Goal: Task Accomplishment & Management: Use online tool/utility

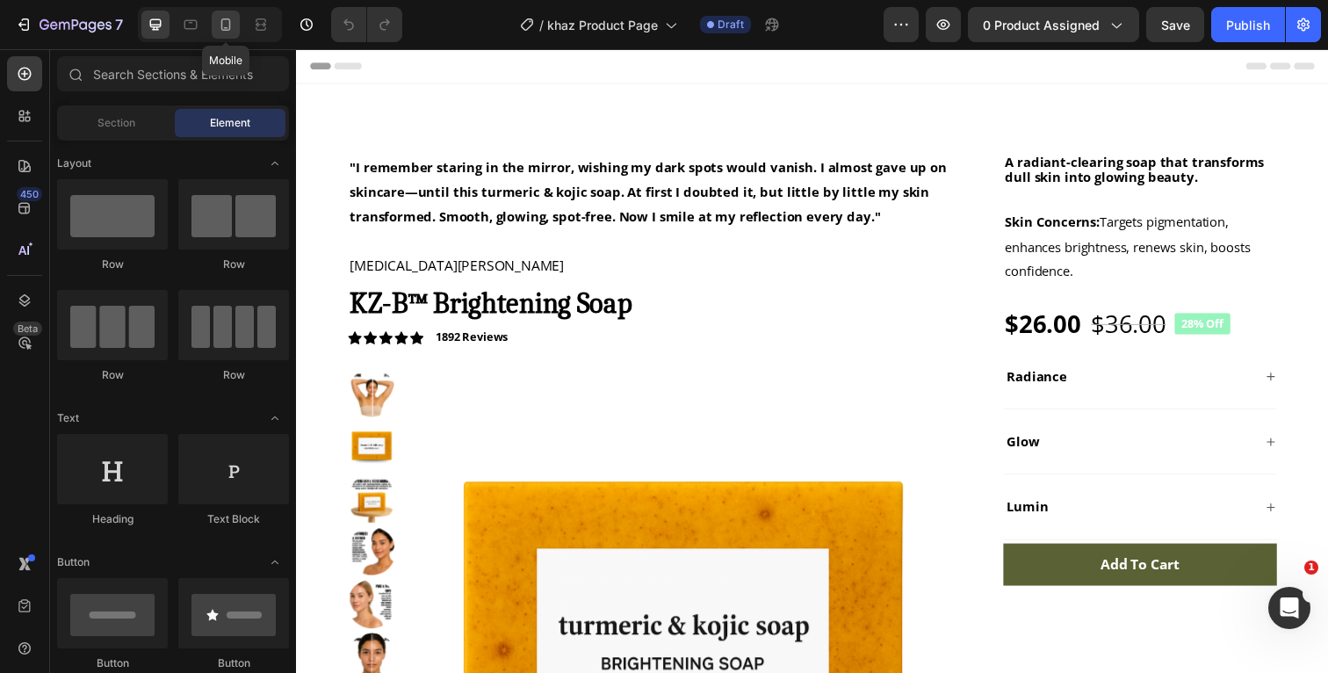
click at [236, 29] on div at bounding box center [226, 25] width 28 height 28
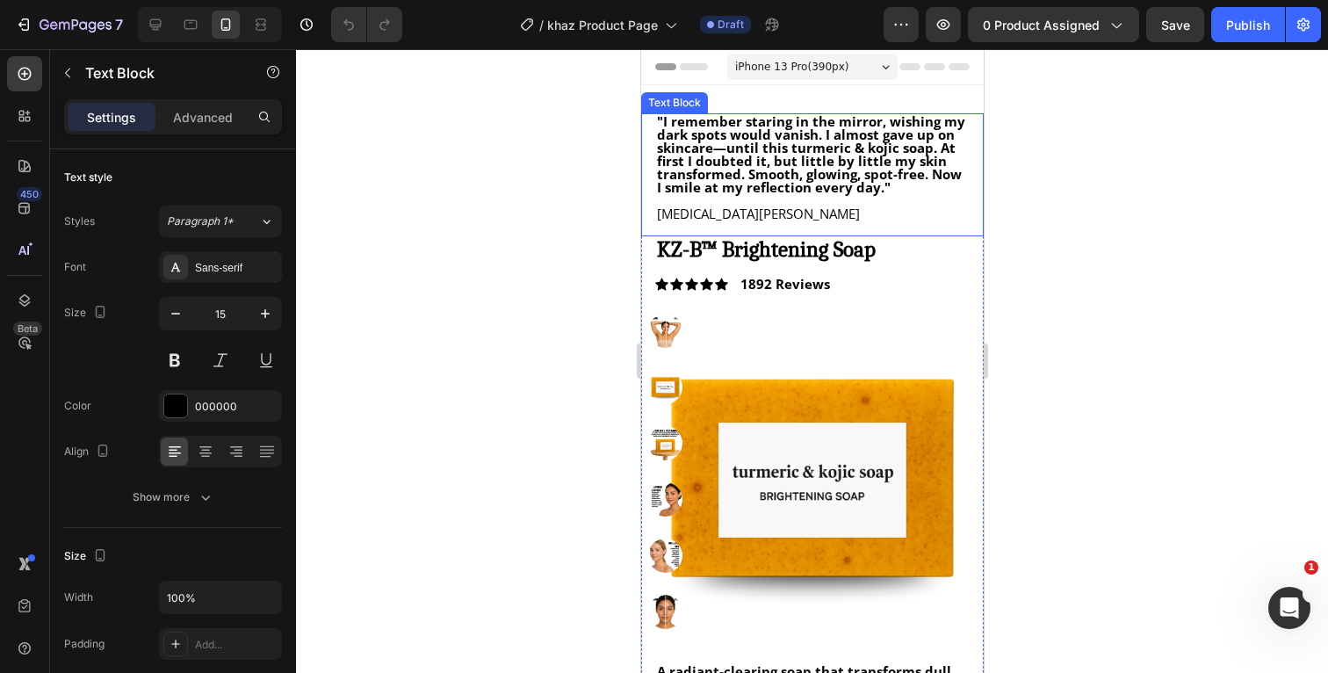
click at [835, 173] on strong ""I remember staring in the mirror, wishing my dark spots would vanish. I almost…" at bounding box center [810, 153] width 308 height 83
click at [208, 105] on div "Advanced" at bounding box center [203, 117] width 88 height 28
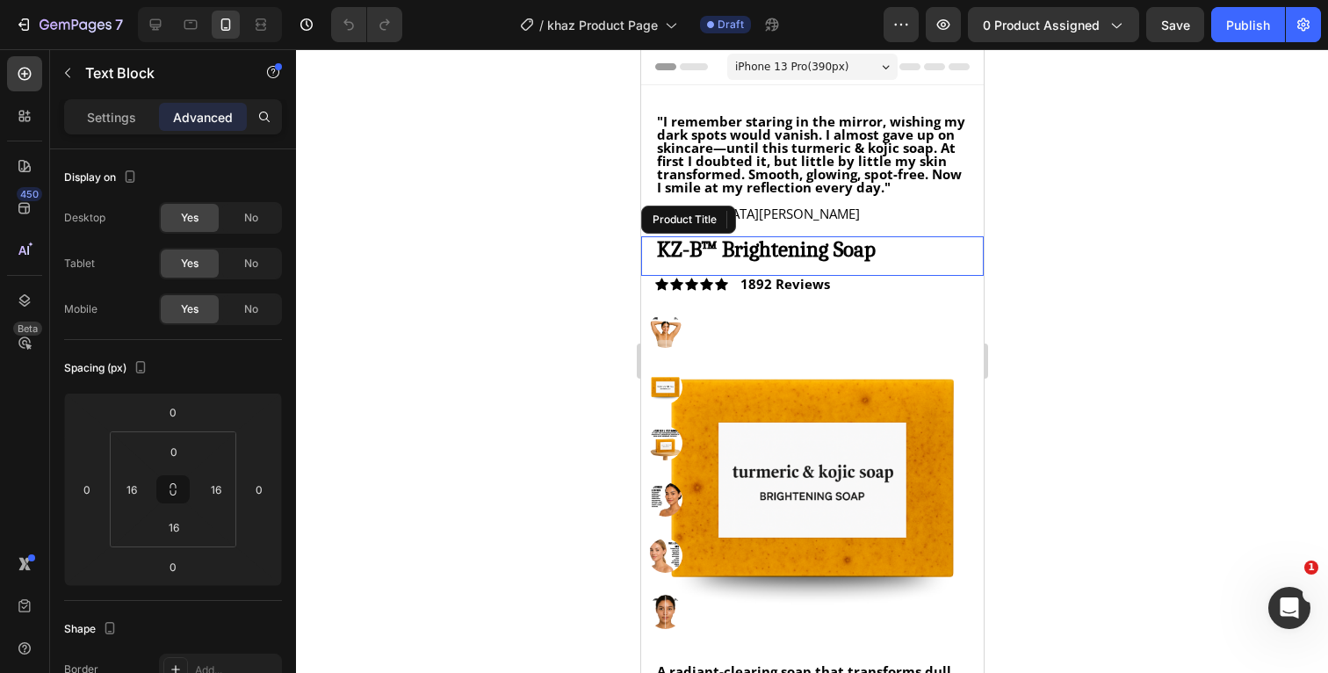
click at [780, 256] on h1 "KZ-B™ Brightening Soap" at bounding box center [811, 248] width 314 height 25
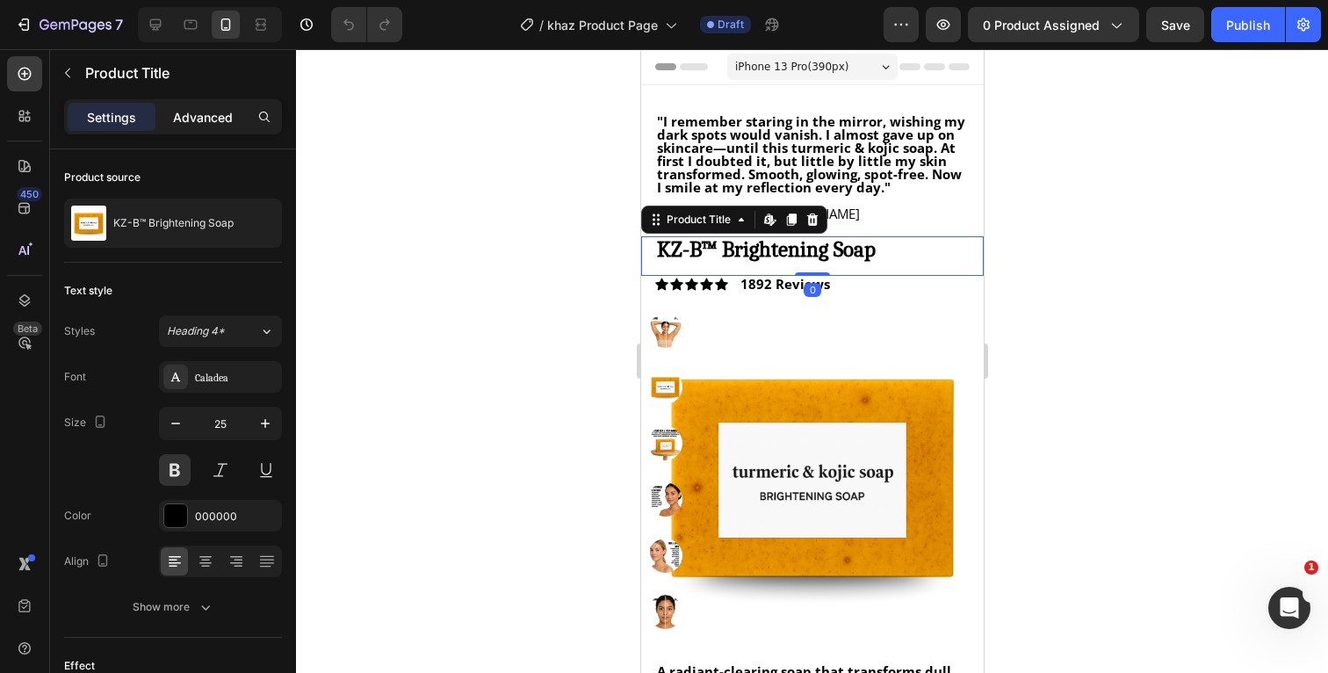
click at [192, 113] on p "Advanced" at bounding box center [203, 117] width 60 height 18
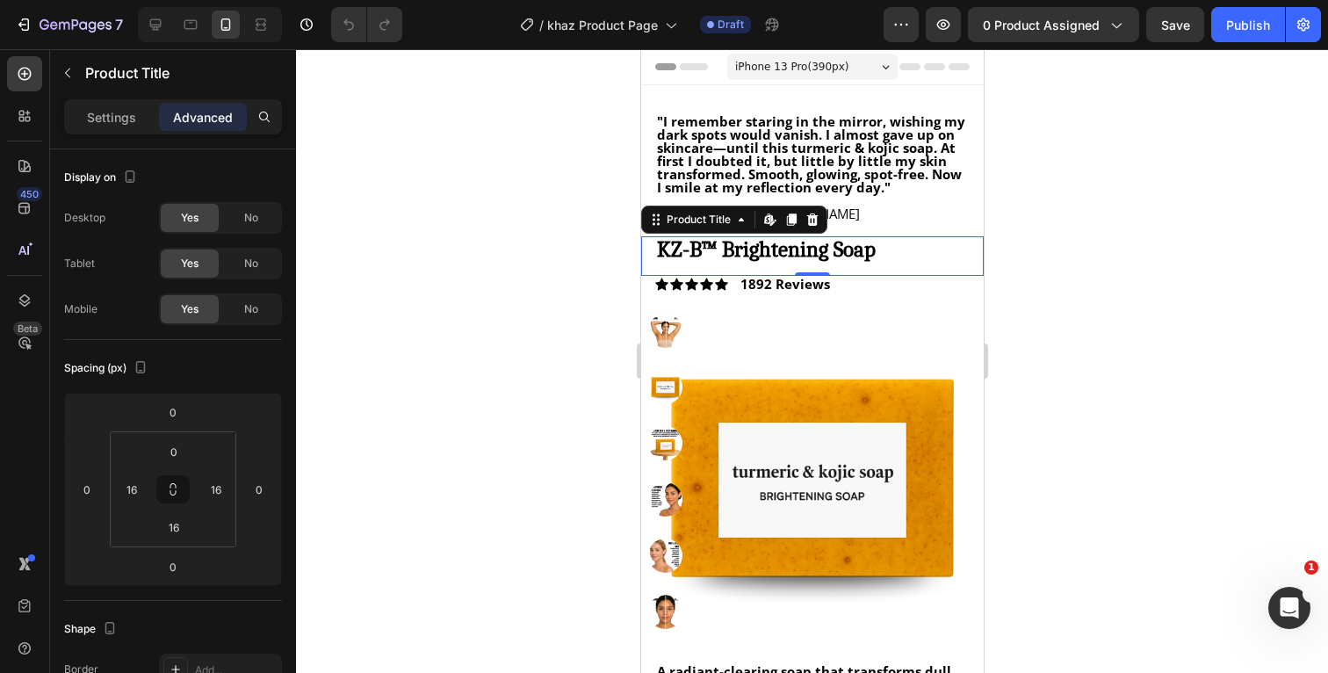
click at [1041, 226] on div at bounding box center [812, 361] width 1032 height 624
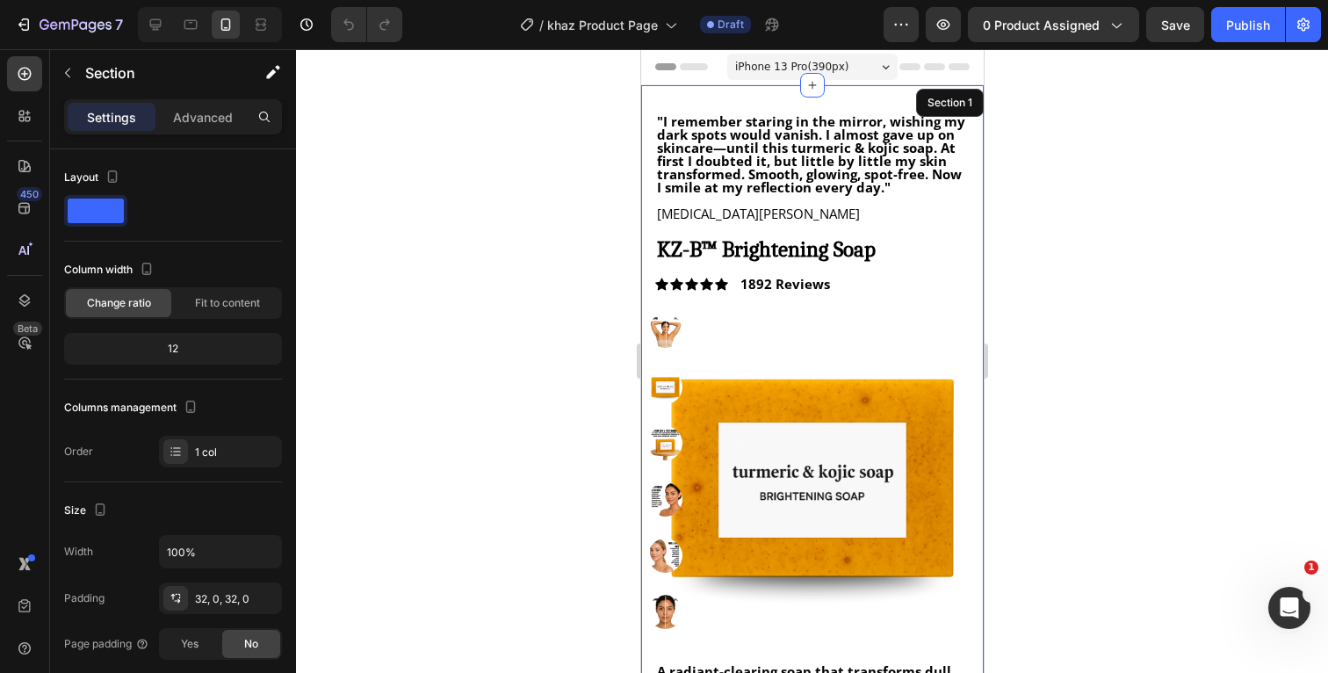
click at [894, 98] on div ""I remember staring in the mirror, wishing my dark spots would vanish. I almost…" at bounding box center [811, 560] width 343 height 950
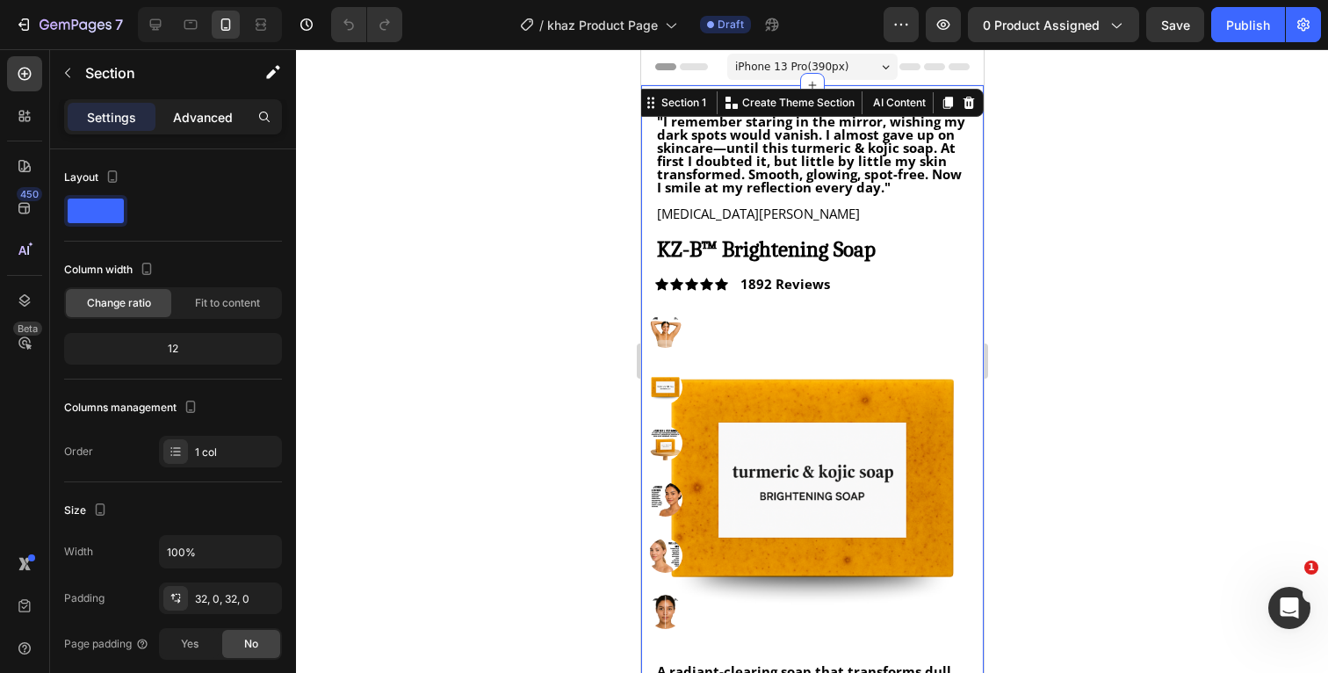
click at [202, 111] on p "Advanced" at bounding box center [203, 117] width 60 height 18
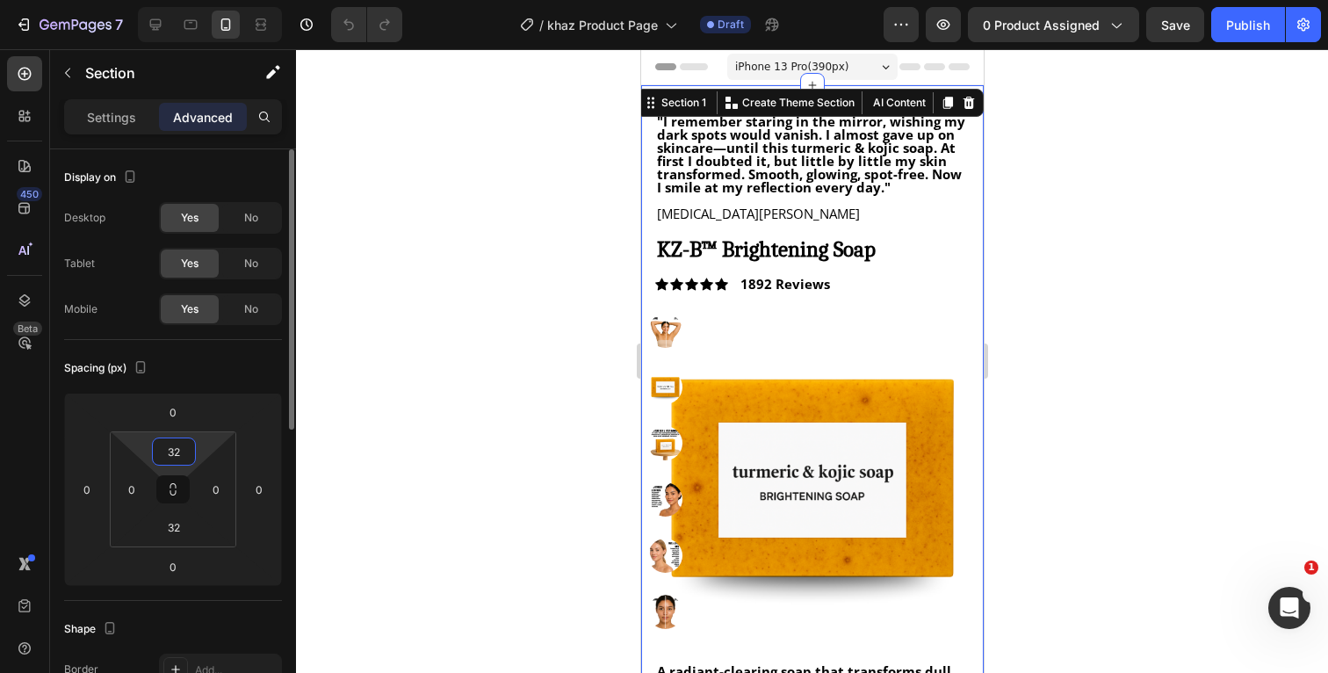
click at [186, 452] on input "32" at bounding box center [173, 451] width 35 height 26
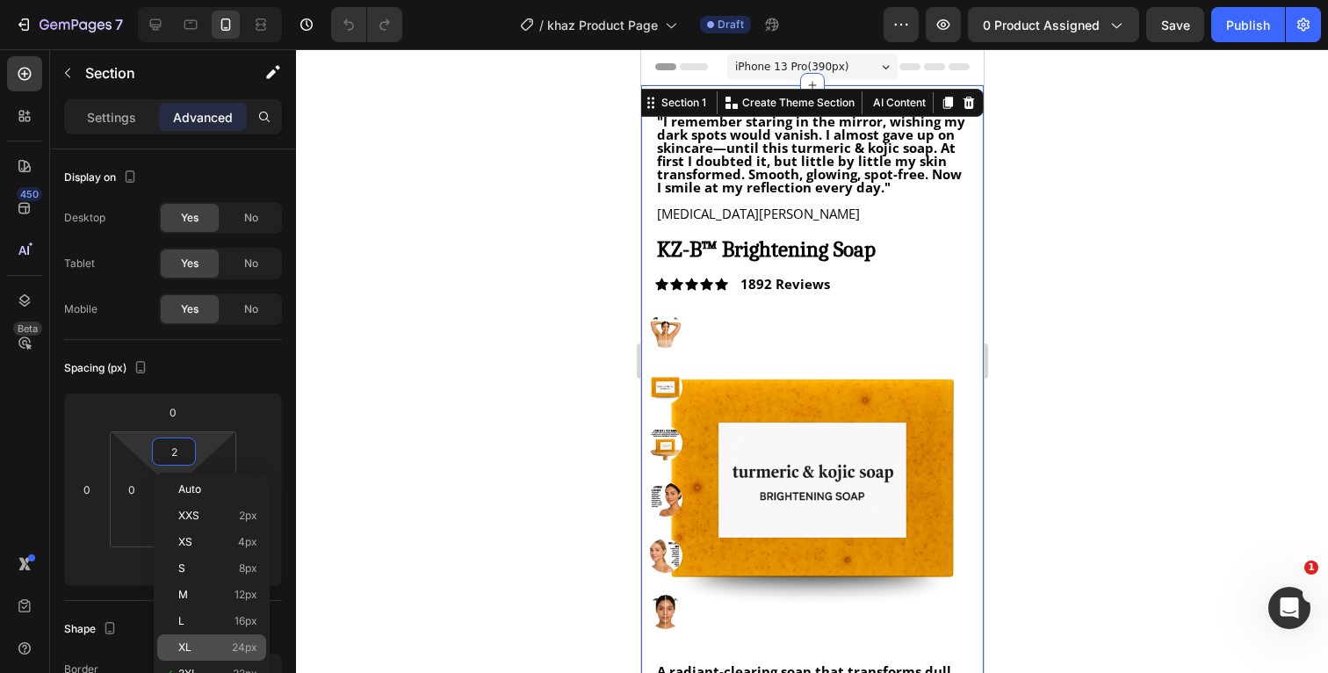
click at [216, 645] on p "XL 24px" at bounding box center [217, 647] width 79 height 12
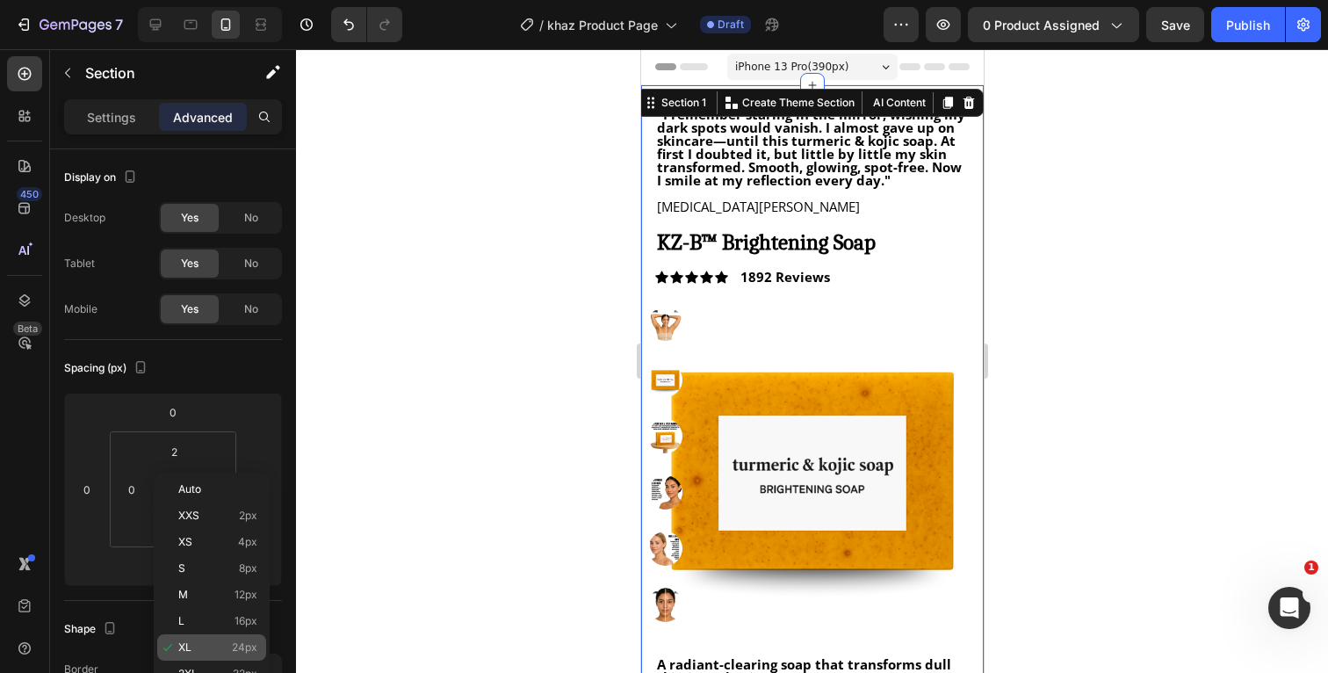
type input "24"
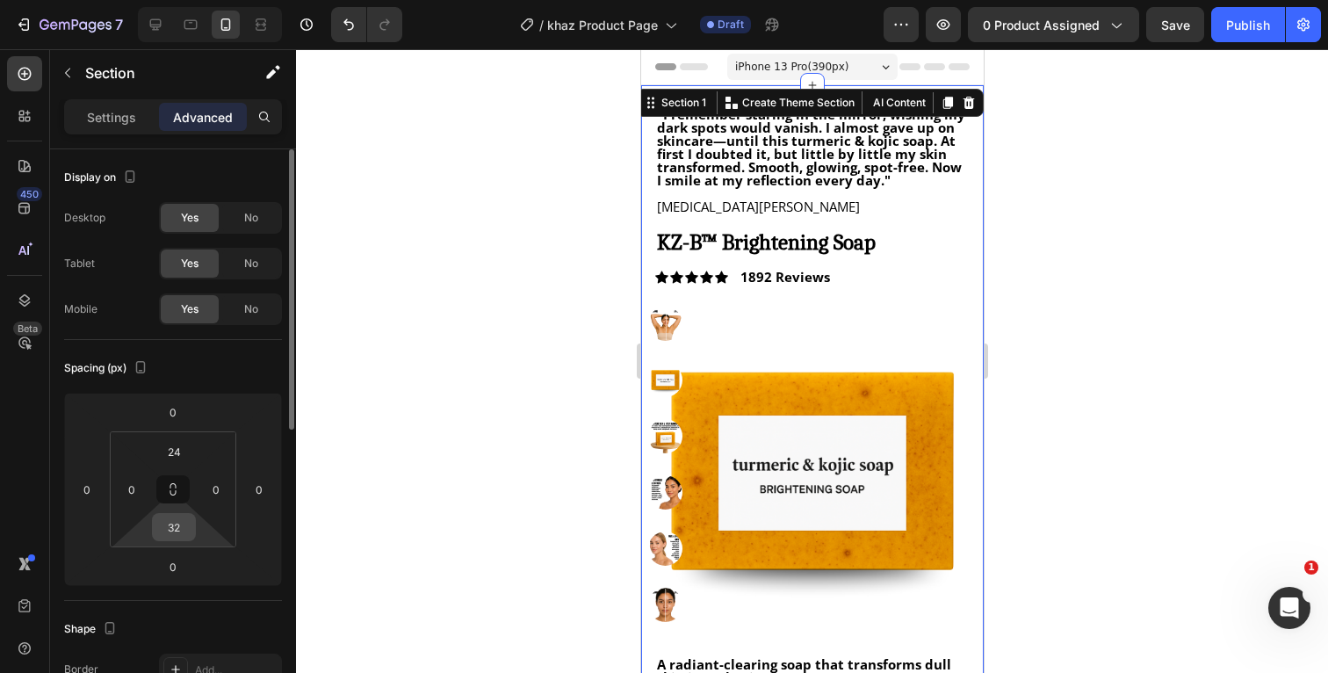
click at [184, 530] on input "32" at bounding box center [173, 527] width 35 height 26
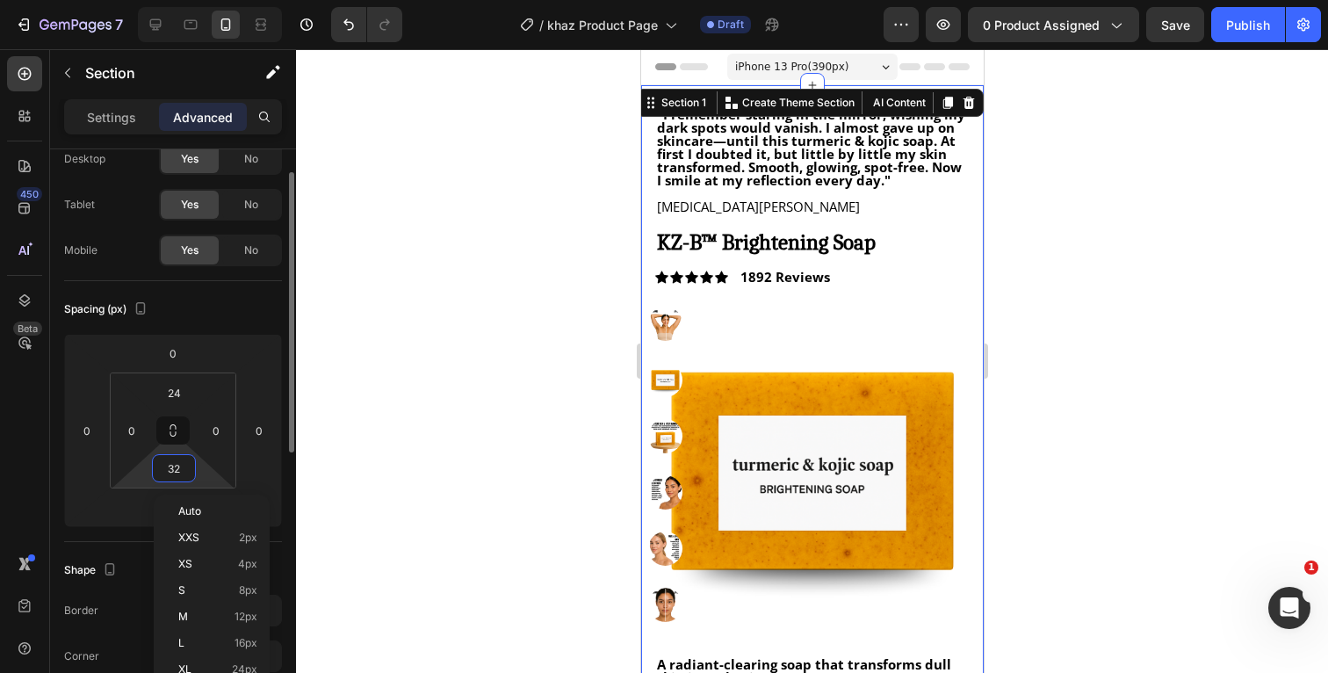
scroll to position [70, 0]
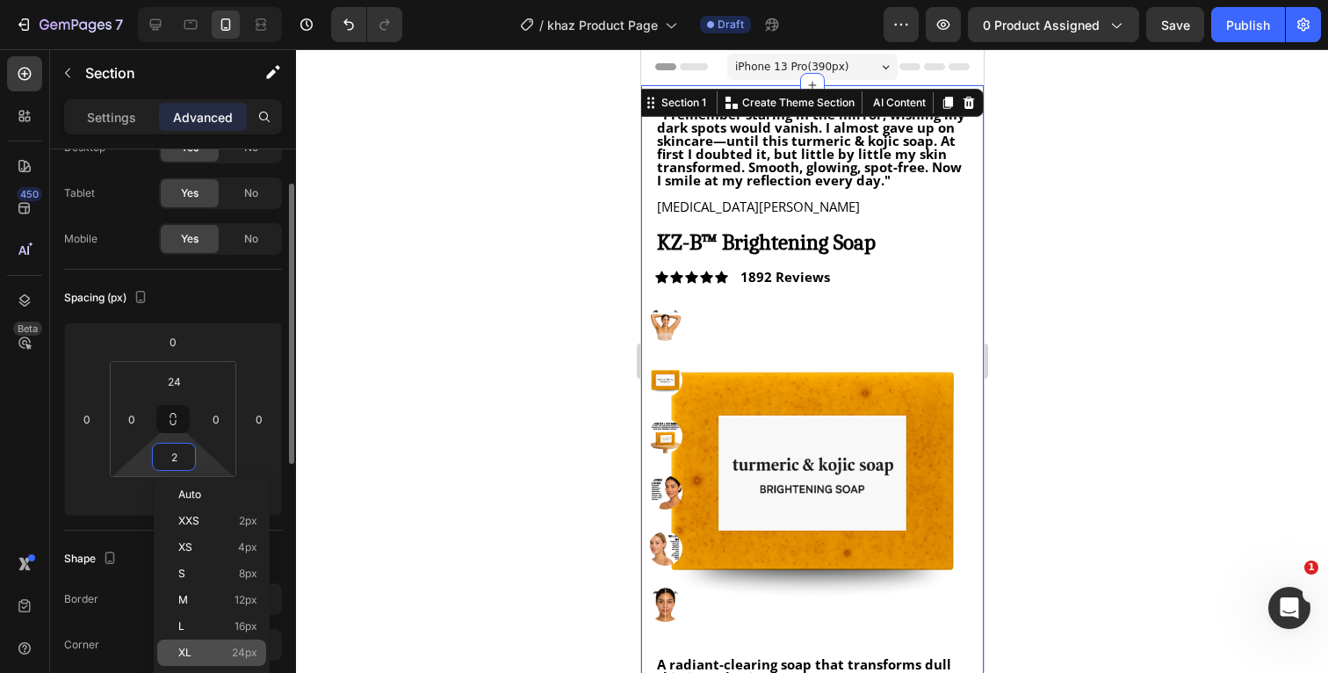
click at [204, 655] on p "XL 24px" at bounding box center [217, 653] width 79 height 12
type input "24"
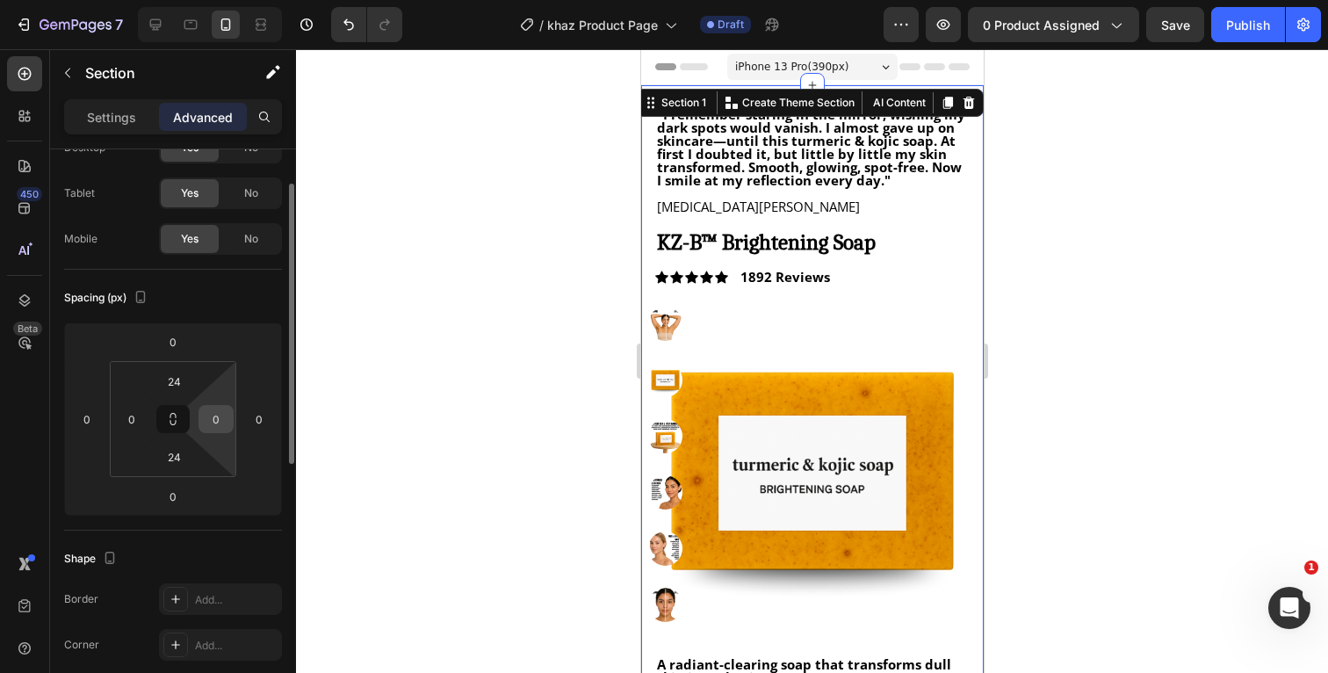
scroll to position [0, 0]
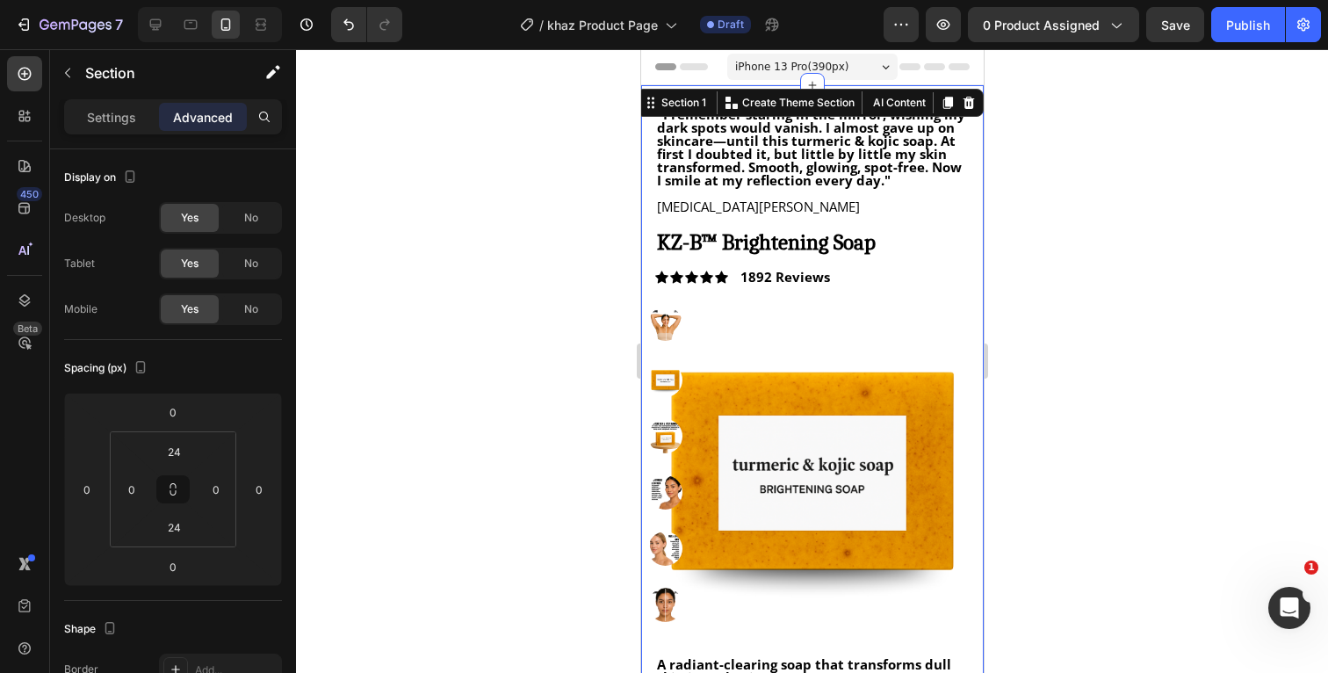
click at [1072, 295] on div at bounding box center [812, 361] width 1032 height 624
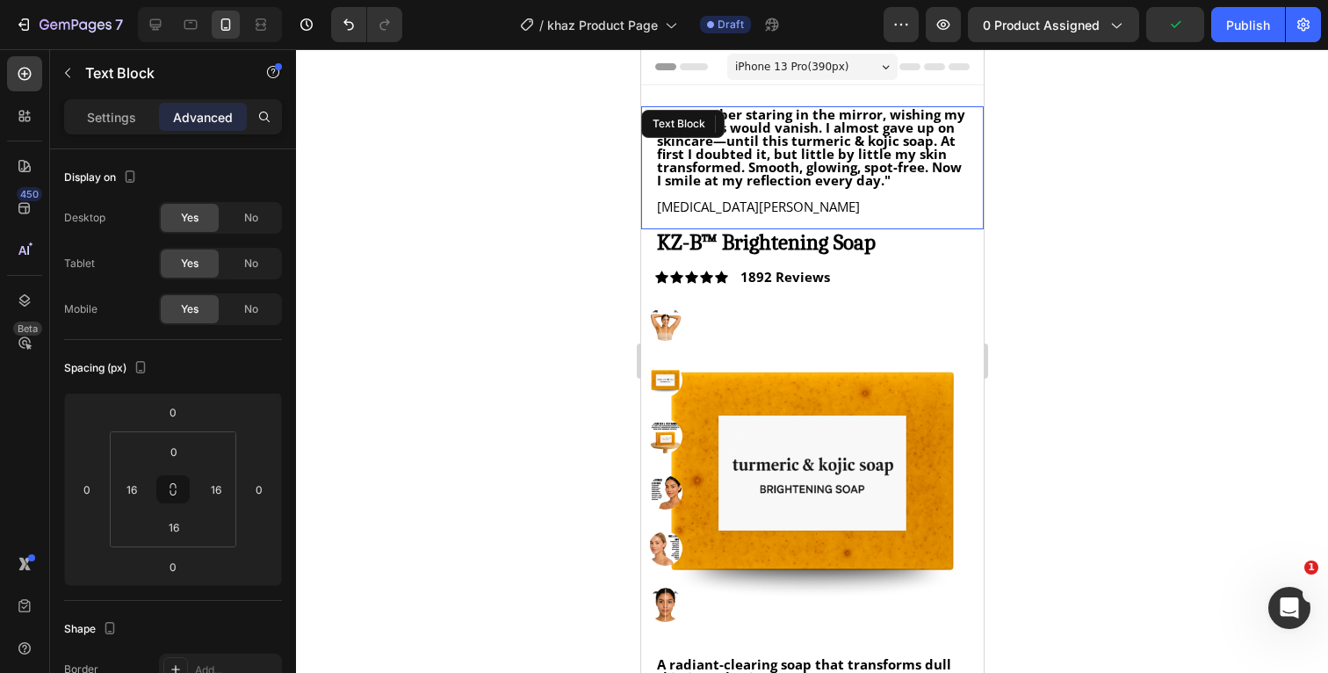
click at [915, 180] on p ""I remember staring in the mirror, wishing my dark spots would vanish. I almost…" at bounding box center [811, 147] width 311 height 79
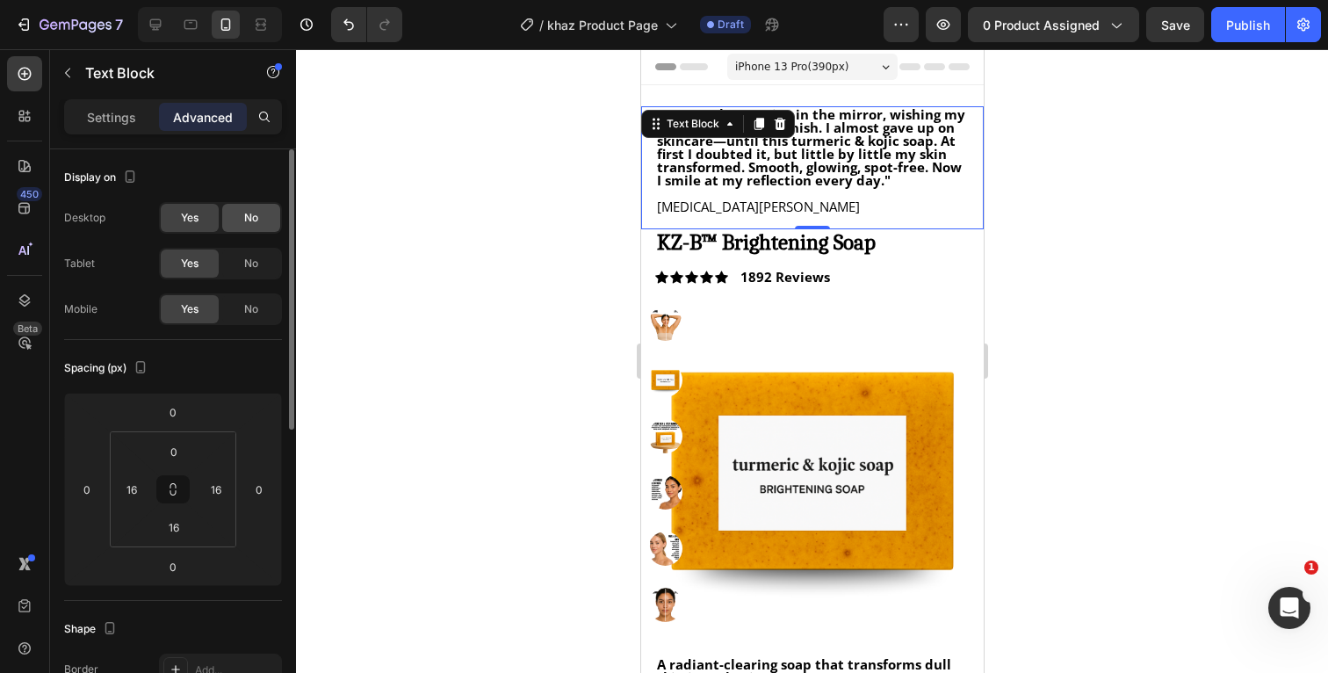
click at [244, 214] on span "No" at bounding box center [251, 218] width 14 height 16
click at [246, 263] on span "No" at bounding box center [251, 264] width 14 height 16
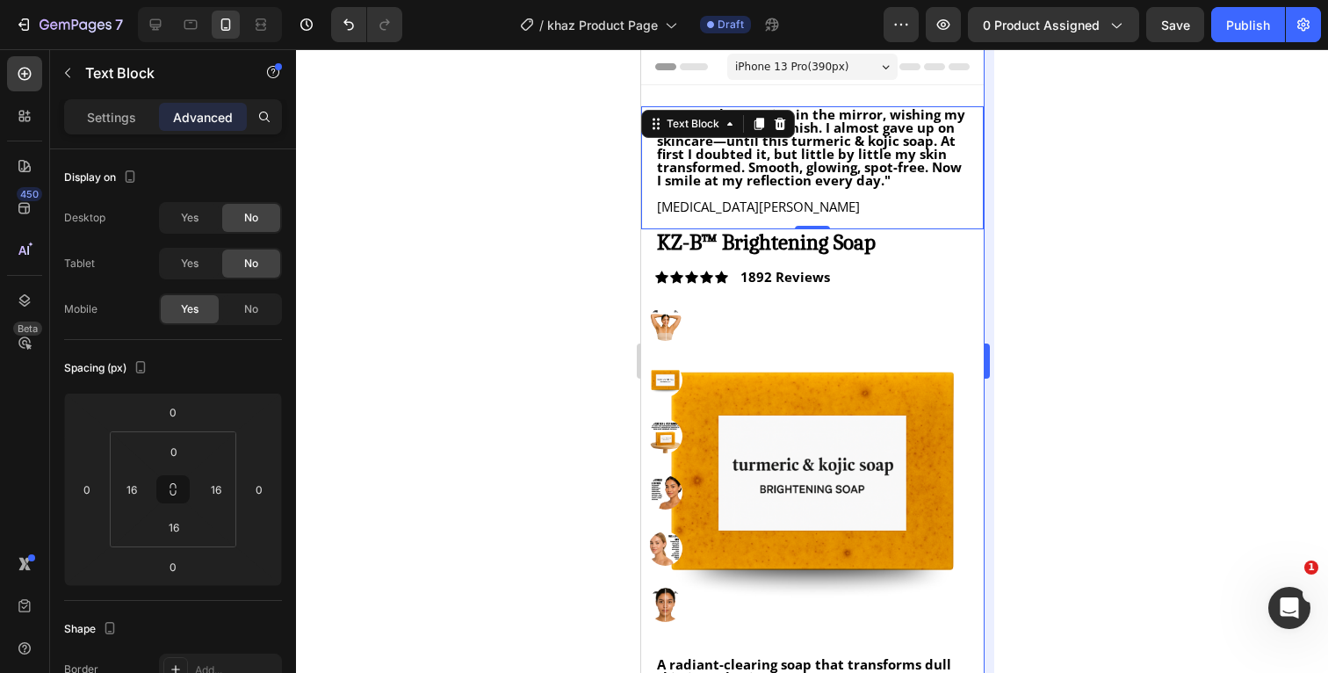
click at [1013, 220] on div at bounding box center [812, 361] width 1032 height 624
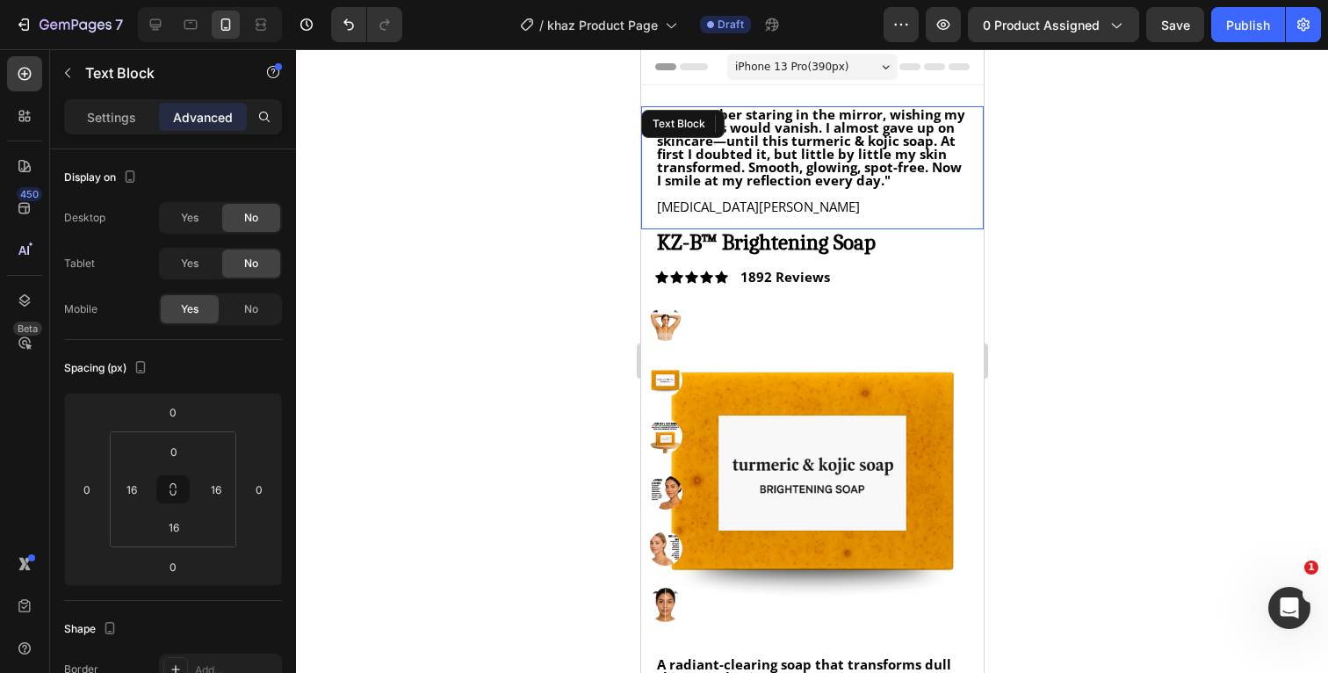
click at [715, 212] on p "[MEDICAL_DATA][PERSON_NAME]" at bounding box center [811, 206] width 311 height 13
click at [125, 112] on p "Settings" at bounding box center [111, 117] width 49 height 18
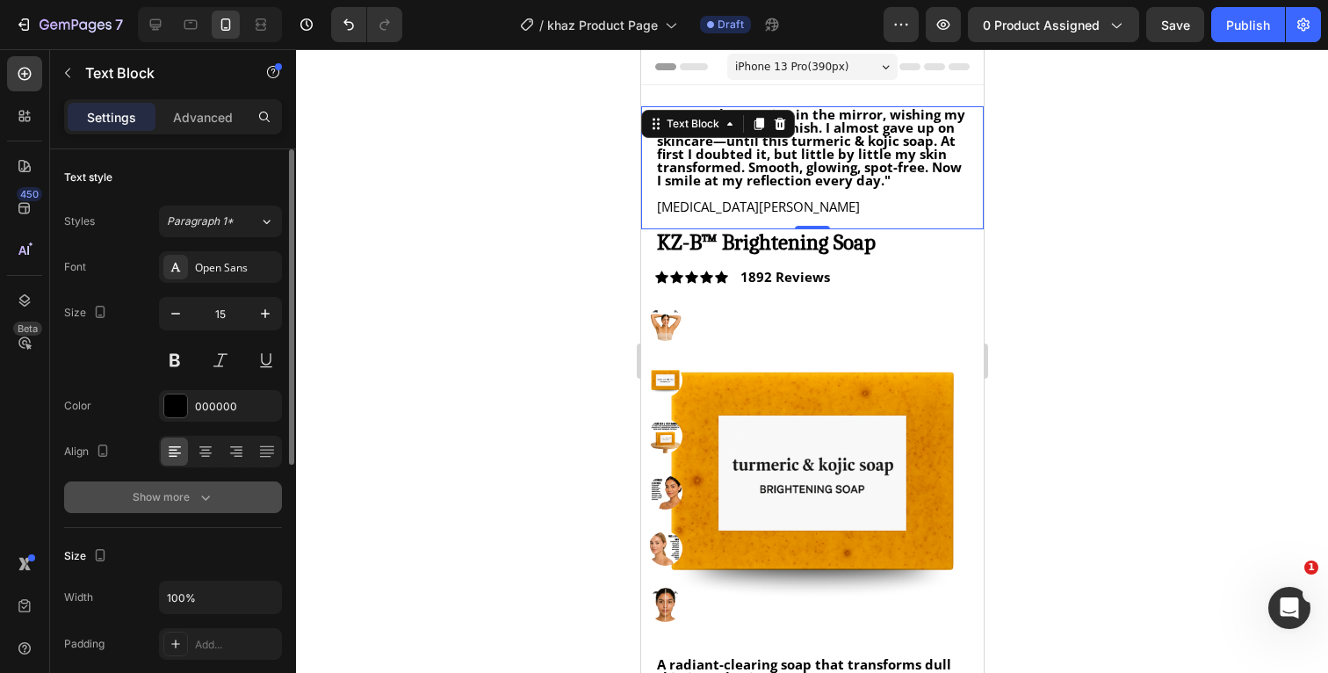
click at [204, 498] on icon "button" at bounding box center [205, 497] width 9 height 5
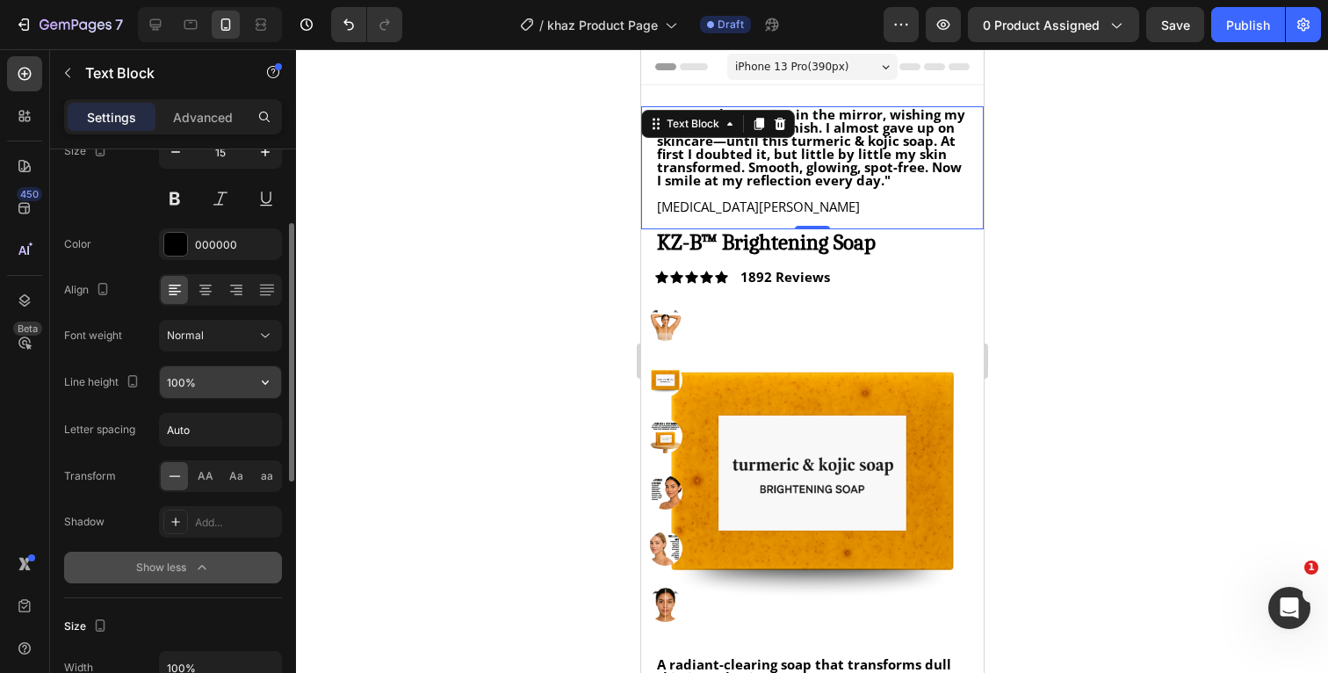
scroll to position [163, 0]
click at [198, 564] on icon "button" at bounding box center [202, 567] width 18 height 18
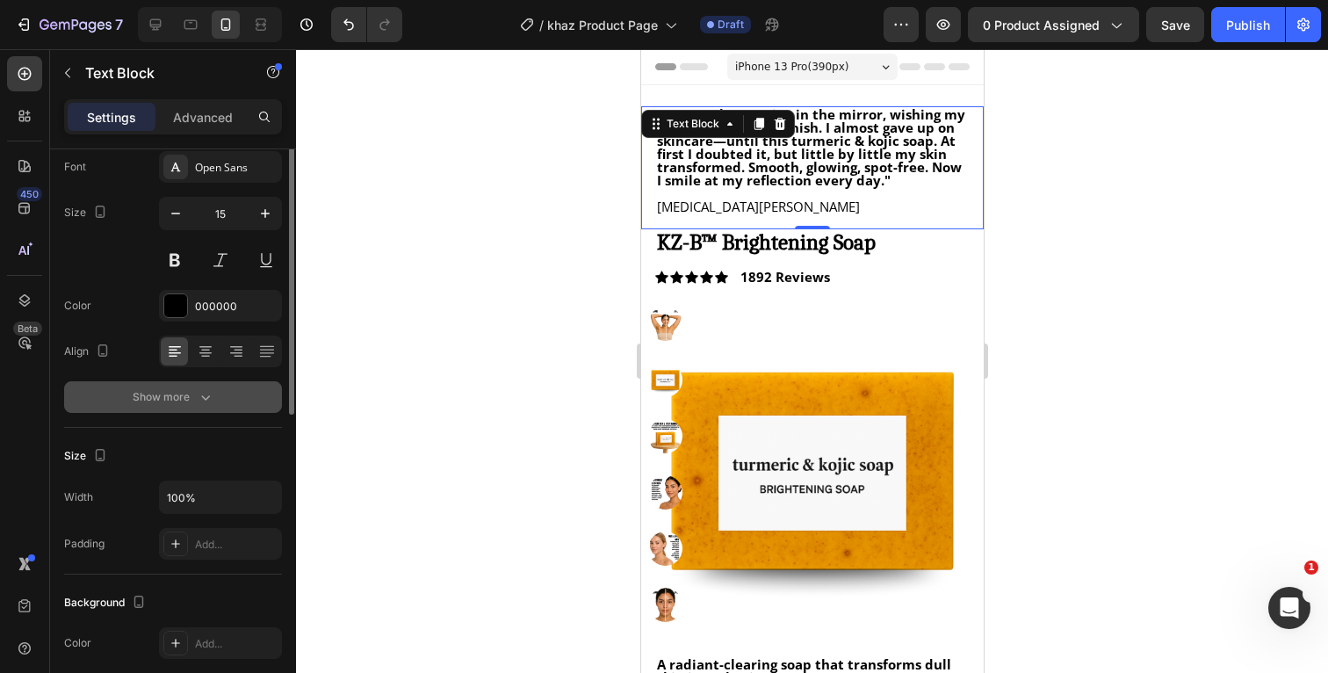
scroll to position [0, 0]
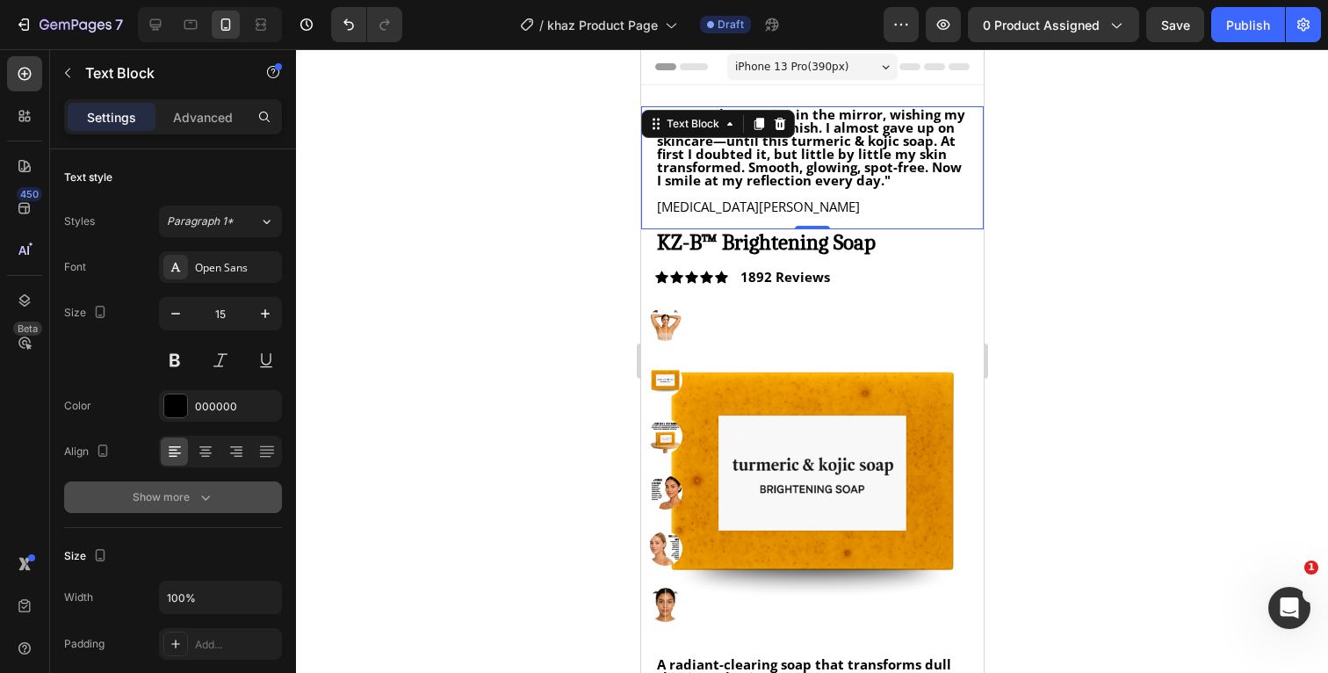
click at [1028, 315] on div at bounding box center [812, 361] width 1032 height 624
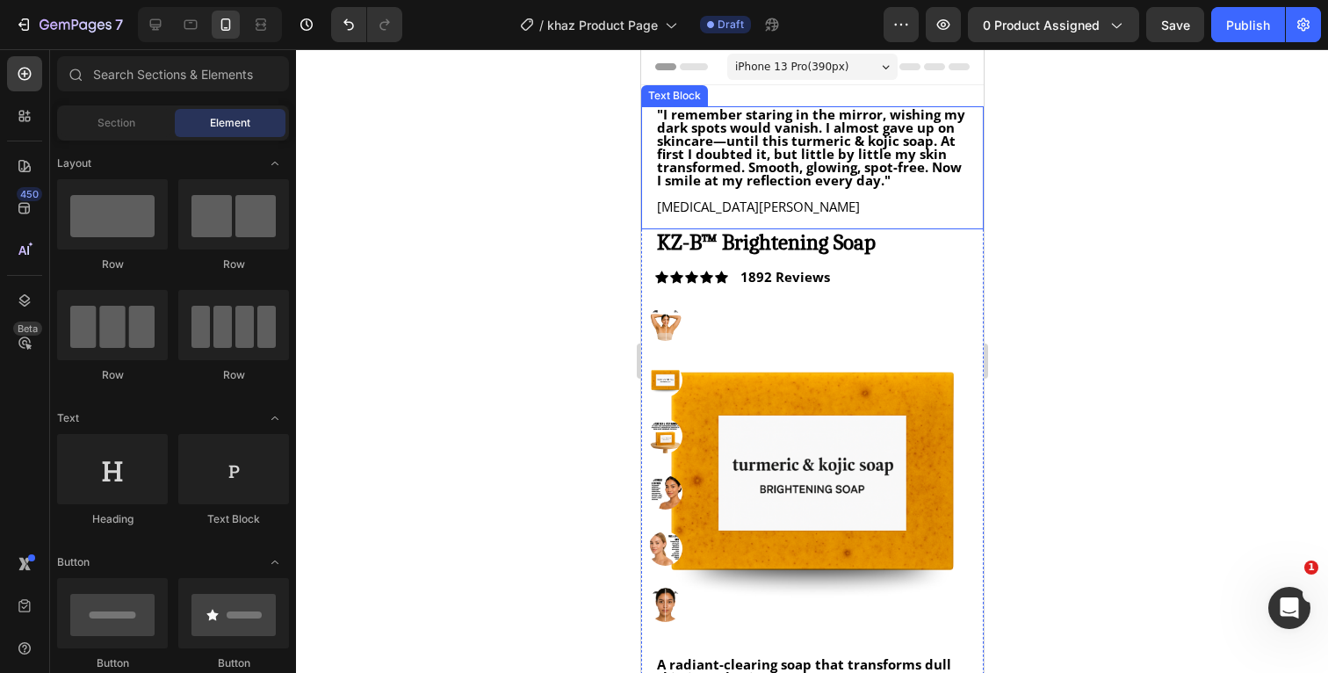
click at [895, 181] on p ""I remember staring in the mirror, wishing my dark spots would vanish. I almost…" at bounding box center [811, 147] width 311 height 79
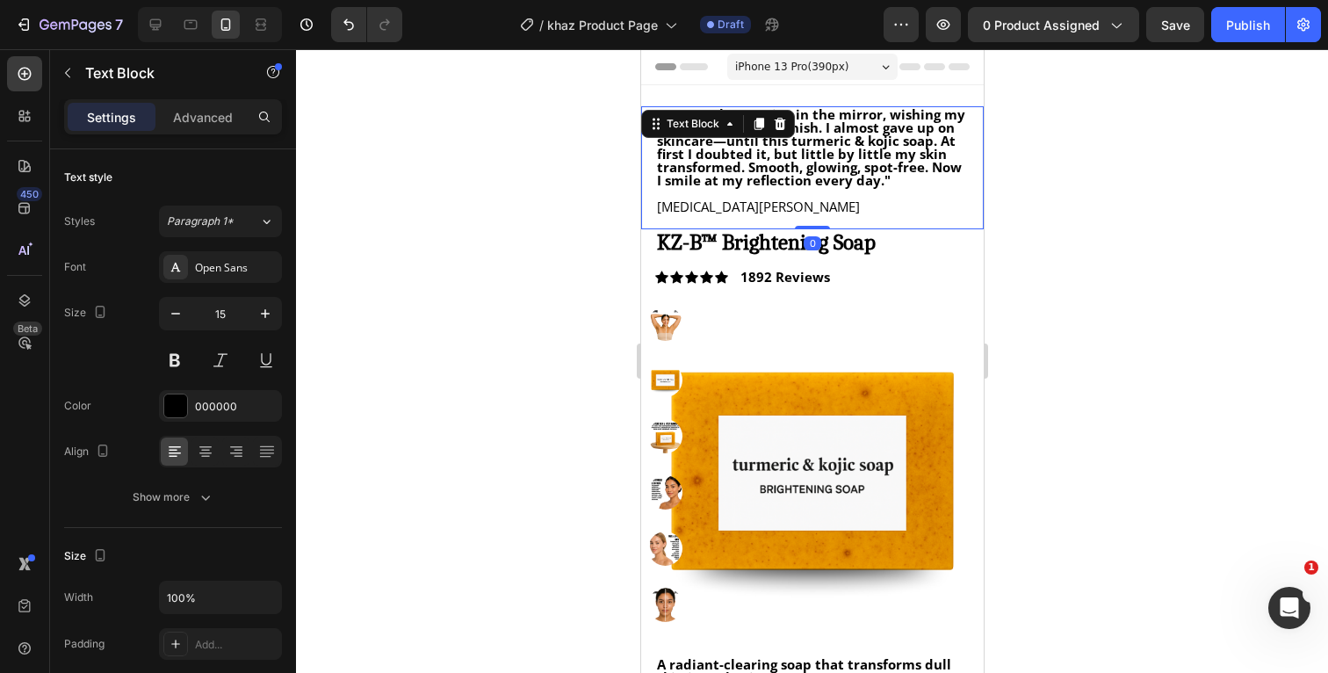
click at [901, 181] on p ""I remember staring in the mirror, wishing my dark spots would vanish. I almost…" at bounding box center [811, 147] width 311 height 79
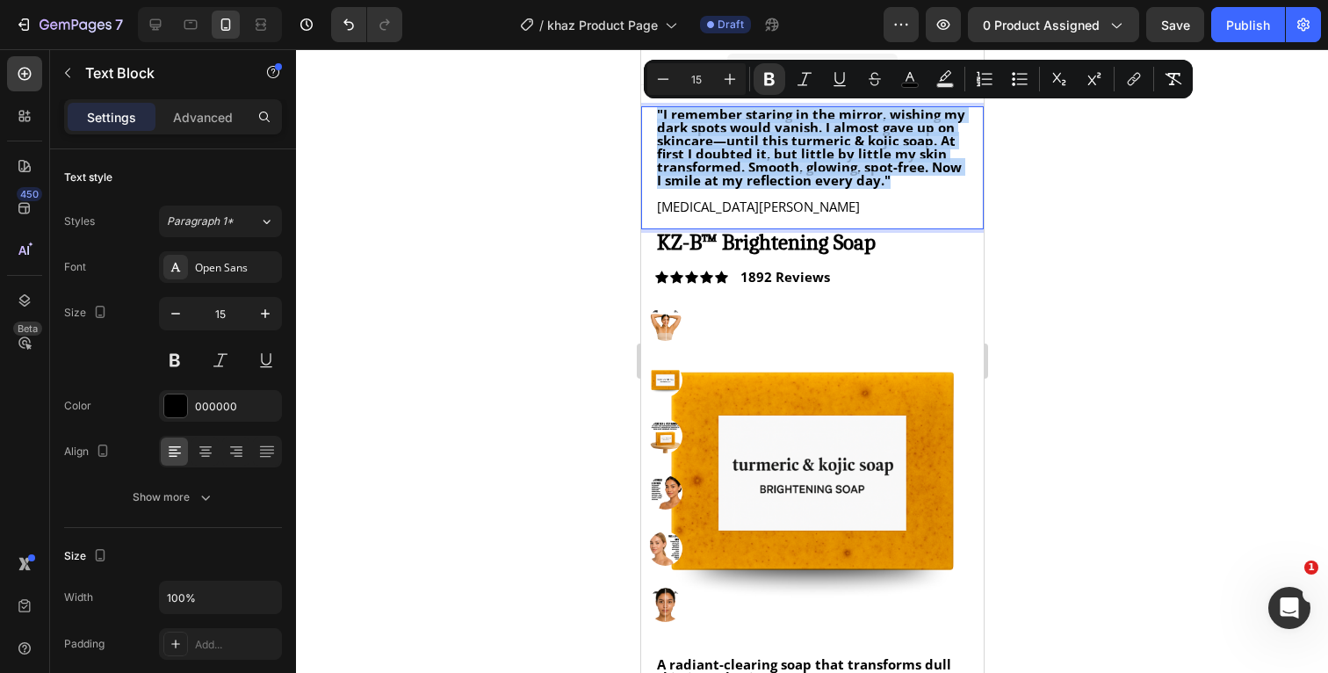
drag, startPoint x: 901, startPoint y: 181, endPoint x: 645, endPoint y: 113, distance: 265.3
click at [645, 113] on div ""I remember staring in the mirror, wishing my dark spots would vanish. I almost…" at bounding box center [811, 167] width 343 height 123
click at [766, 76] on icon "Editor contextual toolbar" at bounding box center [769, 79] width 11 height 13
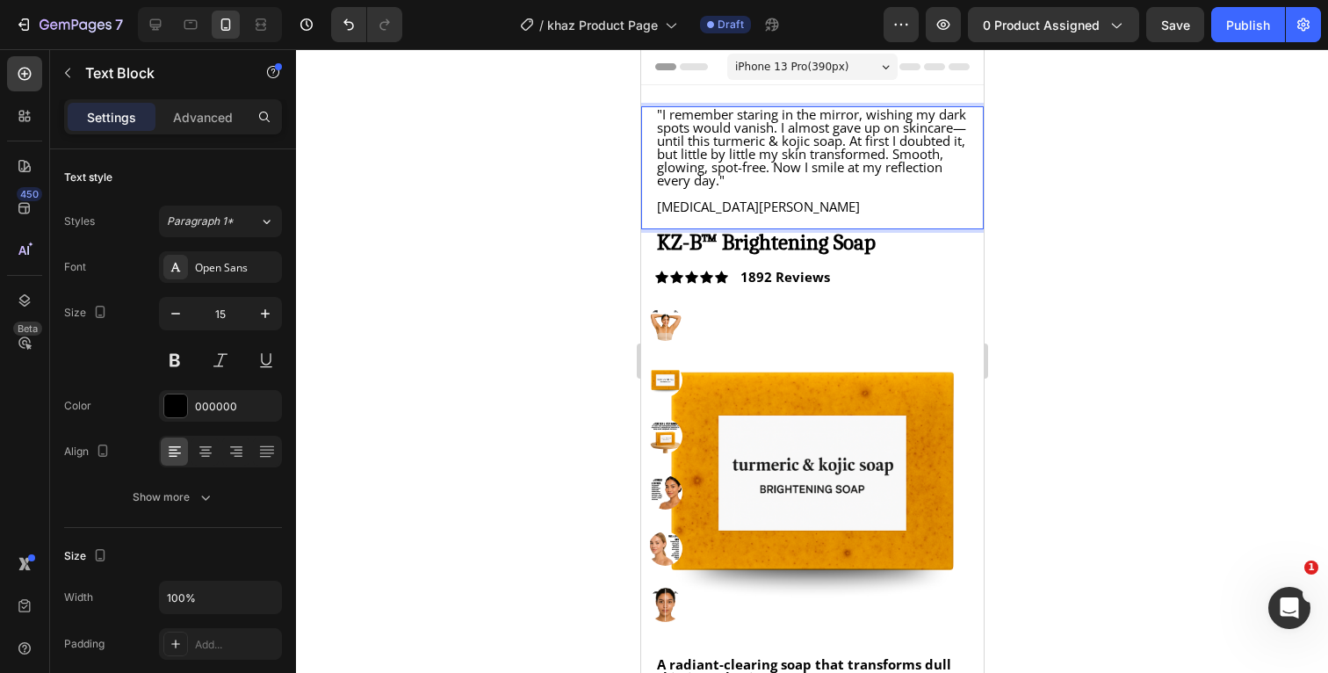
click at [800, 180] on p ""I remember staring in the mirror, wishing my dark spots would vanish. I almost…" at bounding box center [811, 147] width 311 height 79
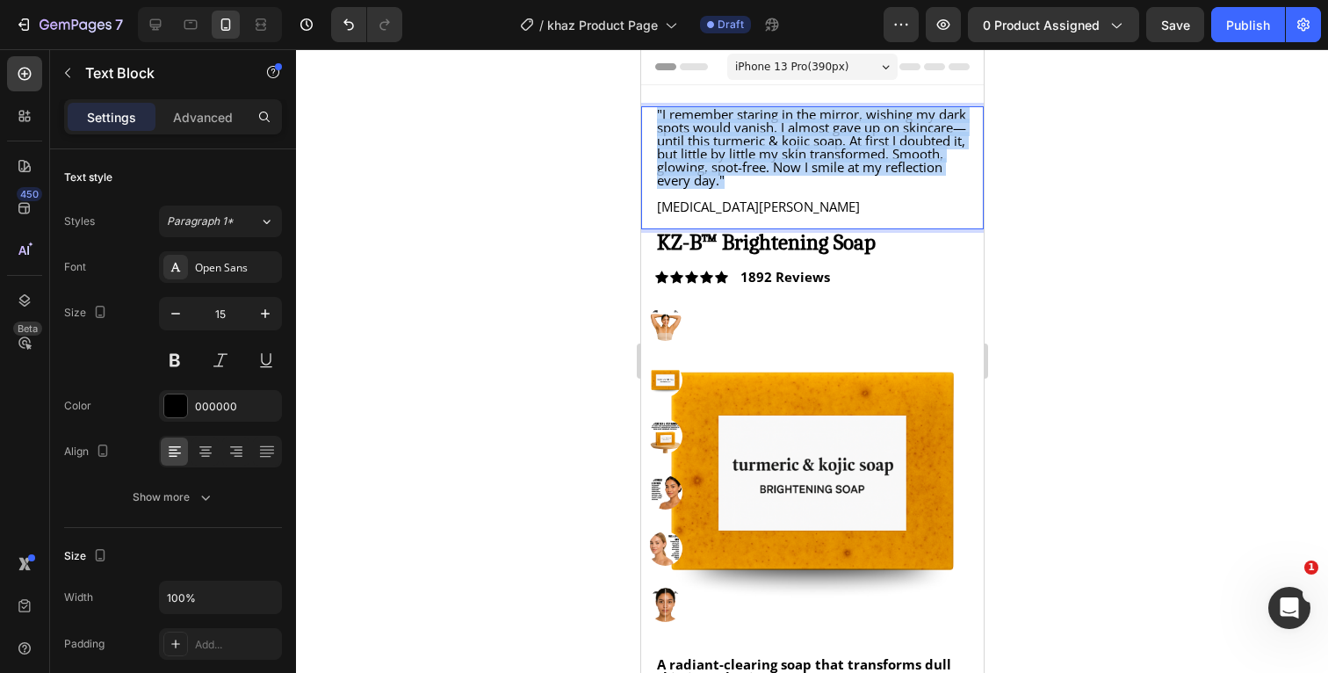
drag, startPoint x: 806, startPoint y: 180, endPoint x: 647, endPoint y: 113, distance: 172.4
click at [647, 113] on div ""I remember staring in the mirror, wishing my dark spots would vanish. I almost…" at bounding box center [811, 167] width 343 height 123
click at [808, 182] on p ""I remember staring in the mirror, wishing my dark spots would vanish. I almost…" at bounding box center [811, 147] width 311 height 79
drag, startPoint x: 798, startPoint y: 181, endPoint x: 657, endPoint y: 114, distance: 156.4
click at [657, 114] on p ""I remember staring in the mirror, wishing my dark spots would vanish. I almost…" at bounding box center [811, 147] width 311 height 79
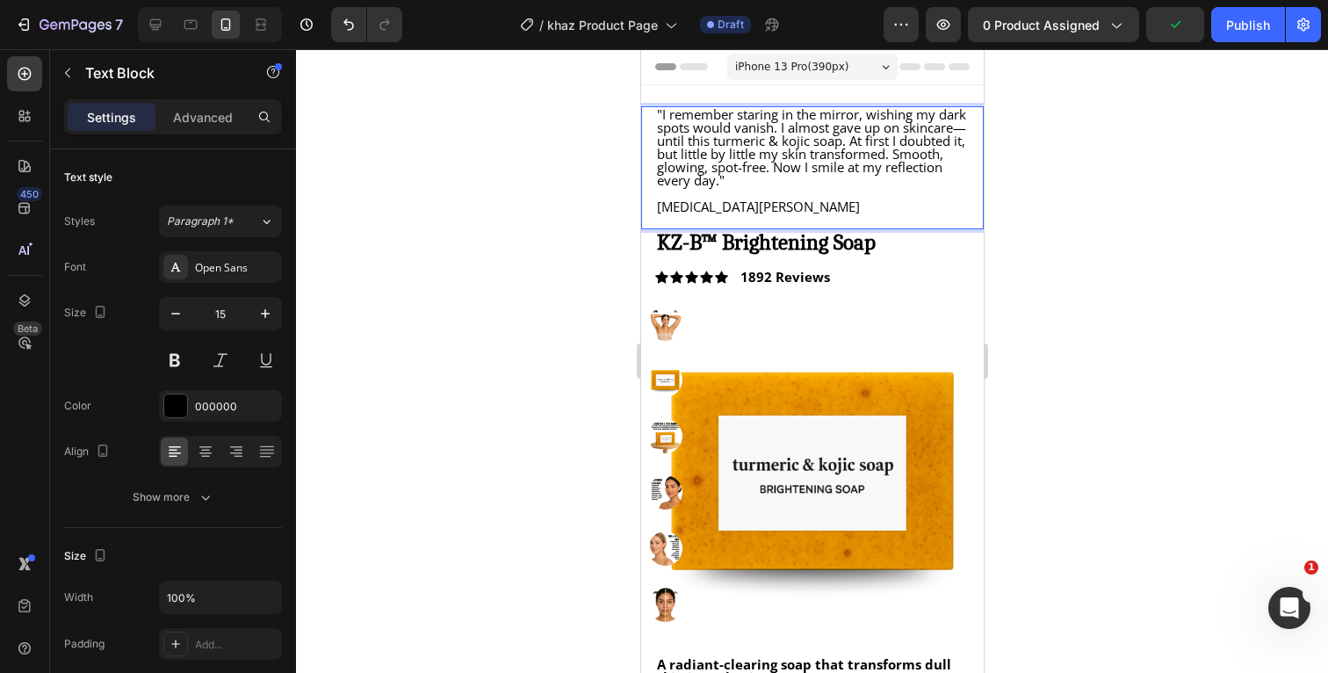
click at [889, 206] on p "[MEDICAL_DATA][PERSON_NAME]" at bounding box center [811, 206] width 311 height 13
click at [1122, 206] on div at bounding box center [812, 361] width 1032 height 624
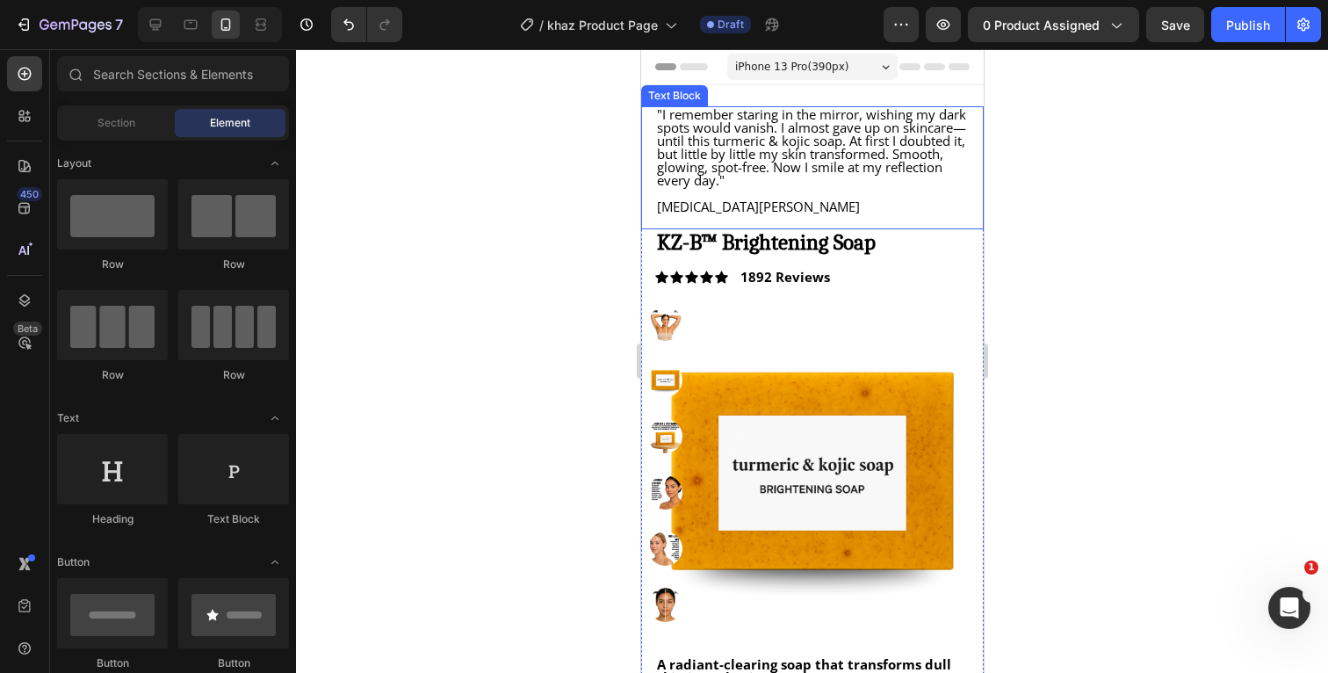
click at [766, 196] on p "Rich Text Editor. Editing area: main" at bounding box center [811, 193] width 311 height 13
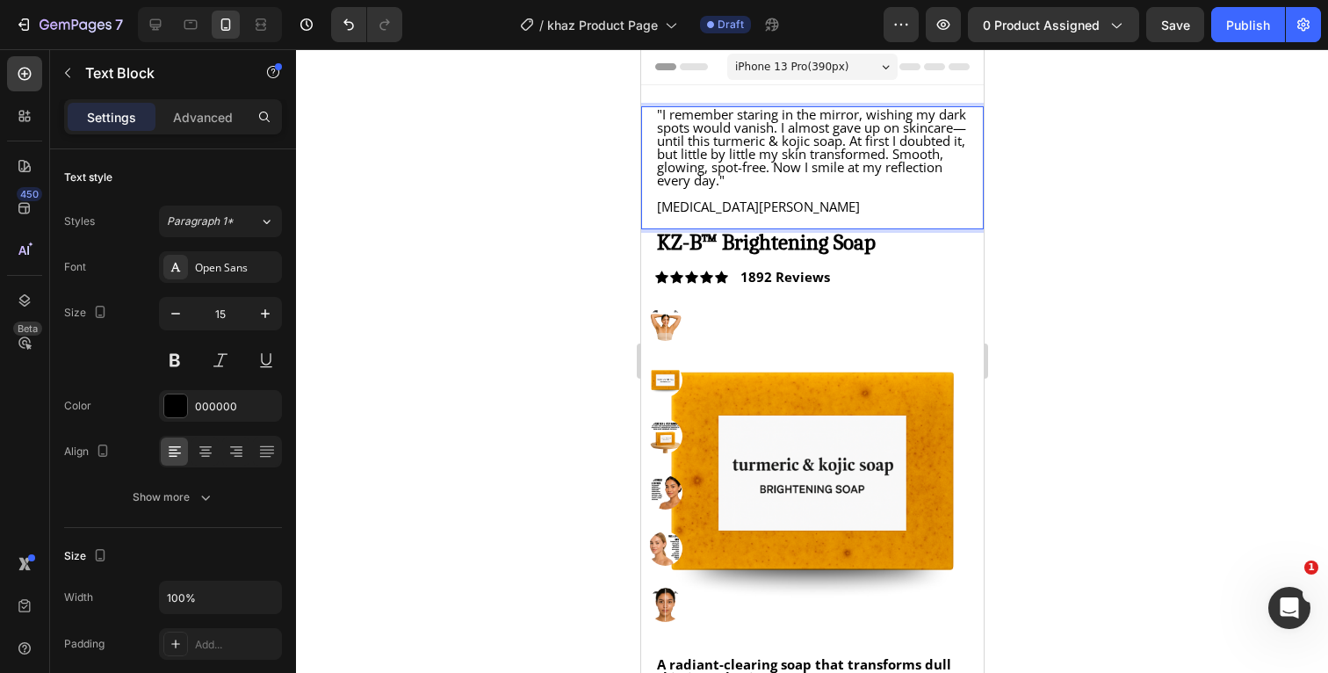
click at [794, 180] on p ""I remember staring in the mirror, wishing my dark spots would vanish. I almost…" at bounding box center [811, 147] width 311 height 79
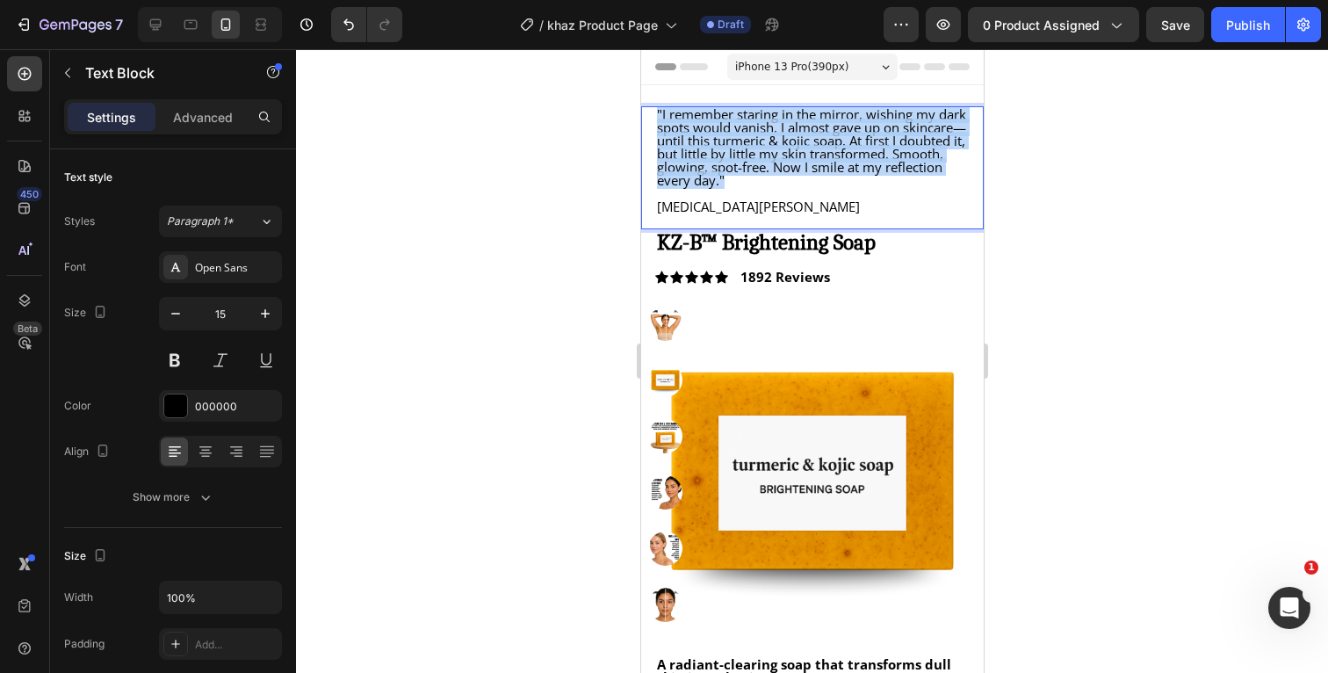
drag, startPoint x: 796, startPoint y: 180, endPoint x: 655, endPoint y: 116, distance: 154.5
click at [654, 115] on div ""I remember staring in the mirror, wishing my dark spots would vanish. I almost…" at bounding box center [811, 160] width 314 height 109
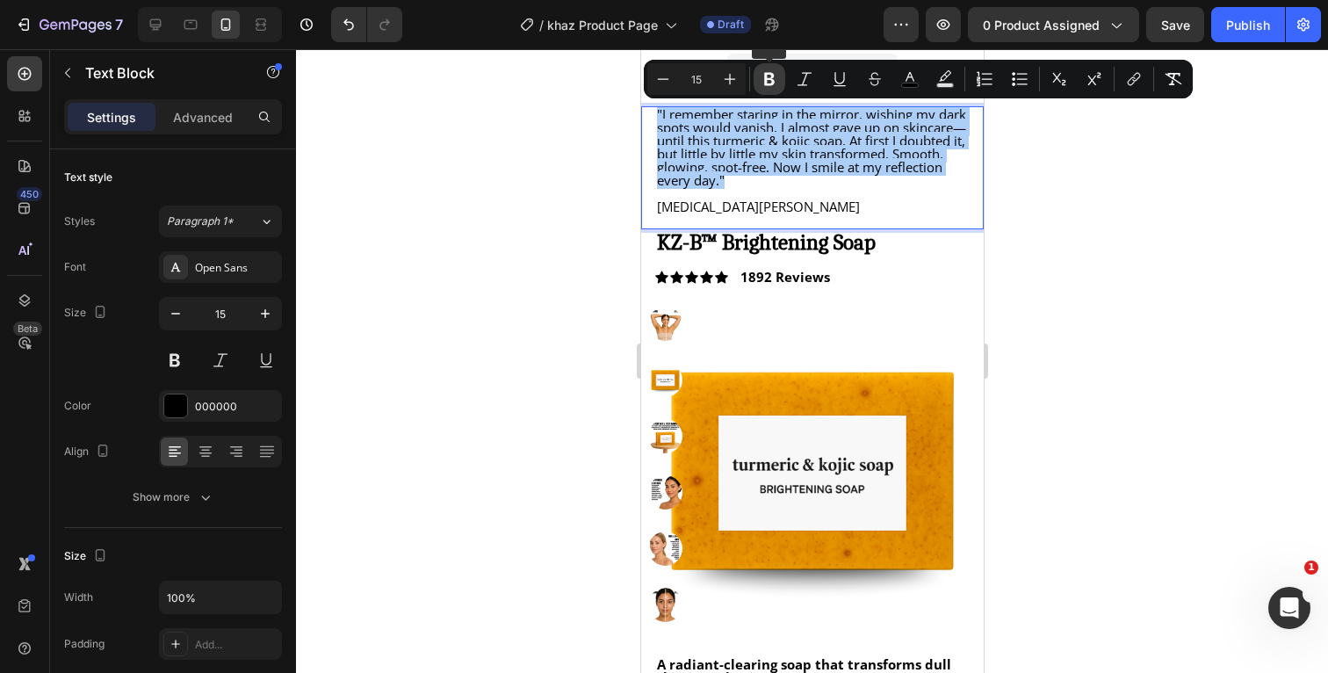
click at [765, 76] on icon "Editor contextual toolbar" at bounding box center [769, 79] width 11 height 13
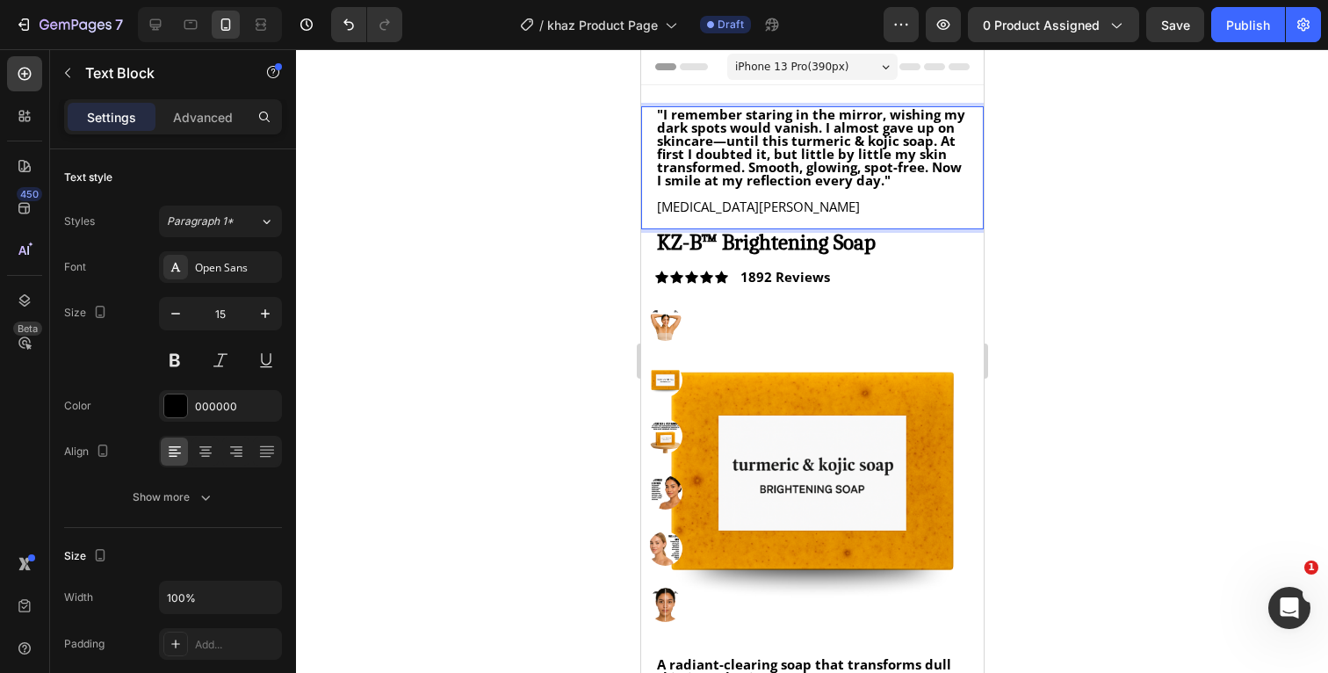
click at [1077, 190] on div at bounding box center [812, 361] width 1032 height 624
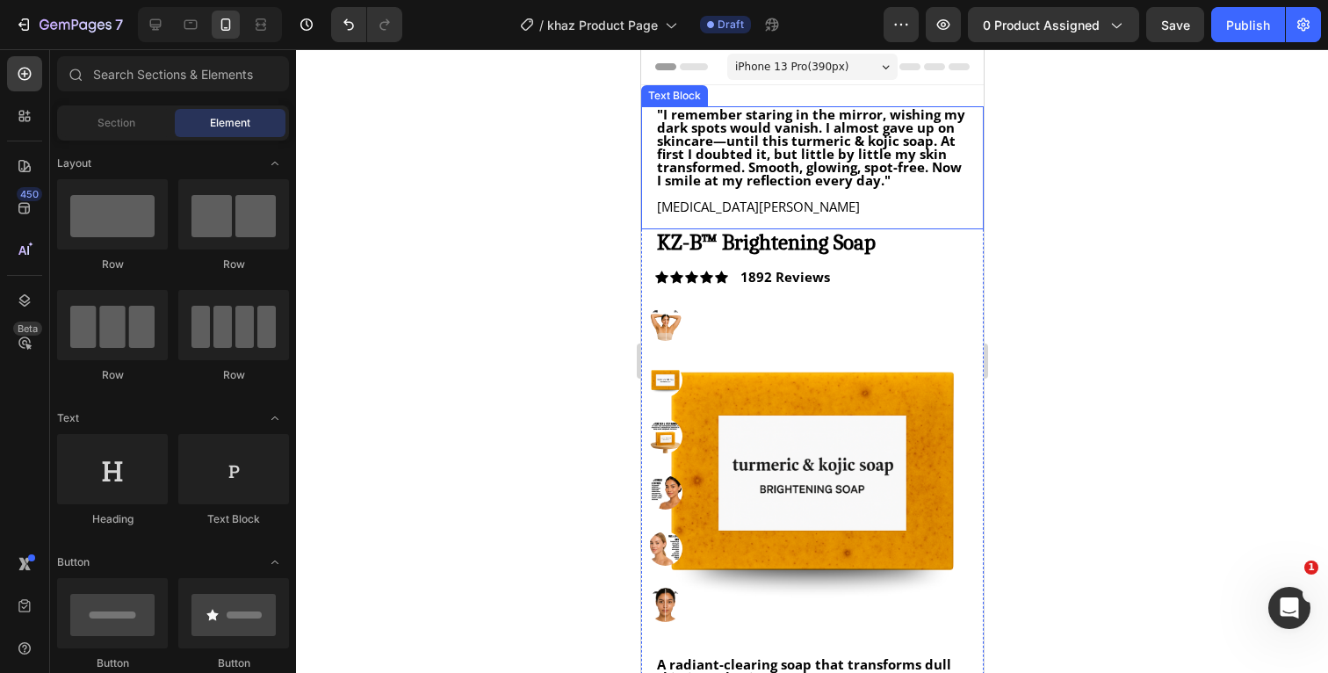
click at [701, 206] on p "[MEDICAL_DATA][PERSON_NAME]" at bounding box center [811, 206] width 311 height 13
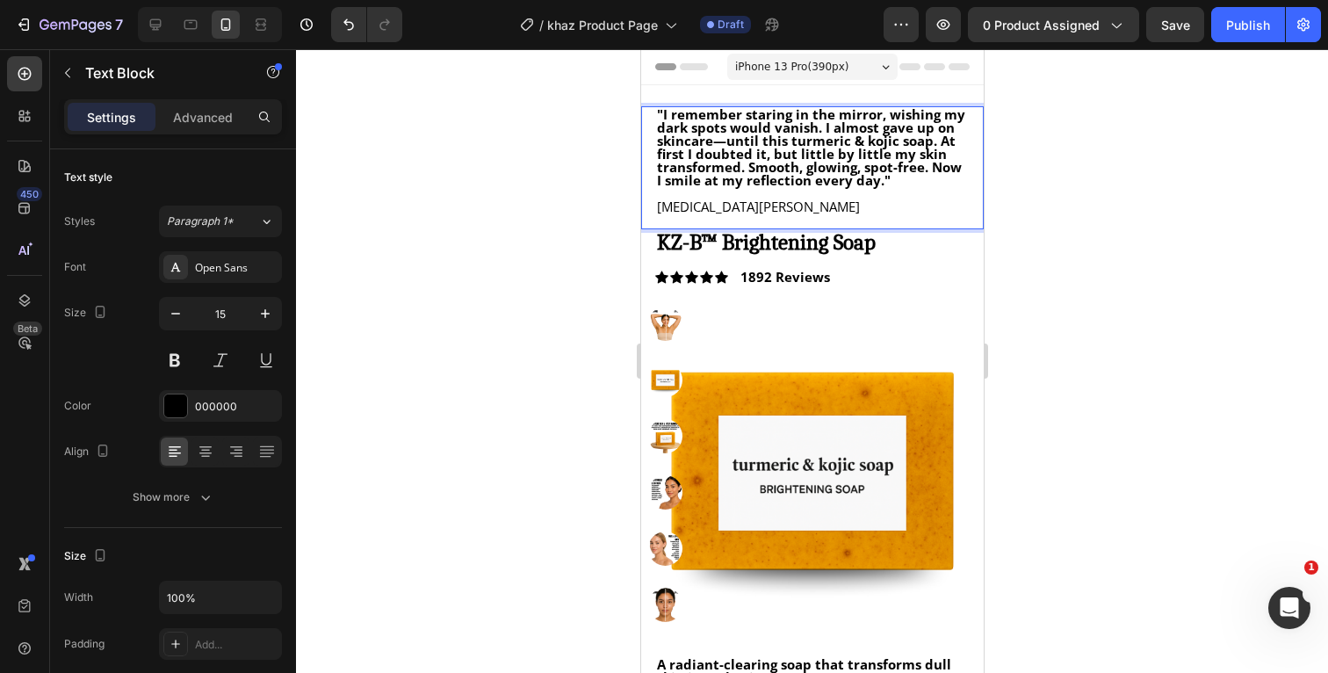
click at [704, 208] on p "[MEDICAL_DATA][PERSON_NAME]" at bounding box center [811, 206] width 311 height 13
drag, startPoint x: 708, startPoint y: 208, endPoint x: 657, endPoint y: 208, distance: 50.9
click at [657, 208] on p "[MEDICAL_DATA][PERSON_NAME]" at bounding box center [811, 206] width 311 height 13
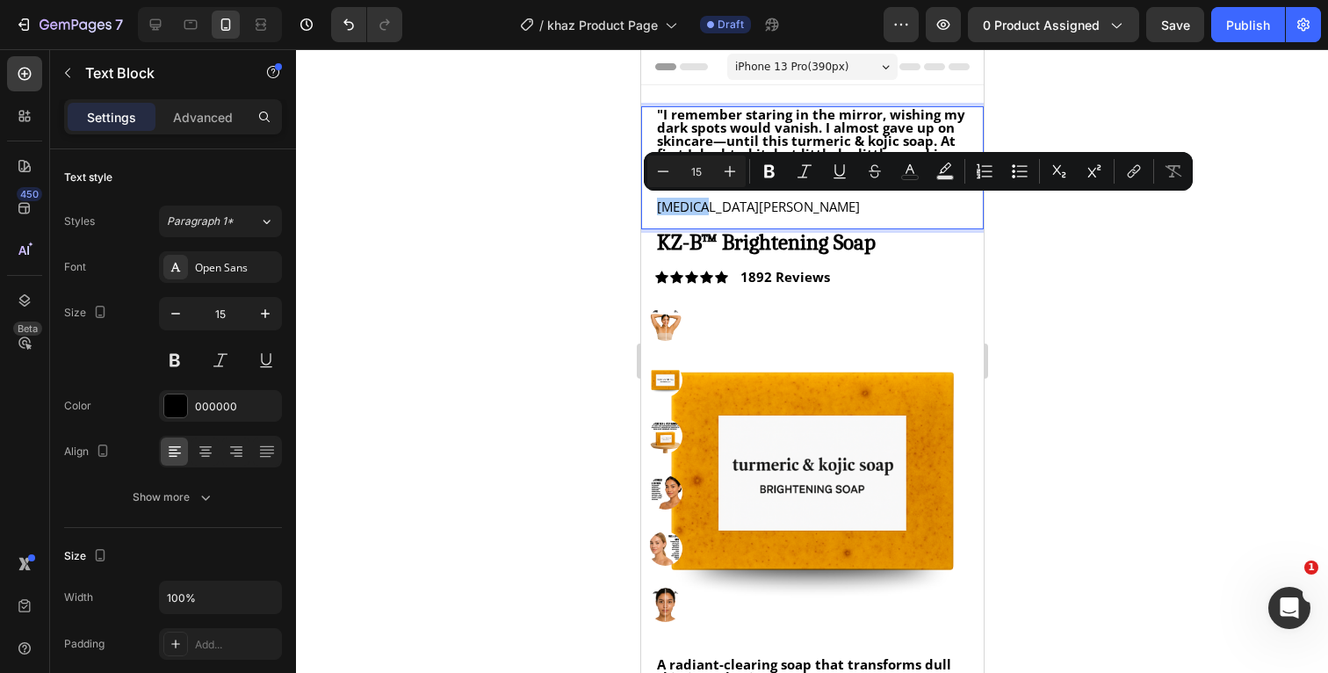
click at [1090, 274] on div at bounding box center [812, 361] width 1032 height 624
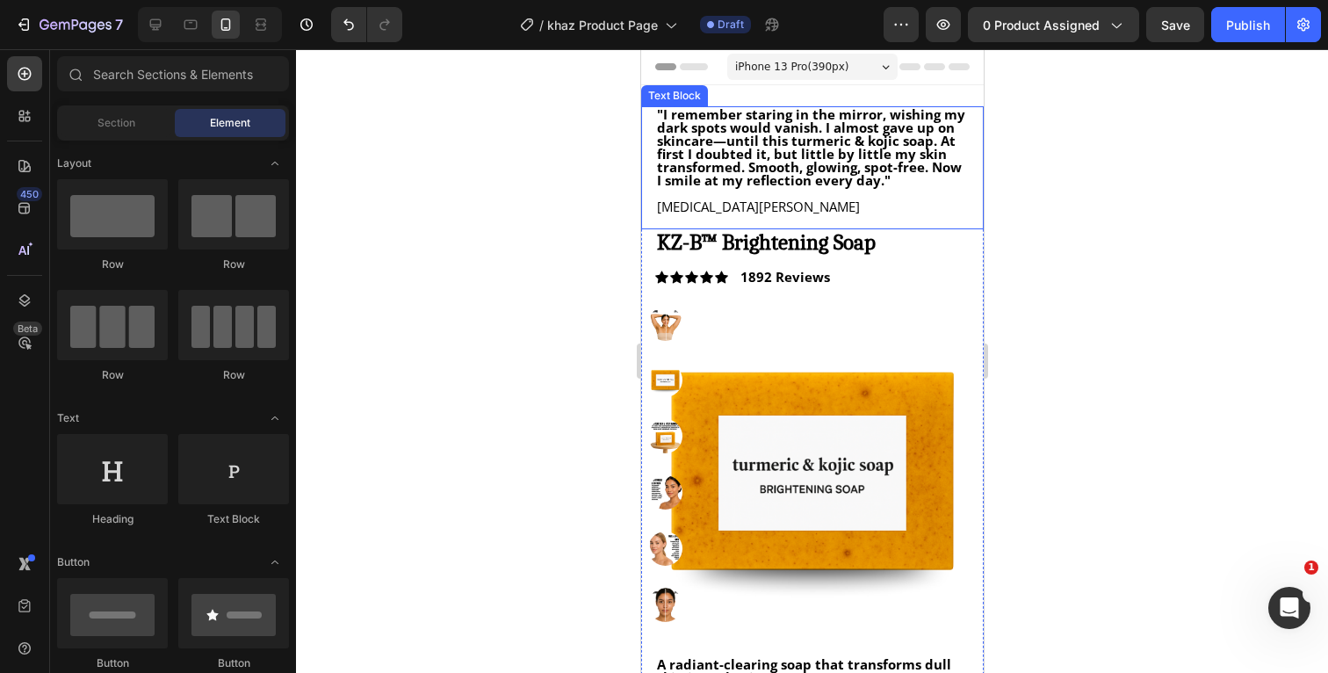
click at [862, 176] on strong ""I remember staring in the mirror, wishing my dark spots would vanish. I almost…" at bounding box center [810, 146] width 308 height 83
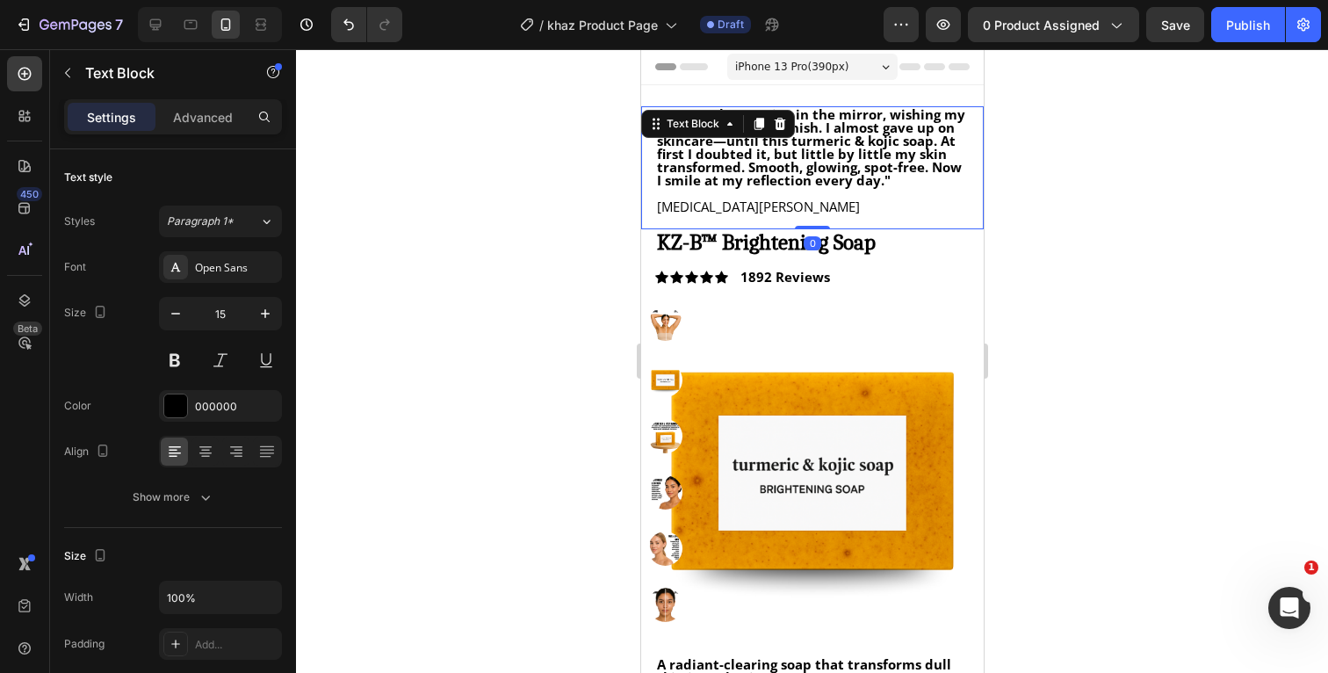
click at [1086, 228] on div at bounding box center [812, 361] width 1032 height 624
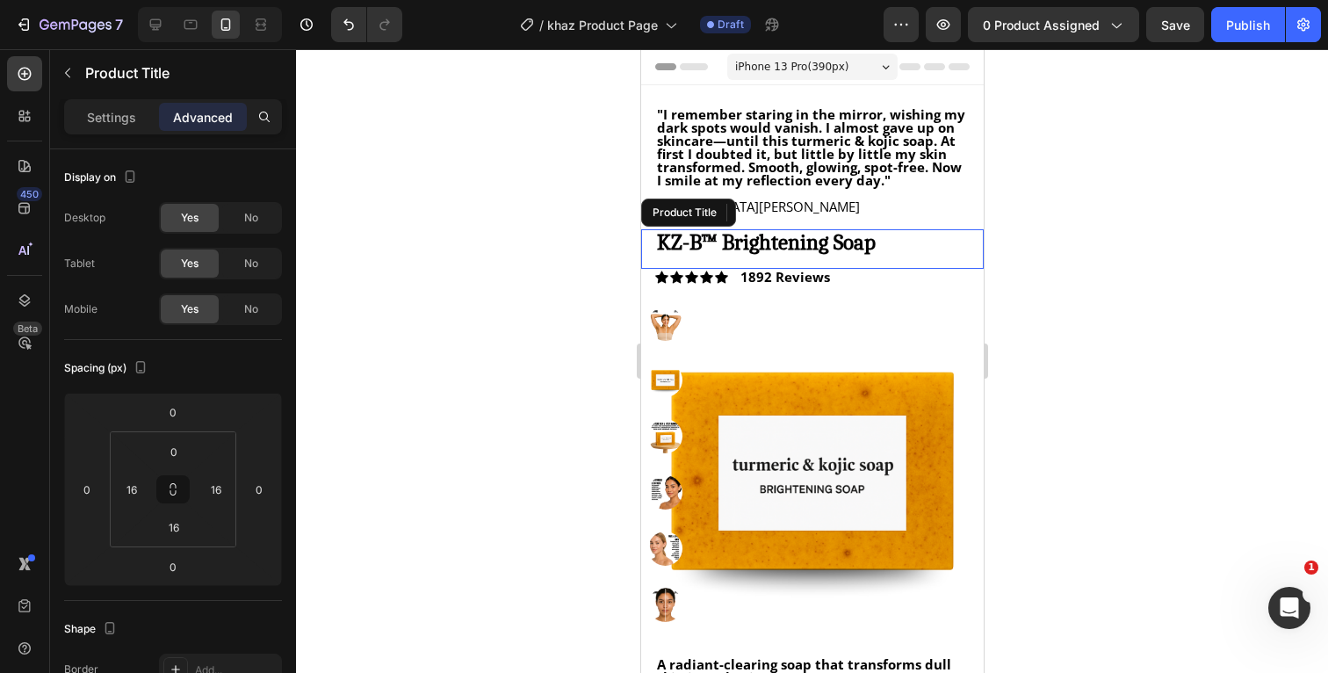
click at [917, 246] on h1 "KZ-B™ Brightening Soap" at bounding box center [811, 241] width 314 height 25
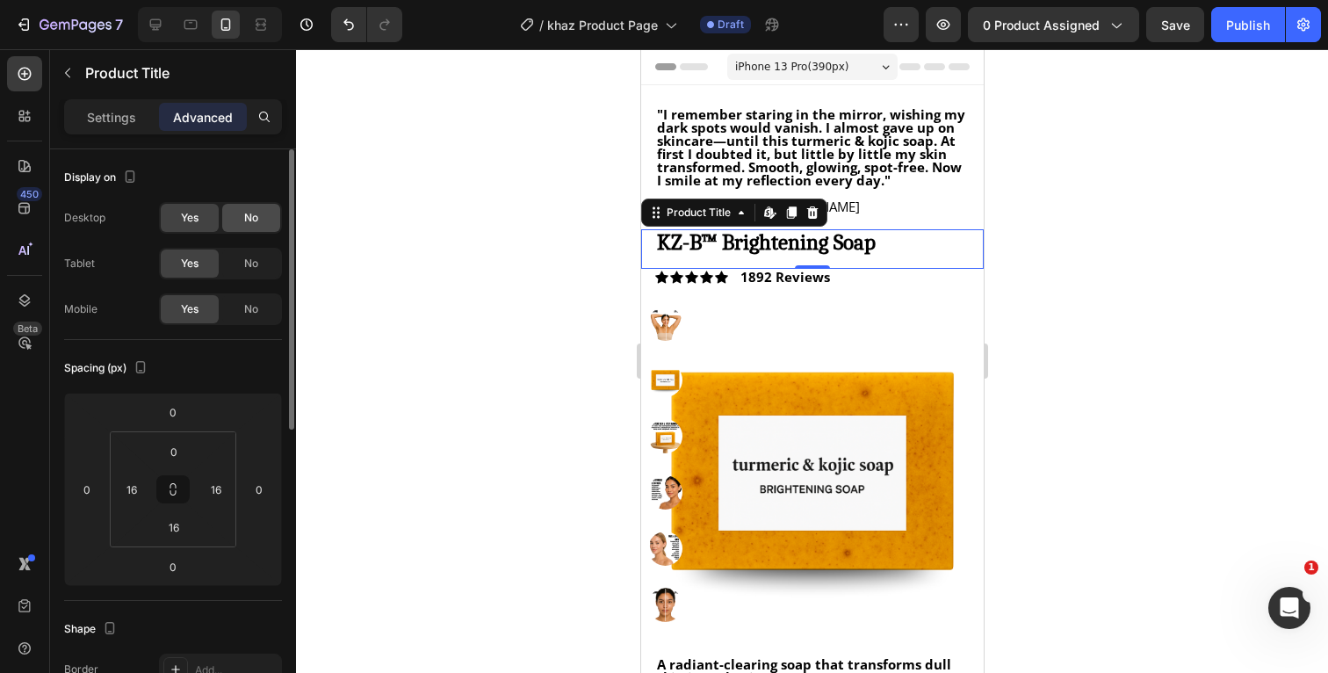
click at [261, 223] on div "No" at bounding box center [251, 218] width 58 height 28
click at [260, 269] on div "No" at bounding box center [251, 263] width 58 height 28
click at [120, 123] on p "Settings" at bounding box center [111, 117] width 49 height 18
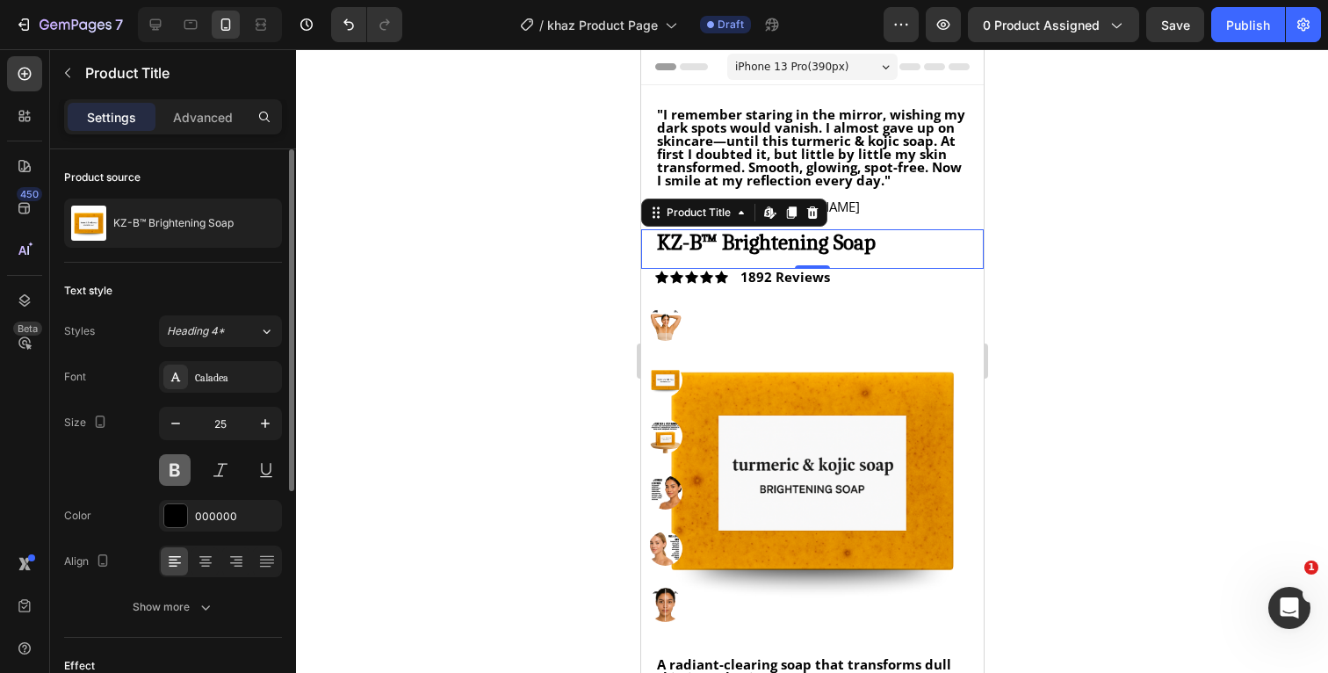
click at [170, 477] on button at bounding box center [175, 470] width 32 height 32
click at [206, 607] on icon "button" at bounding box center [206, 607] width 18 height 18
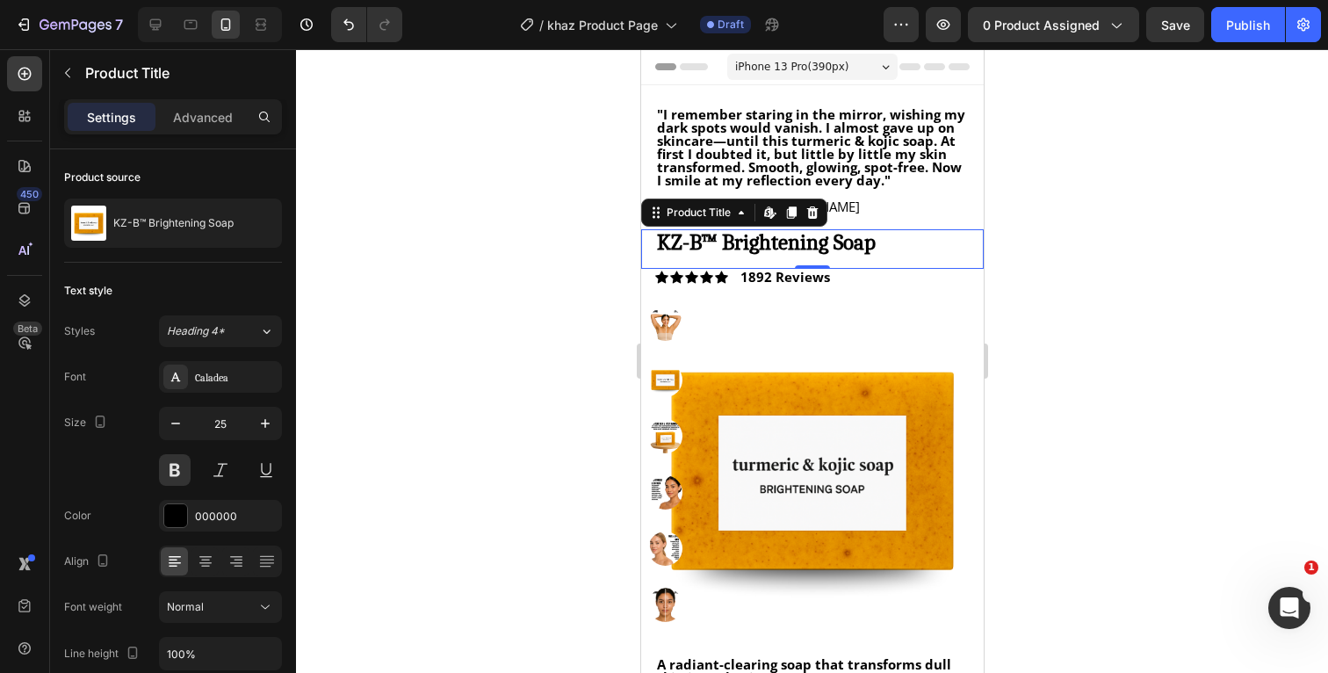
click at [1066, 328] on div at bounding box center [812, 361] width 1032 height 624
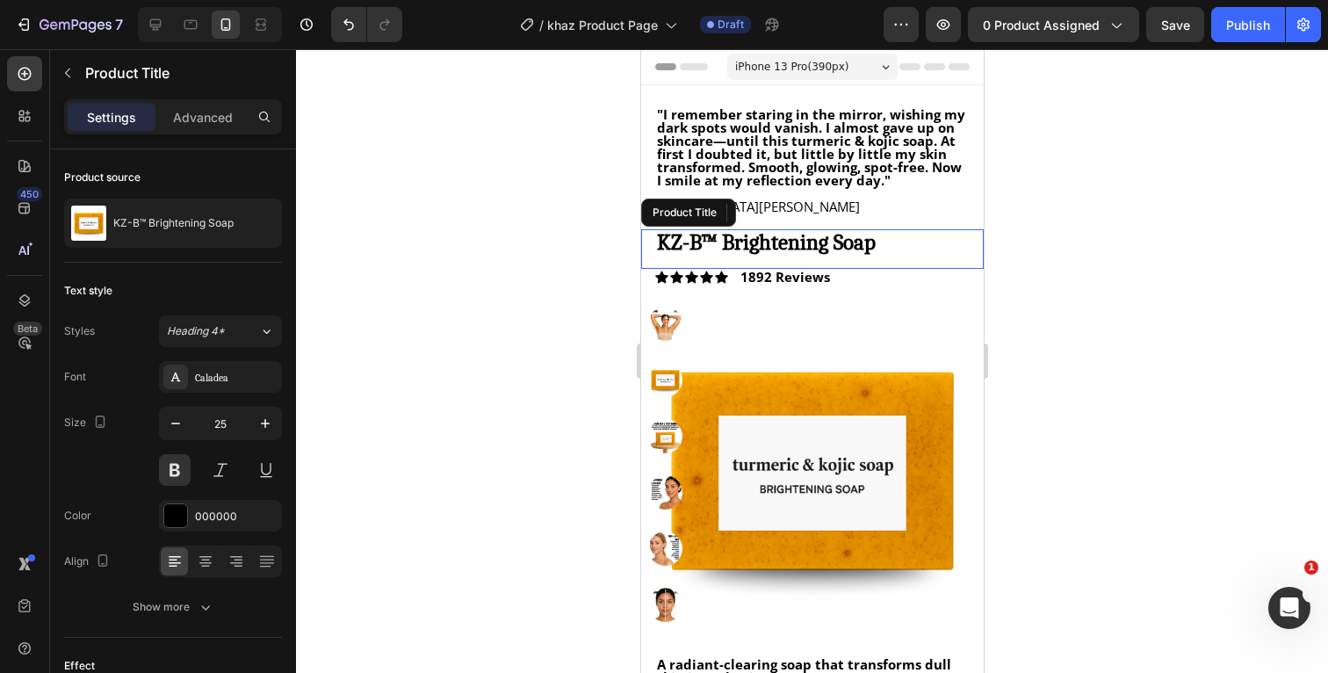
click at [914, 250] on h1 "KZ-B™ Brightening Soap" at bounding box center [811, 241] width 314 height 25
click at [213, 110] on p "Advanced" at bounding box center [203, 117] width 60 height 18
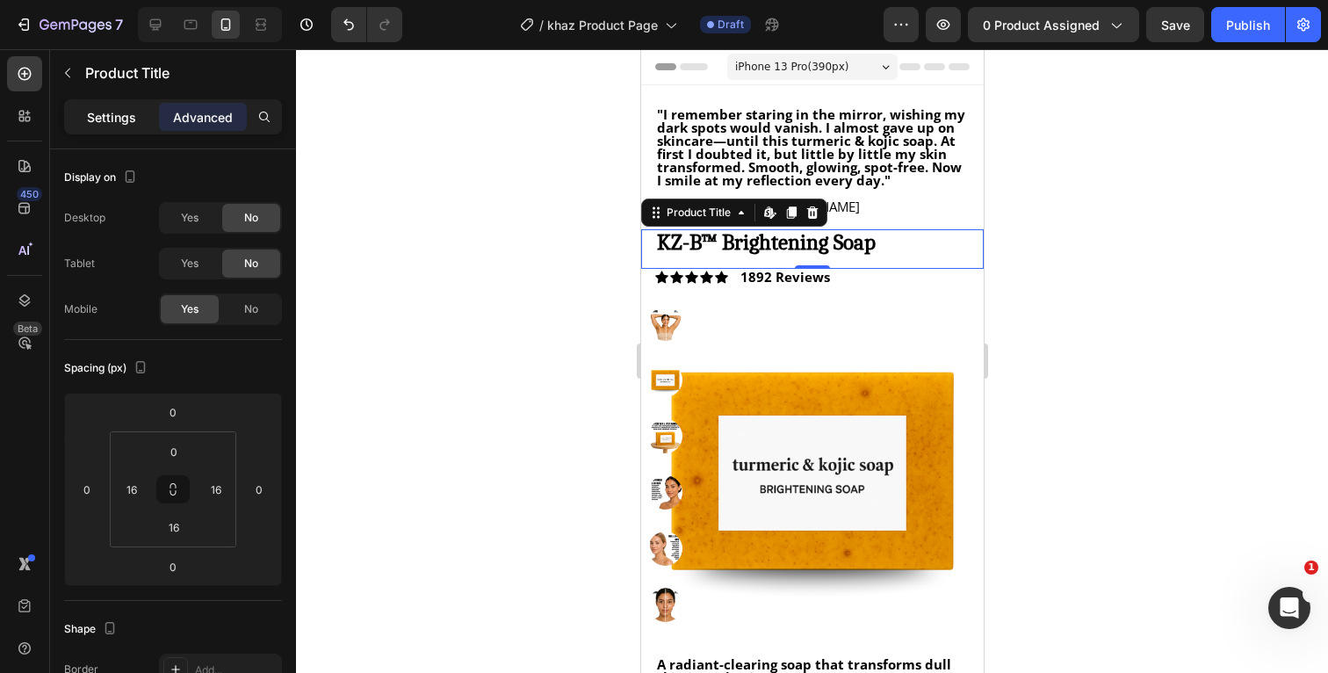
click at [117, 118] on p "Settings" at bounding box center [111, 117] width 49 height 18
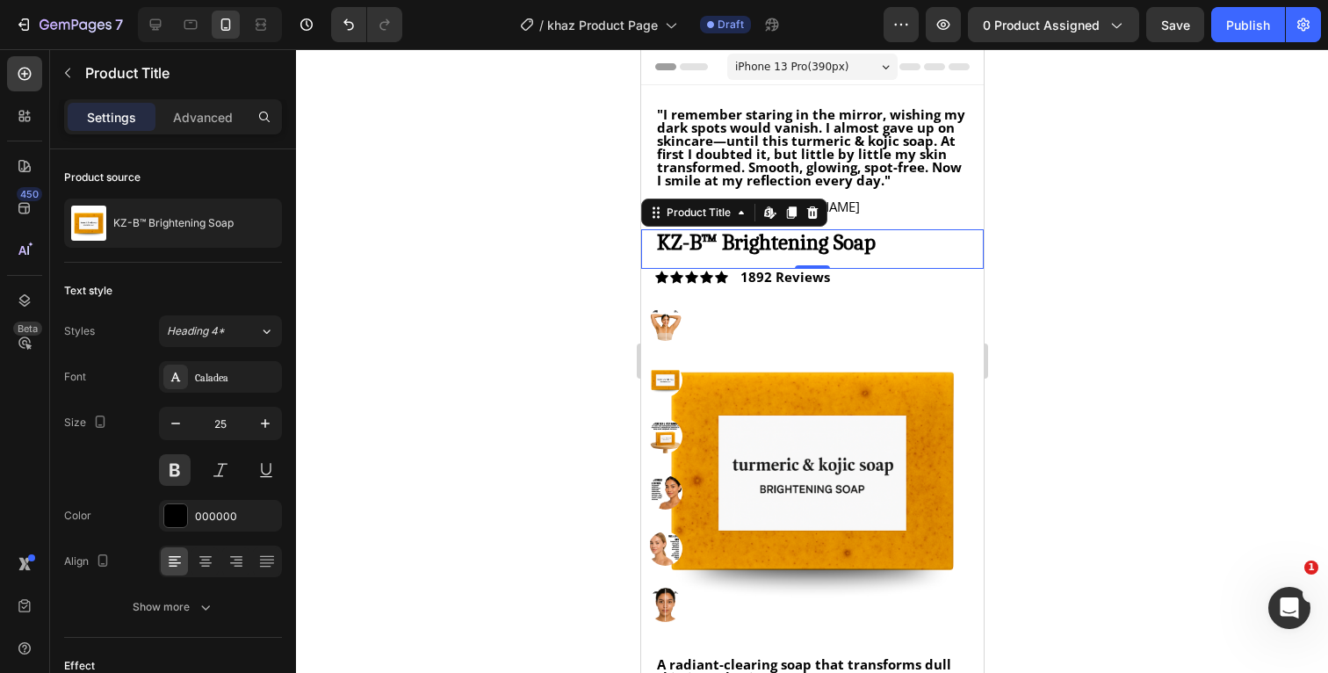
click at [1091, 244] on div at bounding box center [812, 361] width 1032 height 624
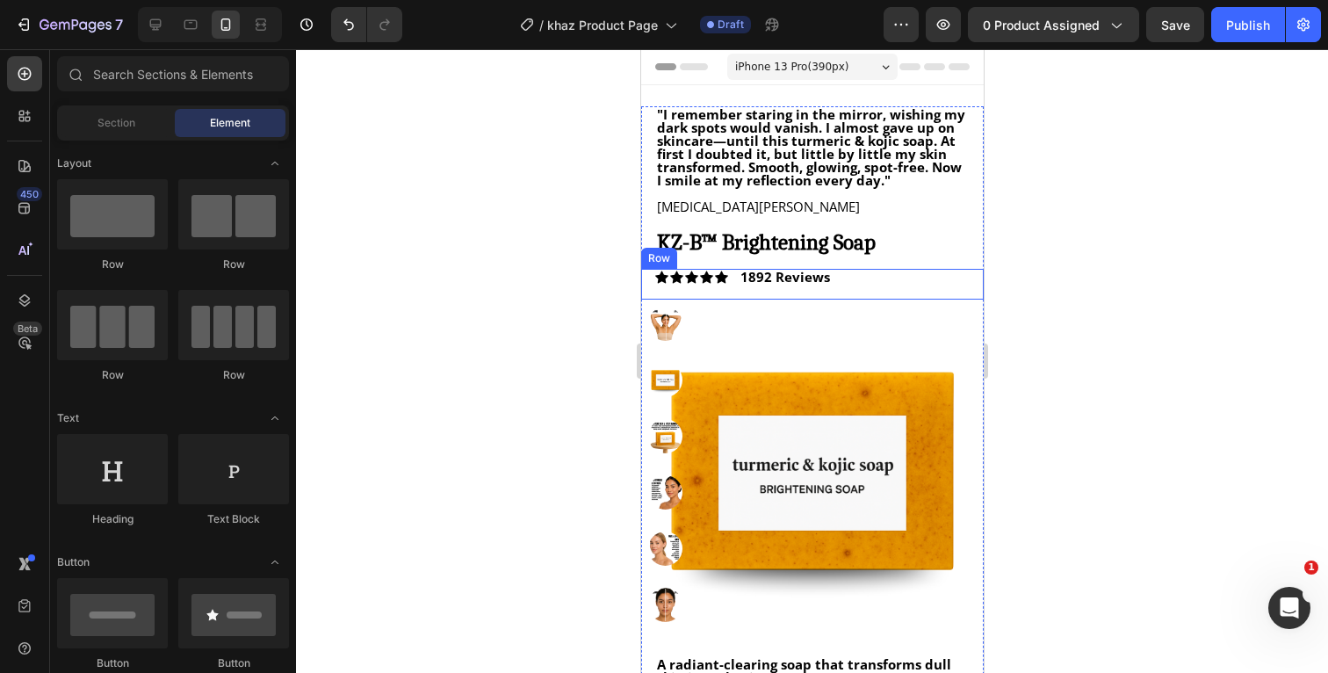
click at [893, 278] on div "Icon Icon Icon Icon Icon Icon List 1892 Reviews Text Block Row" at bounding box center [811, 284] width 343 height 31
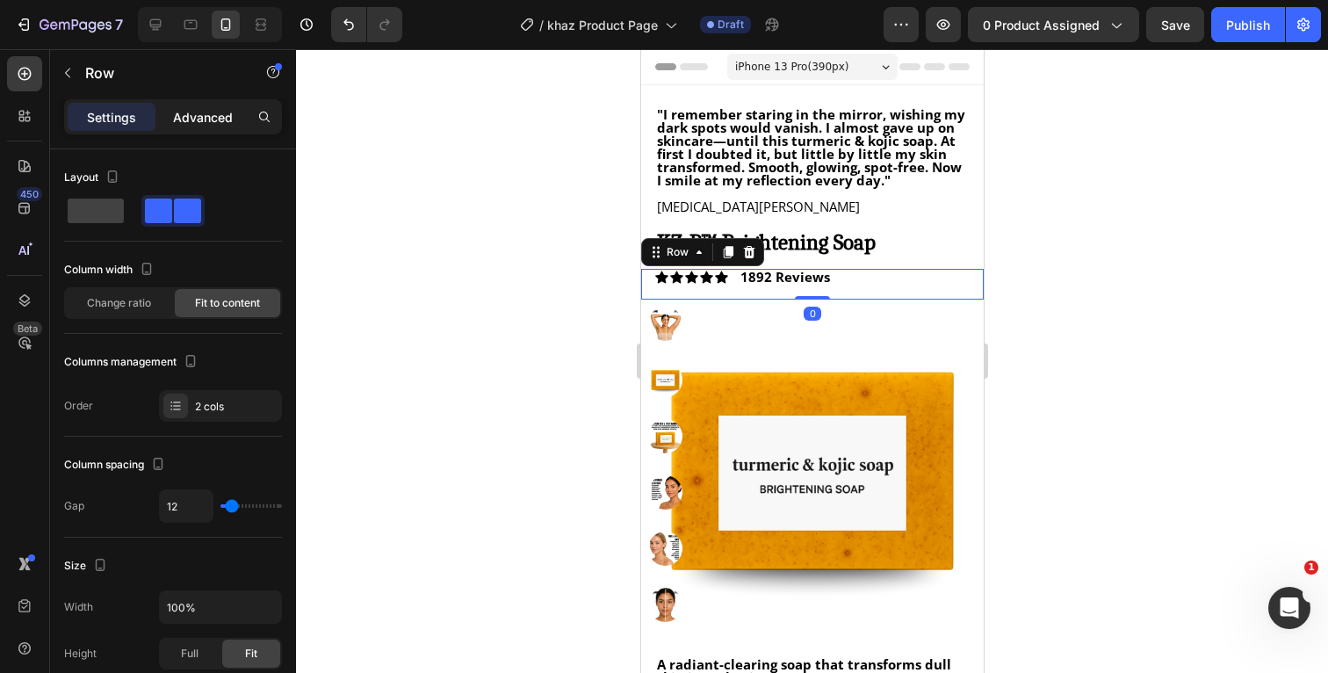
click at [201, 119] on p "Advanced" at bounding box center [203, 117] width 60 height 18
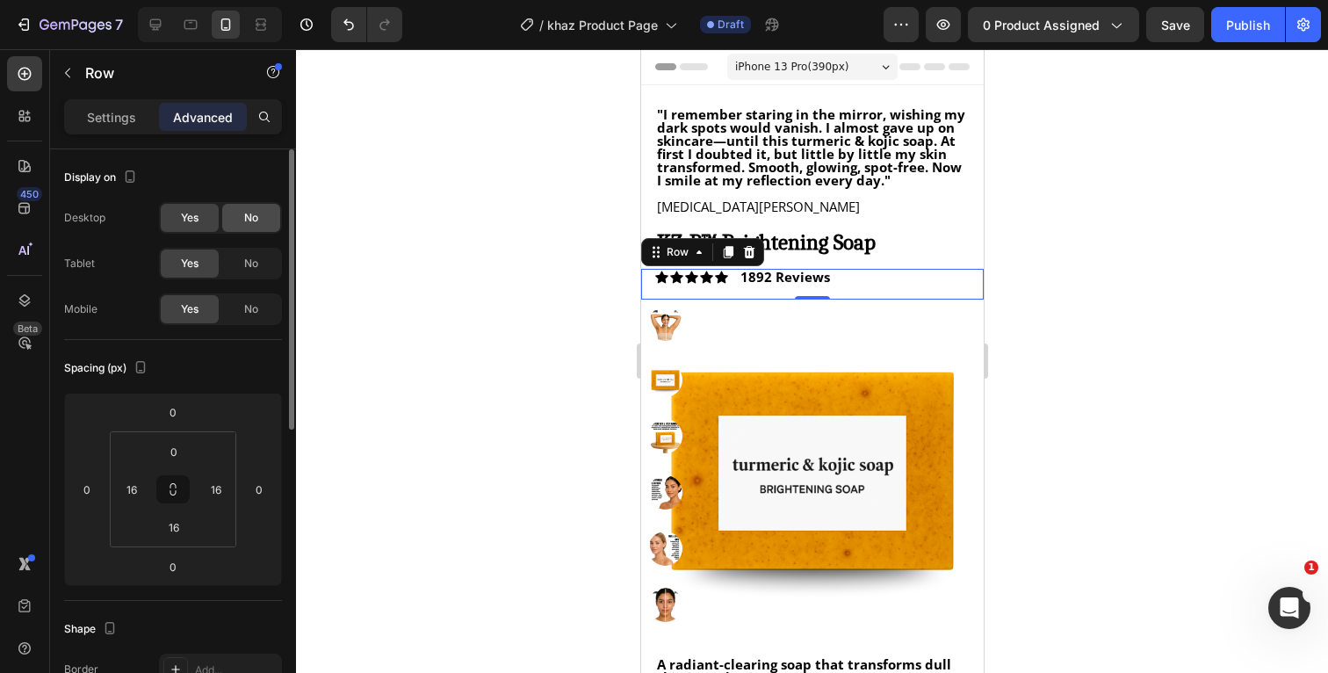
click at [256, 223] on span "No" at bounding box center [251, 218] width 14 height 16
click at [246, 265] on span "No" at bounding box center [251, 264] width 14 height 16
drag, startPoint x: 1060, startPoint y: 304, endPoint x: 335, endPoint y: 255, distance: 727.2
click at [1060, 304] on div at bounding box center [812, 361] width 1032 height 624
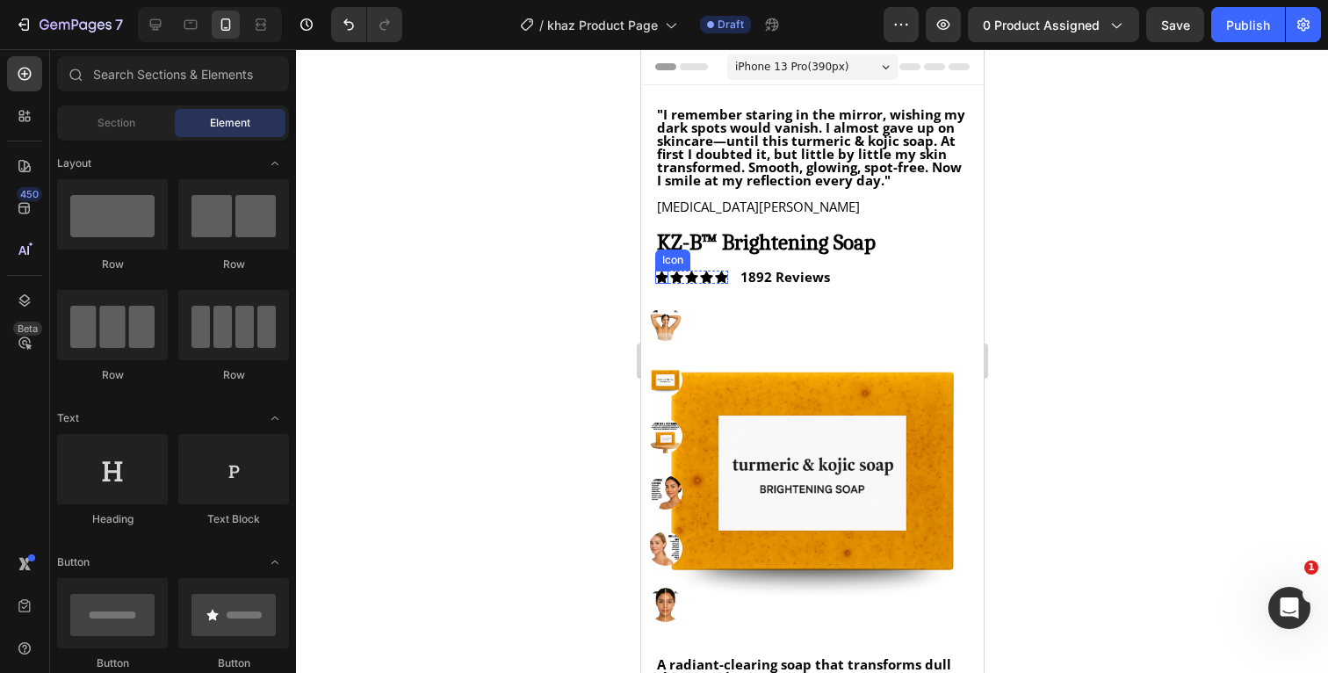
click at [663, 278] on icon at bounding box center [660, 277] width 13 height 12
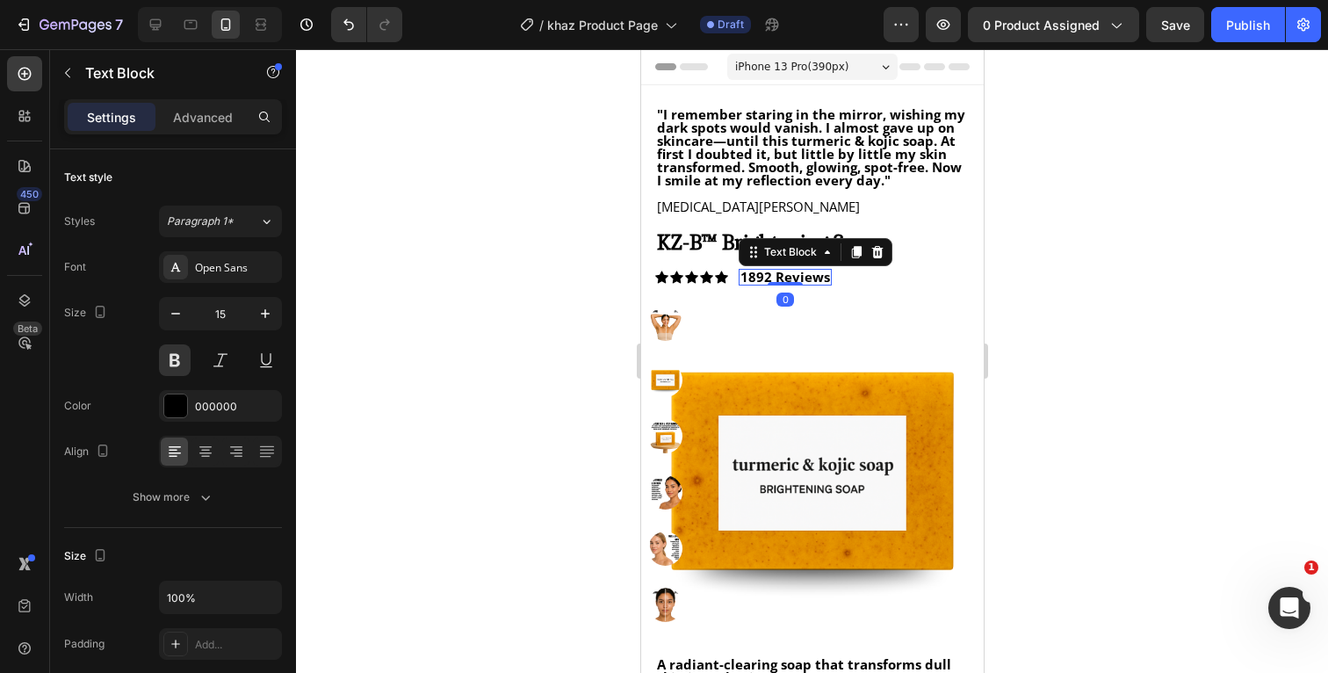
click at [754, 275] on p "1892 Reviews" at bounding box center [785, 277] width 90 height 13
click at [767, 276] on p "1892 Reviews" at bounding box center [785, 277] width 90 height 13
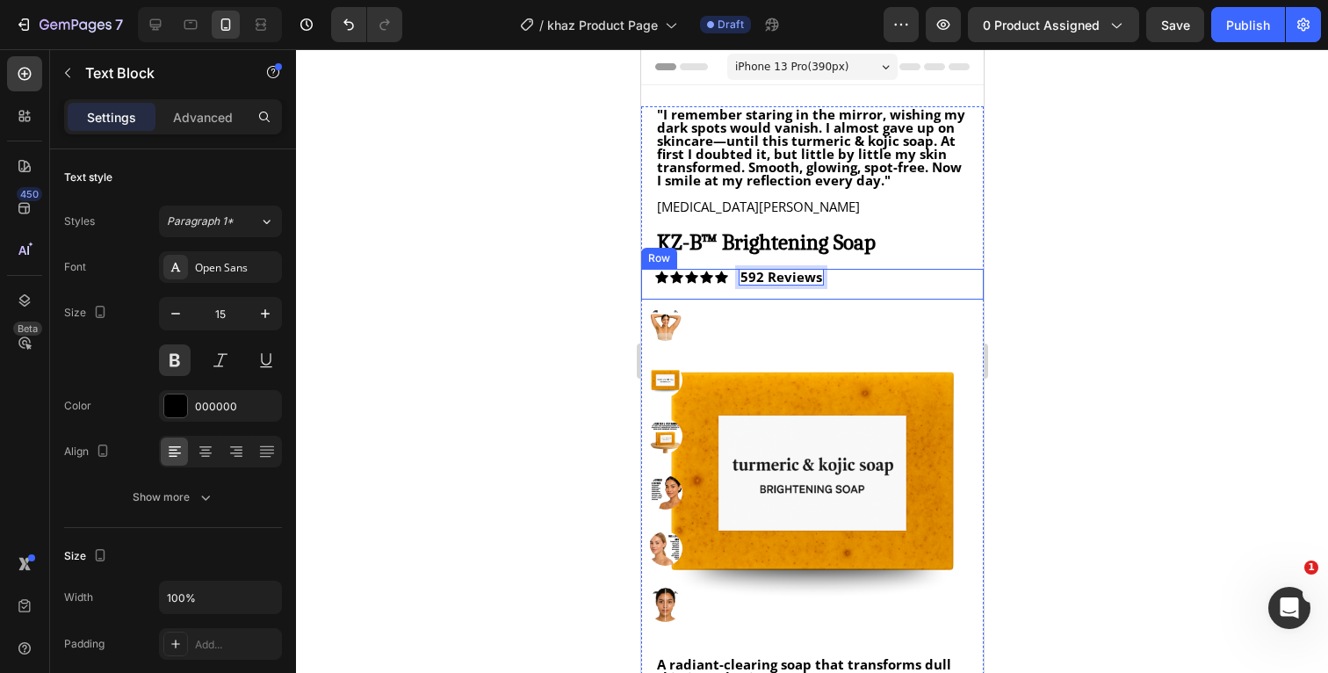
click at [1198, 325] on div at bounding box center [812, 361] width 1032 height 624
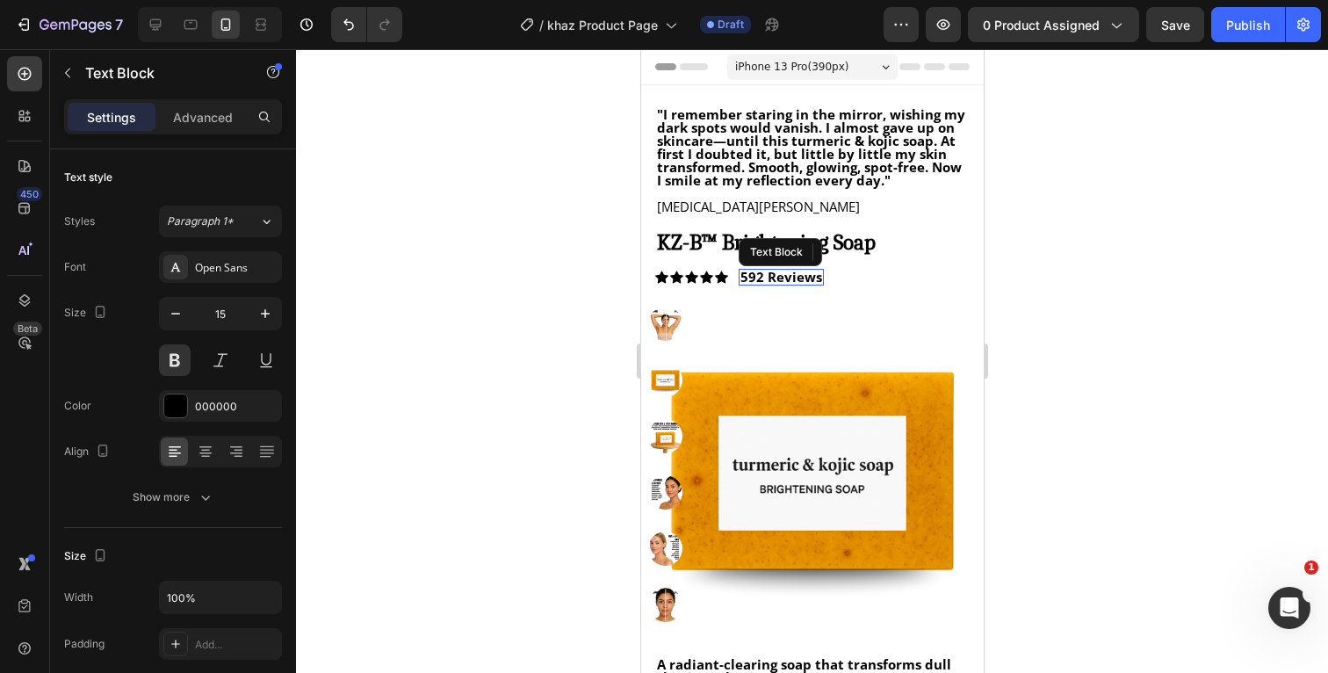
click at [797, 277] on p "592 Reviews" at bounding box center [781, 277] width 82 height 13
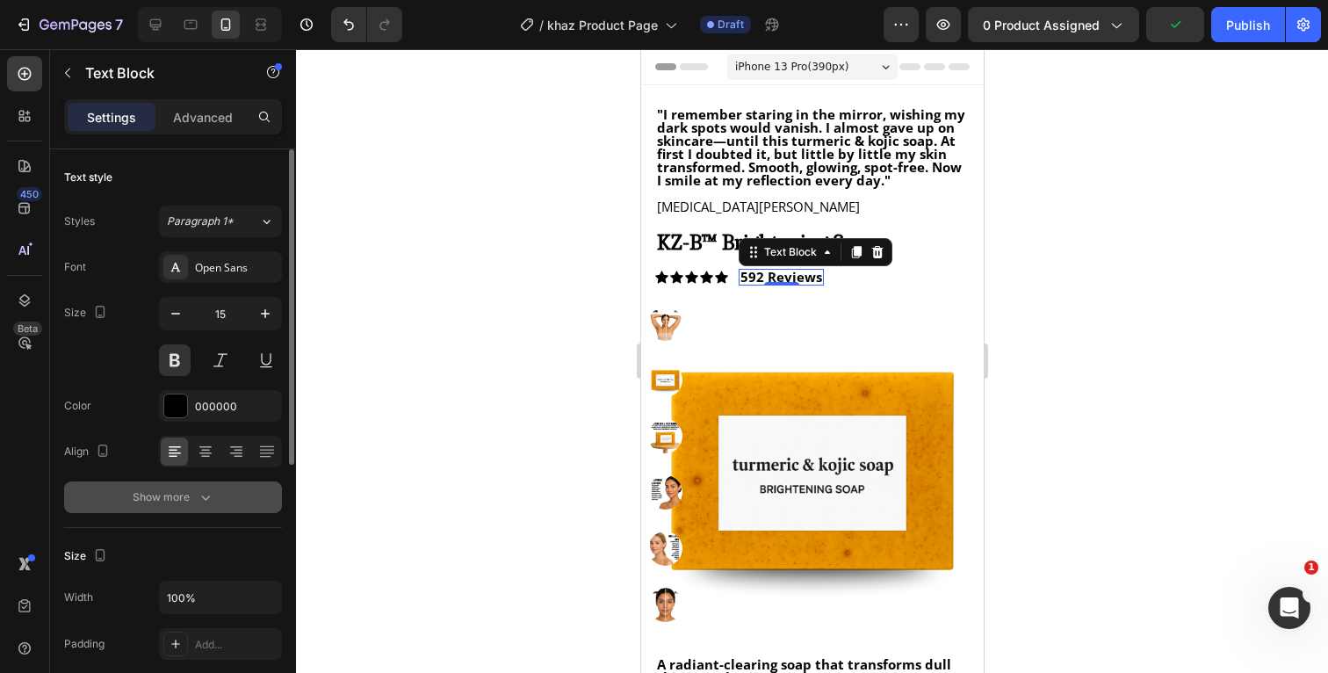
click at [197, 502] on icon "button" at bounding box center [206, 497] width 18 height 18
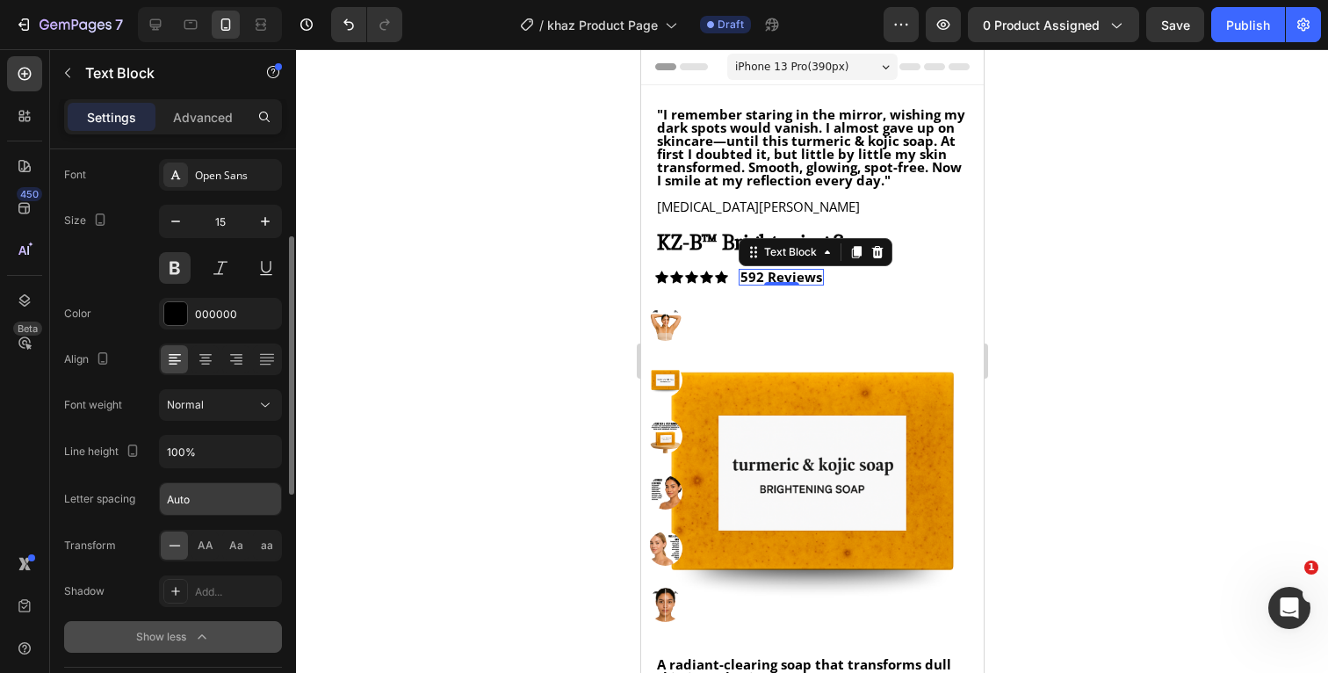
scroll to position [135, 0]
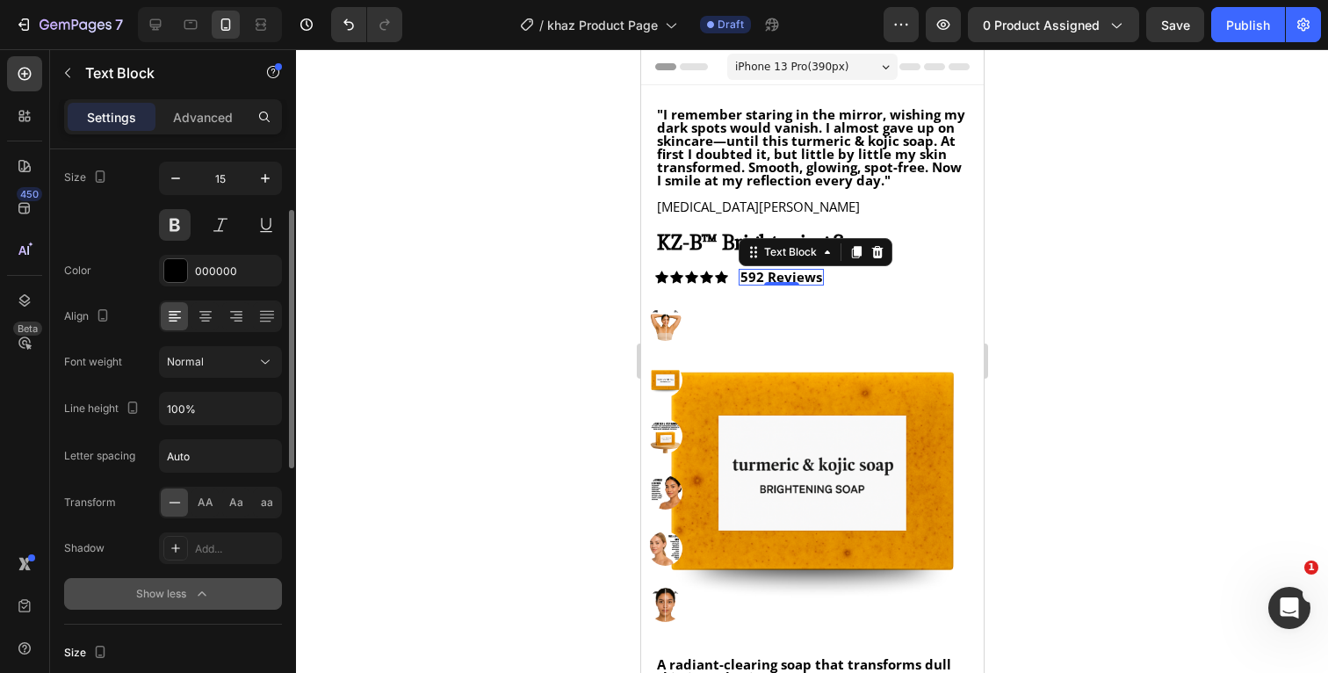
click at [206, 603] on button "Show less" at bounding box center [173, 594] width 218 height 32
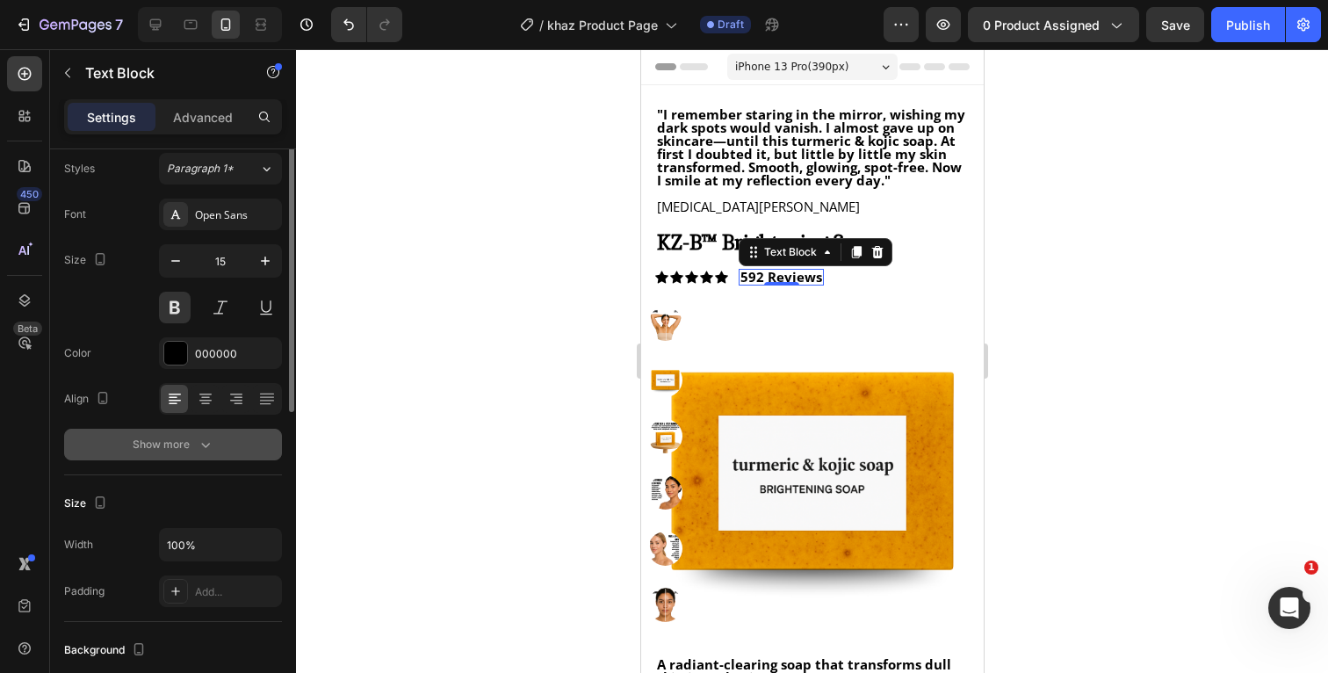
scroll to position [0, 0]
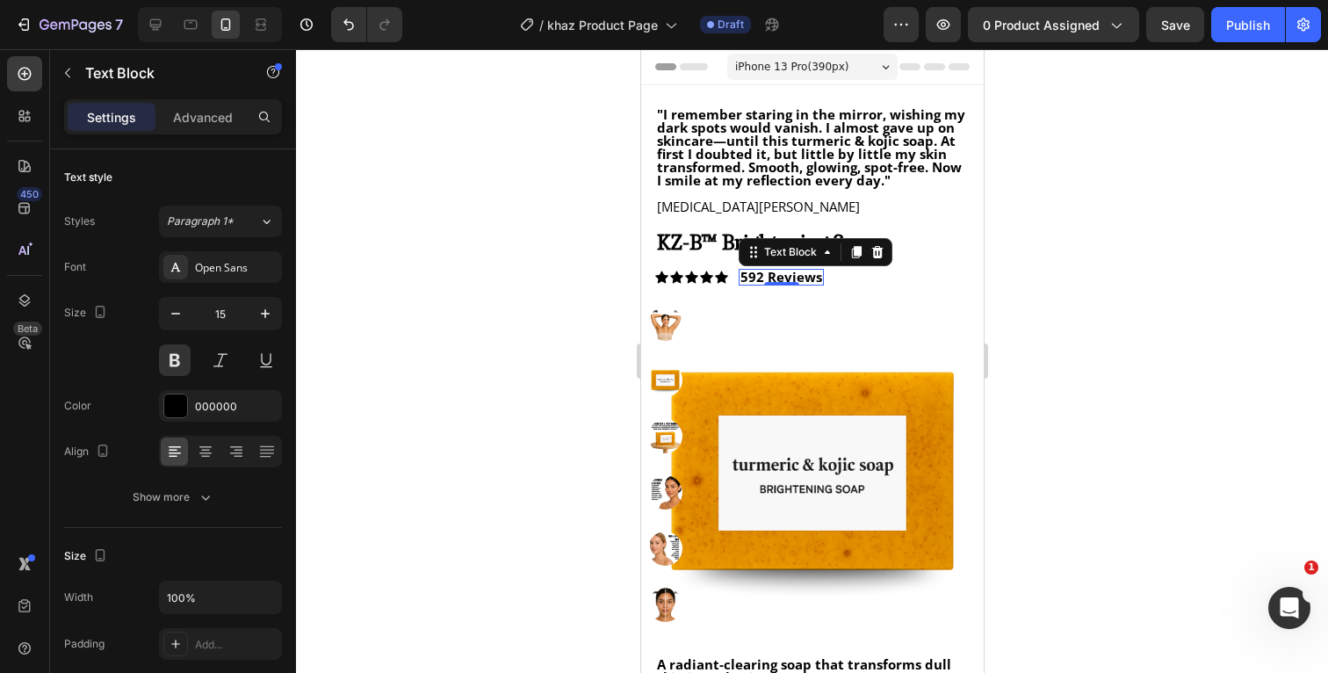
click at [1147, 287] on div at bounding box center [812, 361] width 1032 height 624
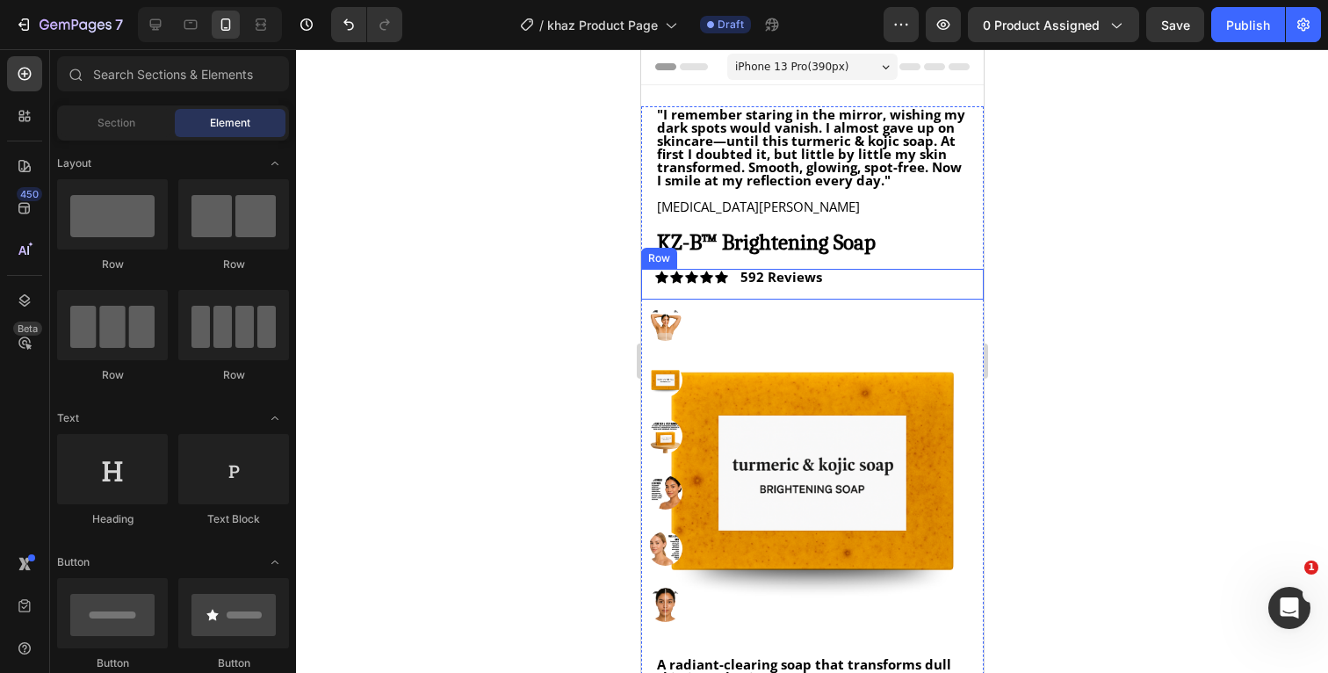
click at [884, 279] on div "Icon Icon Icon Icon Icon Icon List 592 Reviews Text Block Row" at bounding box center [811, 284] width 343 height 31
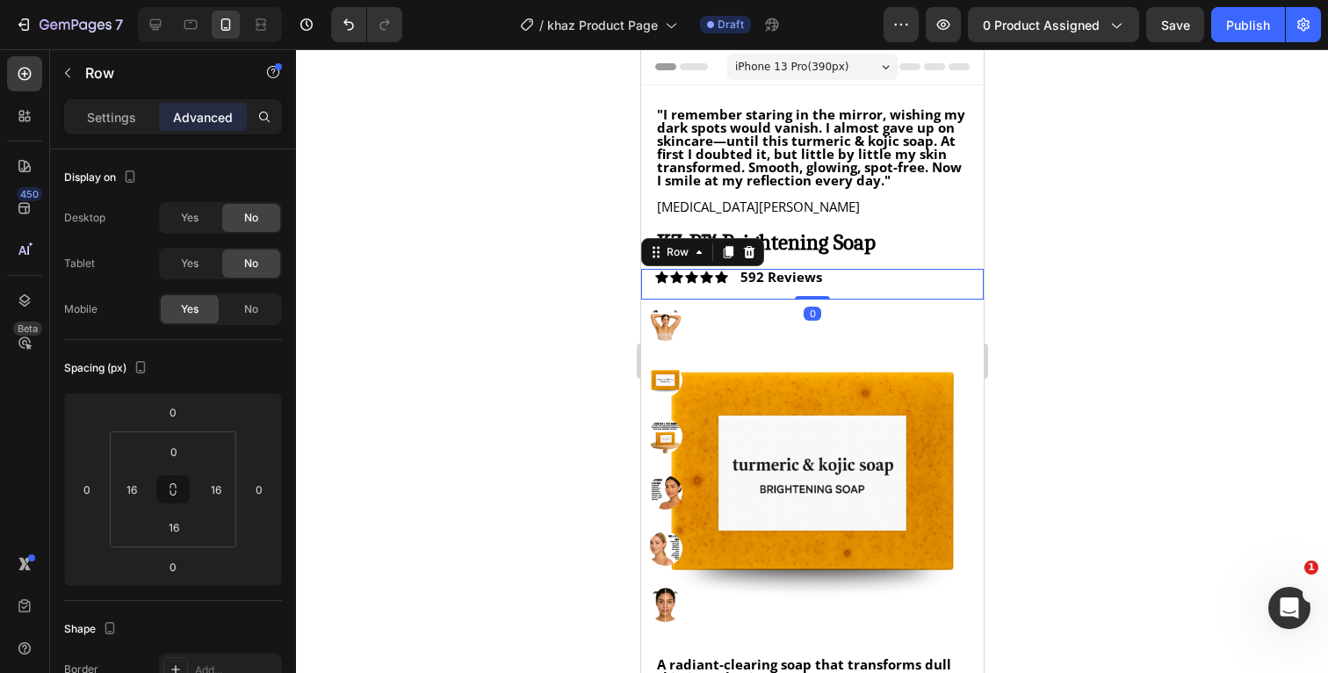
click at [1119, 283] on div at bounding box center [812, 361] width 1032 height 624
click at [898, 278] on div "Icon Icon Icon Icon Icon Icon List 592 Reviews Text Block Row 0" at bounding box center [811, 284] width 343 height 31
click at [1223, 264] on div at bounding box center [812, 361] width 1032 height 624
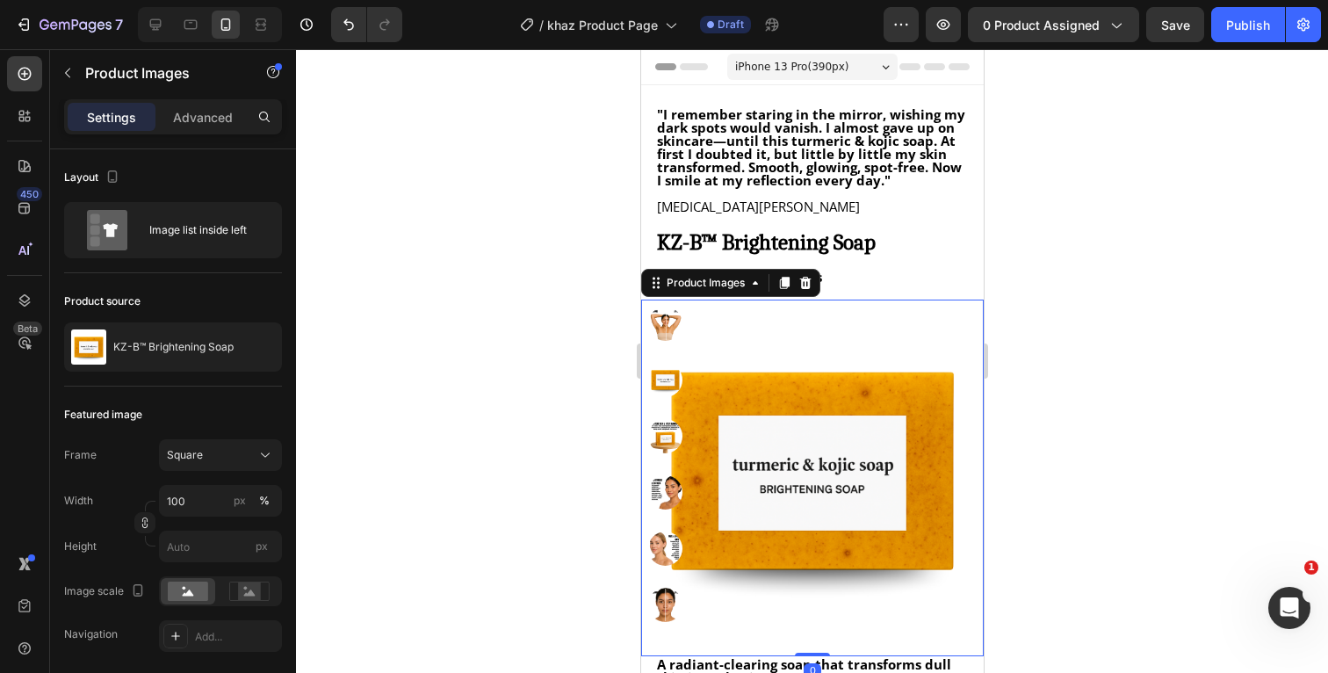
click at [821, 350] on img at bounding box center [811, 471] width 343 height 343
click at [1123, 343] on div at bounding box center [812, 361] width 1032 height 624
click at [666, 375] on img at bounding box center [664, 380] width 34 height 34
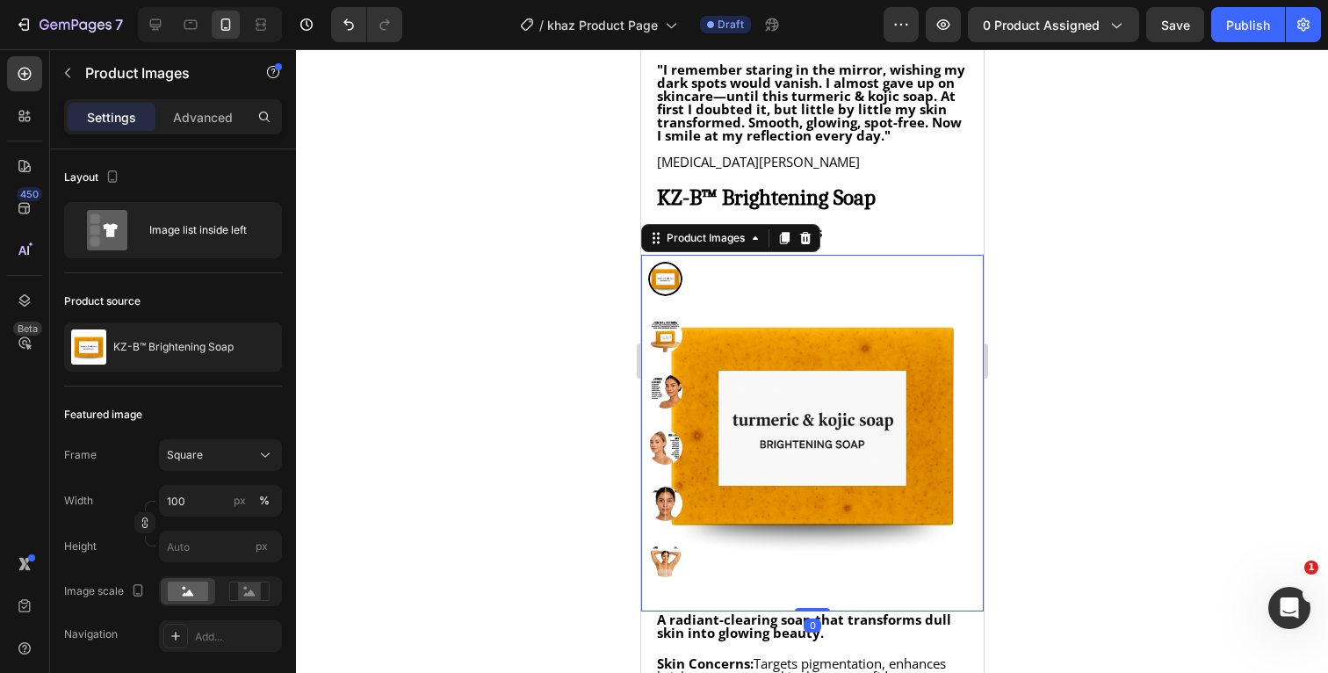
scroll to position [55, 0]
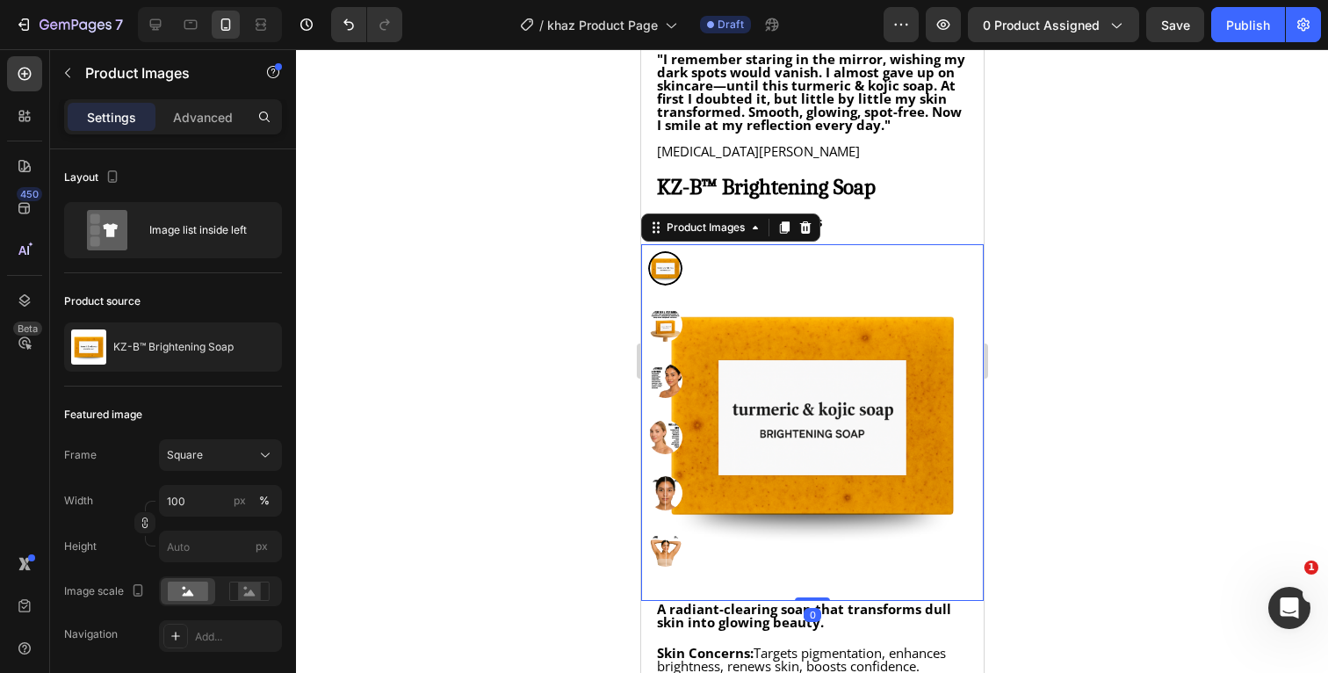
click at [1067, 362] on div at bounding box center [812, 361] width 1032 height 624
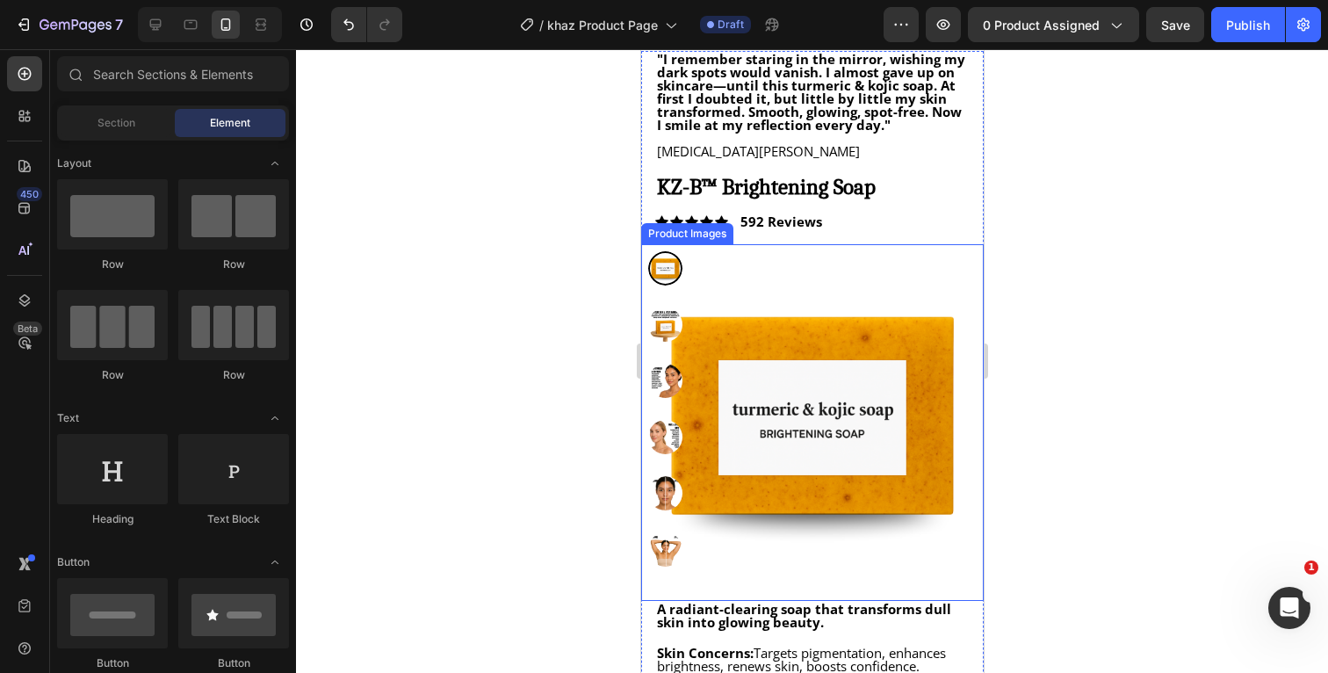
click at [915, 263] on img at bounding box center [811, 415] width 343 height 343
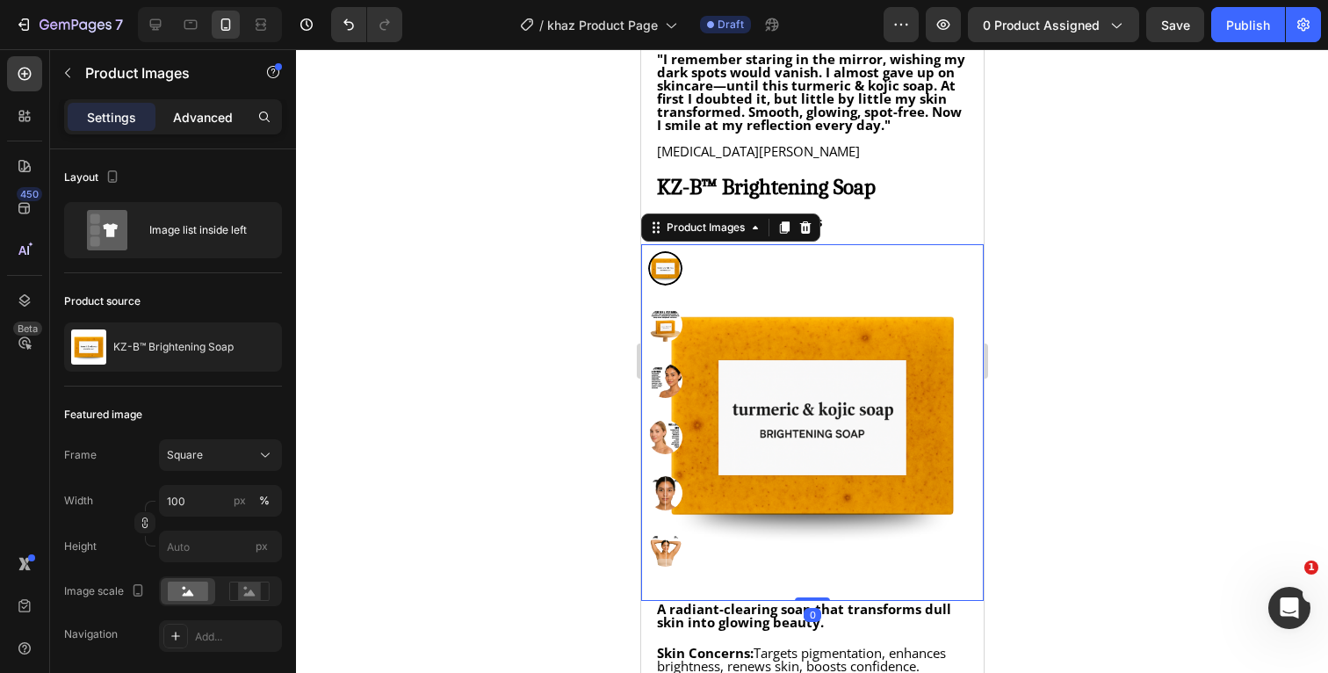
click at [226, 116] on p "Advanced" at bounding box center [203, 117] width 60 height 18
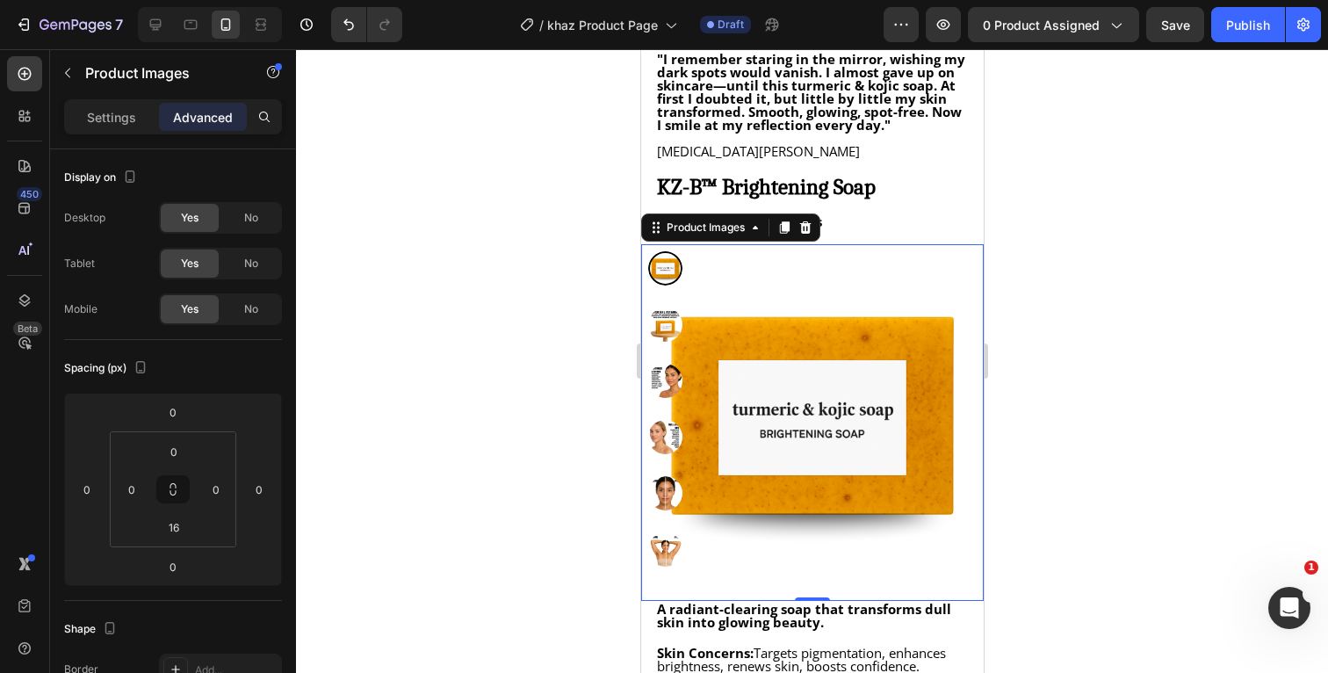
click at [1077, 318] on div at bounding box center [812, 361] width 1032 height 624
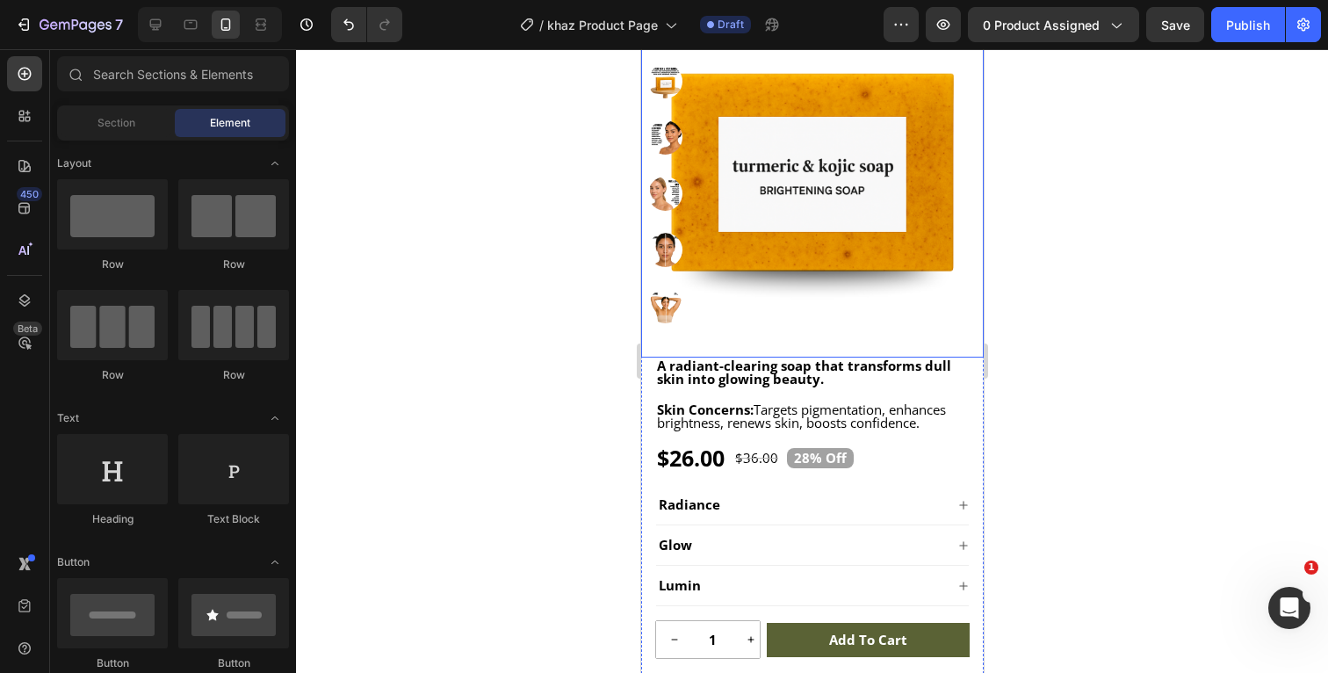
scroll to position [305, 0]
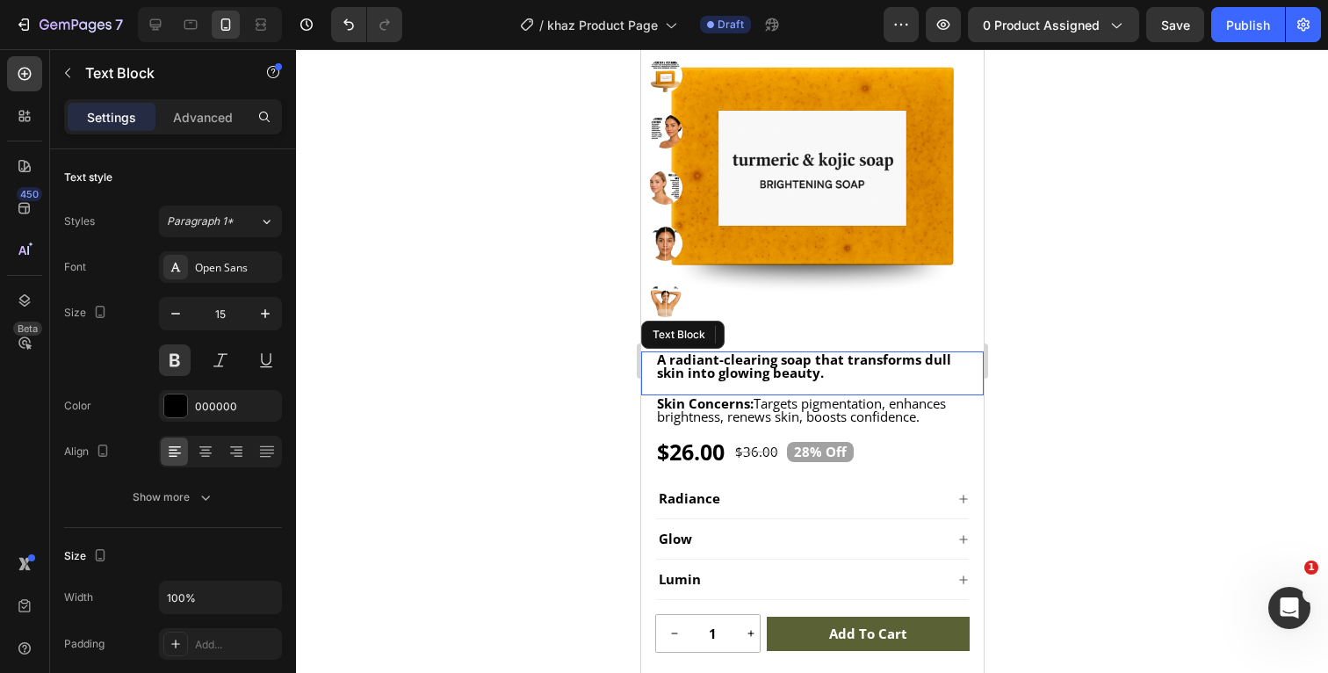
click at [902, 378] on p "A radiant-clearing soap that transforms dull skin into glowing beauty." at bounding box center [811, 366] width 311 height 26
click at [209, 115] on p "Advanced" at bounding box center [203, 117] width 60 height 18
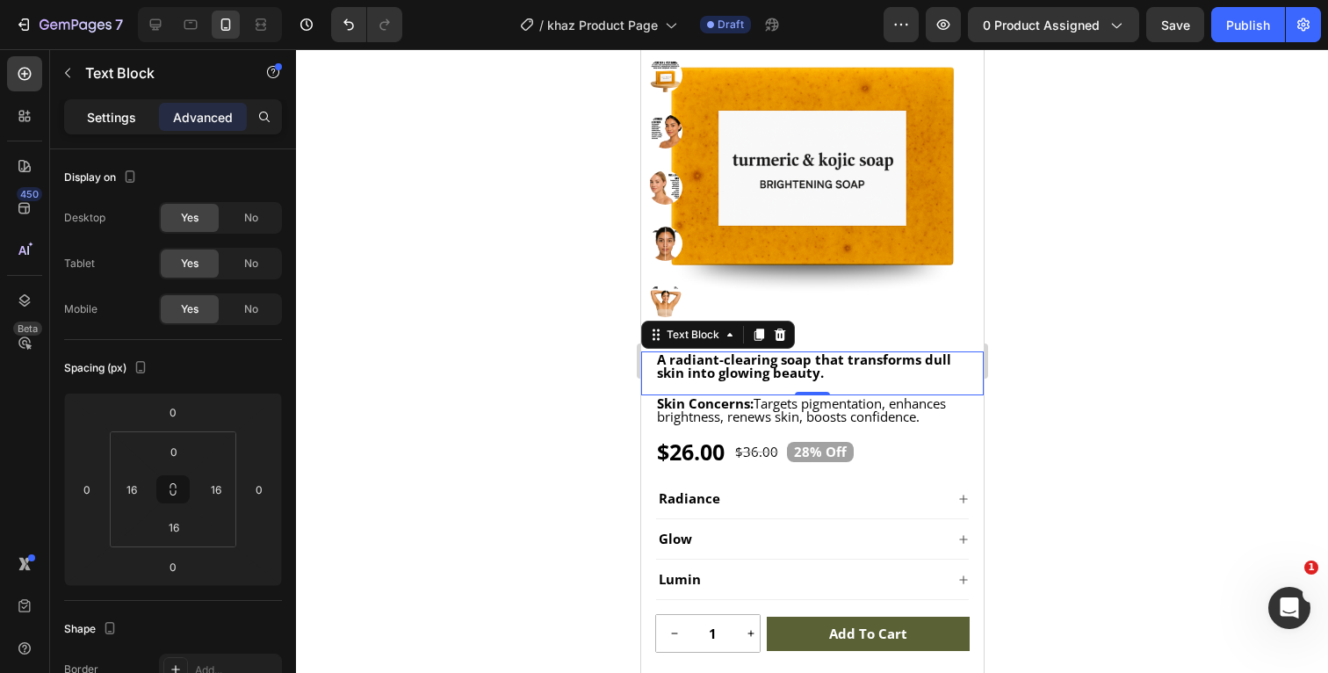
click at [119, 114] on p "Settings" at bounding box center [111, 117] width 49 height 18
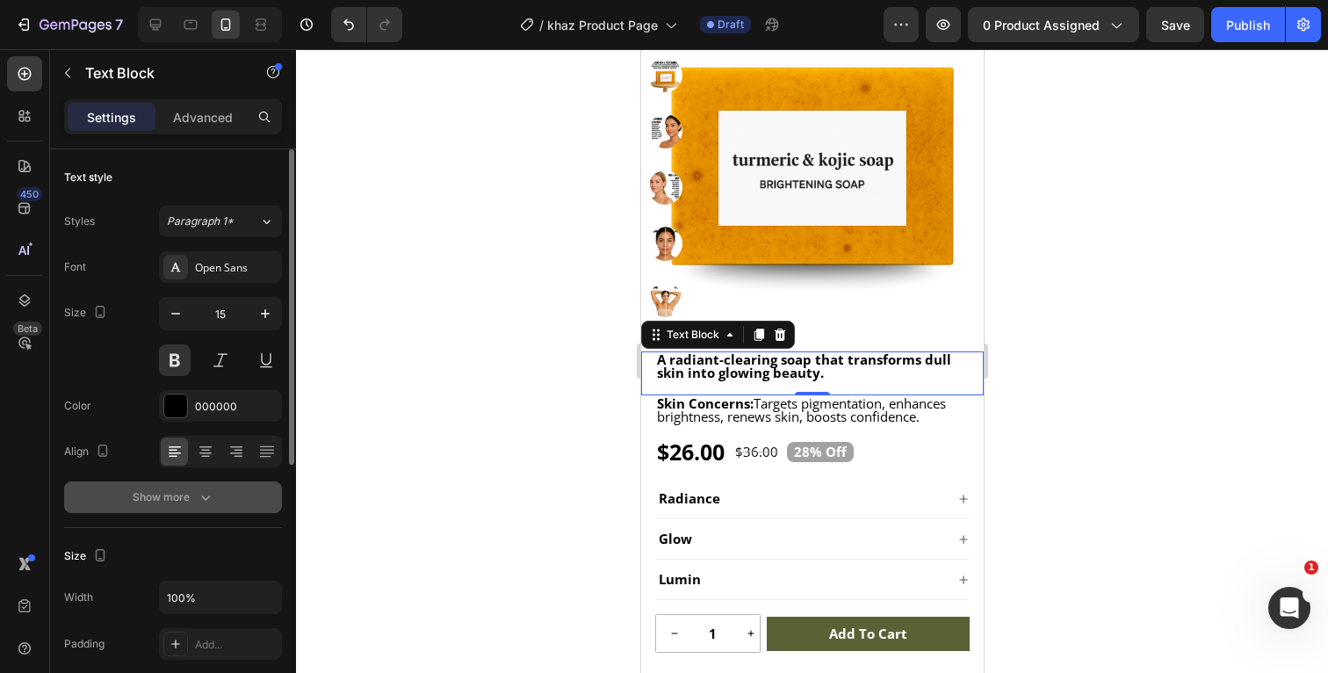
click at [206, 500] on icon "button" at bounding box center [205, 497] width 9 height 5
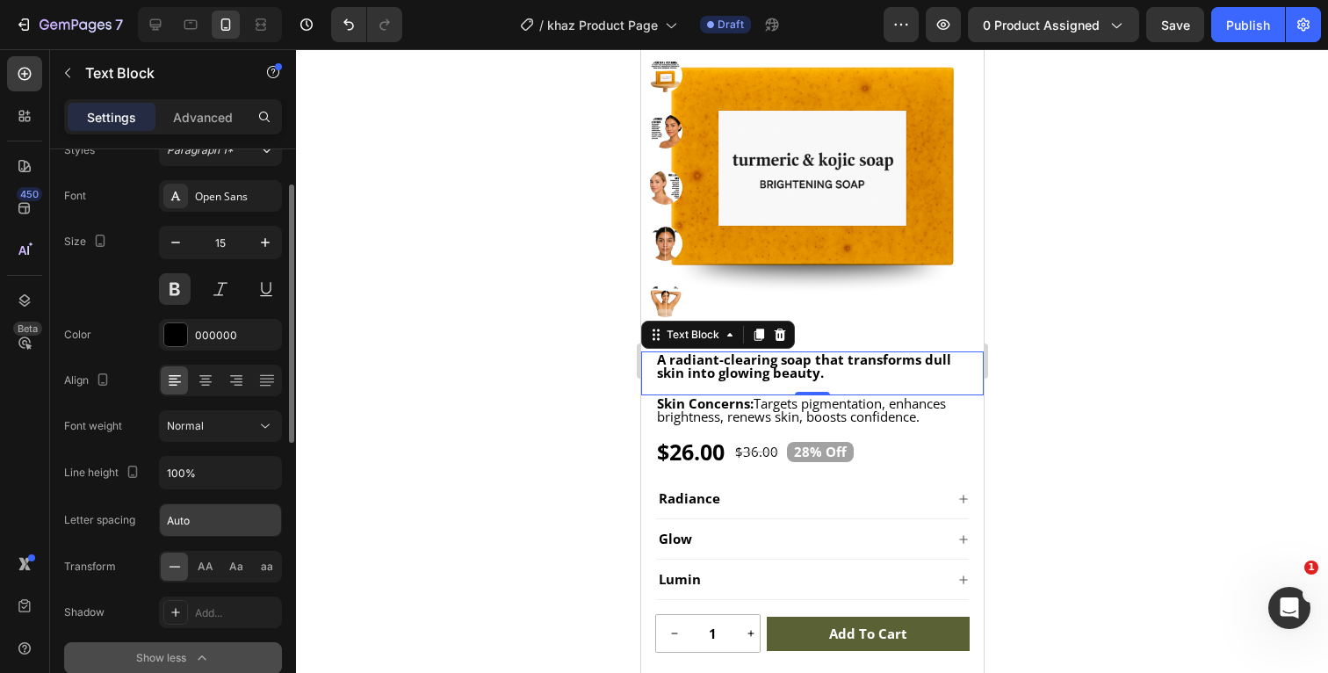
scroll to position [74, 0]
click at [203, 656] on icon "button" at bounding box center [202, 656] width 18 height 18
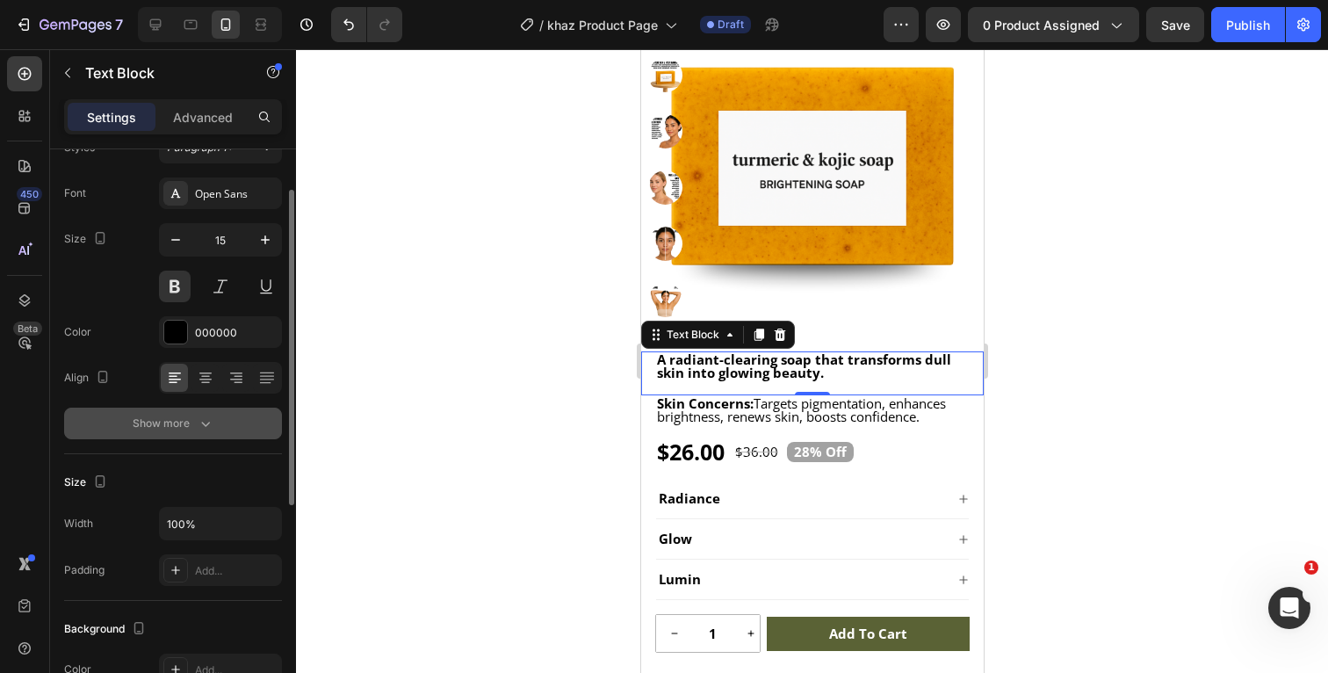
scroll to position [0, 0]
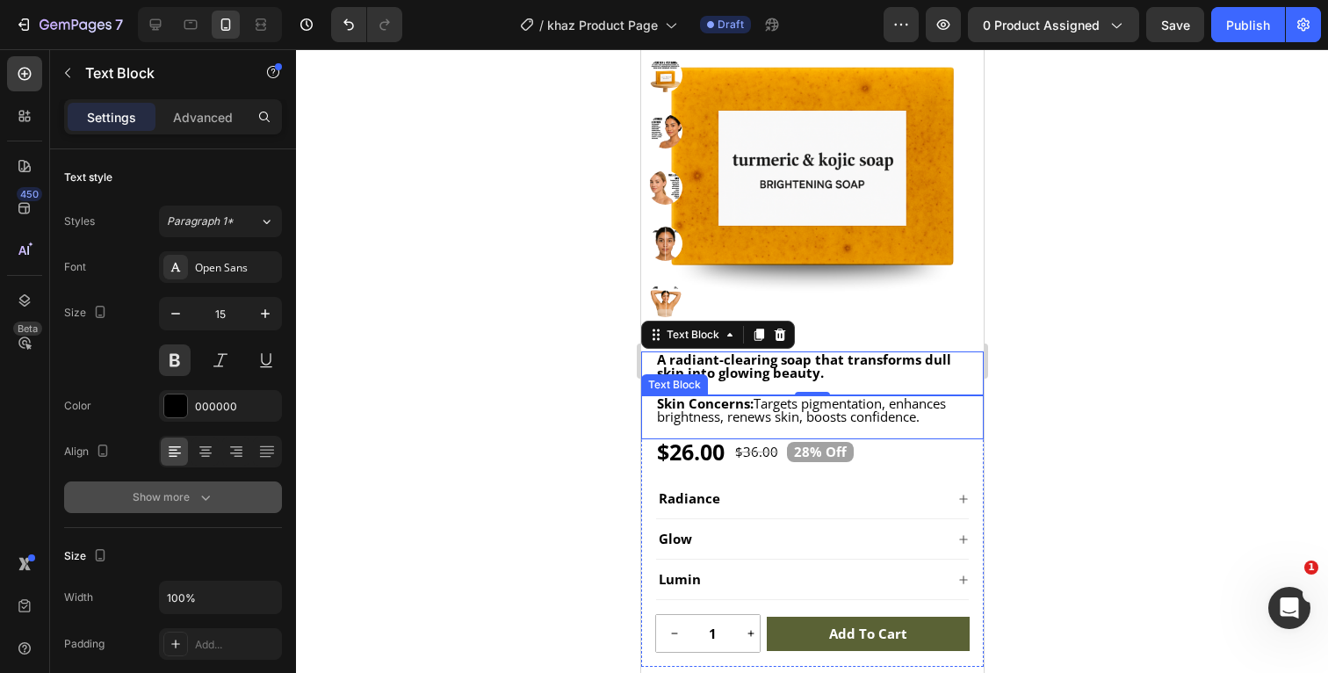
click at [1128, 374] on div at bounding box center [812, 361] width 1032 height 624
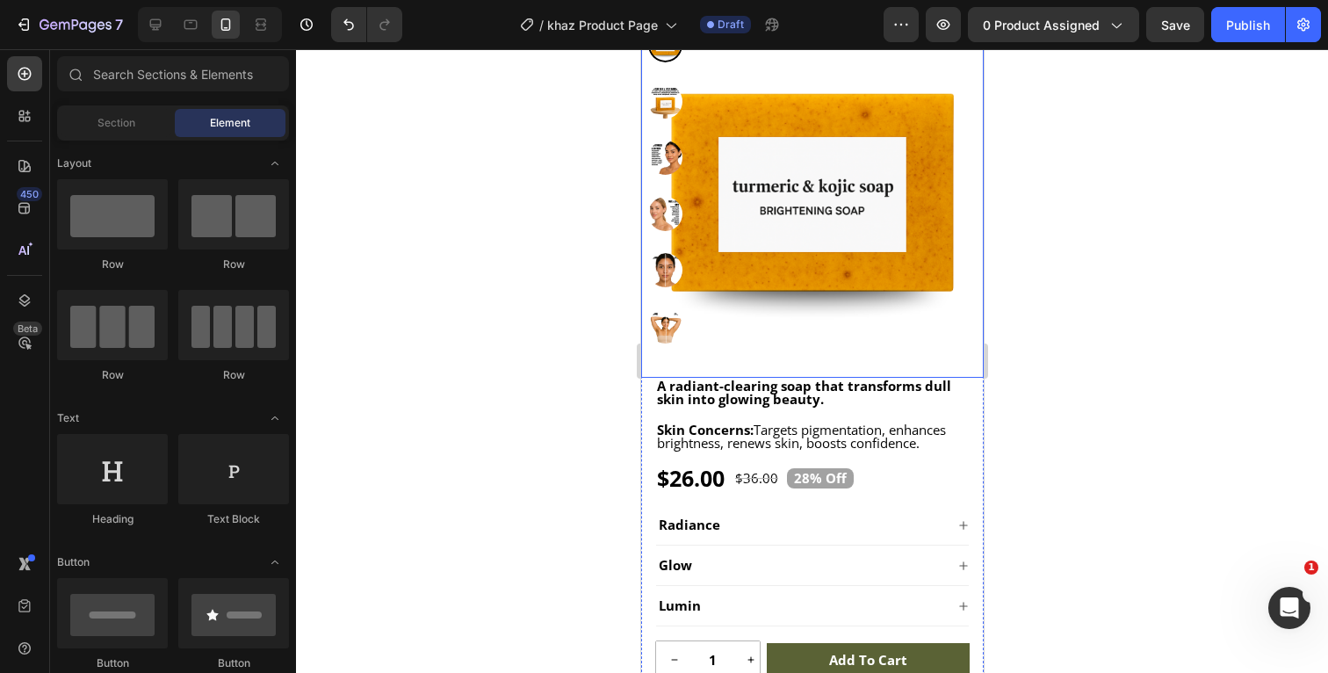
scroll to position [283, 0]
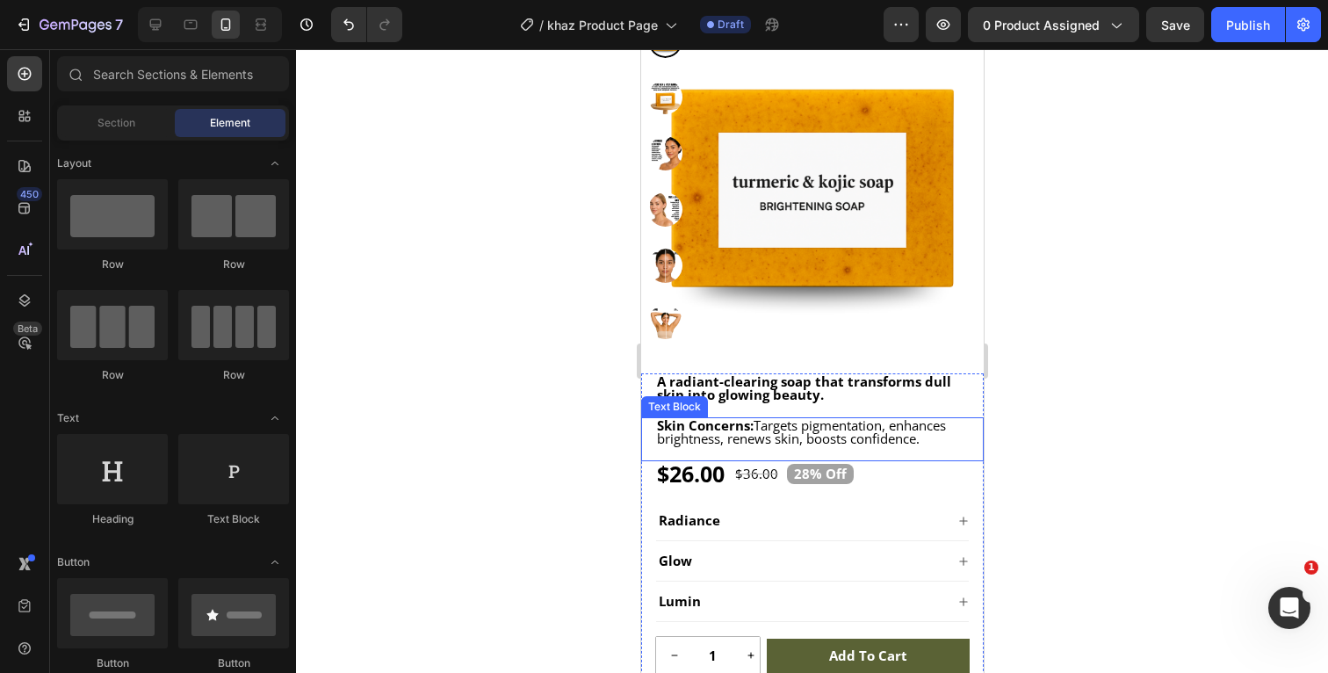
click at [957, 433] on p "Skin Concerns: Targets pigmentation, enhances brightness, renews skin, boosts c…" at bounding box center [811, 432] width 311 height 26
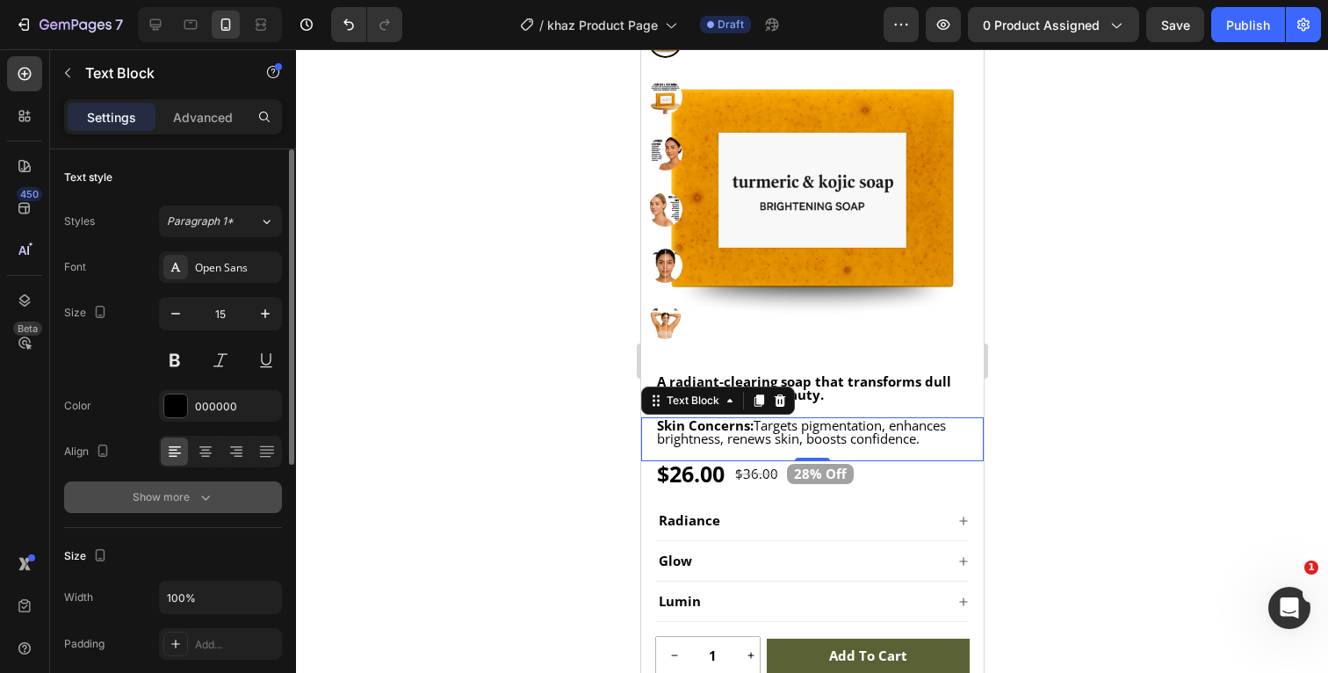
click at [209, 497] on icon "button" at bounding box center [206, 497] width 18 height 18
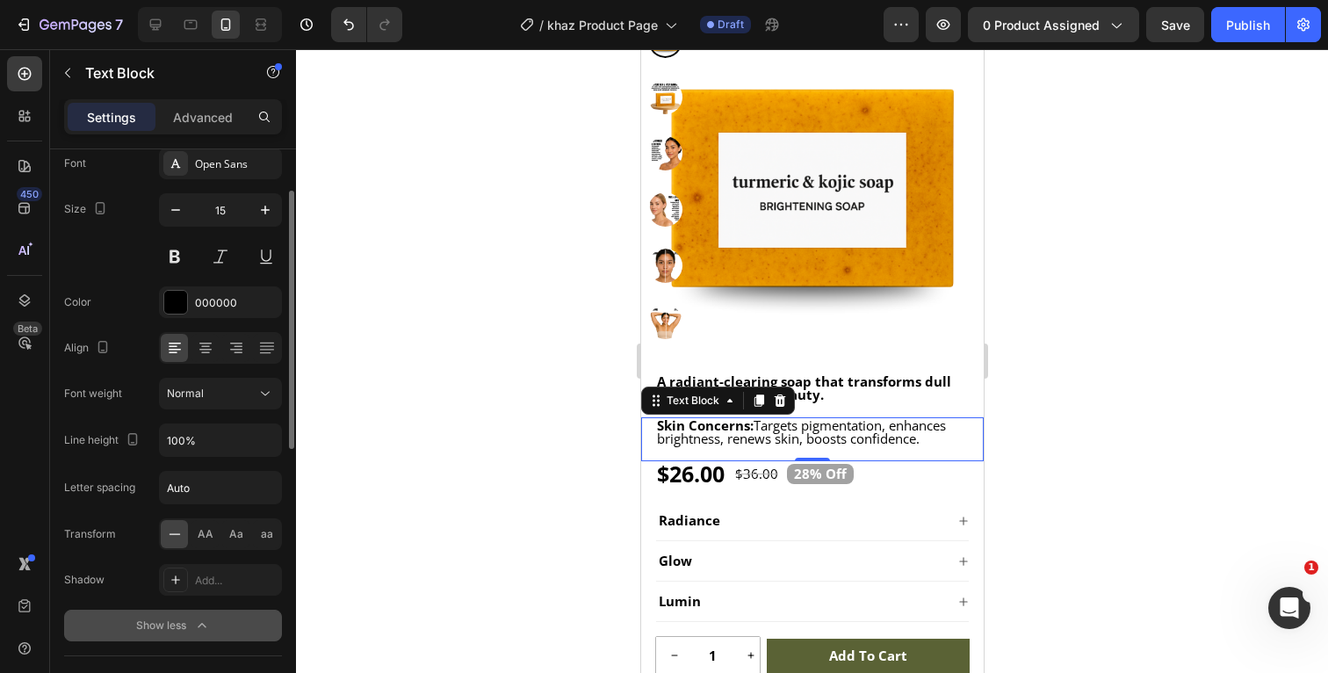
scroll to position [109, 0]
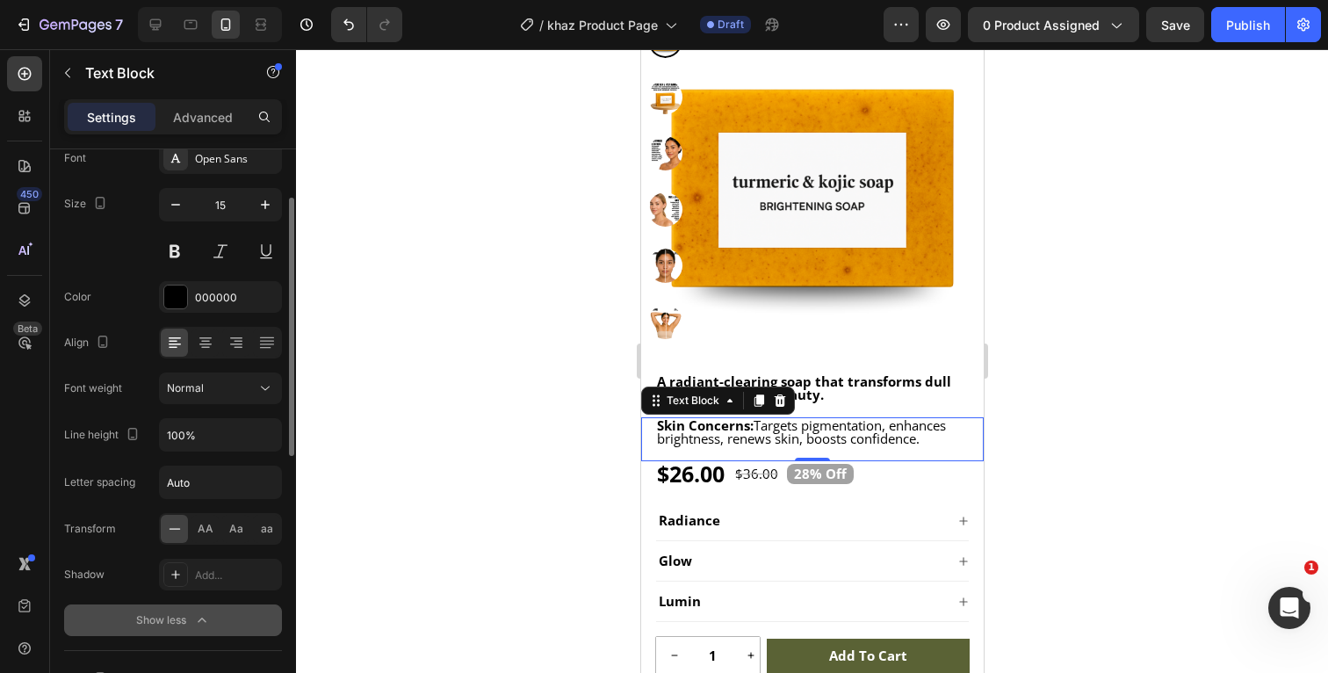
click at [198, 619] on icon "button" at bounding box center [202, 620] width 18 height 18
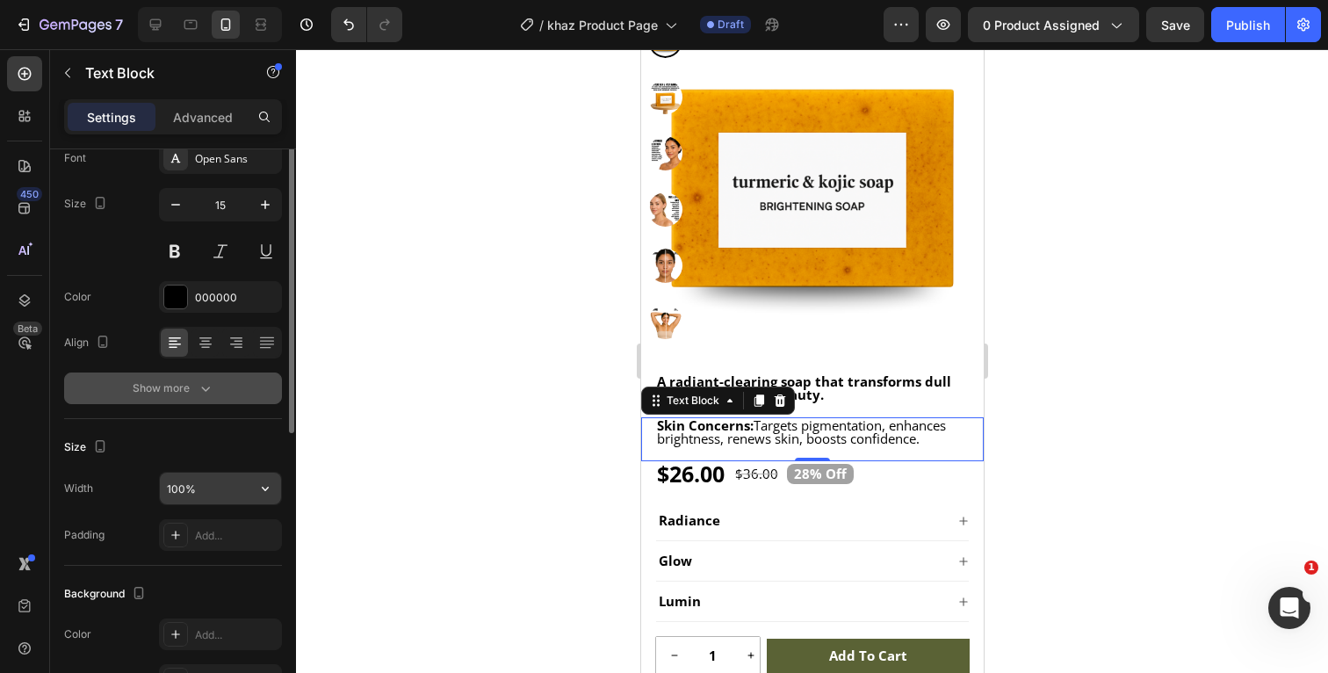
scroll to position [0, 0]
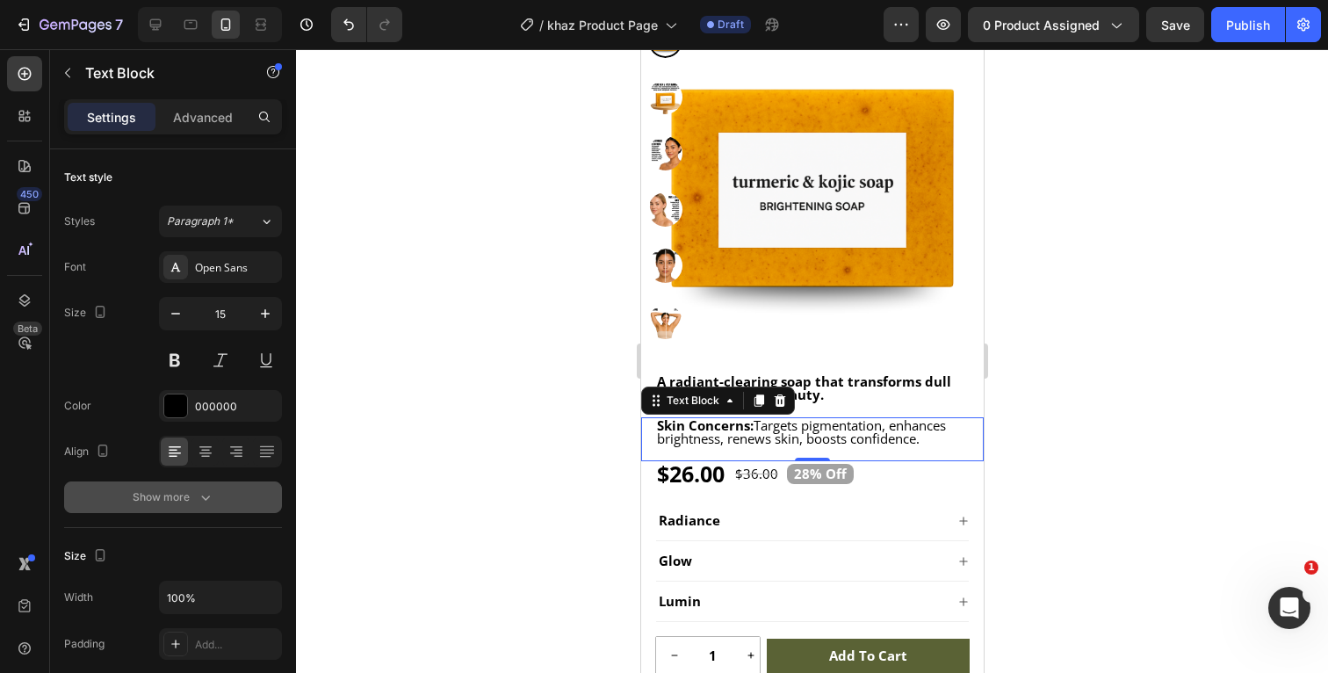
click at [1118, 413] on div at bounding box center [812, 361] width 1032 height 624
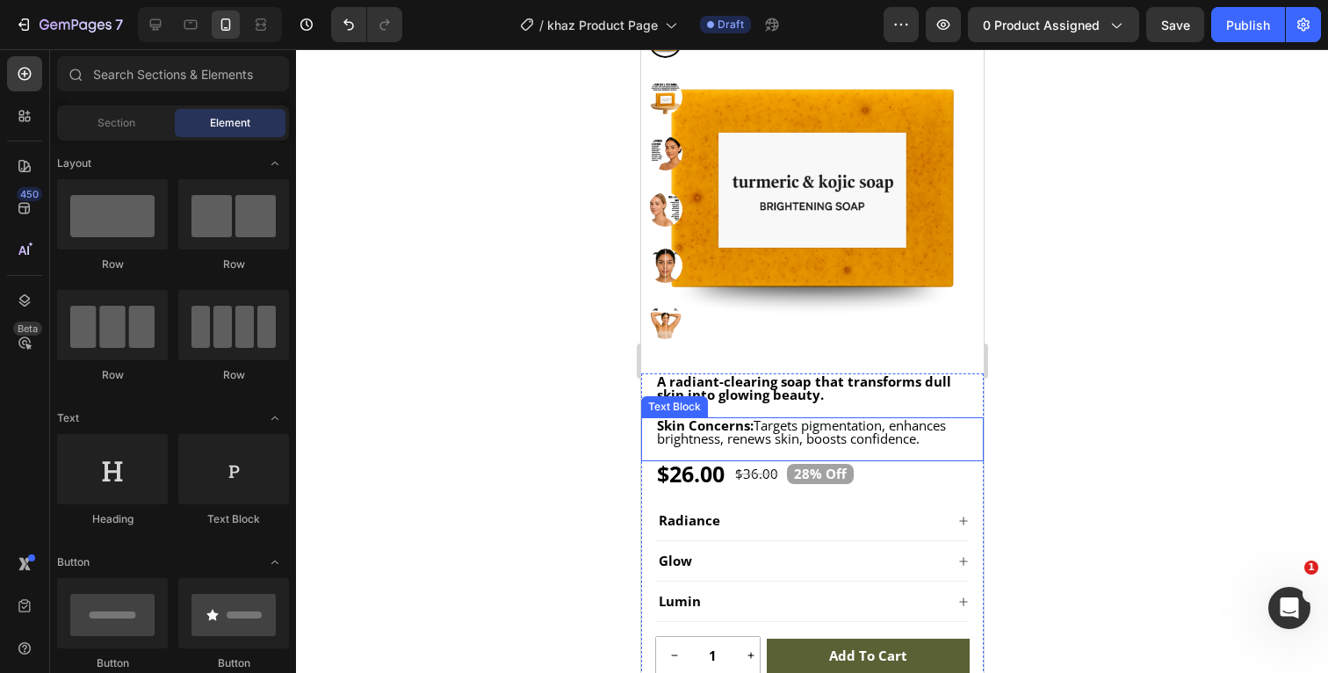
click at [968, 430] on div "Skin Concerns: Targets pigmentation, enhances brightness, renews skin, boosts c…" at bounding box center [811, 432] width 314 height 30
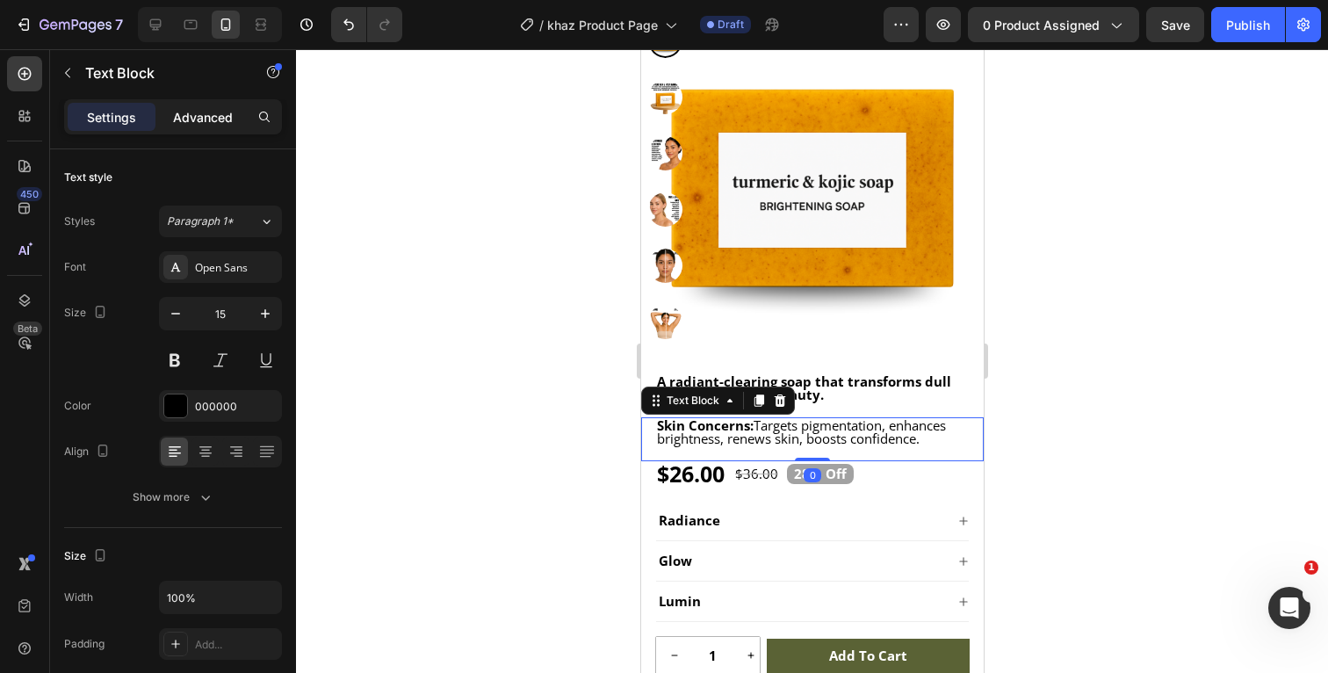
click at [220, 119] on p "Advanced" at bounding box center [203, 117] width 60 height 18
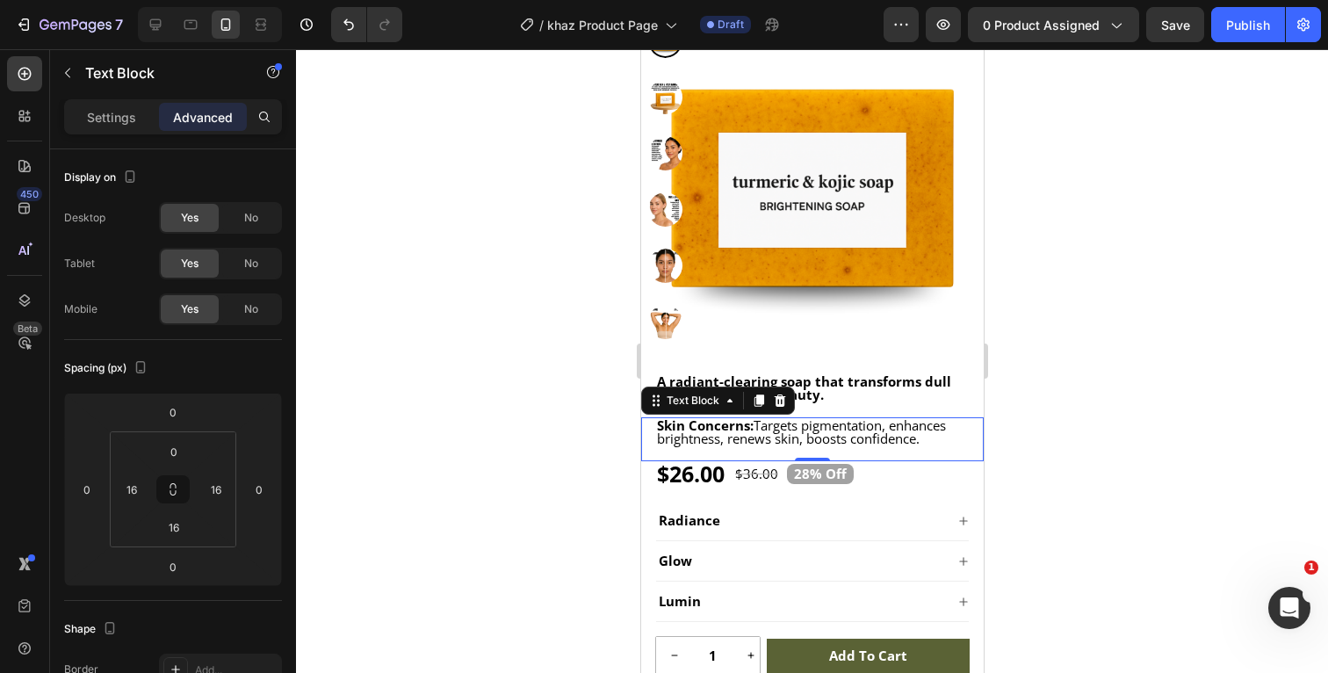
click at [1166, 375] on div at bounding box center [812, 361] width 1032 height 624
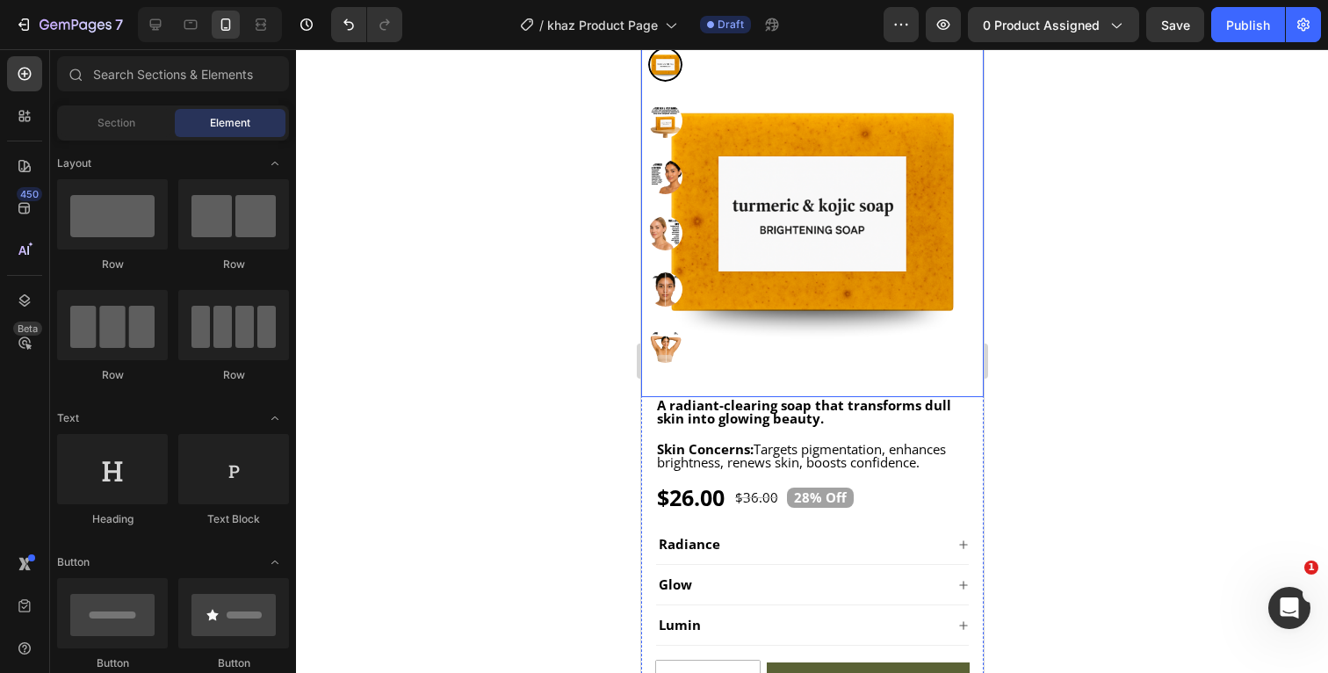
scroll to position [264, 0]
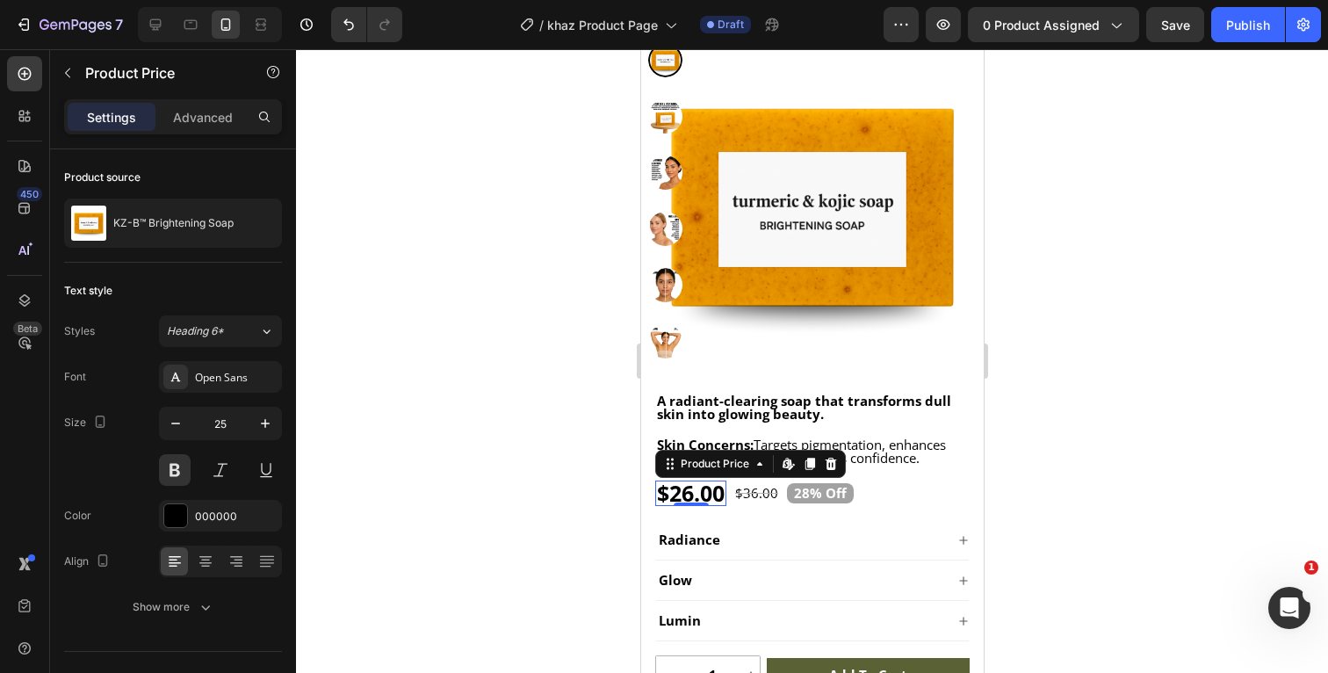
click at [707, 491] on div "$26.00" at bounding box center [689, 493] width 71 height 25
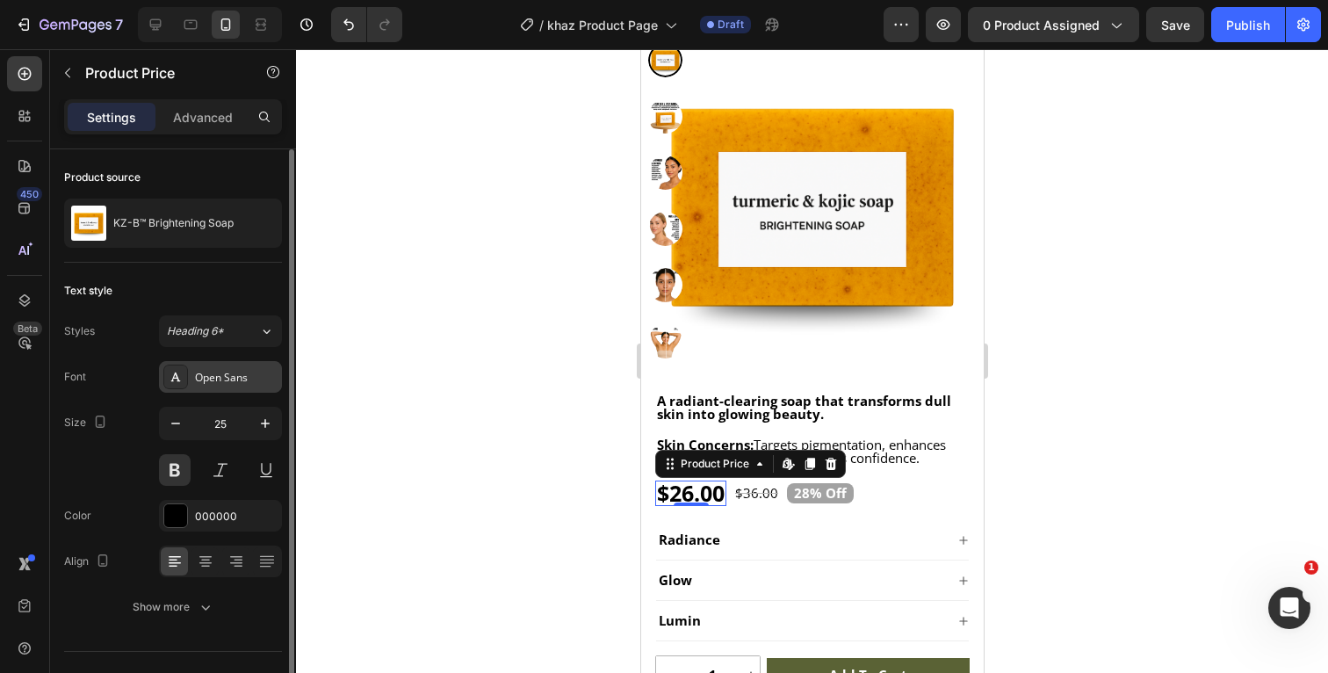
click at [224, 372] on div "Open Sans" at bounding box center [236, 378] width 83 height 16
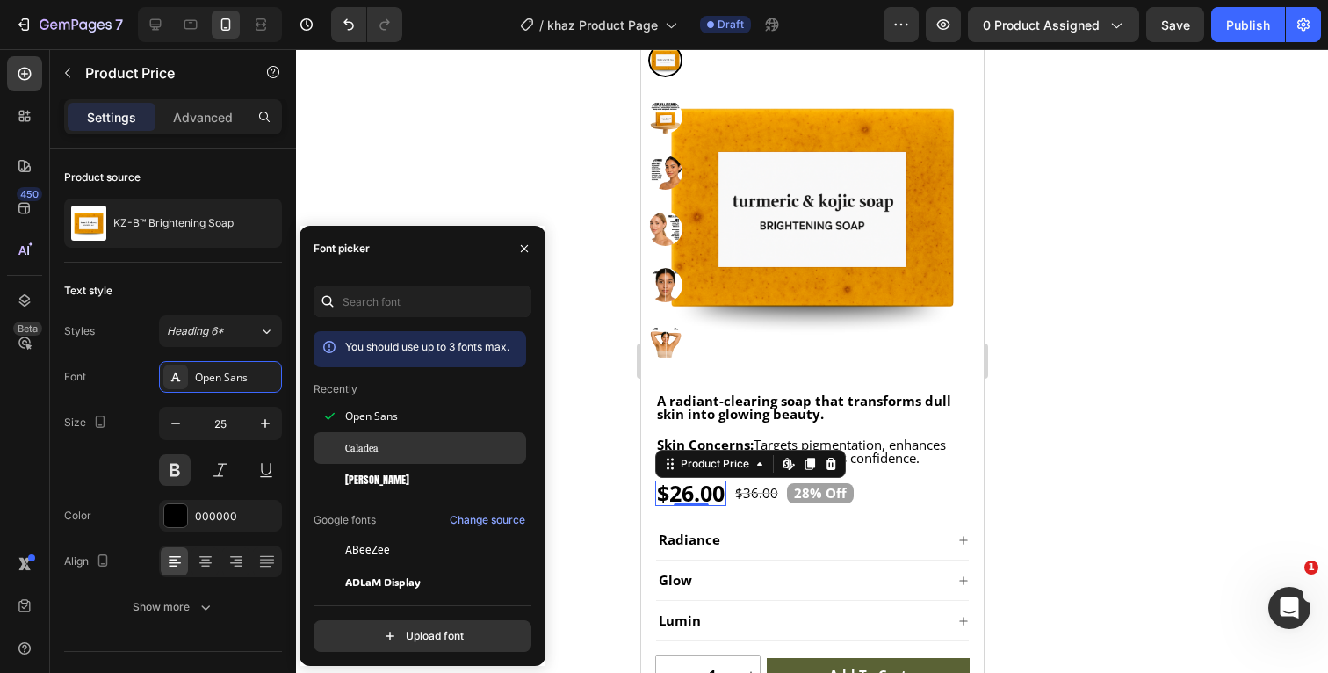
click at [399, 451] on div "Caladea" at bounding box center [433, 448] width 177 height 16
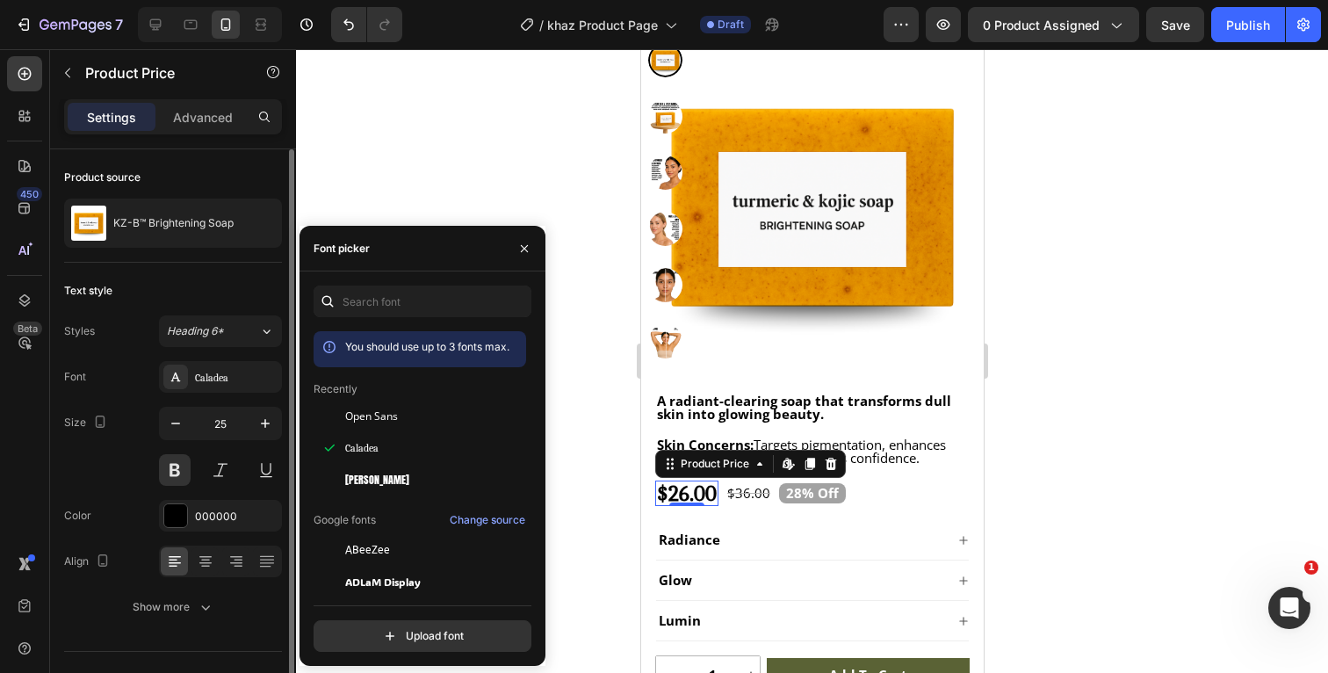
click at [118, 401] on div "Font Caladea Size 25 Color 000000 Align Show more" at bounding box center [173, 492] width 218 height 262
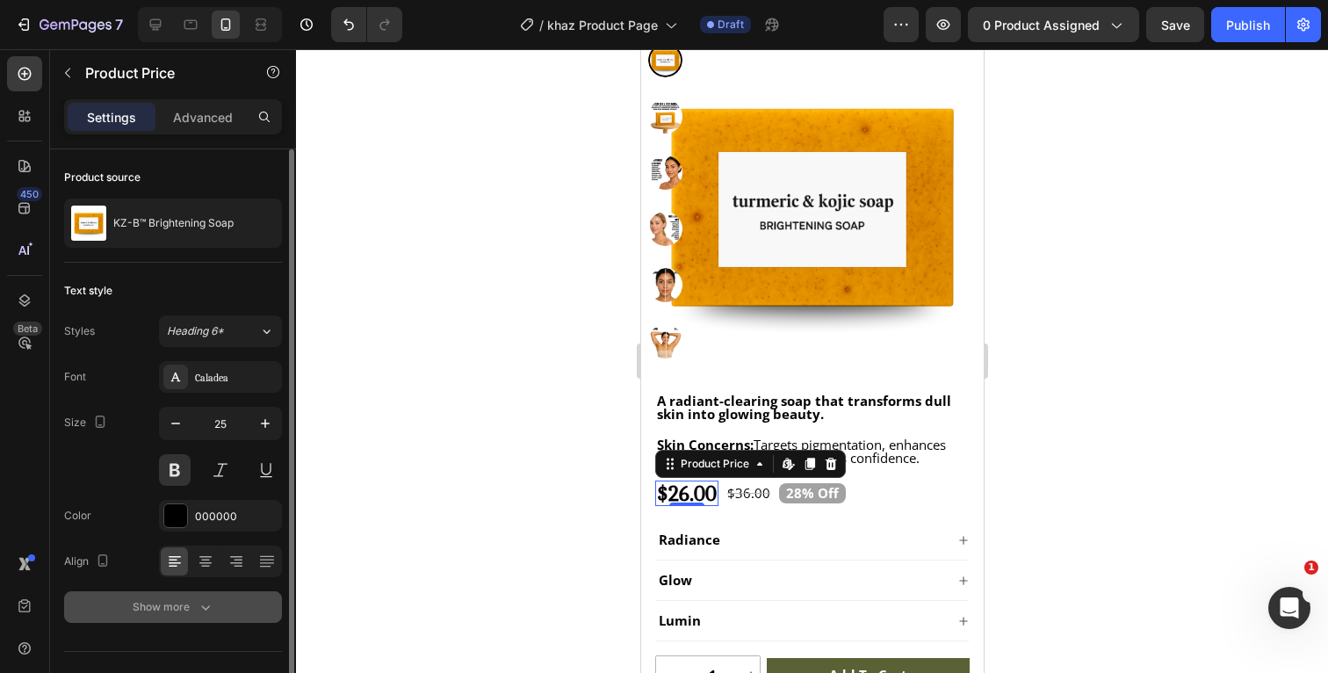
click at [209, 611] on icon "button" at bounding box center [206, 607] width 18 height 18
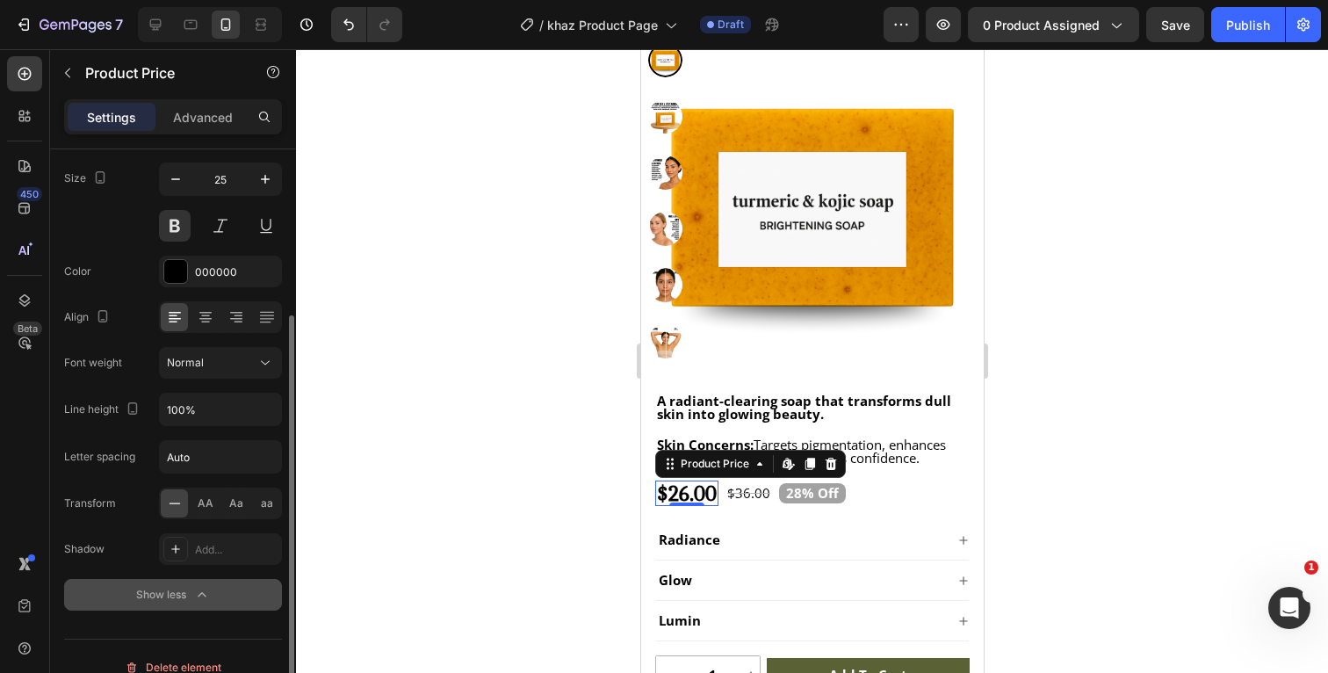
click at [206, 595] on icon "button" at bounding box center [202, 595] width 18 height 18
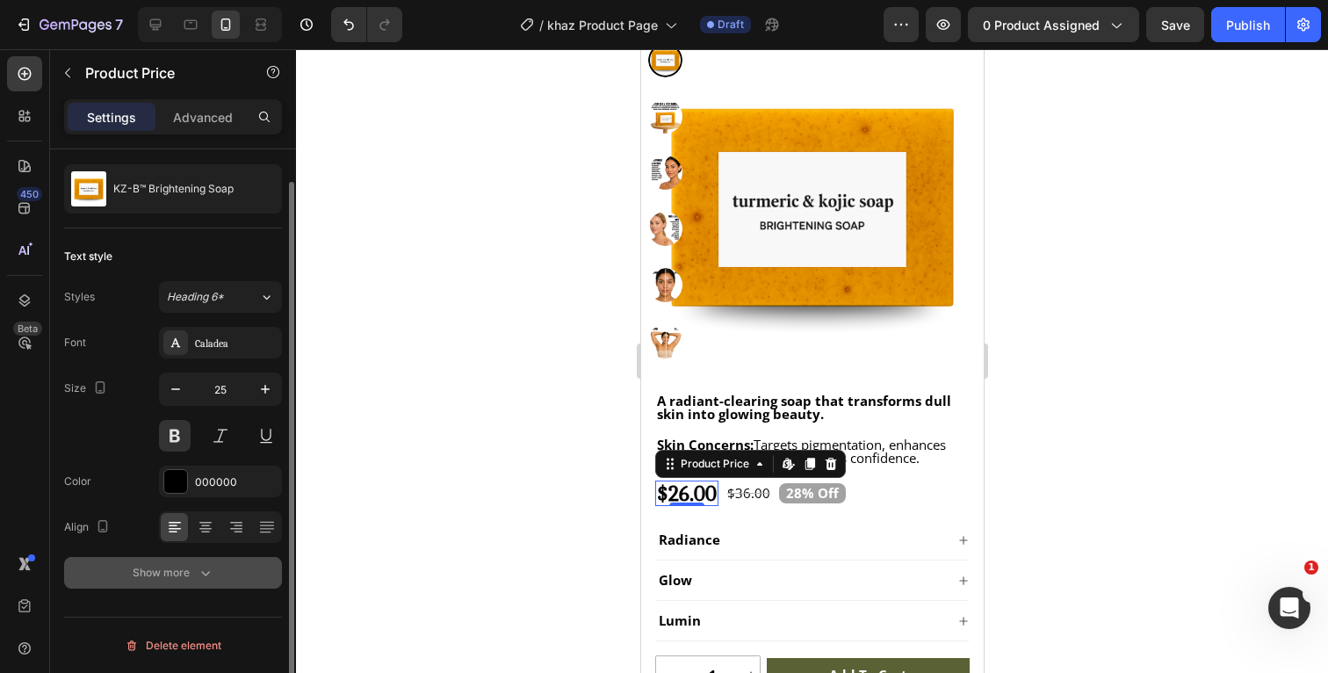
scroll to position [0, 0]
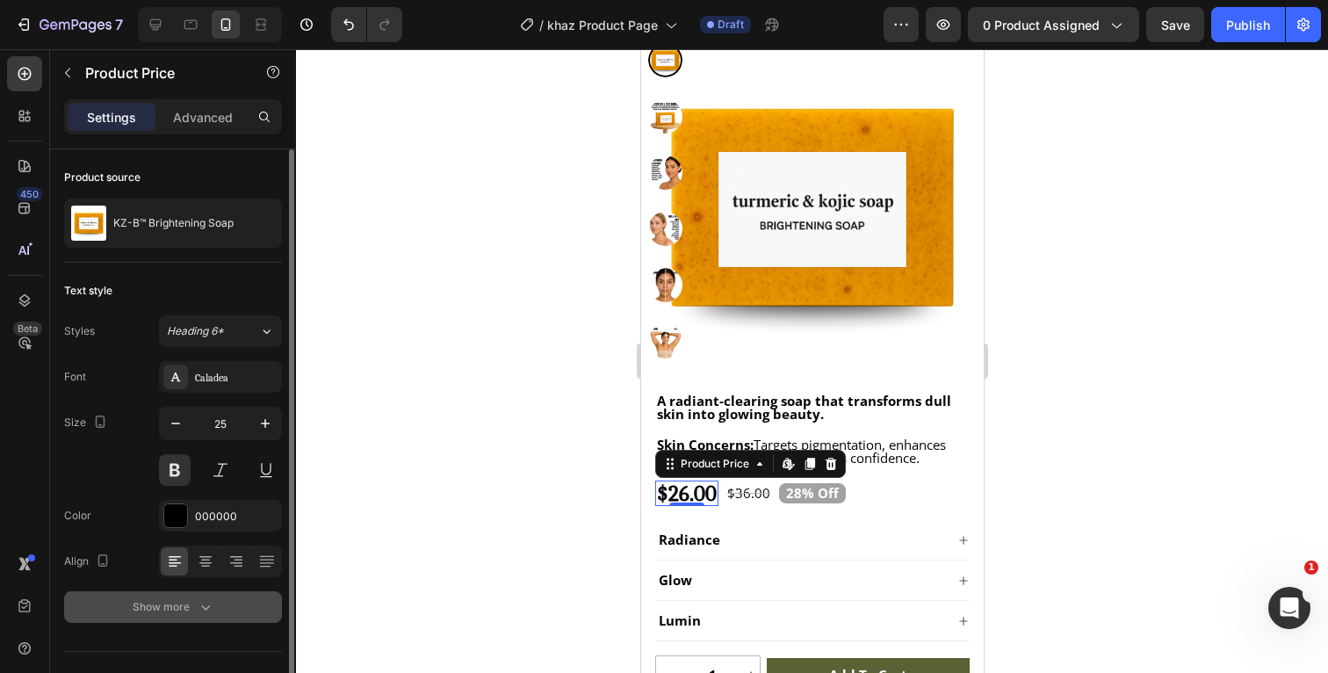
click at [1102, 406] on div at bounding box center [812, 361] width 1032 height 624
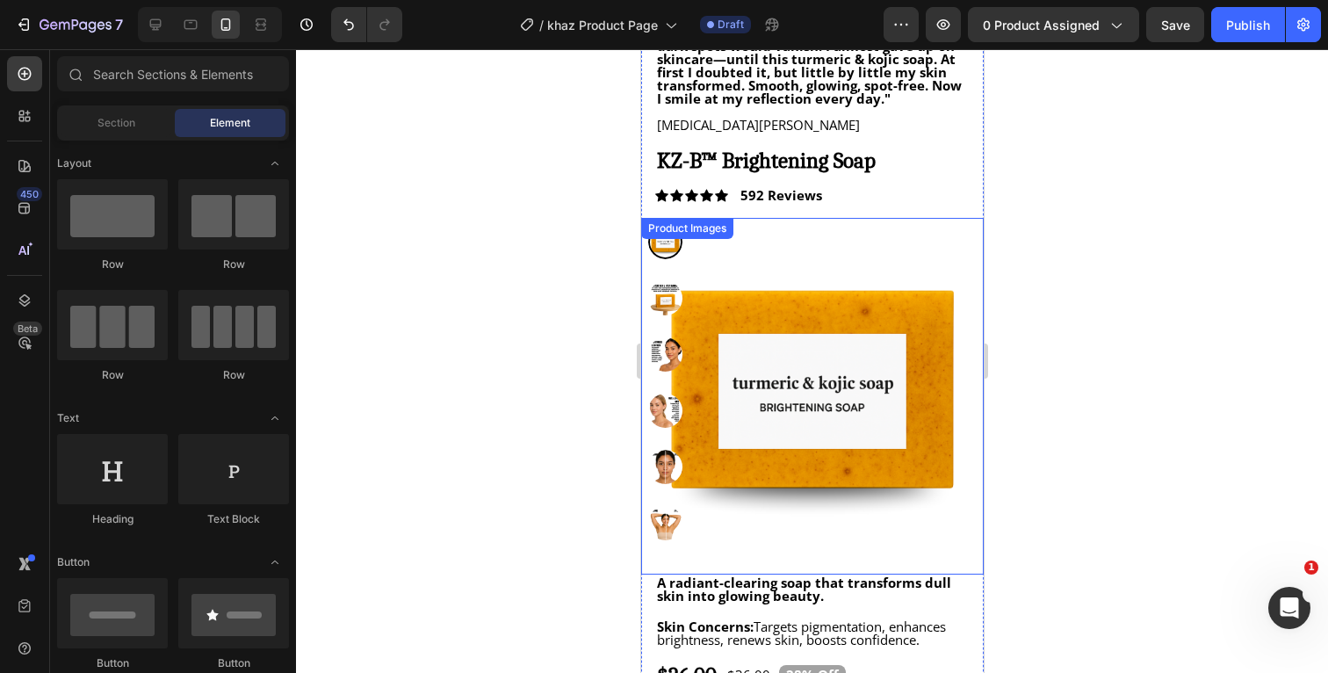
scroll to position [60, 0]
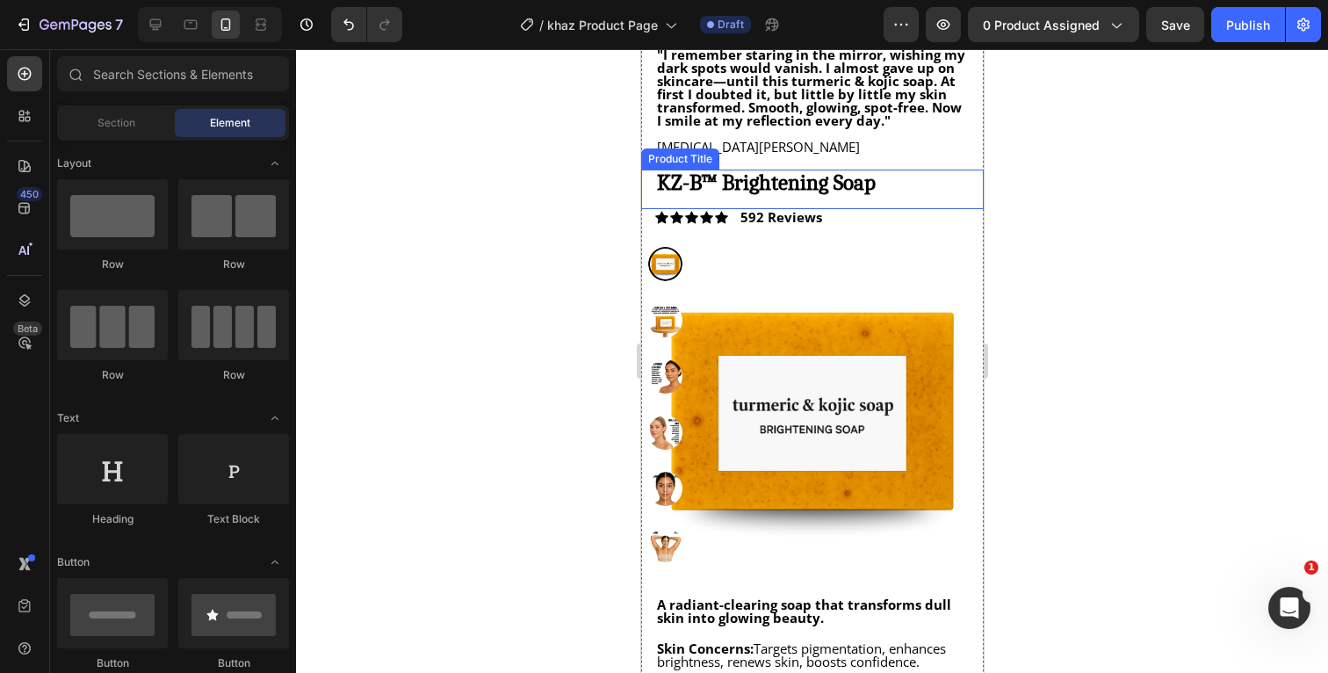
click at [847, 185] on h1 "KZ-B™ Brightening Soap" at bounding box center [811, 182] width 314 height 25
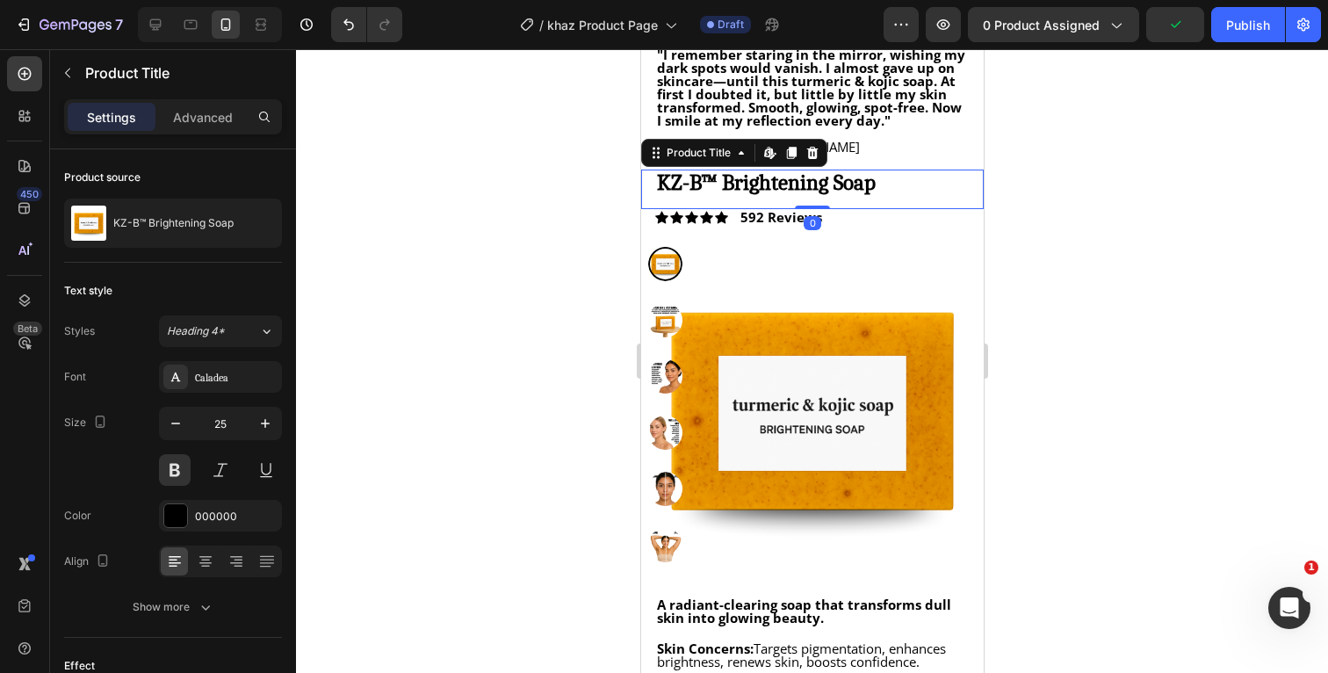
click at [1051, 235] on div at bounding box center [812, 361] width 1032 height 624
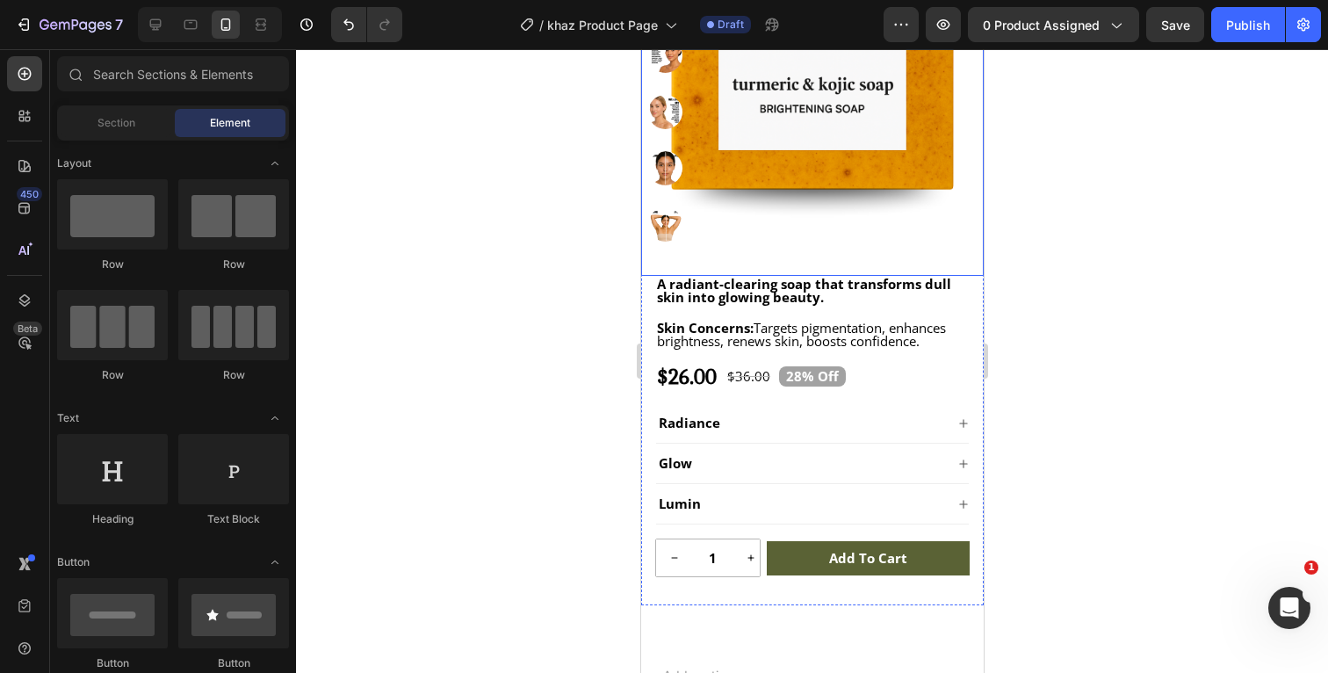
scroll to position [386, 0]
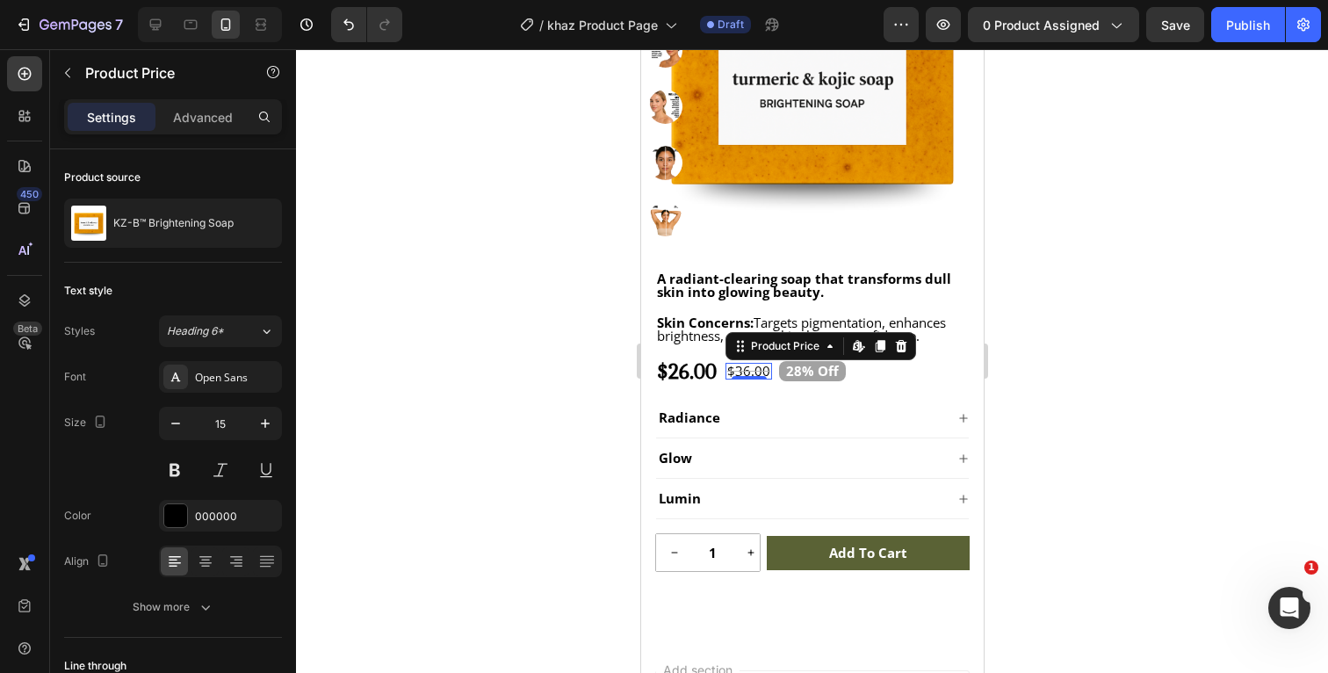
click at [752, 371] on div "$36.00" at bounding box center [748, 371] width 47 height 17
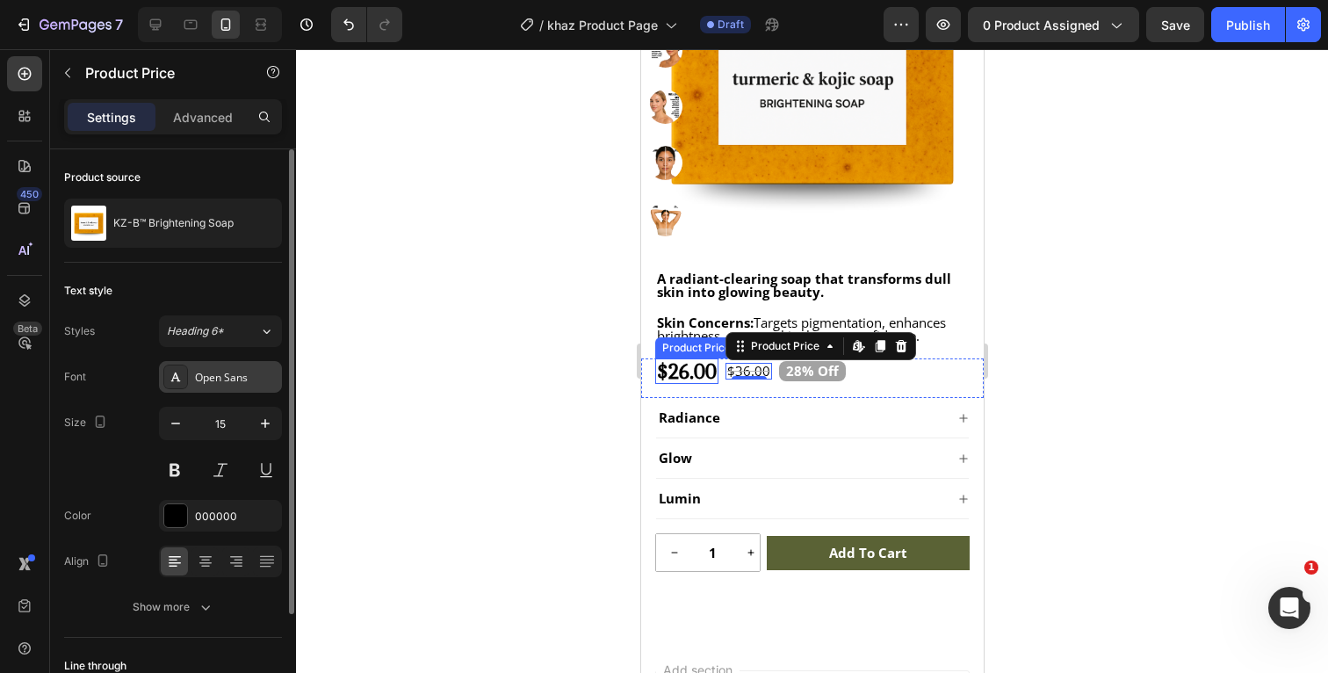
click at [239, 376] on div "Open Sans" at bounding box center [236, 378] width 83 height 16
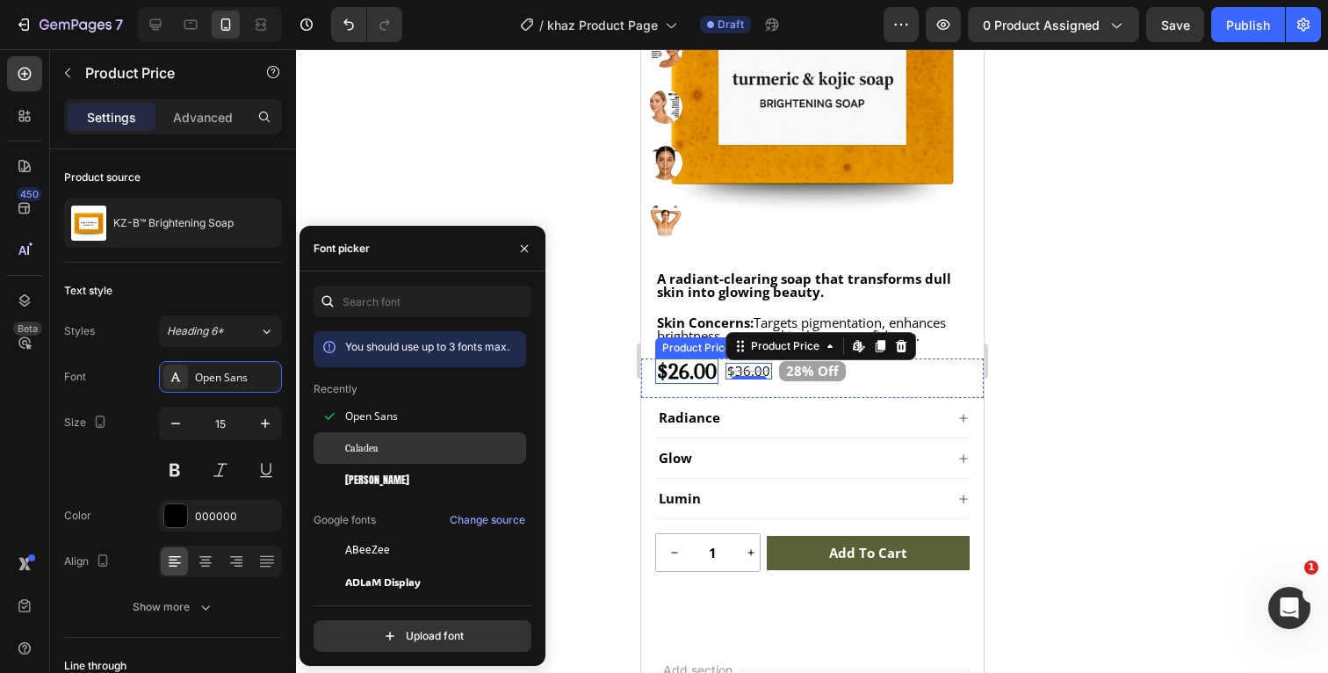
click at [381, 449] on div "Caladea" at bounding box center [433, 448] width 177 height 16
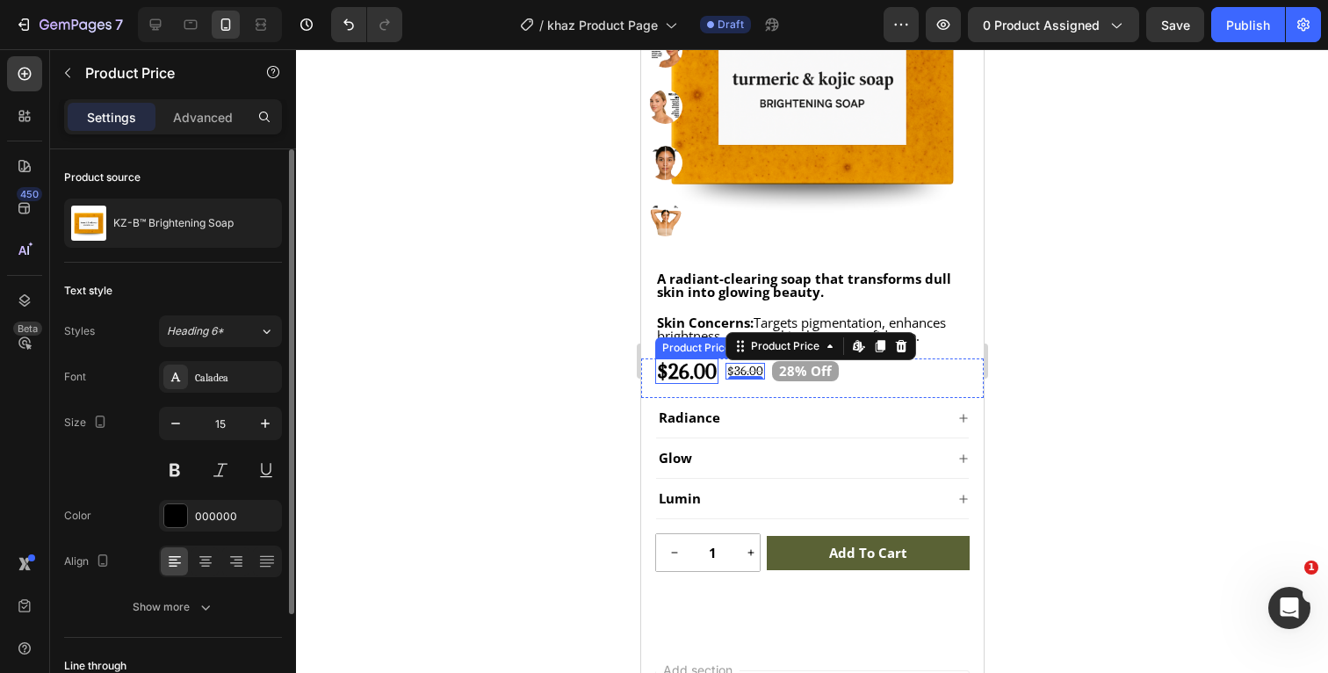
click at [141, 404] on div "Font Caladea Size 15 Color 000000 Align Show more" at bounding box center [173, 492] width 218 height 262
click at [202, 601] on icon "button" at bounding box center [206, 607] width 18 height 18
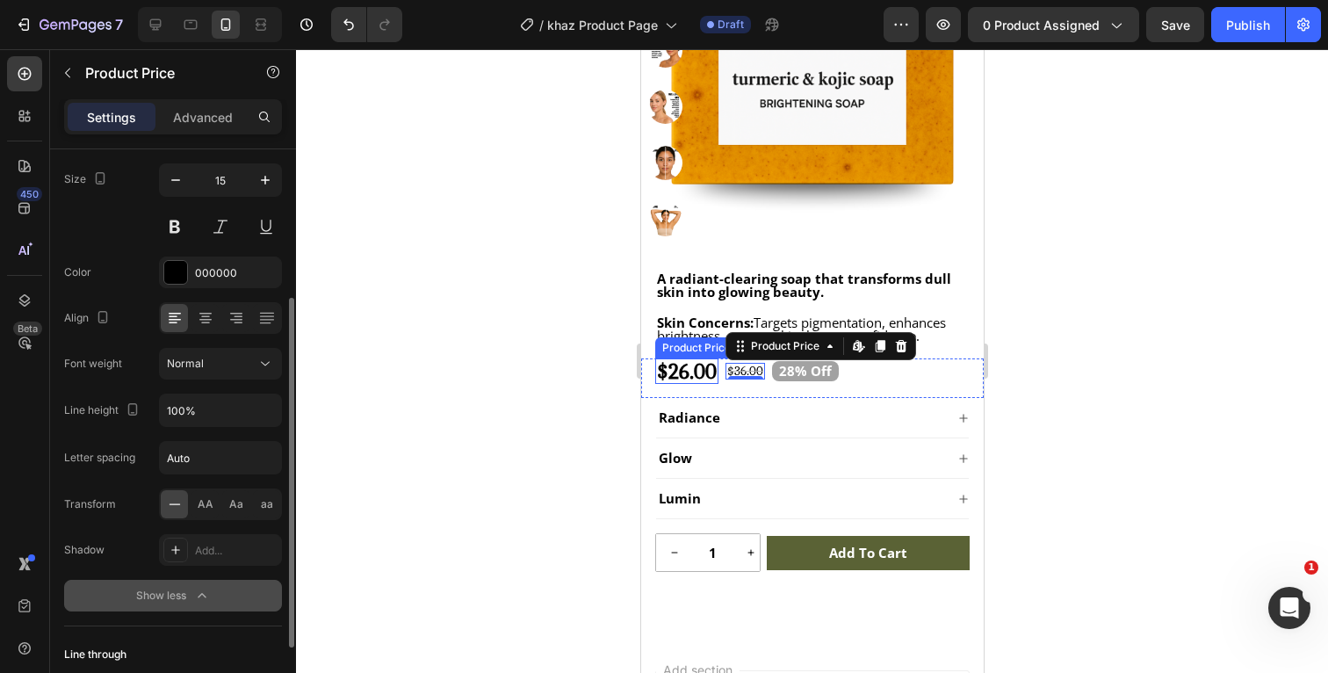
click at [205, 594] on icon "button" at bounding box center [202, 596] width 18 height 18
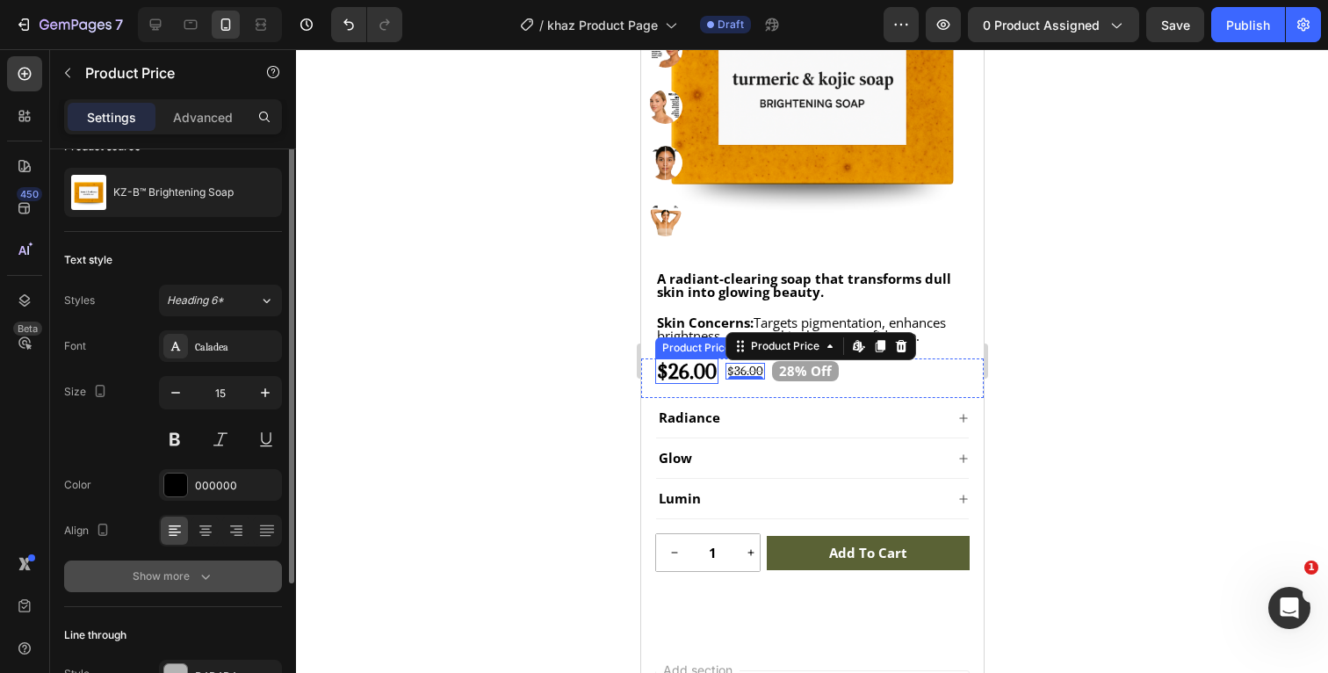
scroll to position [0, 0]
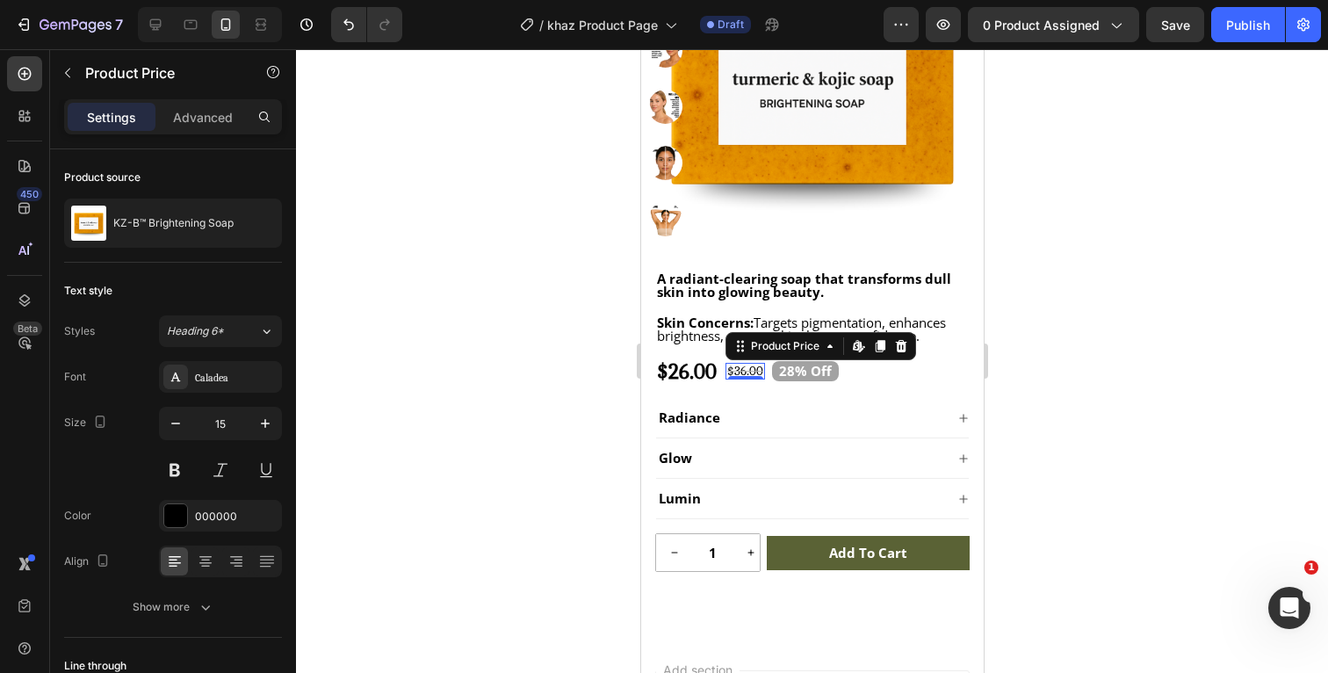
click at [1066, 365] on div at bounding box center [812, 361] width 1032 height 624
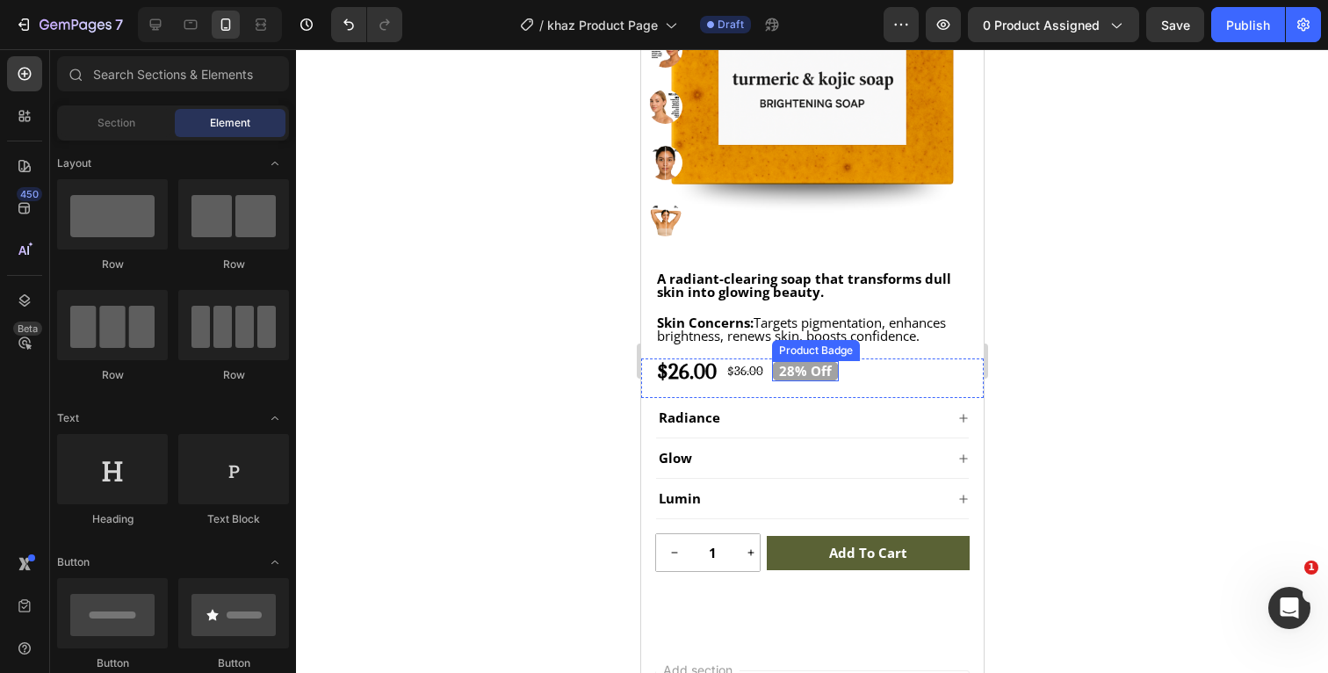
click at [835, 372] on pre "28% off" at bounding box center [804, 371] width 67 height 20
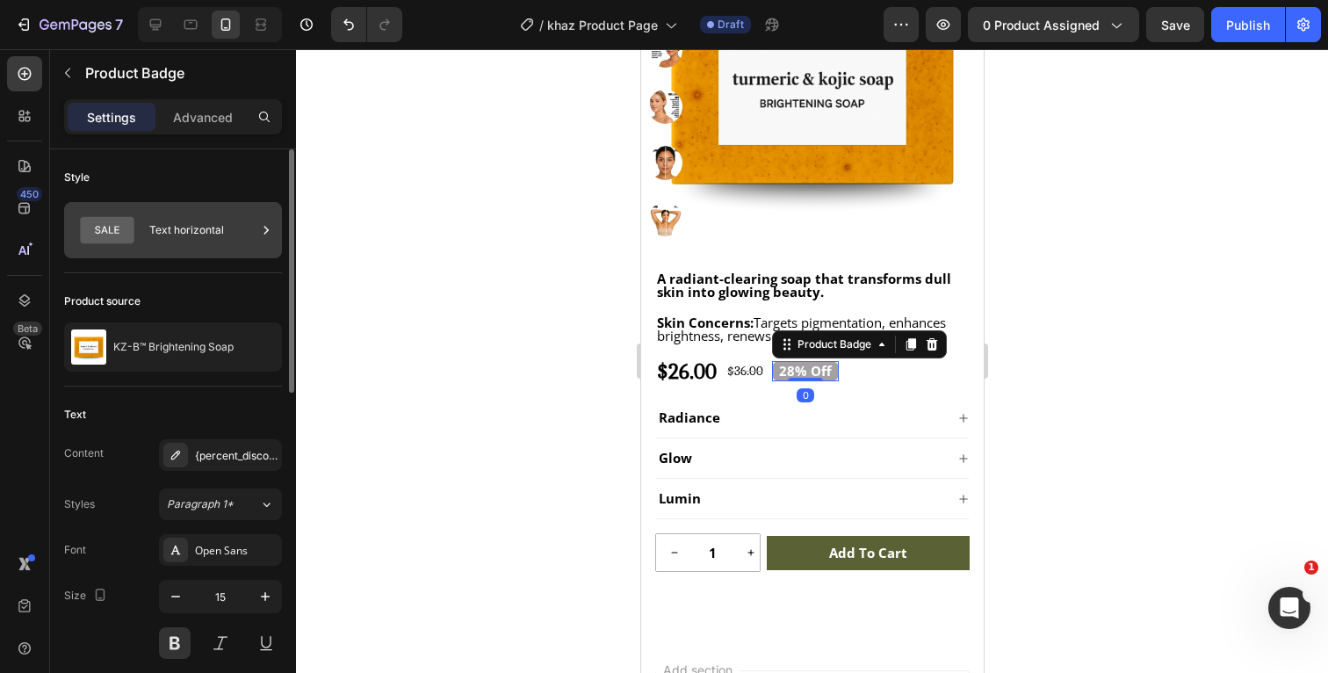
click at [228, 242] on div "Text horizontal" at bounding box center [202, 230] width 107 height 40
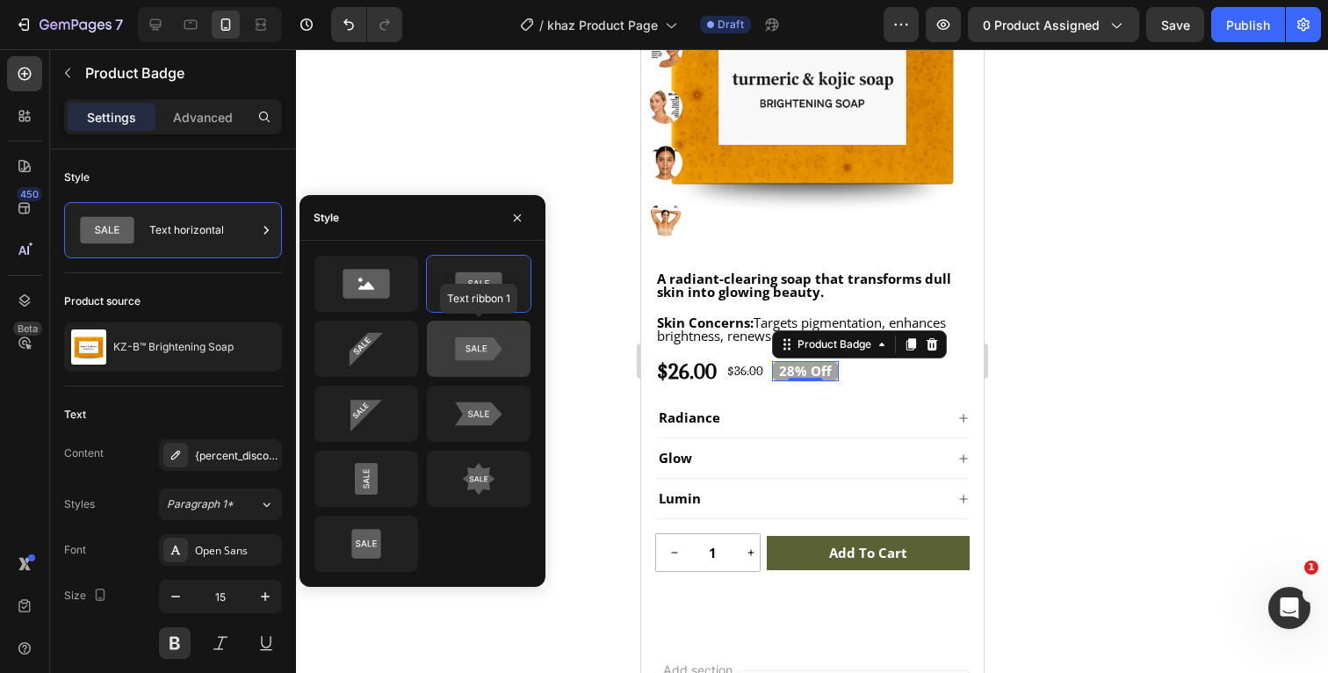
click at [468, 363] on icon at bounding box center [478, 348] width 83 height 35
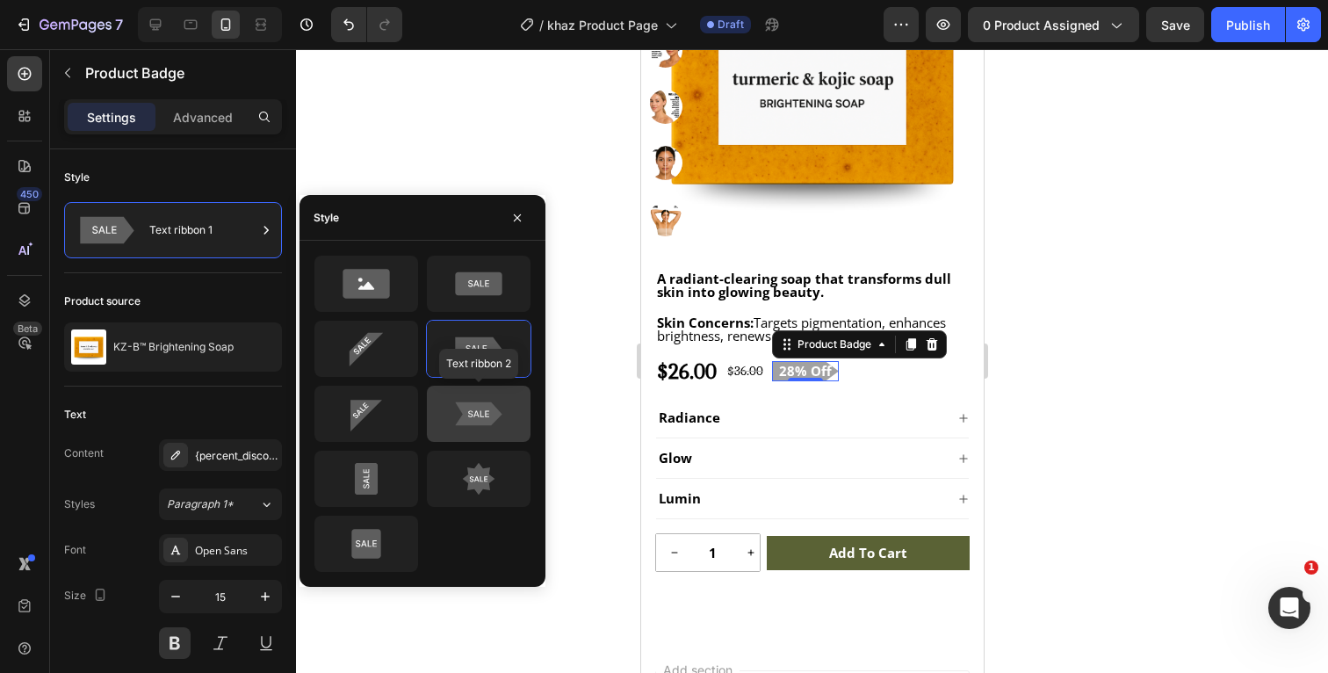
click at [449, 408] on icon at bounding box center [478, 413] width 83 height 35
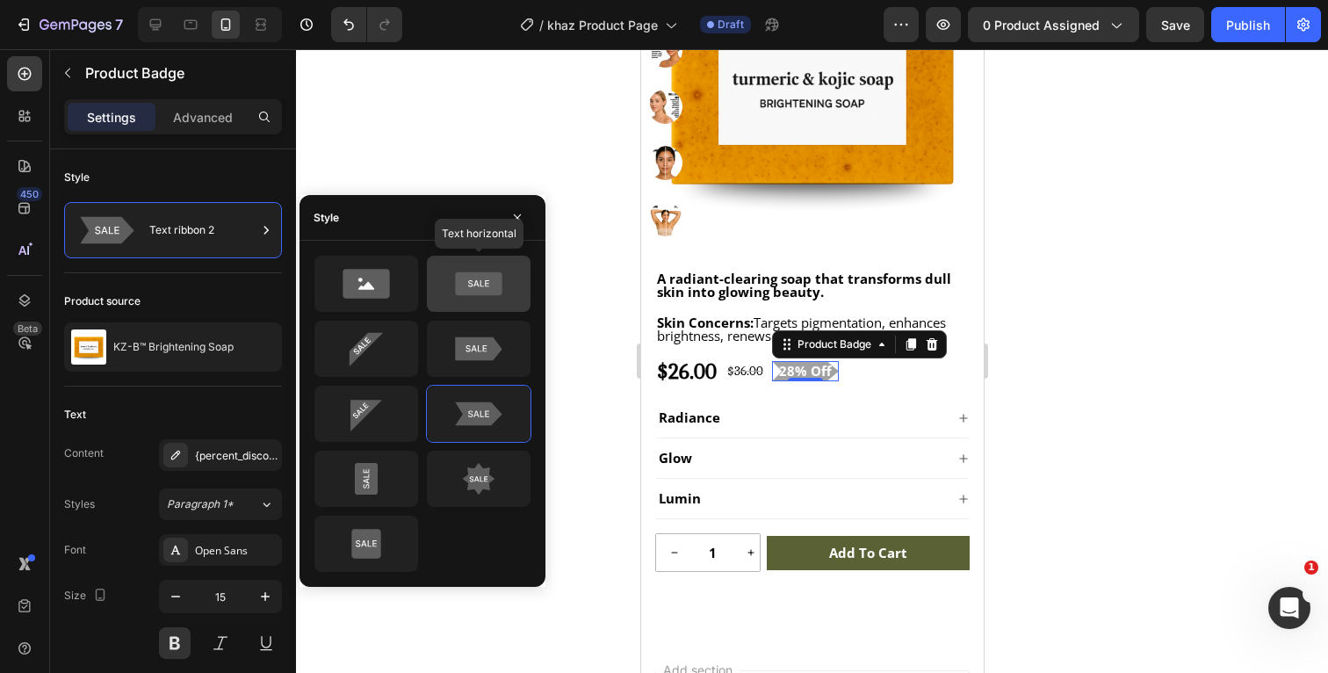
click at [481, 292] on icon at bounding box center [478, 284] width 47 height 24
click at [519, 220] on icon "button" at bounding box center [517, 218] width 14 height 14
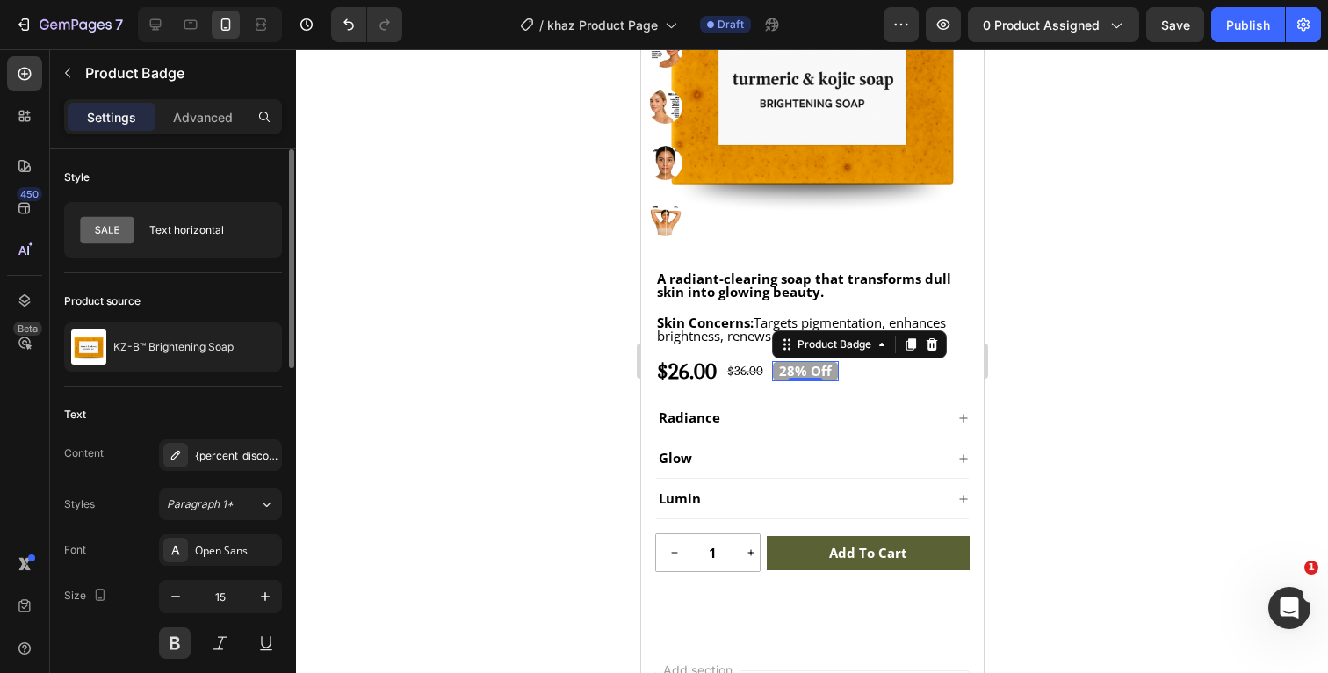
click at [238, 290] on div "Product source" at bounding box center [173, 301] width 218 height 28
click at [172, 458] on icon at bounding box center [175, 455] width 9 height 9
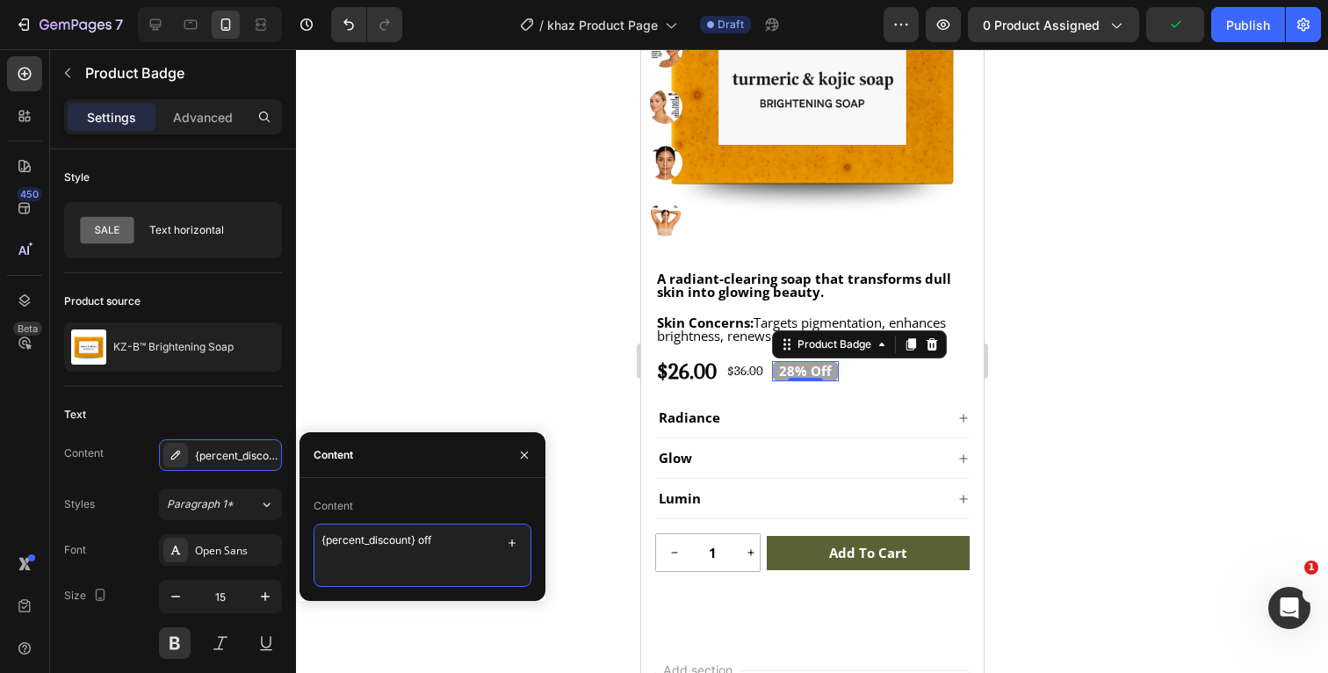
click at [479, 544] on textarea "{percent_discount} off" at bounding box center [423, 555] width 218 height 63
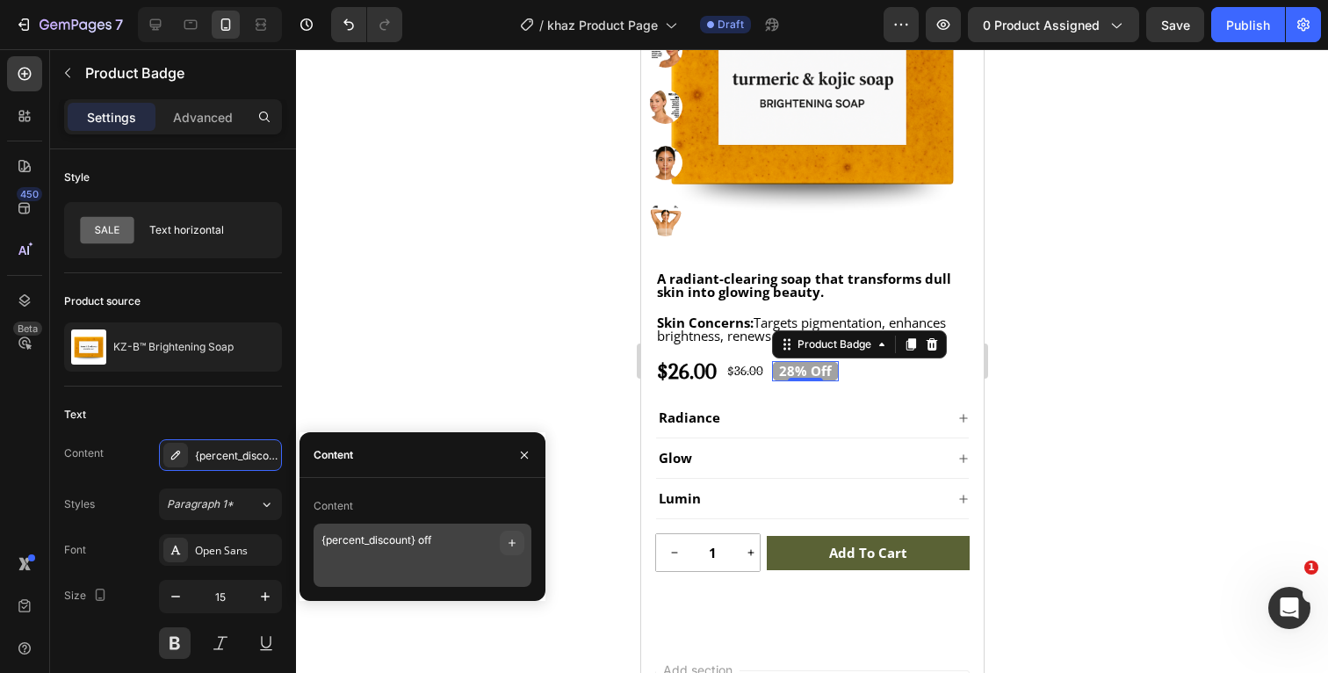
click at [513, 545] on icon "button" at bounding box center [512, 543] width 14 height 14
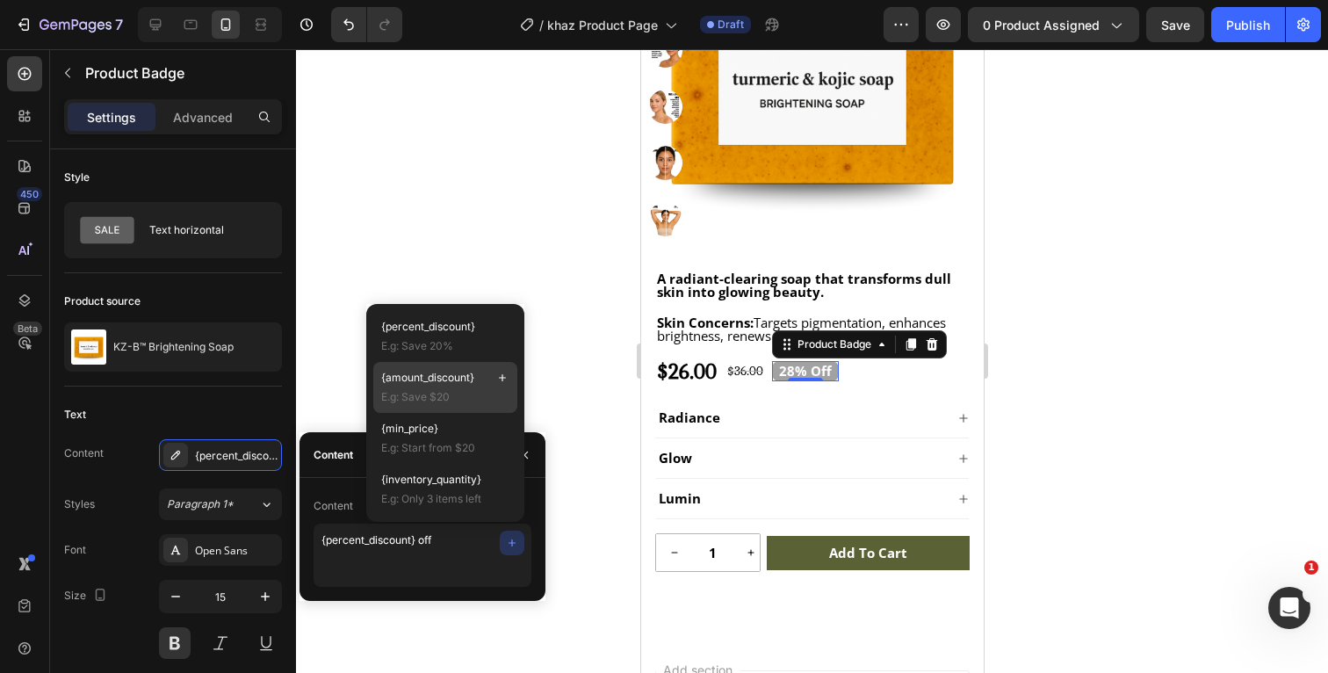
click at [478, 378] on p "{amount_discount}" at bounding box center [445, 378] width 128 height 16
type textarea "{percent_discount} off {amount_discount}"
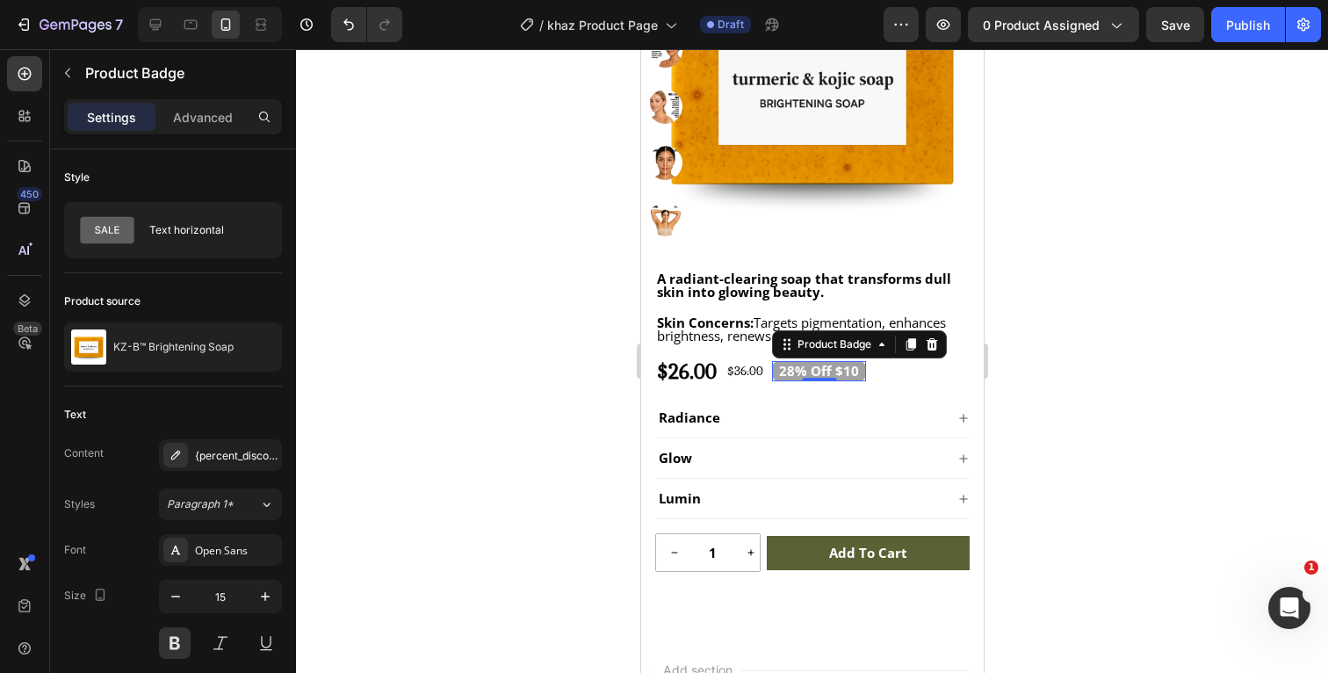
click at [332, 372] on div at bounding box center [812, 361] width 1032 height 624
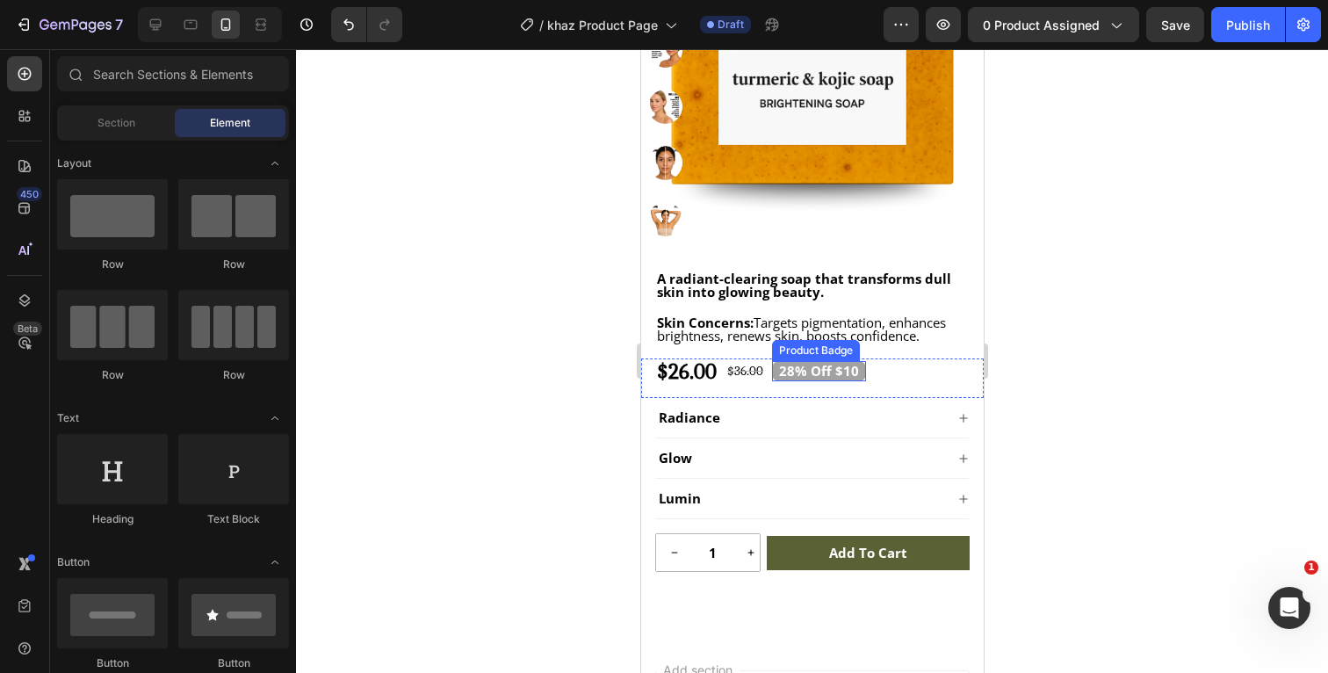
click at [841, 374] on pre "28% off $10" at bounding box center [818, 371] width 94 height 20
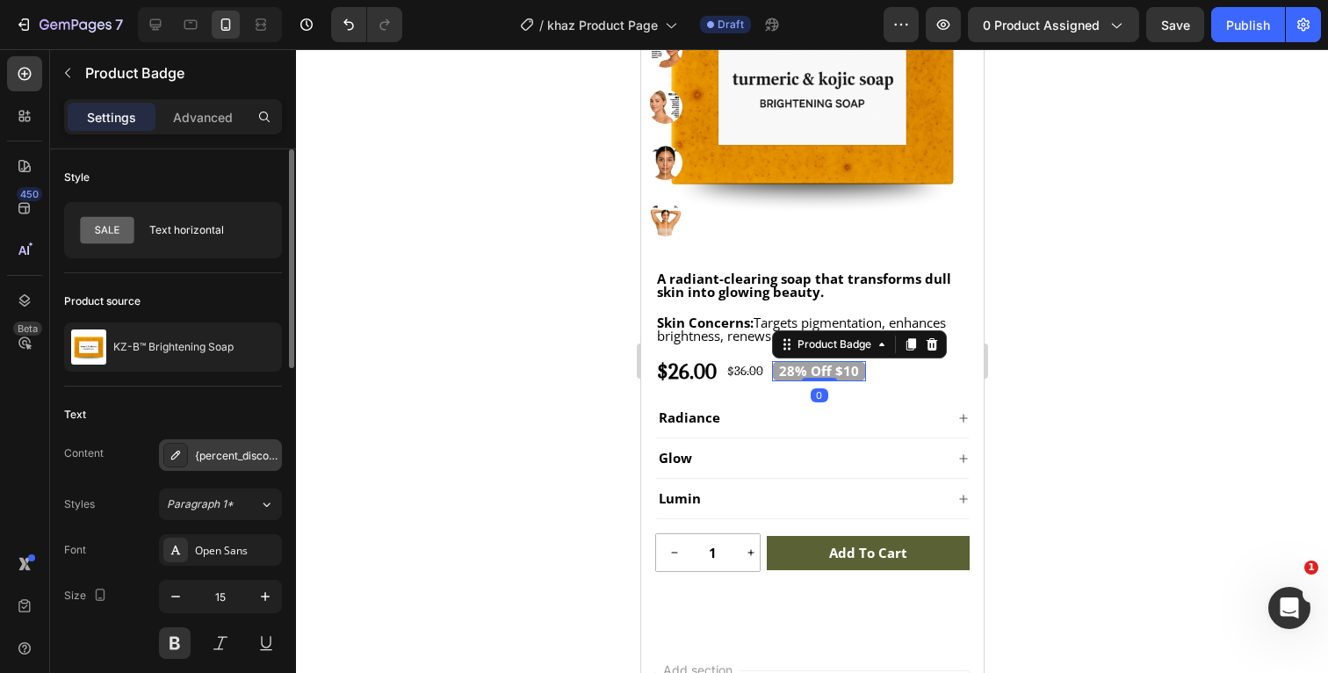
click at [249, 458] on div "{percent_discount} off {amount_discount}" at bounding box center [236, 456] width 83 height 16
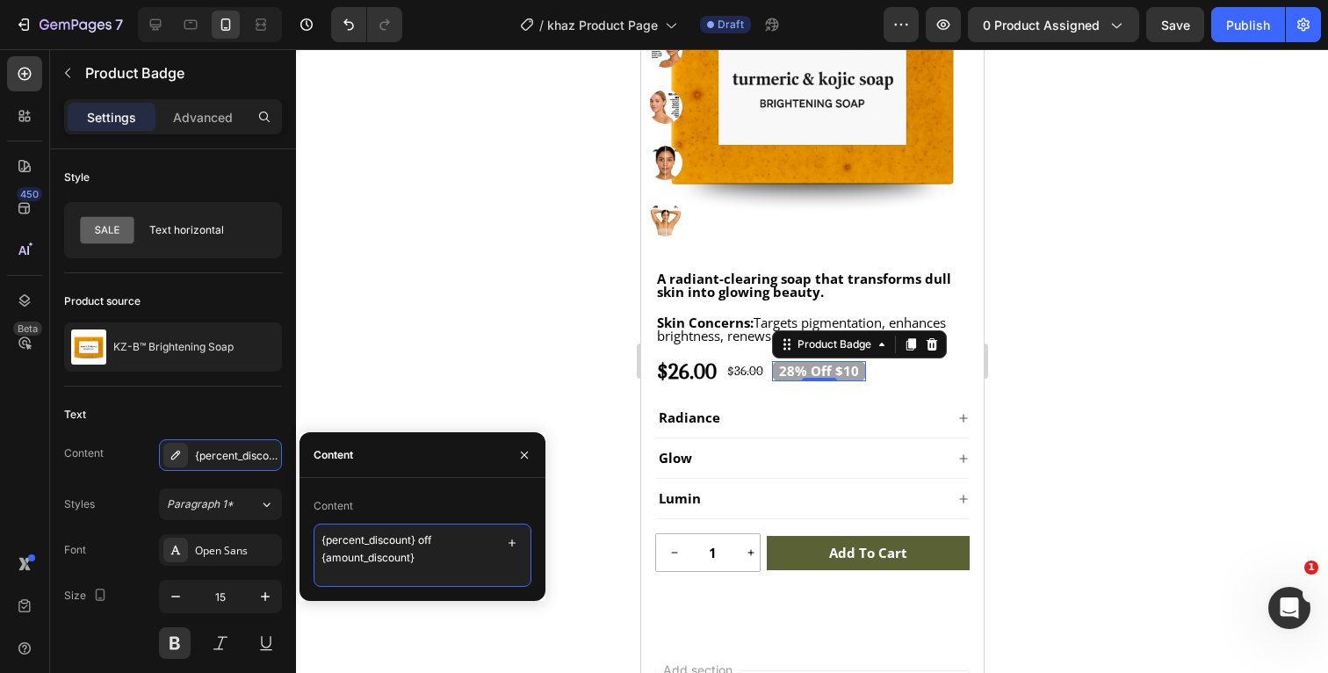
drag, startPoint x: 465, startPoint y: 538, endPoint x: 311, endPoint y: 540, distance: 153.7
click at [311, 539] on div "Content {percent_discount} off {amount_discount}" at bounding box center [423, 539] width 246 height 95
click at [383, 507] on div "Content" at bounding box center [423, 506] width 218 height 28
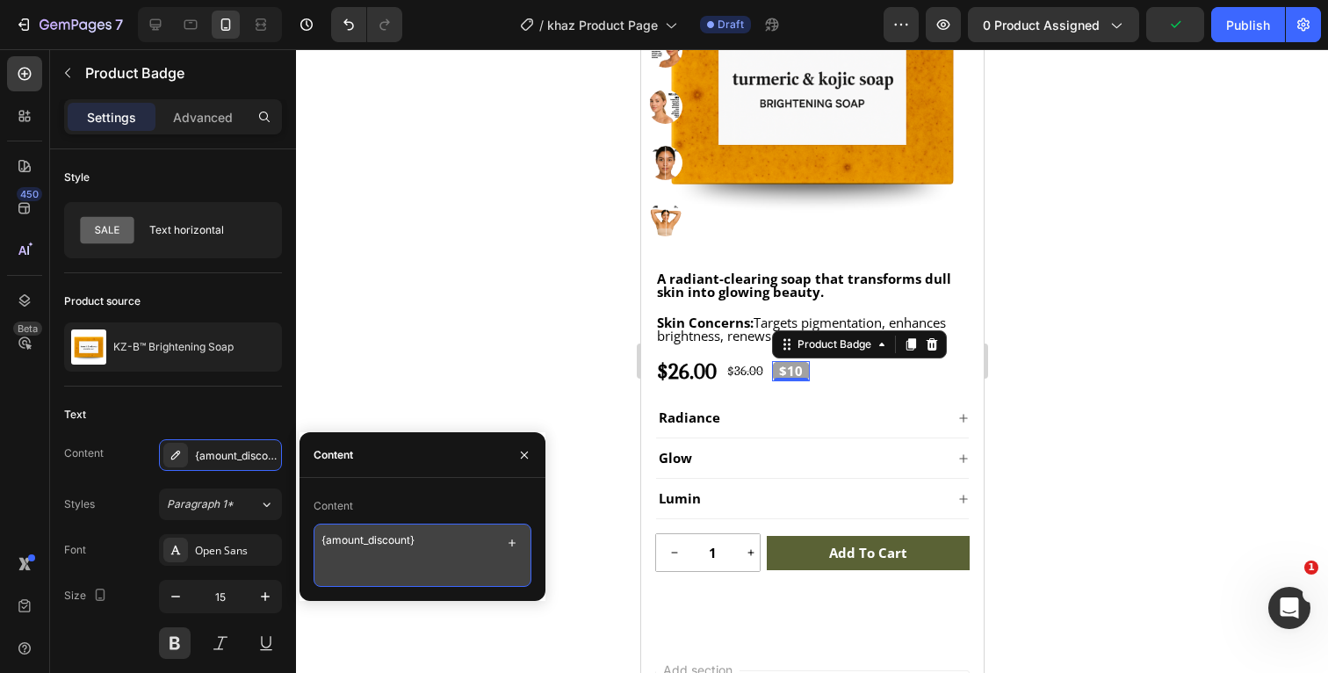
click at [436, 538] on textarea "{amount_discount}" at bounding box center [423, 555] width 218 height 63
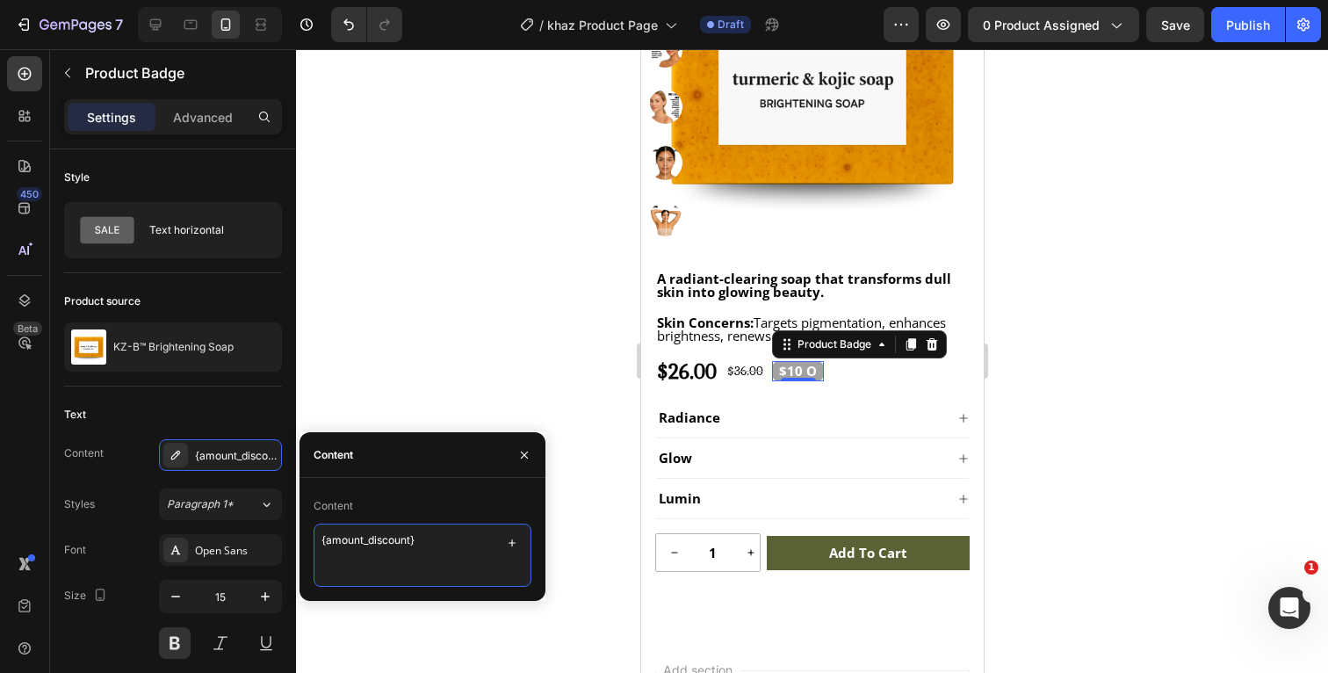
click at [319, 538] on textarea "{amount_discount}" at bounding box center [423, 555] width 218 height 63
click at [431, 543] on textarea "{amount_discount}" at bounding box center [423, 555] width 218 height 63
type textarea "{amount_discount}"
click at [446, 509] on div "Content" at bounding box center [423, 506] width 218 height 28
drag, startPoint x: 442, startPoint y: 535, endPoint x: 298, endPoint y: 538, distance: 144.1
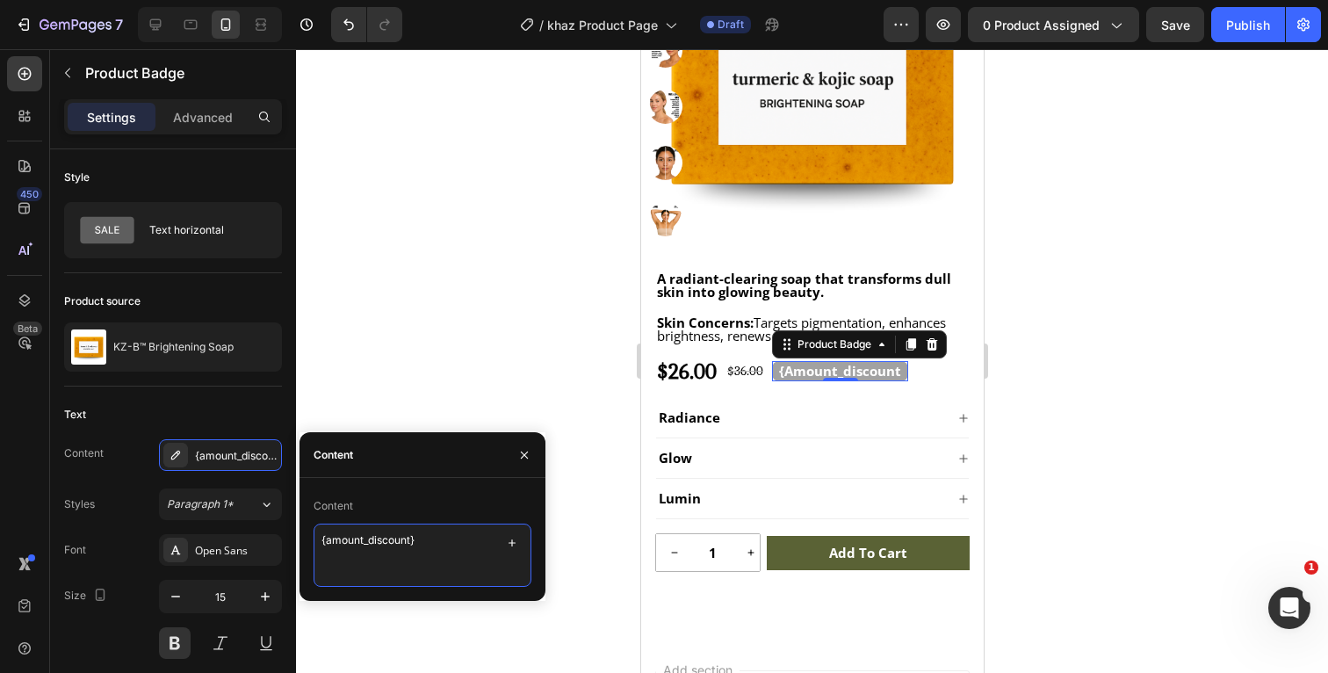
click at [298, 0] on div "7 Version history / khaz Product Page Draft Preview 0 product assigned Save Pub…" at bounding box center [664, 0] width 1328 height 0
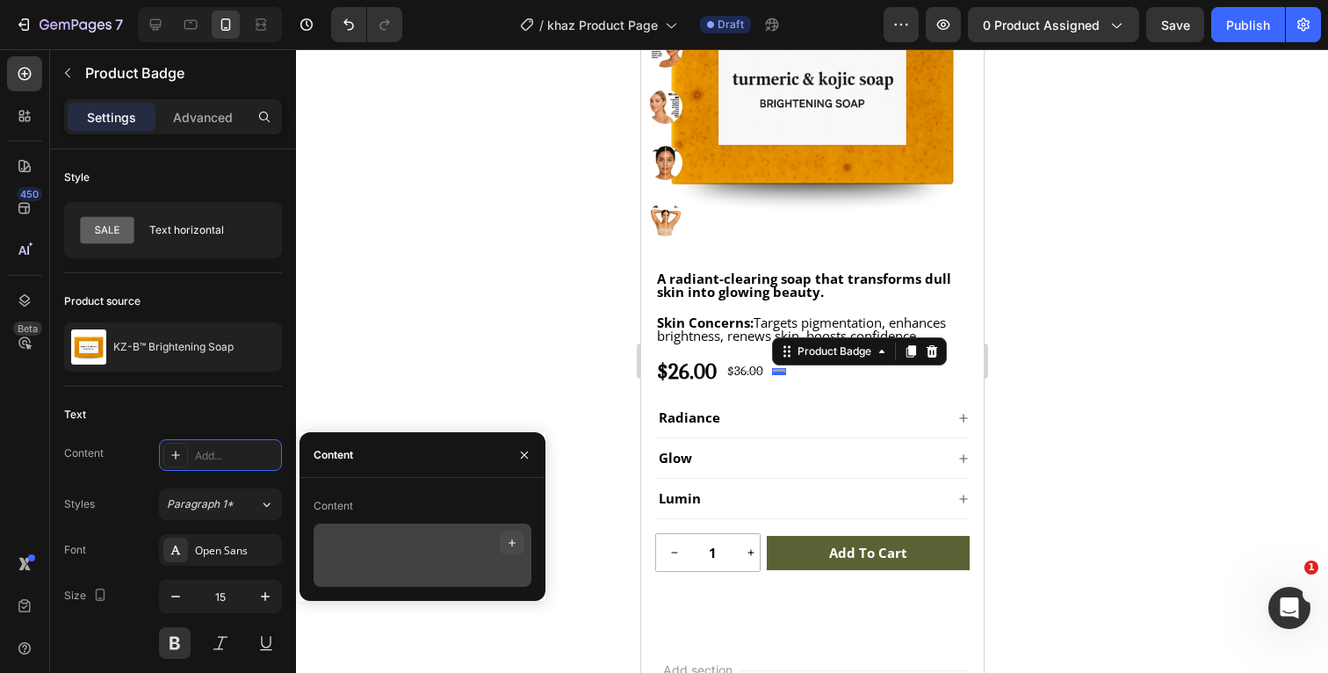
click at [517, 543] on icon "button" at bounding box center [512, 543] width 14 height 14
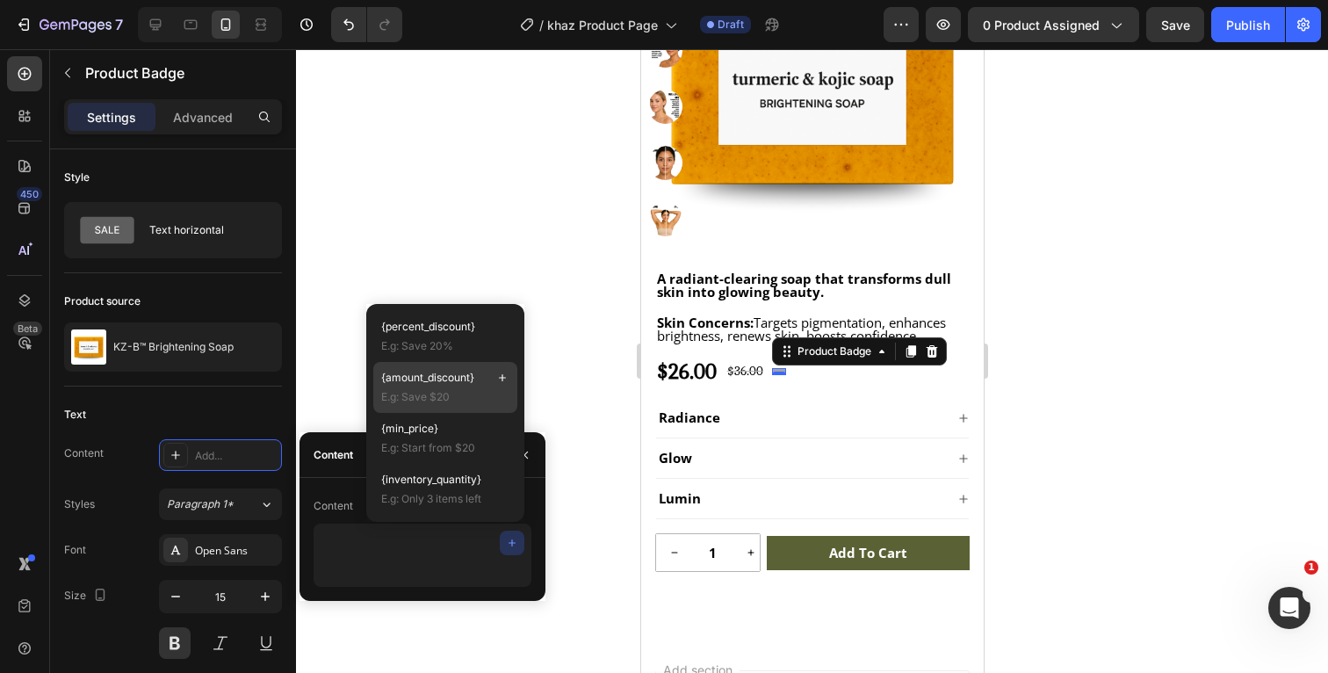
click at [467, 374] on span "{amount_discount}" at bounding box center [427, 378] width 93 height 16
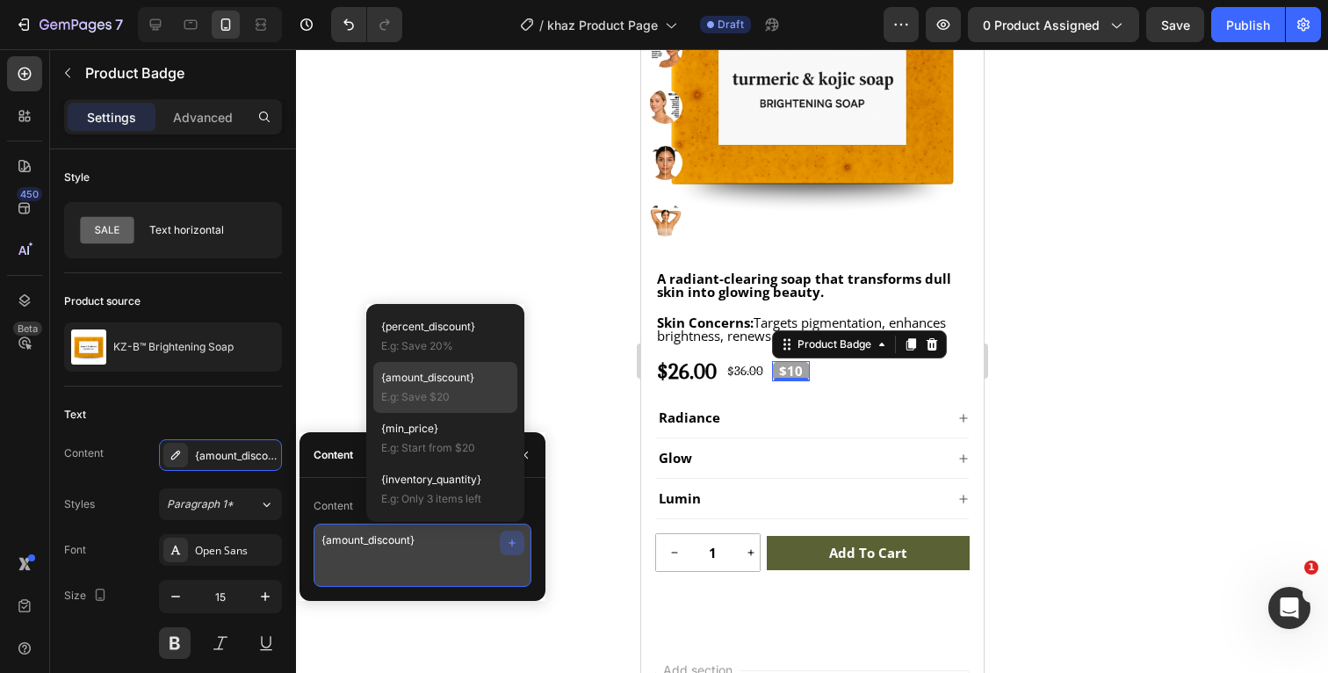
click at [317, 541] on textarea "{amount_discount}" at bounding box center [423, 555] width 218 height 63
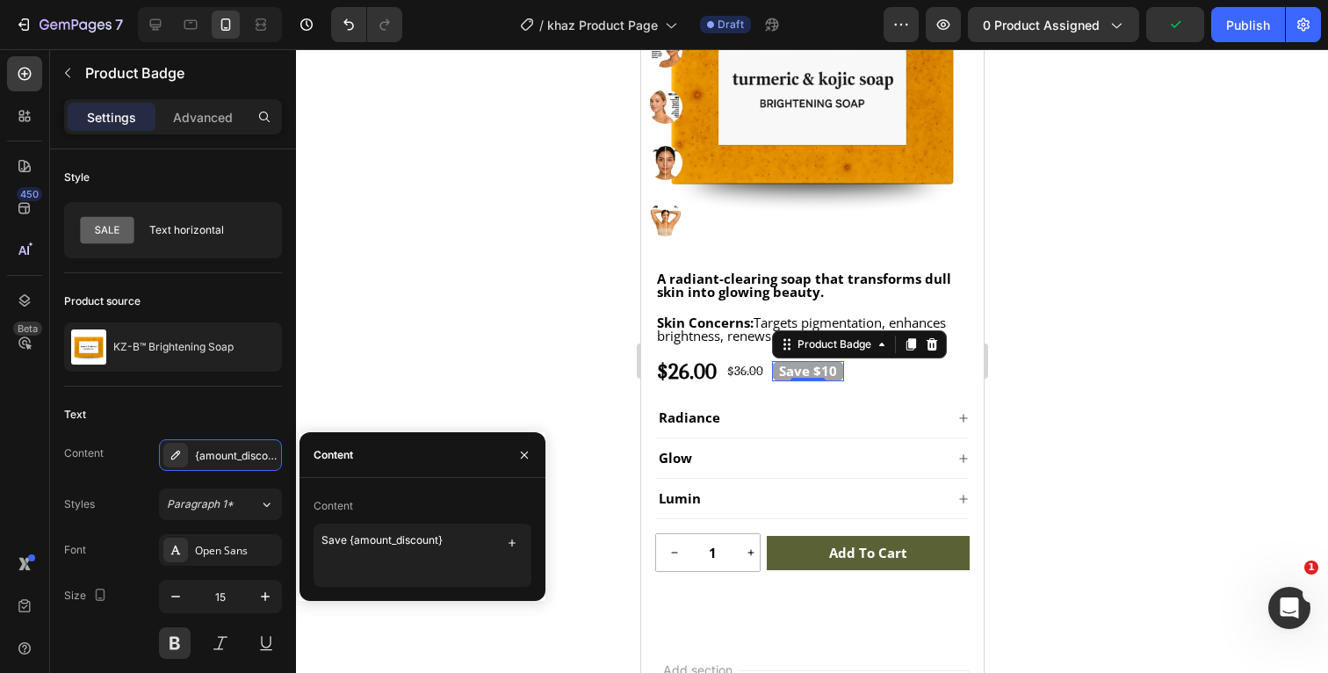
click at [426, 495] on div "Content" at bounding box center [423, 506] width 218 height 28
click at [452, 539] on textarea "Save {amount_discount}" at bounding box center [423, 555] width 218 height 63
type textarea "Save {amount_discount}!"
click at [472, 503] on div "Content" at bounding box center [423, 506] width 218 height 28
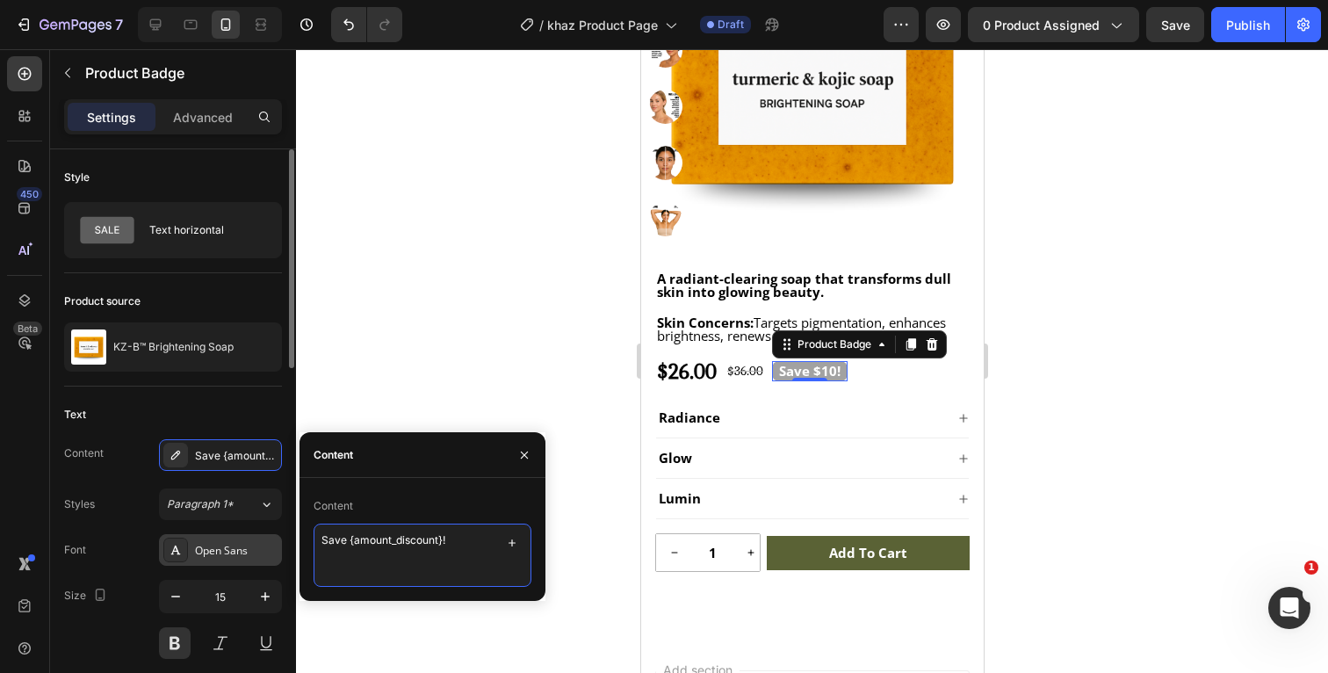
drag, startPoint x: 481, startPoint y: 534, endPoint x: 270, endPoint y: 537, distance: 210.8
click at [270, 535] on div "450 Beta Sections(18) Elements(84) Section Element Hero Section Product Detail …" at bounding box center [148, 361] width 296 height 624
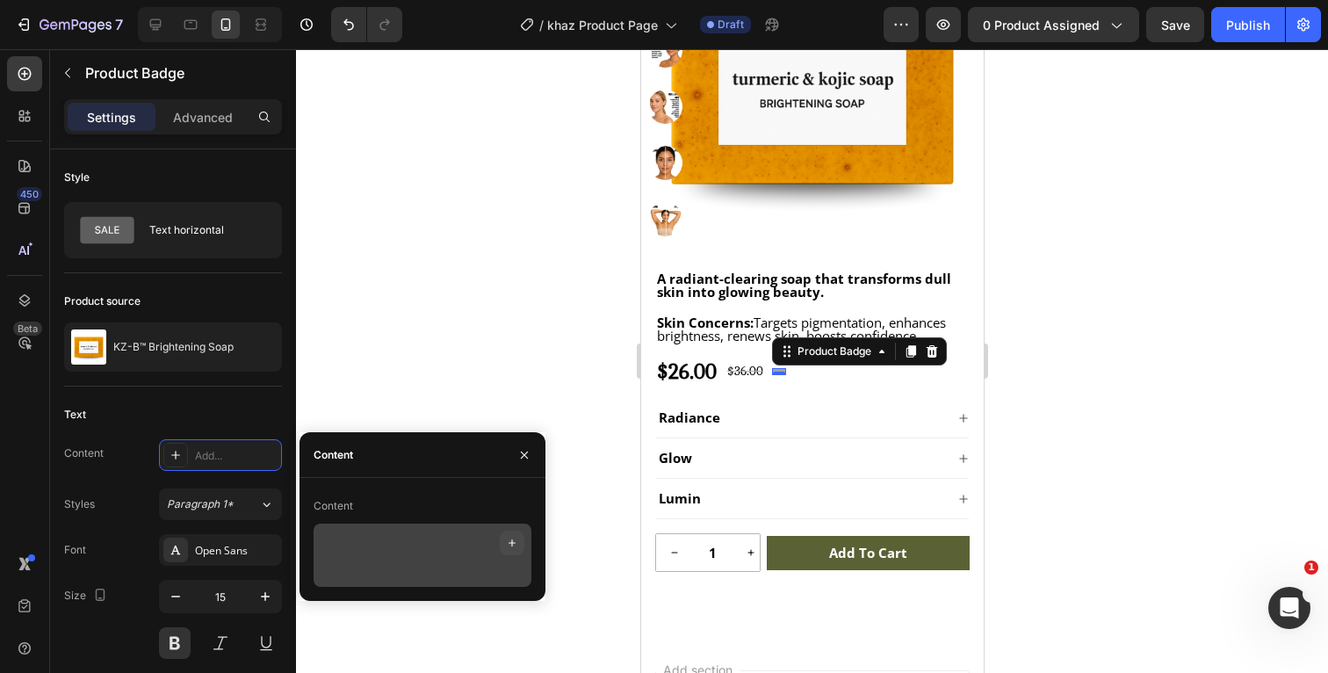
click at [517, 541] on icon "button" at bounding box center [512, 543] width 14 height 14
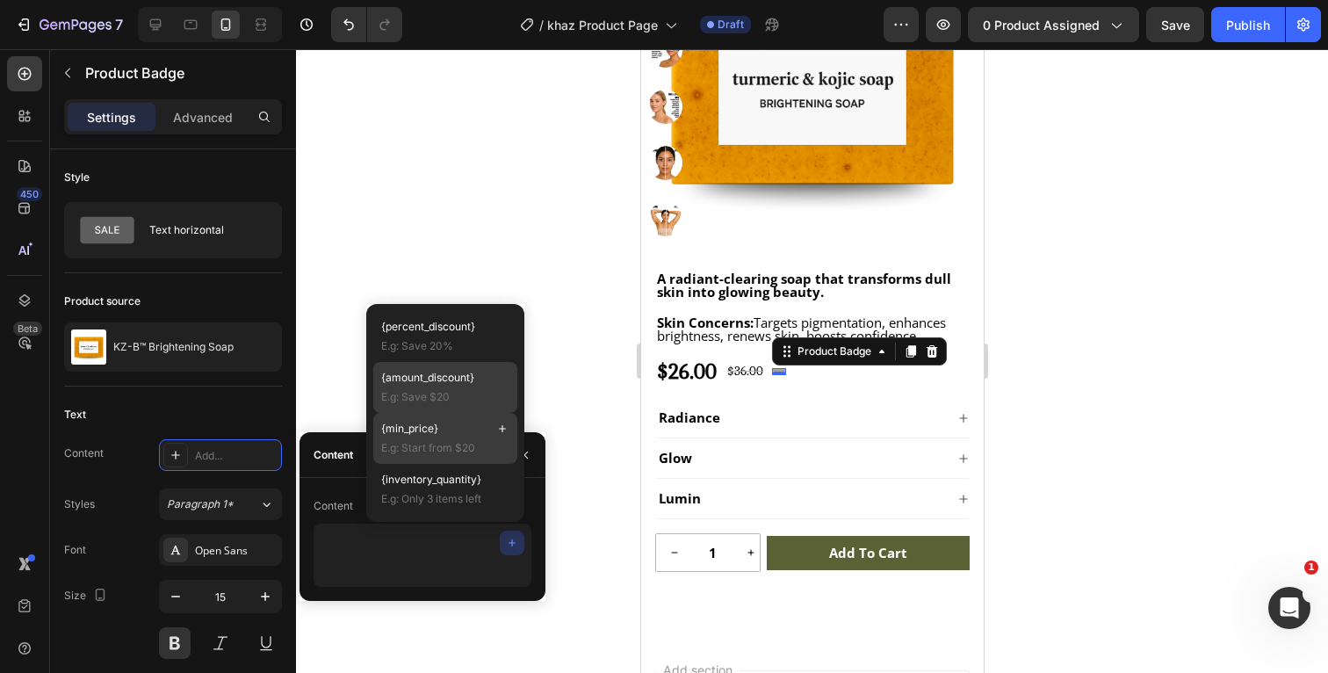
click at [474, 430] on p "{min_price}" at bounding box center [445, 429] width 128 height 16
type textarea "{min_price}"
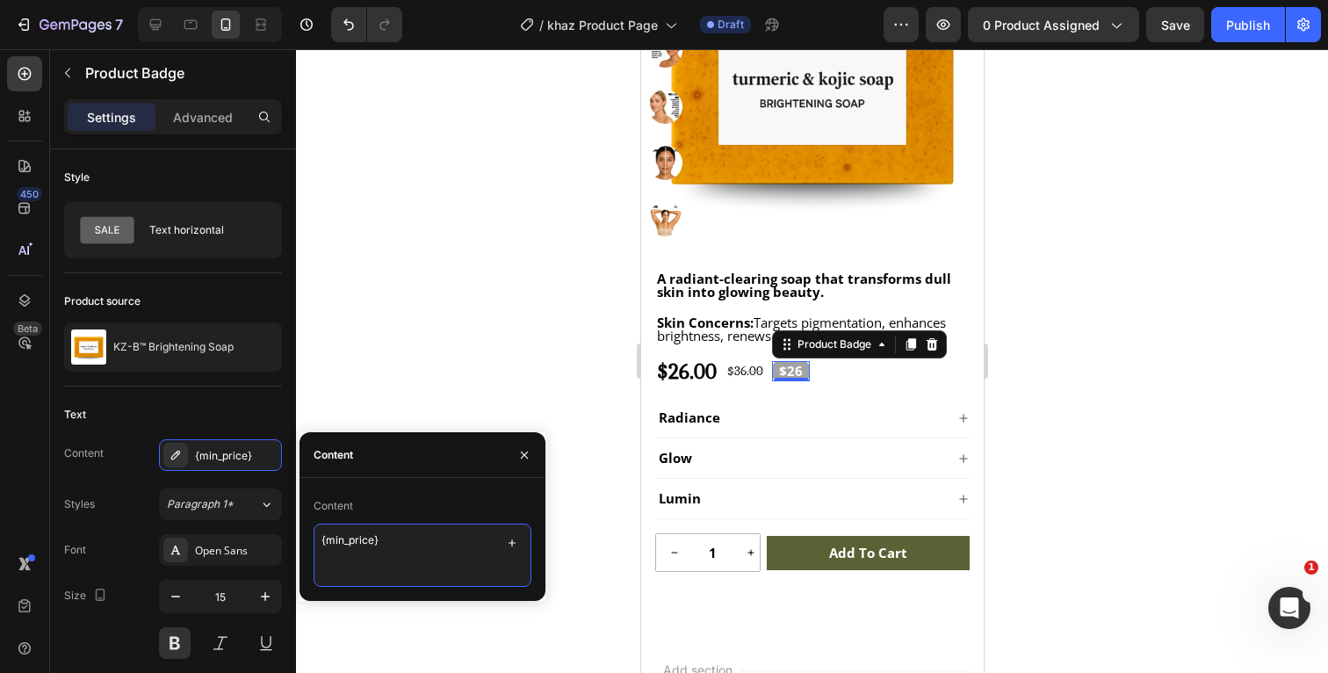
drag, startPoint x: 408, startPoint y: 534, endPoint x: 309, endPoint y: 536, distance: 99.3
click at [309, 535] on div "Content {min_price}" at bounding box center [423, 539] width 246 height 95
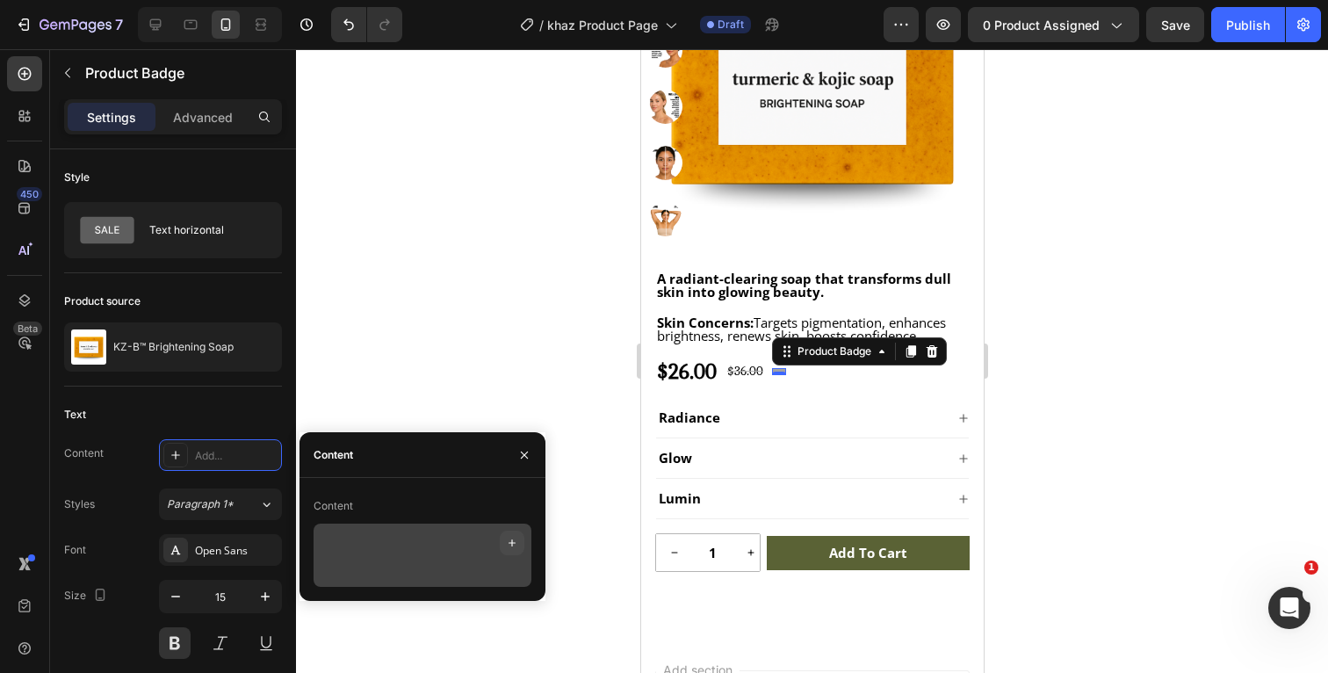
click at [513, 542] on icon "button" at bounding box center [512, 543] width 14 height 14
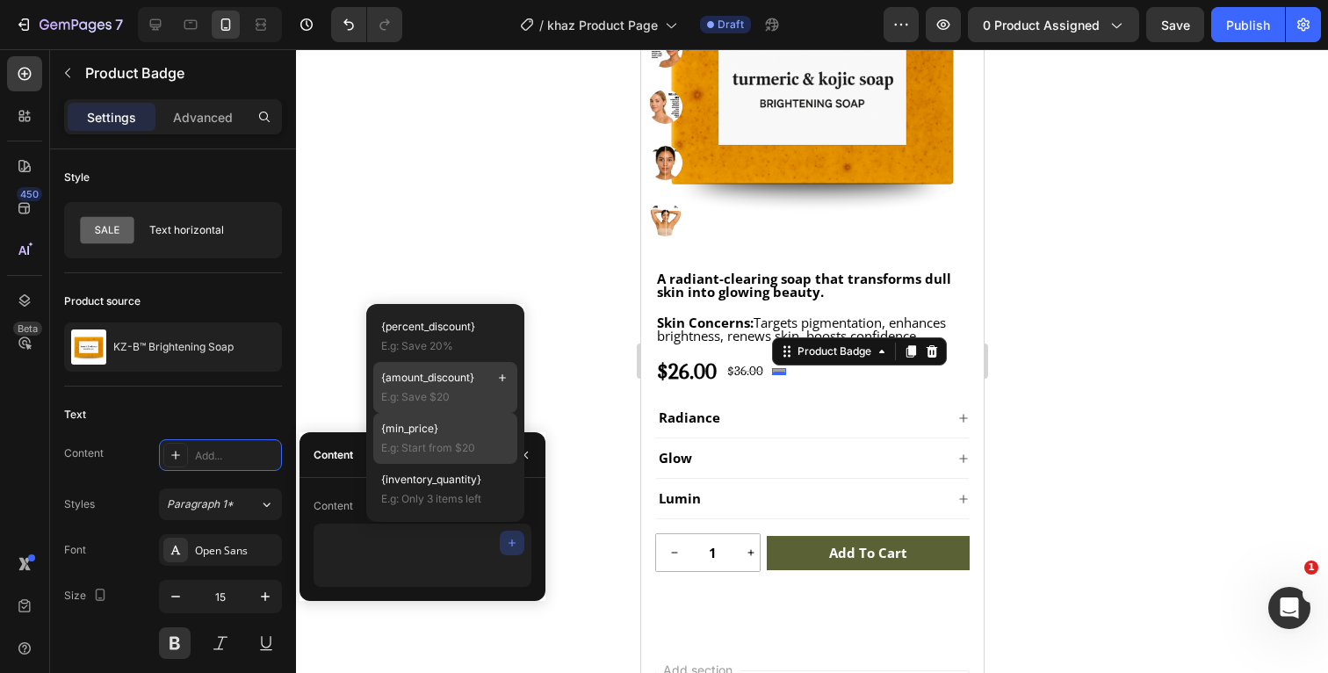
click at [482, 402] on span "E.g: Save $20" at bounding box center [445, 397] width 128 height 16
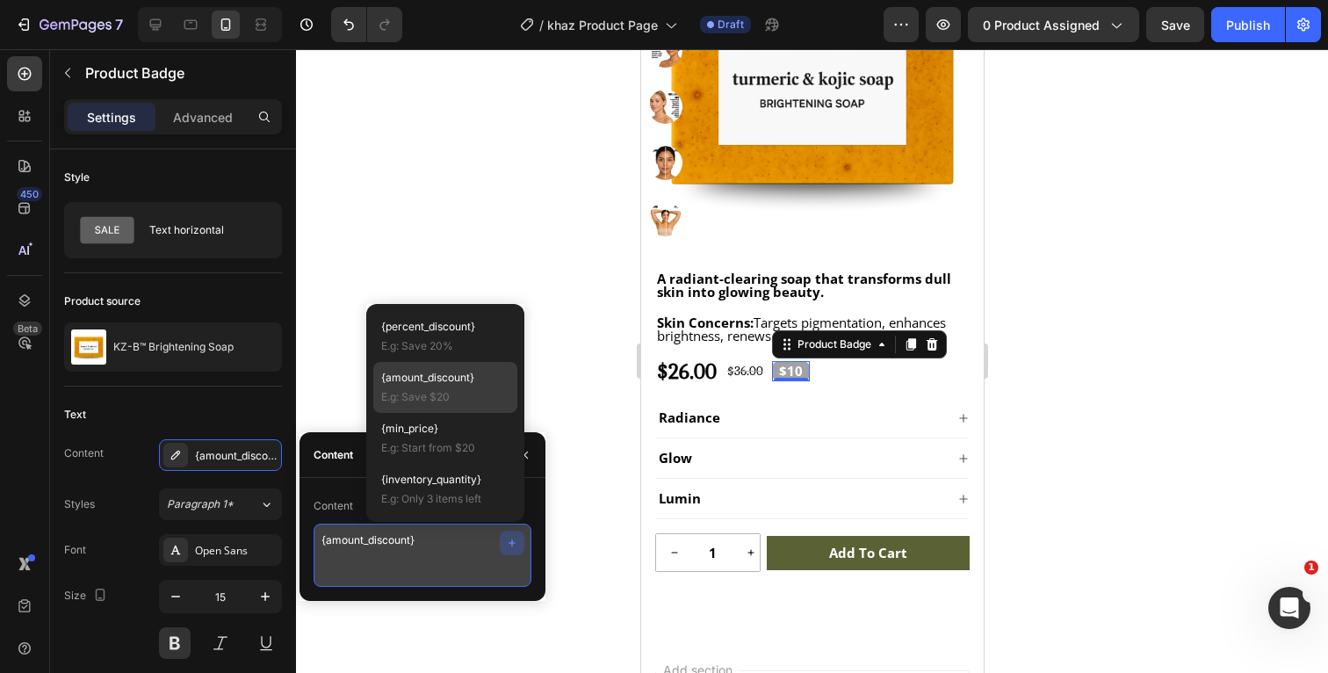
click at [319, 540] on textarea "{amount_discount}" at bounding box center [423, 555] width 218 height 63
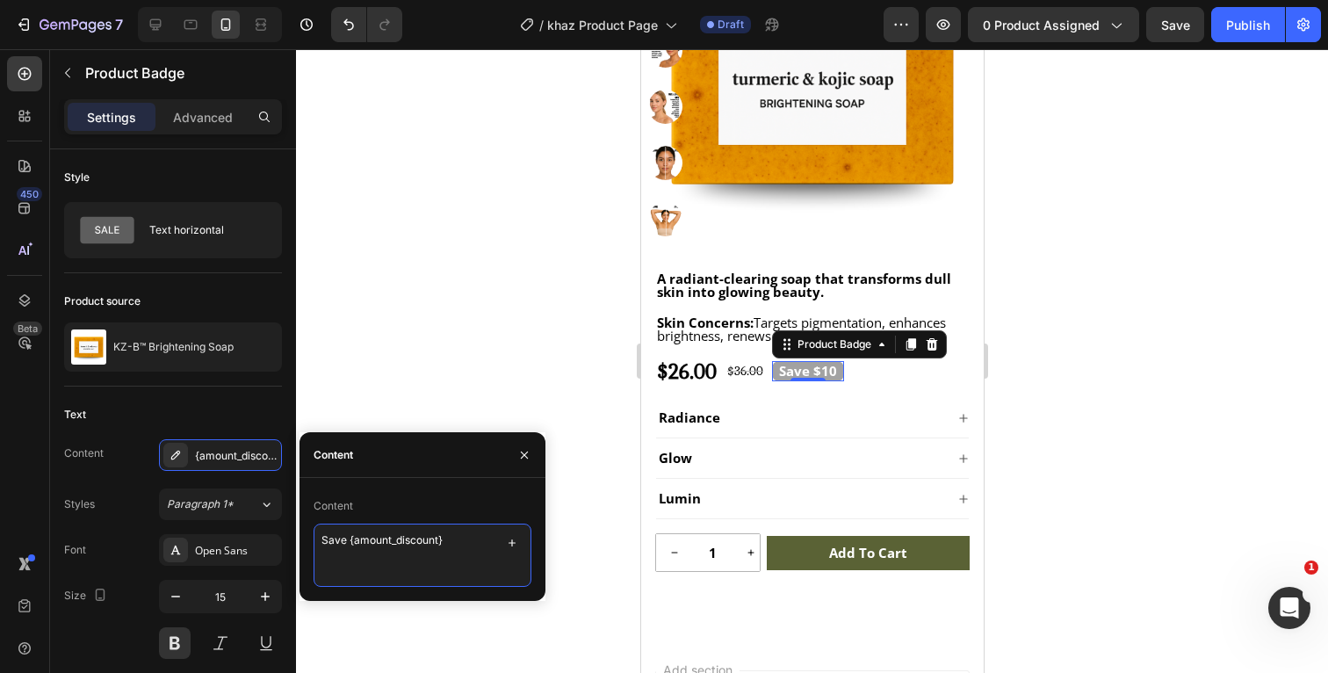
type textarea "Save {amount_discount}"
click at [372, 506] on div "Content" at bounding box center [423, 506] width 218 height 28
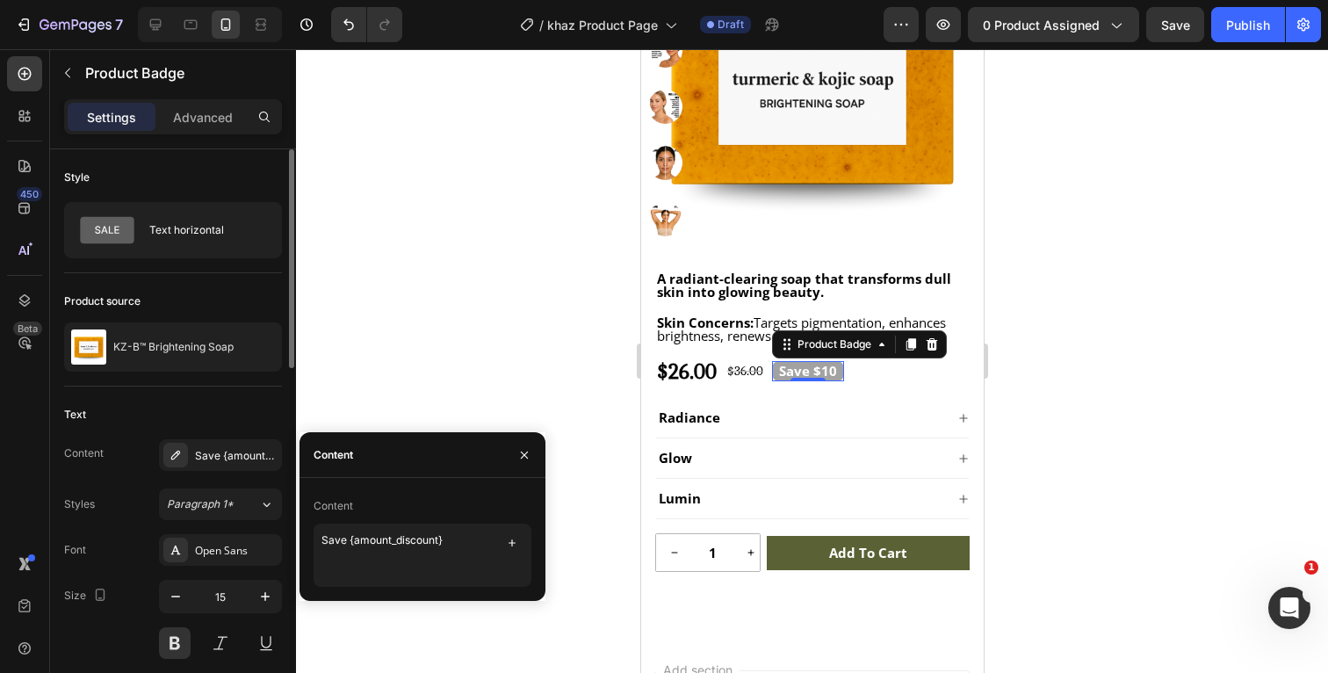
click at [263, 427] on div "Text" at bounding box center [173, 415] width 218 height 28
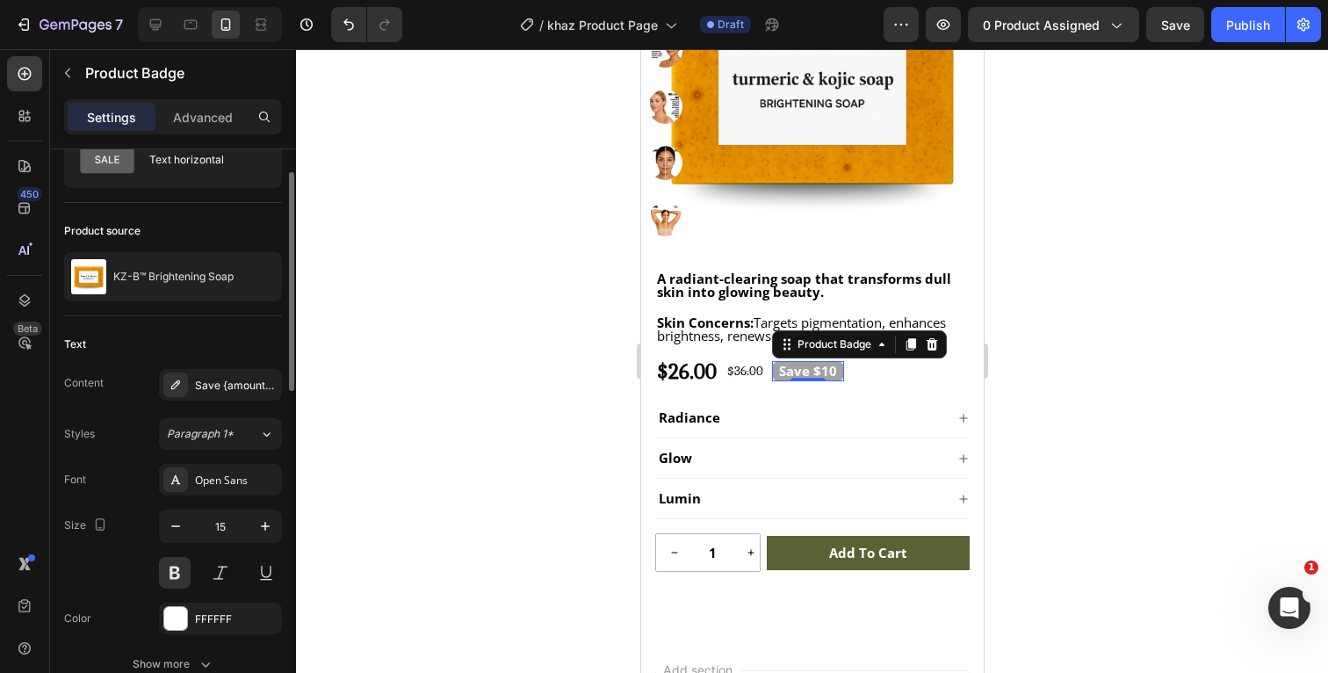
scroll to position [94, 0]
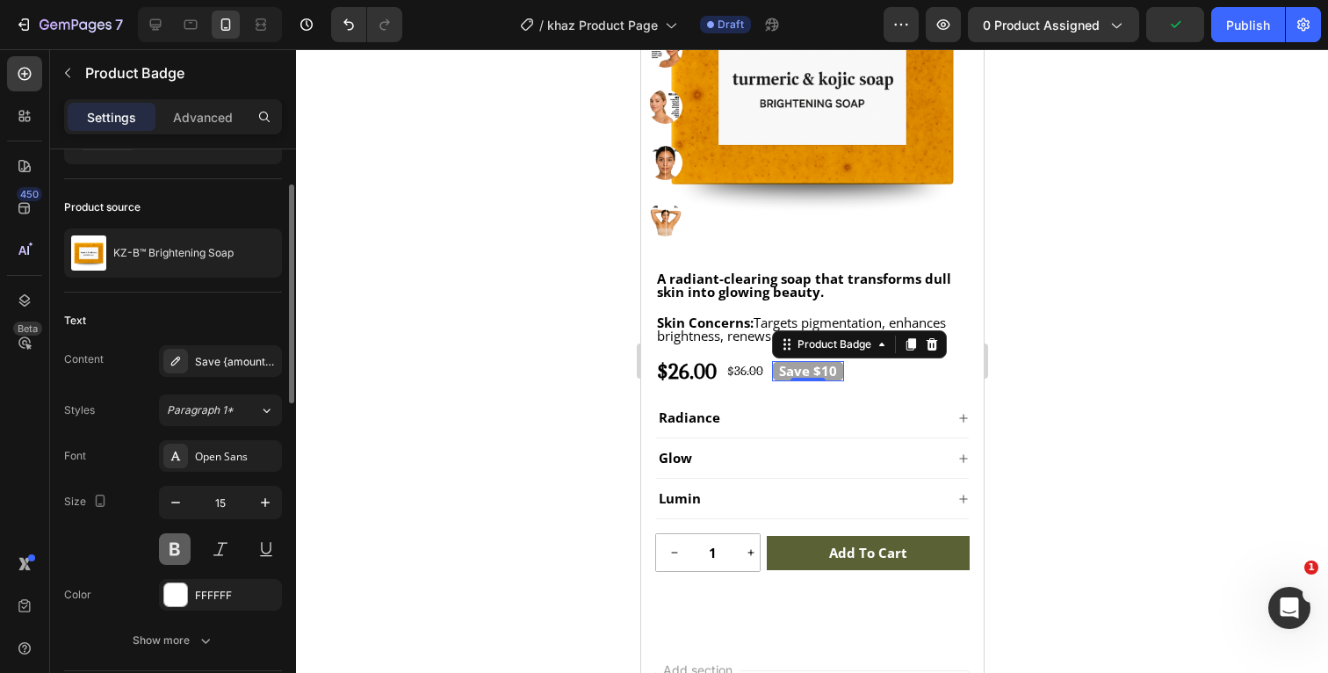
click at [184, 554] on button at bounding box center [175, 549] width 32 height 32
click at [186, 554] on button at bounding box center [175, 549] width 32 height 32
click at [261, 452] on div "Open Sans" at bounding box center [236, 457] width 83 height 16
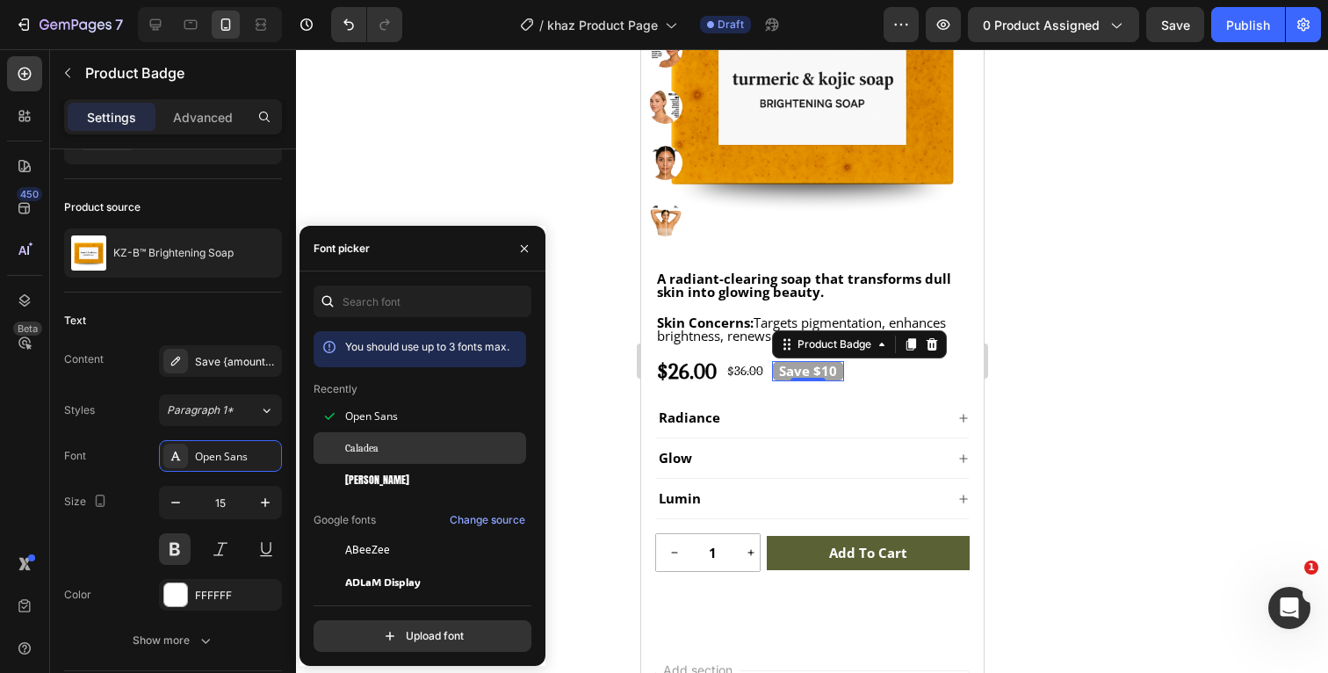
click at [364, 443] on span "Caladea" at bounding box center [361, 448] width 33 height 16
click at [530, 246] on icon "button" at bounding box center [524, 249] width 14 height 14
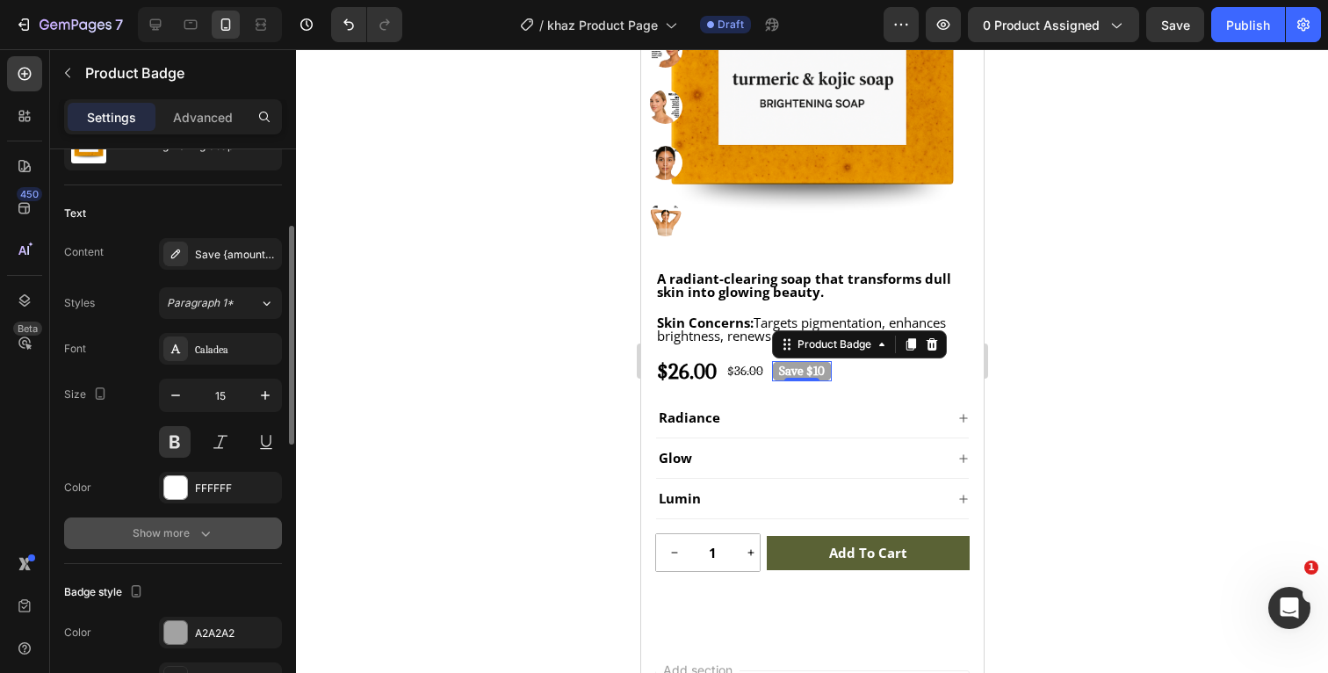
click at [195, 538] on div "Show more" at bounding box center [174, 533] width 82 height 18
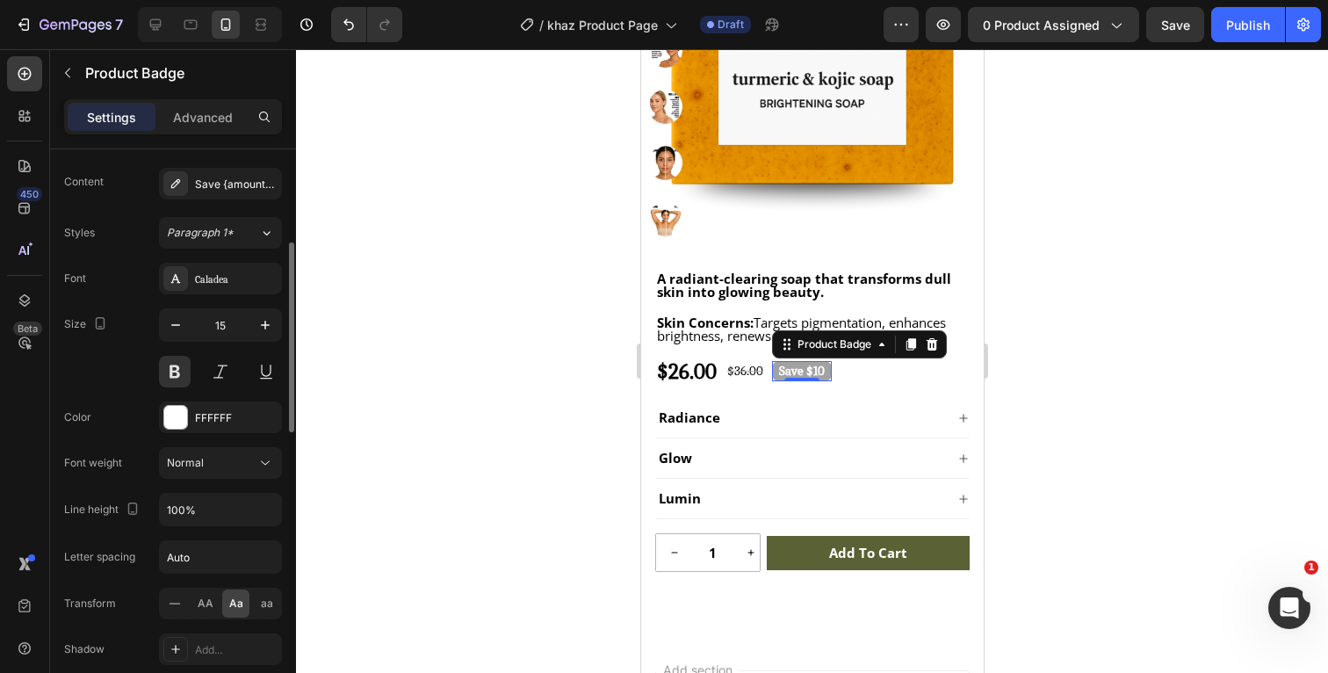
scroll to position [287, 0]
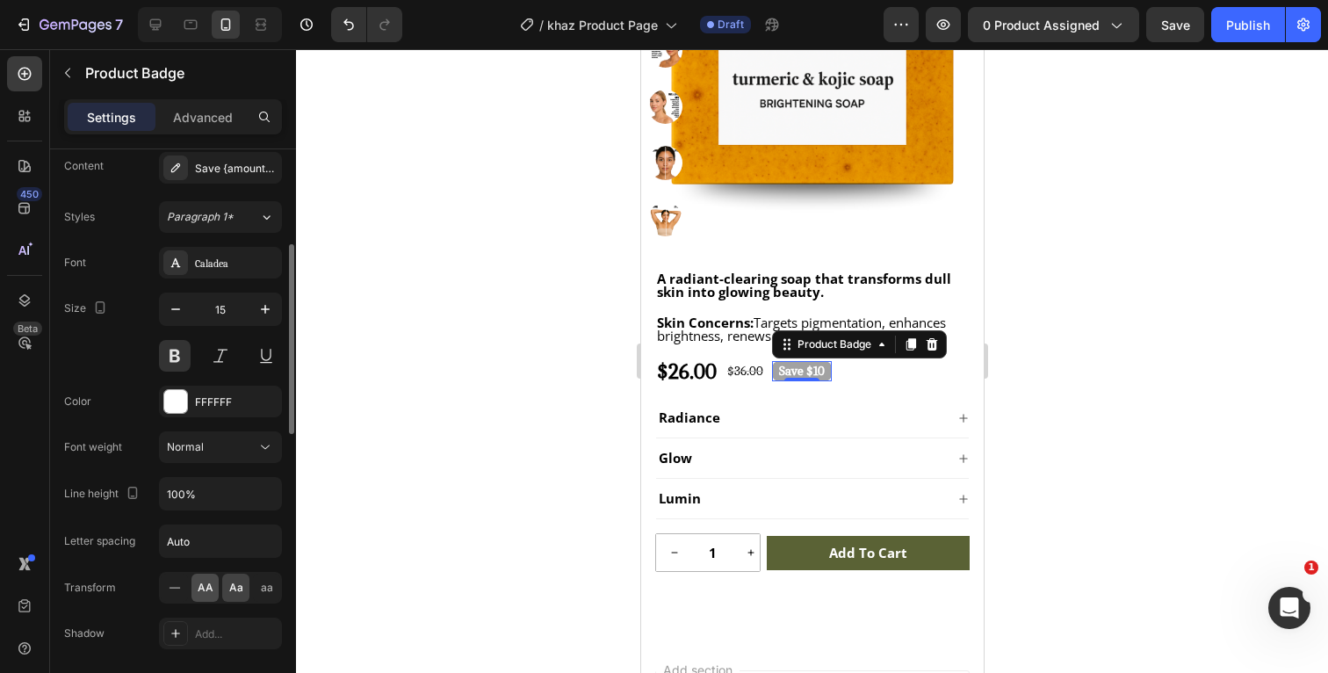
click at [206, 585] on span "AA" at bounding box center [206, 588] width 16 height 16
click at [262, 587] on span "aa" at bounding box center [267, 588] width 12 height 16
click at [239, 586] on span "Aa" at bounding box center [236, 588] width 14 height 16
click at [148, 587] on div "Transform AA Aa aa" at bounding box center [173, 588] width 218 height 32
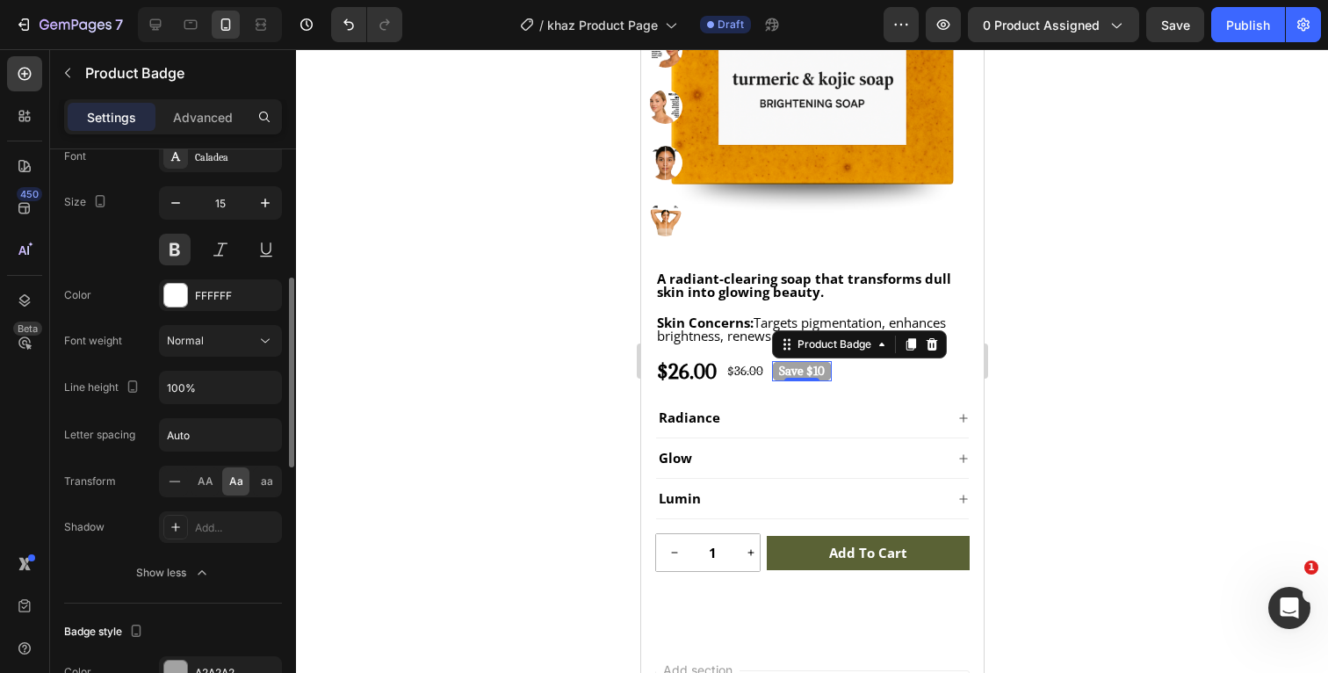
scroll to position [395, 0]
click at [204, 572] on icon "button" at bounding box center [202, 571] width 18 height 18
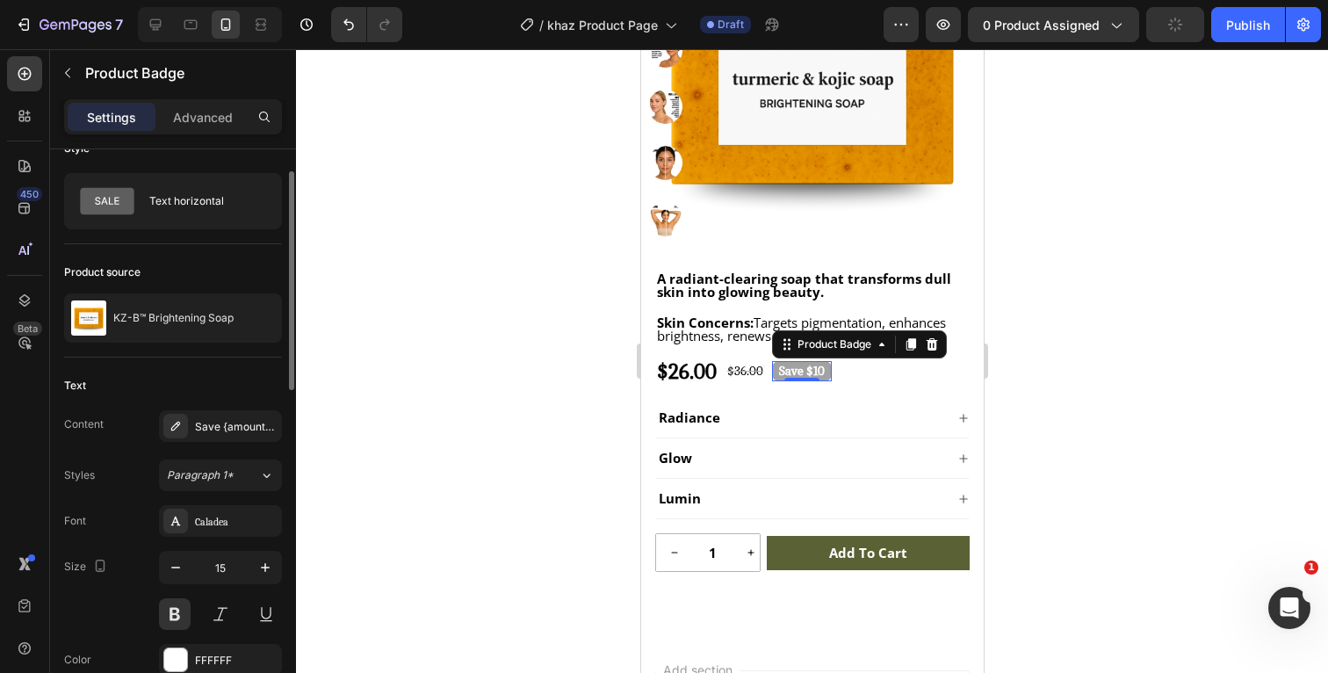
scroll to position [0, 0]
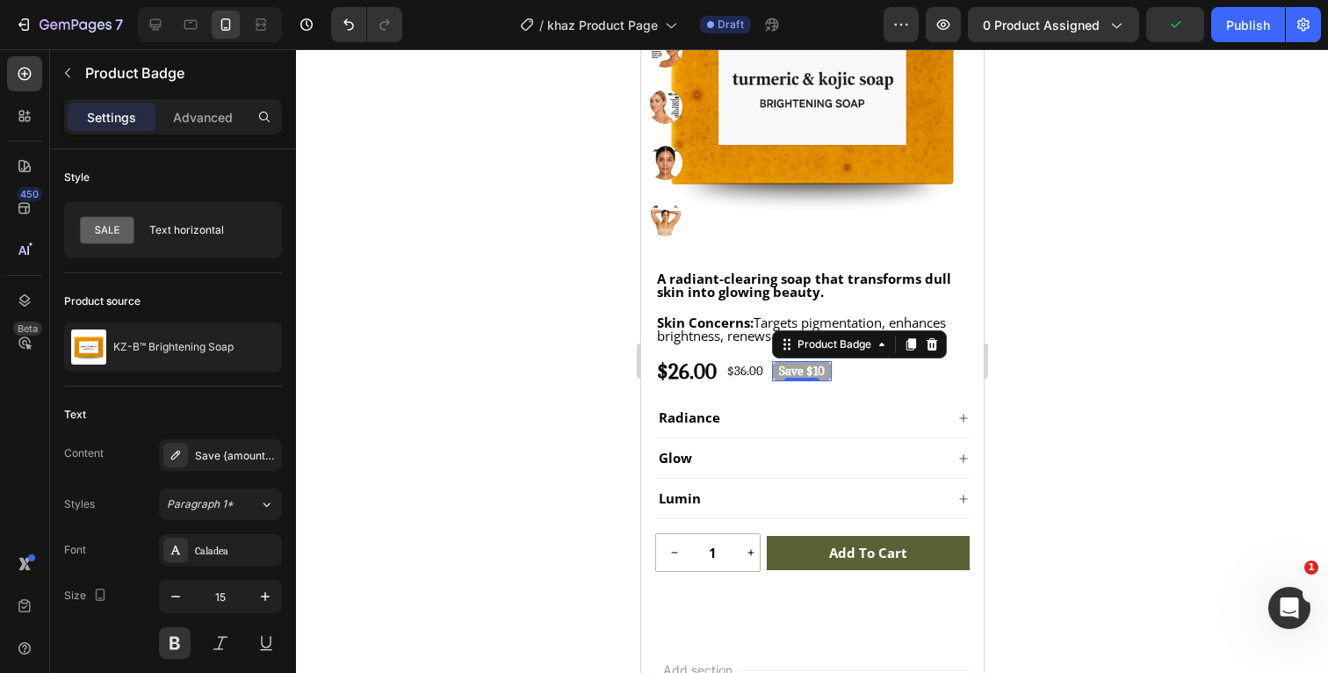
click at [1051, 414] on div at bounding box center [812, 361] width 1032 height 624
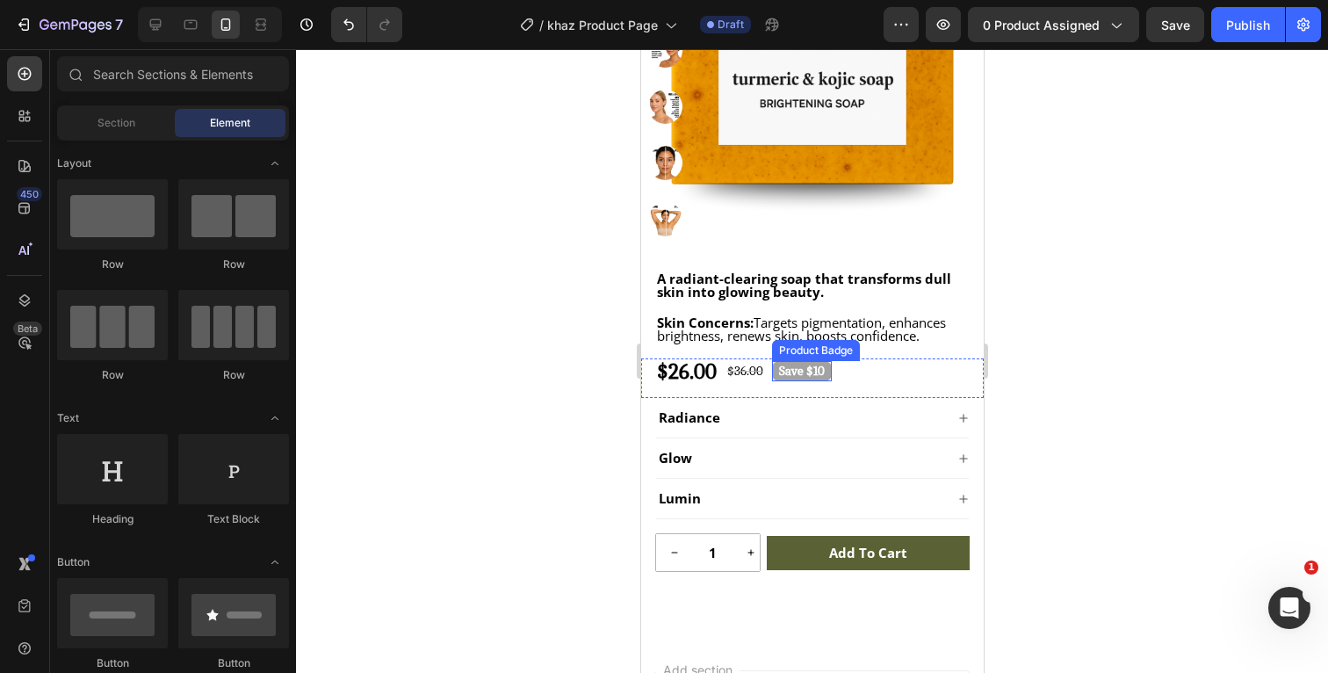
click at [831, 368] on pre "Save $10" at bounding box center [801, 371] width 60 height 20
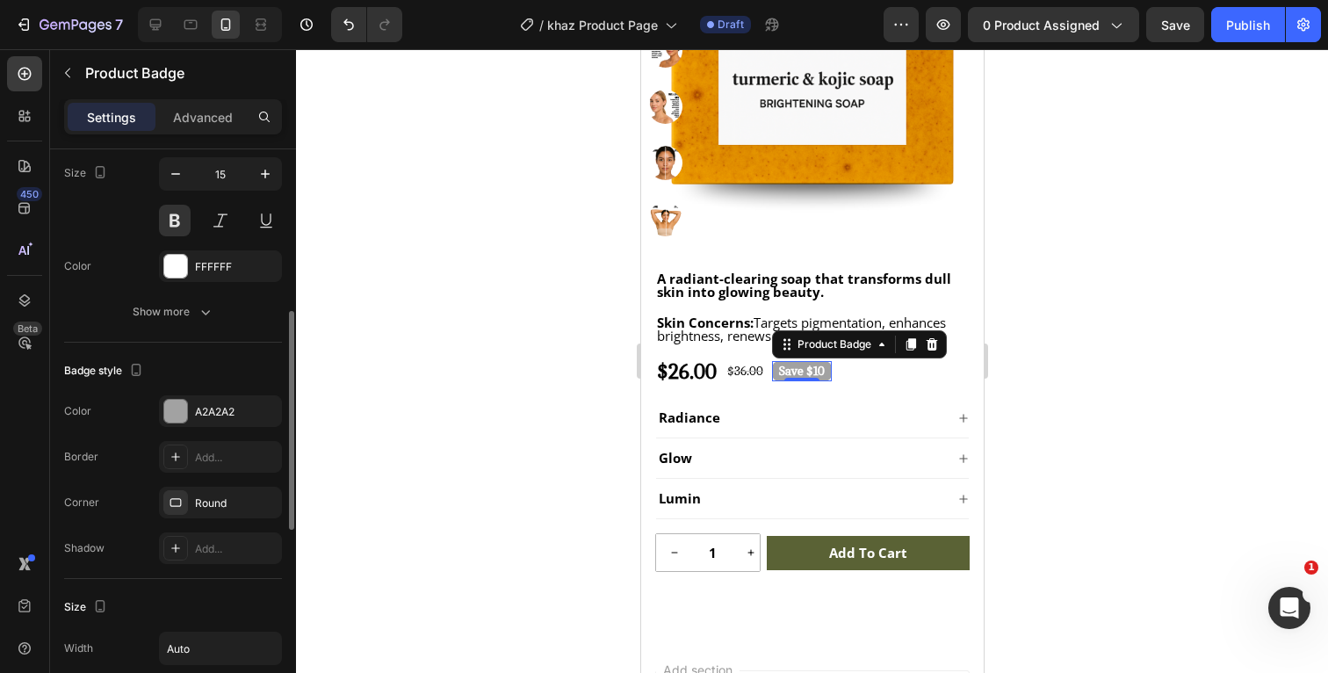
scroll to position [423, 0]
click at [218, 505] on div "Round" at bounding box center [220, 503] width 51 height 16
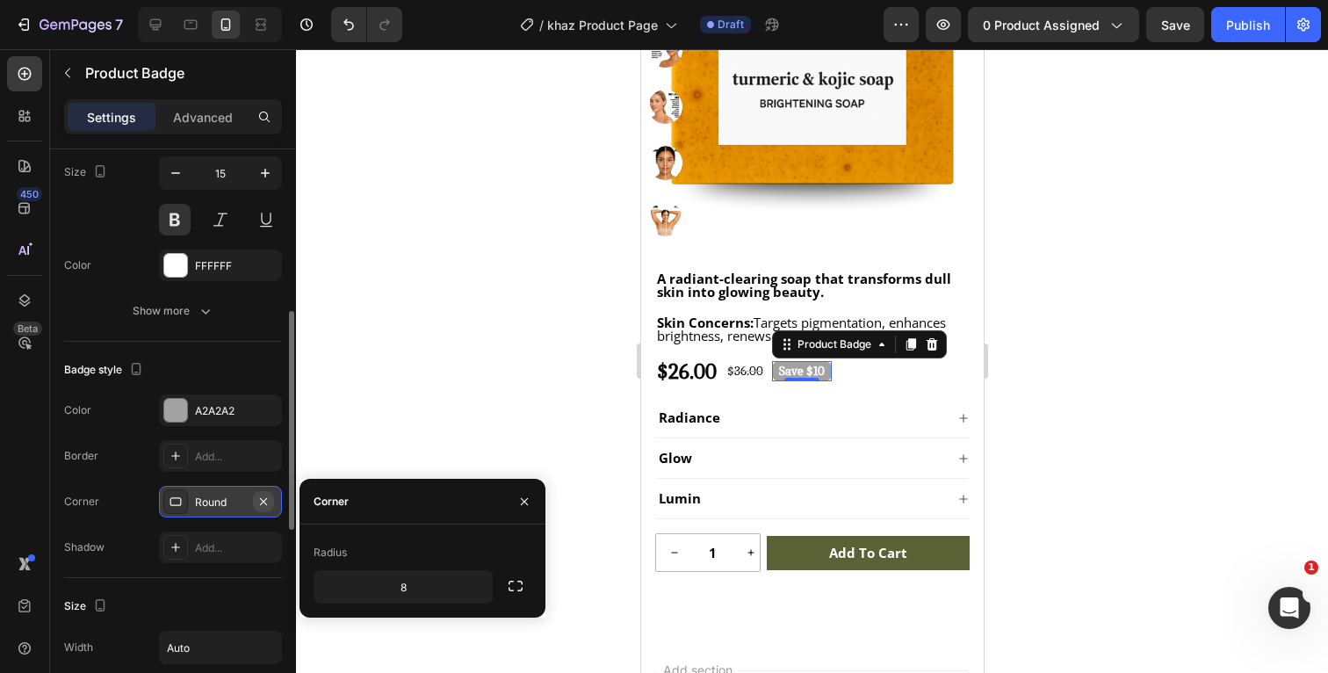
click at [264, 498] on icon "button" at bounding box center [264, 502] width 14 height 14
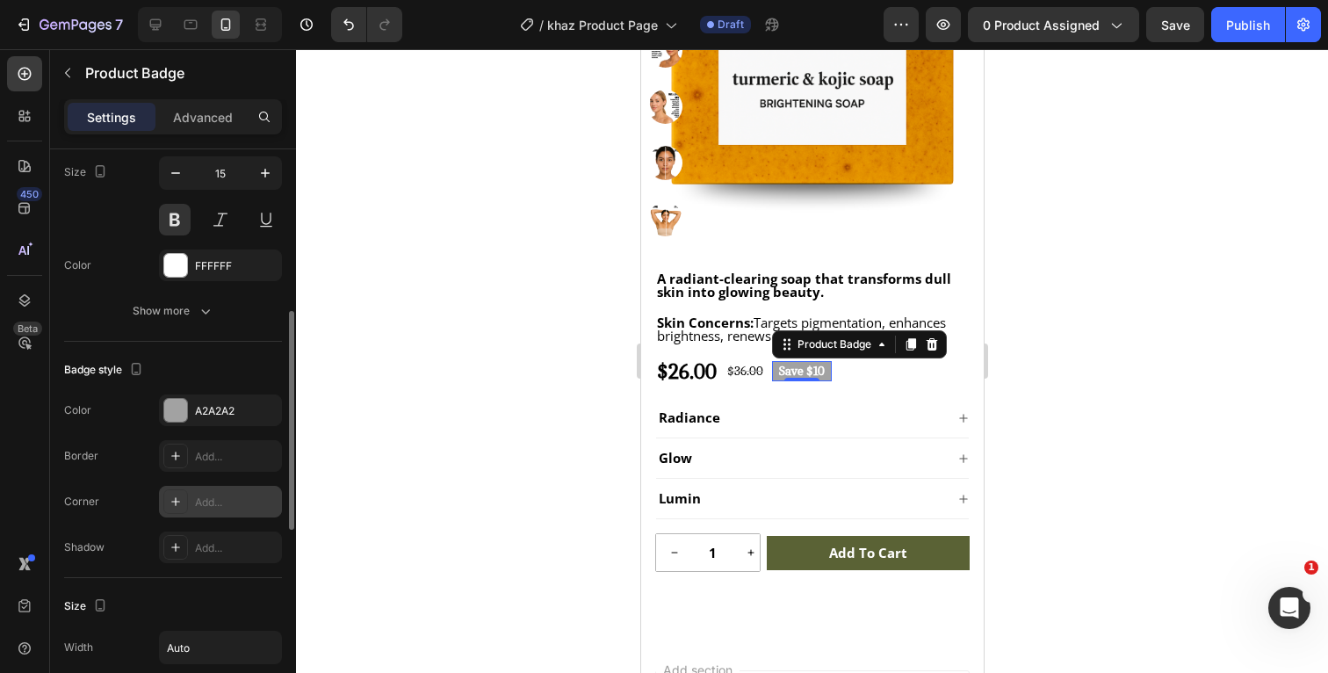
click at [1061, 373] on div at bounding box center [812, 361] width 1032 height 624
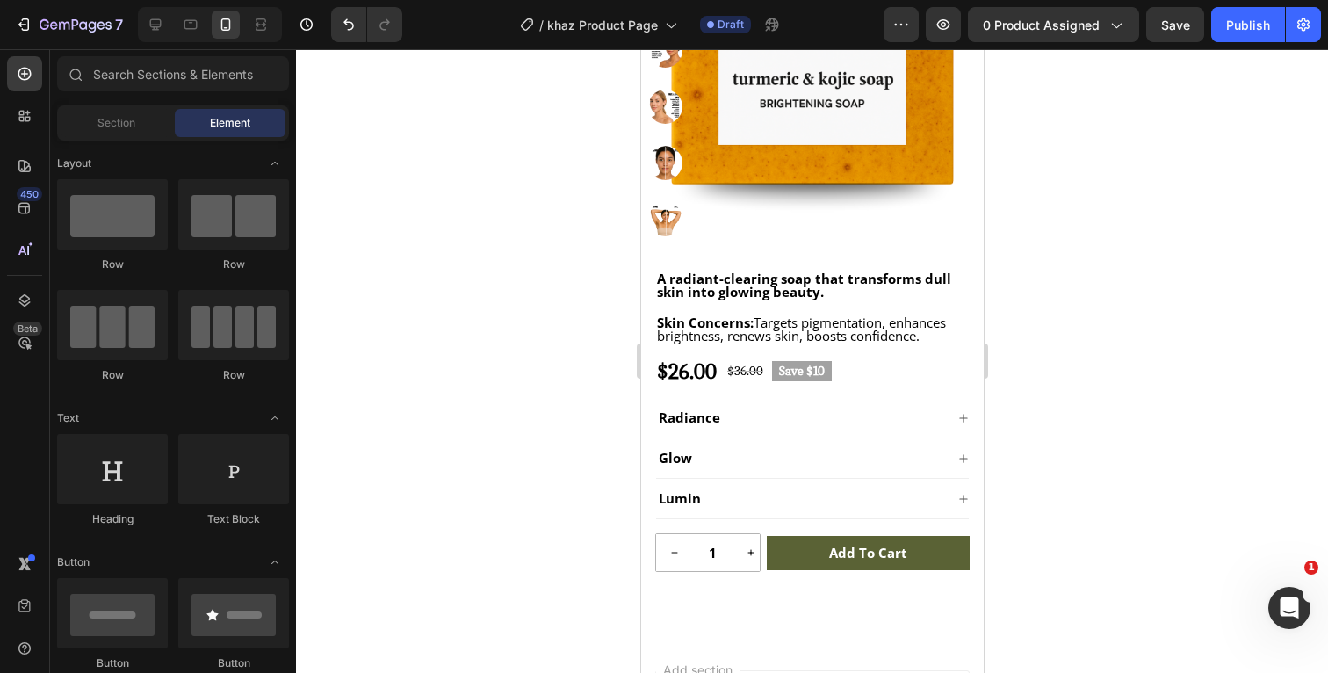
drag, startPoint x: 1061, startPoint y: 373, endPoint x: 191, endPoint y: 324, distance: 871.9
click at [1061, 373] on div at bounding box center [812, 361] width 1032 height 624
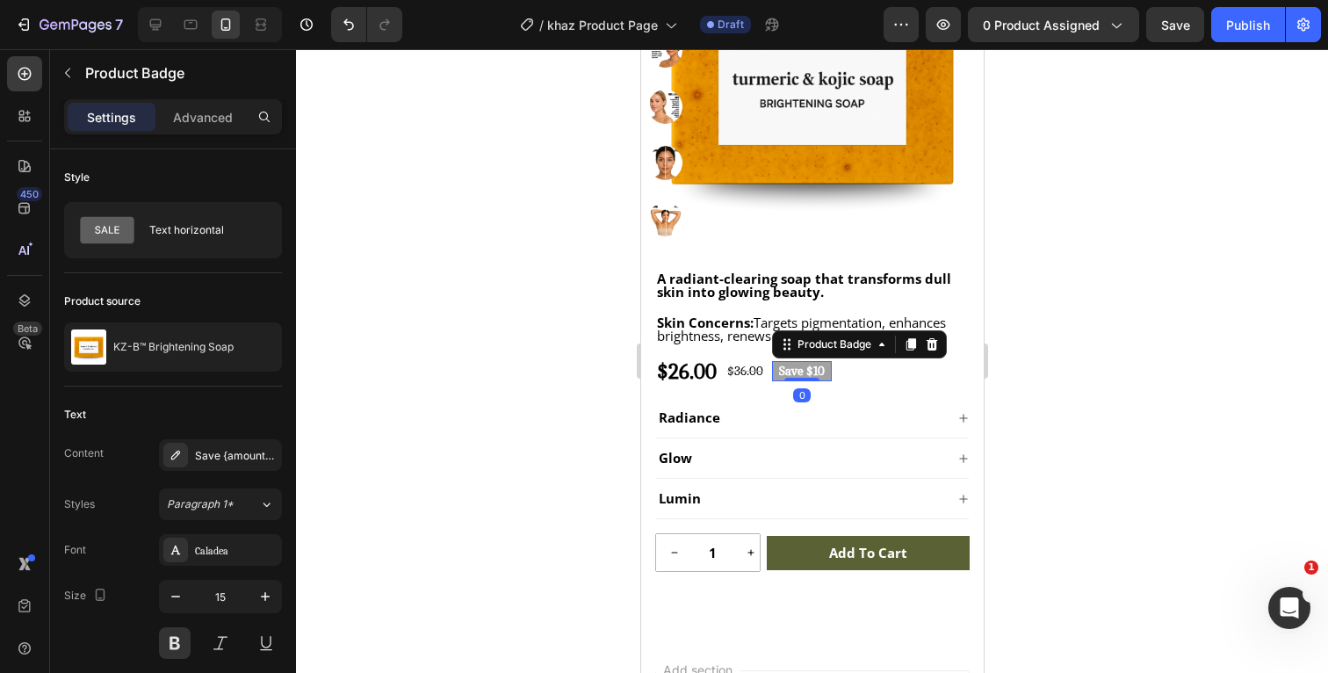
click at [831, 372] on pre "Save $10" at bounding box center [801, 371] width 60 height 20
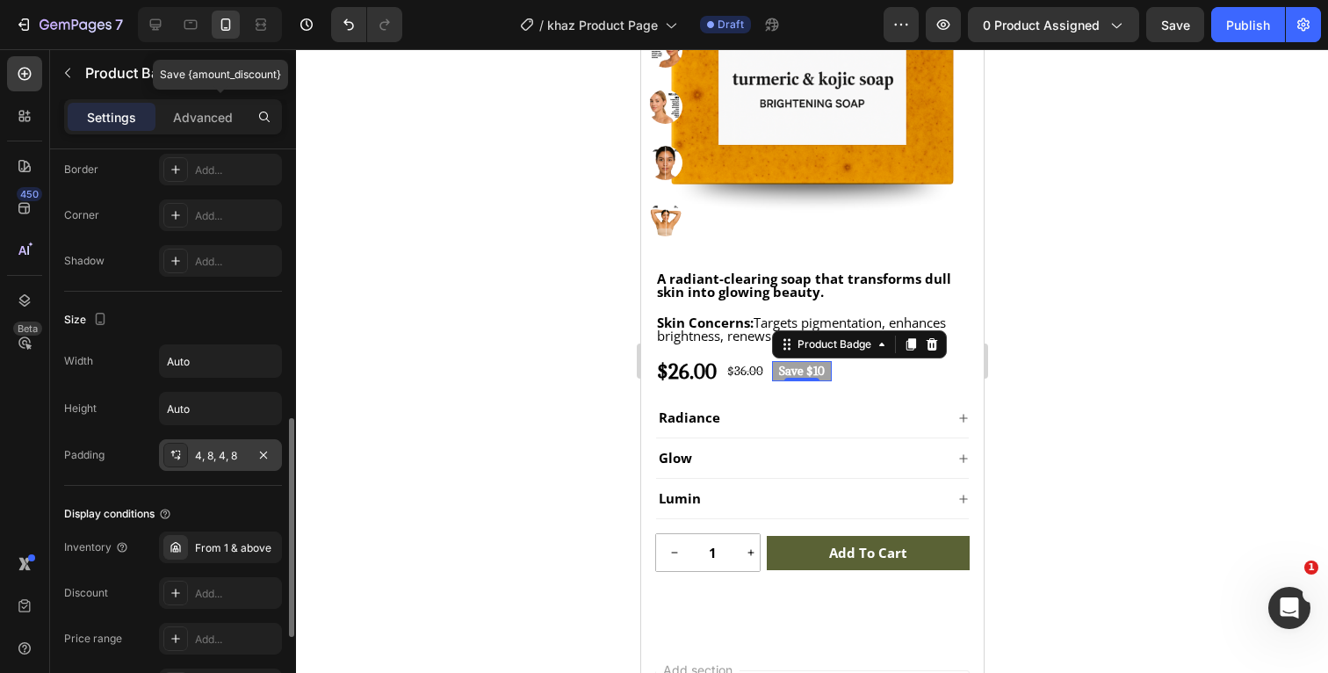
scroll to position [711, 0]
click at [227, 461] on div "4, 8, 4, 8" at bounding box center [220, 455] width 51 height 16
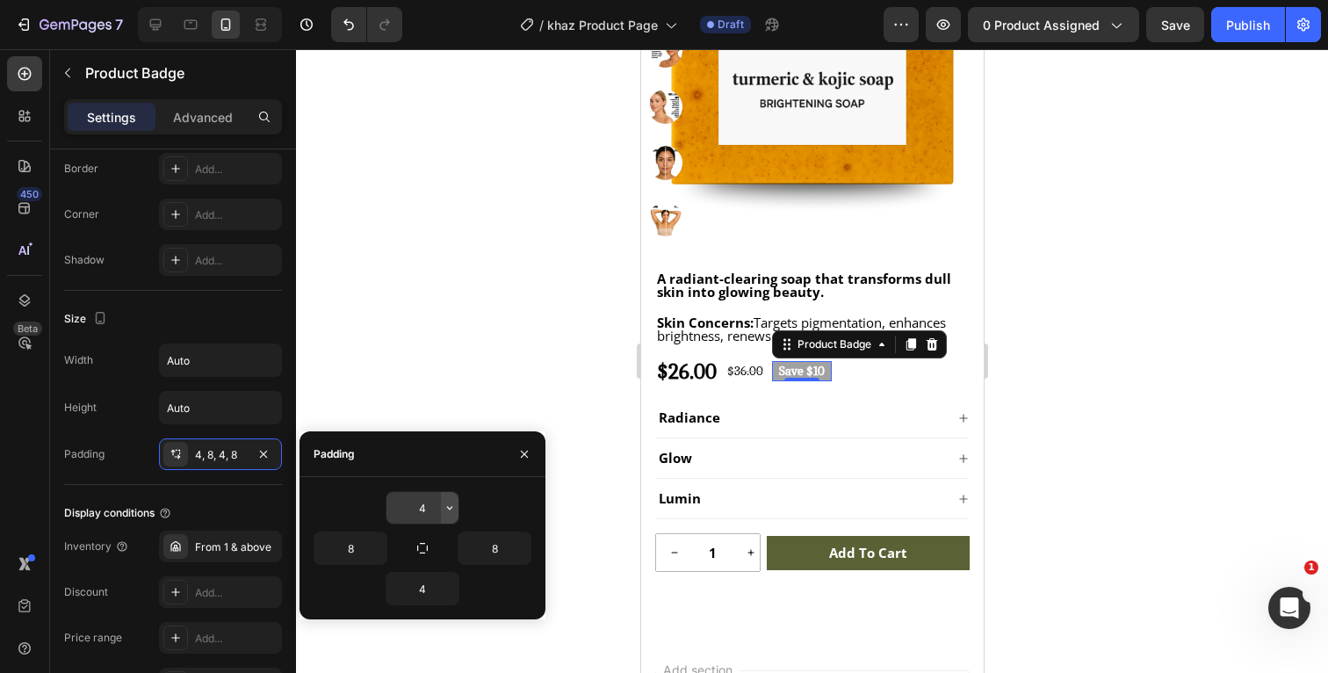
click at [448, 503] on icon "button" at bounding box center [450, 508] width 14 height 14
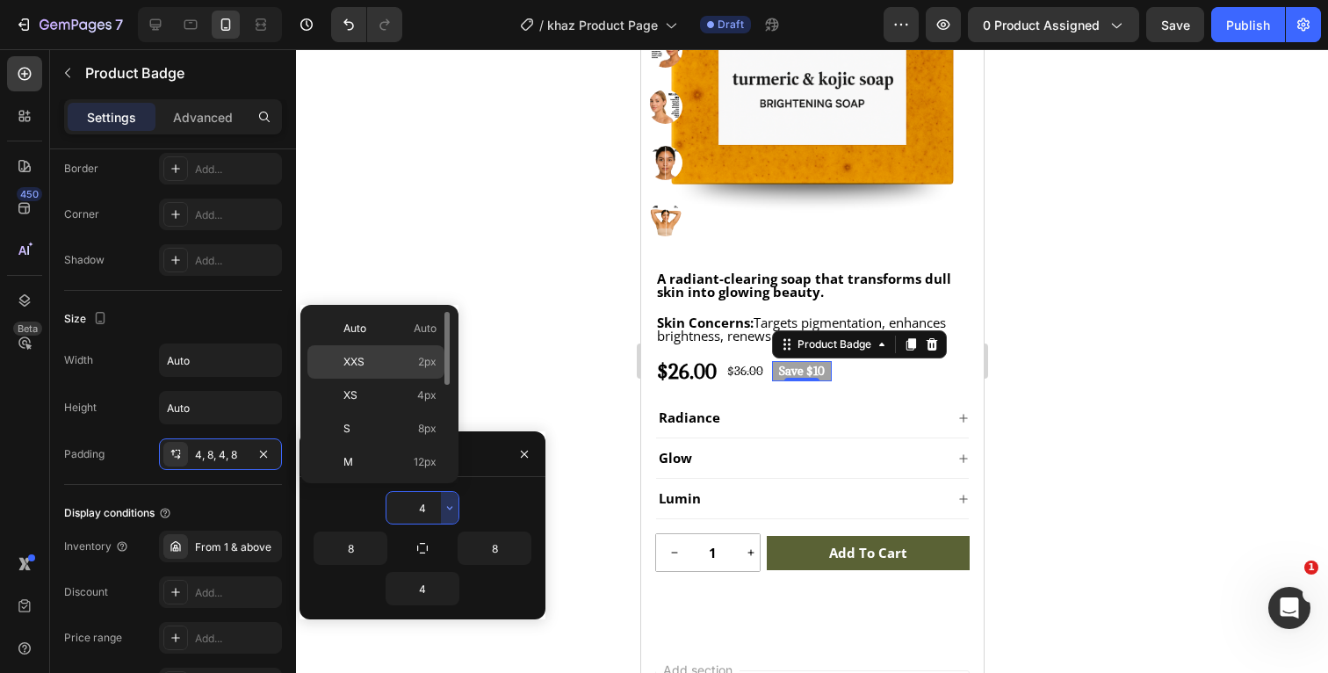
click at [419, 359] on span "2px" at bounding box center [427, 362] width 18 height 16
type input "2"
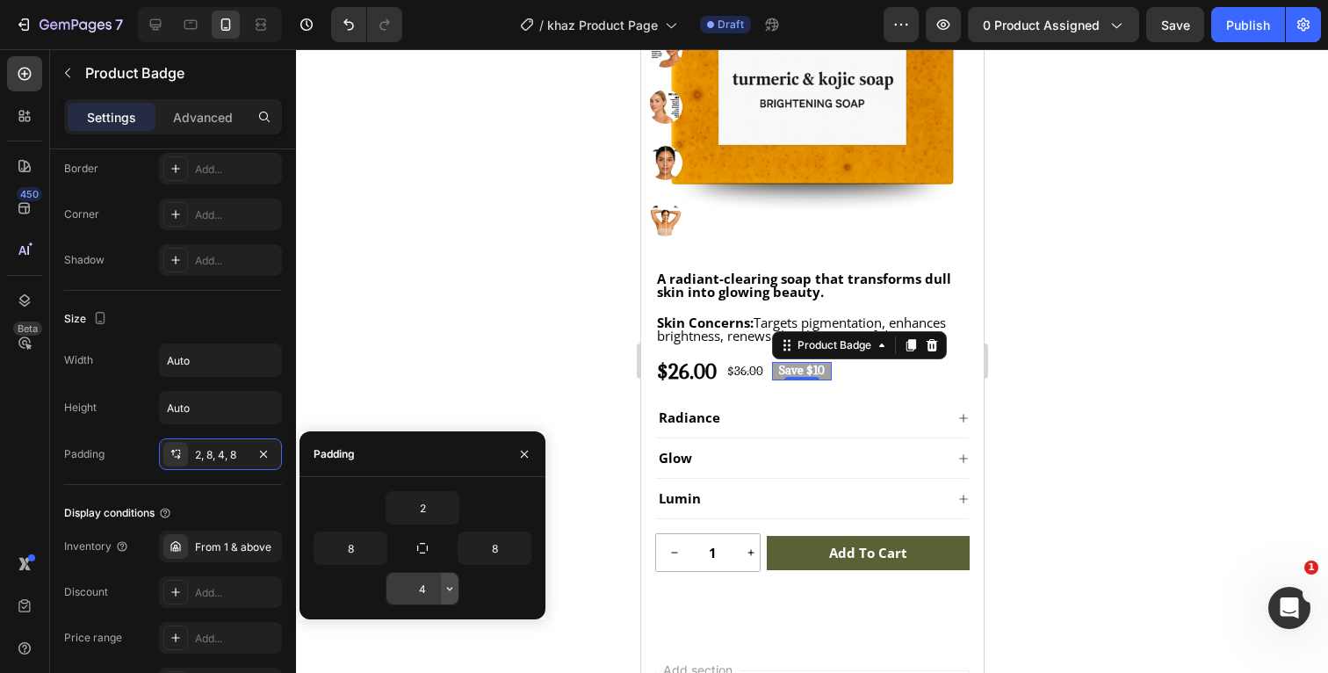
click at [450, 585] on icon "button" at bounding box center [450, 589] width 14 height 14
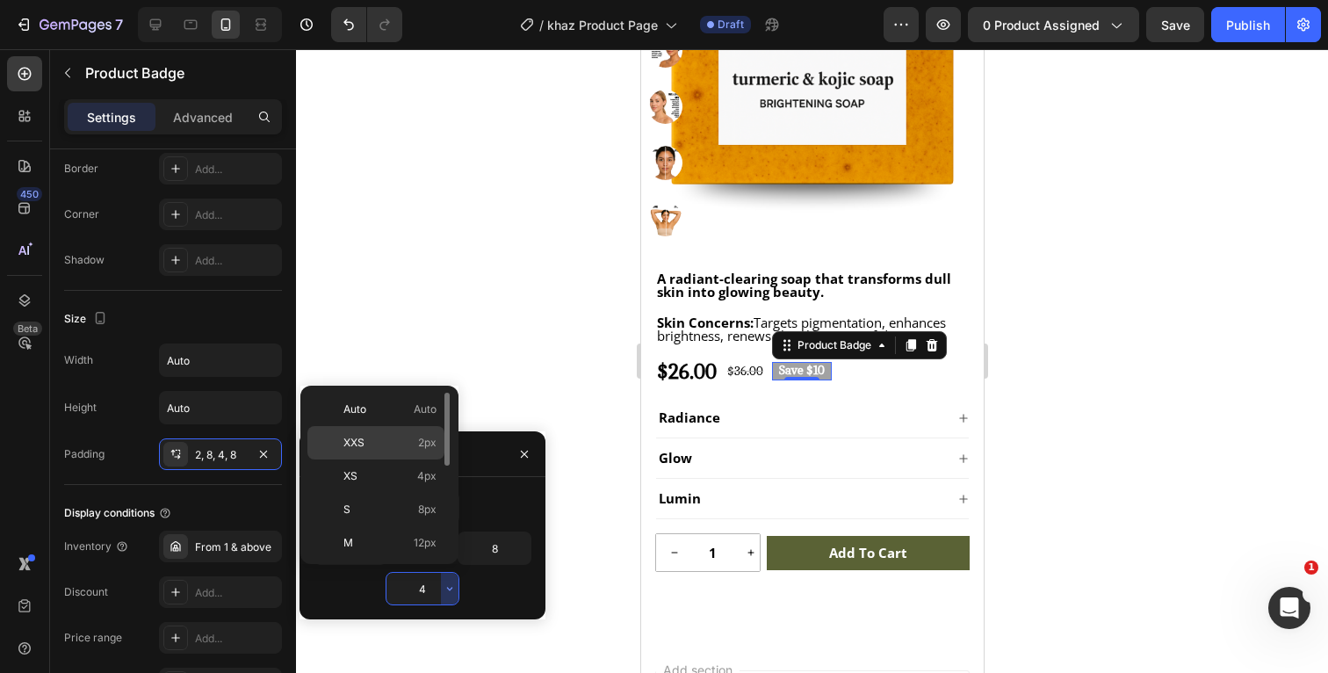
click at [398, 438] on p "XXS 2px" at bounding box center [389, 443] width 93 height 16
type input "2"
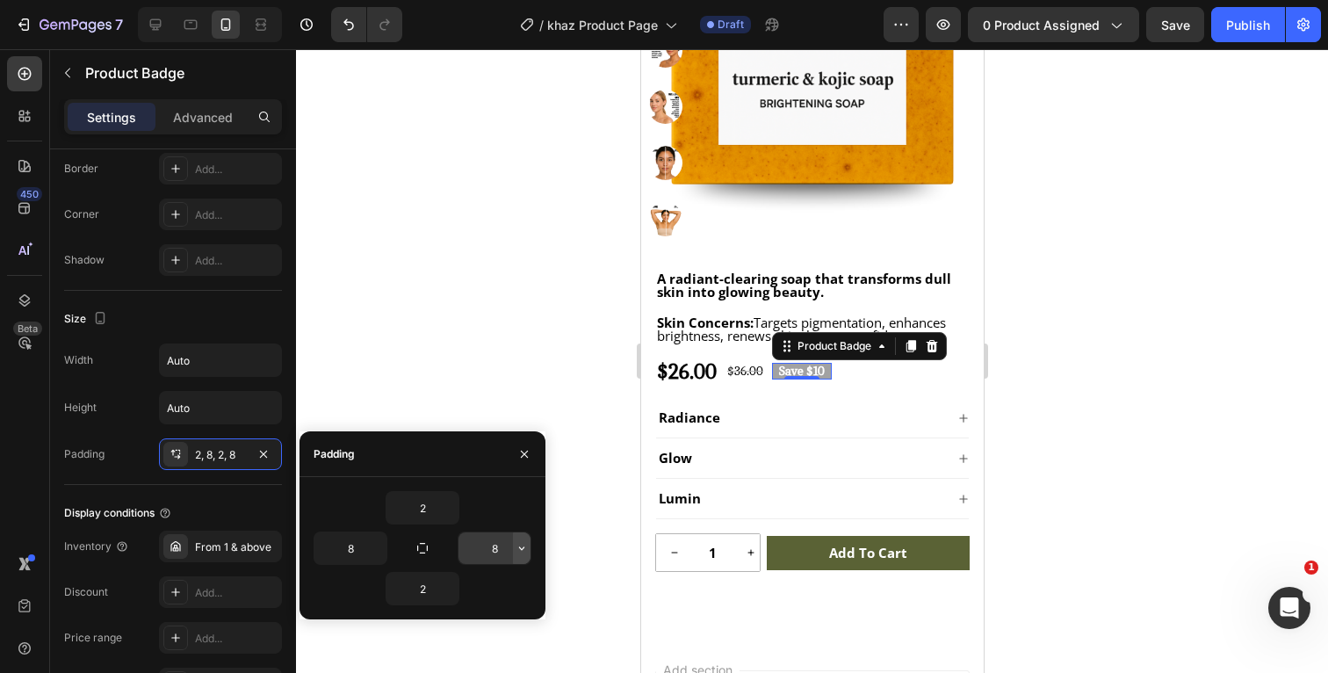
click at [519, 546] on icon "button" at bounding box center [522, 548] width 14 height 14
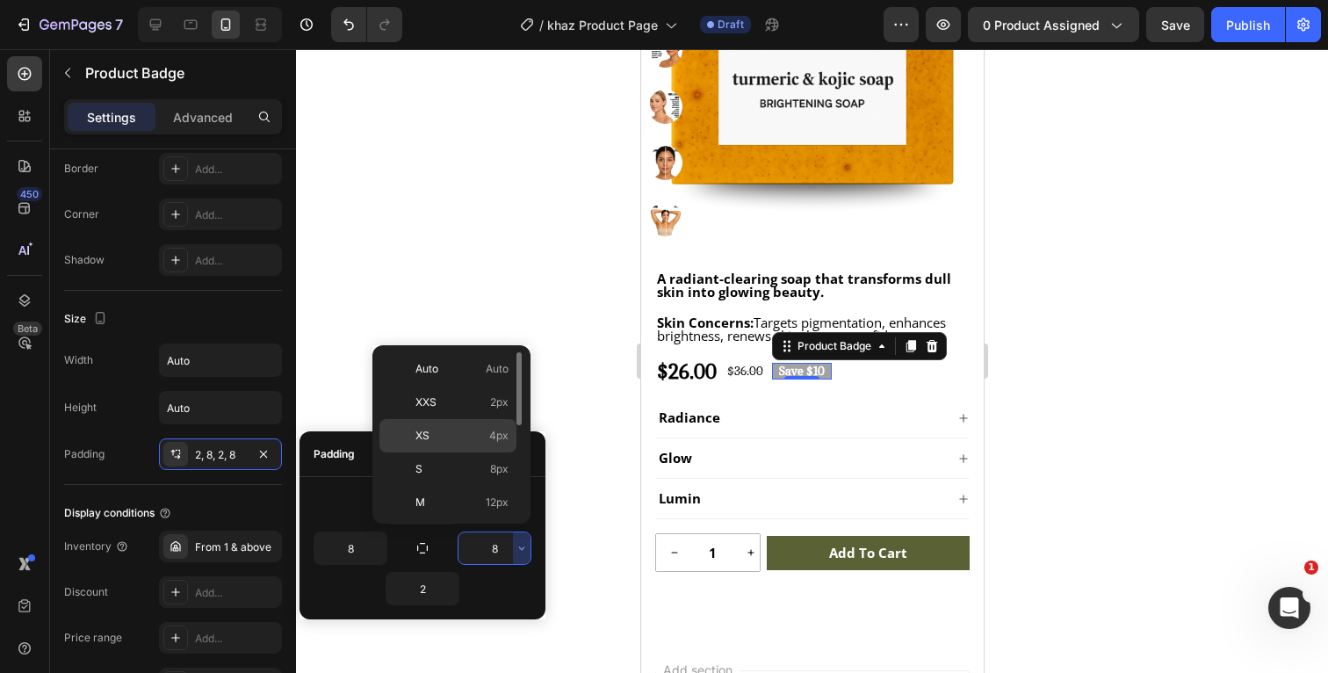
click at [447, 433] on p "XS 4px" at bounding box center [461, 436] width 93 height 16
type input "4"
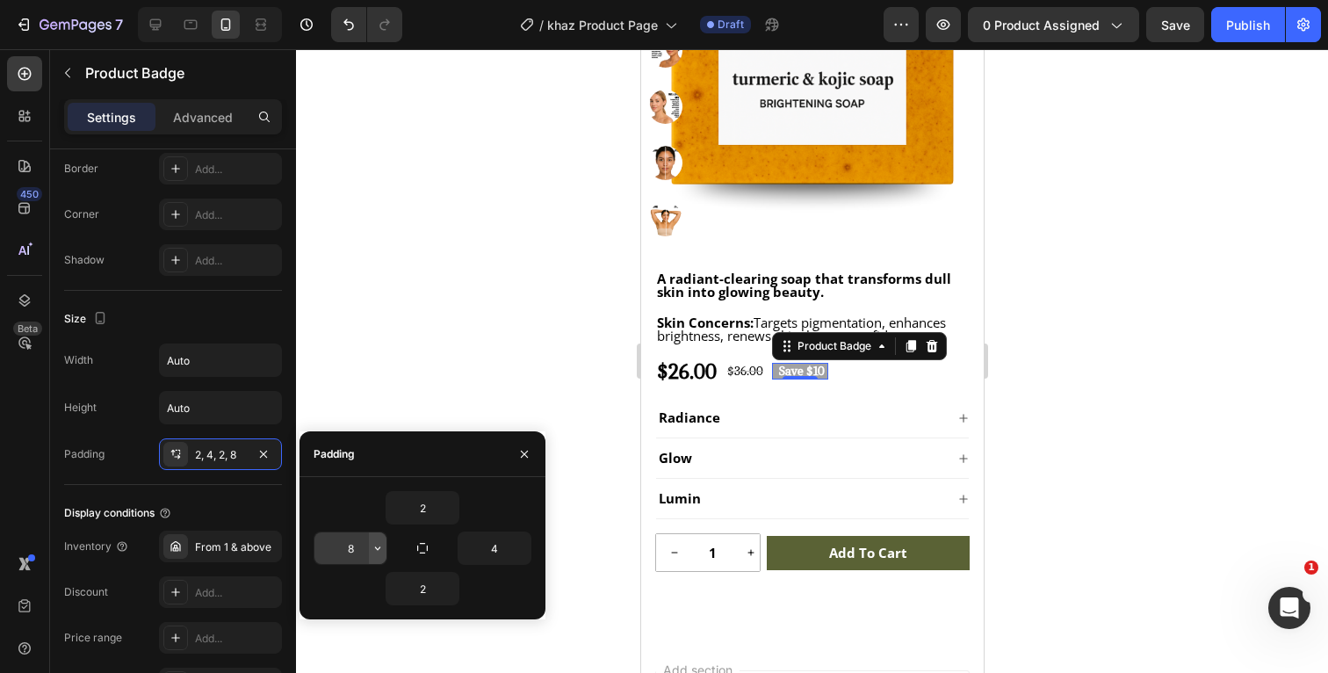
click at [375, 546] on icon "button" at bounding box center [378, 548] width 14 height 14
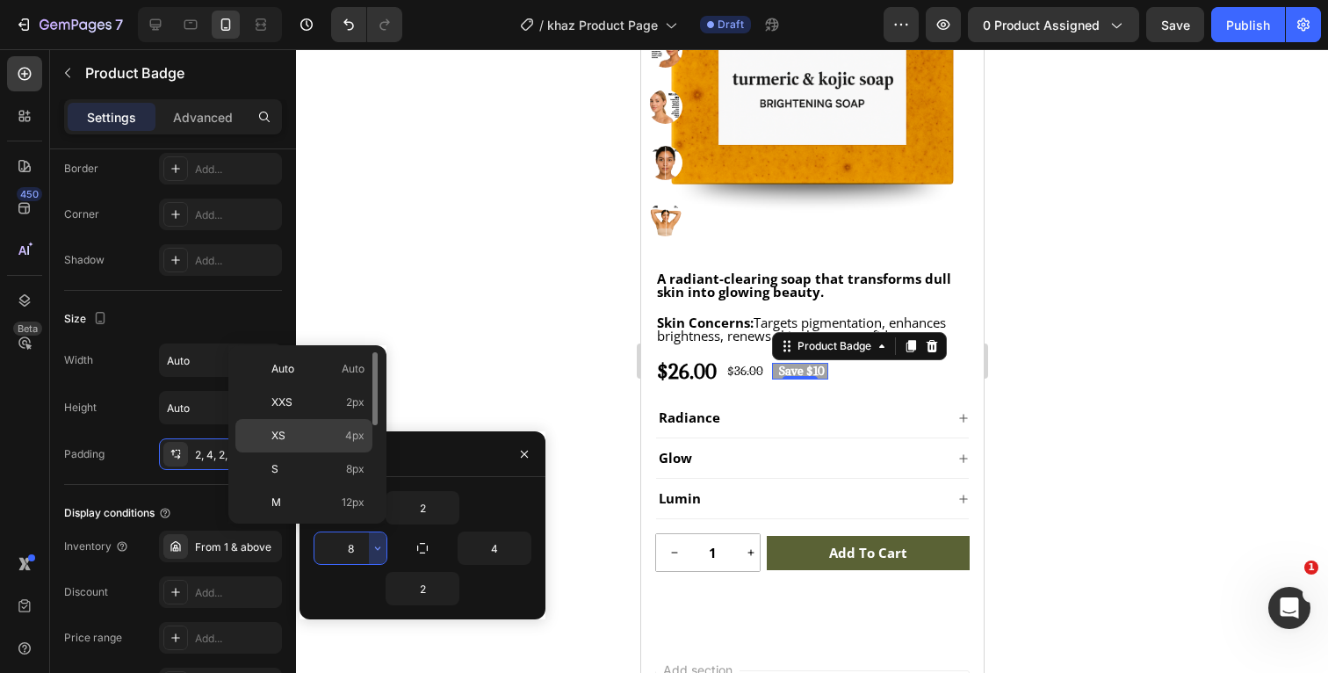
drag, startPoint x: 329, startPoint y: 429, endPoint x: 36, endPoint y: 387, distance: 295.4
click at [329, 429] on p "XS 4px" at bounding box center [317, 436] width 93 height 16
type input "4"
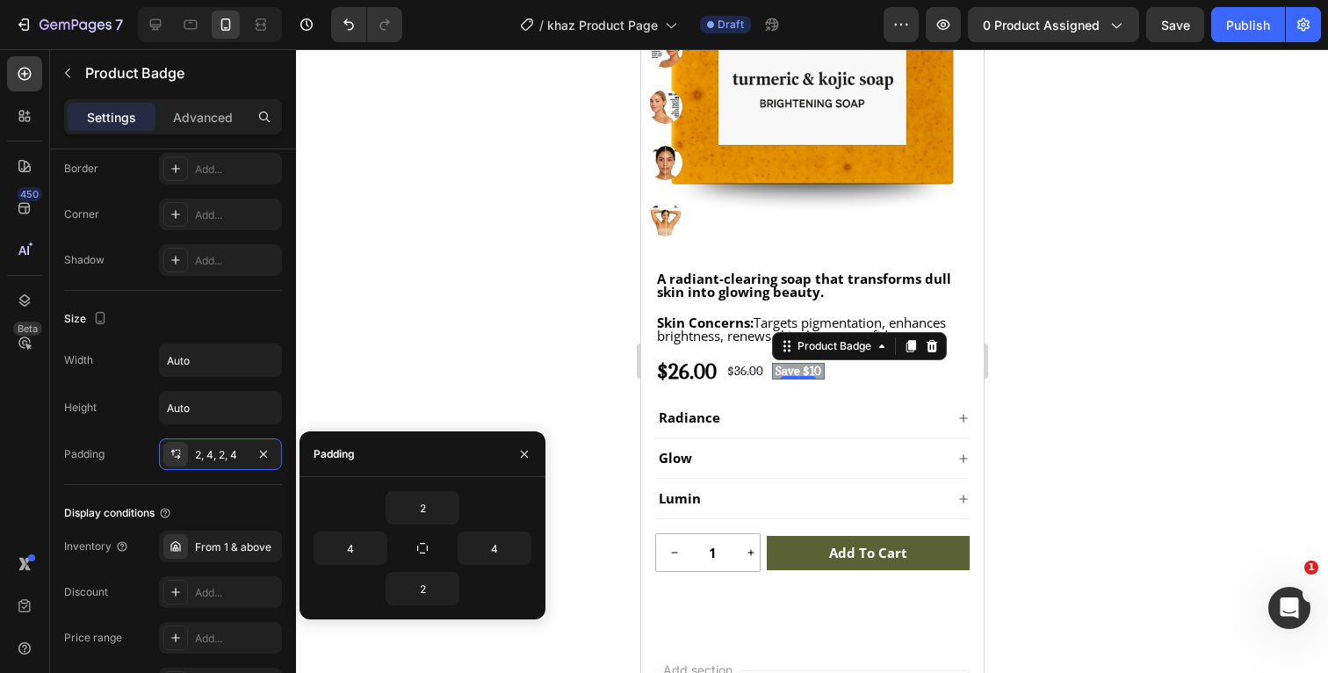
click at [1163, 375] on div at bounding box center [812, 361] width 1032 height 624
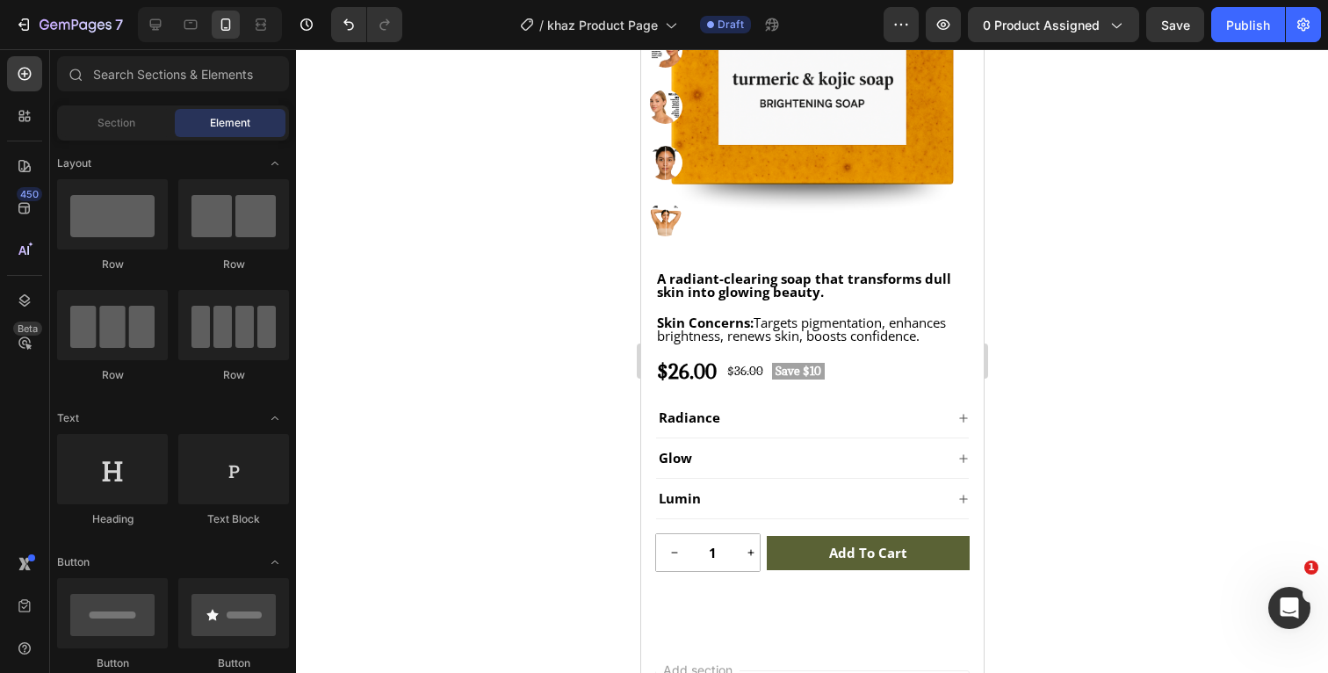
click at [1143, 369] on div at bounding box center [812, 361] width 1032 height 624
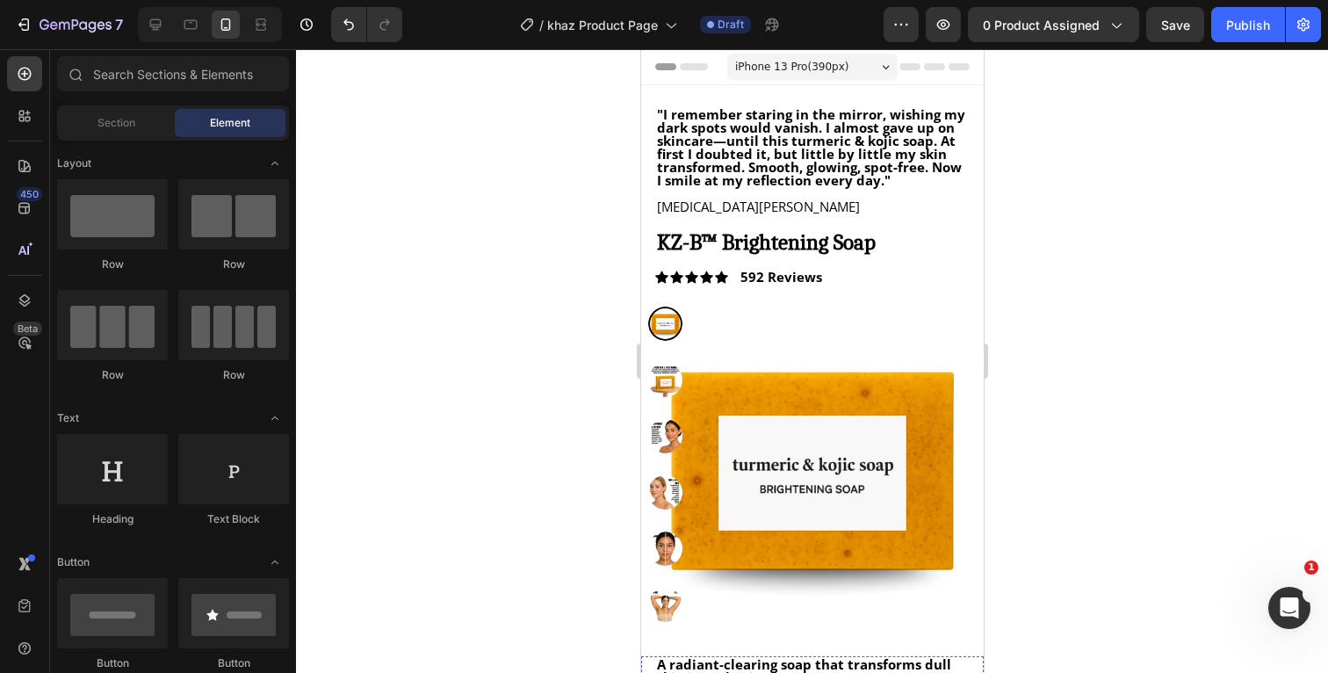
scroll to position [0, 0]
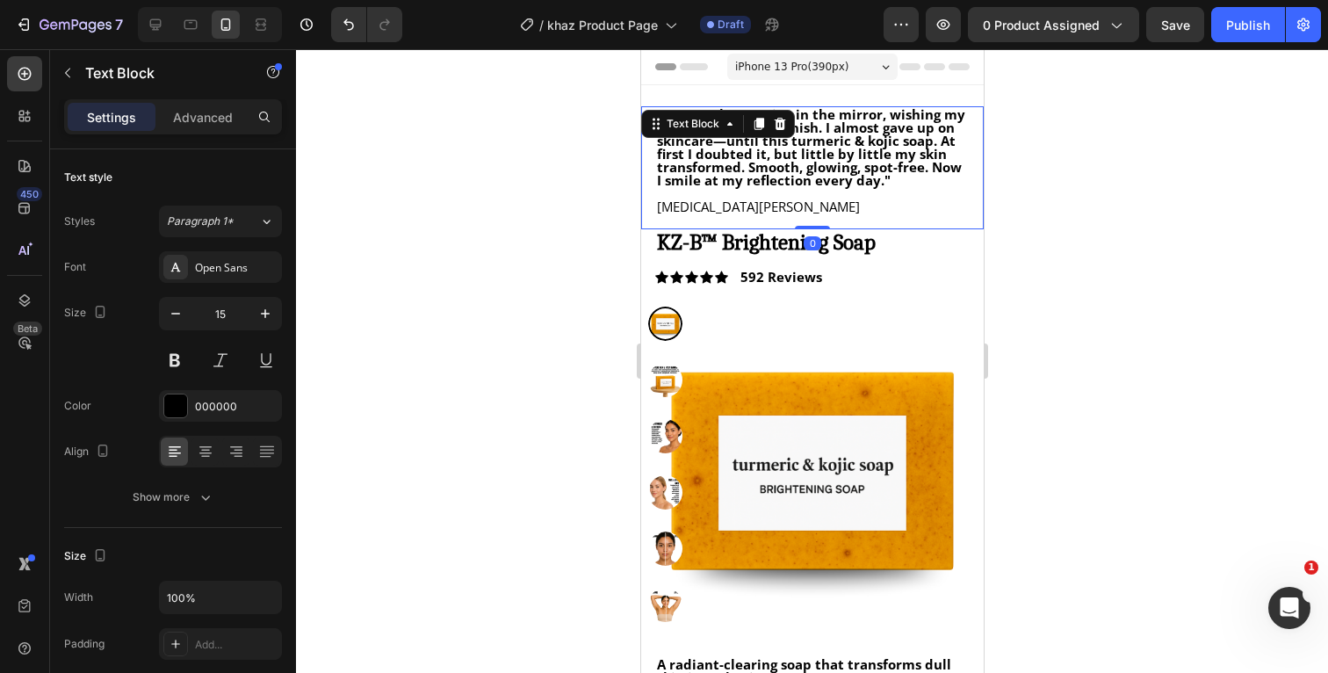
click at [909, 195] on p "Rich Text Editor. Editing area: main" at bounding box center [811, 193] width 311 height 13
click at [225, 120] on p "Advanced" at bounding box center [203, 117] width 60 height 18
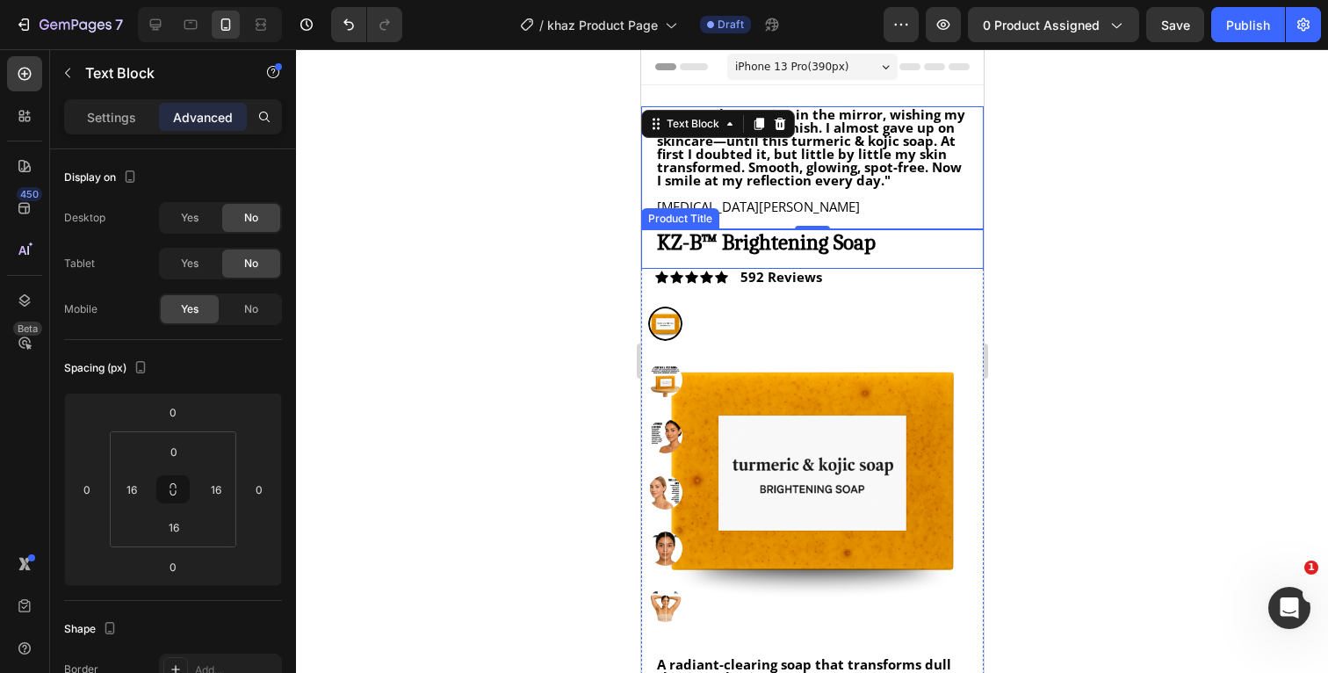
click at [928, 243] on h1 "KZ-B™ Brightening Soap" at bounding box center [811, 241] width 314 height 25
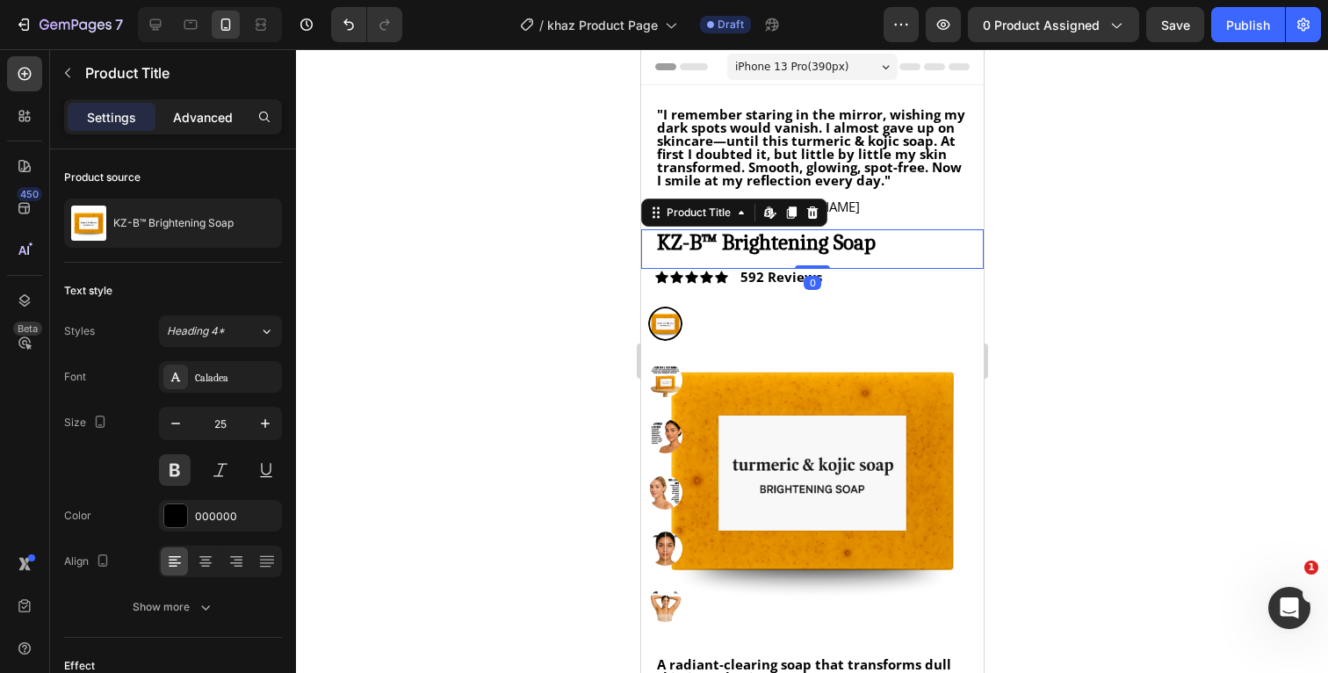
click at [202, 124] on p "Advanced" at bounding box center [203, 117] width 60 height 18
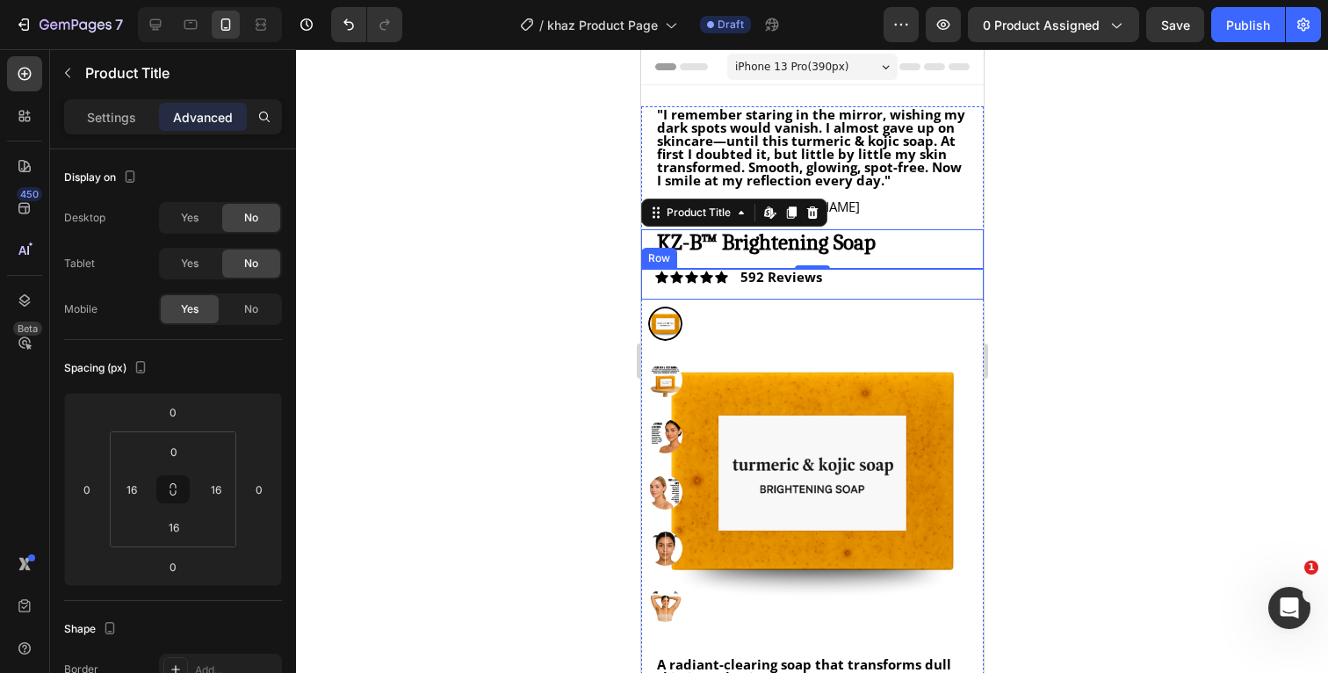
click at [892, 281] on div "Icon Icon Icon Icon Icon Icon List 592 Reviews Text Block Row" at bounding box center [811, 284] width 343 height 31
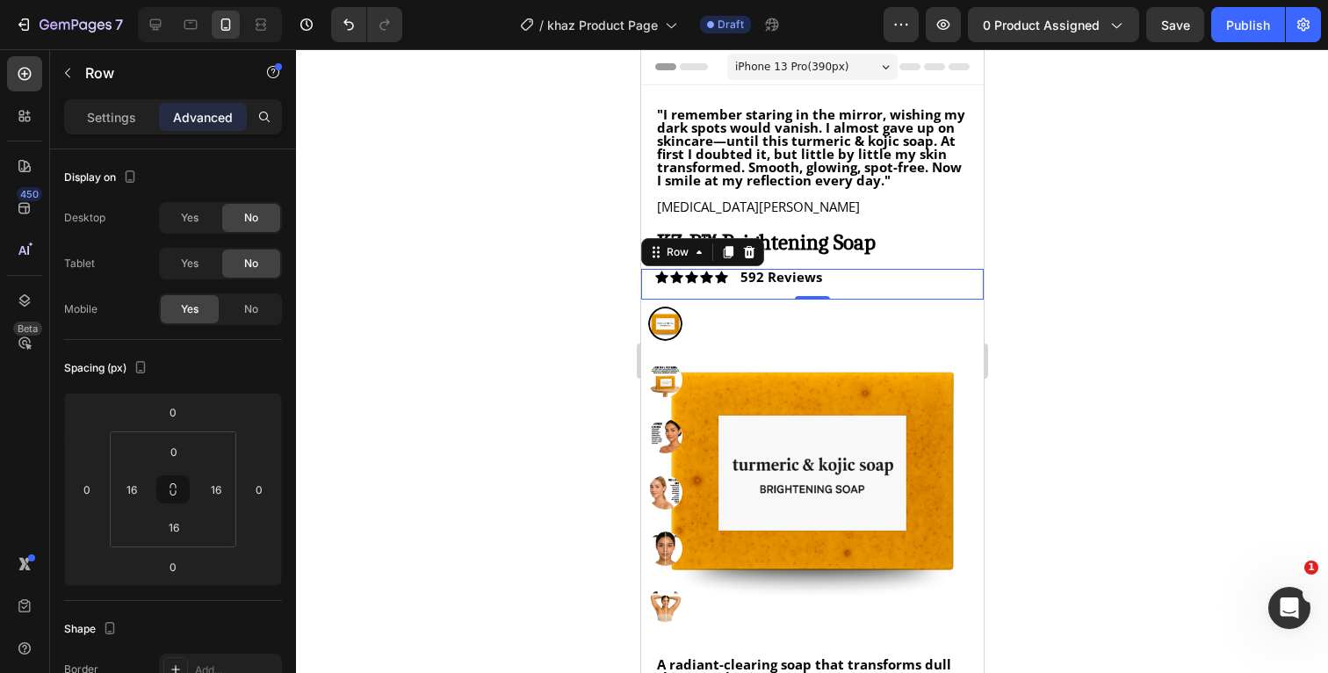
click at [1104, 260] on div at bounding box center [812, 361] width 1032 height 624
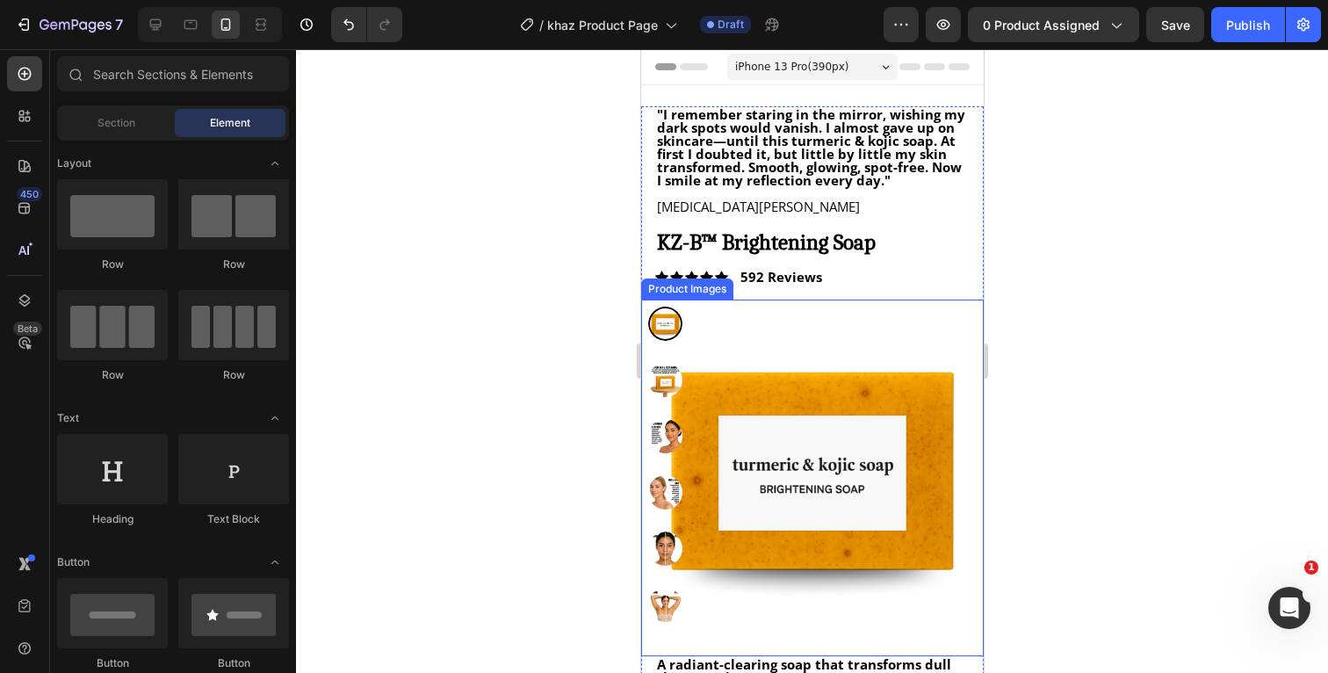
click at [932, 356] on img at bounding box center [811, 471] width 343 height 343
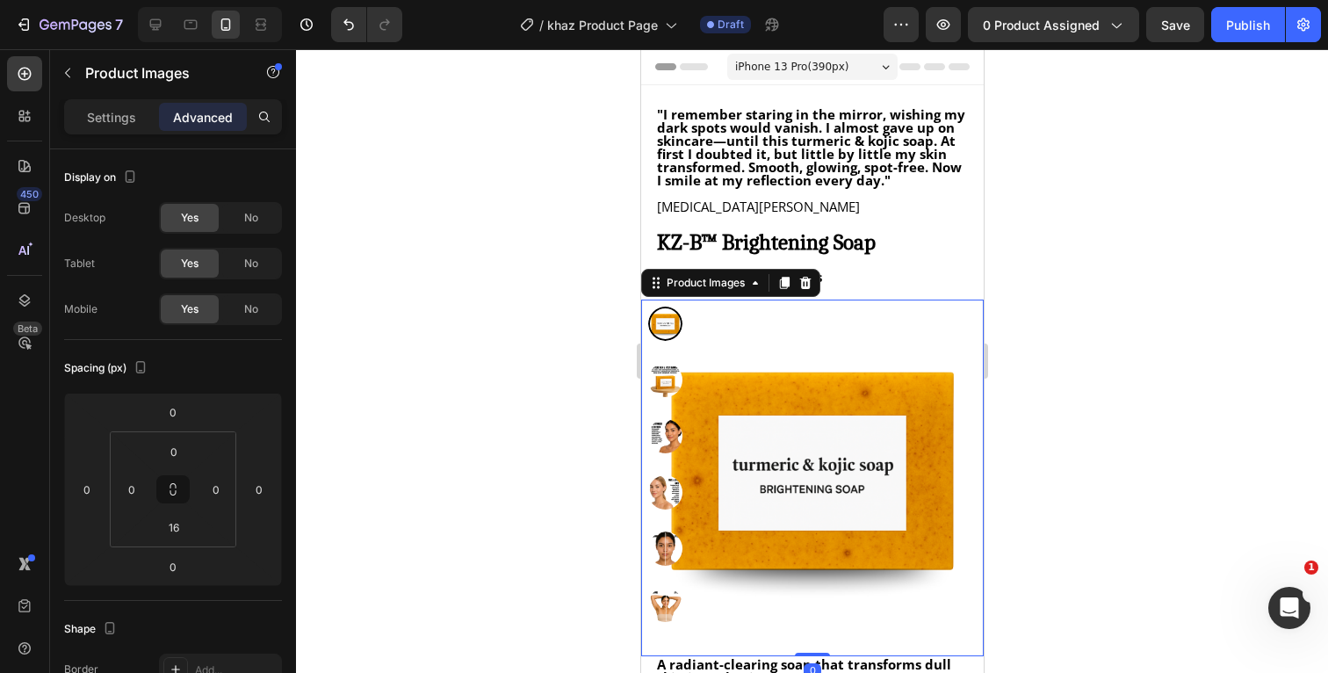
click at [1120, 255] on div at bounding box center [812, 361] width 1032 height 624
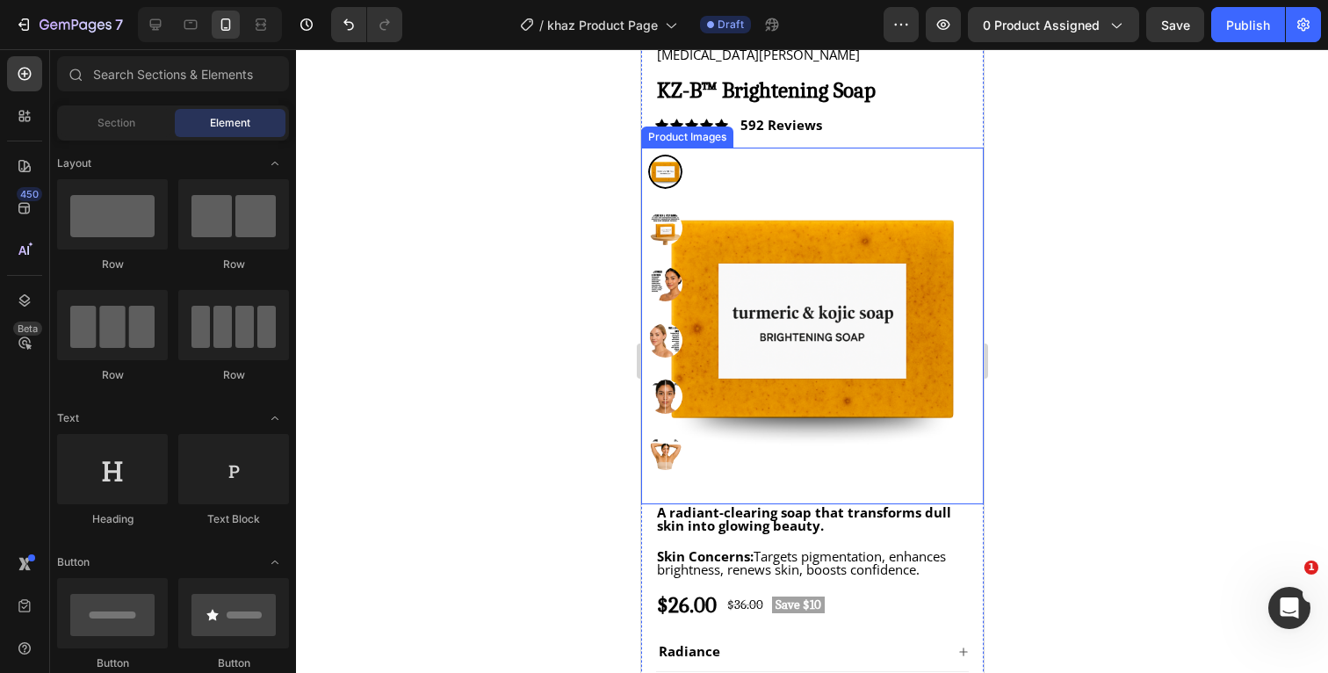
scroll to position [273, 0]
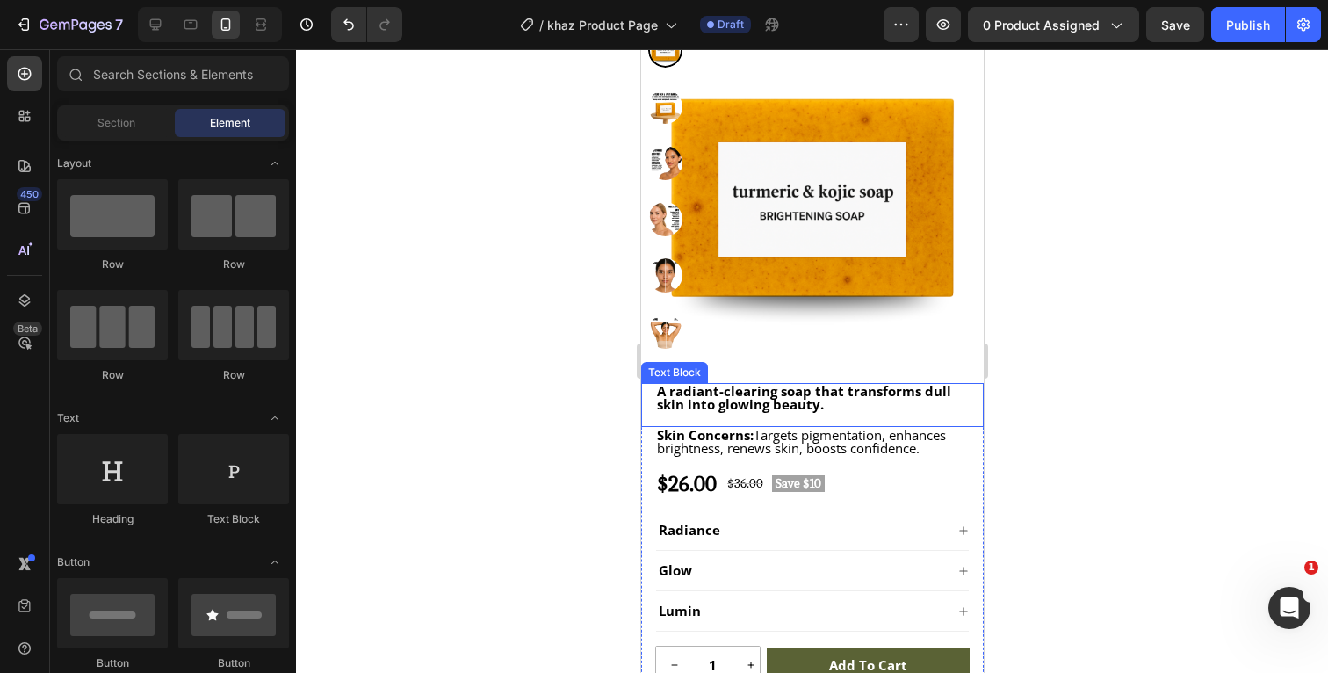
click at [948, 401] on p "A radiant-clearing soap that transforms dull skin into glowing beauty." at bounding box center [811, 398] width 311 height 26
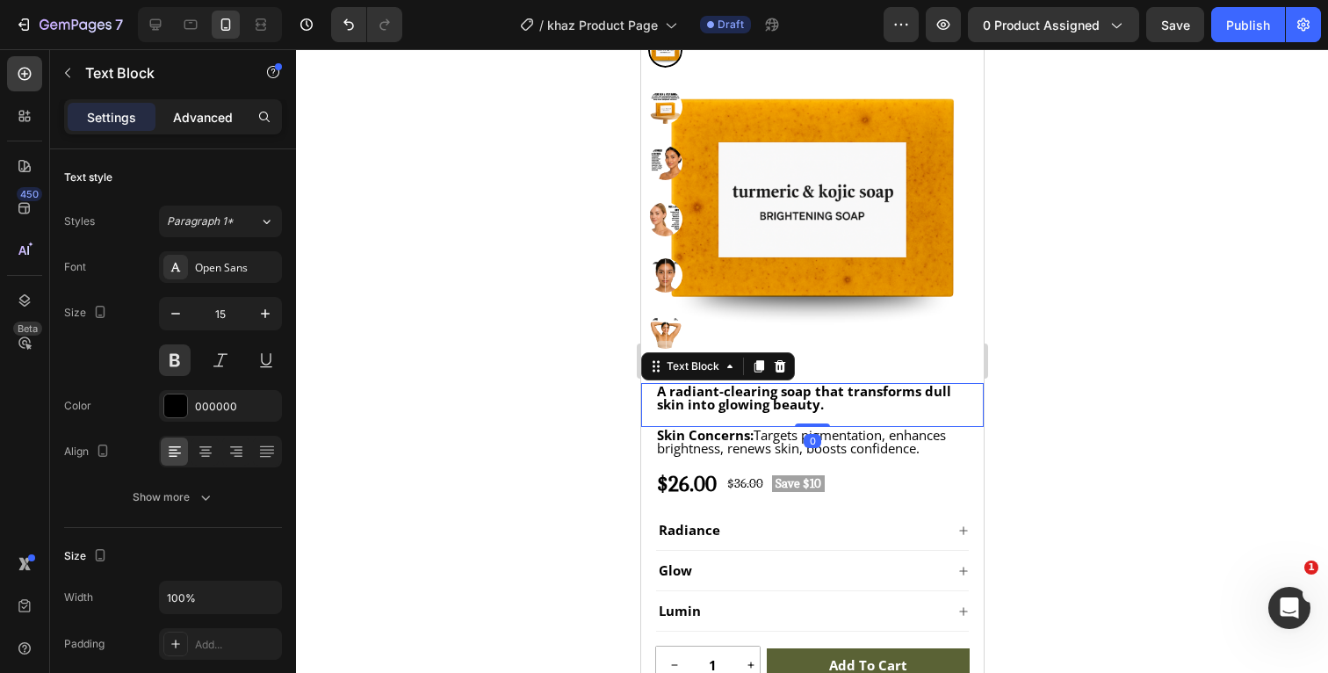
click at [205, 115] on p "Advanced" at bounding box center [203, 117] width 60 height 18
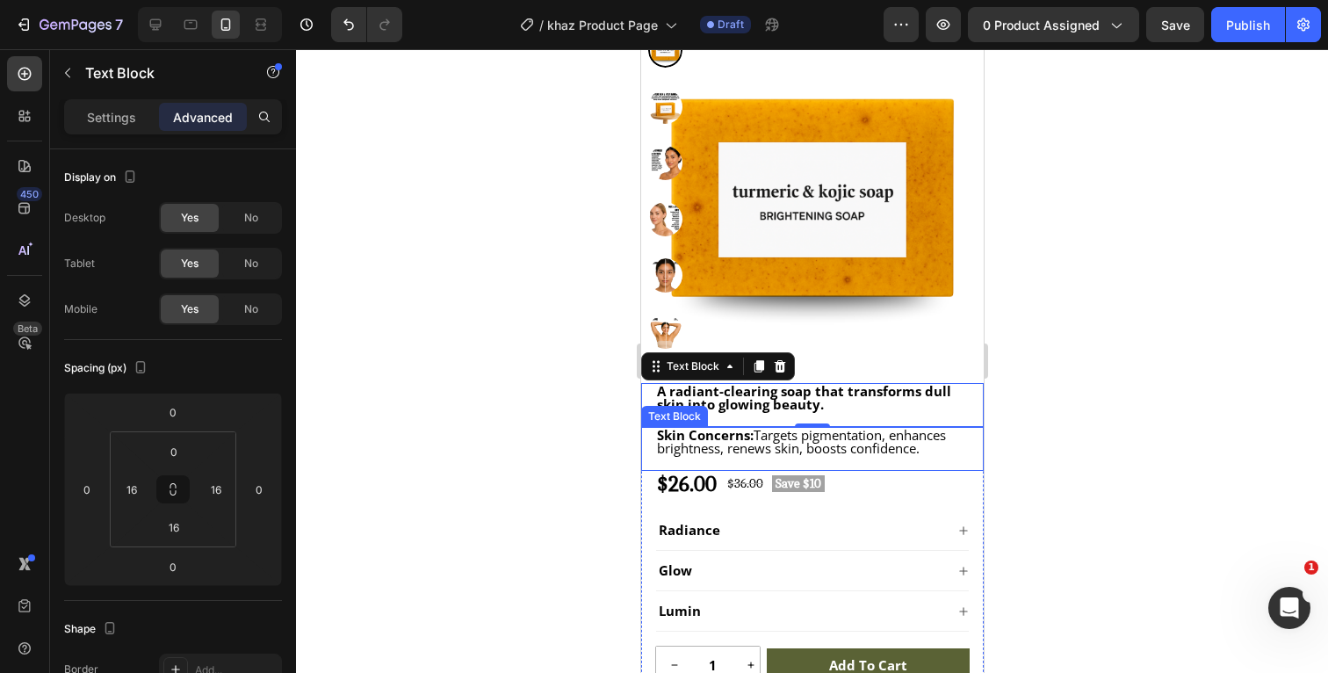
click at [957, 456] on div "Skin Concerns: Targets pigmentation, enhances brightness, renews skin, boosts c…" at bounding box center [811, 442] width 314 height 30
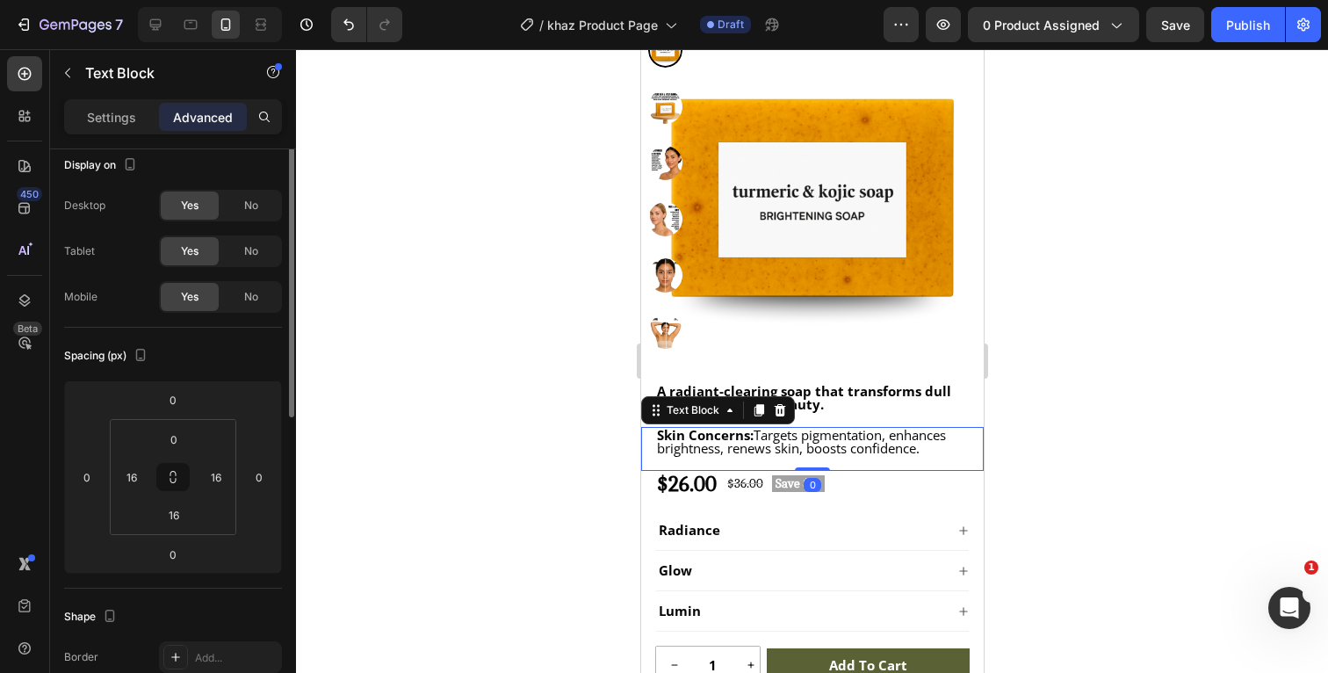
scroll to position [0, 0]
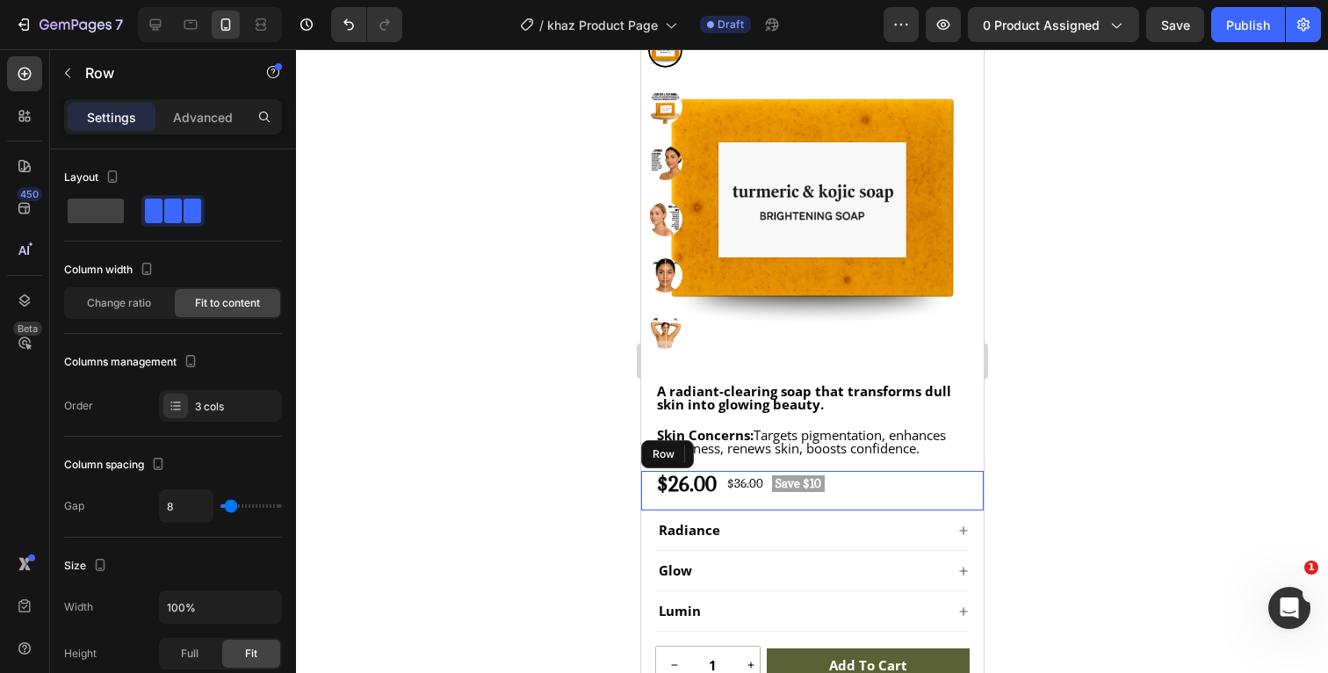
click at [855, 484] on div "$26.00 Product Price Product Price $36.00 Product Price Product Price Save $10 …" at bounding box center [811, 491] width 343 height 40
click at [200, 117] on p "Advanced" at bounding box center [203, 117] width 60 height 18
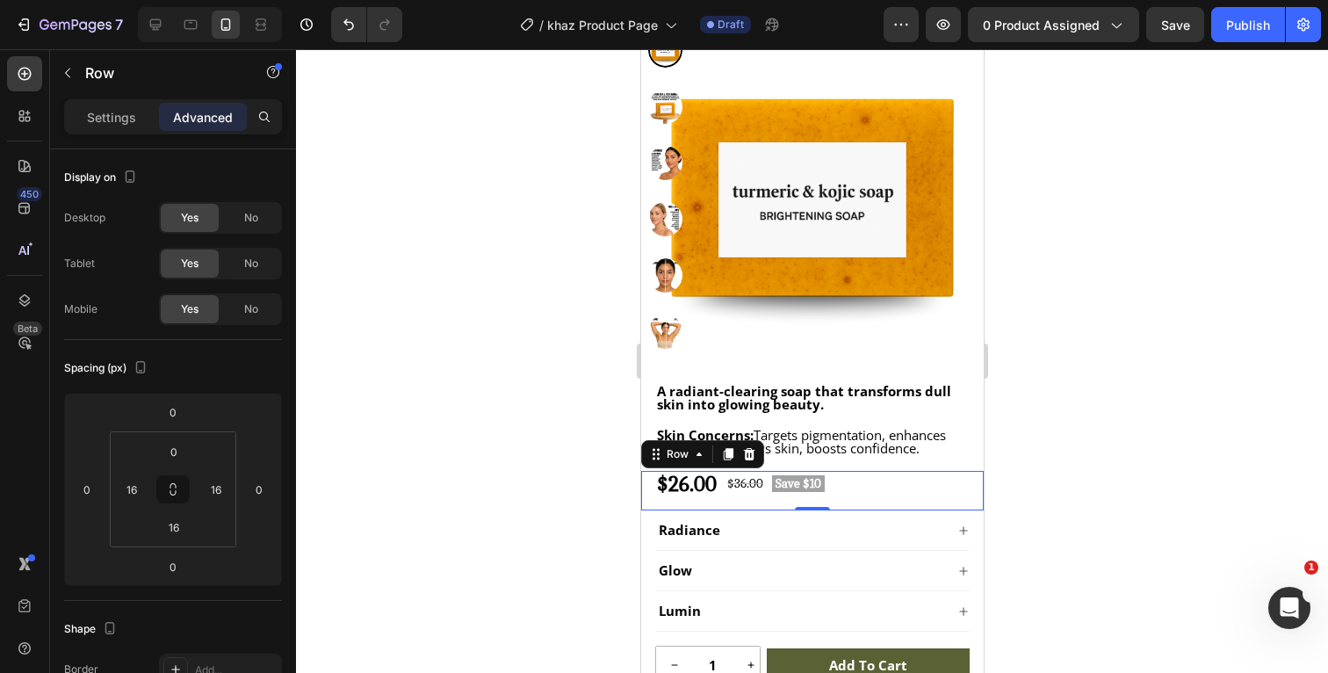
click at [1174, 410] on div at bounding box center [812, 361] width 1032 height 624
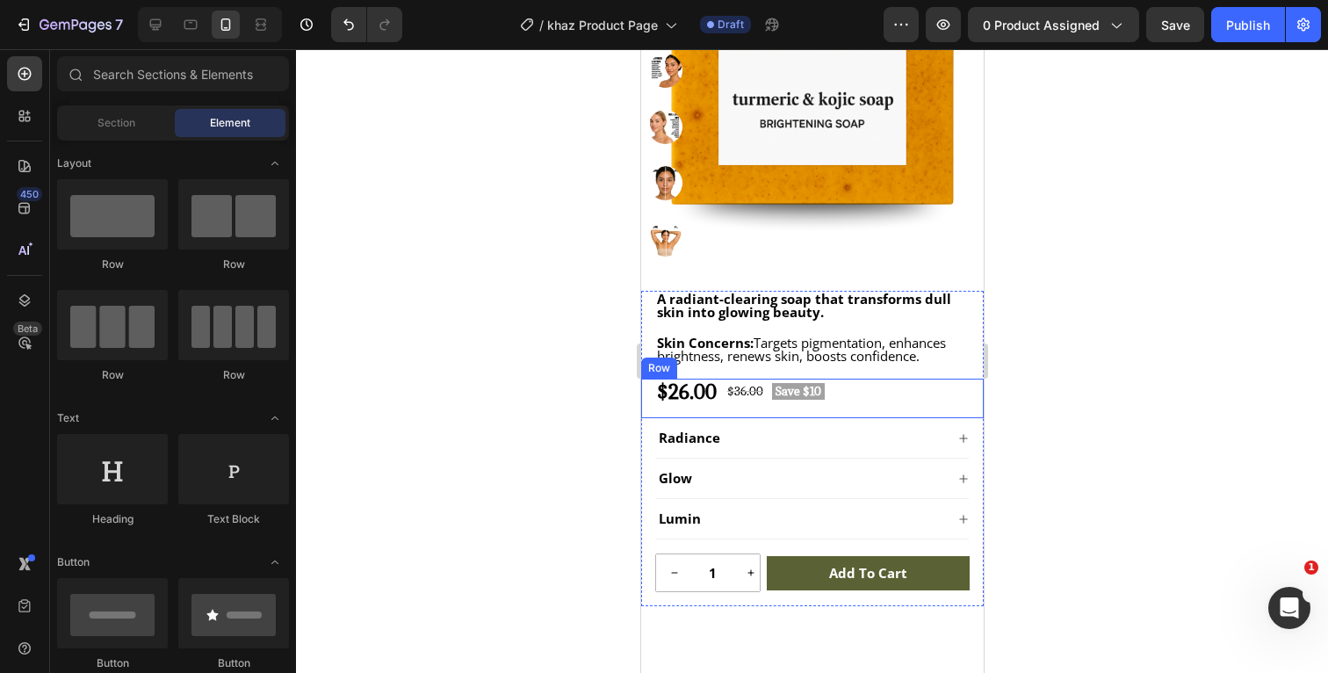
scroll to position [371, 0]
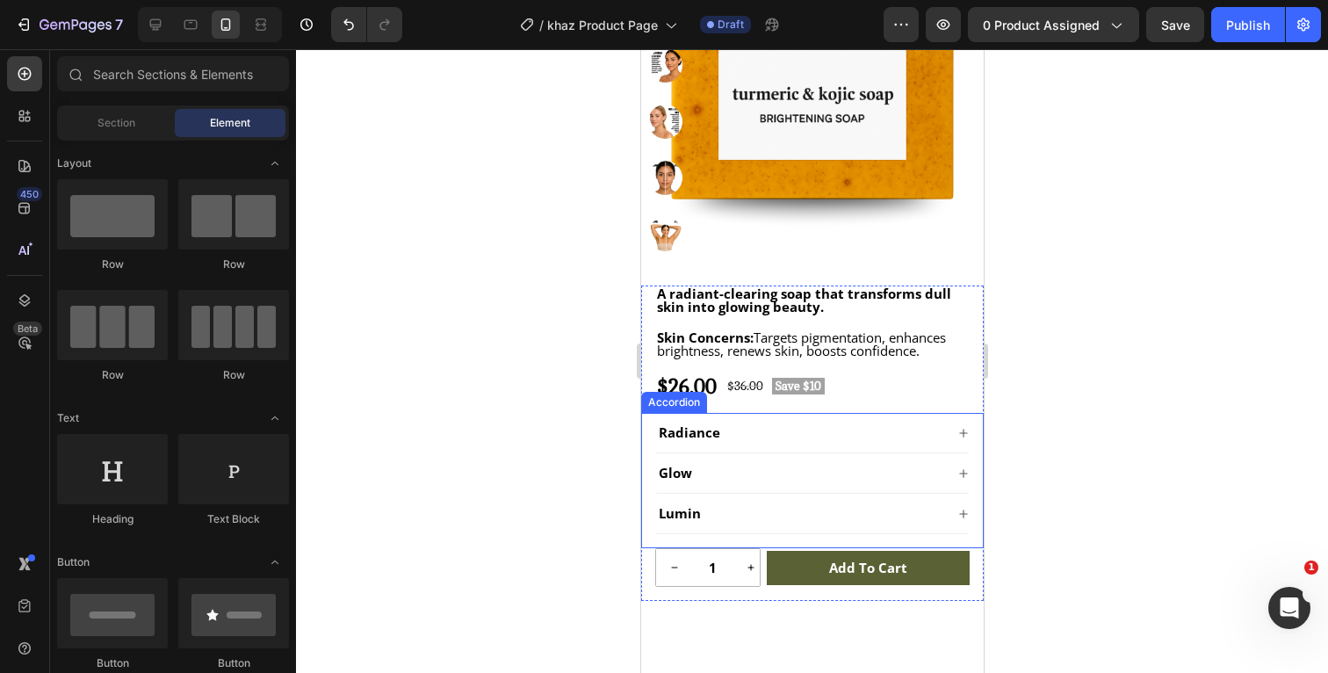
click at [964, 432] on icon at bounding box center [962, 433] width 8 height 8
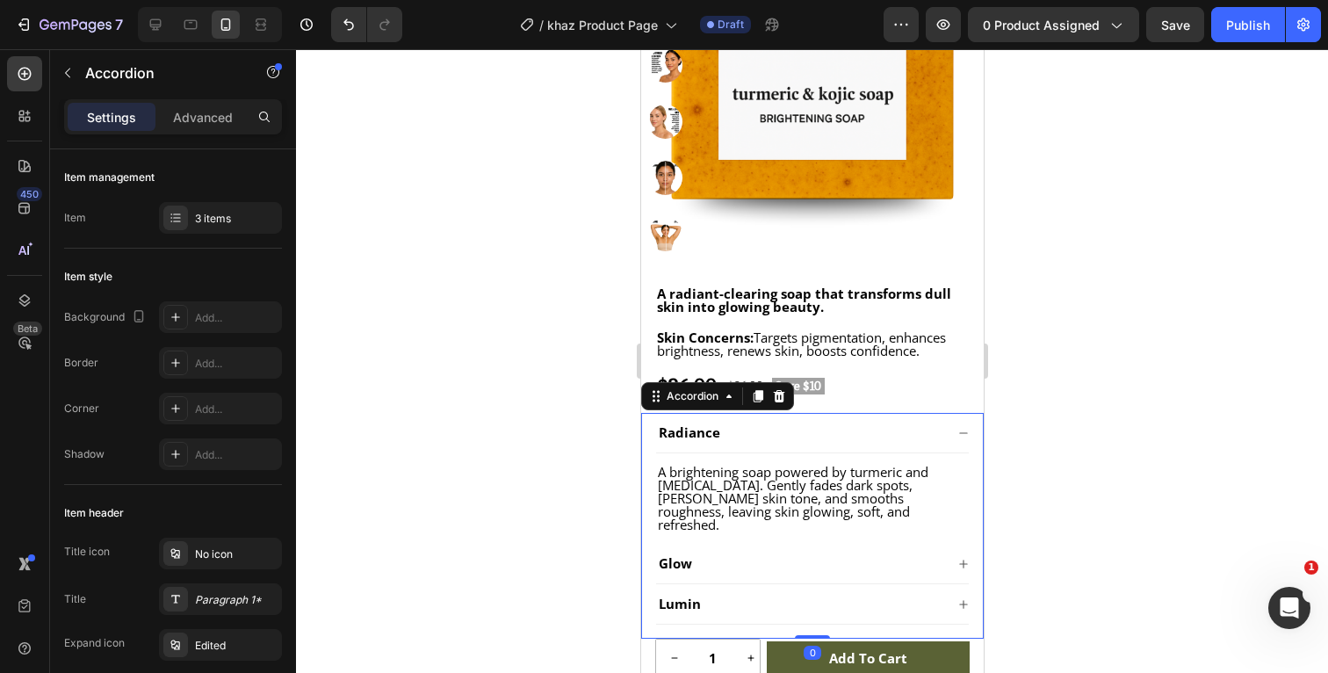
click at [965, 434] on icon at bounding box center [962, 433] width 11 height 11
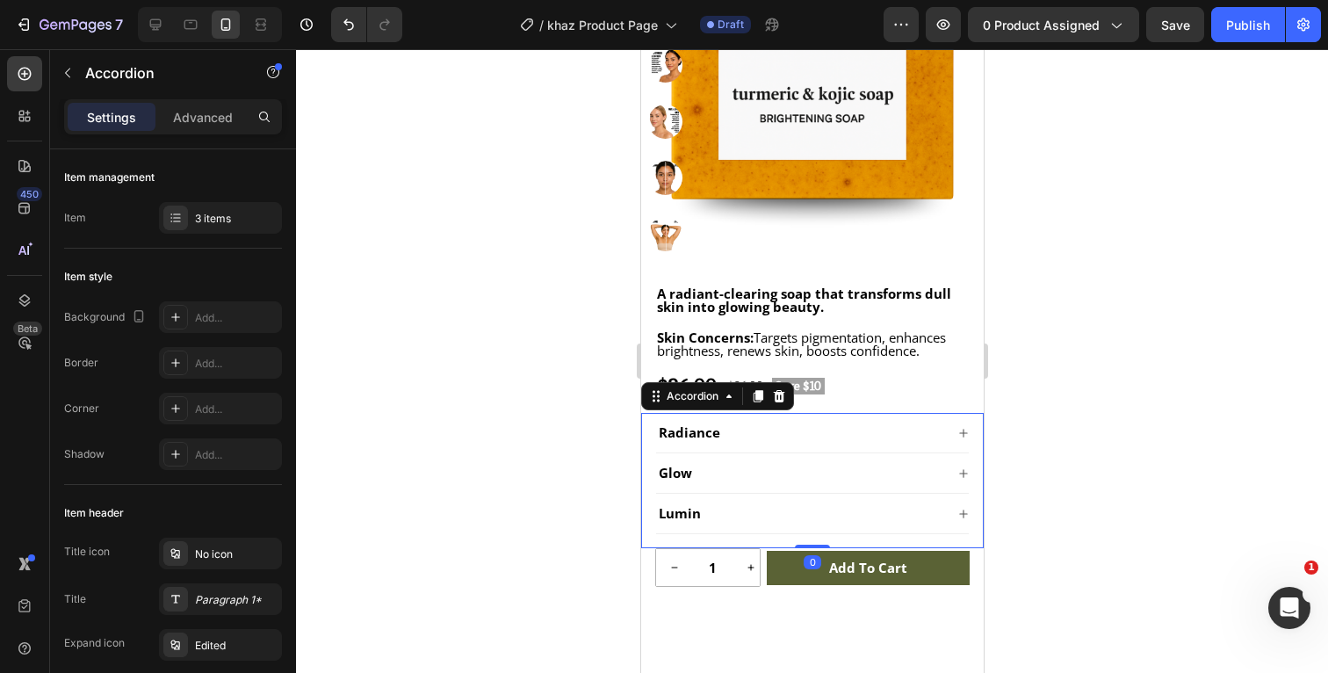
click at [1108, 422] on div at bounding box center [812, 361] width 1032 height 624
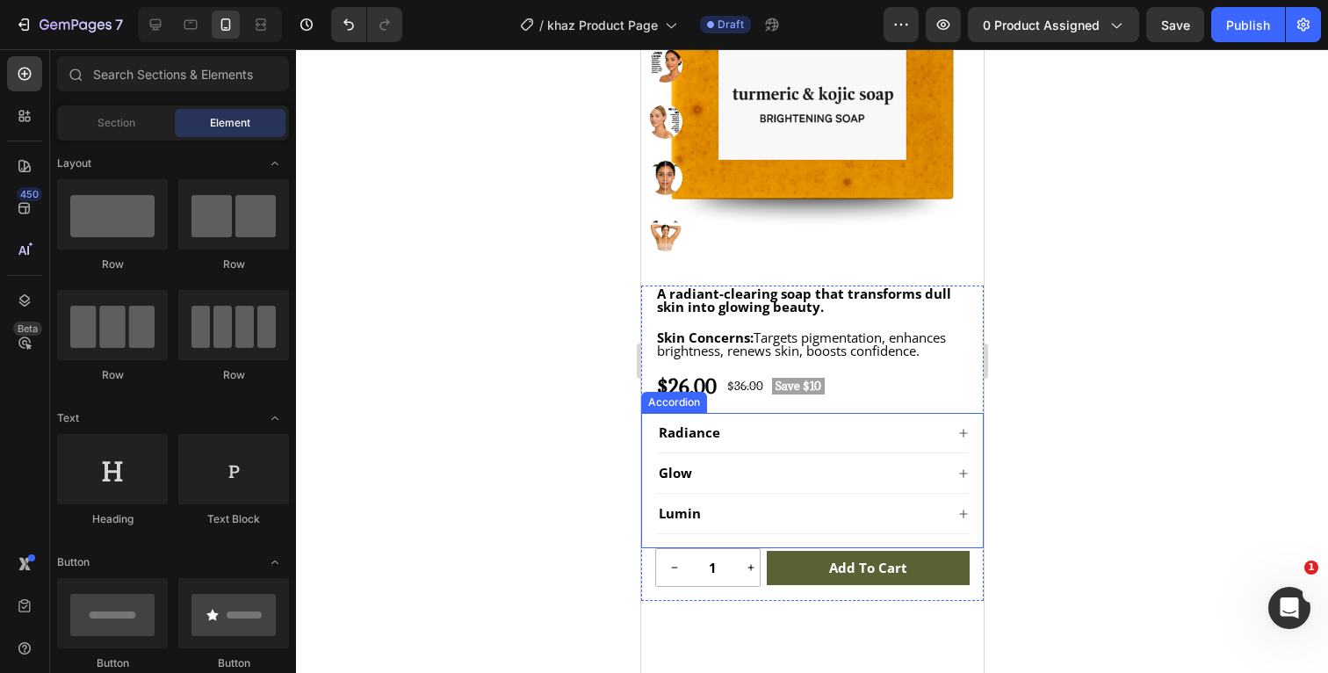
click at [716, 435] on span "Radiance" at bounding box center [688, 432] width 61 height 18
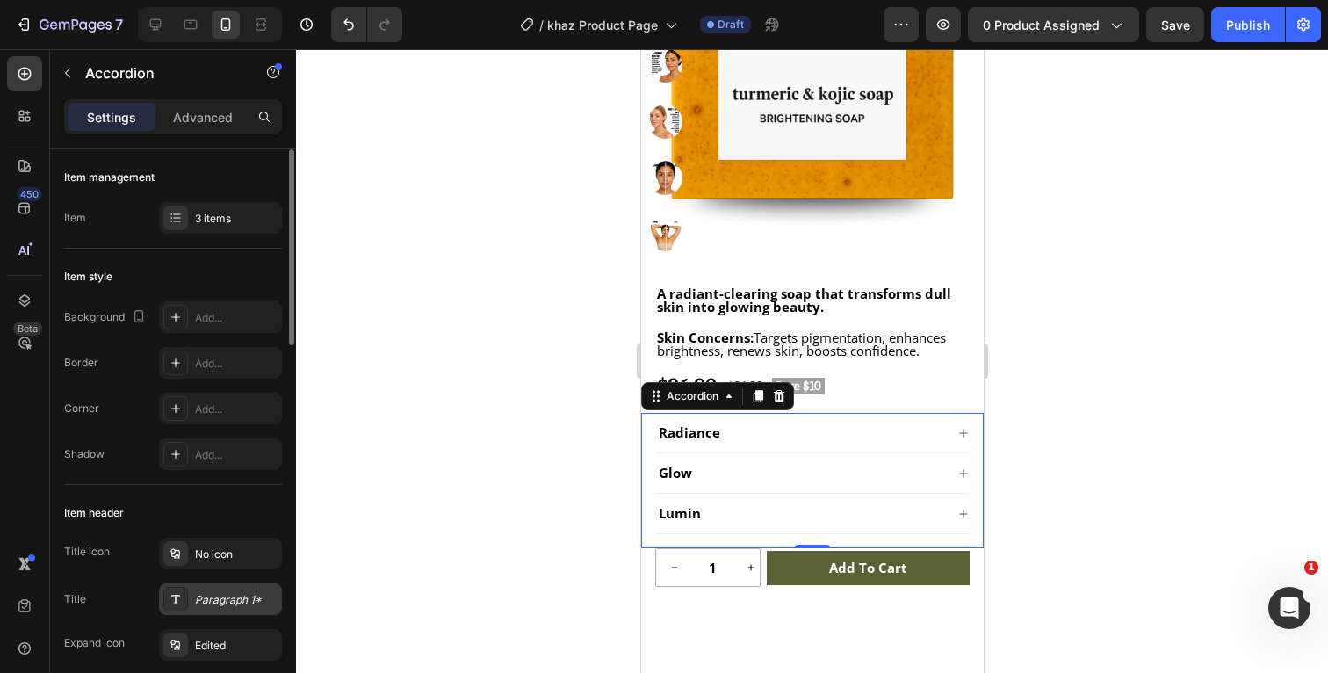
click at [226, 593] on div "Paragraph 1*" at bounding box center [236, 600] width 83 height 16
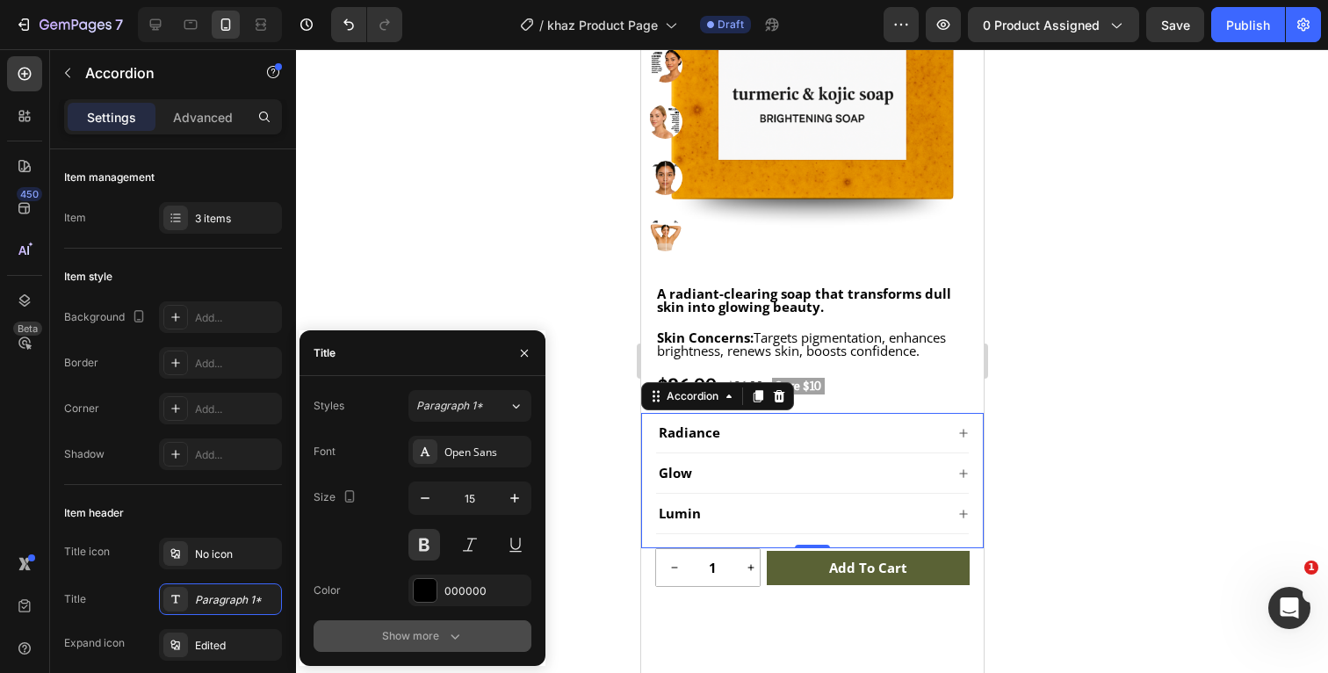
click at [461, 629] on icon "button" at bounding box center [455, 636] width 18 height 18
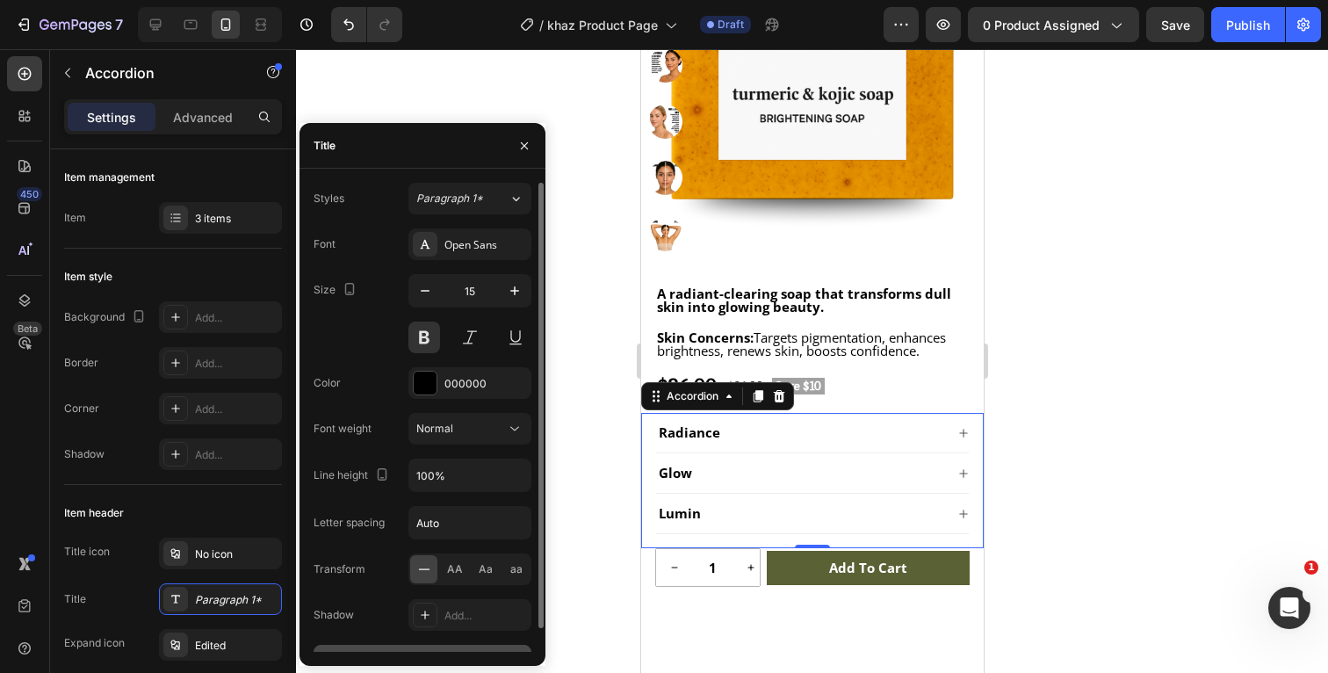
scroll to position [25, 0]
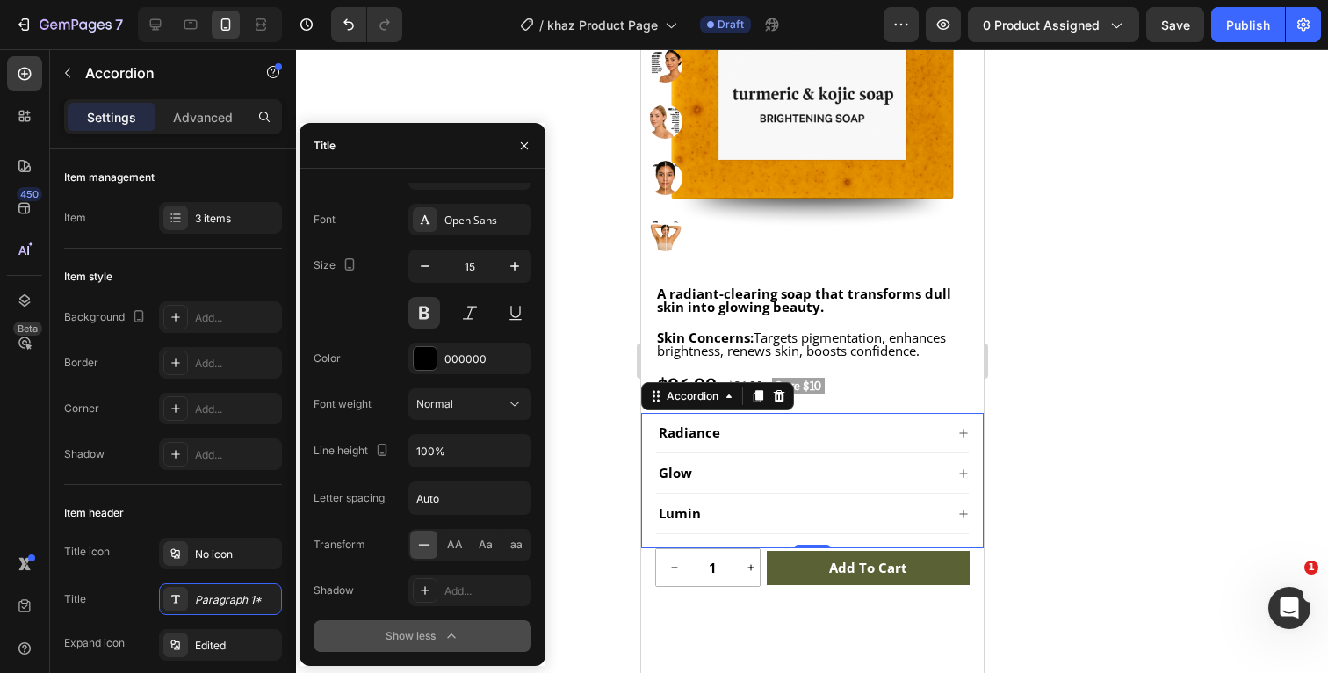
click at [446, 629] on icon "button" at bounding box center [452, 636] width 18 height 18
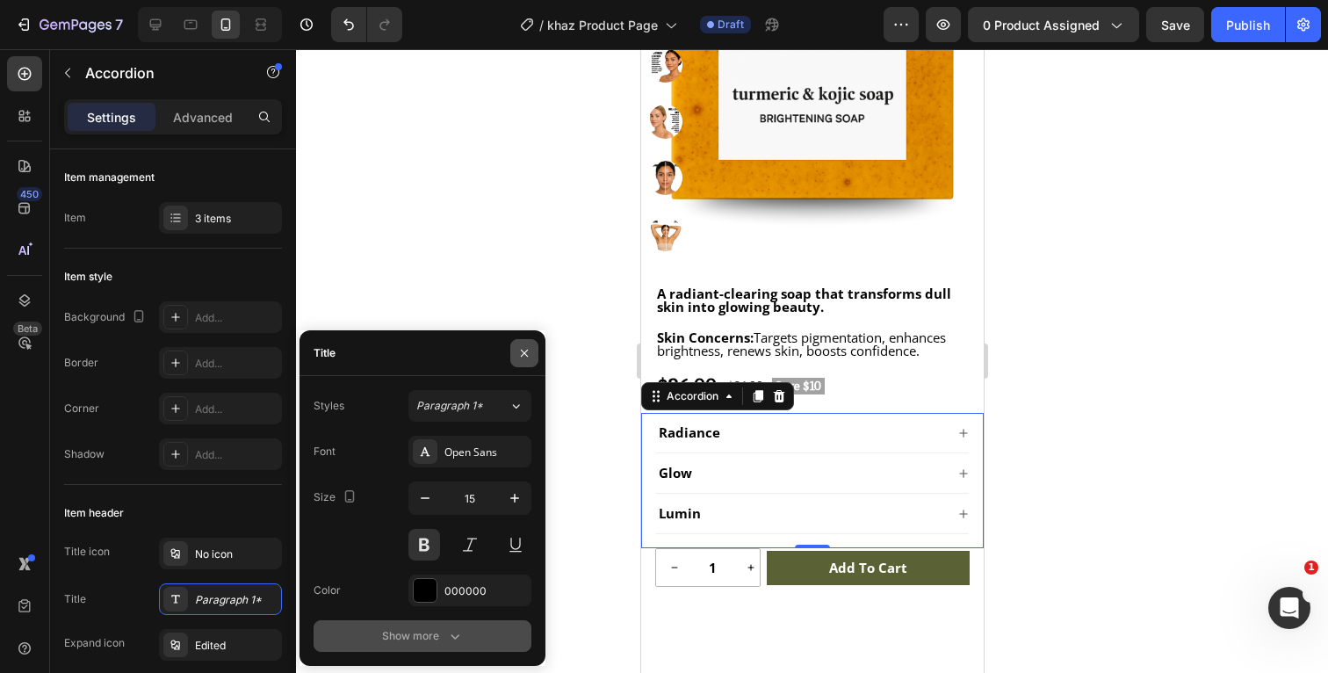
click at [523, 351] on icon "button" at bounding box center [524, 352] width 7 height 7
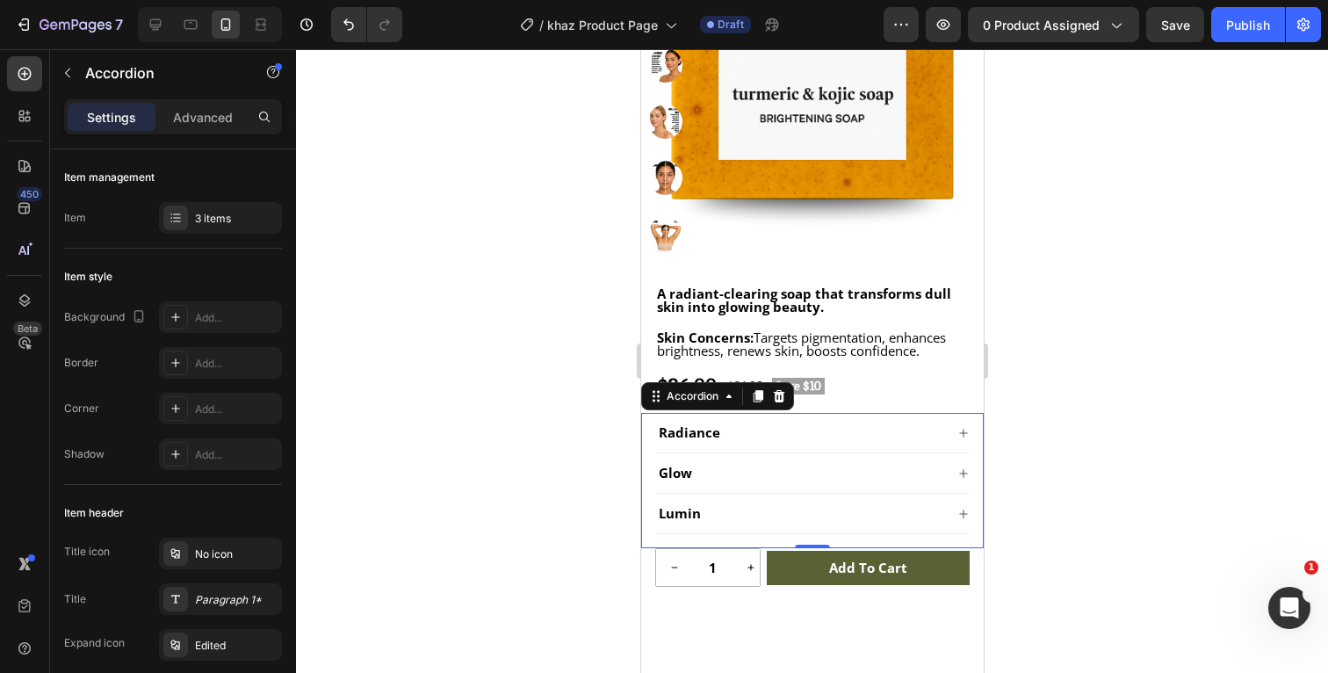
click at [1077, 408] on div at bounding box center [812, 361] width 1032 height 624
click at [963, 432] on icon at bounding box center [962, 433] width 8 height 8
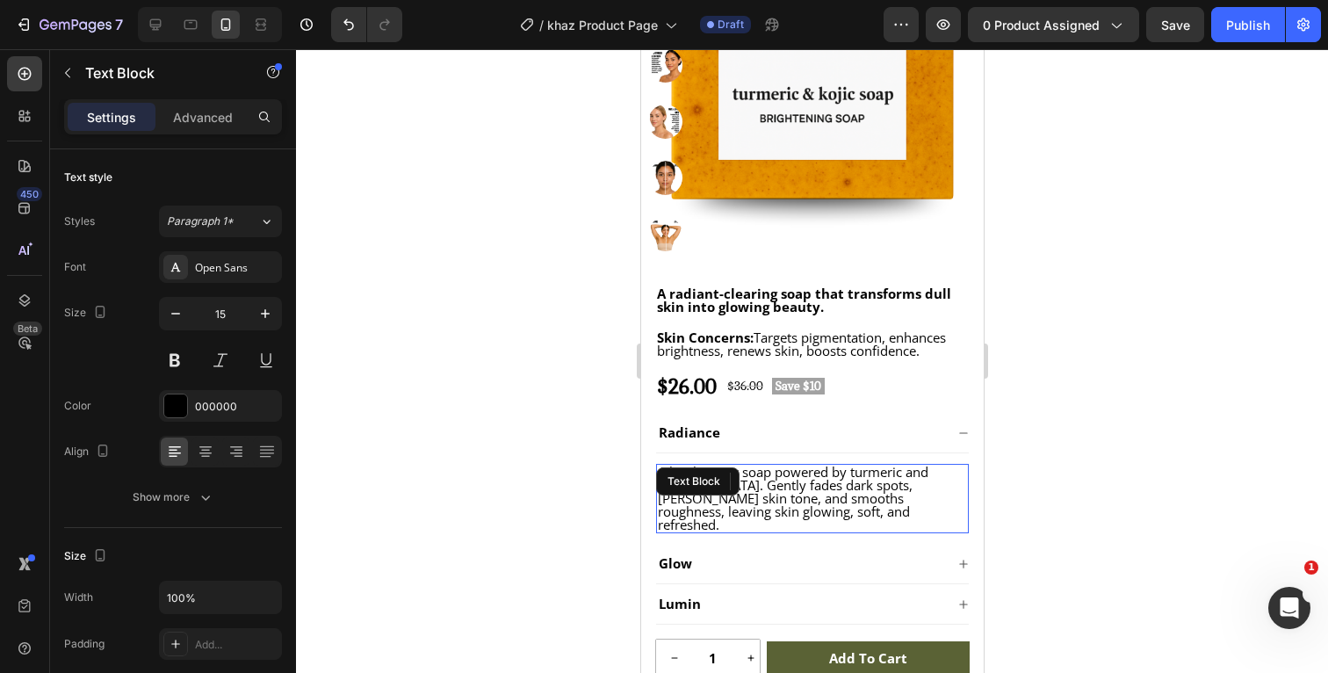
click at [861, 500] on span "A brightening soap powered by turmeric and [MEDICAL_DATA]. Gently fades dark sp…" at bounding box center [792, 498] width 271 height 70
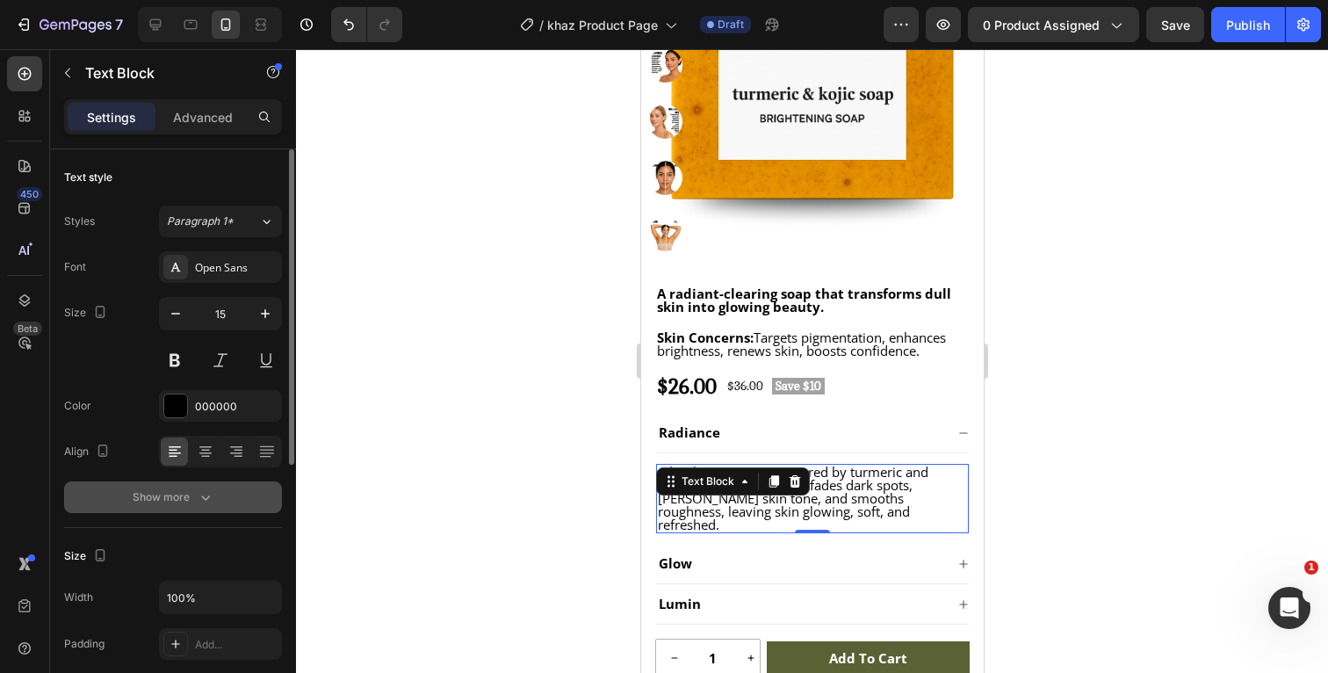
click at [200, 497] on icon "button" at bounding box center [206, 497] width 18 height 18
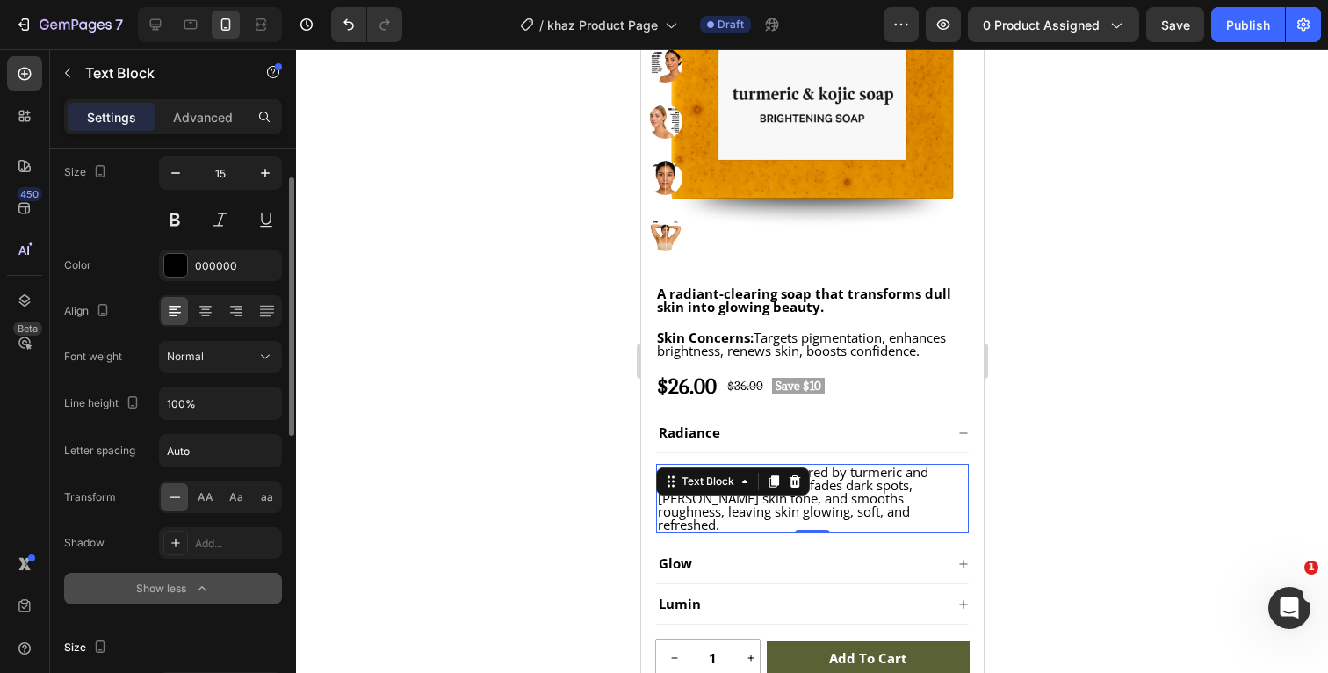
scroll to position [146, 0]
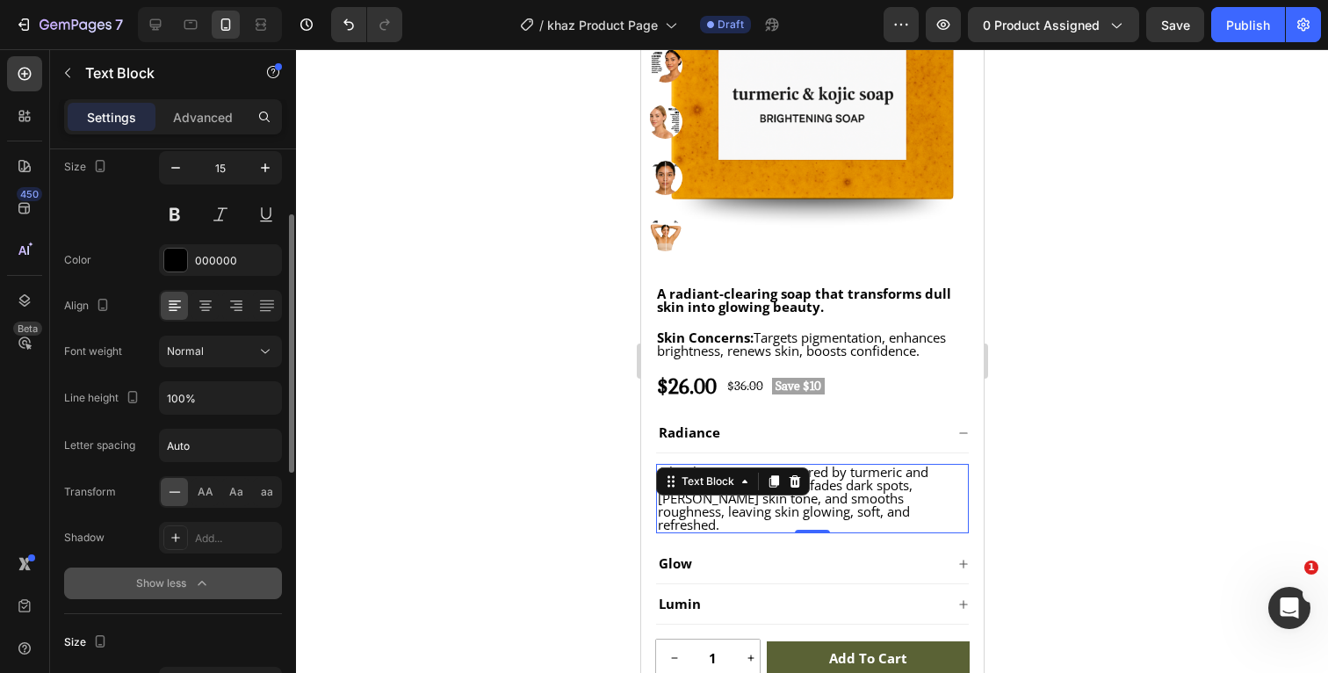
click at [203, 585] on icon "button" at bounding box center [202, 583] width 18 height 18
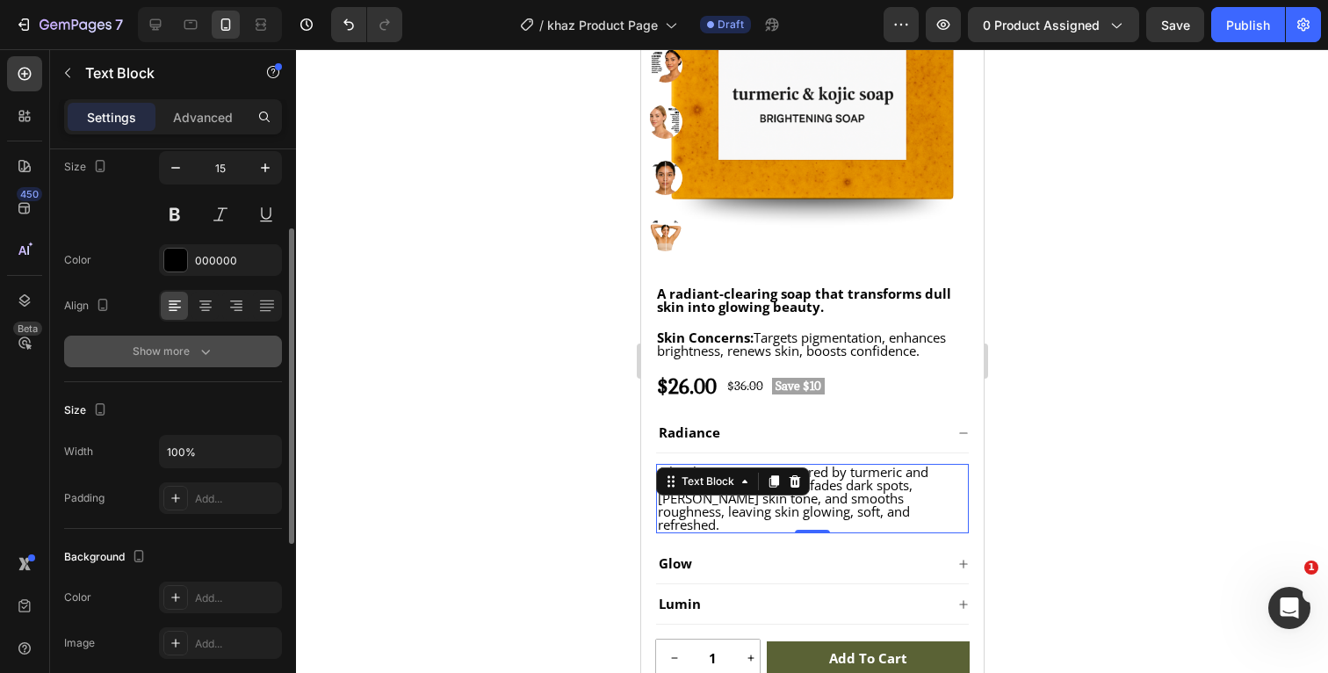
scroll to position [0, 0]
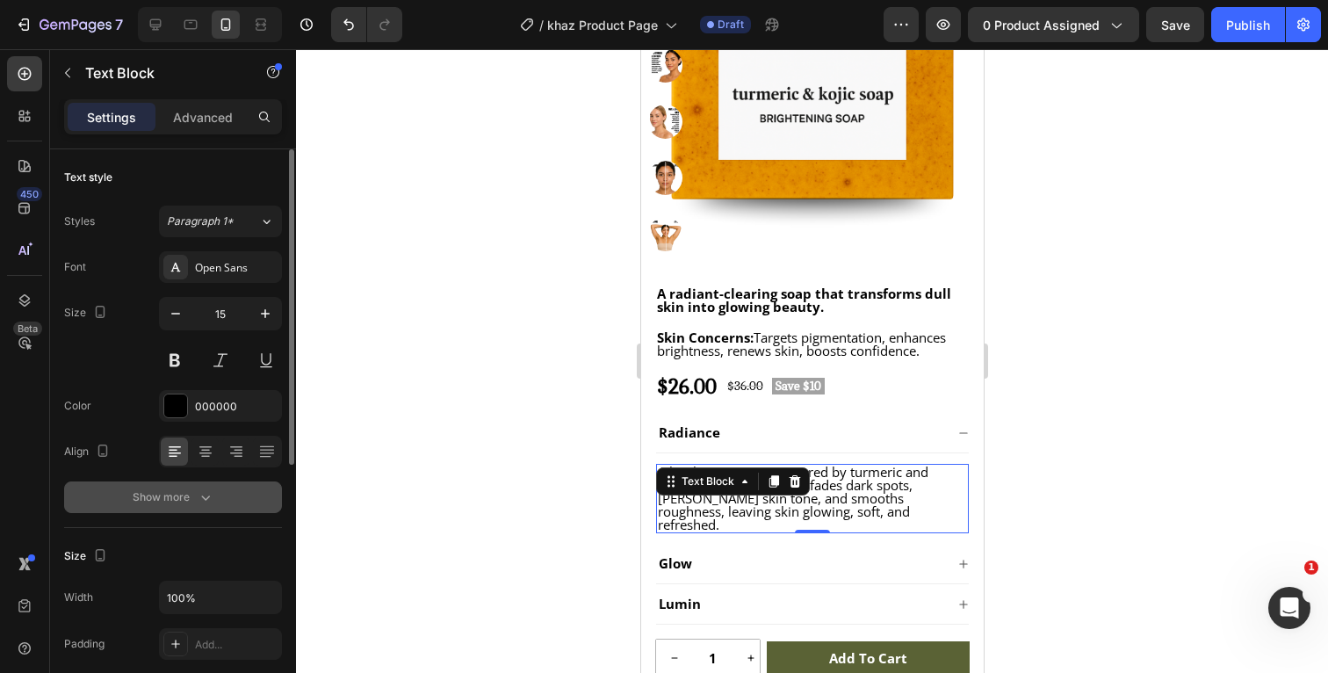
click at [1142, 364] on div at bounding box center [812, 361] width 1032 height 624
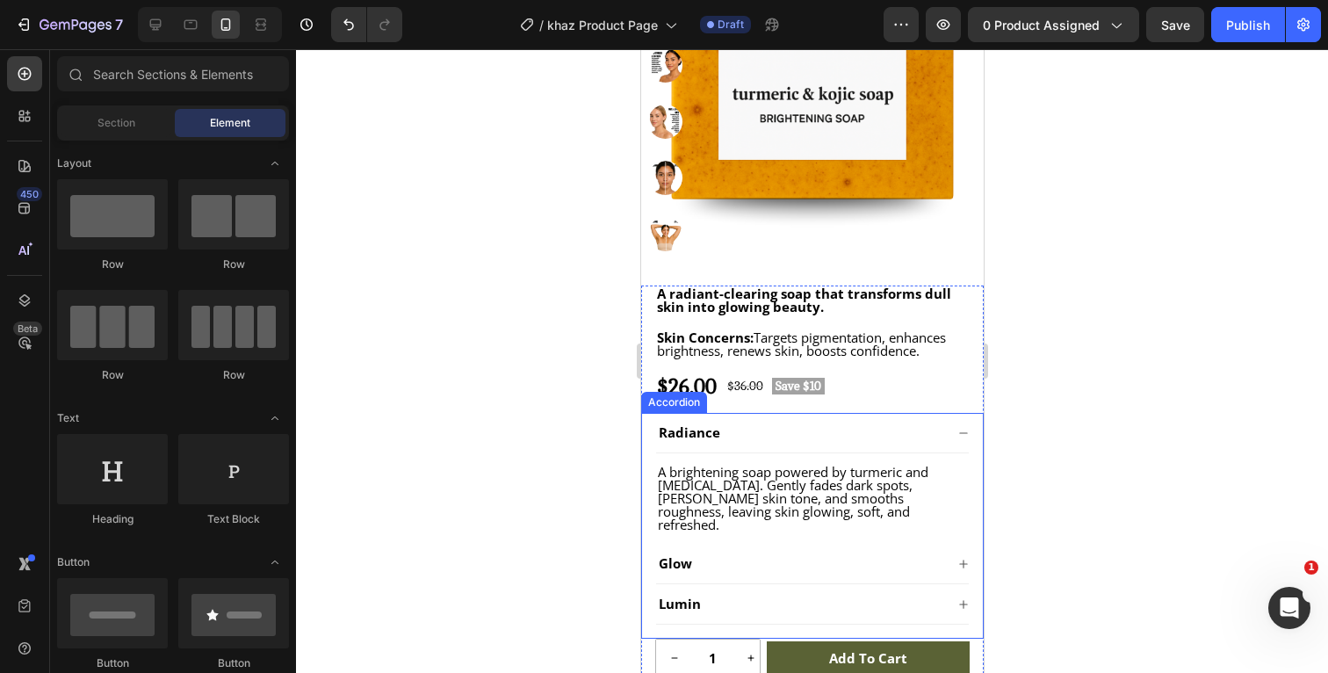
click at [965, 434] on icon at bounding box center [962, 433] width 11 height 11
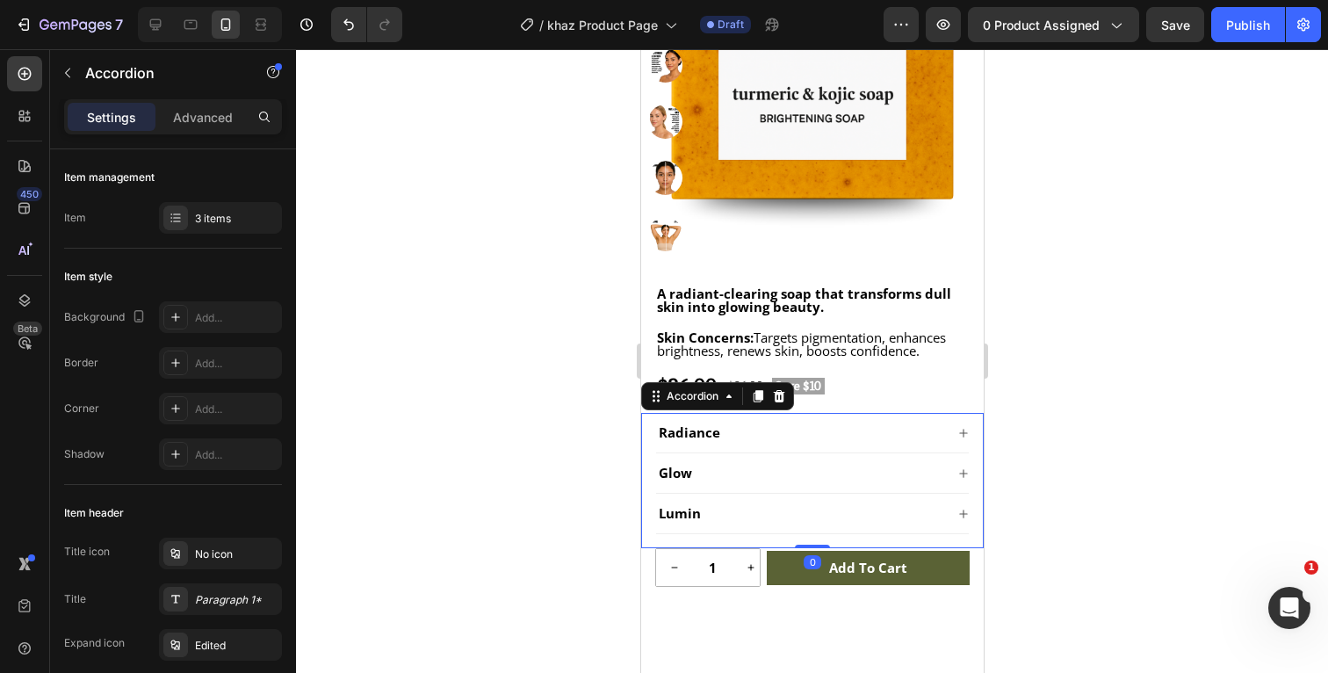
click at [1092, 423] on div at bounding box center [812, 361] width 1032 height 624
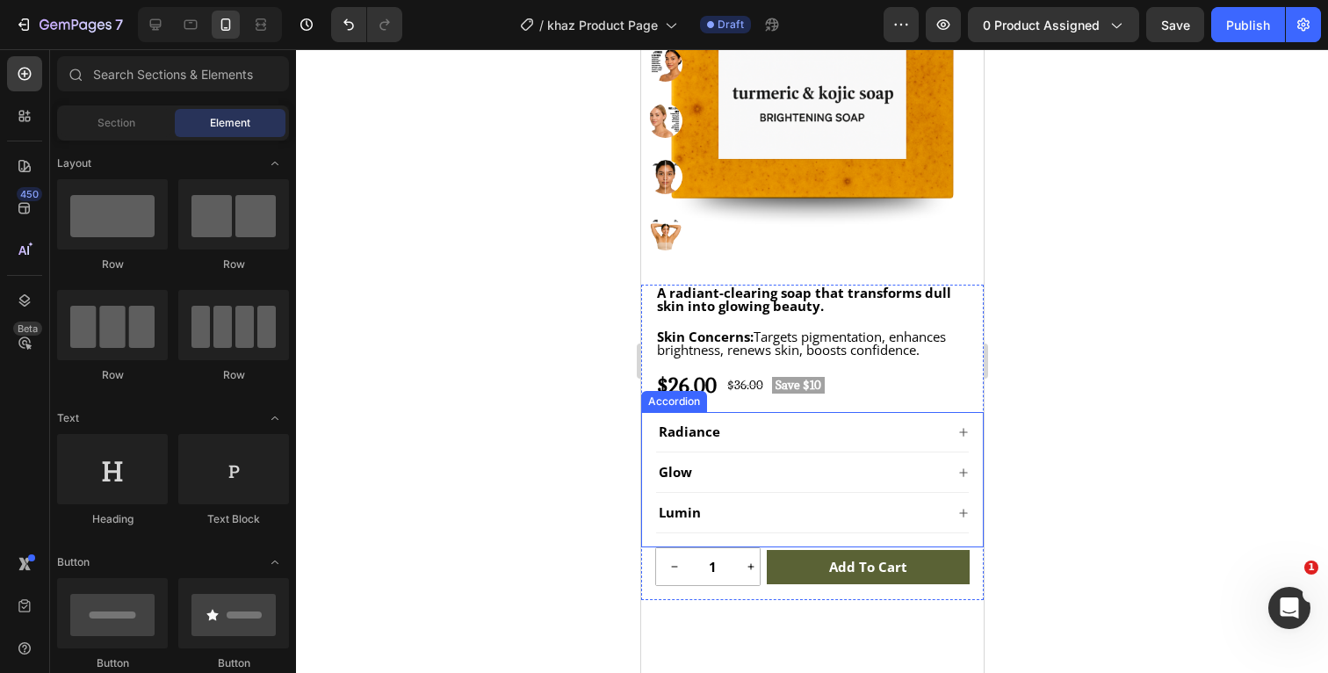
scroll to position [380, 0]
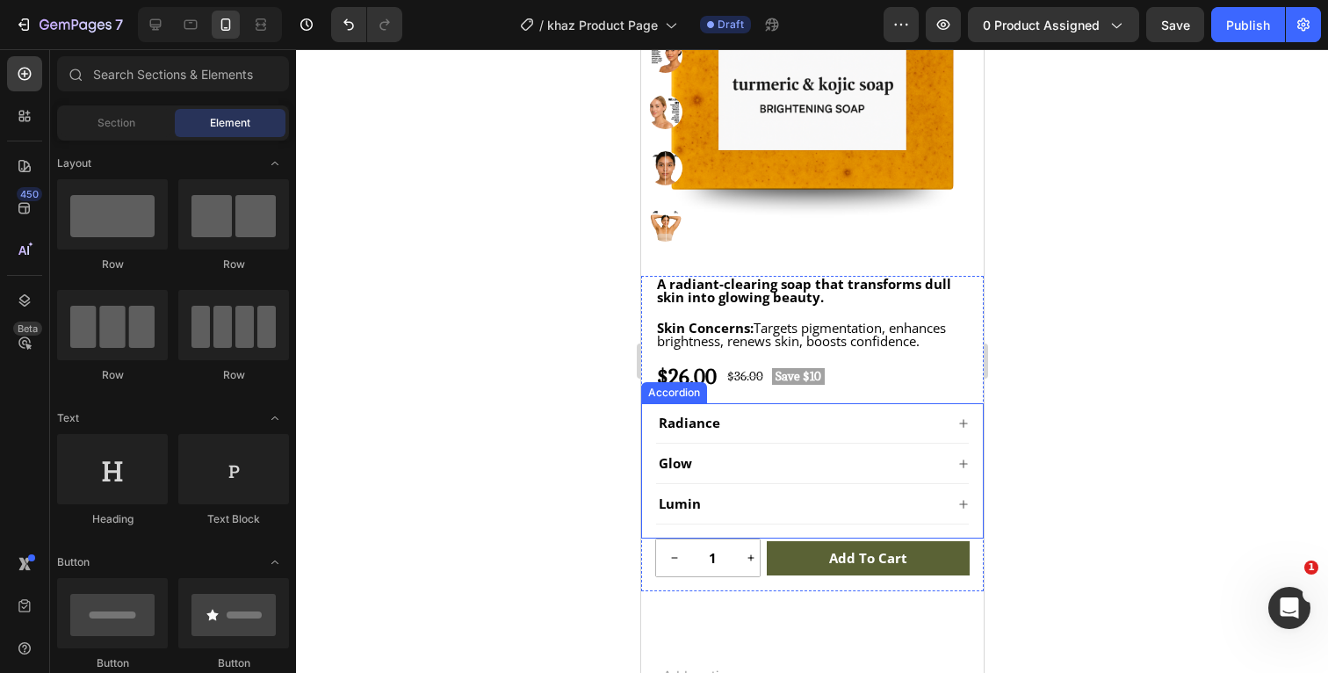
click at [935, 412] on div "Radiance" at bounding box center [811, 423] width 313 height 40
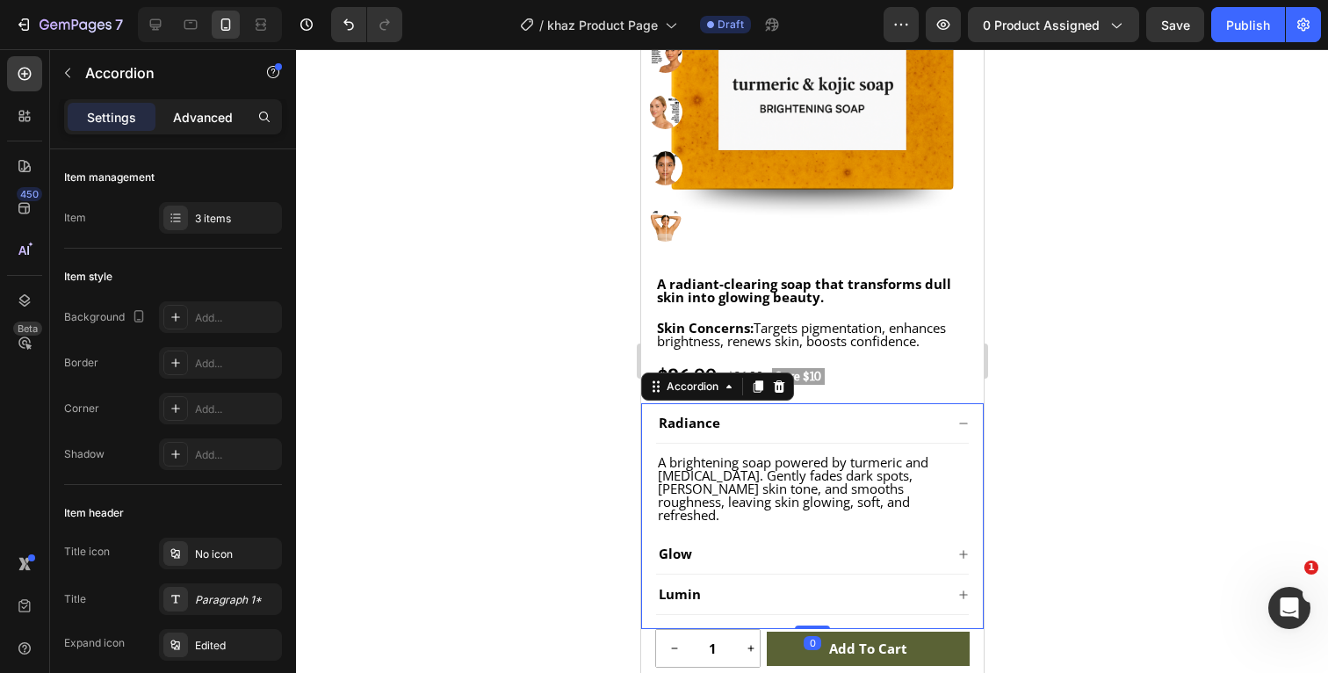
click at [205, 114] on p "Advanced" at bounding box center [203, 117] width 60 height 18
type input "100%"
type input "100"
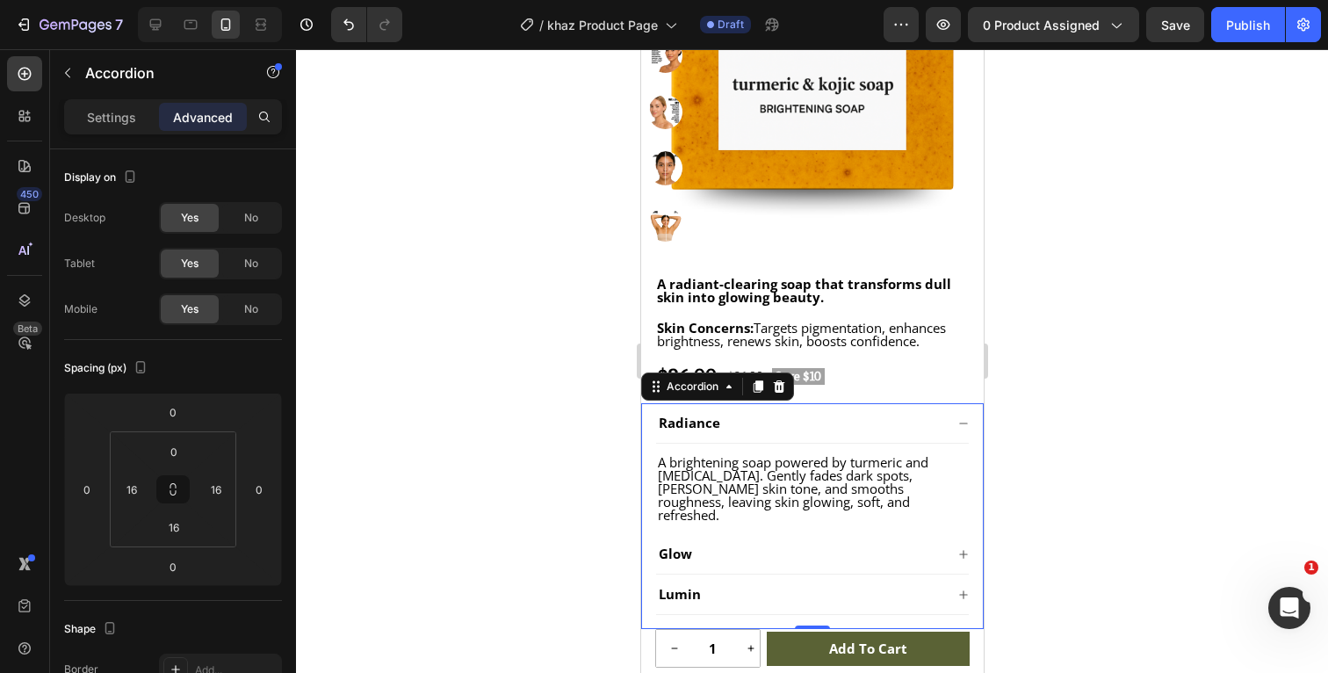
click at [964, 424] on icon at bounding box center [962, 423] width 11 height 11
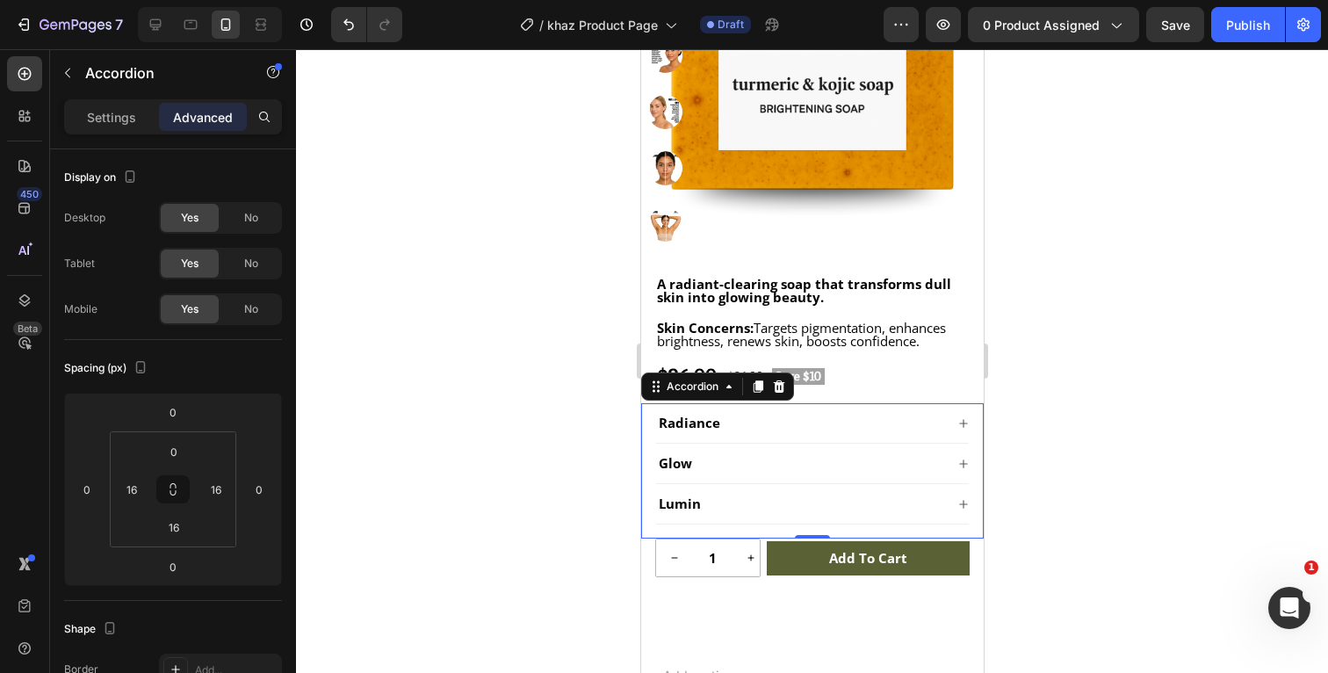
click at [1087, 409] on div at bounding box center [812, 361] width 1032 height 624
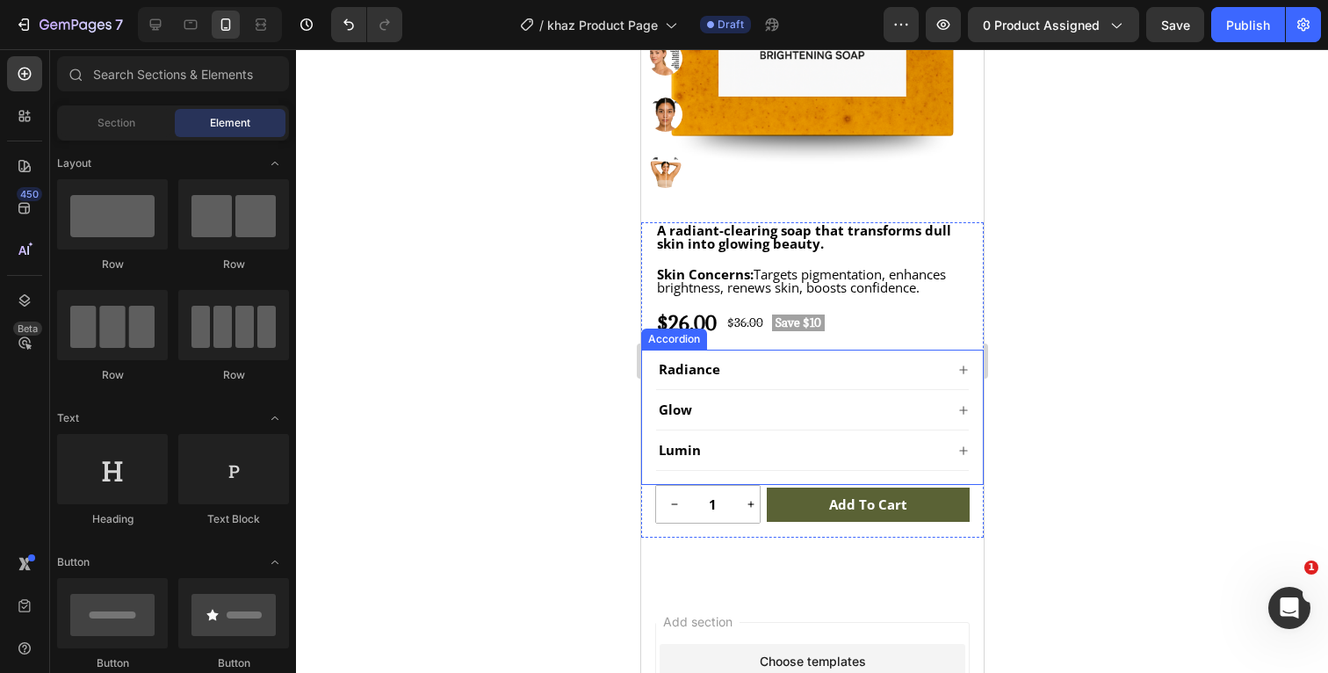
scroll to position [435, 0]
click at [711, 366] on span "Radiance" at bounding box center [688, 368] width 61 height 18
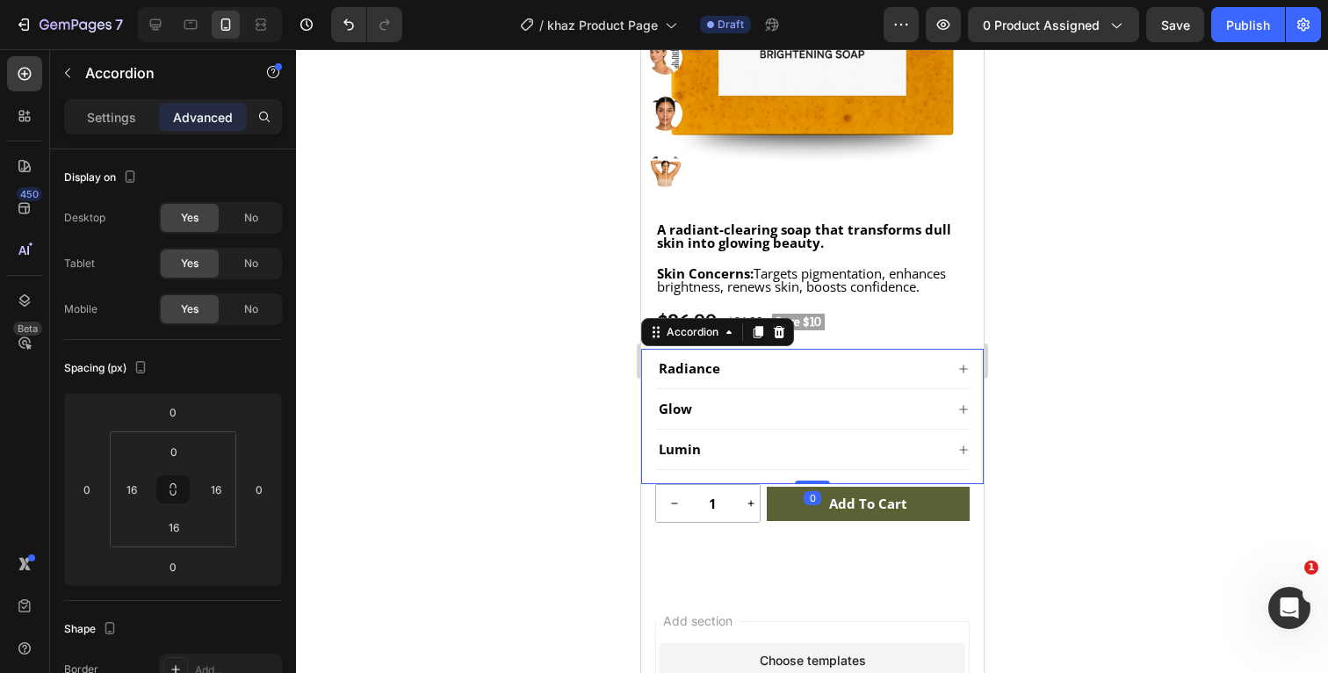
click at [715, 366] on span "Radiance" at bounding box center [688, 368] width 61 height 18
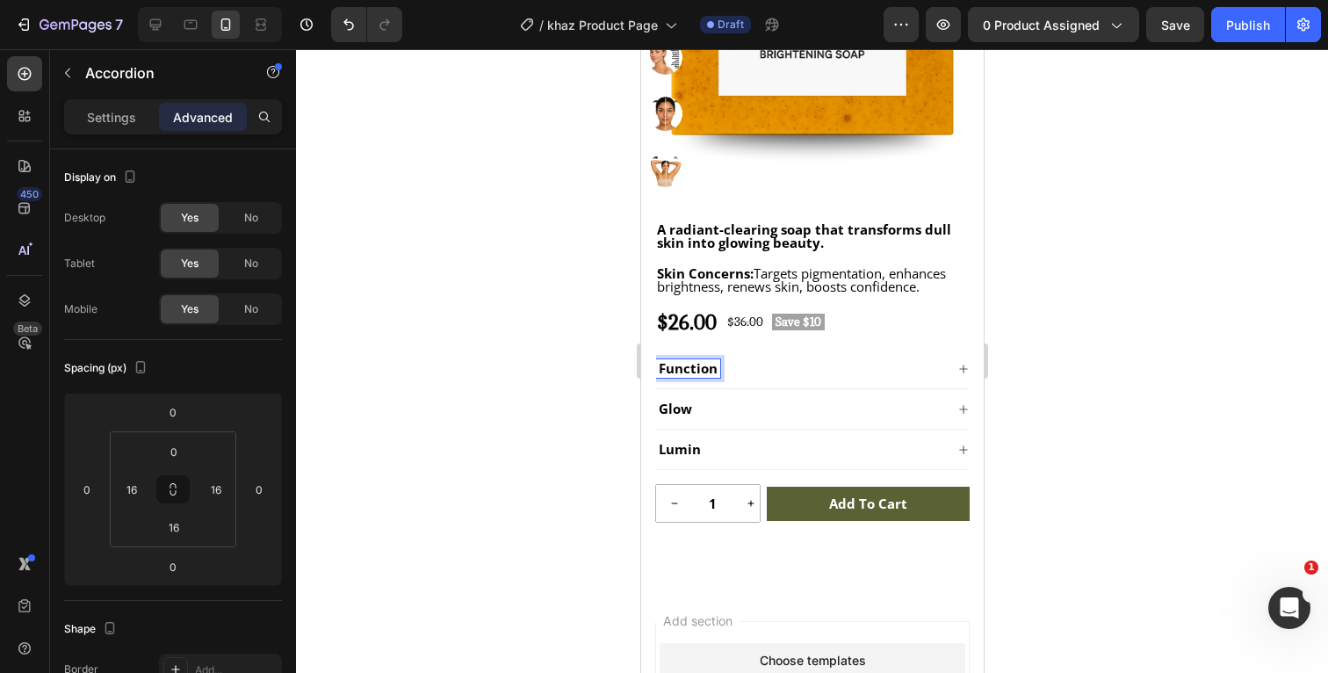
click at [1067, 334] on div at bounding box center [812, 361] width 1032 height 624
click at [690, 410] on span "Glow" at bounding box center [674, 409] width 33 height 18
click at [1069, 372] on div at bounding box center [812, 361] width 1032 height 624
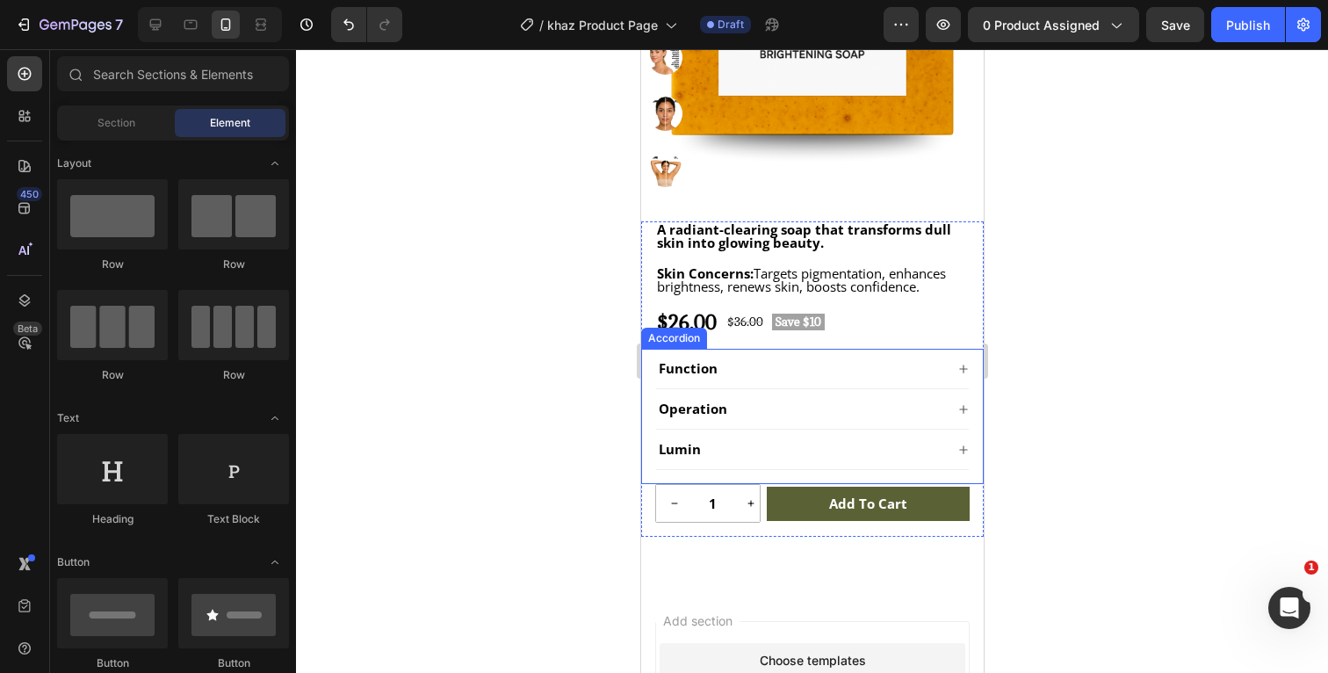
click at [697, 447] on span "Lumin" at bounding box center [679, 449] width 42 height 18
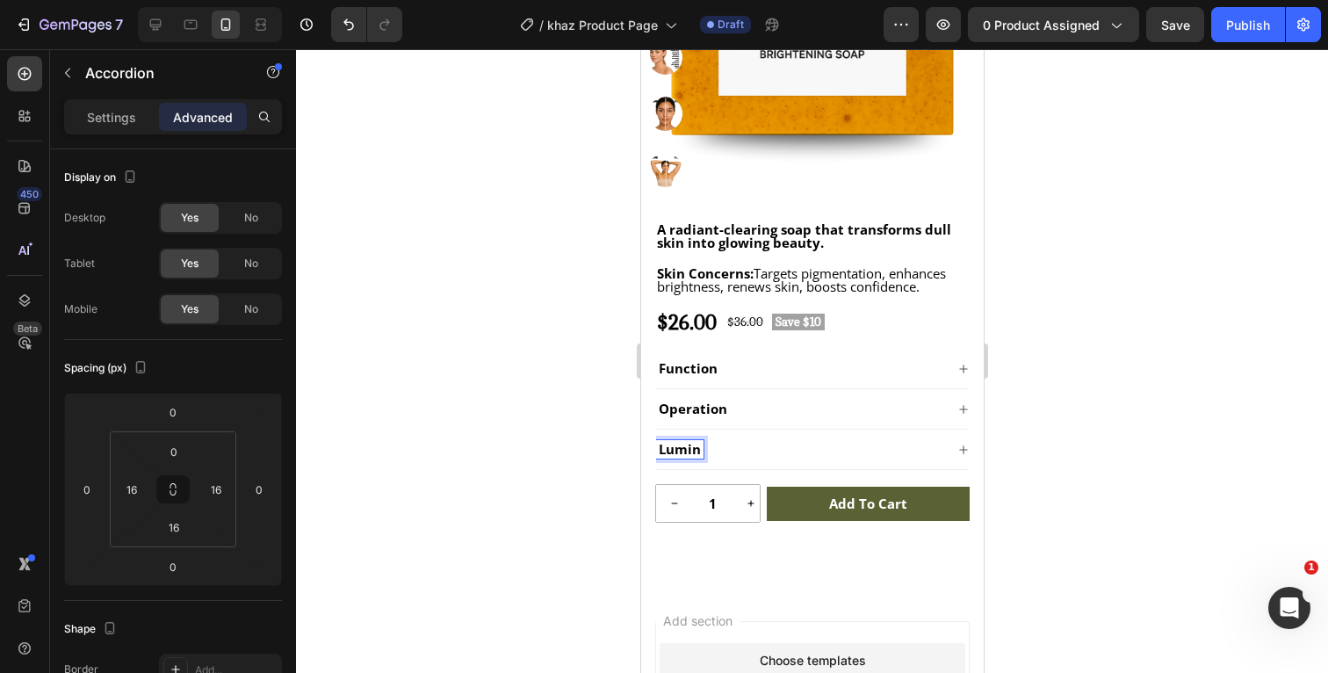
click at [698, 447] on span "Lumin" at bounding box center [679, 449] width 42 height 18
click at [1124, 422] on div at bounding box center [812, 361] width 1032 height 624
drag, startPoint x: 734, startPoint y: 363, endPoint x: 1221, endPoint y: 401, distance: 488.1
click at [734, 363] on div "Function" at bounding box center [799, 368] width 288 height 18
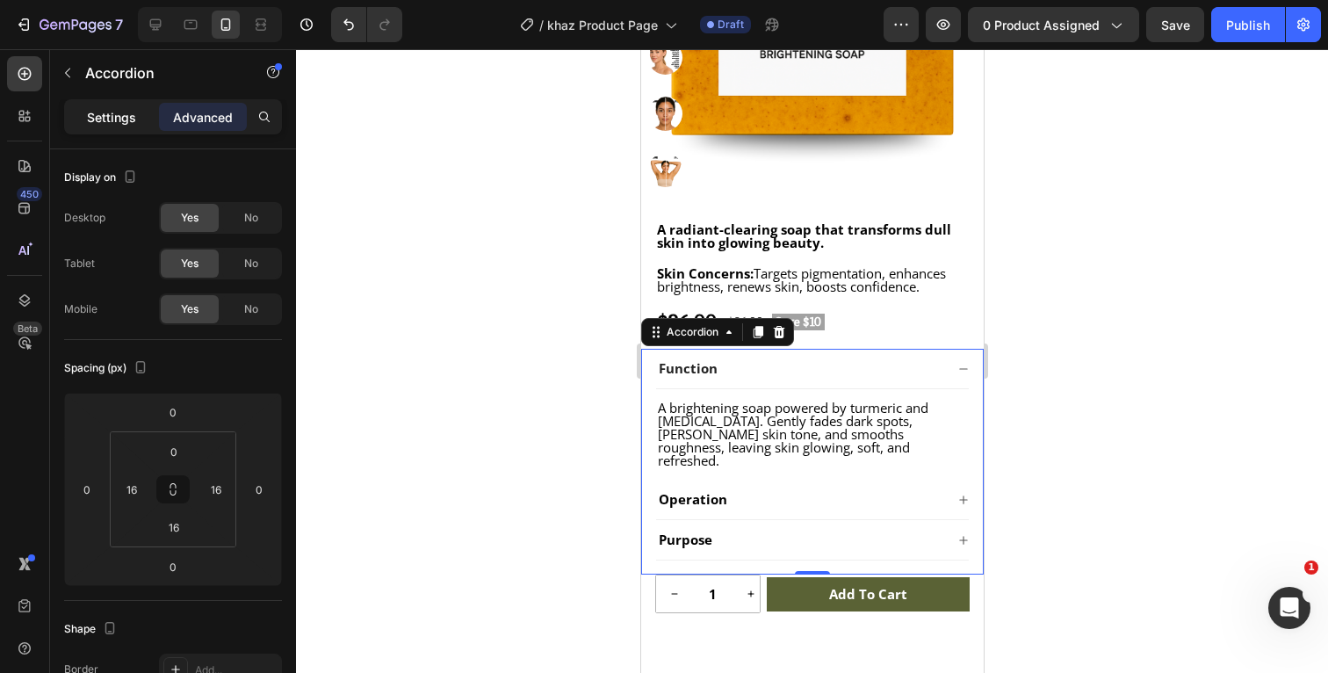
click at [114, 125] on p "Settings" at bounding box center [111, 117] width 49 height 18
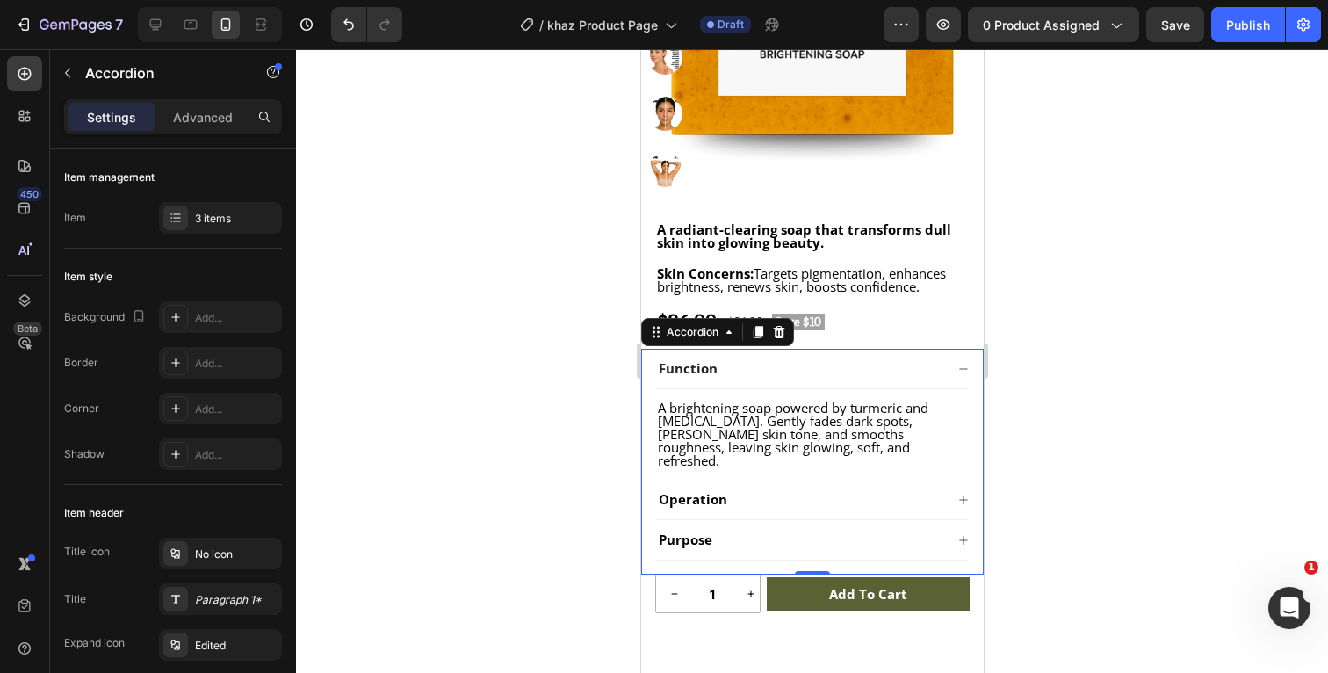
type input "0"
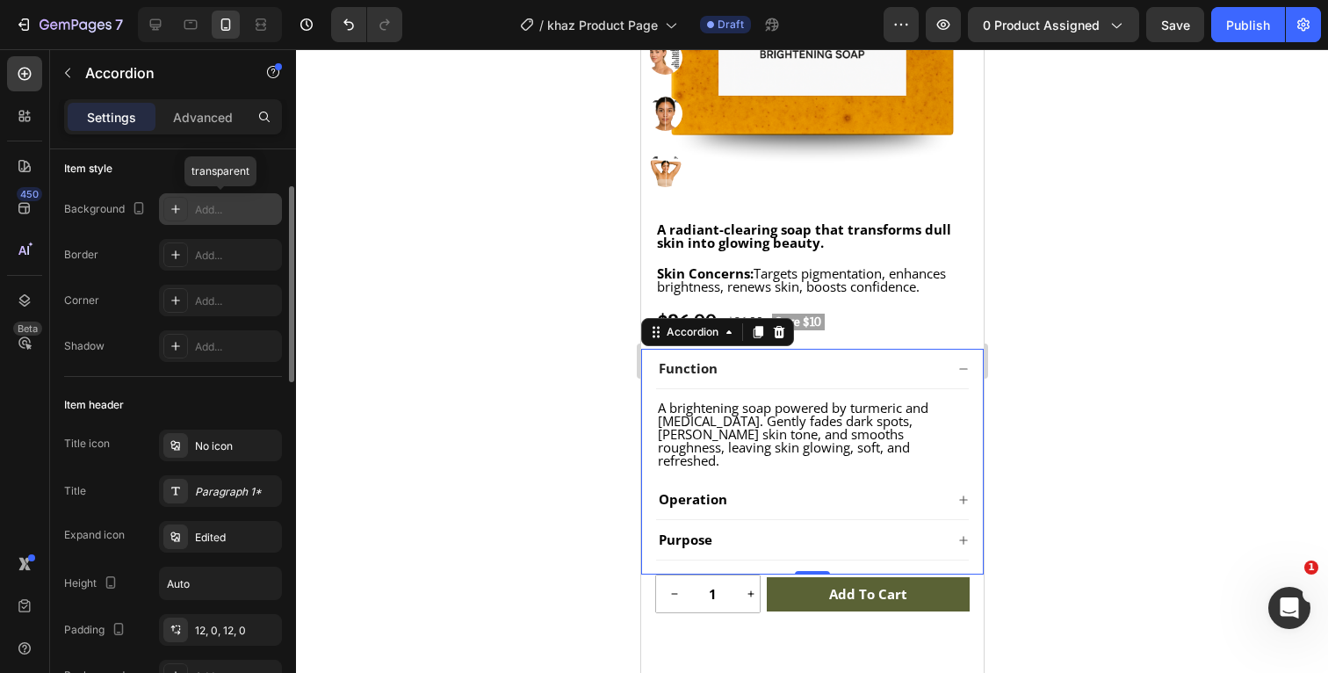
scroll to position [132, 0]
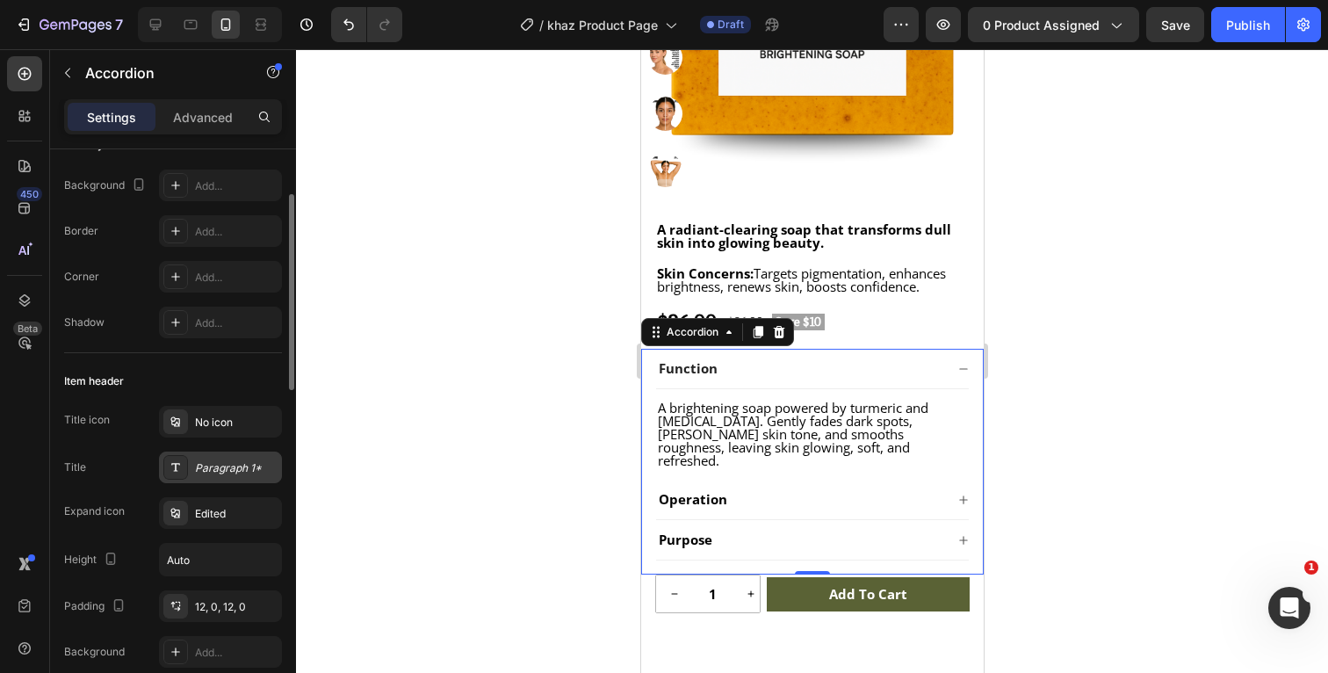
click at [227, 467] on div "Paragraph 1*" at bounding box center [236, 468] width 83 height 16
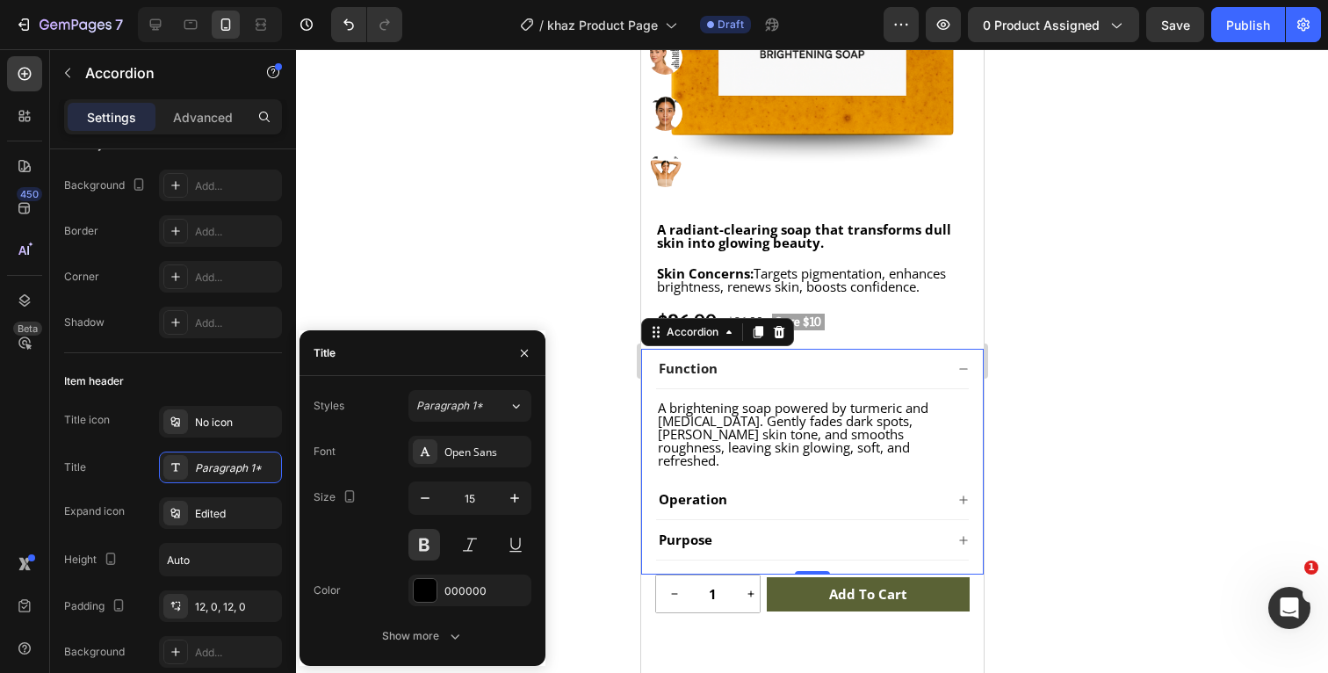
click at [1182, 387] on div at bounding box center [812, 361] width 1032 height 624
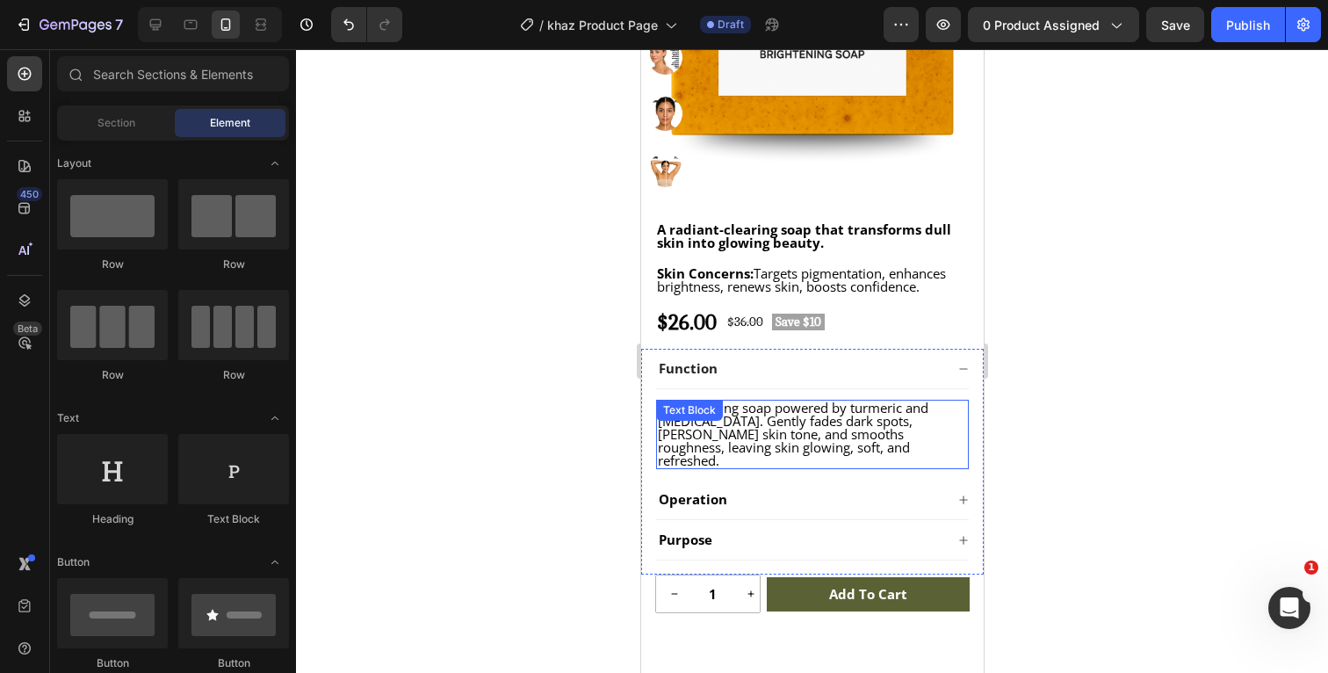
click at [806, 441] on span "A brightening soap powered by turmeric and [MEDICAL_DATA]. Gently fades dark sp…" at bounding box center [792, 434] width 271 height 70
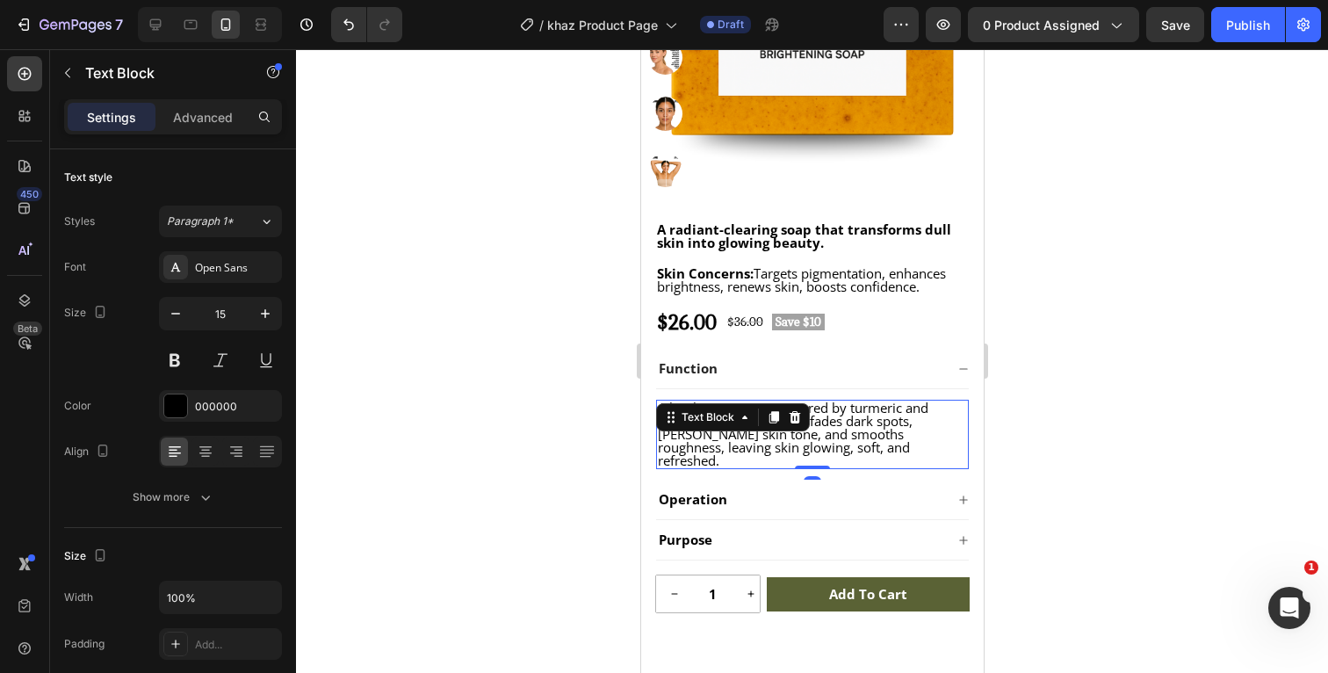
click at [756, 442] on span "A brightening soap powered by turmeric and [MEDICAL_DATA]. Gently fades dark sp…" at bounding box center [792, 434] width 271 height 70
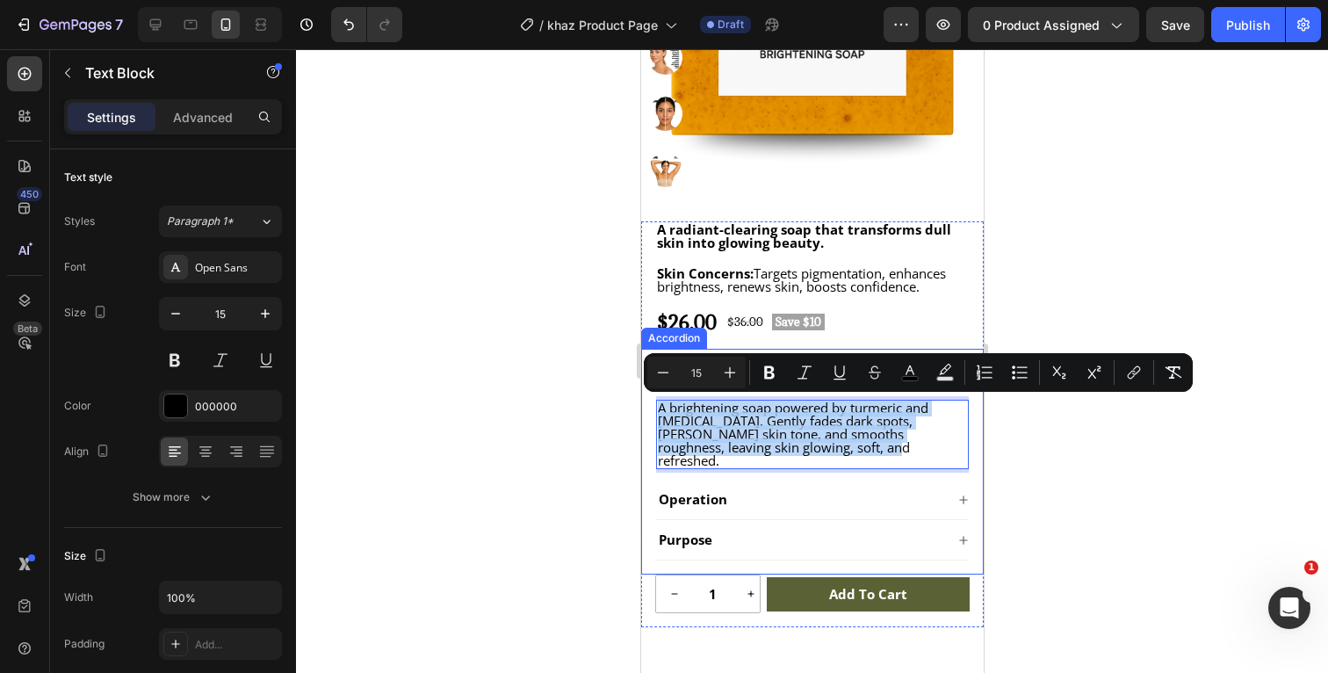
drag, startPoint x: 761, startPoint y: 447, endPoint x: 653, endPoint y: 408, distance: 114.8
click at [653, 408] on div "Function A brightening soap powered by turmeric and [MEDICAL_DATA]. Gently fade…" at bounding box center [811, 462] width 343 height 226
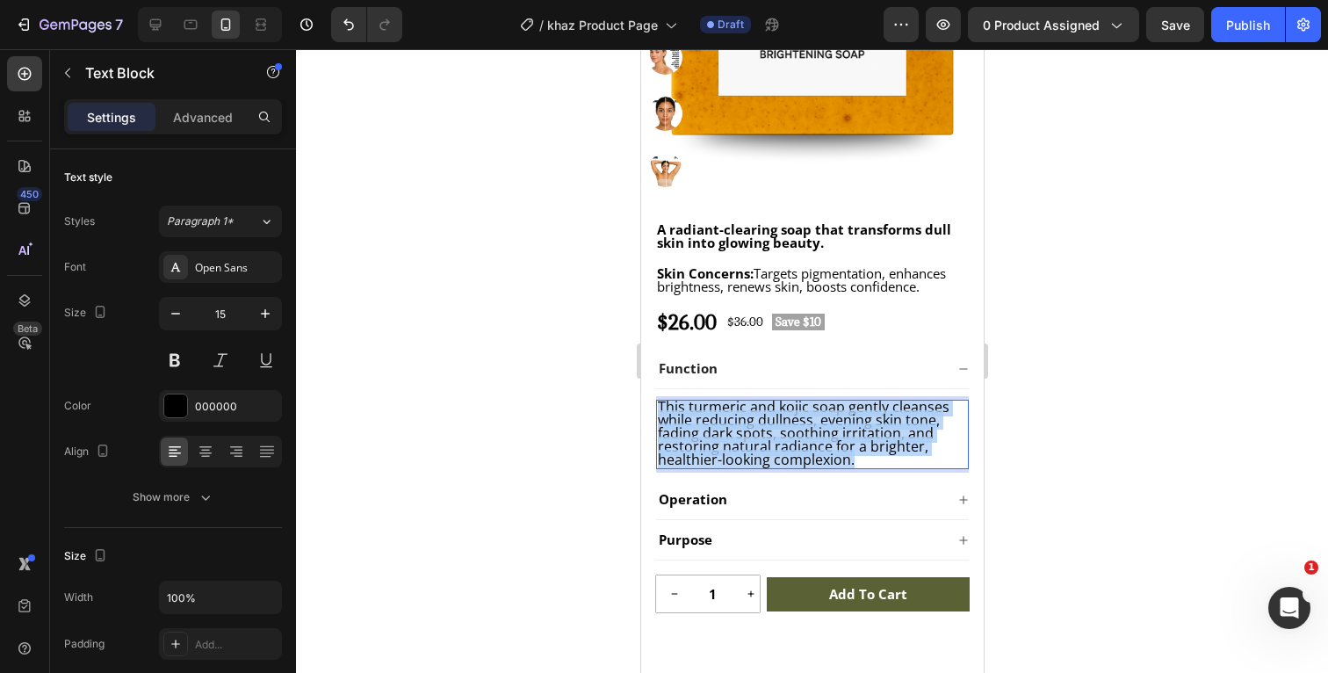
scroll to position [0, 0]
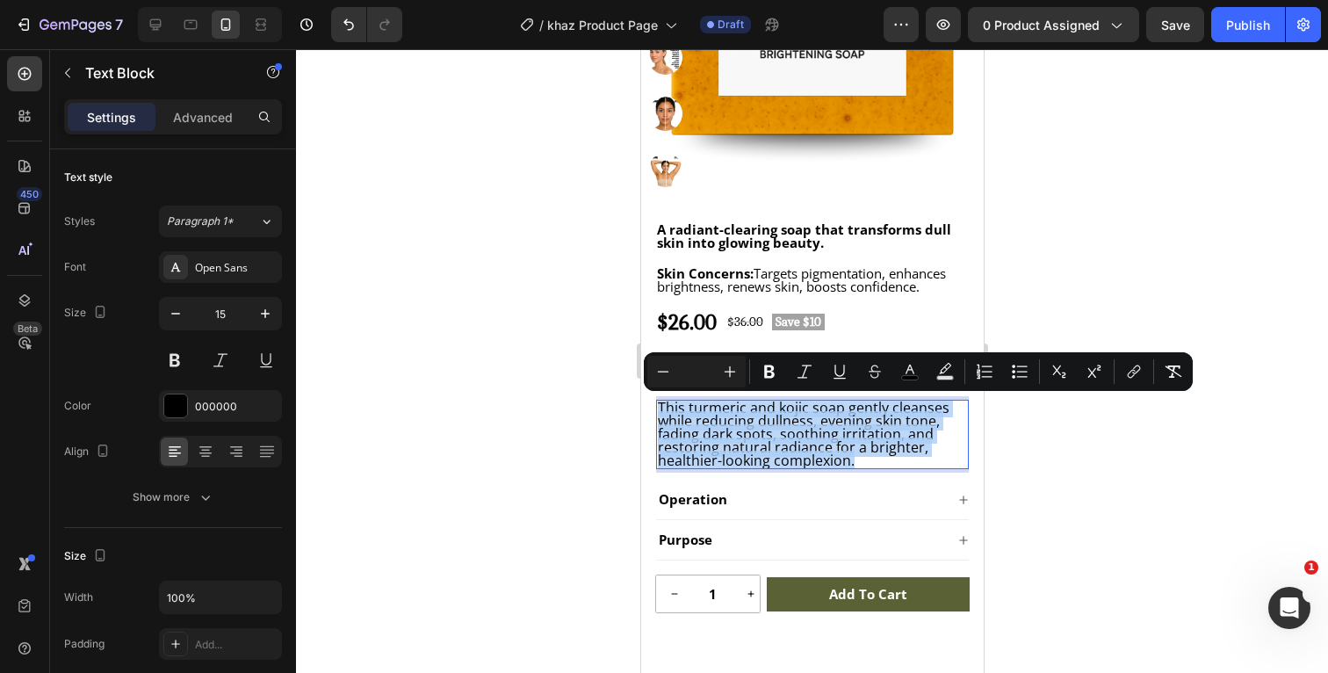
drag, startPoint x: 871, startPoint y: 458, endPoint x: 628, endPoint y: 394, distance: 251.6
click at [640, 394] on html "iPhone 13 Pro ( 390 px) iPhone 13 Mini iPhone 13 Pro iPhone 11 Pro Max iPhone 1…" at bounding box center [811, 331] width 343 height 1434
click at [731, 369] on icon "Editor contextual toolbar" at bounding box center [730, 372] width 18 height 18
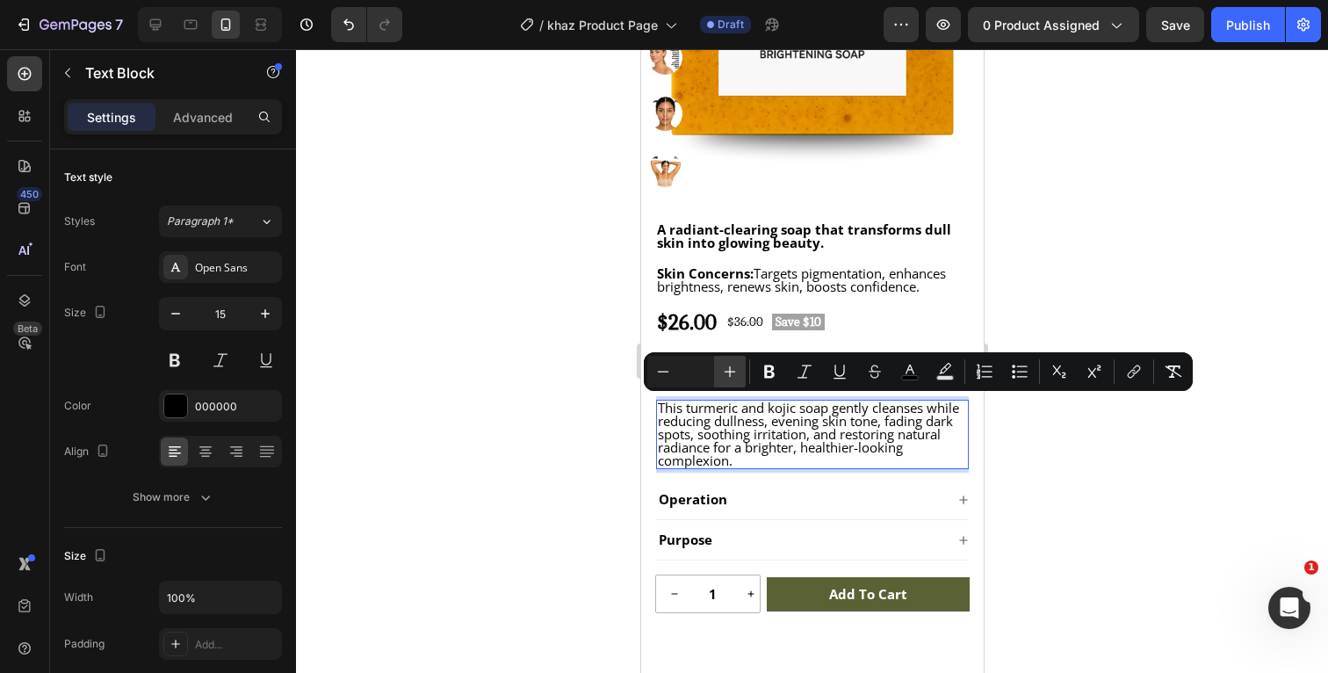
click at [731, 369] on icon "Editor contextual toolbar" at bounding box center [730, 372] width 18 height 18
click at [730, 370] on icon "Editor contextual toolbar" at bounding box center [730, 371] width 11 height 11
click at [908, 377] on rect "Editor contextual toolbar" at bounding box center [910, 378] width 17 height 4
type input "000000"
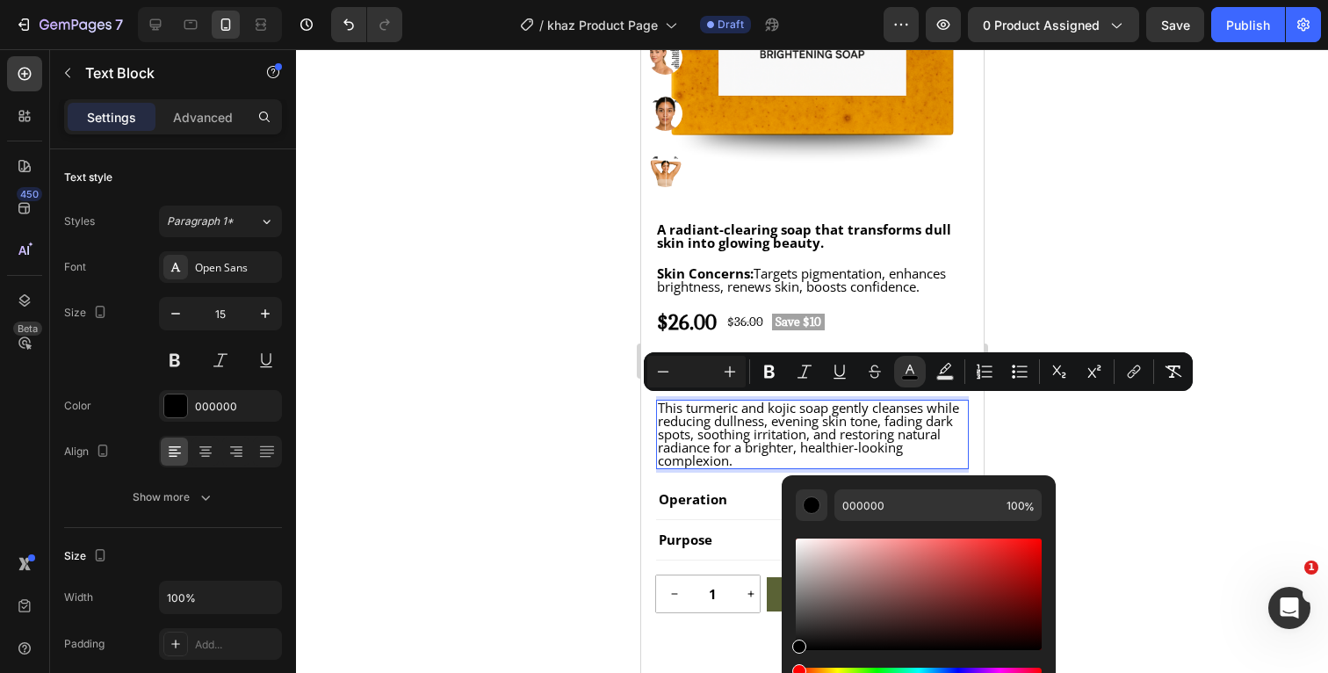
click at [1054, 331] on div at bounding box center [812, 361] width 1032 height 624
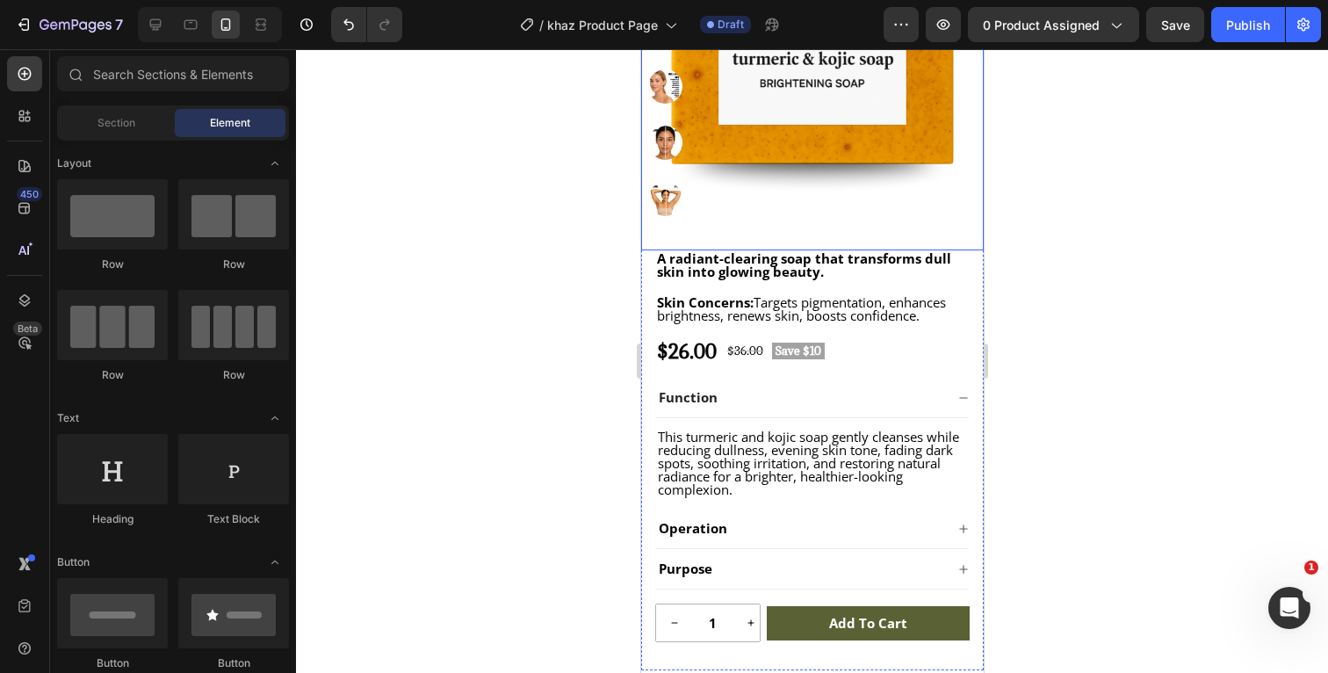
scroll to position [423, 0]
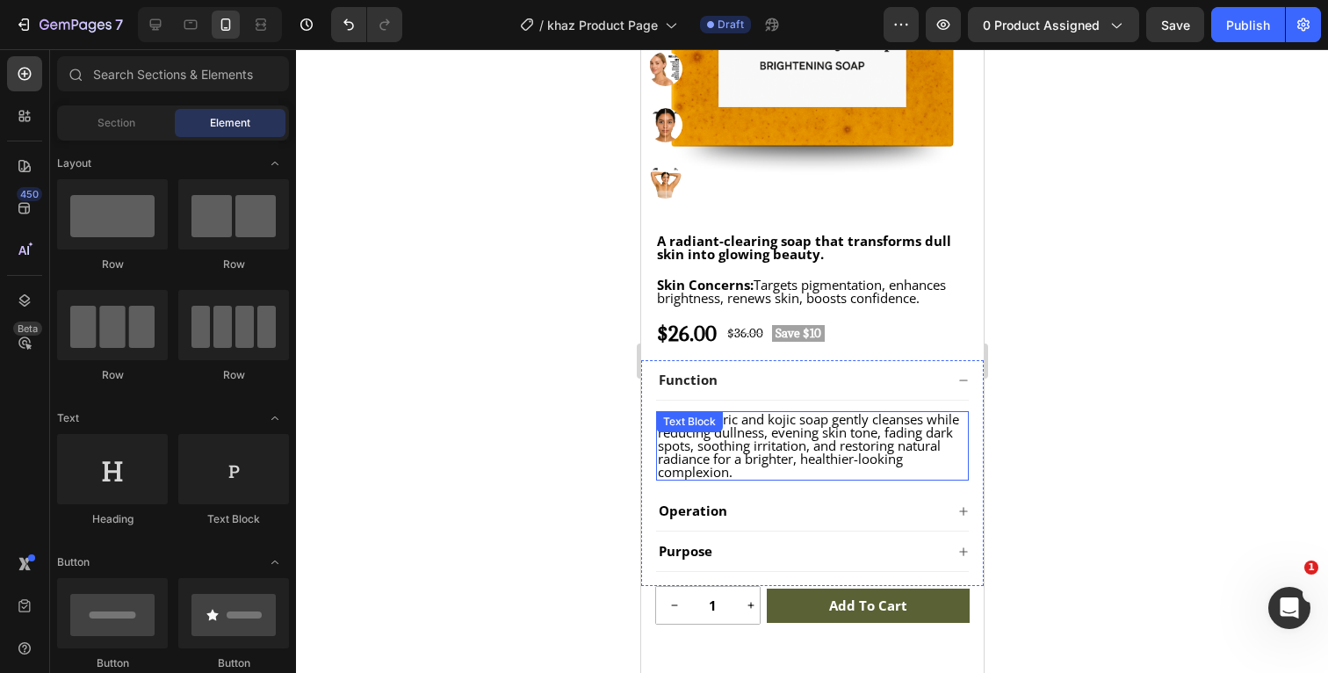
click at [805, 454] on span "This turmeric and kojic soap gently cleanses while reducing dullness, evening s…" at bounding box center [807, 445] width 301 height 70
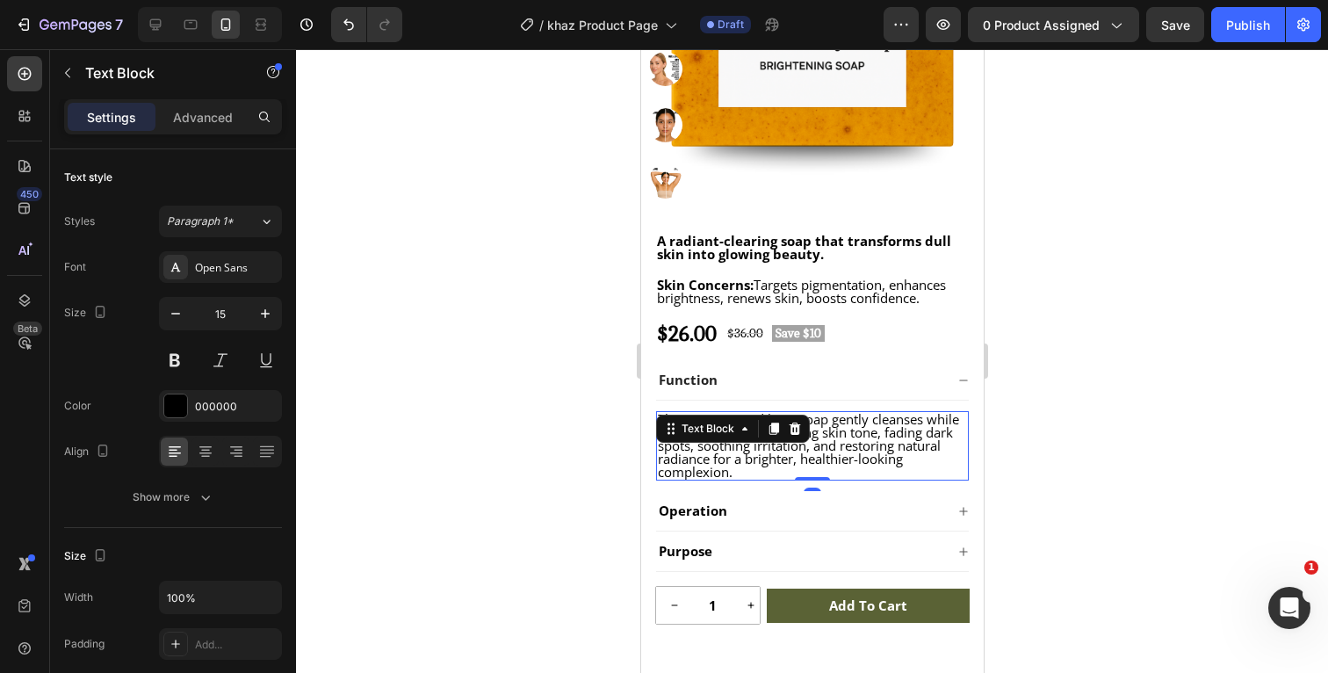
click at [1067, 425] on div at bounding box center [812, 361] width 1032 height 624
drag, startPoint x: 888, startPoint y: 452, endPoint x: 1138, endPoint y: 392, distance: 257.4
click at [888, 452] on span "This turmeric and kojic soap gently cleanses while reducing dullness, evening s…" at bounding box center [807, 445] width 301 height 70
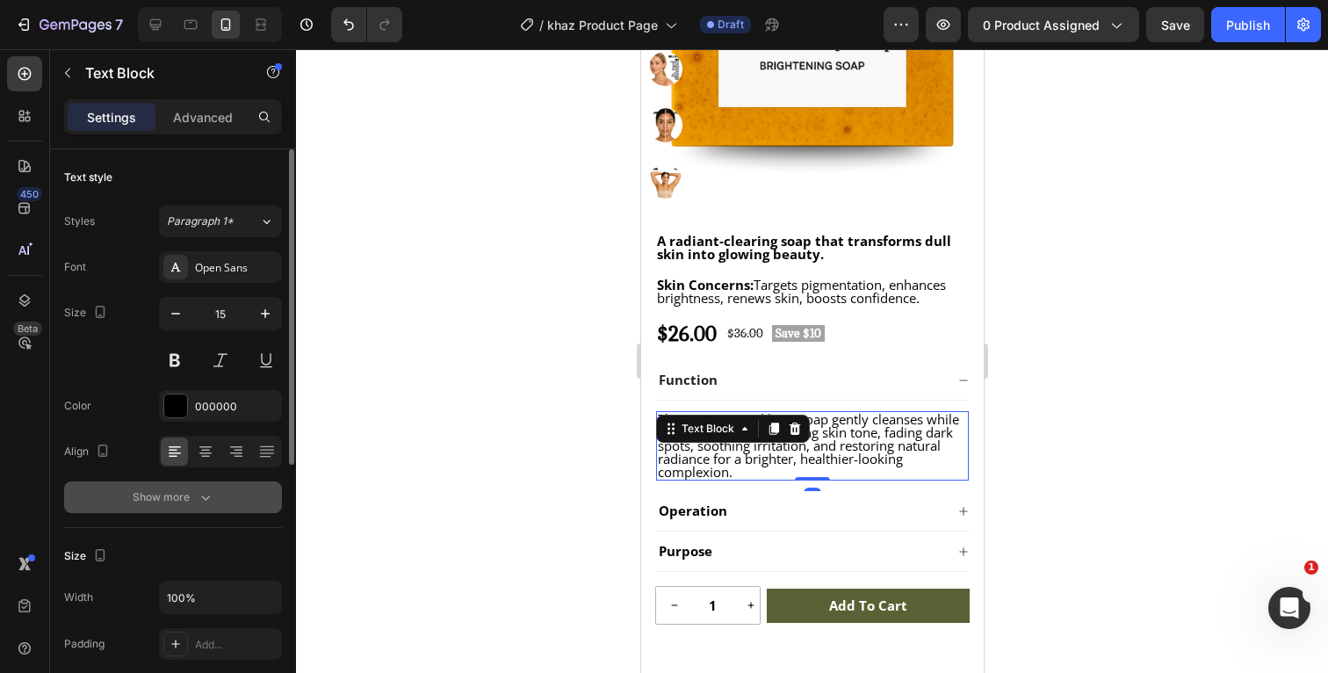
click at [202, 495] on icon "button" at bounding box center [206, 497] width 18 height 18
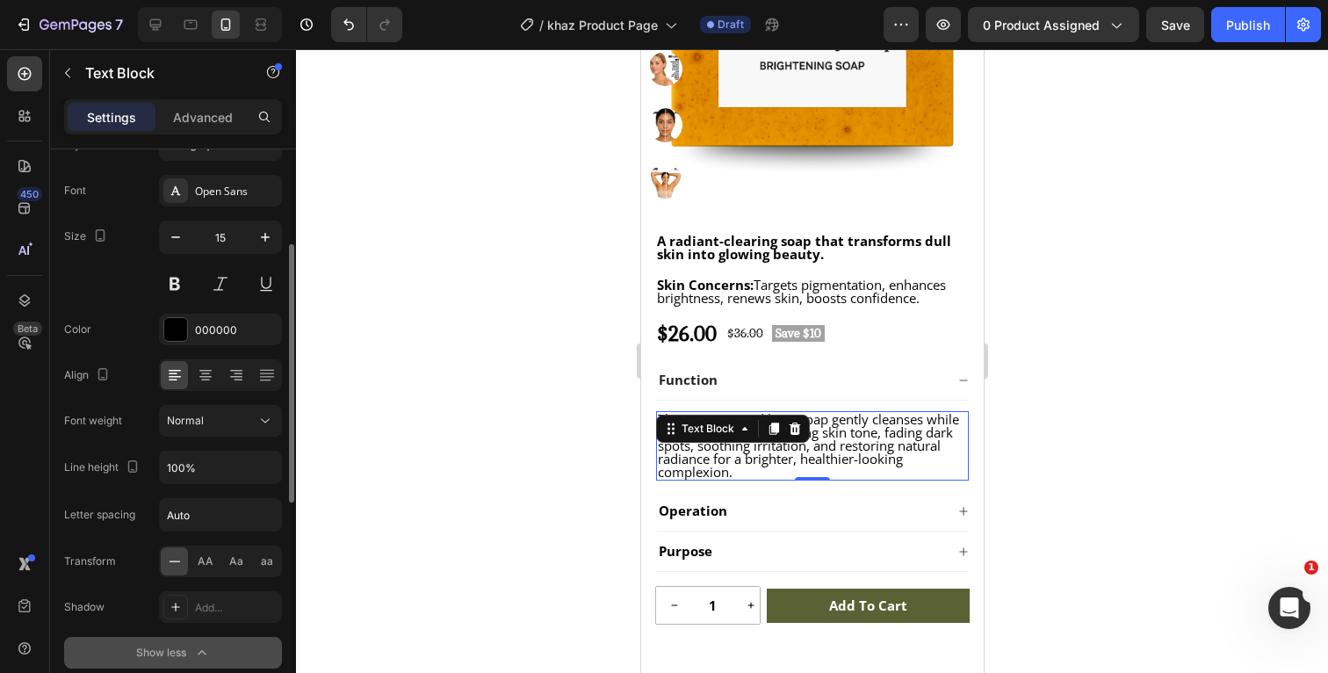
scroll to position [145, 0]
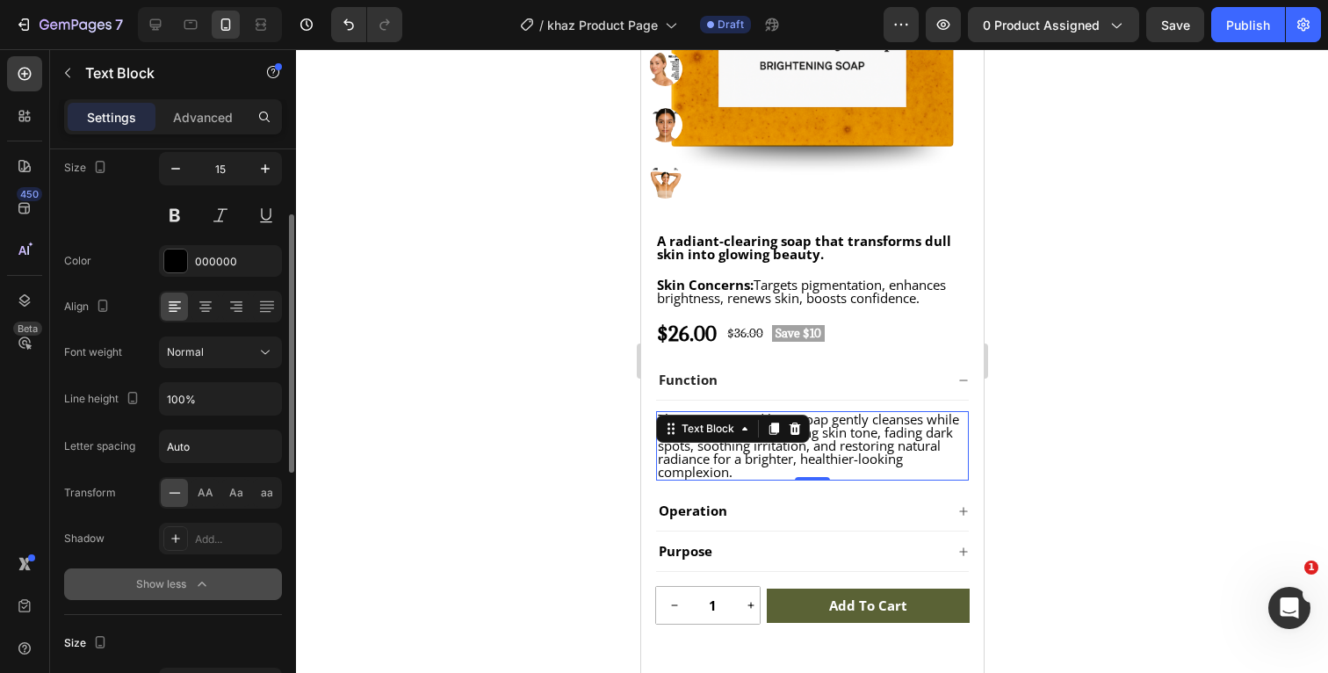
click at [205, 581] on icon "button" at bounding box center [202, 584] width 18 height 18
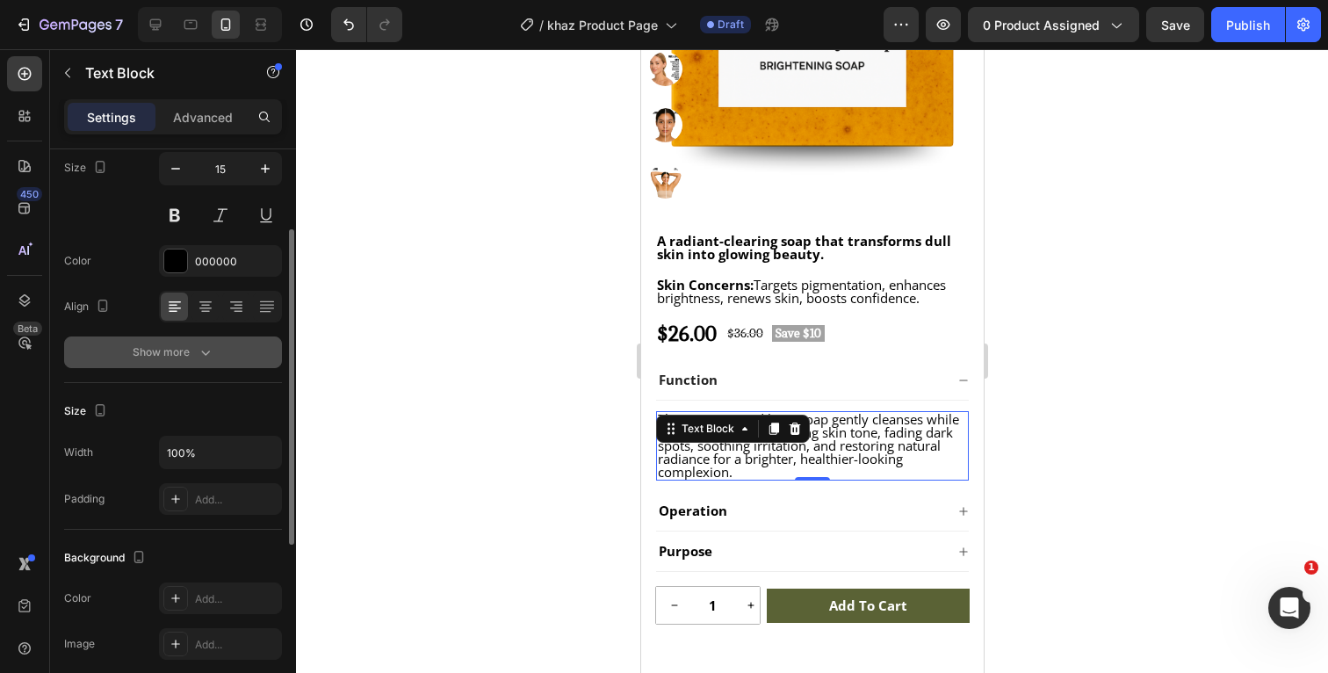
scroll to position [0, 0]
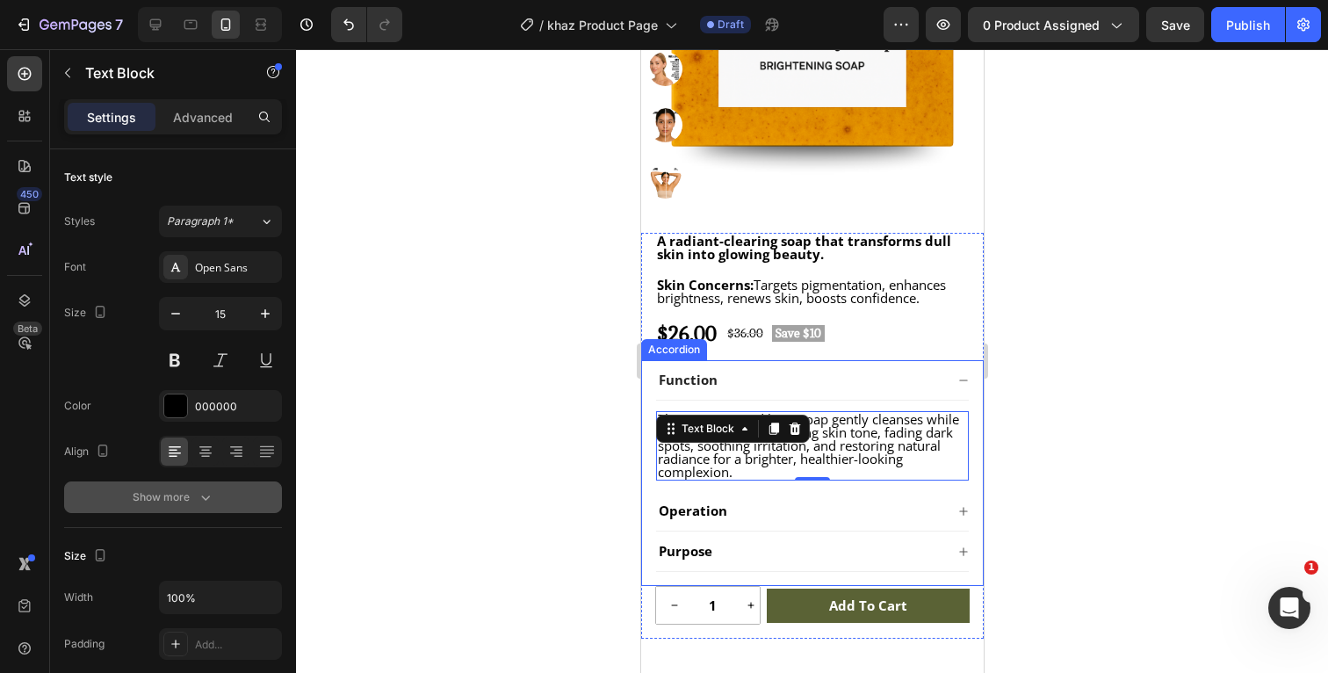
click at [1063, 410] on div at bounding box center [812, 361] width 1032 height 624
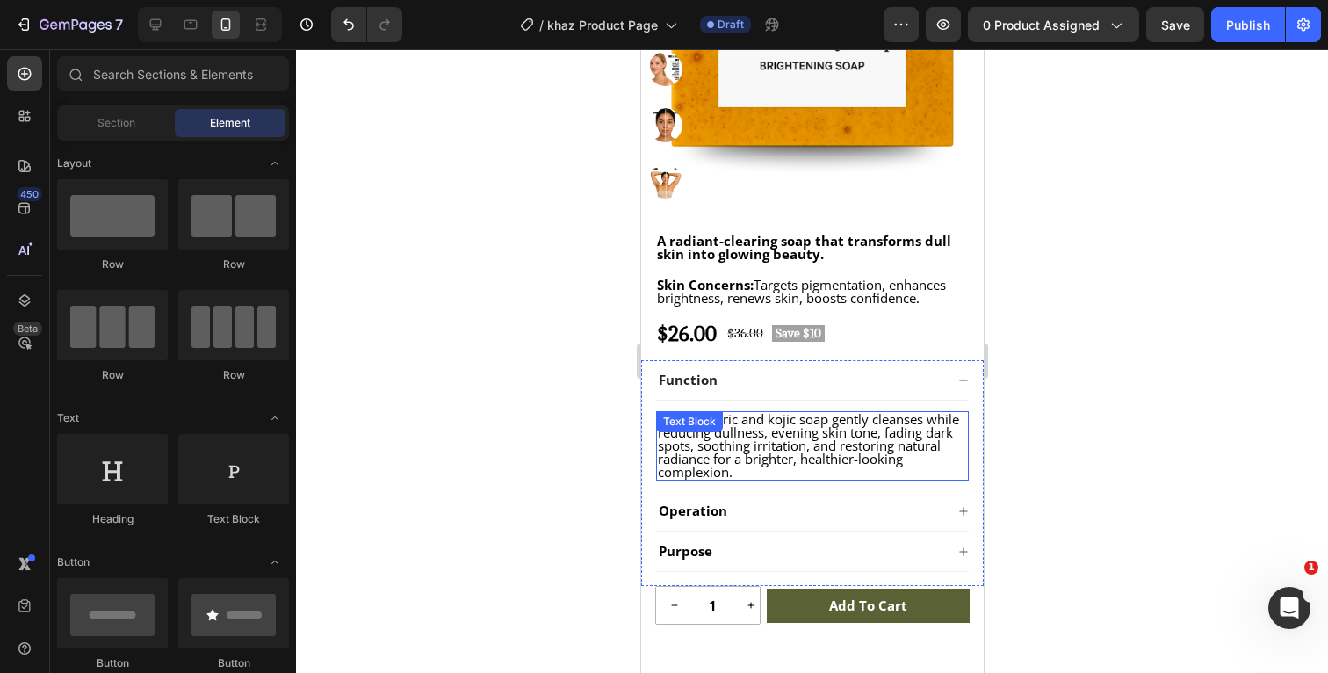
click at [916, 455] on p "This turmeric and kojic soap gently cleanses while reducing dullness, evening s…" at bounding box center [811, 446] width 309 height 66
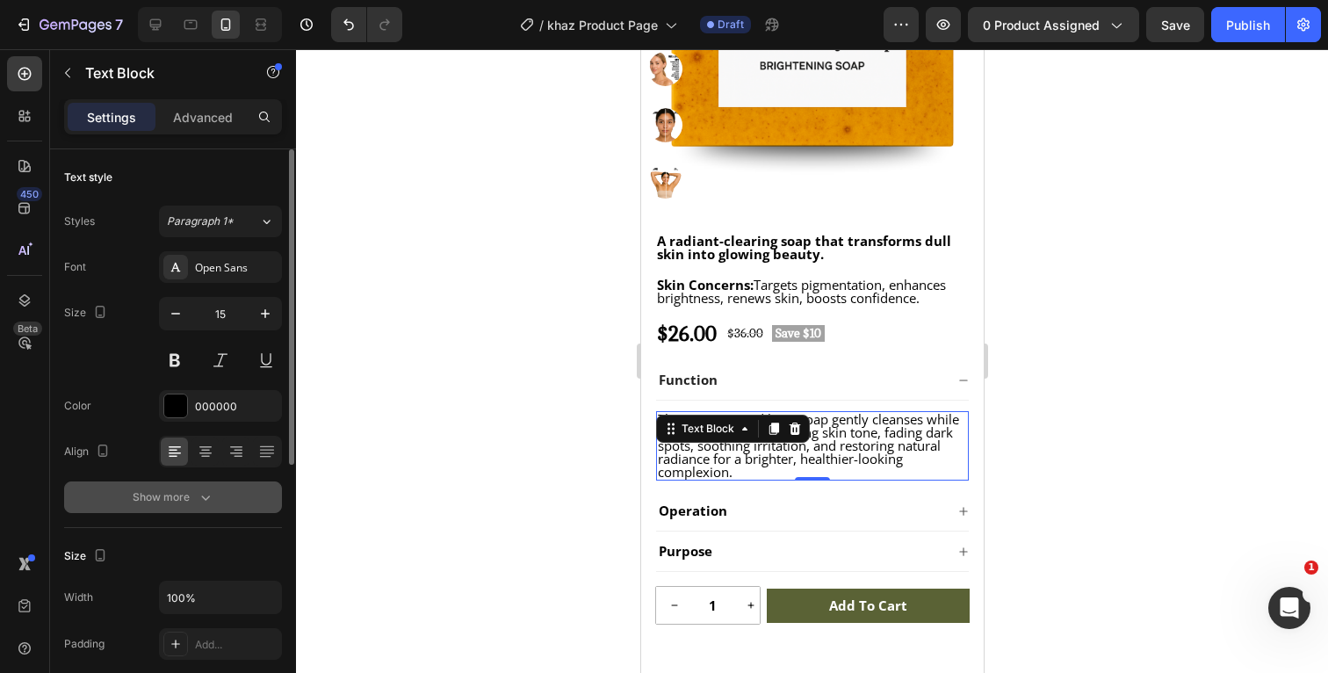
click at [206, 497] on icon "button" at bounding box center [206, 497] width 18 height 18
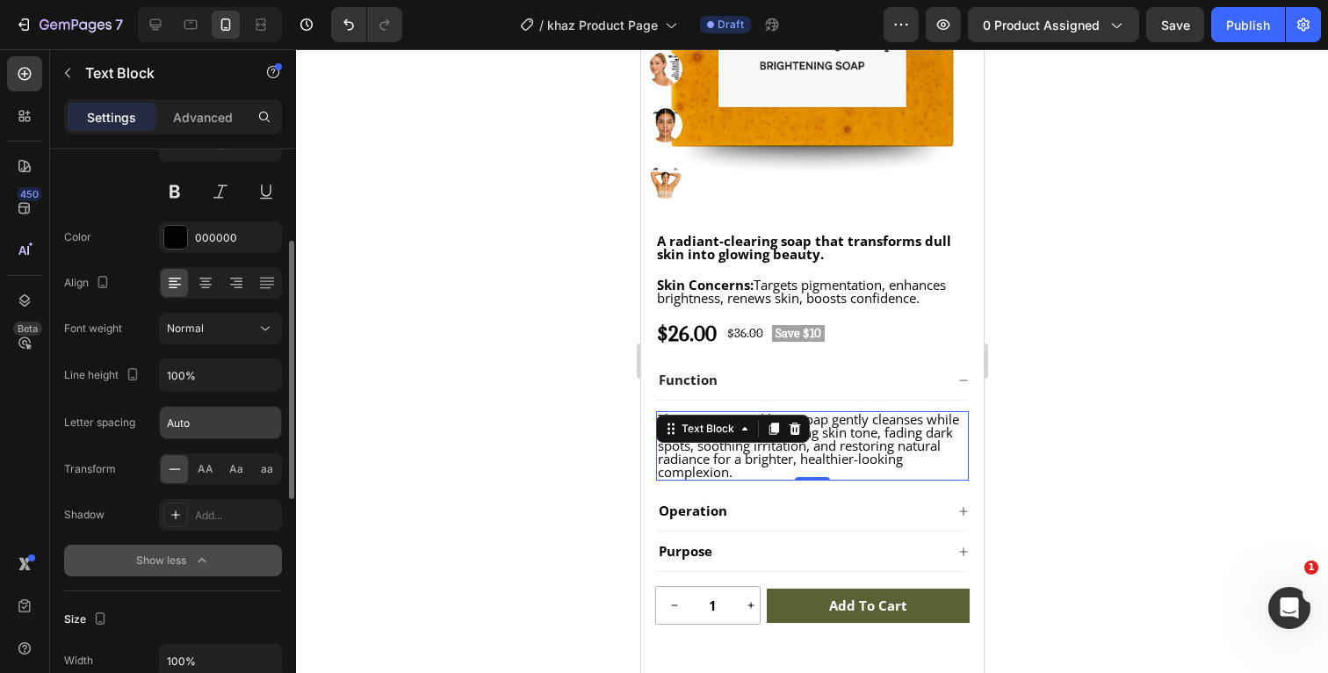
scroll to position [179, 0]
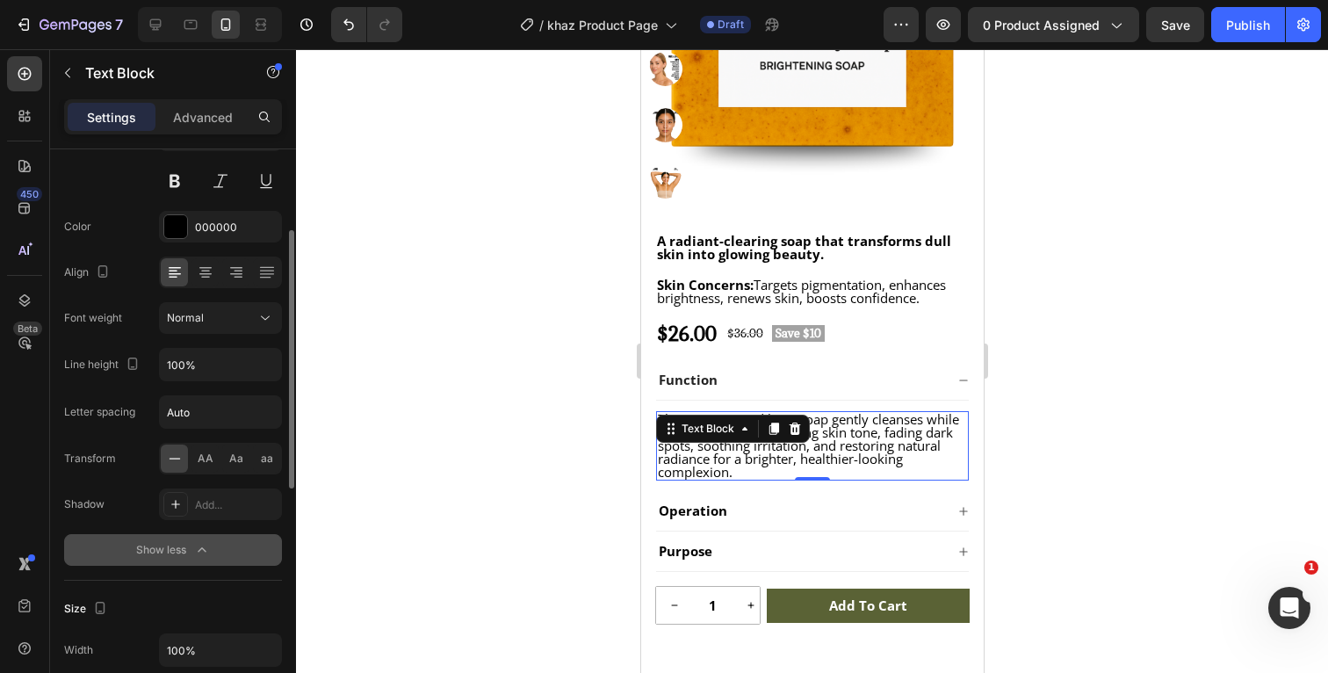
click at [208, 553] on icon "button" at bounding box center [202, 550] width 18 height 18
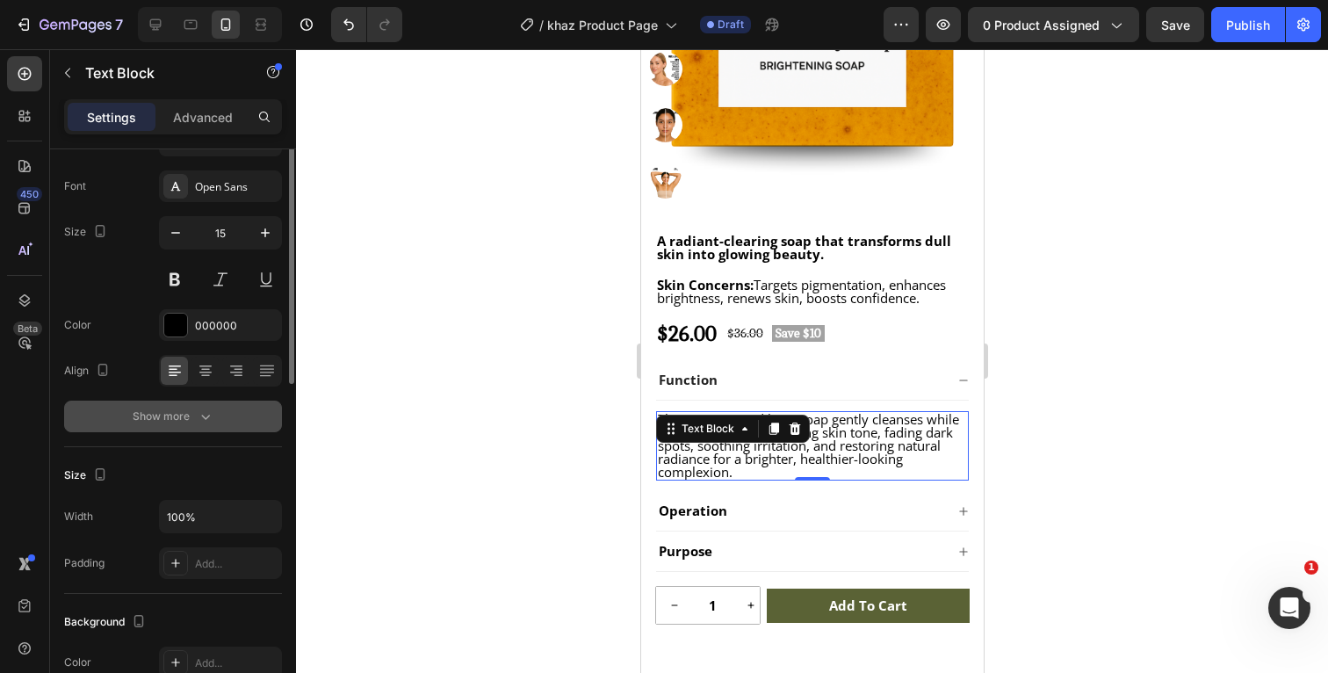
scroll to position [0, 0]
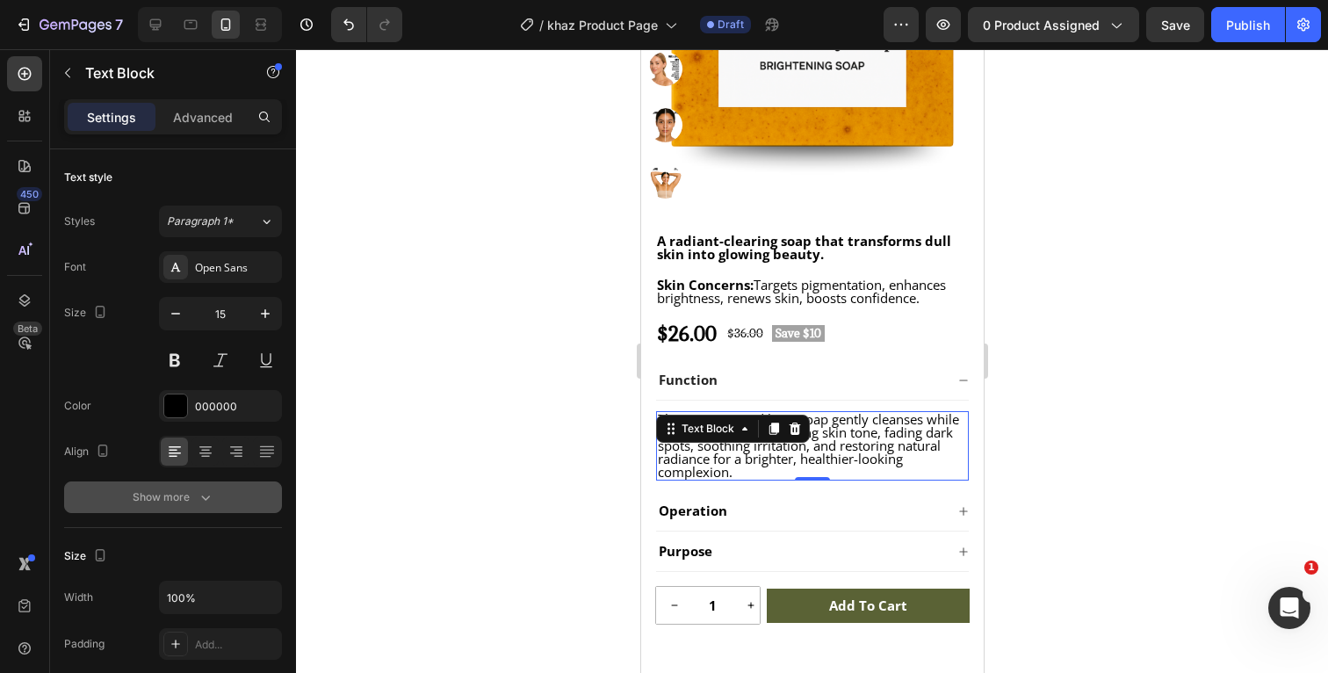
click at [1114, 417] on div at bounding box center [812, 361] width 1032 height 624
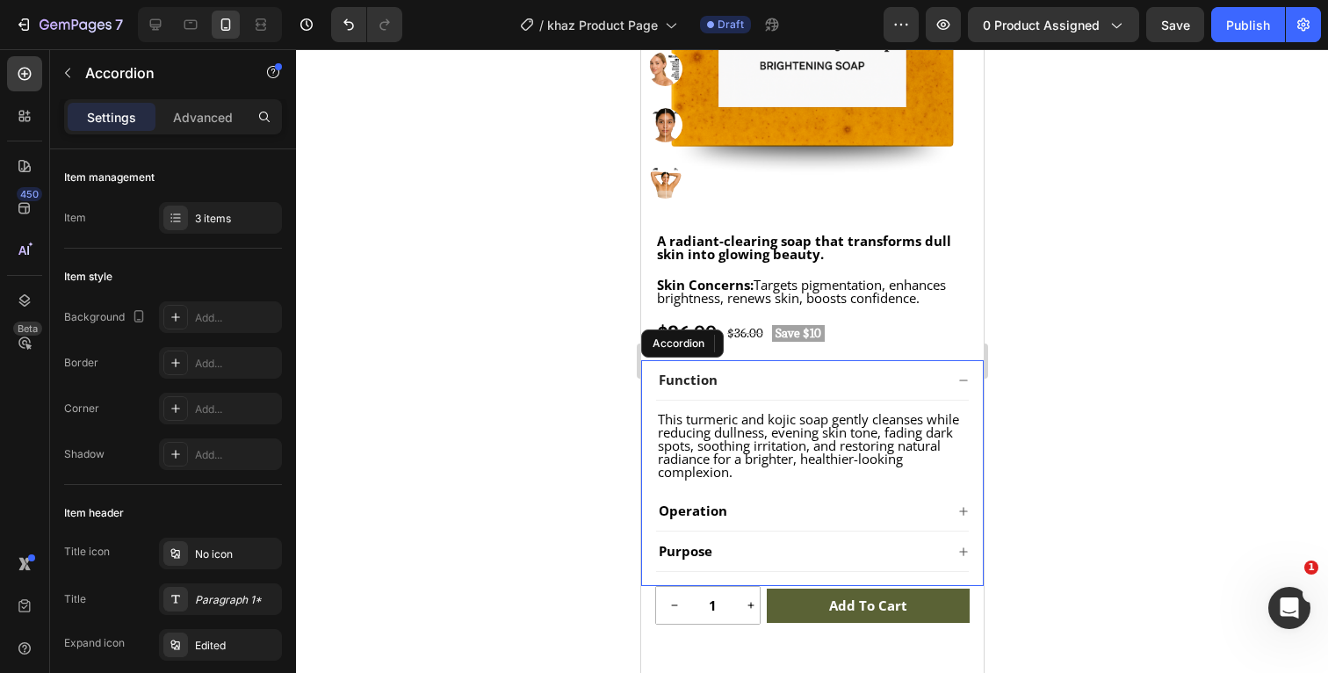
click at [963, 380] on icon at bounding box center [962, 379] width 8 height 1
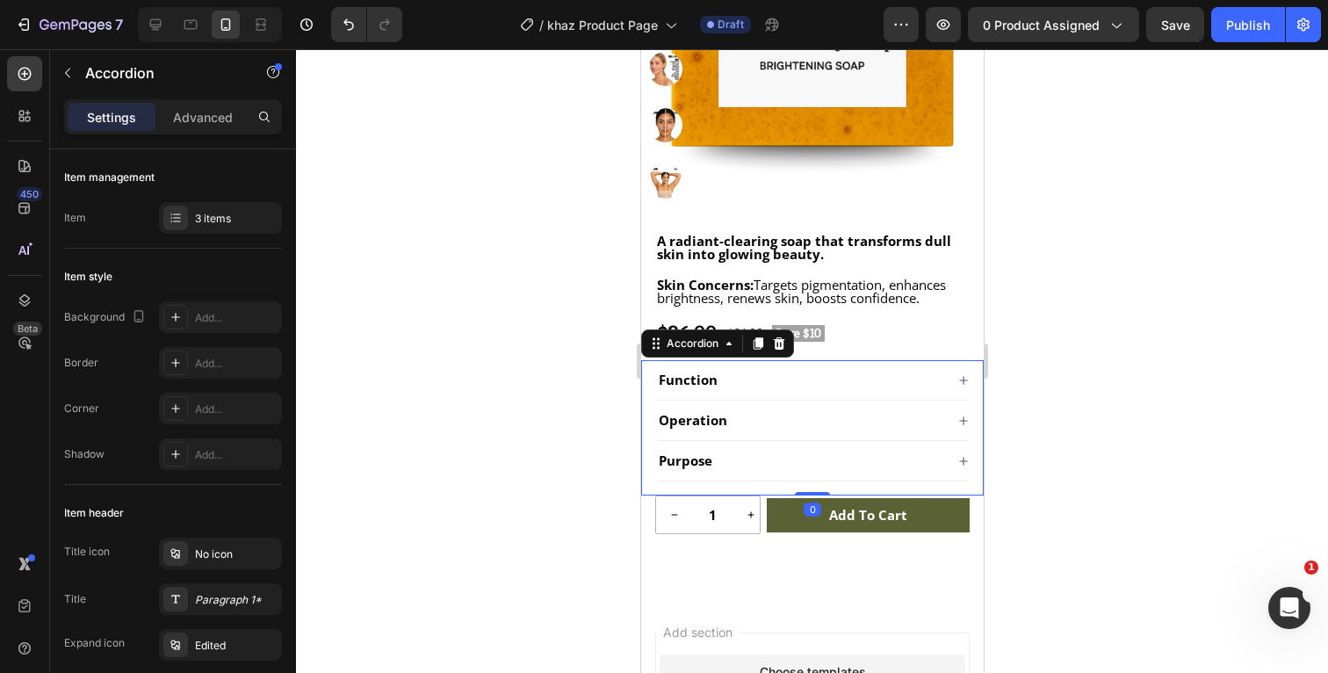
click at [963, 422] on icon at bounding box center [962, 420] width 8 height 8
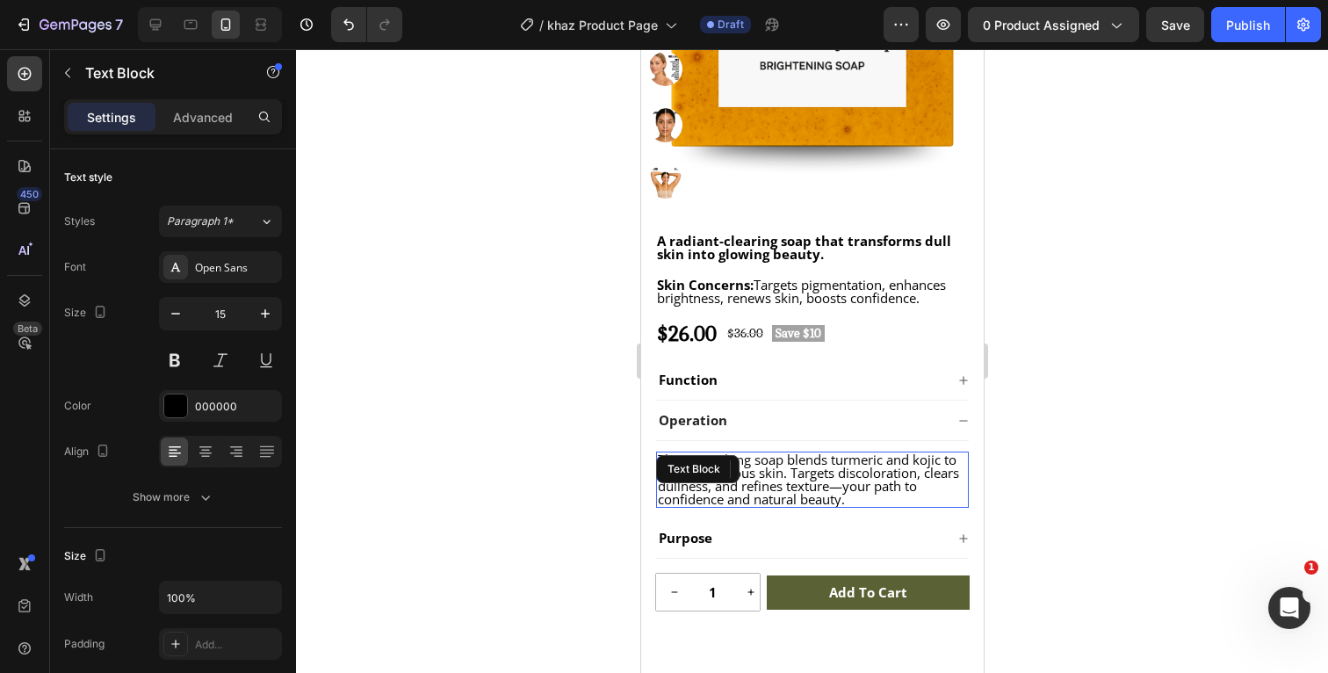
click at [863, 497] on p "This nourishing soap blends turmeric and kojic to reveal luminous skin. Targets…" at bounding box center [811, 479] width 309 height 53
click at [858, 497] on p "This nourishing soap blends turmeric and kojic to reveal luminous skin. Targets…" at bounding box center [811, 479] width 309 height 53
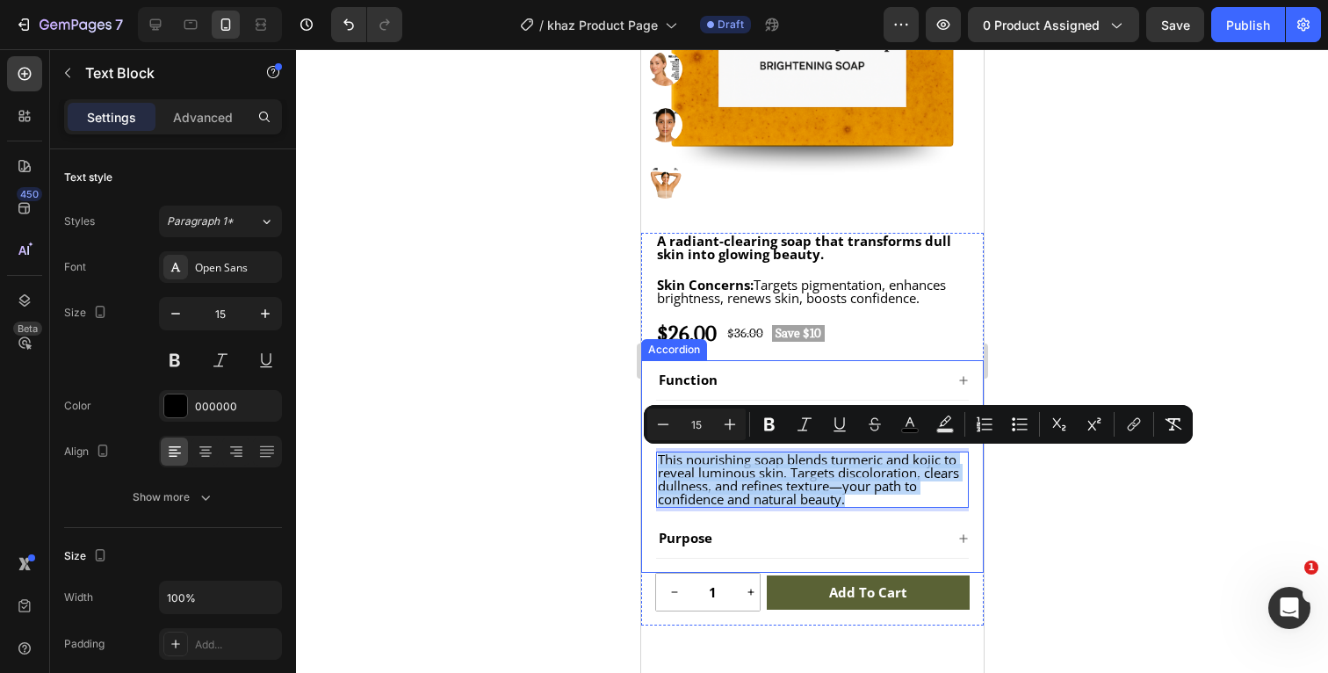
drag, startPoint x: 868, startPoint y: 497, endPoint x: 645, endPoint y: 459, distance: 226.4
click at [645, 459] on div "Function Operation This nourishing soap blends turmeric and kojic to reveal lum…" at bounding box center [811, 466] width 343 height 213
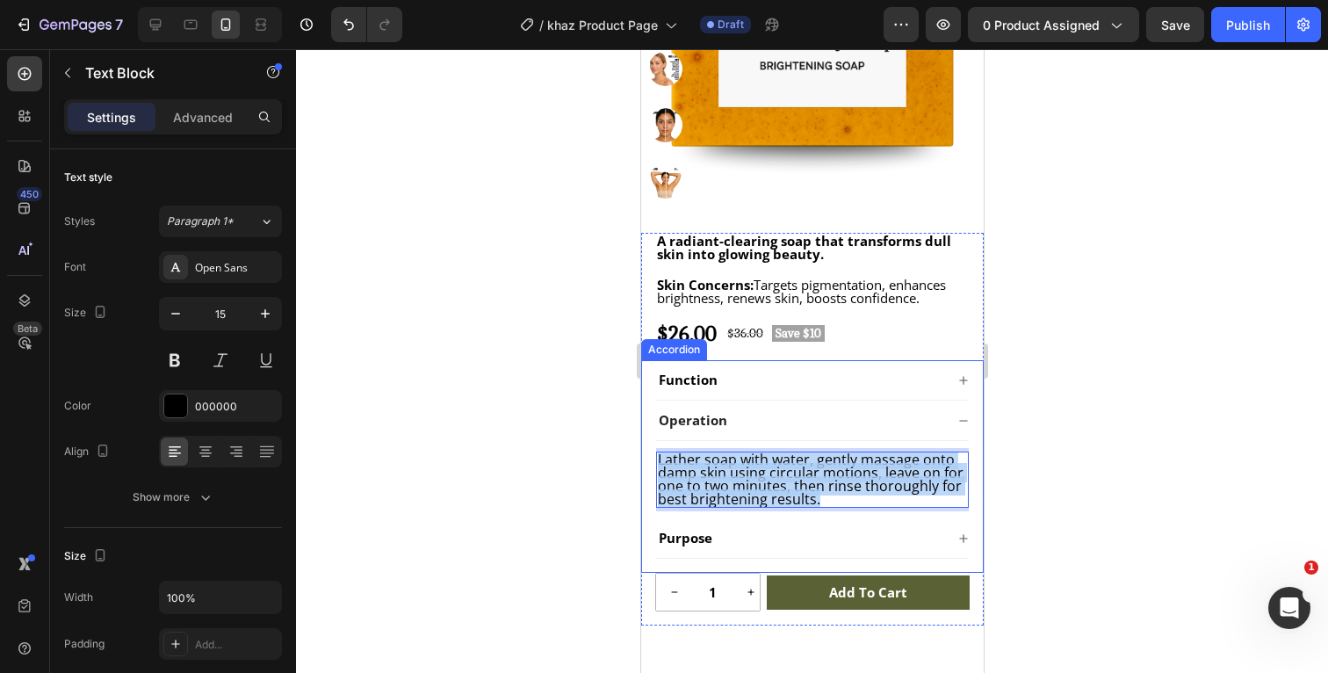
drag, startPoint x: 832, startPoint y: 494, endPoint x: 641, endPoint y: 447, distance: 196.2
click at [641, 447] on div "Function Operation Lather soap with water, gently massage onto damp skin using …" at bounding box center [811, 466] width 343 height 213
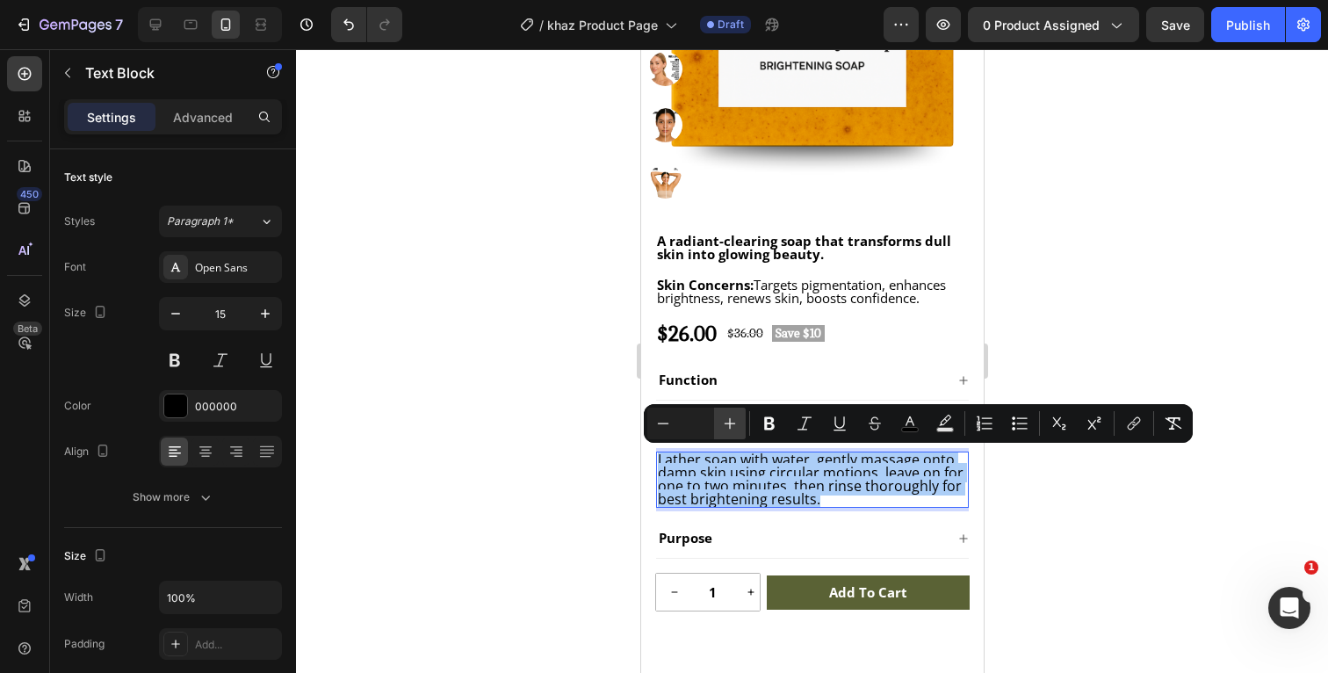
click at [729, 422] on icon "Editor contextual toolbar" at bounding box center [730, 424] width 18 height 18
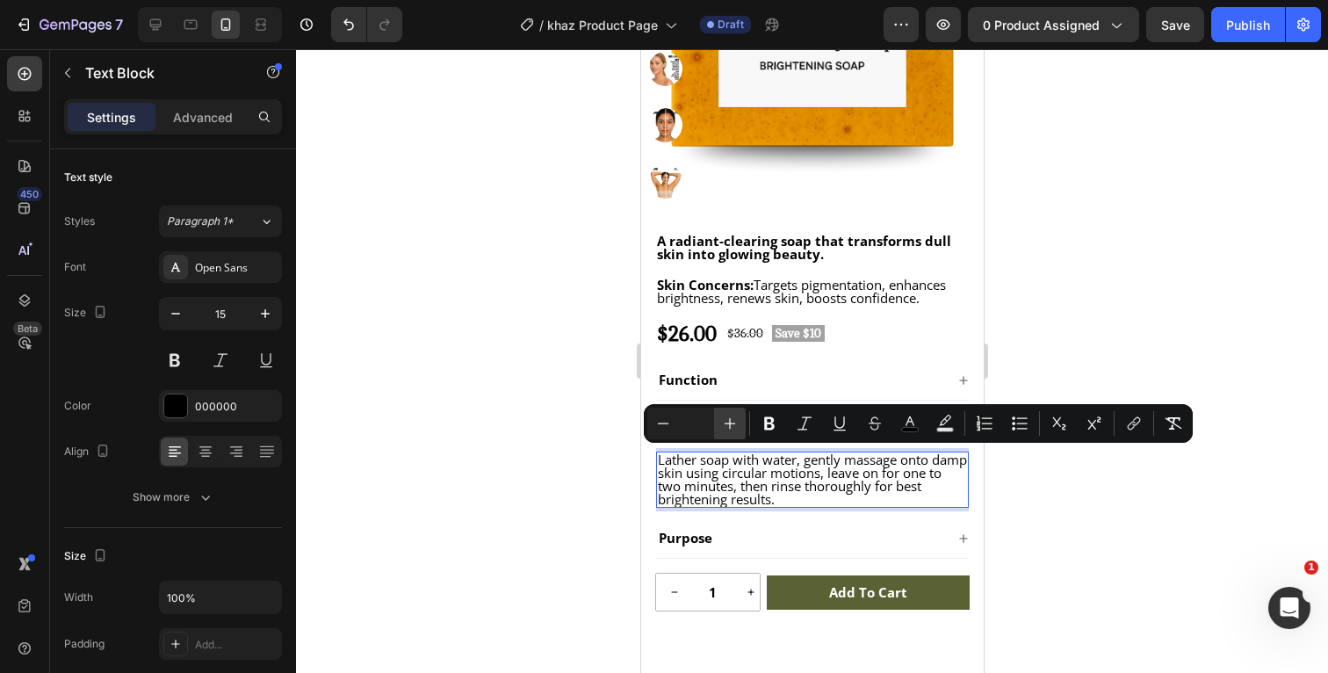
click at [729, 422] on icon "Editor contextual toolbar" at bounding box center [730, 424] width 18 height 18
click at [914, 424] on icon "Editor contextual toolbar" at bounding box center [910, 421] width 9 height 10
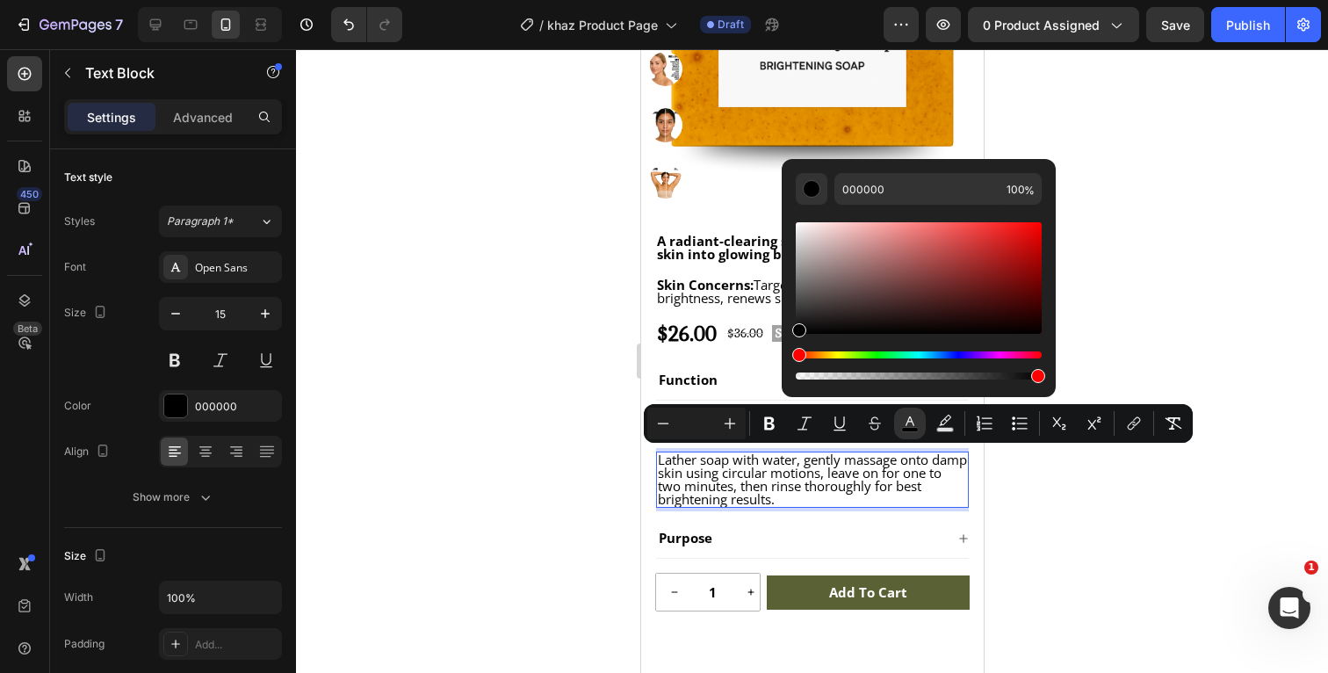
click at [1140, 337] on div at bounding box center [812, 361] width 1032 height 624
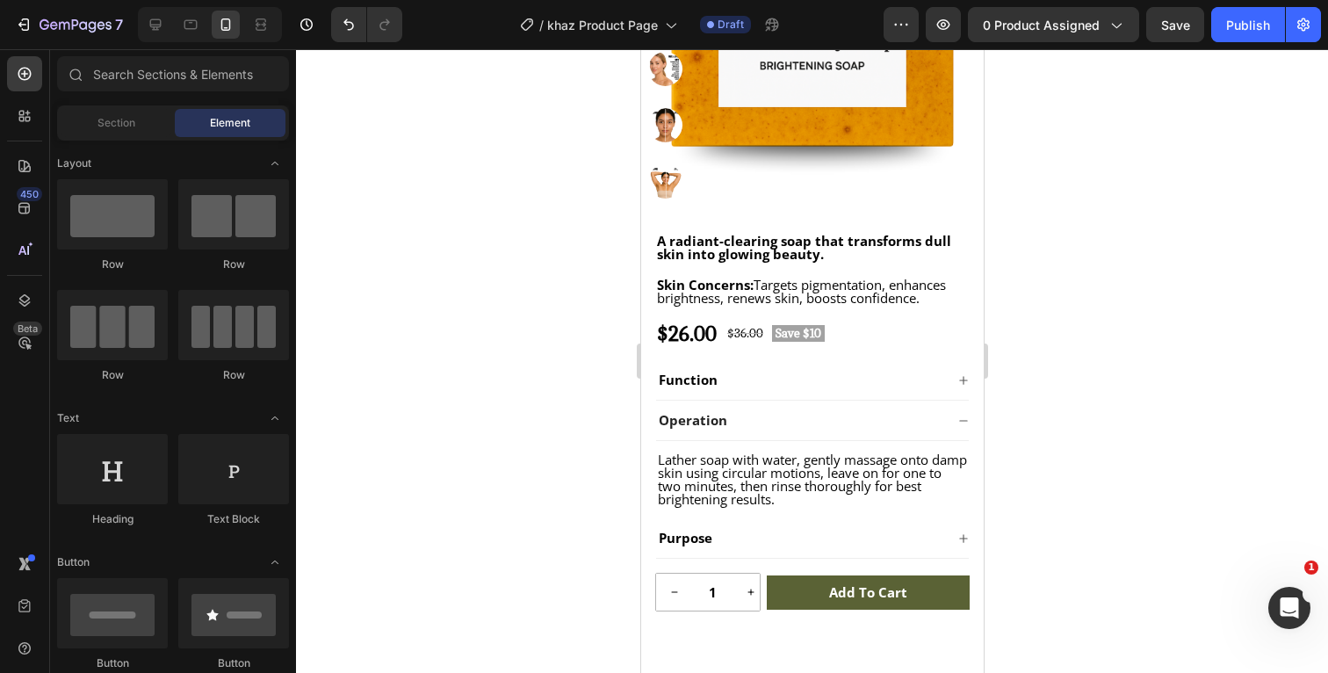
click at [1140, 337] on div at bounding box center [812, 361] width 1032 height 624
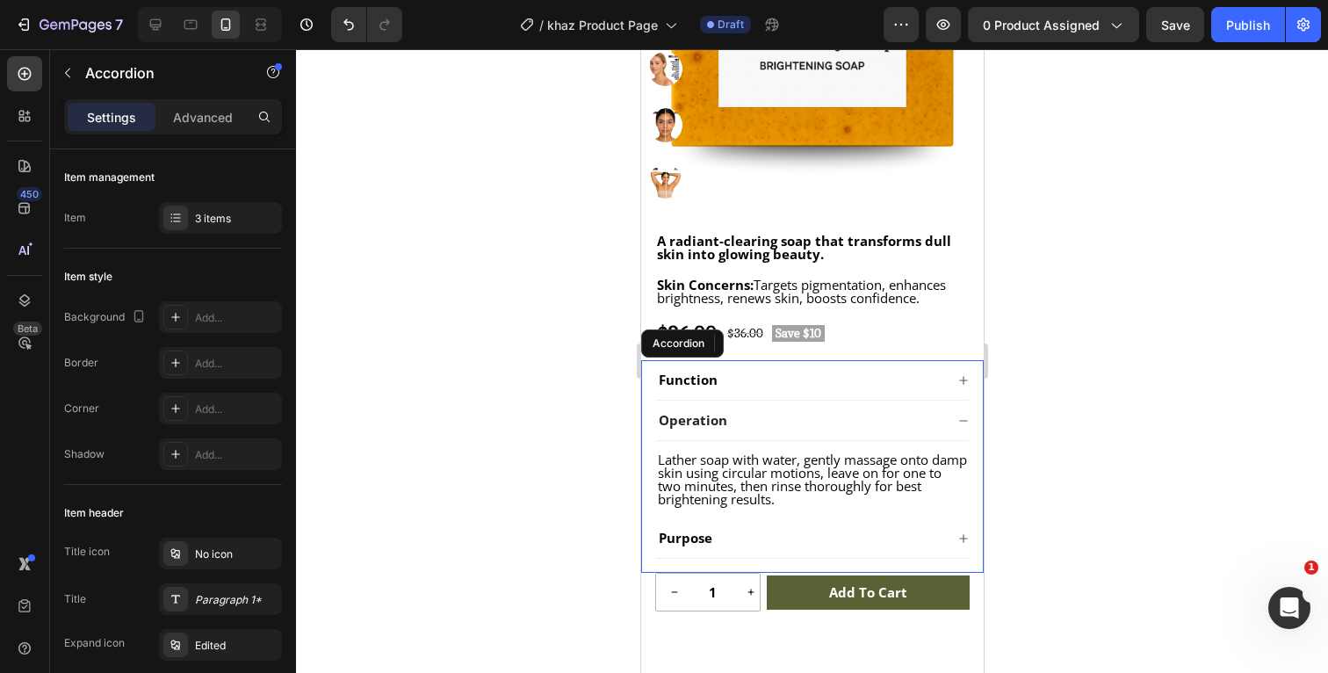
click at [964, 420] on icon at bounding box center [962, 420] width 8 height 1
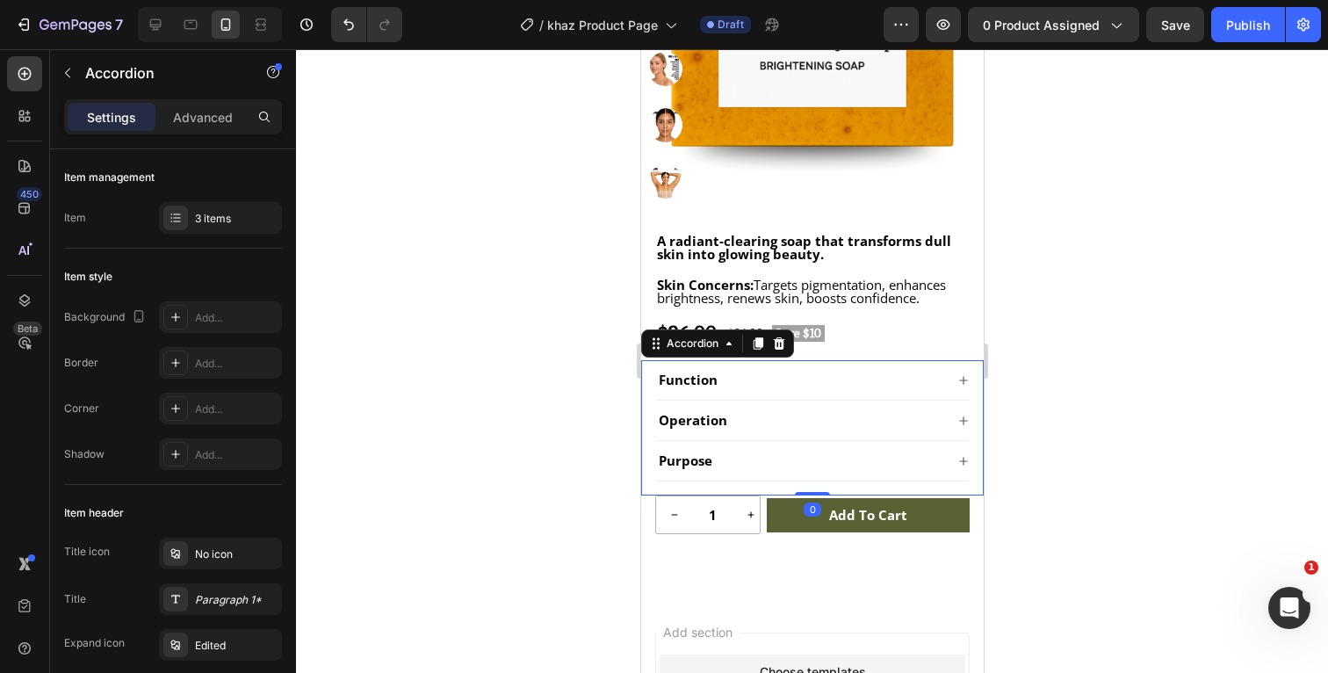
click at [964, 383] on icon at bounding box center [962, 380] width 11 height 11
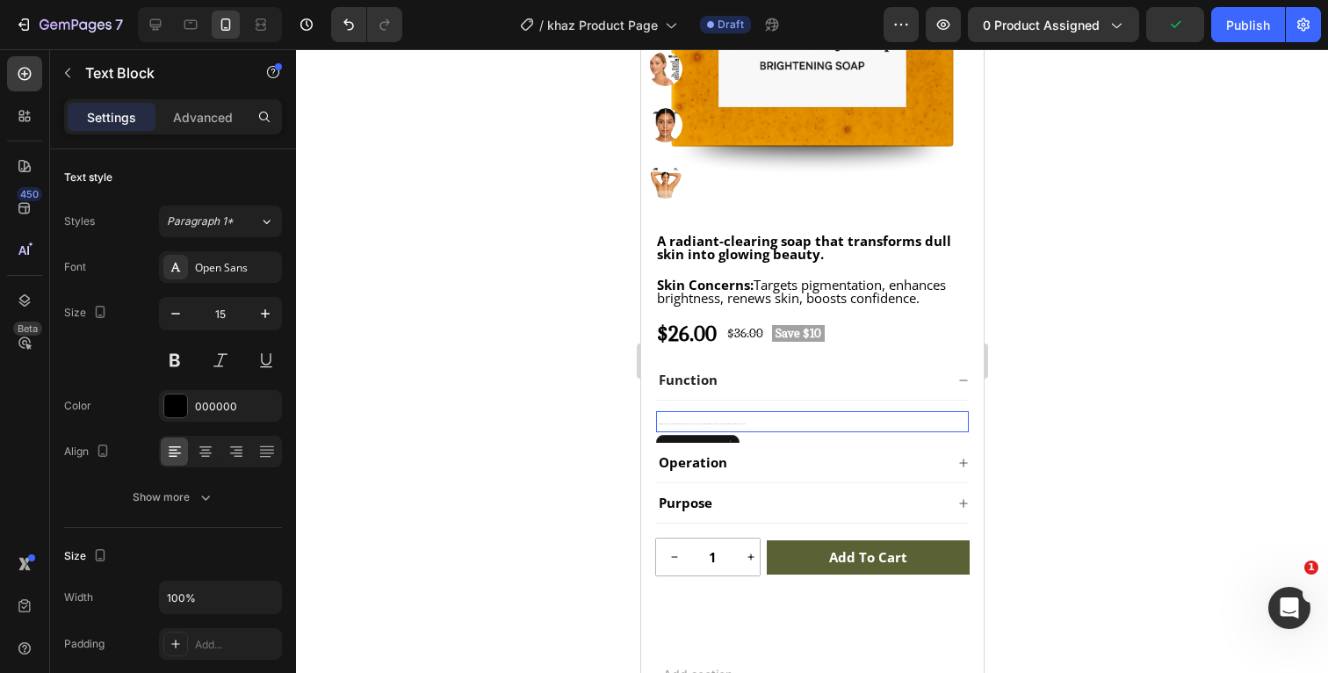
click at [755, 420] on p "This turmeric and kojic soap gently cleanses while reducing dullness, evening s…" at bounding box center [811, 422] width 309 height 18
click at [748, 420] on p "This turmeric and kojic soap gently cleanses while reducing dullness, evening s…" at bounding box center [811, 422] width 309 height 18
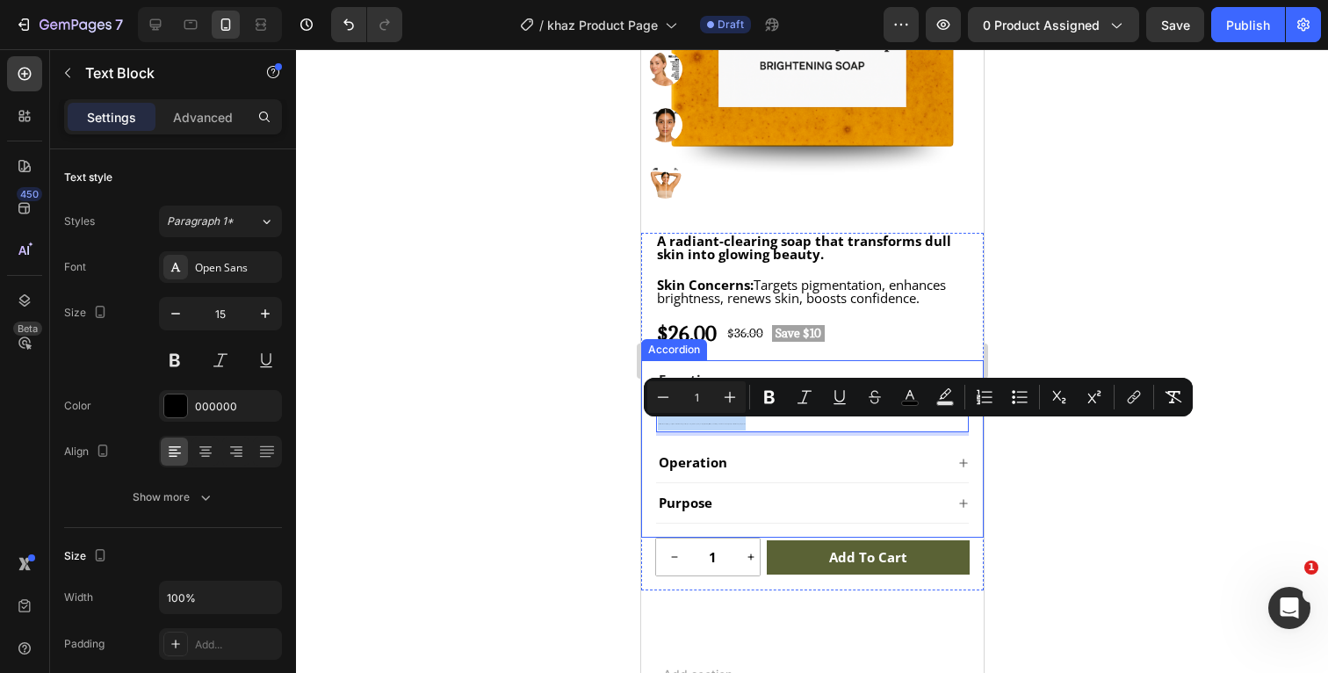
drag, startPoint x: 755, startPoint y: 423, endPoint x: 649, endPoint y: 423, distance: 106.3
click at [649, 423] on div "Function This turmeric and kojic soap gently cleanses while reducing dullness, …" at bounding box center [811, 448] width 343 height 177
click at [706, 396] on input "1" at bounding box center [696, 397] width 35 height 21
type input "15"
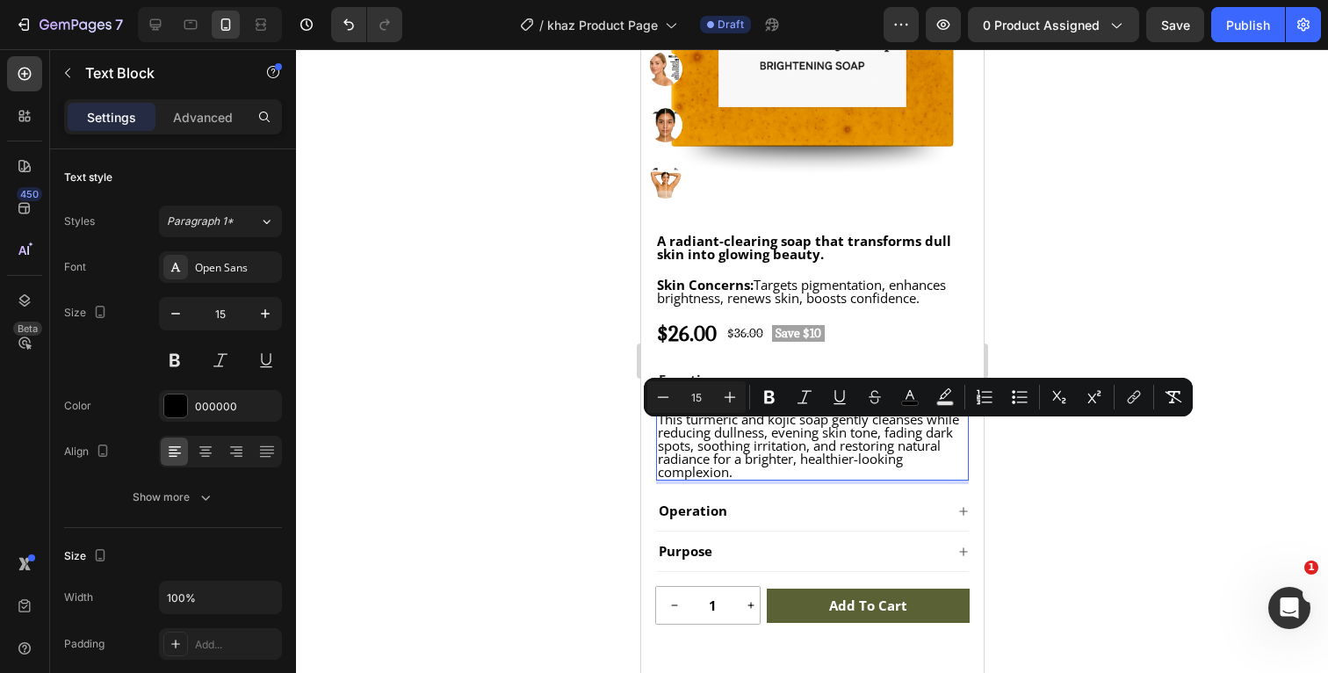
click at [1093, 446] on div at bounding box center [812, 361] width 1032 height 624
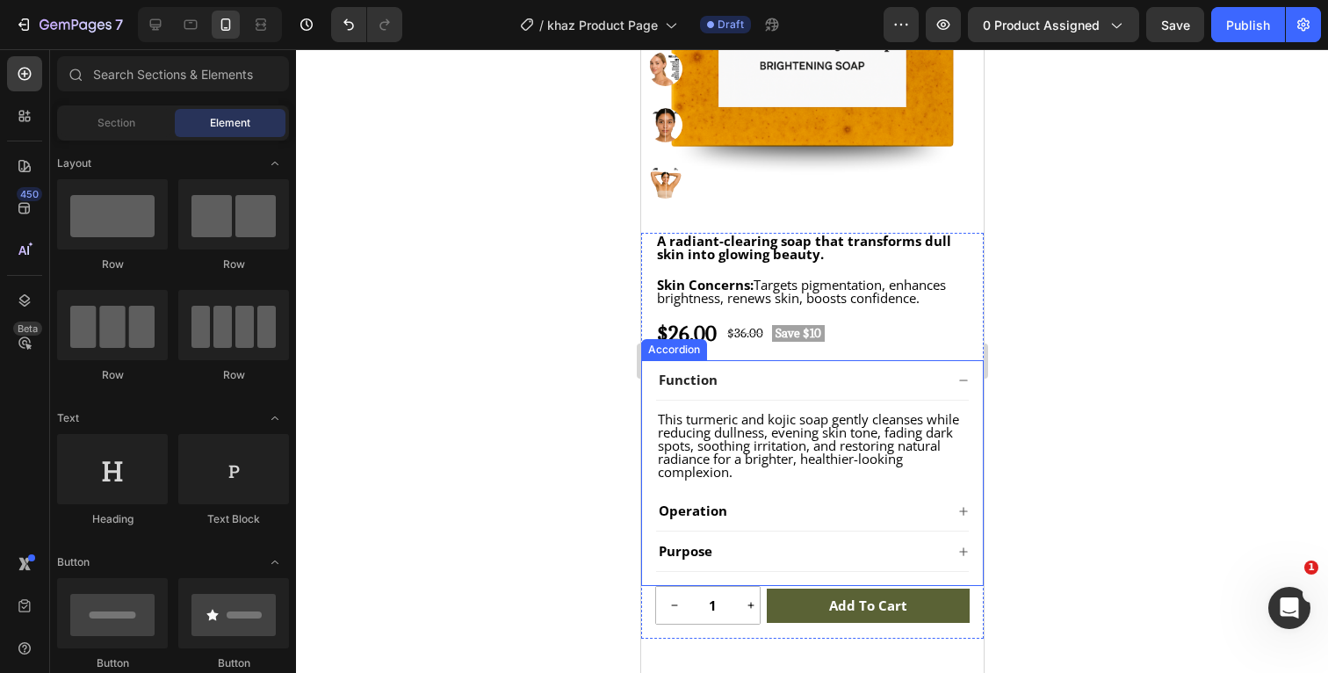
click at [965, 380] on icon at bounding box center [962, 379] width 8 height 1
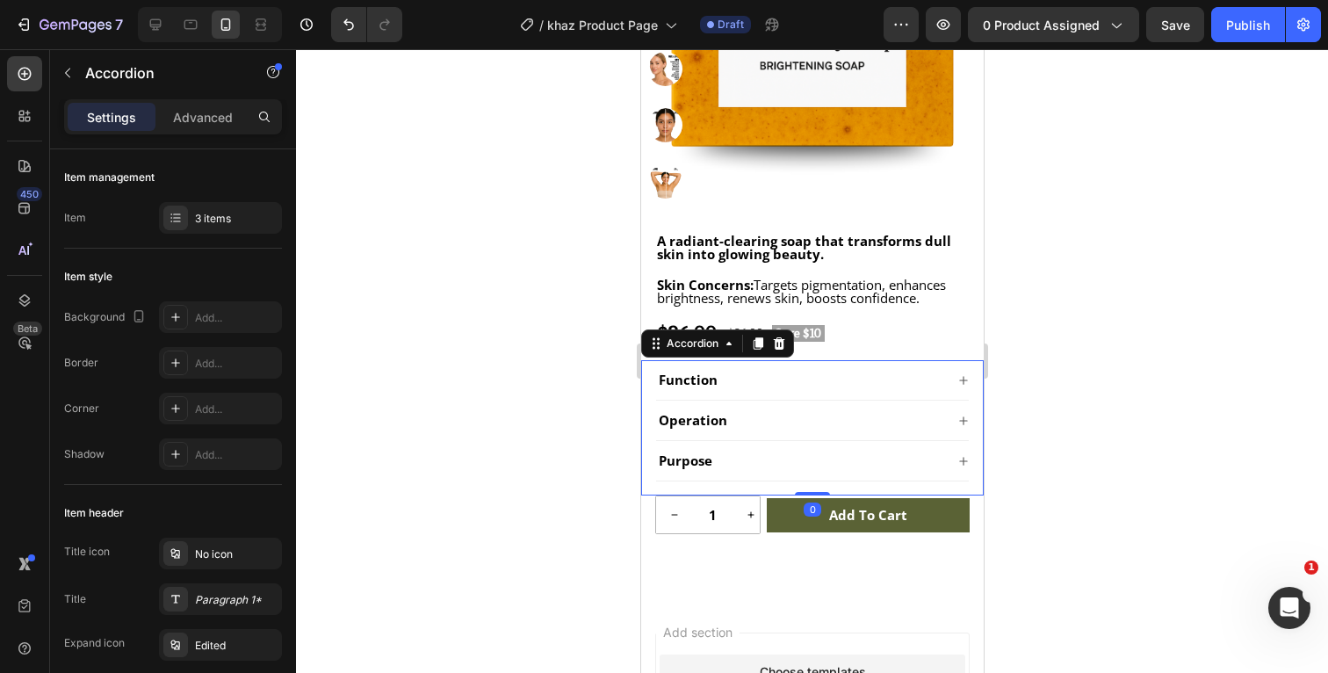
click at [965, 424] on icon at bounding box center [962, 420] width 11 height 11
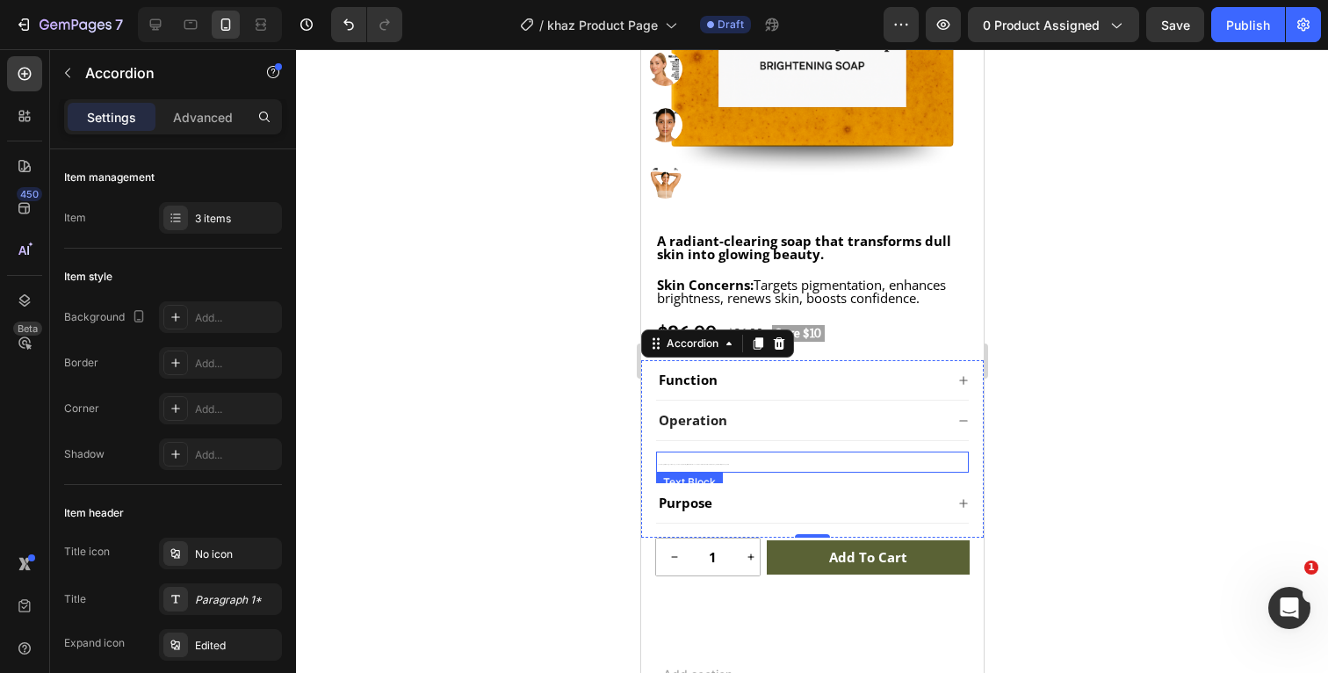
click at [738, 460] on p "Lather soap with water, gently massage onto damp skin using circular motions, l…" at bounding box center [811, 462] width 309 height 18
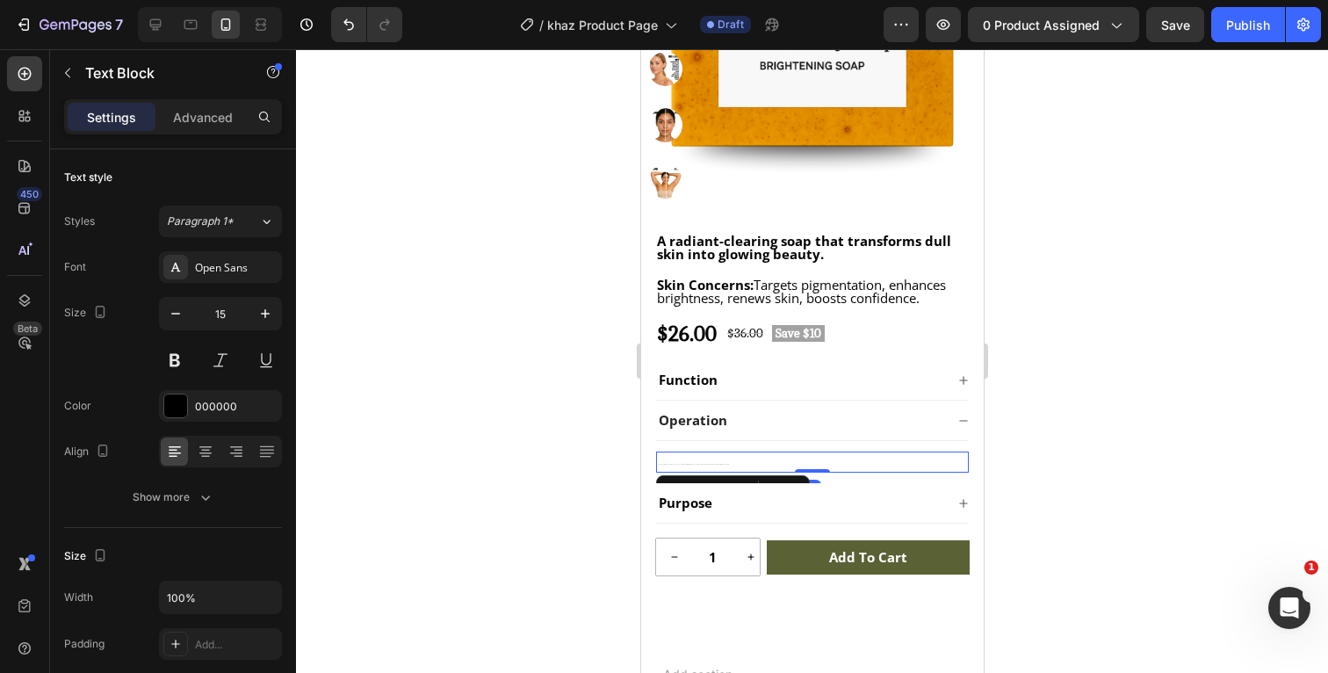
click at [730, 461] on p "Lather soap with water, gently massage onto damp skin using circular motions, l…" at bounding box center [811, 462] width 309 height 18
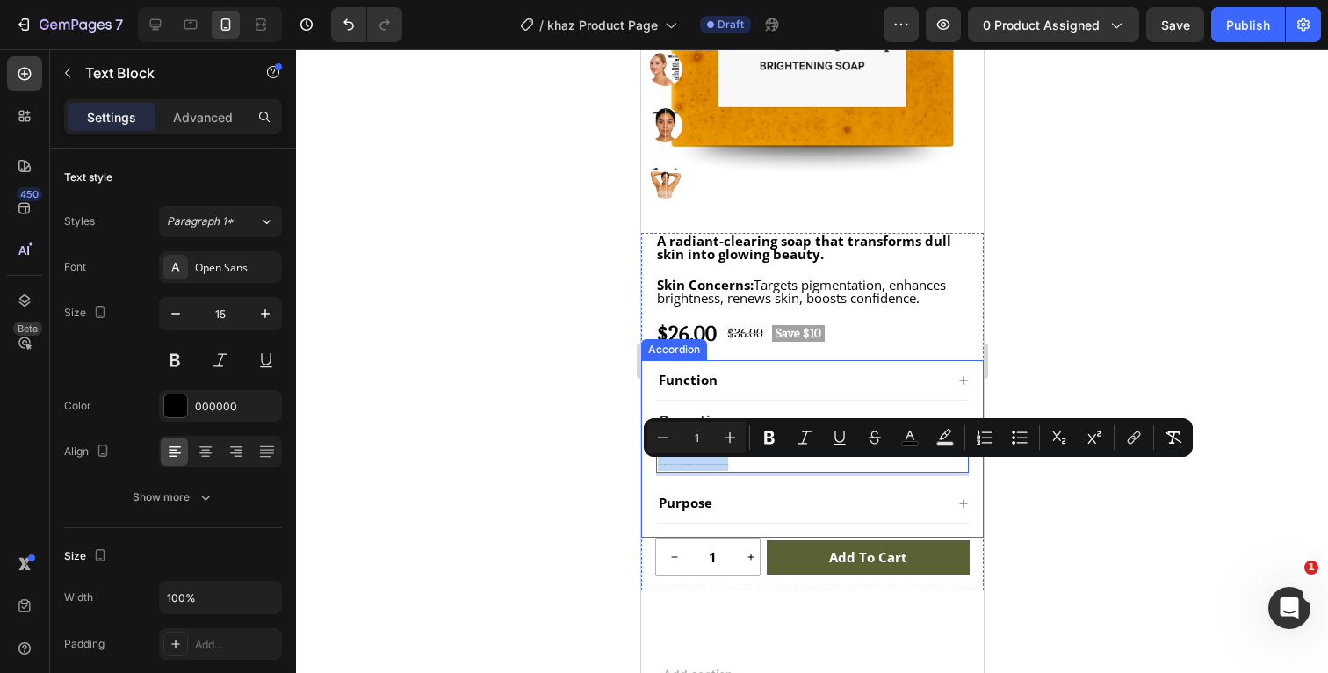
drag, startPoint x: 737, startPoint y: 461, endPoint x: 648, endPoint y: 462, distance: 88.7
click at [649, 461] on div "Function Operation Lather soap with water, gently massage onto damp skin using …" at bounding box center [811, 448] width 343 height 177
click at [704, 431] on input "1" at bounding box center [696, 437] width 35 height 21
type input "15"
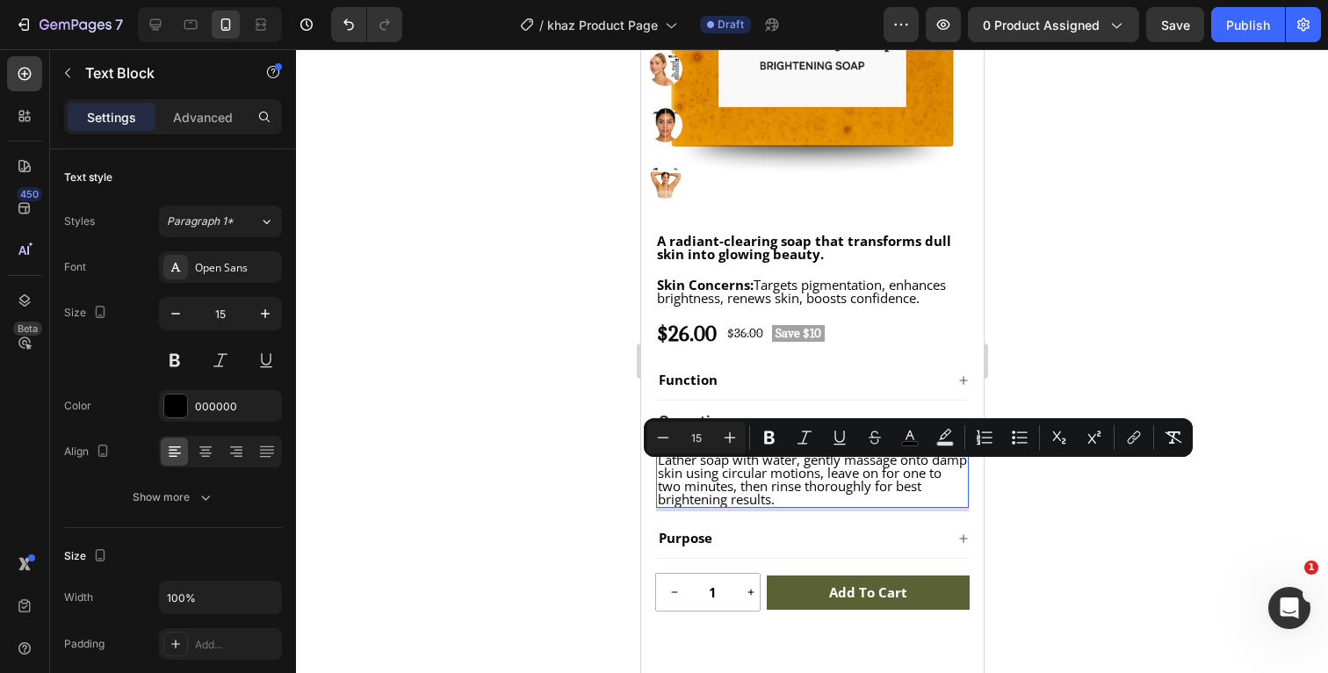
click at [1059, 486] on div at bounding box center [812, 361] width 1032 height 624
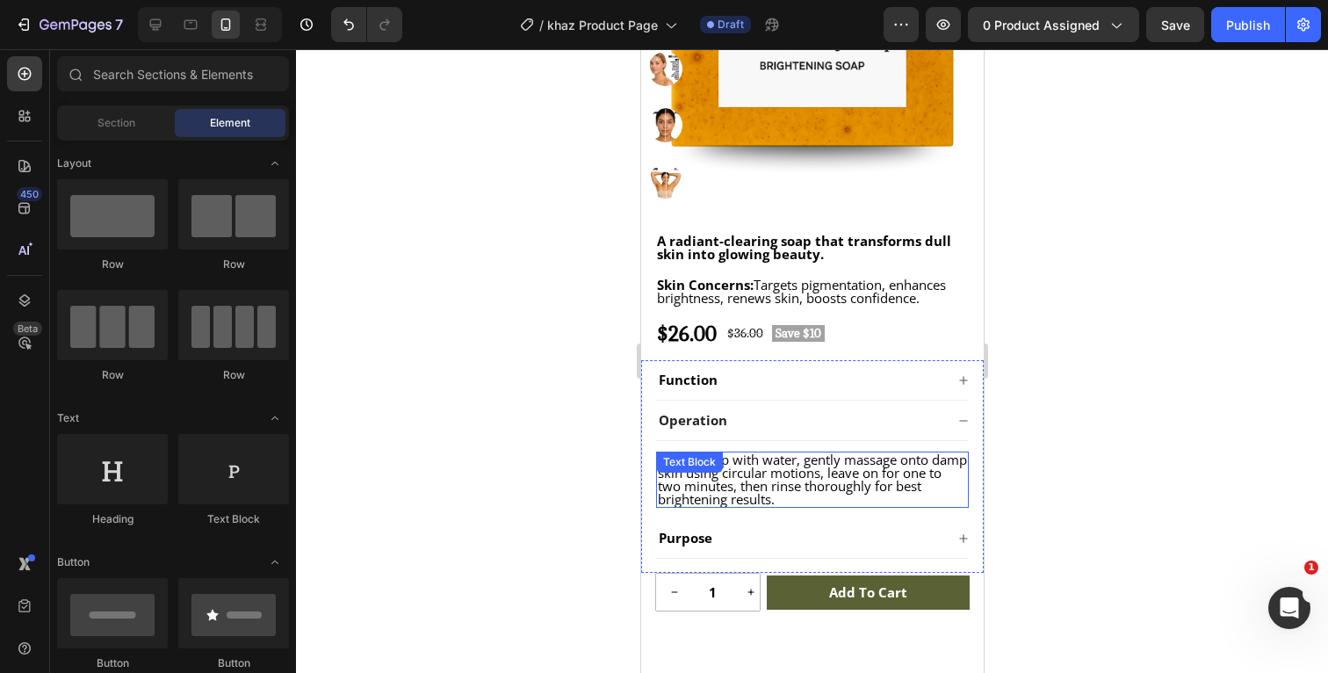
click at [786, 495] on p "Lather soap with water, gently massage onto damp skin using circular motions, l…" at bounding box center [811, 479] width 309 height 53
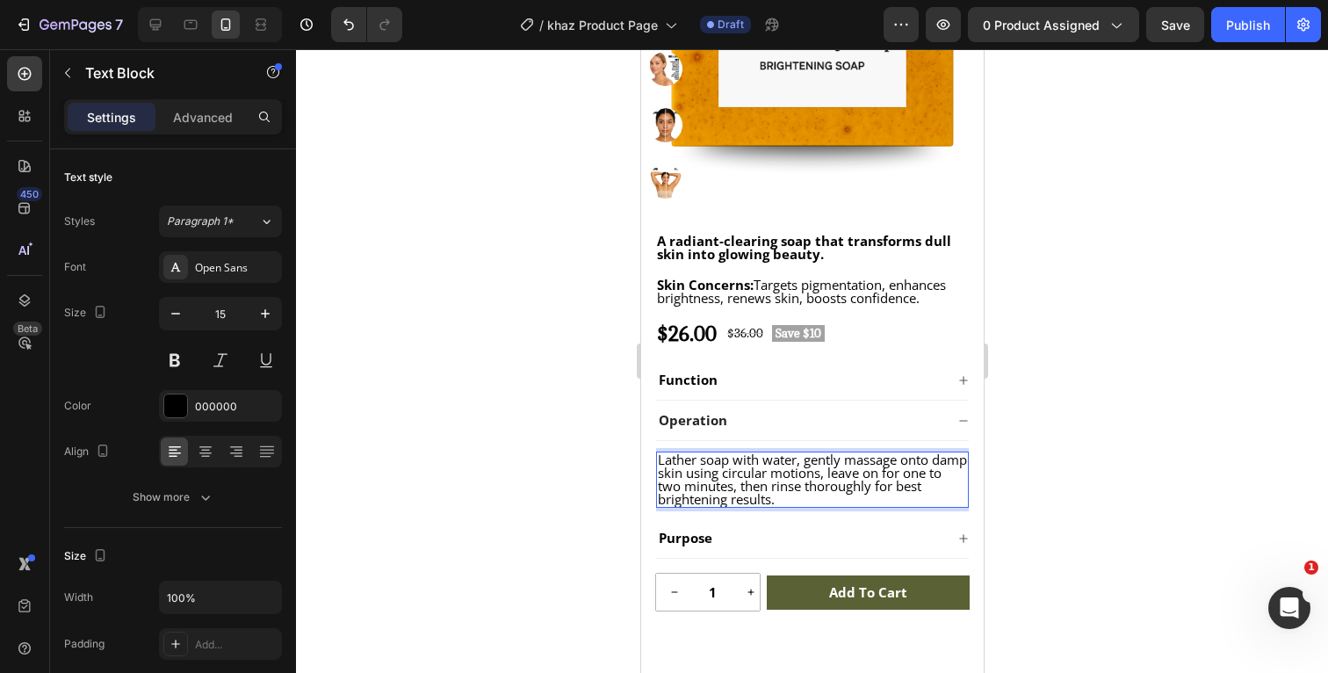
click at [795, 495] on p "Lather soap with water, gently massage onto damp skin using circular motions, l…" at bounding box center [811, 479] width 309 height 53
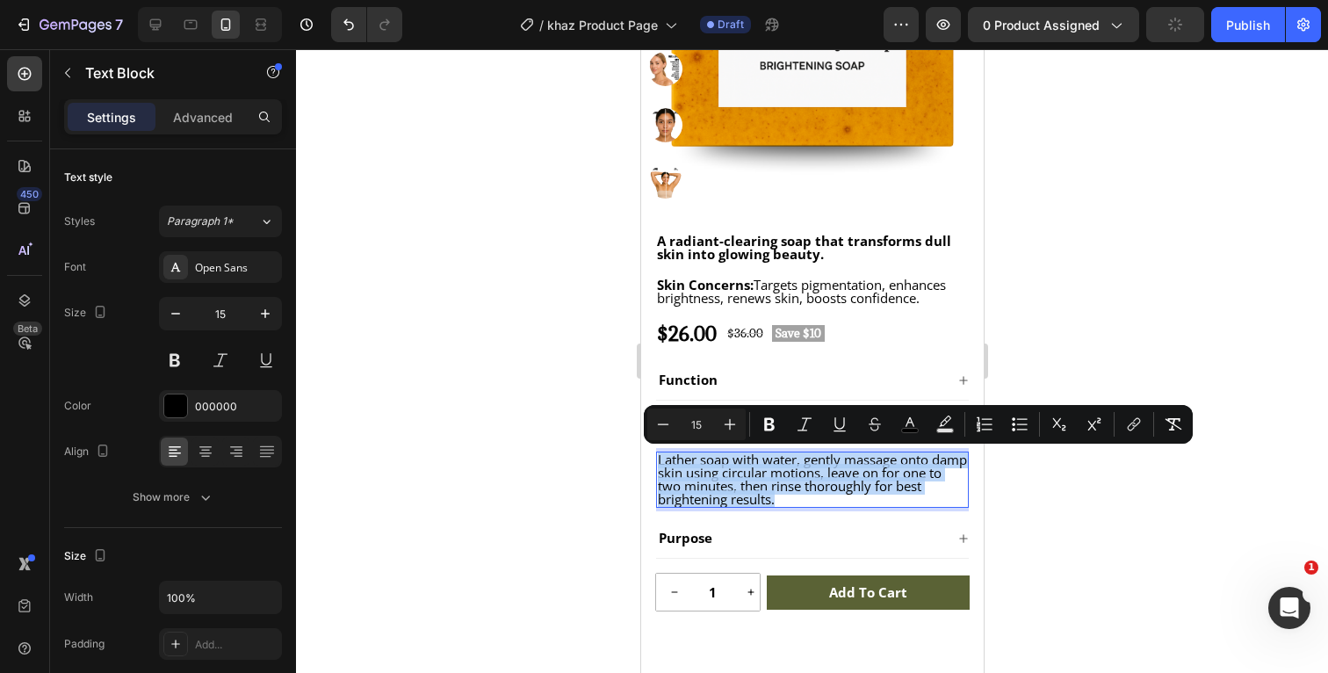
drag, startPoint x: 795, startPoint y: 495, endPoint x: 639, endPoint y: 450, distance: 162.9
click at [640, 450] on html "iPhone 13 Pro ( 390 px) iPhone 13 Mini iPhone 13 Pro iPhone 11 Pro Max iPhone 1…" at bounding box center [811, 336] width 343 height 1421
click at [732, 421] on icon "Editor contextual toolbar" at bounding box center [730, 424] width 18 height 18
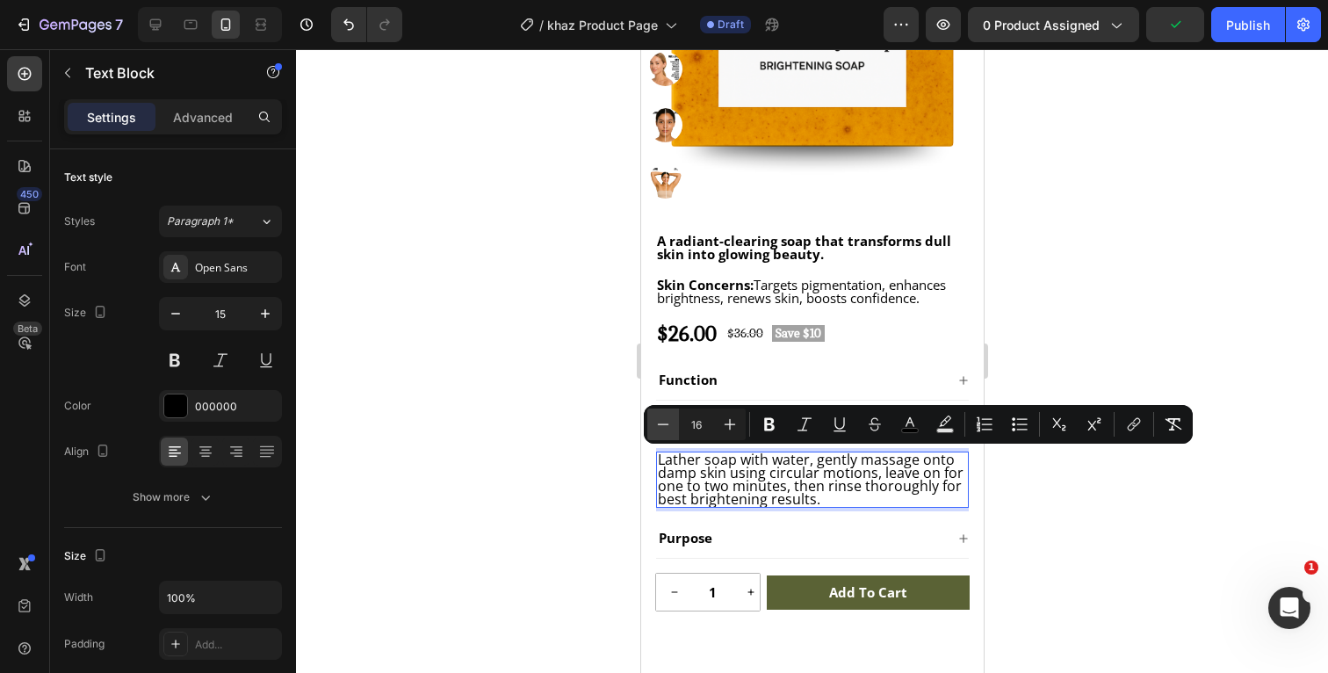
click at [659, 419] on icon "Editor contextual toolbar" at bounding box center [663, 424] width 18 height 18
type input "15"
click at [910, 423] on icon "Editor contextual toolbar" at bounding box center [910, 422] width 9 height 10
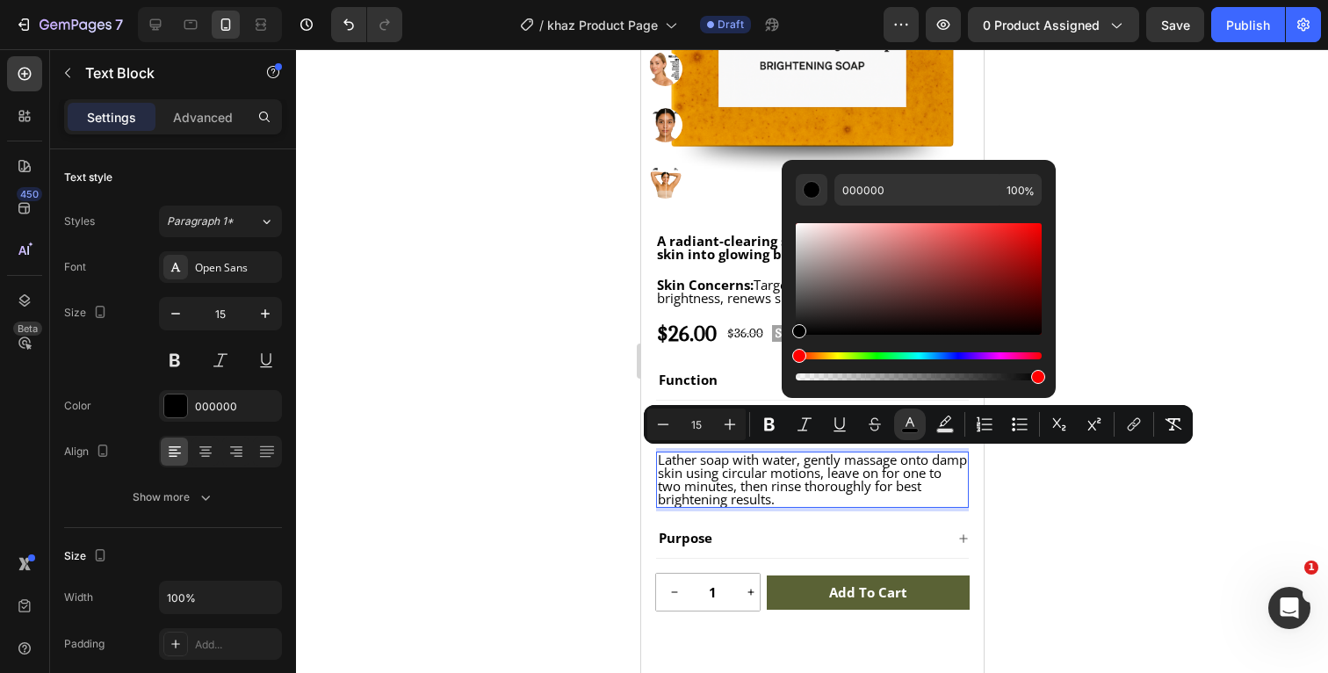
click at [1145, 313] on div at bounding box center [812, 361] width 1032 height 624
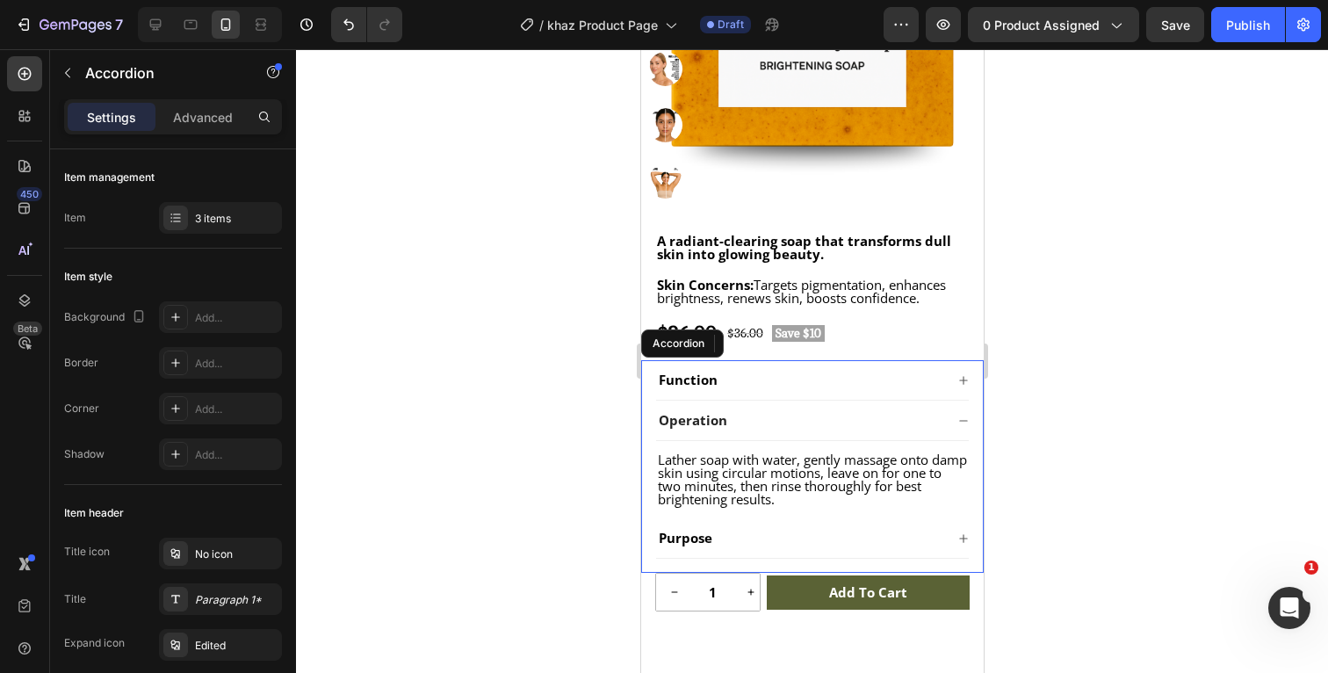
click at [962, 382] on icon at bounding box center [962, 380] width 11 height 11
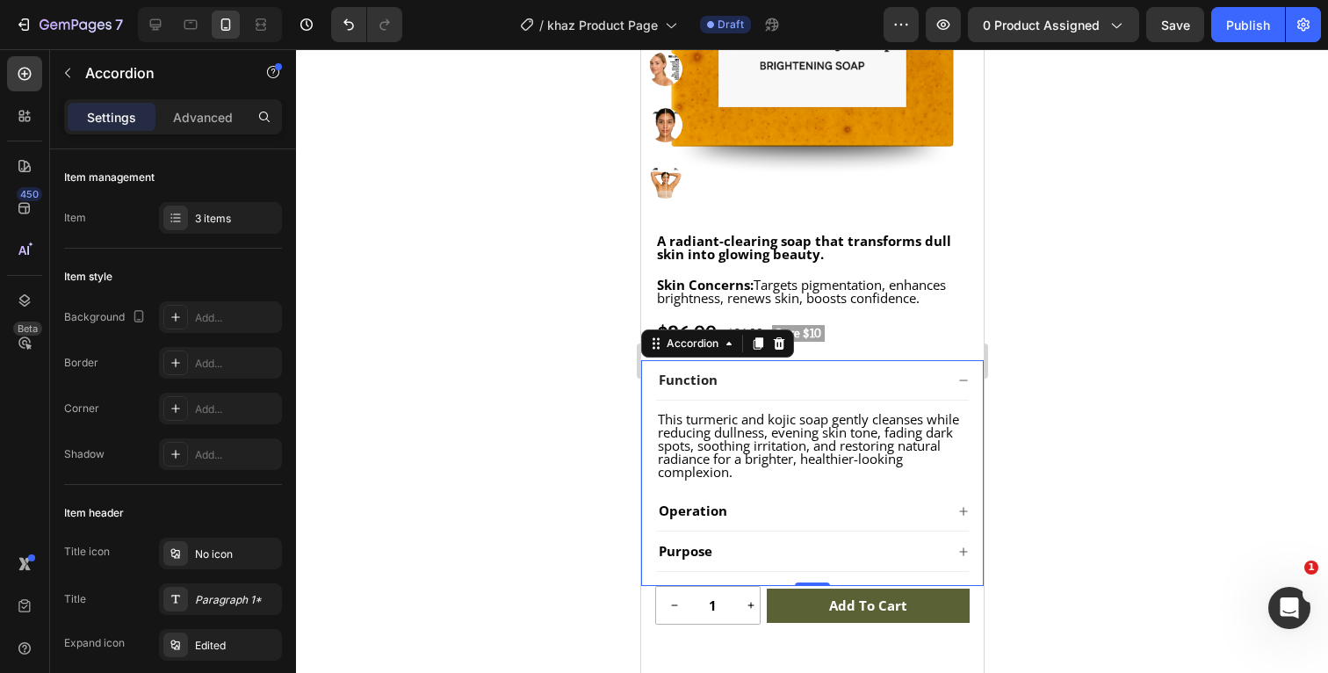
click at [963, 380] on icon at bounding box center [962, 379] width 8 height 1
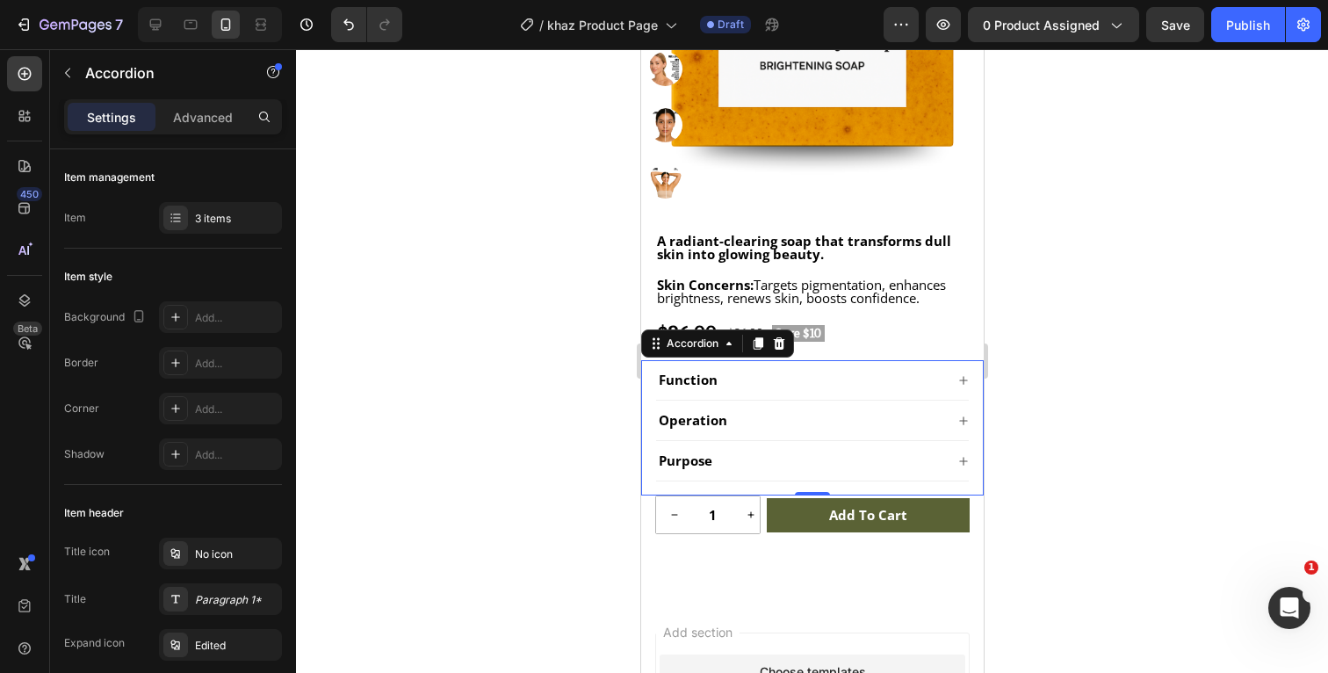
click at [965, 419] on icon at bounding box center [962, 420] width 11 height 11
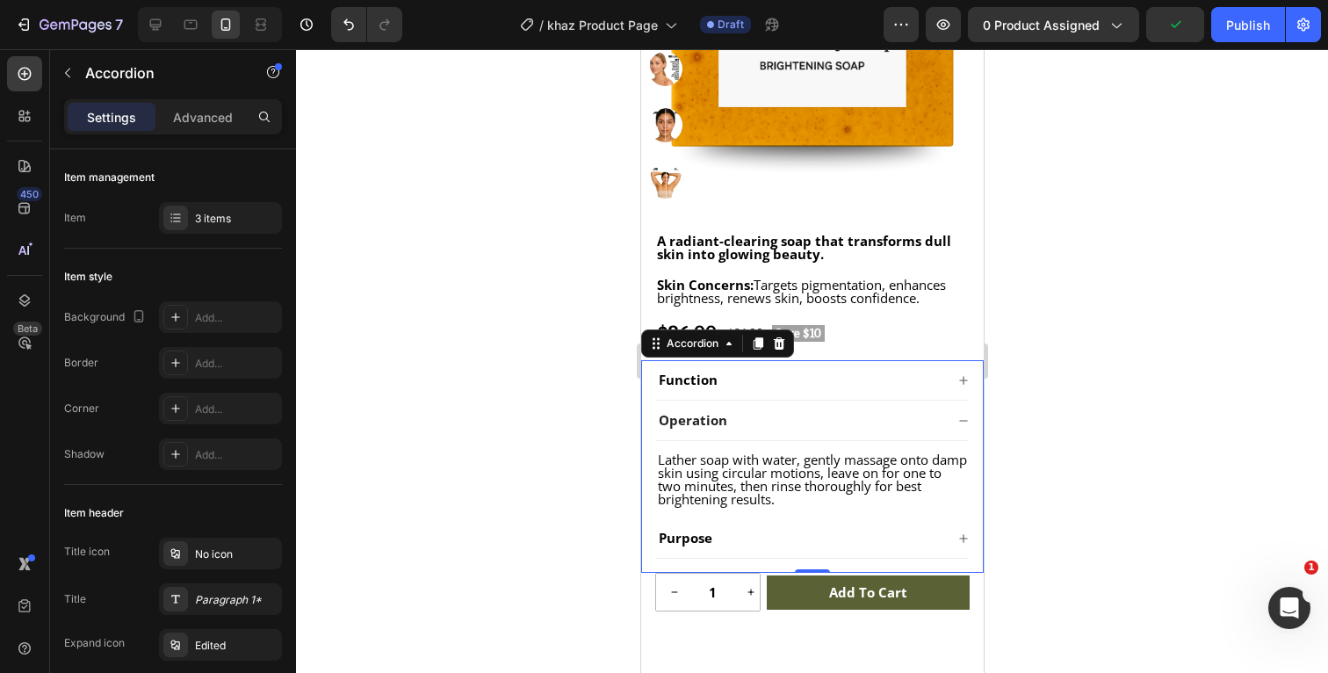
click at [965, 419] on icon at bounding box center [962, 420] width 11 height 11
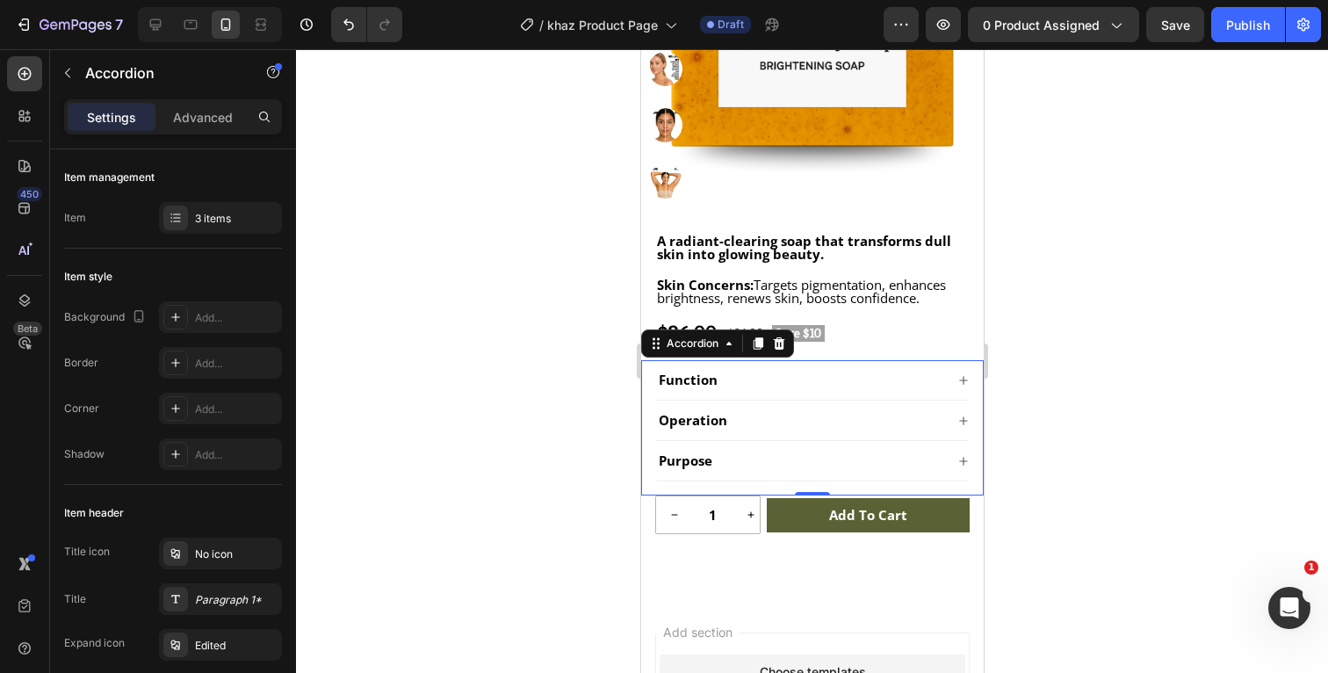
click at [966, 462] on icon at bounding box center [962, 461] width 11 height 11
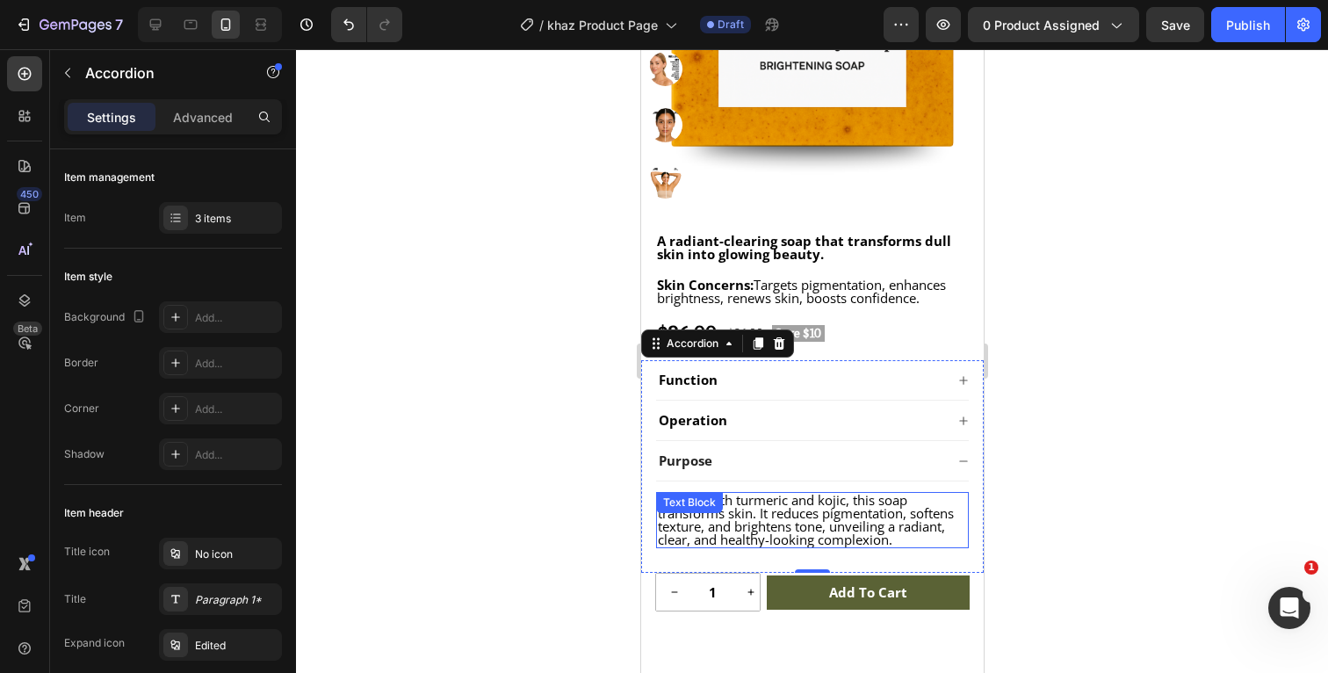
click at [829, 517] on span "Infused with turmeric and kojic, this soap transforms skin. It reduces pigmenta…" at bounding box center [805, 519] width 296 height 57
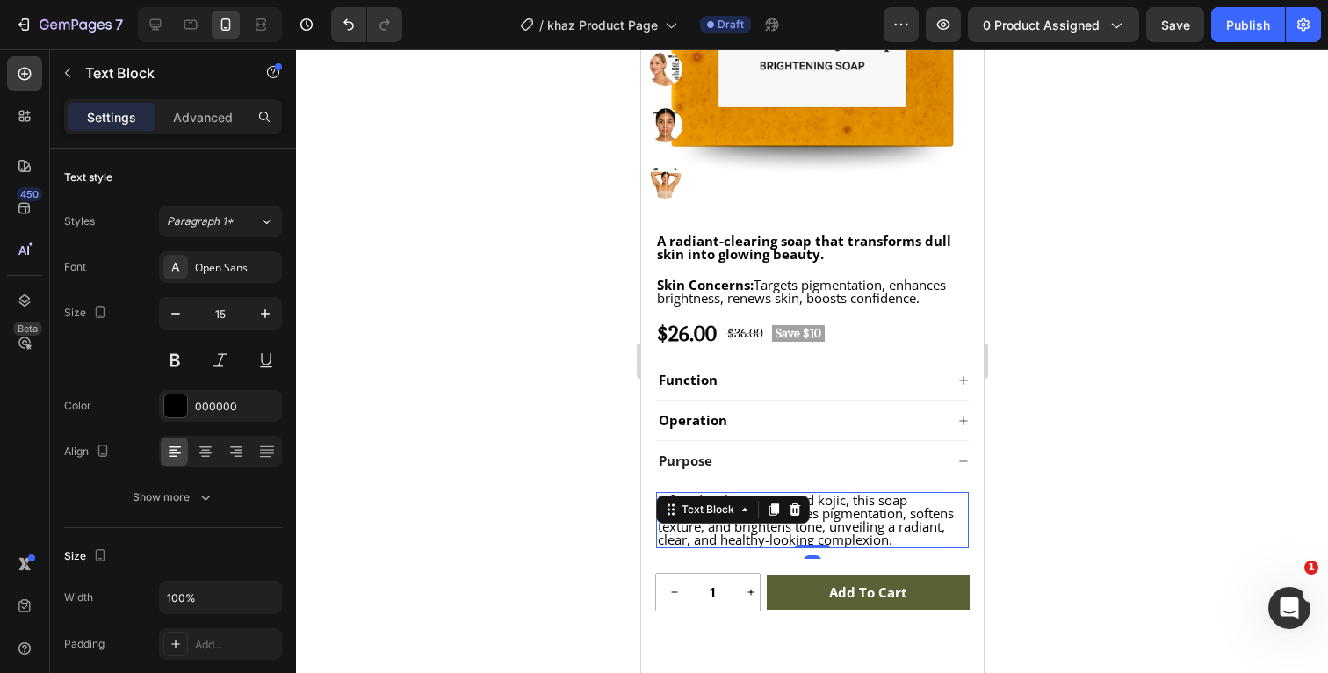
click at [906, 531] on span "Infused with turmeric and kojic, this soap transforms skin. It reduces pigmenta…" at bounding box center [805, 519] width 296 height 57
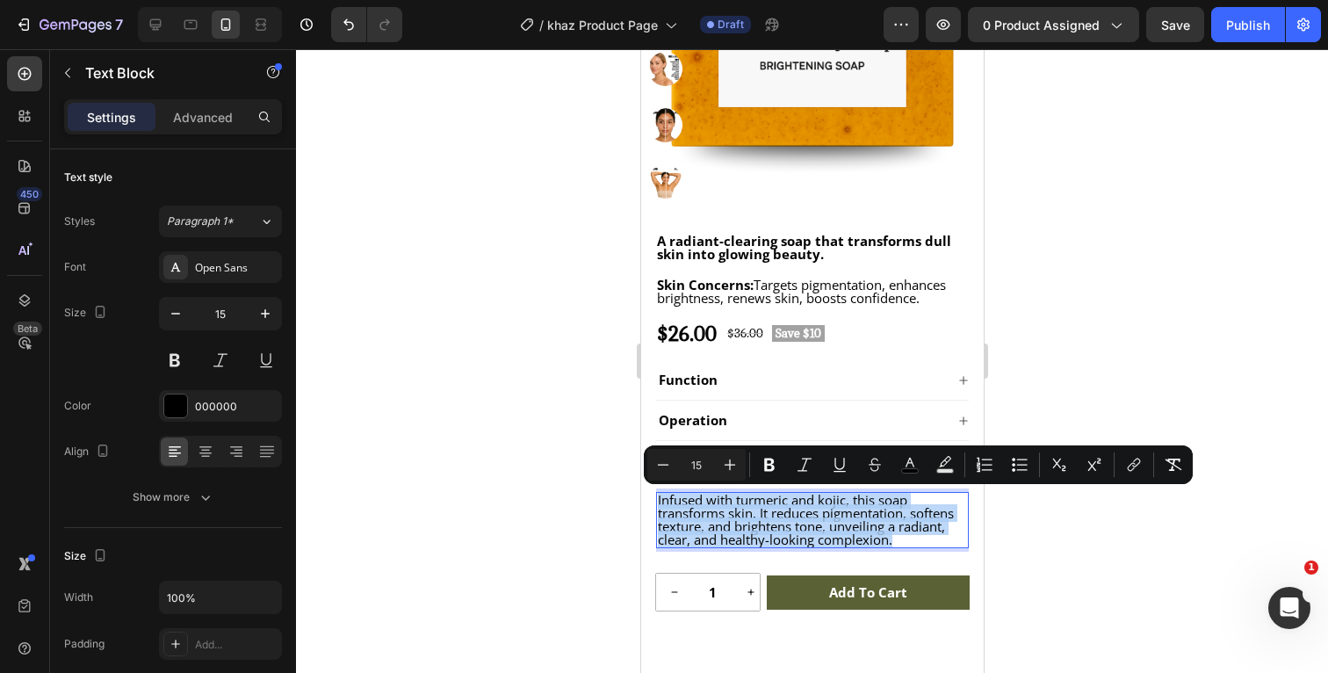
drag, startPoint x: 905, startPoint y: 537, endPoint x: 659, endPoint y: 502, distance: 248.5
click at [659, 502] on p "Infused with turmeric and kojic, this soap transforms skin. It reduces pigmenta…" at bounding box center [811, 520] width 309 height 53
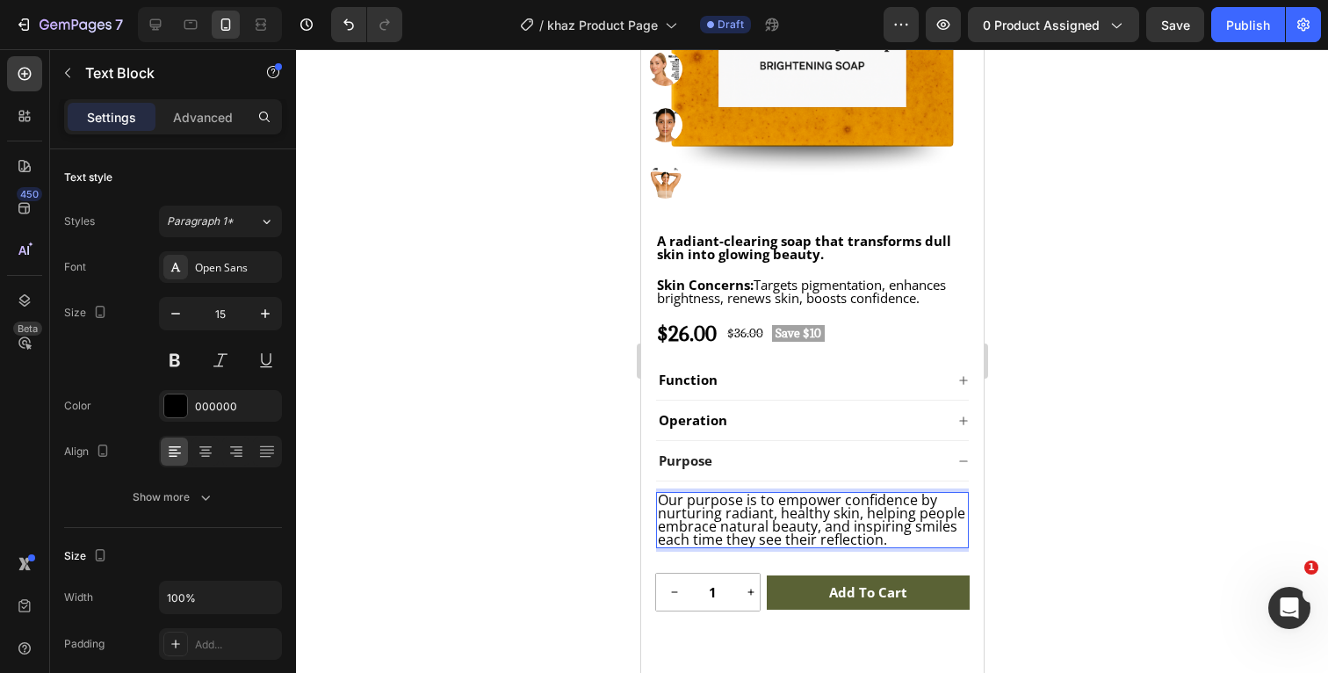
scroll to position [1, 0]
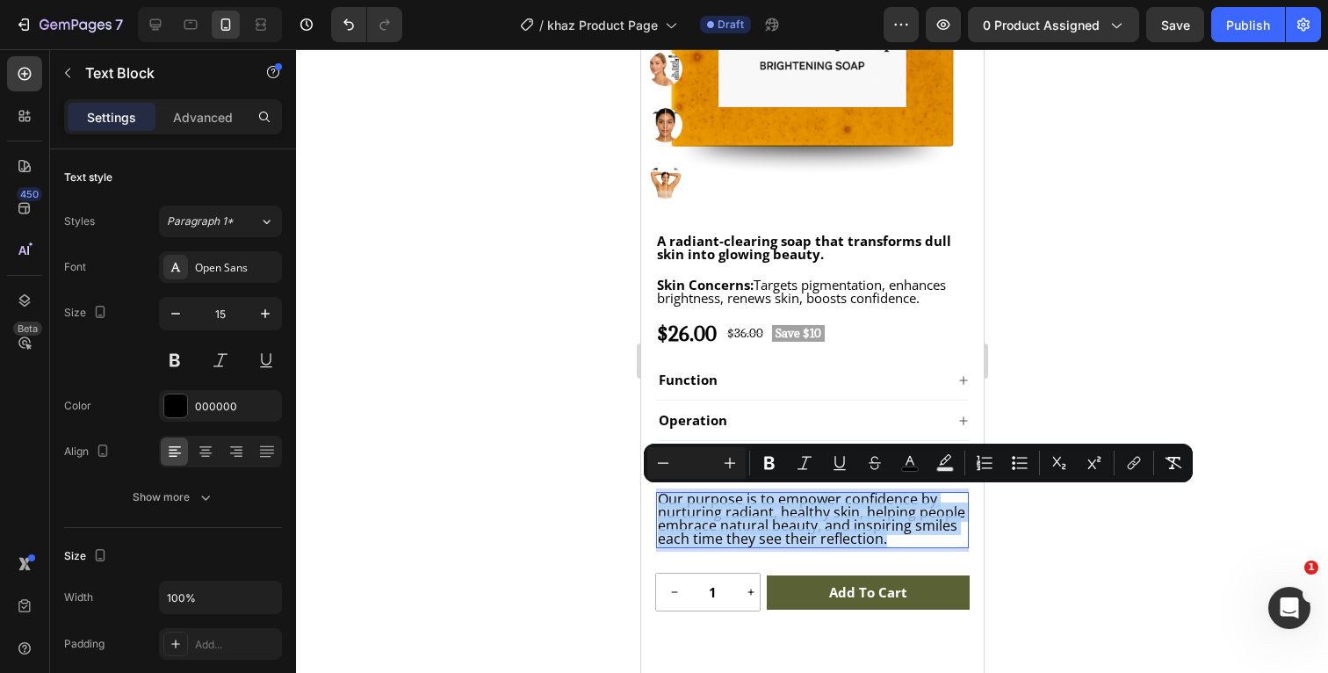
drag, startPoint x: 917, startPoint y: 538, endPoint x: 633, endPoint y: 496, distance: 286.8
click at [640, 496] on html "iPhone 13 Pro ( 390 px) iPhone 13 Mini iPhone 13 Pro iPhone 11 Pro Max iPhone 1…" at bounding box center [811, 336] width 343 height 1421
click at [732, 465] on icon "Editor contextual toolbar" at bounding box center [730, 463] width 18 height 18
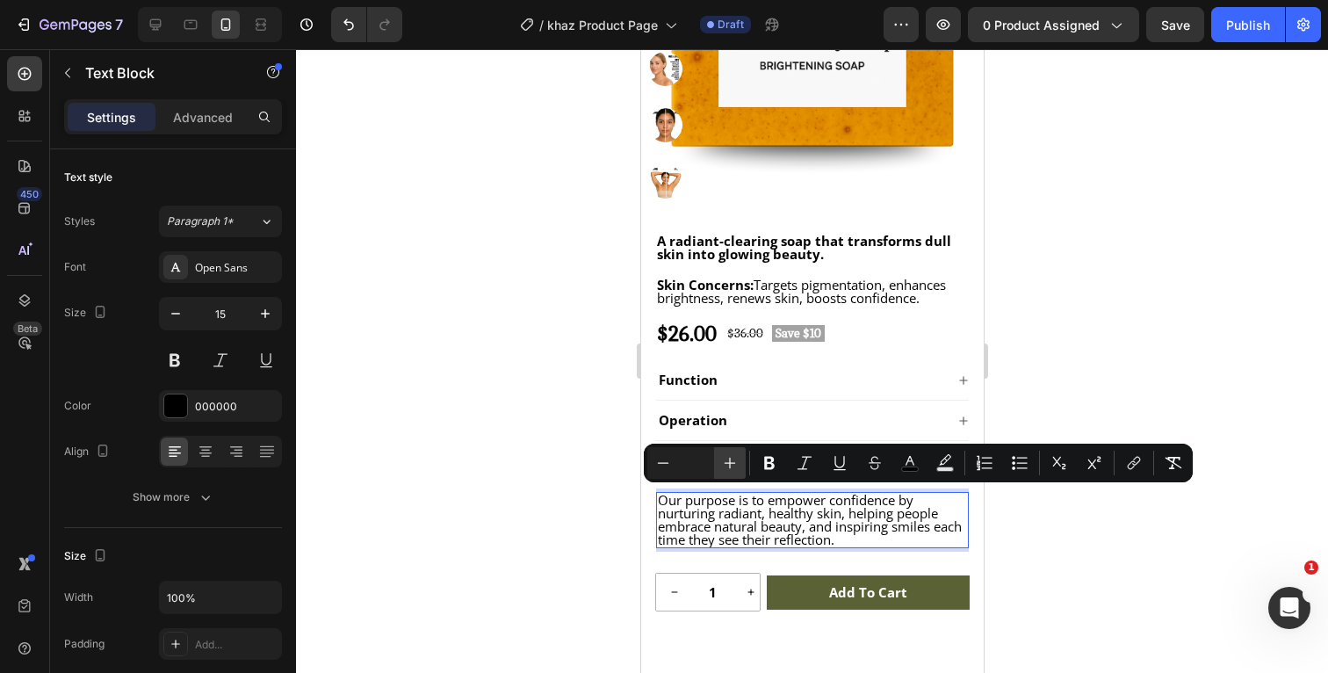
click at [732, 465] on icon "Editor contextual toolbar" at bounding box center [730, 463] width 18 height 18
click at [916, 467] on rect "Editor contextual toolbar" at bounding box center [910, 469] width 17 height 4
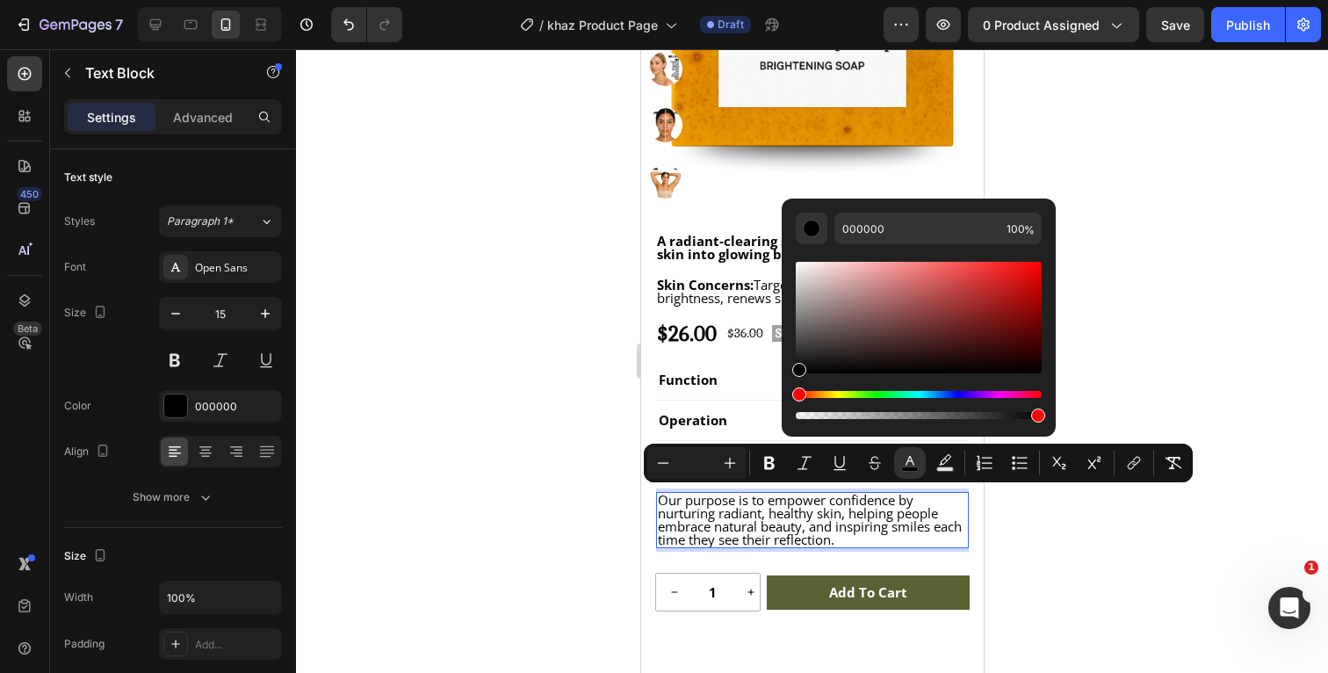
click at [1155, 344] on div at bounding box center [812, 361] width 1032 height 624
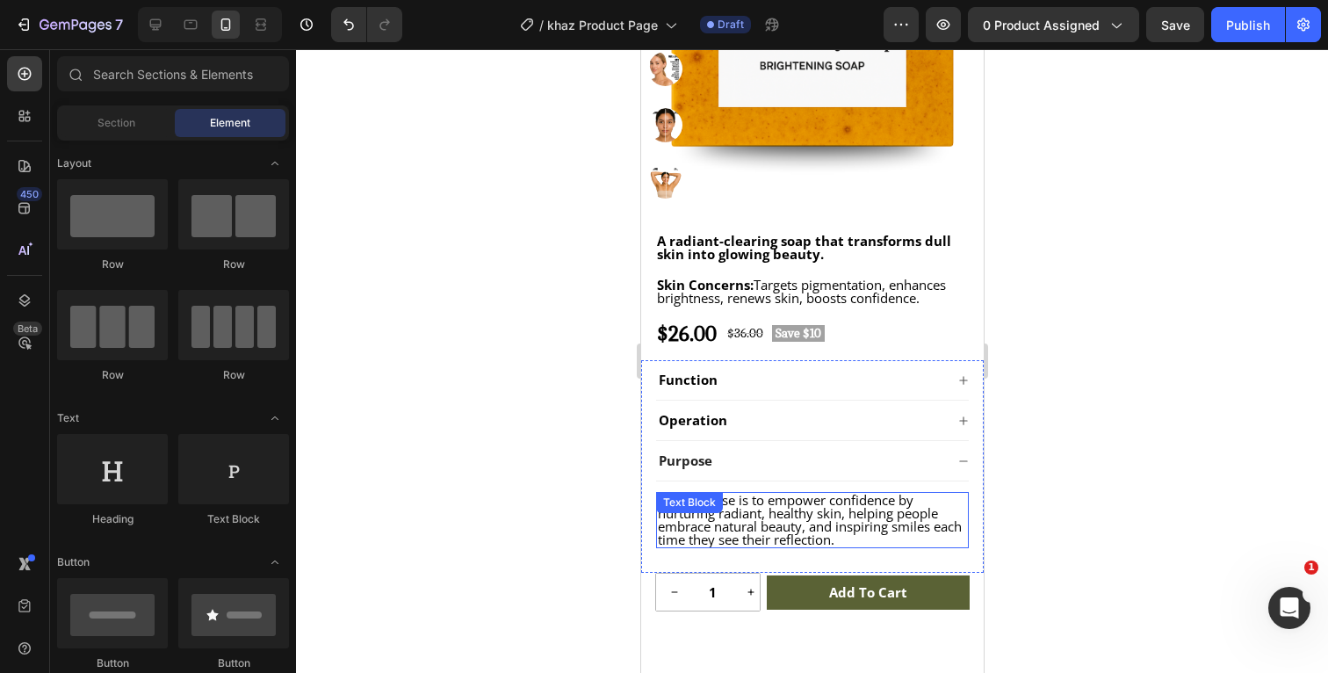
click at [842, 528] on span "Our purpose is to empower confidence by nurturing radiant, healthy skin, helpin…" at bounding box center [809, 519] width 304 height 57
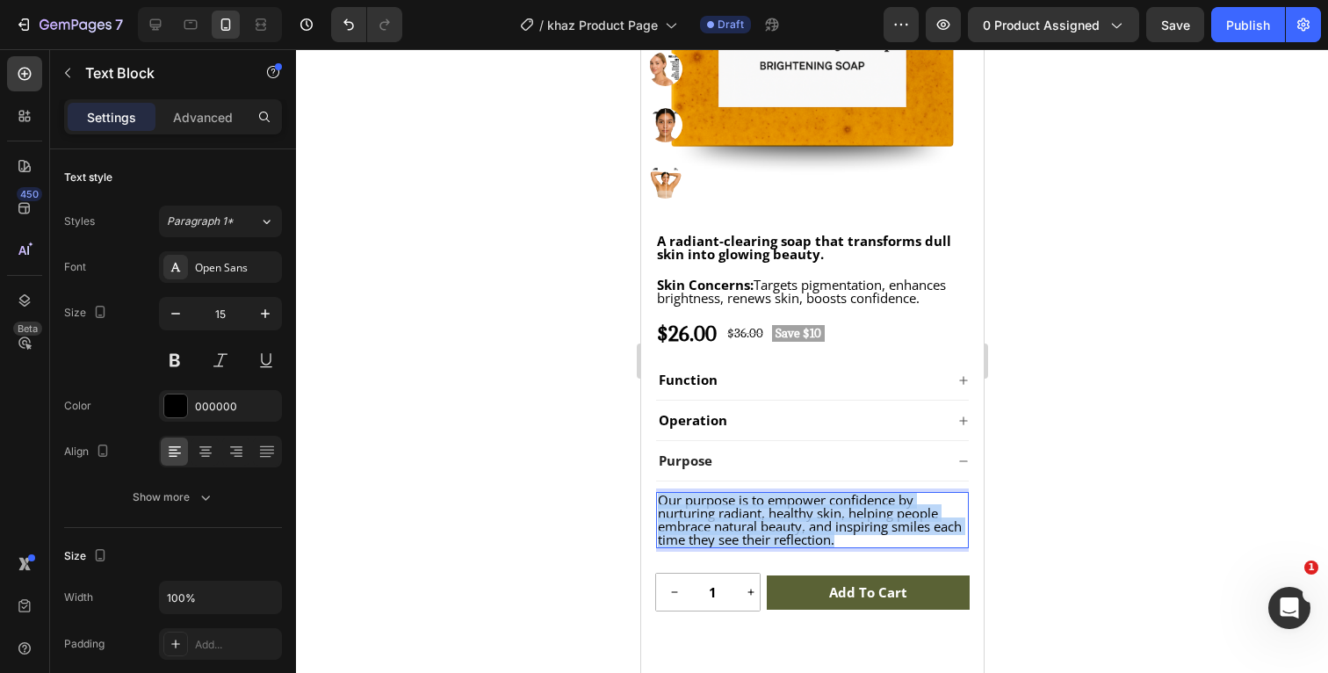
drag, startPoint x: 847, startPoint y: 536, endPoint x: 655, endPoint y: 495, distance: 195.7
click at [655, 495] on div "Our purpose is to empower confidence by nurturing radiant, healthy skin, helpin…" at bounding box center [811, 520] width 313 height 56
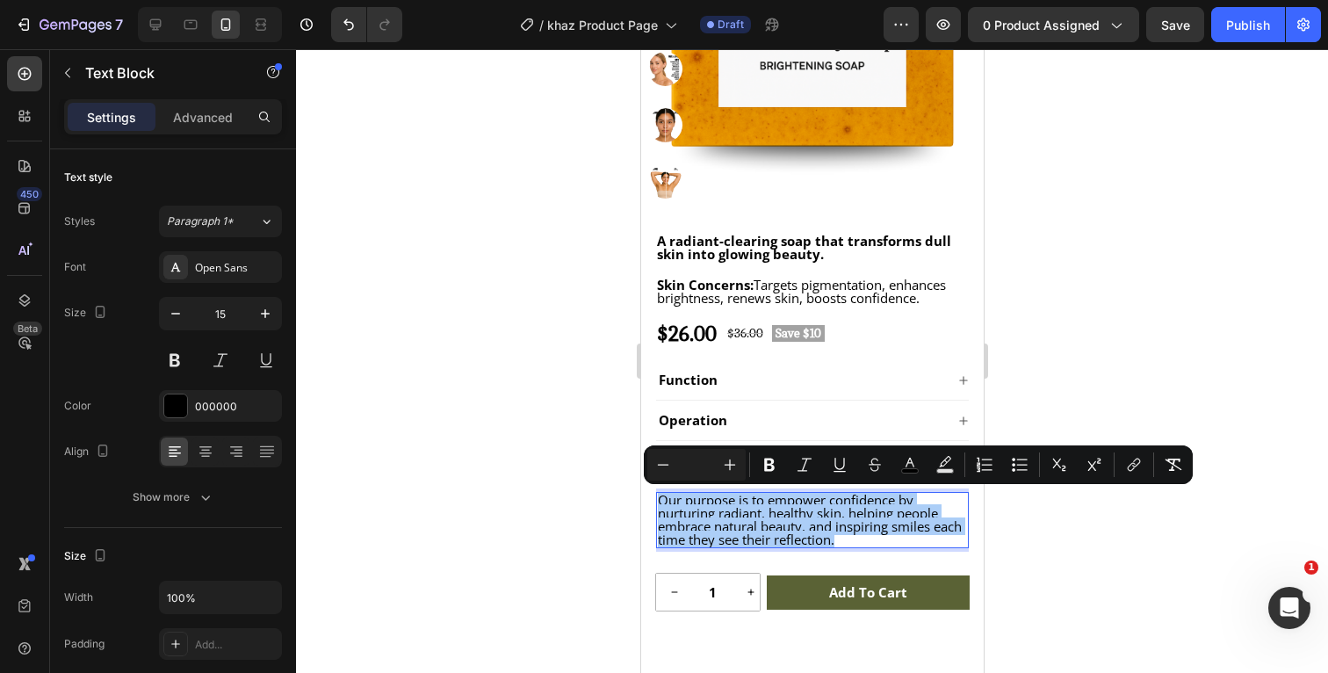
click at [690, 466] on input "Editor contextual toolbar" at bounding box center [696, 464] width 35 height 21
type input "15"
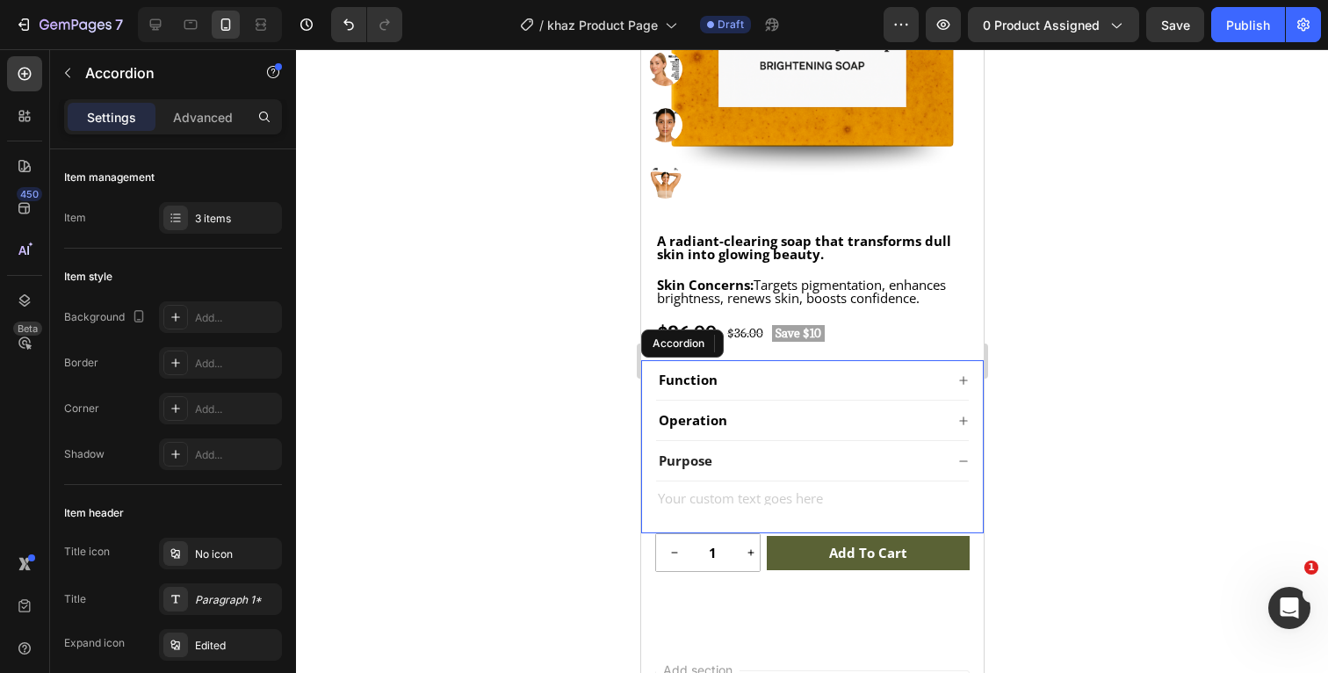
click at [963, 458] on icon at bounding box center [962, 461] width 11 height 11
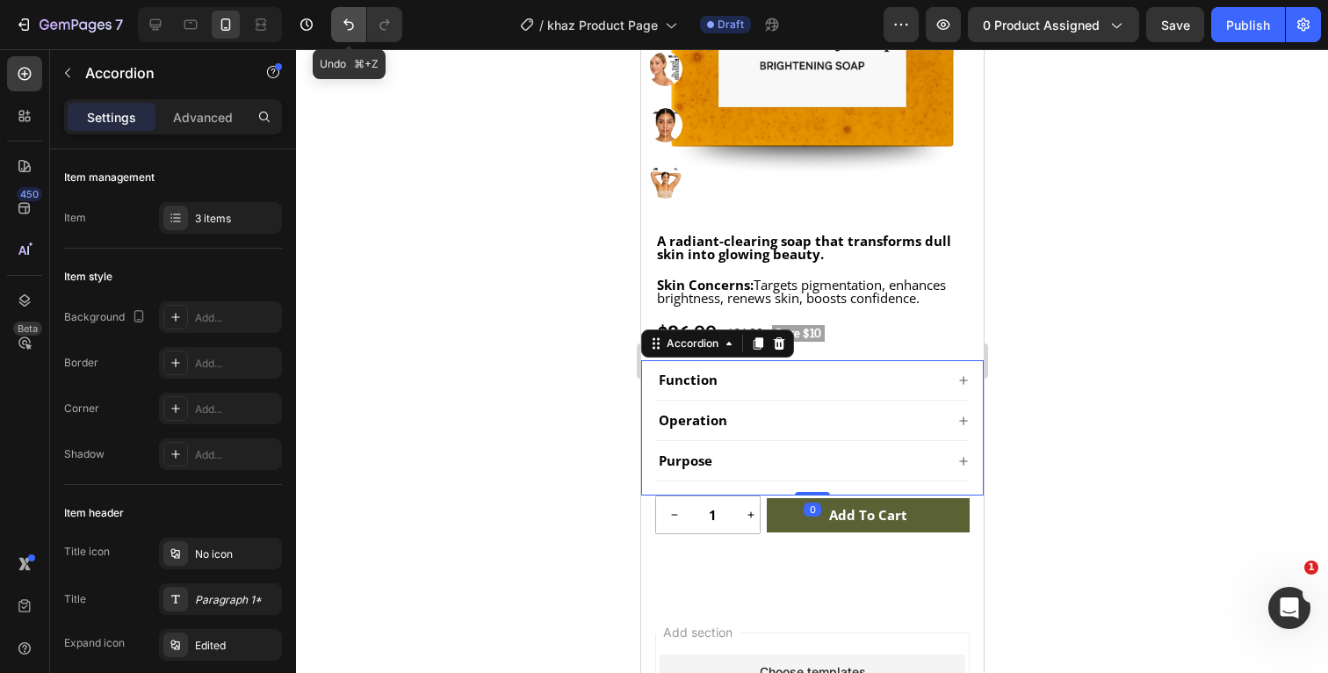
click at [349, 18] on icon "Undo/Redo" at bounding box center [349, 25] width 18 height 18
click at [348, 18] on icon "Undo/Redo" at bounding box center [349, 25] width 18 height 18
click at [965, 465] on icon at bounding box center [962, 461] width 11 height 11
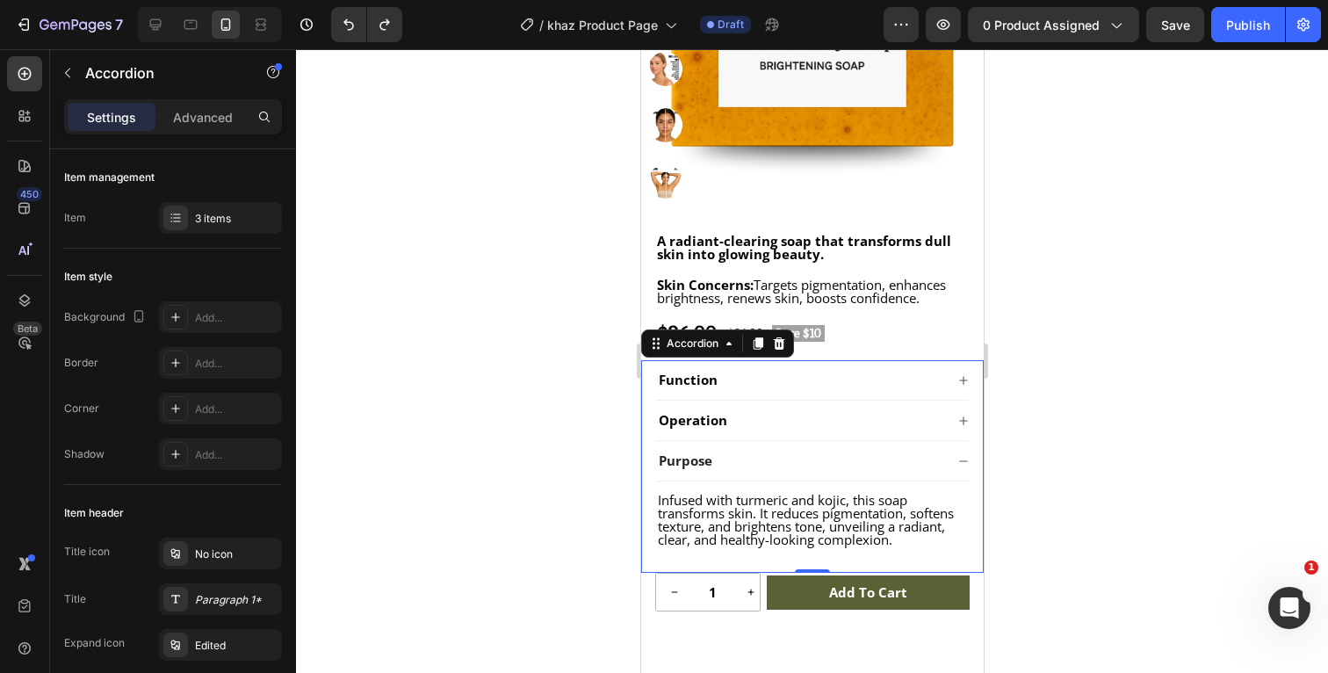
click at [964, 457] on icon at bounding box center [962, 461] width 11 height 11
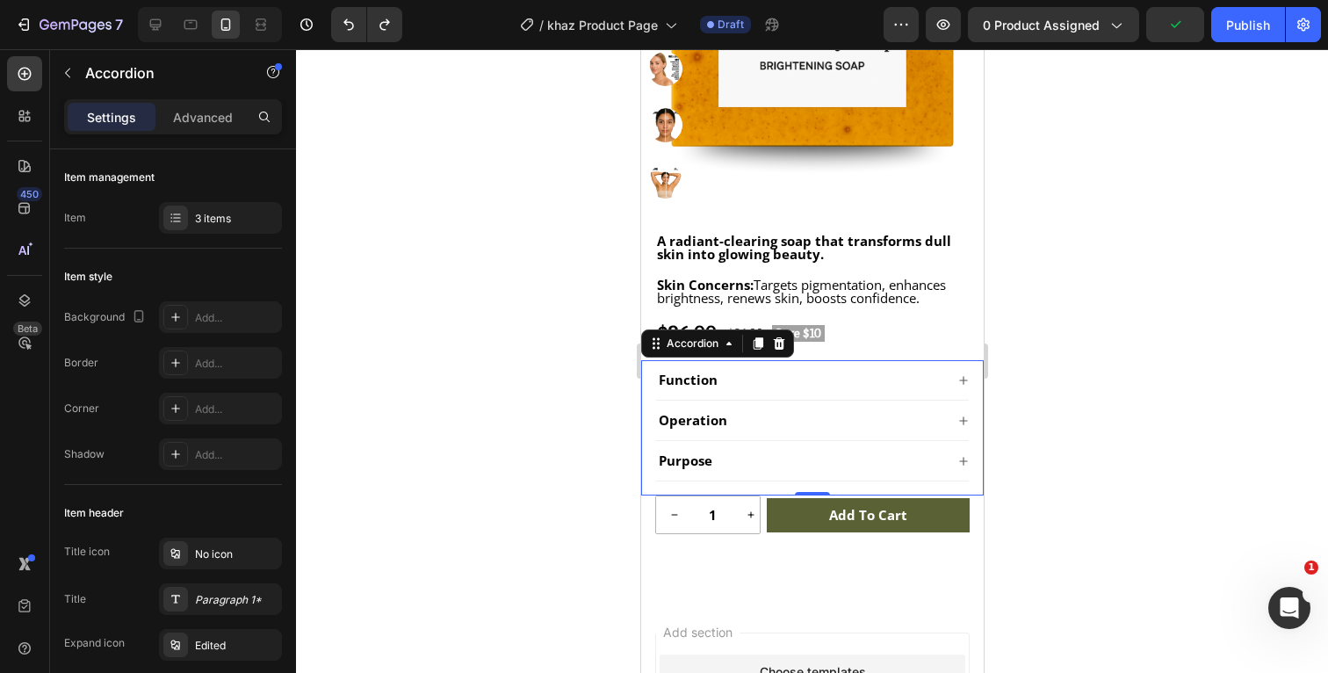
click at [965, 420] on icon at bounding box center [962, 420] width 8 height 8
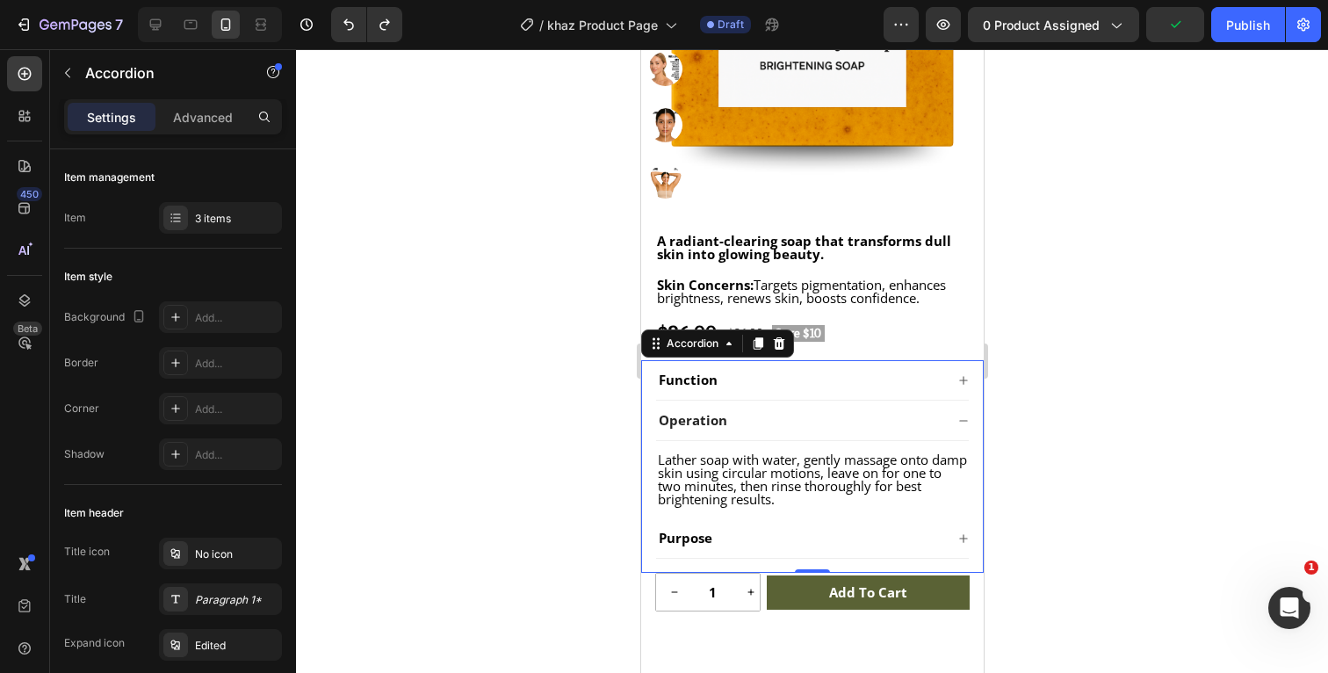
click at [960, 377] on icon at bounding box center [962, 380] width 11 height 11
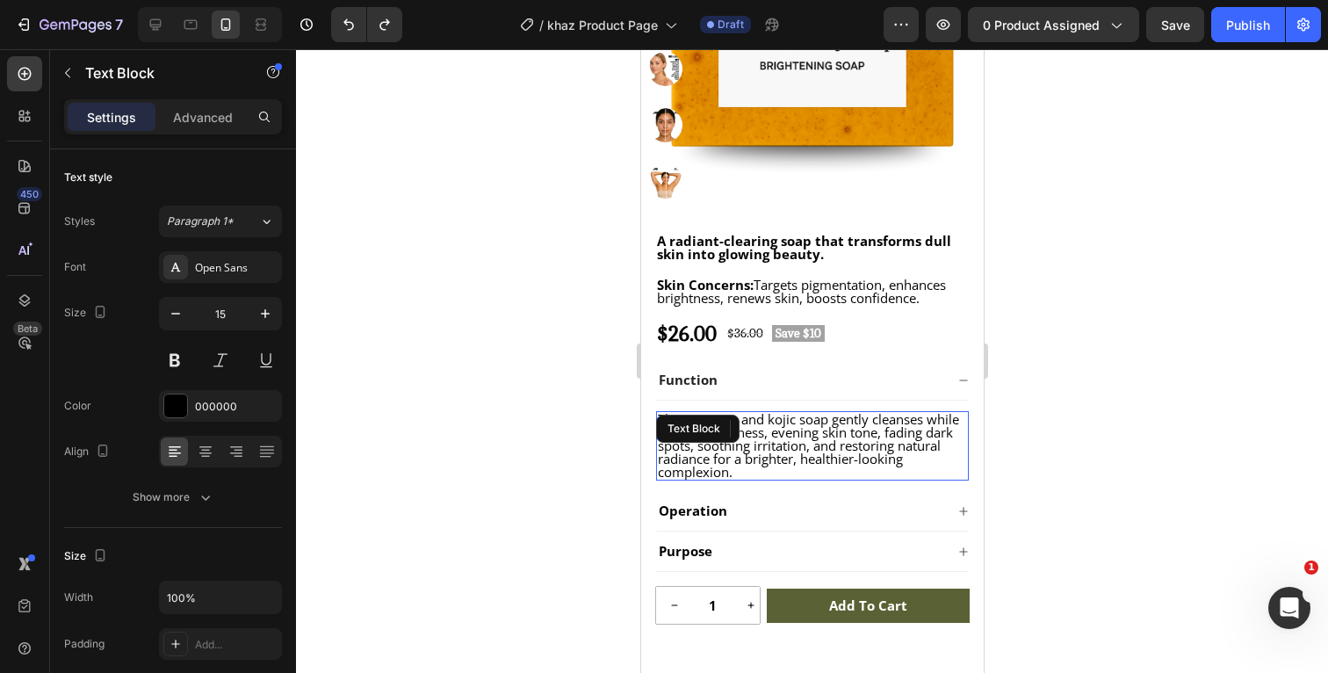
click at [903, 453] on span "This turmeric and kojic soap gently cleanses while reducing dullness, evening s…" at bounding box center [807, 445] width 301 height 70
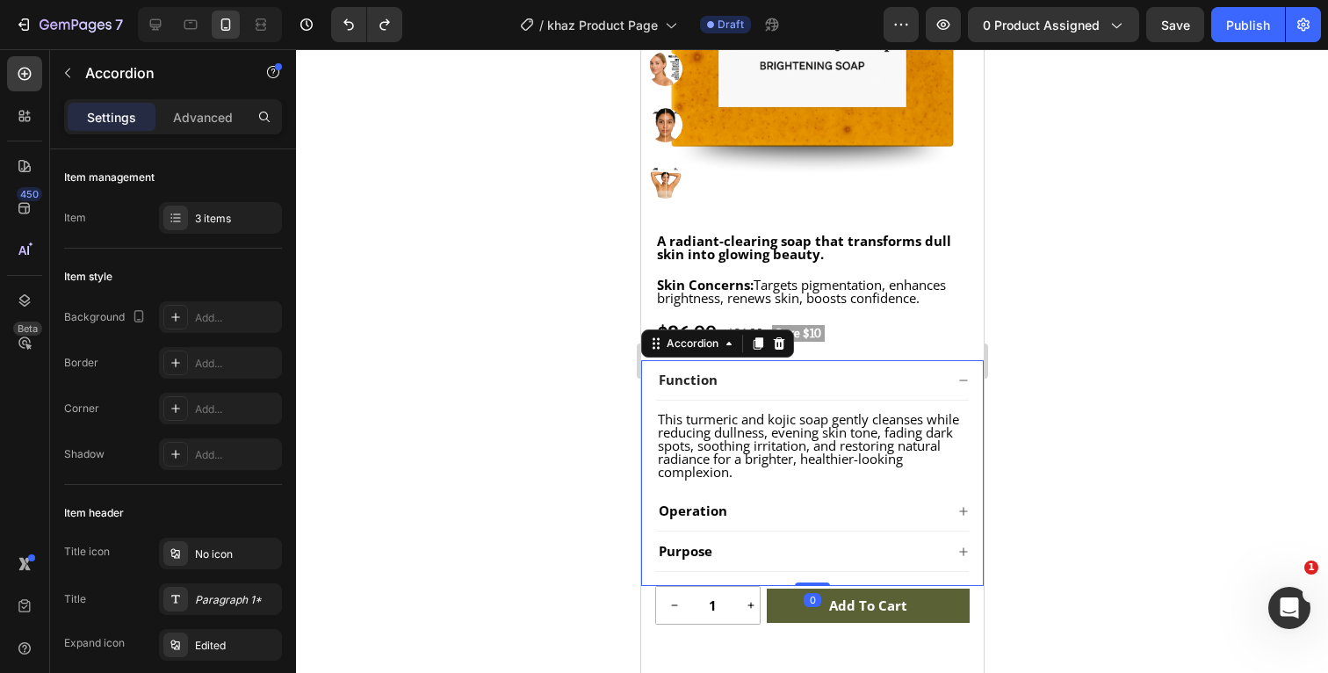
click at [964, 511] on icon at bounding box center [962, 511] width 8 height 8
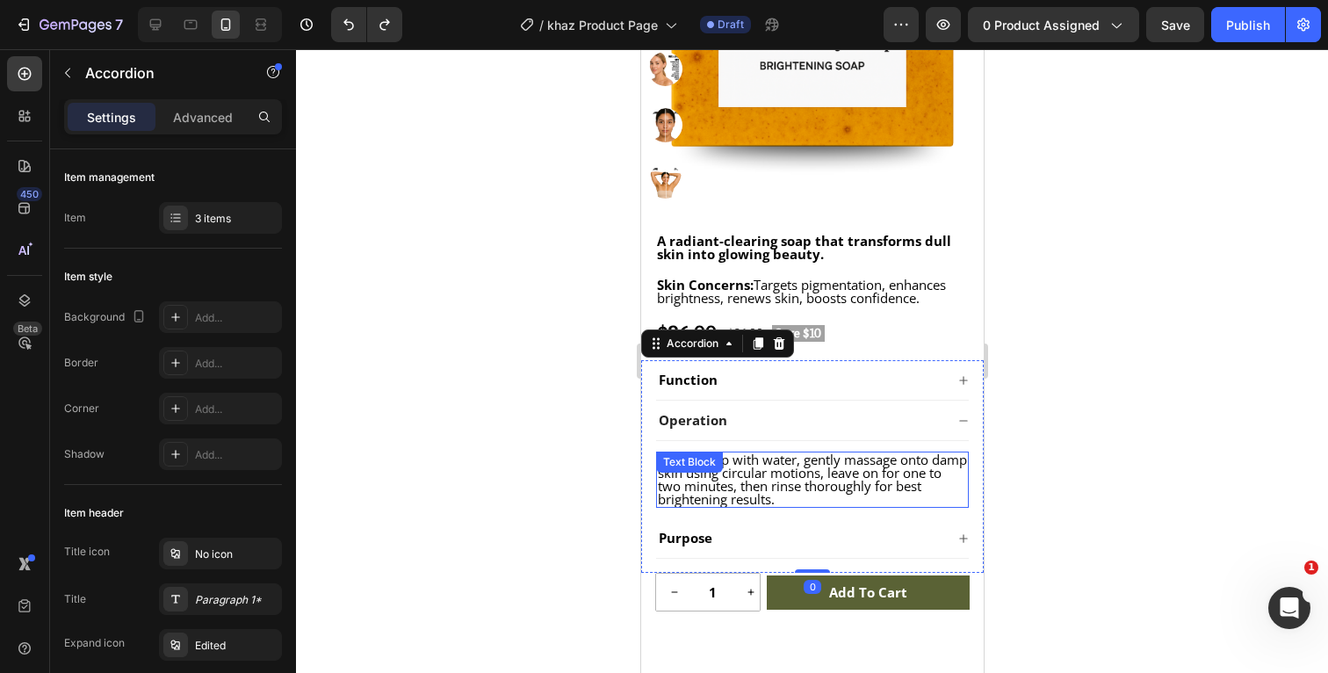
click at [891, 488] on span "Lather soap with water, gently massage onto damp skin using circular motions, l…" at bounding box center [811, 479] width 309 height 57
click at [964, 534] on icon at bounding box center [962, 538] width 11 height 11
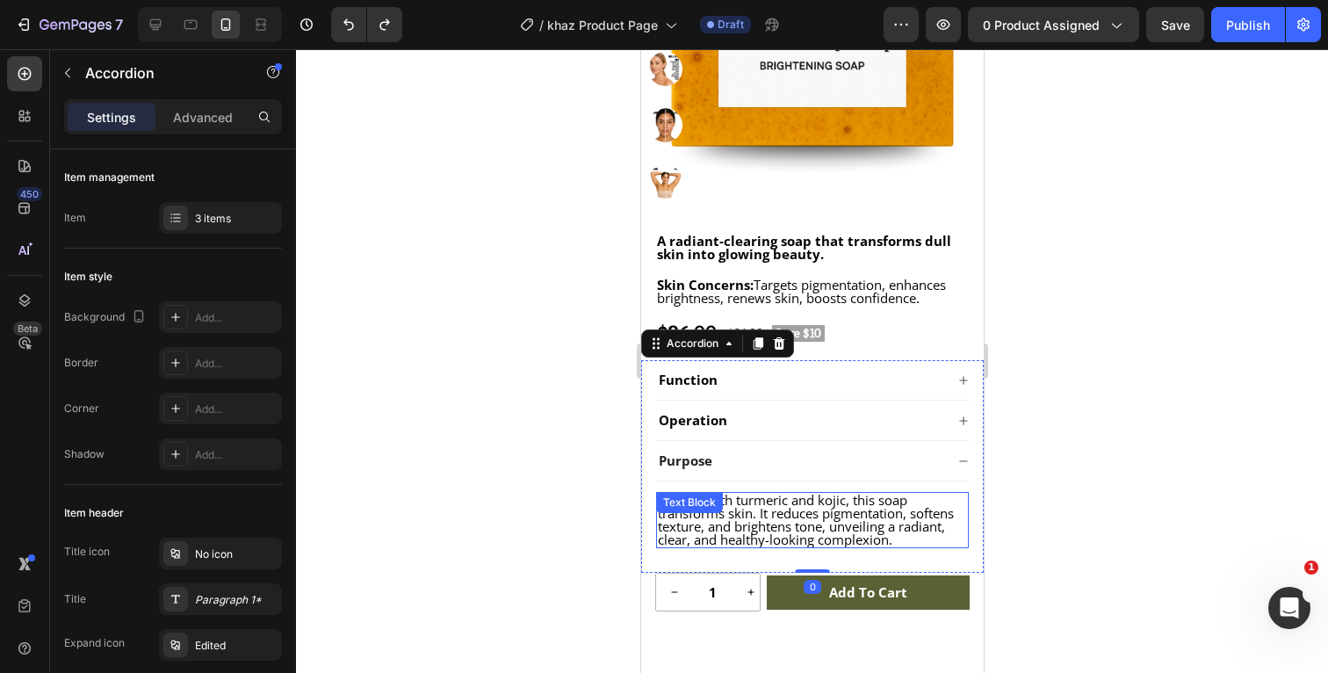
click at [900, 537] on p "Infused with turmeric and kojic, this soap transforms skin. It reduces pigmenta…" at bounding box center [811, 520] width 309 height 53
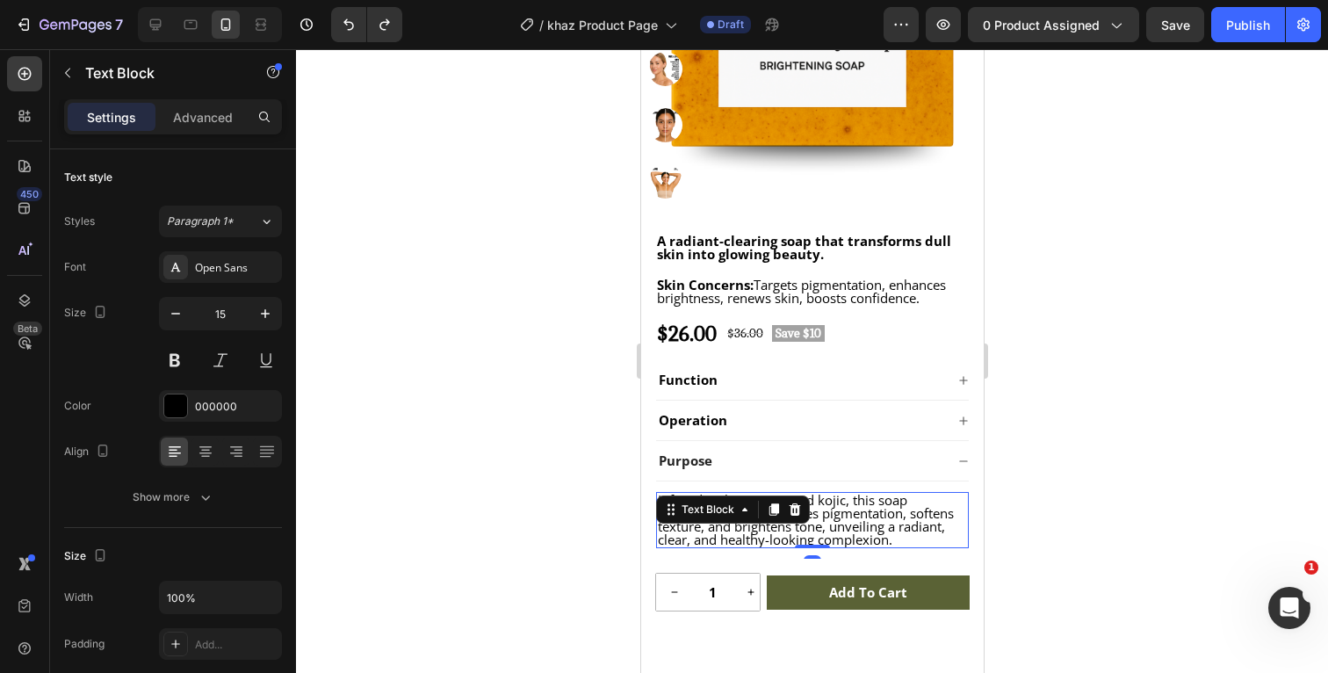
click at [1096, 498] on div at bounding box center [812, 361] width 1032 height 624
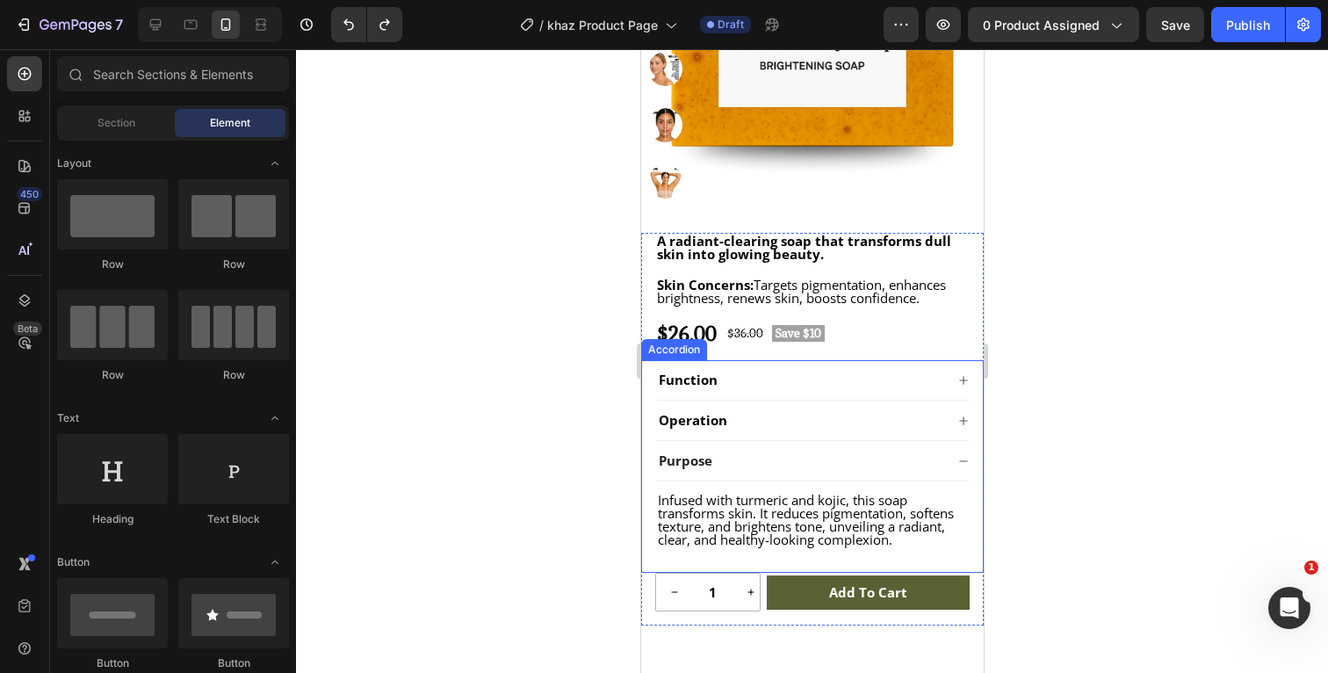
click at [965, 422] on icon at bounding box center [962, 420] width 11 height 11
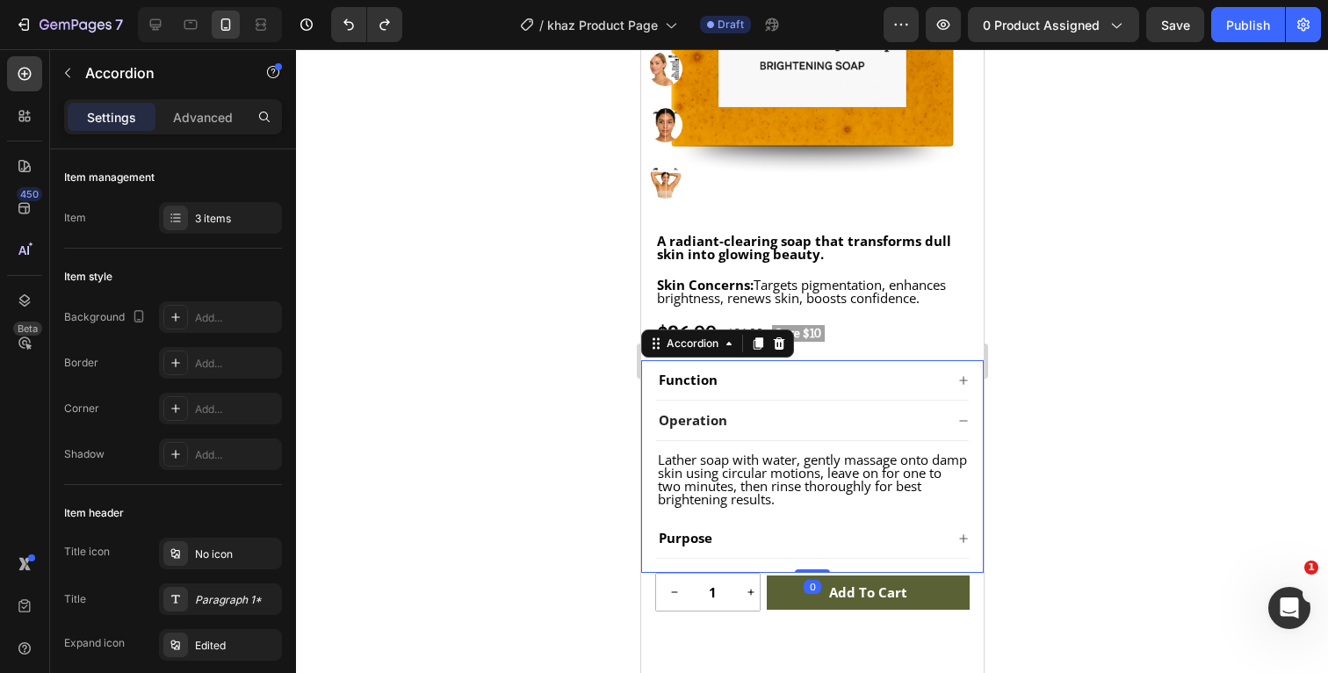
click at [964, 383] on icon at bounding box center [962, 380] width 11 height 11
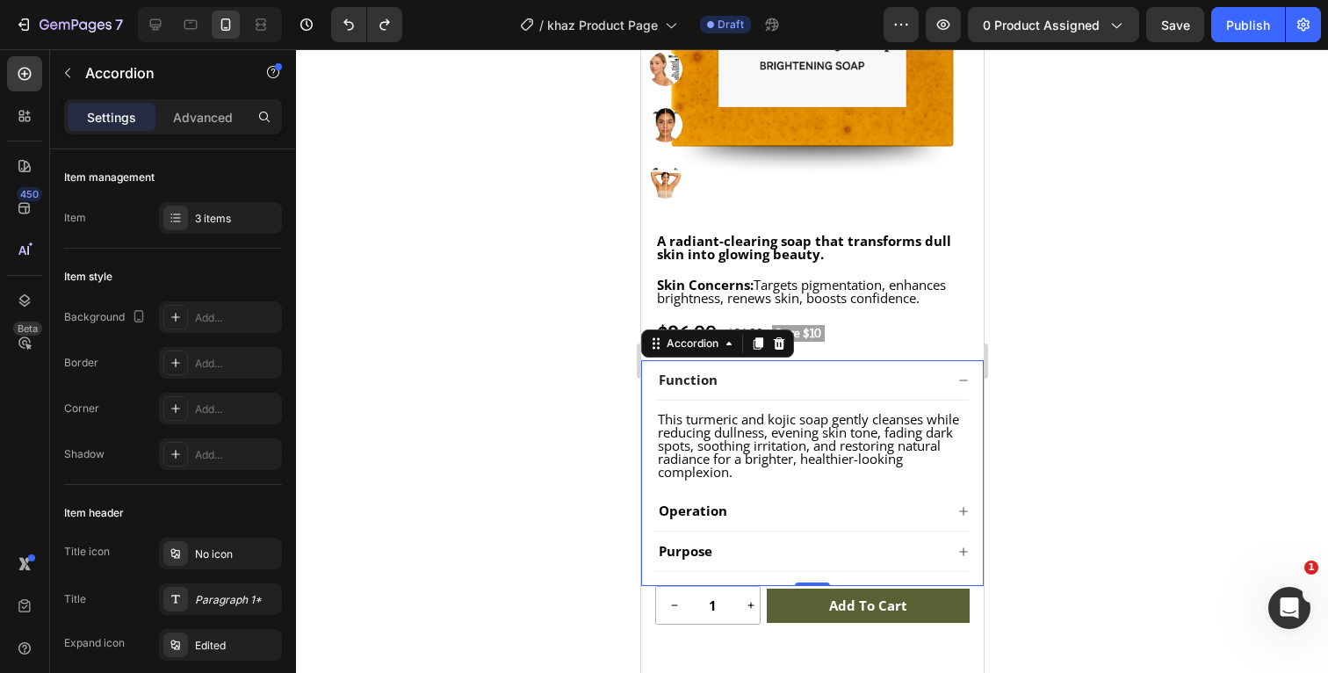
click at [963, 385] on icon at bounding box center [962, 380] width 11 height 11
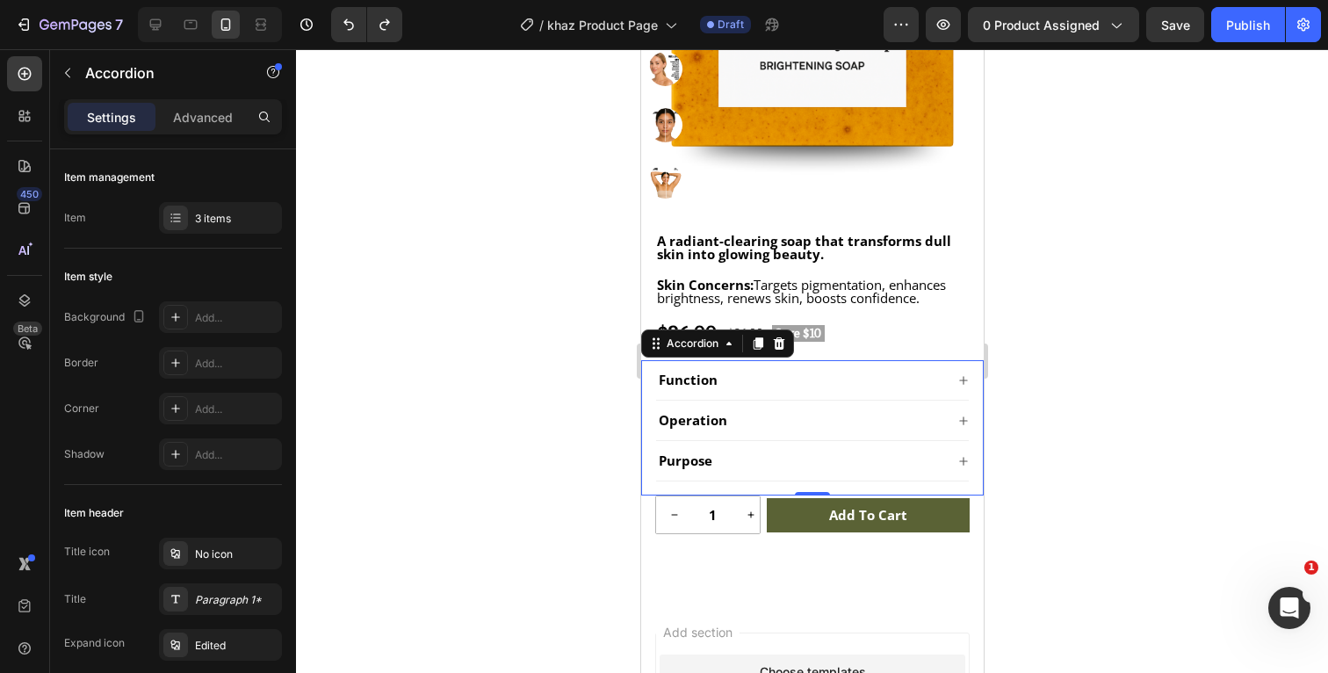
click at [961, 418] on icon at bounding box center [962, 420] width 11 height 11
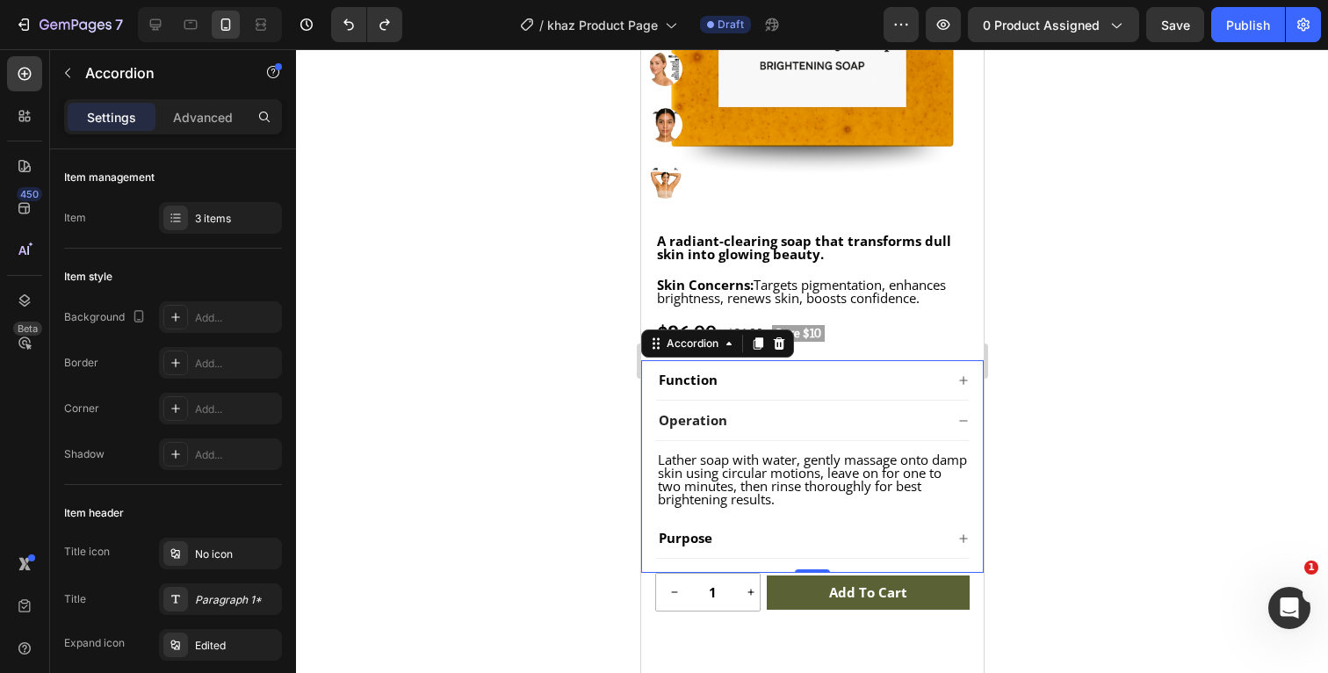
click at [961, 422] on icon at bounding box center [962, 420] width 11 height 11
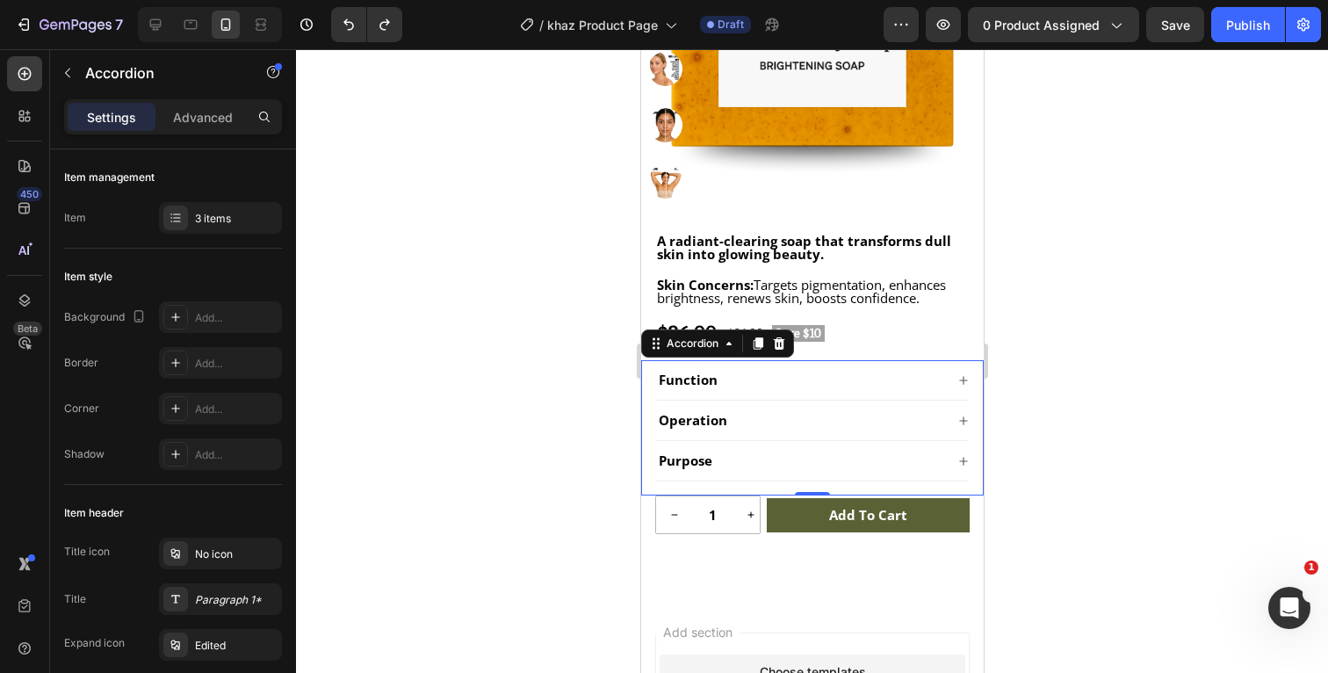
click at [961, 464] on icon at bounding box center [962, 461] width 11 height 11
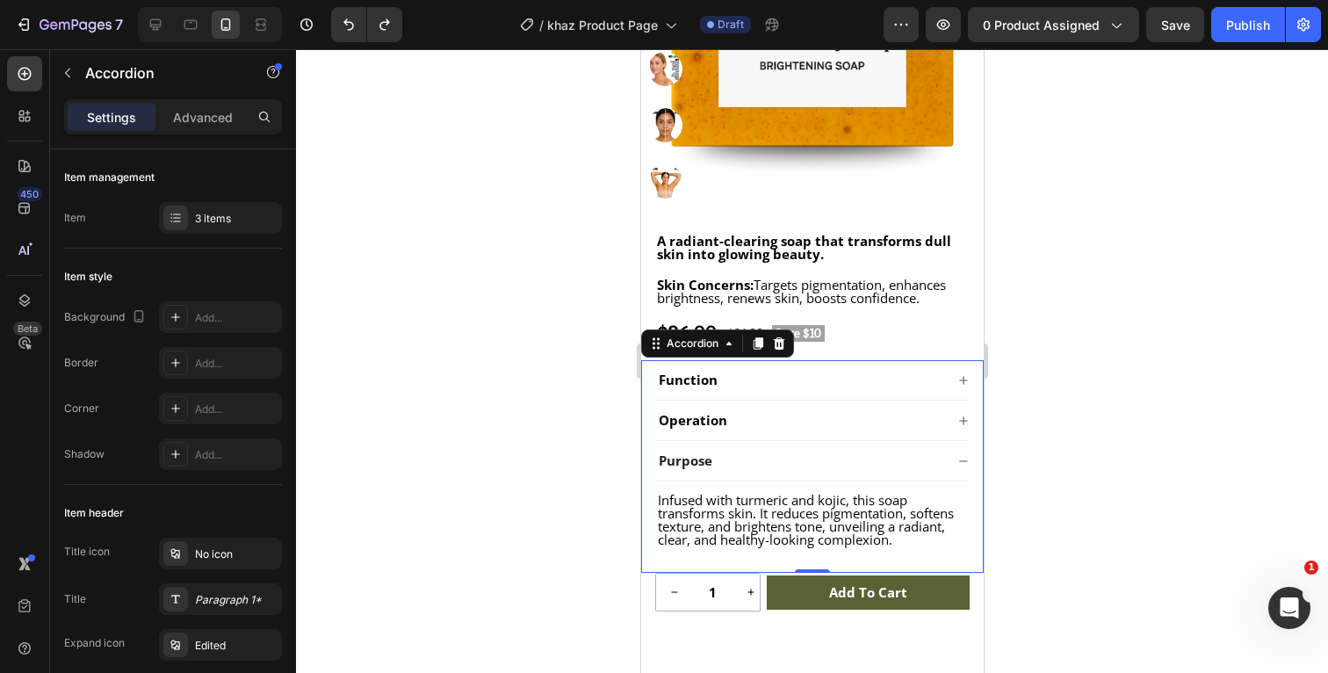
click at [965, 381] on icon at bounding box center [962, 380] width 11 height 11
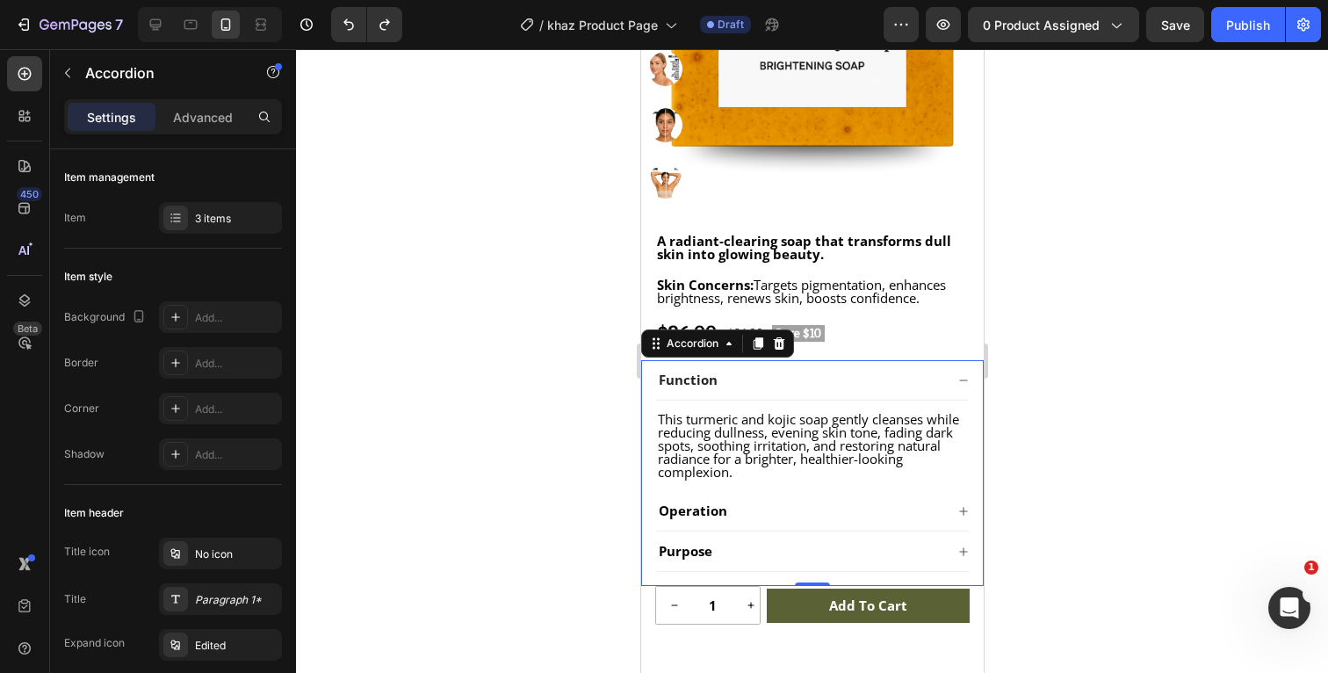
click at [964, 382] on icon at bounding box center [962, 380] width 11 height 11
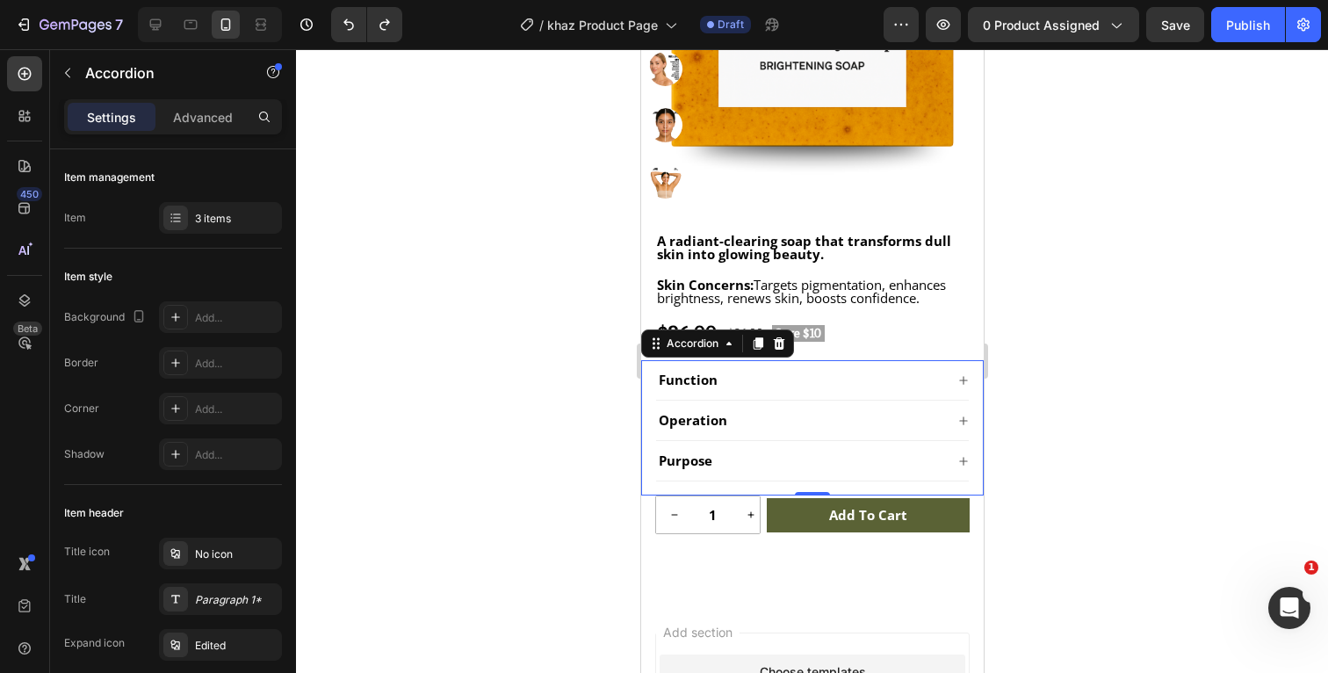
click at [959, 423] on icon at bounding box center [962, 420] width 11 height 11
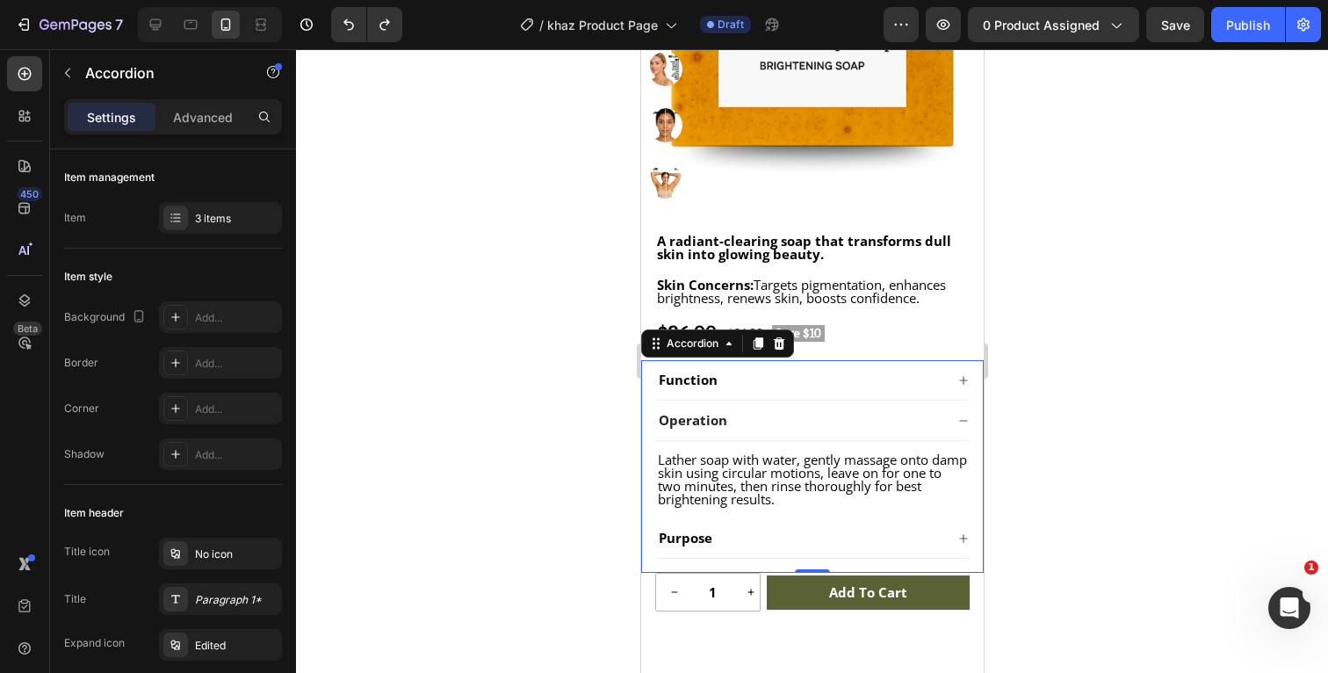
click at [959, 423] on icon at bounding box center [962, 420] width 11 height 11
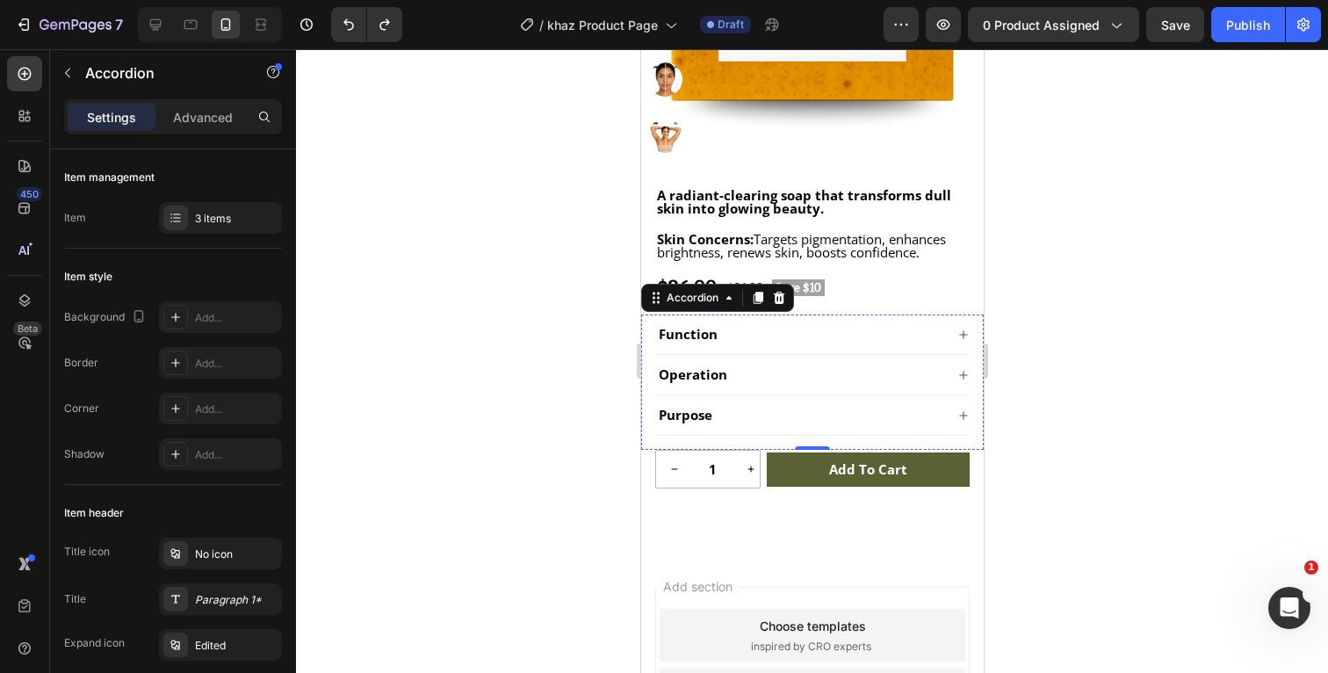
scroll to position [488, 0]
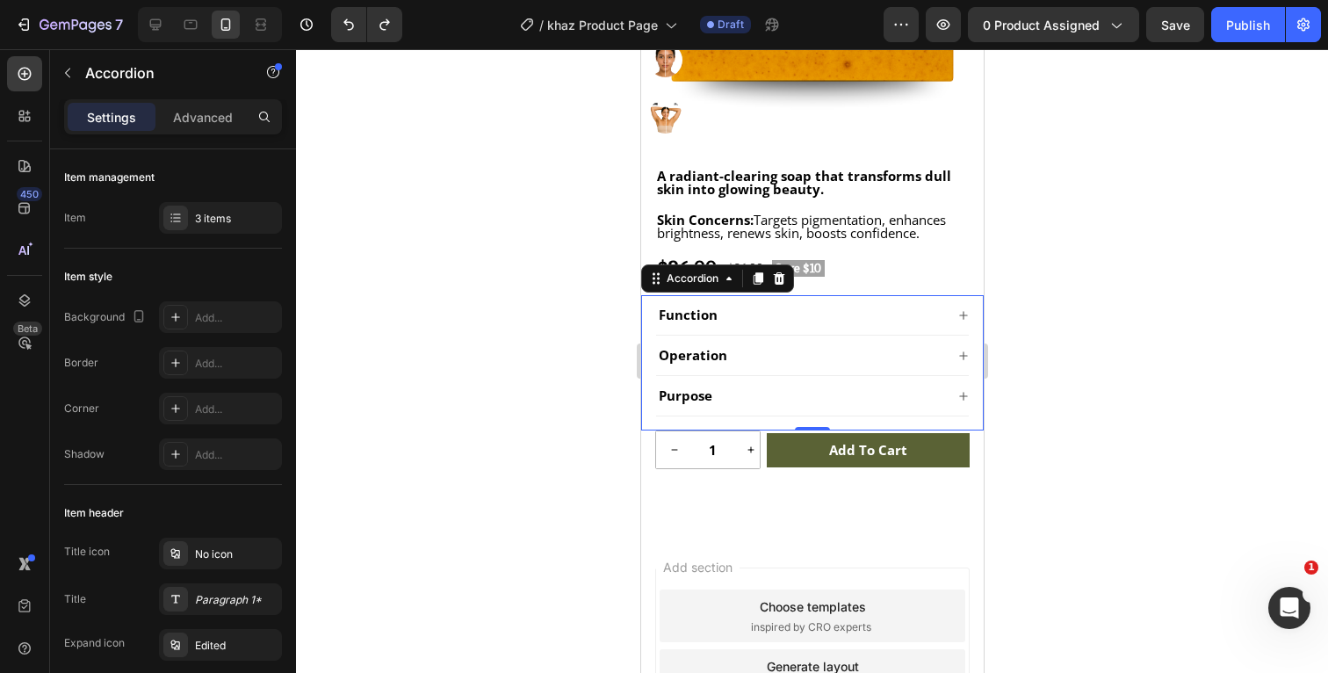
click at [967, 394] on icon at bounding box center [962, 396] width 11 height 11
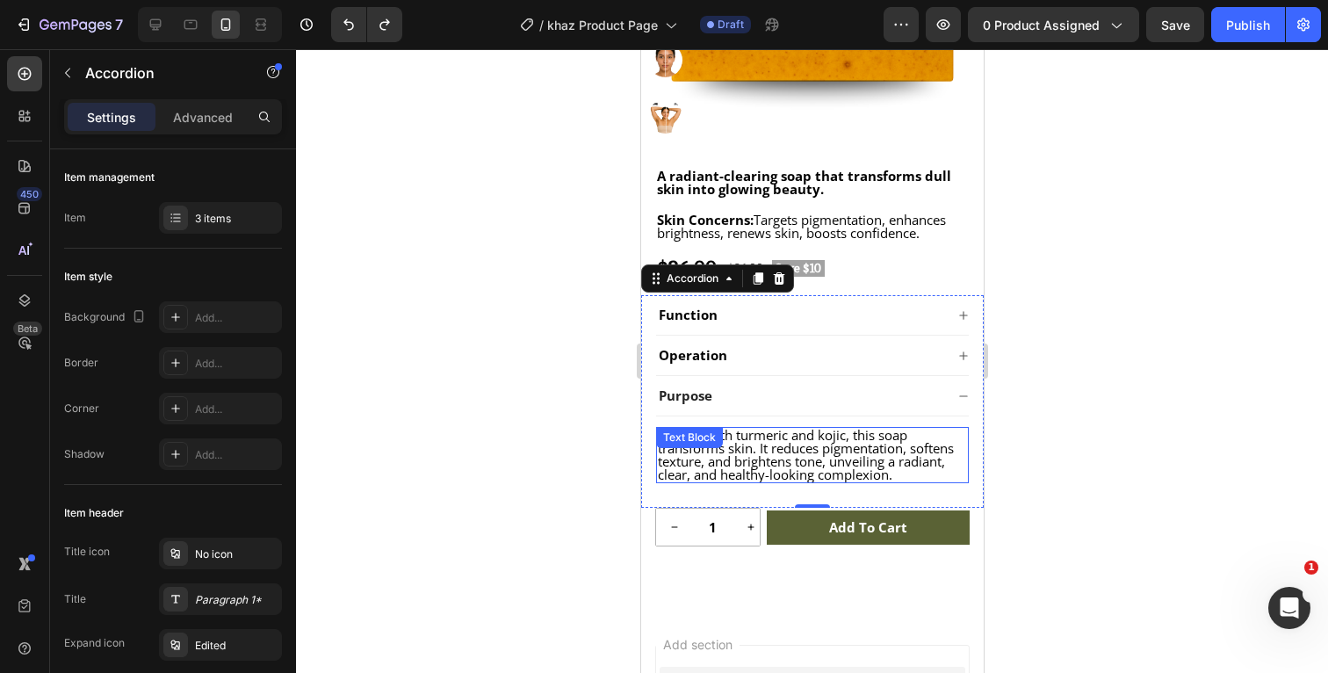
click at [827, 452] on span "Infused with turmeric and kojic, this soap transforms skin. It reduces pigmenta…" at bounding box center [805, 454] width 296 height 57
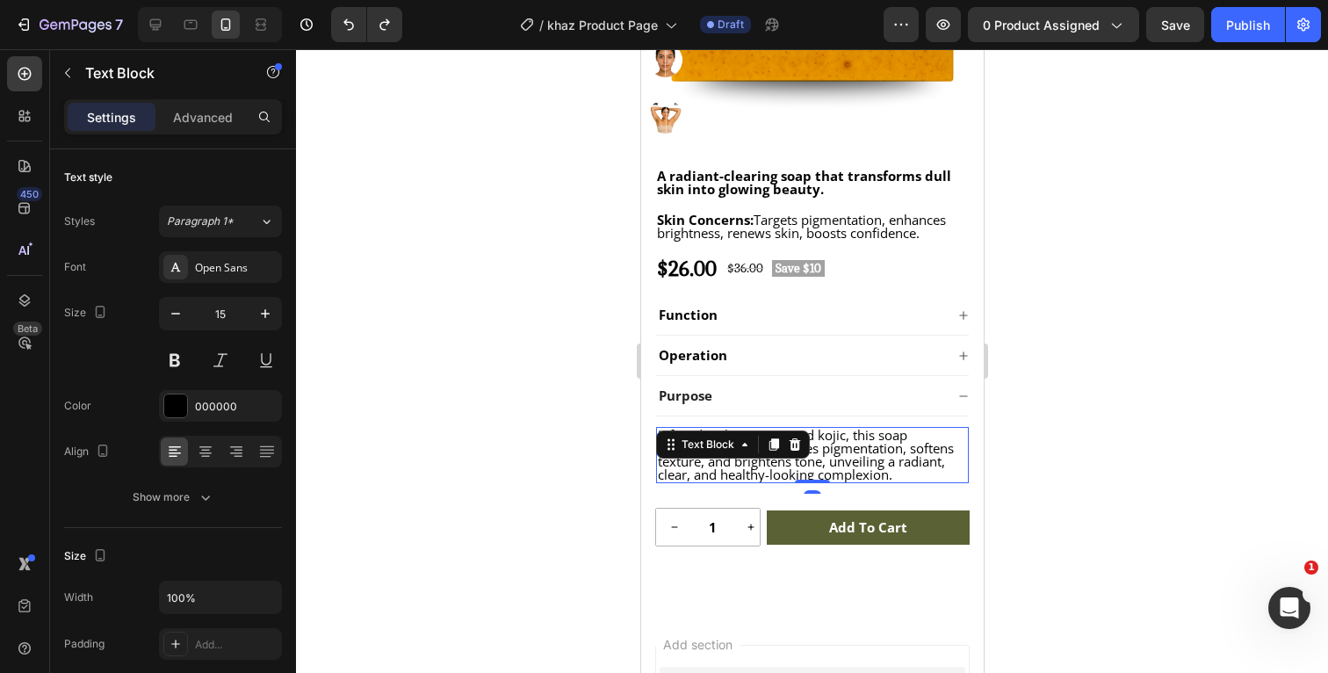
click at [923, 473] on p "Infused with turmeric and kojic, this soap transforms skin. It reduces pigmenta…" at bounding box center [811, 455] width 309 height 53
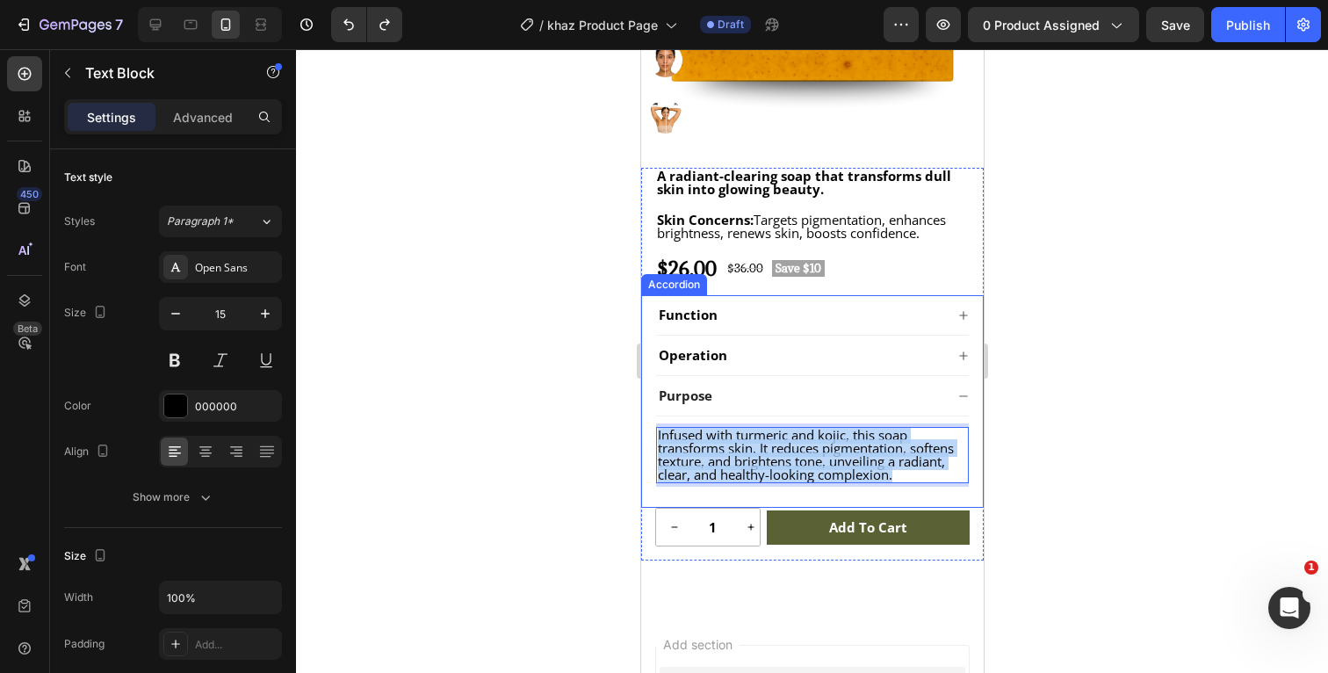
drag, startPoint x: 913, startPoint y: 473, endPoint x: 649, endPoint y: 428, distance: 267.3
click at [649, 428] on div "Function Operation Purpose Infused with turmeric and kojic, this soap transform…" at bounding box center [811, 401] width 343 height 213
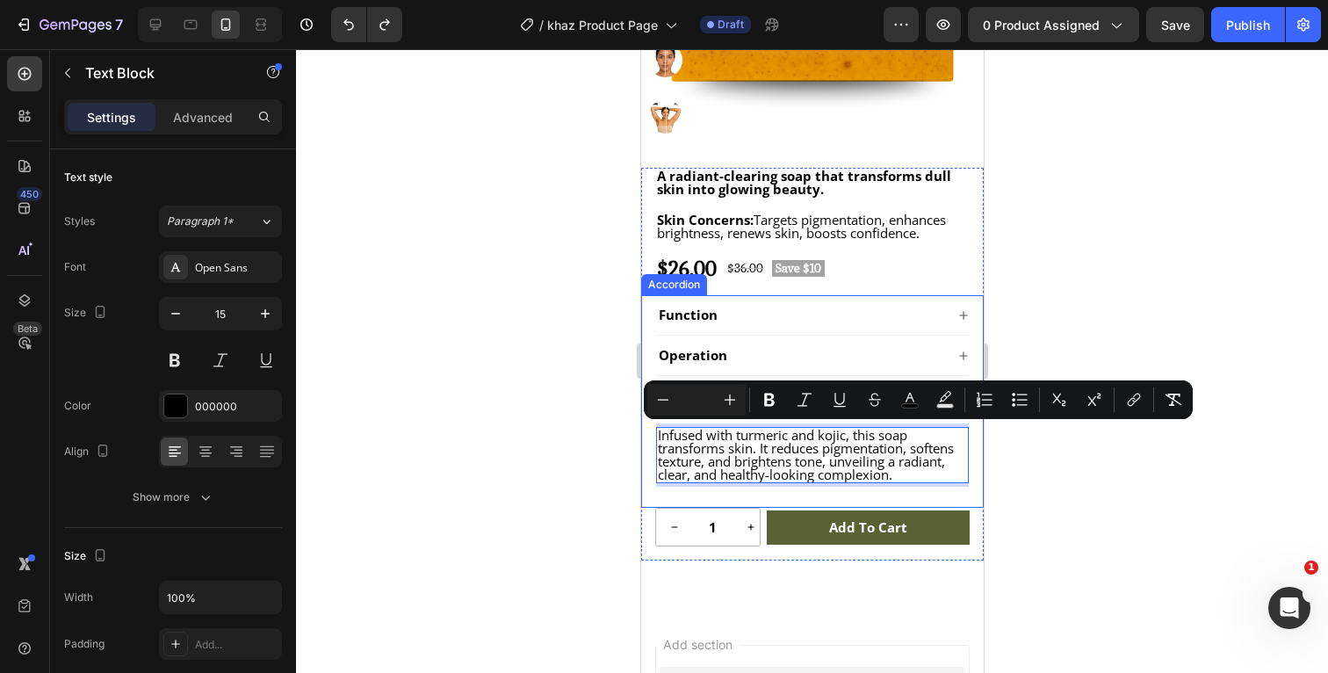
scroll to position [1, 0]
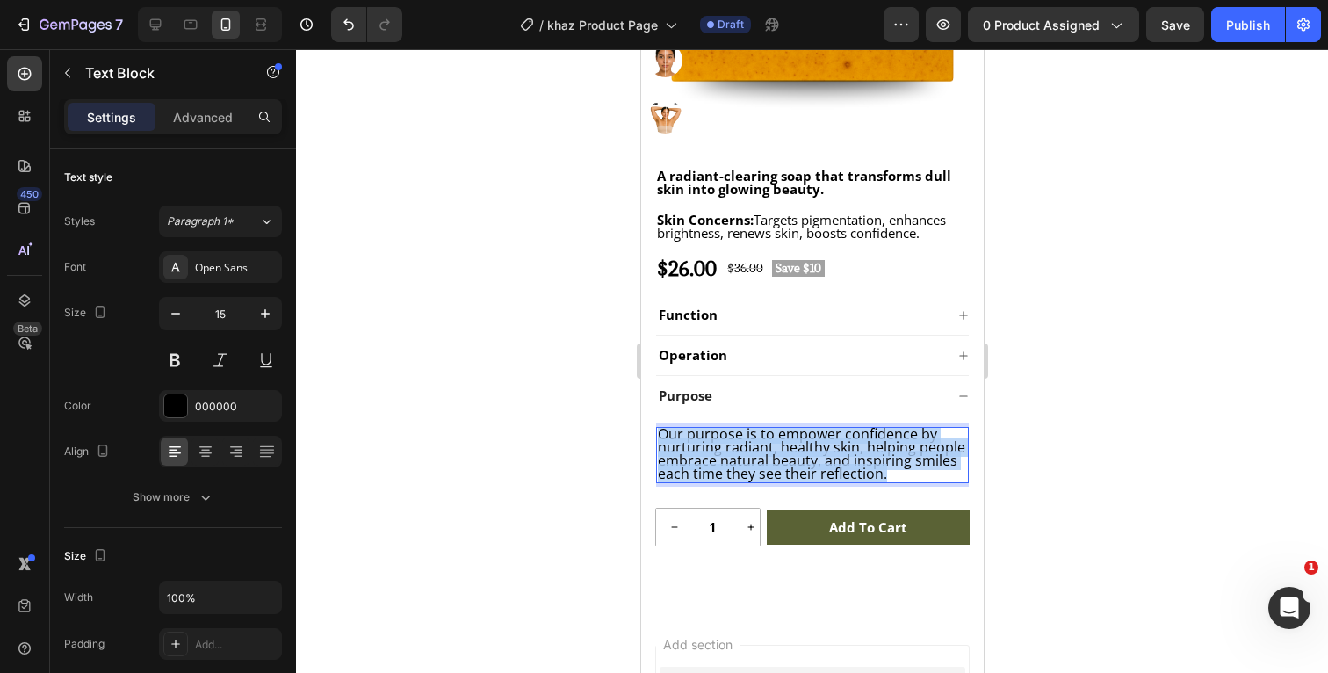
drag, startPoint x: 905, startPoint y: 473, endPoint x: 658, endPoint y: 436, distance: 249.7
click at [658, 436] on p "Our purpose is to empower confidence by nurturing radiant, healthy skin, helpin…" at bounding box center [811, 454] width 309 height 53
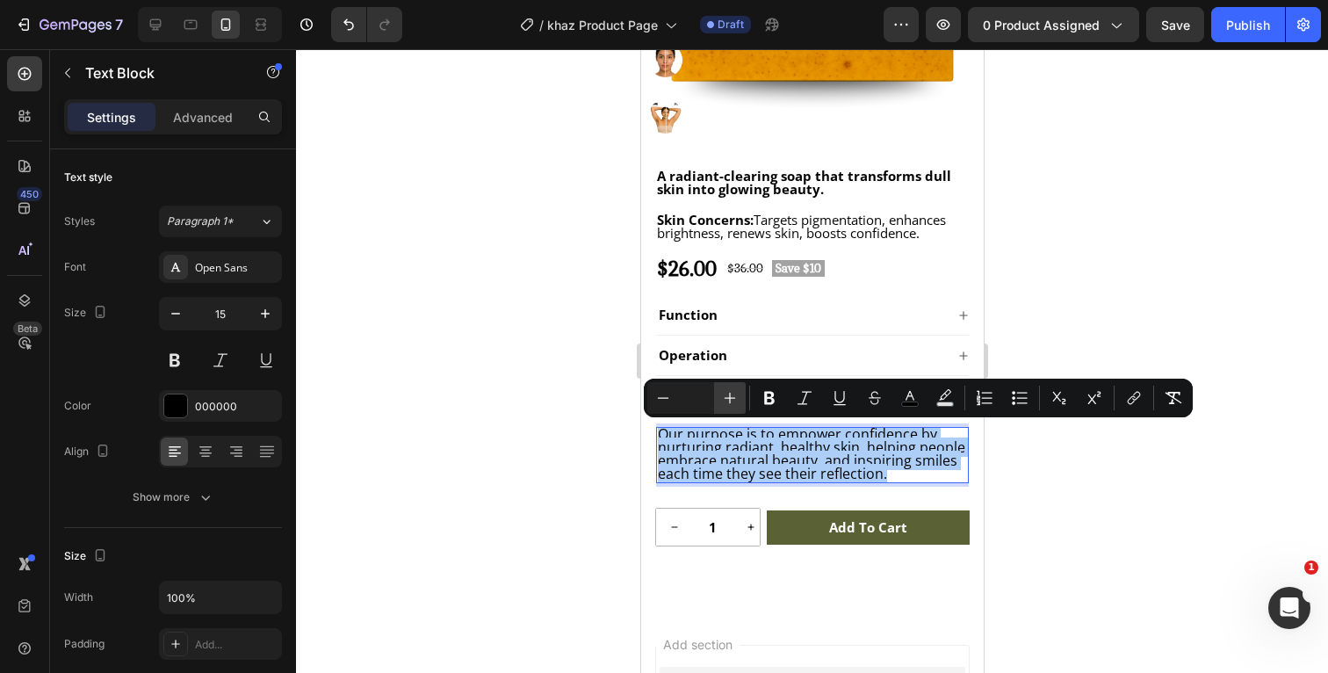
click at [732, 394] on icon "Editor contextual toolbar" at bounding box center [730, 398] width 18 height 18
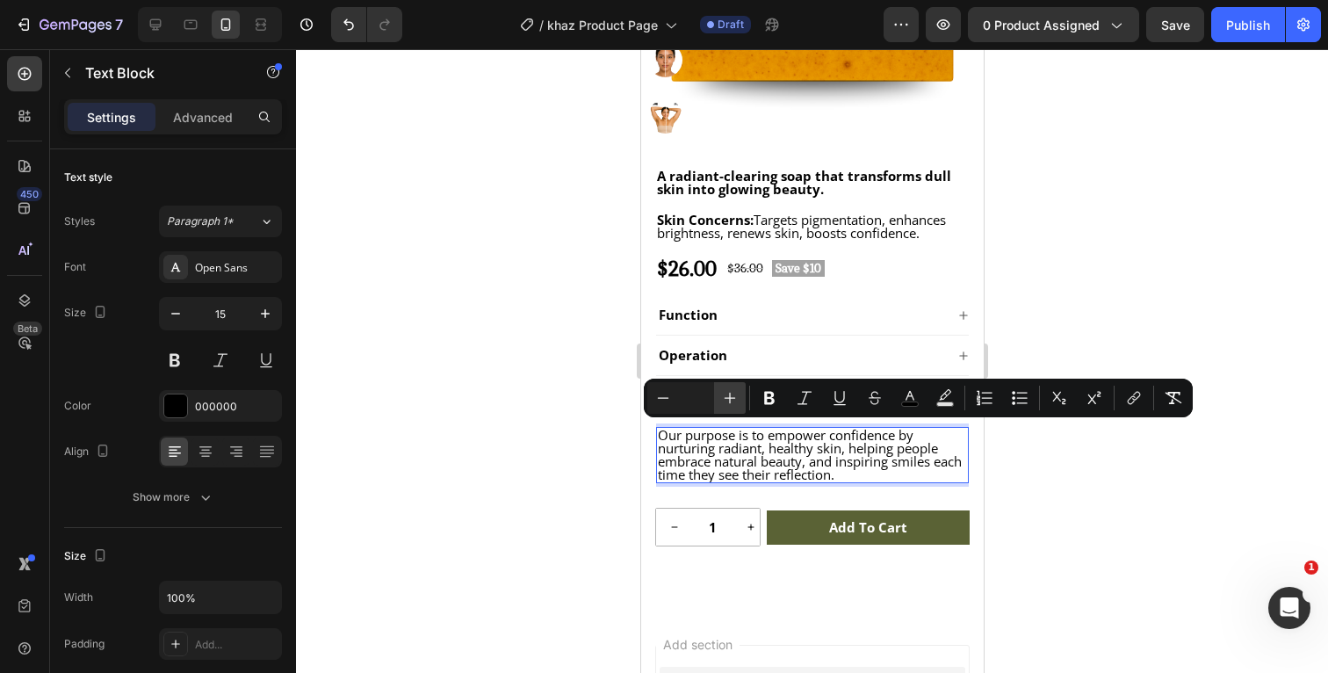
click at [732, 394] on icon "Editor contextual toolbar" at bounding box center [730, 398] width 18 height 18
click at [903, 406] on rect "Editor contextual toolbar" at bounding box center [910, 404] width 17 height 4
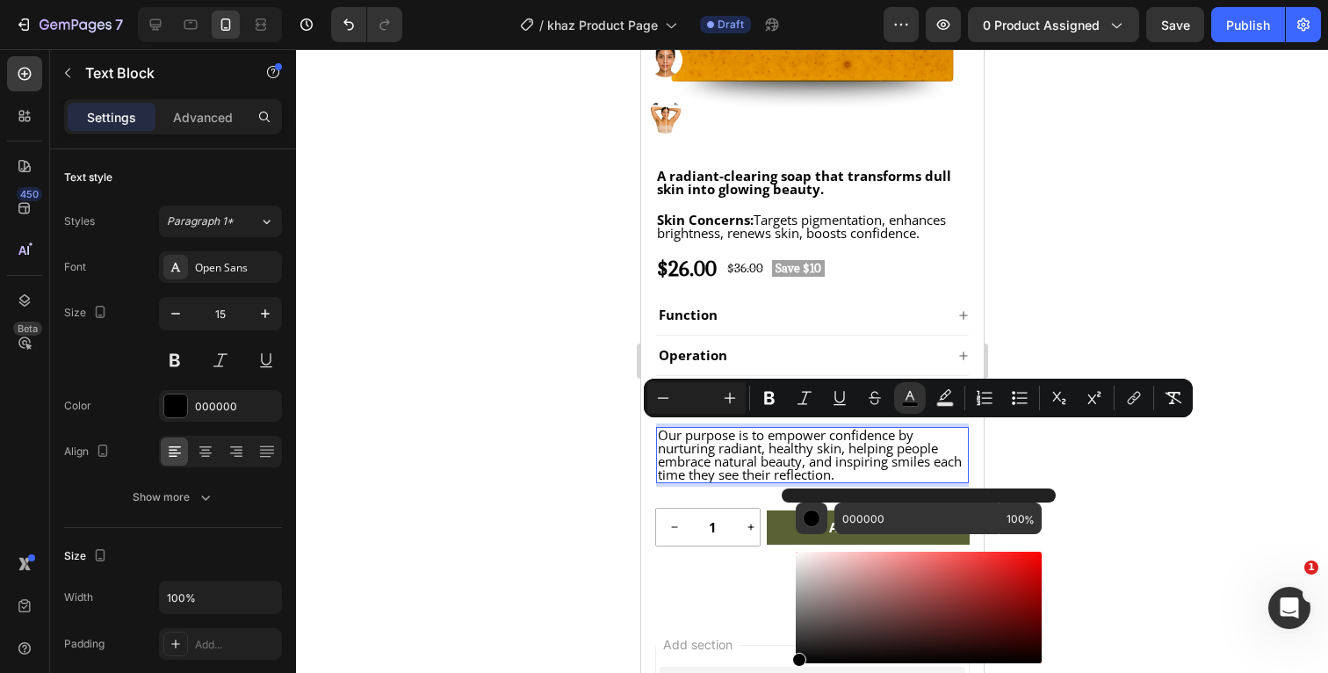
click at [1068, 297] on div at bounding box center [812, 361] width 1032 height 624
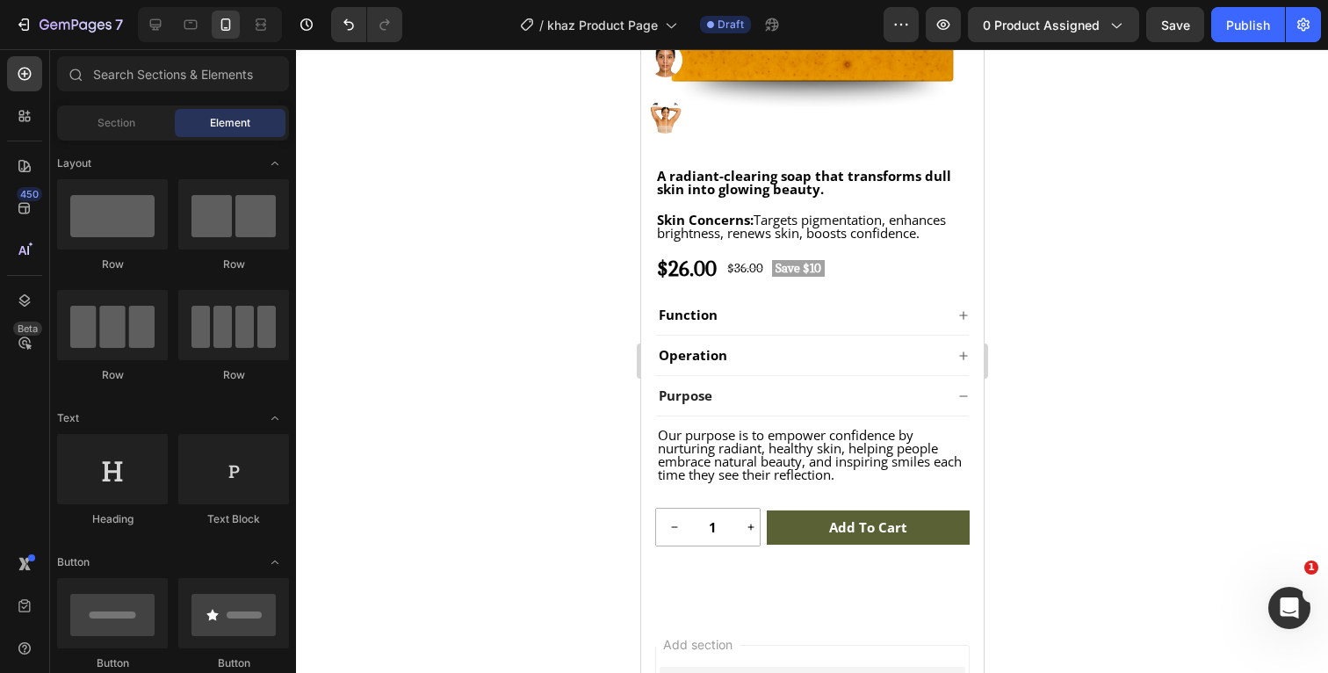
click at [1086, 392] on div at bounding box center [812, 361] width 1032 height 624
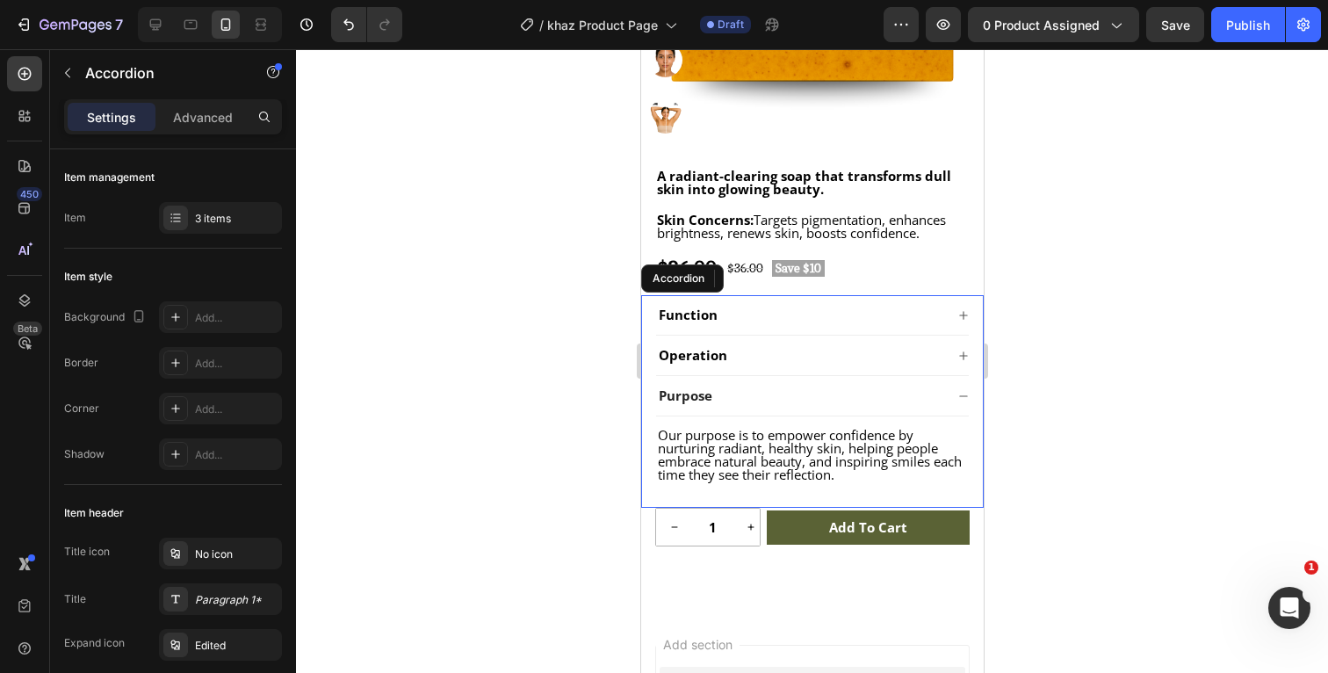
click at [965, 398] on icon at bounding box center [962, 396] width 11 height 11
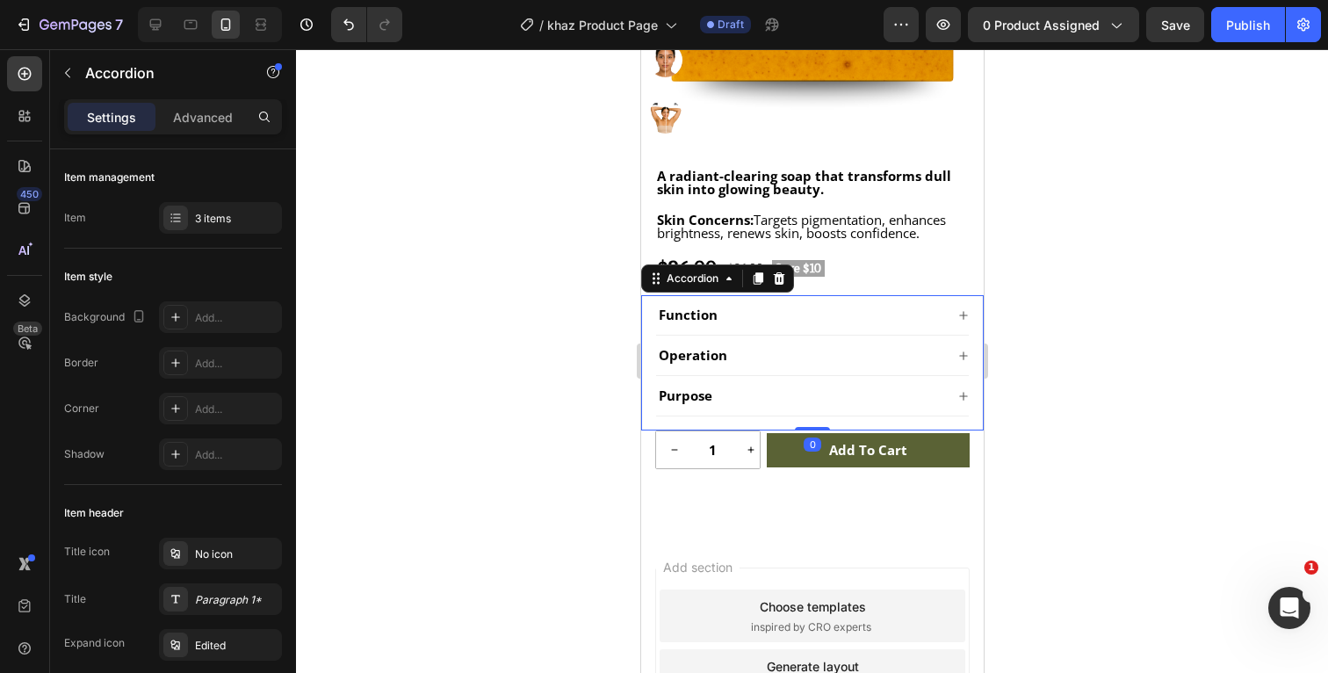
click at [965, 398] on icon at bounding box center [962, 396] width 11 height 11
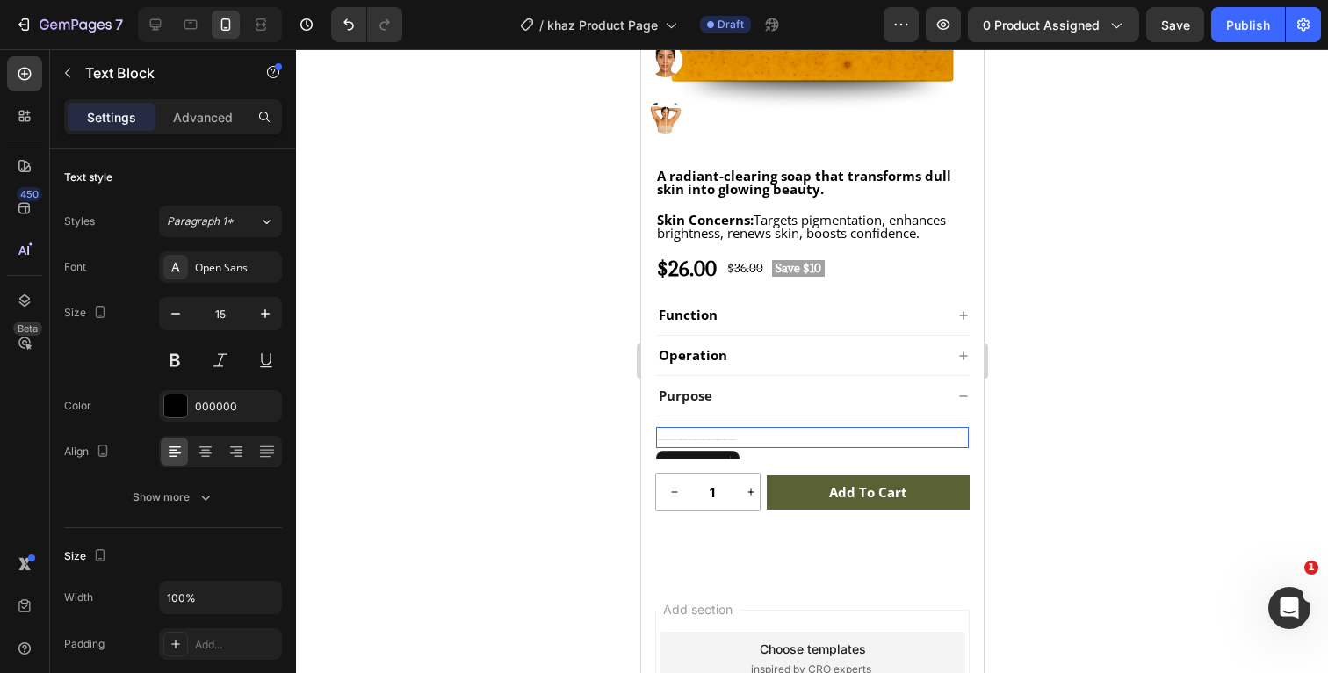
click at [750, 438] on p "Our purpose is to empower confidence by nurturing radiant, healthy skin, helpin…" at bounding box center [811, 438] width 309 height 18
click at [741, 438] on p "Our purpose is to empower confidence by nurturing radiant, healthy skin, helpin…" at bounding box center [811, 438] width 309 height 18
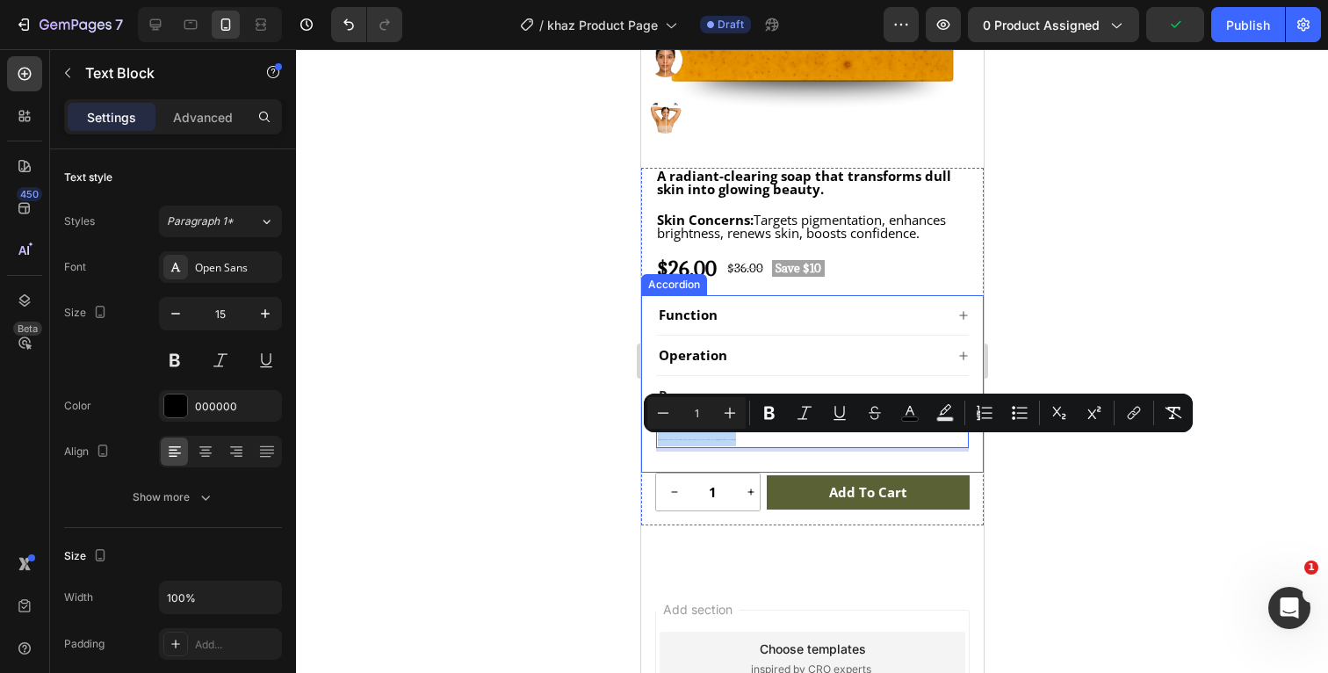
drag, startPoint x: 747, startPoint y: 438, endPoint x: 648, endPoint y: 439, distance: 98.4
click at [648, 439] on div "Function Operation Purpose Our purpose is to empower confidence by nurturing ra…" at bounding box center [811, 383] width 343 height 177
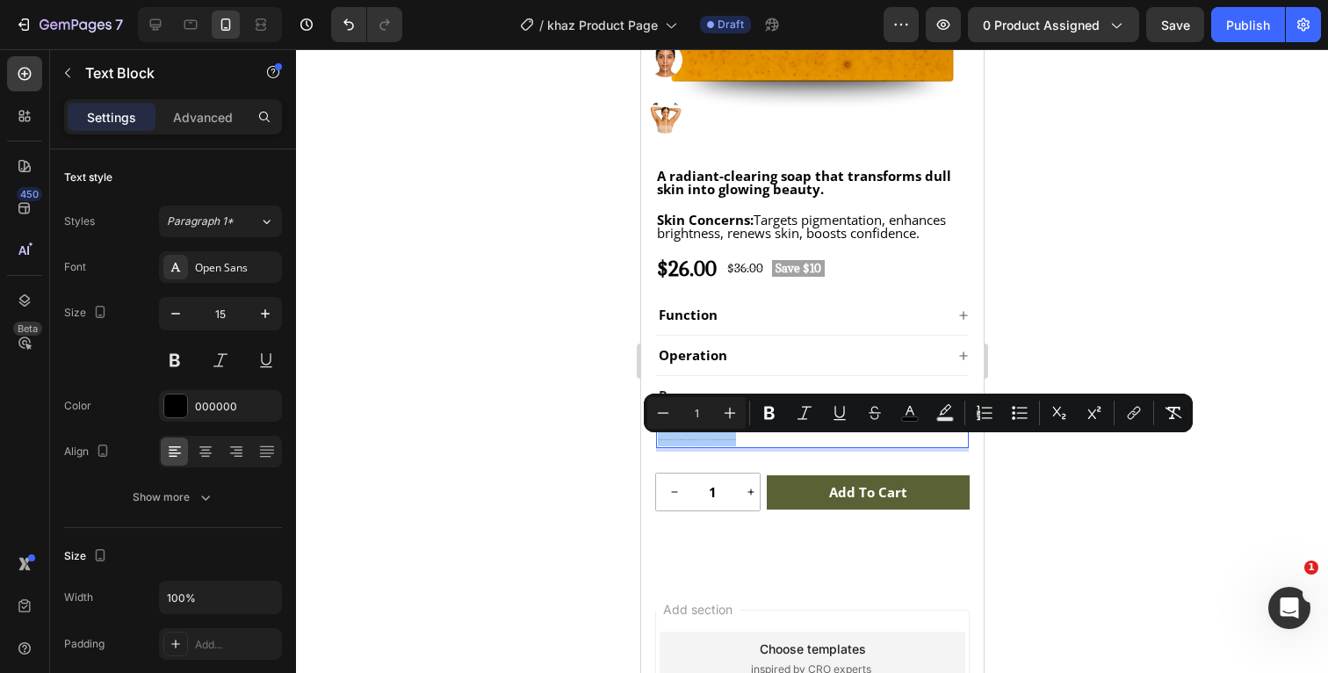
click at [699, 416] on input "1" at bounding box center [696, 412] width 35 height 21
type input "15"
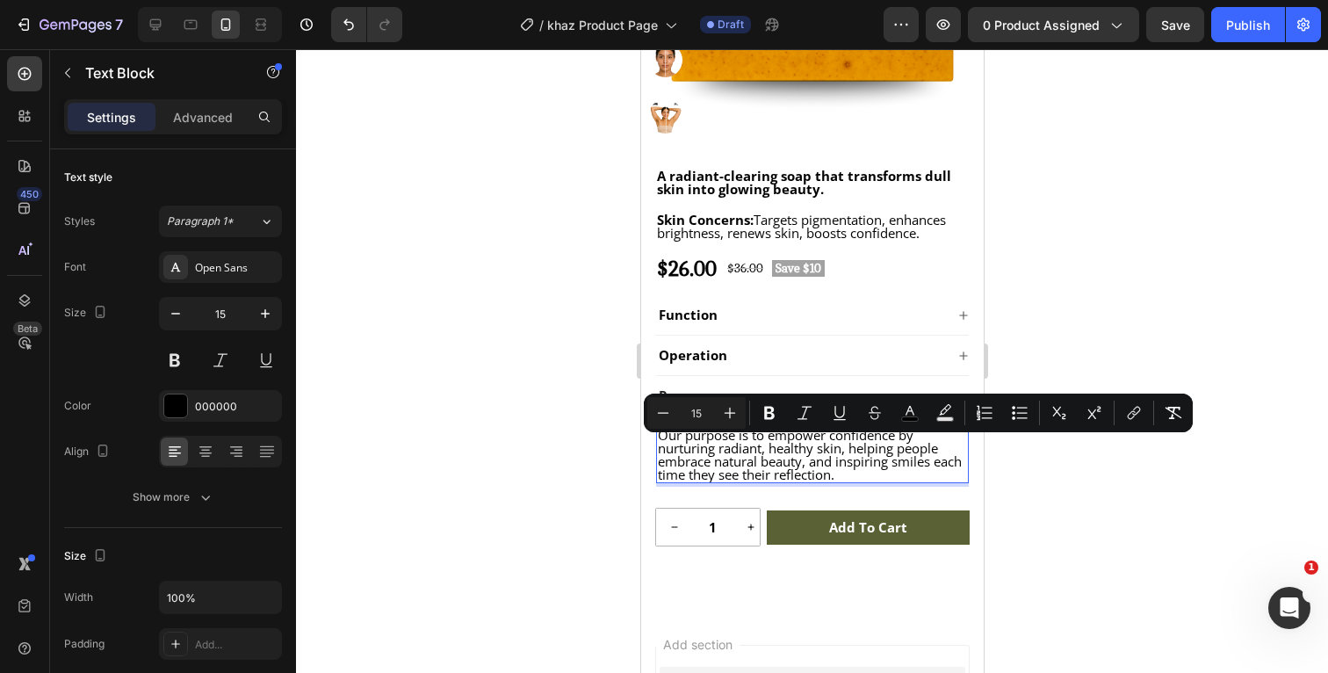
click at [1113, 471] on div at bounding box center [812, 361] width 1032 height 624
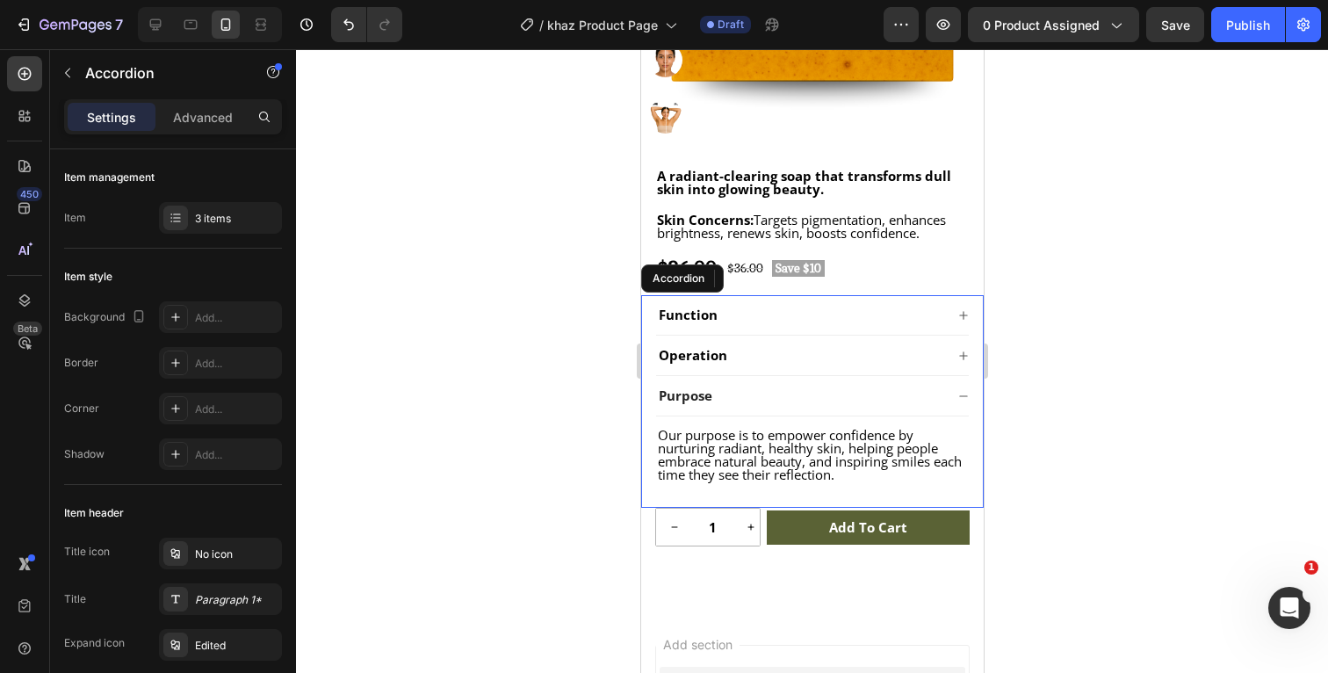
click at [965, 394] on icon at bounding box center [962, 396] width 11 height 11
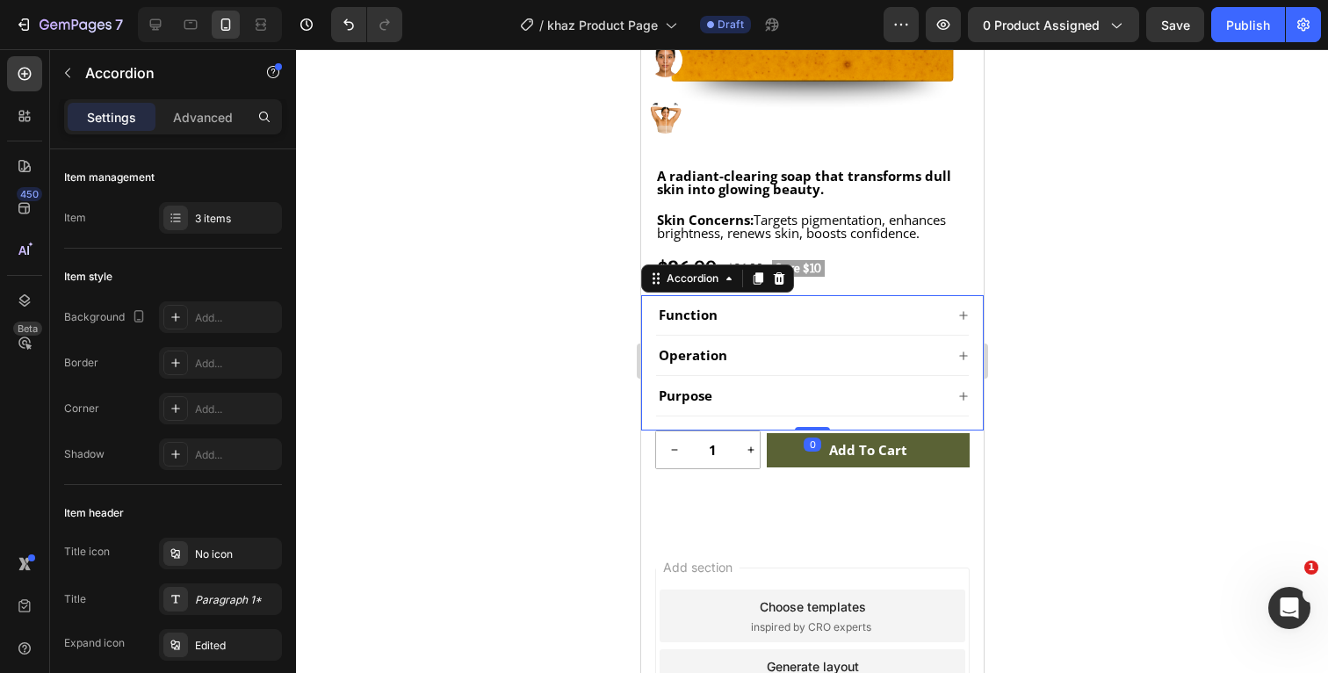
click at [966, 315] on icon at bounding box center [962, 315] width 8 height 8
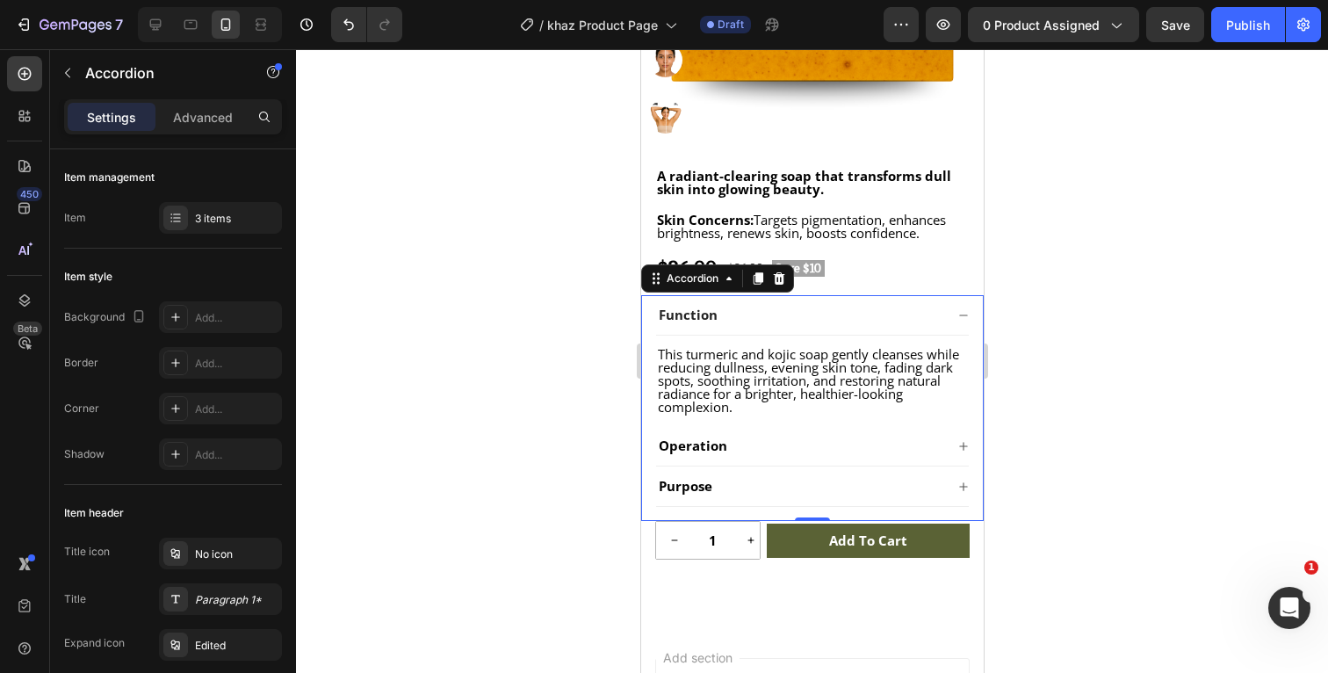
click at [966, 315] on icon at bounding box center [962, 314] width 8 height 1
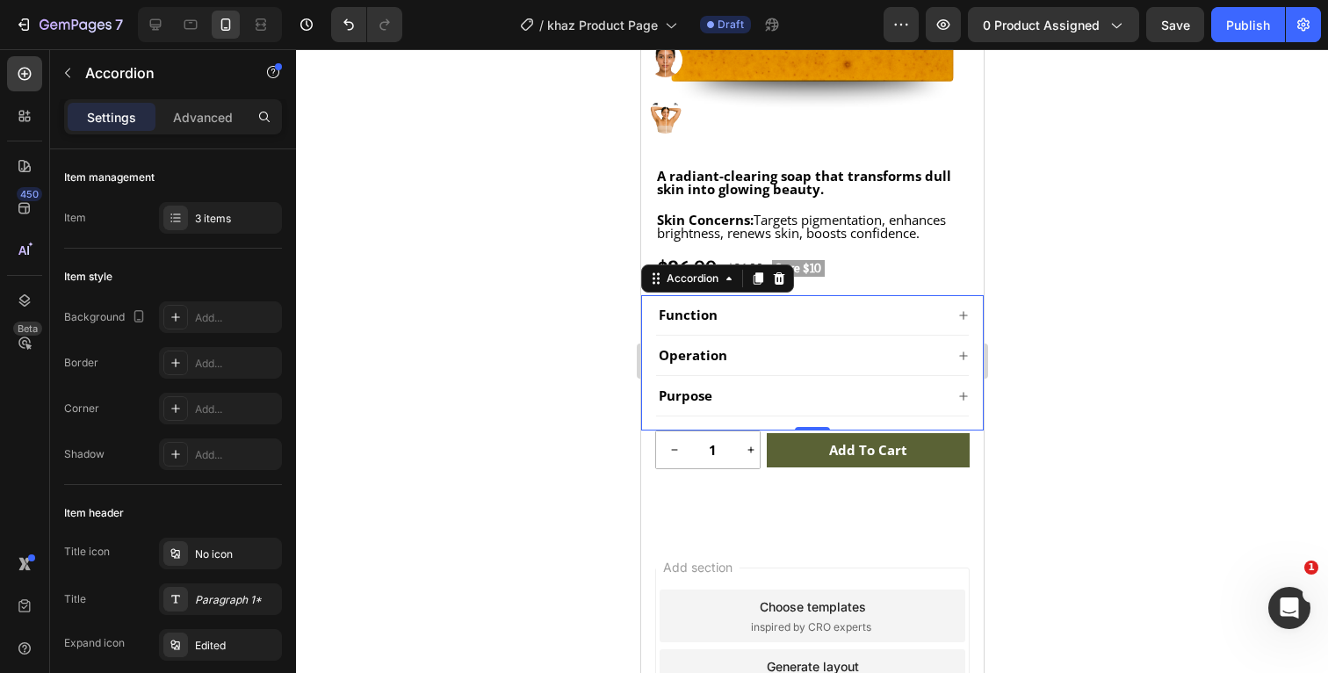
click at [963, 356] on icon at bounding box center [962, 355] width 8 height 8
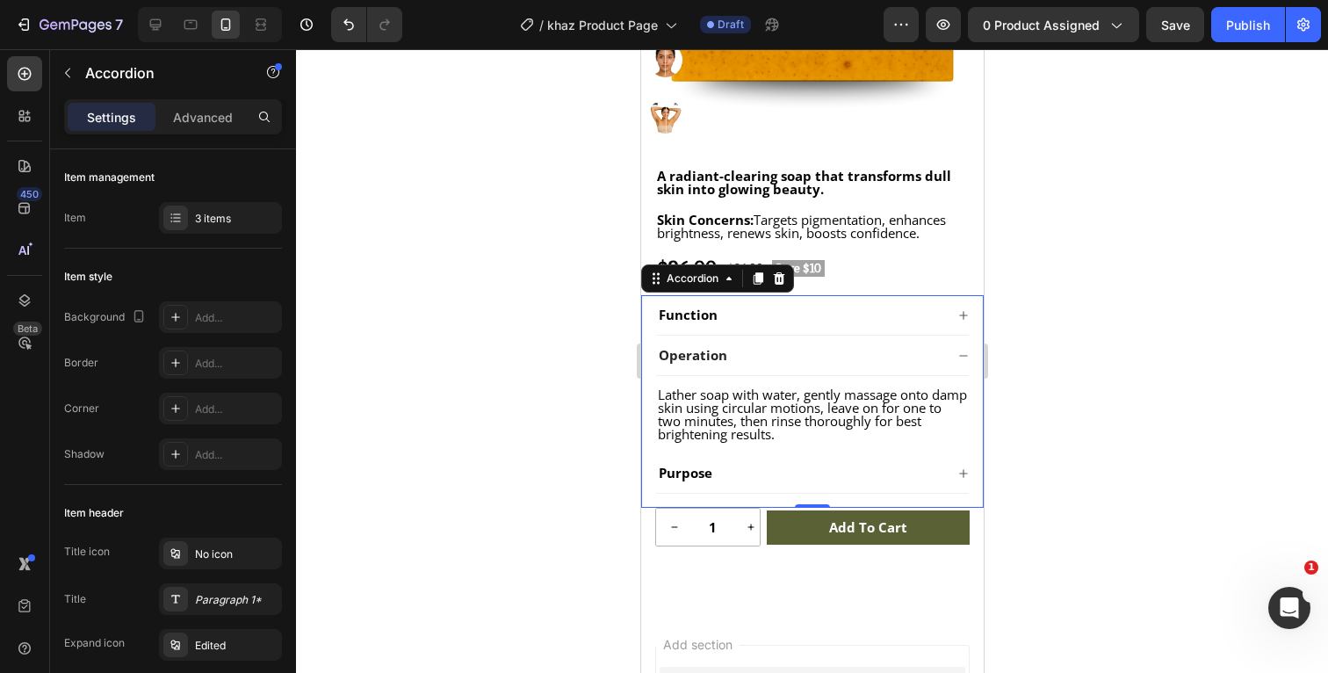
click at [963, 356] on icon at bounding box center [962, 355] width 8 height 1
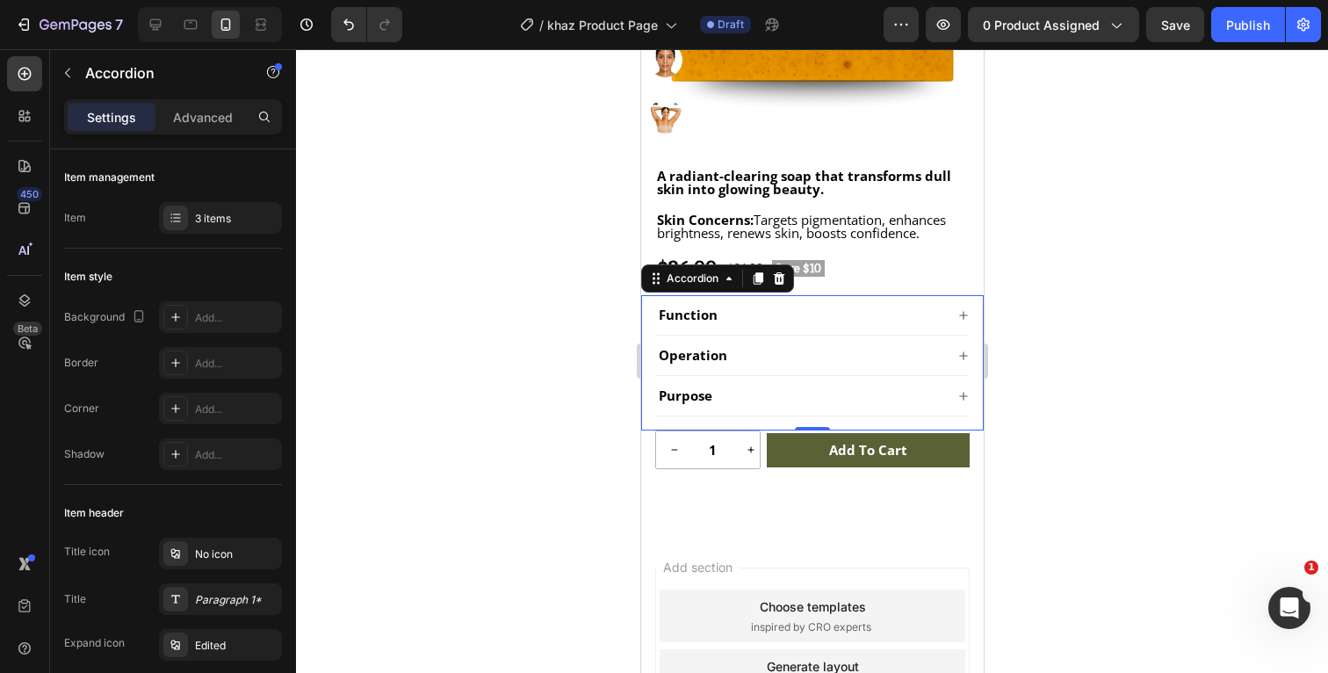
click at [964, 395] on icon at bounding box center [962, 396] width 8 height 8
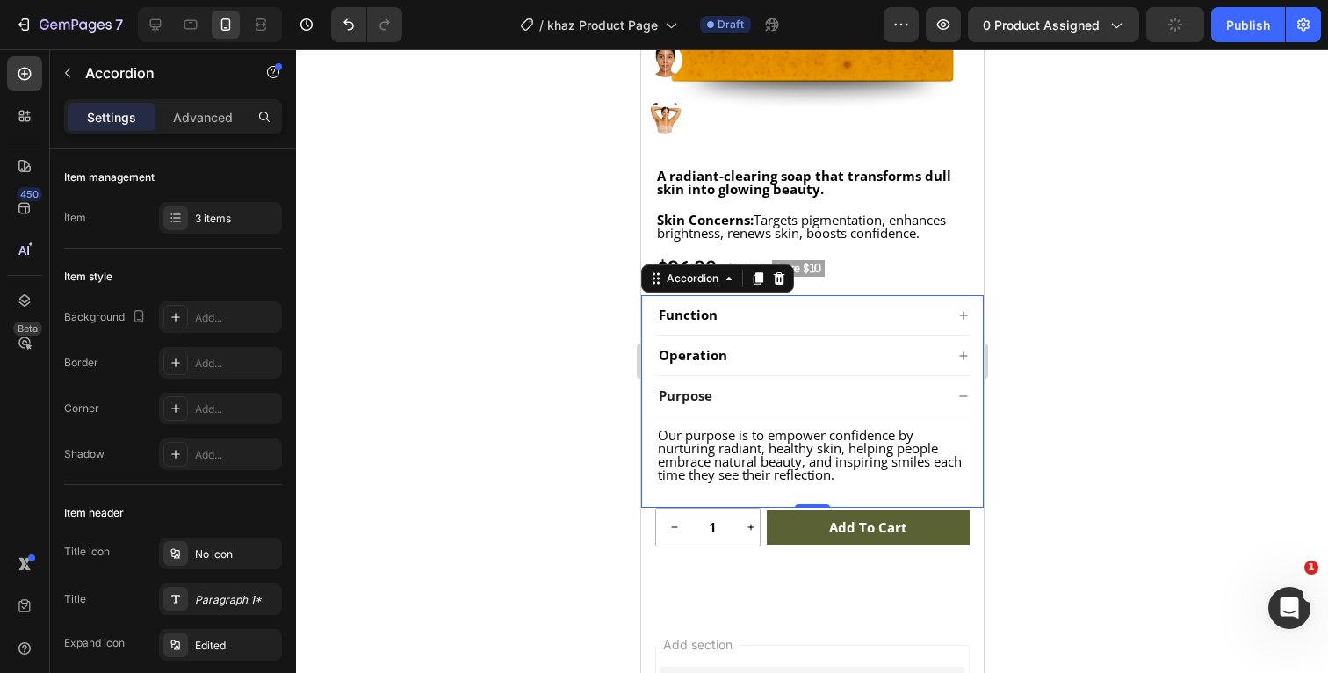
click at [964, 395] on icon at bounding box center [962, 395] width 8 height 1
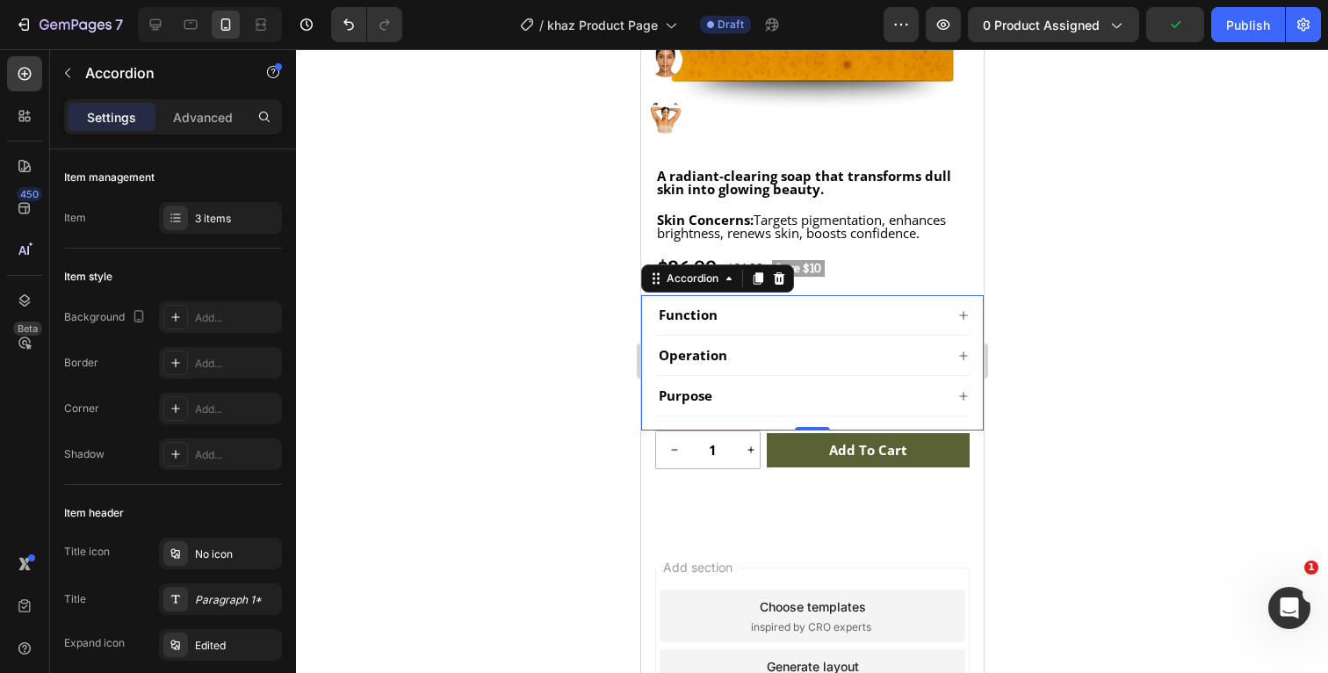
click at [1091, 414] on div at bounding box center [812, 361] width 1032 height 624
click at [904, 308] on div "Function" at bounding box center [799, 315] width 288 height 18
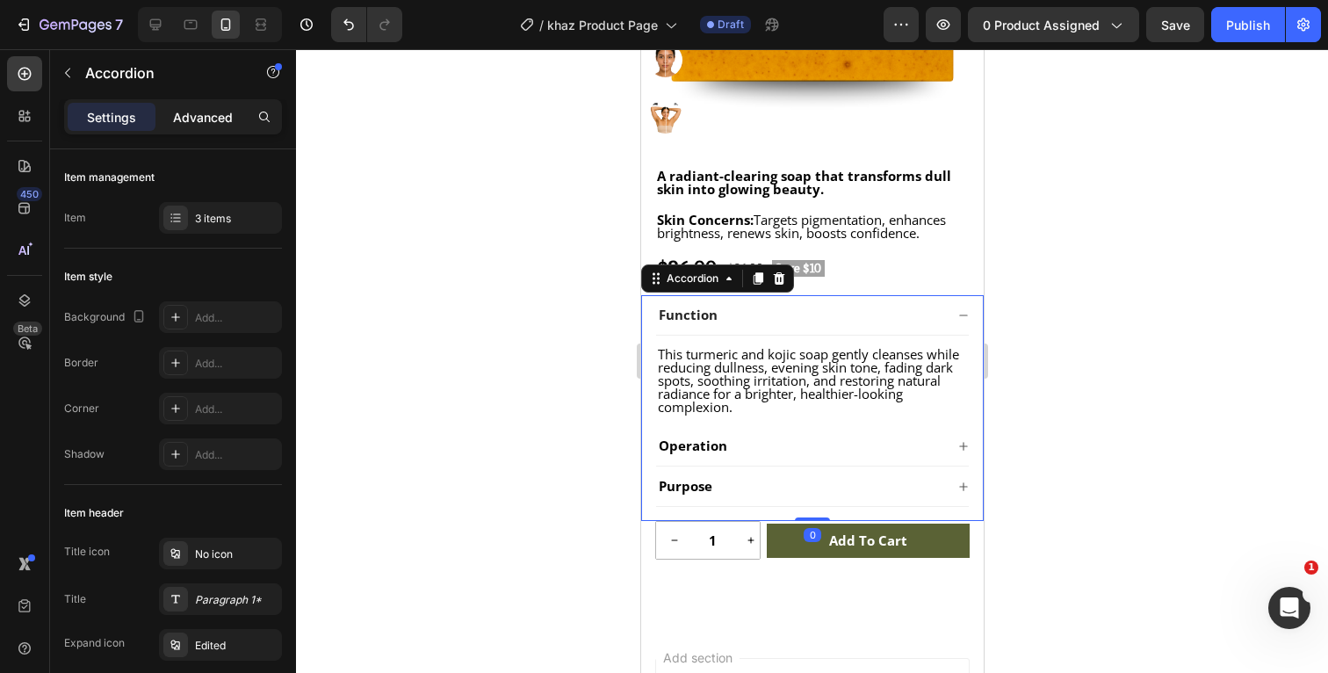
click at [213, 113] on p "Advanced" at bounding box center [203, 117] width 60 height 18
type input "100%"
type input "100"
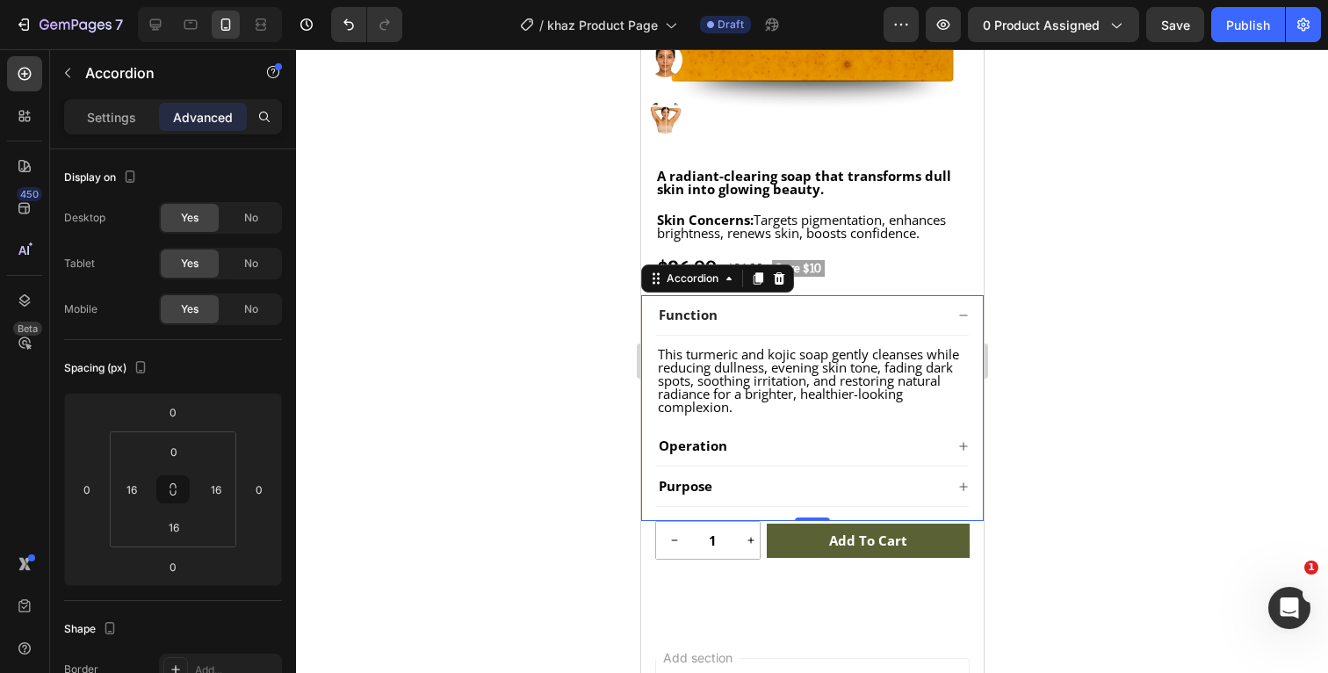
click at [964, 314] on icon at bounding box center [962, 314] width 8 height 1
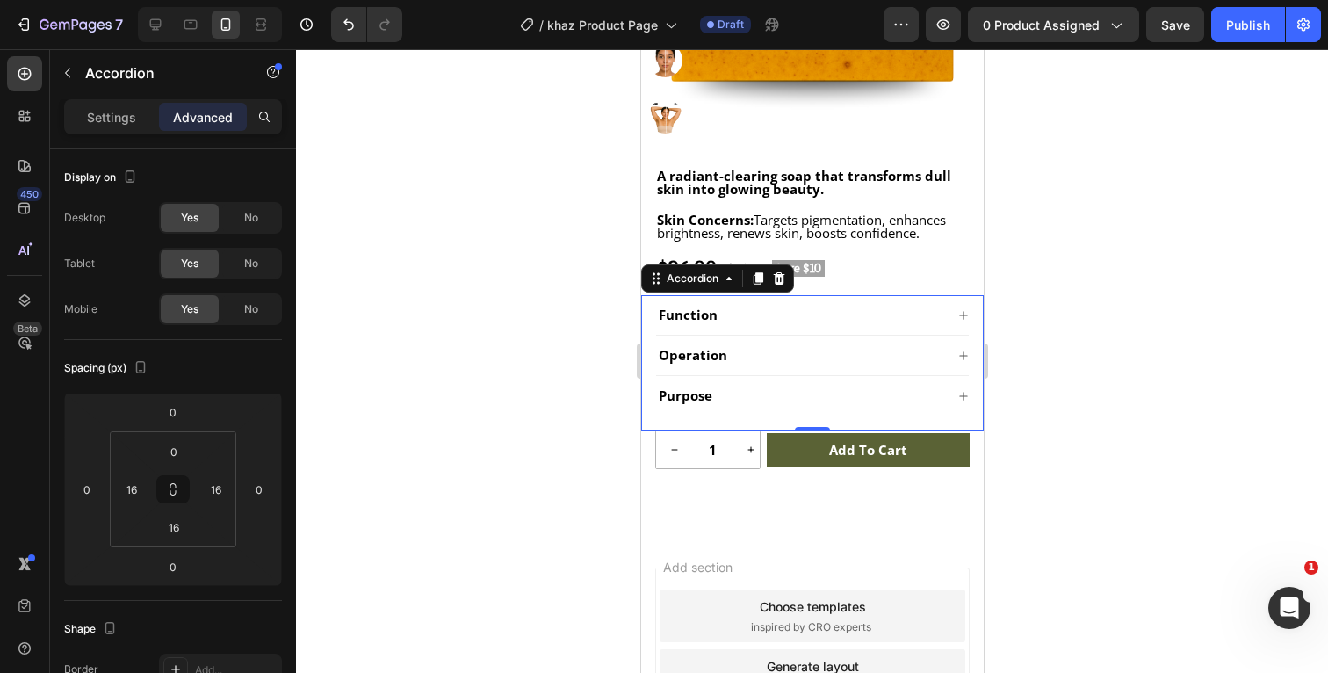
click at [1079, 340] on div at bounding box center [812, 361] width 1032 height 624
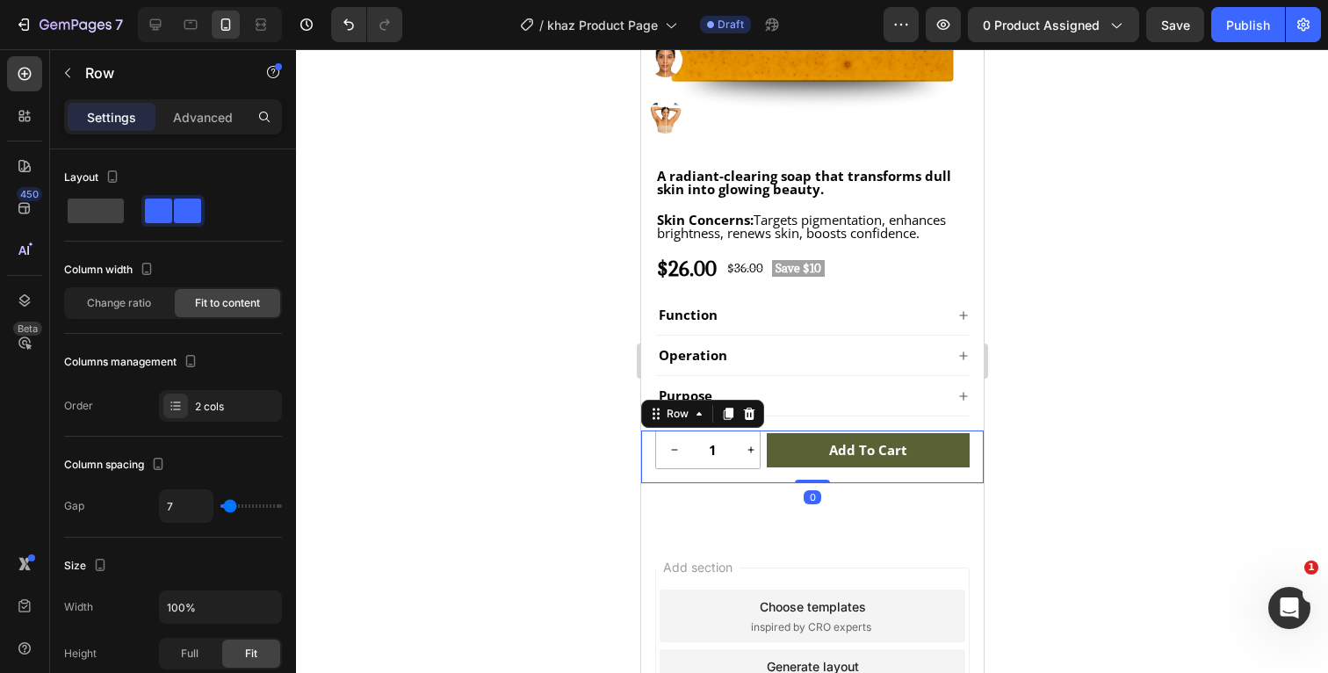
click at [762, 474] on div "1 Product Quantity Row Add to cart Add to Cart Row 0" at bounding box center [811, 456] width 343 height 53
click at [207, 114] on p "Advanced" at bounding box center [203, 117] width 60 height 18
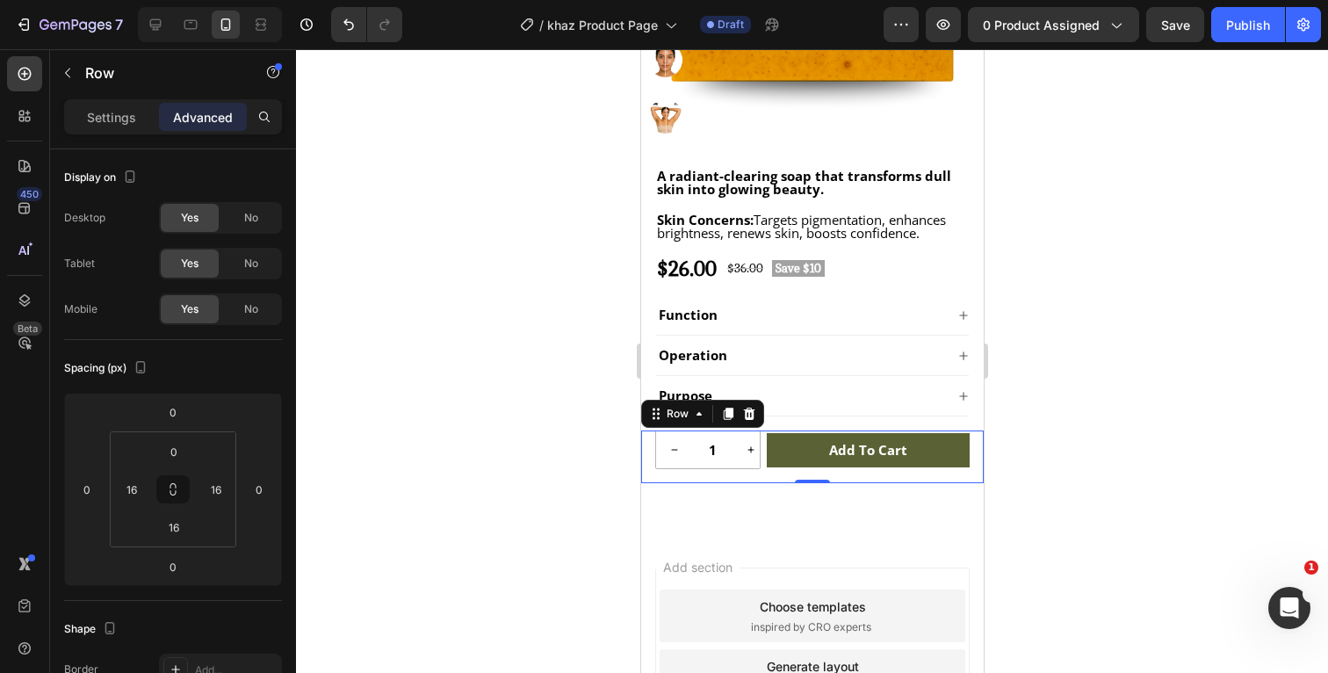
click at [1109, 483] on div at bounding box center [812, 361] width 1032 height 624
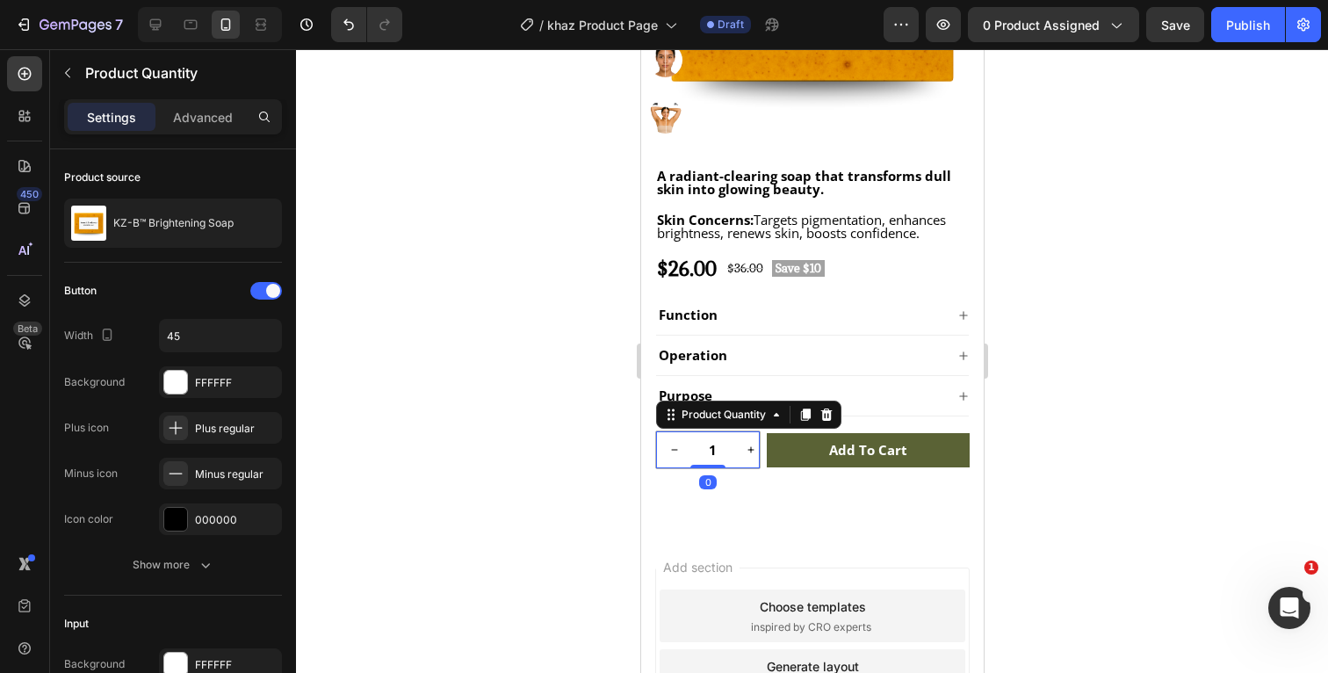
click at [720, 458] on input "1" at bounding box center [712, 449] width 40 height 37
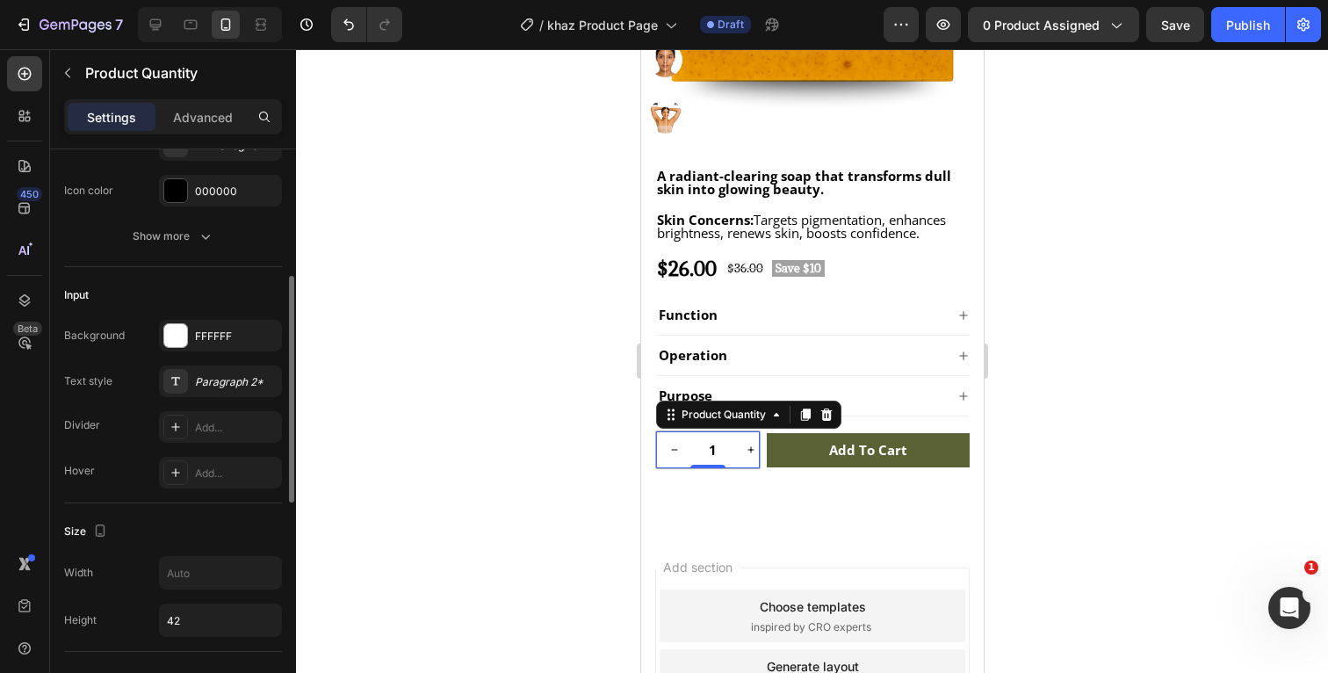
scroll to position [329, 0]
click at [211, 380] on div "Paragraph 2*" at bounding box center [236, 381] width 83 height 16
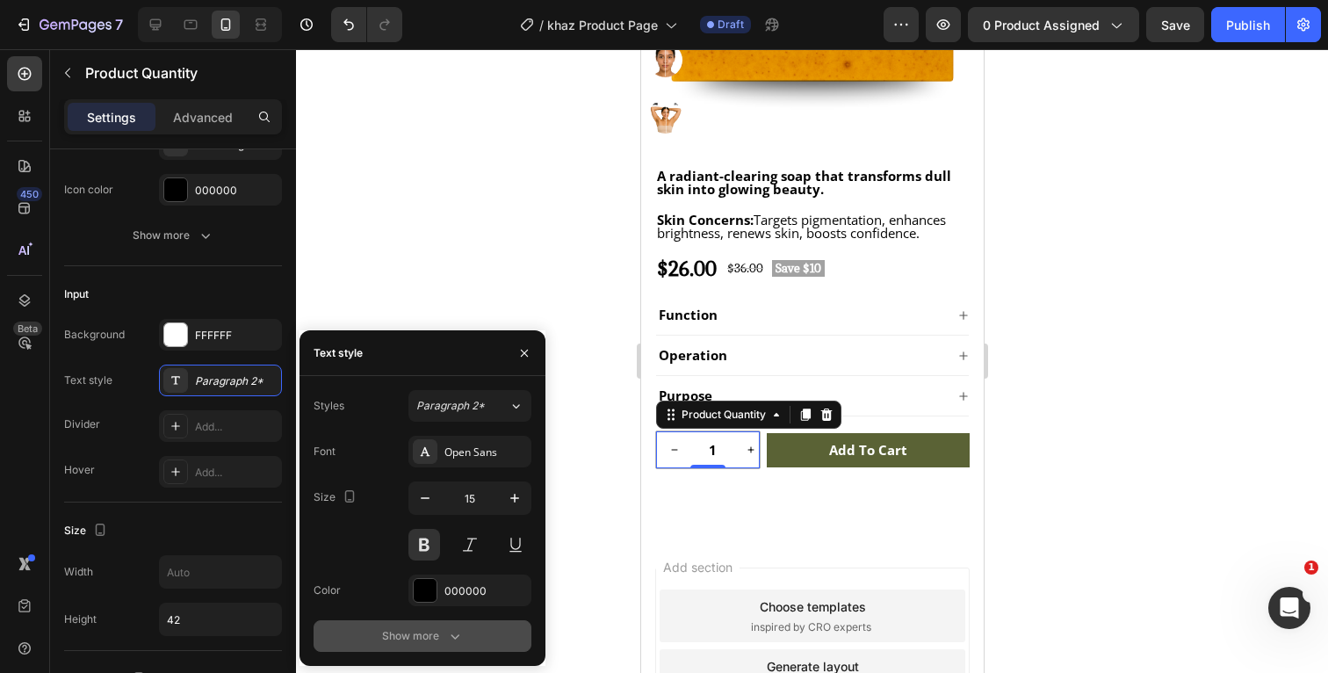
click at [455, 631] on icon "button" at bounding box center [455, 636] width 18 height 18
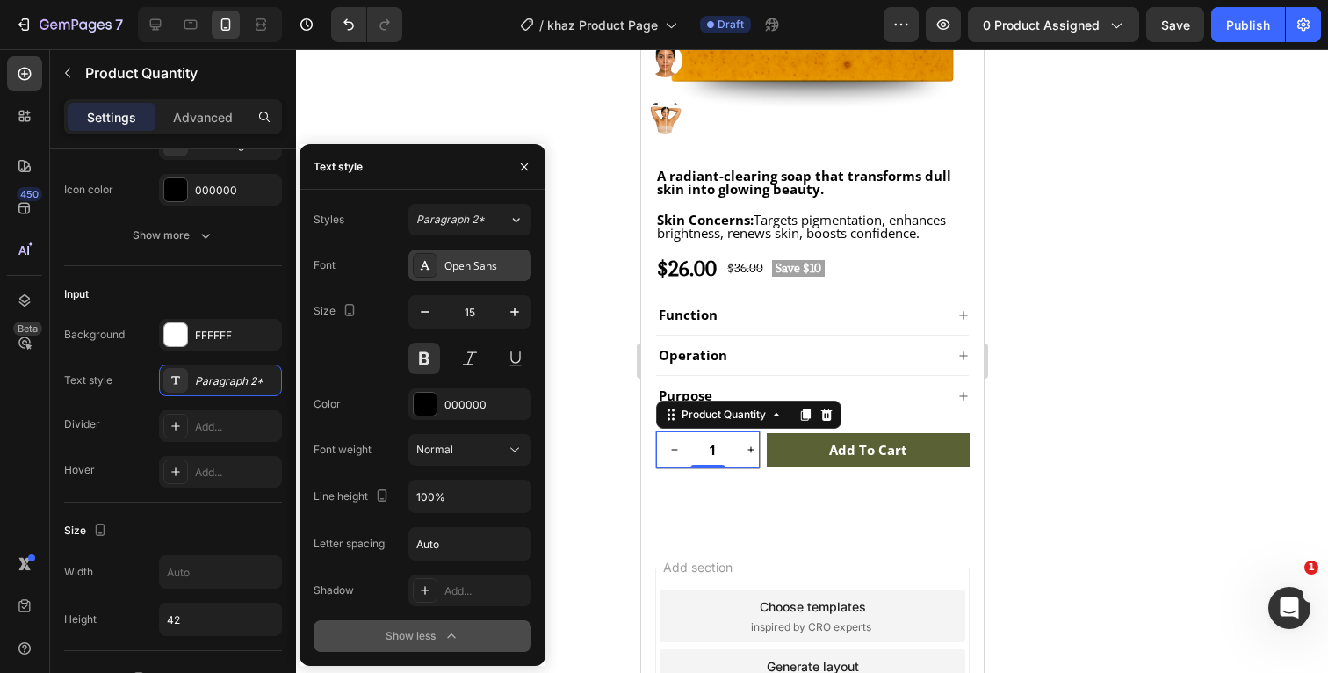
click at [484, 270] on div "Open Sans" at bounding box center [485, 266] width 83 height 16
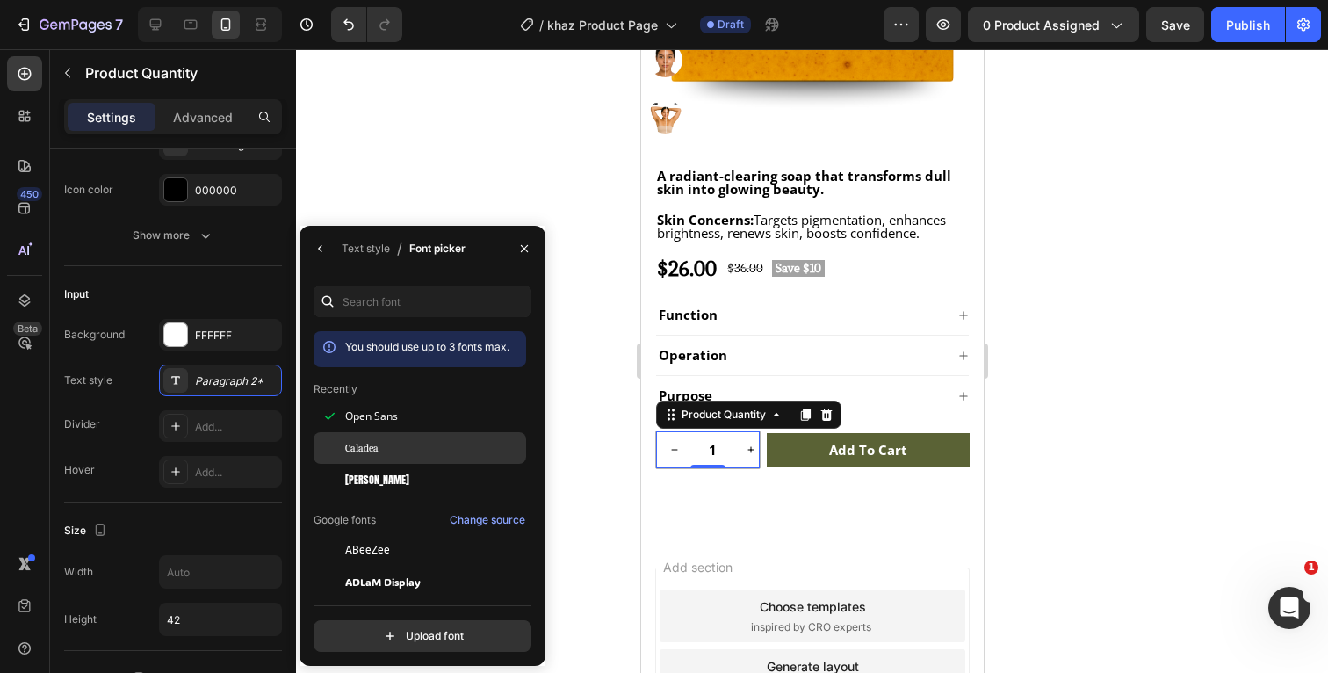
click at [405, 629] on div "Caladea" at bounding box center [420, 645] width 213 height 32
click at [525, 243] on icon "button" at bounding box center [524, 249] width 14 height 14
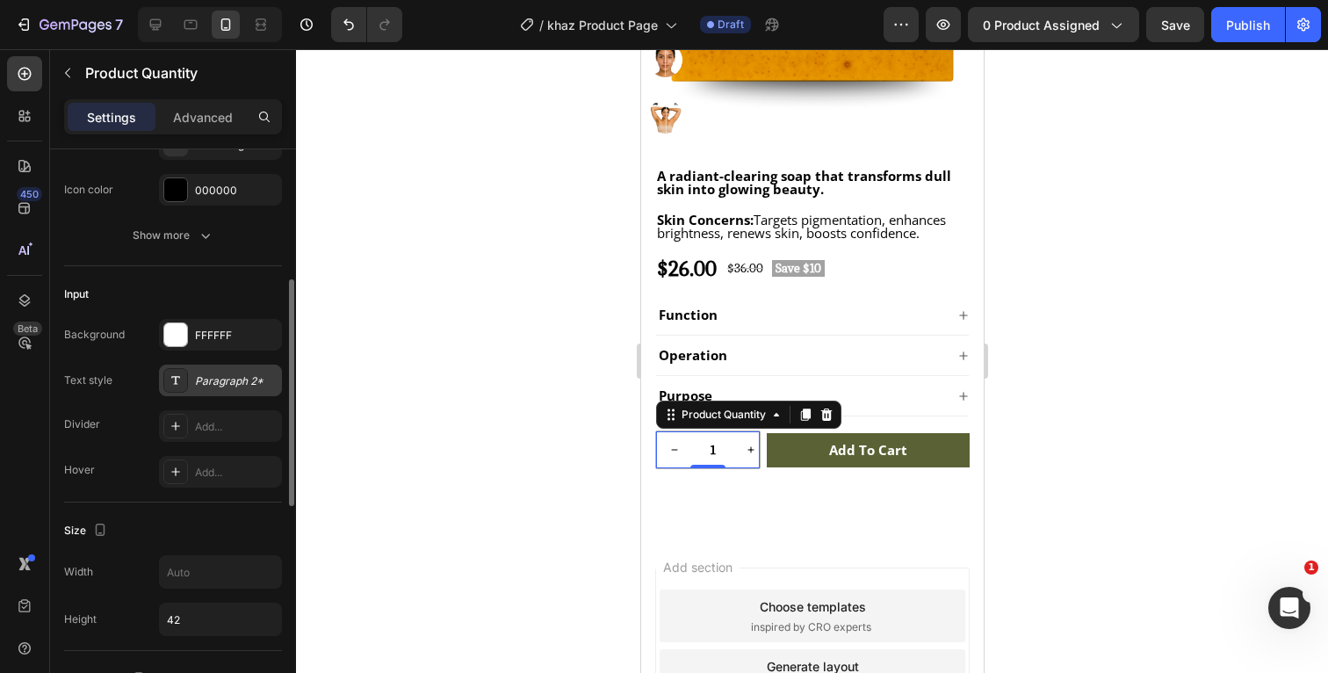
click at [219, 389] on div "Paragraph 2*" at bounding box center [220, 381] width 123 height 32
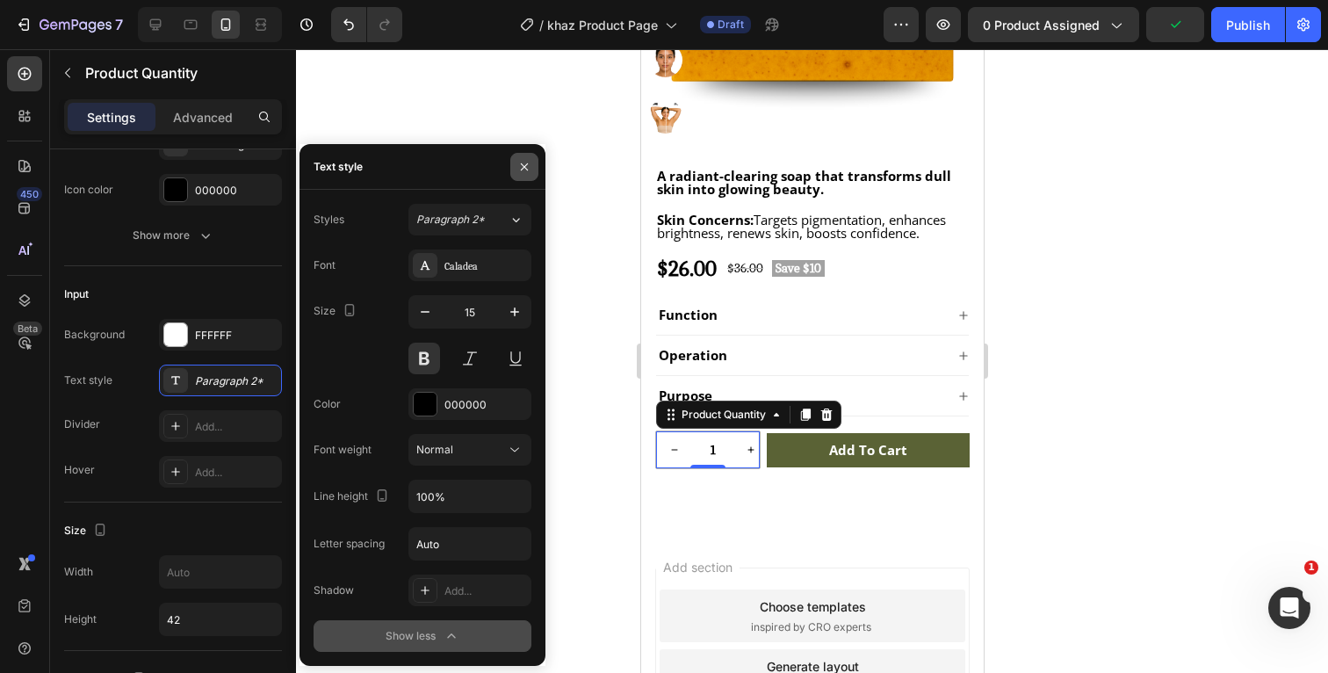
click at [524, 162] on icon "button" at bounding box center [524, 167] width 14 height 14
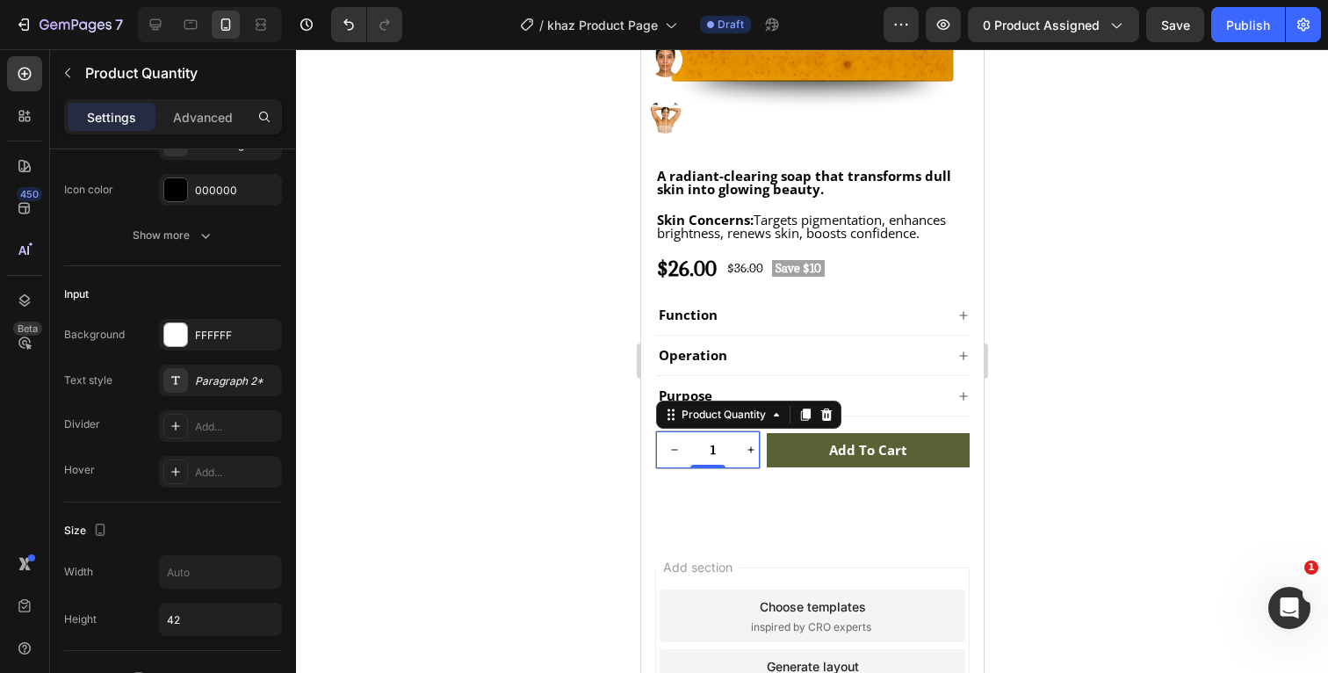
click at [1117, 405] on div at bounding box center [812, 361] width 1032 height 624
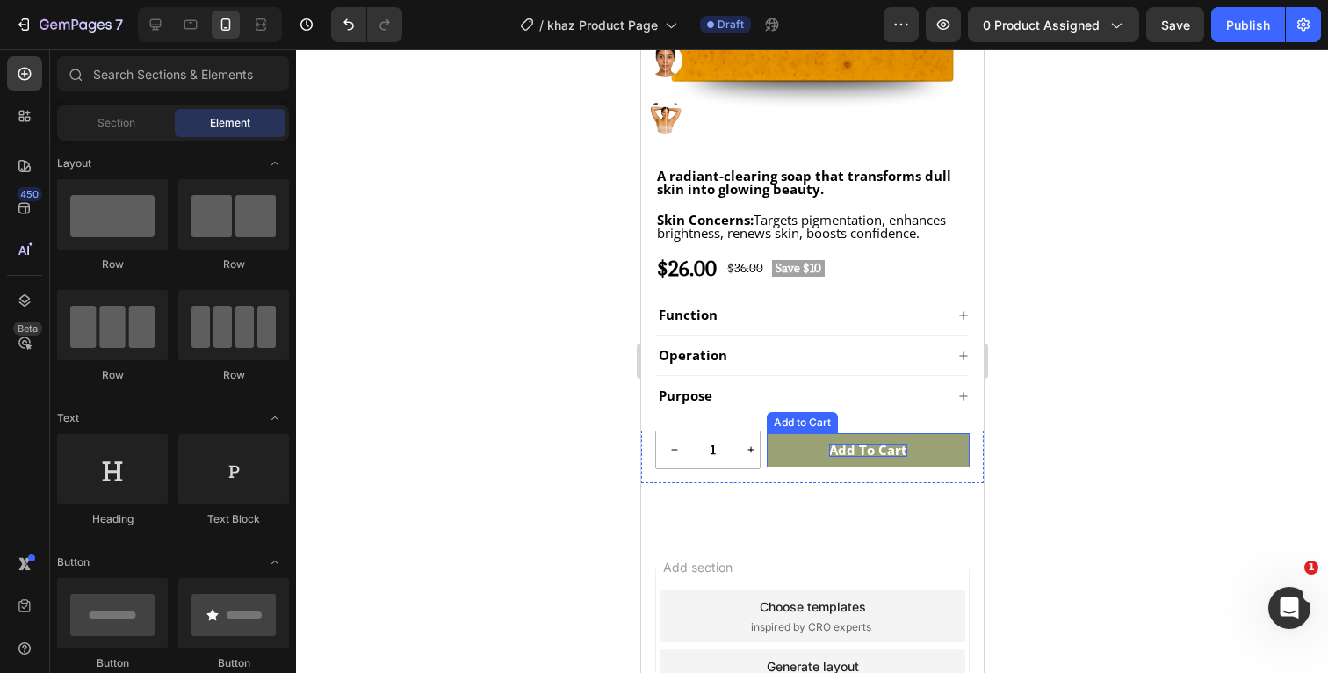
click at [904, 452] on div "Add to cart" at bounding box center [867, 450] width 78 height 13
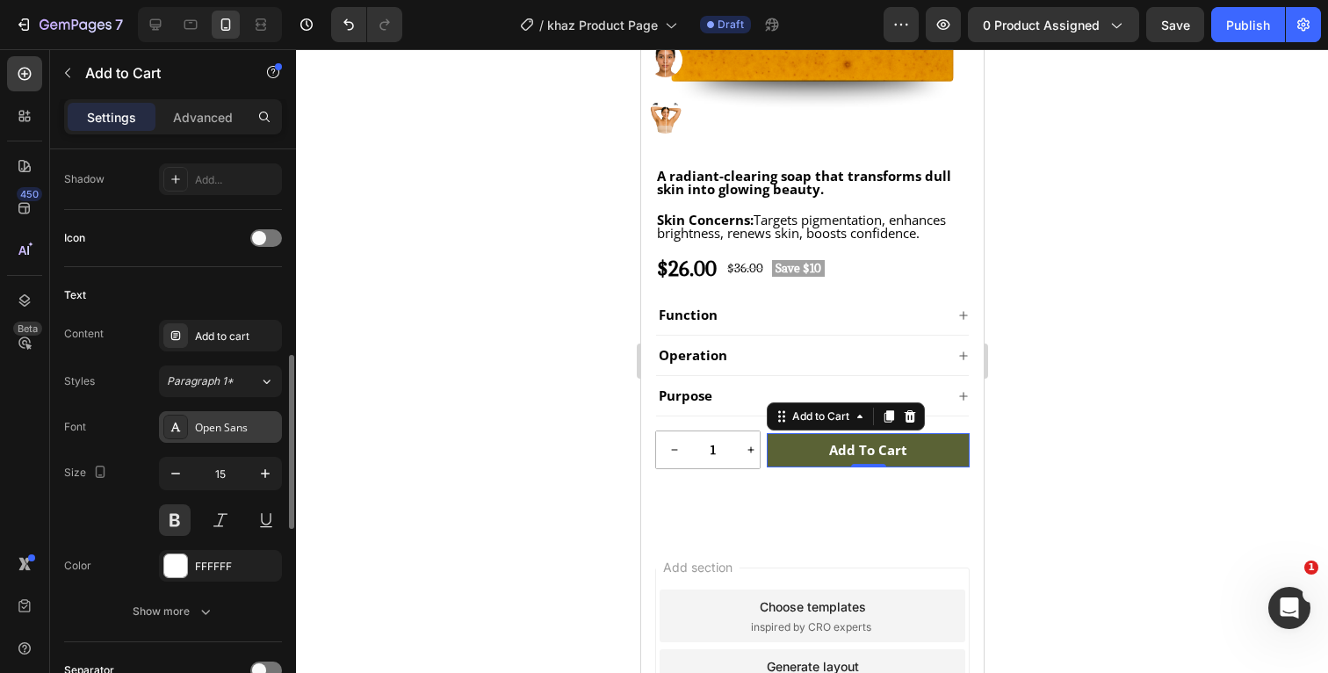
scroll to position [678, 0]
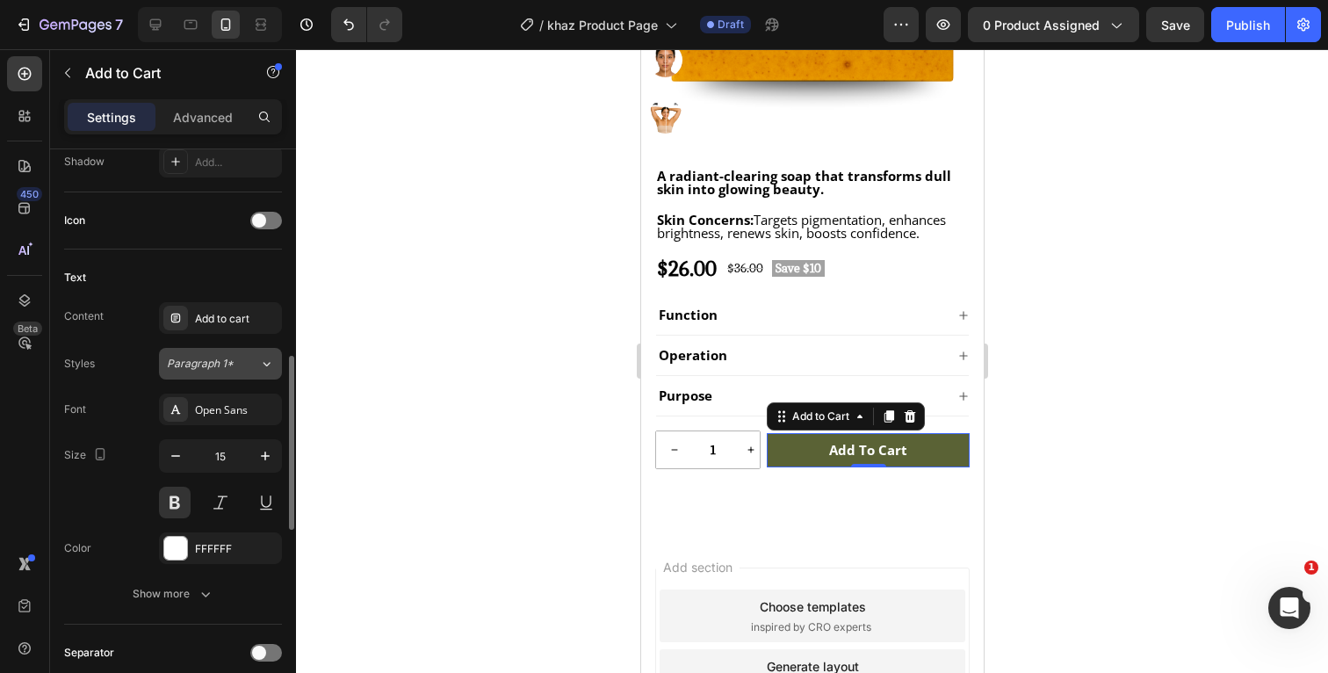
click at [246, 363] on div "Paragraph 1*" at bounding box center [213, 364] width 92 height 16
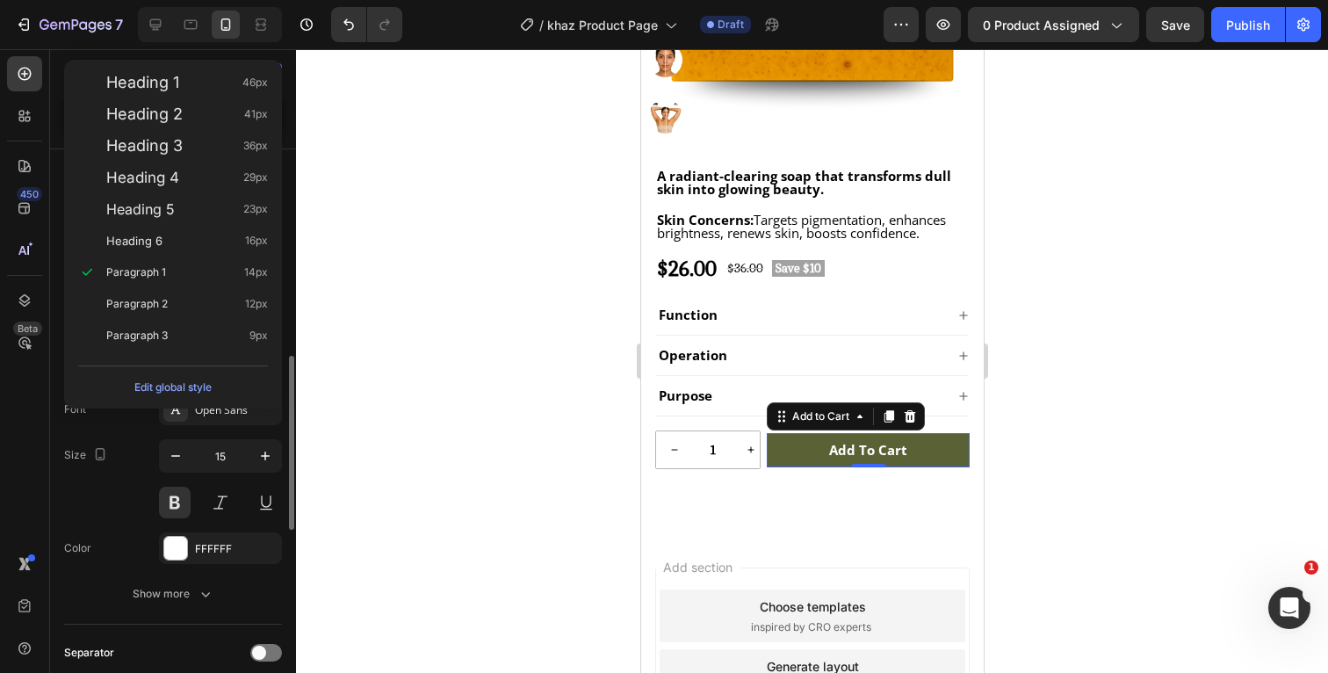
click at [127, 436] on div "Font Open Sans Size 15 Color FFFFFF Show more" at bounding box center [173, 502] width 218 height 216
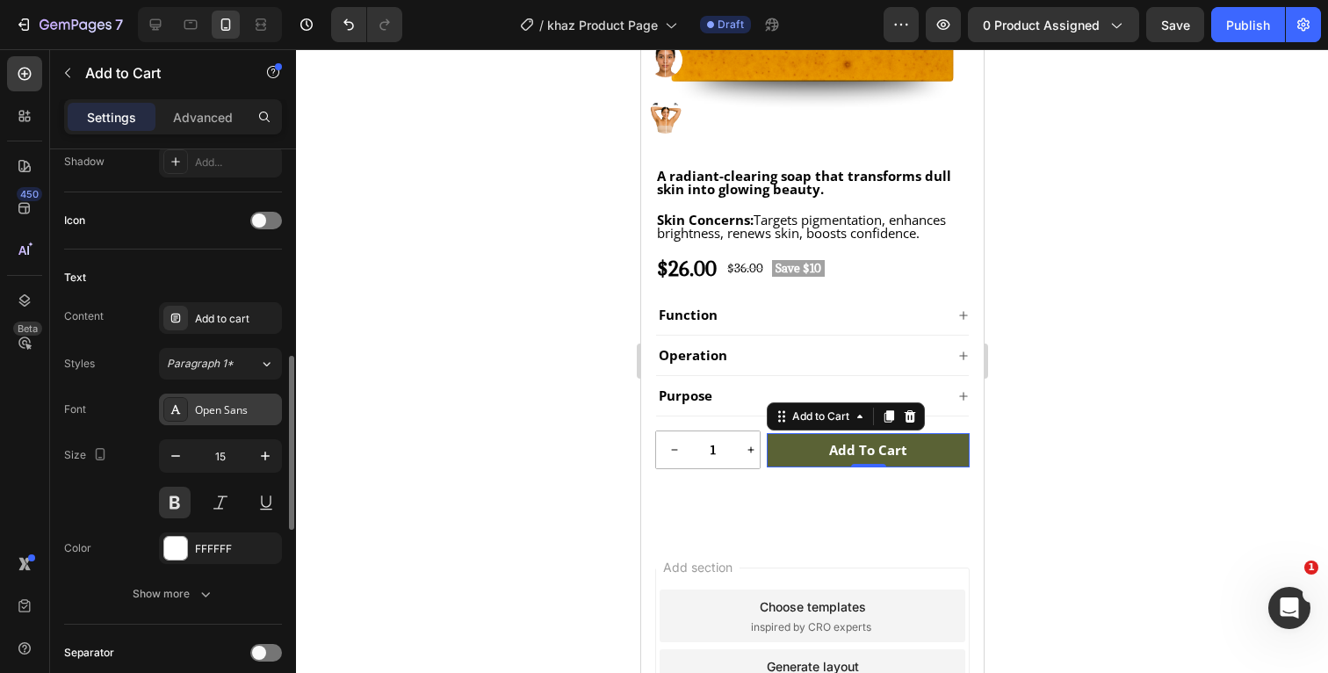
click at [218, 405] on div "Open Sans" at bounding box center [236, 410] width 83 height 16
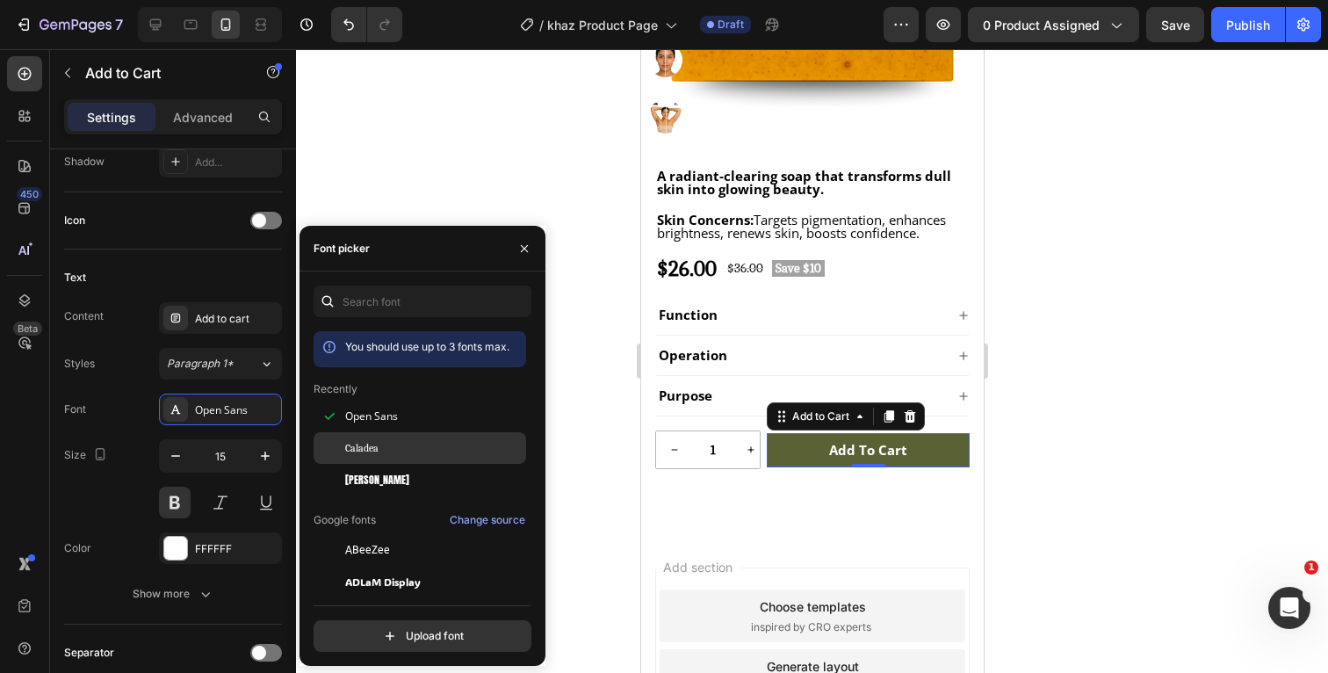
click at [373, 443] on span "Caladea" at bounding box center [361, 448] width 33 height 16
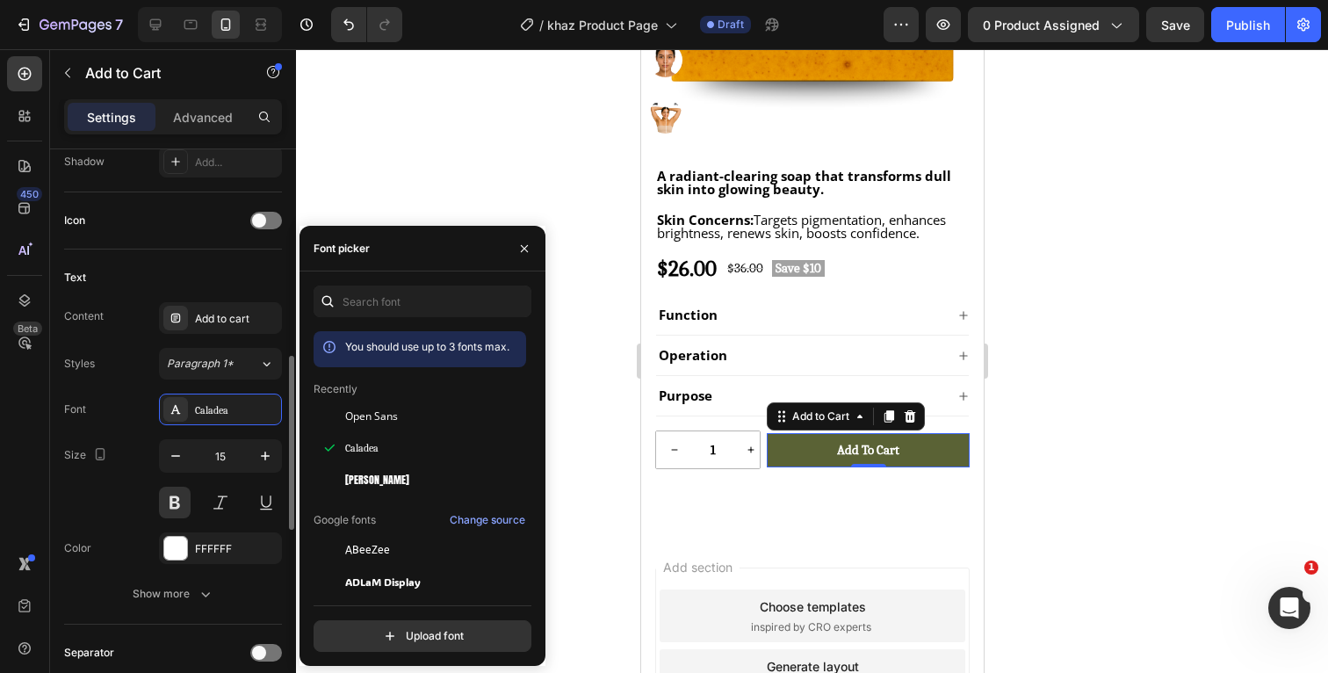
click at [135, 437] on div "Font Caladea Size 15 Color FFFFFF Show more" at bounding box center [173, 502] width 218 height 216
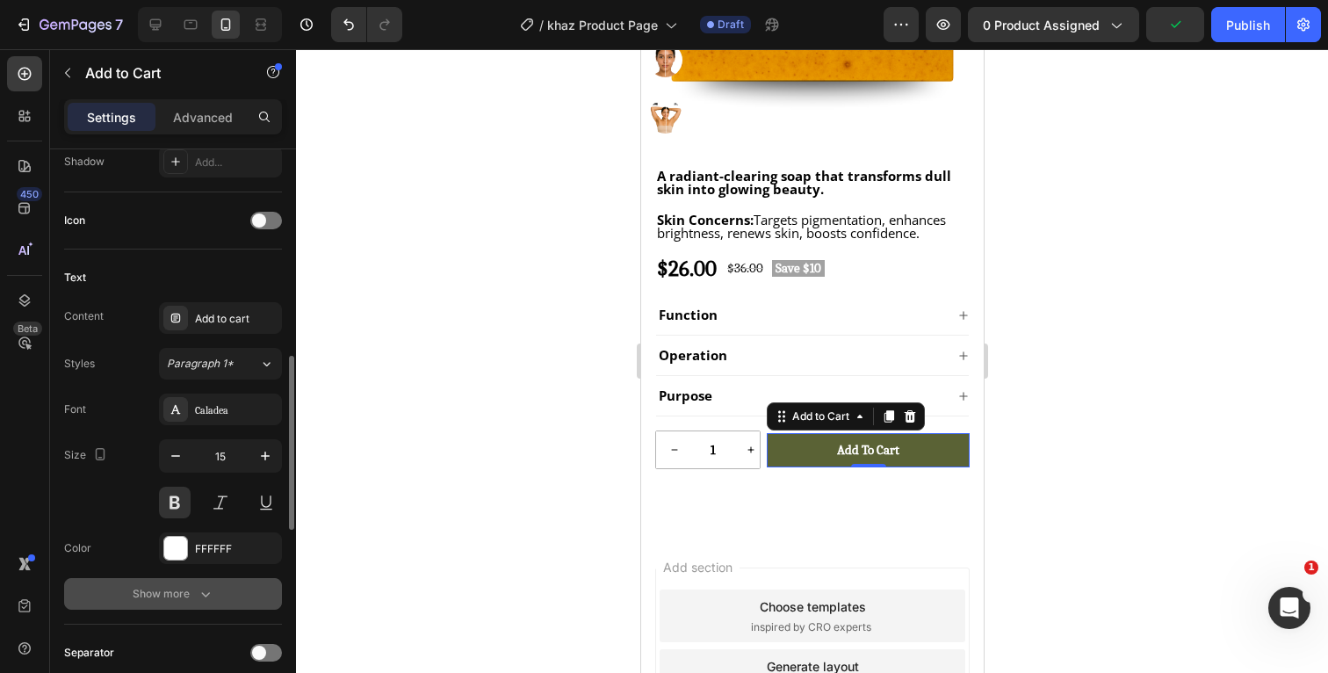
click at [209, 598] on icon "button" at bounding box center [206, 594] width 18 height 18
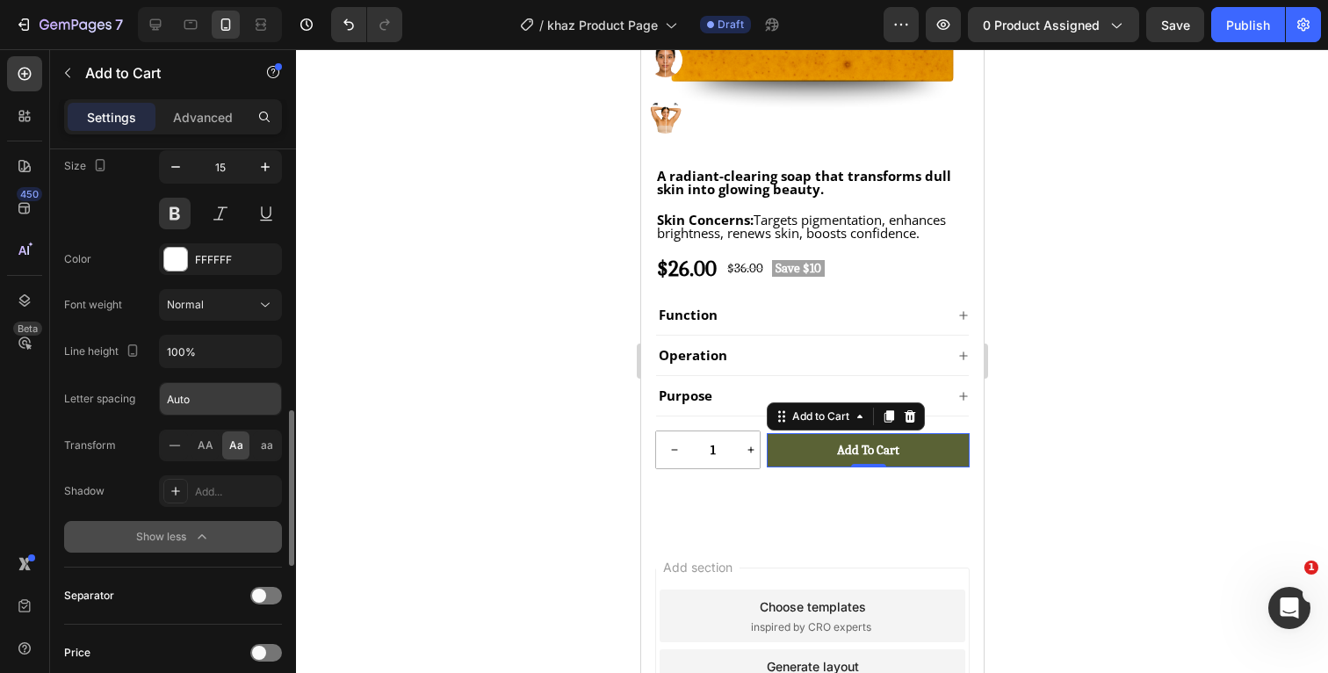
scroll to position [972, 0]
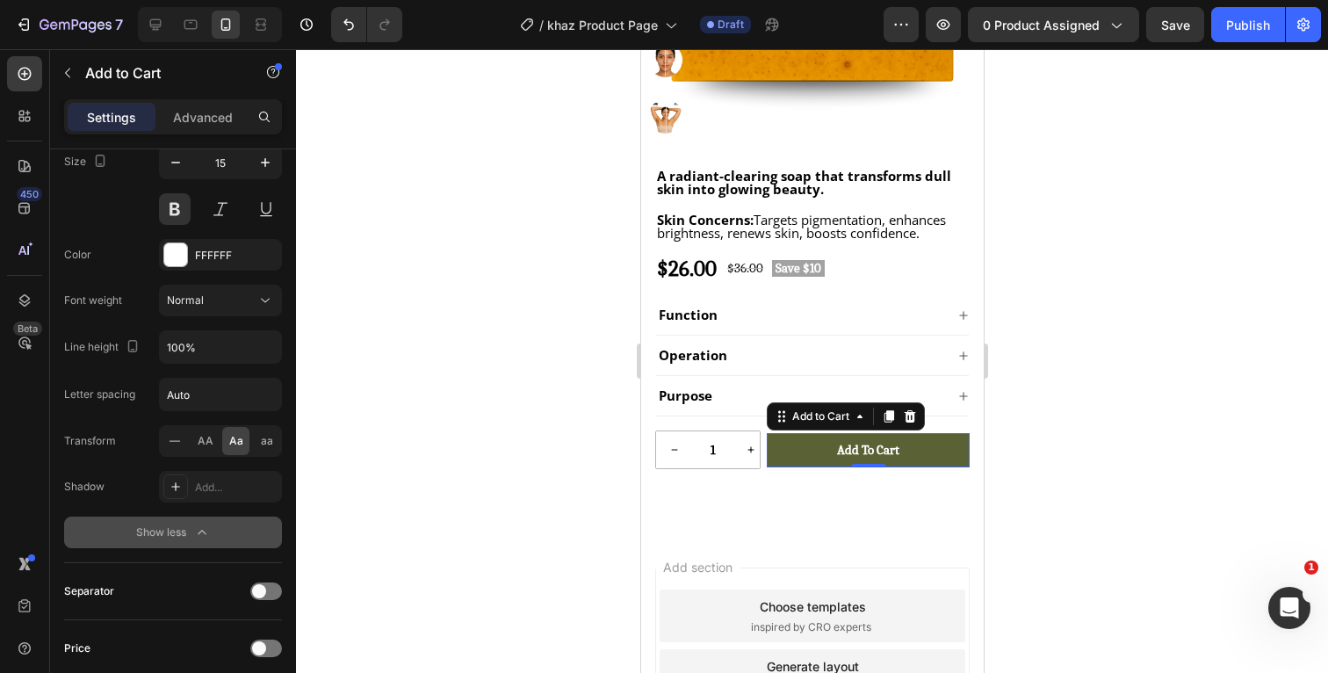
click at [213, 534] on button "Show less" at bounding box center [173, 533] width 218 height 32
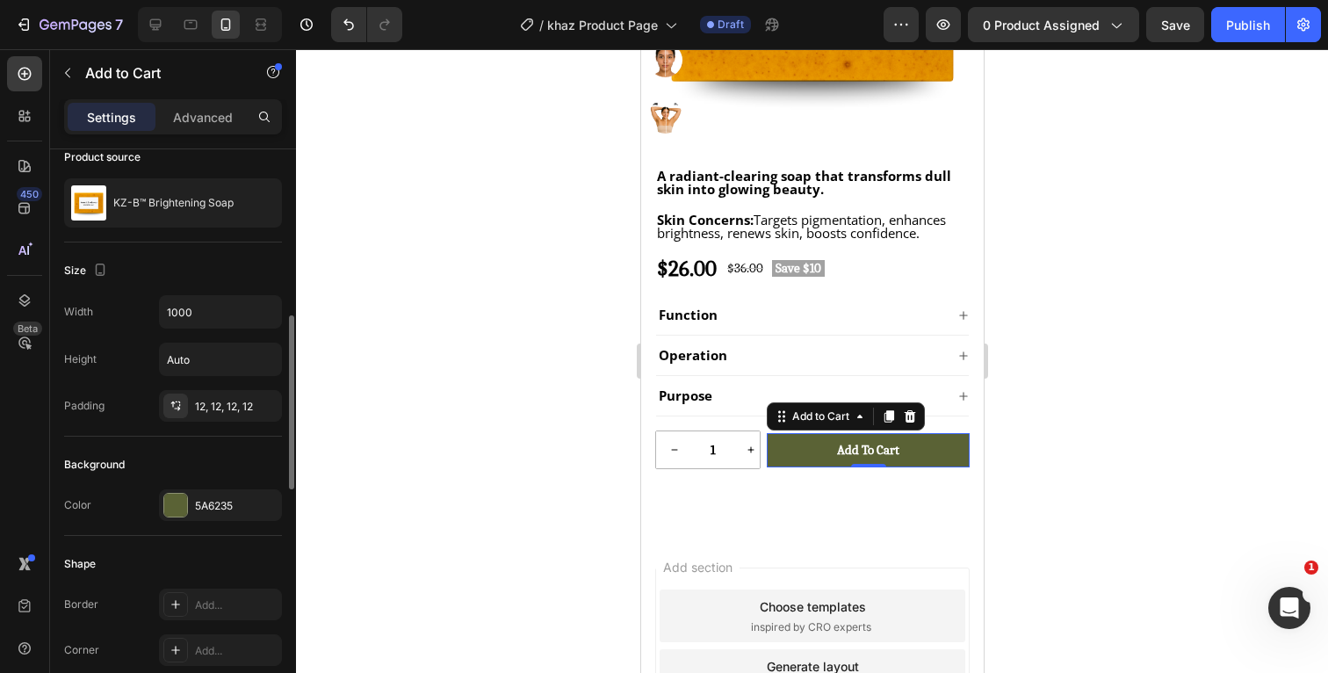
scroll to position [0, 0]
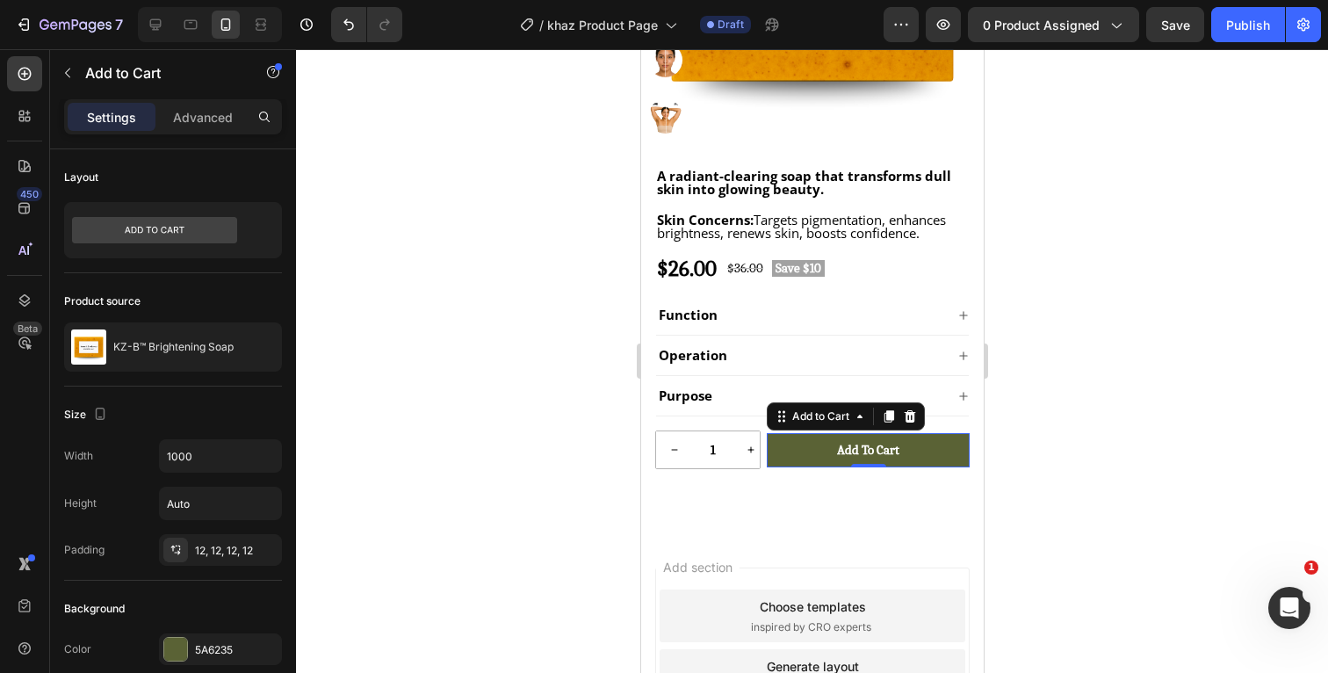
click at [1049, 390] on div at bounding box center [812, 361] width 1032 height 624
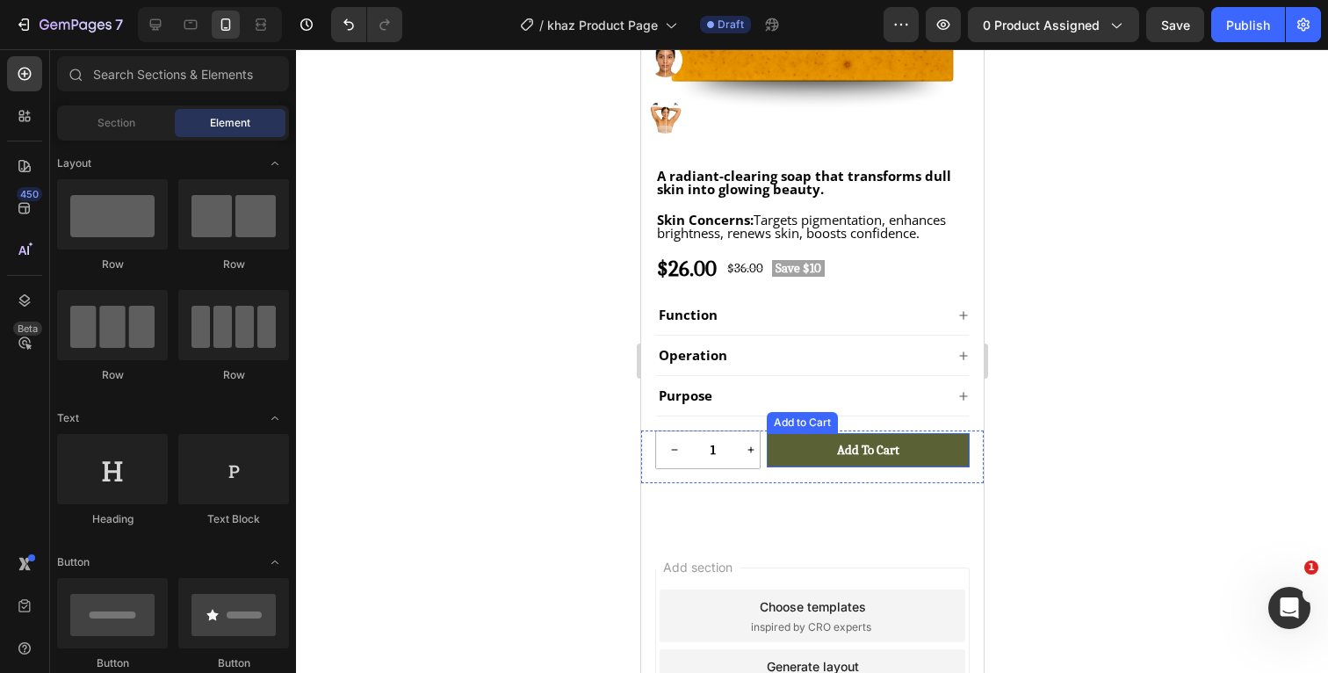
click at [1059, 419] on div at bounding box center [812, 361] width 1032 height 624
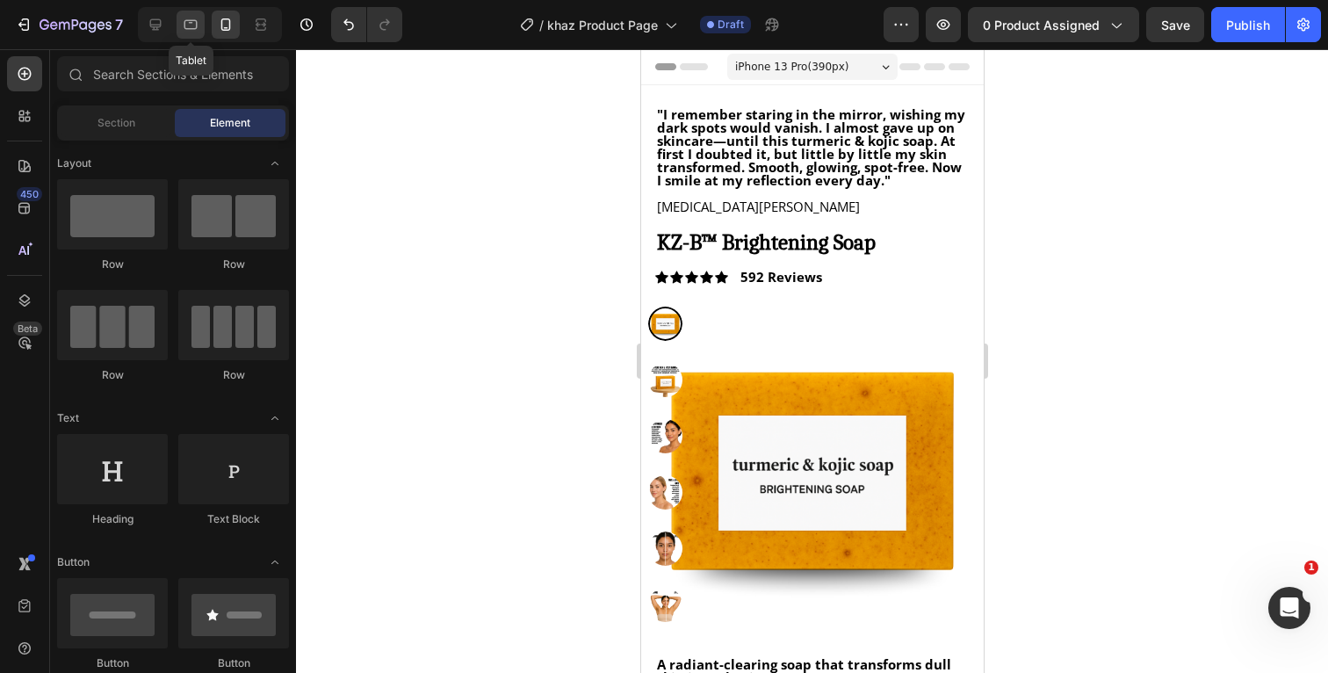
click at [193, 35] on div at bounding box center [191, 25] width 28 height 28
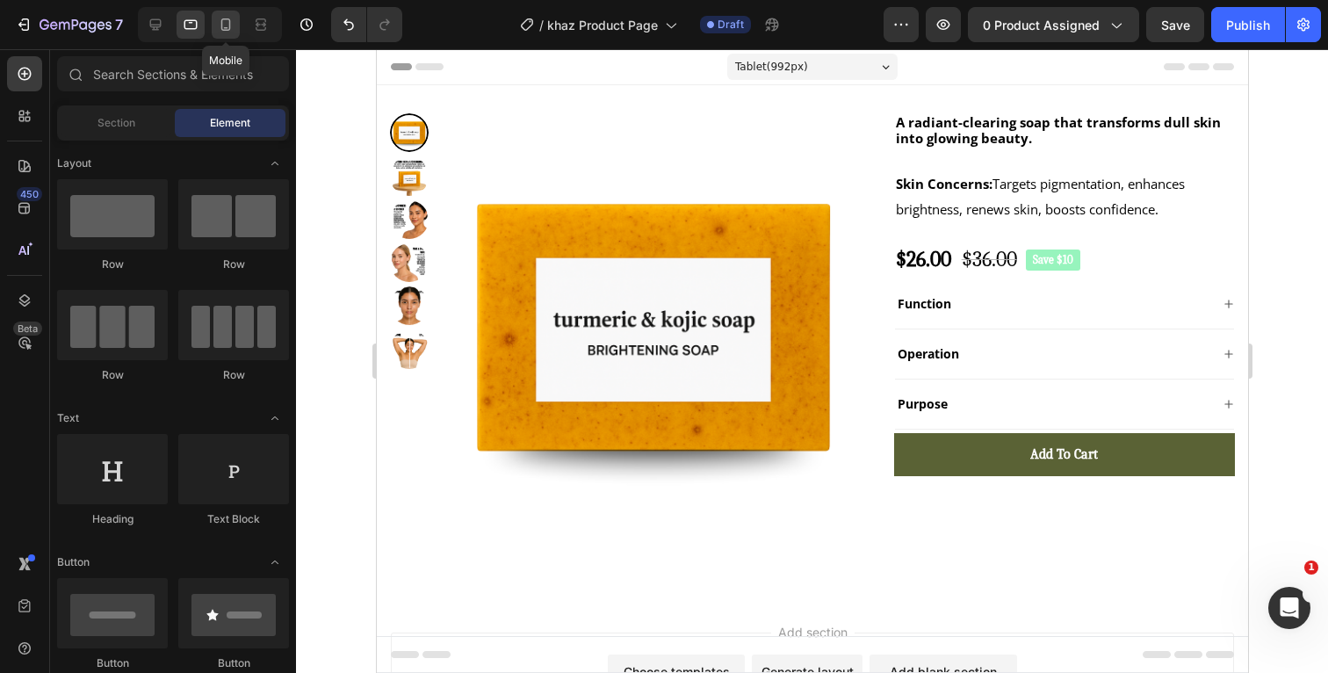
click at [222, 25] on icon at bounding box center [226, 24] width 10 height 12
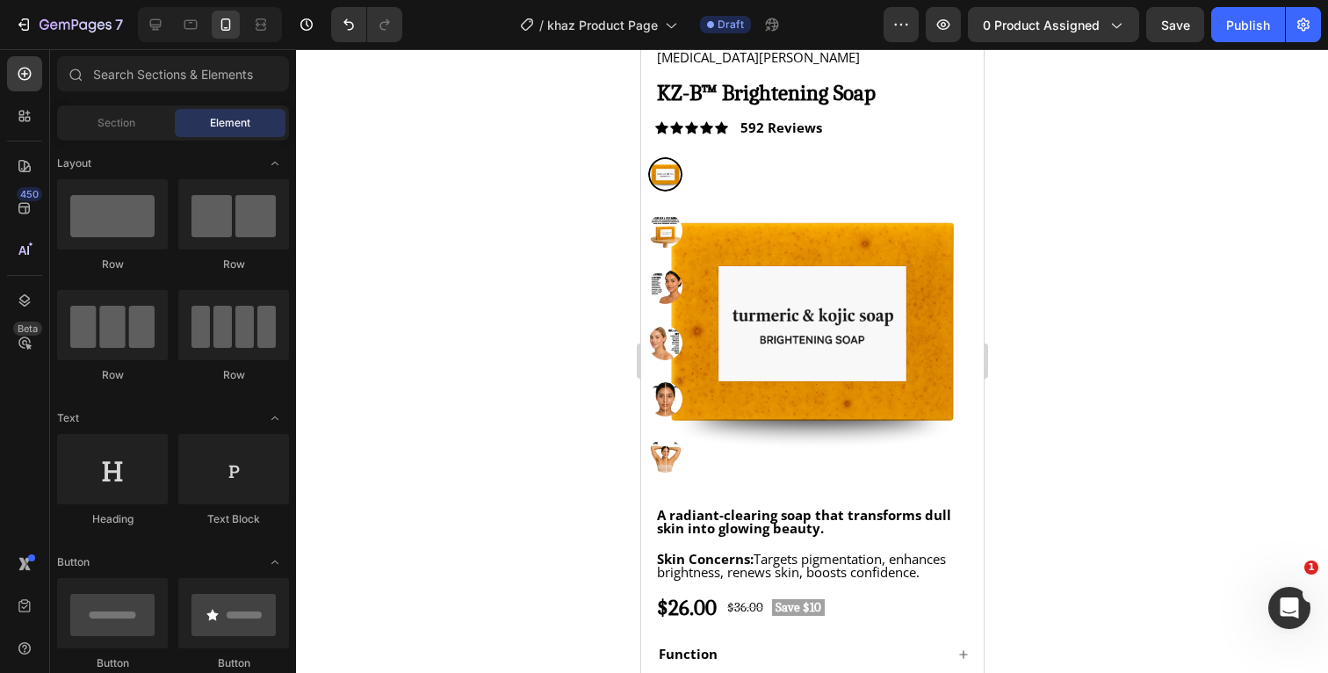
scroll to position [102, 0]
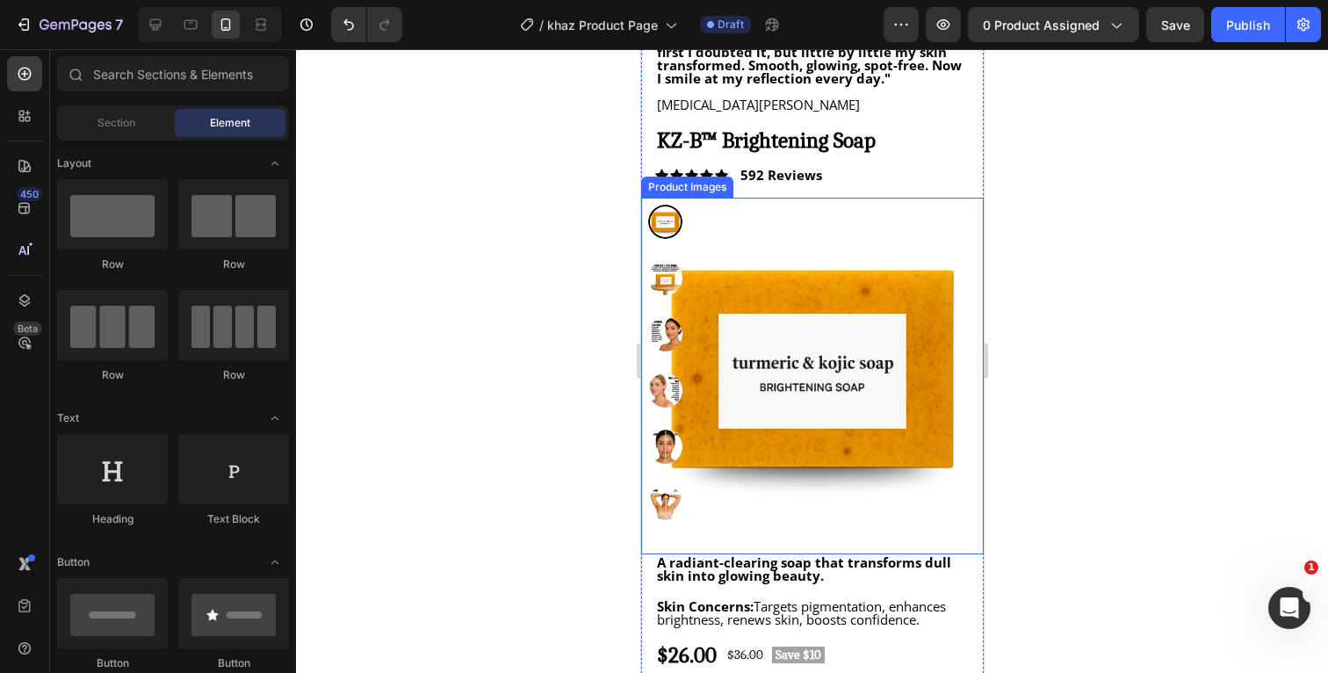
click at [826, 420] on img at bounding box center [811, 369] width 343 height 343
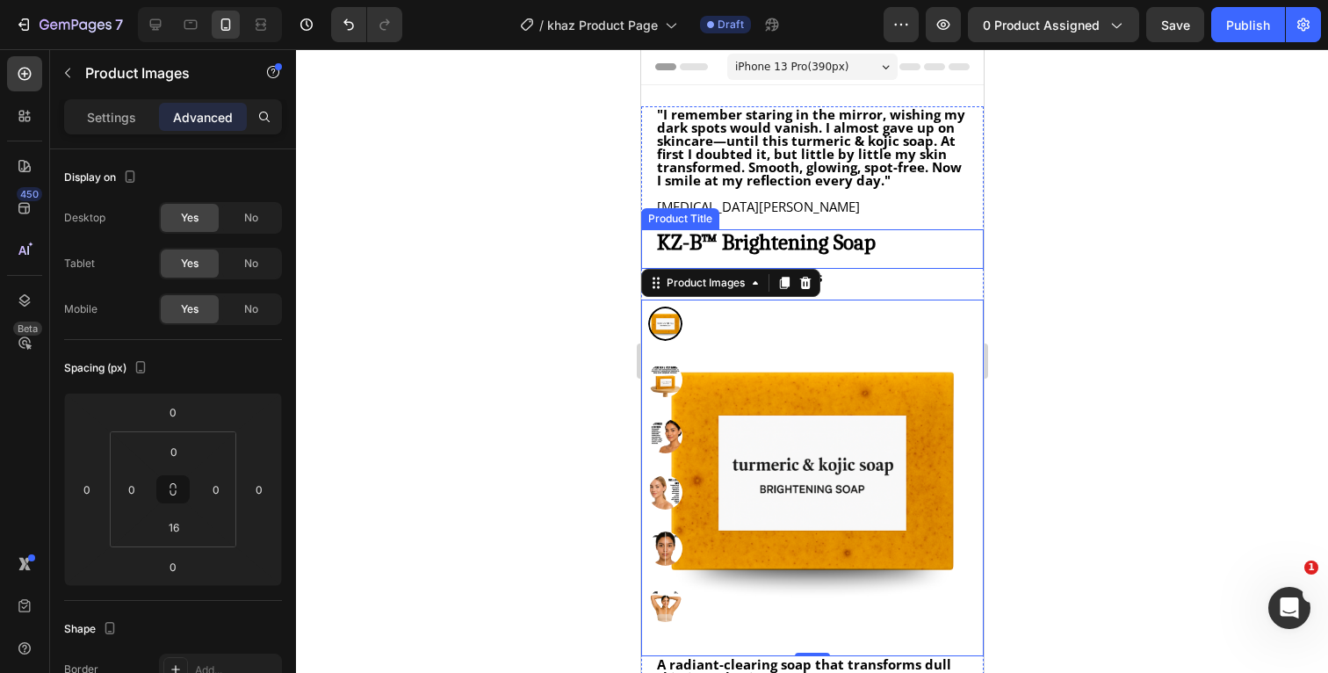
scroll to position [0, 0]
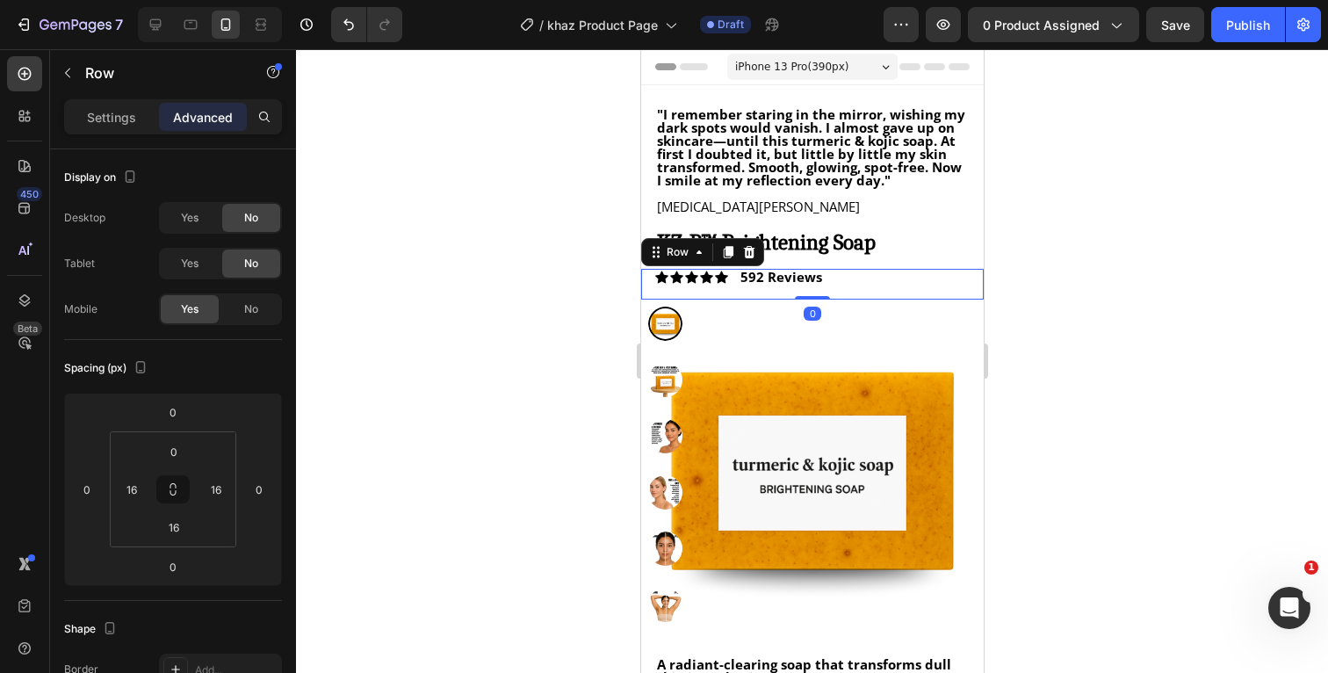
click at [872, 278] on div "Icon Icon Icon Icon Icon Icon List 592 Reviews Text Block Row 0" at bounding box center [811, 284] width 343 height 31
click at [193, 223] on span "Yes" at bounding box center [190, 218] width 18 height 16
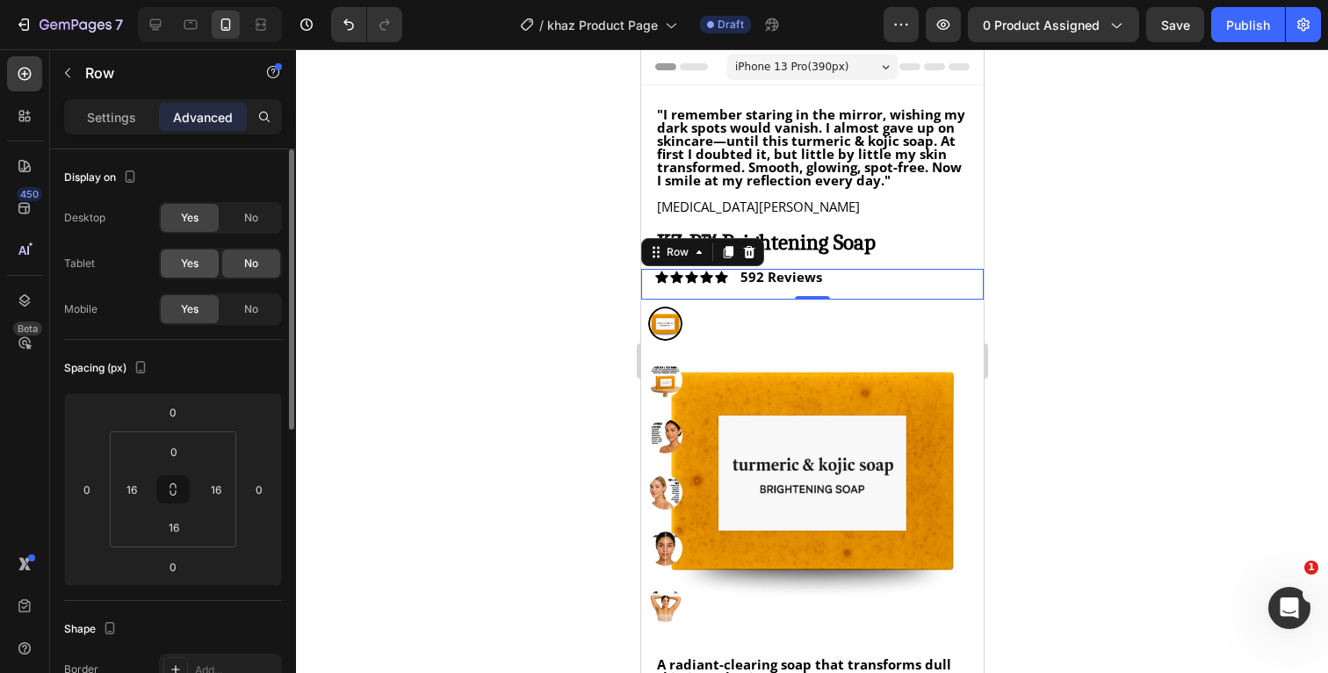
click at [190, 262] on span "Yes" at bounding box center [190, 264] width 18 height 16
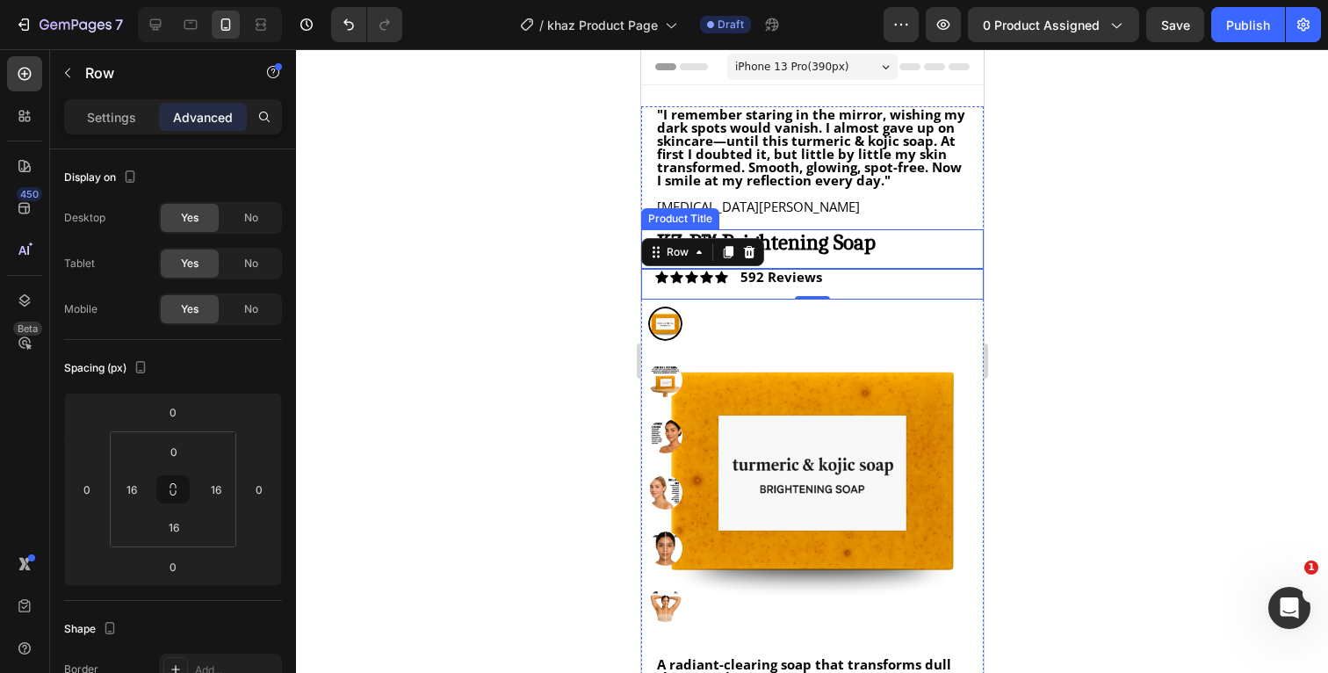
click at [915, 251] on h1 "KZ-B™ Brightening Soap" at bounding box center [811, 241] width 314 height 25
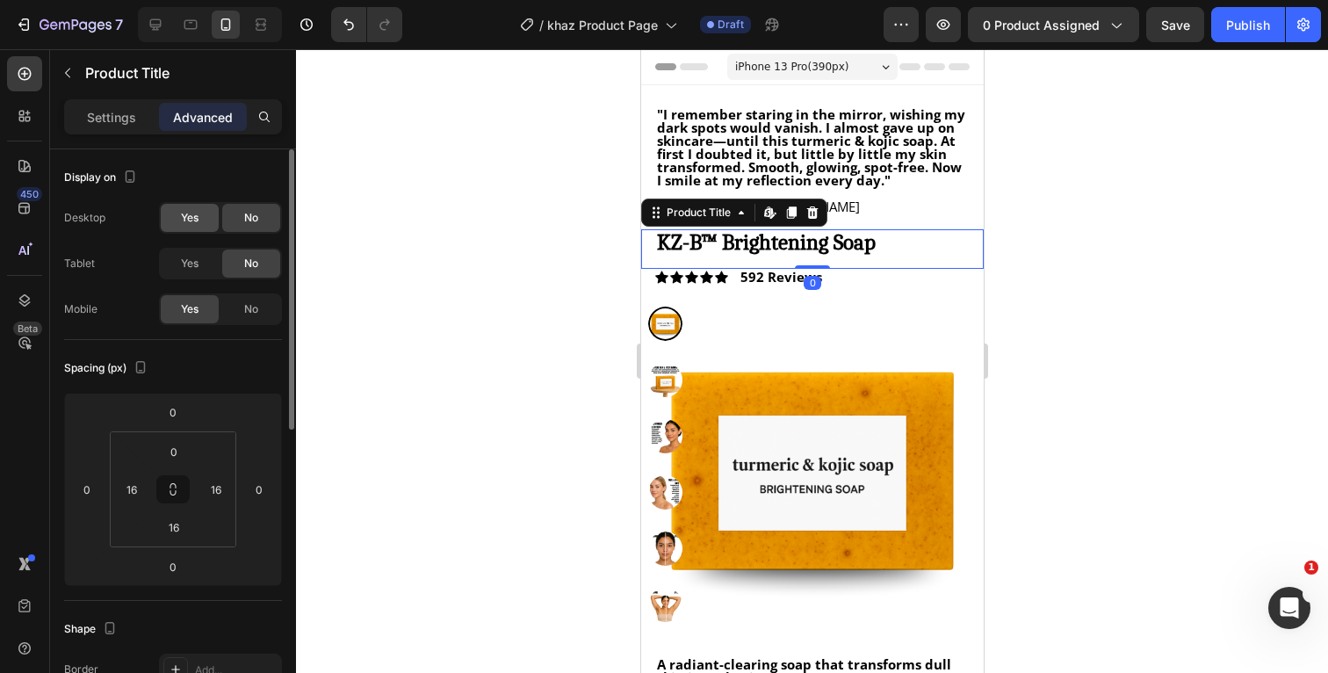
click at [197, 221] on span "Yes" at bounding box center [190, 218] width 18 height 16
click at [197, 257] on span "Yes" at bounding box center [190, 264] width 18 height 16
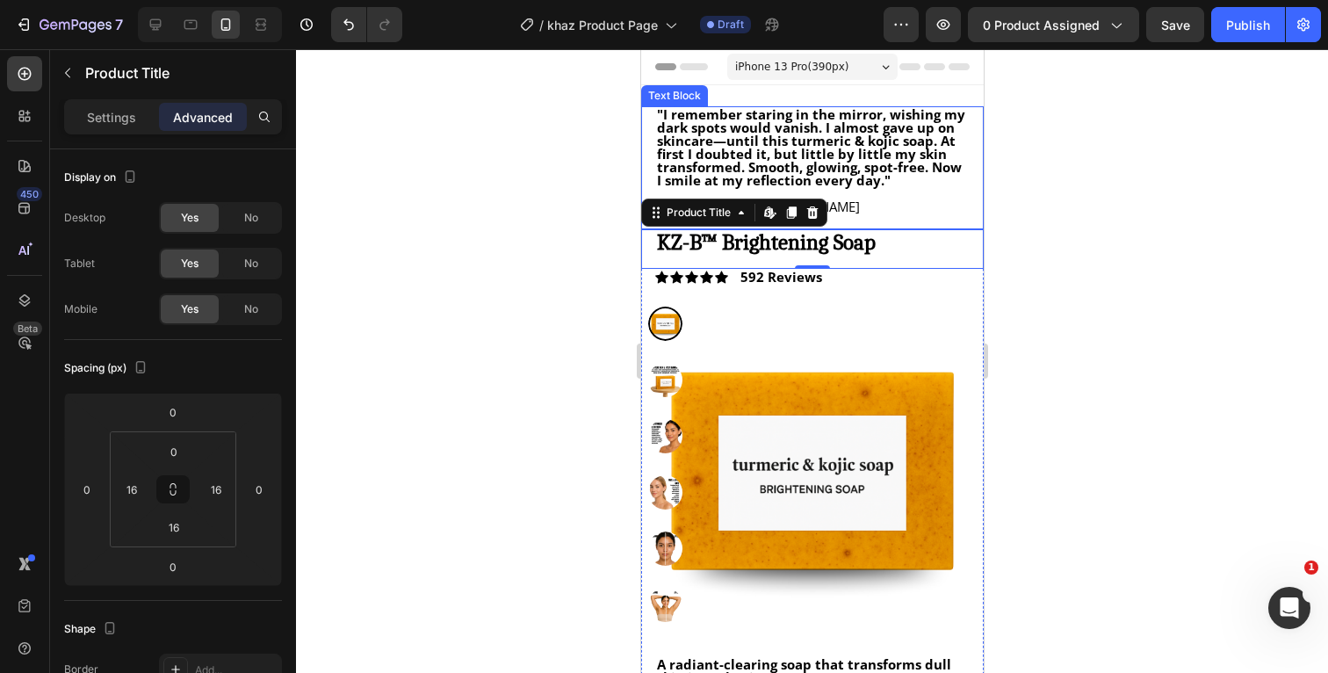
click at [898, 182] on p ""I remember staring in the mirror, wishing my dark spots would vanish. I almost…" at bounding box center [811, 147] width 311 height 79
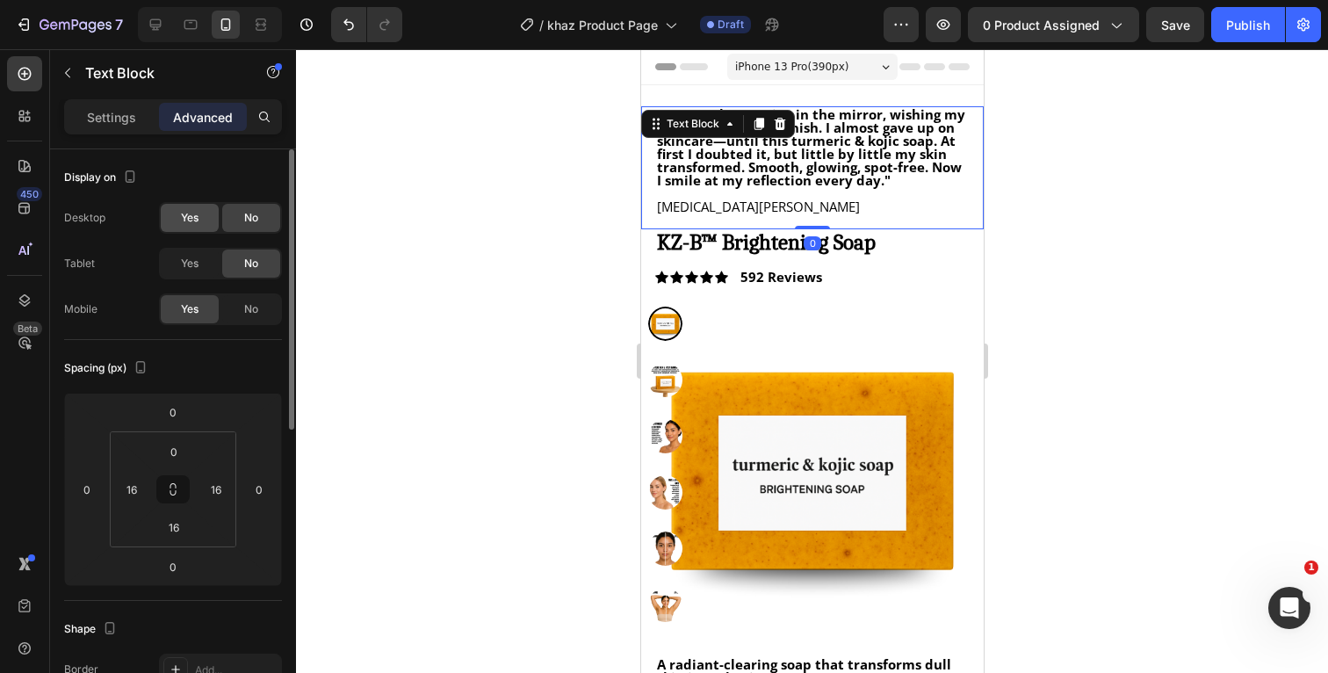
click at [204, 215] on div "Yes" at bounding box center [190, 218] width 58 height 28
click at [204, 254] on div "Yes" at bounding box center [190, 263] width 58 height 28
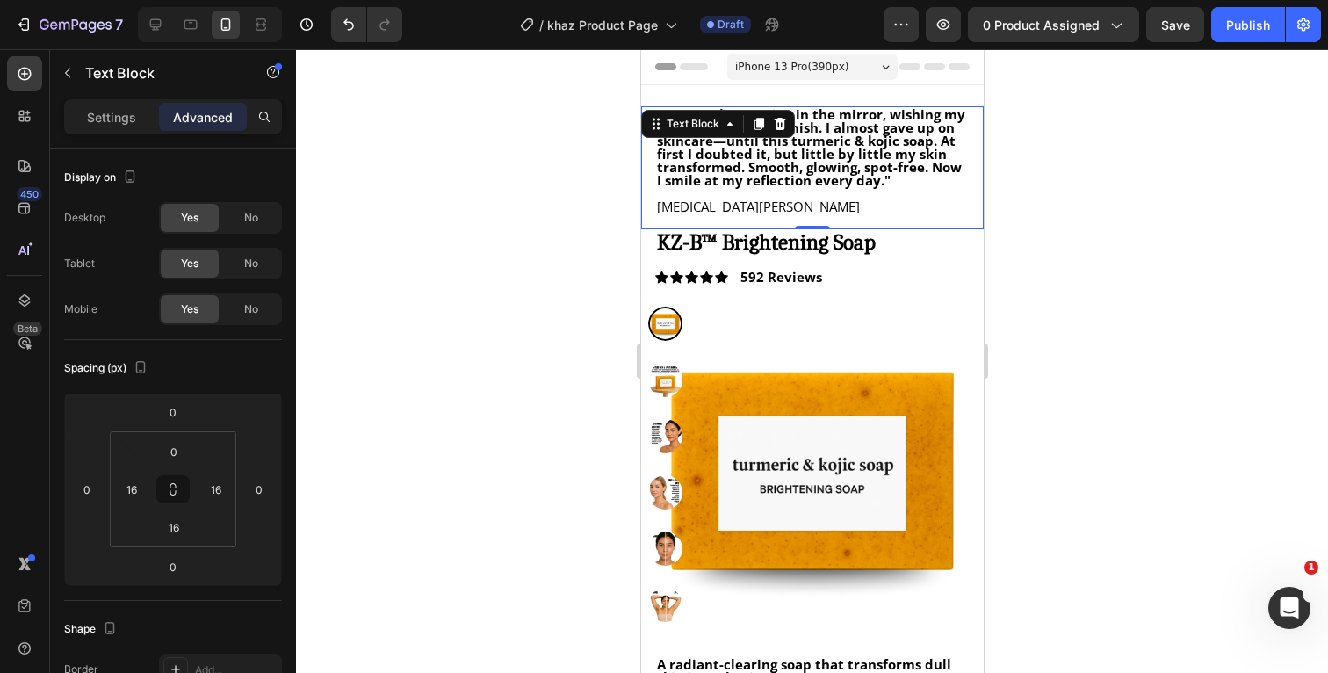
click at [1120, 198] on div at bounding box center [812, 361] width 1032 height 624
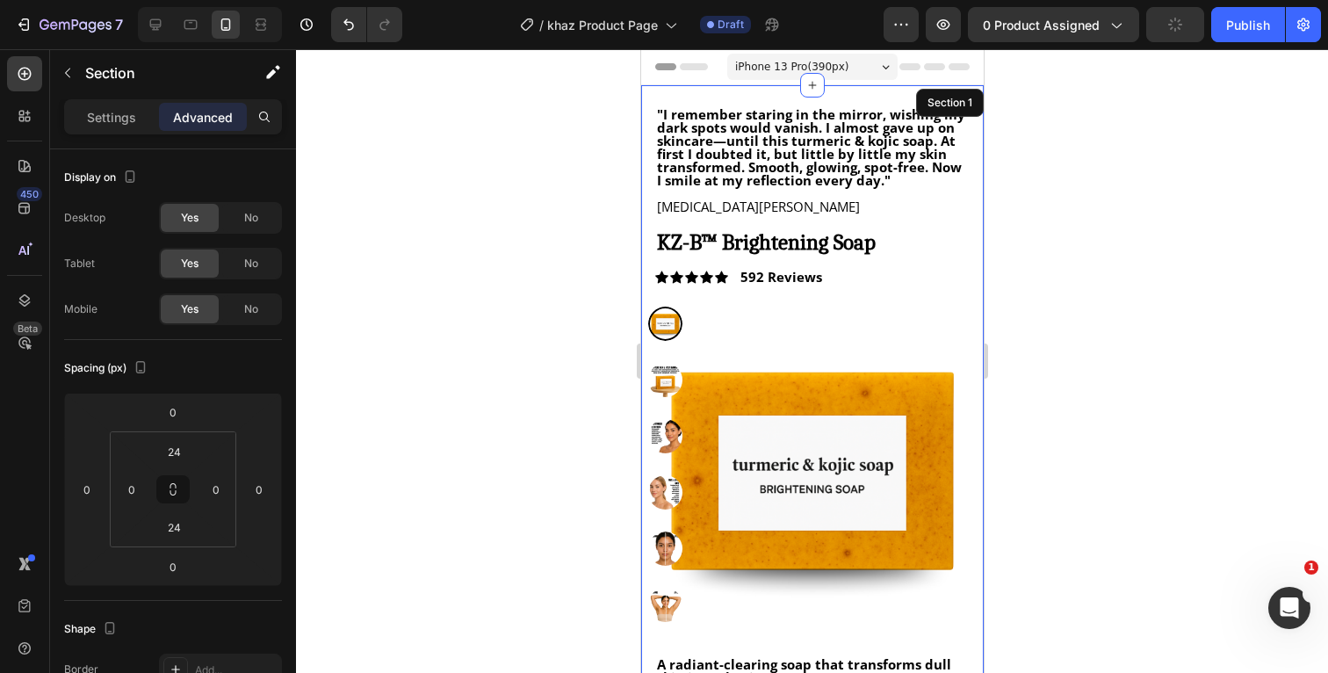
click at [911, 100] on div ""I remember staring in the mirror, wishing my dark spots would vanish. I almost…" at bounding box center [811, 553] width 343 height 936
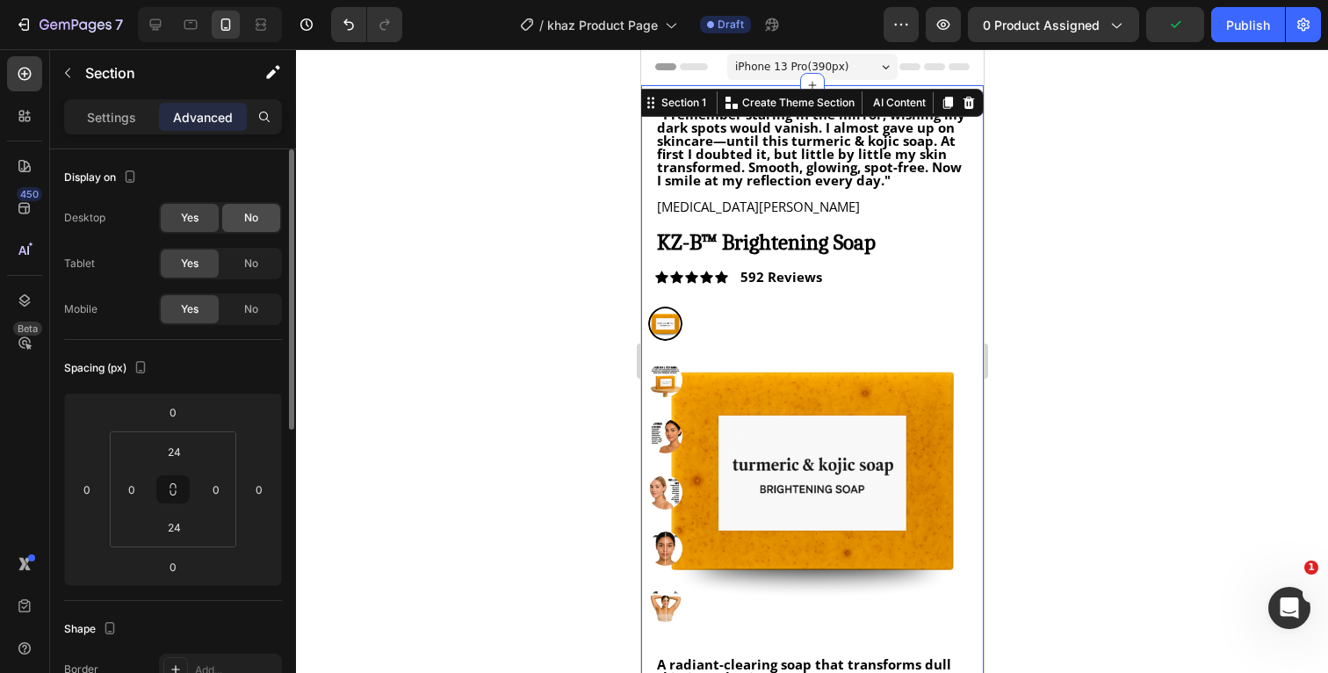
click at [256, 215] on span "No" at bounding box center [251, 218] width 14 height 16
click at [258, 265] on span "No" at bounding box center [251, 264] width 14 height 16
click at [1114, 273] on div at bounding box center [812, 361] width 1032 height 624
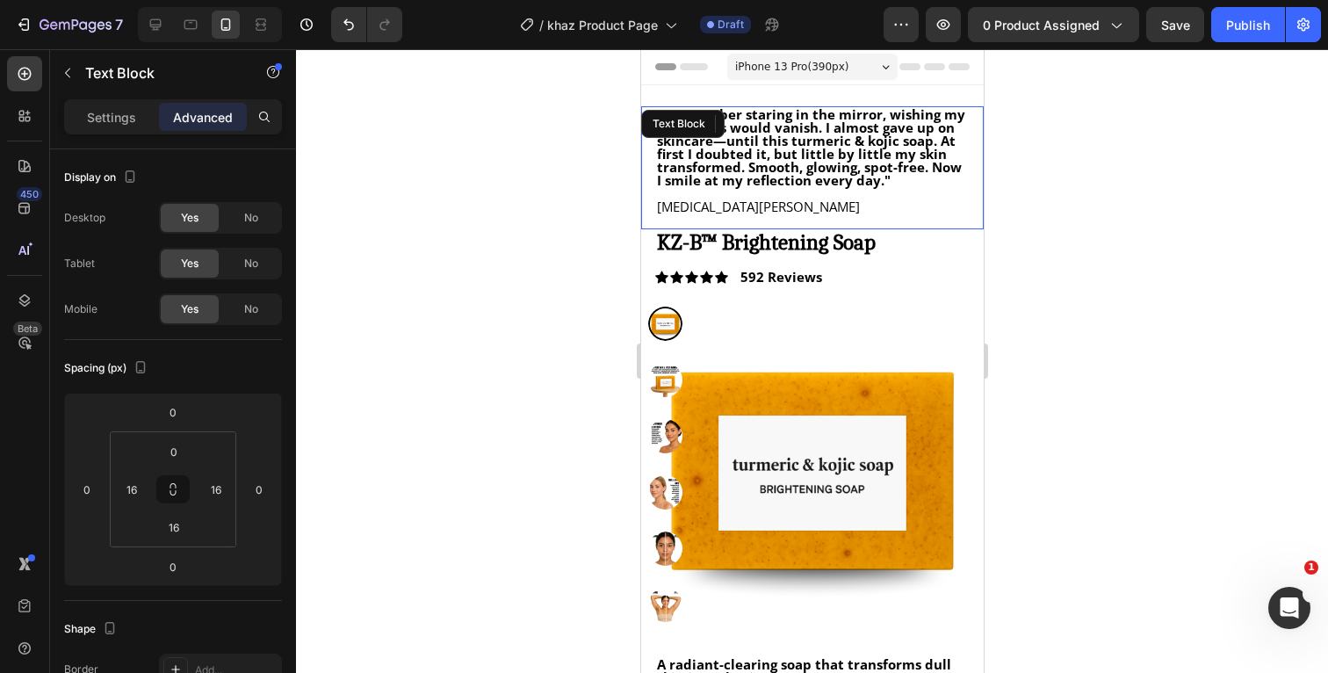
click at [914, 116] on strong ""I remember staring in the mirror, wishing my dark spots would vanish. I almost…" at bounding box center [810, 146] width 308 height 83
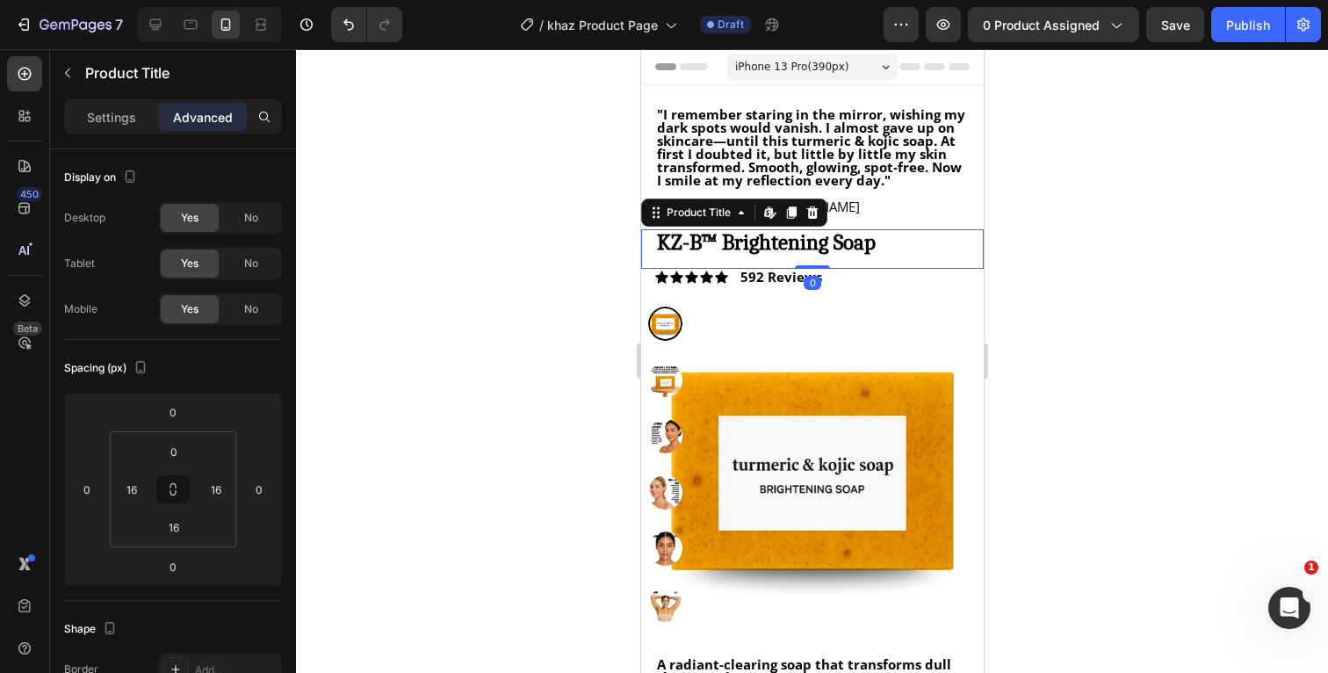
click at [889, 237] on h1 "KZ-B™ Brightening Soap" at bounding box center [811, 241] width 314 height 25
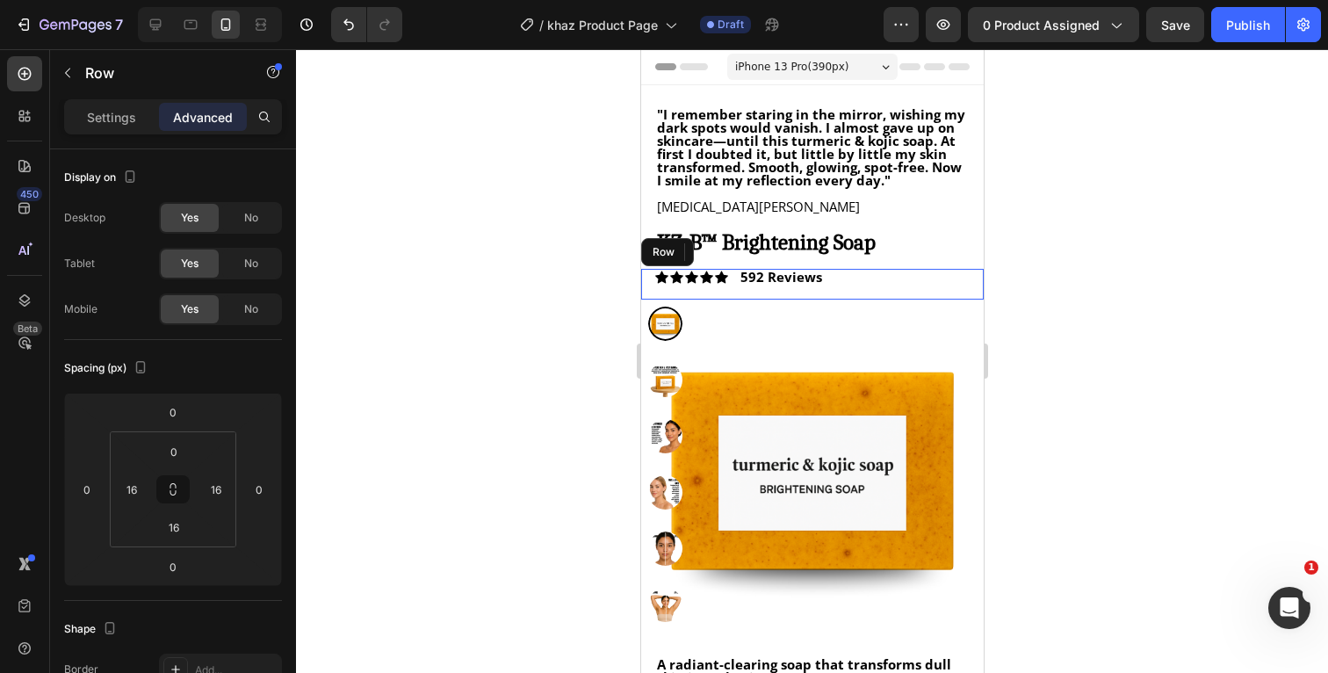
click at [875, 286] on div "Icon Icon Icon Icon Icon Icon List 592 Reviews Text Block Row" at bounding box center [811, 284] width 343 height 31
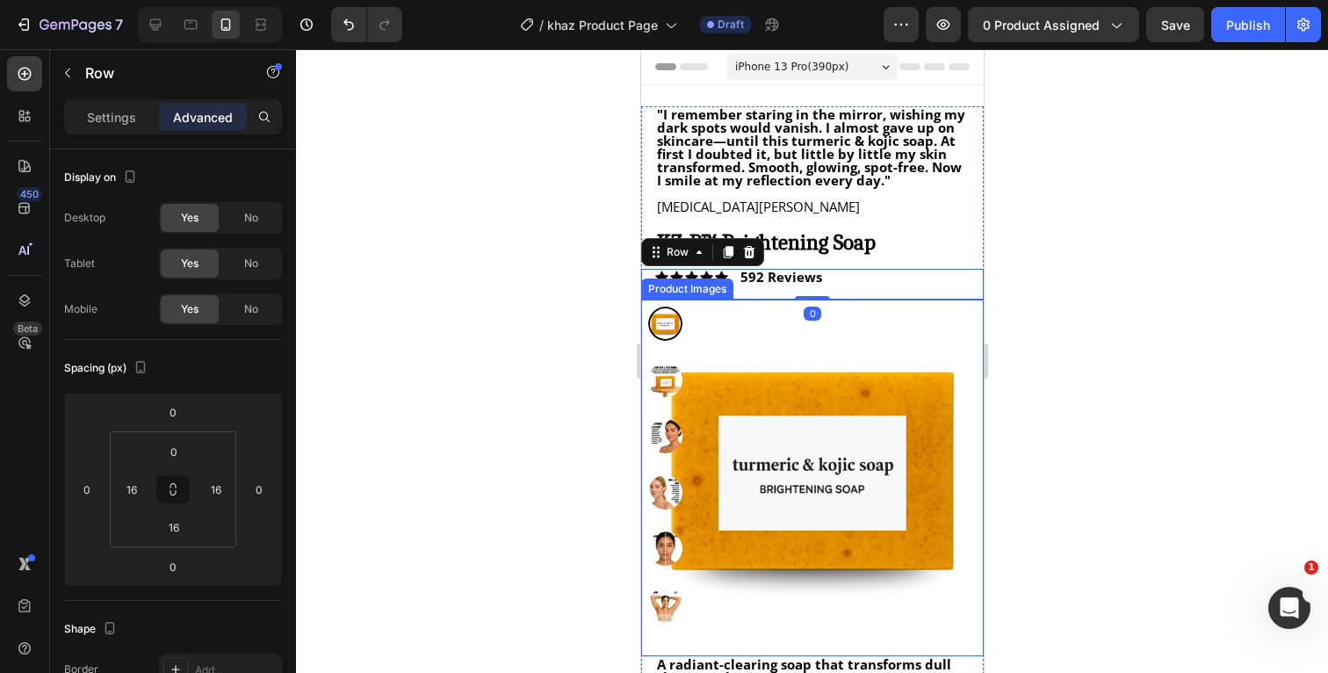
click at [866, 343] on img at bounding box center [811, 471] width 343 height 343
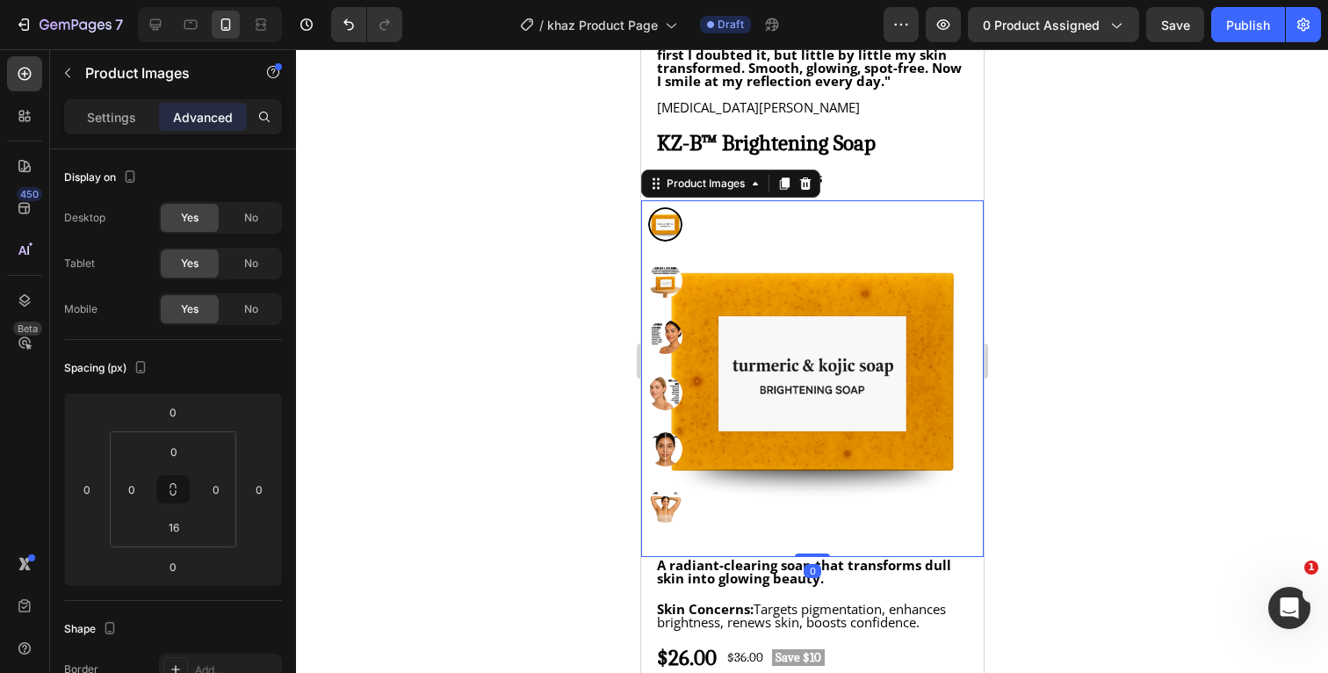
scroll to position [381, 0]
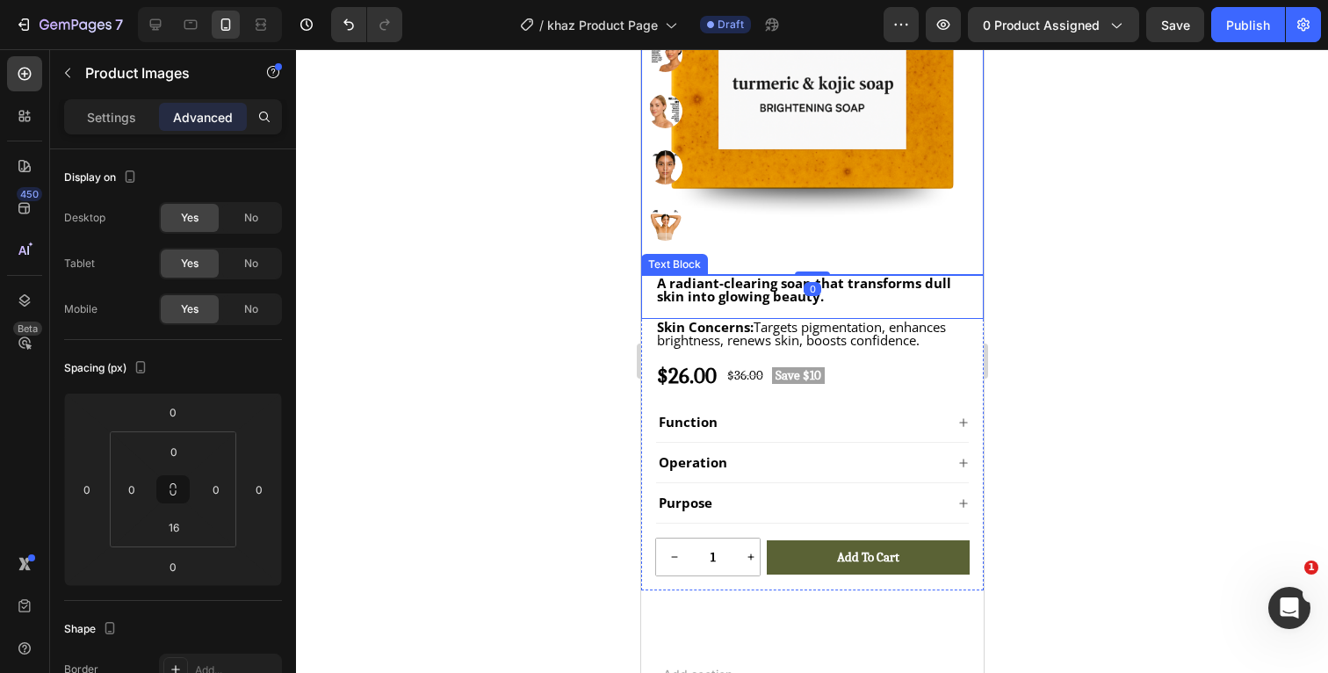
click at [896, 293] on p "A radiant-clearing soap that transforms dull skin into glowing beauty." at bounding box center [811, 290] width 311 height 26
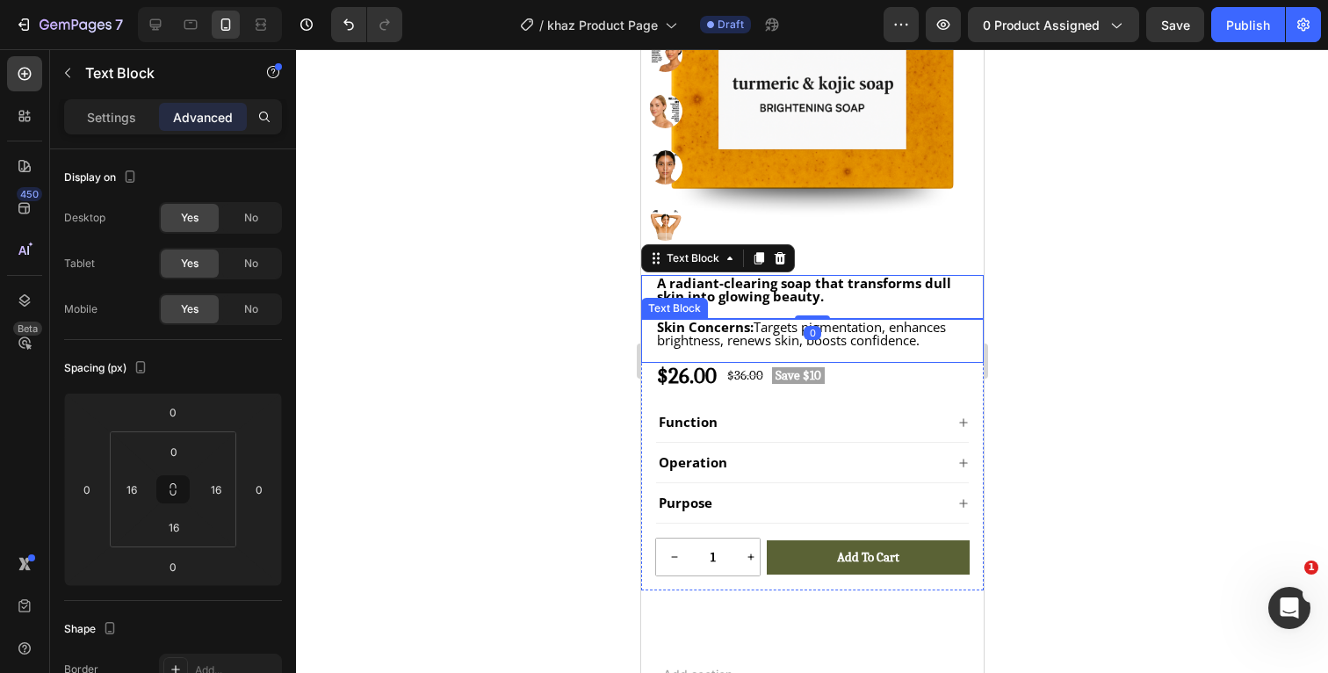
click at [888, 355] on div "Skin Concerns: Targets pigmentation, enhances brightness, renews skin, boosts c…" at bounding box center [811, 341] width 343 height 44
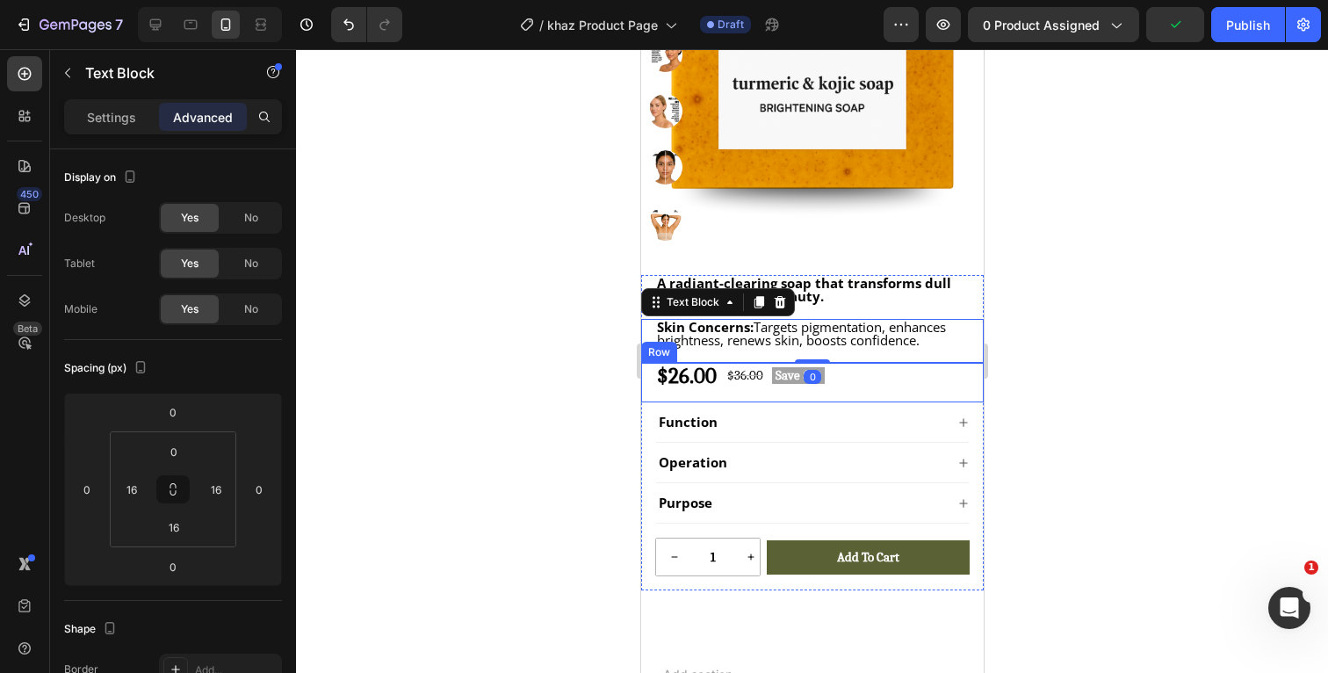
click at [881, 386] on div "$26.00 Product Price Product Price $36.00 Product Price Product Price Save $10 …" at bounding box center [811, 383] width 343 height 40
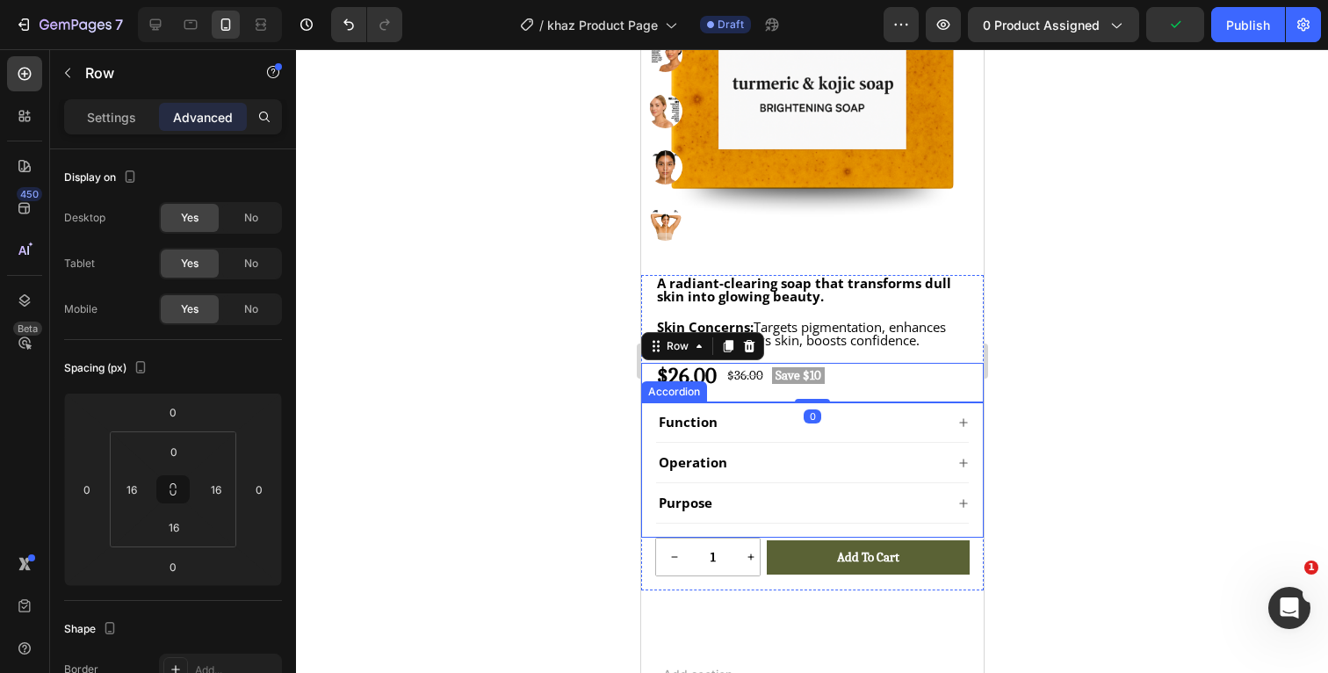
click at [861, 430] on div "Function" at bounding box center [799, 422] width 288 height 18
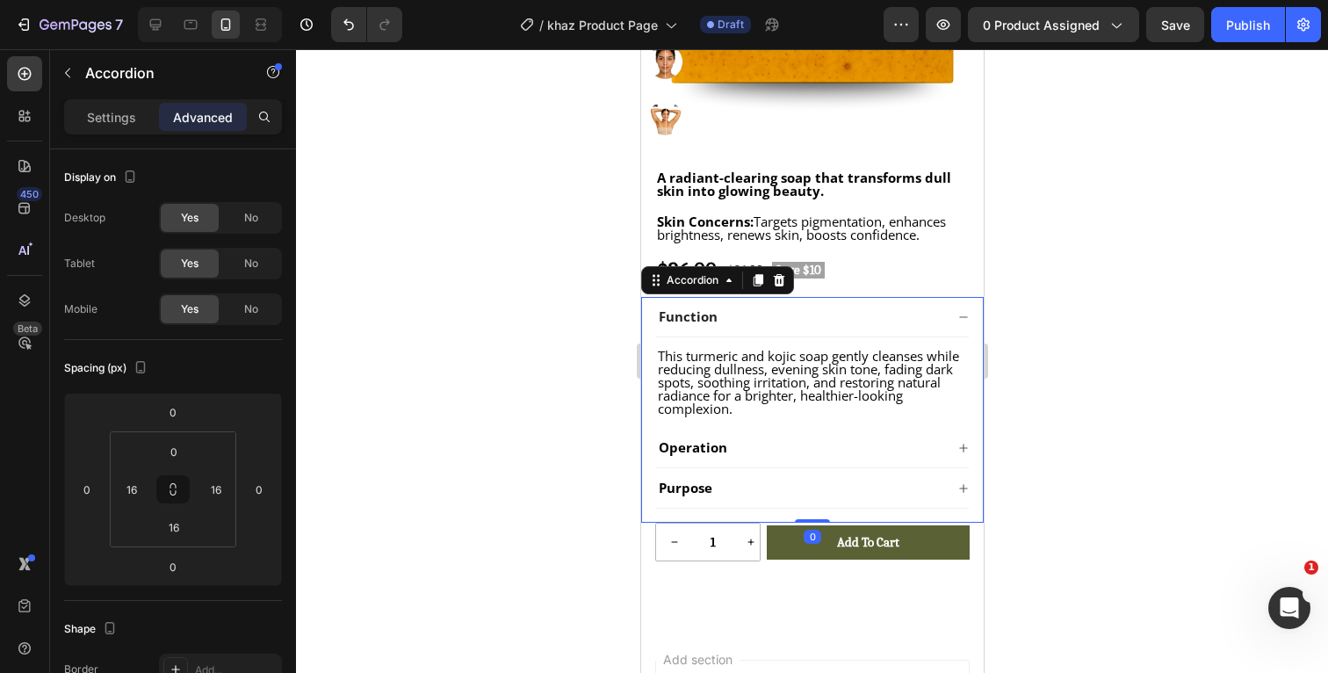
scroll to position [488, 0]
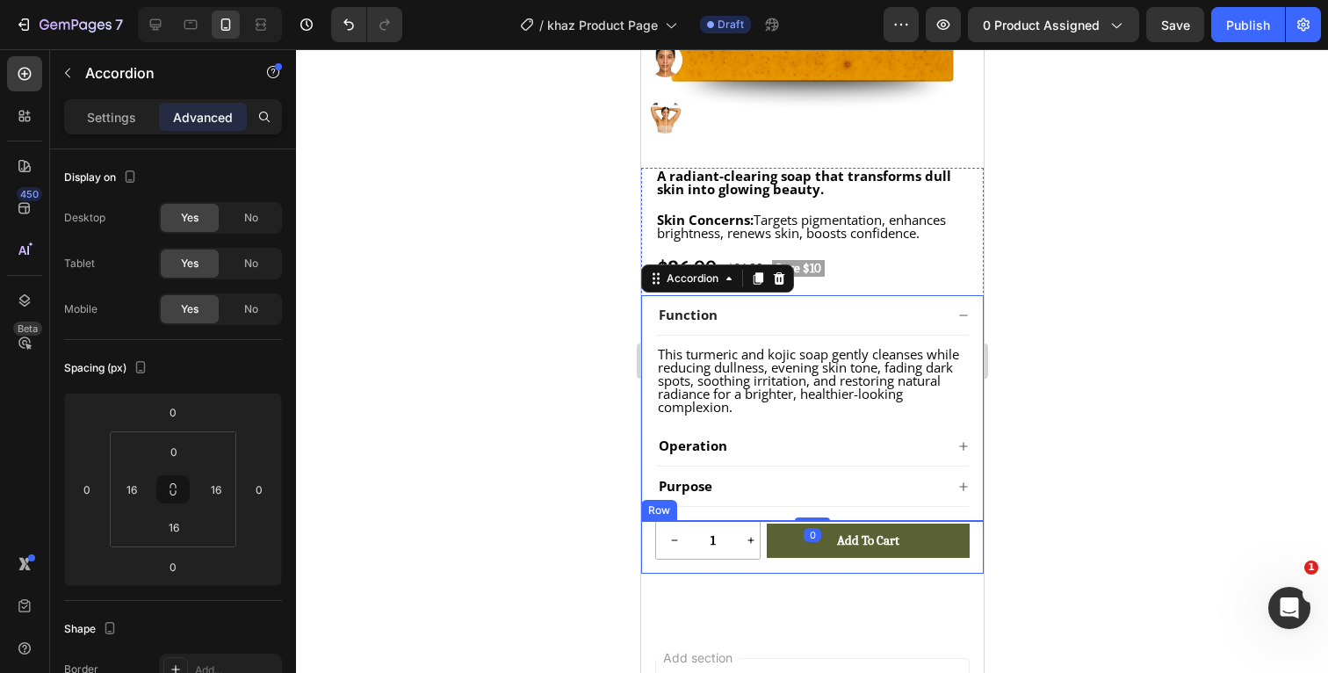
click at [770, 564] on div "1 Product Quantity Row Add to cart Add to Cart Row" at bounding box center [811, 547] width 343 height 53
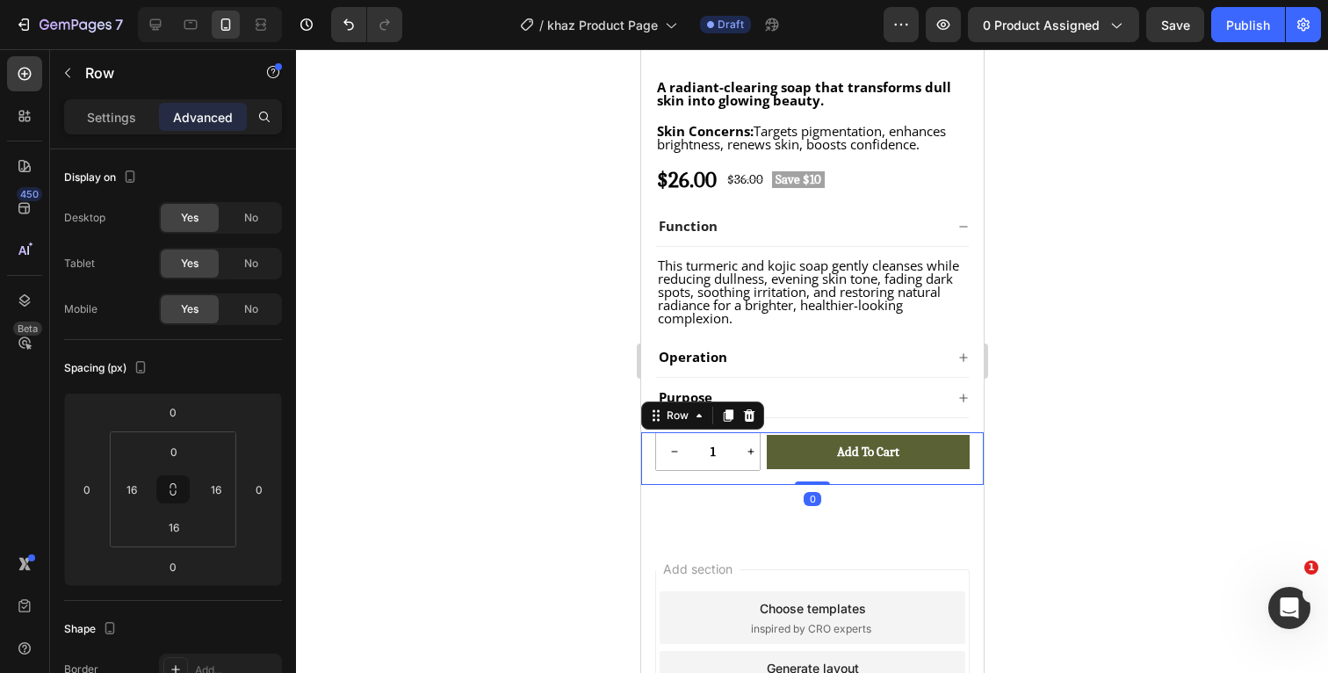
scroll to position [593, 0]
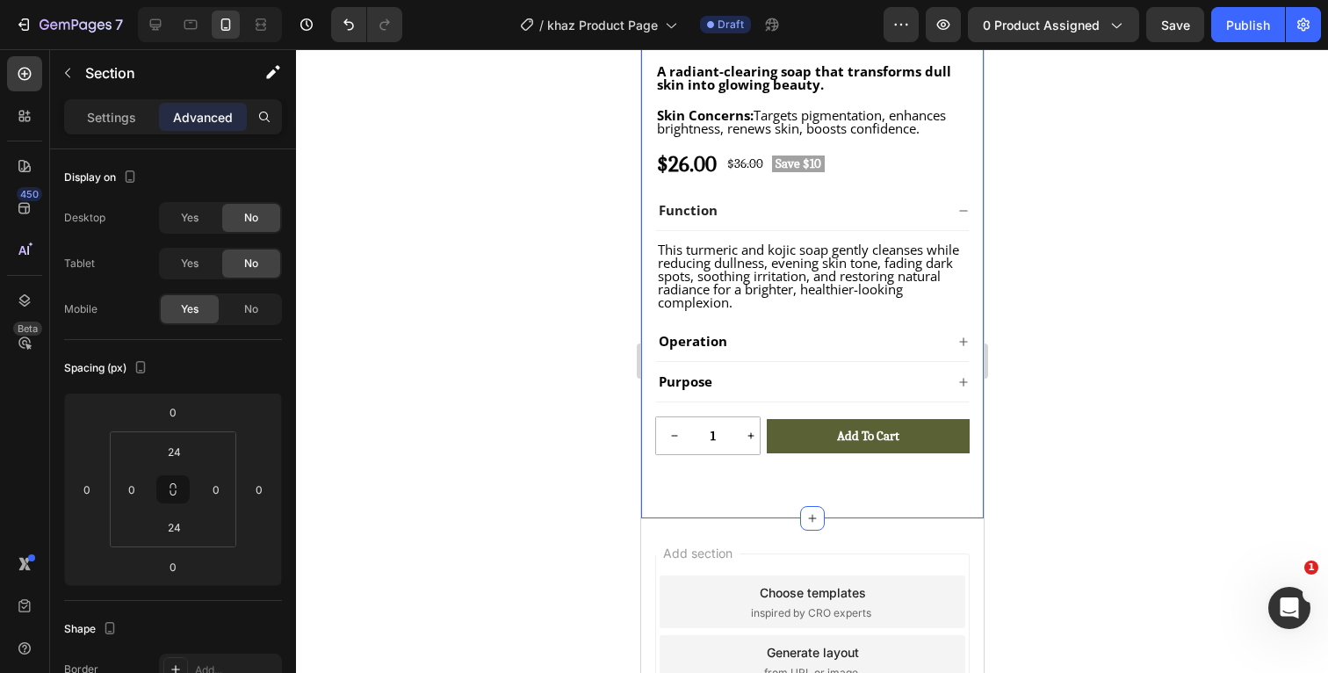
click at [778, 502] on div ""I remember staring in the mirror, wishing my dark spots would vanish. I almost…" at bounding box center [811, 5] width 343 height 1026
click at [1102, 299] on div at bounding box center [812, 361] width 1032 height 624
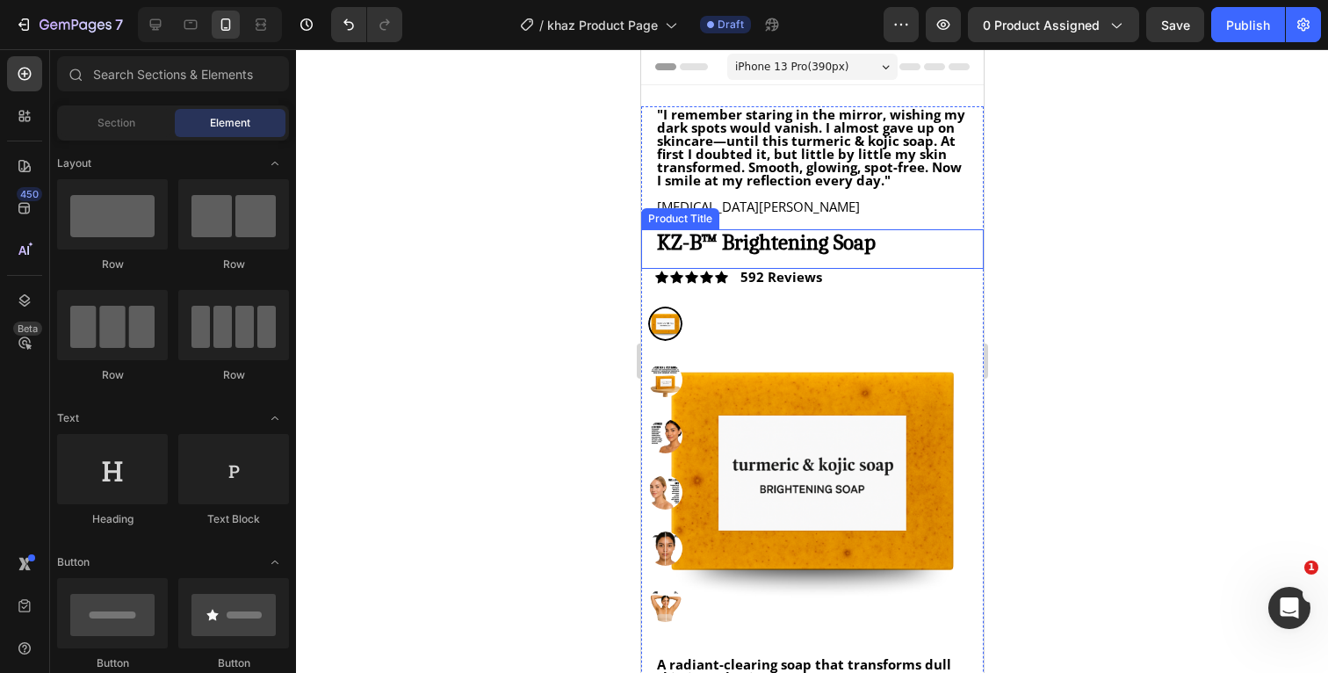
scroll to position [0, 0]
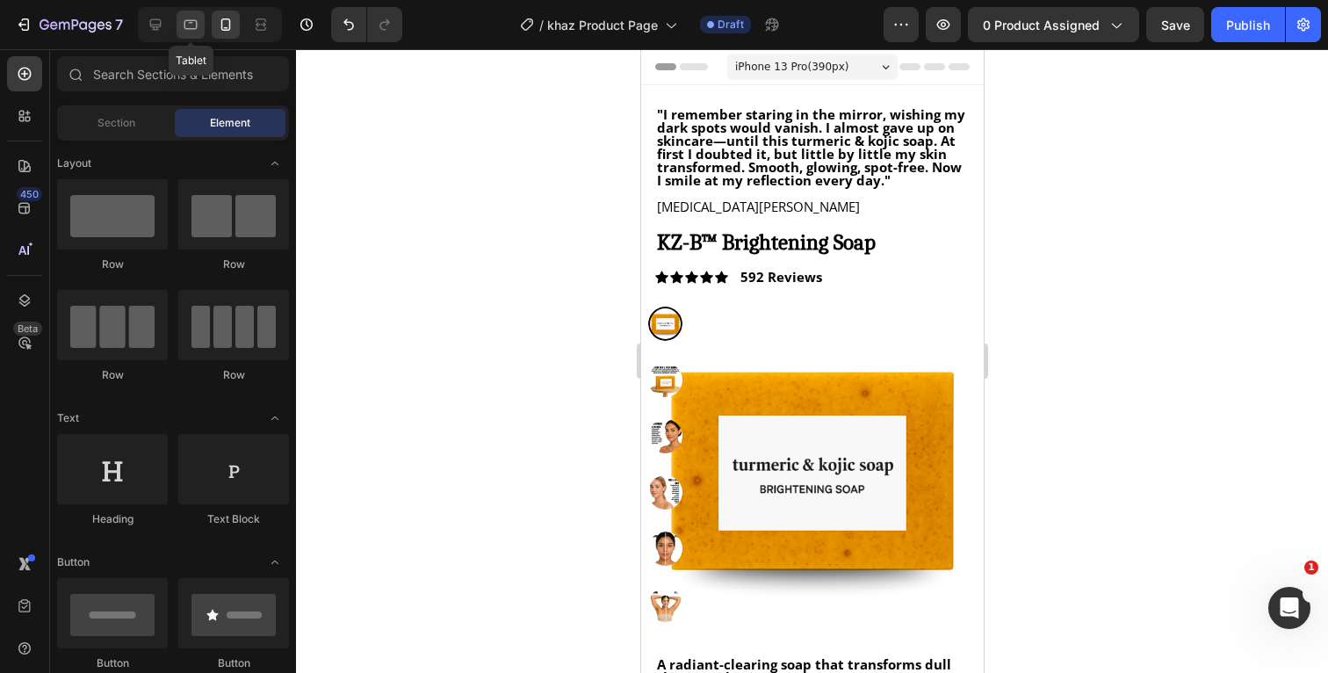
click at [194, 27] on icon at bounding box center [191, 25] width 18 height 18
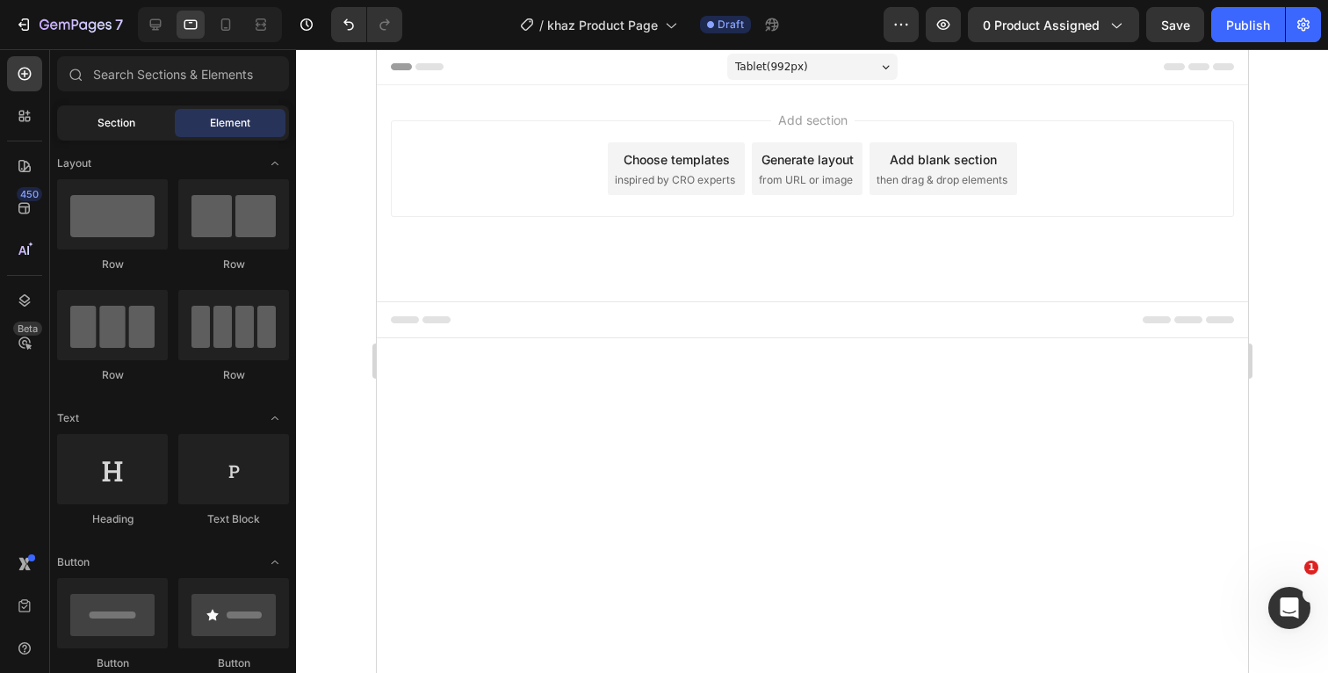
click at [92, 128] on div "Section" at bounding box center [116, 123] width 111 height 28
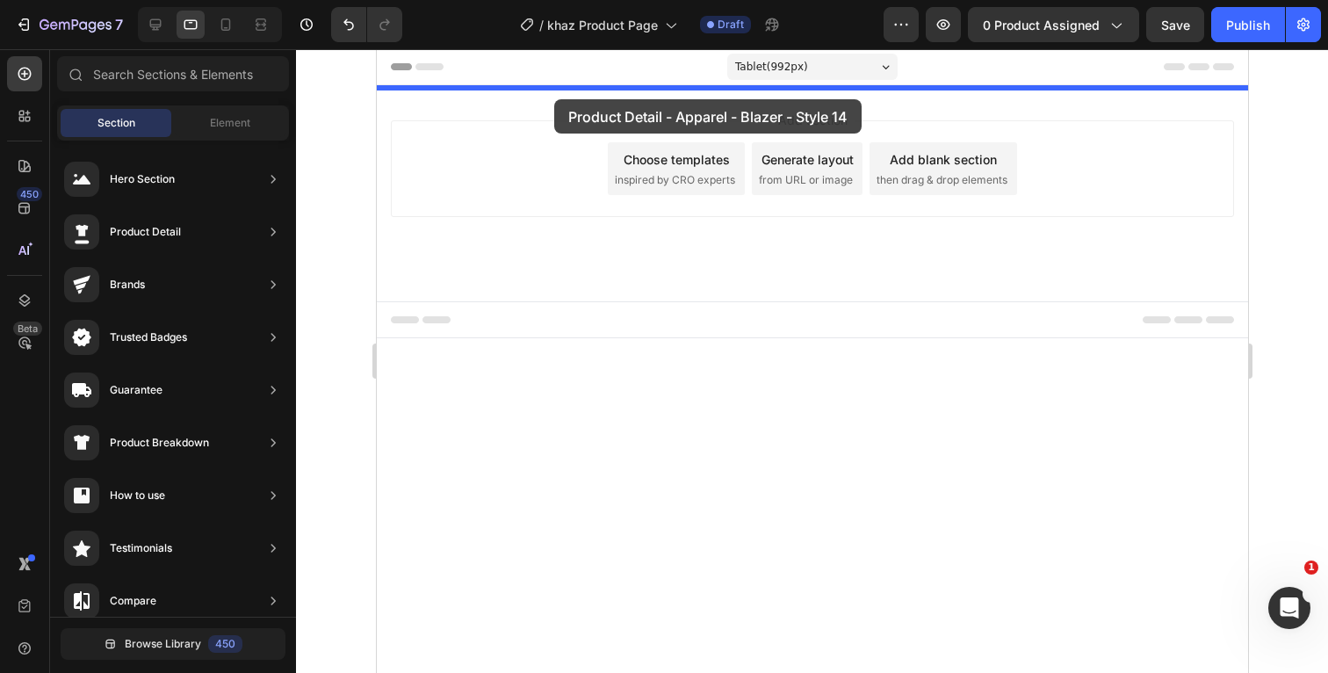
drag, startPoint x: 746, startPoint y: 208, endPoint x: 553, endPoint y: 99, distance: 221.1
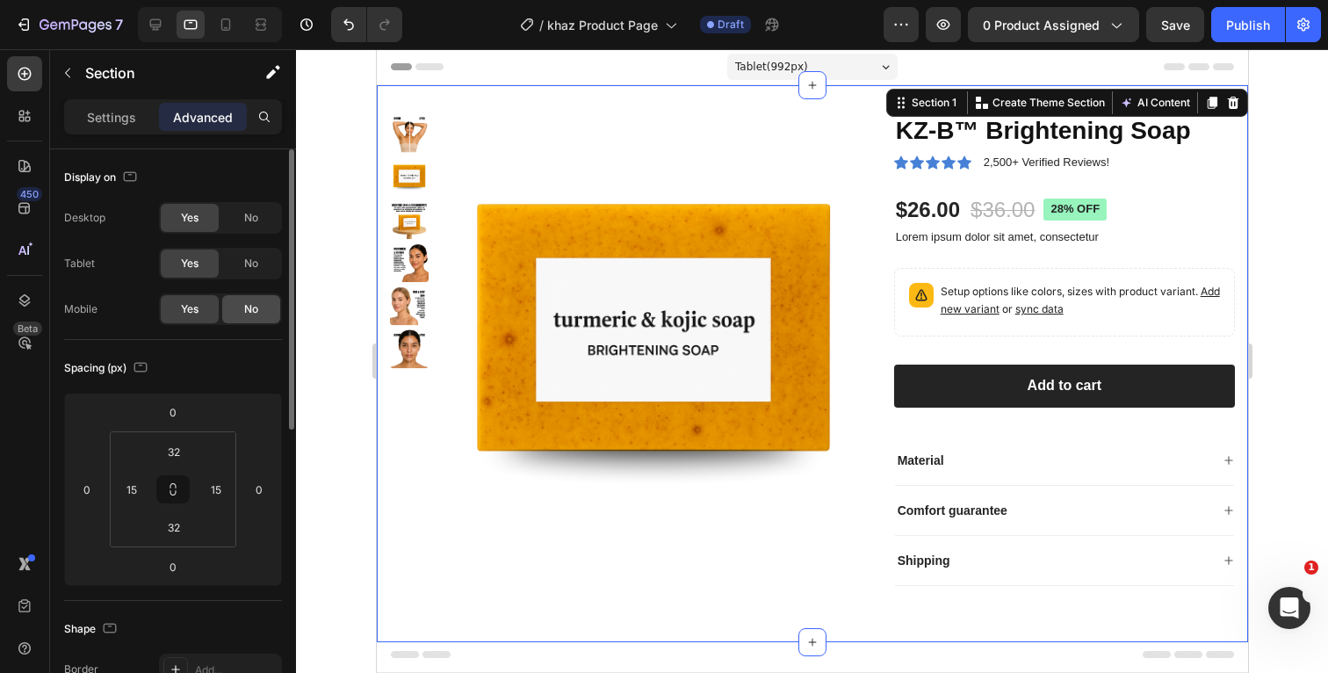
click at [244, 303] on span "No" at bounding box center [251, 309] width 14 height 16
click at [1291, 150] on div at bounding box center [812, 361] width 1032 height 624
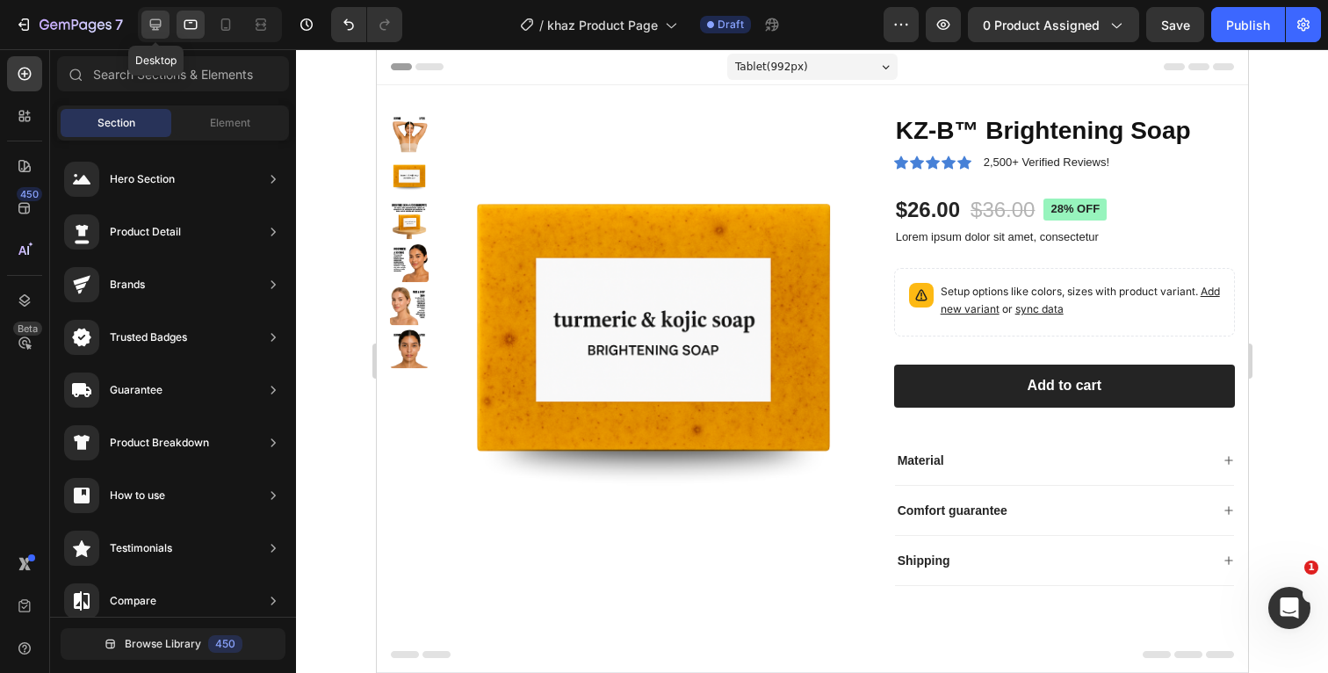
click at [150, 29] on icon at bounding box center [156, 25] width 18 height 18
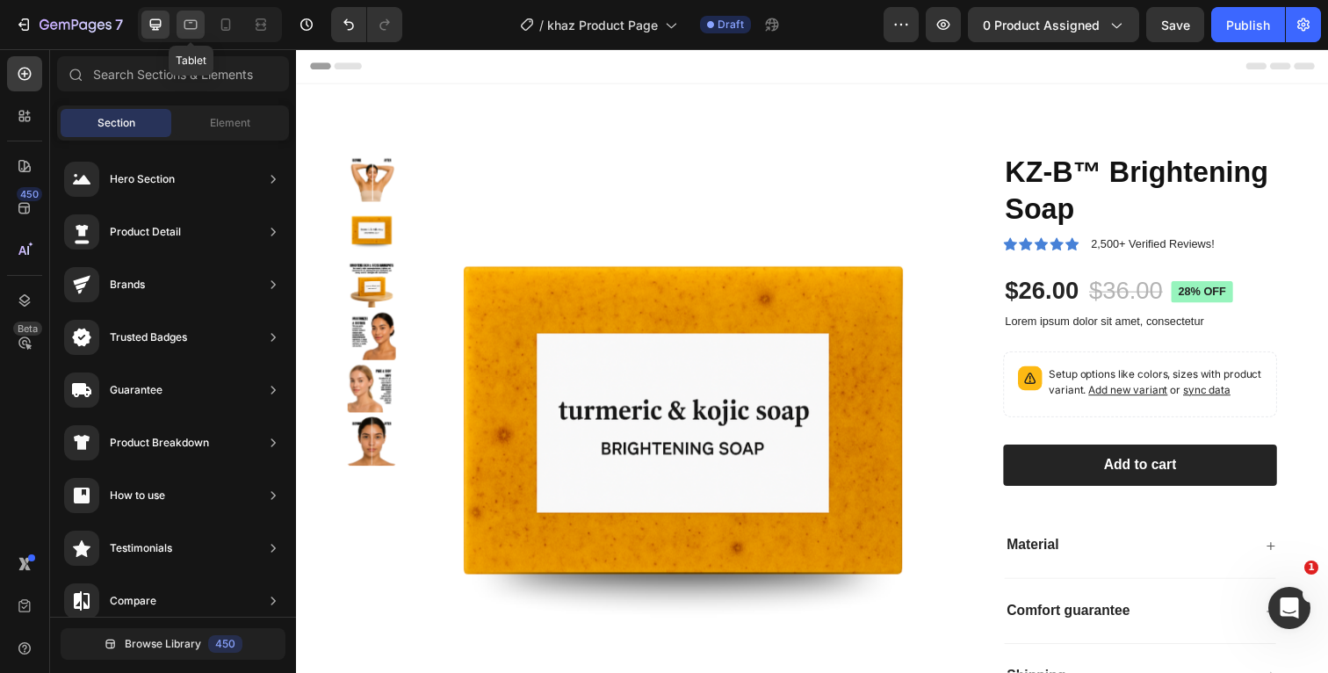
click at [198, 26] on icon at bounding box center [191, 25] width 18 height 18
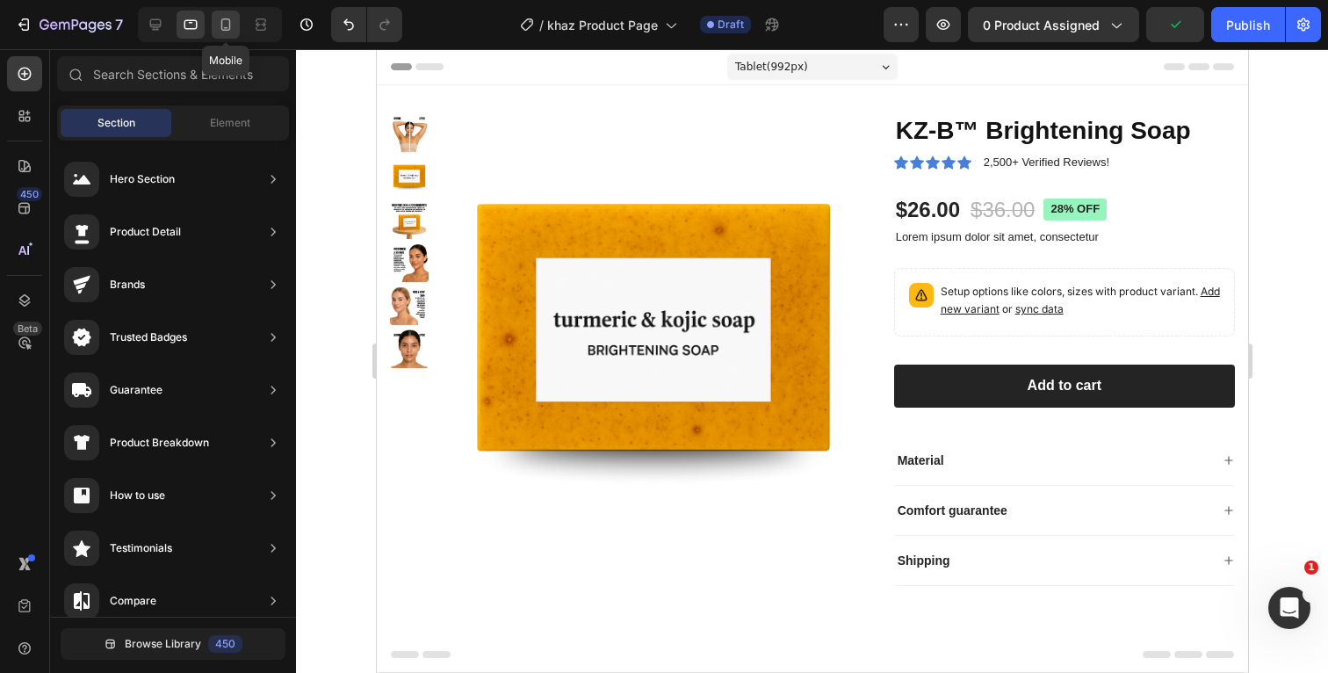
click at [228, 23] on icon at bounding box center [226, 25] width 18 height 18
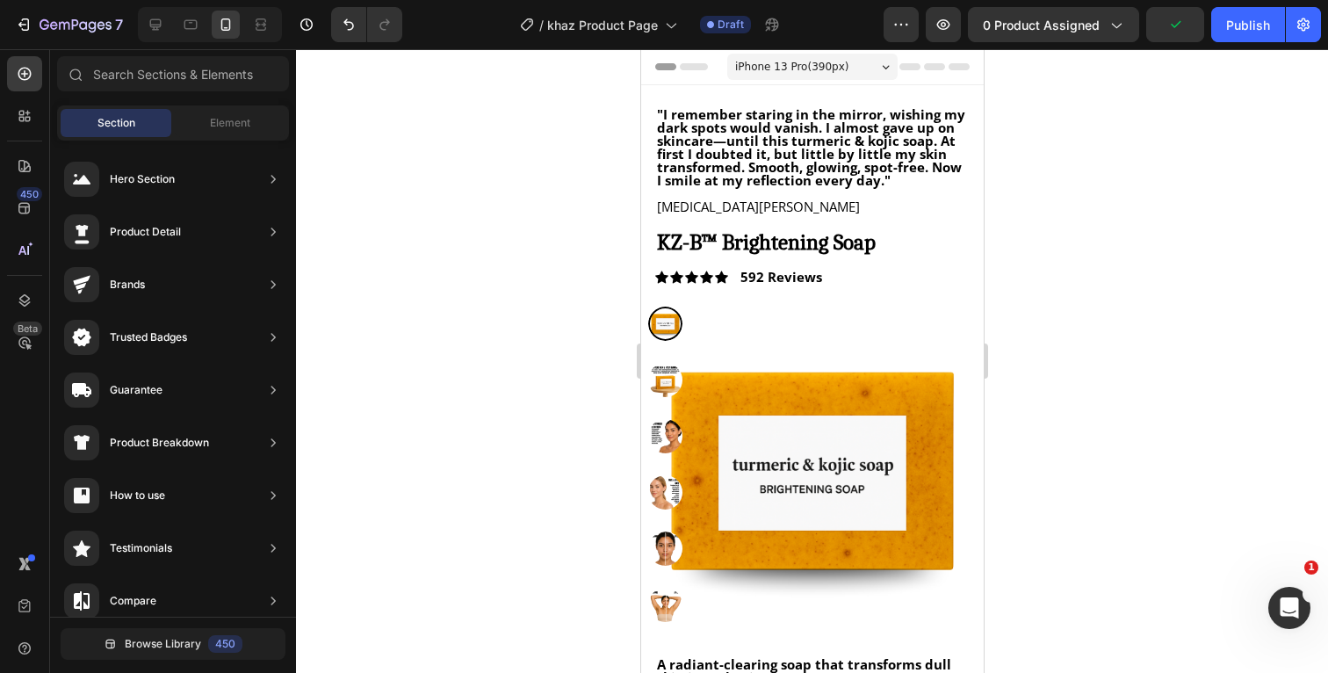
click at [1104, 190] on div at bounding box center [812, 361] width 1032 height 624
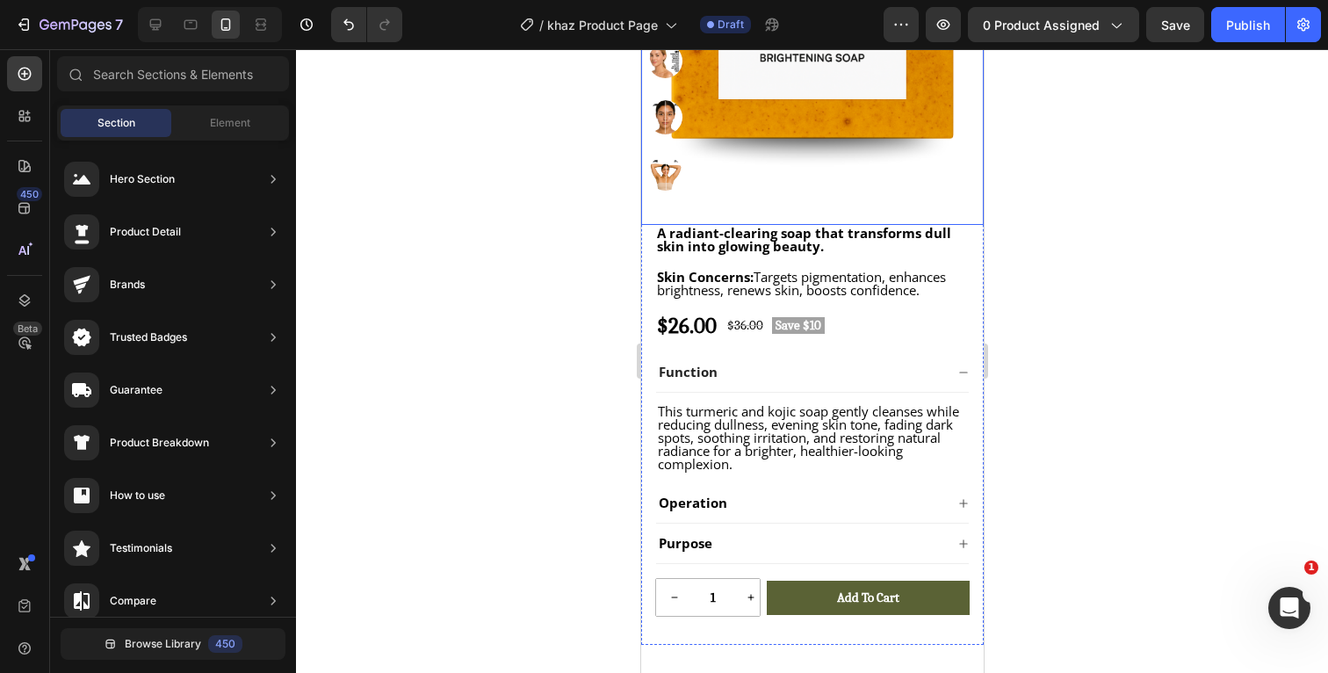
scroll to position [476, 0]
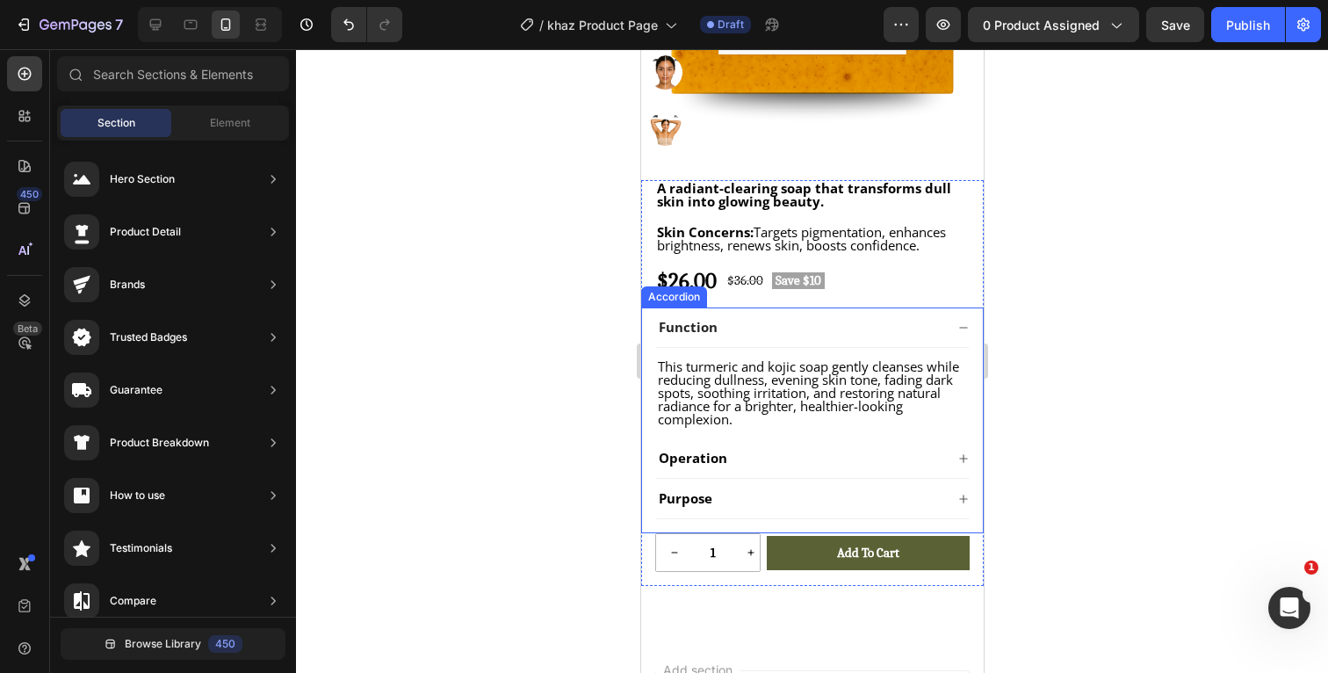
click at [960, 327] on icon at bounding box center [962, 327] width 8 height 1
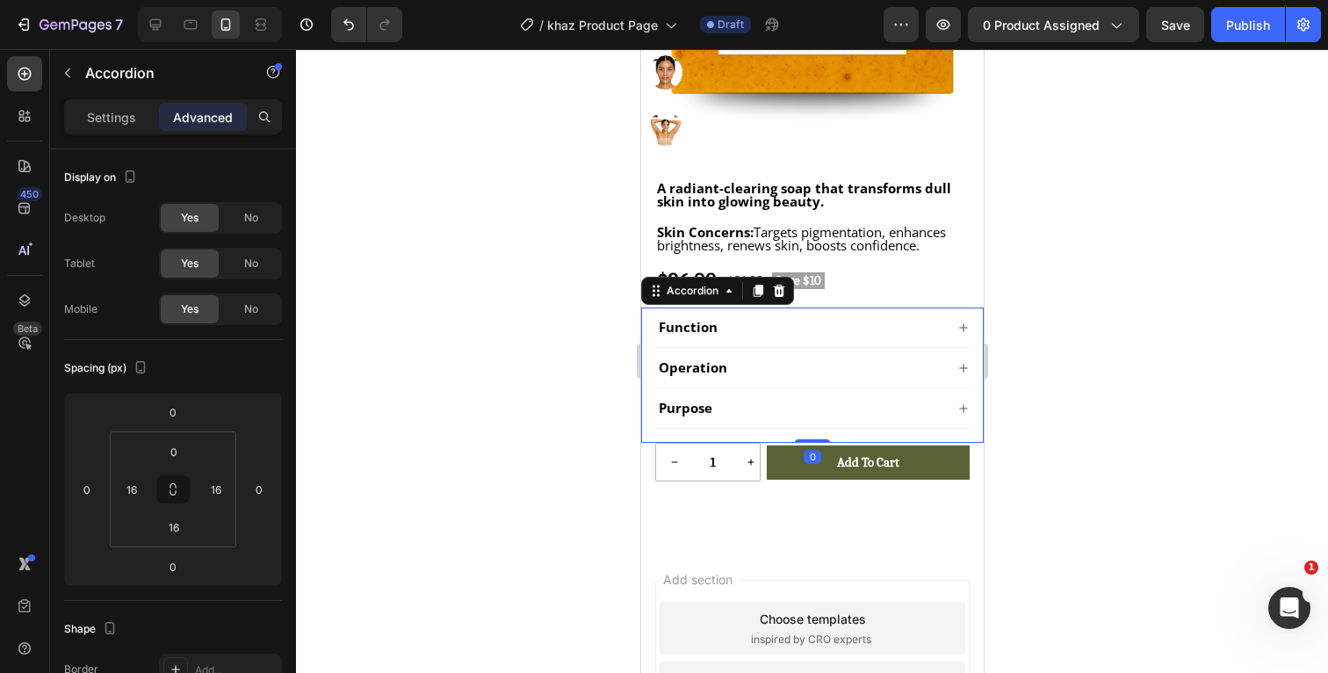
click at [1113, 331] on div at bounding box center [812, 361] width 1032 height 624
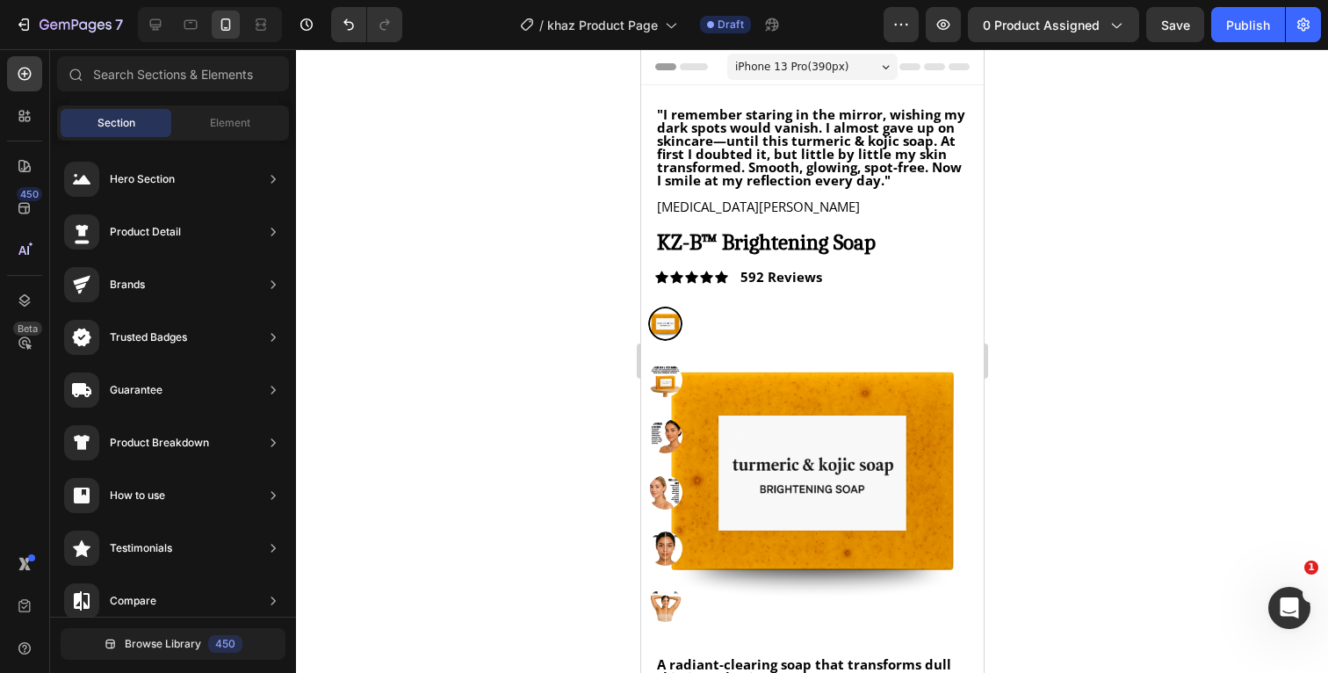
scroll to position [0, 0]
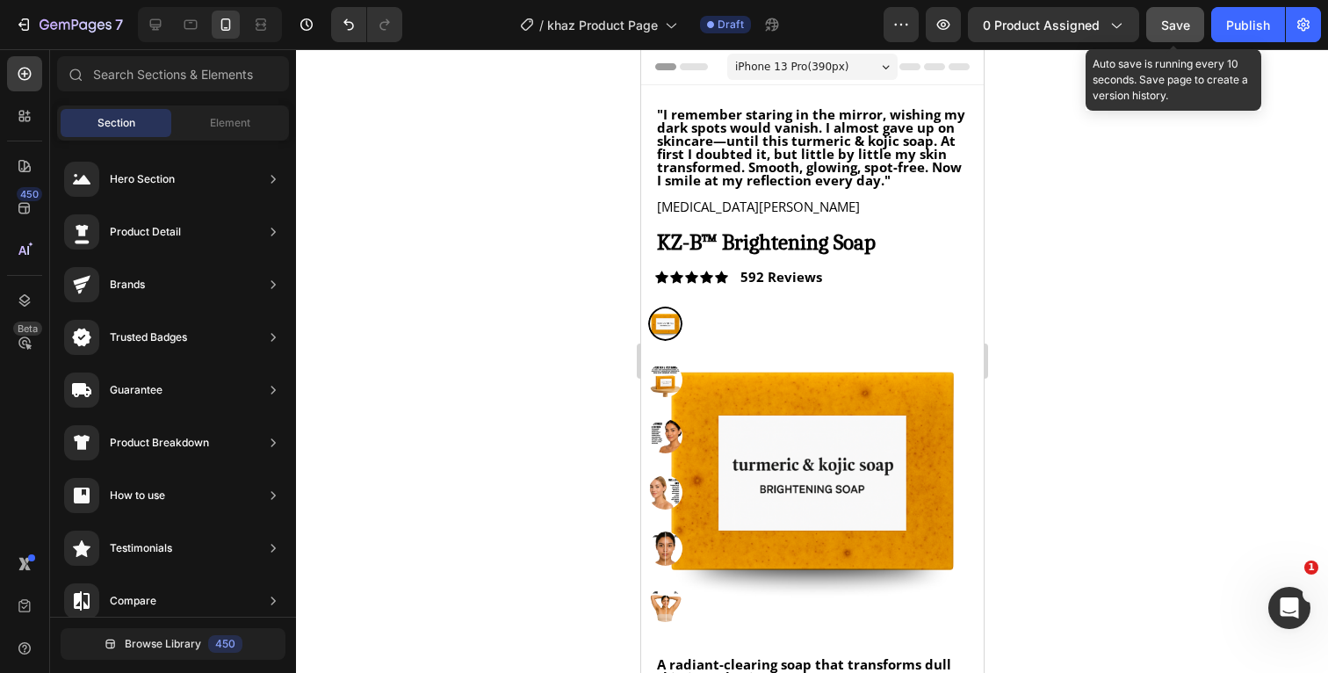
click at [1170, 27] on span "Save" at bounding box center [1175, 25] width 29 height 15
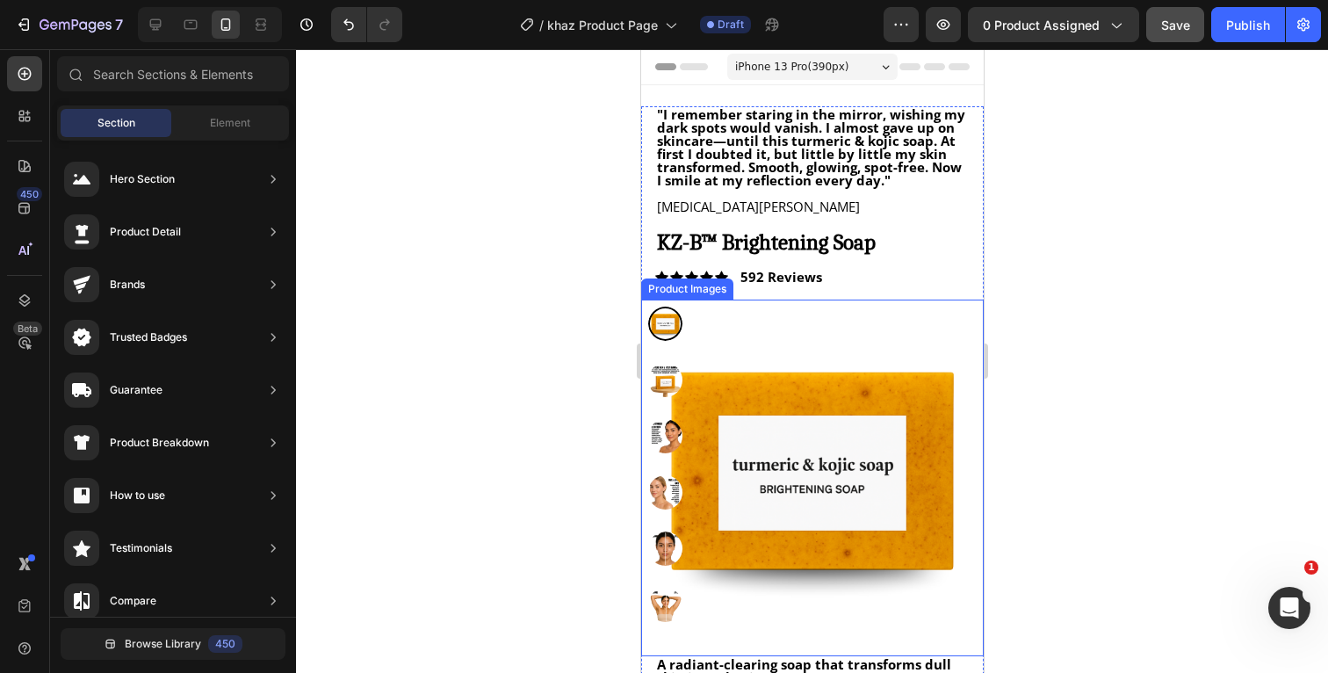
click at [752, 421] on img at bounding box center [811, 471] width 343 height 343
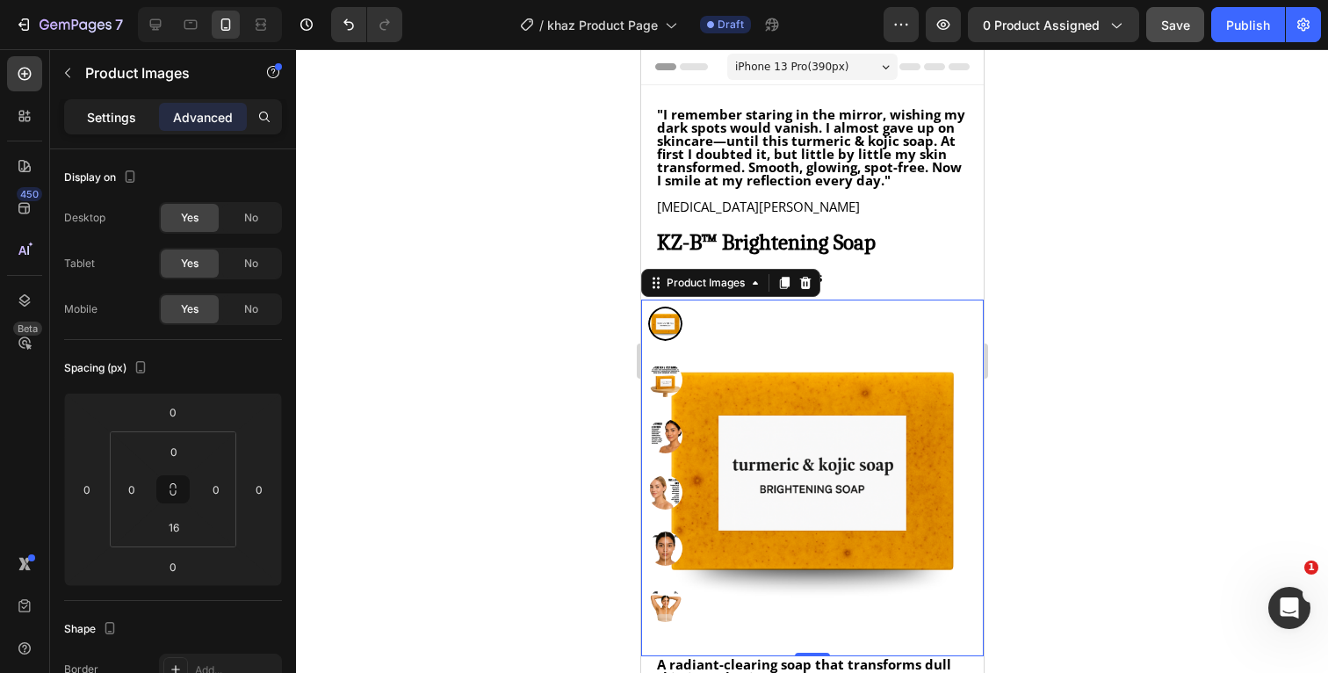
click at [133, 123] on p "Settings" at bounding box center [111, 117] width 49 height 18
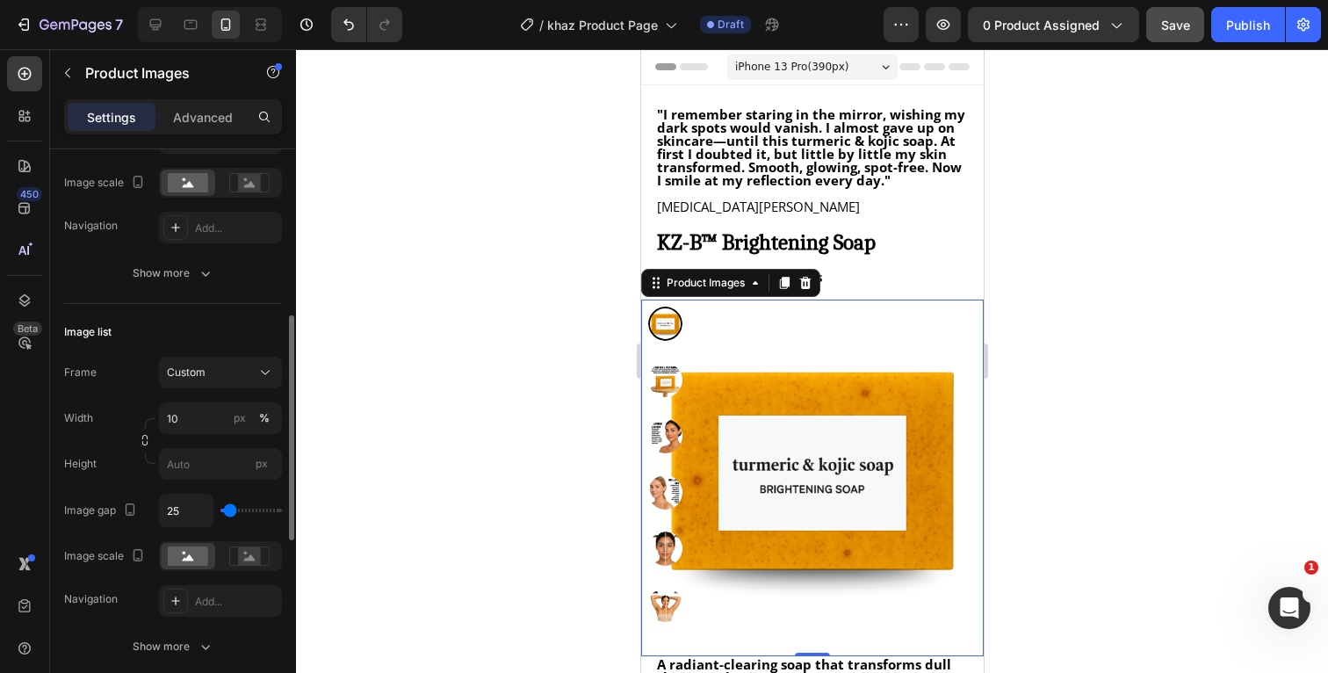
scroll to position [413, 0]
click at [263, 364] on icon at bounding box center [266, 368] width 18 height 18
click at [241, 335] on div "Image list" at bounding box center [173, 328] width 218 height 28
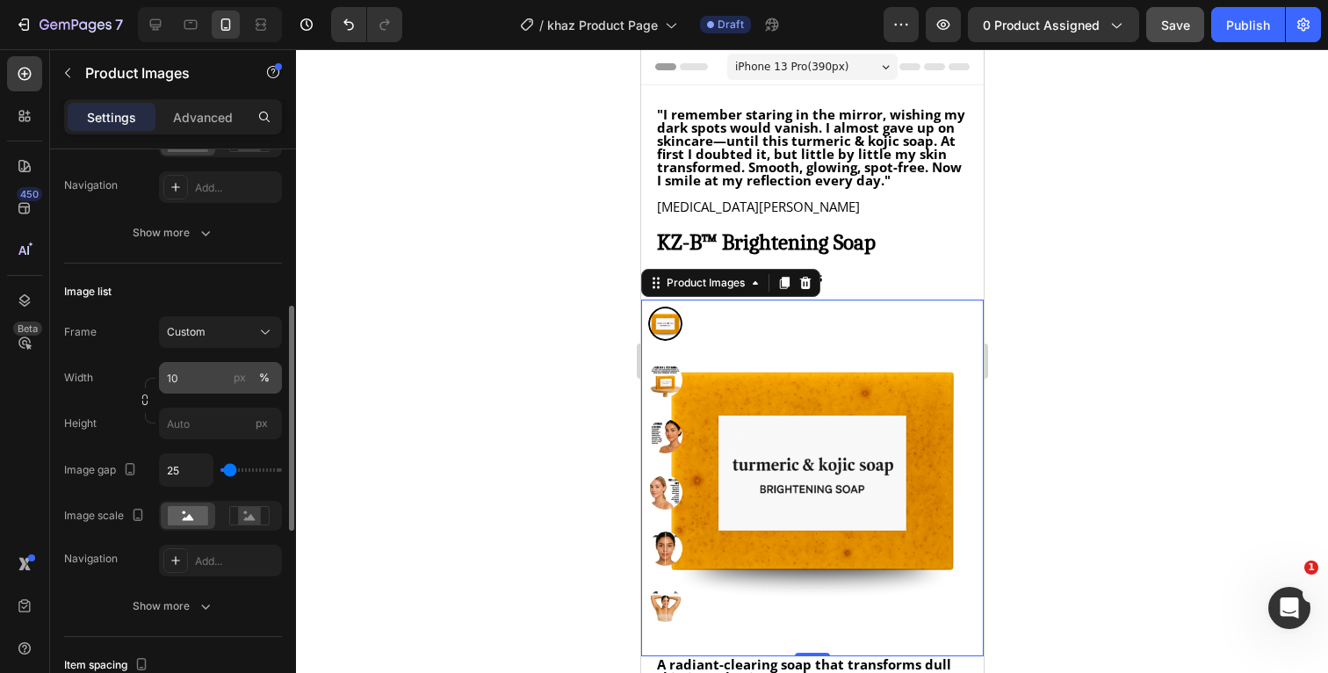
scroll to position [450, 0]
click at [207, 375] on input "10" at bounding box center [220, 377] width 123 height 32
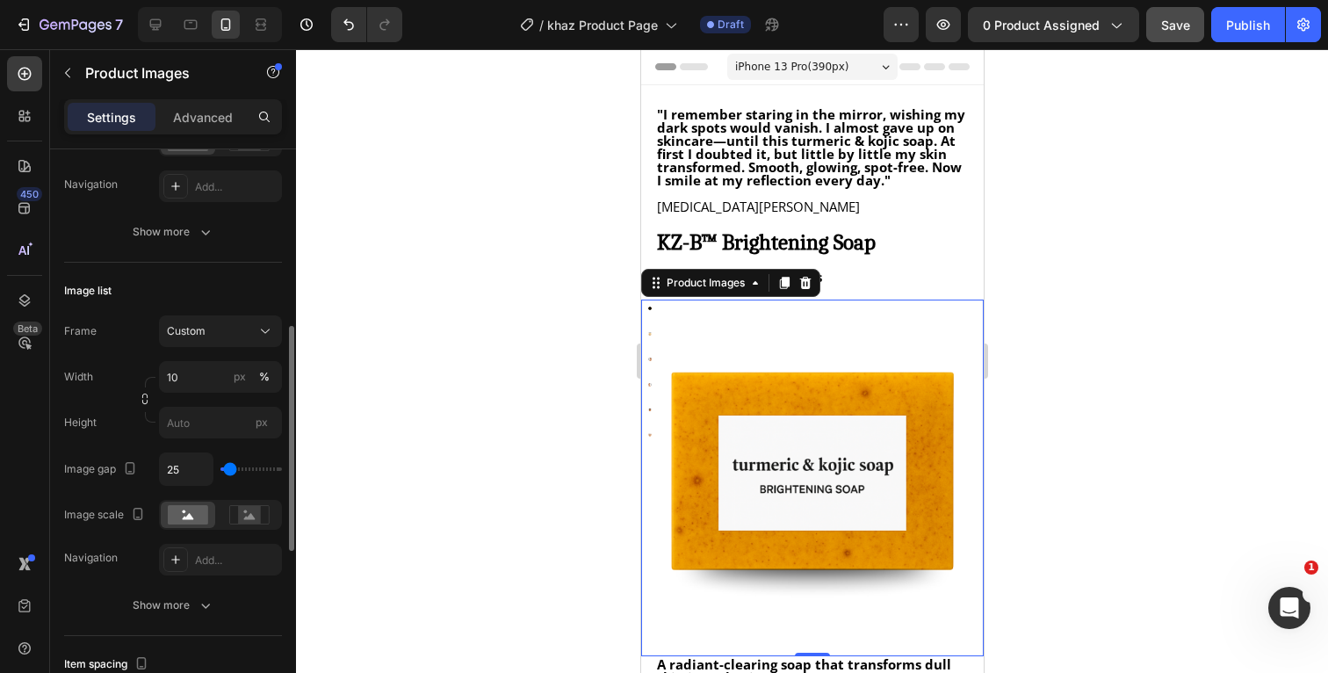
click at [119, 357] on div "Frame Custom Width 10 px % Height px" at bounding box center [173, 376] width 218 height 123
click at [196, 384] on input "10" at bounding box center [220, 377] width 123 height 32
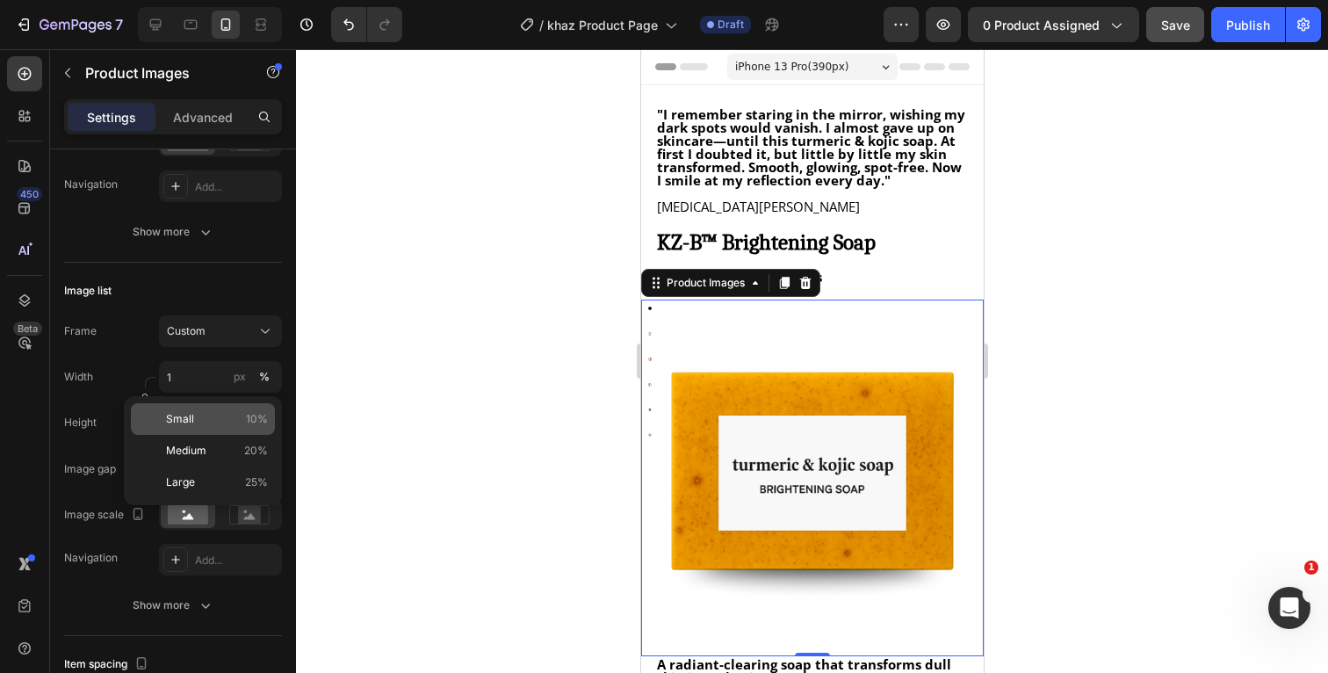
click at [202, 423] on p "Small 10%" at bounding box center [217, 419] width 102 height 16
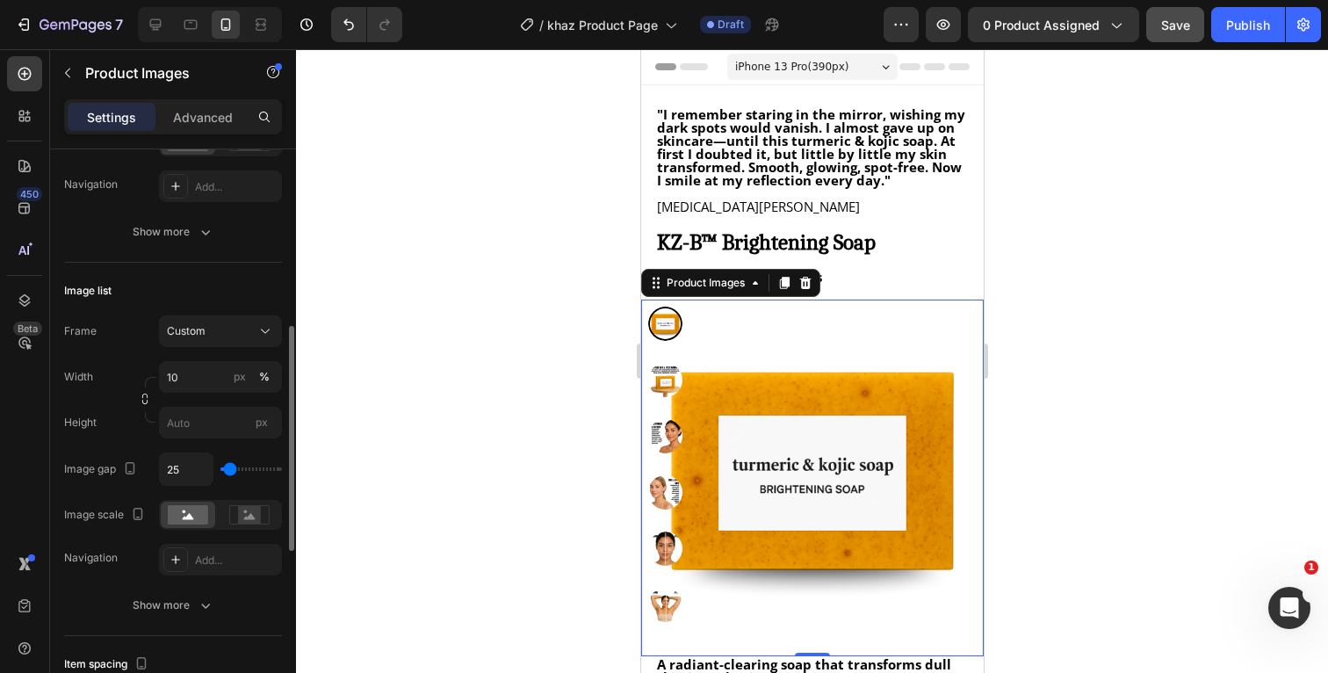
click at [118, 364] on div "Width 10 px %" at bounding box center [173, 377] width 218 height 32
click at [663, 604] on img at bounding box center [664, 605] width 34 height 34
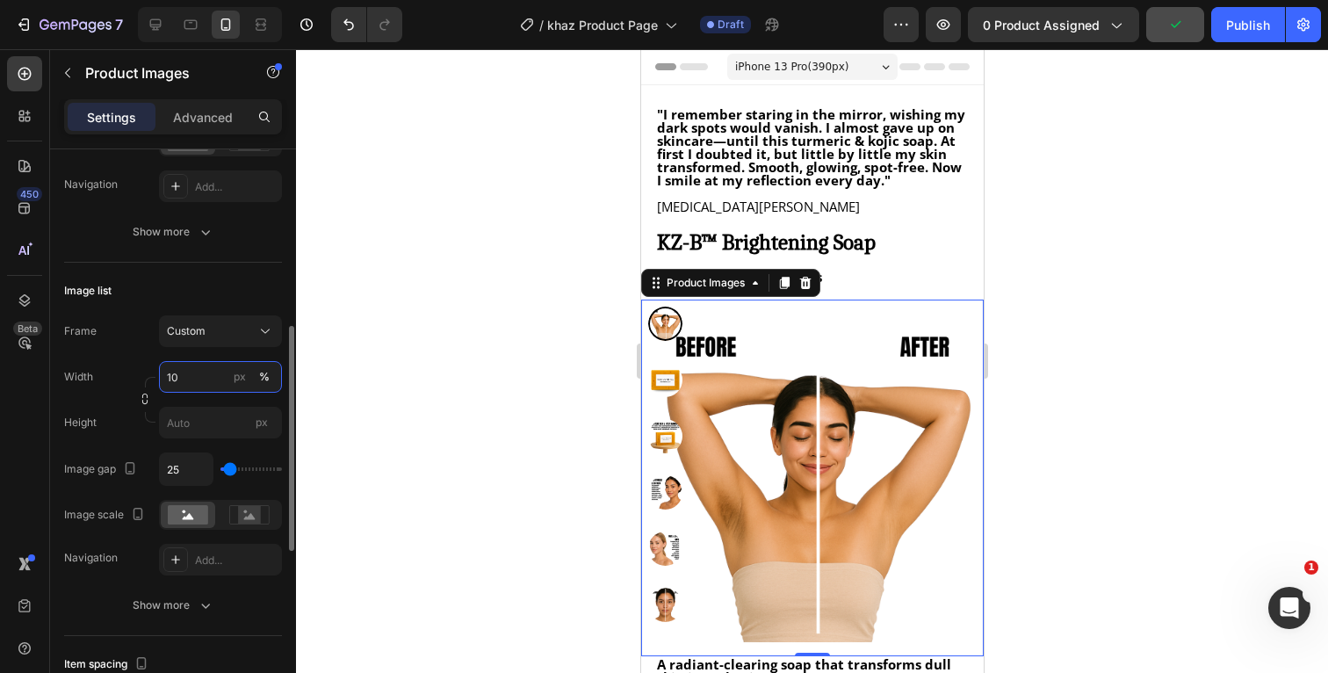
click at [187, 374] on input "10" at bounding box center [220, 377] width 123 height 32
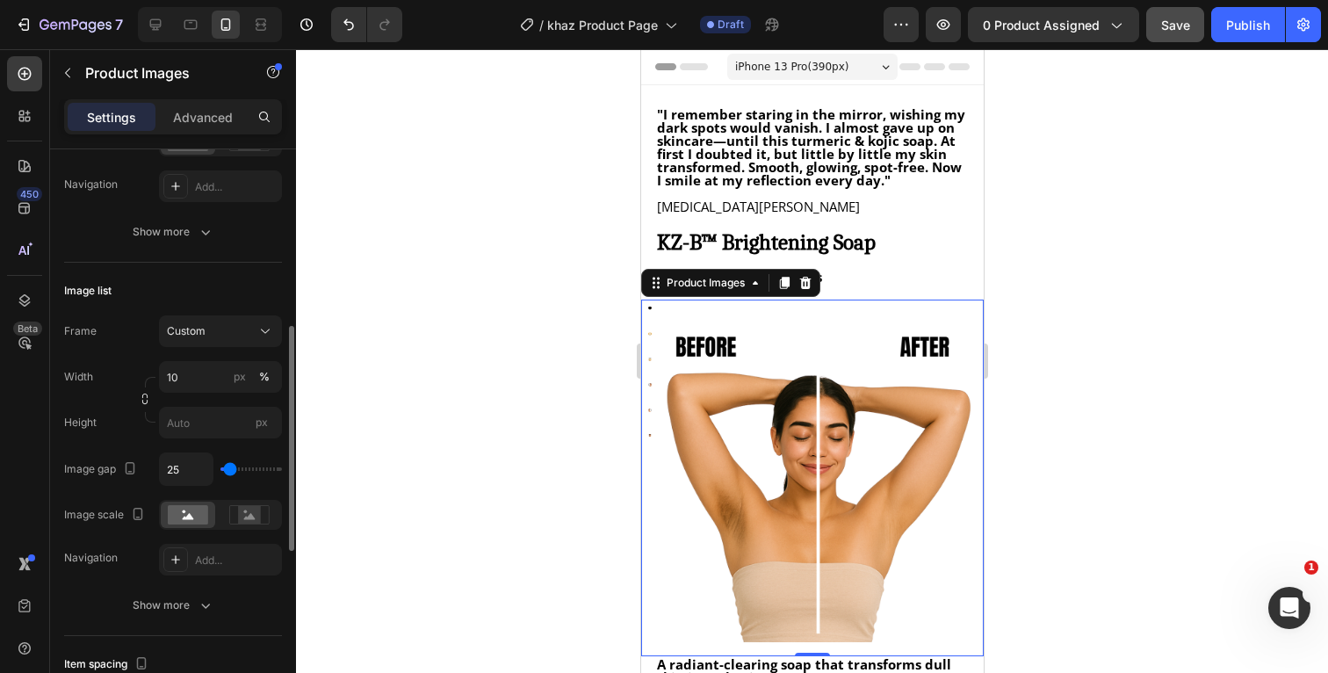
click at [128, 367] on div "Width 10 px %" at bounding box center [173, 377] width 218 height 32
click at [205, 374] on input "10" at bounding box center [220, 377] width 123 height 32
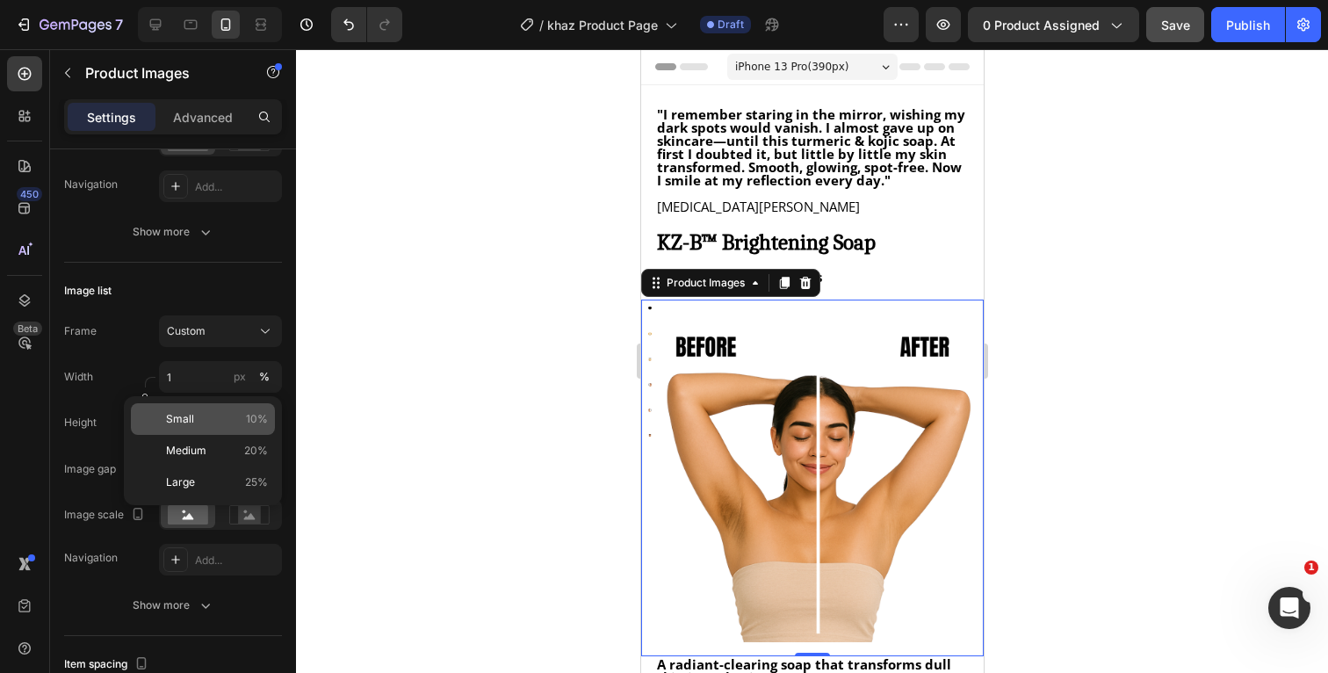
click at [206, 417] on p "Small 10%" at bounding box center [217, 419] width 102 height 16
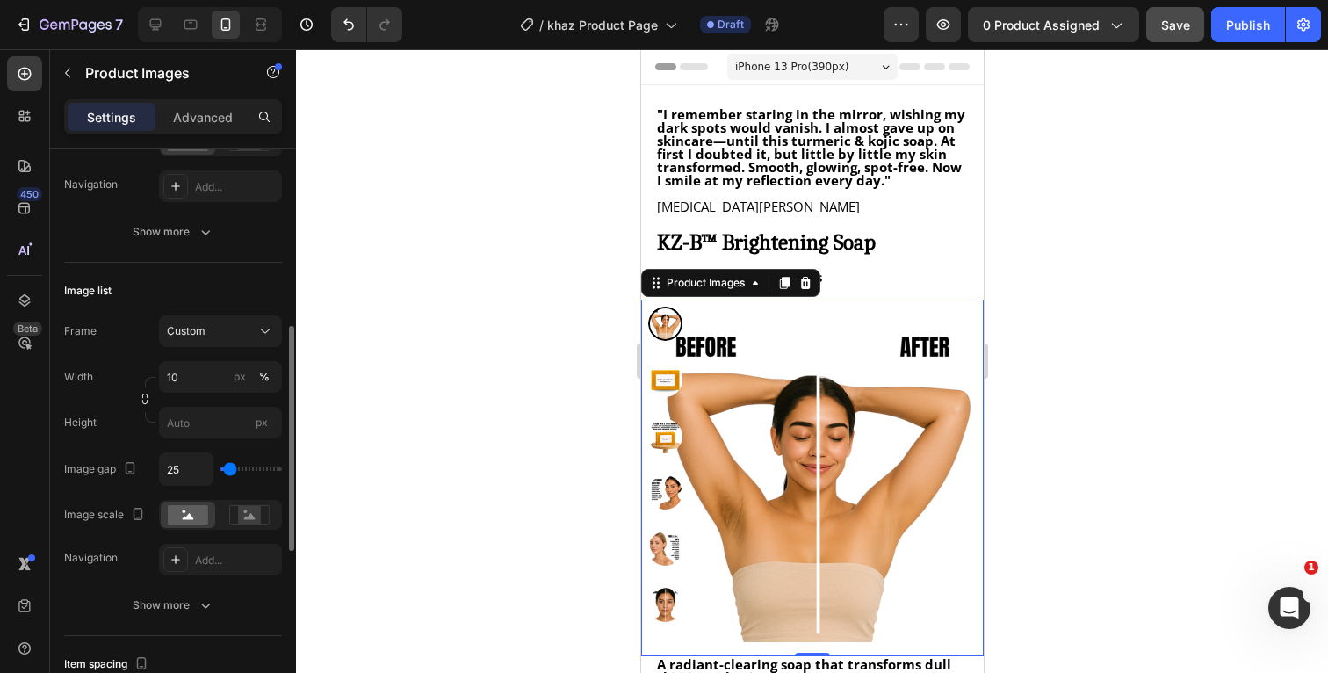
click at [119, 349] on div "Frame Custom Width 10 px % Height px" at bounding box center [173, 376] width 218 height 123
click at [128, 365] on div "Width 10 px %" at bounding box center [173, 377] width 218 height 32
click at [668, 374] on img at bounding box center [664, 380] width 34 height 34
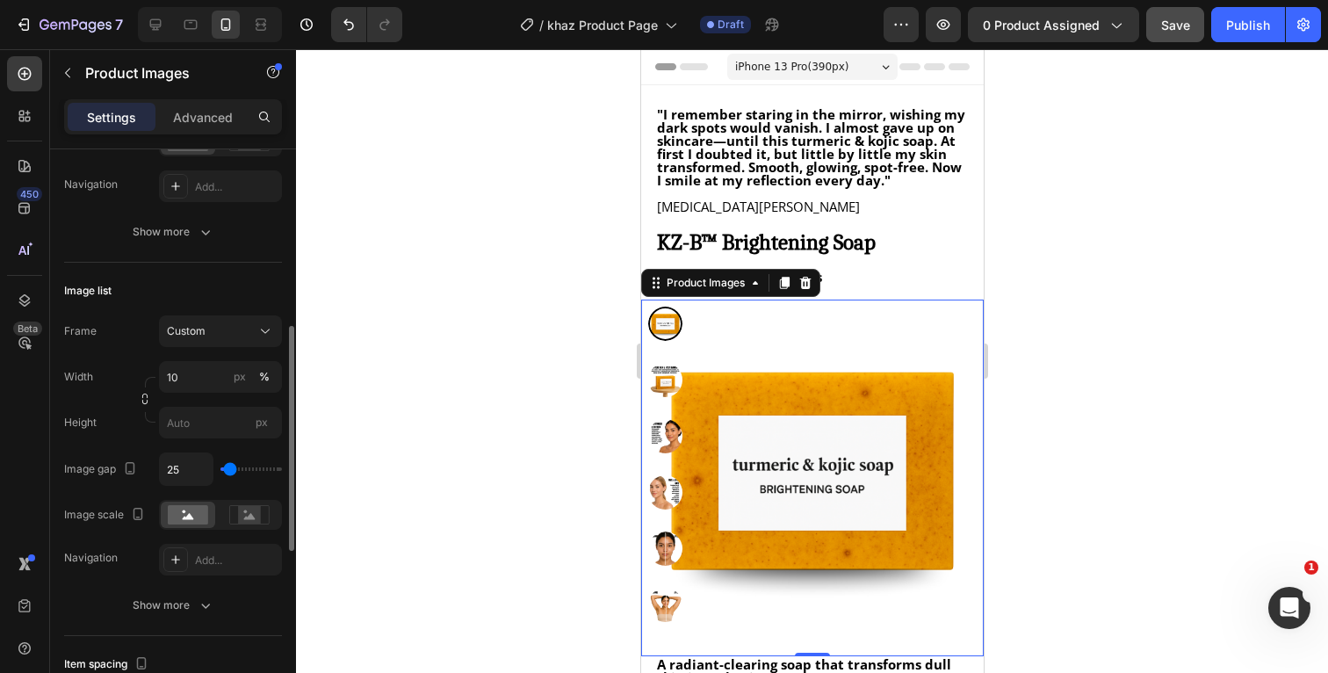
click at [131, 317] on div "Frame Custom" at bounding box center [173, 331] width 218 height 32
click at [213, 427] on input "px" at bounding box center [220, 423] width 123 height 32
click at [119, 424] on div "Height px" at bounding box center [173, 423] width 218 height 32
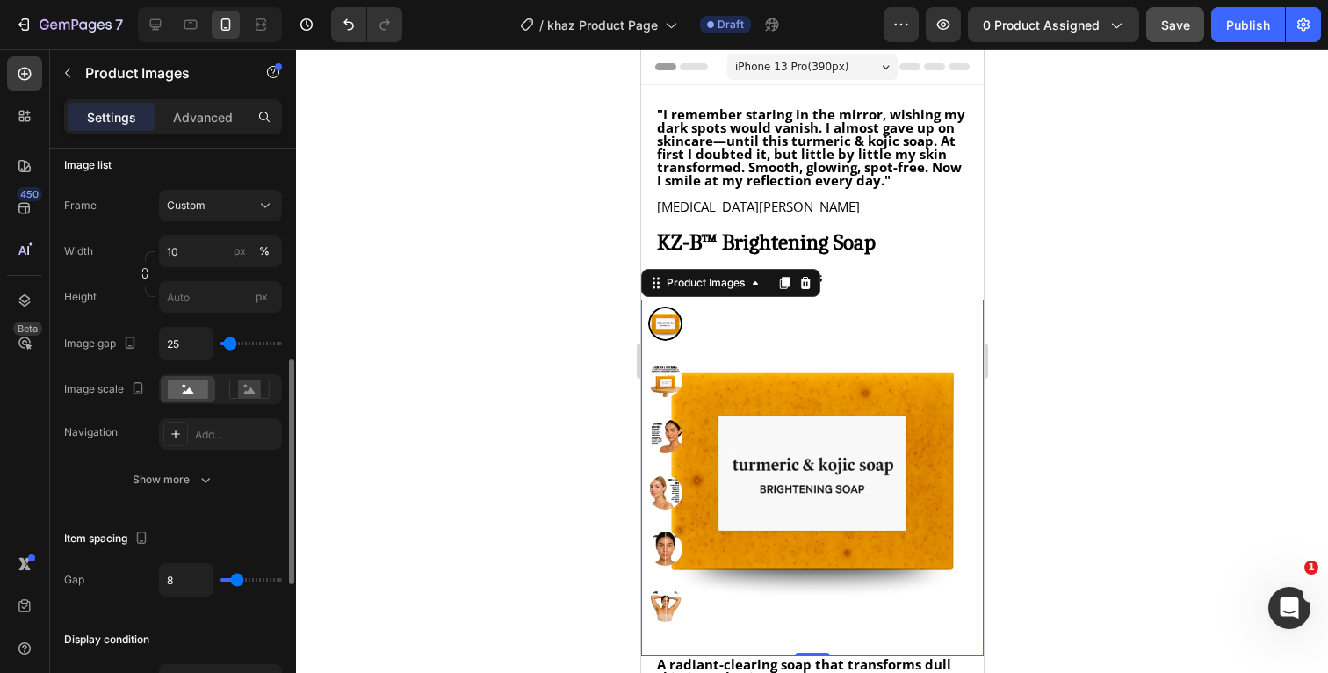
scroll to position [612, 0]
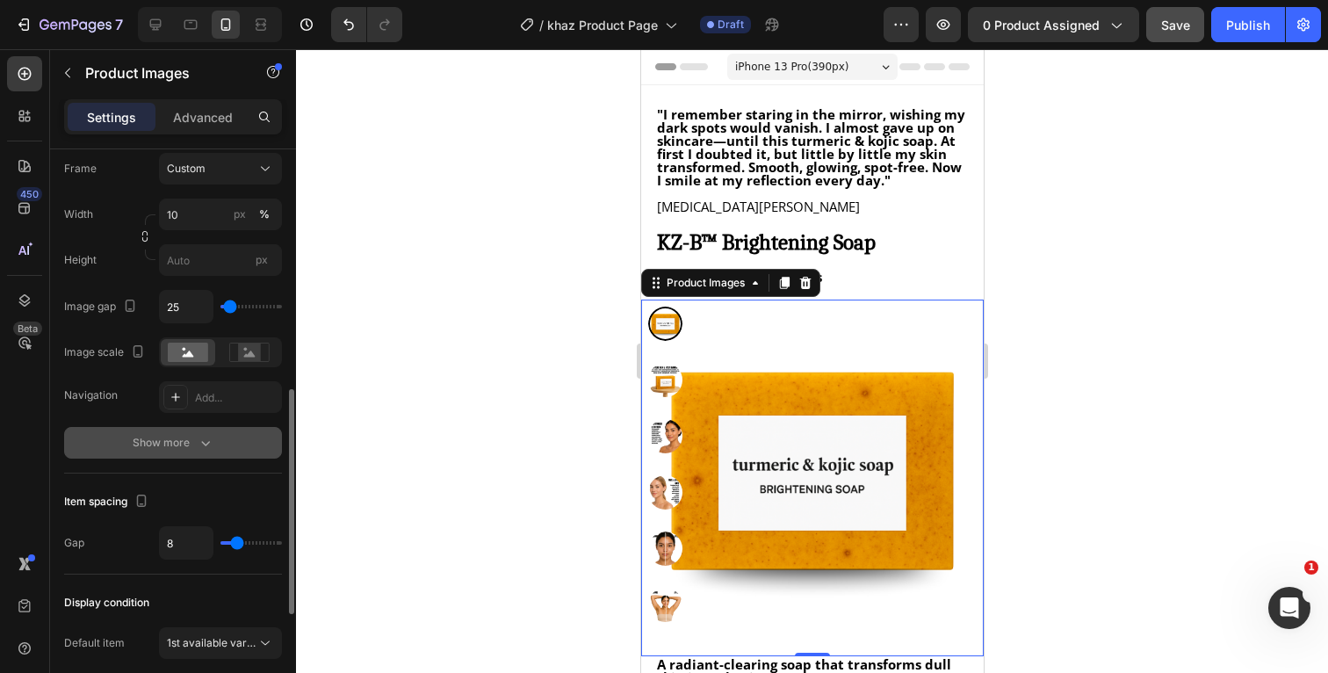
click at [207, 445] on icon "button" at bounding box center [206, 443] width 18 height 18
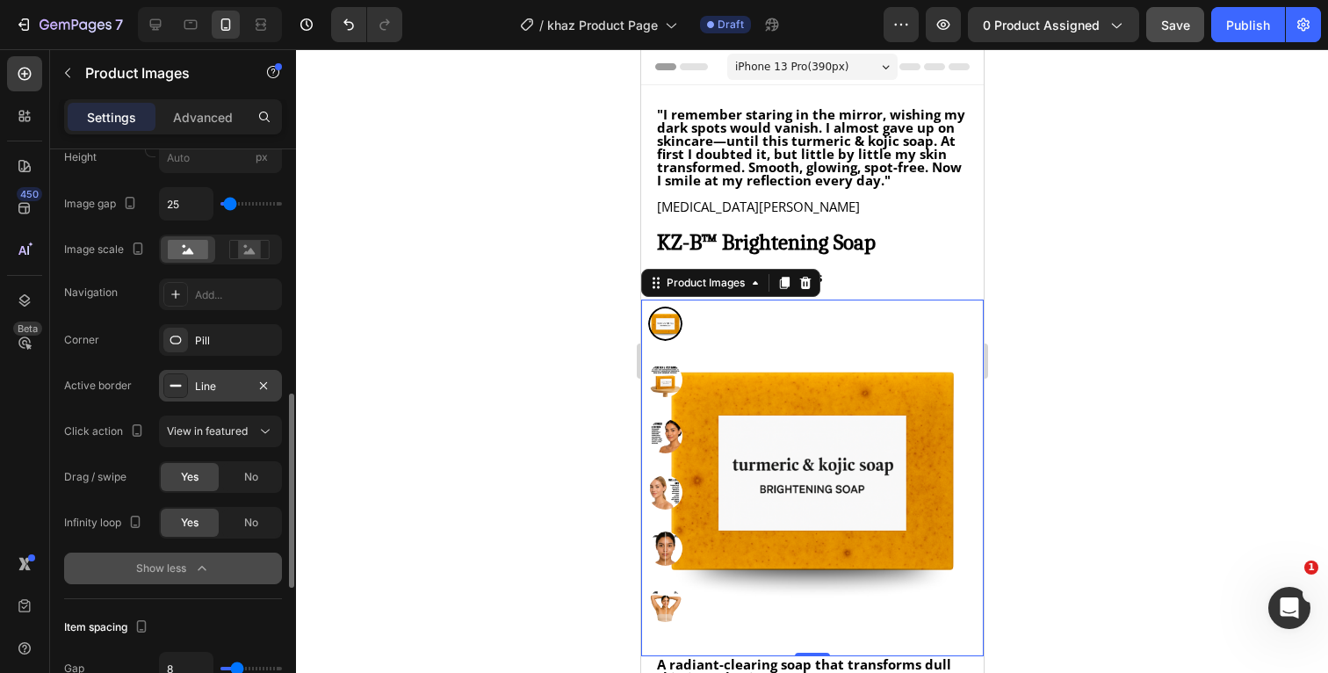
scroll to position [716, 0]
click at [261, 430] on icon at bounding box center [266, 431] width 18 height 18
click at [130, 403] on div "Corner Pill Active border Line Click action View in featured Drag / swipe Yes N…" at bounding box center [173, 430] width 218 height 214
click at [238, 519] on div "No" at bounding box center [251, 522] width 58 height 28
click at [664, 387] on img at bounding box center [664, 380] width 34 height 34
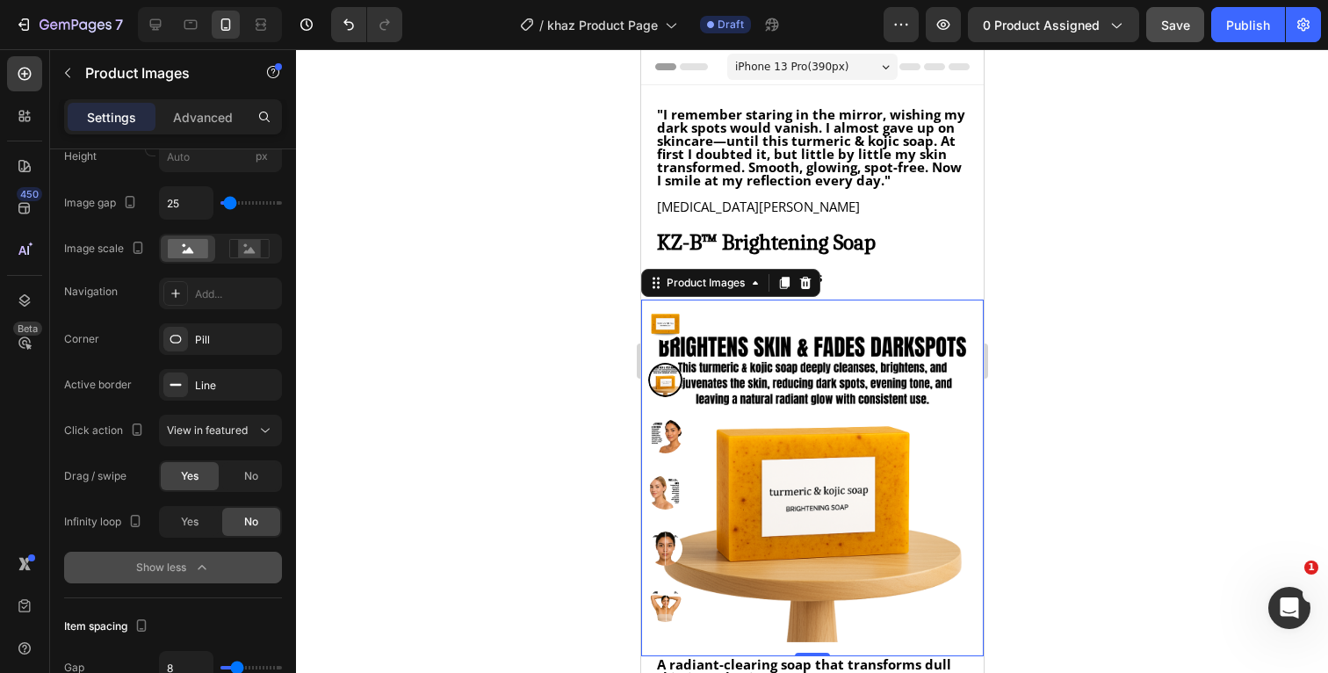
click at [668, 432] on img at bounding box center [664, 436] width 34 height 34
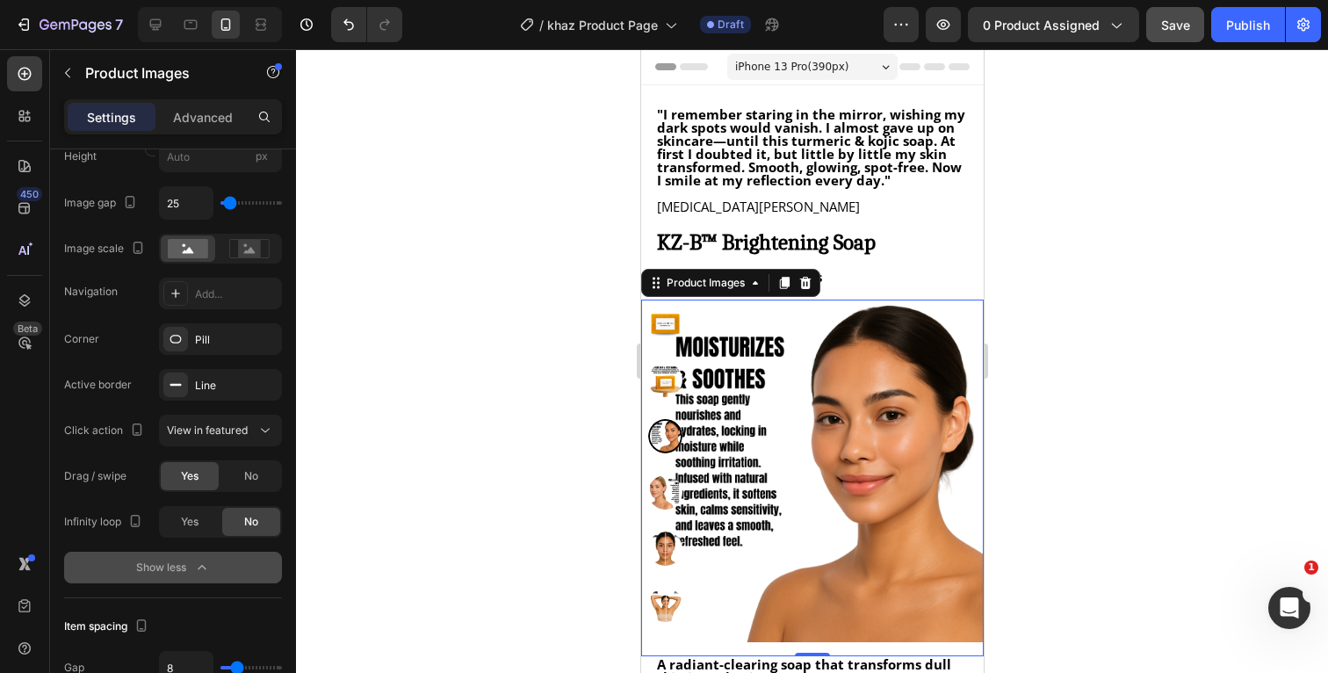
click at [666, 498] on img at bounding box center [664, 492] width 34 height 34
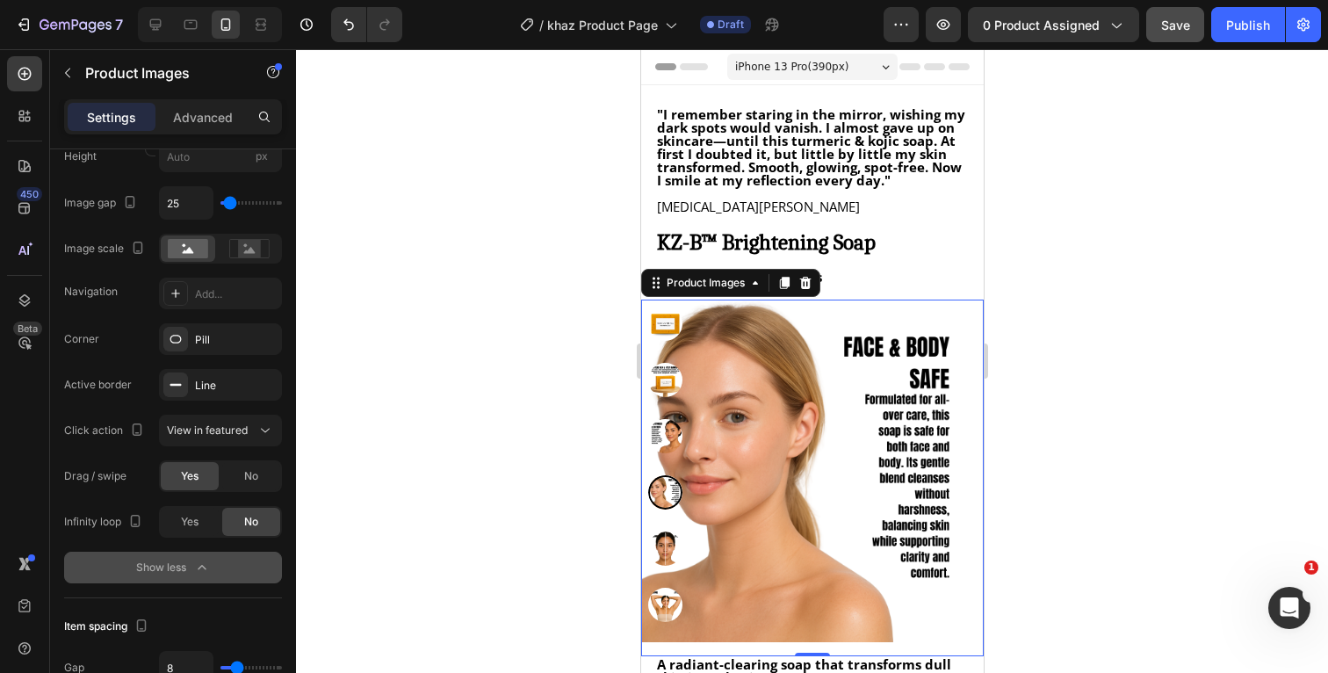
click at [664, 549] on img at bounding box center [664, 548] width 34 height 34
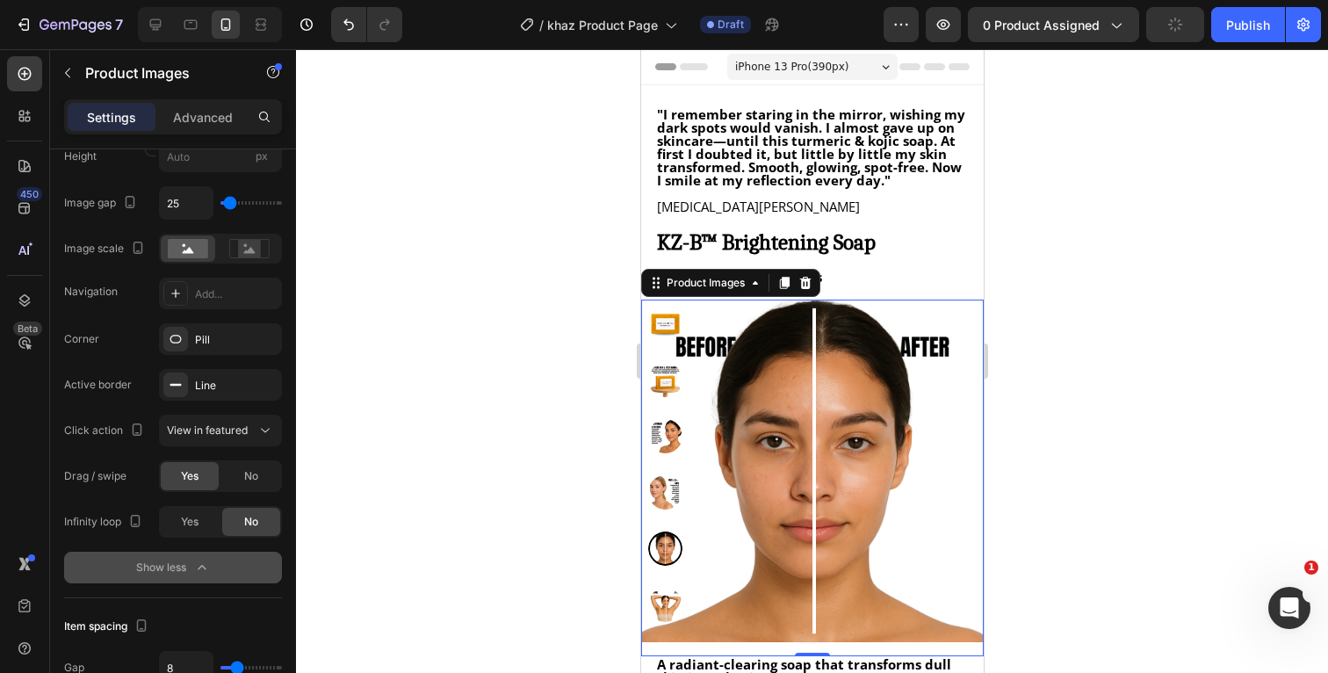
click at [663, 601] on img at bounding box center [664, 605] width 34 height 34
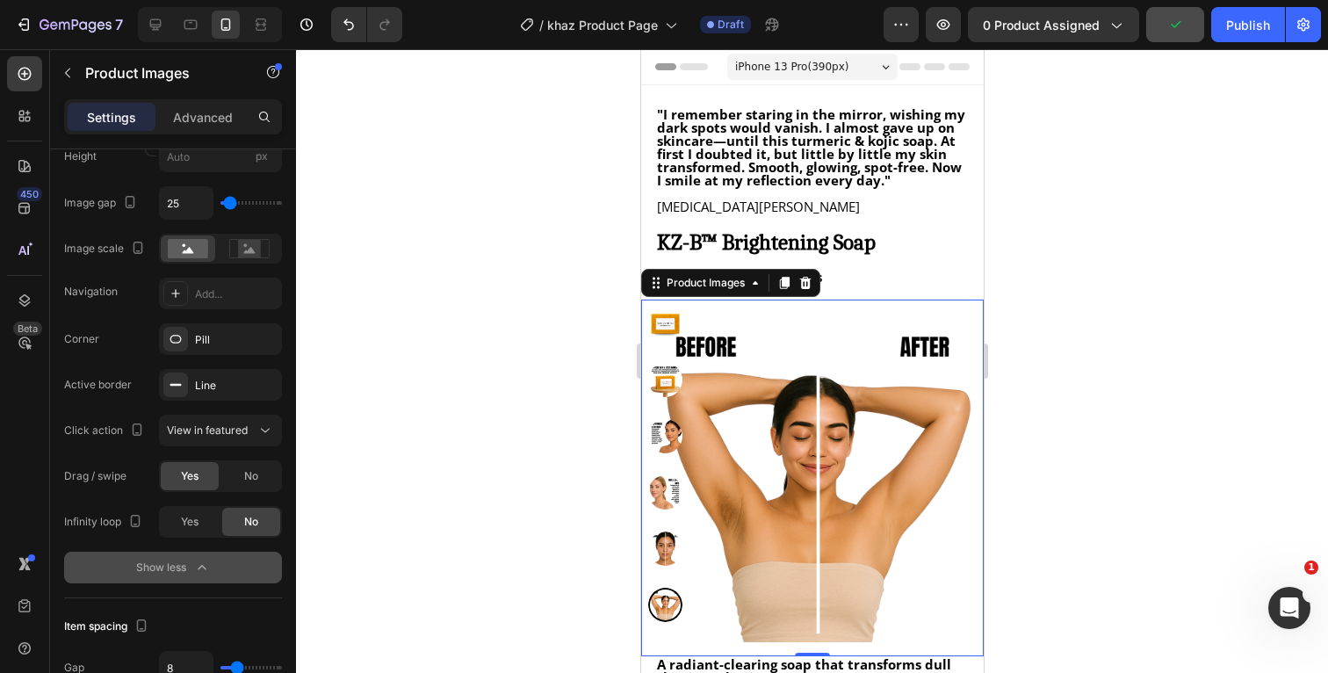
click at [670, 318] on img at bounding box center [664, 324] width 34 height 34
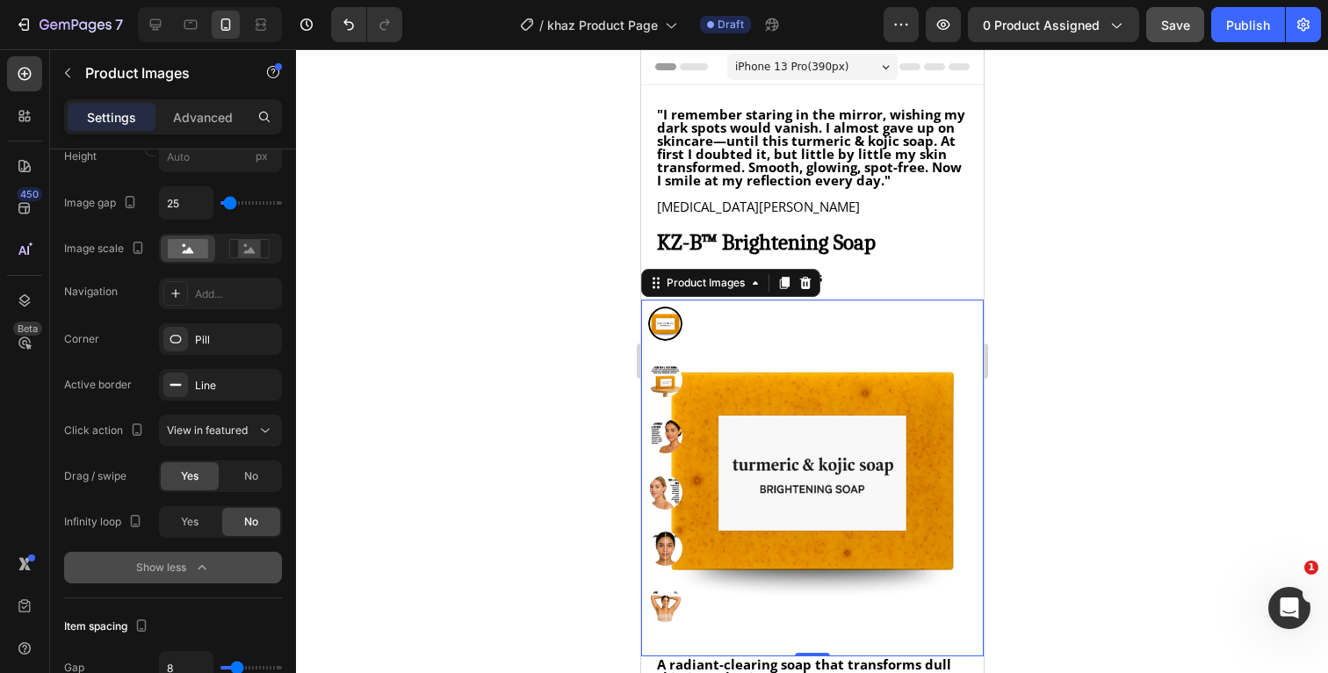
click at [662, 605] on img at bounding box center [664, 605] width 34 height 34
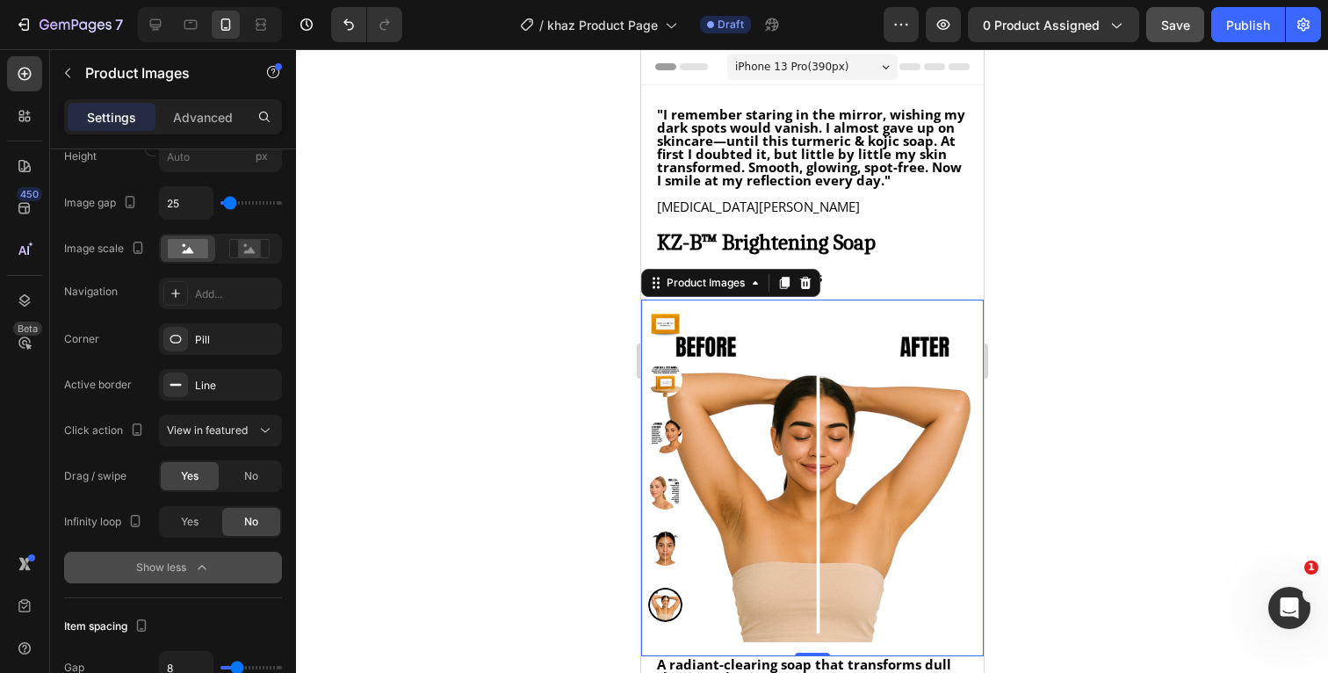
click at [663, 544] on img at bounding box center [664, 548] width 34 height 34
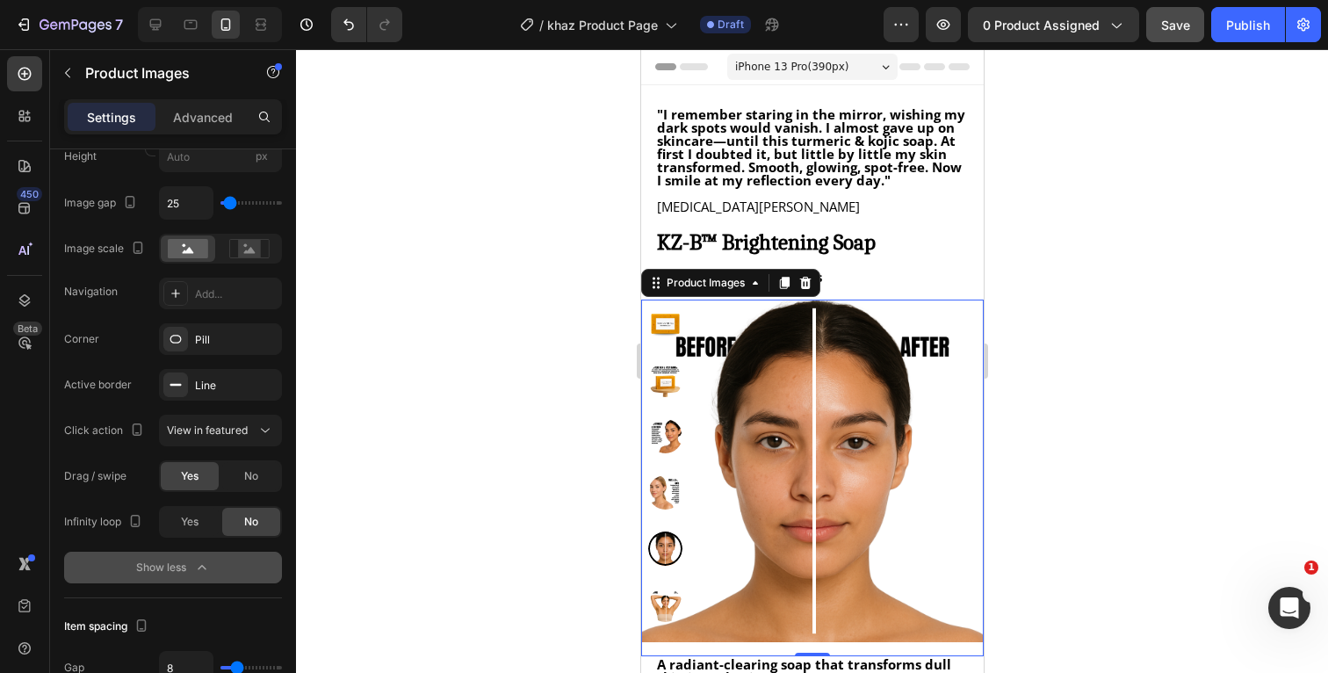
click at [665, 612] on img at bounding box center [664, 605] width 34 height 34
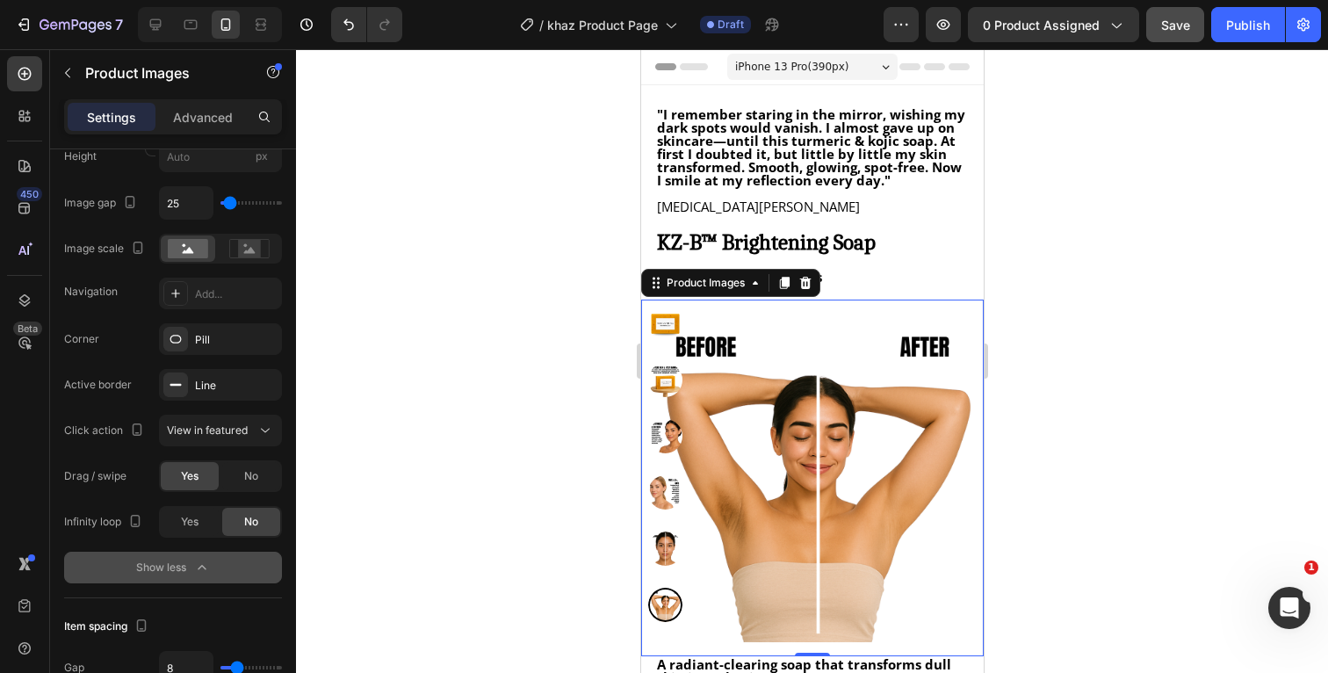
click at [665, 314] on img at bounding box center [664, 324] width 34 height 34
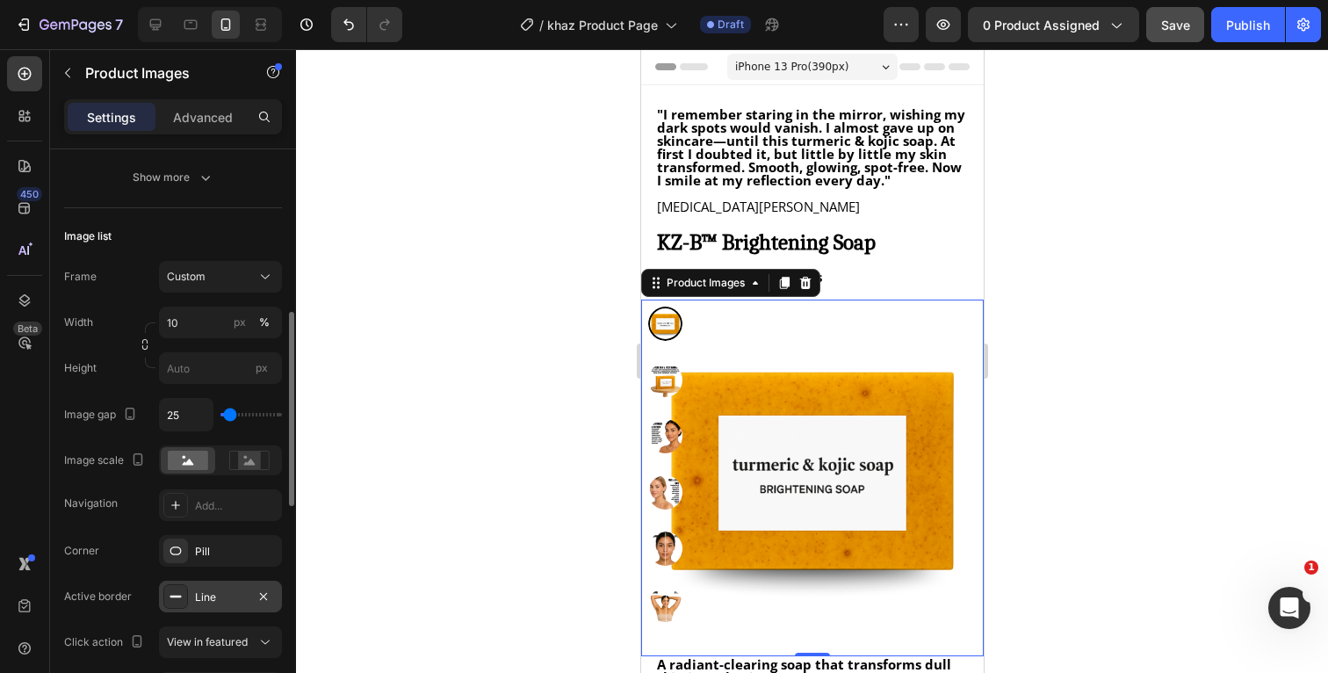
scroll to position [495, 0]
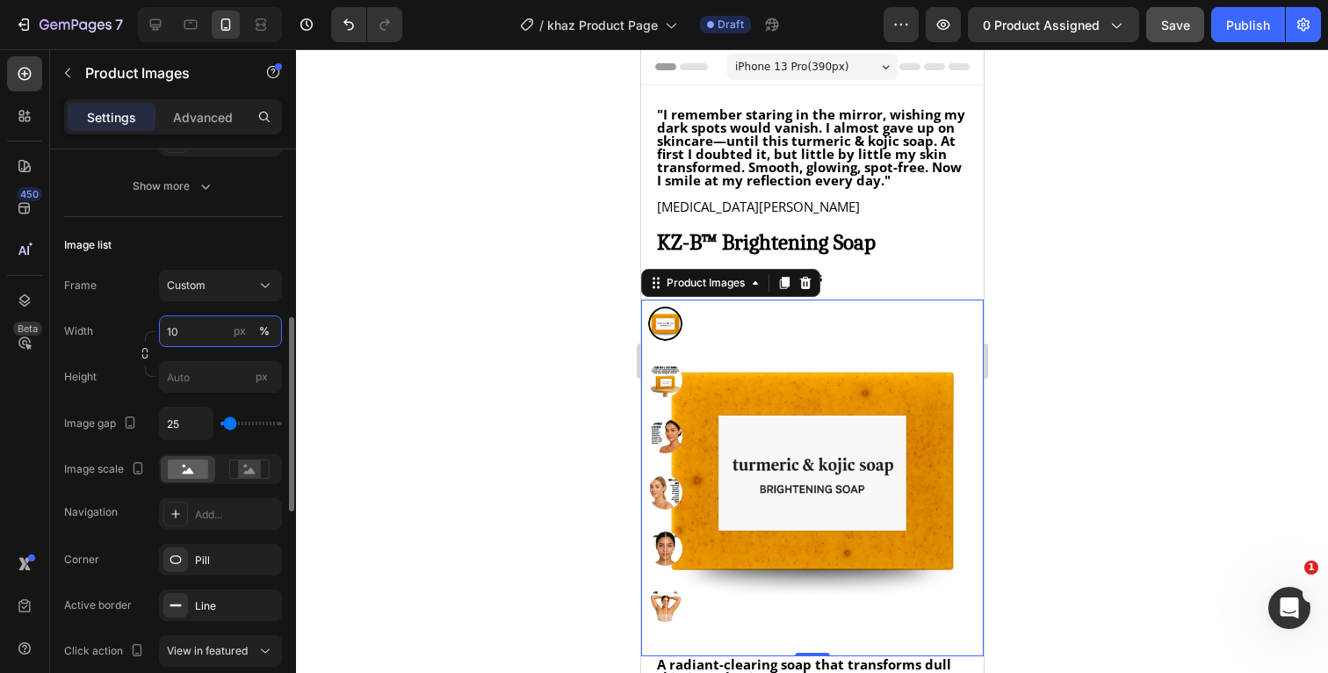
click at [199, 337] on input "10" at bounding box center [220, 331] width 123 height 32
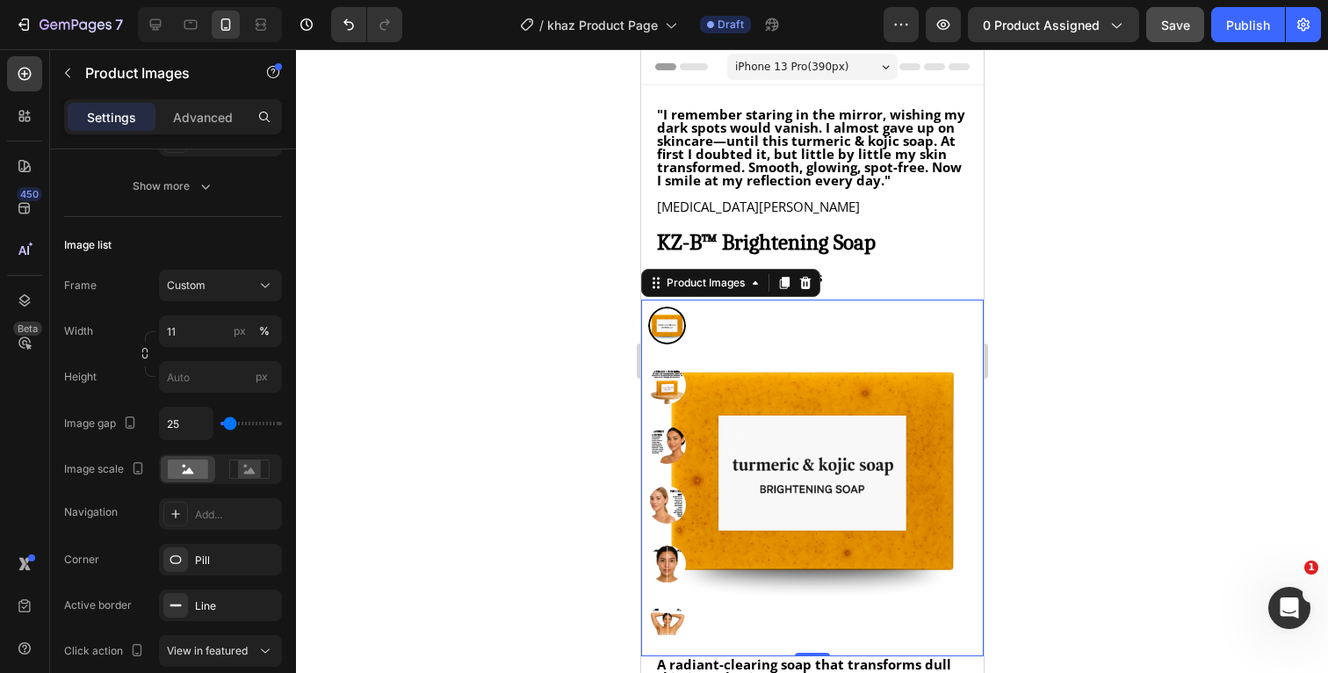
click at [673, 621] on img at bounding box center [666, 623] width 38 height 38
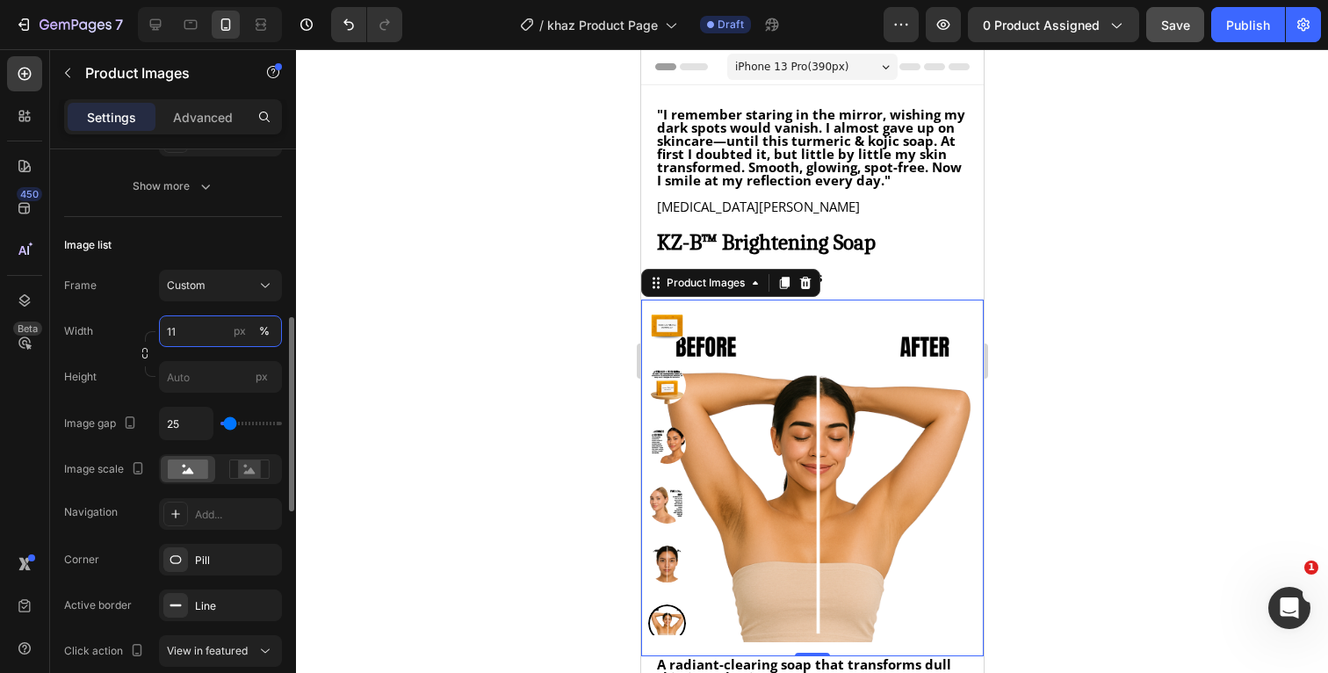
click at [203, 334] on input "11" at bounding box center [220, 331] width 123 height 32
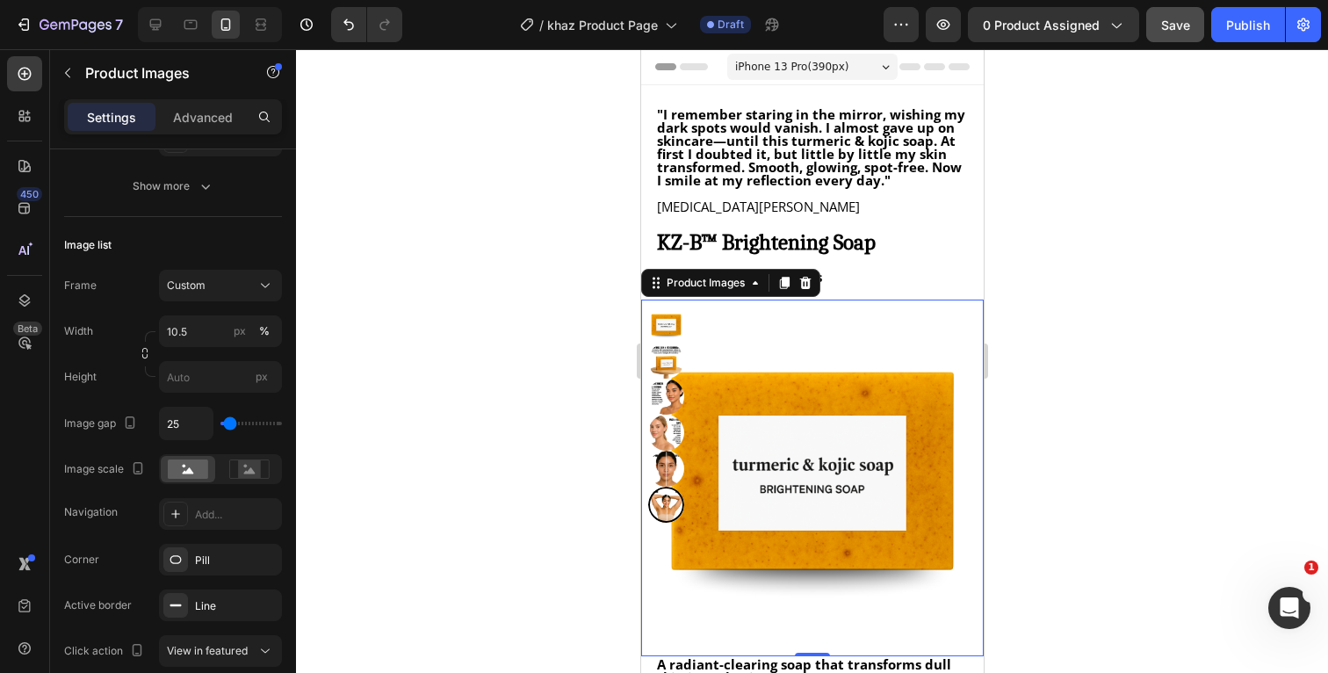
click at [672, 328] on img at bounding box center [665, 325] width 36 height 36
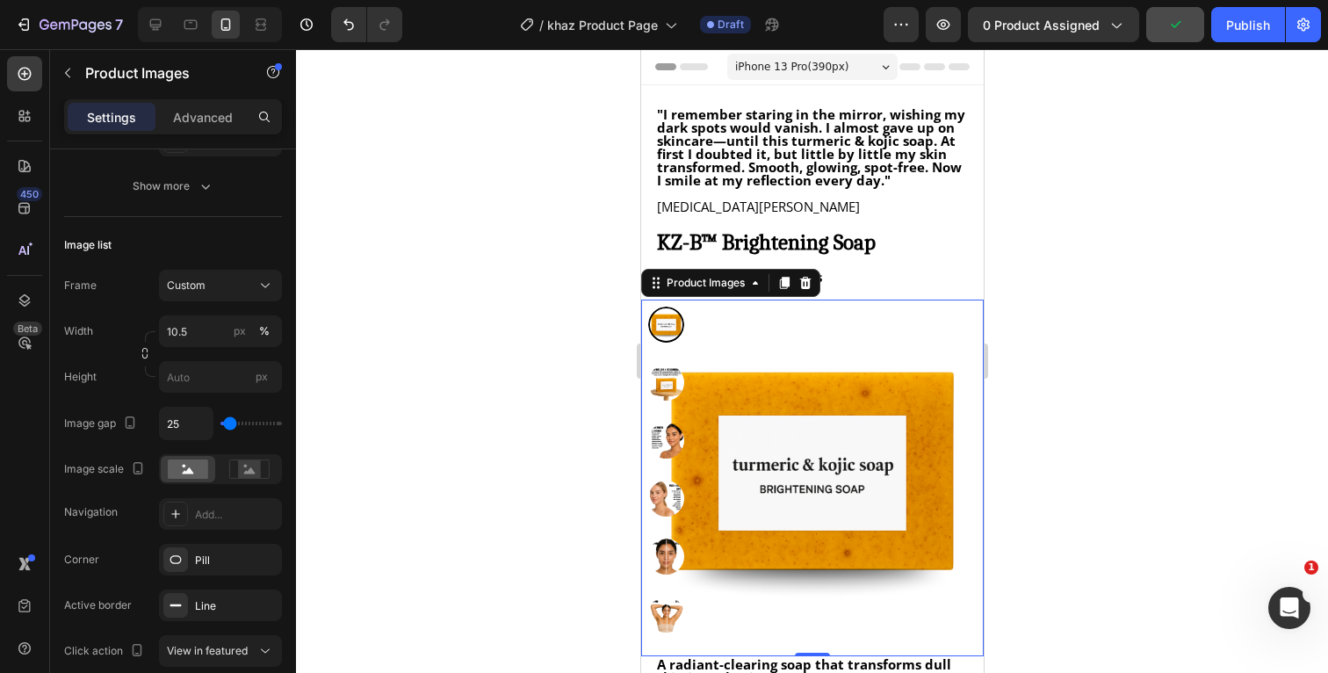
click at [670, 622] on img at bounding box center [665, 614] width 36 height 36
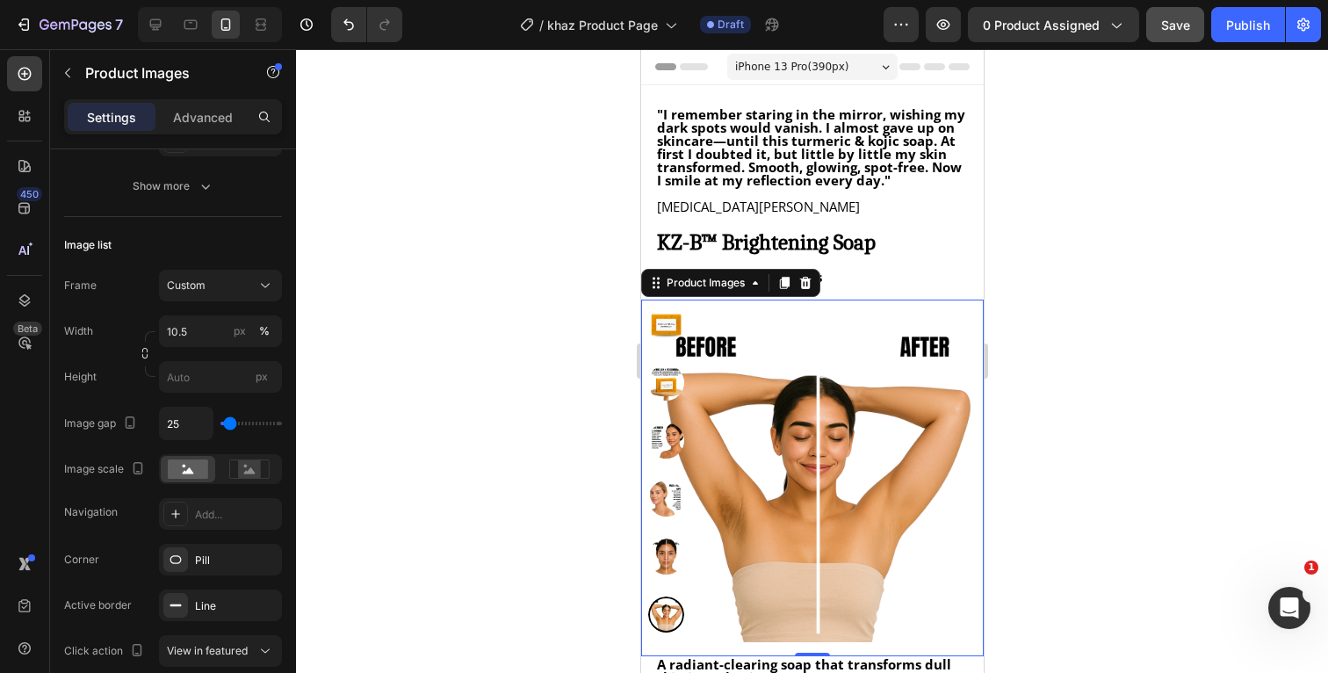
click at [670, 560] on img at bounding box center [665, 556] width 36 height 36
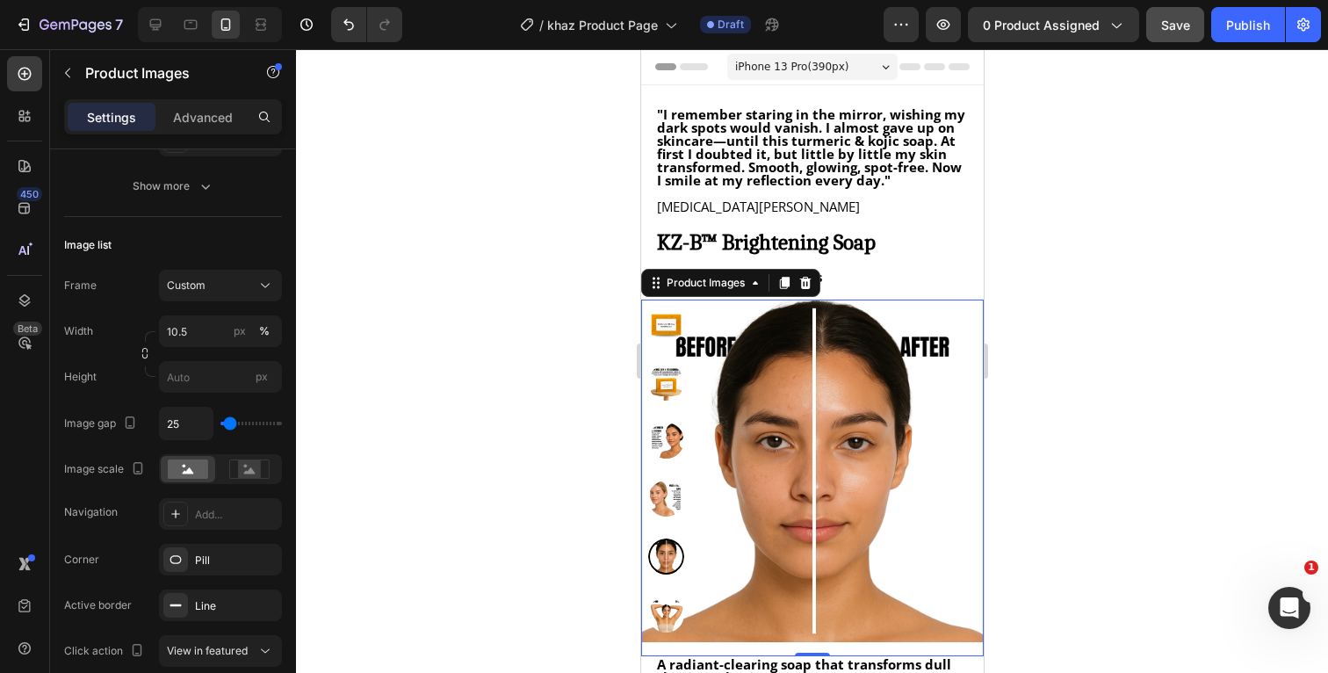
click at [669, 323] on img at bounding box center [665, 325] width 36 height 36
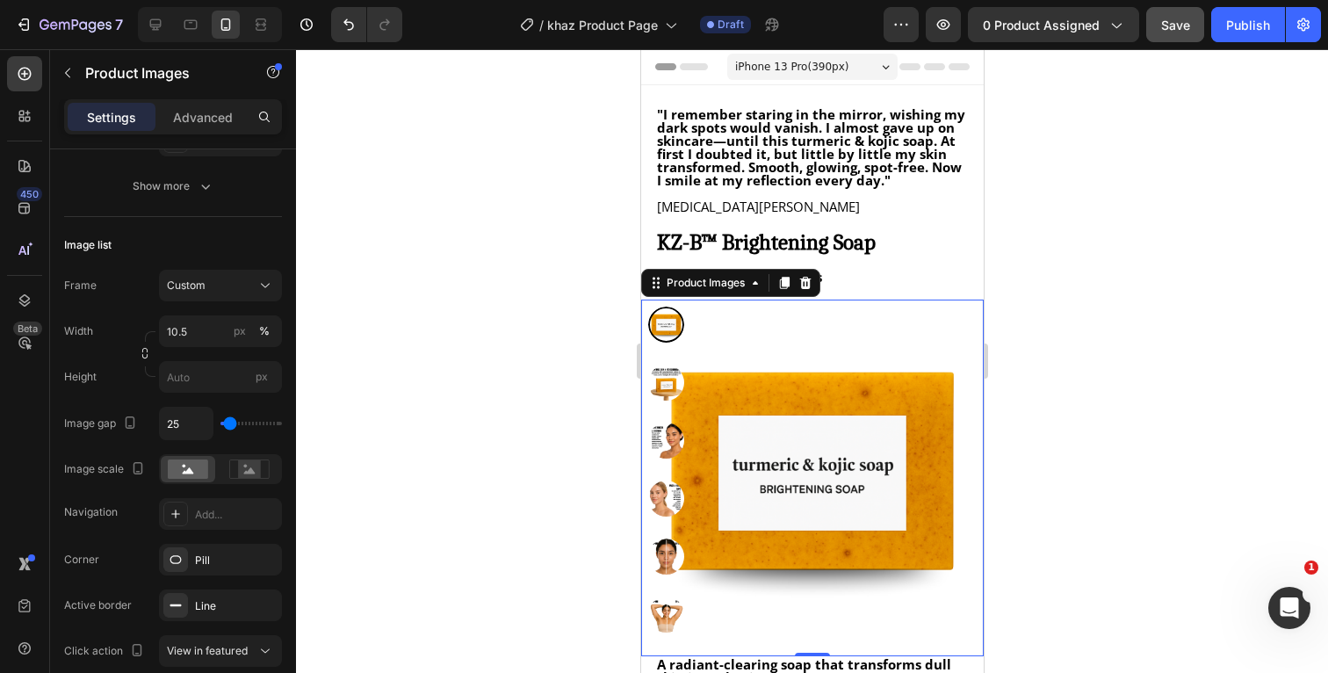
click at [657, 608] on img at bounding box center [665, 614] width 36 height 36
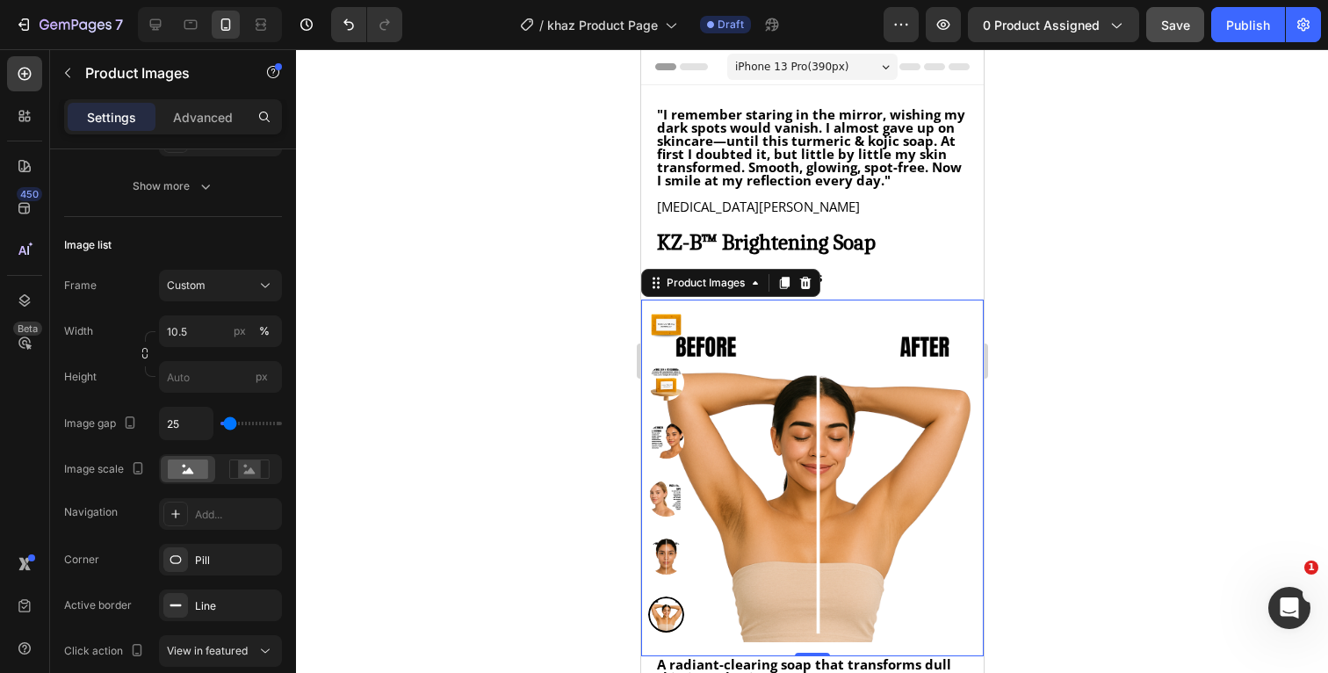
click at [671, 561] on img at bounding box center [665, 556] width 36 height 36
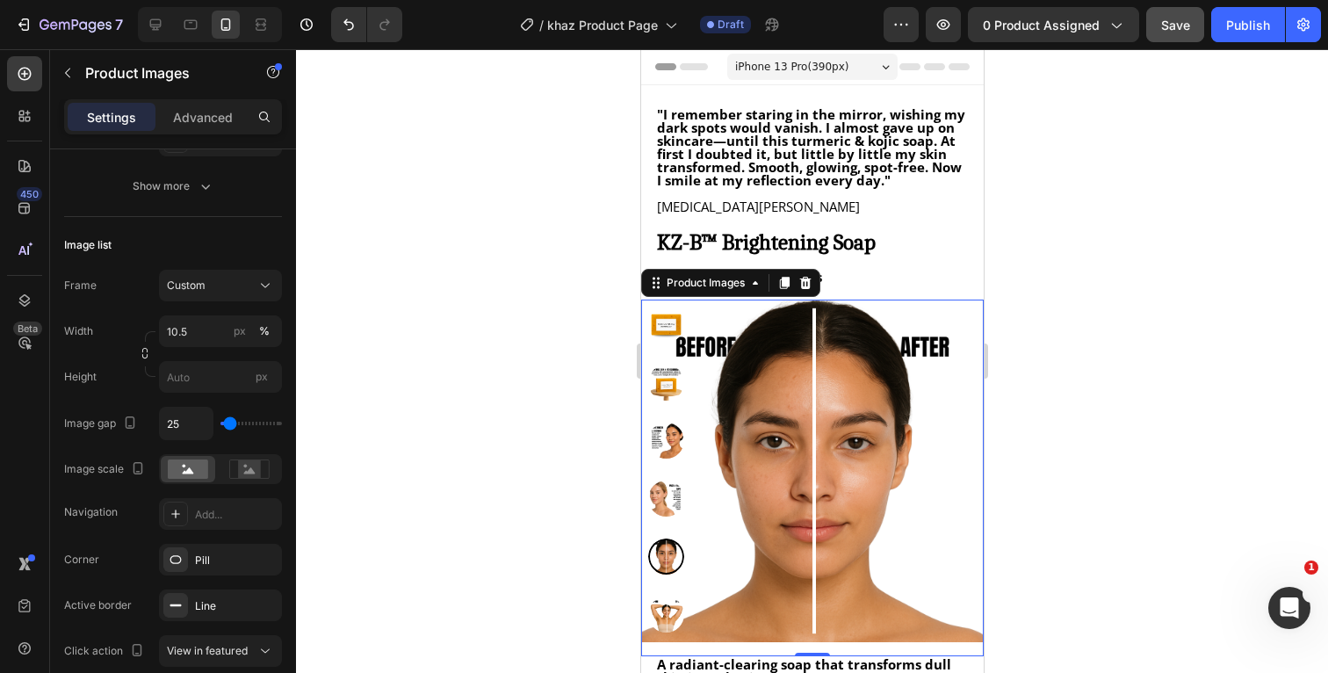
click at [665, 322] on img at bounding box center [665, 325] width 36 height 36
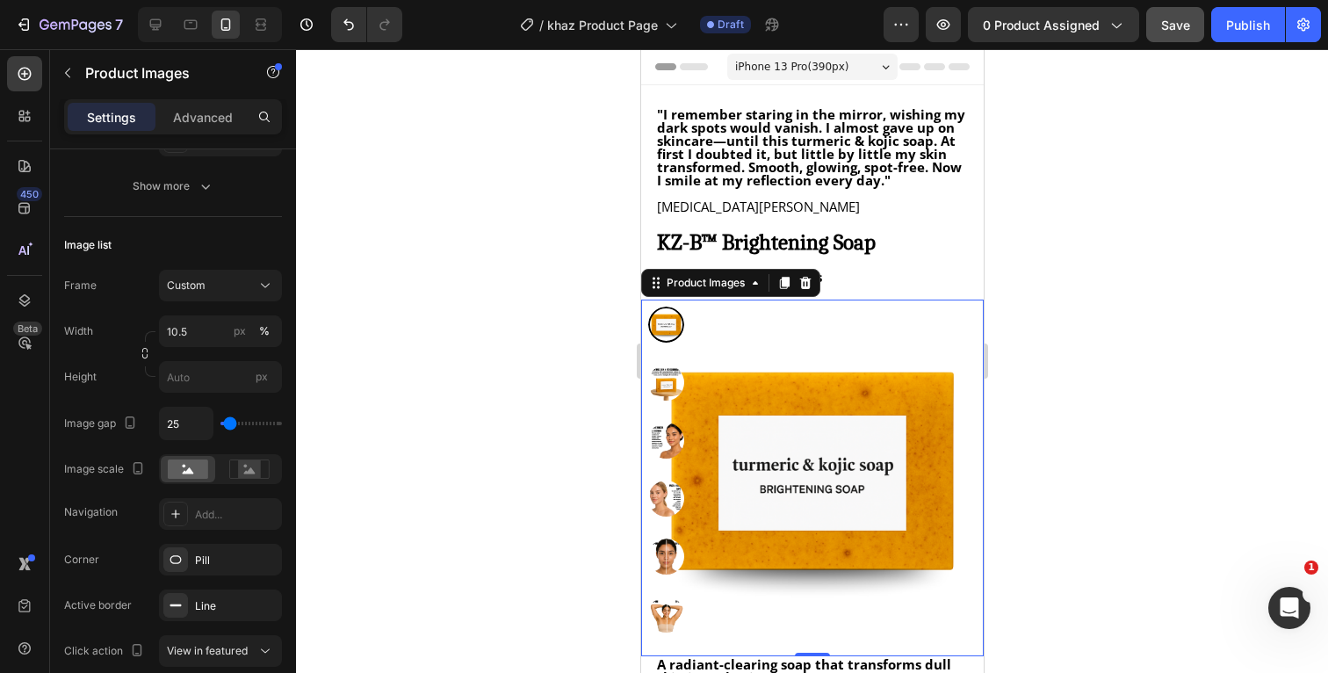
click at [670, 561] on img at bounding box center [665, 556] width 36 height 36
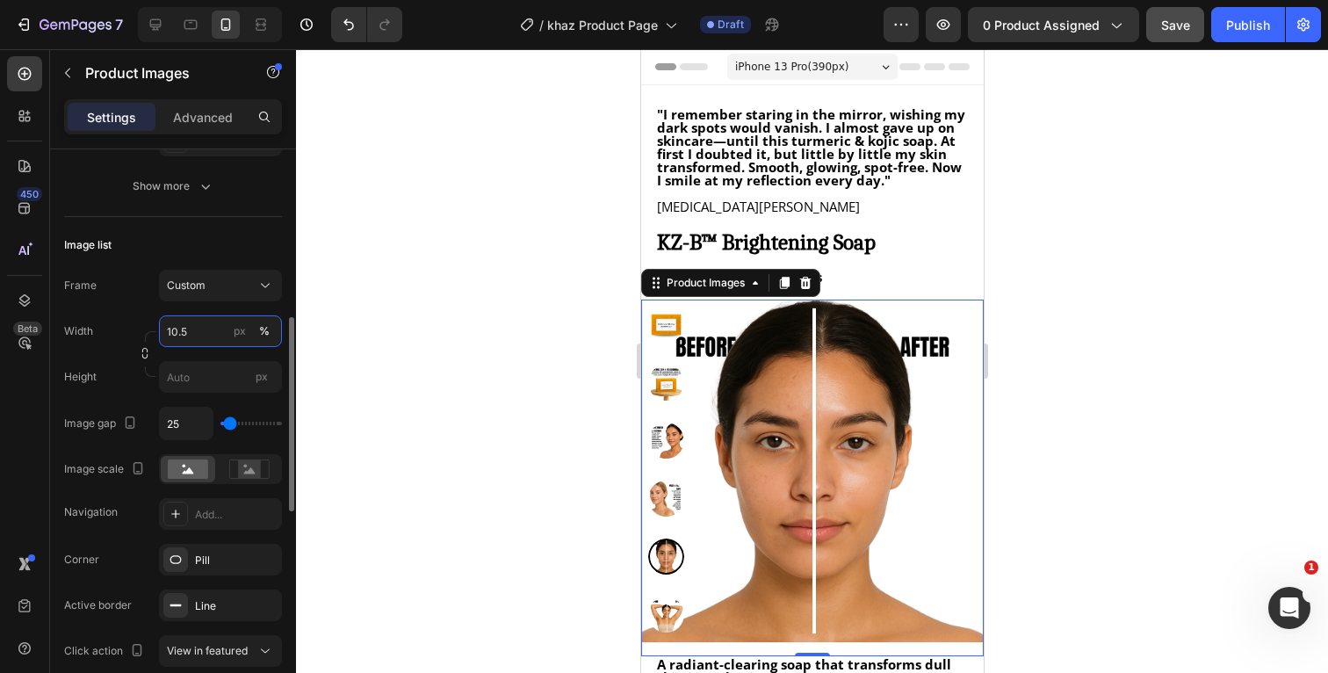
click at [201, 329] on input "10.5" at bounding box center [220, 331] width 123 height 32
click at [673, 328] on img at bounding box center [665, 325] width 36 height 36
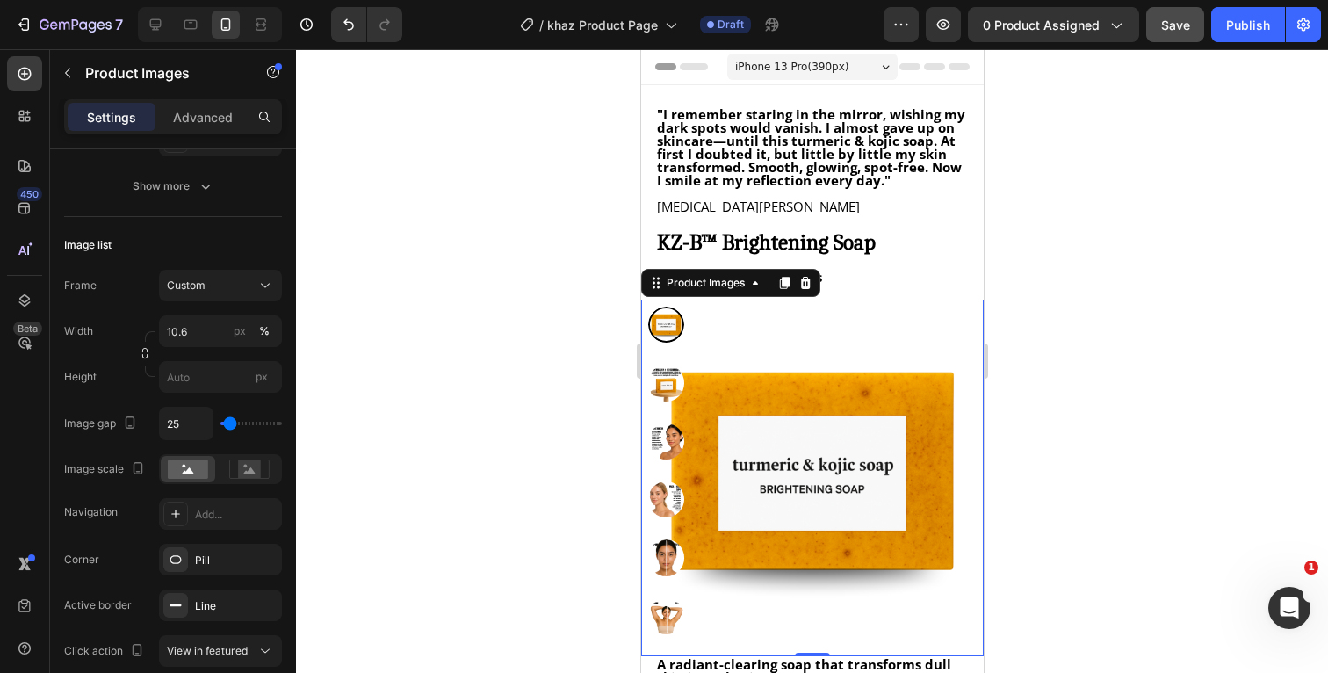
click at [672, 620] on img at bounding box center [665, 616] width 36 height 36
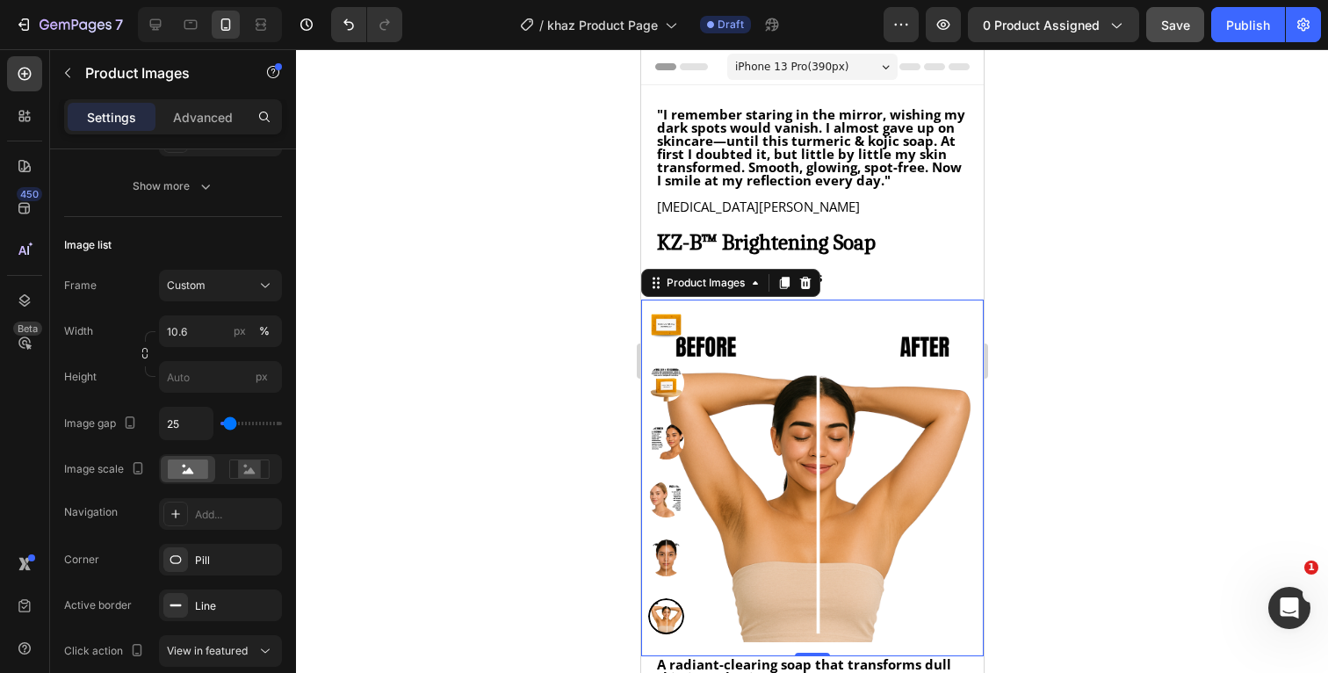
click at [668, 323] on img at bounding box center [665, 325] width 36 height 36
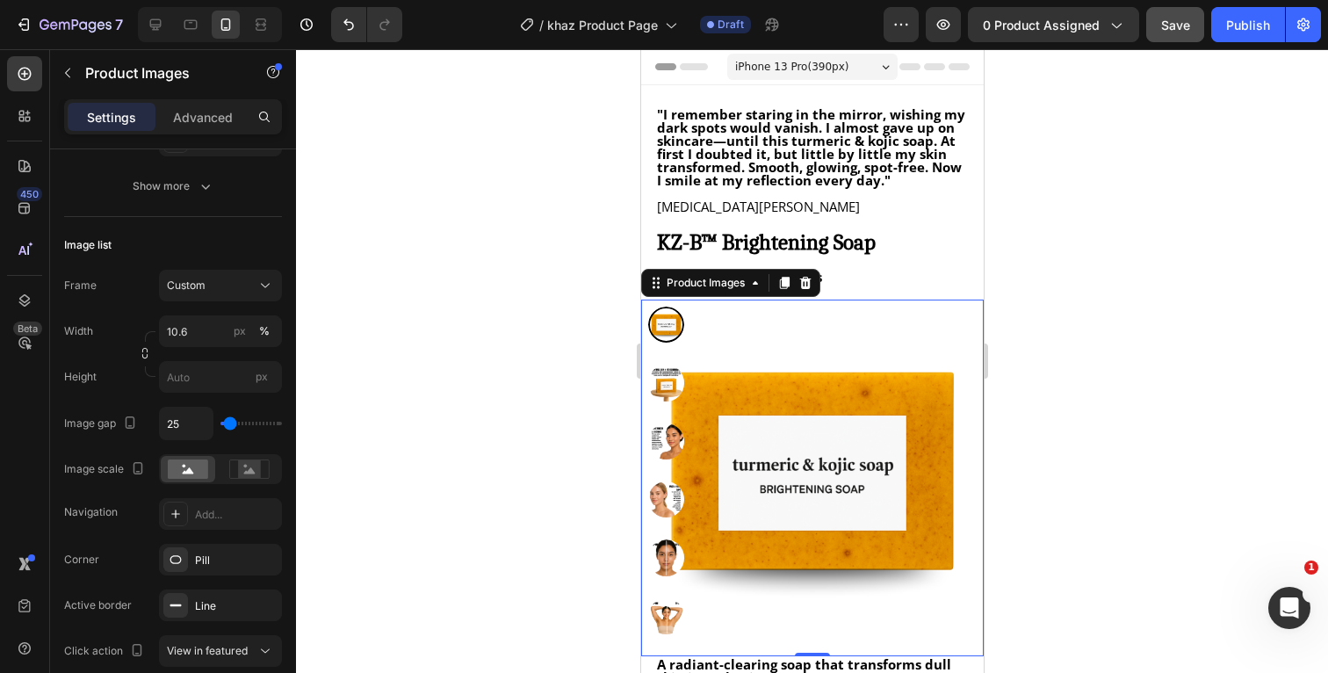
click at [668, 563] on img at bounding box center [665, 557] width 36 height 36
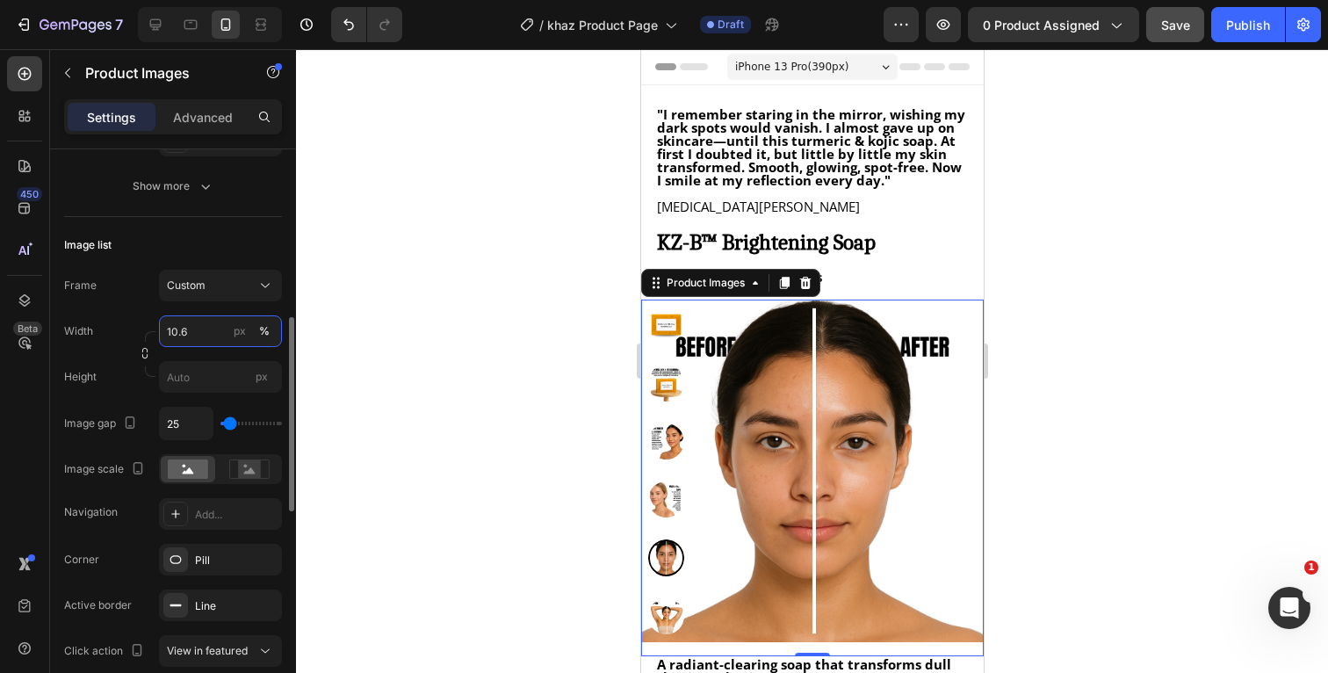
click at [196, 333] on input "10.6" at bounding box center [220, 331] width 123 height 32
click at [201, 335] on input "10.7" at bounding box center [220, 331] width 123 height 32
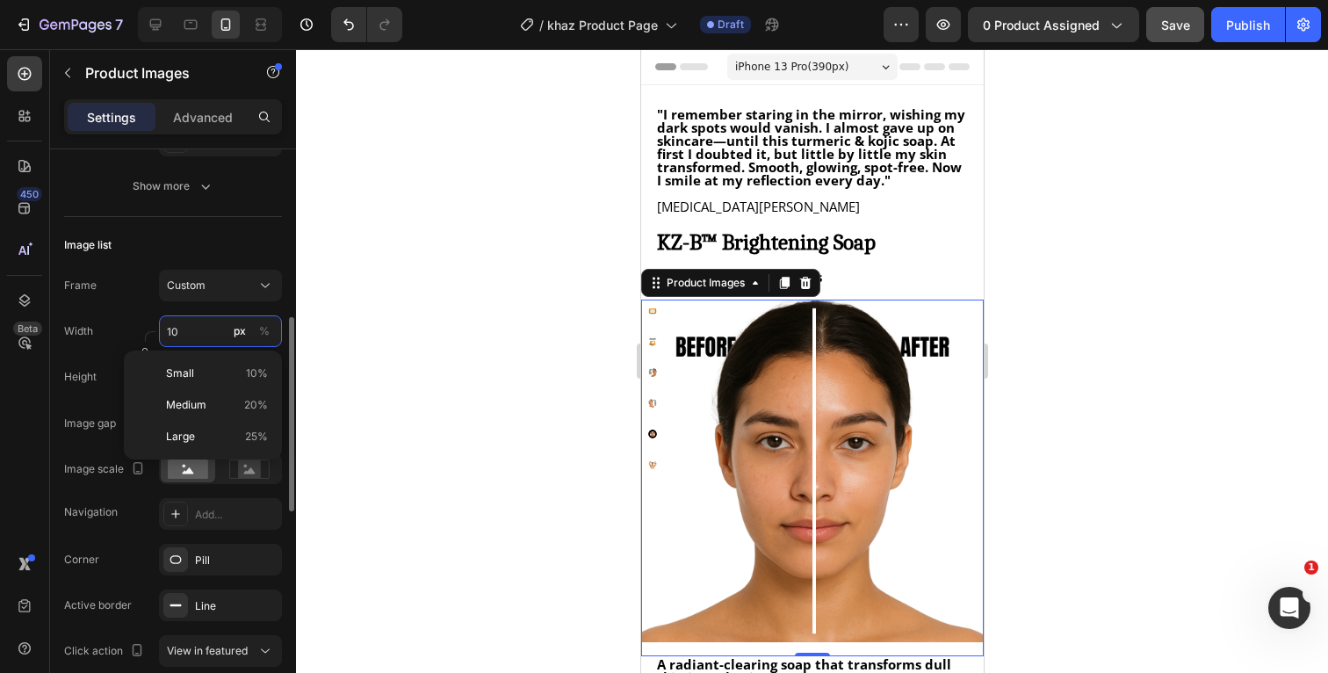
type input "1"
click at [209, 333] on input "10.7" at bounding box center [220, 331] width 123 height 32
click at [210, 371] on p "Small 10%" at bounding box center [217, 373] width 102 height 16
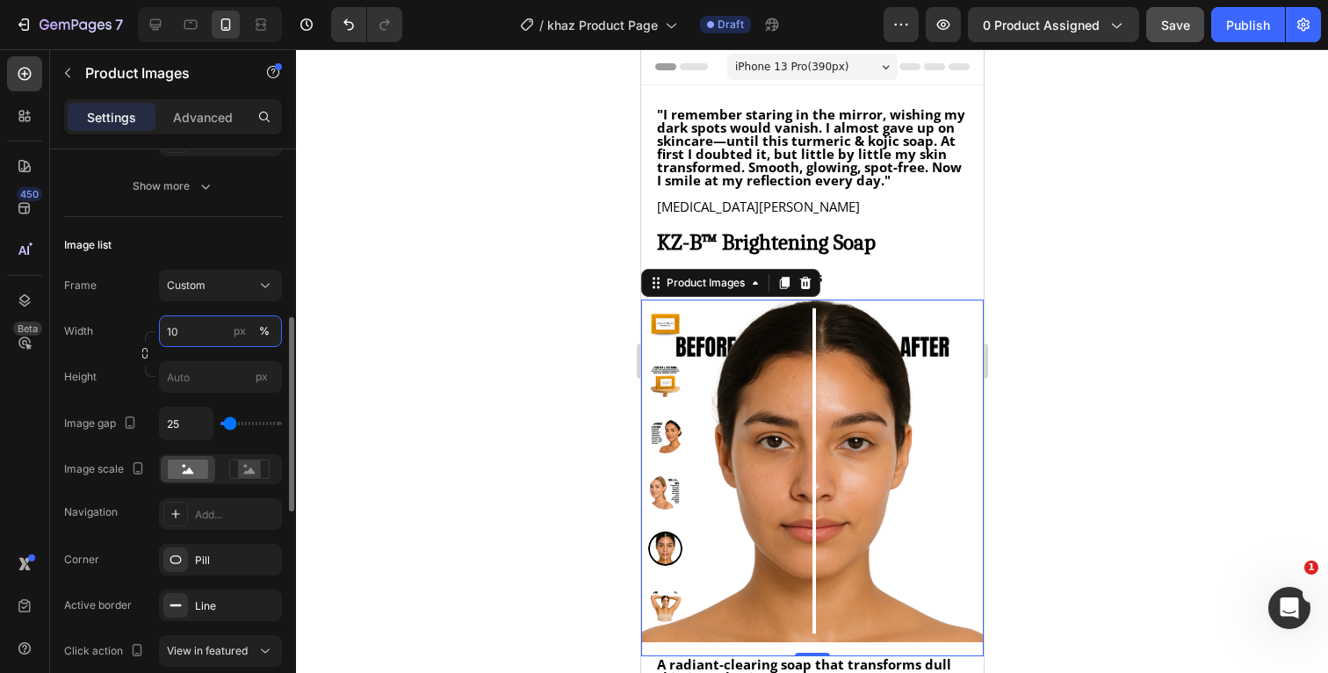
click at [207, 334] on input "10" at bounding box center [220, 331] width 123 height 32
type input "107"
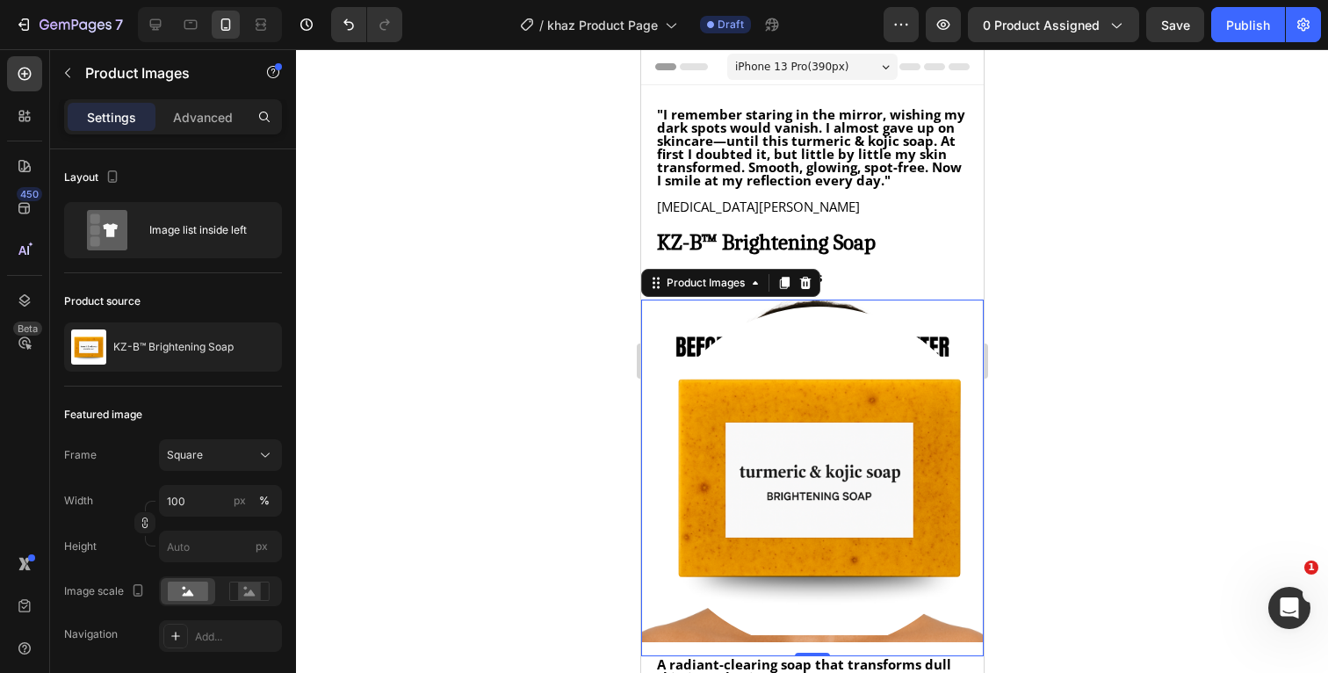
scroll to position [495, 0]
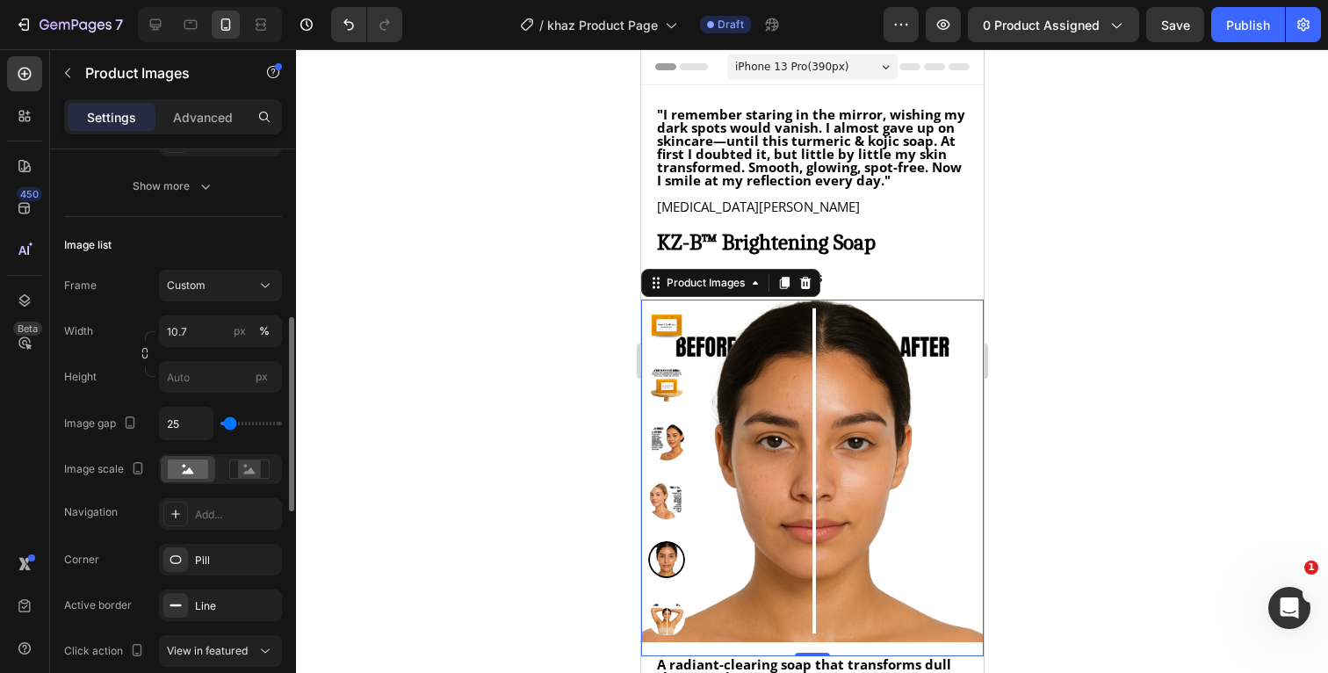
click at [122, 331] on div "Width 10.7 px %" at bounding box center [173, 331] width 218 height 32
click at [667, 315] on img at bounding box center [665, 325] width 37 height 37
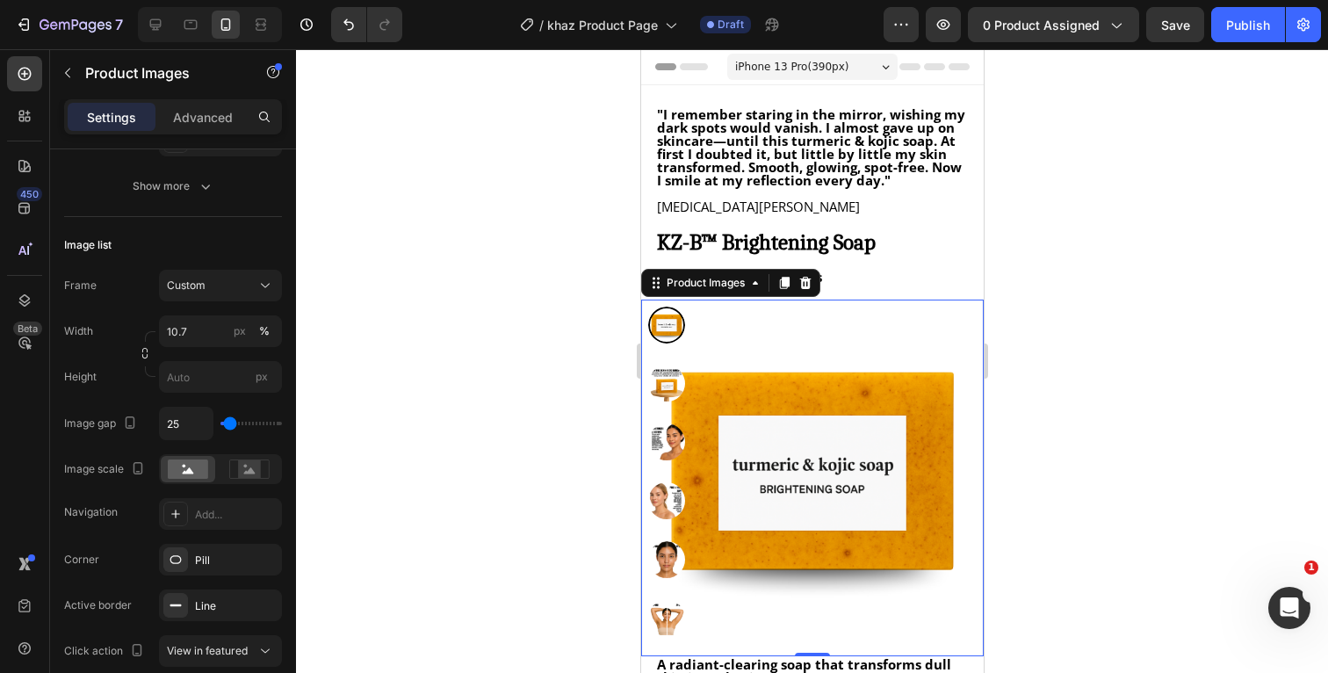
click at [665, 618] on img at bounding box center [665, 618] width 37 height 37
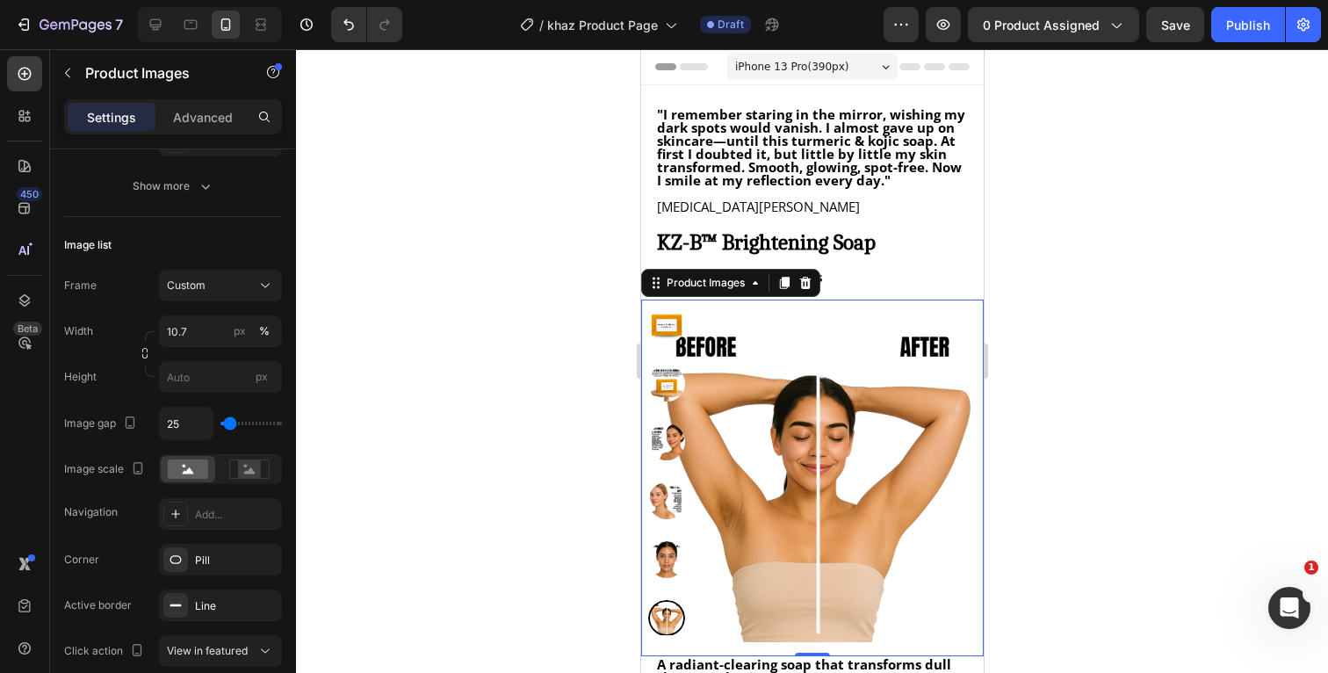
click at [668, 561] on img at bounding box center [665, 559] width 37 height 37
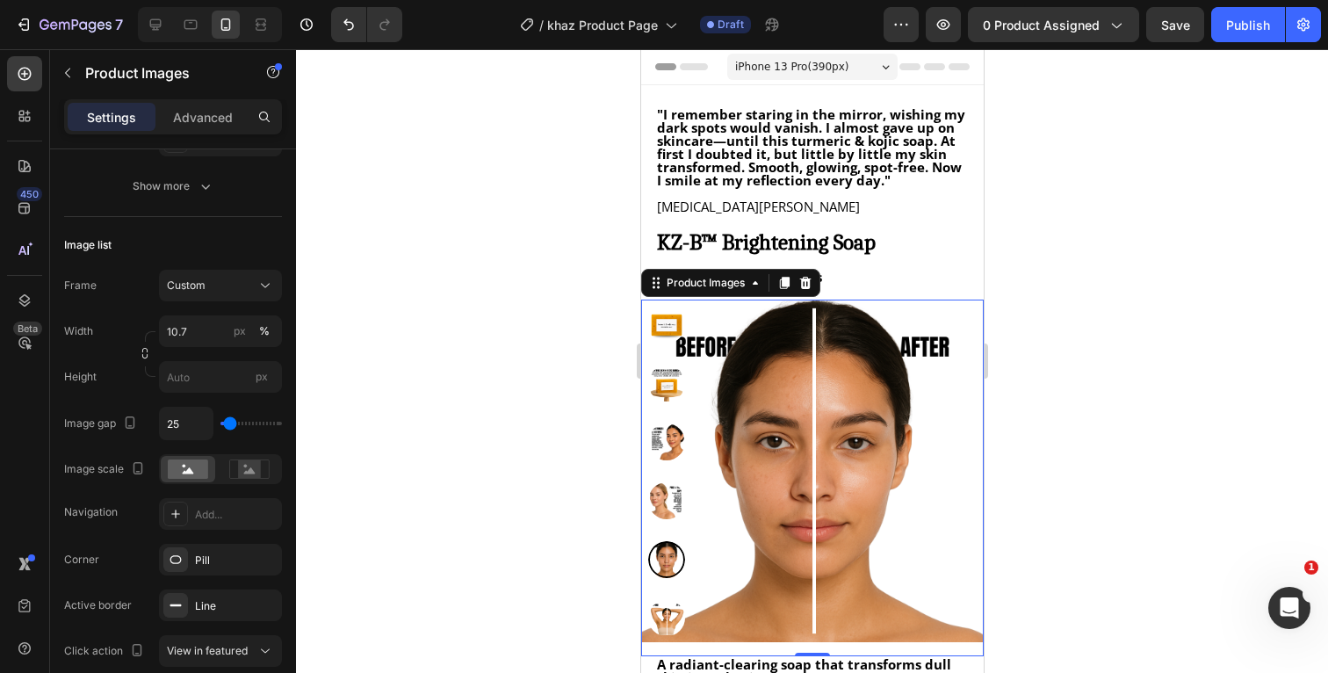
click at [661, 336] on img at bounding box center [665, 325] width 37 height 37
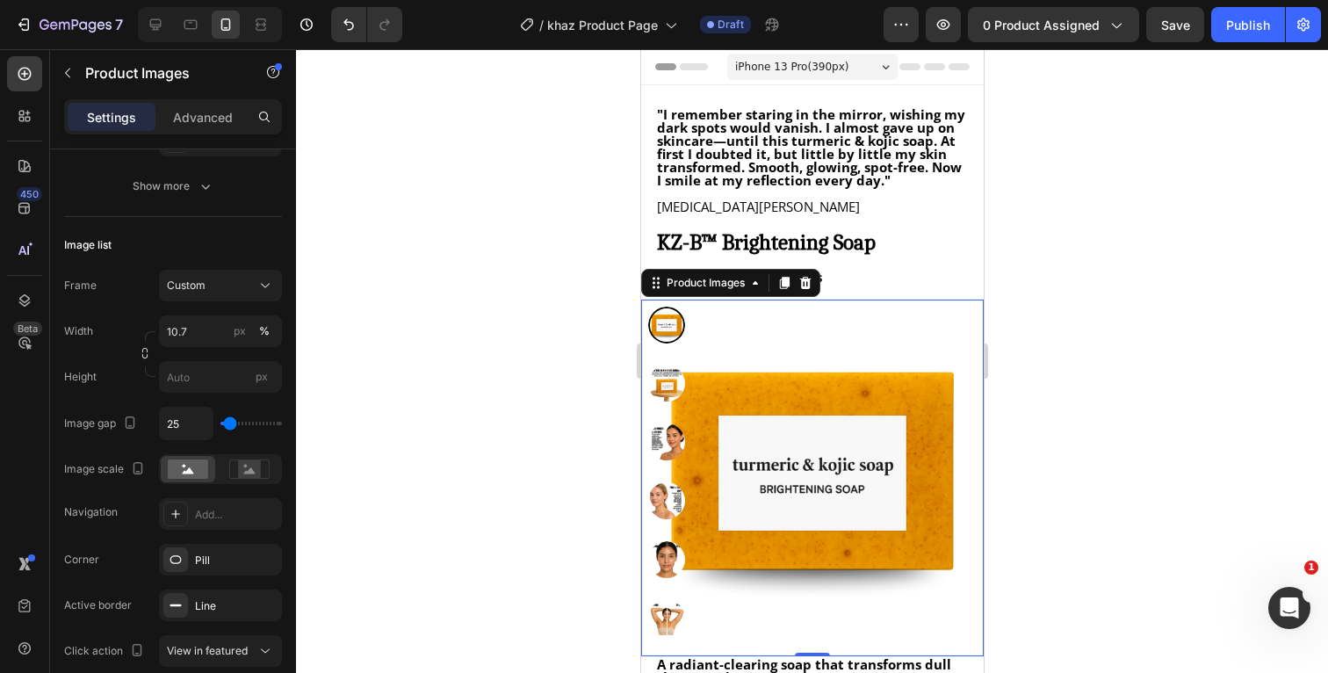
click at [661, 557] on img at bounding box center [665, 559] width 37 height 37
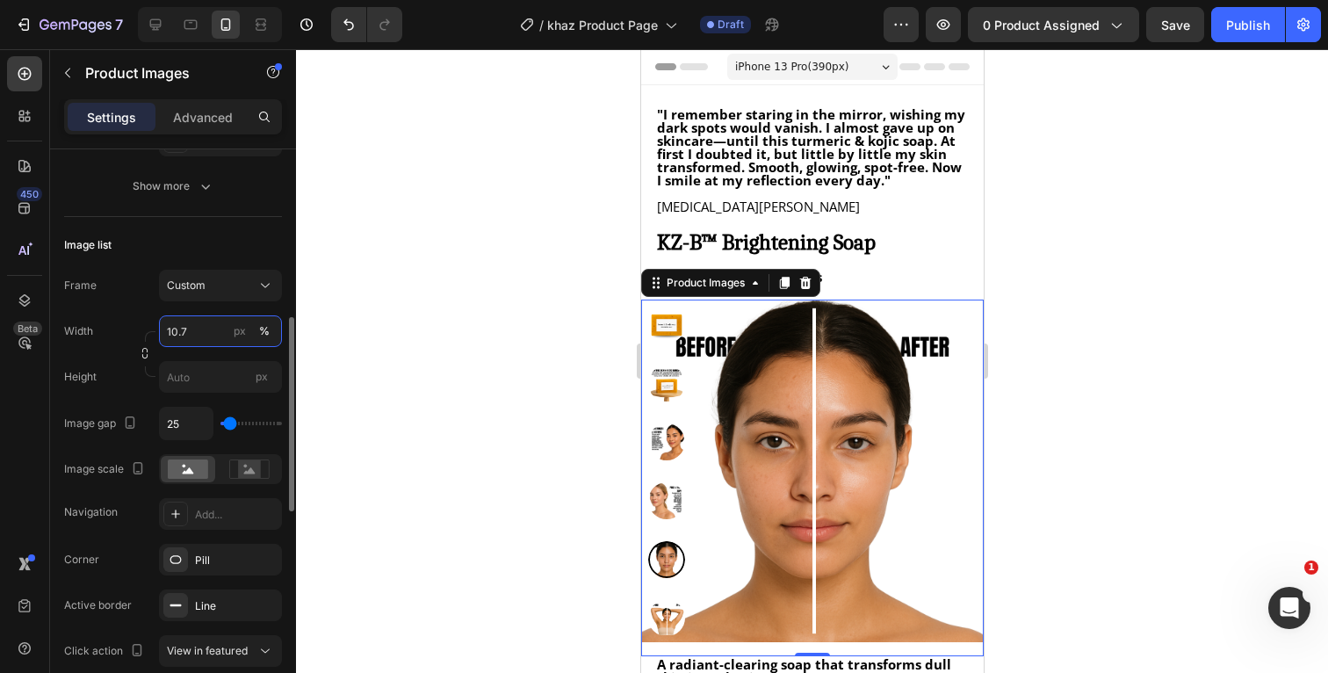
click at [193, 320] on input "10.7" at bounding box center [220, 331] width 123 height 32
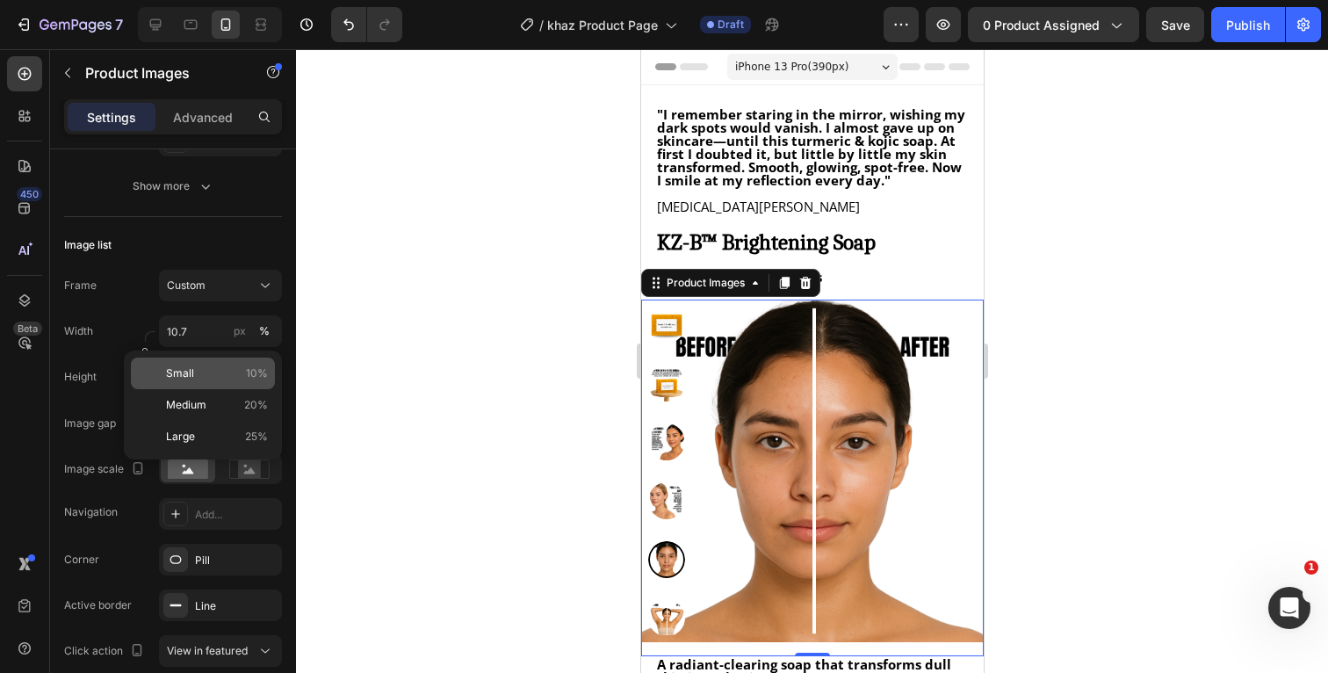
click at [215, 374] on p "Small 10%" at bounding box center [217, 373] width 102 height 16
type input "10"
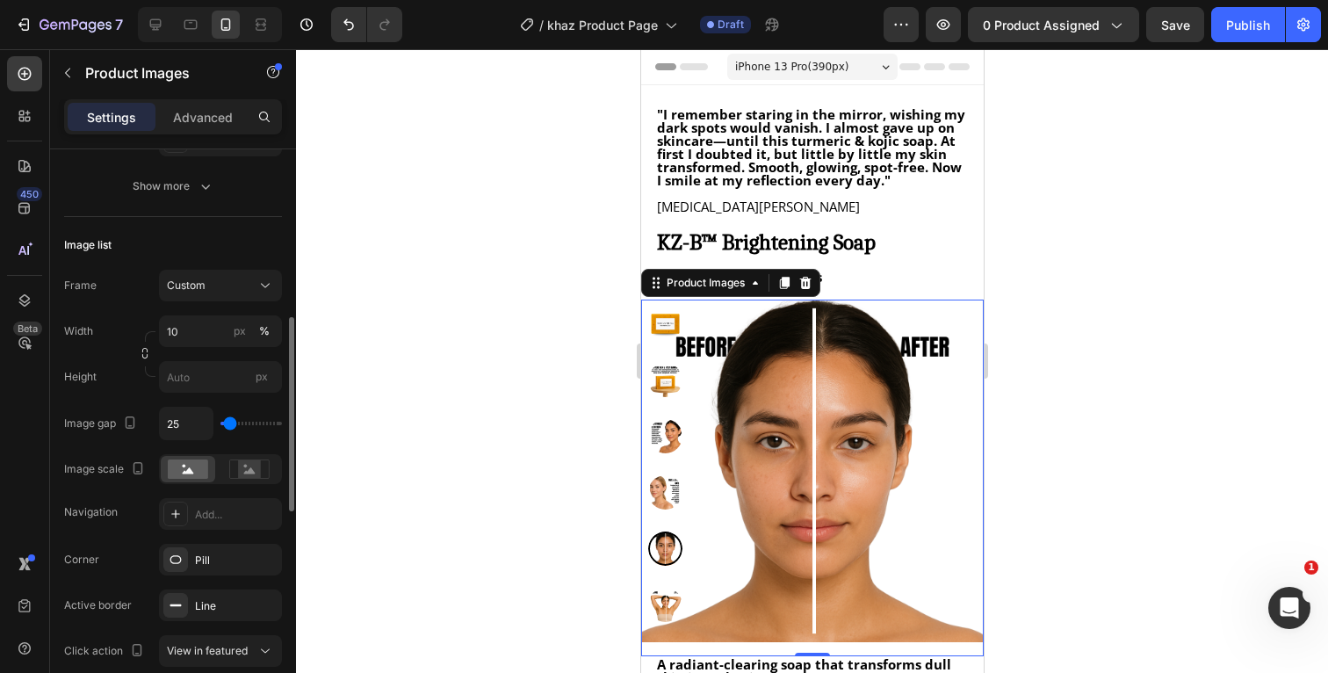
click at [137, 311] on div "Frame Custom Width 10 px % Height px" at bounding box center [173, 331] width 218 height 123
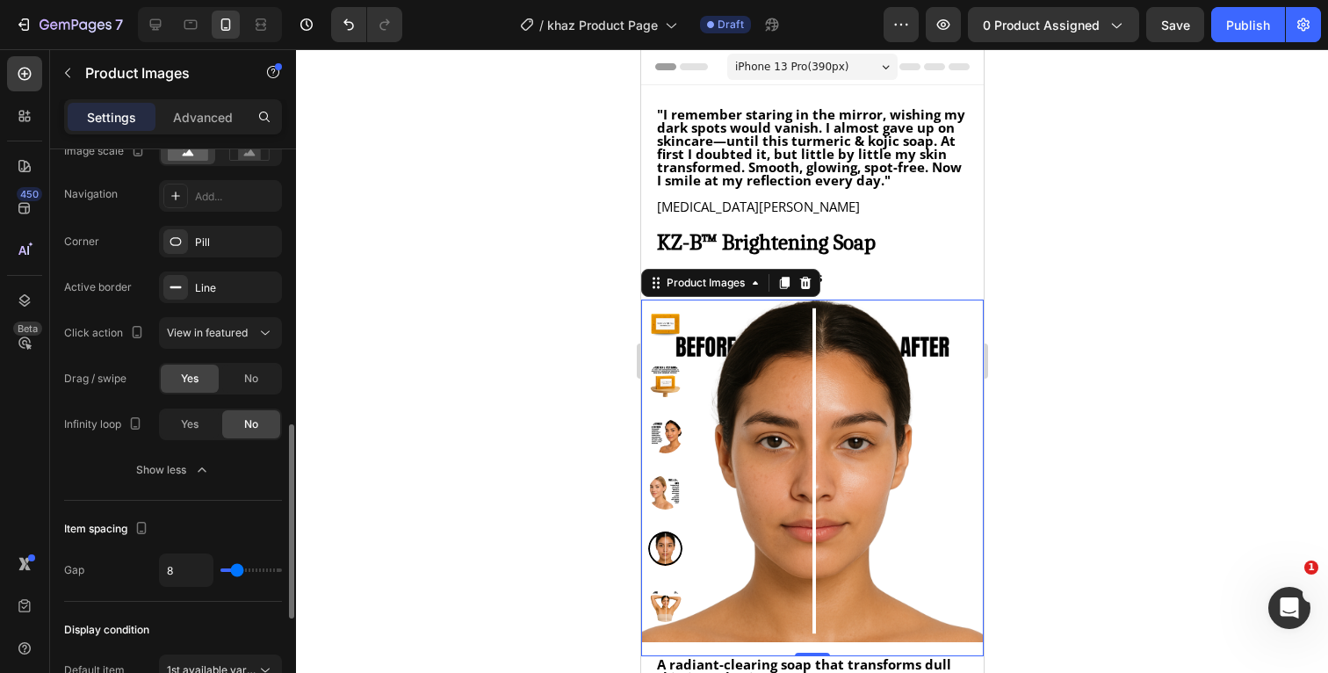
scroll to position [814, 0]
click at [196, 472] on icon "button" at bounding box center [202, 469] width 18 height 18
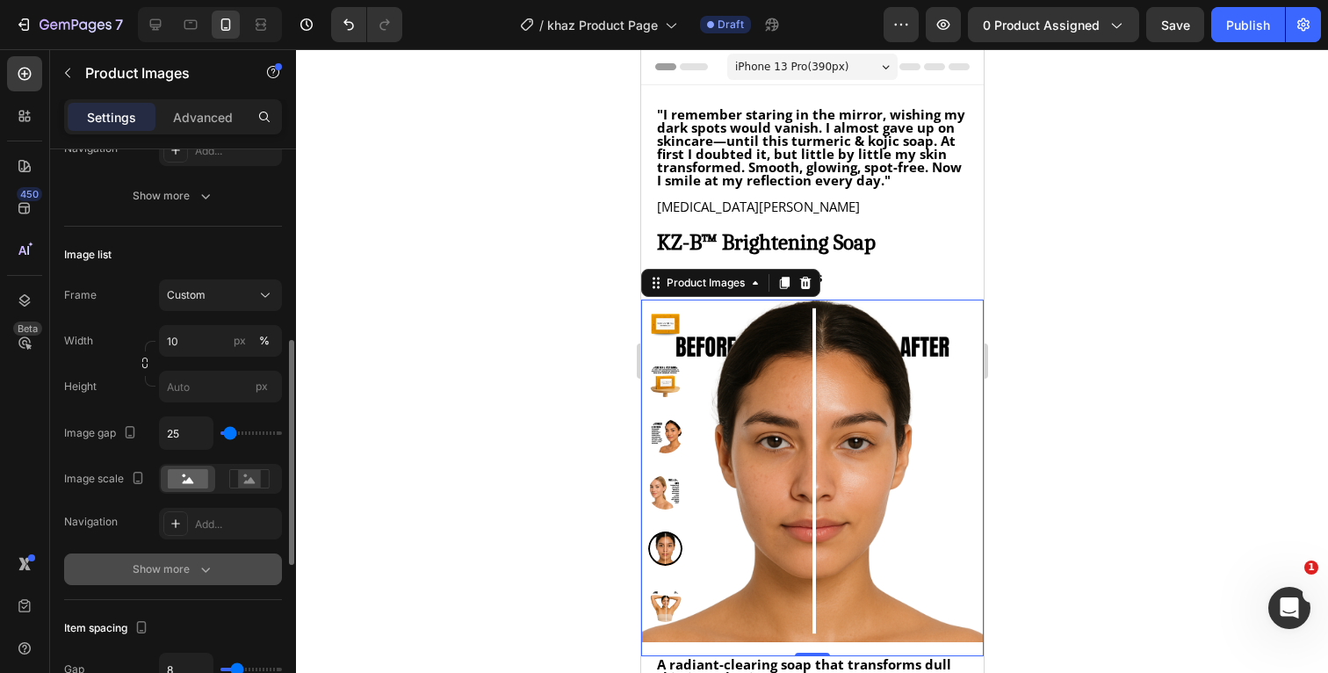
scroll to position [494, 0]
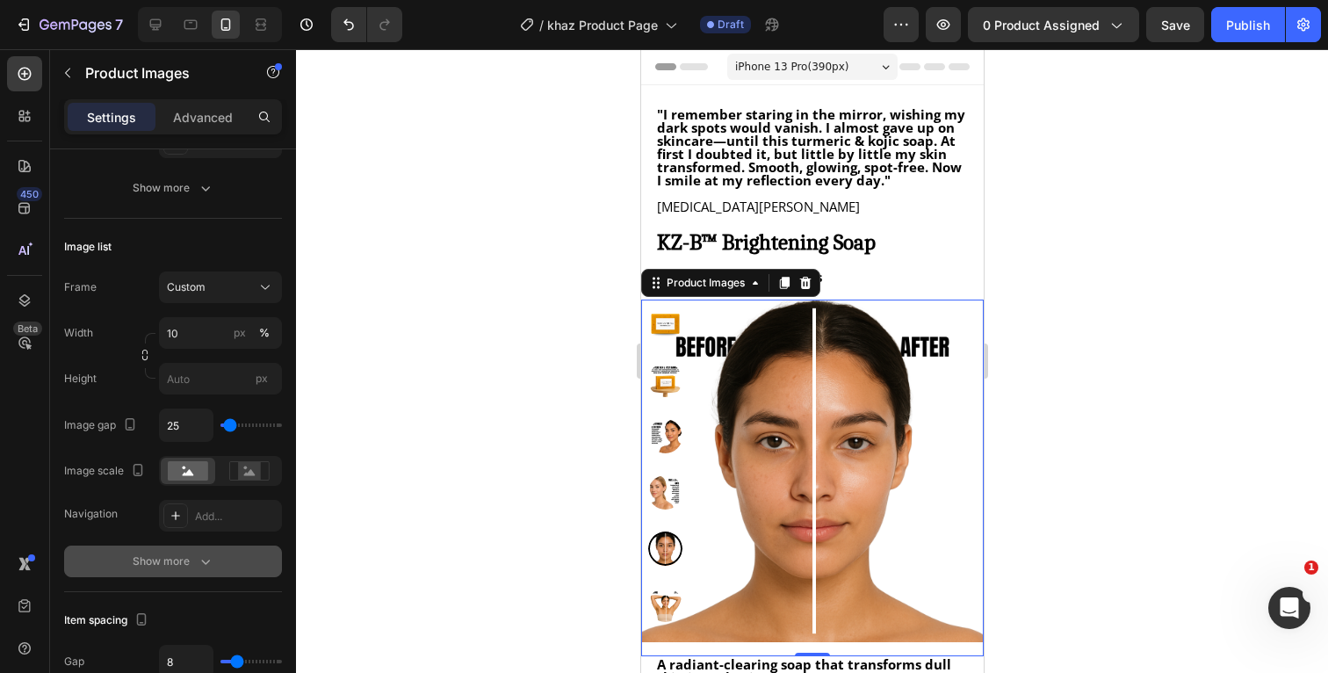
click at [208, 564] on icon "button" at bounding box center [206, 562] width 18 height 18
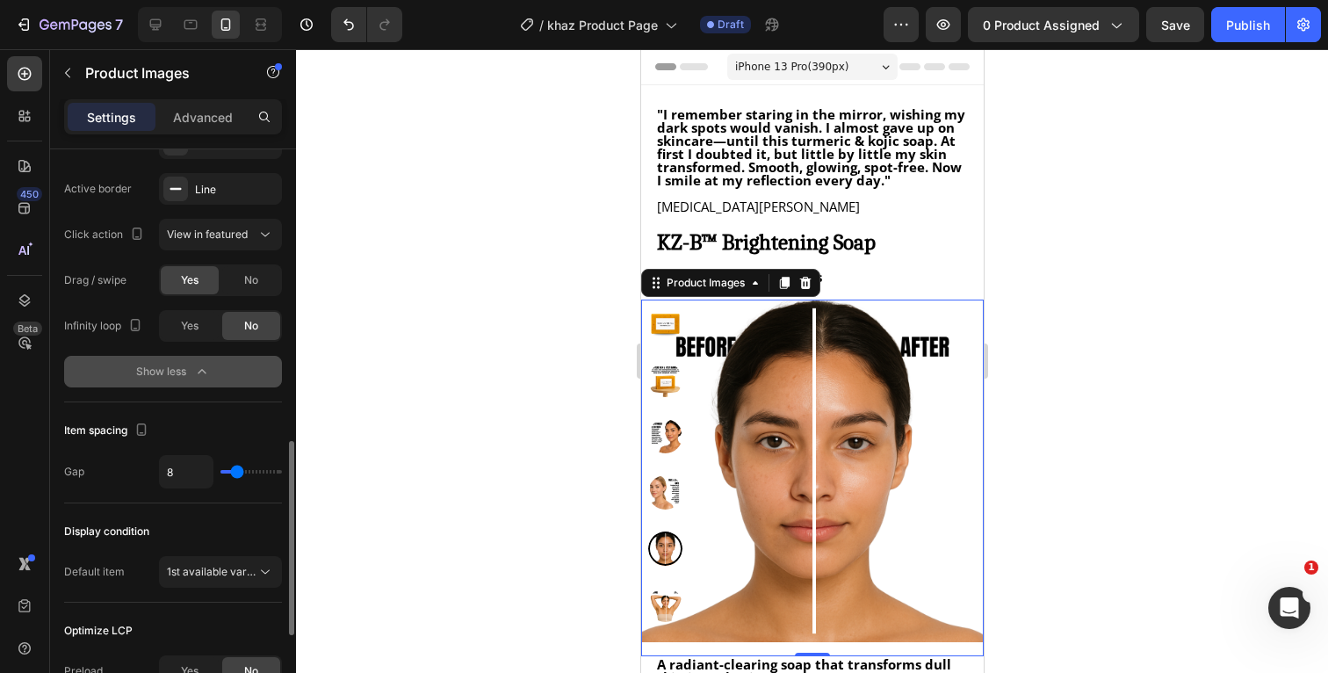
scroll to position [943, 0]
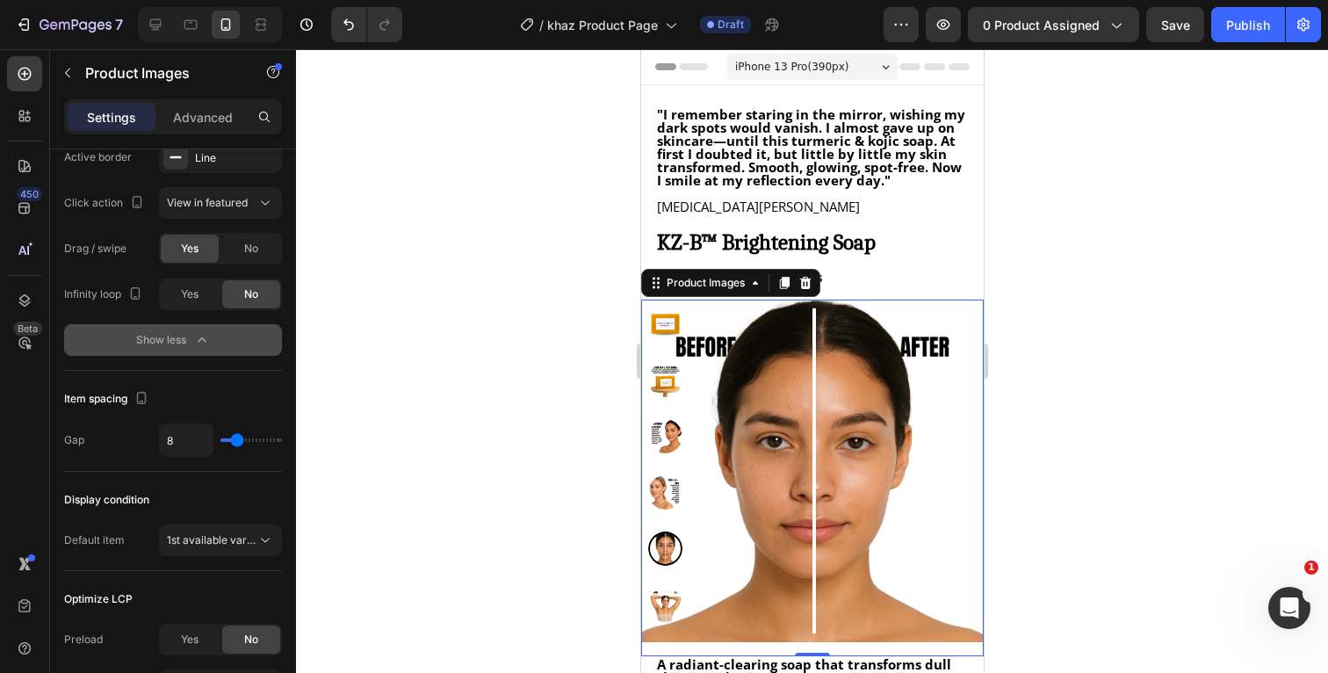
click at [202, 343] on icon "button" at bounding box center [202, 340] width 18 height 18
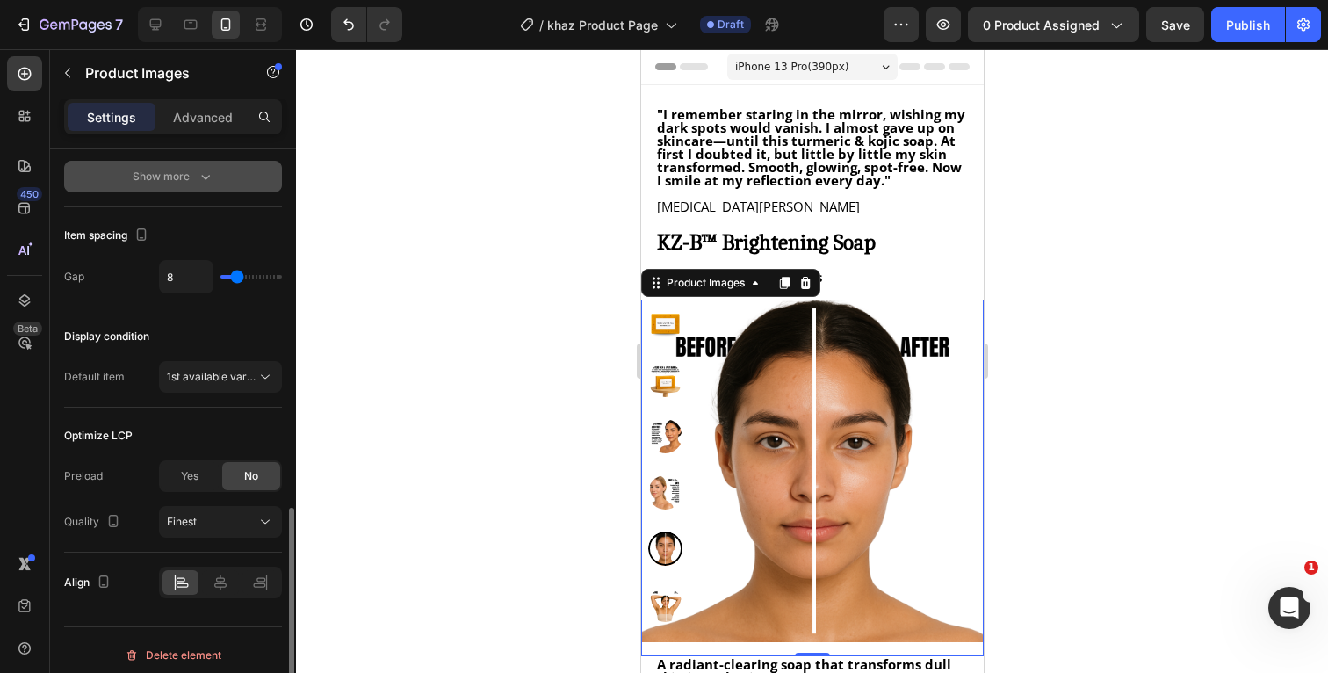
scroll to position [888, 0]
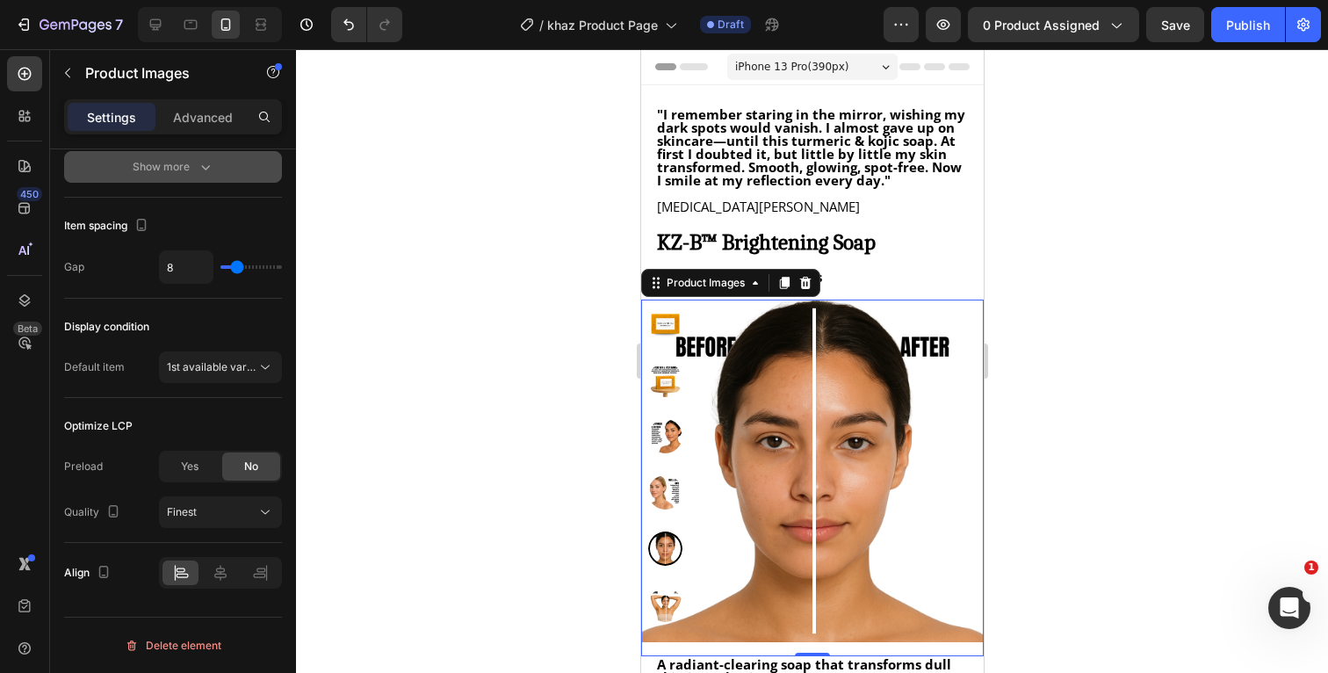
type input "7"
type input "6"
type input "5"
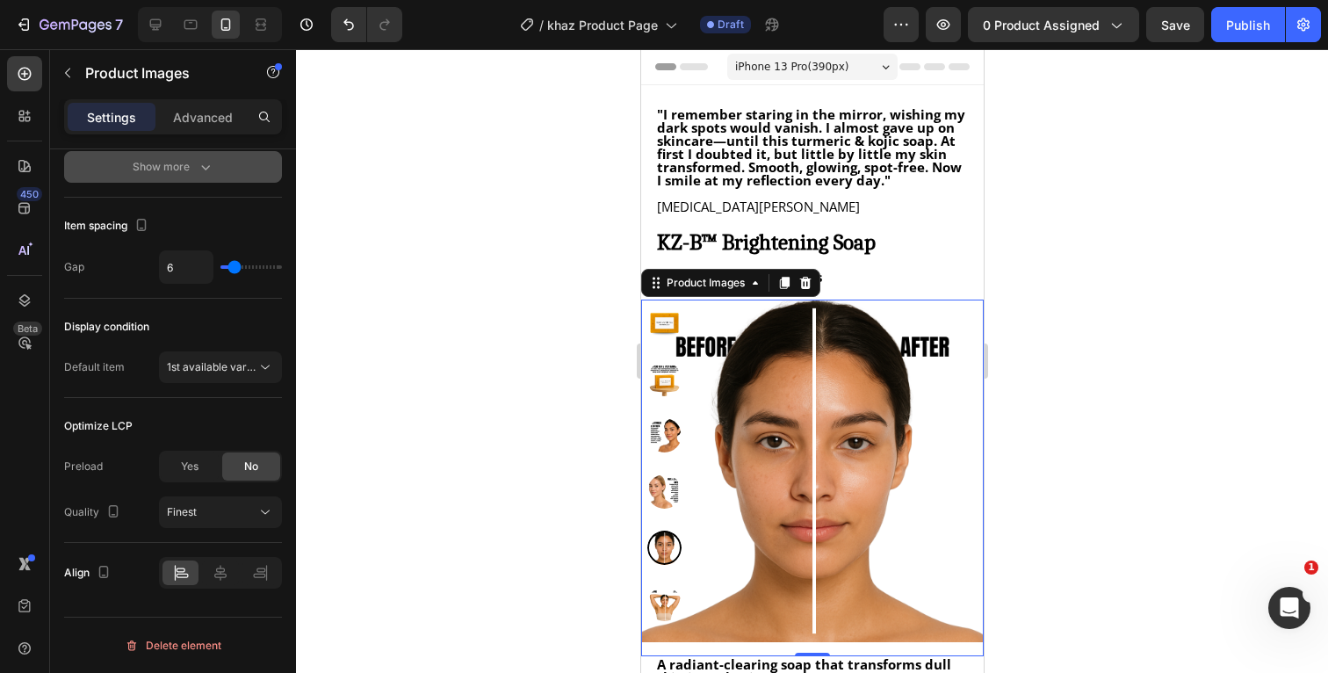
type input "5"
type input "4"
type input "3"
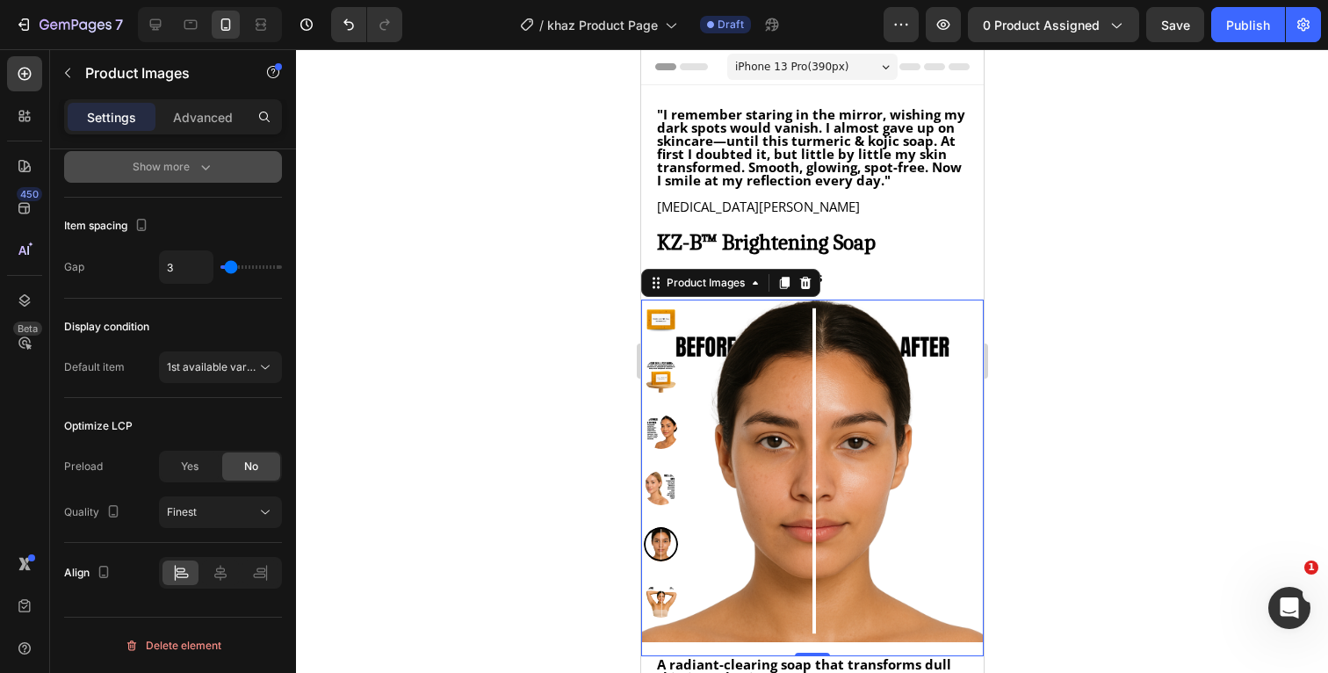
type input "2"
type input "1"
type input "0"
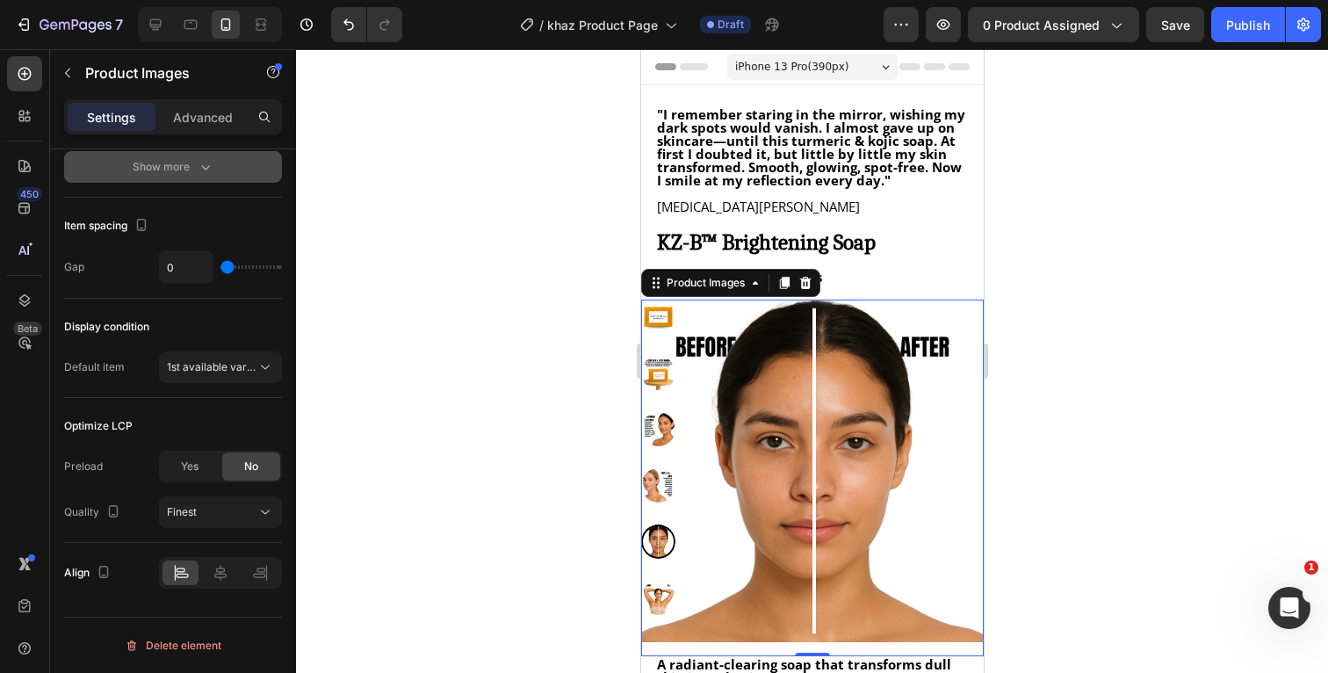
drag, startPoint x: 235, startPoint y: 269, endPoint x: 221, endPoint y: 270, distance: 13.2
type input "0"
click at [221, 269] on input "range" at bounding box center [250, 267] width 61 height 4
type input "1"
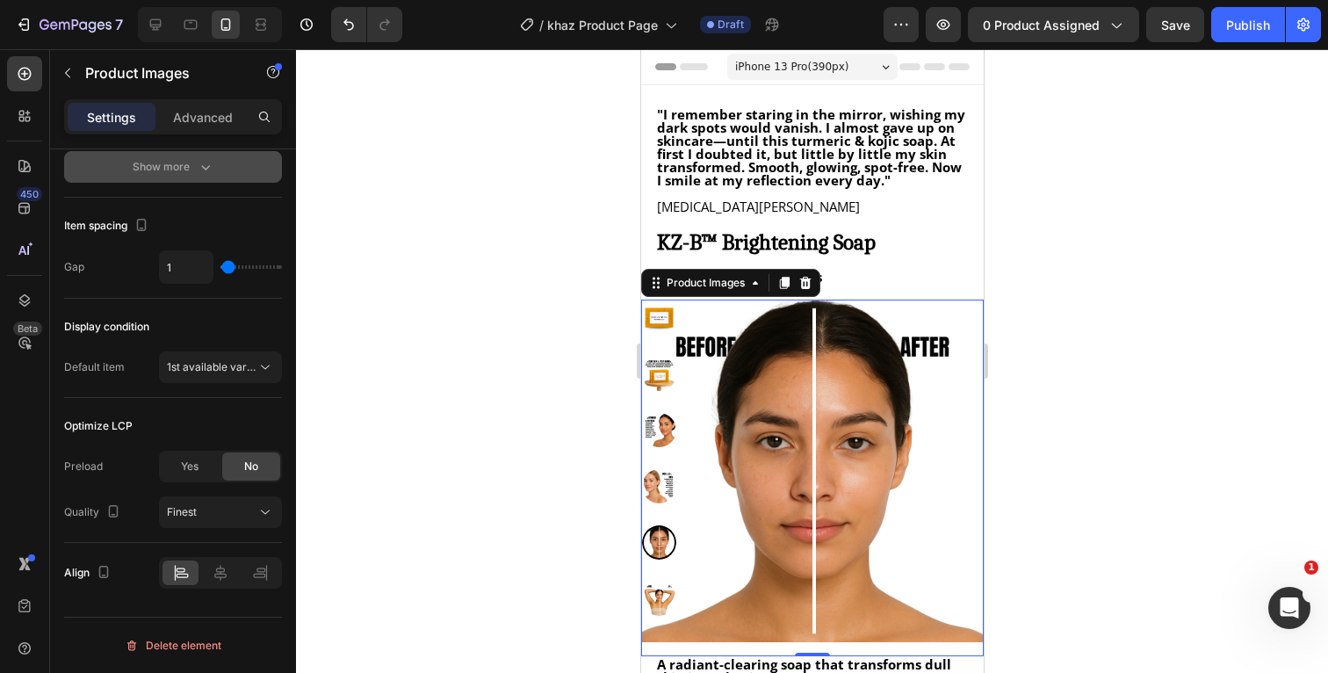
type input "2"
type input "3"
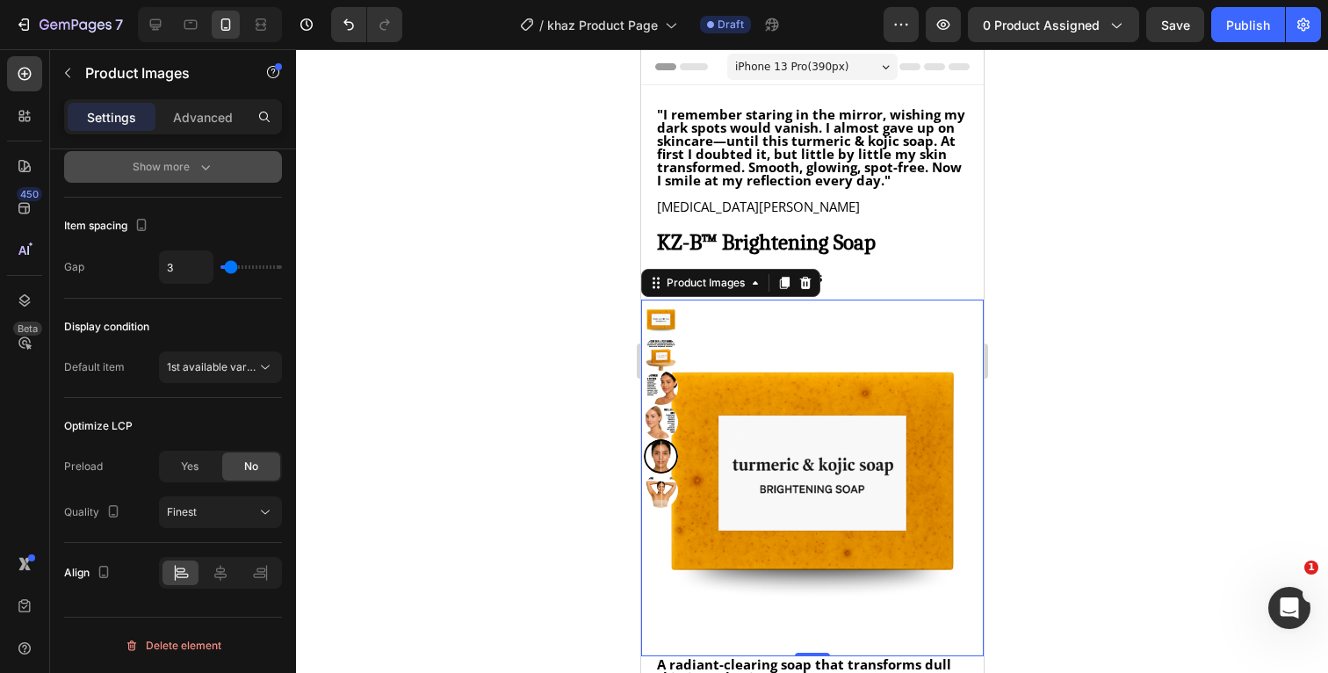
type input "4"
type input "5"
type input "6"
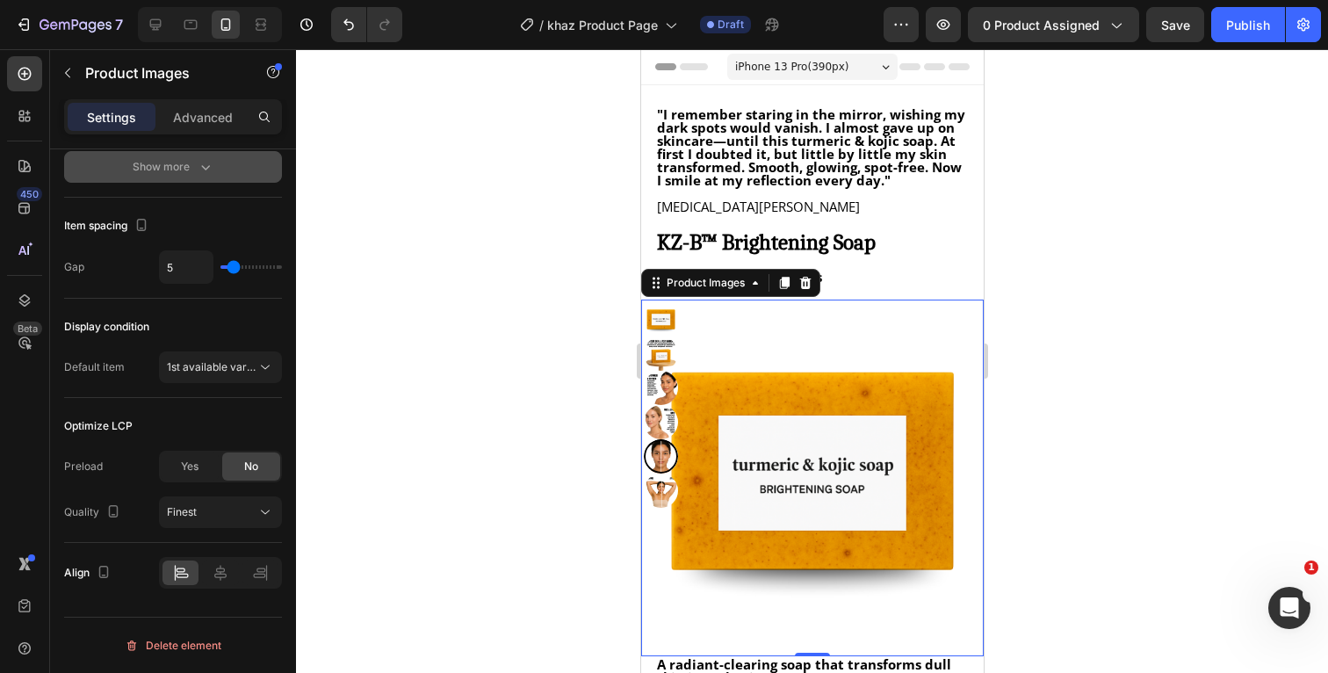
type input "6"
type input "7"
type input "8"
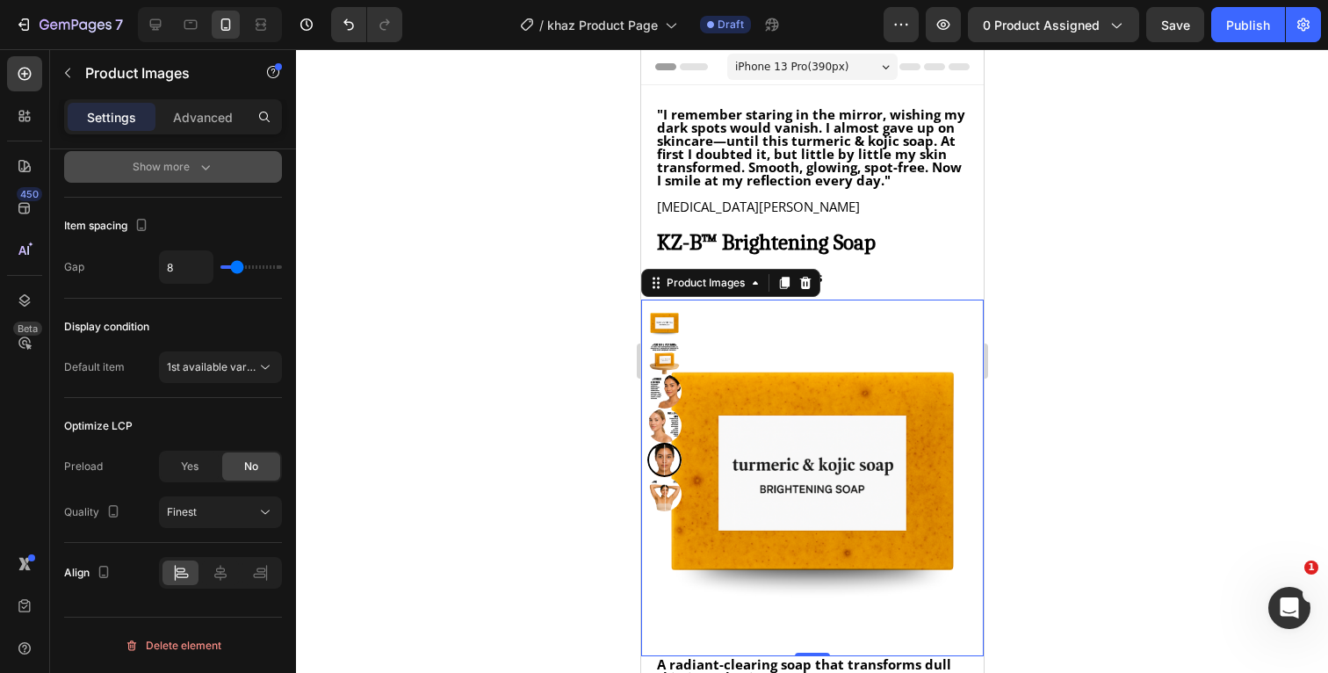
type input "9"
type input "10"
type input "11"
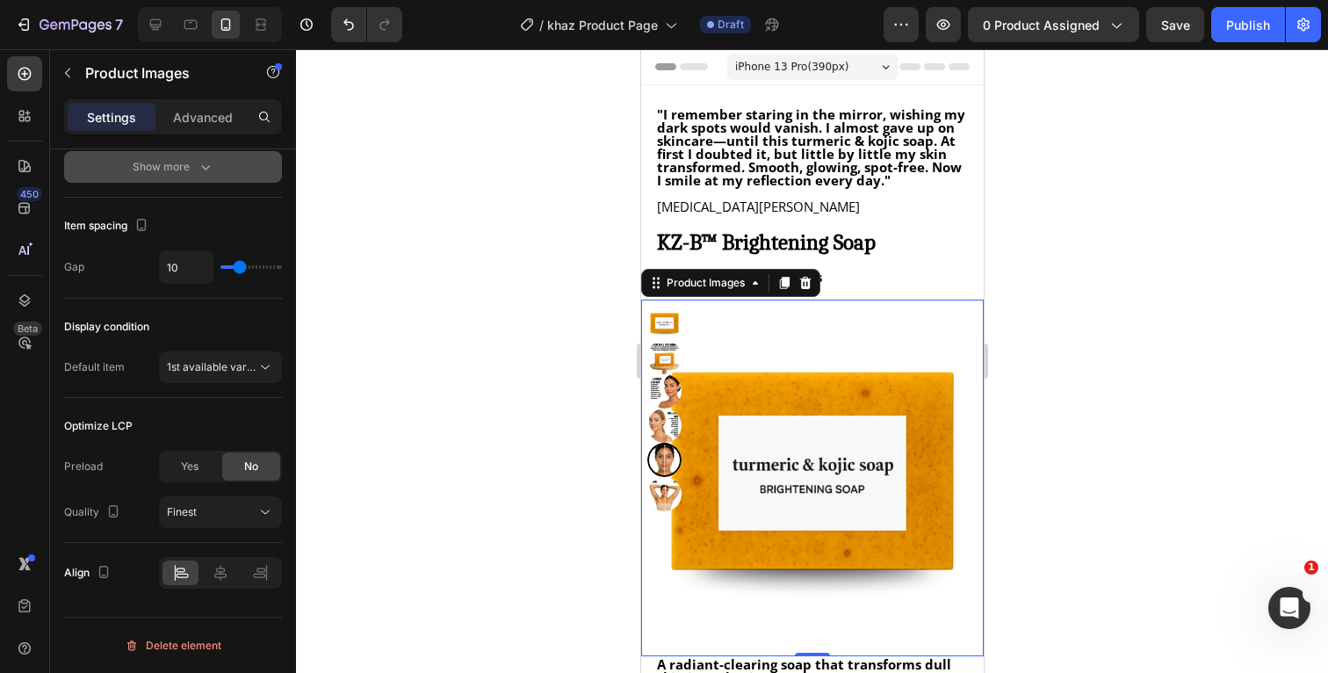
type input "11"
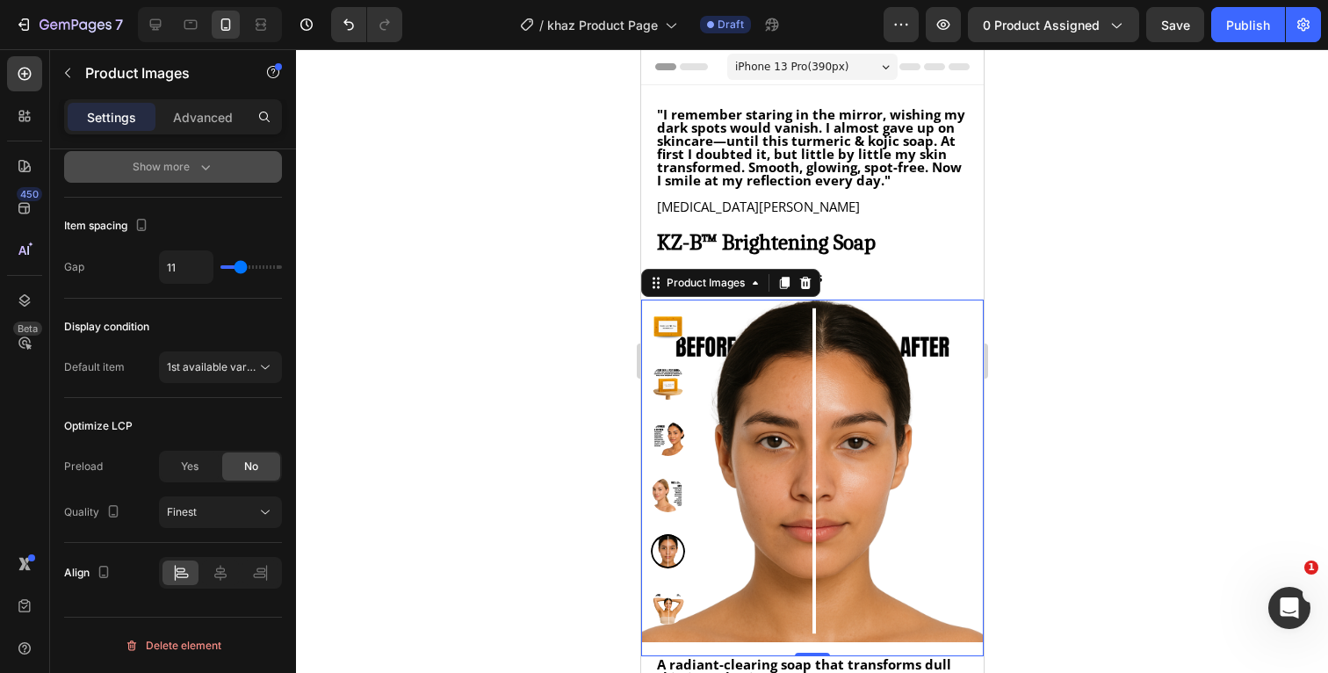
type input "12"
type input "13"
type input "14"
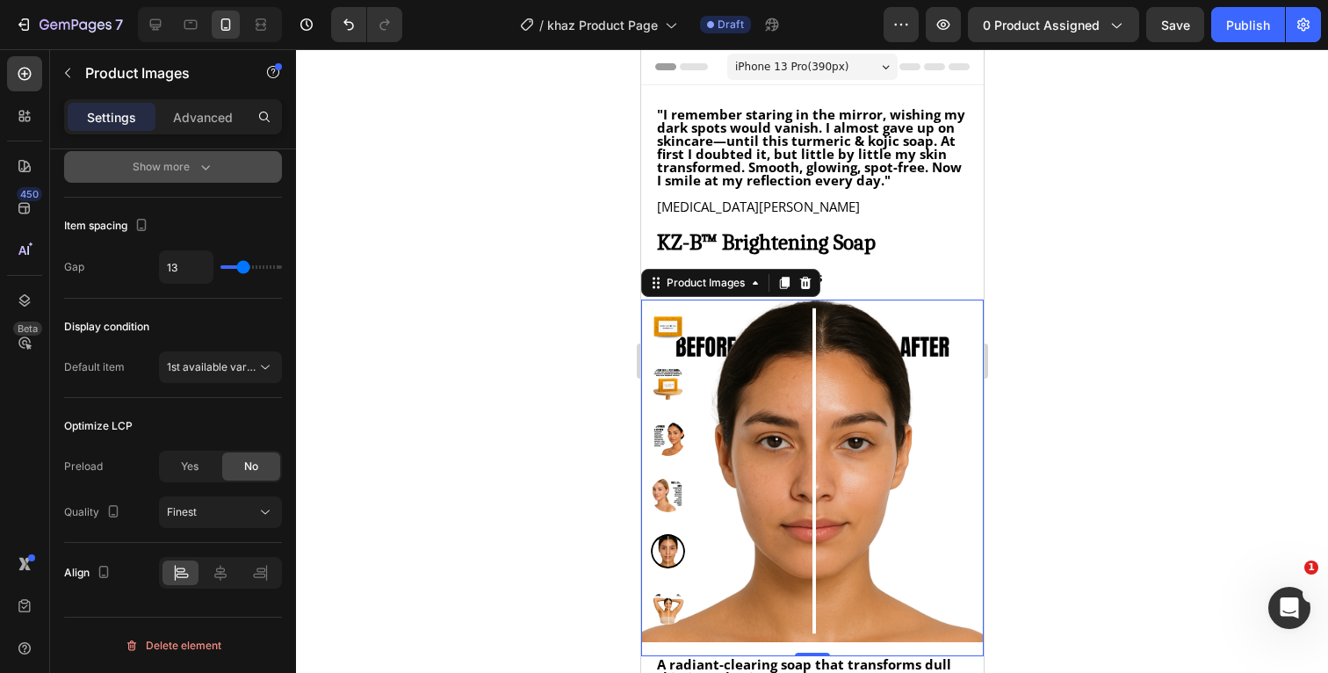
type input "14"
type input "15"
type input "16"
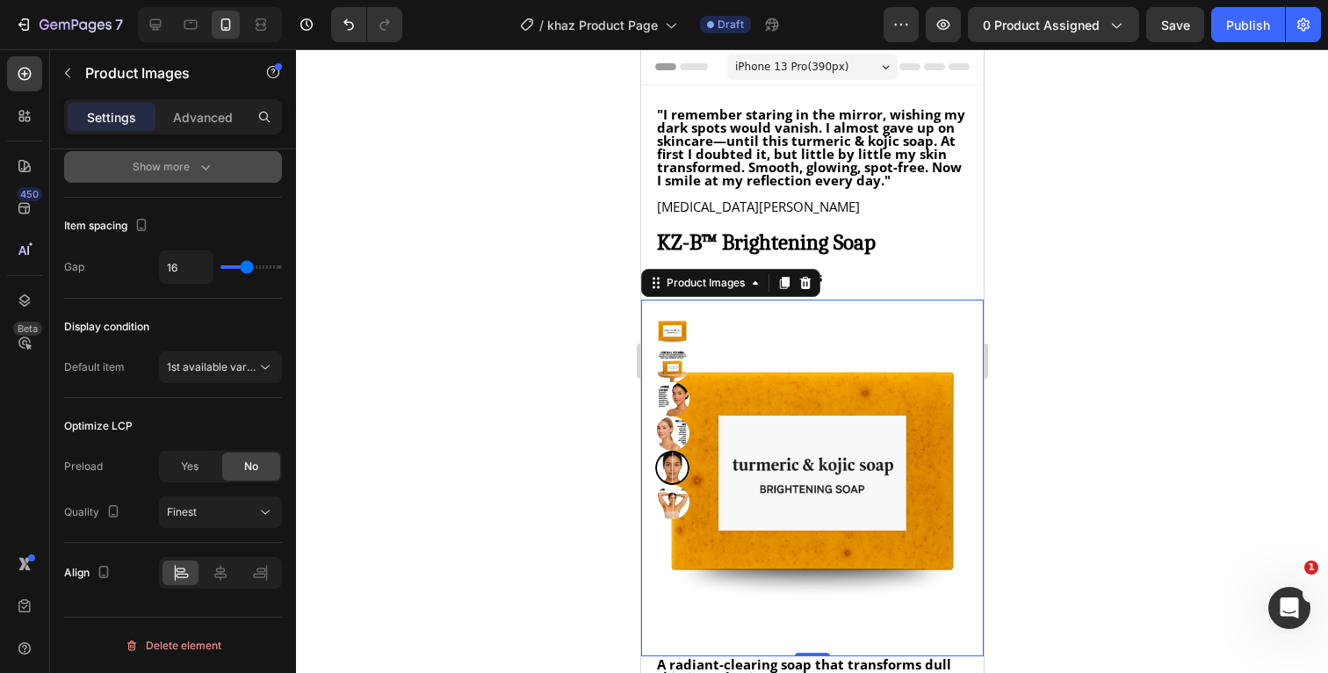
type input "17"
type input "18"
type input "19"
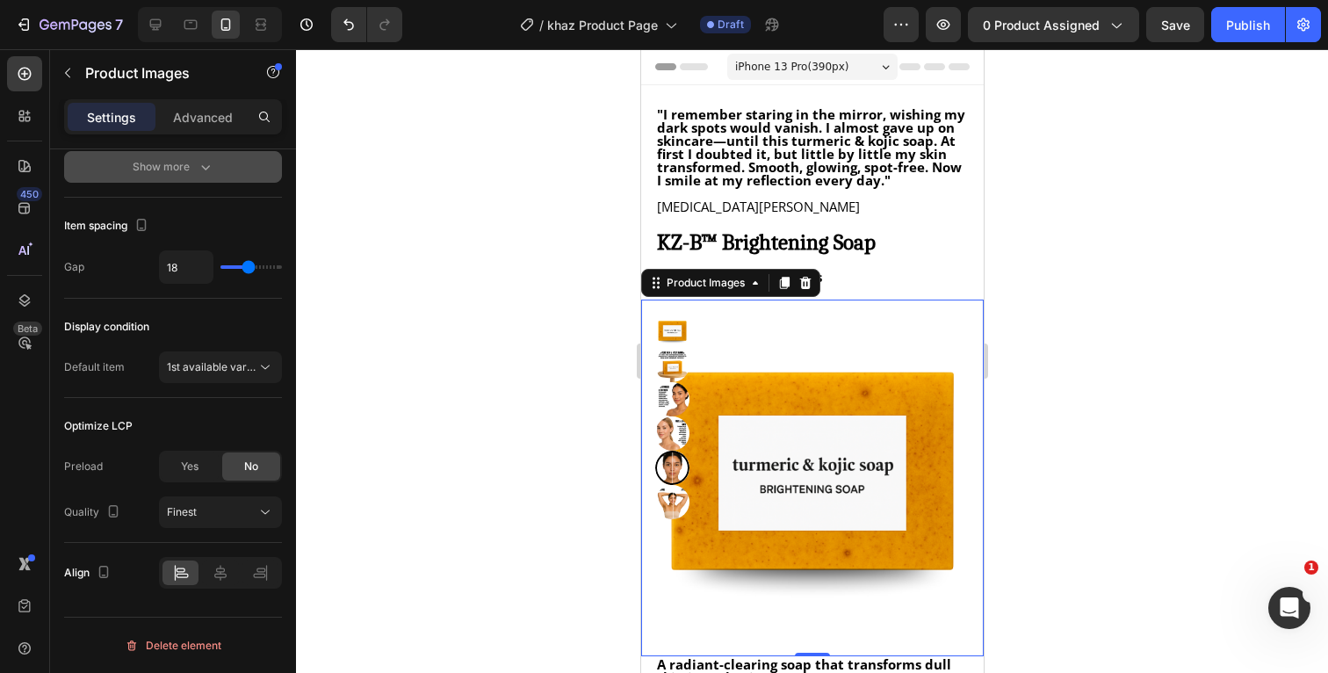
type input "19"
type input "20"
type input "21"
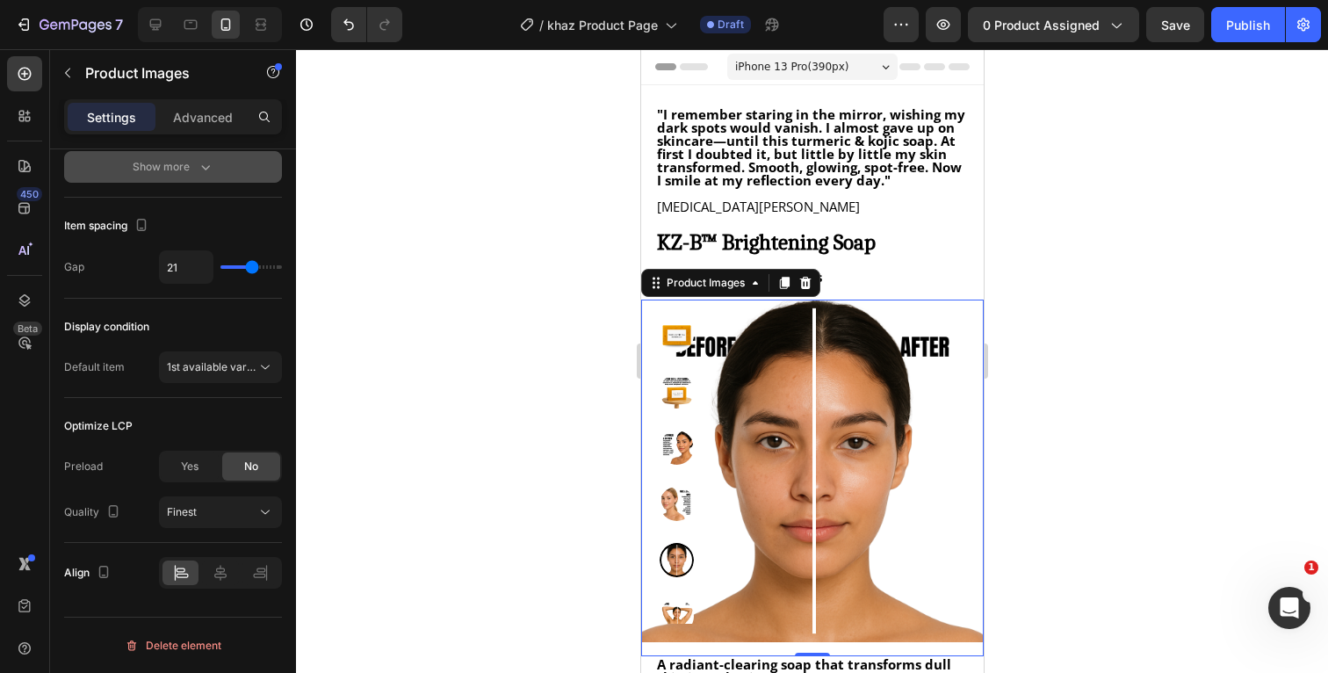
type input "22"
type input "23"
type input "24"
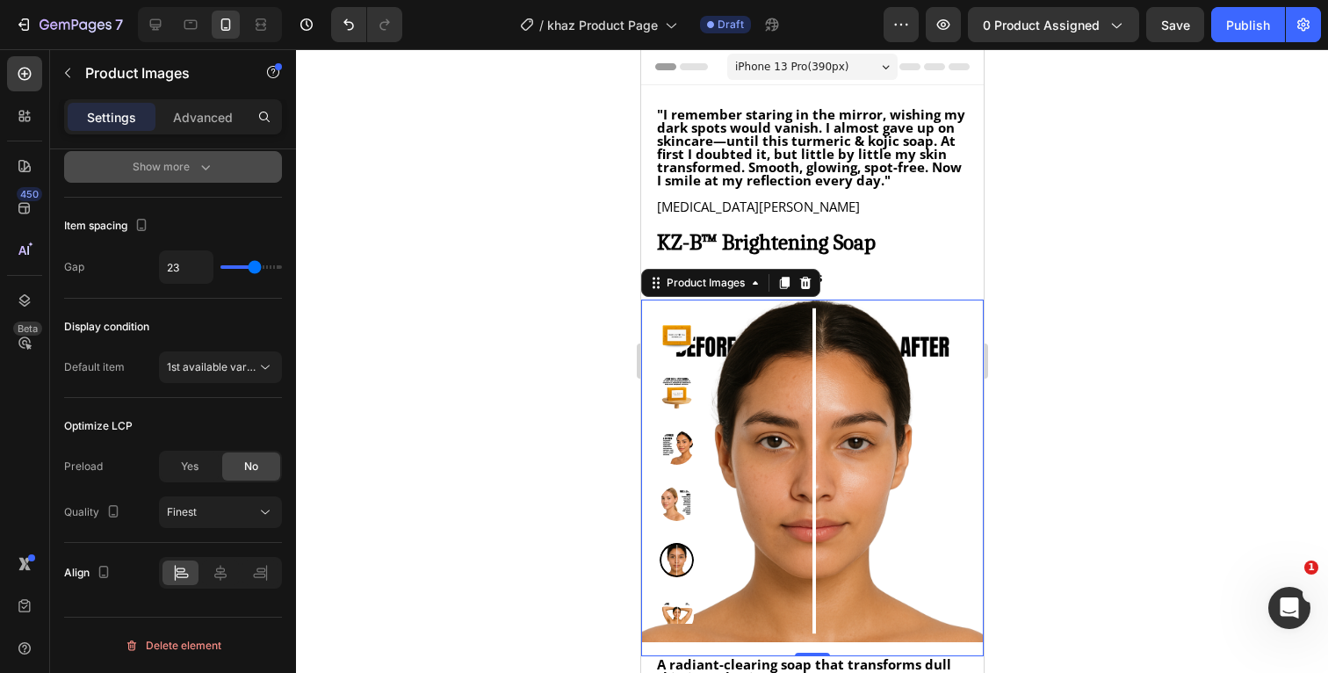
type input "24"
type input "25"
type input "26"
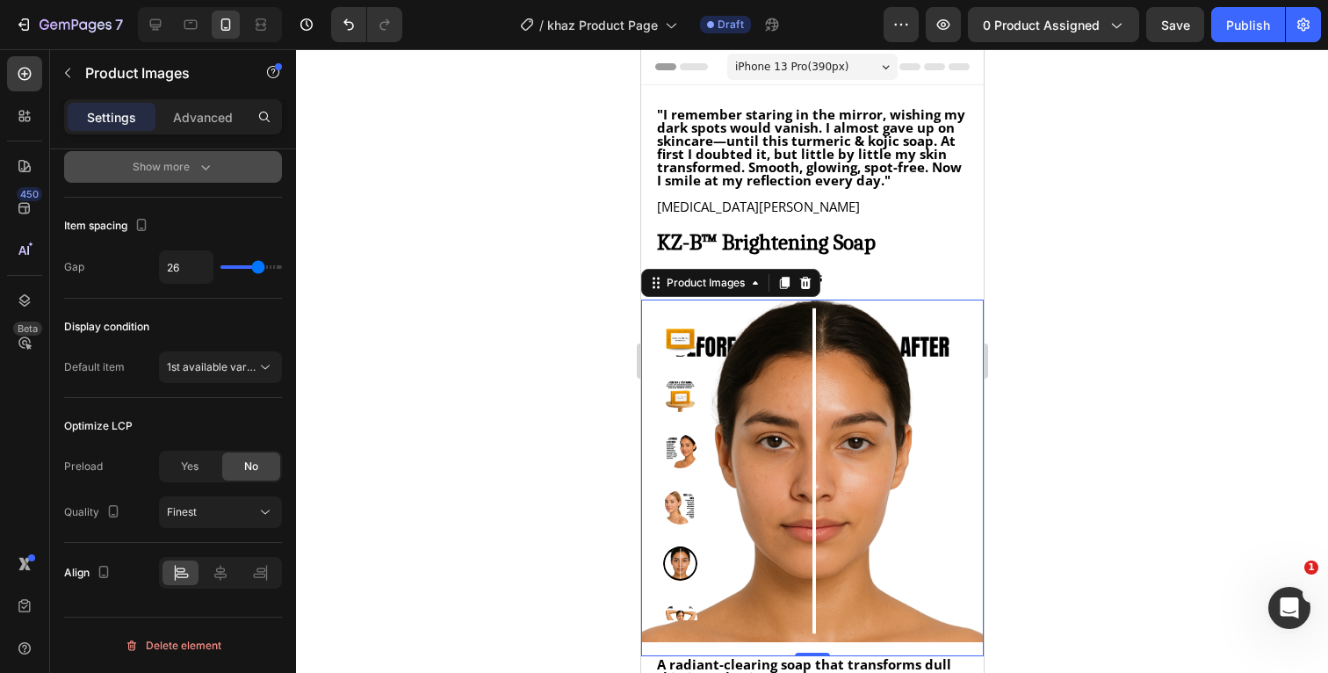
type input "27"
type input "28"
type input "29"
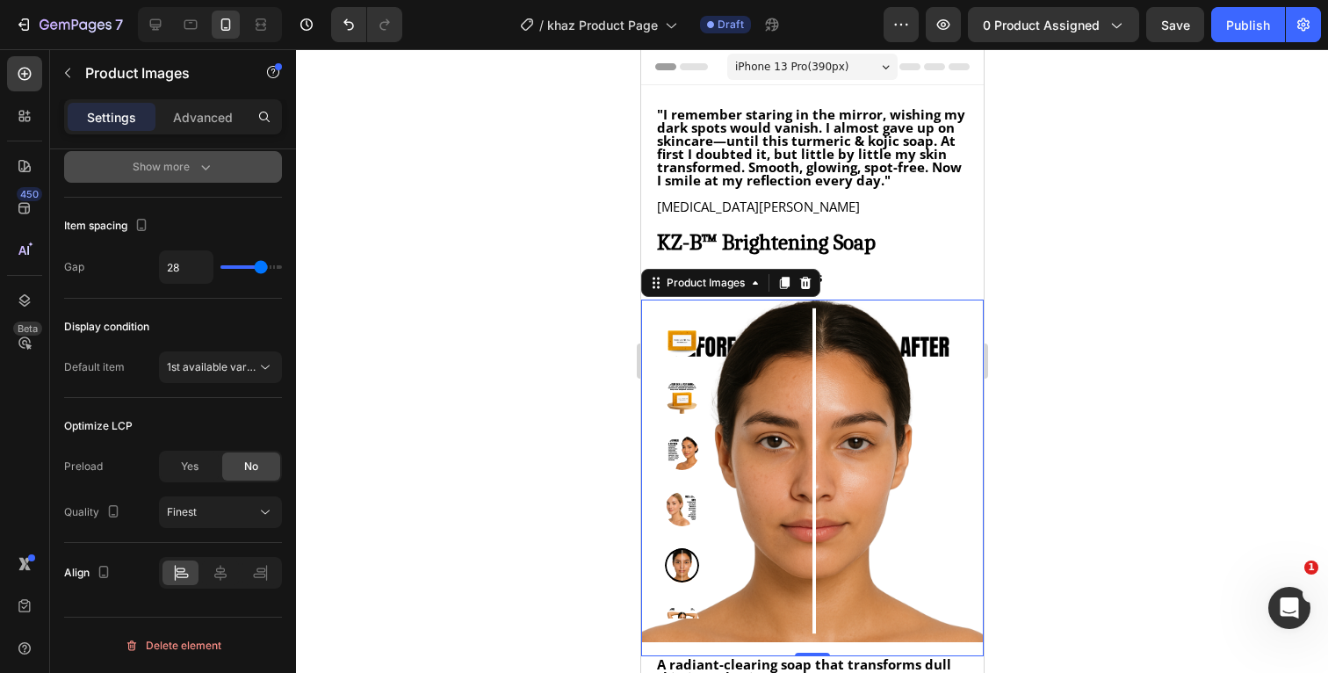
type input "29"
type input "30"
type input "31"
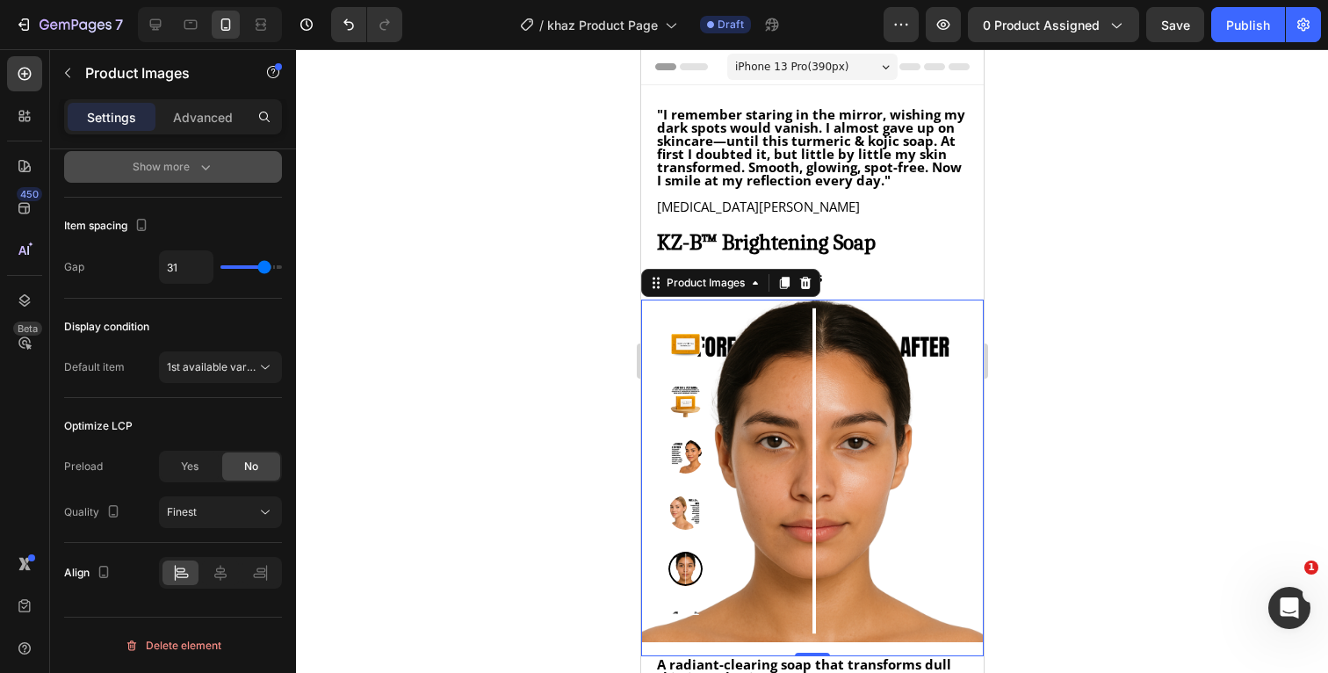
type input "30"
type input "29"
type input "28"
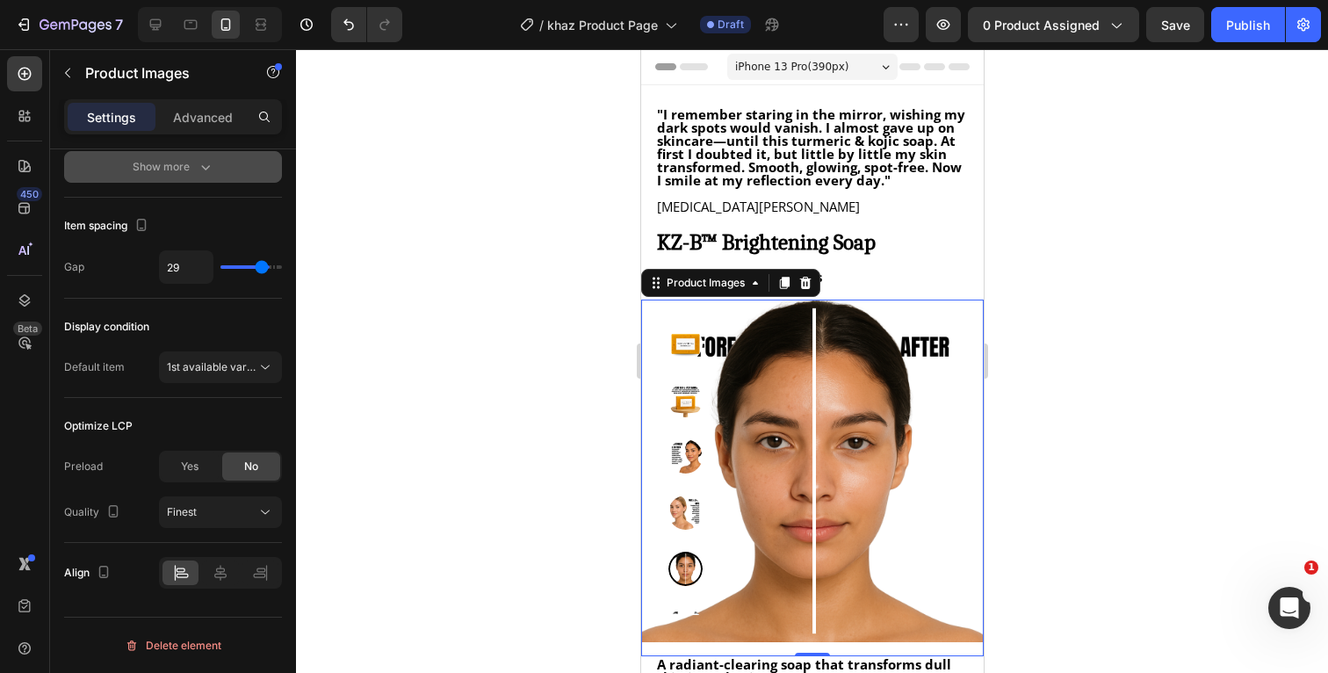
type input "28"
type input "27"
type input "26"
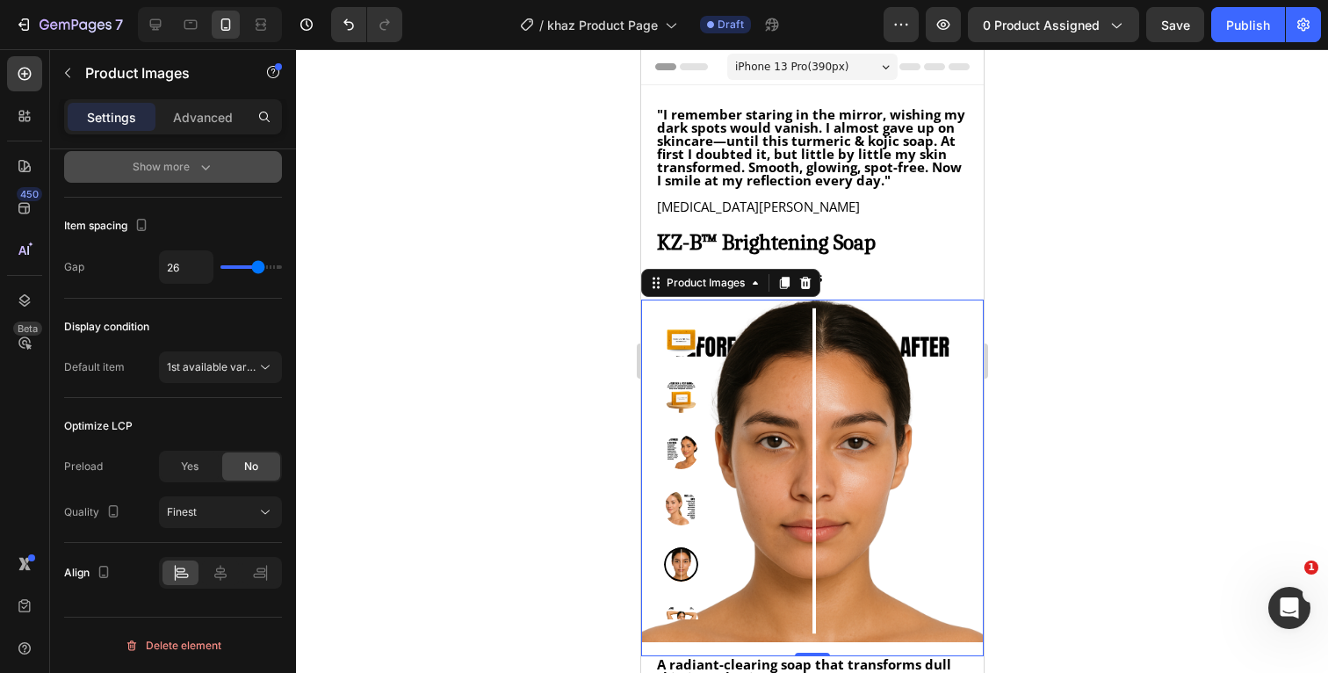
type input "25"
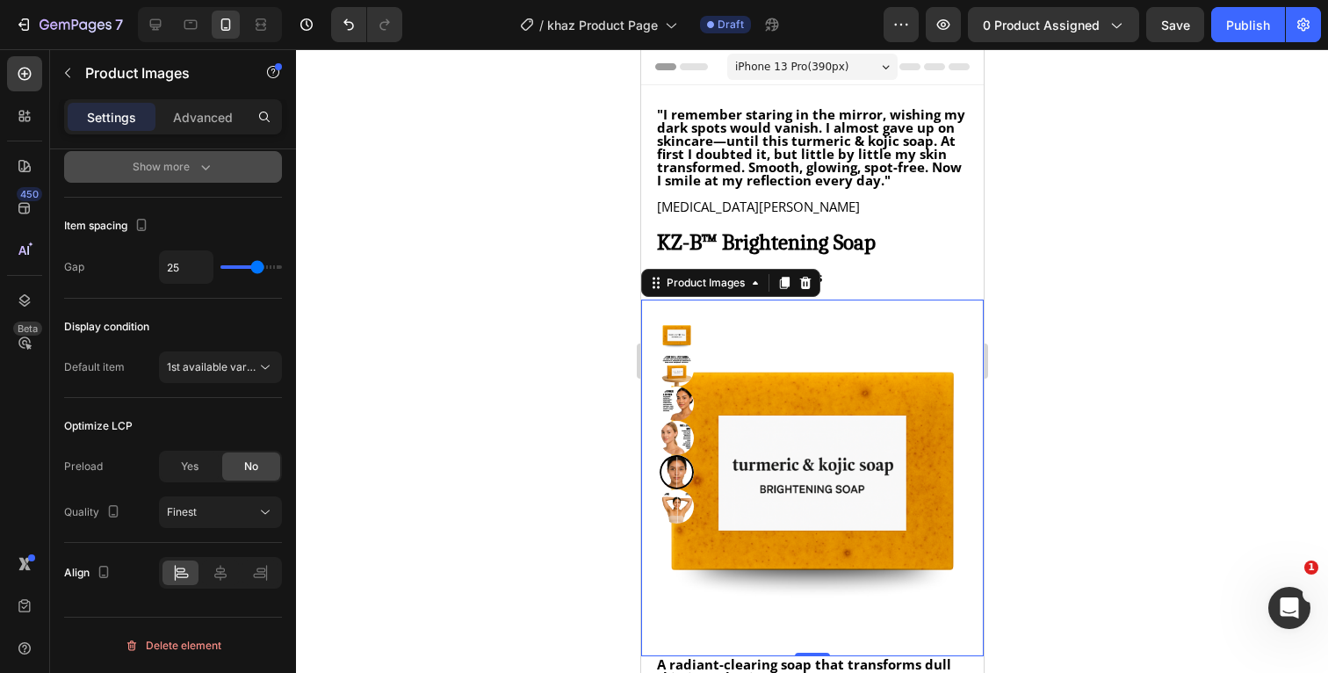
type input "21"
type input "20"
type input "19"
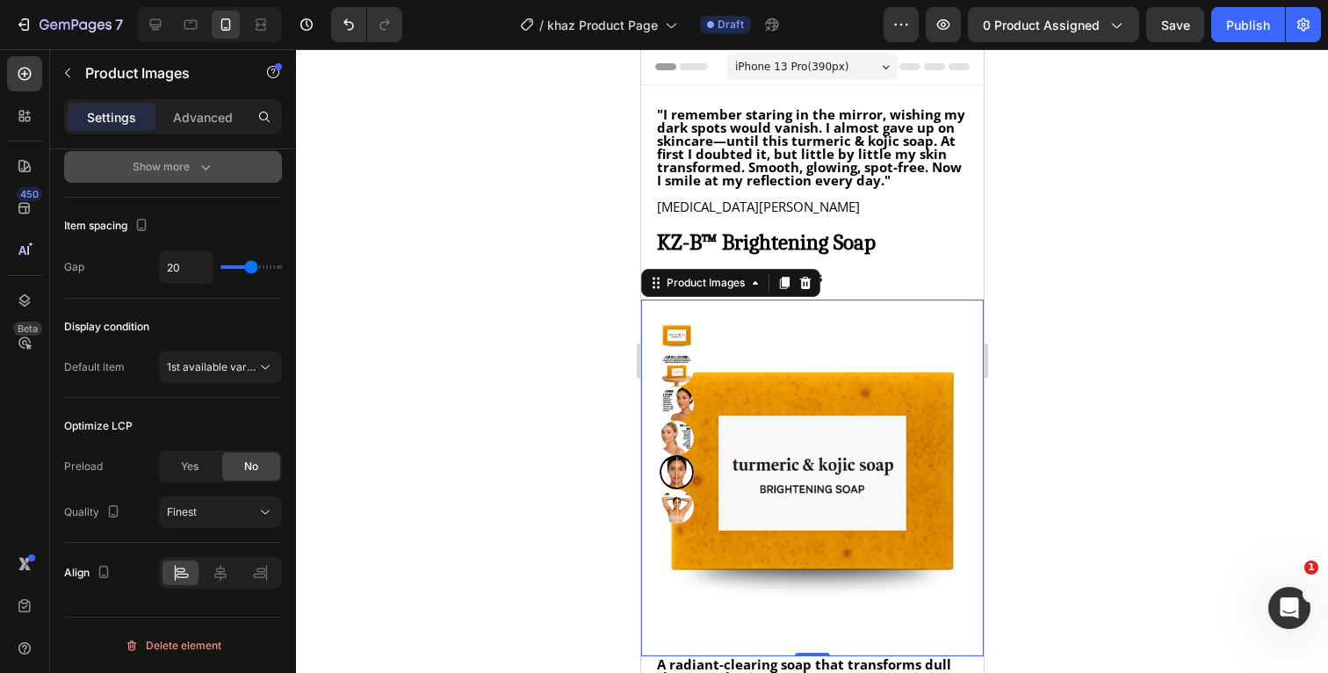
type input "19"
type input "18"
type input "17"
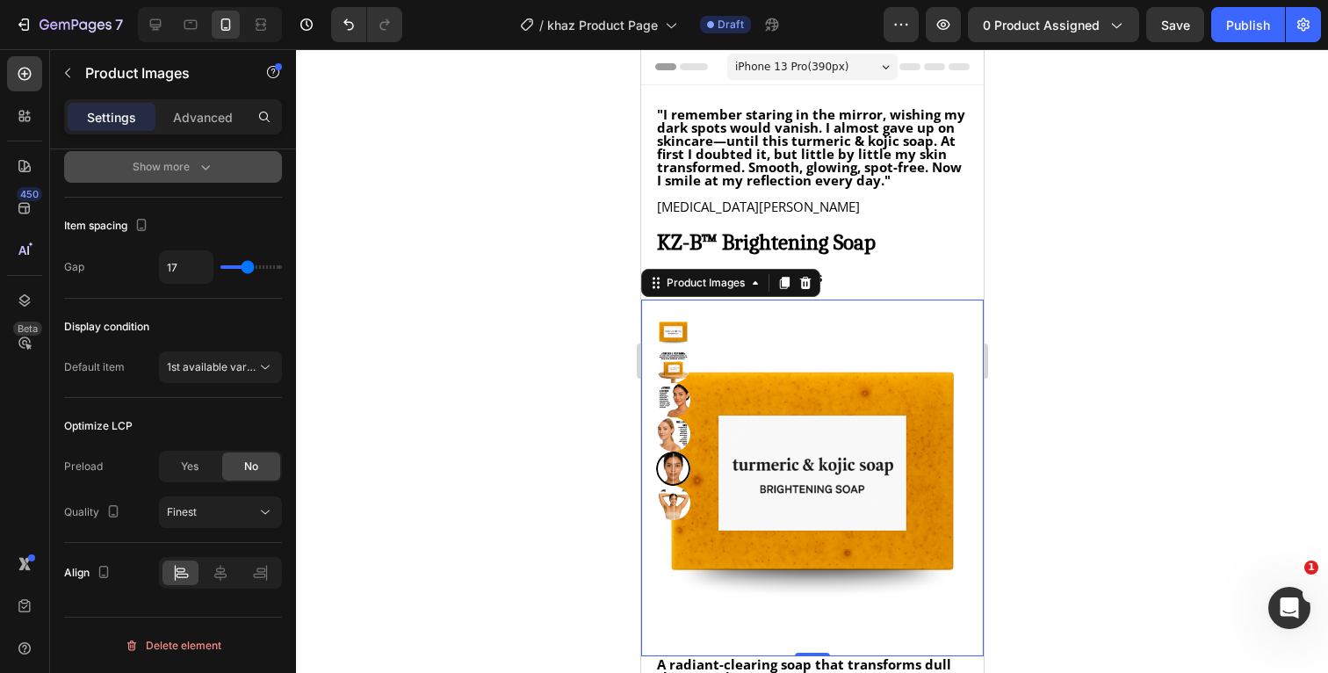
type input "16"
type input "15"
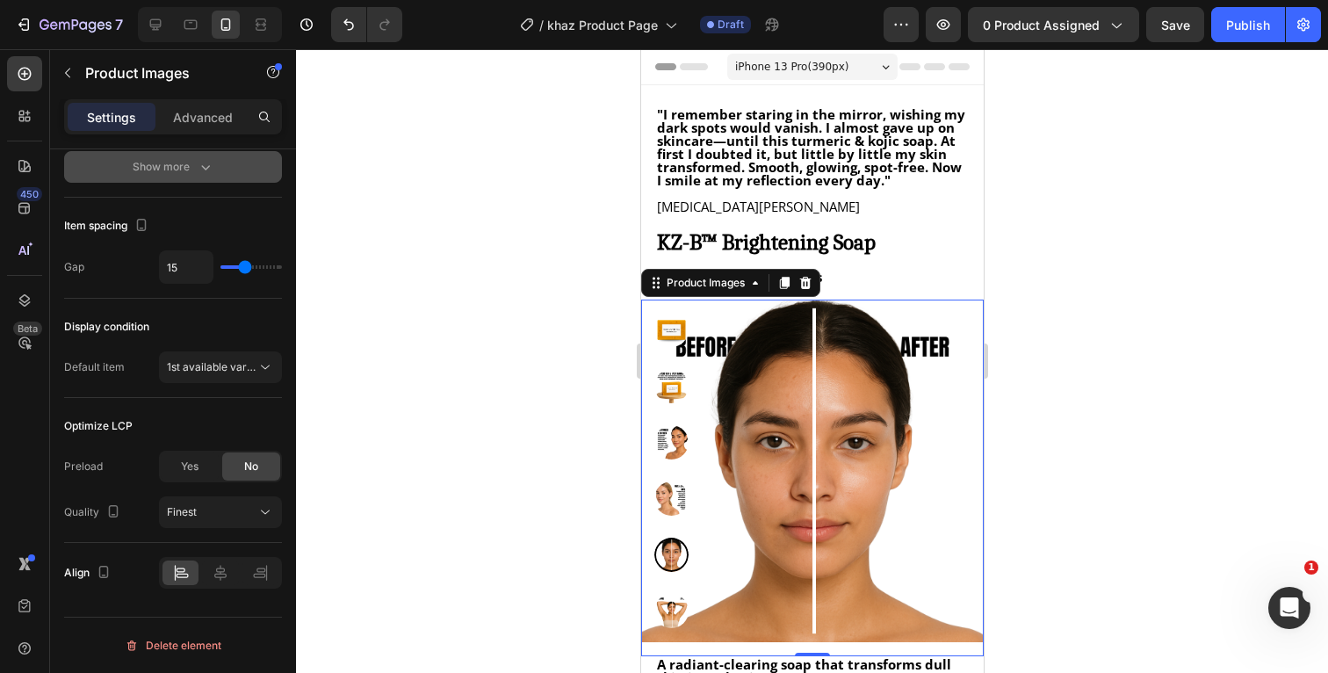
type input "14"
type input "13"
type input "12"
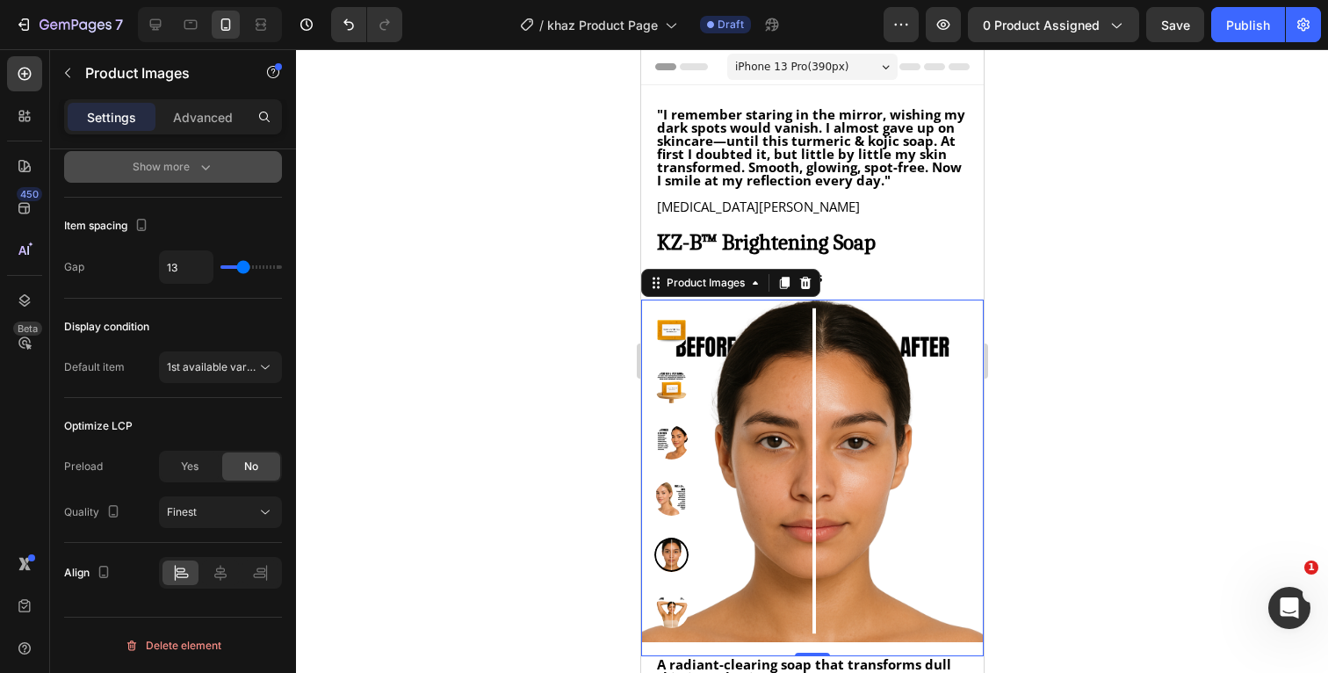
type input "12"
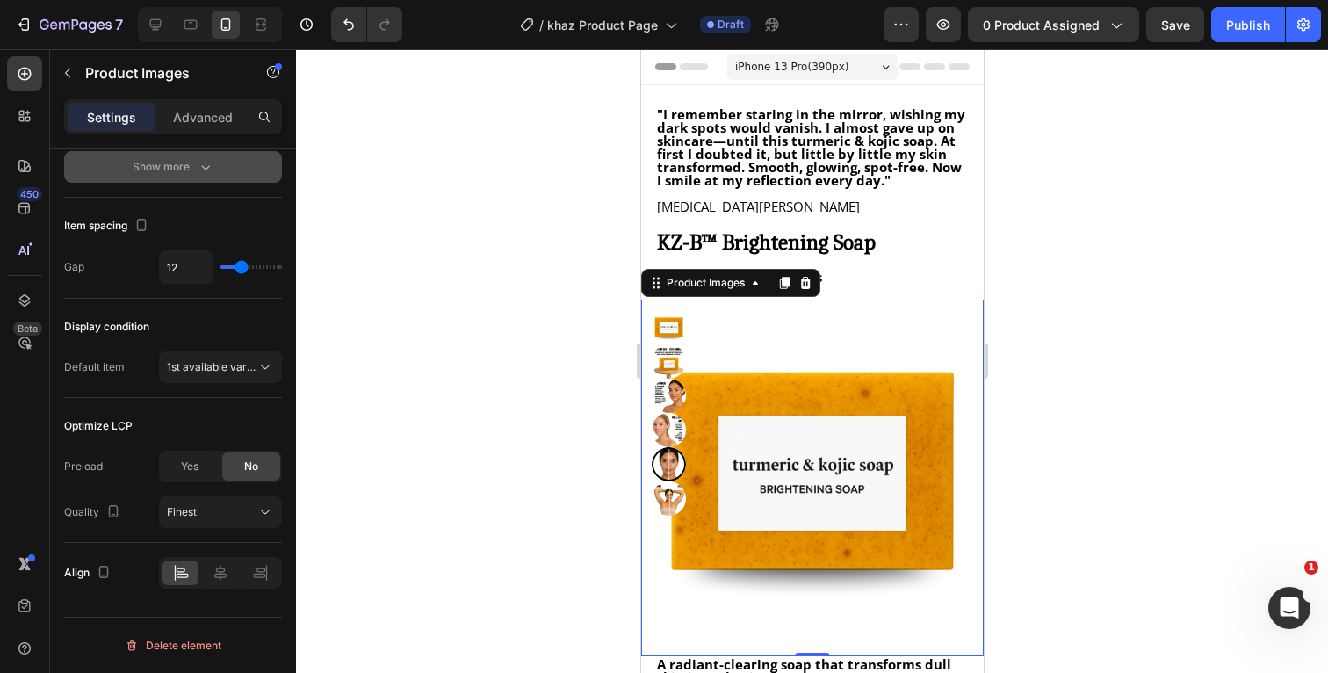
type input "11"
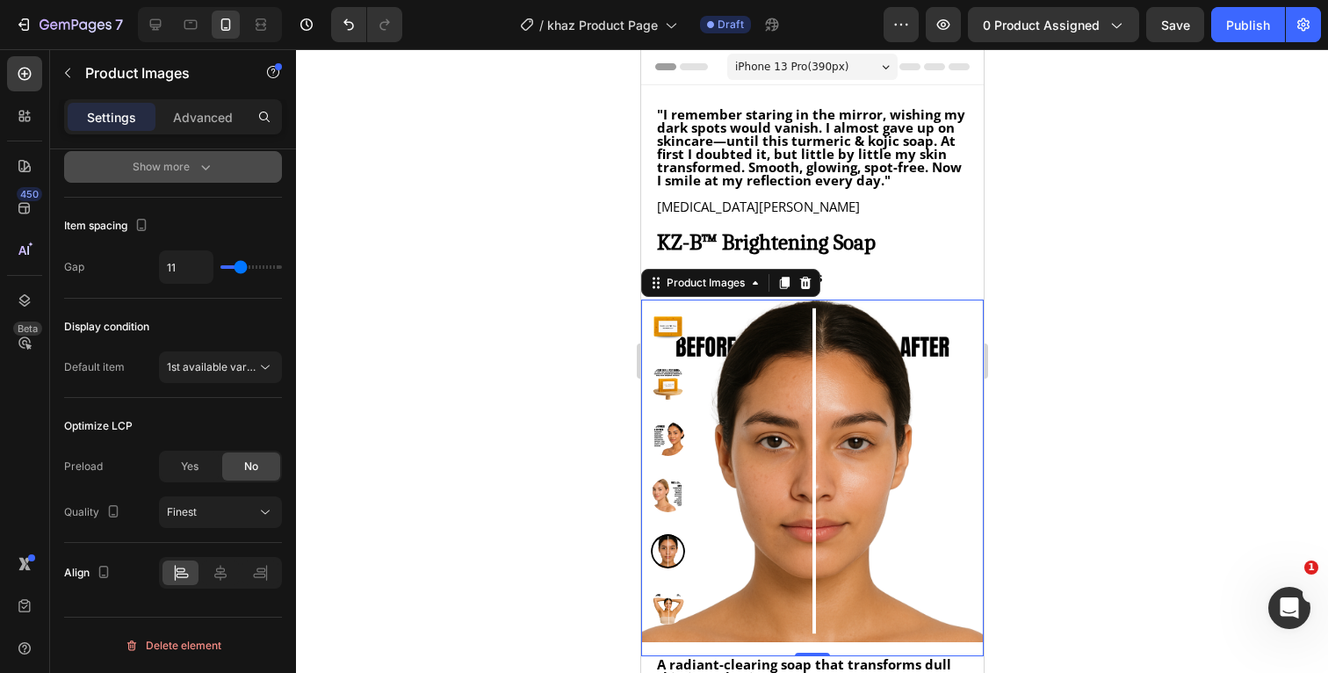
type input "10"
type input "9"
type input "8"
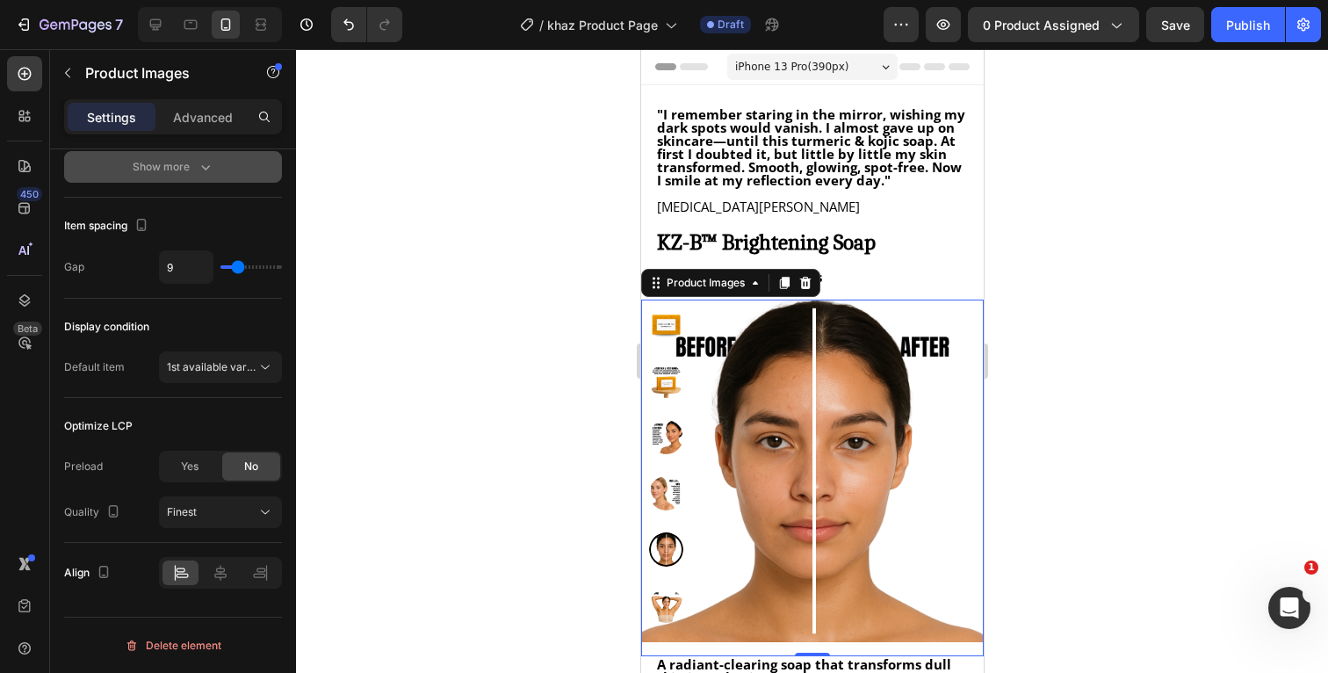
type input "8"
type input "7"
type input "8"
drag, startPoint x: 221, startPoint y: 270, endPoint x: 235, endPoint y: 264, distance: 14.2
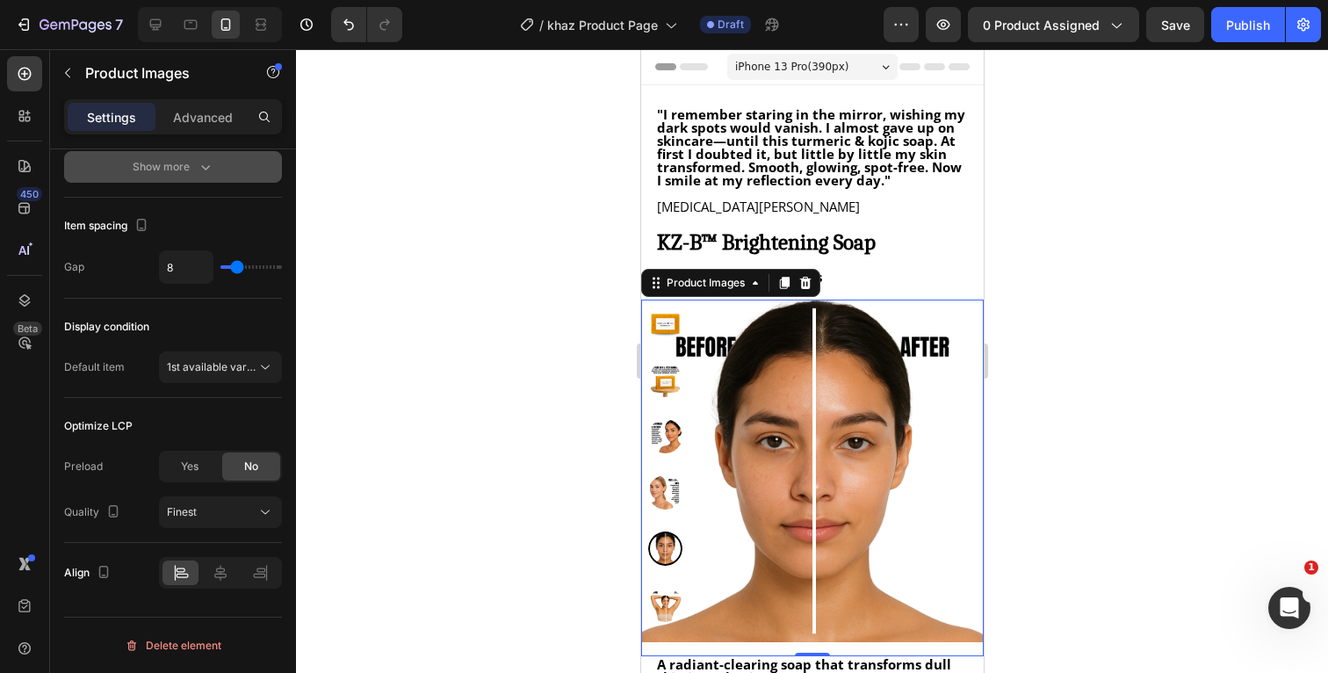
type input "8"
click at [235, 265] on input "range" at bounding box center [250, 267] width 61 height 4
click at [237, 237] on div "Item spacing" at bounding box center [173, 226] width 218 height 28
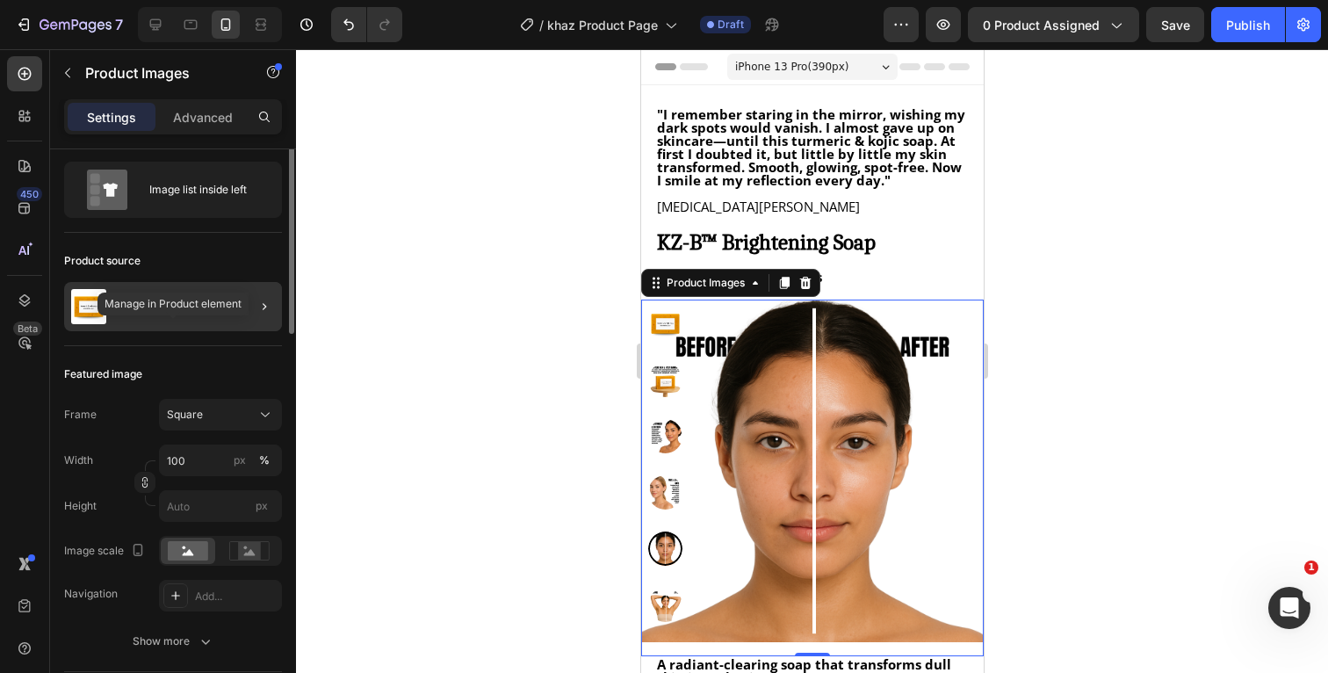
scroll to position [0, 0]
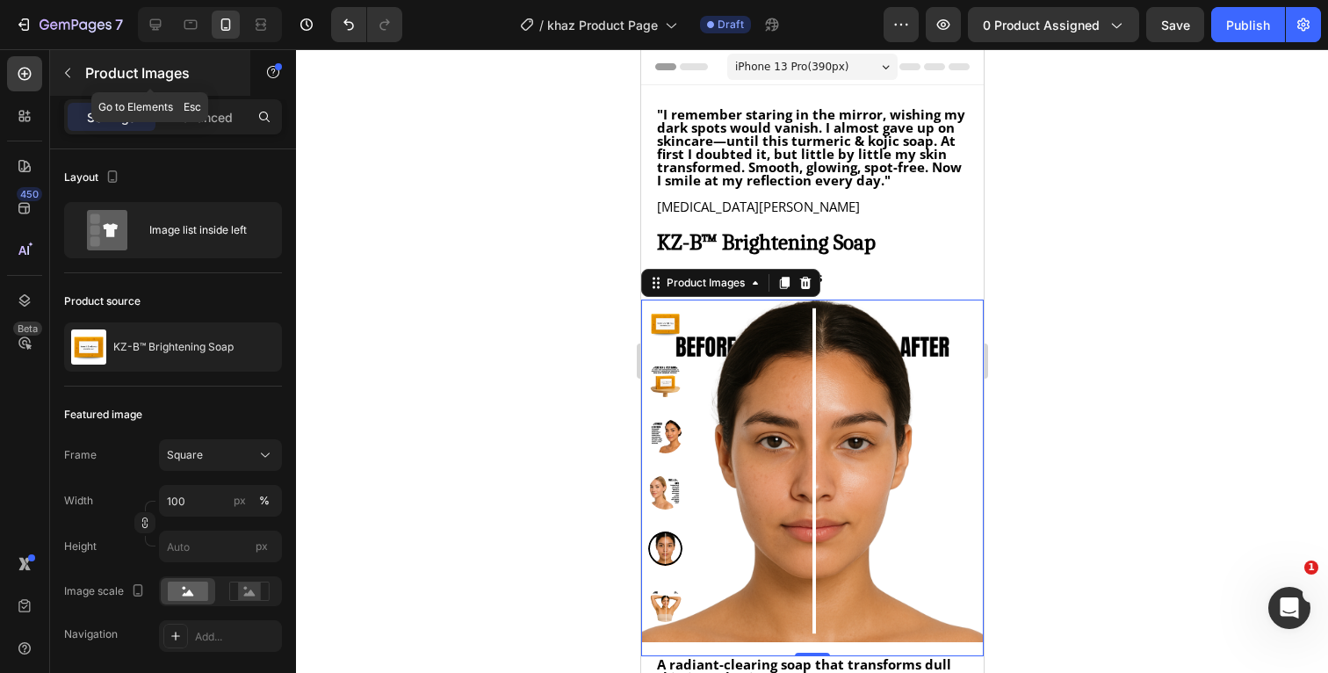
click at [65, 79] on icon "button" at bounding box center [68, 73] width 14 height 14
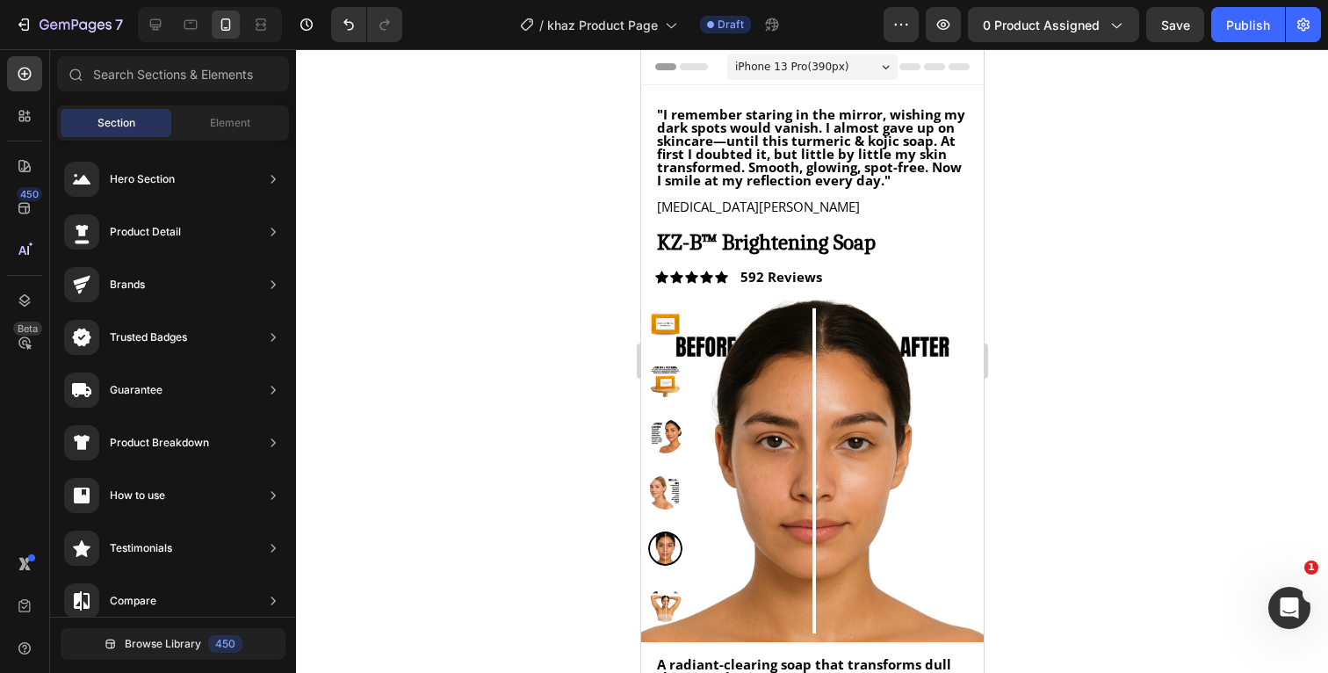
click at [1111, 293] on div at bounding box center [812, 361] width 1032 height 624
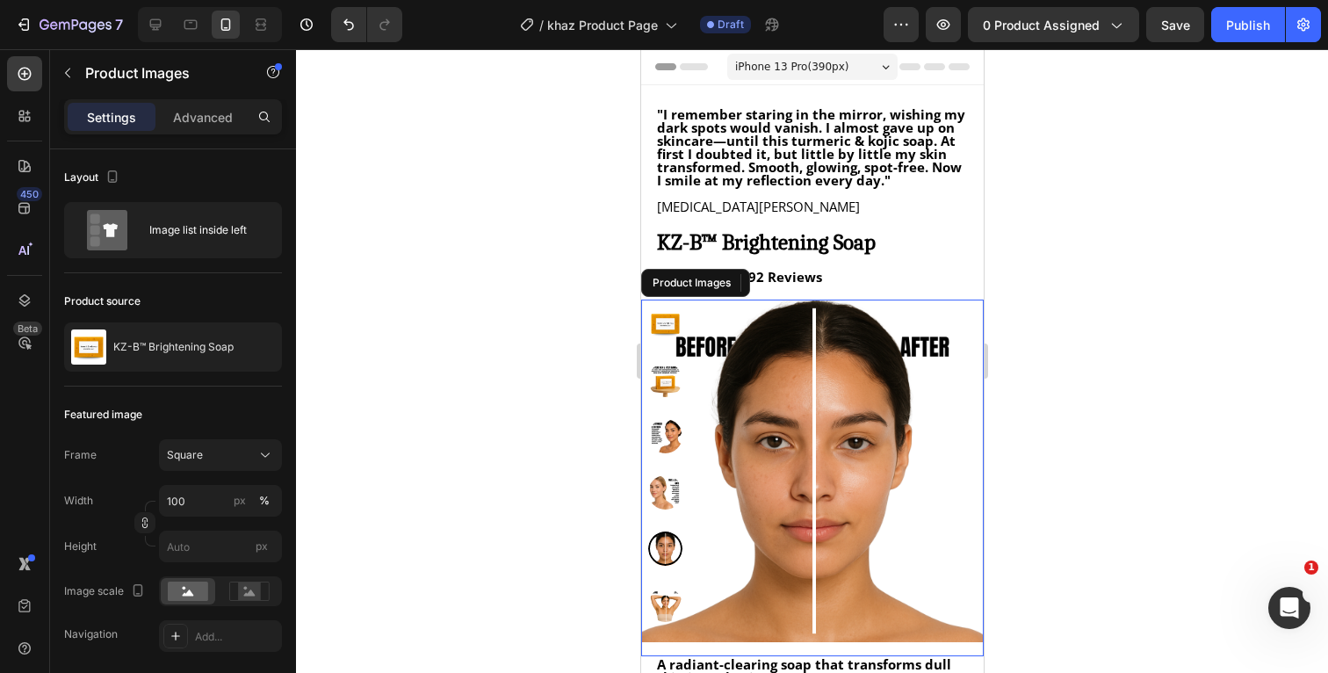
drag, startPoint x: 665, startPoint y: 319, endPoint x: 889, endPoint y: 369, distance: 229.5
click at [665, 319] on img at bounding box center [664, 324] width 34 height 34
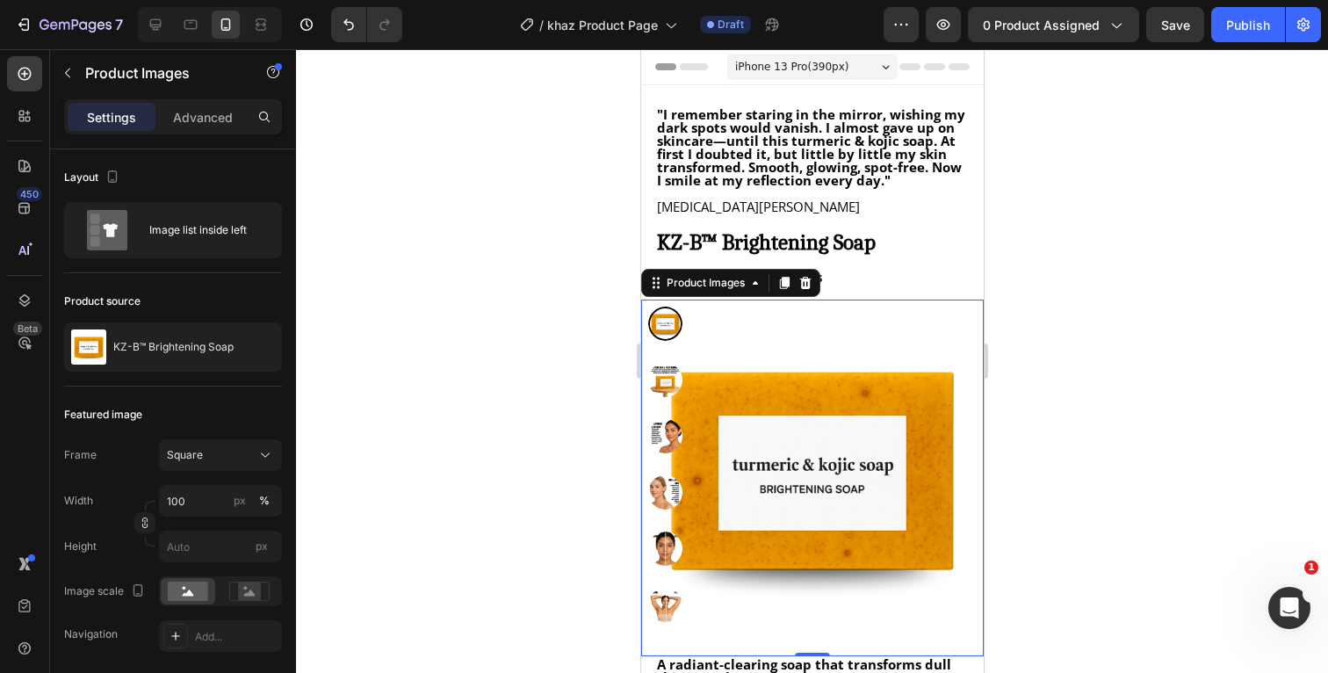
click at [663, 544] on img at bounding box center [664, 548] width 34 height 34
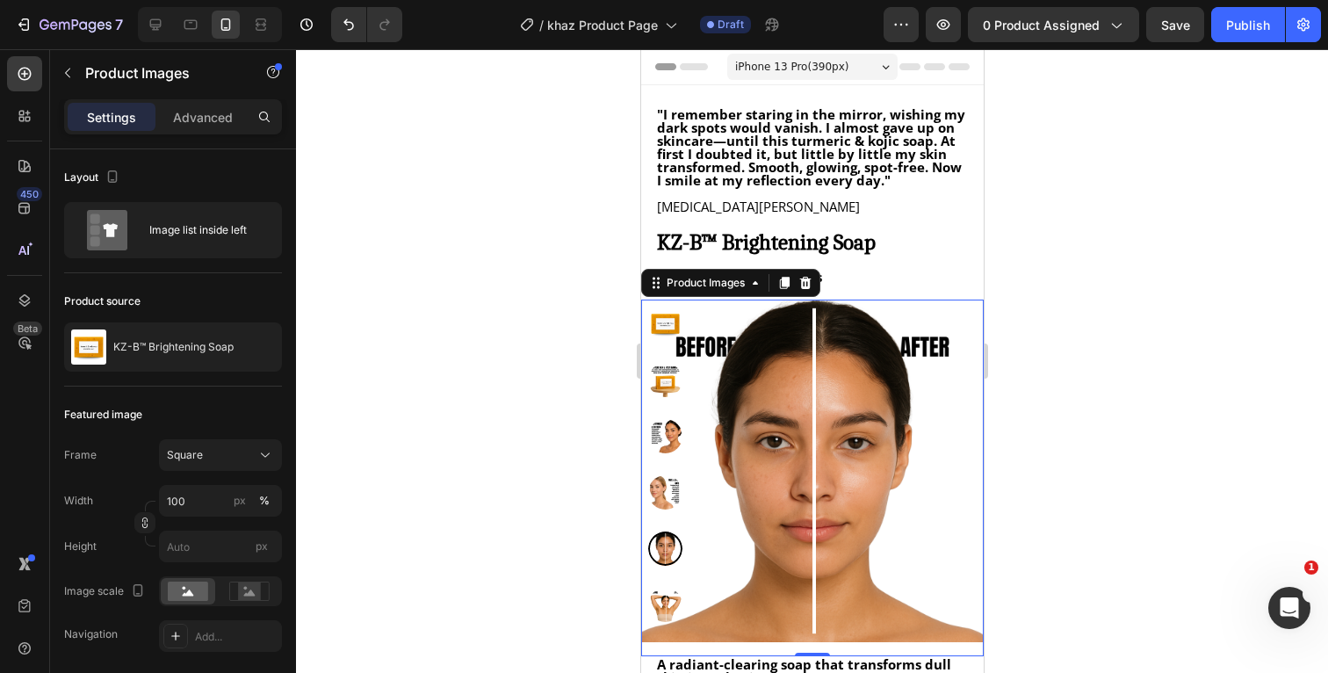
click at [665, 323] on img at bounding box center [664, 324] width 34 height 34
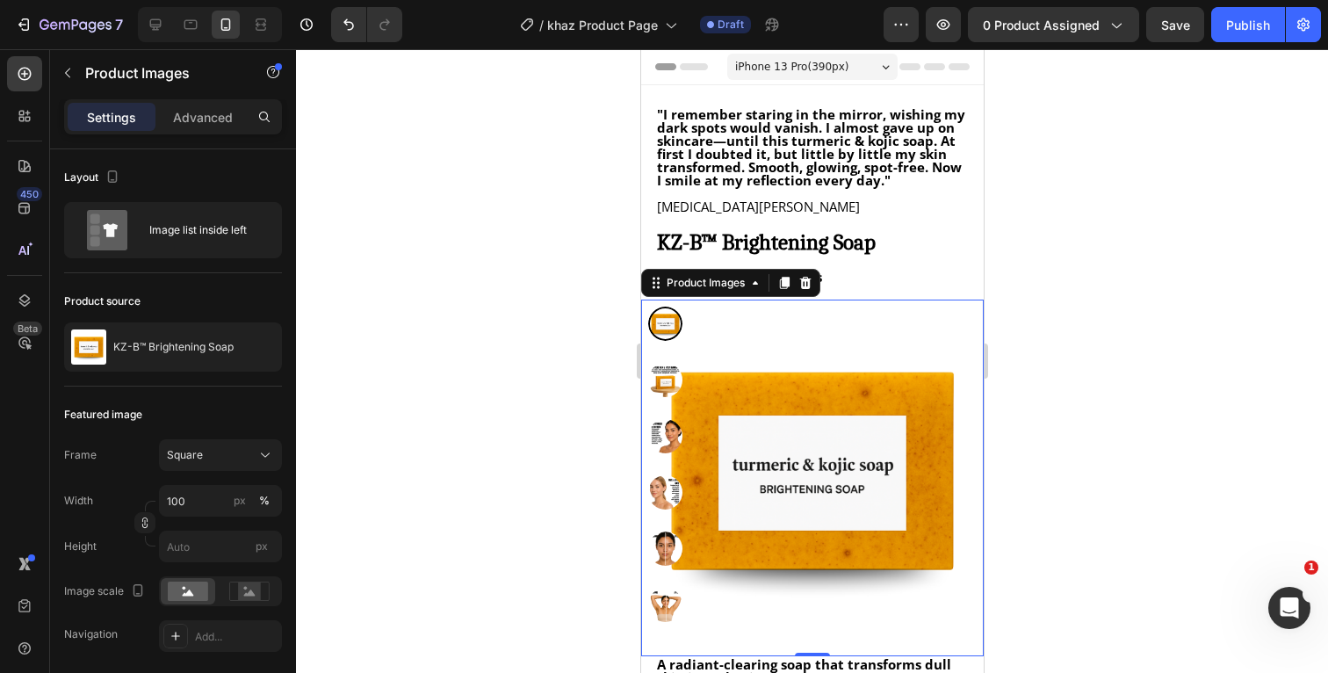
click at [668, 560] on img at bounding box center [664, 548] width 34 height 34
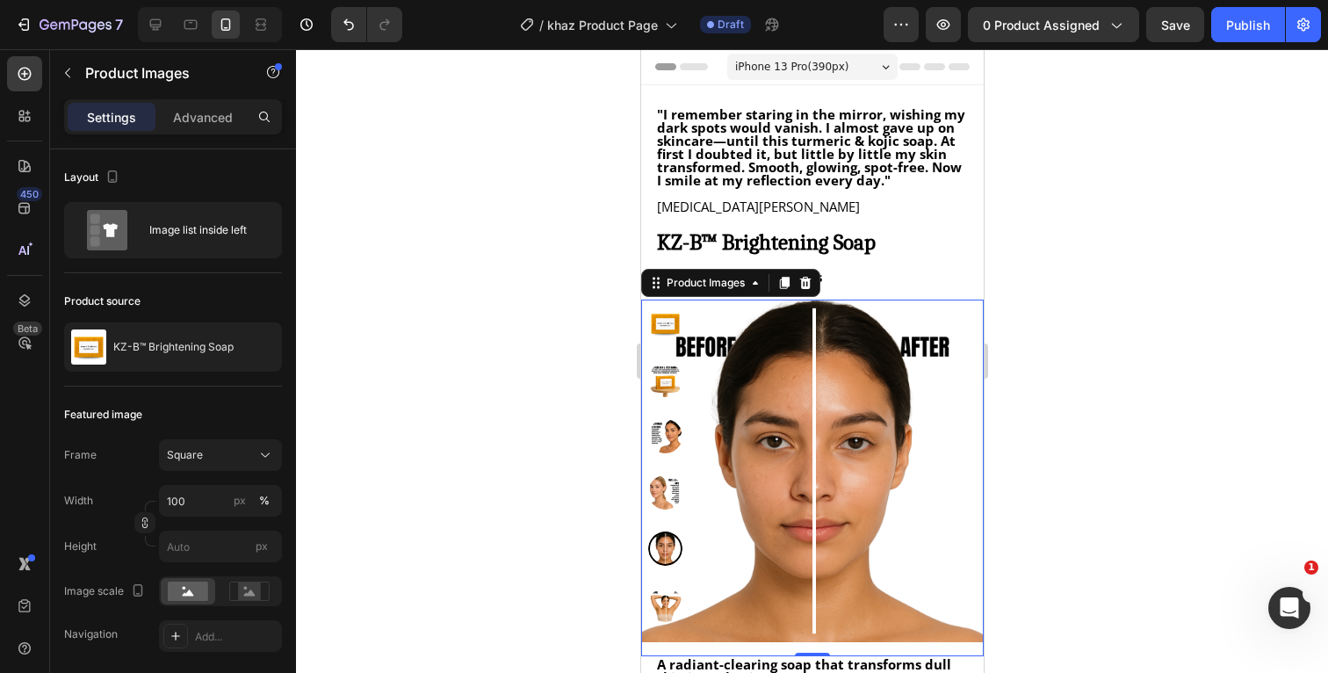
click at [665, 596] on img at bounding box center [664, 605] width 34 height 34
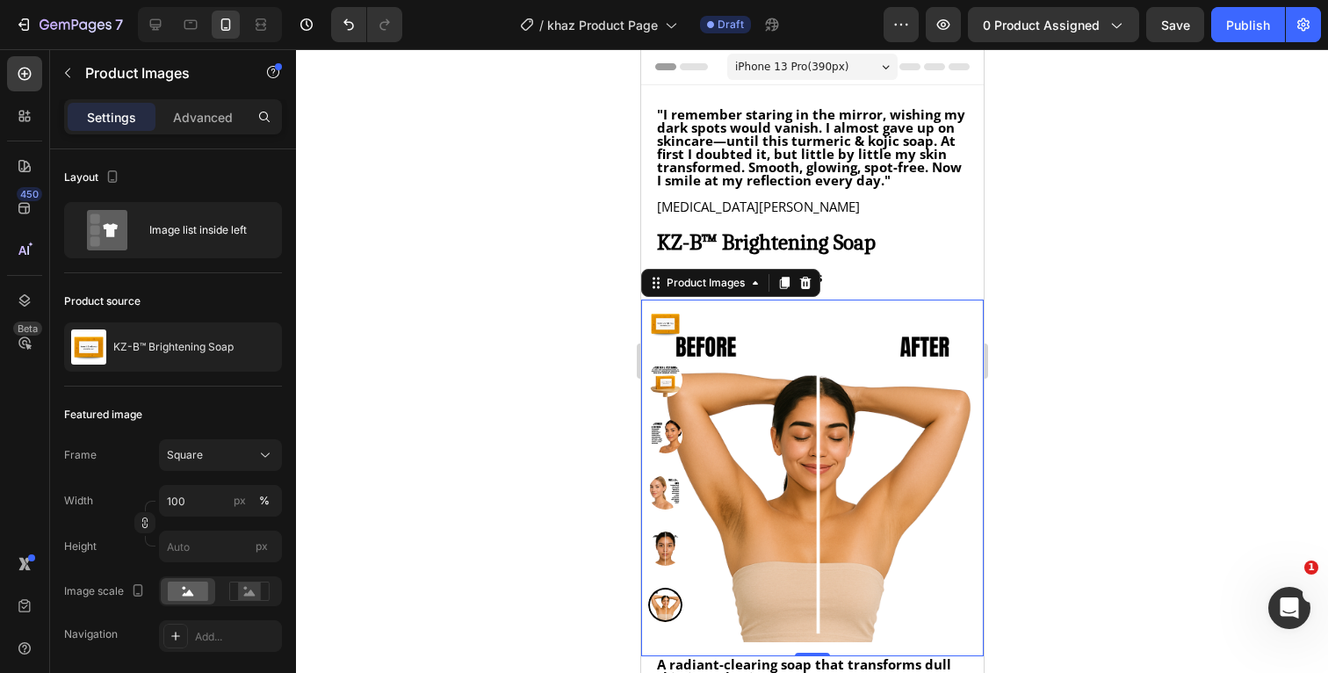
scroll to position [16, 0]
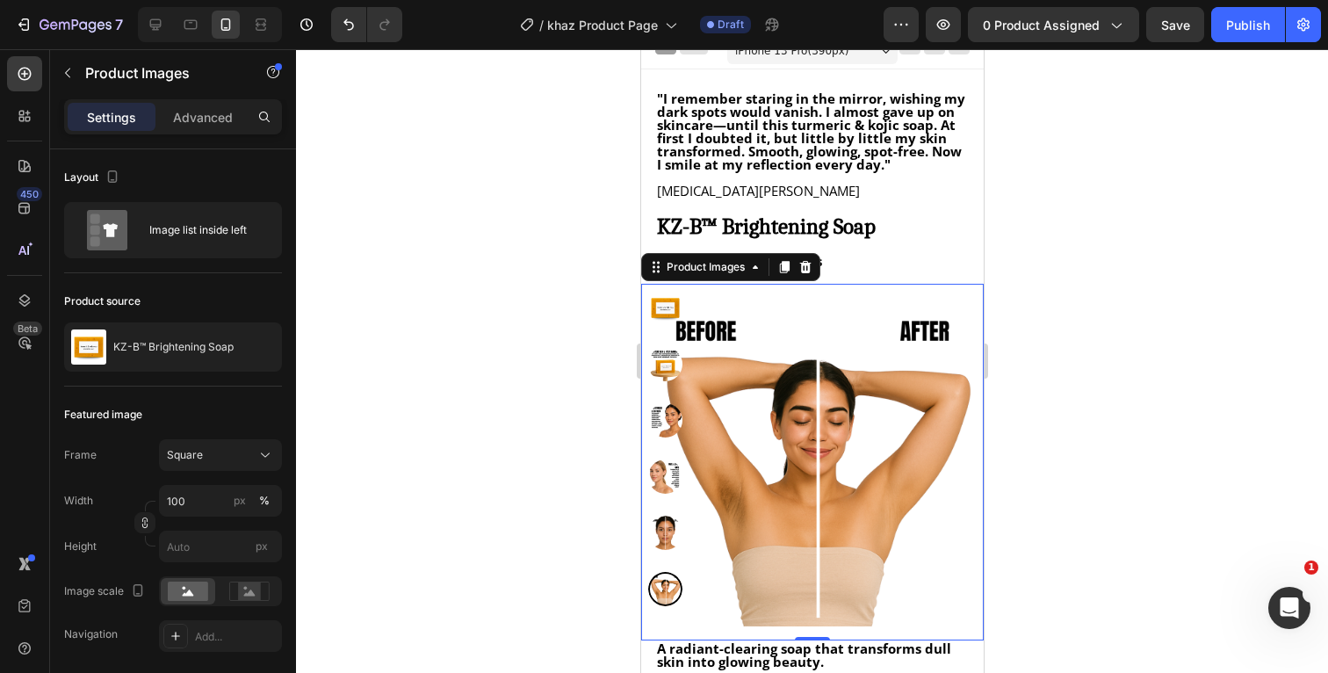
click at [669, 308] on img at bounding box center [664, 308] width 34 height 34
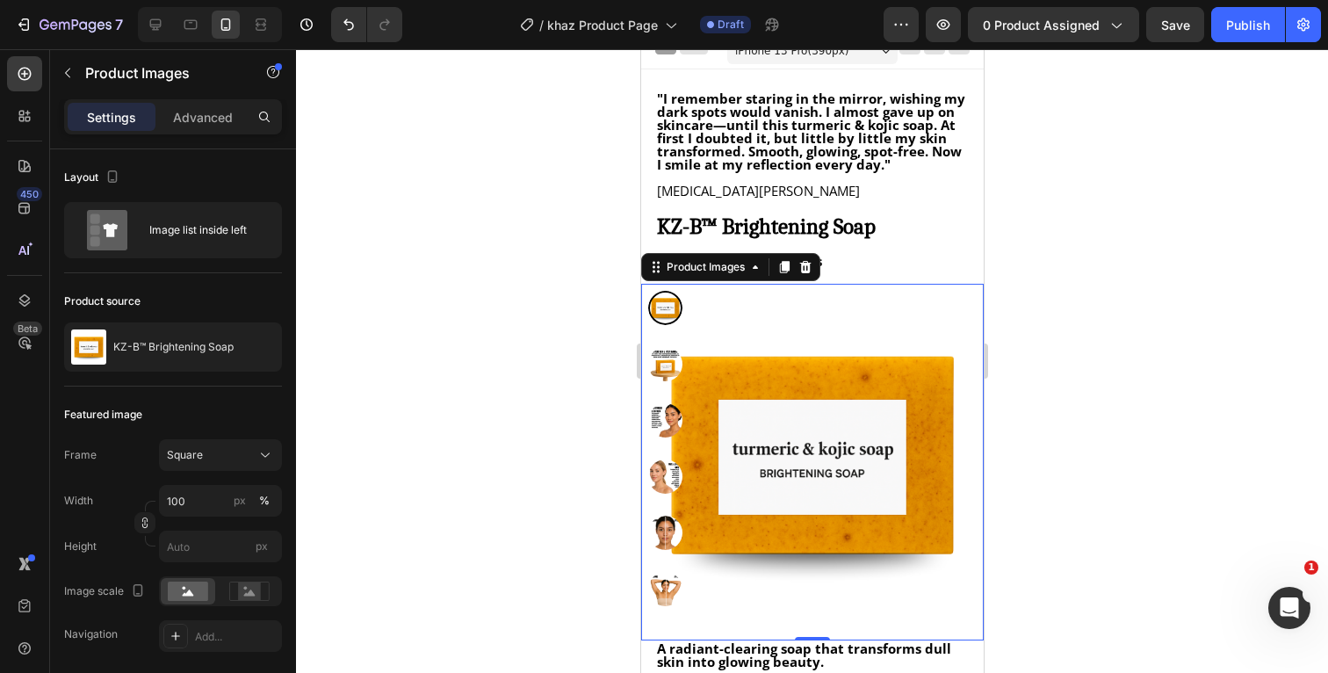
click at [1137, 381] on div at bounding box center [812, 361] width 1032 height 624
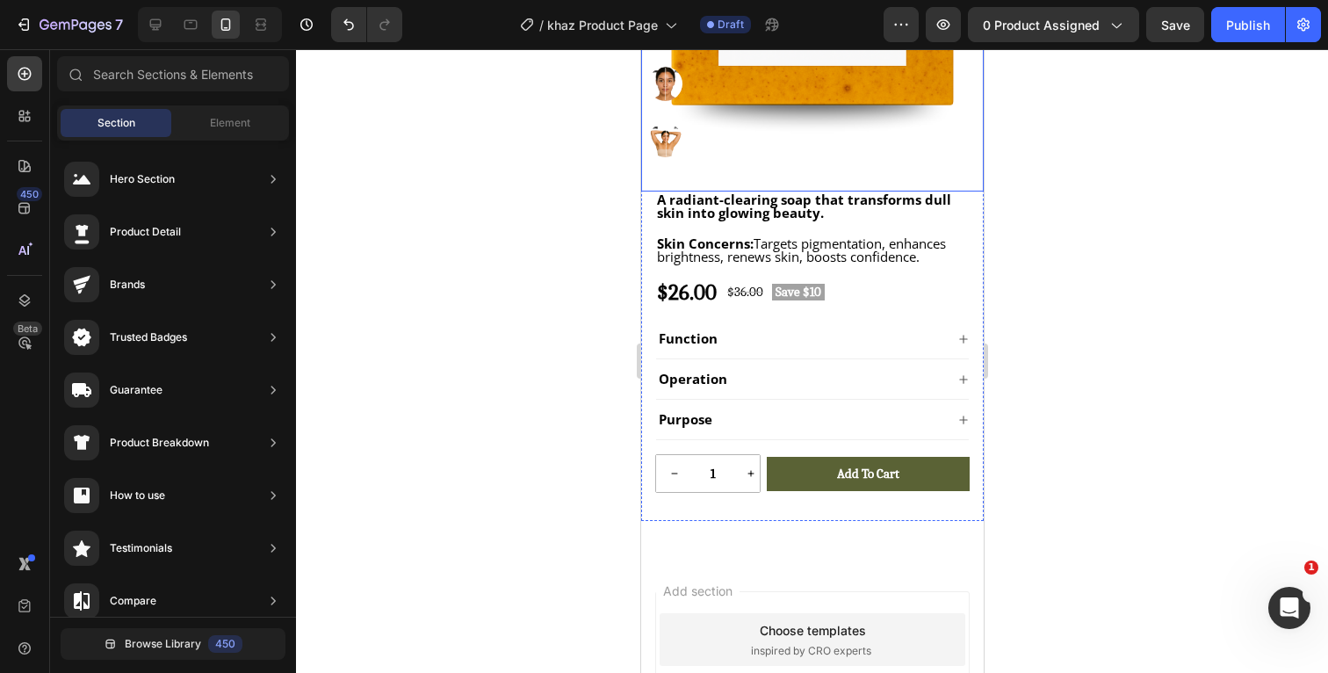
scroll to position [452, 0]
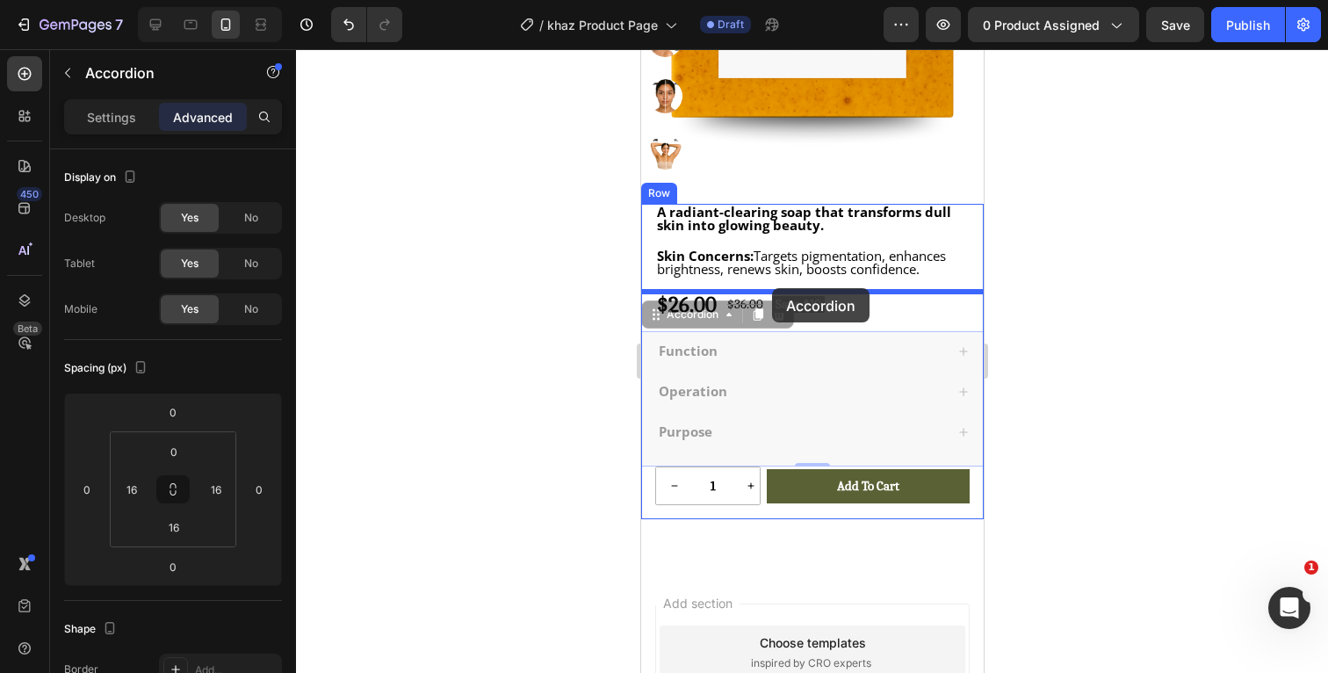
drag, startPoint x: 765, startPoint y: 342, endPoint x: 771, endPoint y: 288, distance: 53.9
click at [771, 288] on div "iPhone 13 Pro ( 390 px) iPhone 13 Mini iPhone 13 Pro iPhone 11 Pro Max iPhone 1…" at bounding box center [811, 269] width 343 height 1344
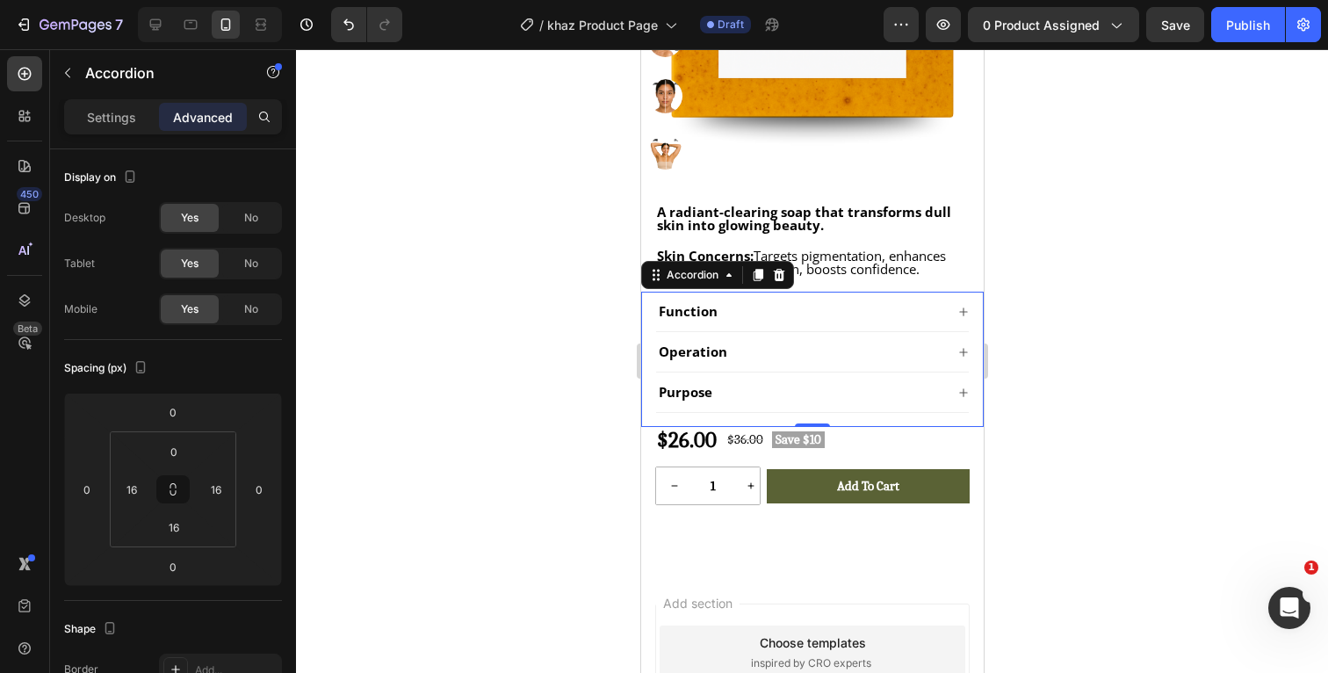
click at [1174, 273] on div at bounding box center [812, 361] width 1032 height 624
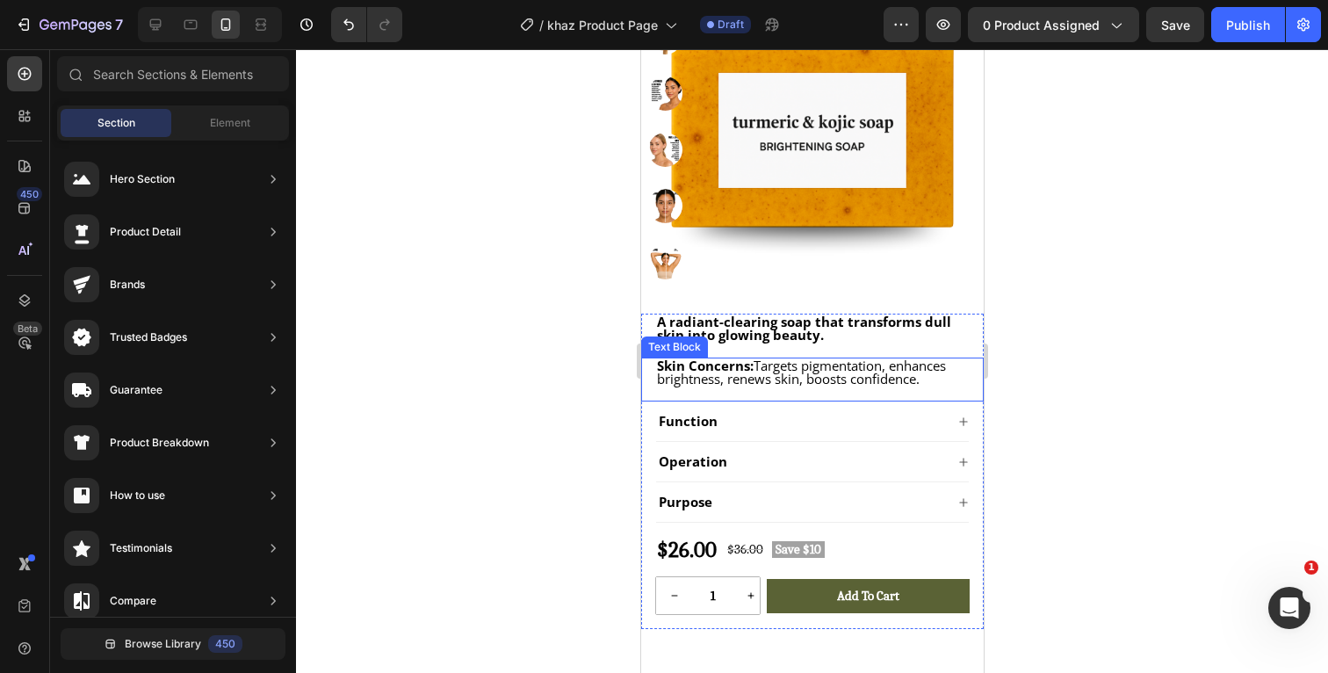
scroll to position [372, 0]
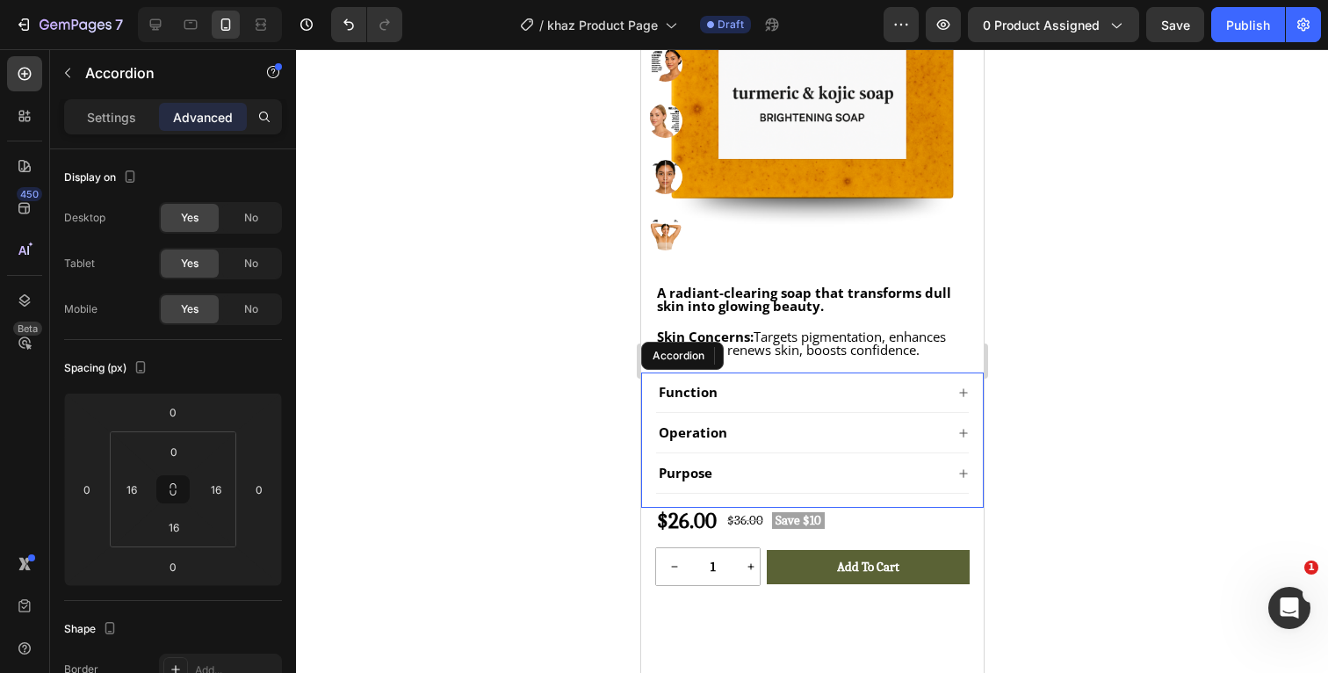
drag, startPoint x: 943, startPoint y: 387, endPoint x: 1148, endPoint y: 269, distance: 236.1
click at [943, 387] on div "Function" at bounding box center [811, 392] width 313 height 40
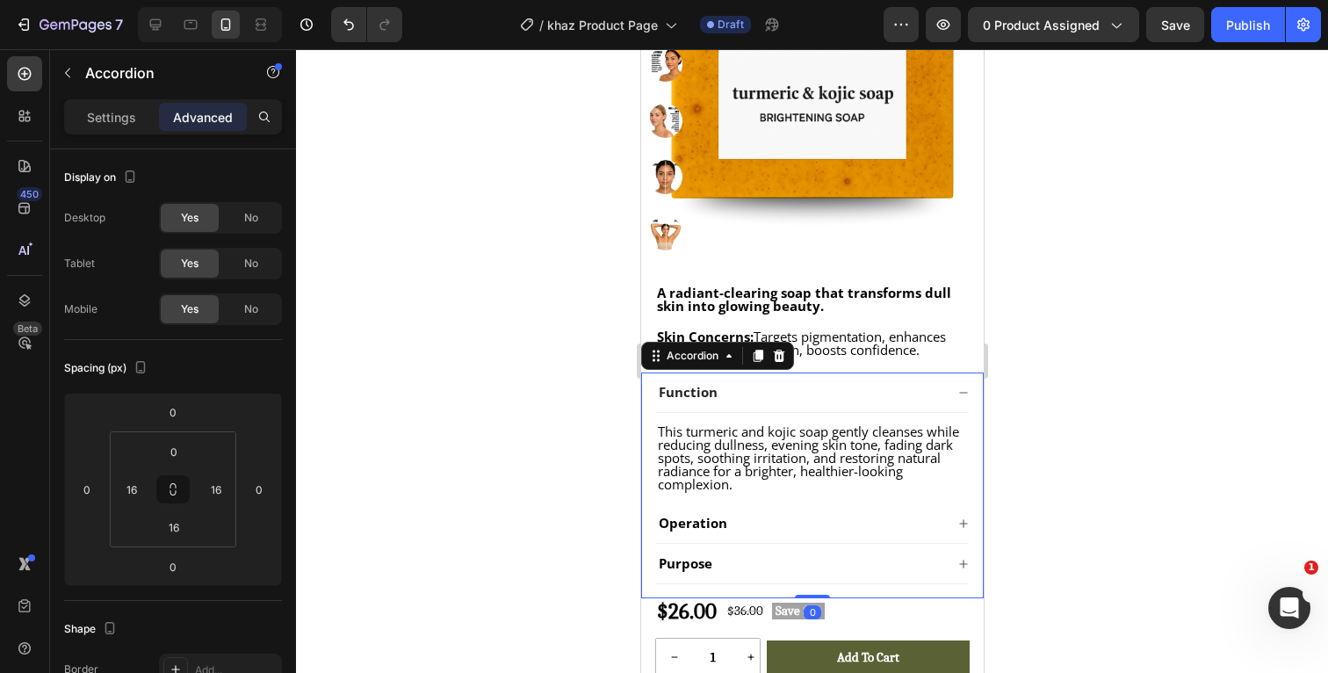
click at [1068, 488] on div at bounding box center [812, 361] width 1032 height 624
click at [963, 391] on icon at bounding box center [962, 392] width 11 height 11
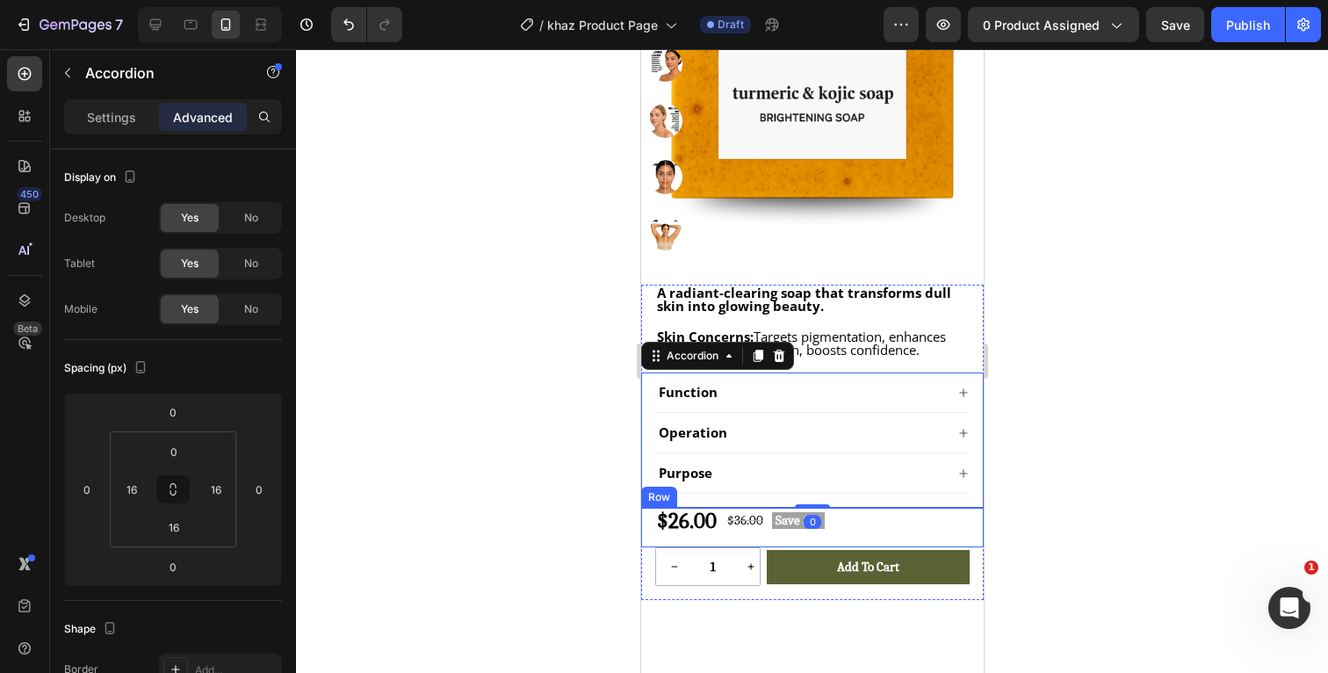
click at [860, 525] on div "$26.00 Product Price Product Price $36.00 Product Price Product Price Save $10 …" at bounding box center [811, 528] width 343 height 40
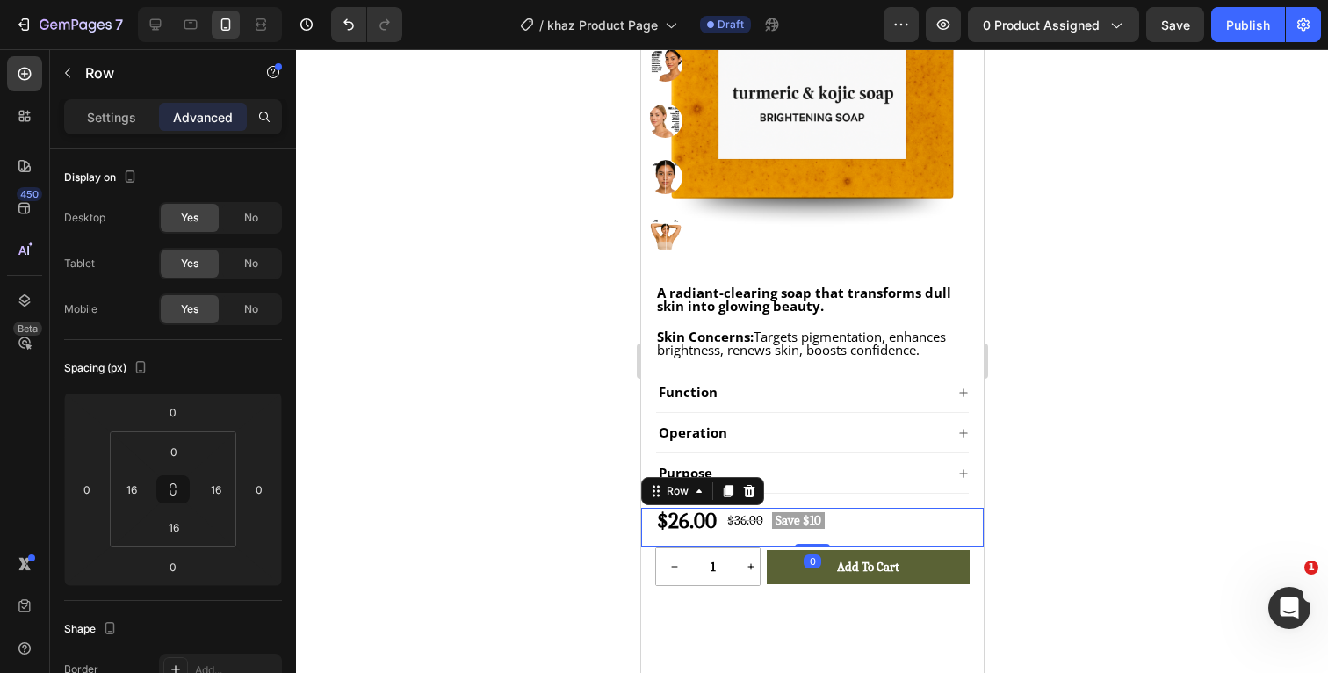
click at [1062, 510] on div at bounding box center [812, 361] width 1032 height 624
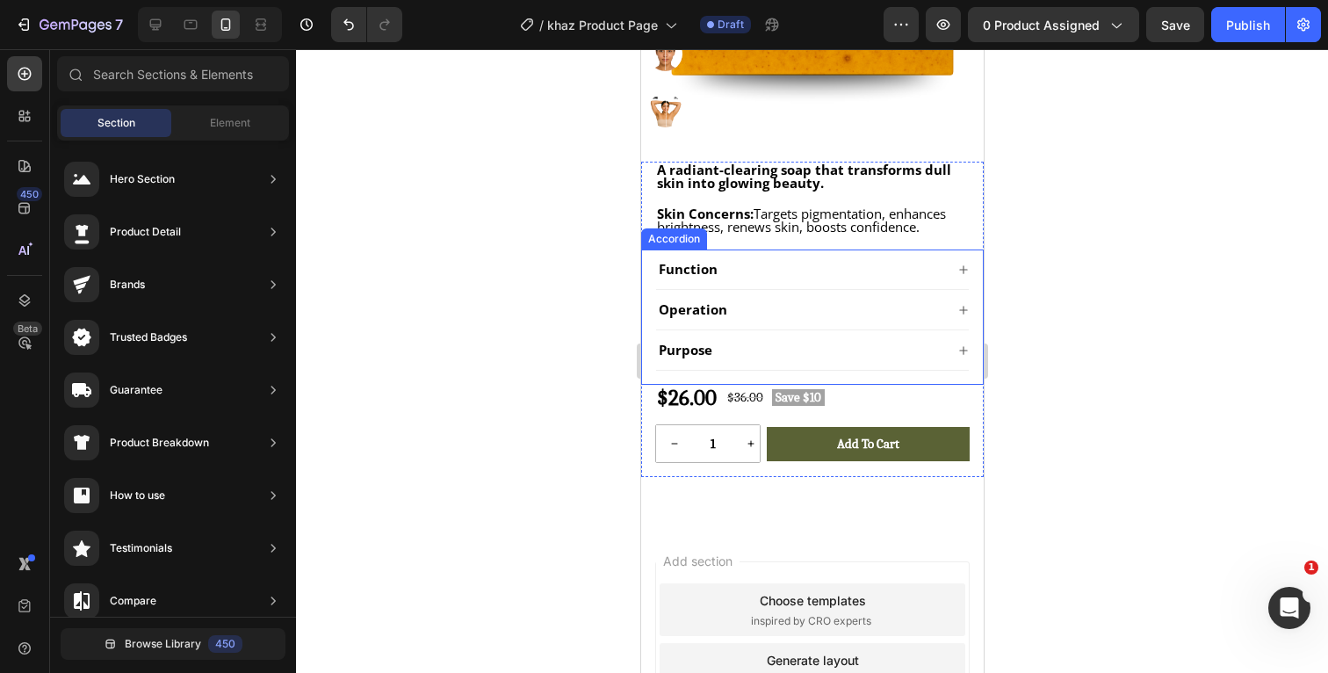
scroll to position [538, 0]
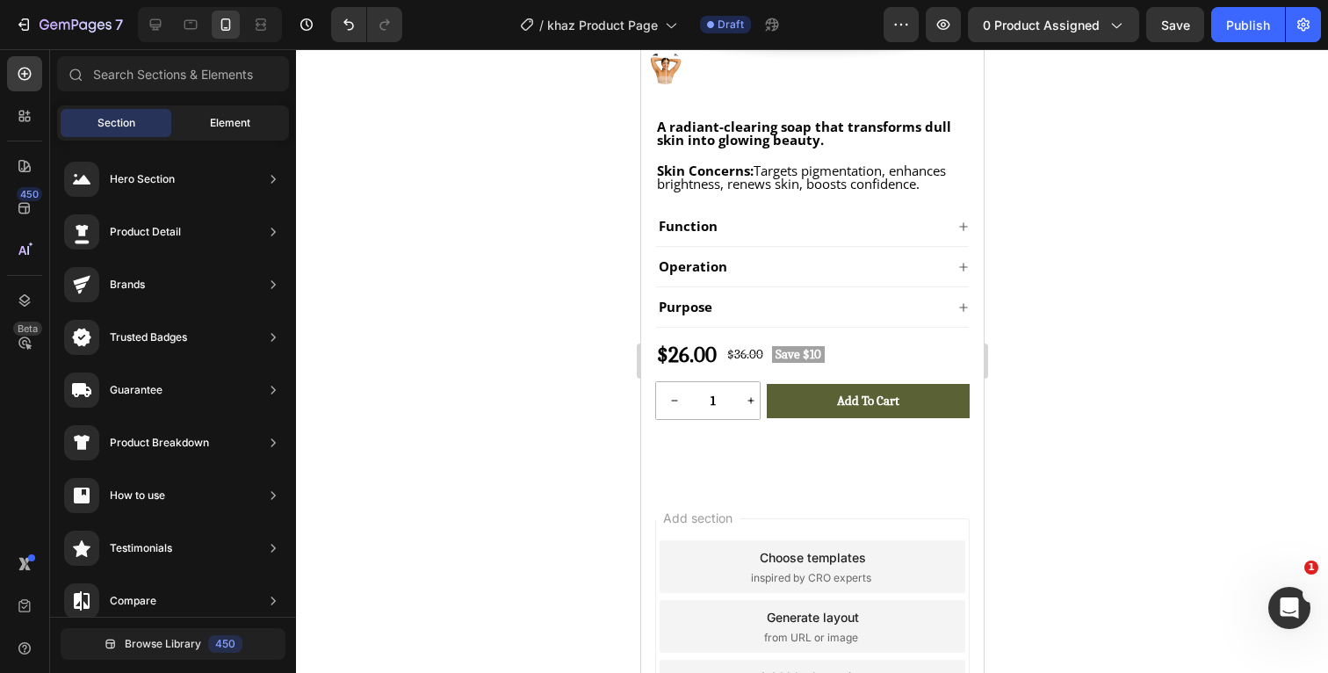
click at [251, 125] on div "Element" at bounding box center [230, 123] width 111 height 28
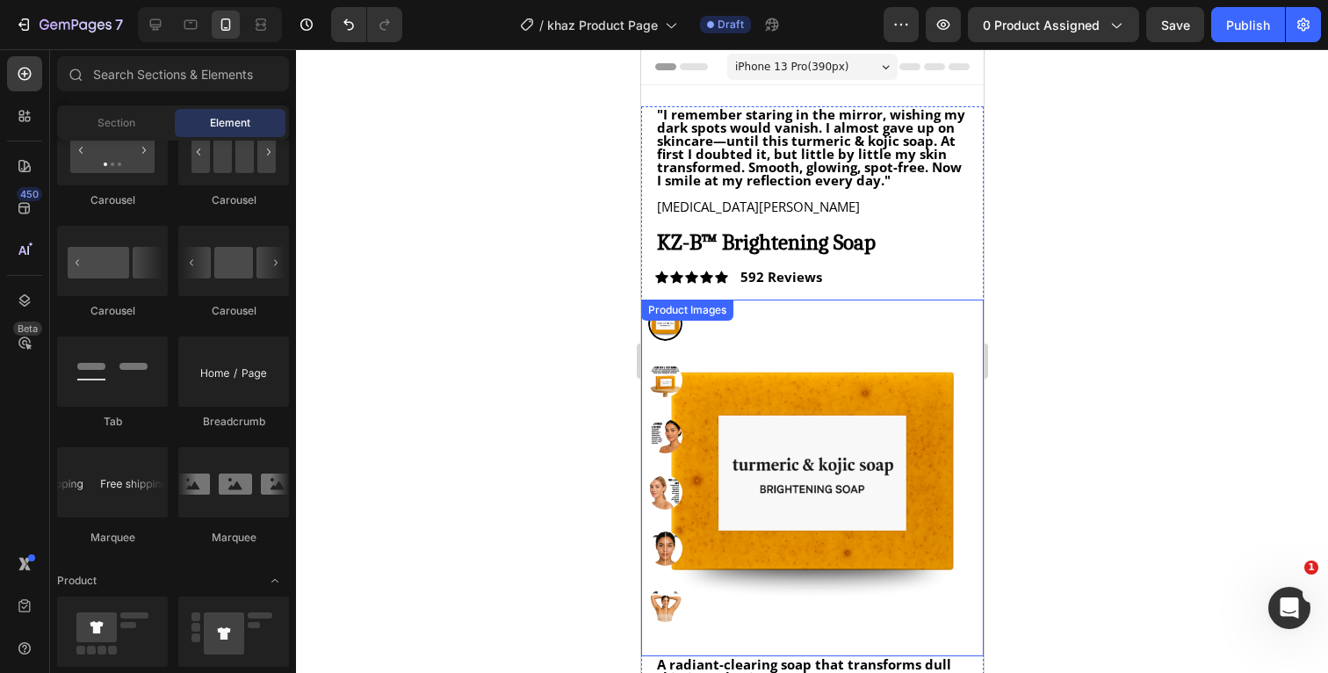
scroll to position [0, 0]
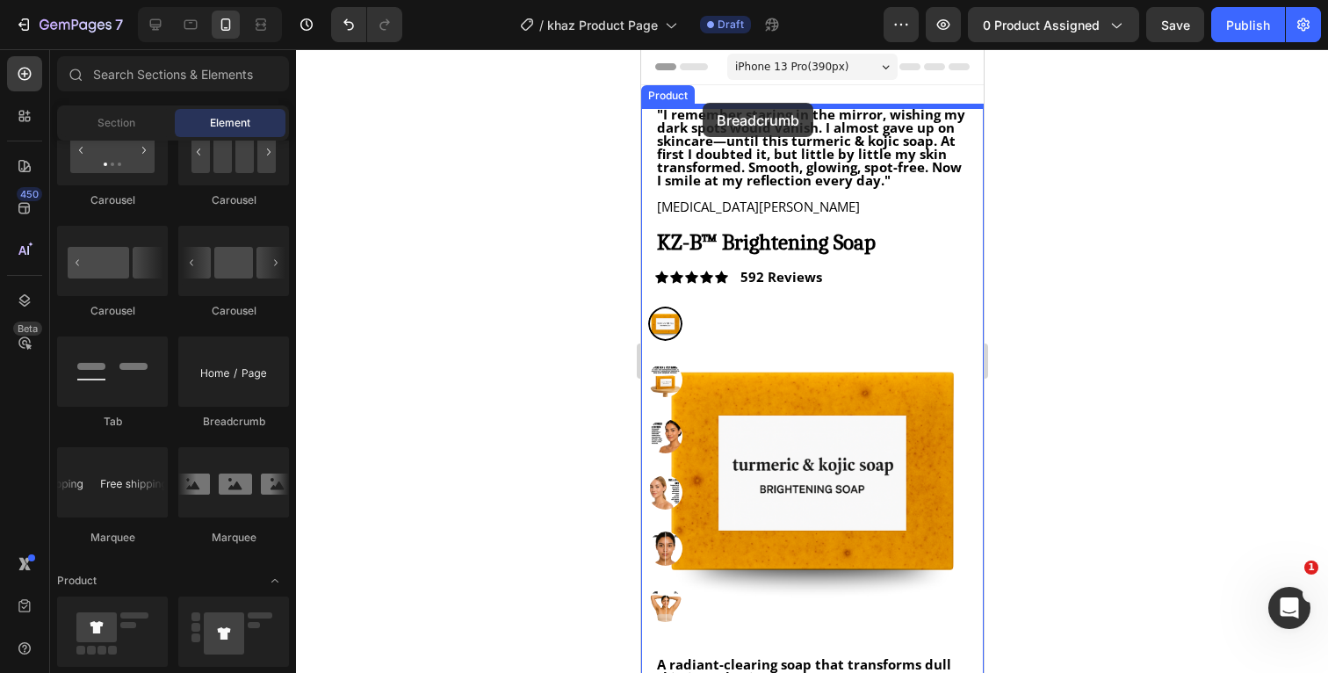
drag, startPoint x: 873, startPoint y: 423, endPoint x: 702, endPoint y: 104, distance: 362.7
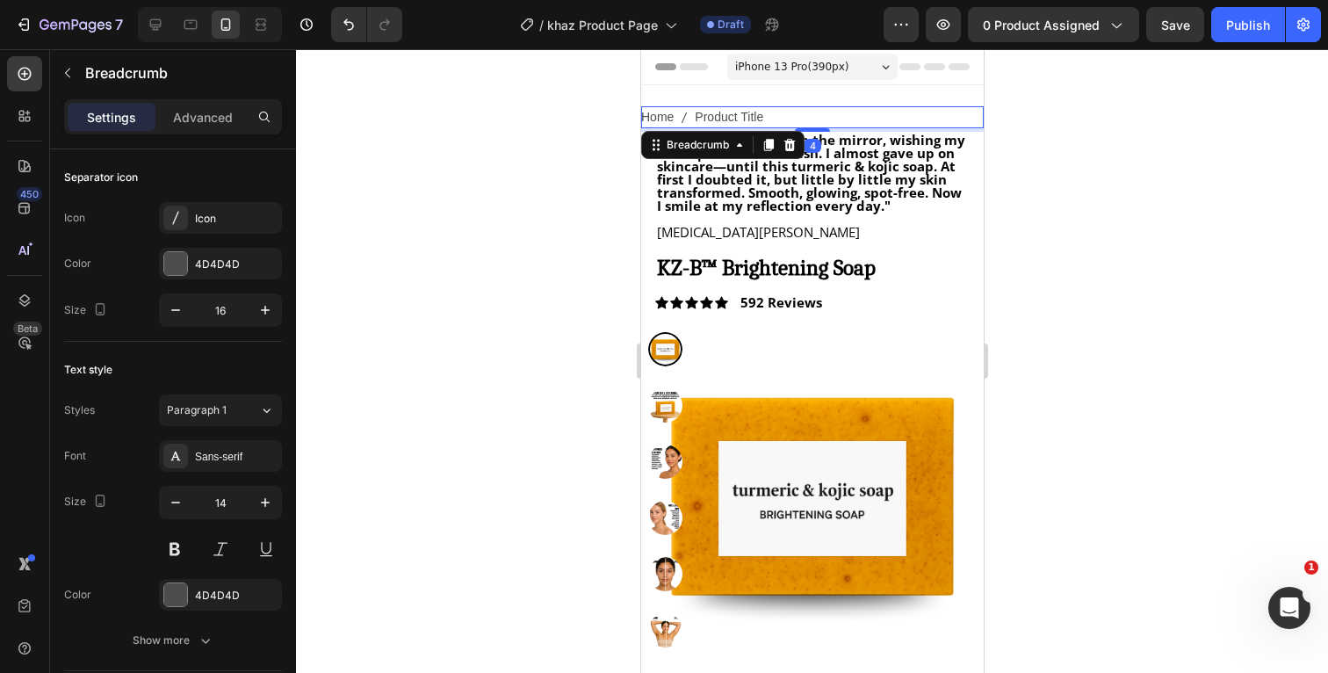
click at [1134, 216] on div at bounding box center [812, 361] width 1032 height 624
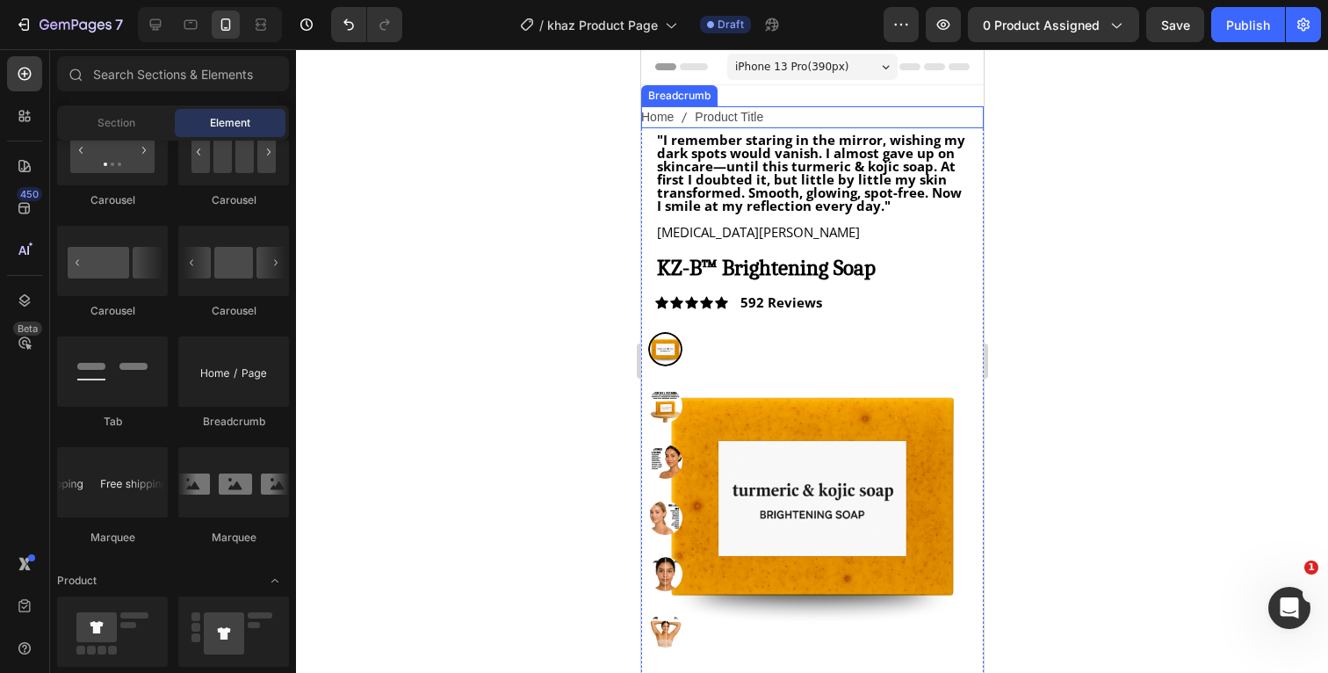
click at [777, 113] on nav "Home Product Title" at bounding box center [811, 117] width 343 height 22
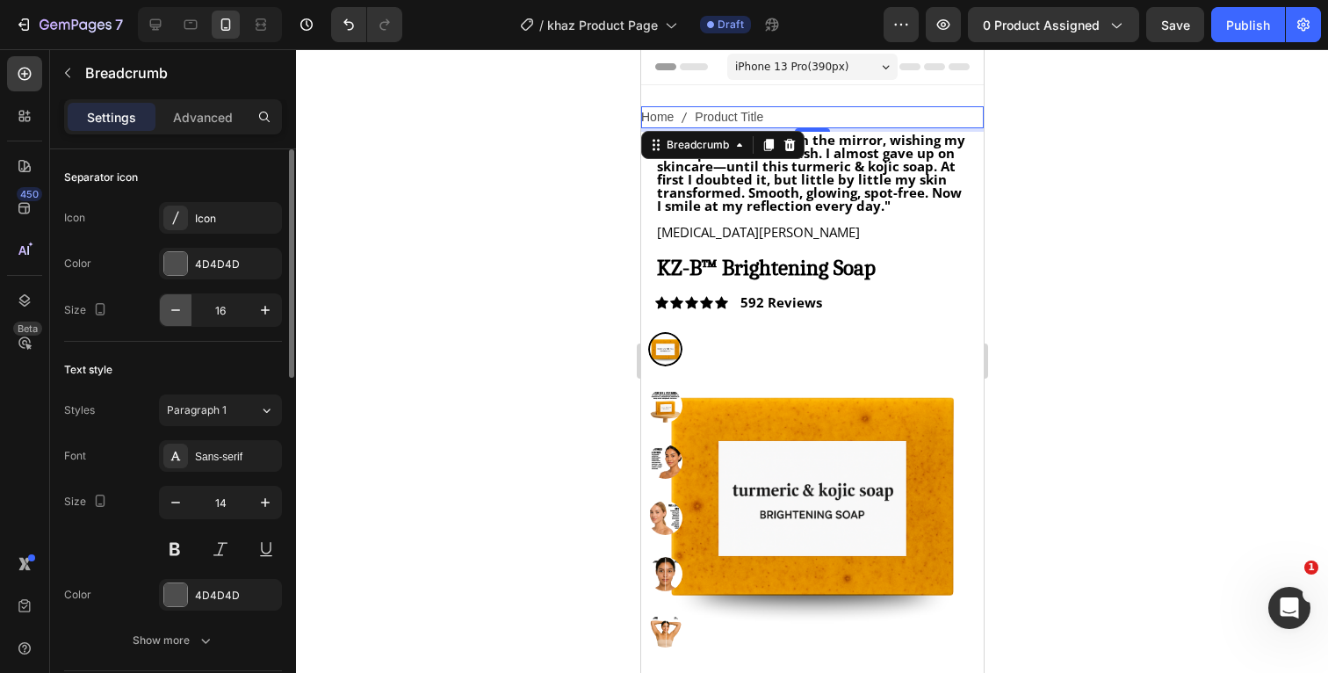
click at [175, 313] on icon "button" at bounding box center [176, 310] width 18 height 18
type input "15"
click at [170, 259] on div at bounding box center [175, 263] width 23 height 23
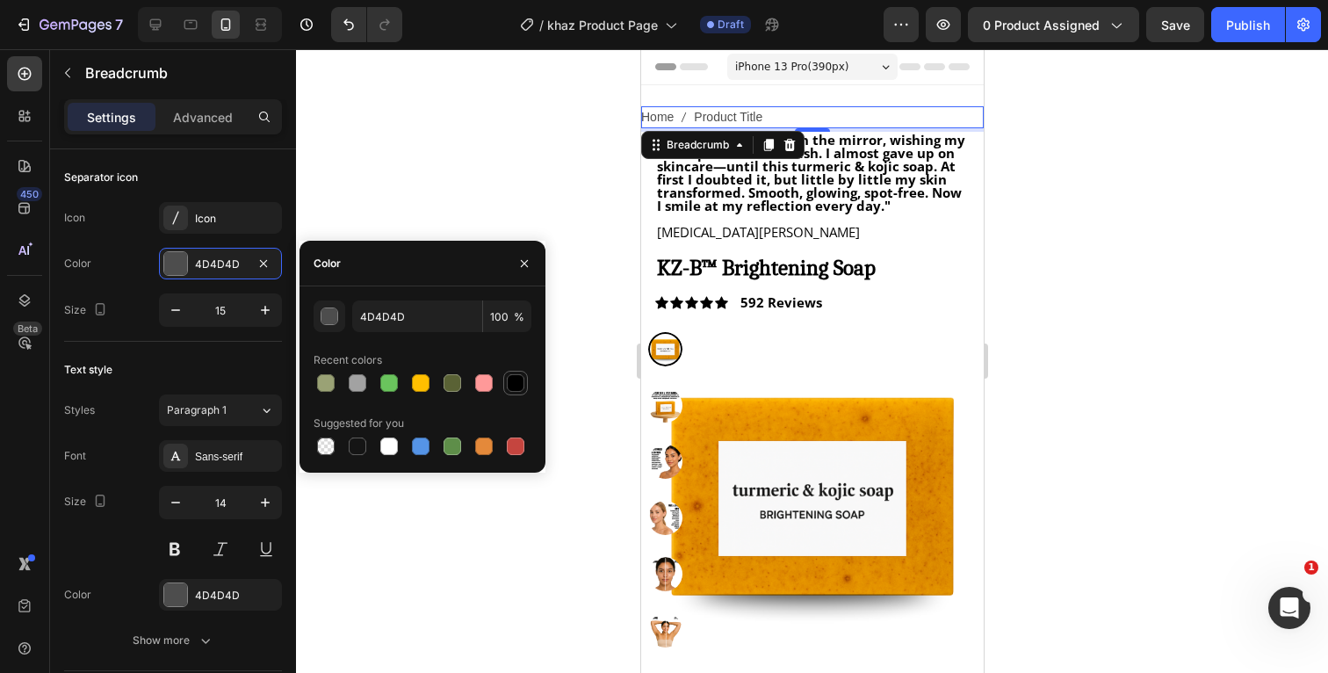
click at [517, 386] on div at bounding box center [516, 383] width 18 height 18
type input "000000"
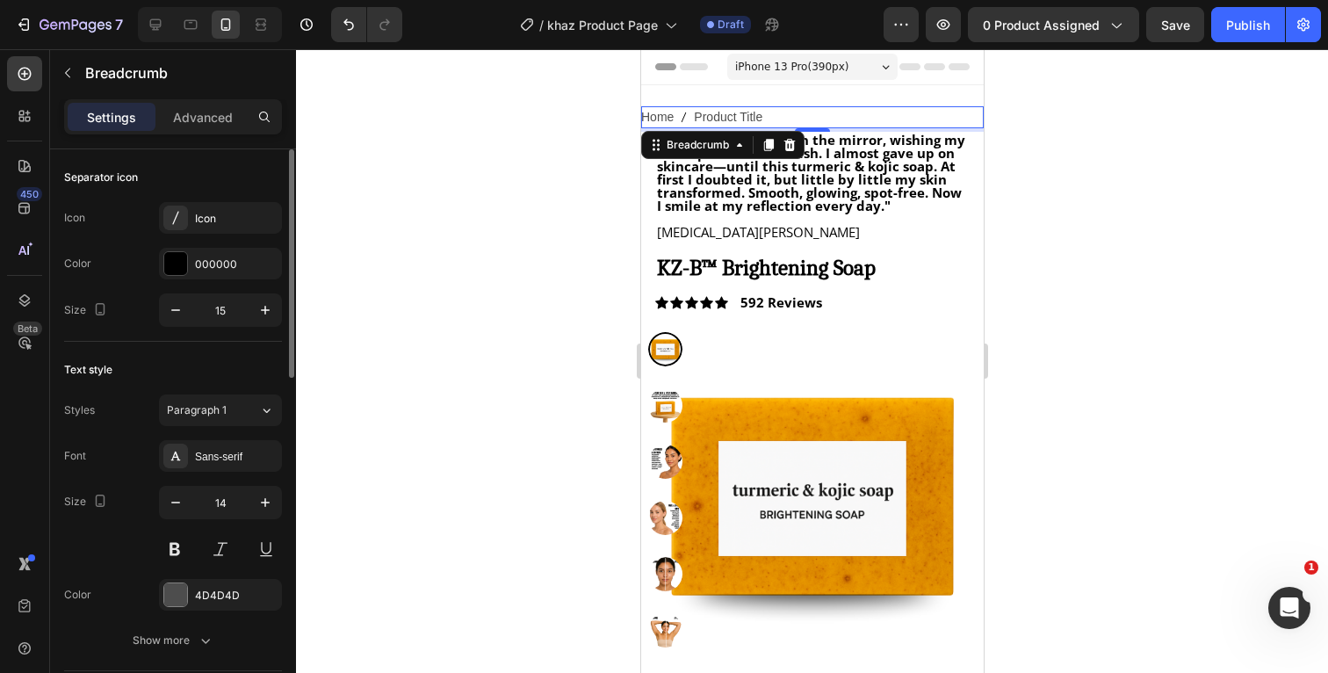
click at [127, 363] on div "Text style" at bounding box center [173, 370] width 218 height 28
click at [219, 449] on div "Sans-serif" at bounding box center [236, 457] width 83 height 16
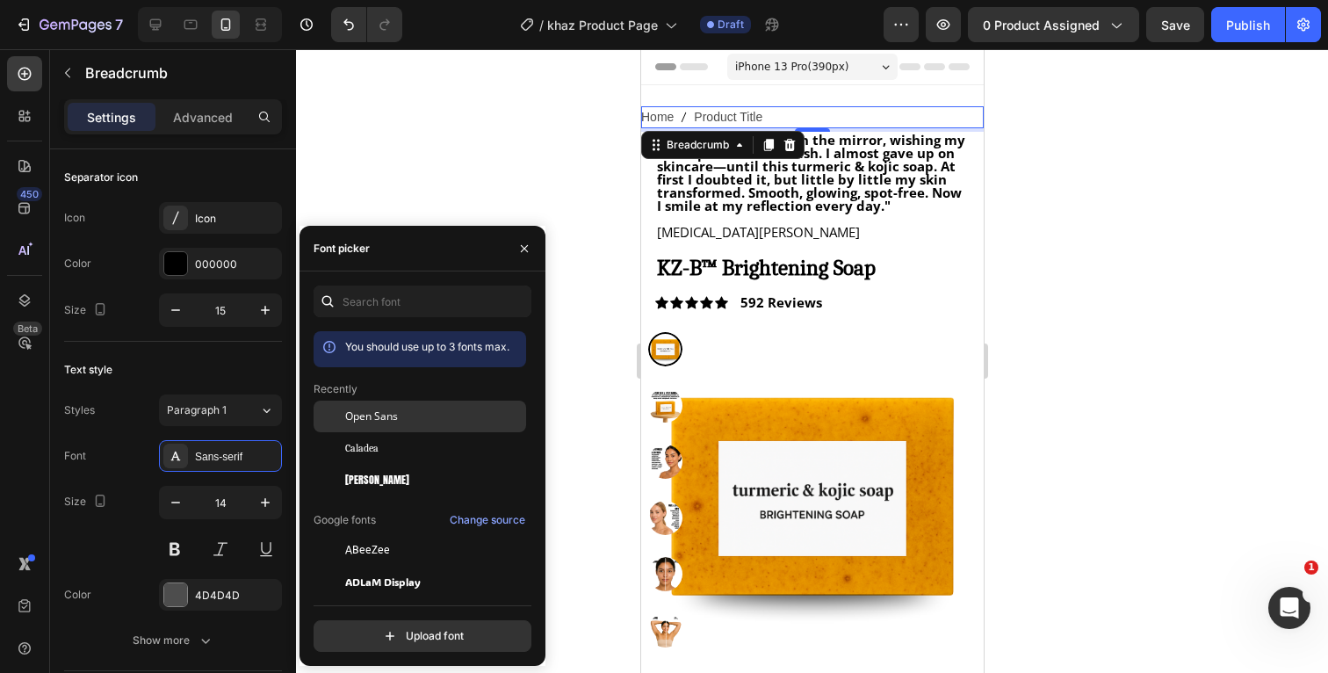
click at [398, 534] on div "Open Sans" at bounding box center [420, 550] width 213 height 32
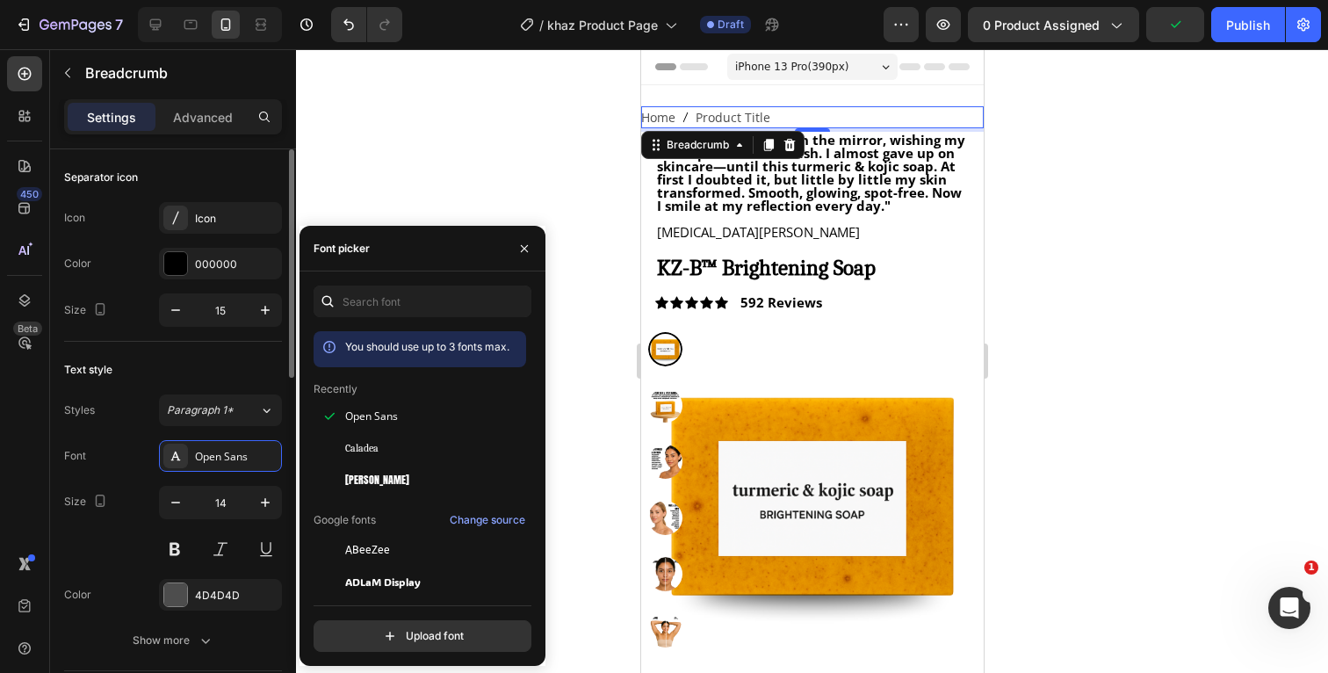
click at [148, 461] on div "Font Open Sans" at bounding box center [173, 456] width 218 height 32
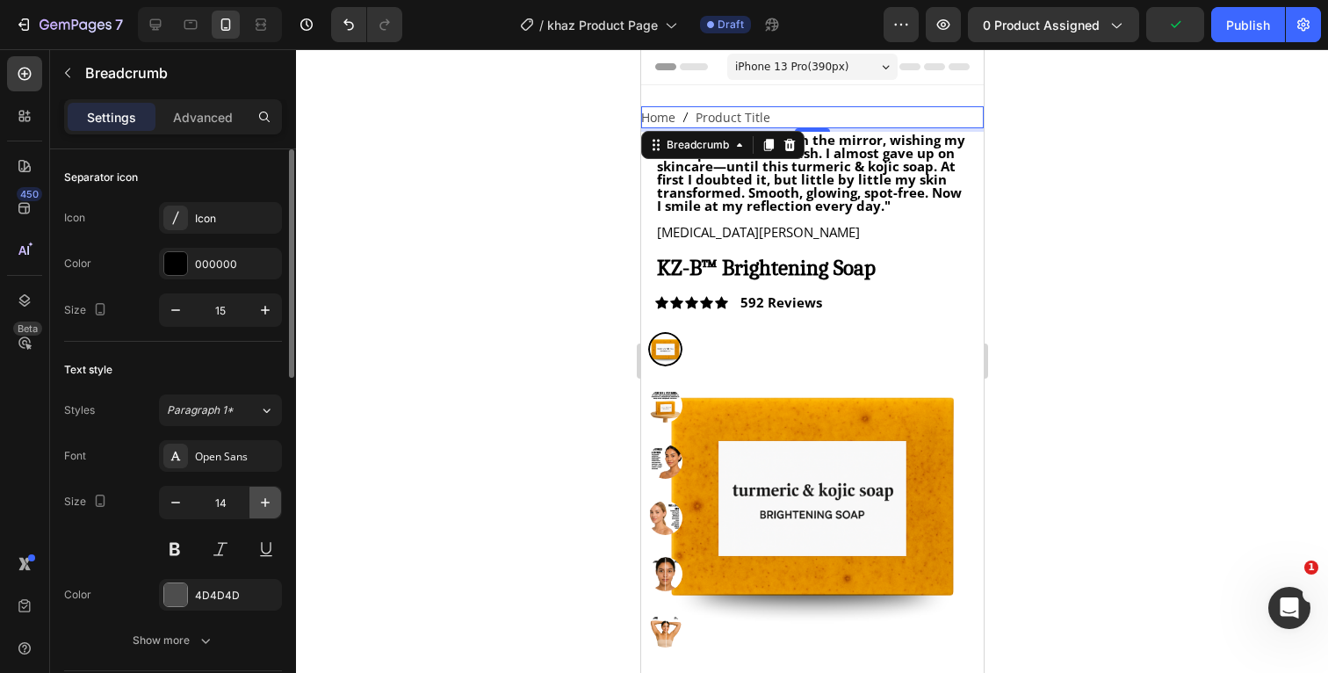
click at [269, 494] on icon "button" at bounding box center [266, 503] width 18 height 18
type input "15"
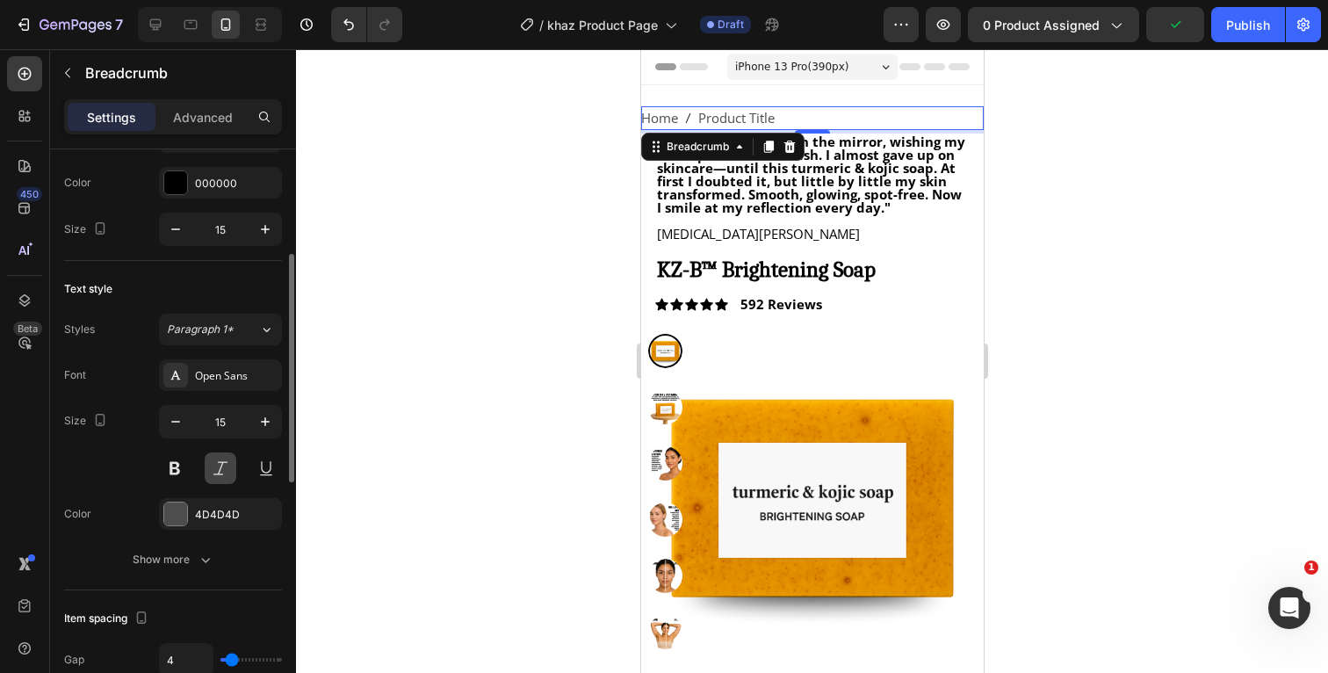
scroll to position [149, 0]
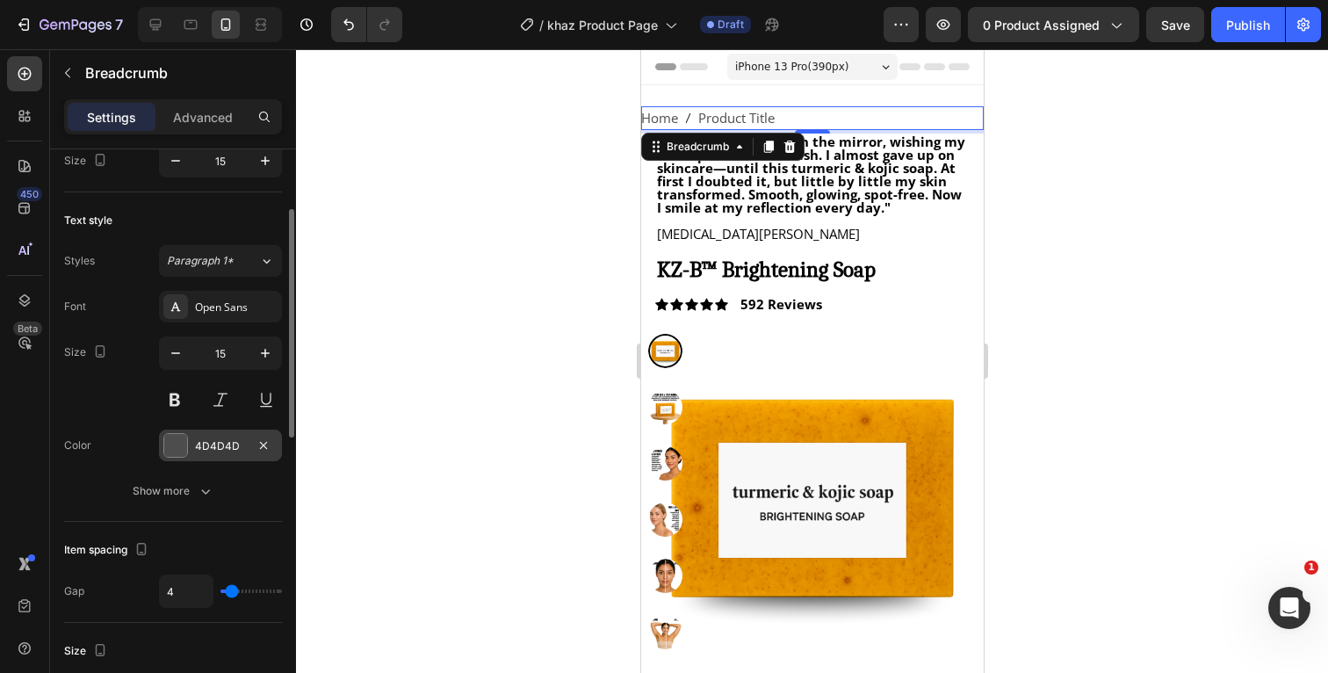
click at [178, 443] on div at bounding box center [175, 445] width 23 height 23
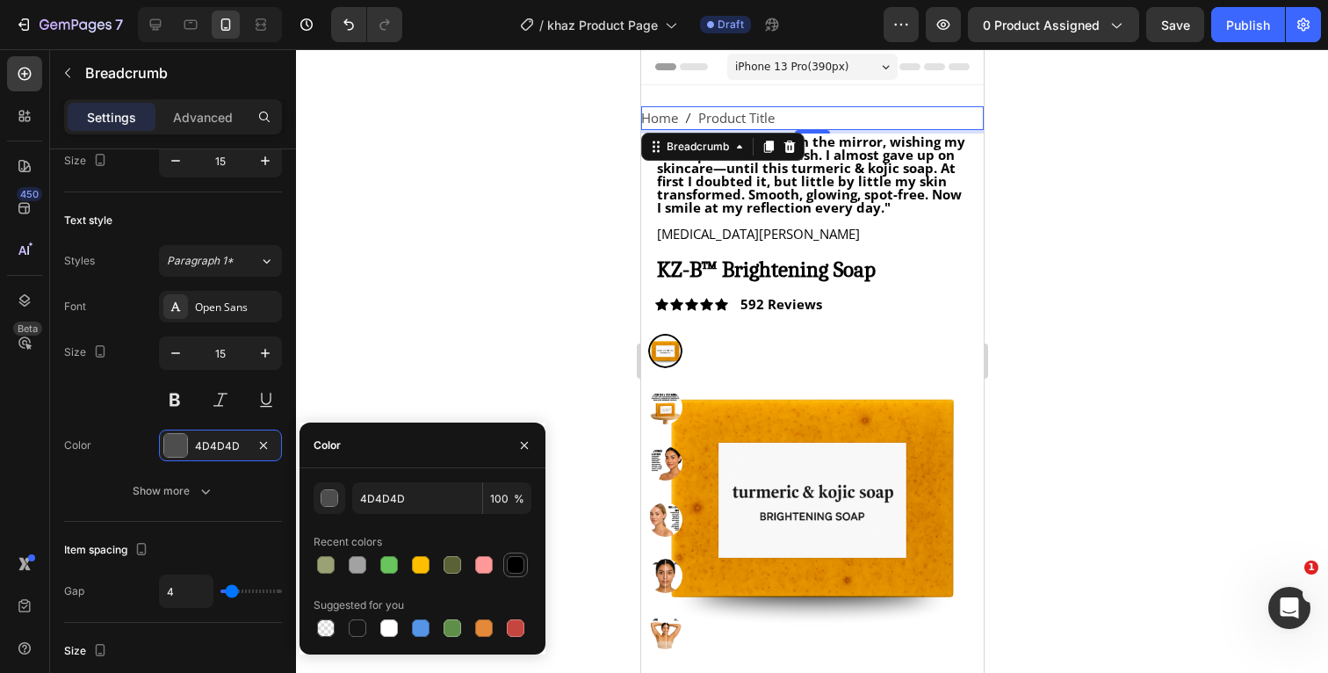
click at [516, 569] on div at bounding box center [516, 565] width 18 height 18
type input "000000"
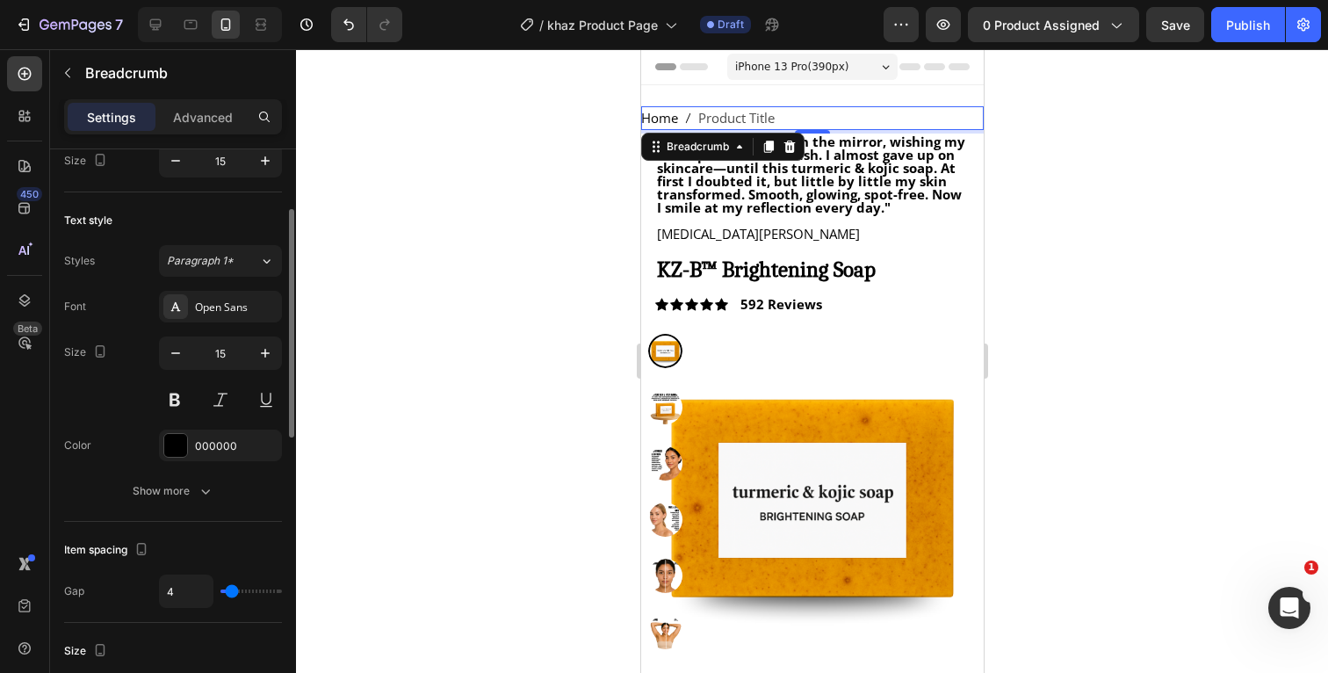
click at [110, 427] on div "Font Open Sans Size 15 Color 000000 Show more" at bounding box center [173, 399] width 218 height 216
click at [212, 493] on icon "button" at bounding box center [206, 491] width 18 height 18
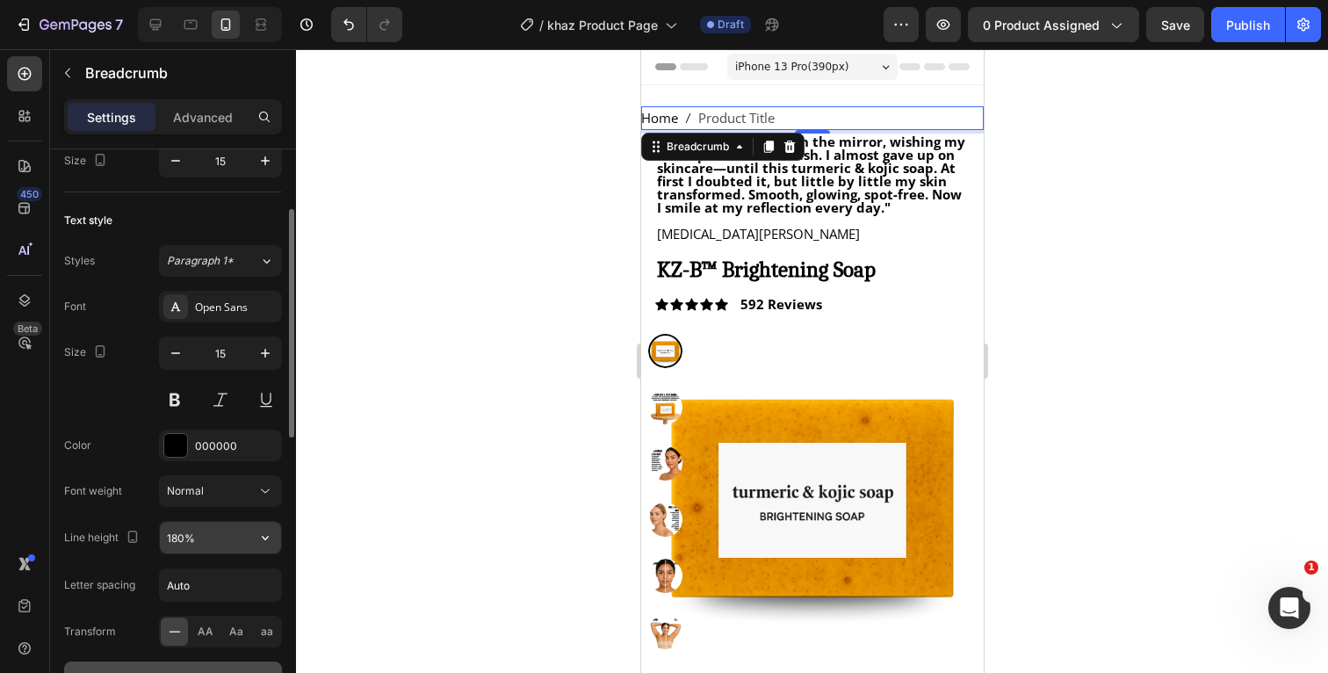
click at [197, 539] on input "180%" at bounding box center [220, 538] width 121 height 32
click at [271, 540] on icon "button" at bounding box center [266, 538] width 18 height 18
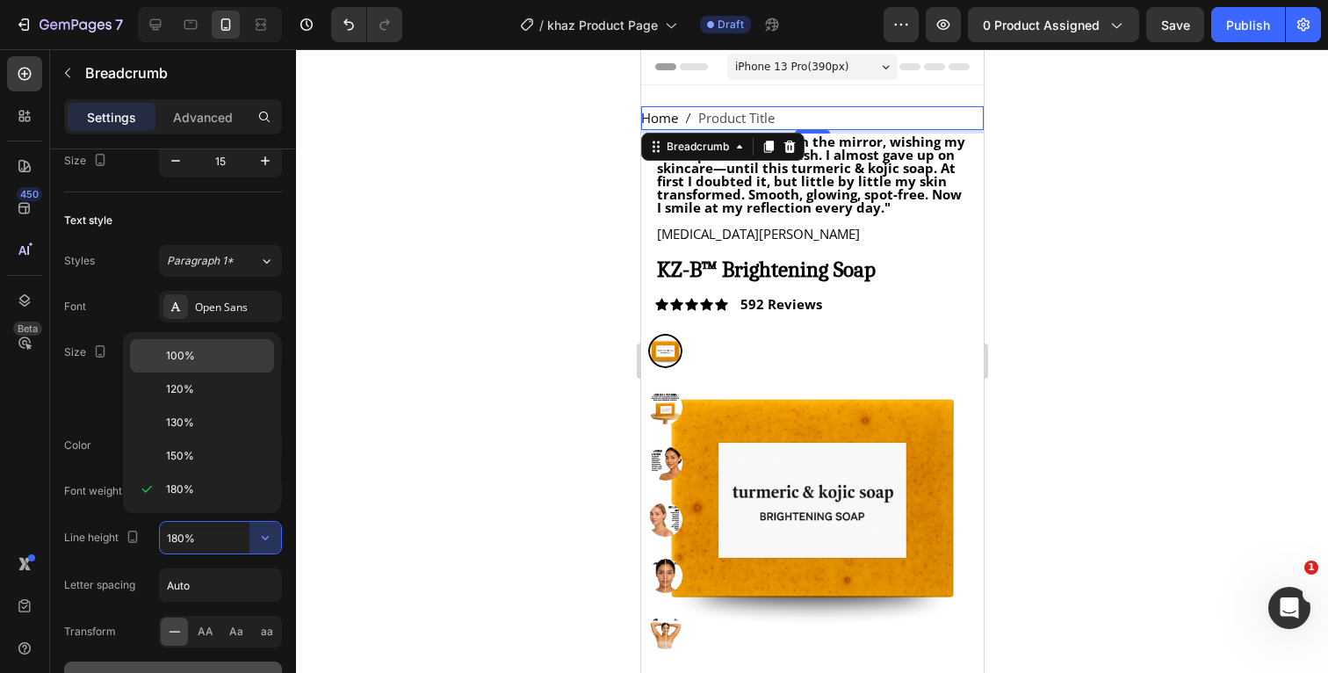
click at [213, 357] on p "100%" at bounding box center [216, 356] width 100 height 16
type input "100%"
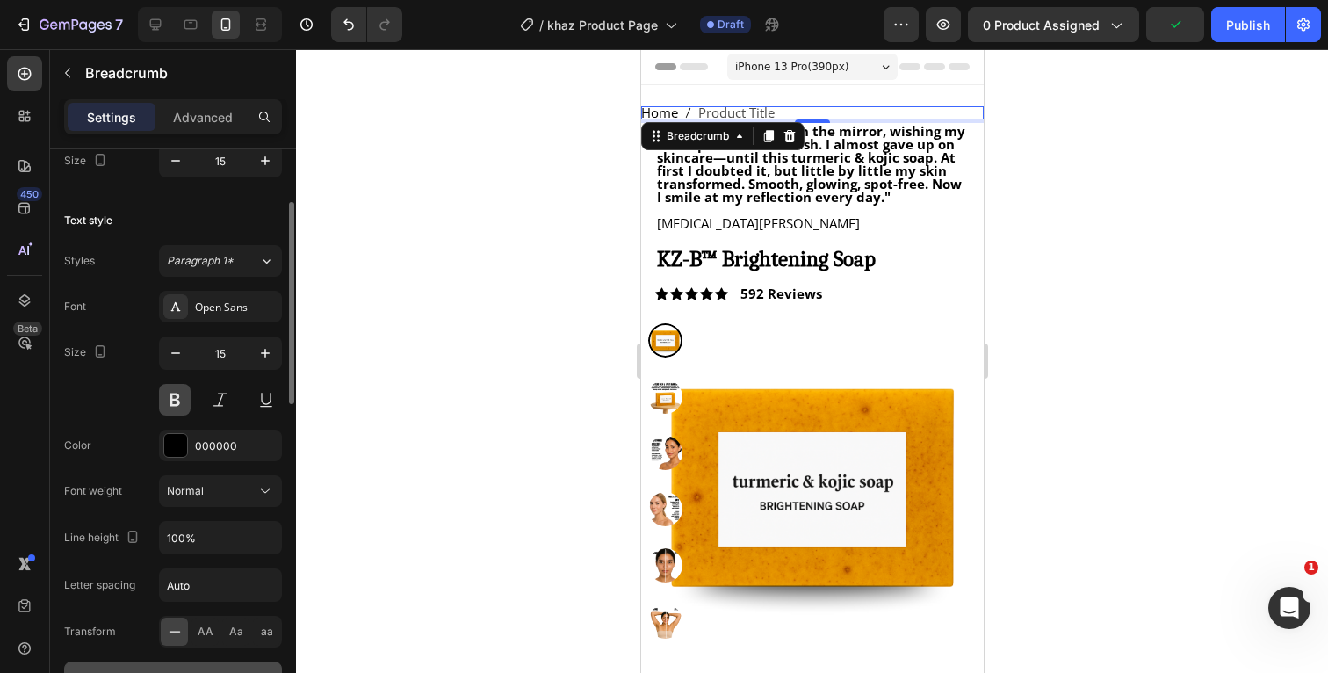
click at [177, 394] on button at bounding box center [175, 400] width 32 height 32
click at [122, 396] on div "Size 15" at bounding box center [173, 375] width 218 height 79
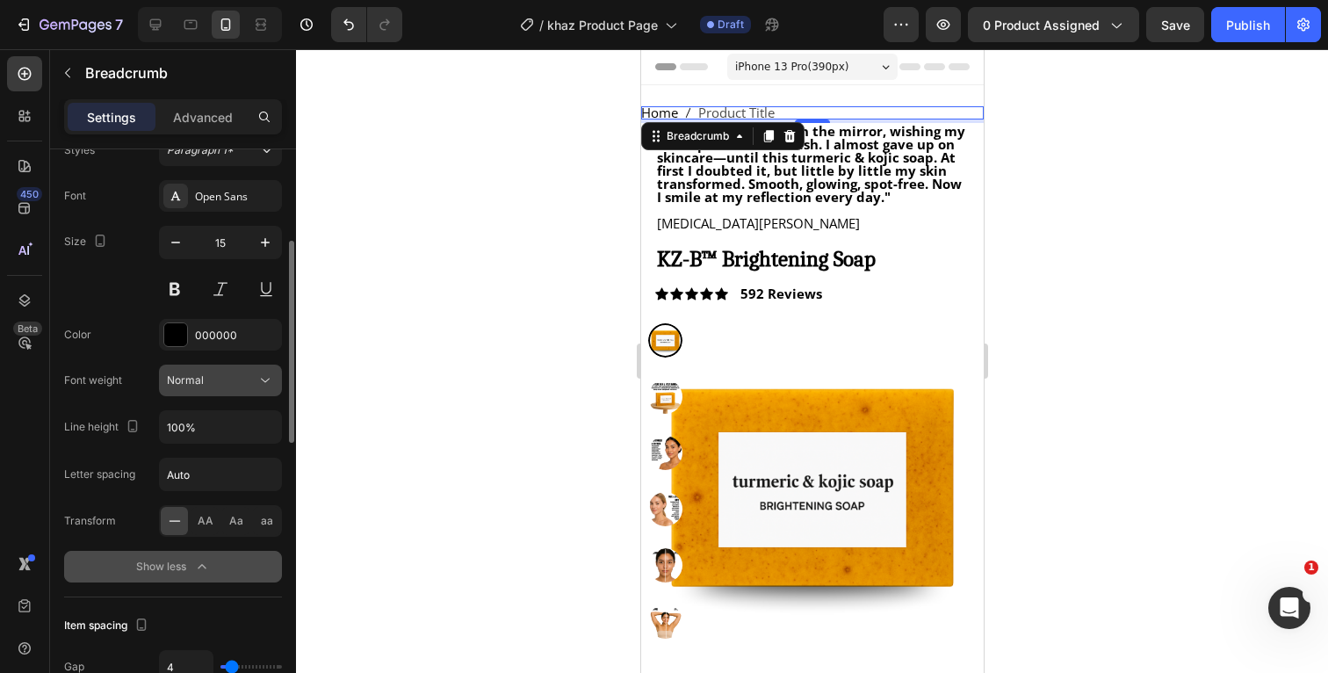
scroll to position [268, 0]
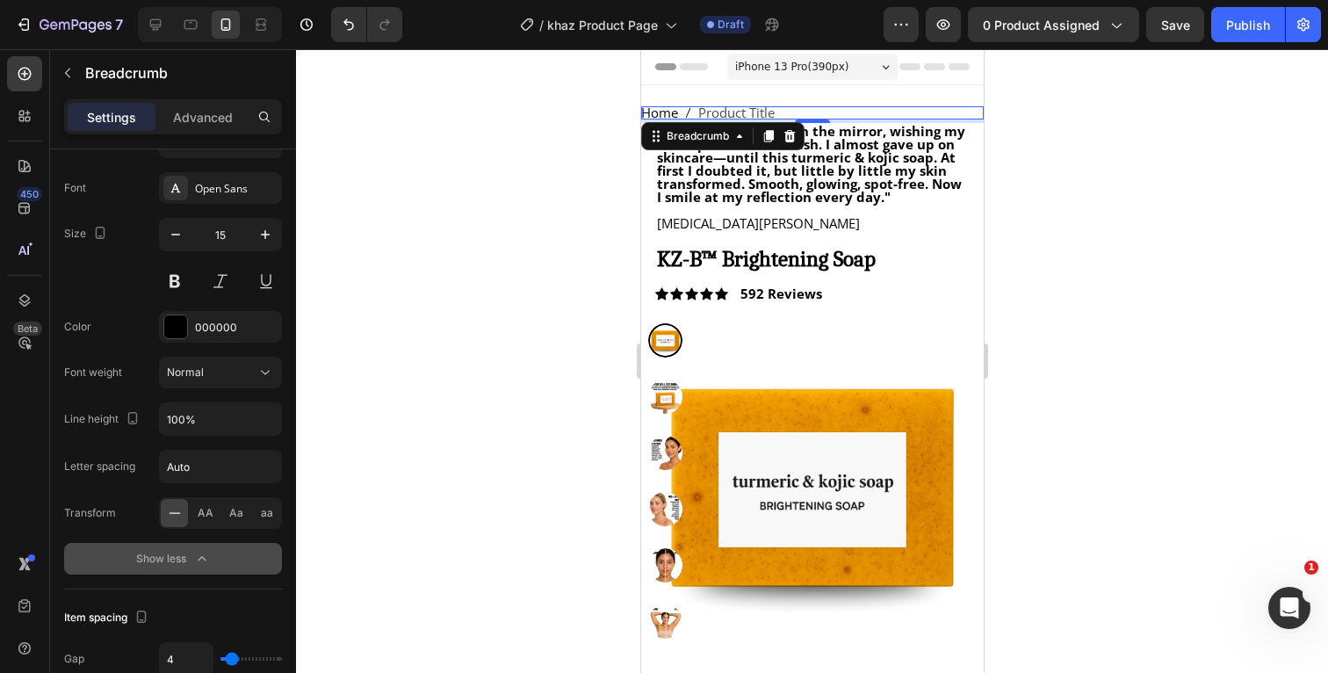
click at [197, 553] on icon "button" at bounding box center [202, 559] width 18 height 18
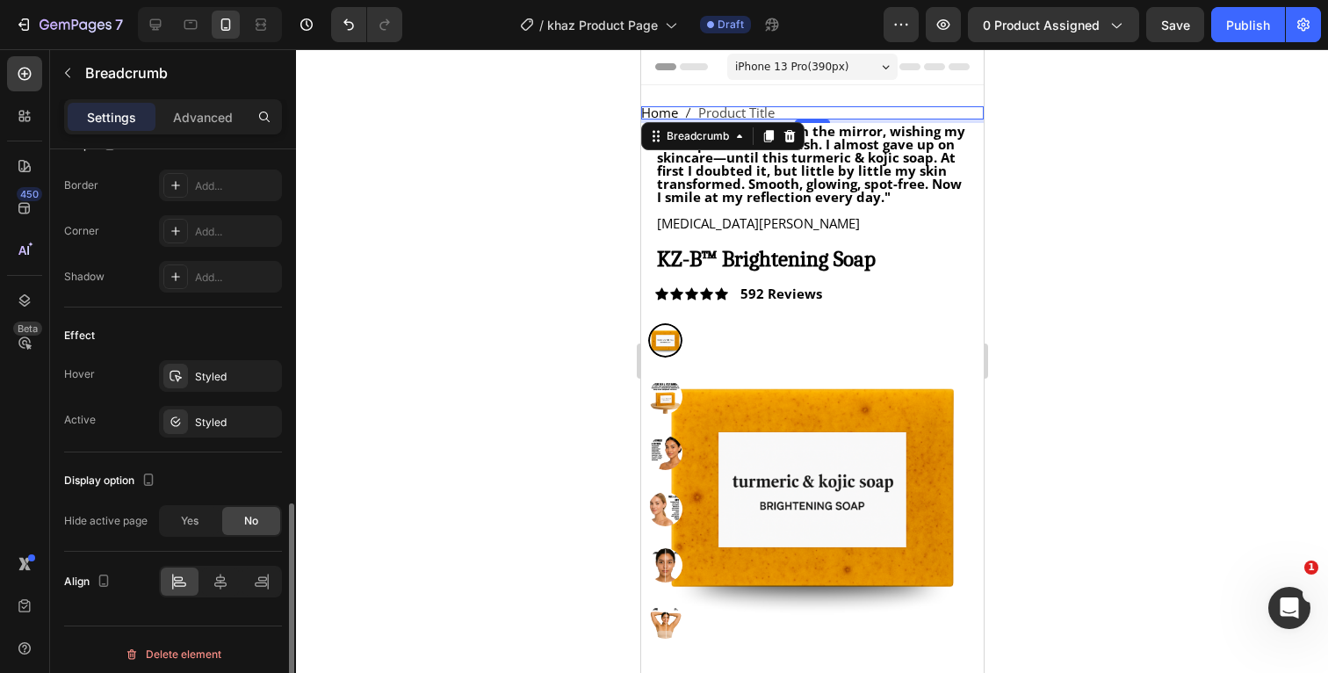
scroll to position [863, 0]
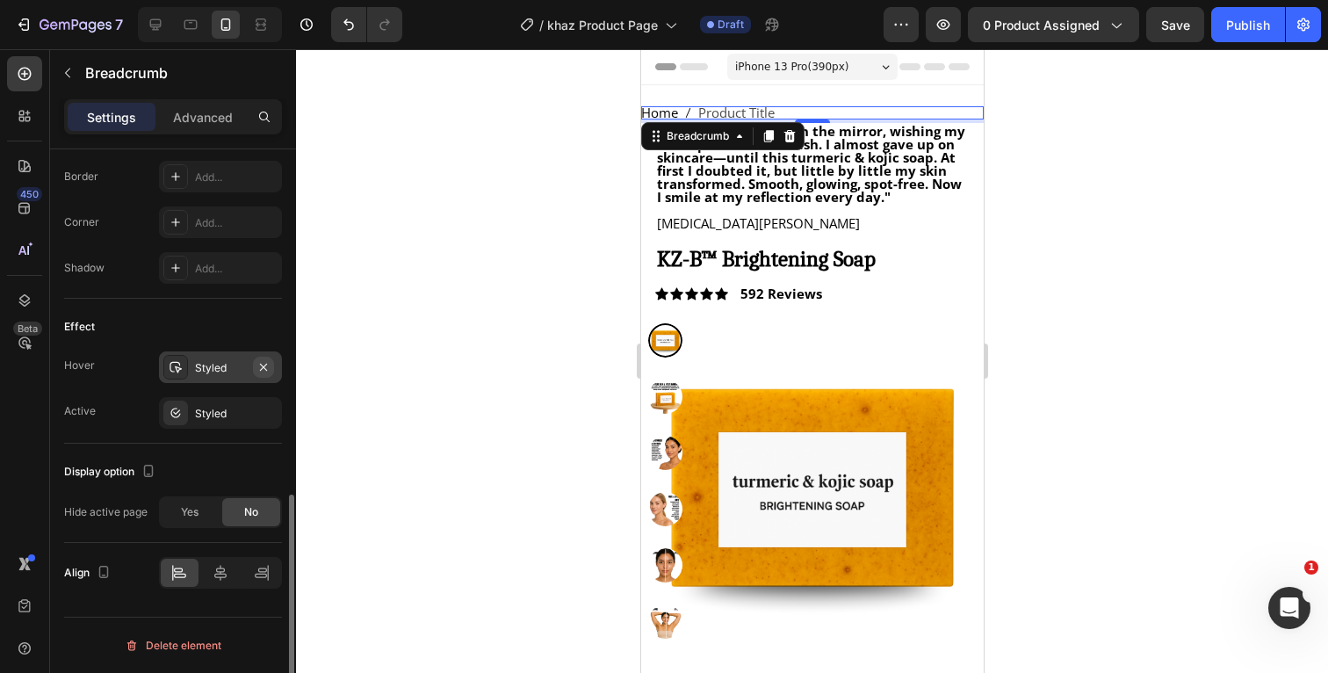
click at [264, 365] on icon "button" at bounding box center [264, 367] width 14 height 14
click at [268, 409] on icon "button" at bounding box center [264, 413] width 14 height 14
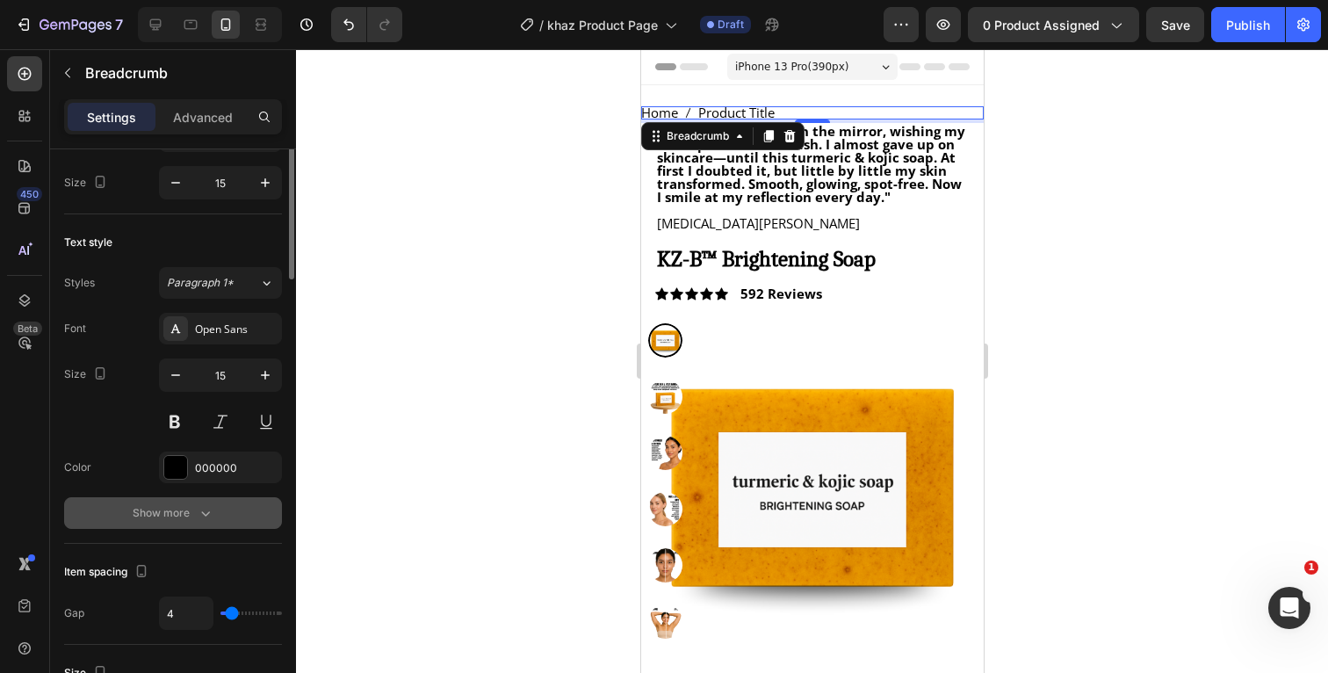
scroll to position [0, 0]
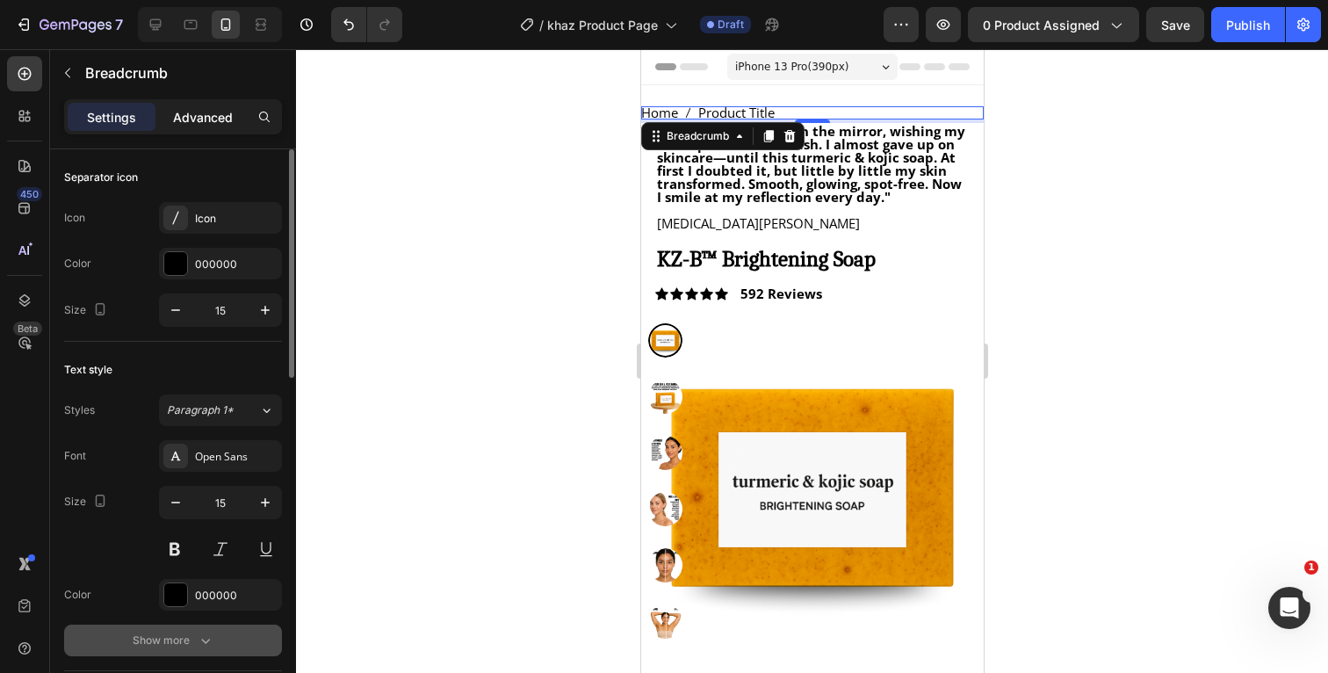
click at [228, 118] on p "Advanced" at bounding box center [203, 117] width 60 height 18
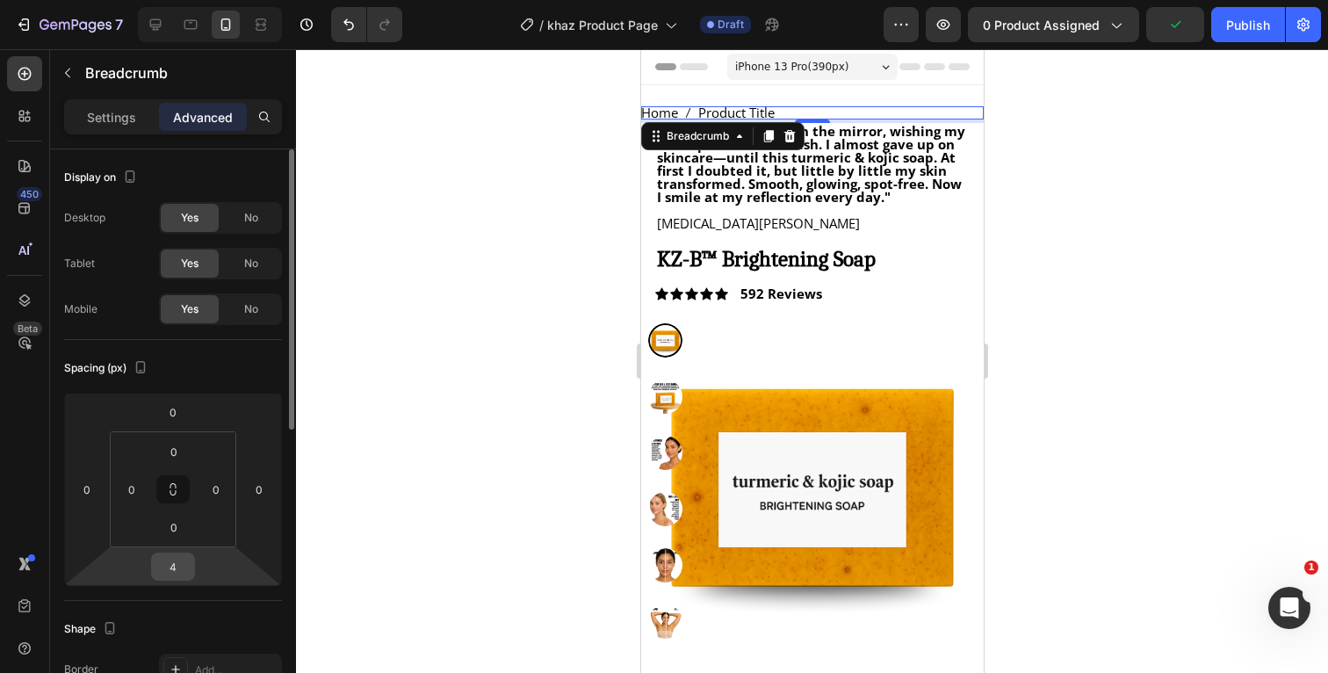
click at [185, 556] on input "4" at bounding box center [172, 566] width 35 height 26
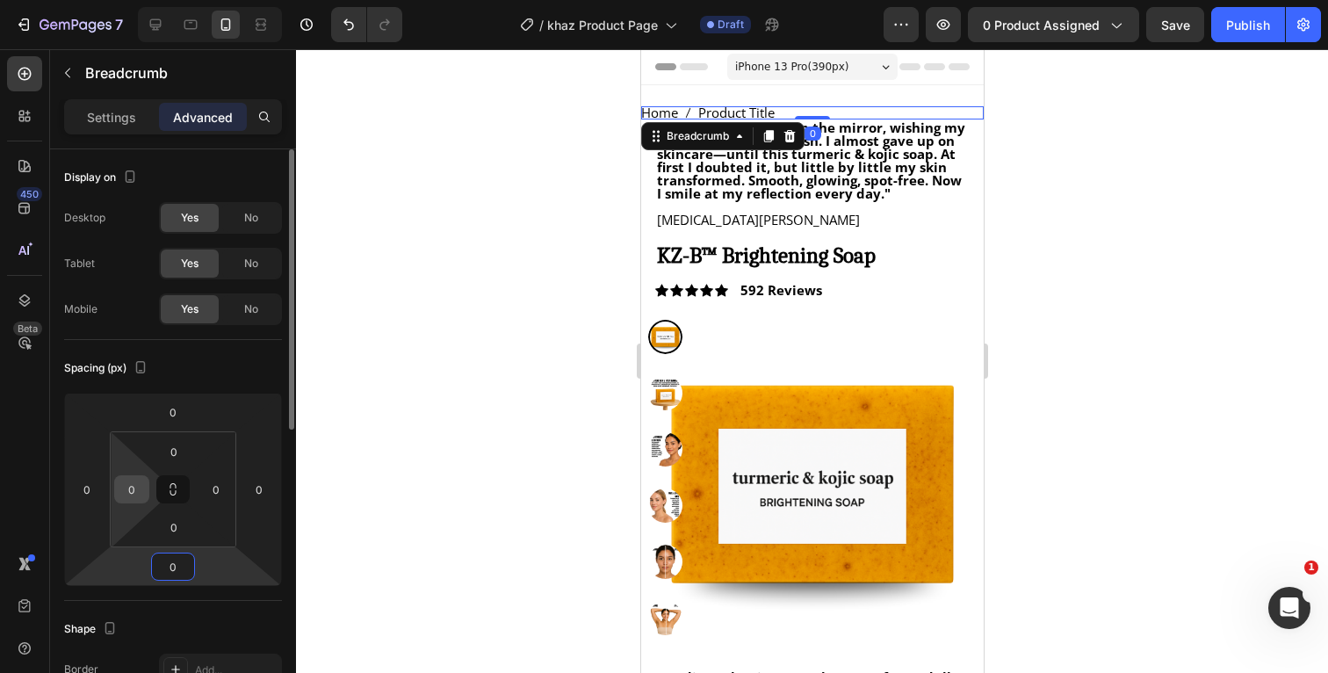
type input "0"
click at [136, 483] on input "0" at bounding box center [132, 489] width 26 height 26
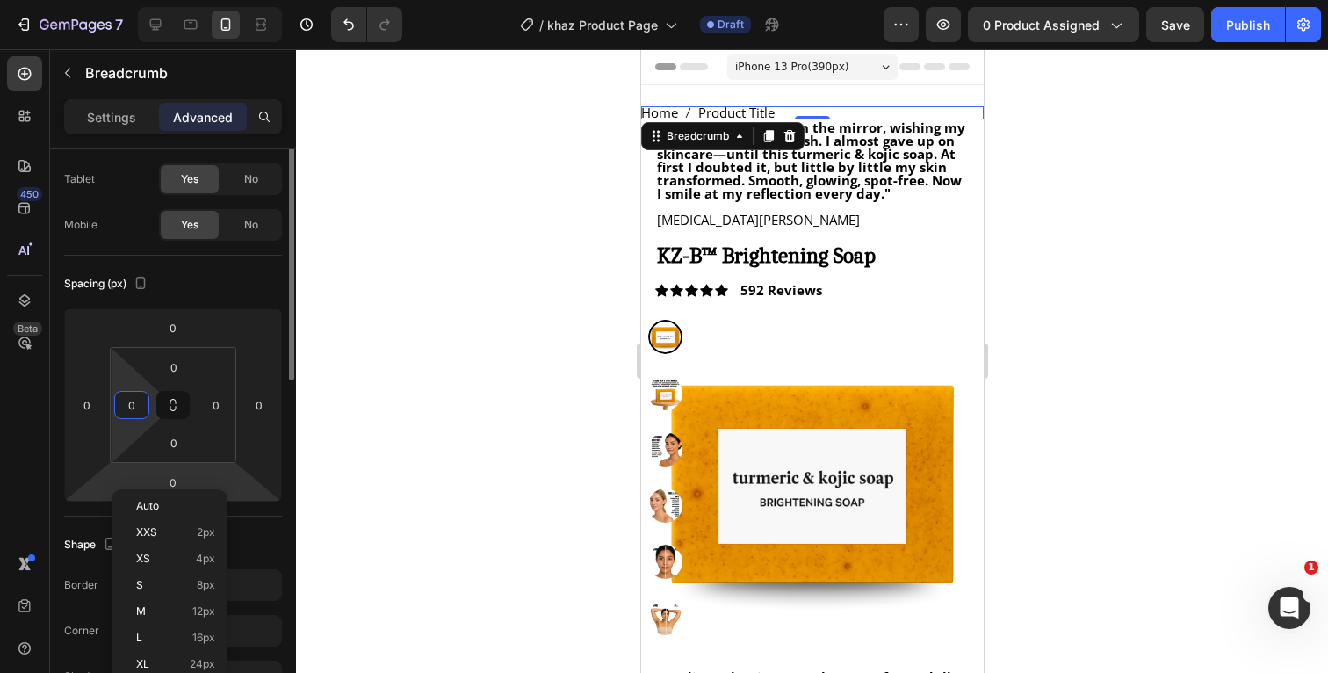
scroll to position [95, 0]
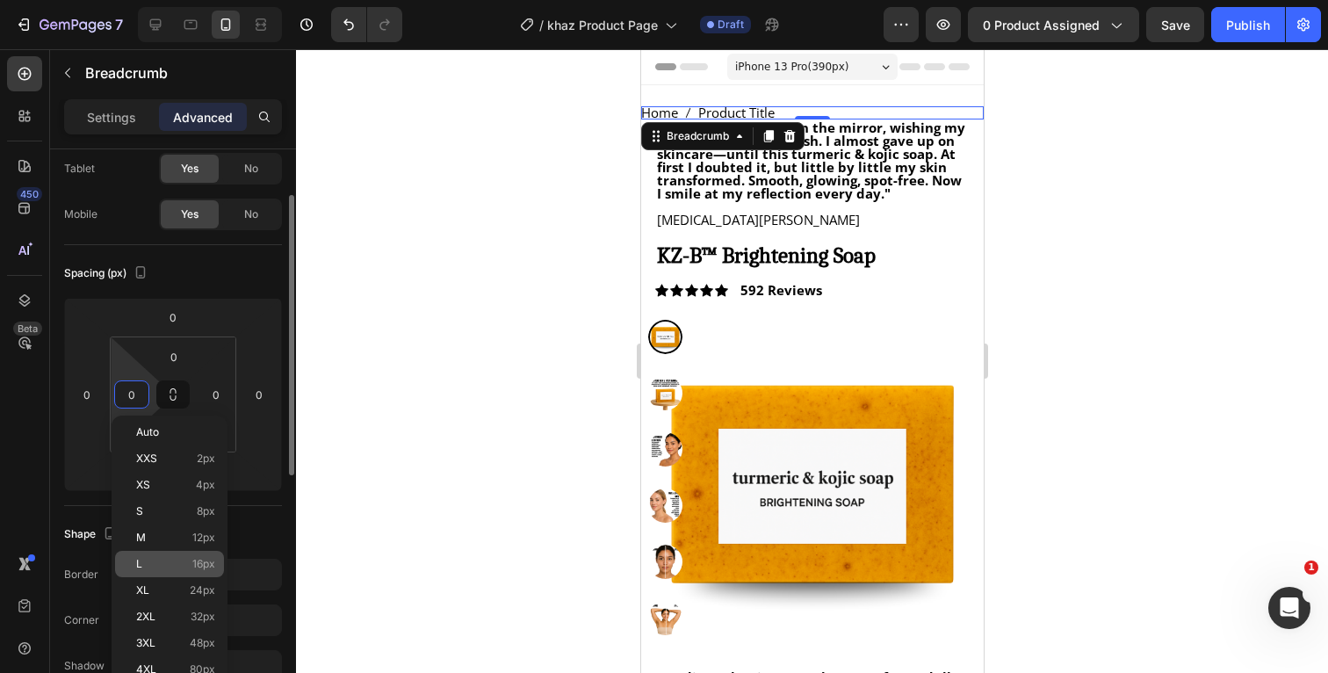
click at [146, 573] on div "L 16px" at bounding box center [169, 564] width 109 height 26
type input "16"
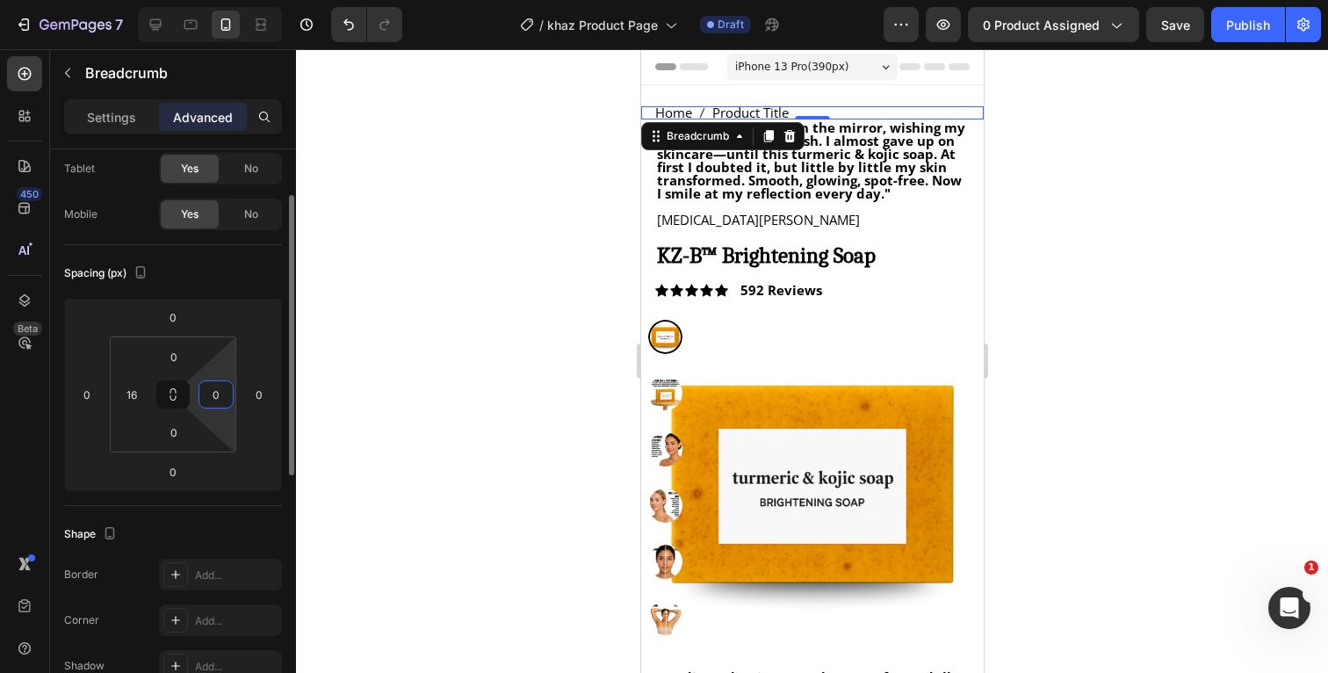
click at [226, 400] on input "0" at bounding box center [216, 394] width 26 height 26
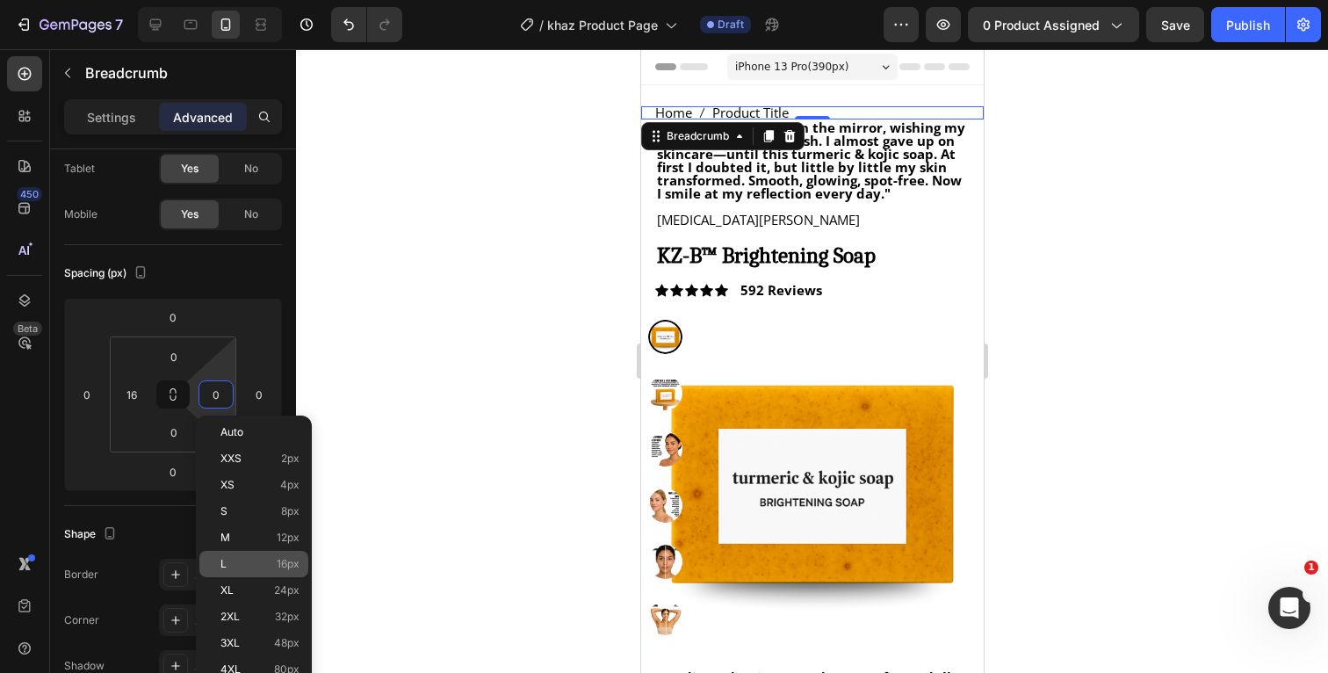
click at [250, 562] on p "L 16px" at bounding box center [259, 564] width 79 height 12
type input "16"
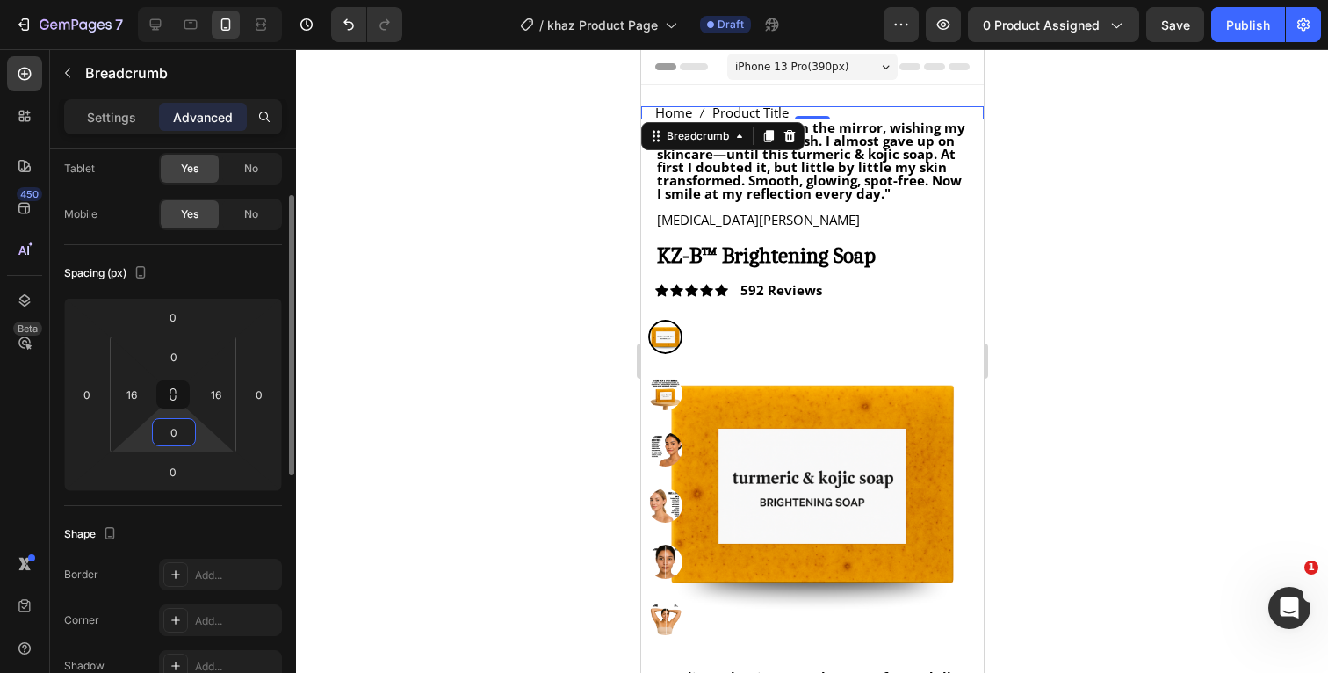
click at [184, 436] on input "0" at bounding box center [173, 432] width 35 height 26
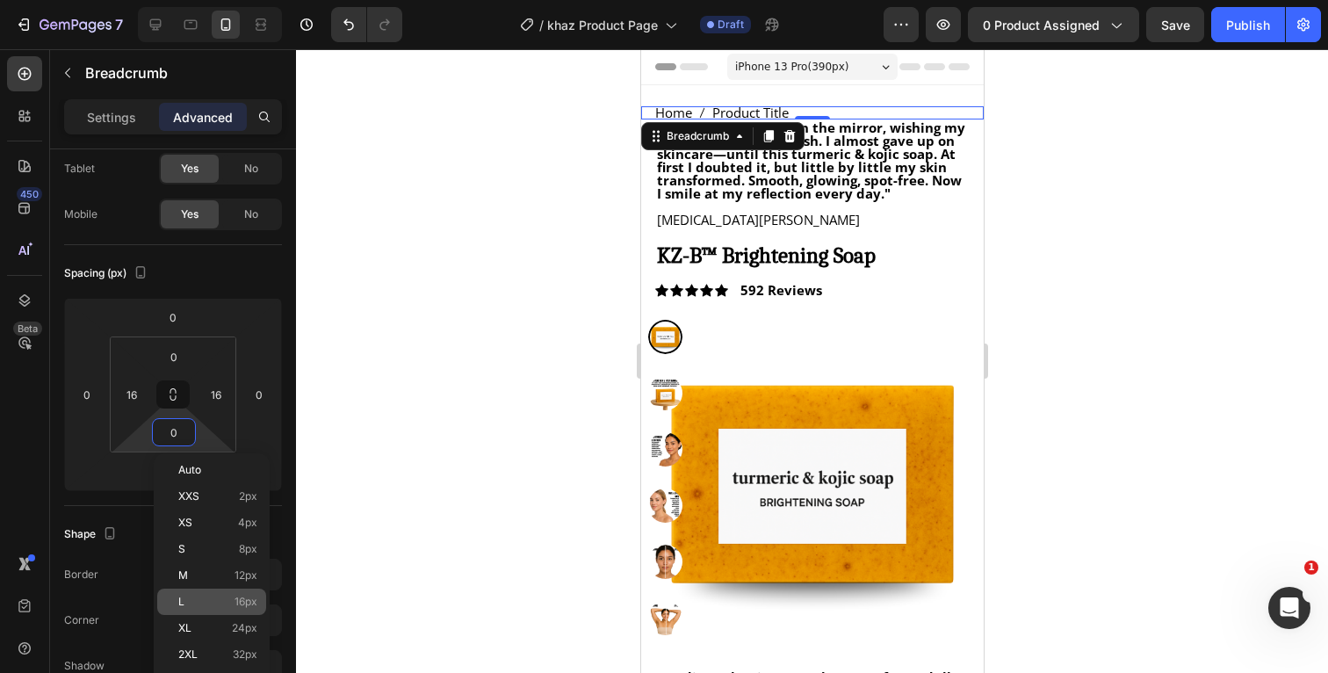
click at [193, 605] on p "L 16px" at bounding box center [217, 602] width 79 height 12
type input "16"
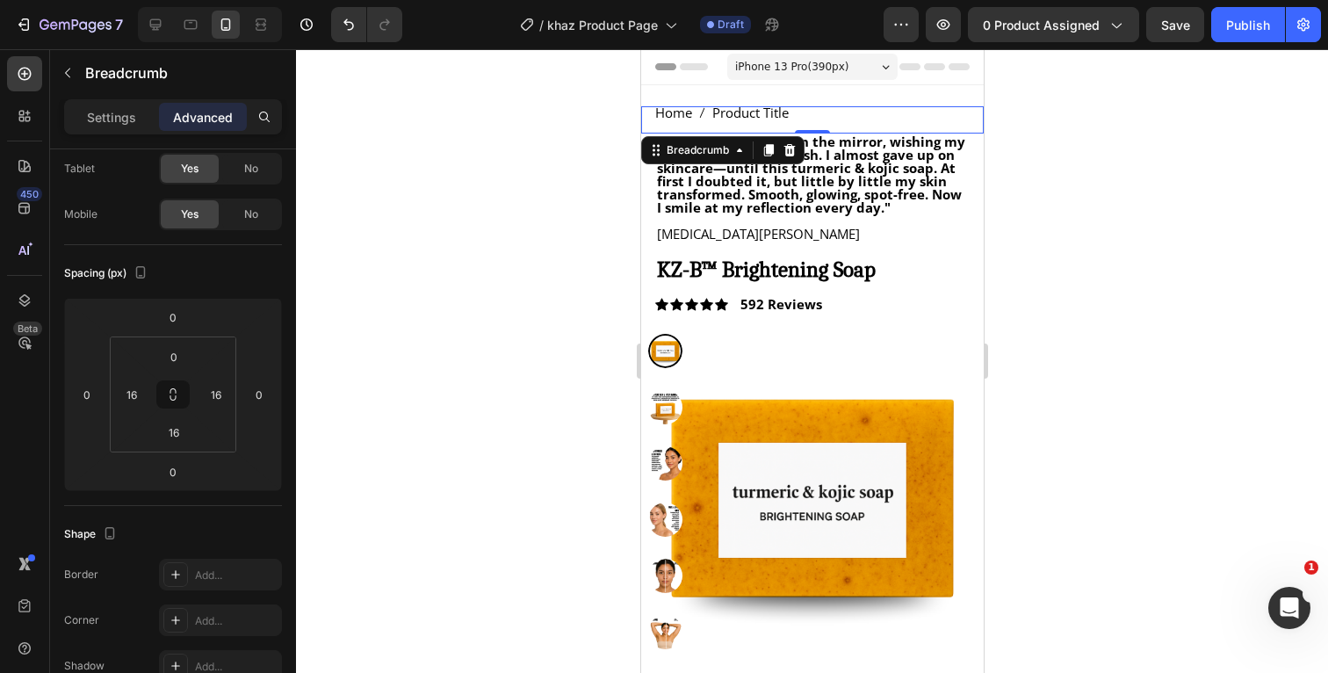
click at [1189, 323] on div at bounding box center [812, 361] width 1032 height 624
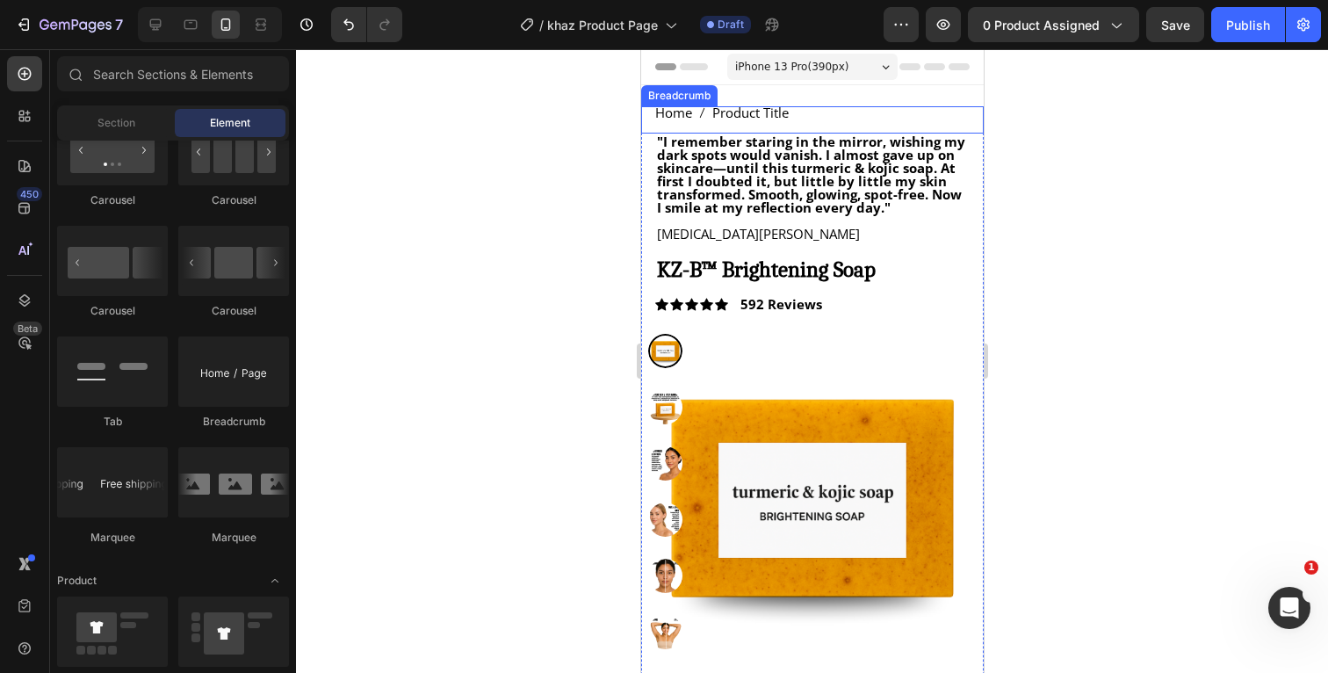
click at [827, 111] on nav "Home Product Title" at bounding box center [811, 112] width 314 height 13
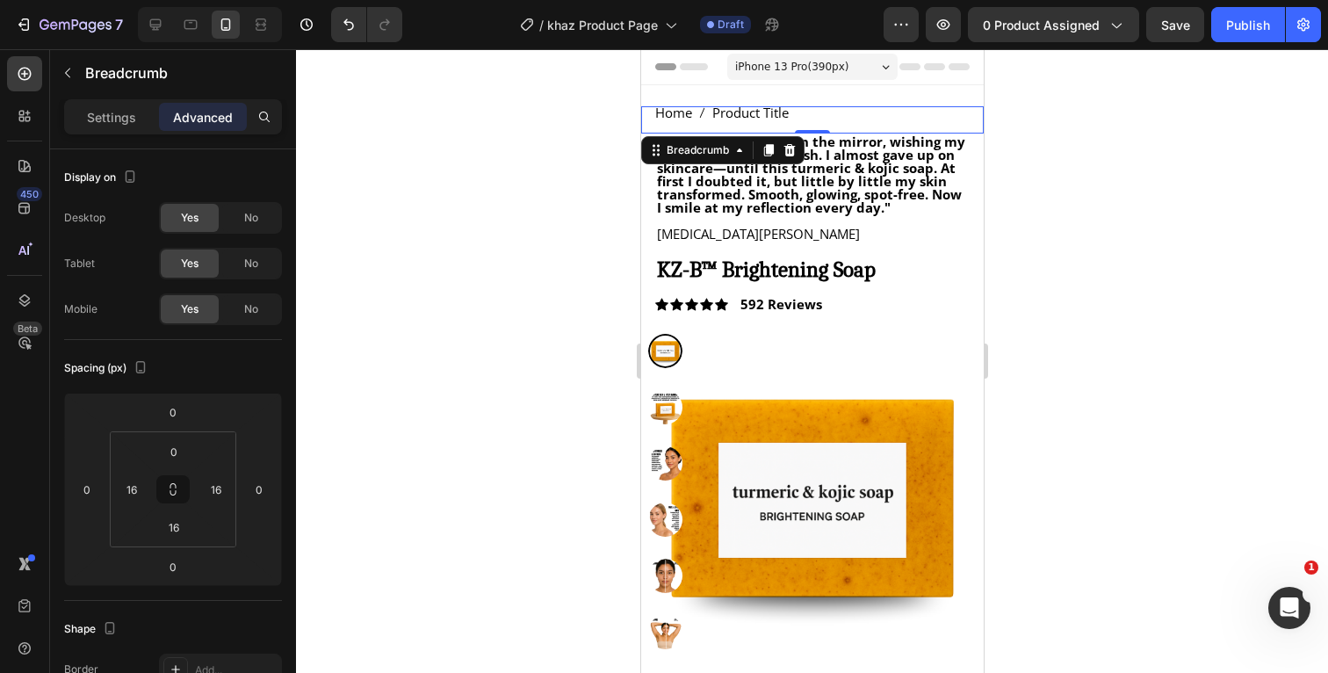
click at [788, 112] on span "Product Title" at bounding box center [750, 112] width 76 height 13
click at [791, 117] on nav "Home Product Title" at bounding box center [811, 112] width 314 height 13
click at [790, 113] on nav "Home Product Title" at bounding box center [811, 112] width 314 height 13
click at [787, 114] on span "Product Title" at bounding box center [750, 112] width 76 height 13
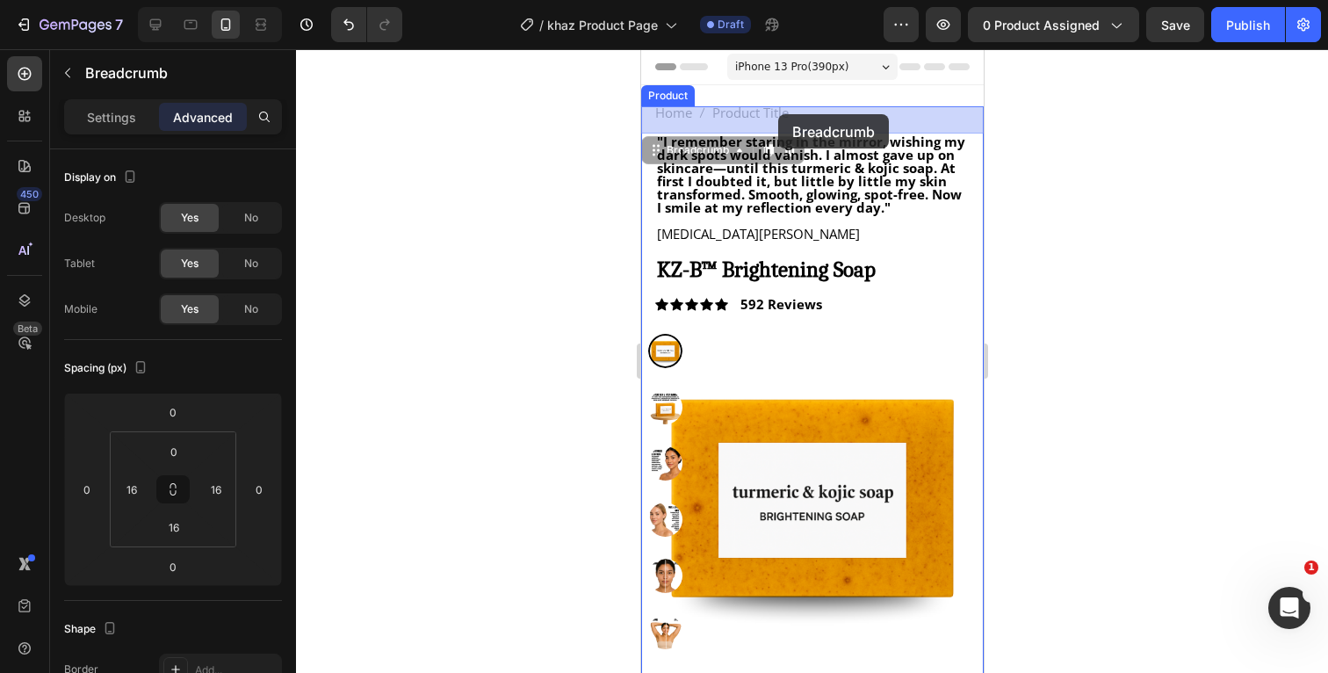
drag, startPoint x: 787, startPoint y: 114, endPoint x: 777, endPoint y: 114, distance: 9.7
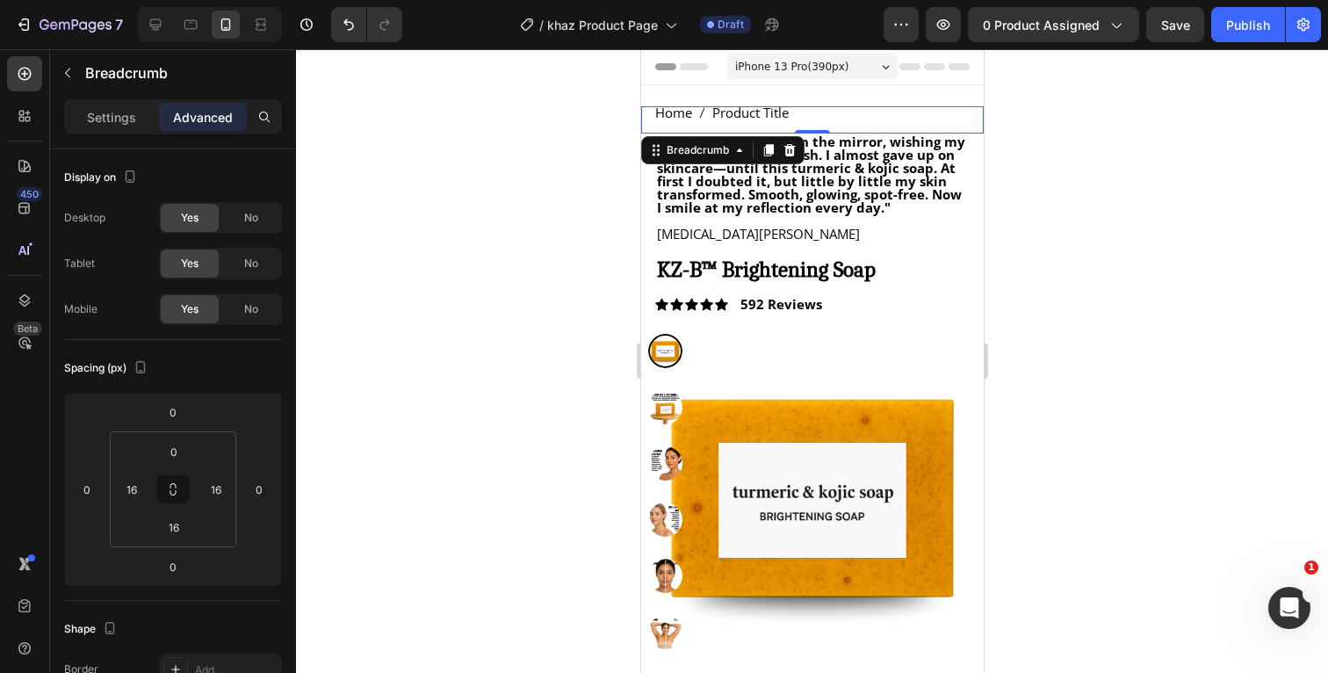
click at [1051, 140] on div at bounding box center [812, 361] width 1032 height 624
click at [852, 120] on div "Home Product Title Breadcrumb" at bounding box center [811, 119] width 343 height 27
click at [1171, 182] on div at bounding box center [812, 361] width 1032 height 624
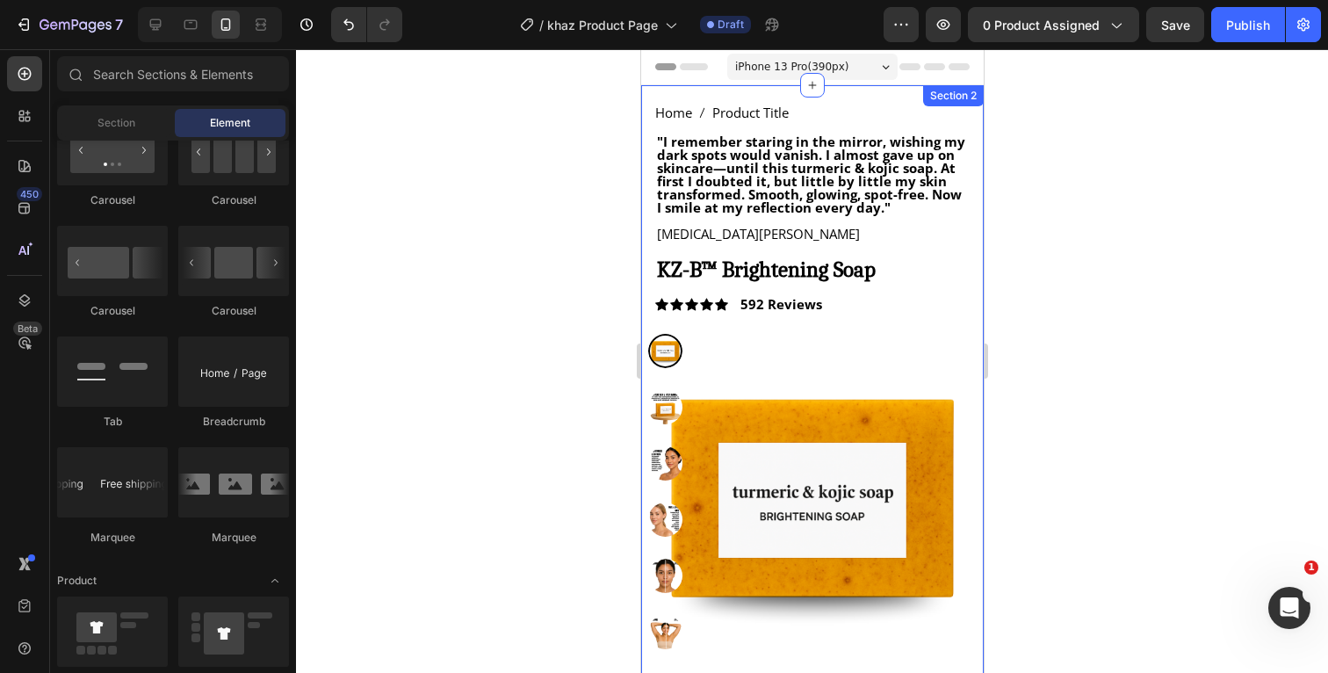
click at [913, 95] on div "Home Product Title Breadcrumb "I remember staring in the mirror, wishing my dar…" at bounding box center [811, 566] width 343 height 963
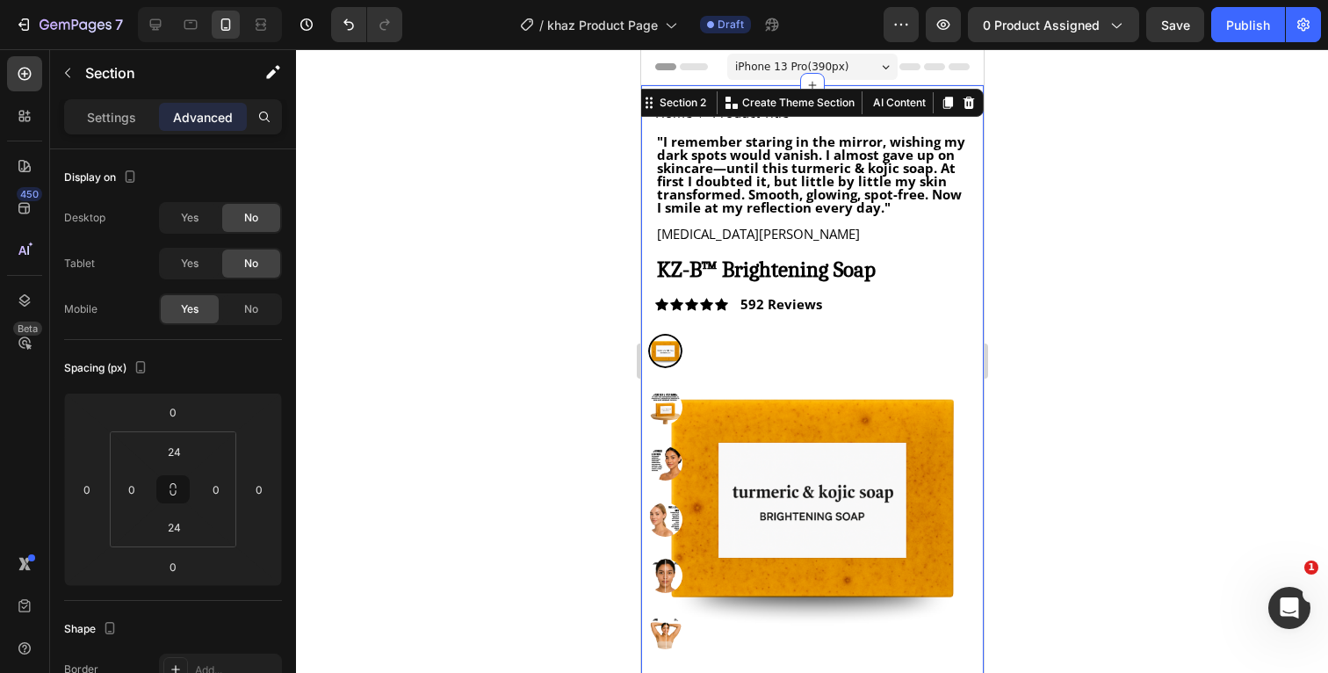
click at [1175, 206] on div at bounding box center [812, 361] width 1032 height 624
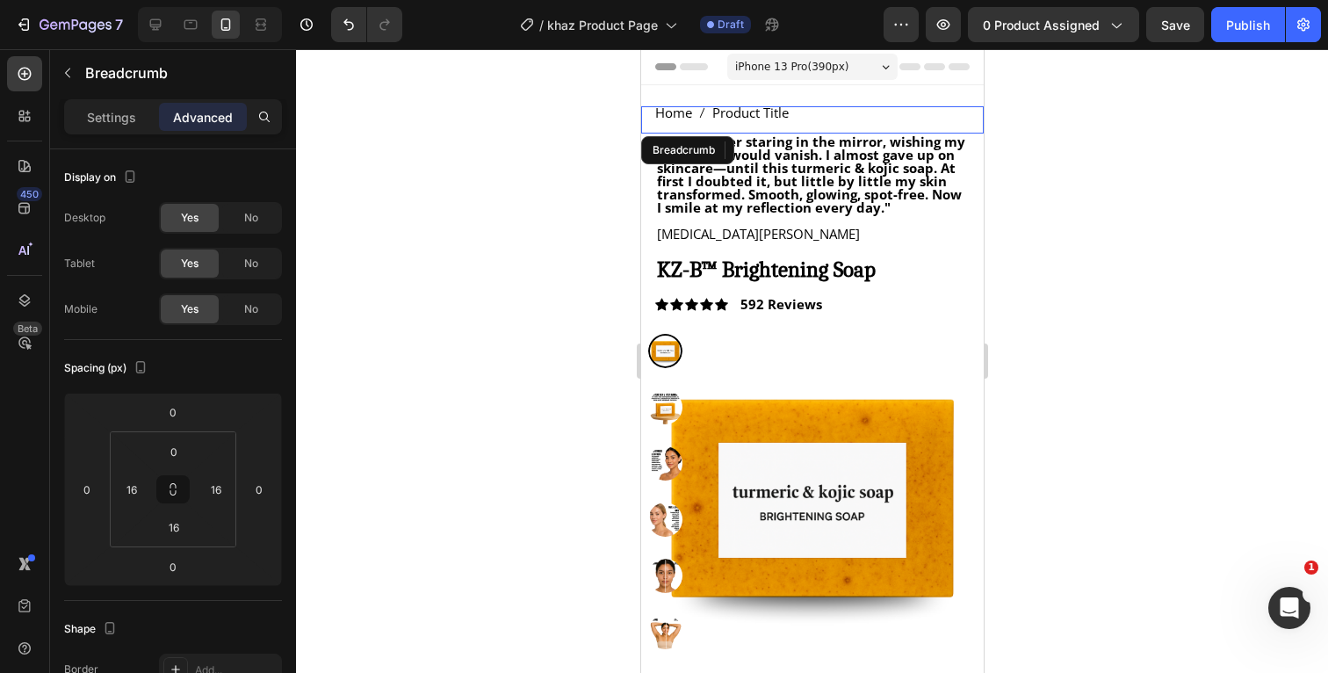
click at [814, 112] on nav "Home Product Title" at bounding box center [811, 112] width 314 height 13
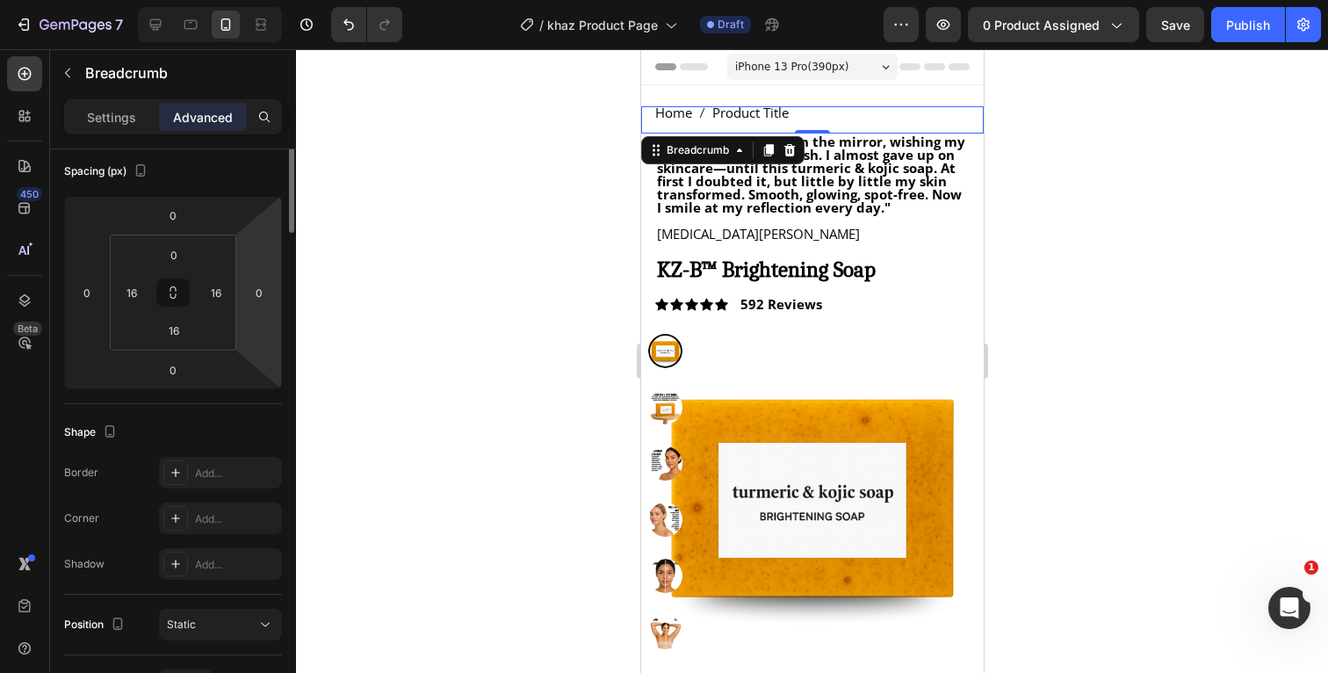
scroll to position [0, 0]
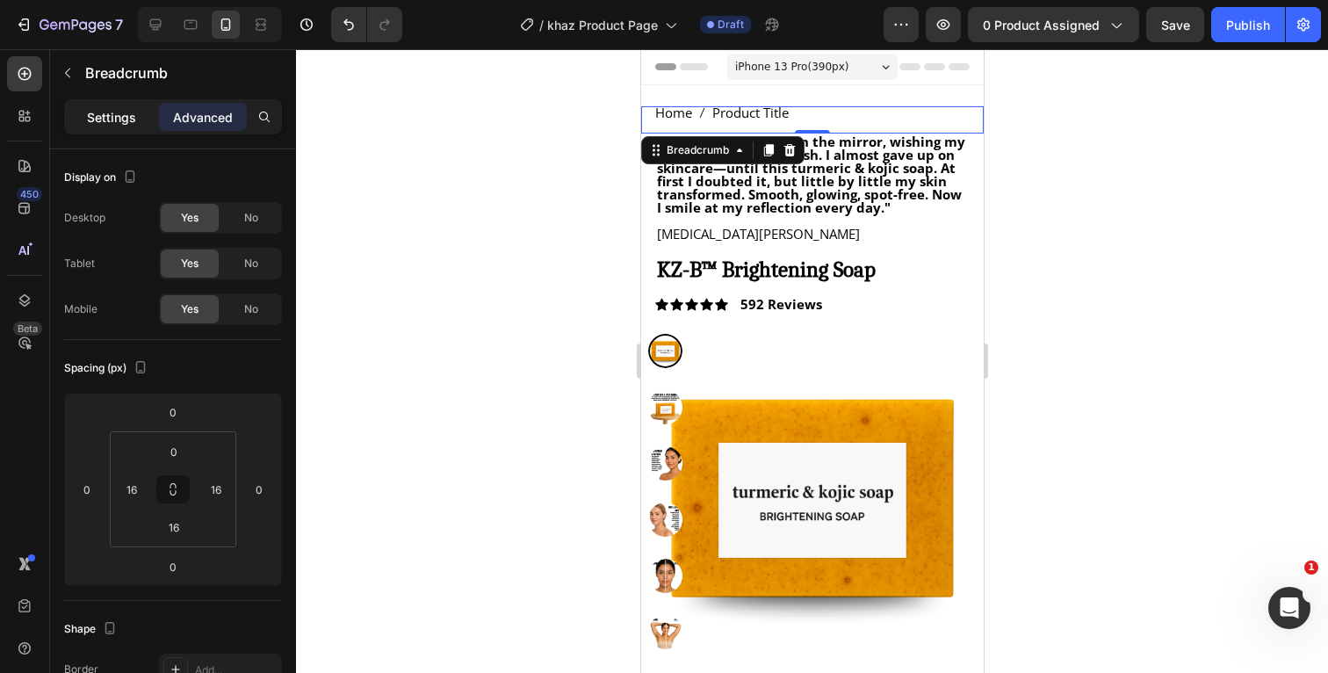
click at [129, 117] on p "Settings" at bounding box center [111, 117] width 49 height 18
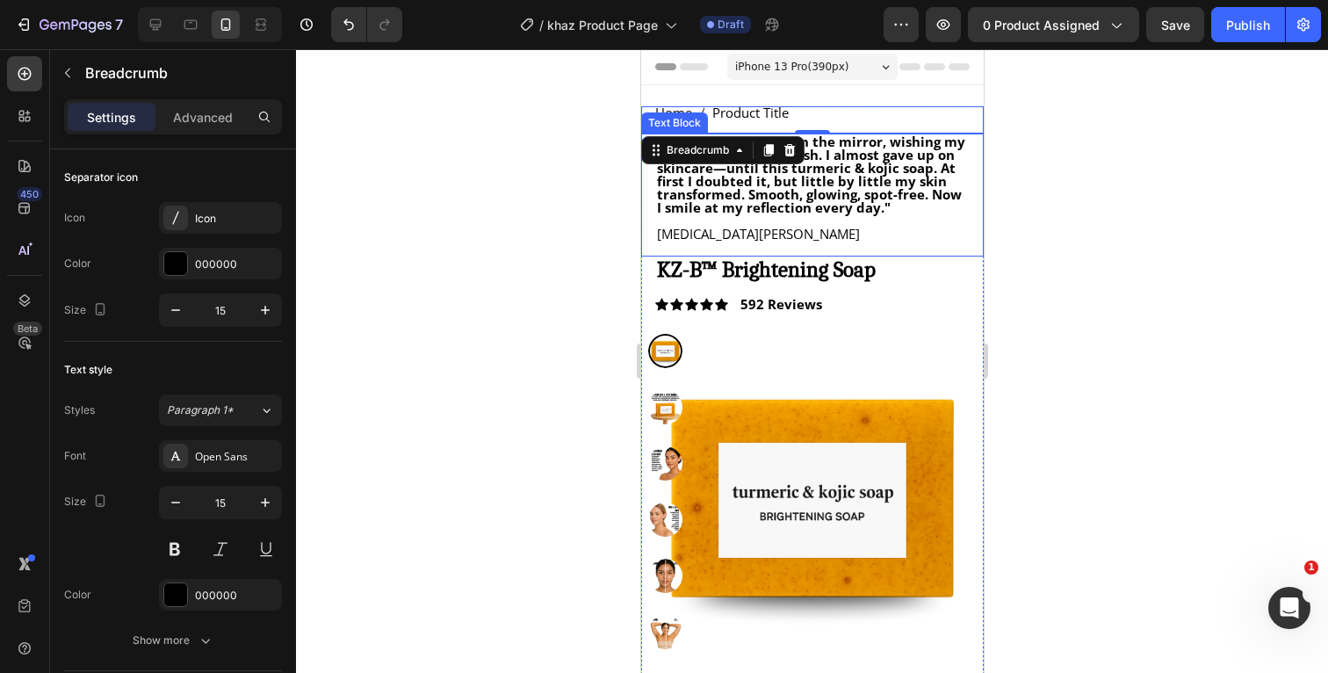
click at [1087, 204] on div at bounding box center [812, 361] width 1032 height 624
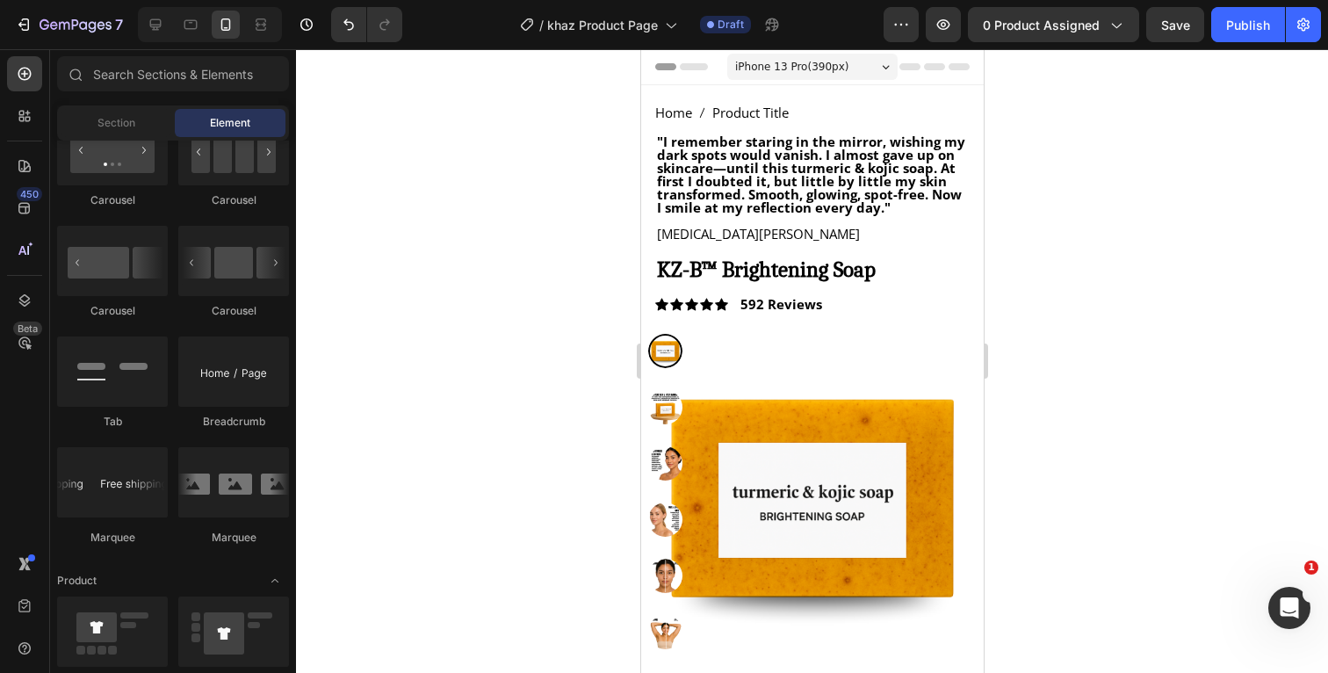
click at [1050, 133] on div at bounding box center [812, 361] width 1032 height 624
click at [1054, 135] on div at bounding box center [812, 361] width 1032 height 624
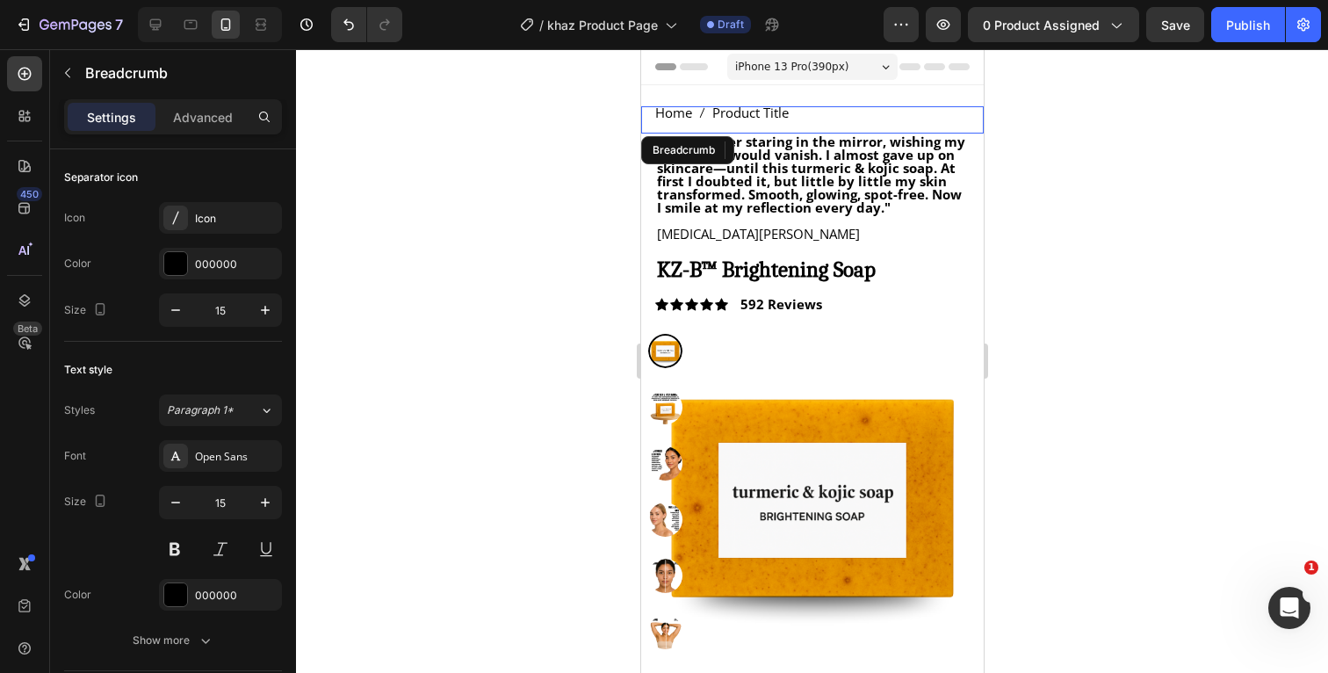
click at [947, 119] on nav "Home Product Title" at bounding box center [811, 112] width 314 height 13
click at [1066, 183] on div at bounding box center [812, 361] width 1032 height 624
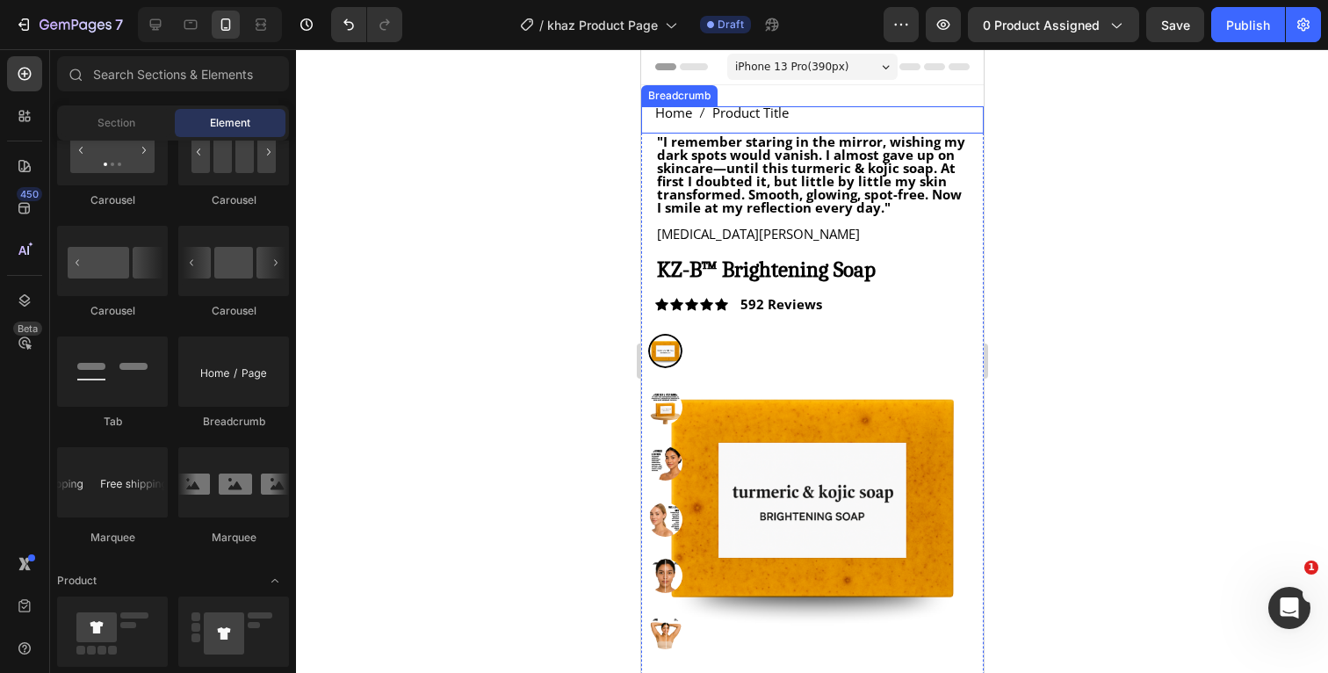
click at [843, 113] on nav "Home Product Title" at bounding box center [811, 112] width 314 height 13
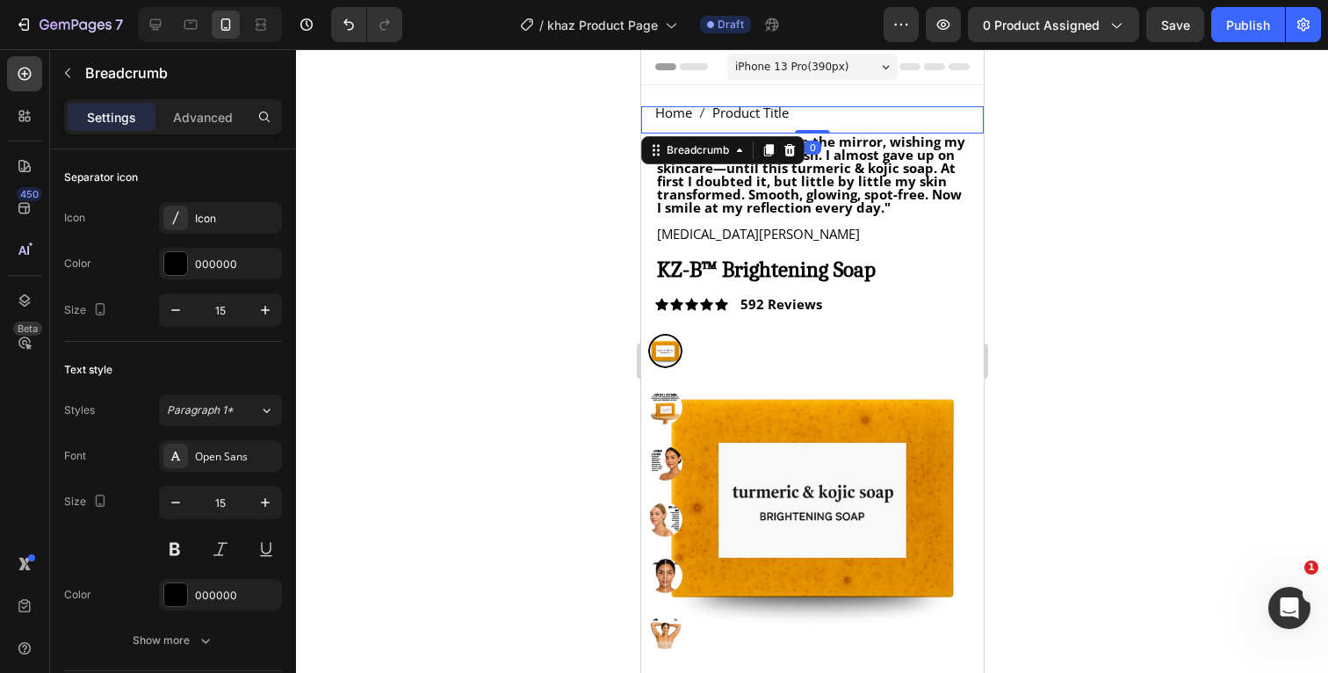
click at [1114, 169] on div at bounding box center [812, 361] width 1032 height 624
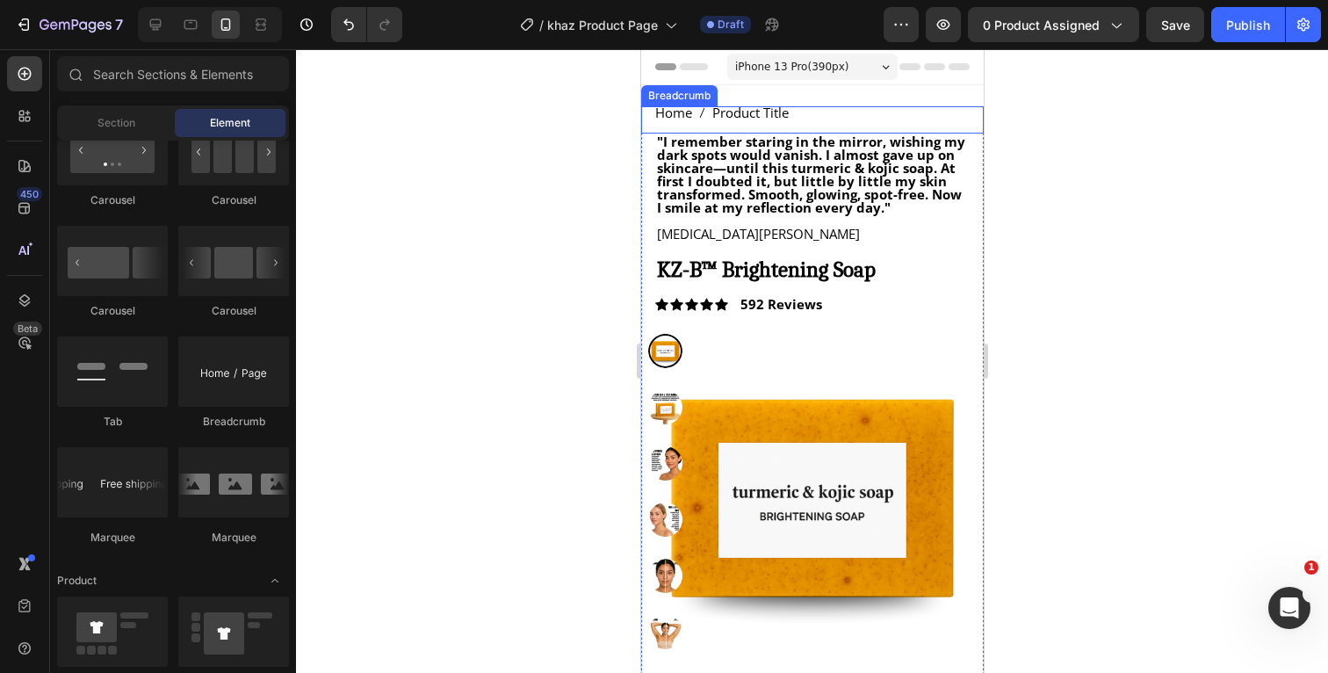
click at [858, 109] on nav "Home Product Title" at bounding box center [811, 112] width 314 height 13
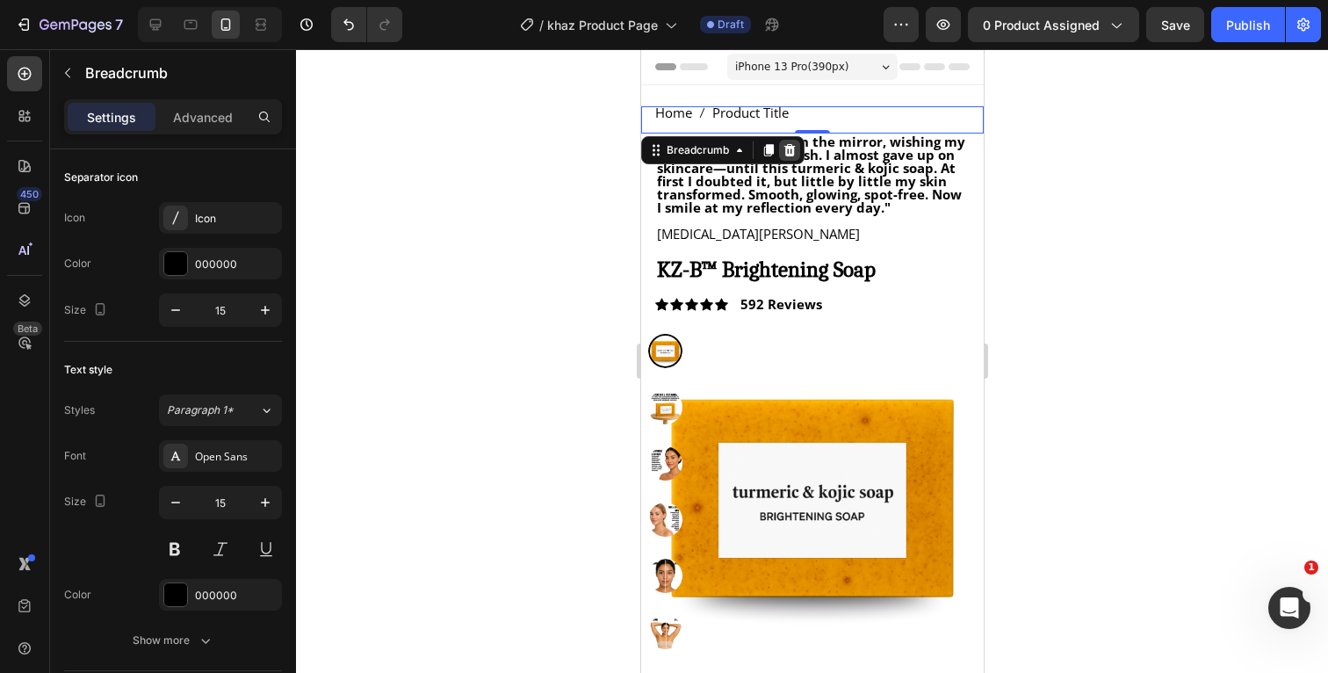
click at [791, 152] on icon at bounding box center [789, 150] width 11 height 12
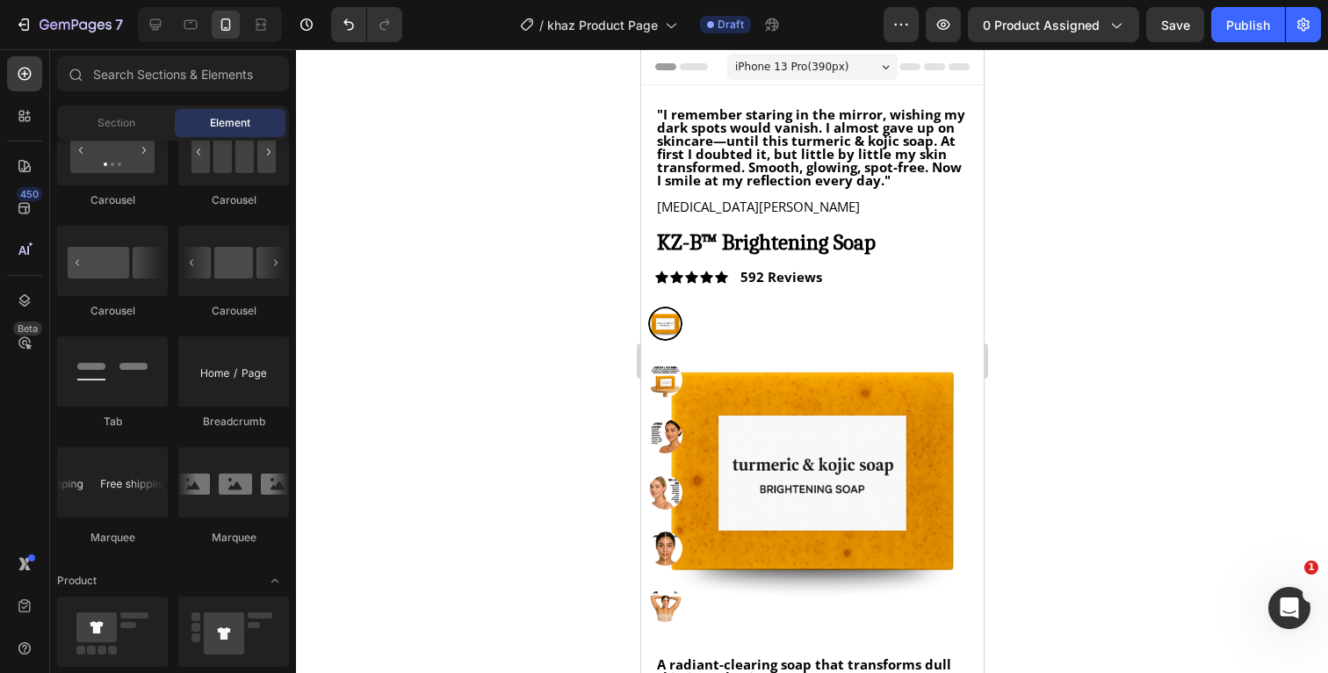
click at [1062, 154] on div at bounding box center [812, 361] width 1032 height 624
click at [896, 99] on div ""I remember staring in the mirror, wishing my dark spots would vanish. I almost…" at bounding box center [811, 553] width 343 height 936
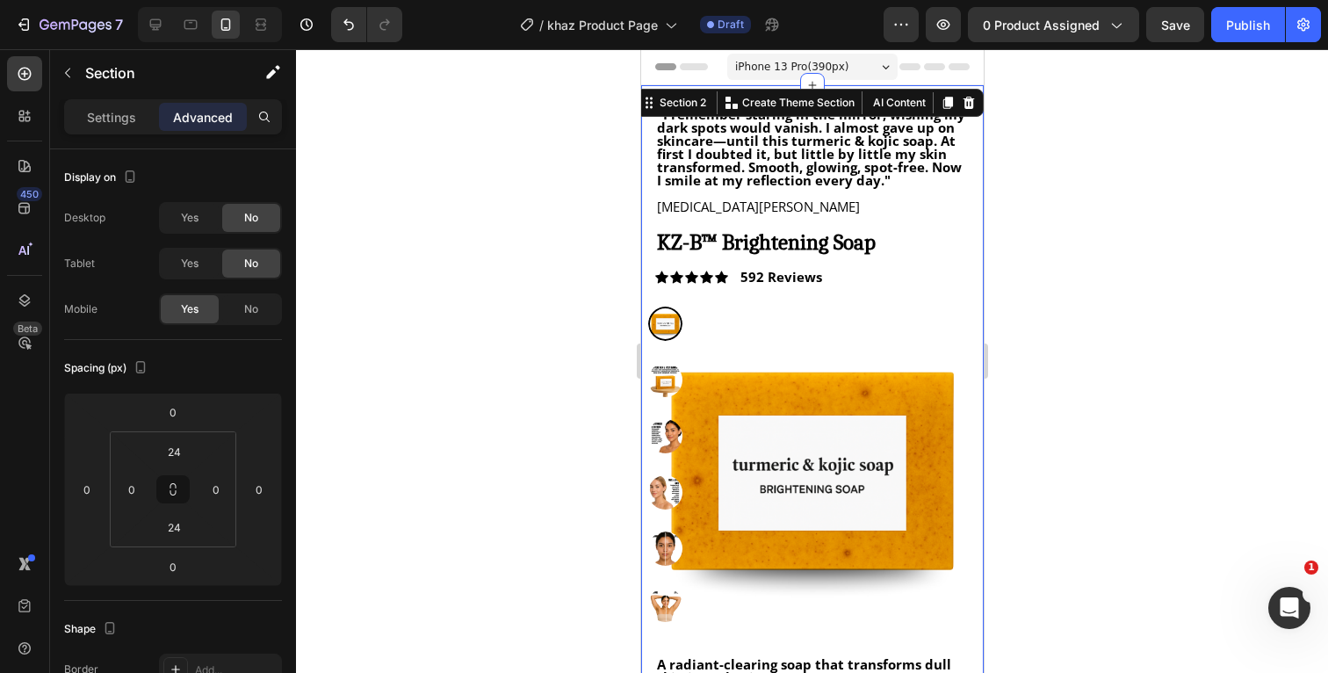
click at [1173, 221] on div at bounding box center [812, 361] width 1032 height 624
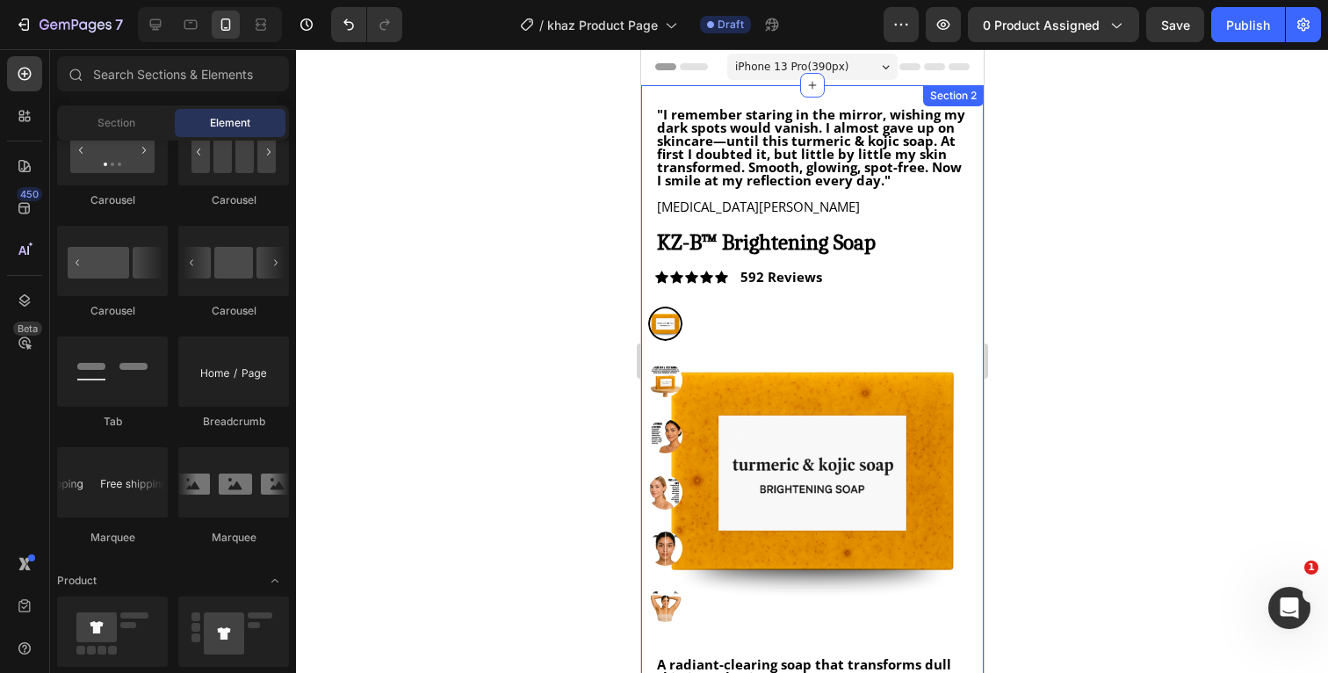
click at [885, 96] on div ""I remember staring in the mirror, wishing my dark spots would vanish. I almost…" at bounding box center [811, 553] width 343 height 936
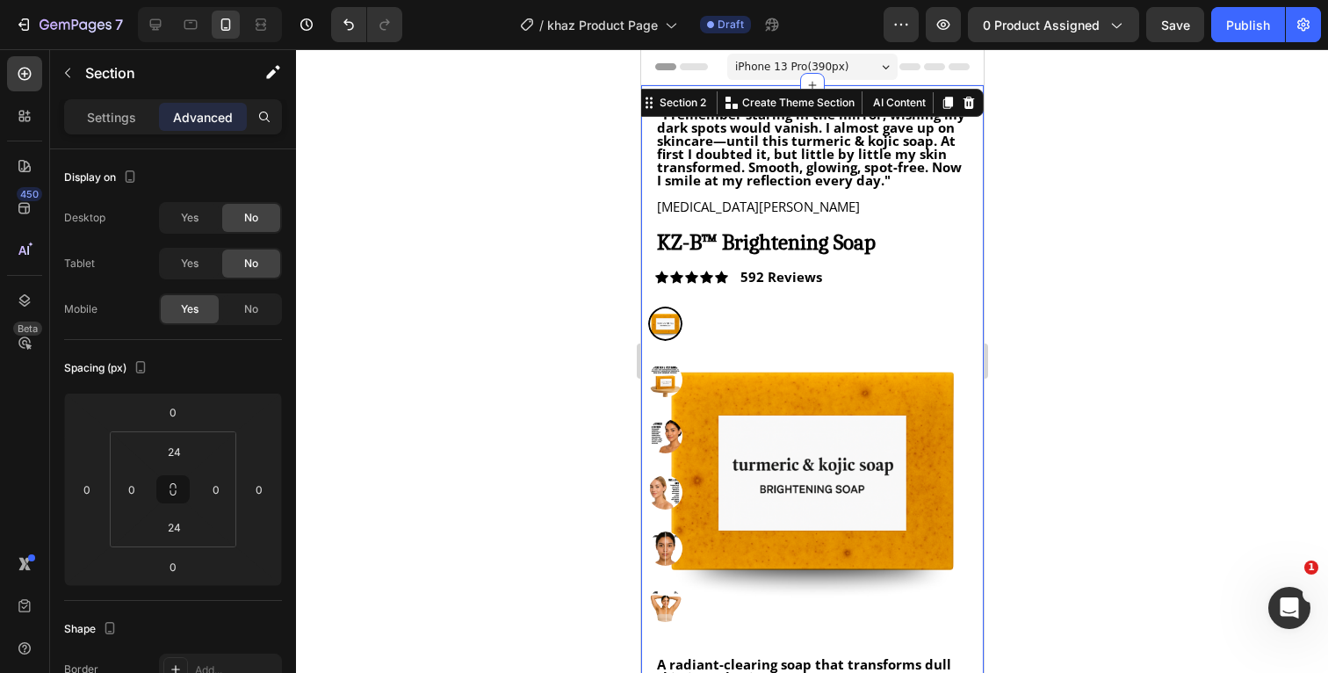
click at [1127, 255] on div at bounding box center [812, 361] width 1032 height 624
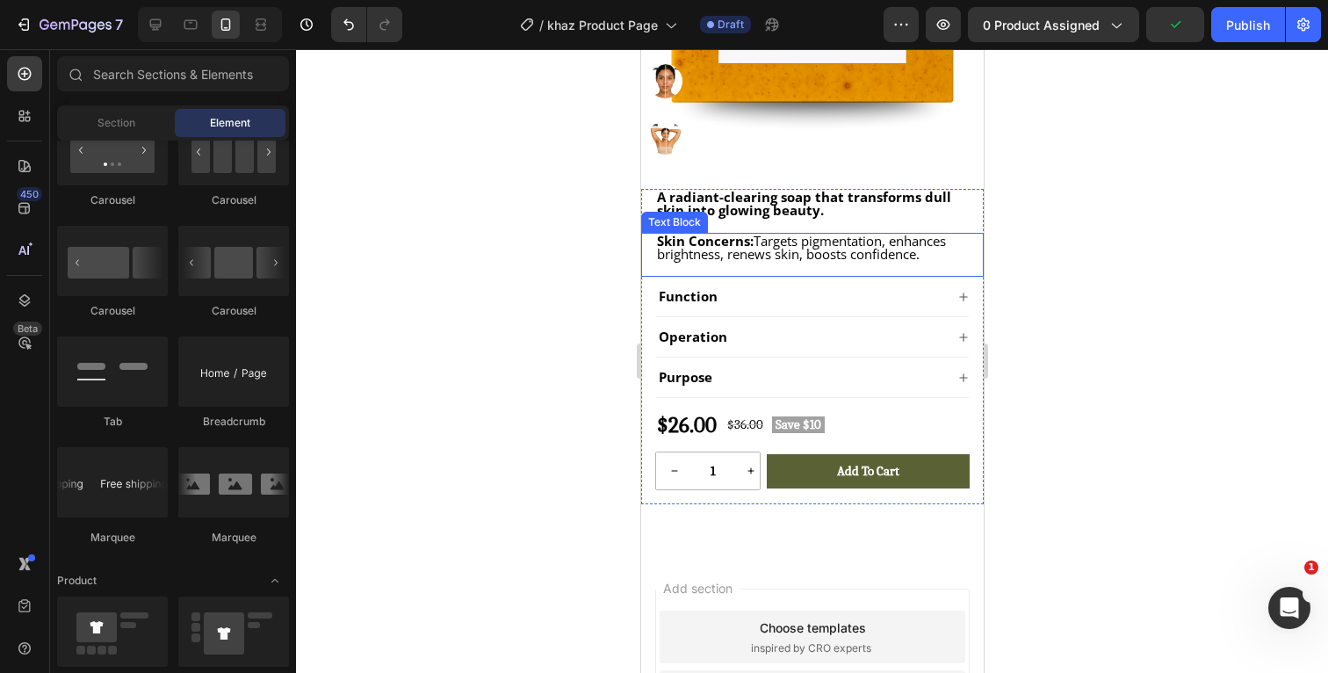
scroll to position [471, 0]
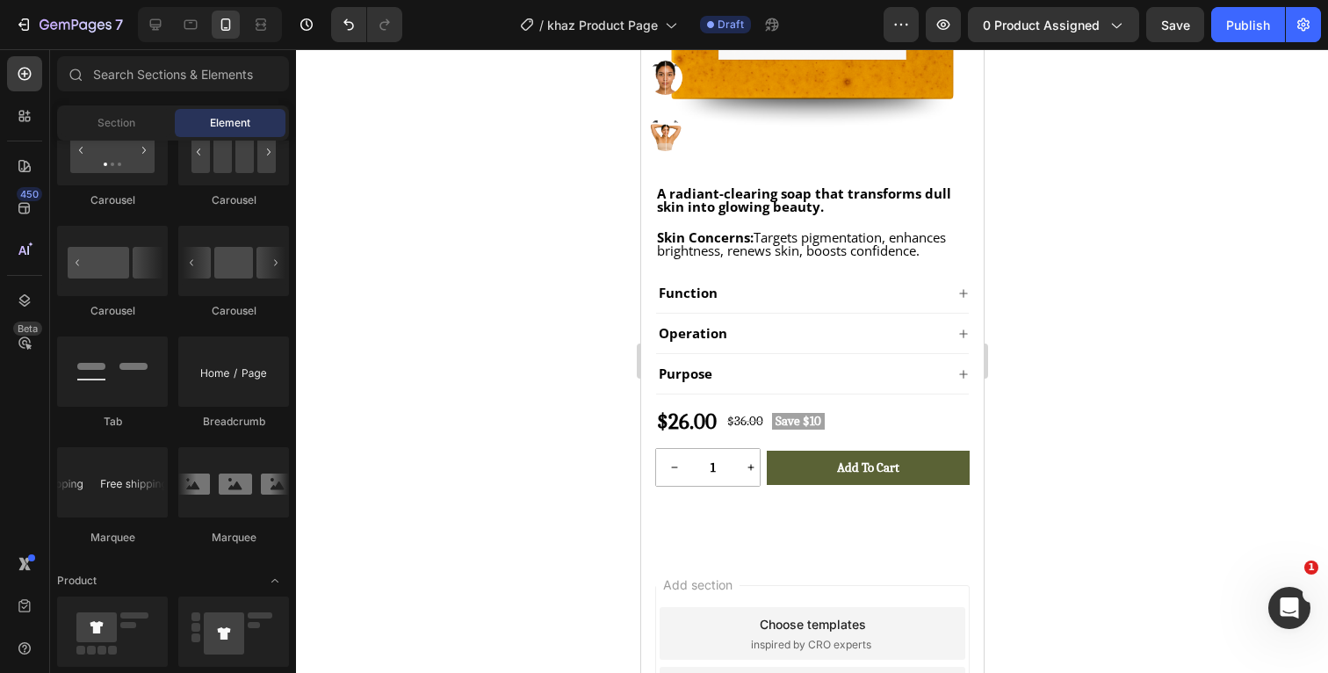
click at [1115, 402] on div at bounding box center [812, 361] width 1032 height 624
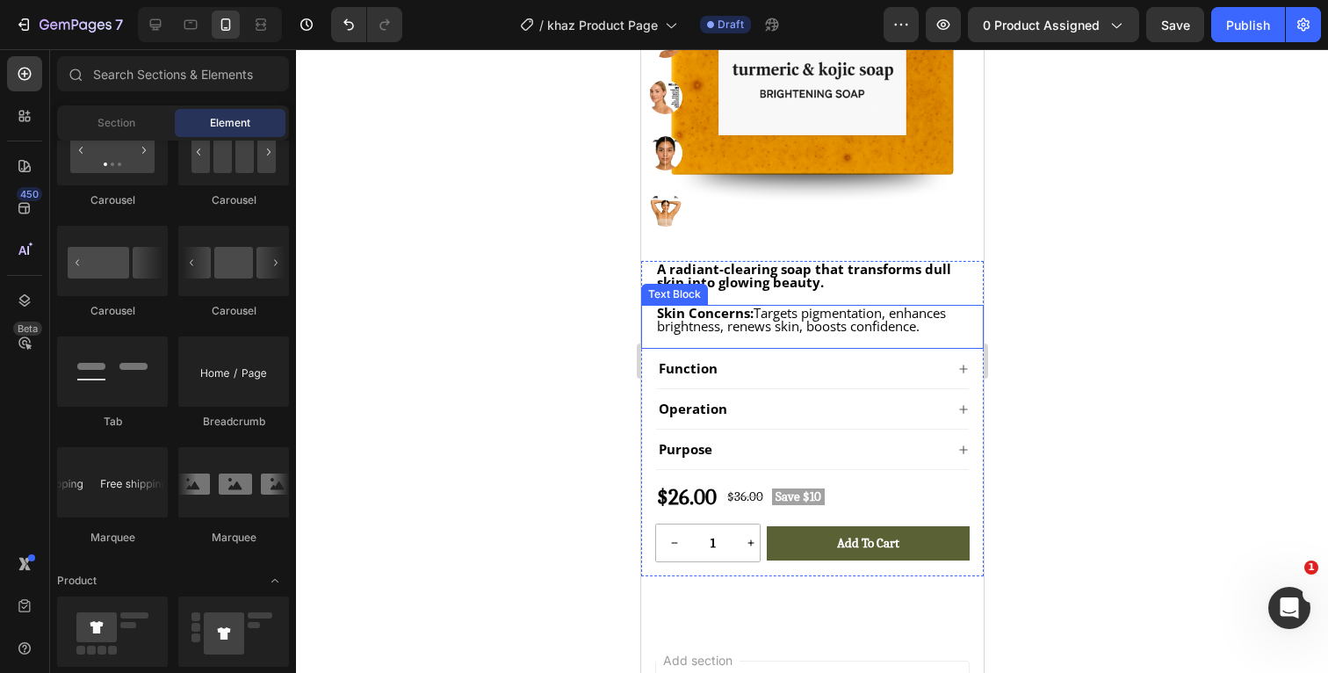
scroll to position [407, 0]
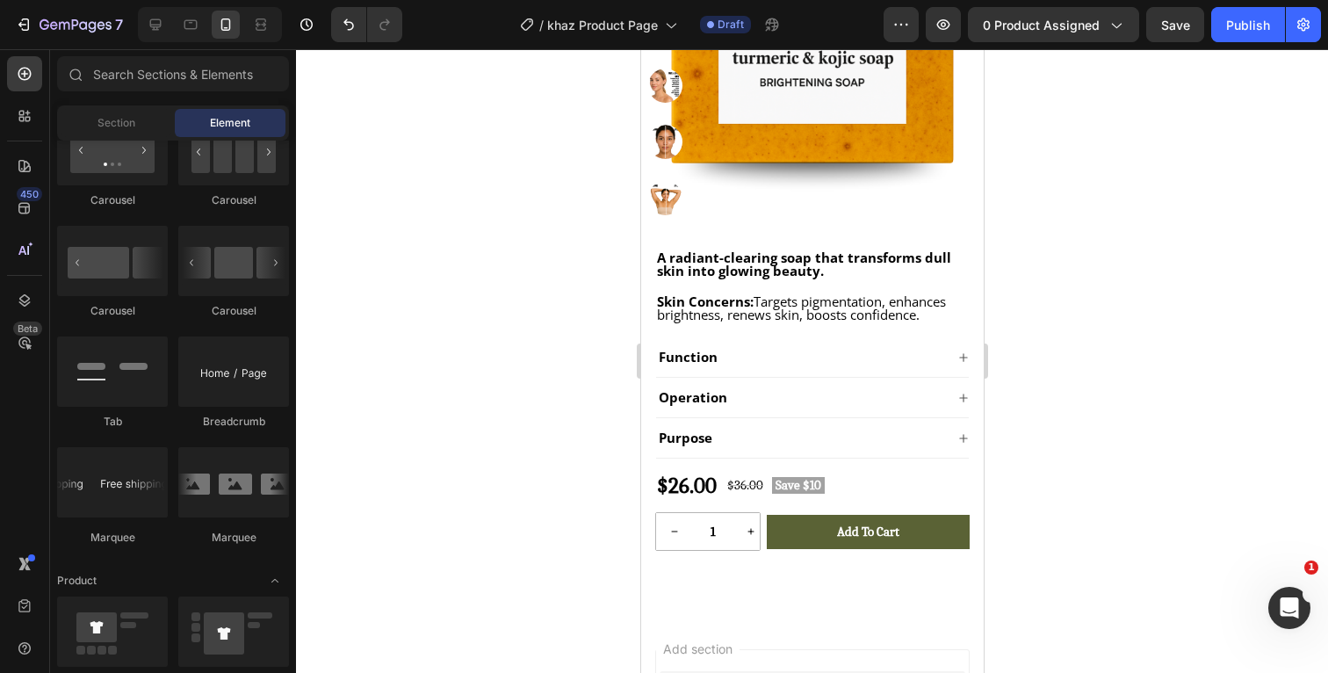
click at [1072, 407] on div at bounding box center [812, 361] width 1032 height 624
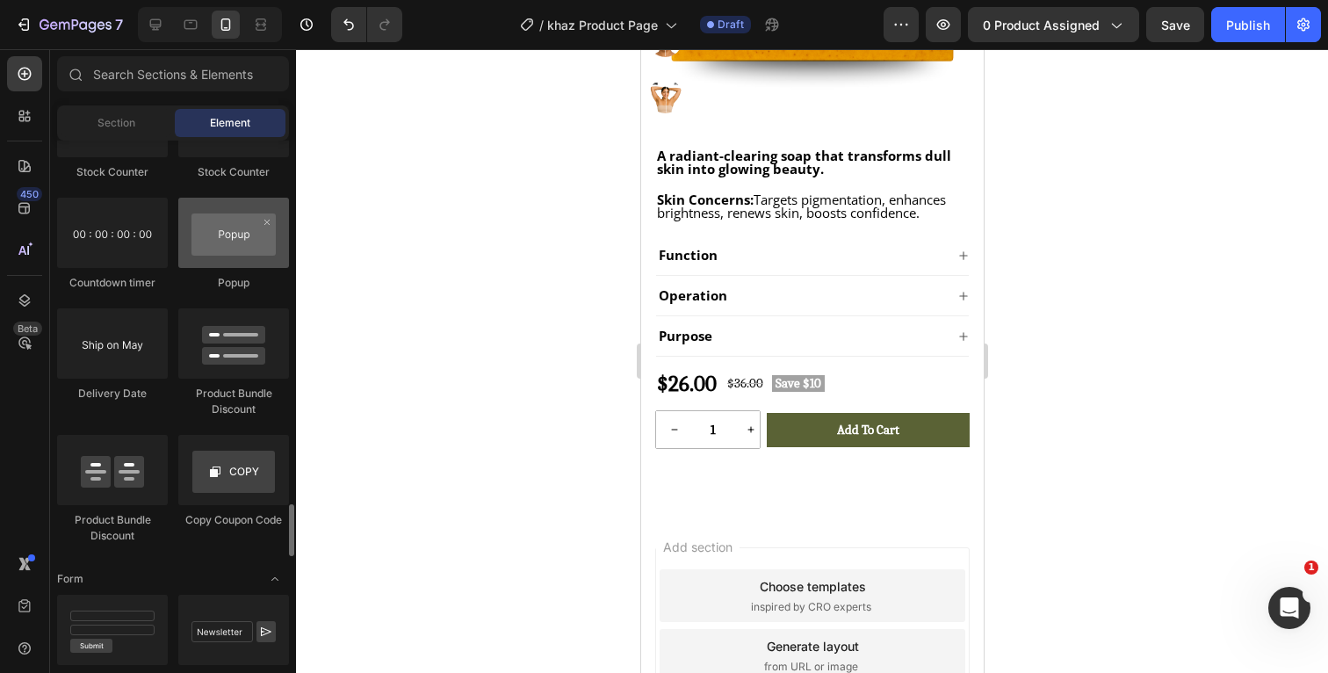
scroll to position [3696, 0]
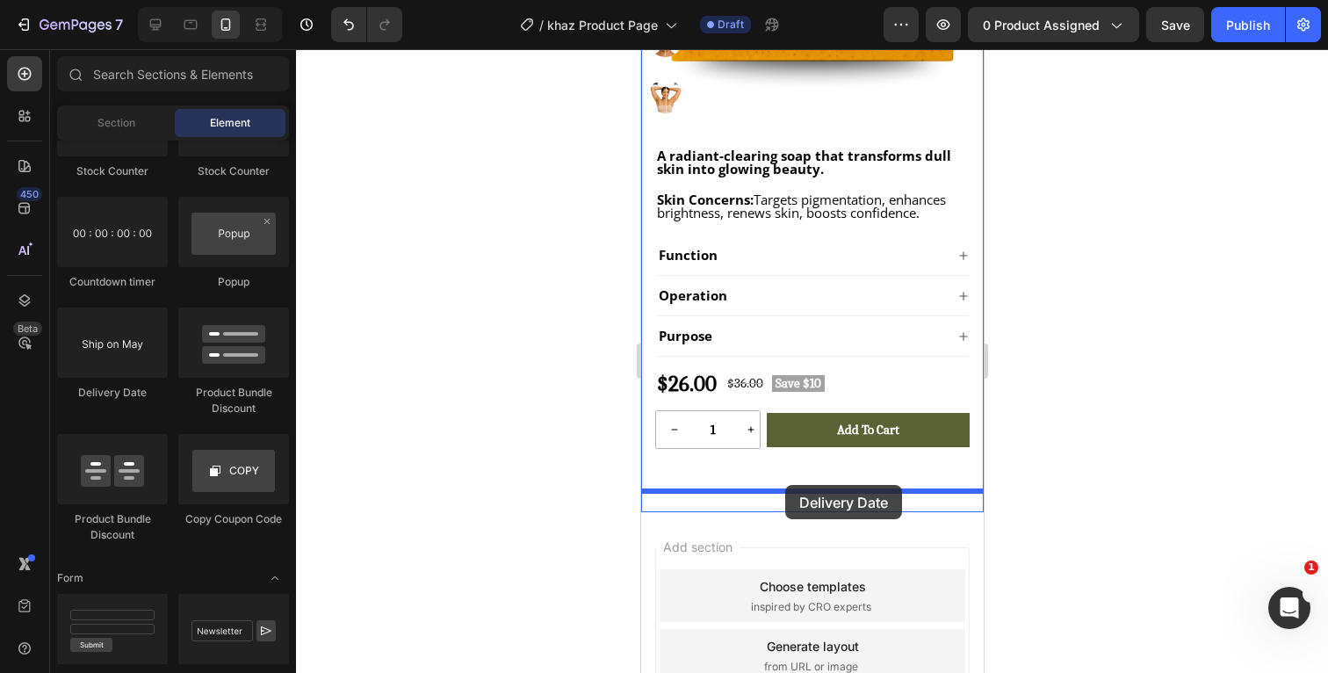
drag, startPoint x: 777, startPoint y: 425, endPoint x: 784, endPoint y: 485, distance: 60.3
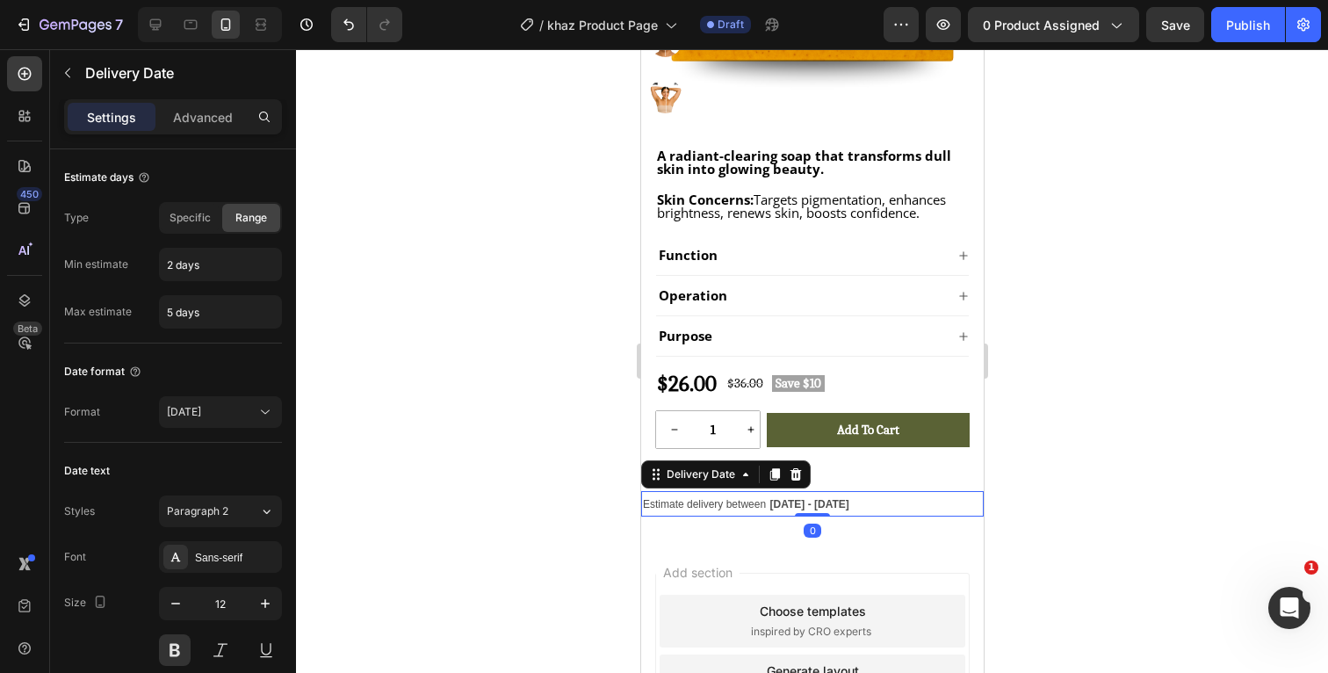
click at [1110, 457] on div at bounding box center [812, 361] width 1032 height 624
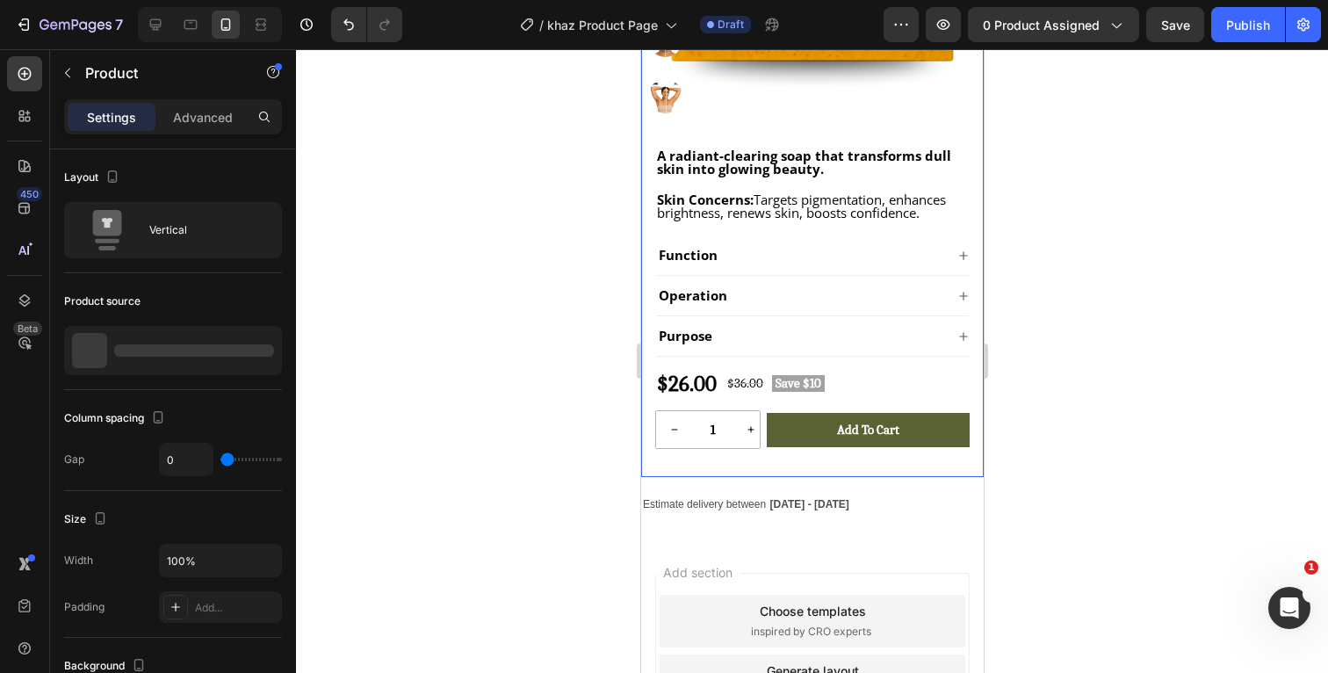
click at [907, 466] on div "A radiant-clearing soap that transforms dull skin into glowing beauty. Text Blo…" at bounding box center [811, 312] width 343 height 329
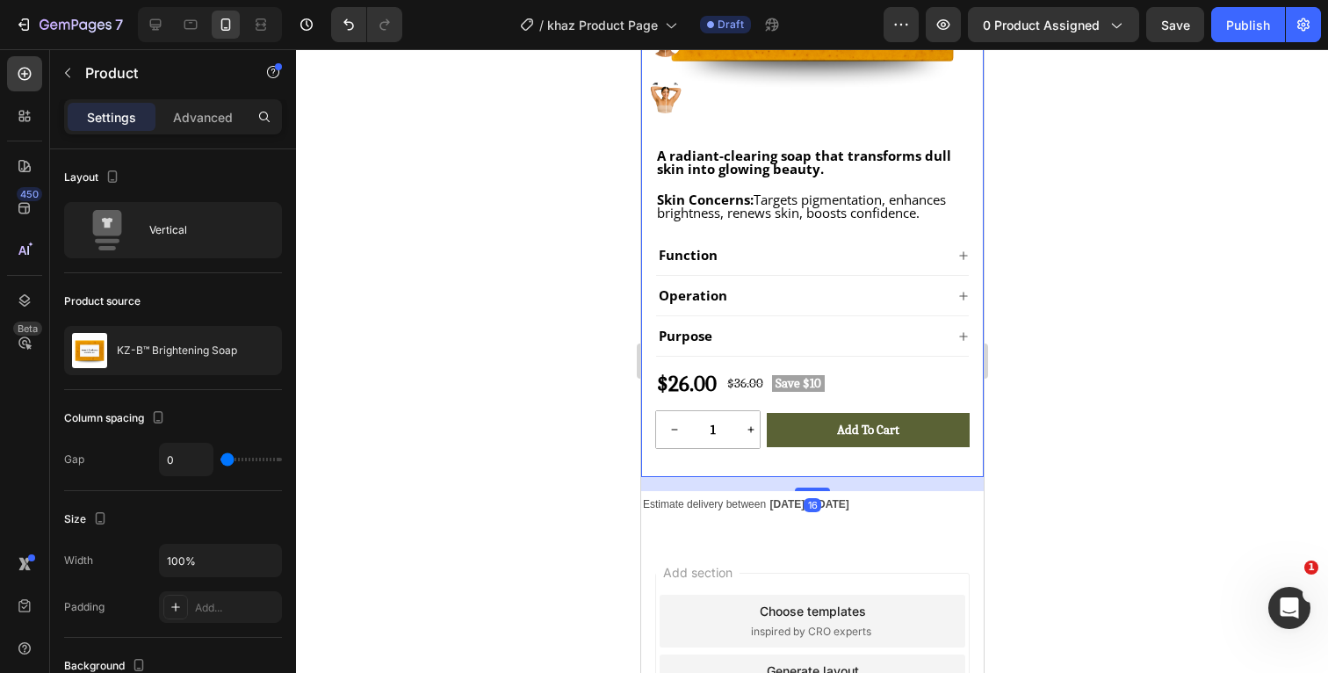
click at [1087, 455] on div at bounding box center [812, 361] width 1032 height 624
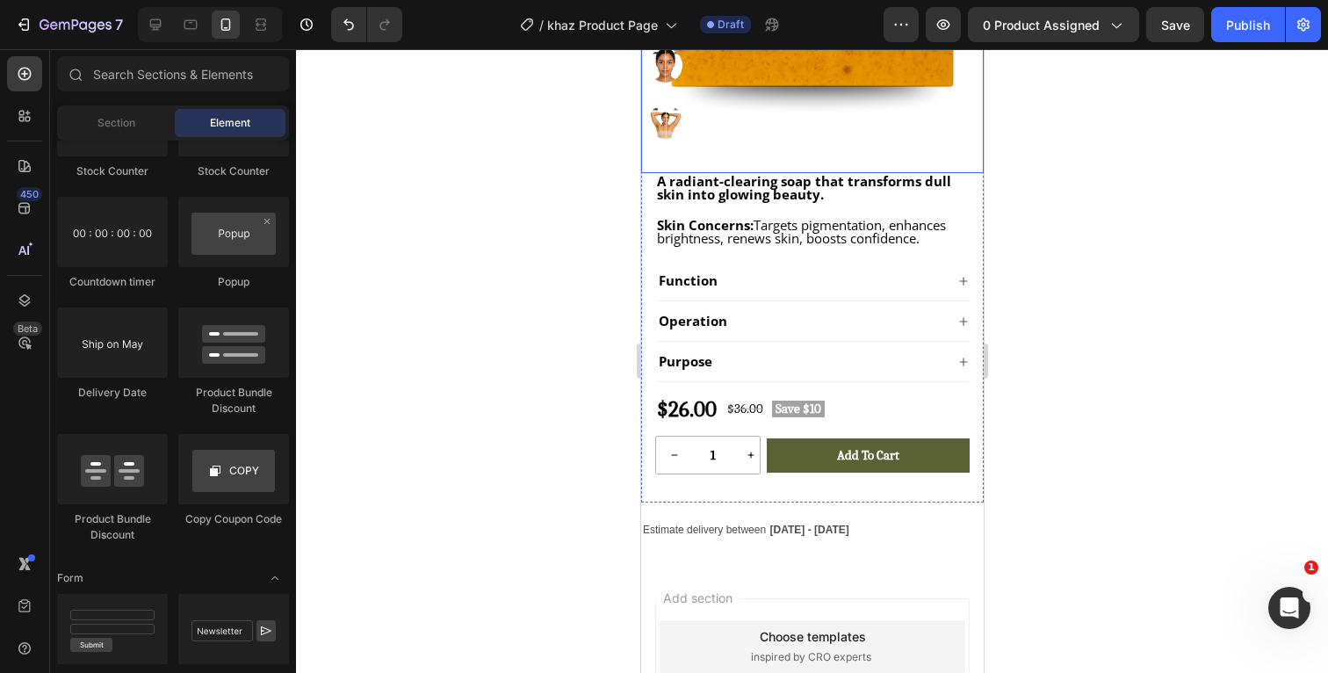
scroll to position [524, 0]
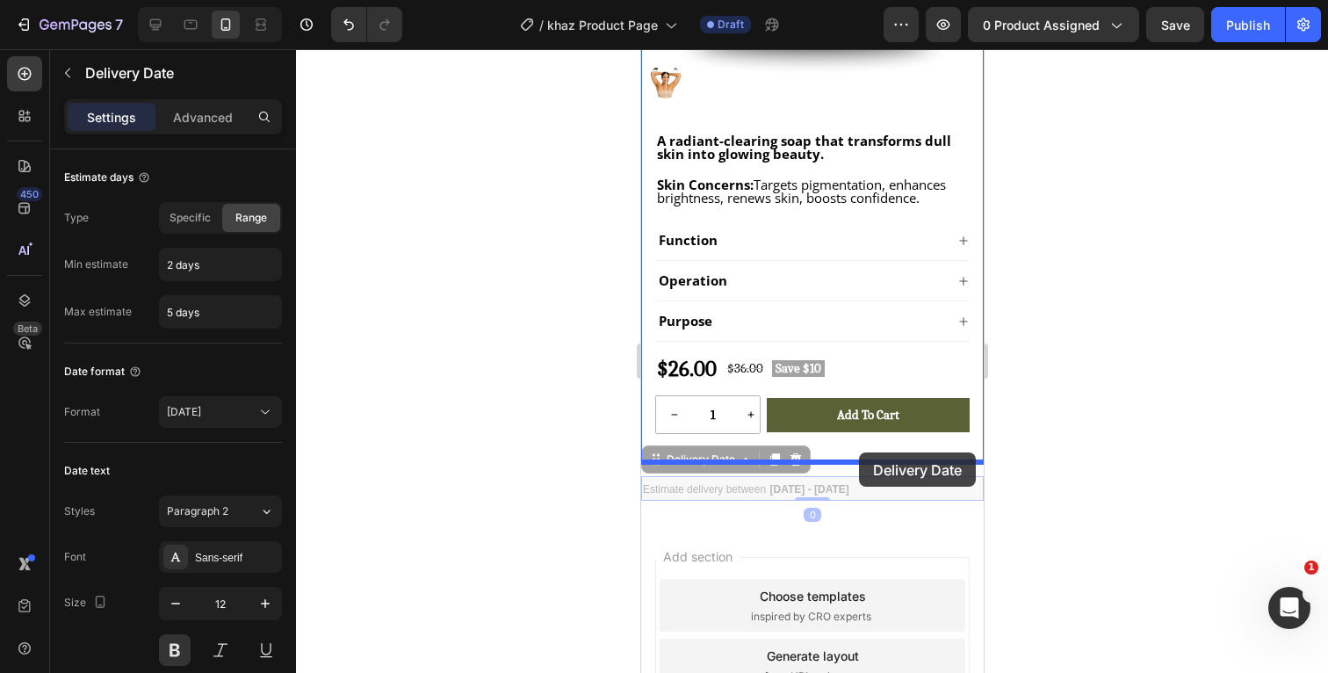
drag, startPoint x: 865, startPoint y: 488, endPoint x: 856, endPoint y: 455, distance: 33.7
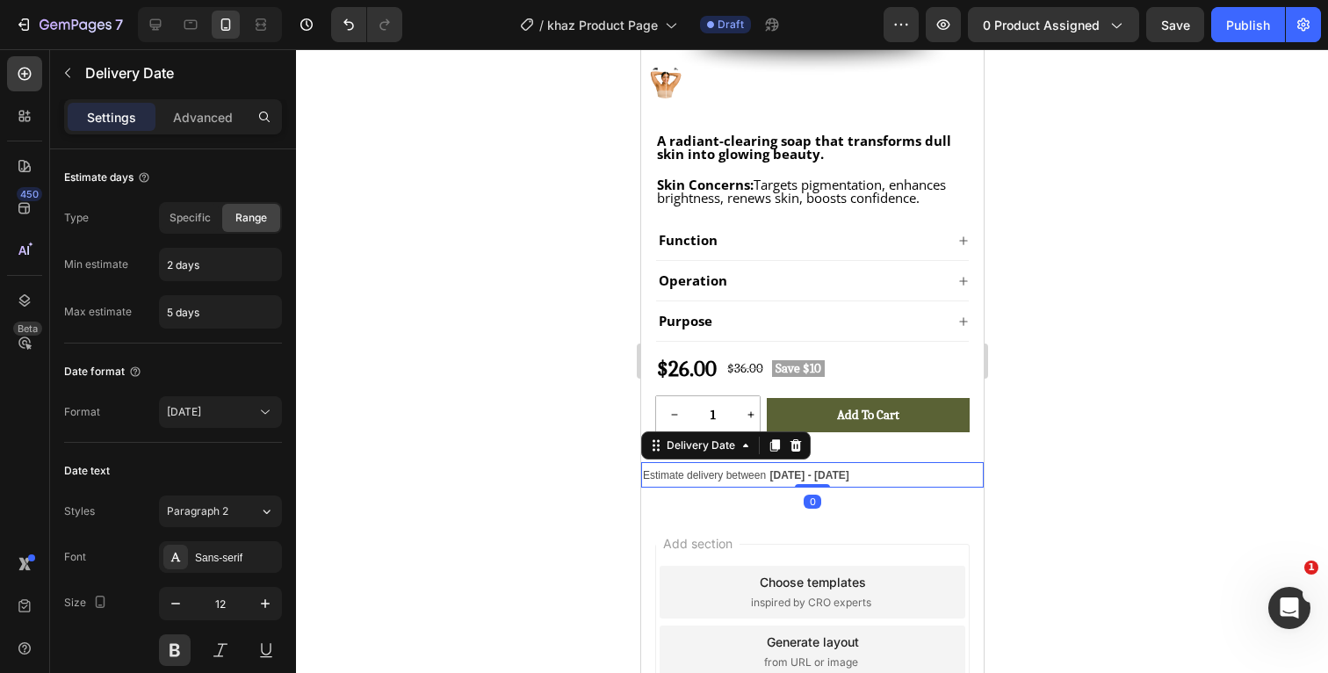
click at [1072, 449] on div at bounding box center [812, 361] width 1032 height 624
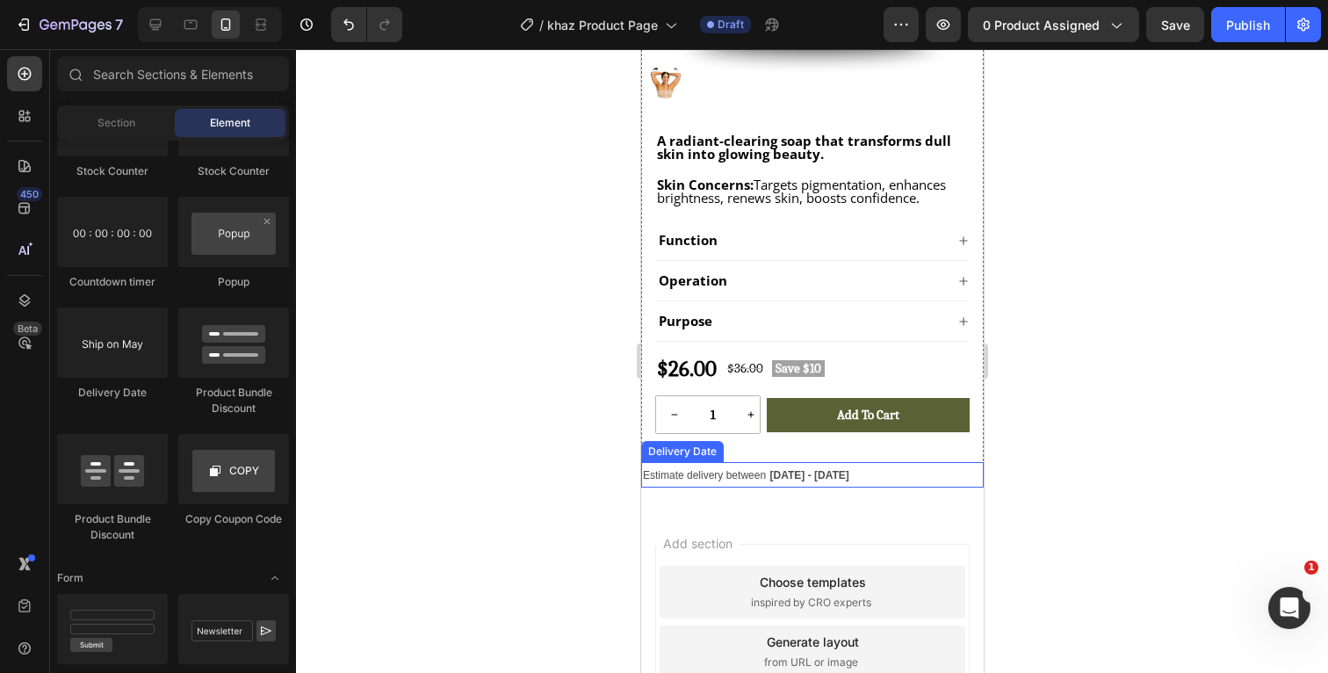
click at [863, 471] on div "Estimate delivery between Aug 28 - Aug 31" at bounding box center [811, 474] width 343 height 25
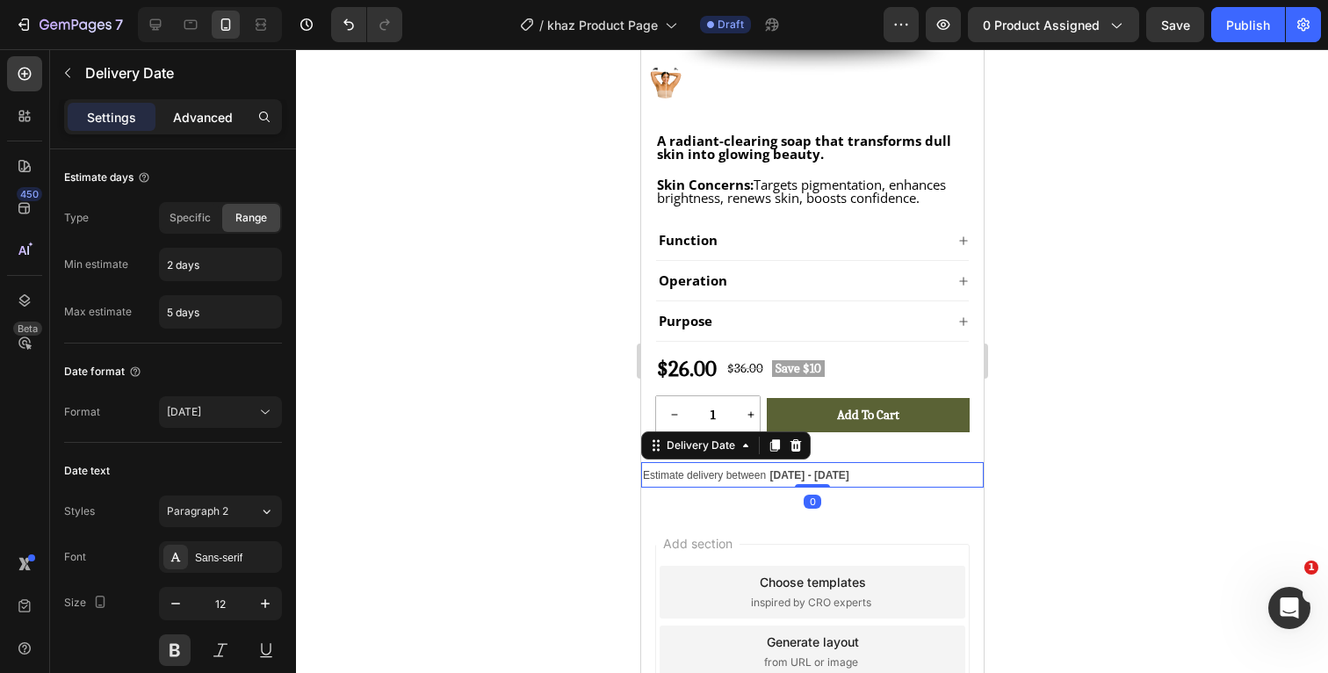
click at [222, 124] on p "Advanced" at bounding box center [203, 117] width 60 height 18
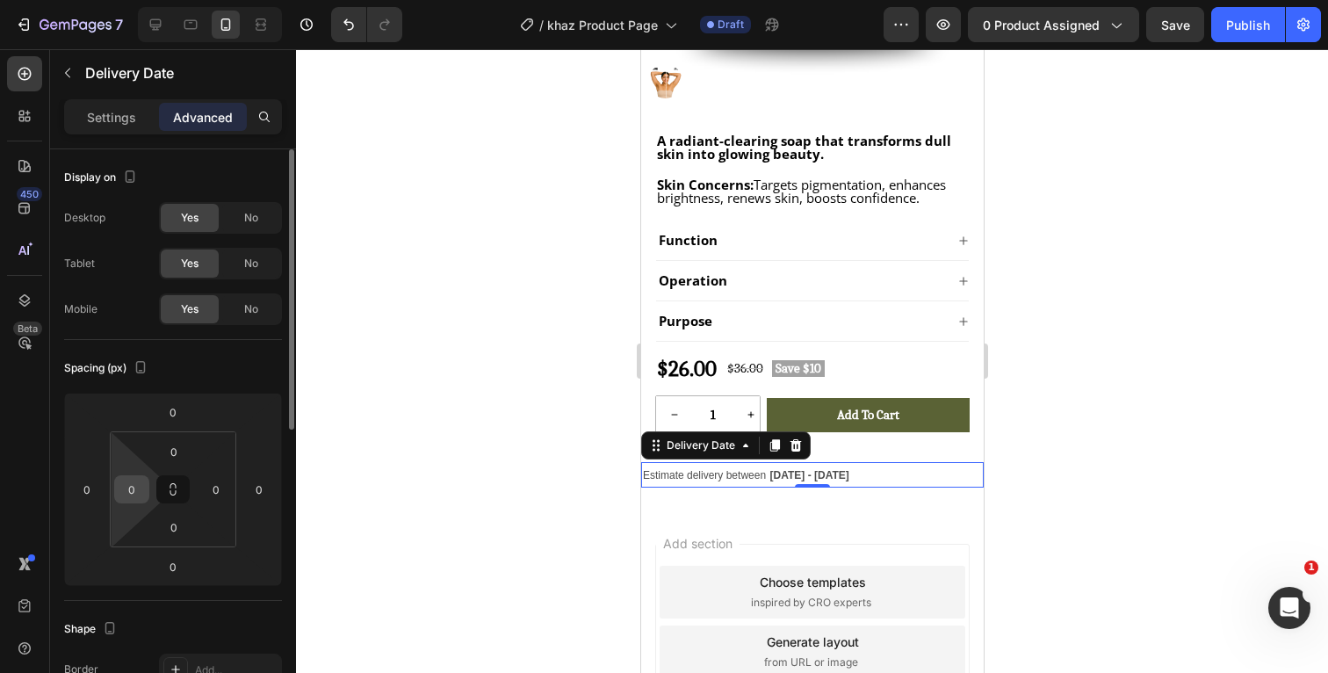
click at [145, 488] on div "0" at bounding box center [131, 489] width 35 height 28
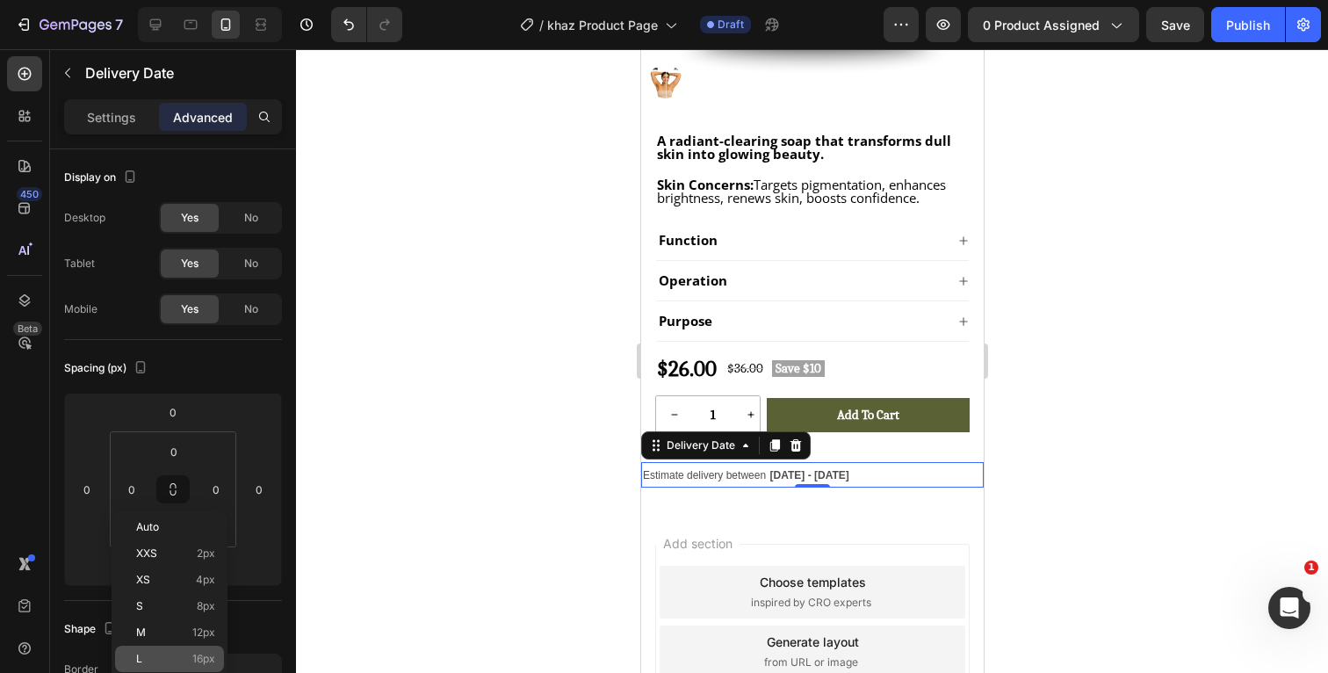
click at [145, 654] on p "L 16px" at bounding box center [175, 659] width 79 height 12
type input "16"
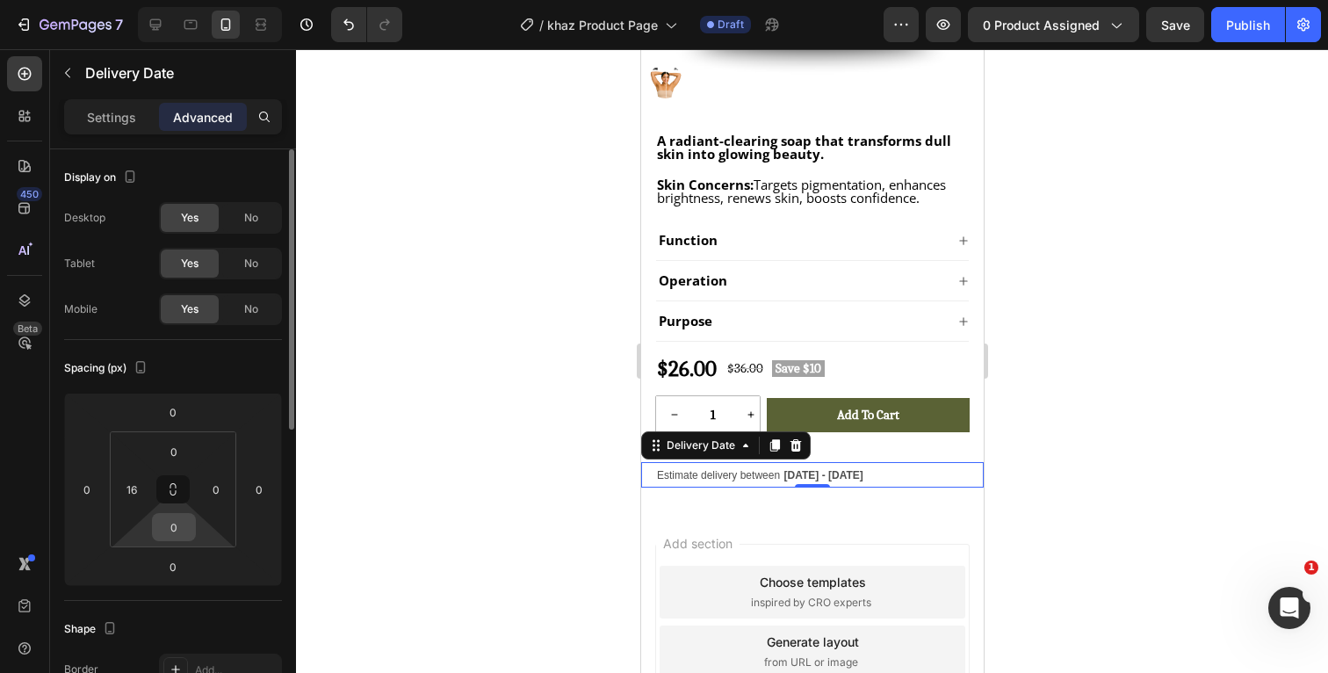
click at [180, 530] on input "0" at bounding box center [173, 527] width 35 height 26
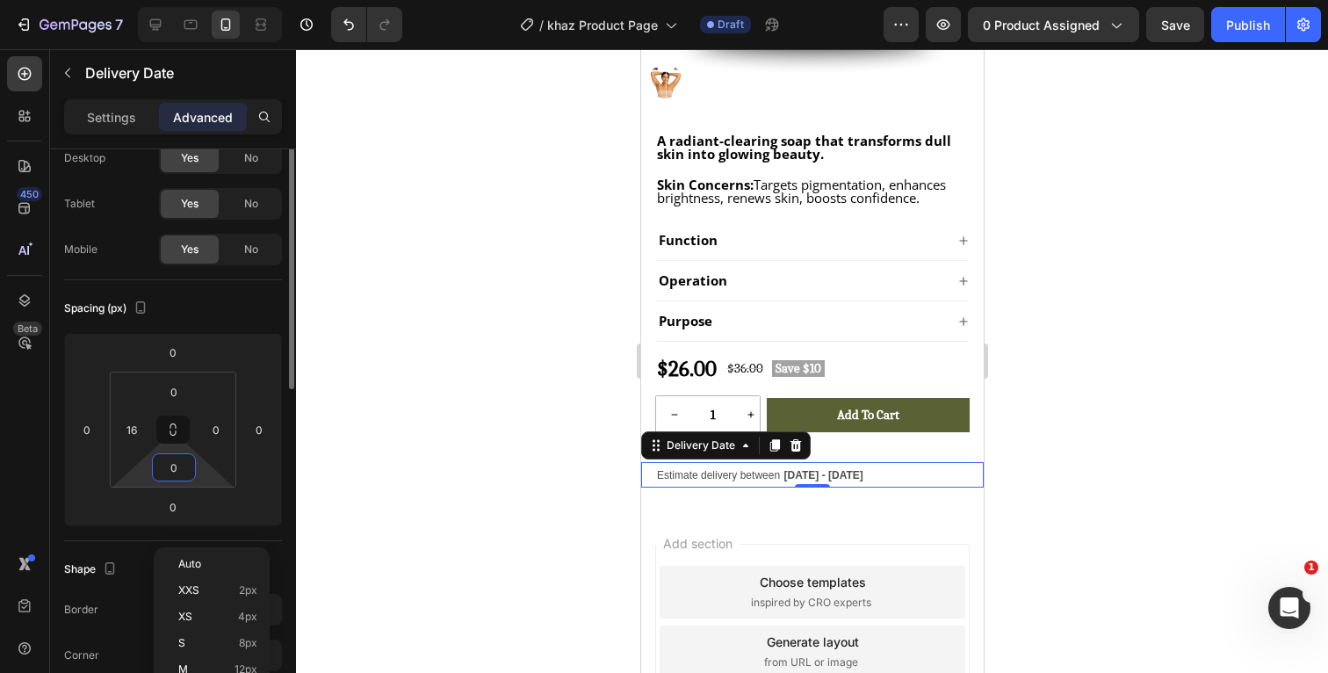
scroll to position [86, 0]
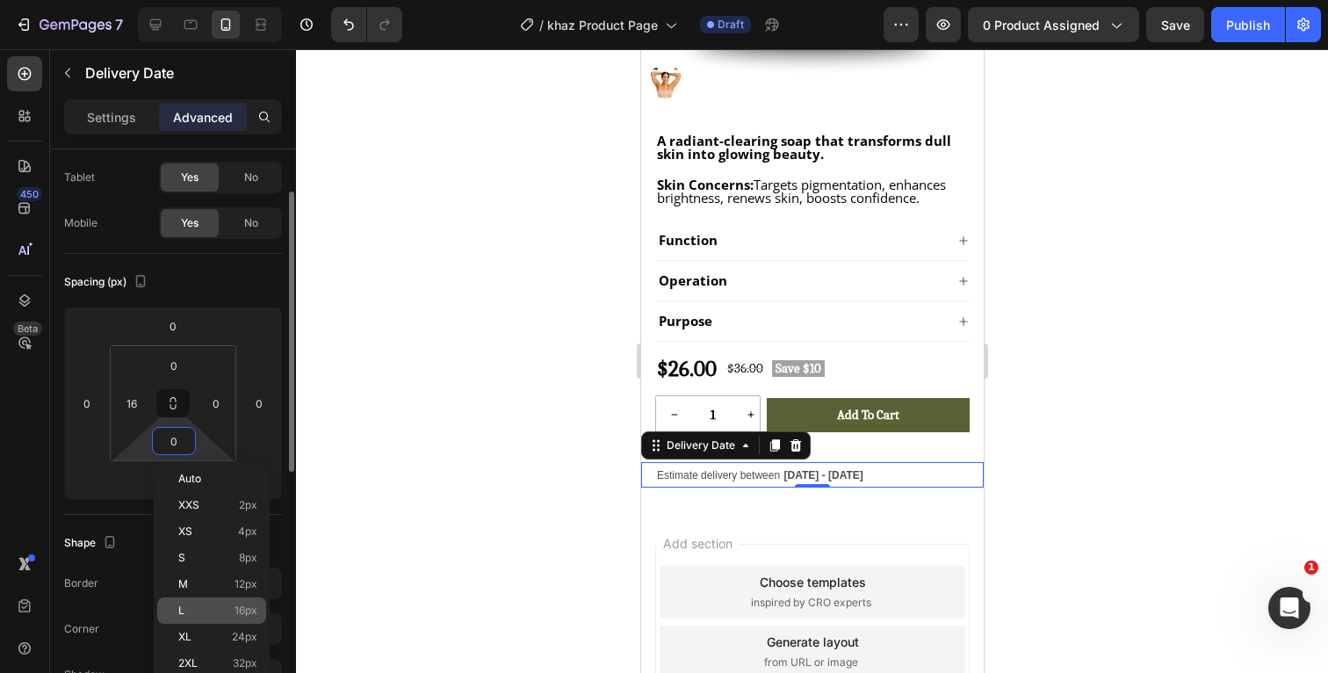
click at [183, 608] on span "L" at bounding box center [181, 610] width 6 height 12
type input "16"
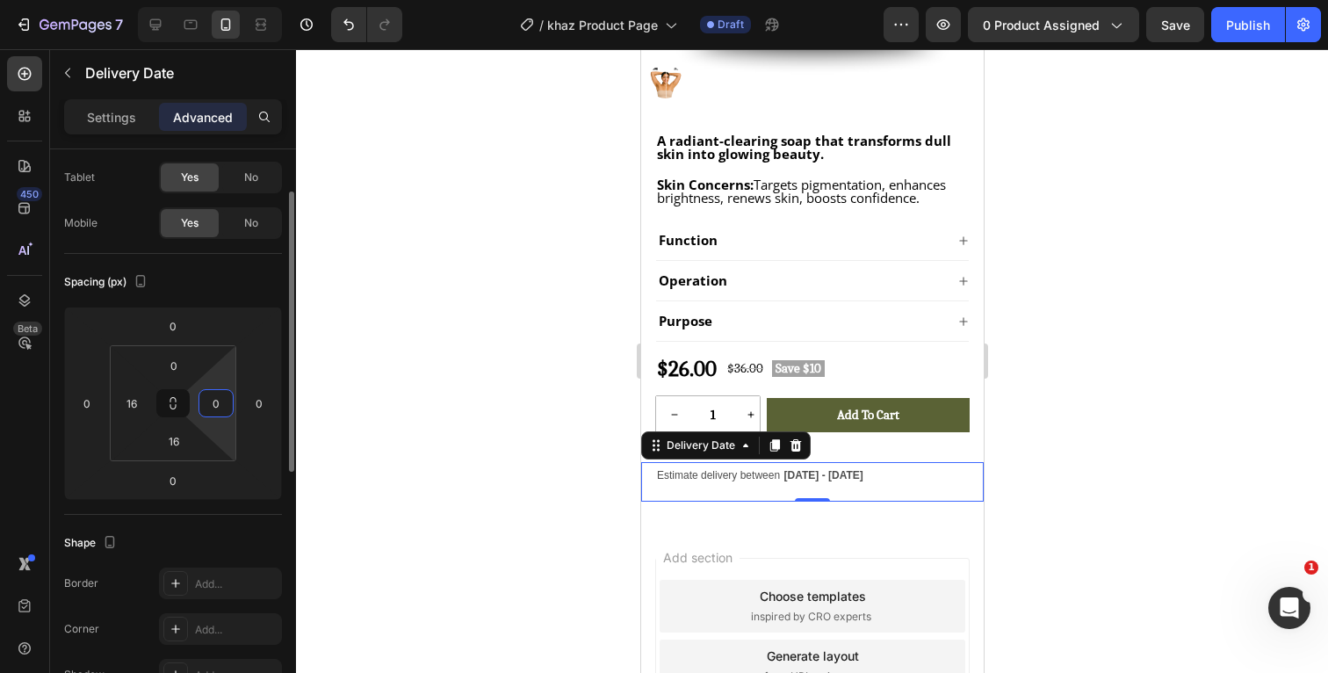
click at [219, 408] on input "0" at bounding box center [216, 403] width 26 height 26
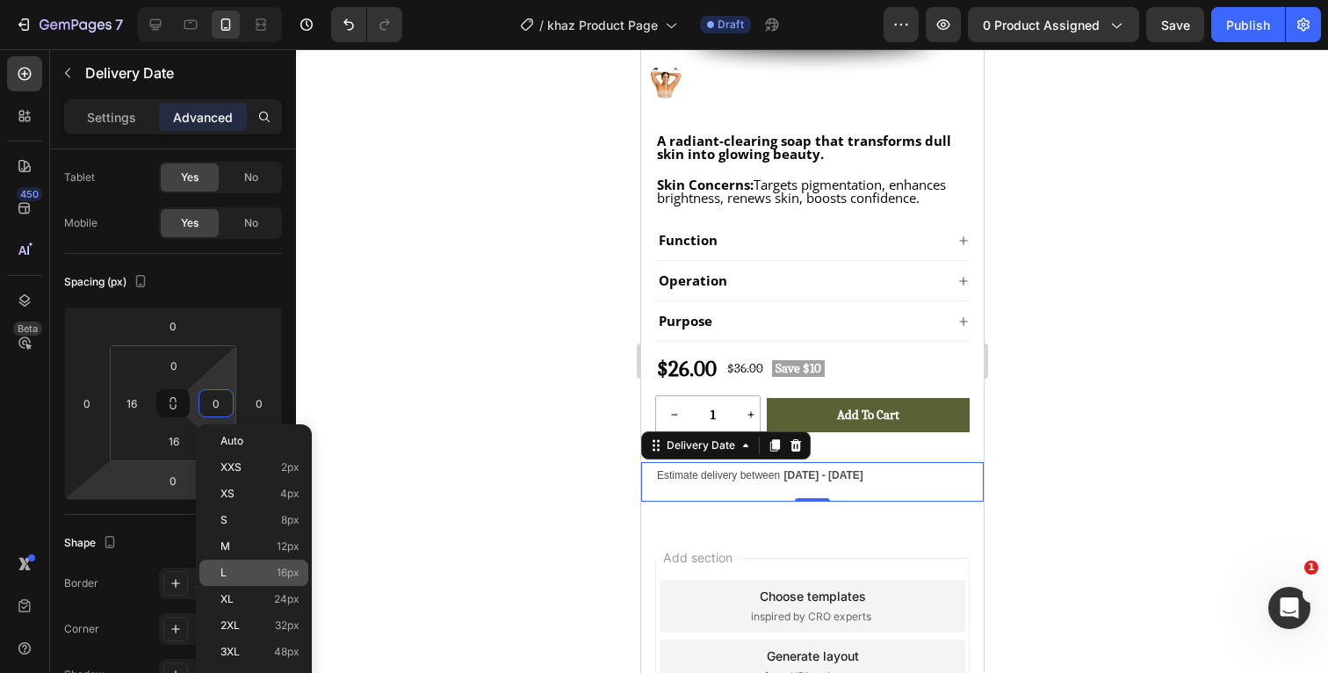
click at [226, 580] on div "L 16px" at bounding box center [253, 573] width 109 height 26
type input "16"
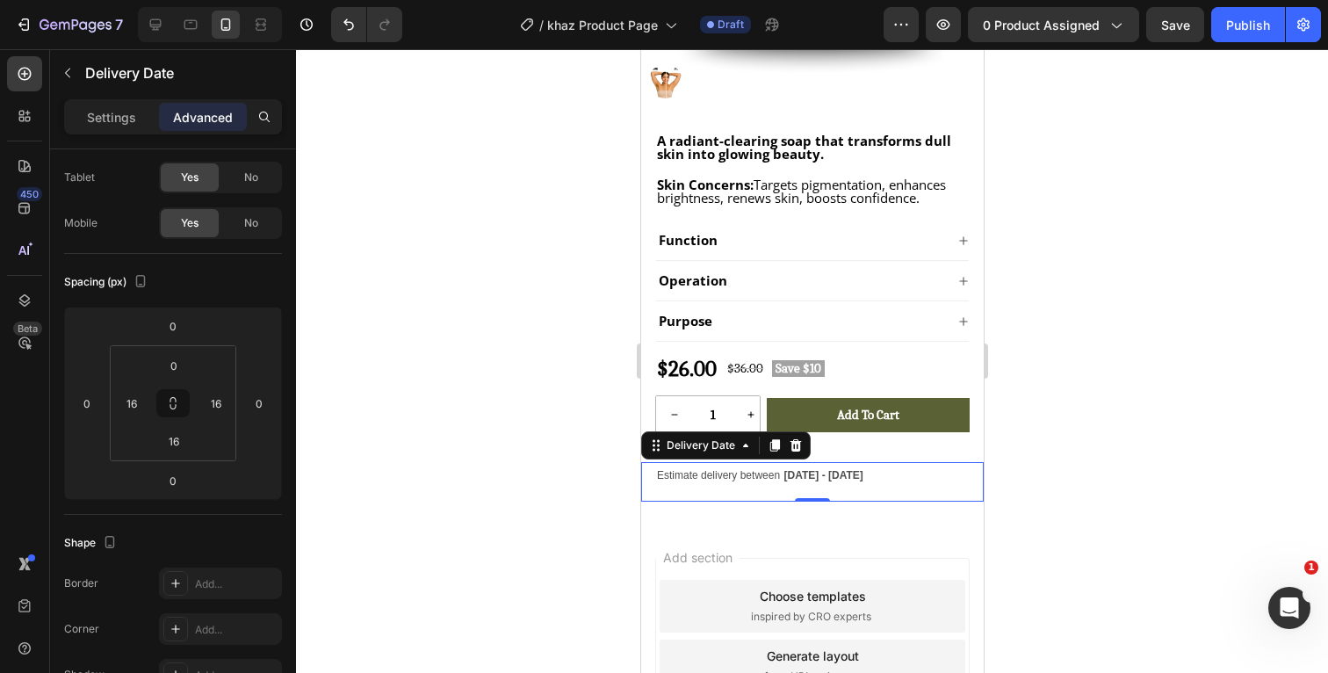
click at [1165, 367] on div at bounding box center [812, 361] width 1032 height 624
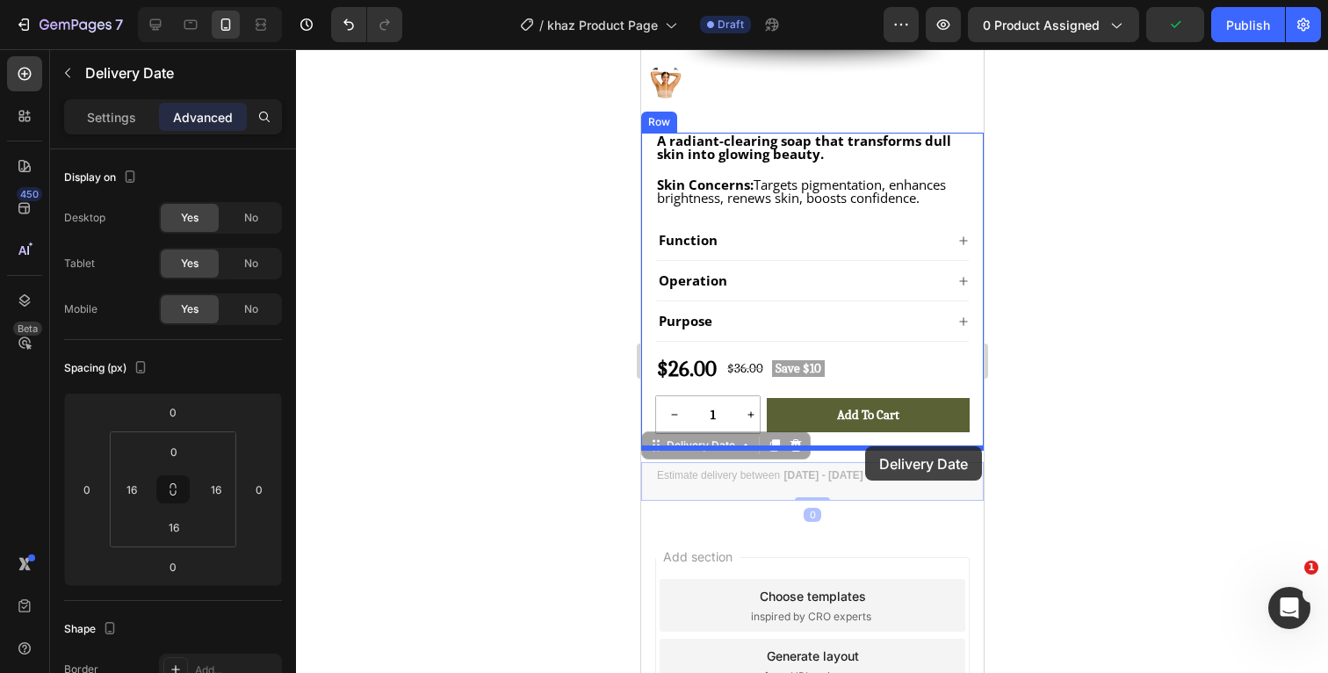
drag, startPoint x: 868, startPoint y: 472, endPoint x: 864, endPoint y: 446, distance: 25.7
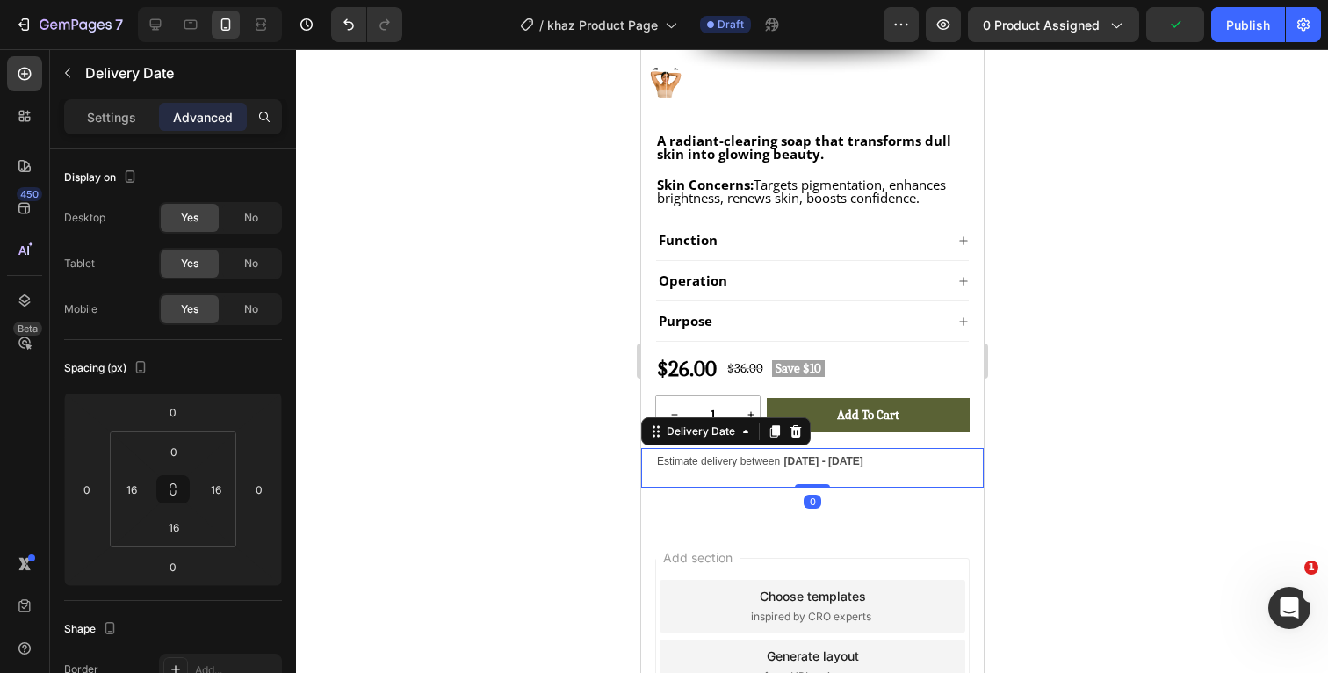
click at [1087, 412] on div at bounding box center [812, 361] width 1032 height 624
click at [904, 453] on div "Estimate delivery between Aug 28 - Aug 31" at bounding box center [811, 460] width 314 height 25
click at [1135, 423] on div at bounding box center [812, 361] width 1032 height 624
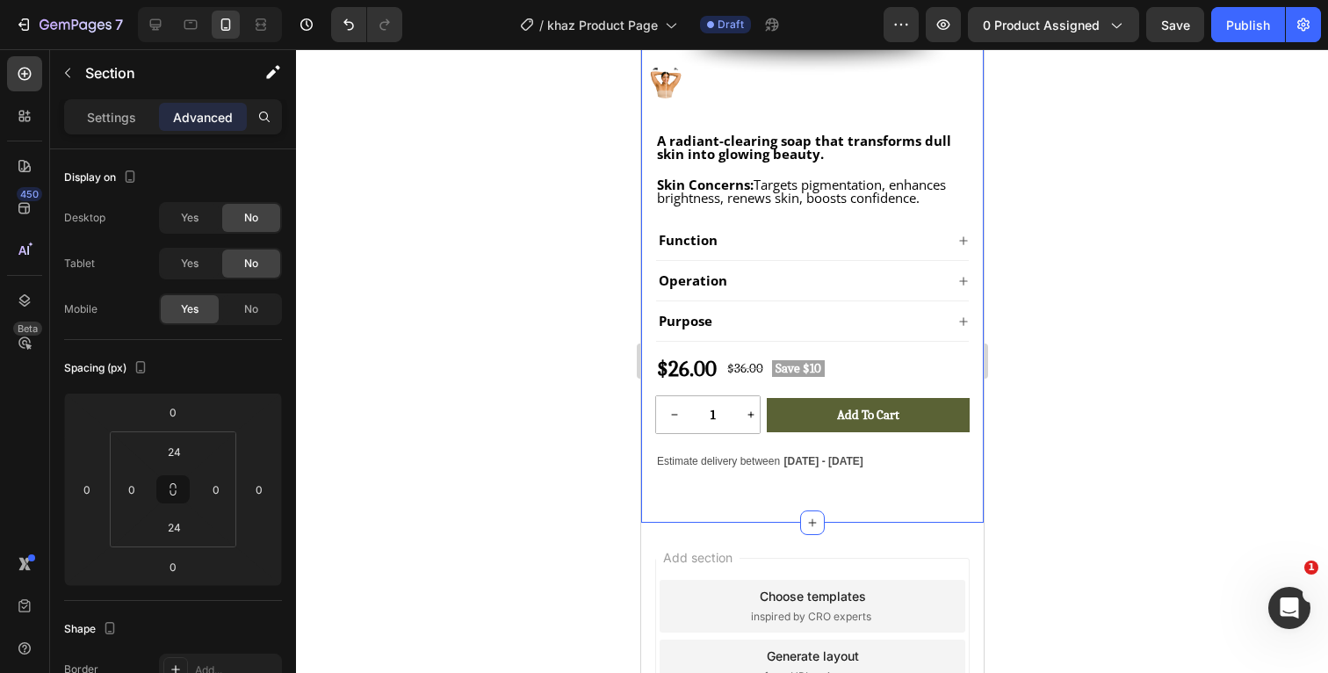
click at [930, 509] on div ""I remember staring in the mirror, wishing my dark spots would vanish. I almost…" at bounding box center [811, 42] width 343 height 961
click at [1072, 460] on div at bounding box center [812, 361] width 1032 height 624
click at [896, 513] on div ""I remember staring in the mirror, wishing my dark spots would vanish. I almost…" at bounding box center [811, 42] width 343 height 961
click at [1081, 432] on div at bounding box center [812, 361] width 1032 height 624
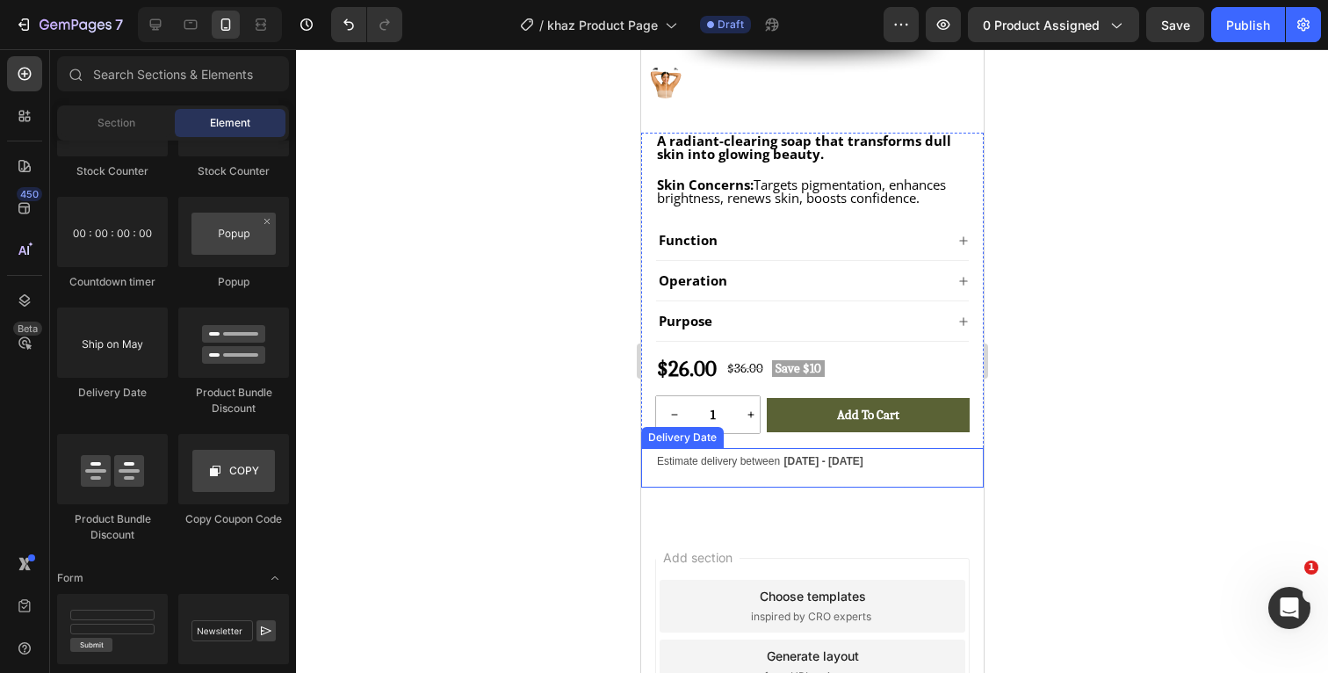
click at [885, 457] on div "Estimate delivery between Aug 28 - Aug 31" at bounding box center [811, 460] width 314 height 25
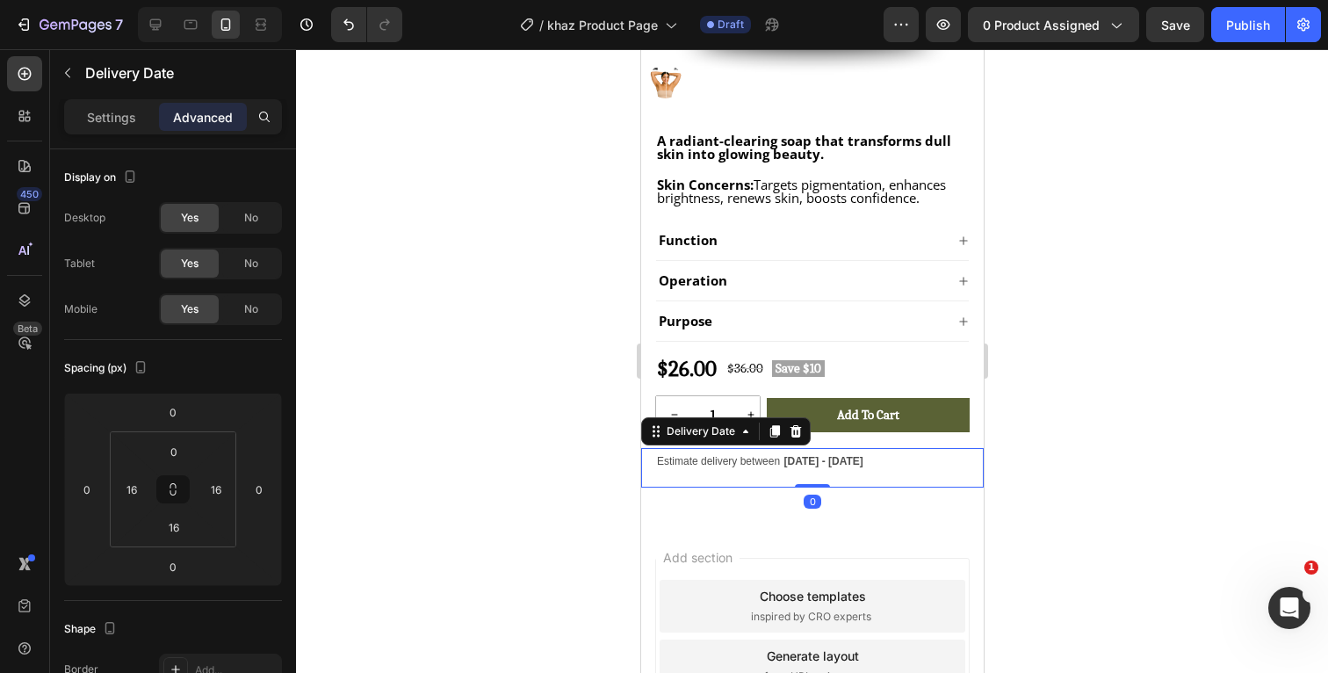
click at [873, 463] on div "Estimate delivery between Aug 28 - Aug 31" at bounding box center [811, 460] width 314 height 25
click at [120, 114] on p "Settings" at bounding box center [111, 117] width 49 height 18
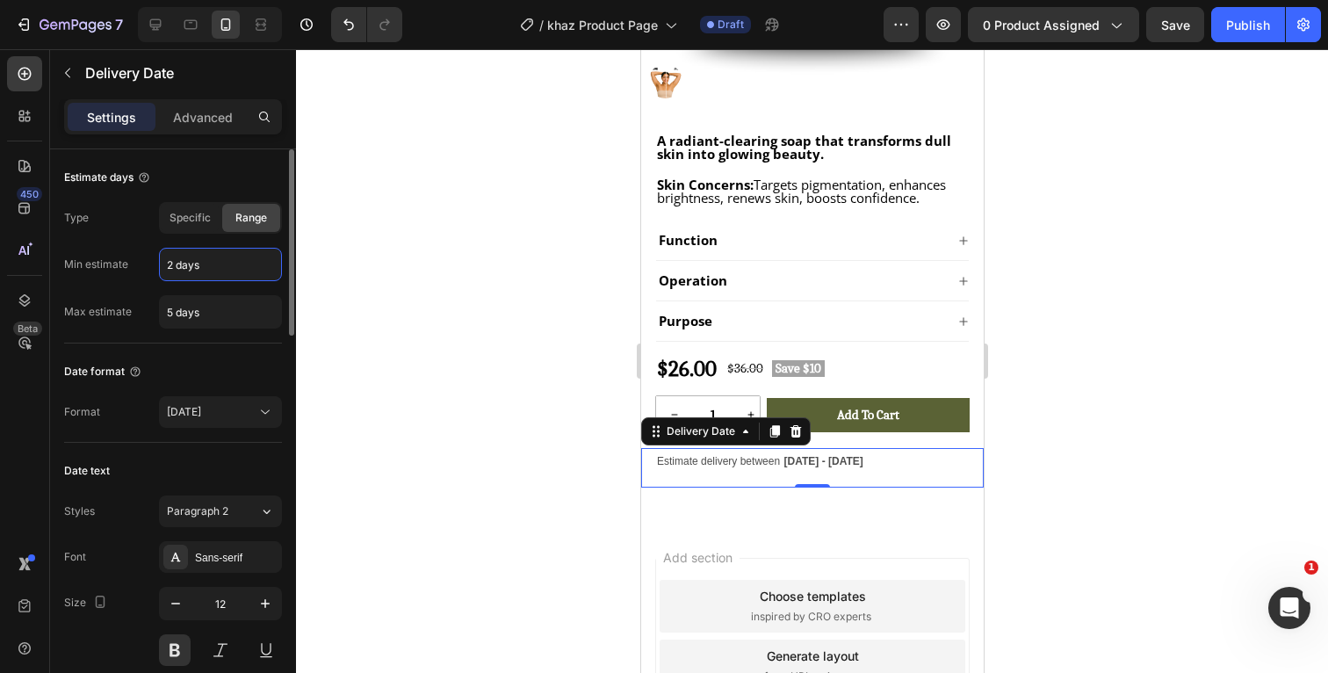
click at [224, 265] on input "2 days" at bounding box center [220, 265] width 121 height 32
click at [174, 265] on input "2 days" at bounding box center [220, 265] width 121 height 32
click at [173, 312] on input "5 days" at bounding box center [220, 312] width 121 height 32
type input "12 days"
click at [141, 260] on div "Min estimate 2 days" at bounding box center [173, 264] width 218 height 33
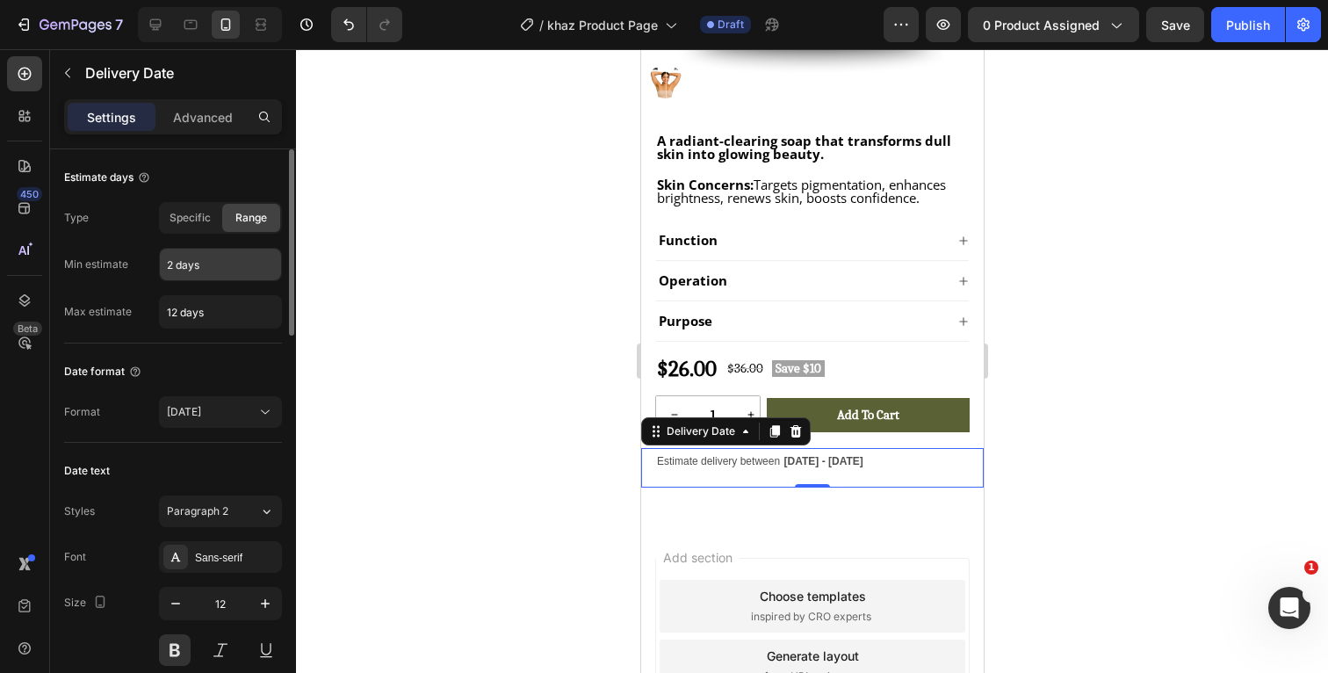
click at [176, 265] on input "2 days" at bounding box center [220, 265] width 121 height 32
click at [138, 256] on div "Min estimate 2 days" at bounding box center [173, 264] width 218 height 33
click at [247, 416] on div "Aug 22" at bounding box center [212, 412] width 90 height 16
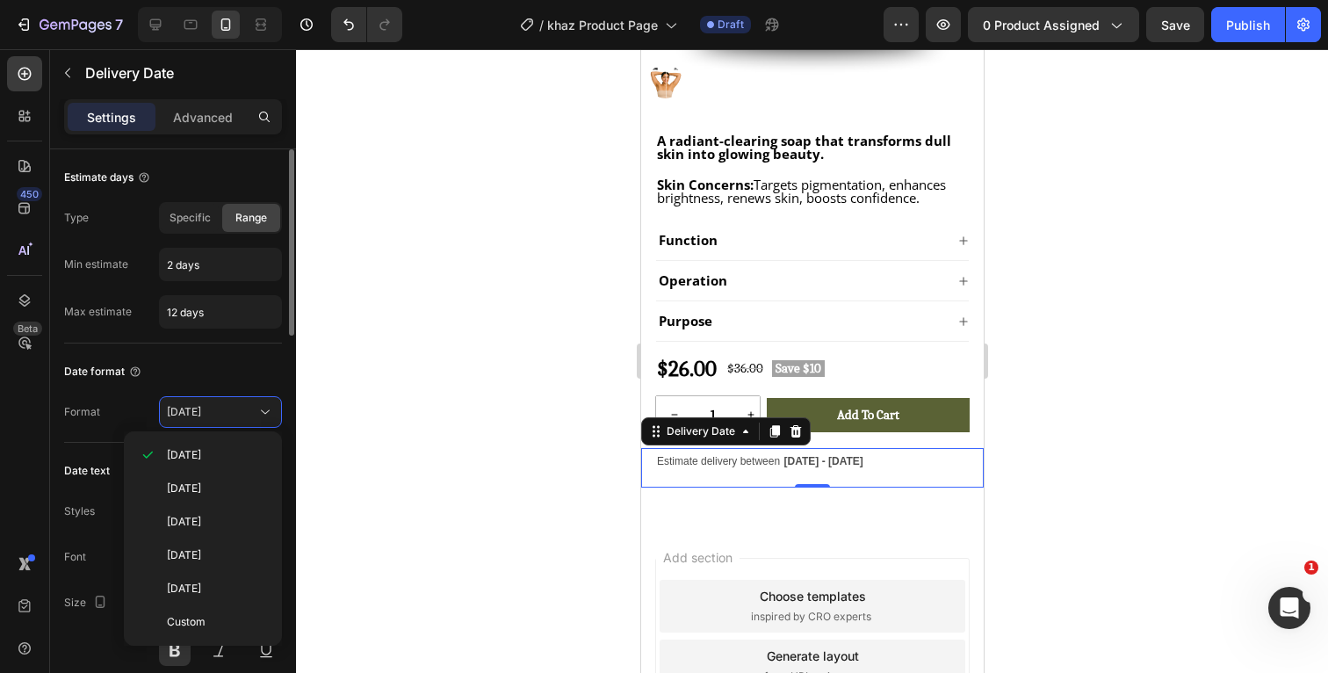
click at [250, 371] on div "Date format" at bounding box center [173, 372] width 218 height 28
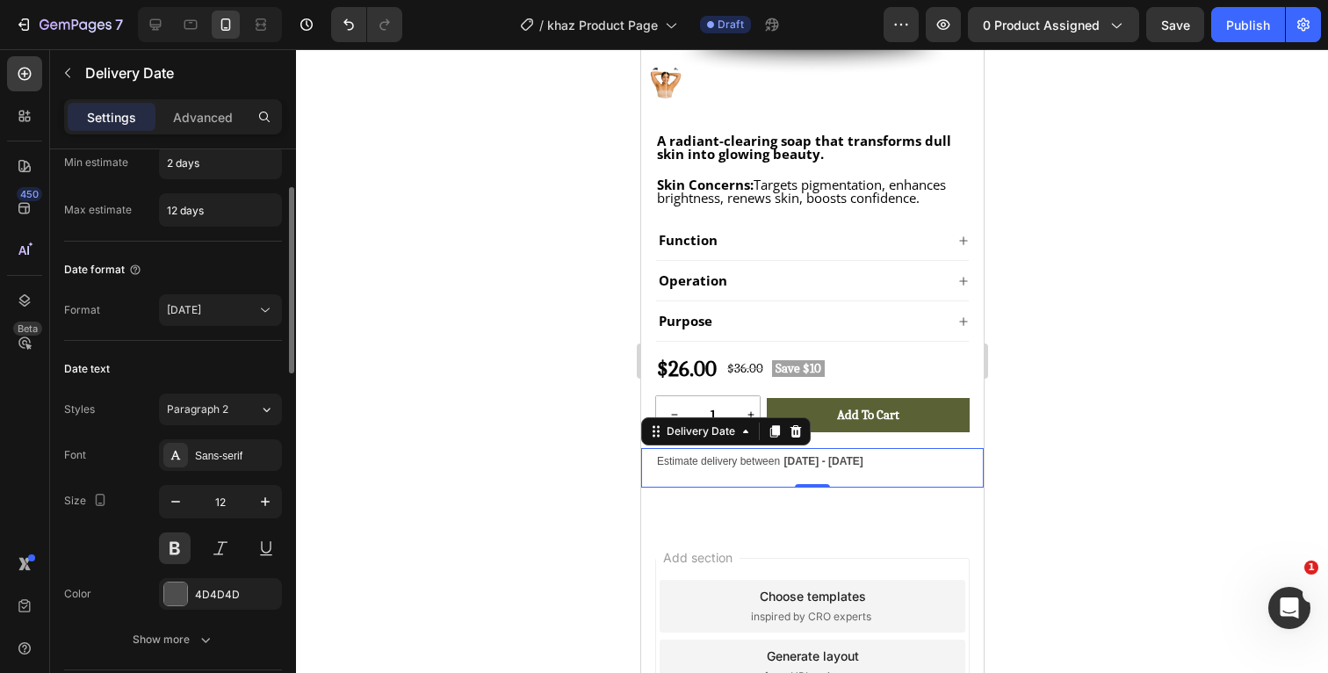
scroll to position [105, 0]
click at [244, 401] on div "Paragraph 2" at bounding box center [213, 406] width 92 height 16
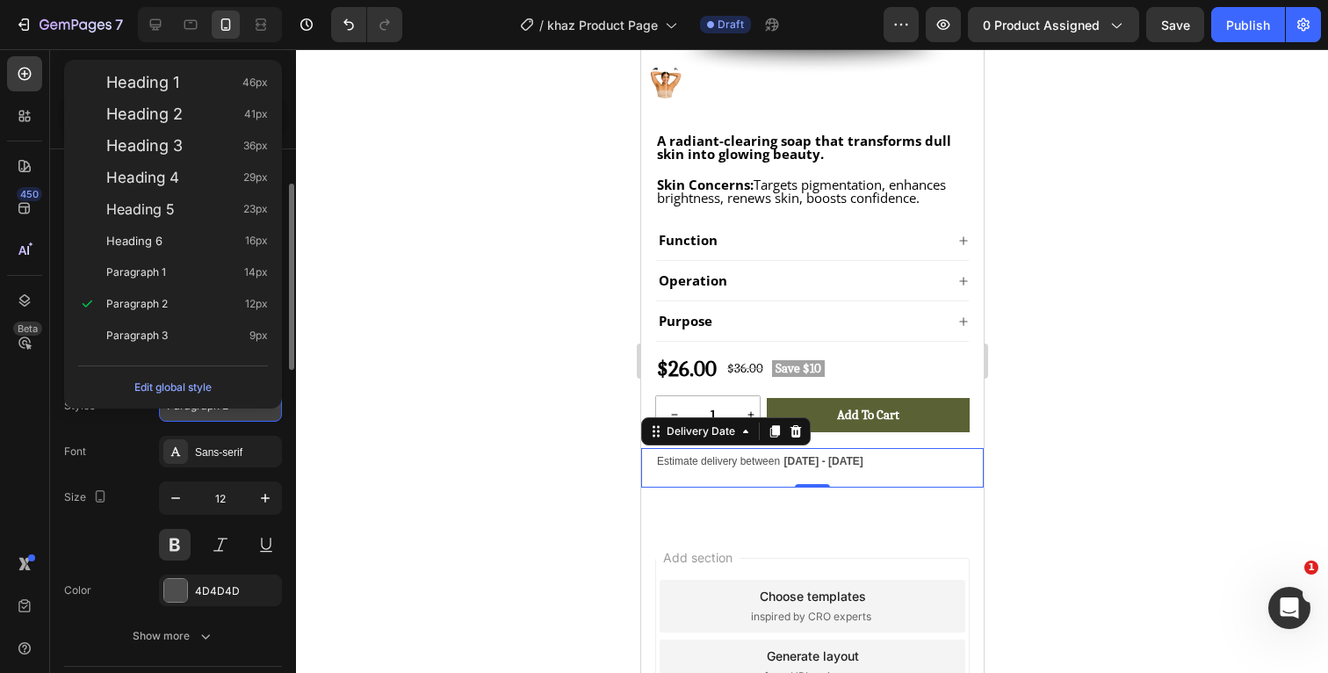
click at [244, 401] on button "Edit global style" at bounding box center [173, 387] width 190 height 28
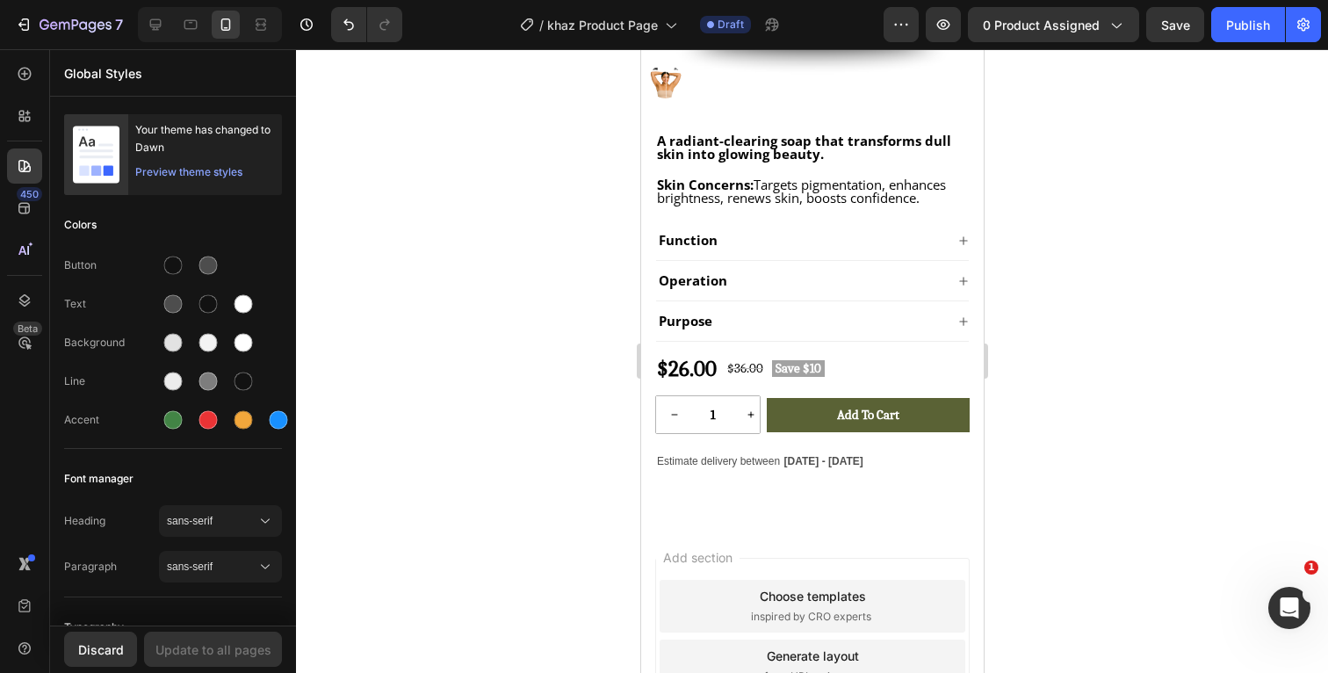
click at [1095, 375] on div at bounding box center [812, 361] width 1032 height 624
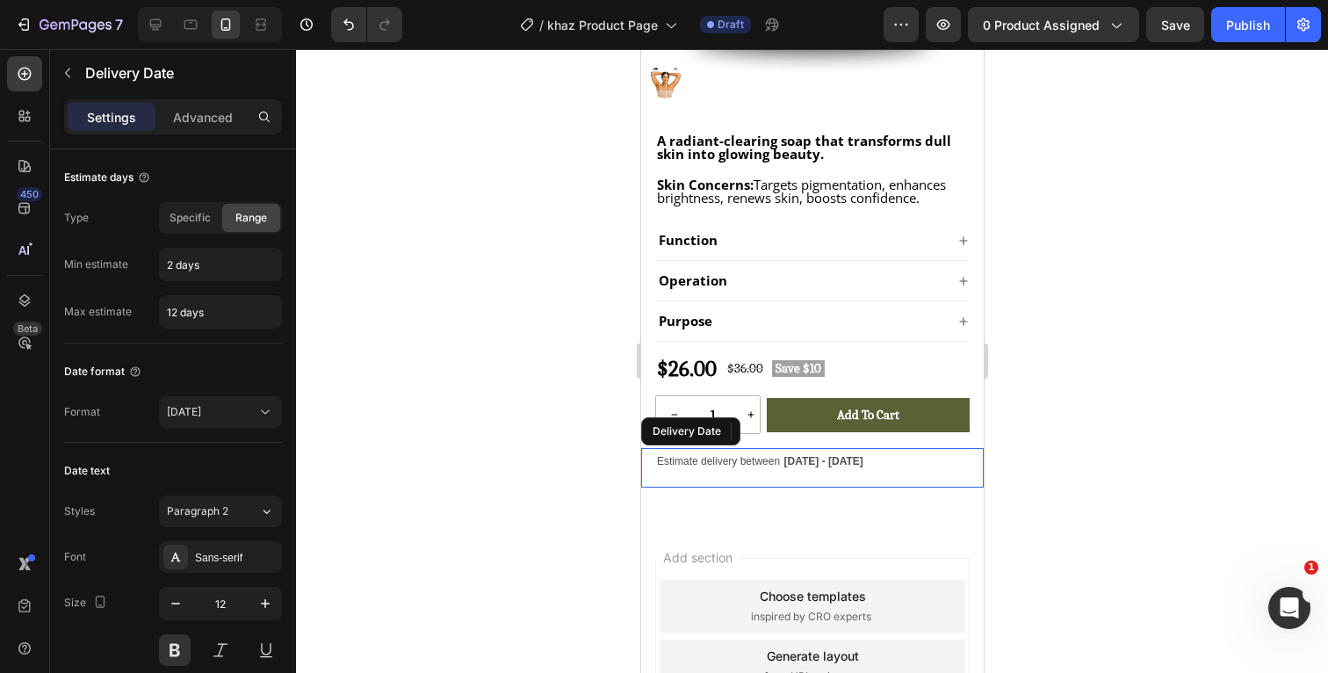
click at [886, 466] on div "Estimate delivery between Aug 28 - Sep 07" at bounding box center [811, 460] width 314 height 25
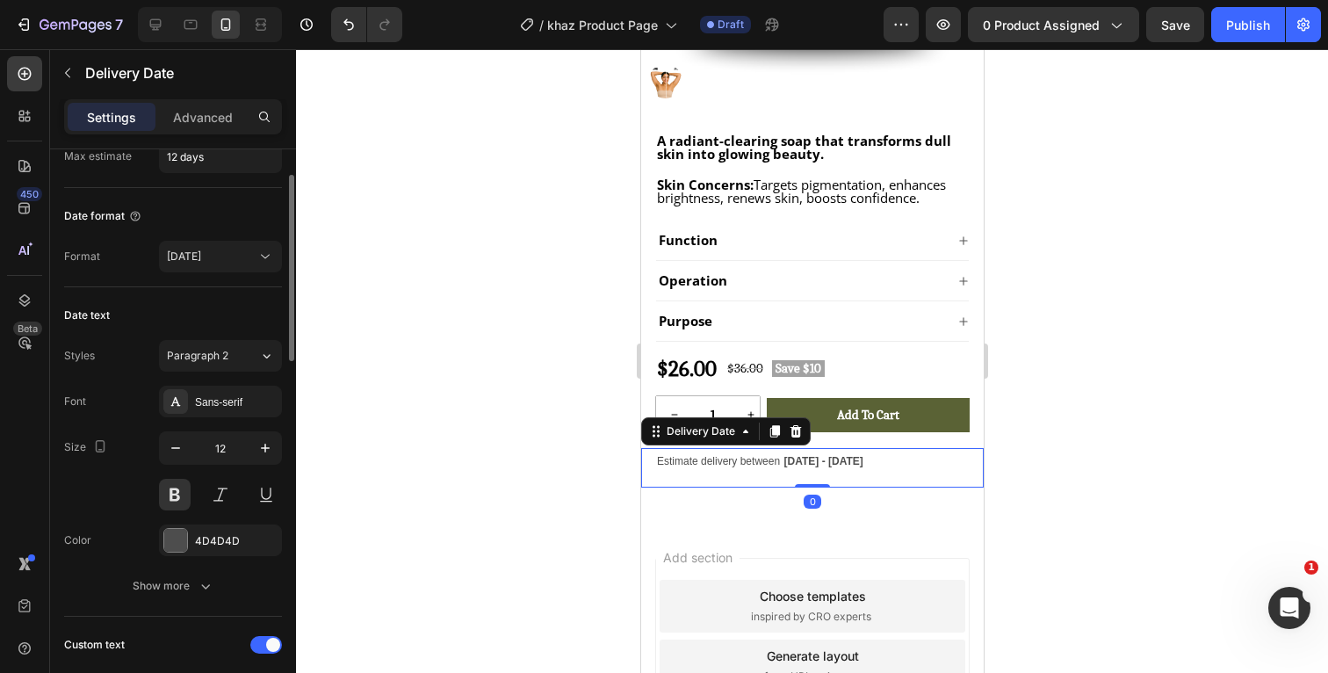
scroll to position [199, 0]
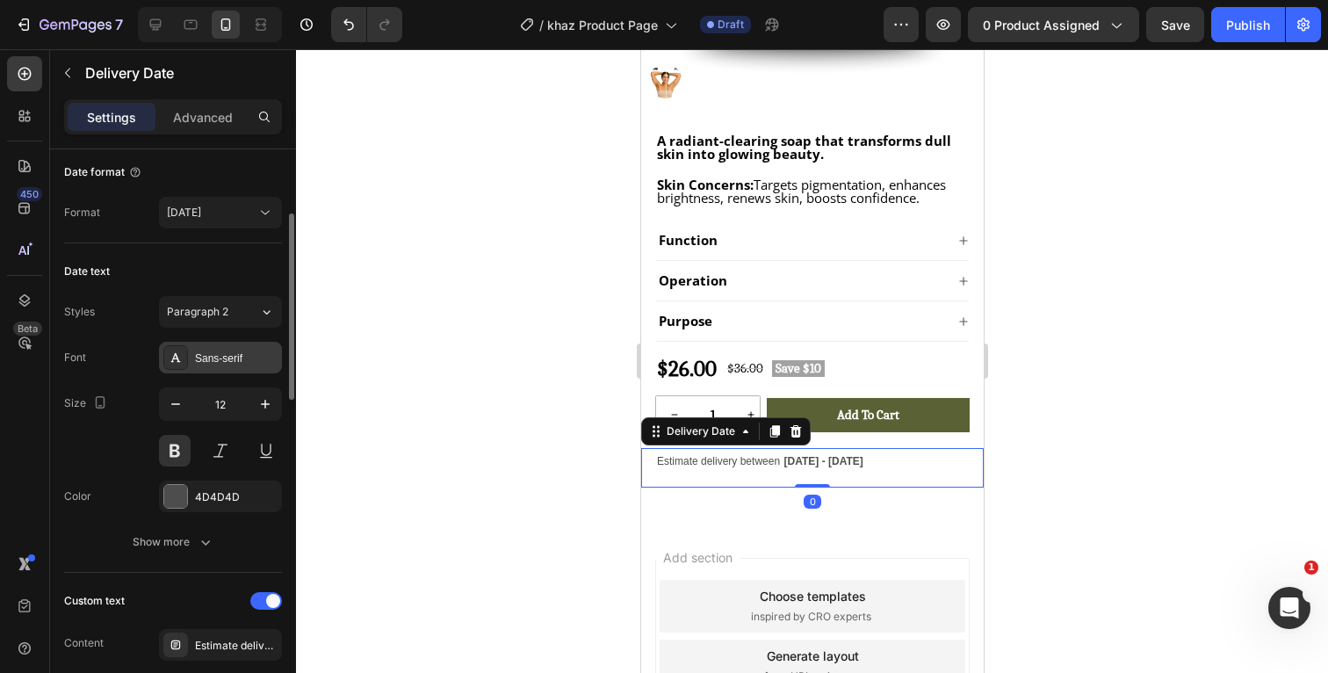
click at [230, 354] on div "Sans-serif" at bounding box center [236, 358] width 83 height 16
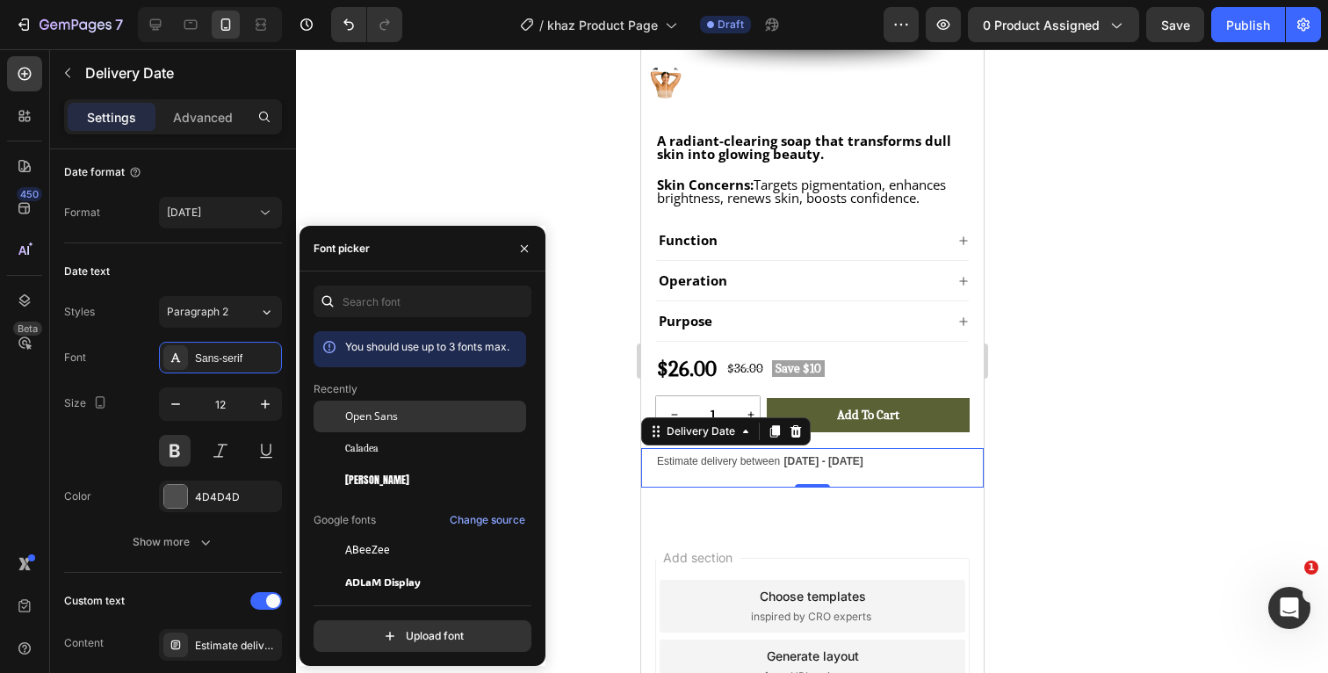
click at [417, 415] on div "Open Sans" at bounding box center [433, 416] width 177 height 16
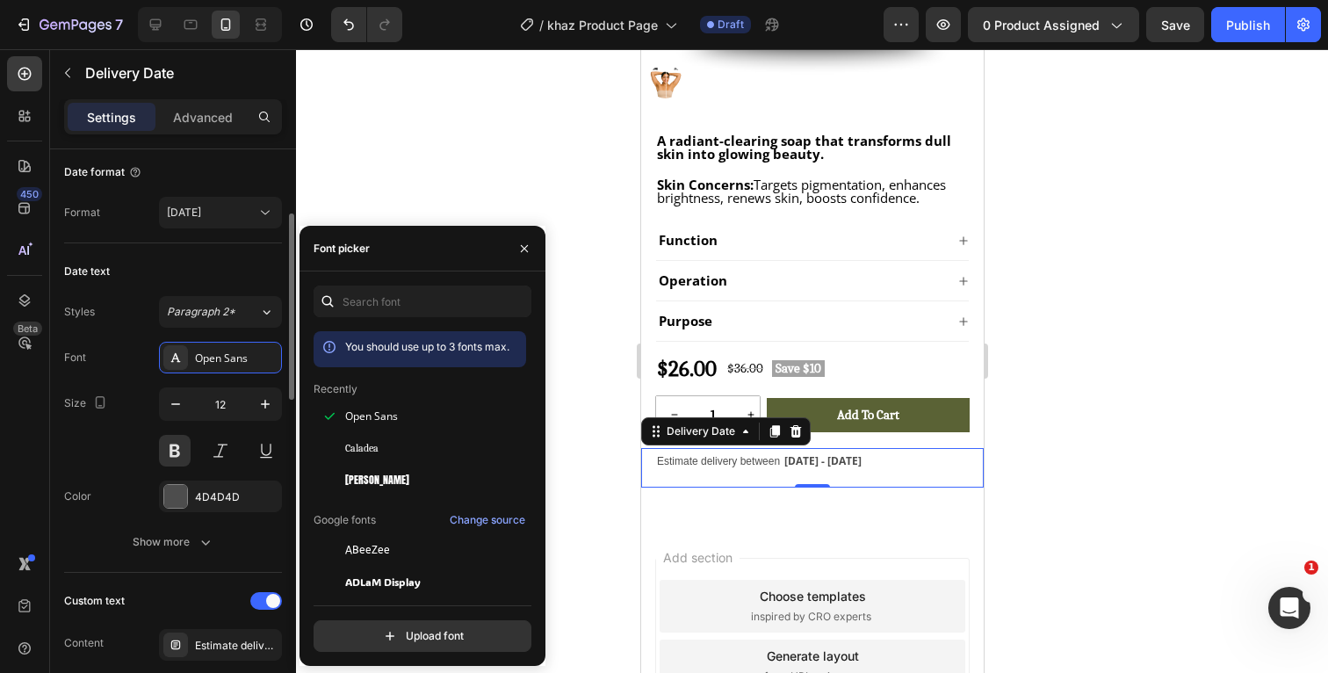
click at [139, 381] on div "Font Open Sans Size 12 Color 4D4D4D Show more" at bounding box center [173, 450] width 218 height 216
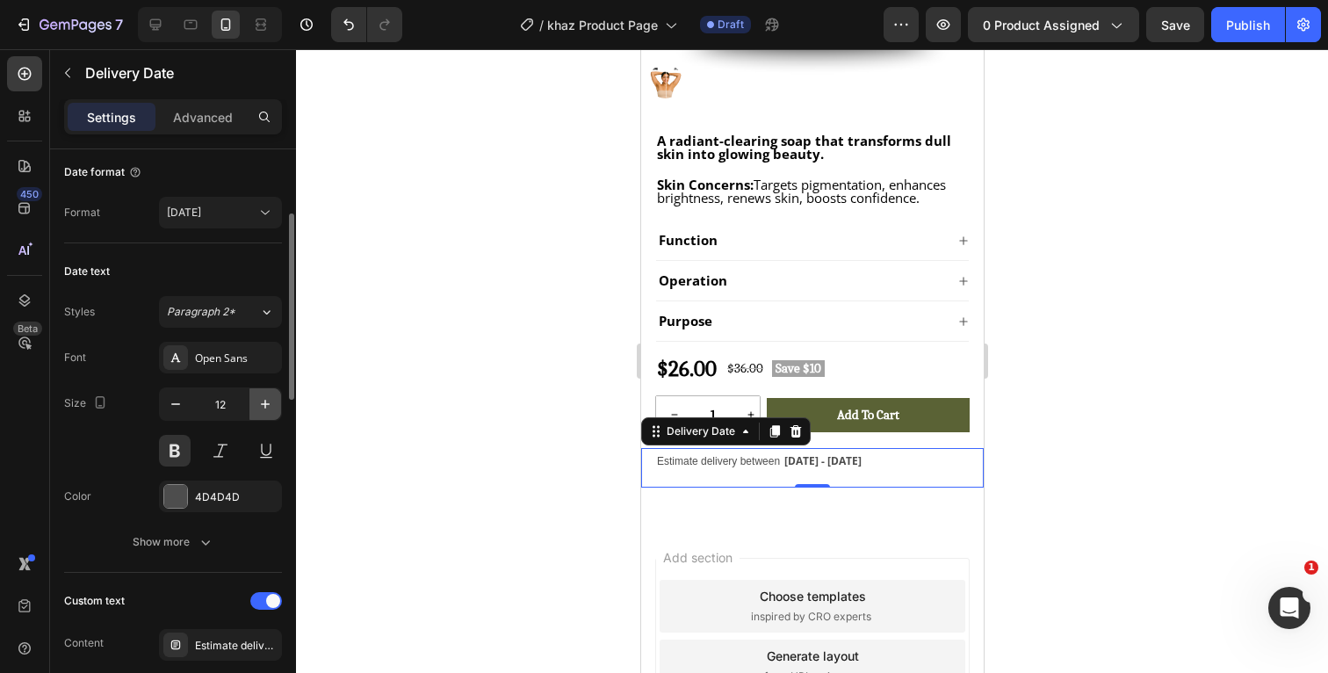
click at [272, 403] on icon "button" at bounding box center [266, 404] width 18 height 18
click at [272, 404] on icon "button" at bounding box center [266, 404] width 18 height 18
type input "15"
click at [184, 507] on div at bounding box center [175, 496] width 23 height 23
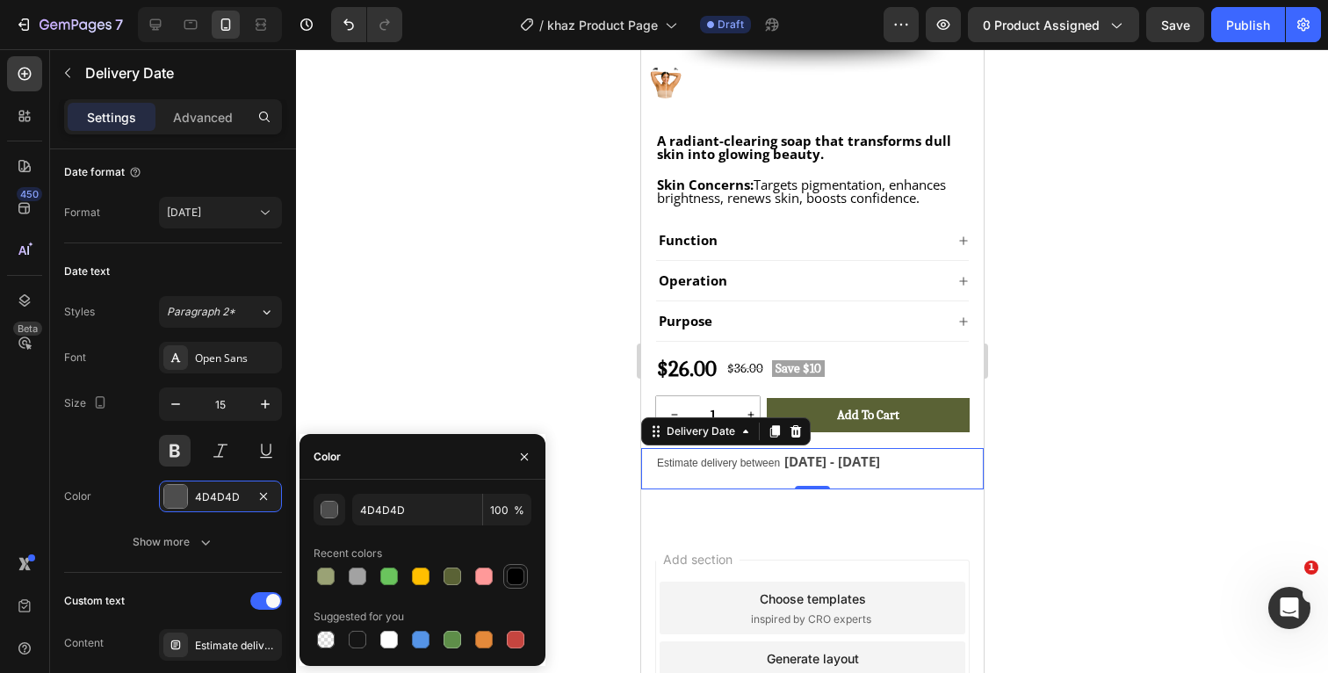
click at [514, 573] on div at bounding box center [516, 576] width 18 height 18
type input "000000"
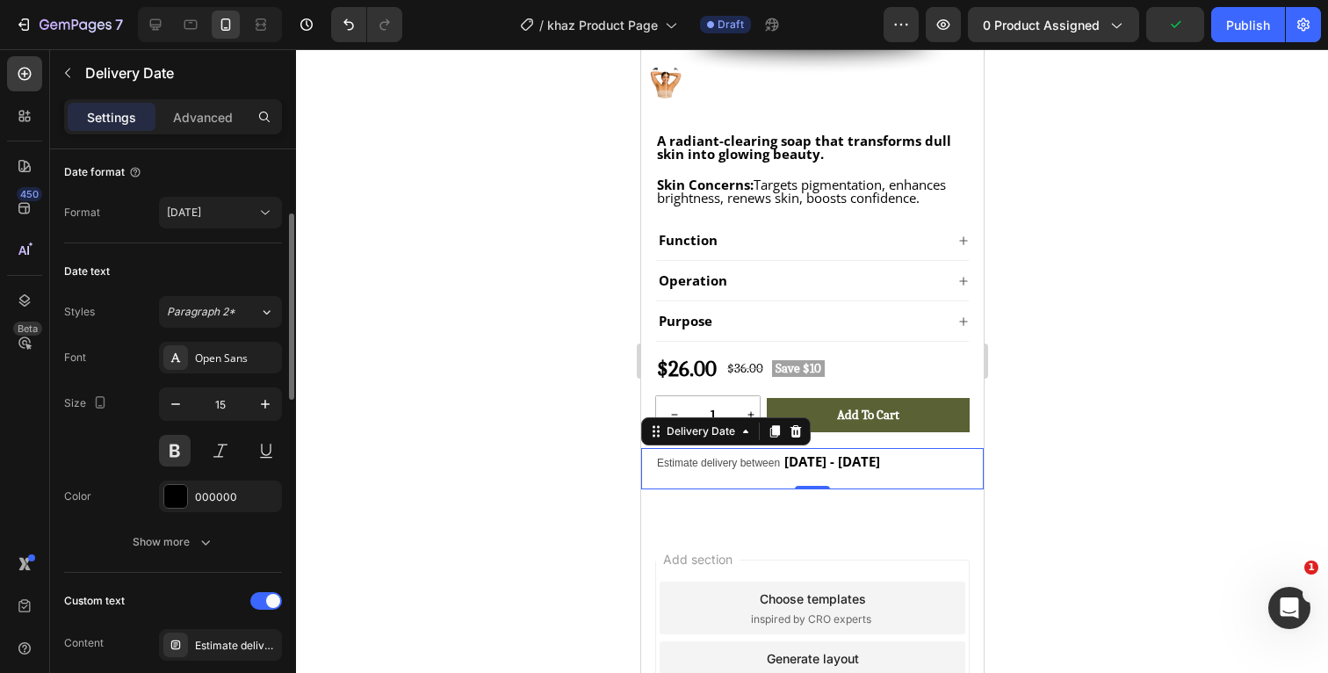
click at [119, 451] on div "Size 15" at bounding box center [173, 426] width 218 height 79
click at [179, 401] on icon "button" at bounding box center [176, 404] width 18 height 18
type input "12"
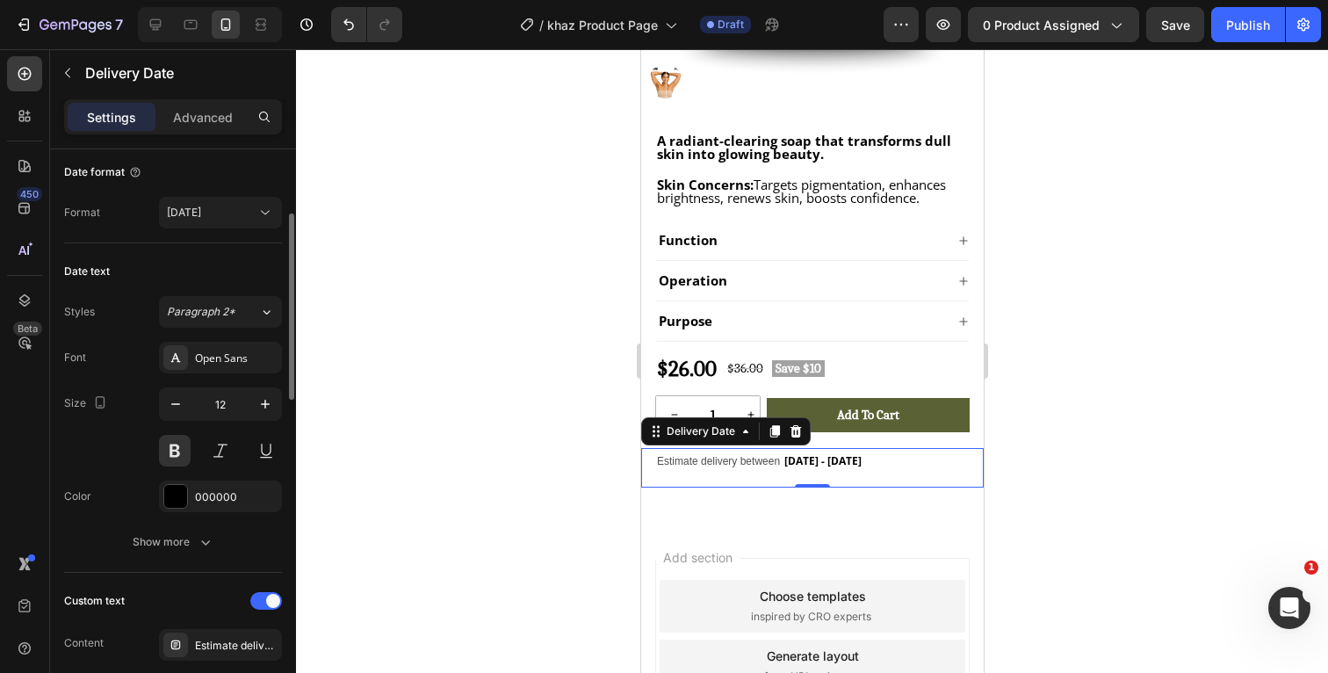
click at [114, 408] on div "Size 12" at bounding box center [173, 426] width 218 height 79
click at [199, 538] on icon "button" at bounding box center [206, 542] width 18 height 18
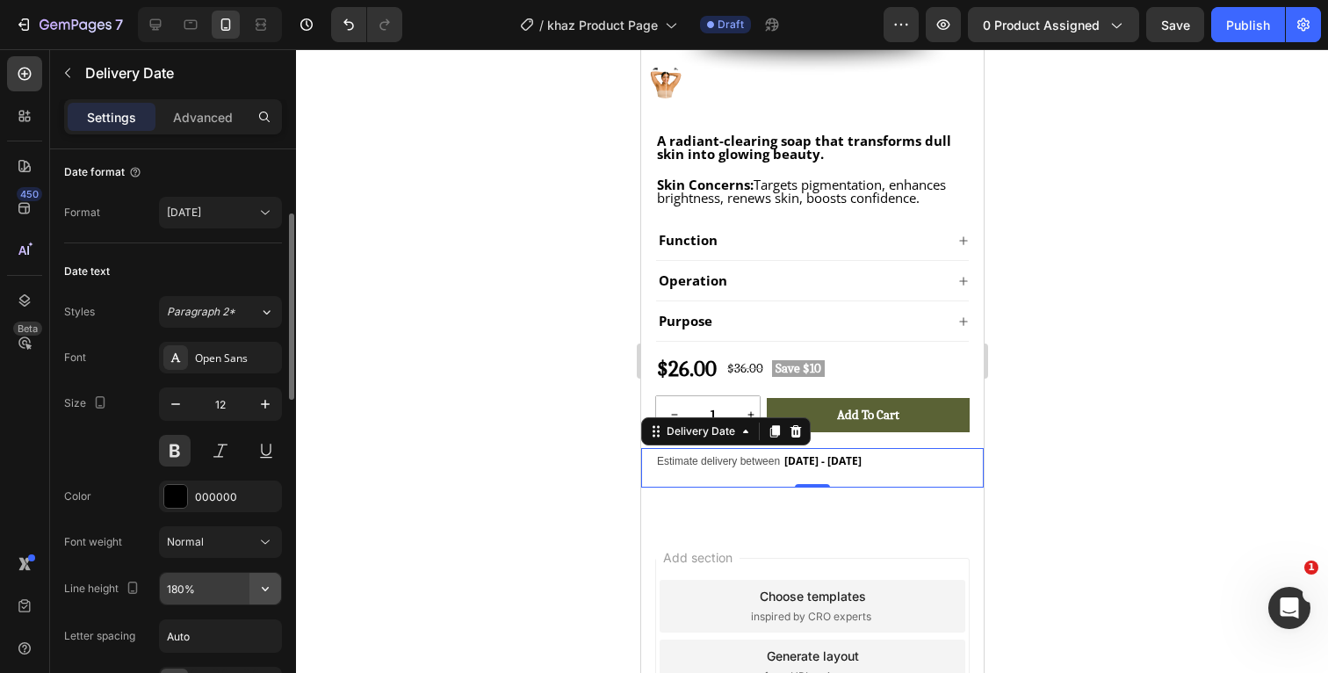
click at [271, 586] on icon "button" at bounding box center [266, 589] width 18 height 18
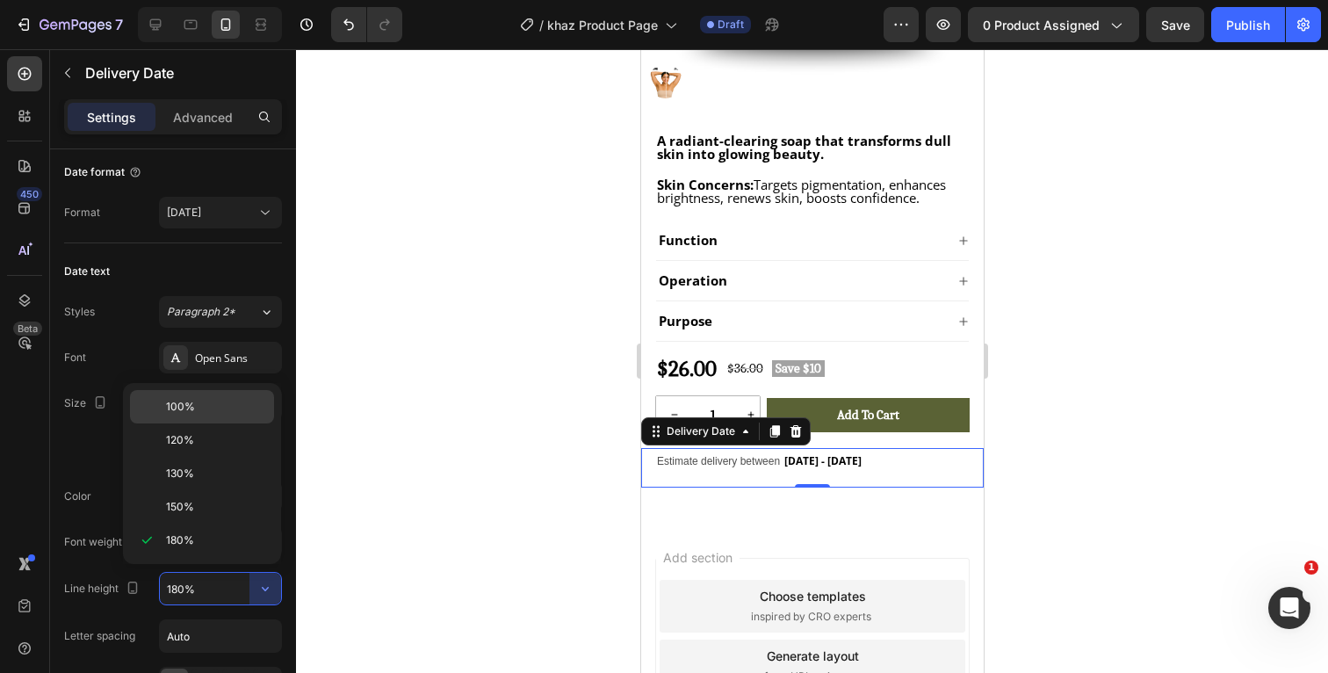
click at [233, 408] on p "100%" at bounding box center [216, 407] width 100 height 16
type input "100%"
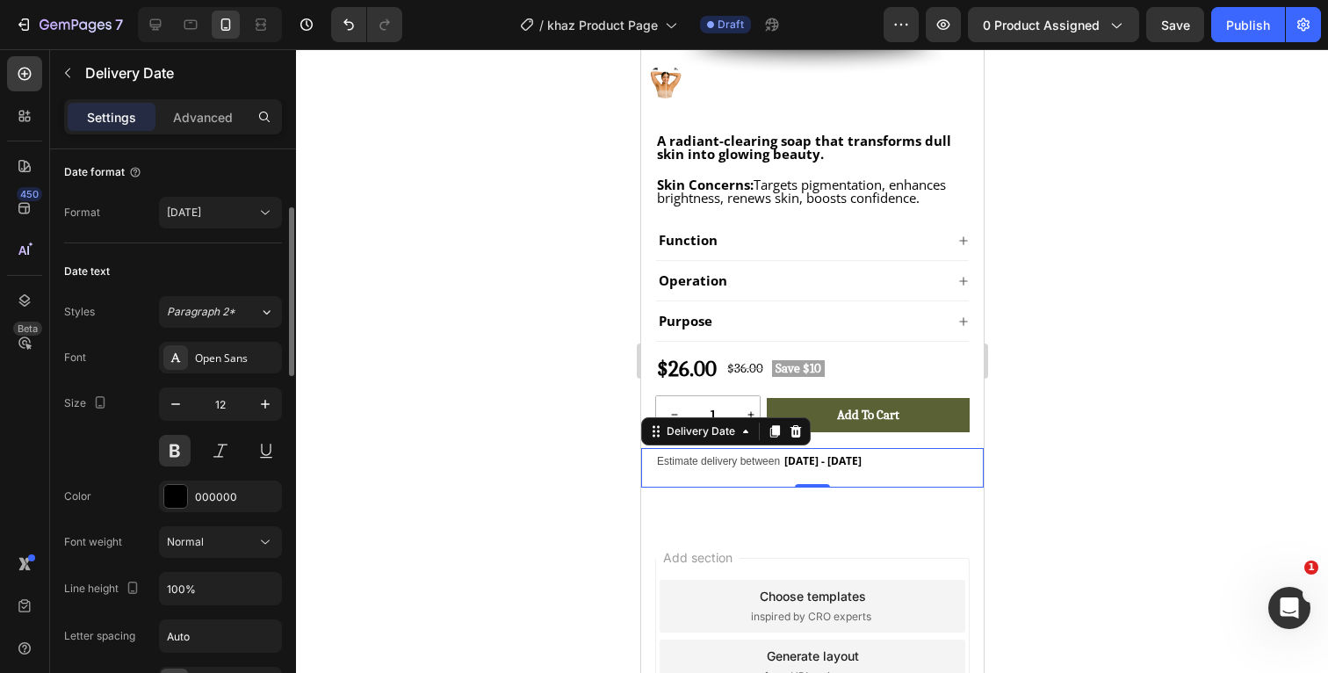
click at [110, 486] on div "Color 000000" at bounding box center [173, 497] width 218 height 32
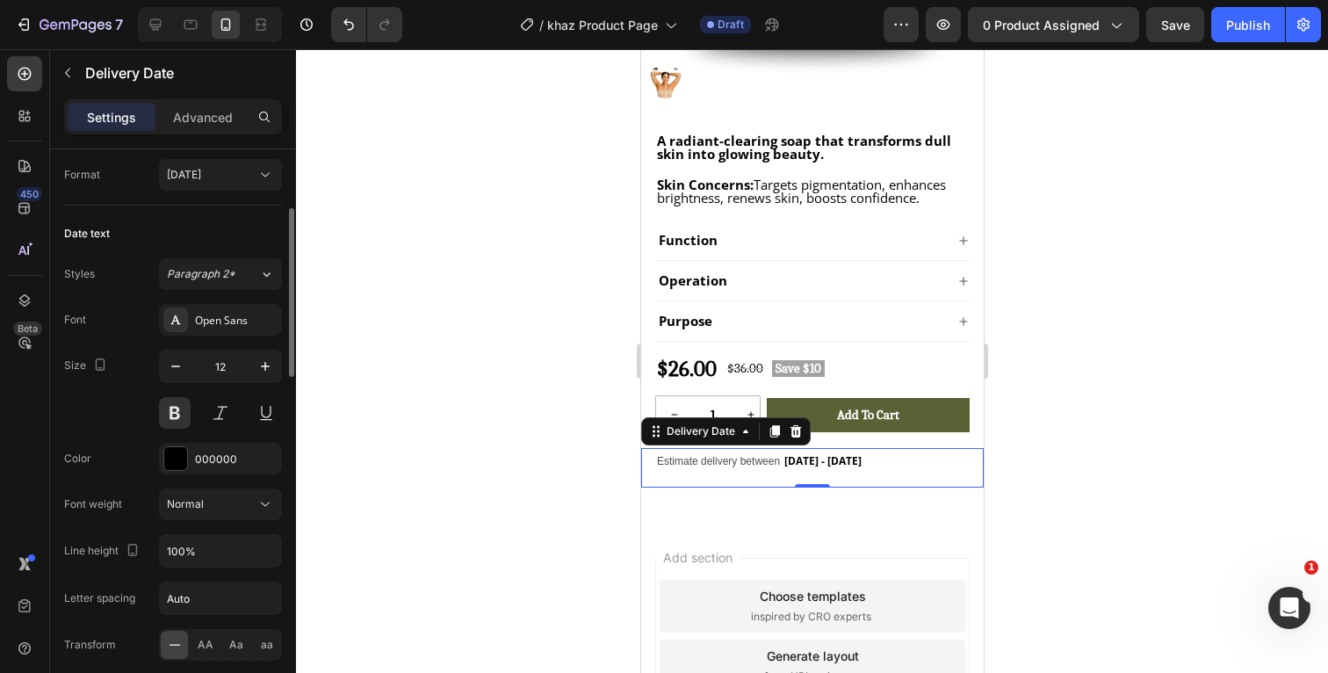
scroll to position [251, 0]
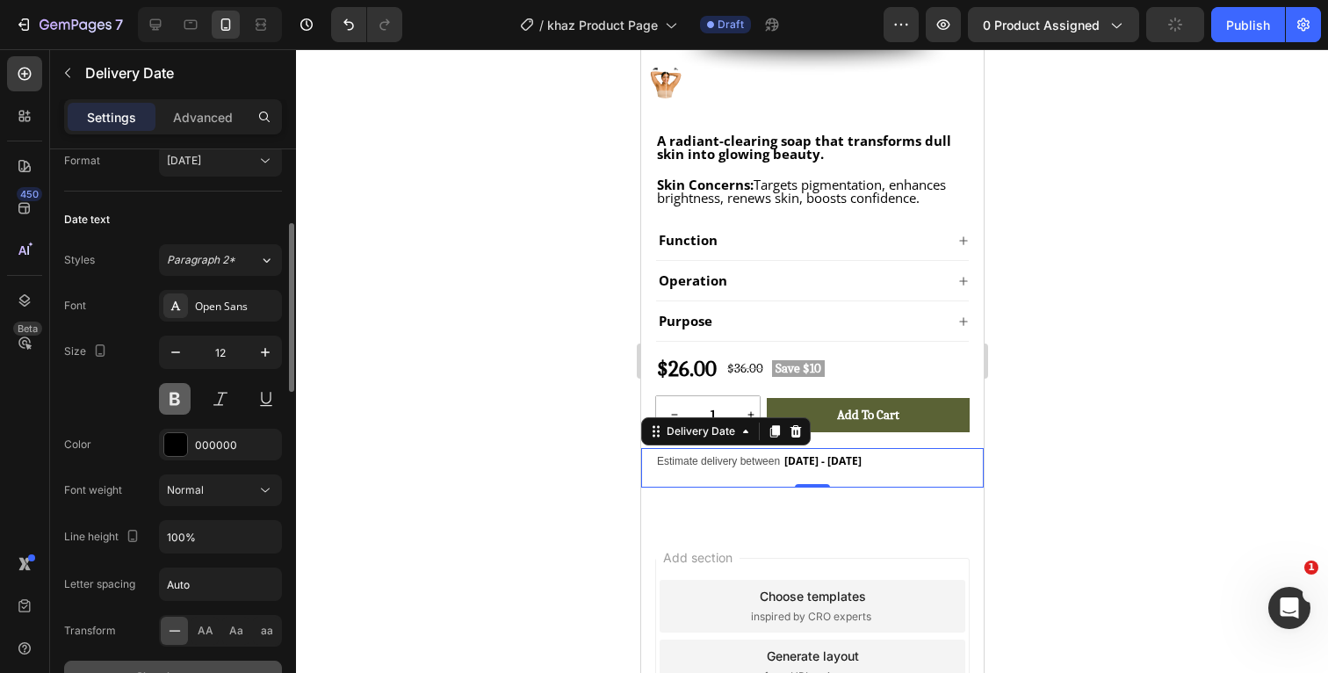
click at [181, 398] on button at bounding box center [175, 399] width 32 height 32
click at [126, 406] on div "Size 12" at bounding box center [173, 375] width 218 height 79
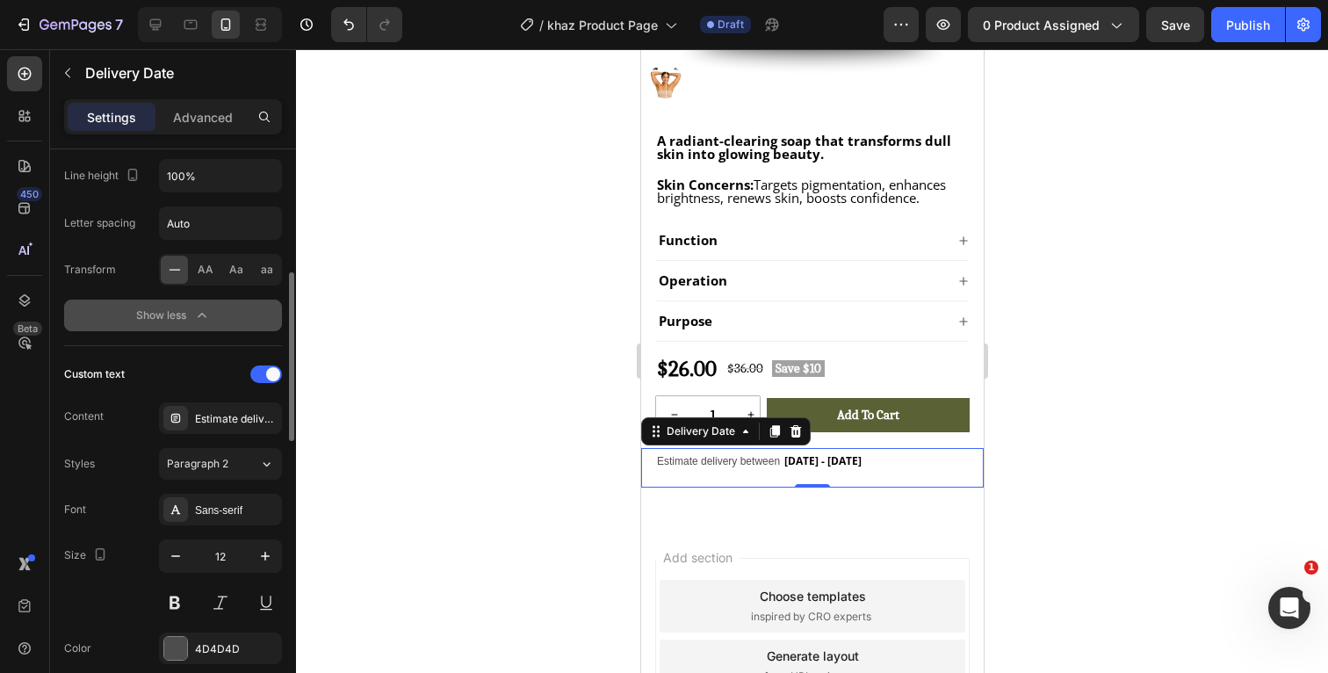
scroll to position [619, 0]
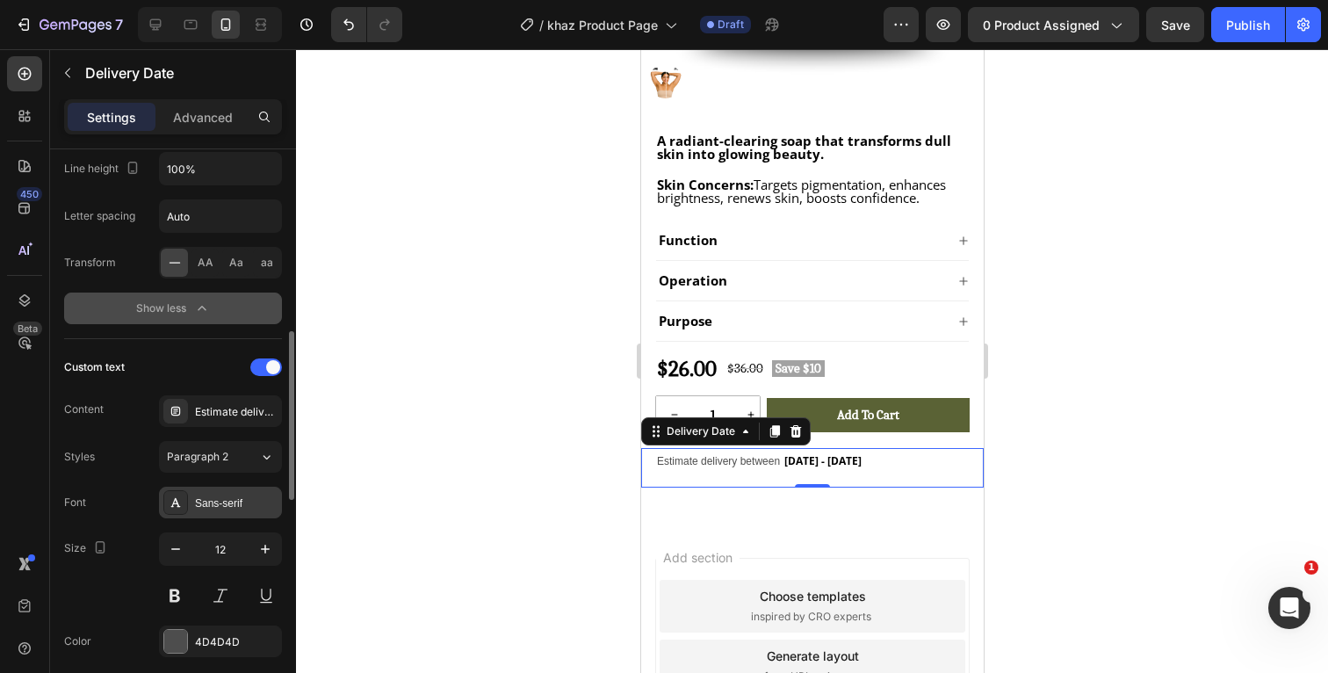
click at [222, 498] on div "Sans-serif" at bounding box center [236, 503] width 83 height 16
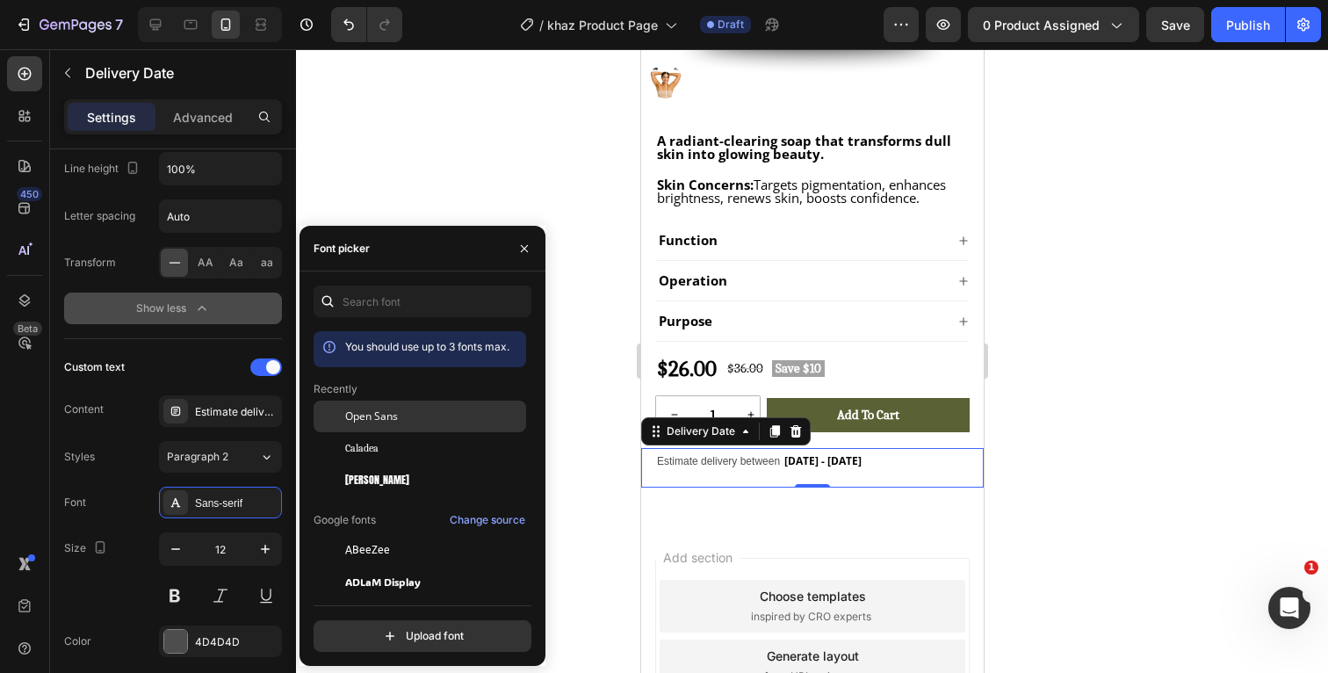
click at [0, 0] on div "Open Sans" at bounding box center [0, 0] width 0 height 0
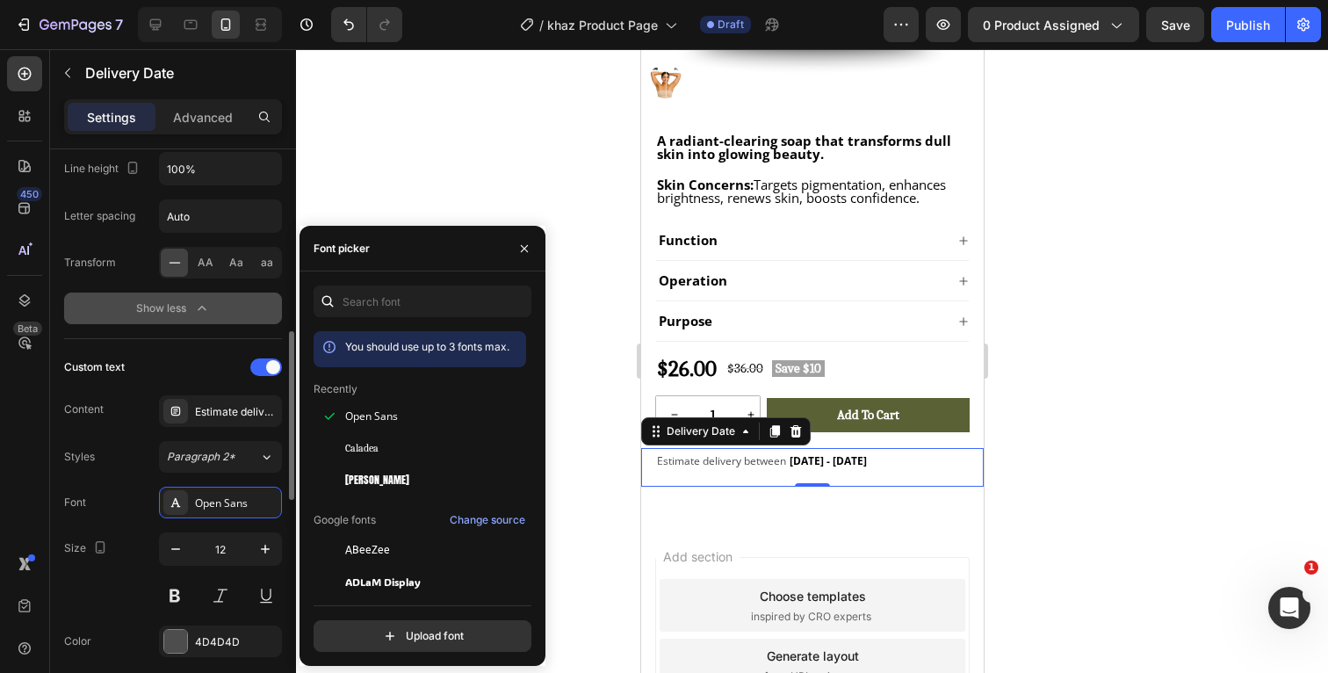
click at [143, 517] on div "Font Open Sans" at bounding box center [173, 503] width 218 height 32
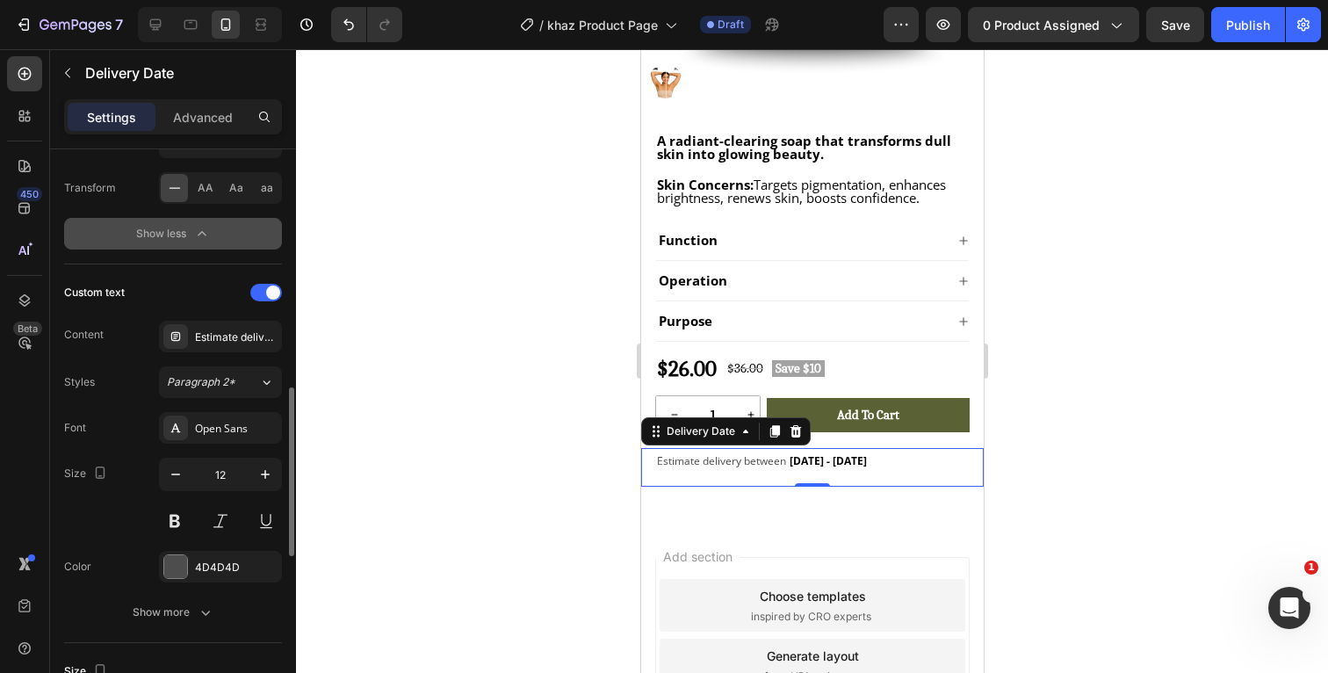
scroll to position [725, 0]
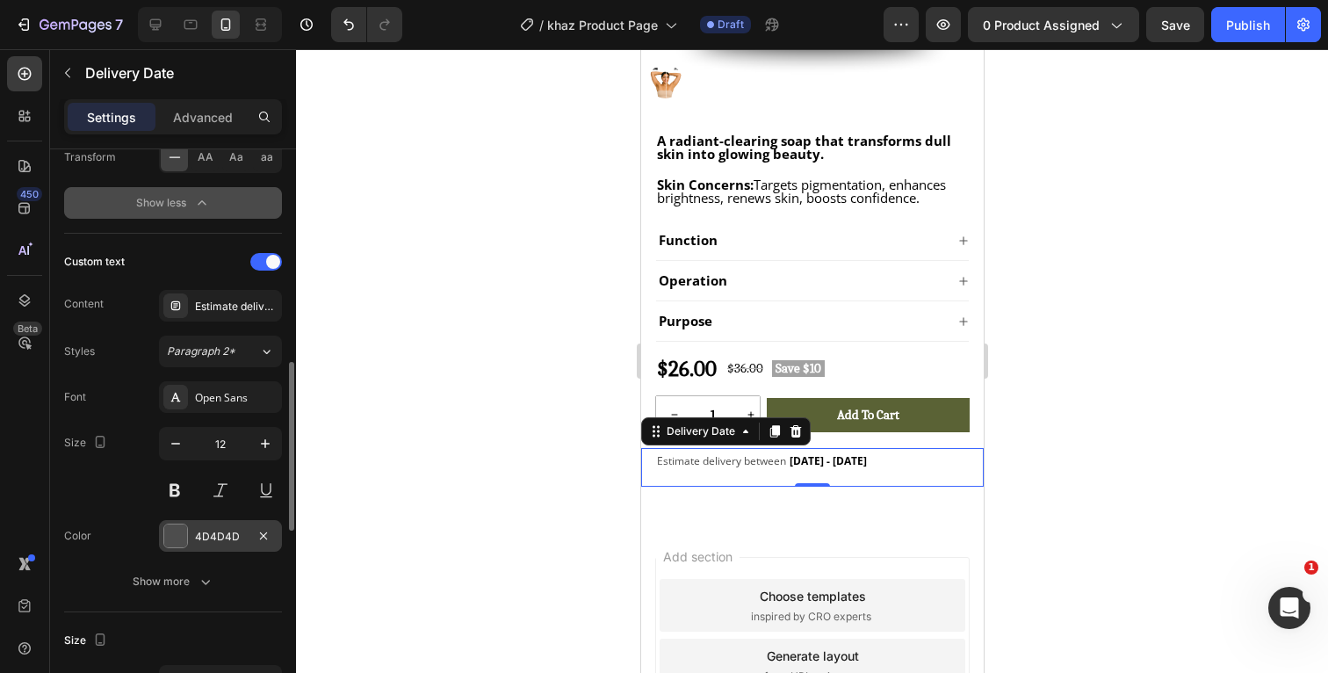
click at [182, 543] on div at bounding box center [175, 535] width 23 height 23
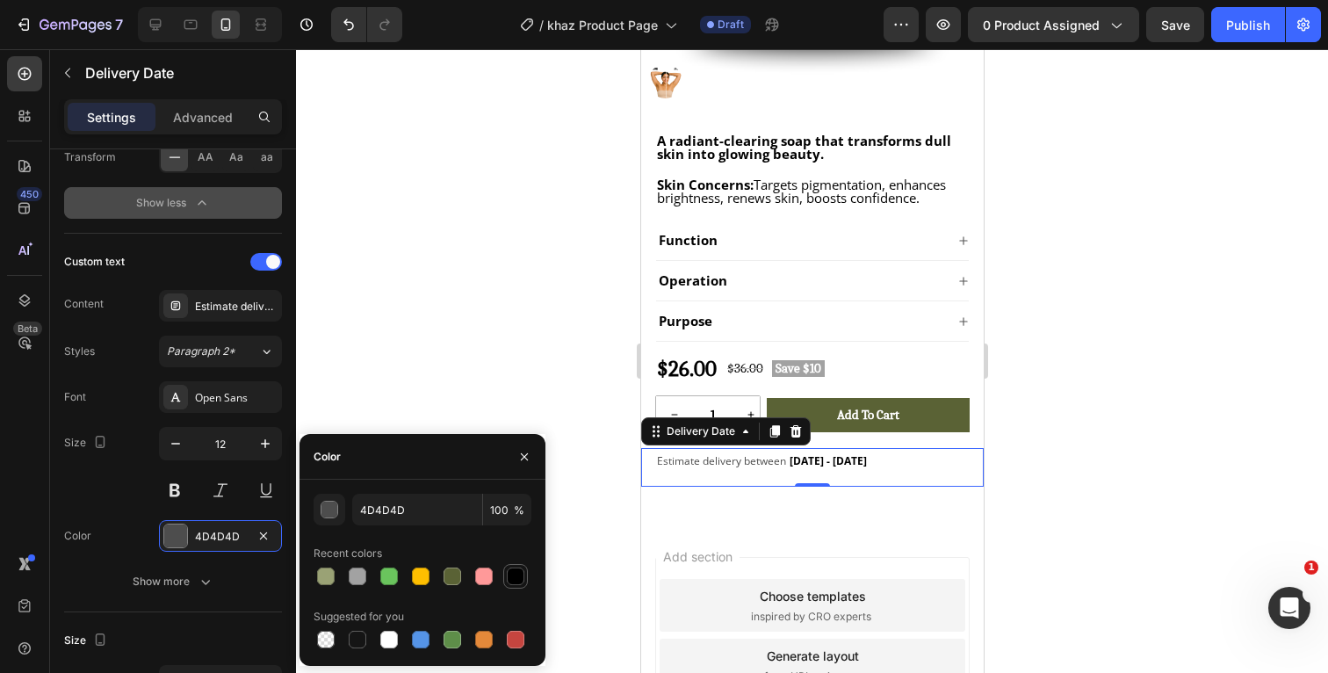
click at [517, 576] on div at bounding box center [516, 576] width 18 height 18
type input "000000"
click at [98, 486] on div "Size 12" at bounding box center [173, 466] width 218 height 79
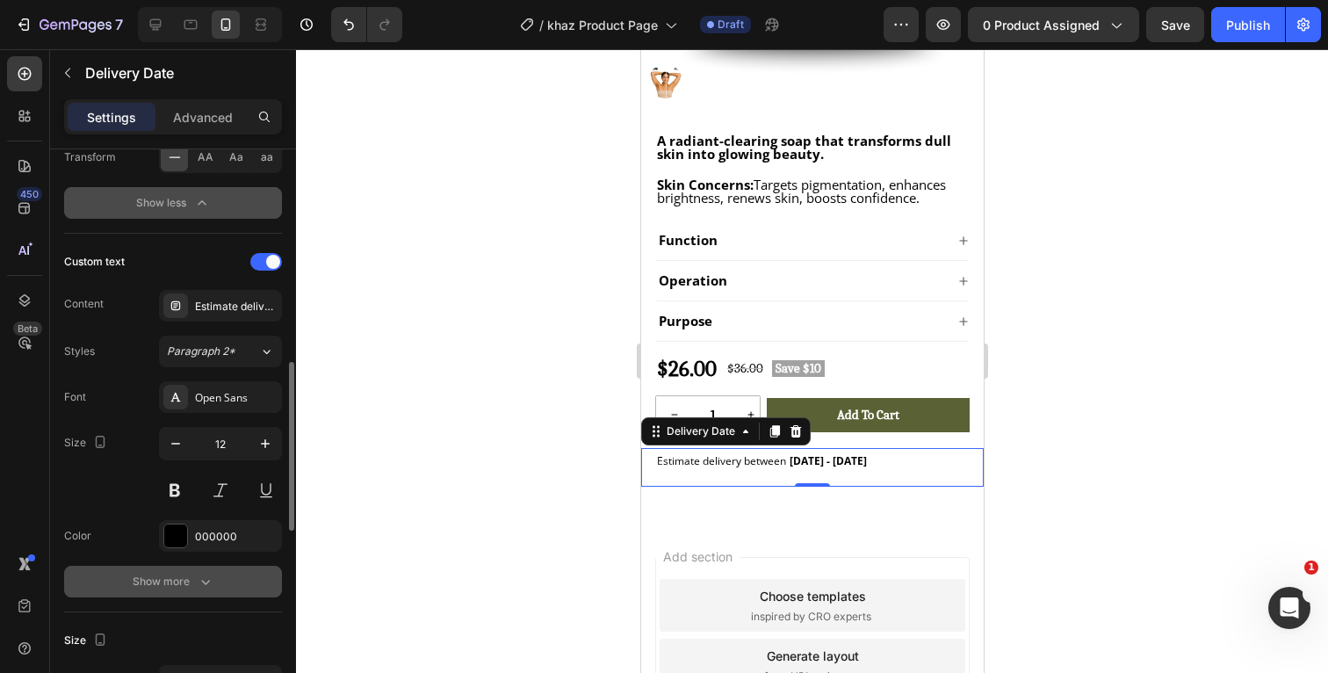
click at [197, 586] on icon "button" at bounding box center [206, 582] width 18 height 18
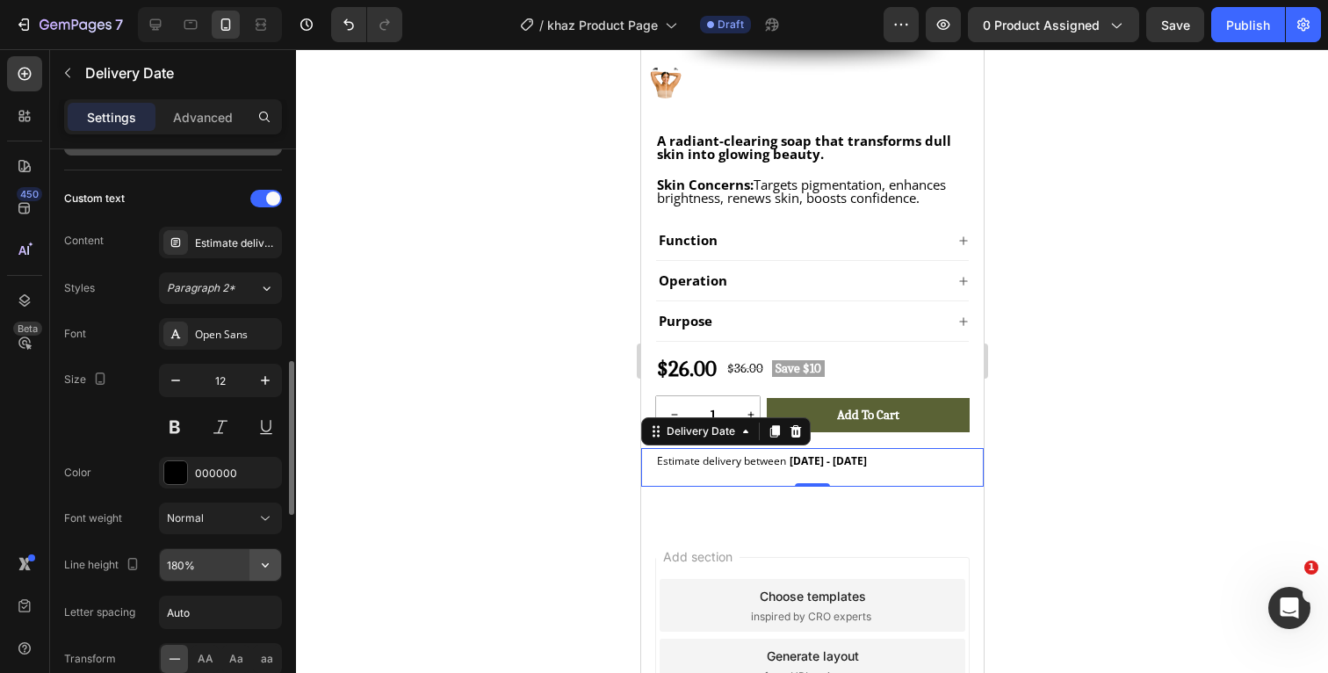
click at [269, 564] on icon "button" at bounding box center [266, 565] width 18 height 18
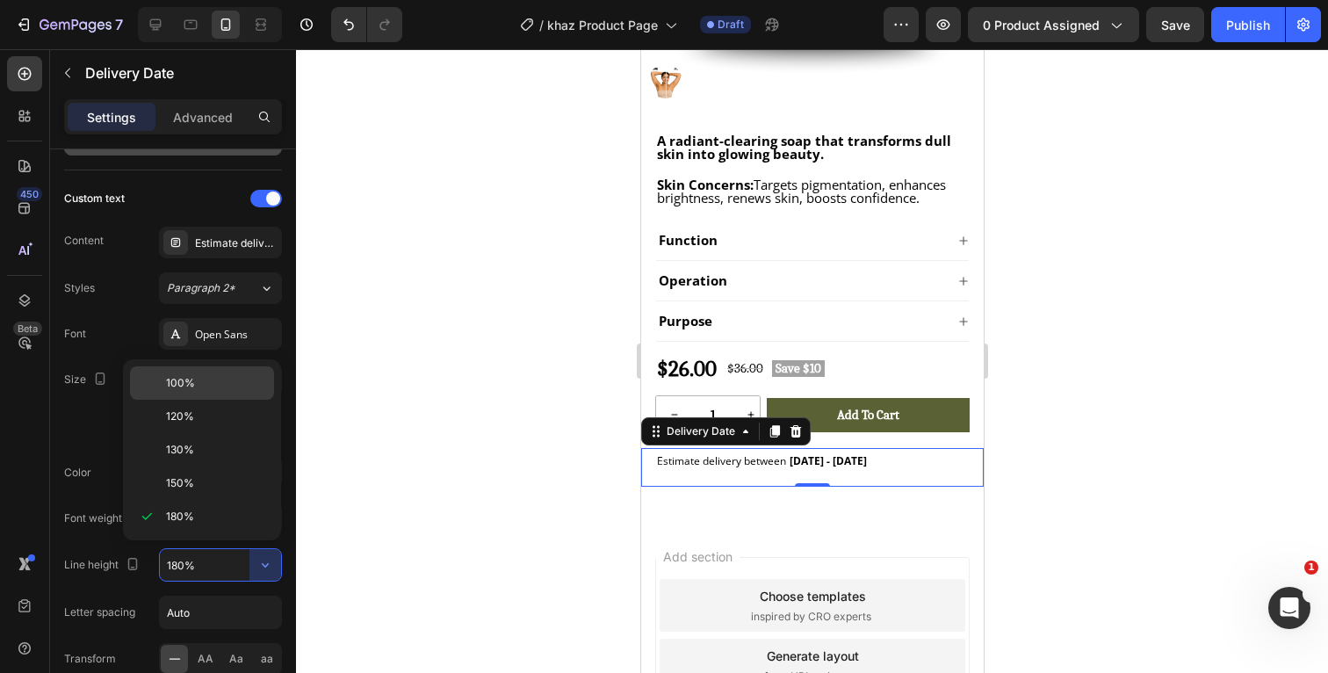
click at [220, 382] on p "100%" at bounding box center [216, 383] width 100 height 16
type input "100%"
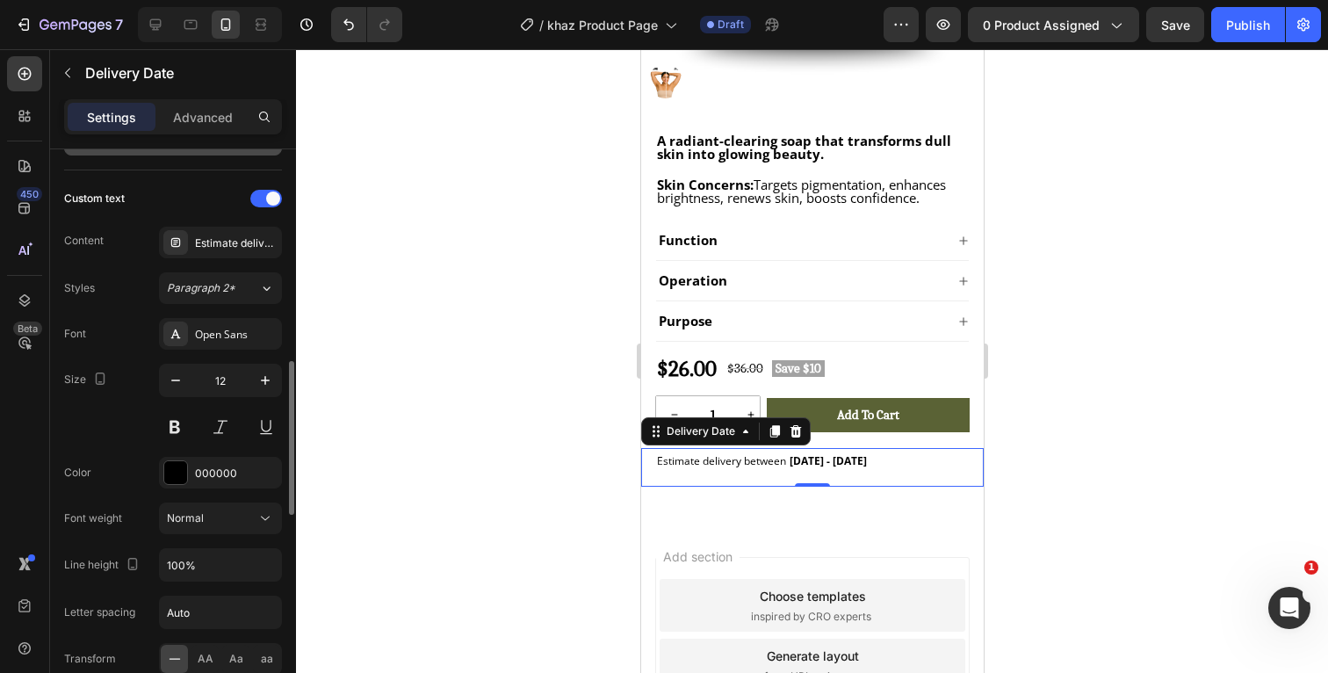
click at [119, 491] on div "Font Open Sans Size 12 Color 000000 Font weight Normal Line height 100% Letter …" at bounding box center [173, 519] width 218 height 402
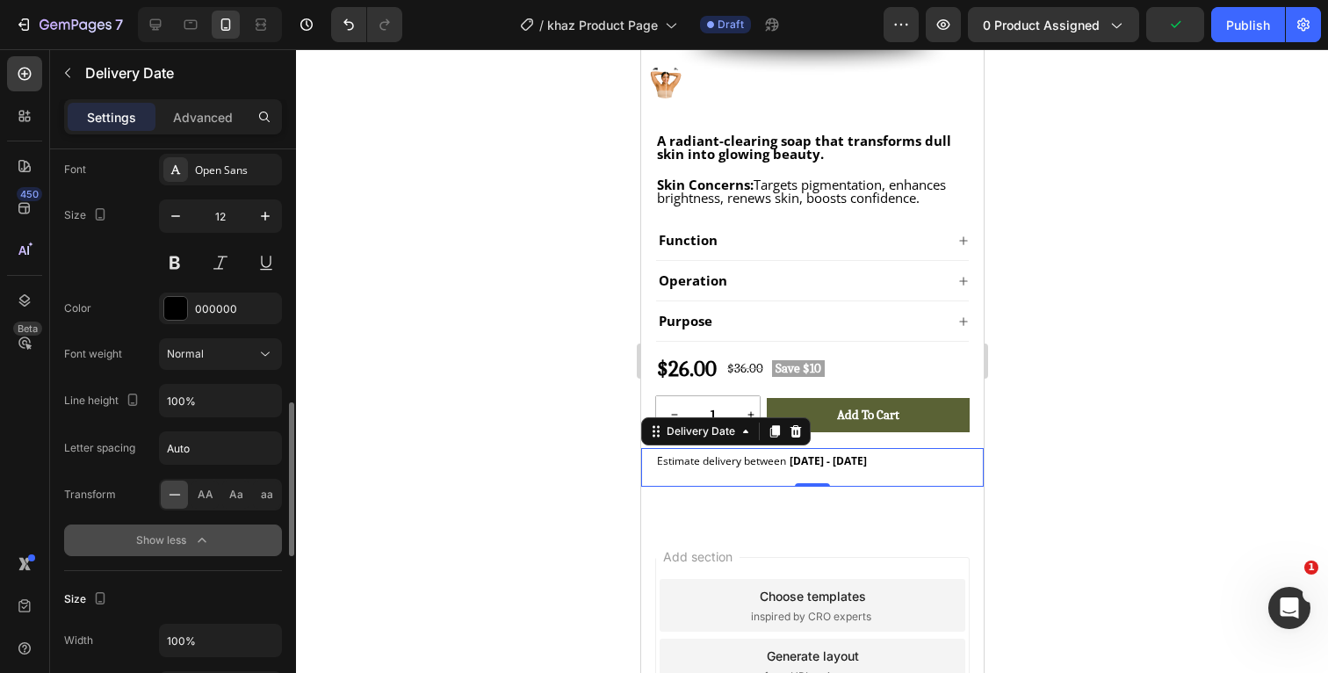
scroll to position [959, 0]
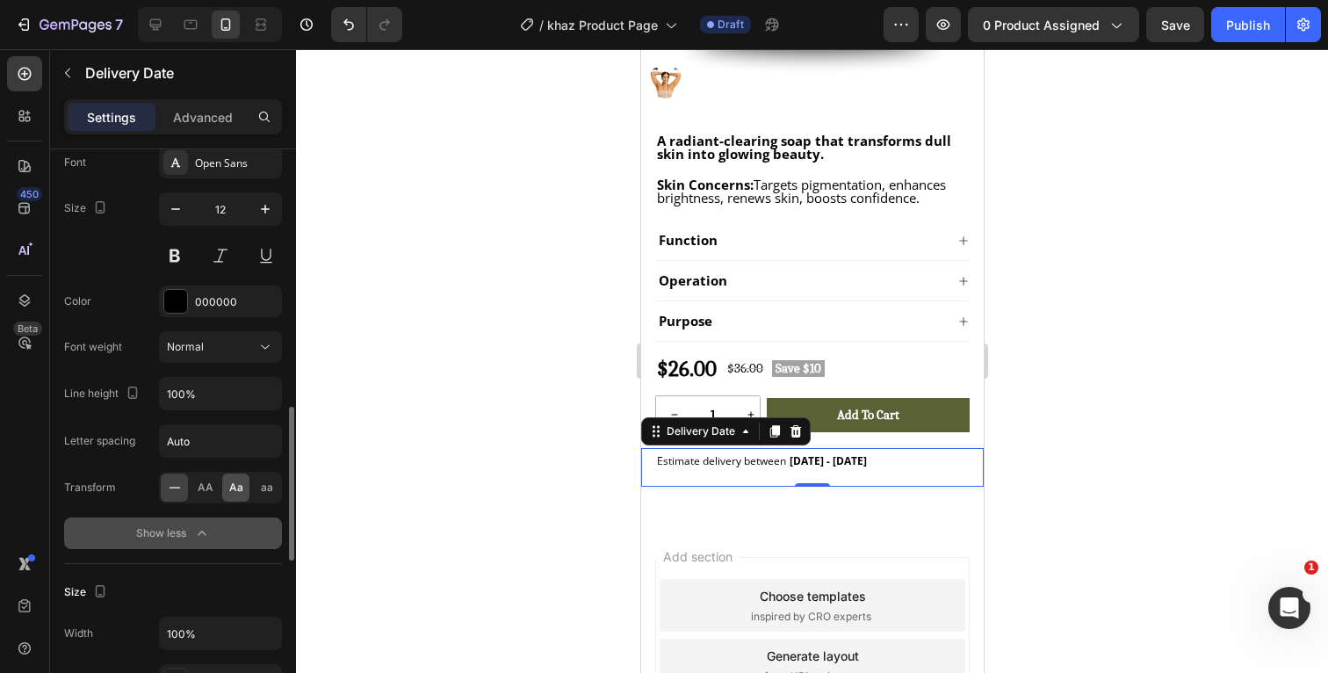
click at [231, 491] on span "Aa" at bounding box center [236, 488] width 14 height 16
click at [208, 492] on span "AA" at bounding box center [206, 488] width 16 height 16
click at [175, 488] on icon at bounding box center [174, 487] width 11 height 1
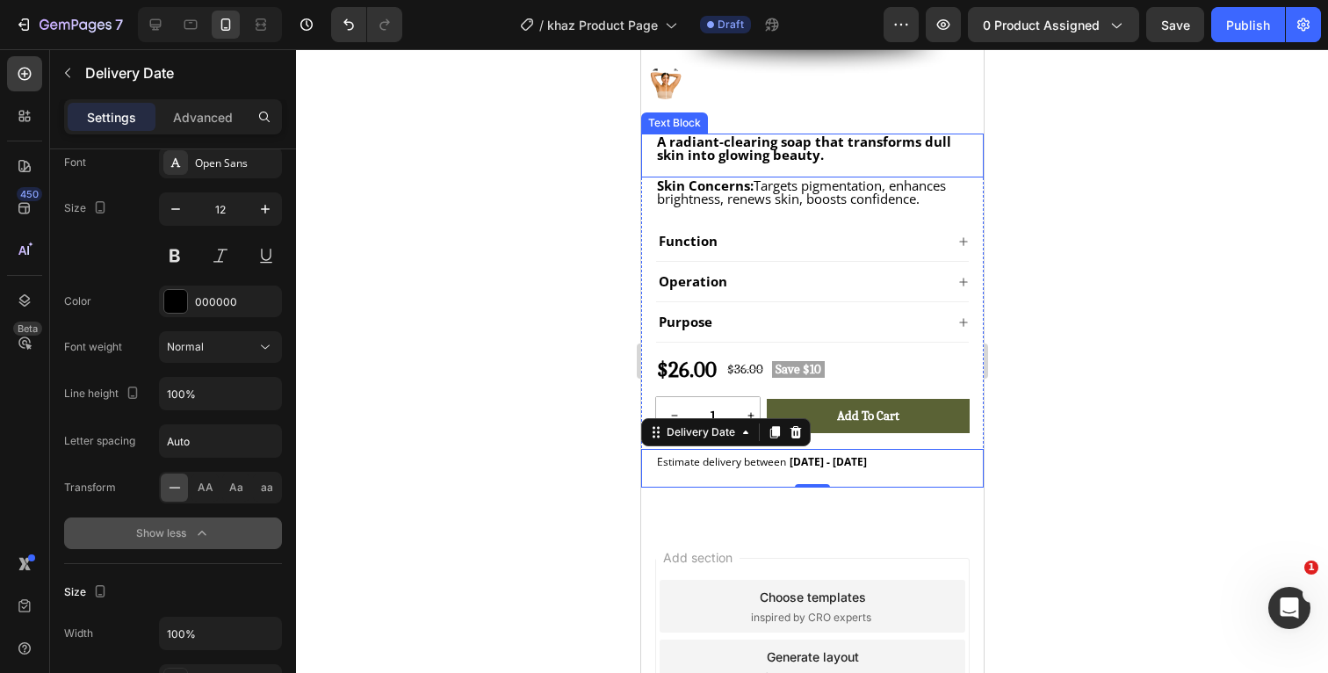
scroll to position [526, 0]
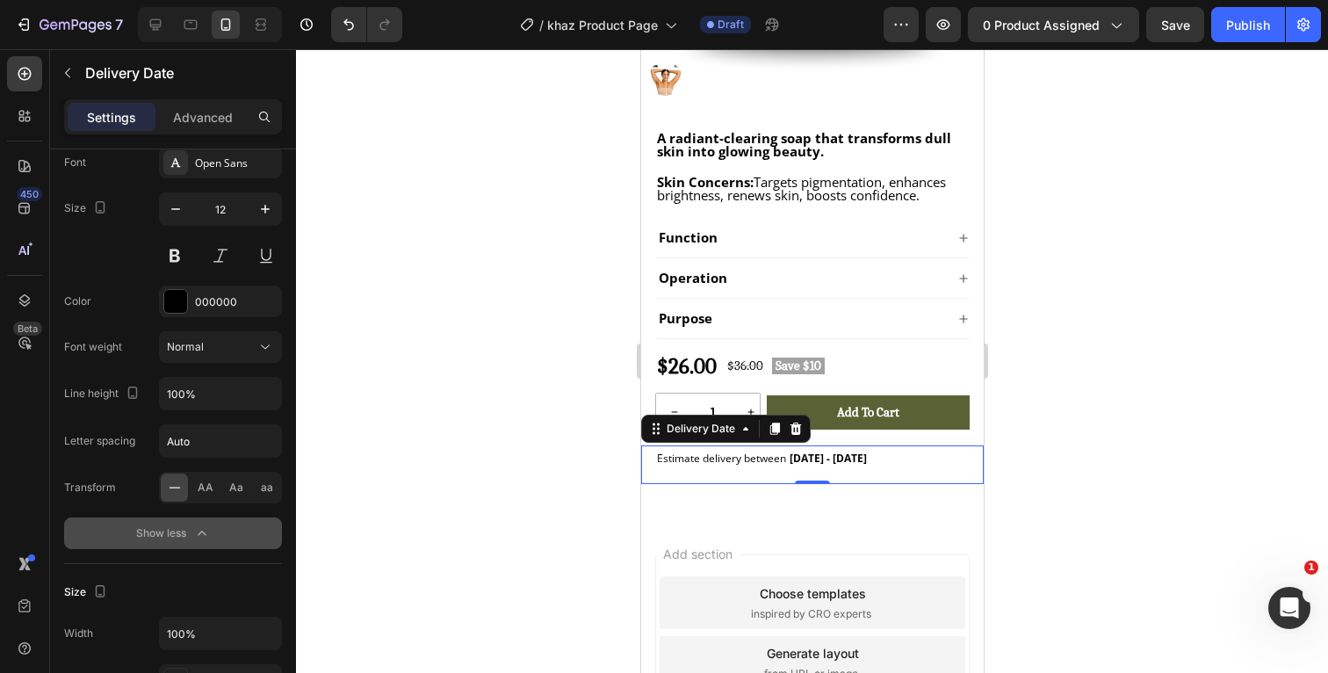
click at [196, 536] on icon "button" at bounding box center [202, 533] width 18 height 18
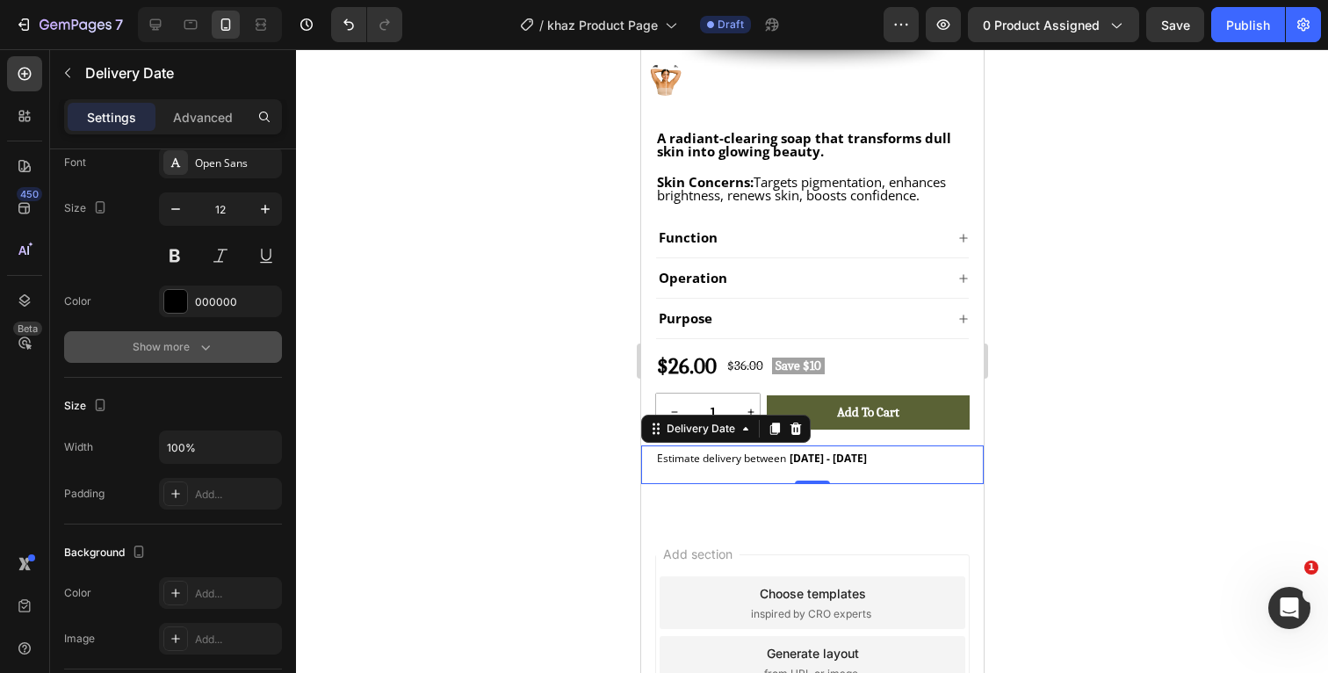
click at [1093, 424] on div at bounding box center [812, 361] width 1032 height 624
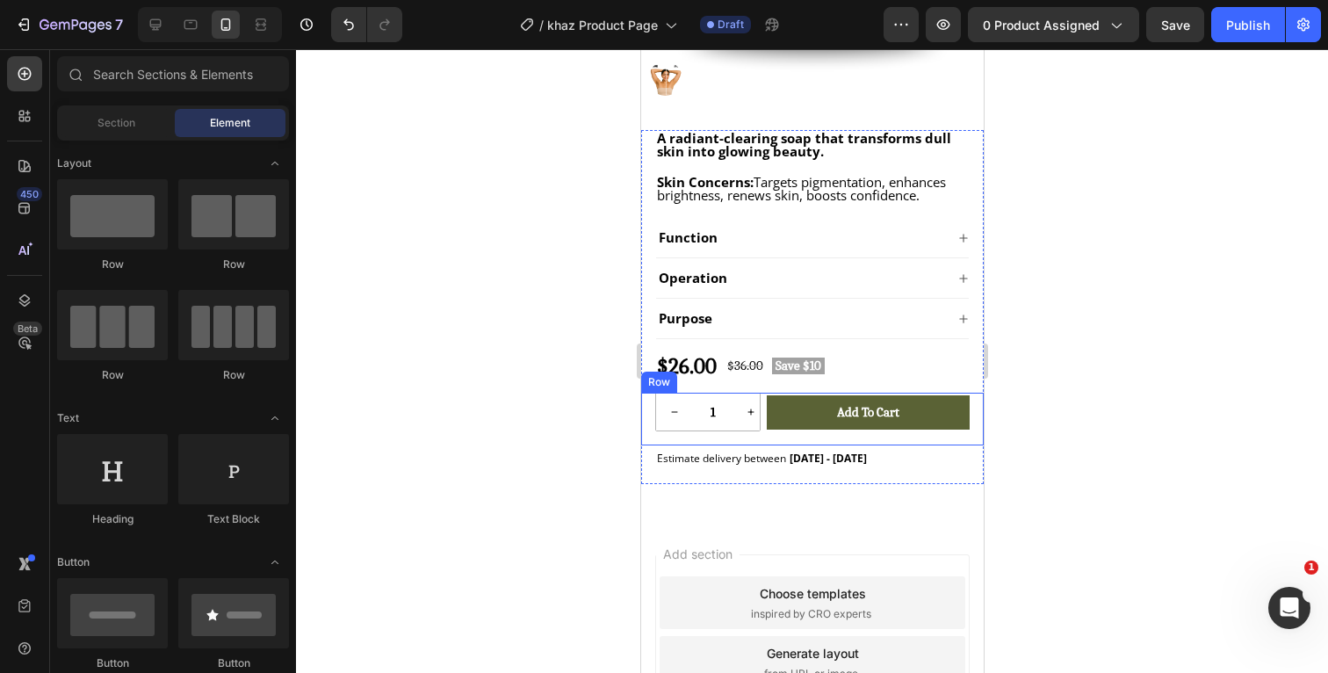
click at [901, 437] on div "1 Product Quantity Row Add to cart Add to Cart Row" at bounding box center [811, 419] width 343 height 53
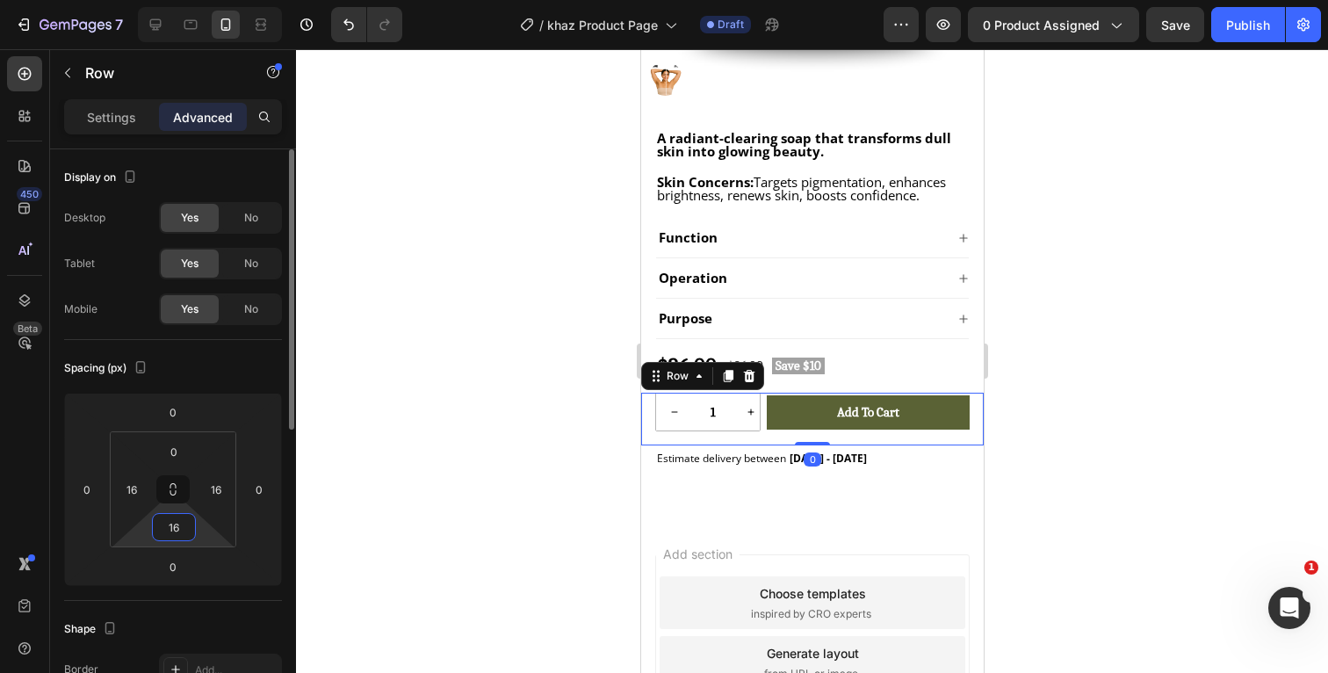
click at [181, 529] on input "16" at bounding box center [173, 527] width 35 height 26
type input "0"
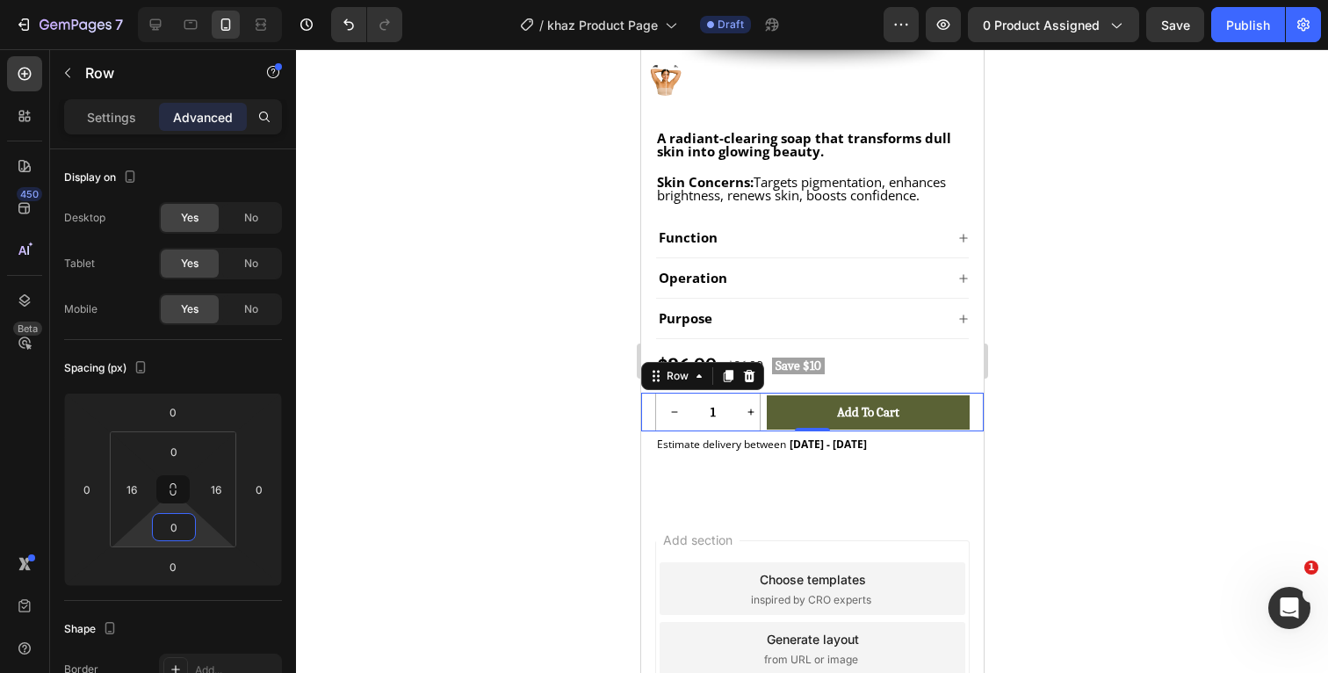
click at [1095, 398] on div at bounding box center [812, 361] width 1032 height 624
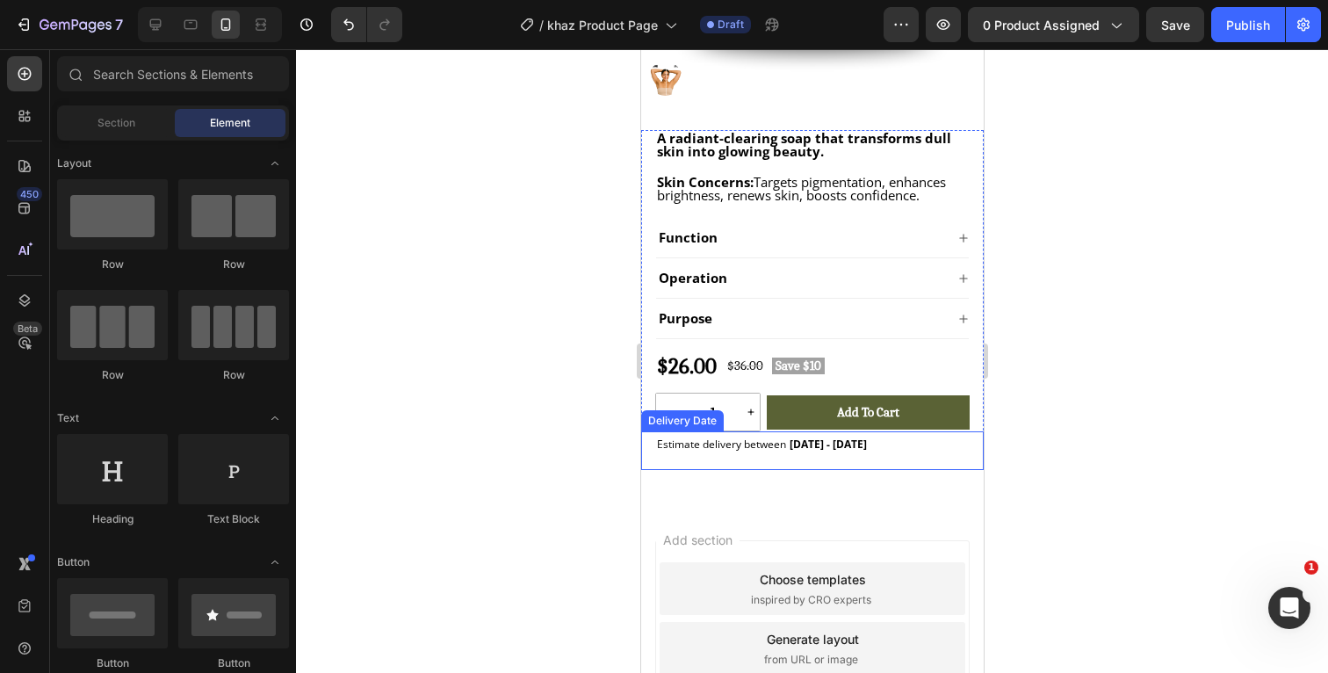
click at [895, 449] on div "Estimate delivery between Aug 28 - Sep 07" at bounding box center [811, 443] width 314 height 25
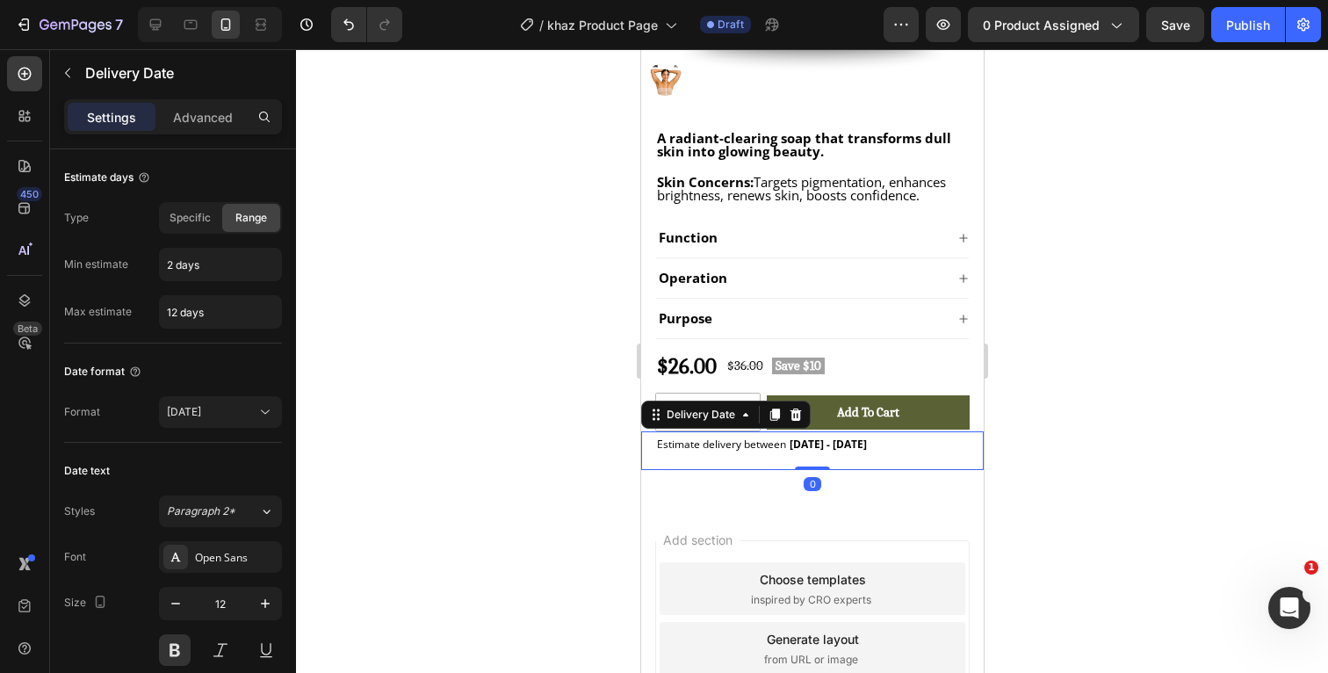
click at [1050, 411] on div at bounding box center [812, 361] width 1032 height 624
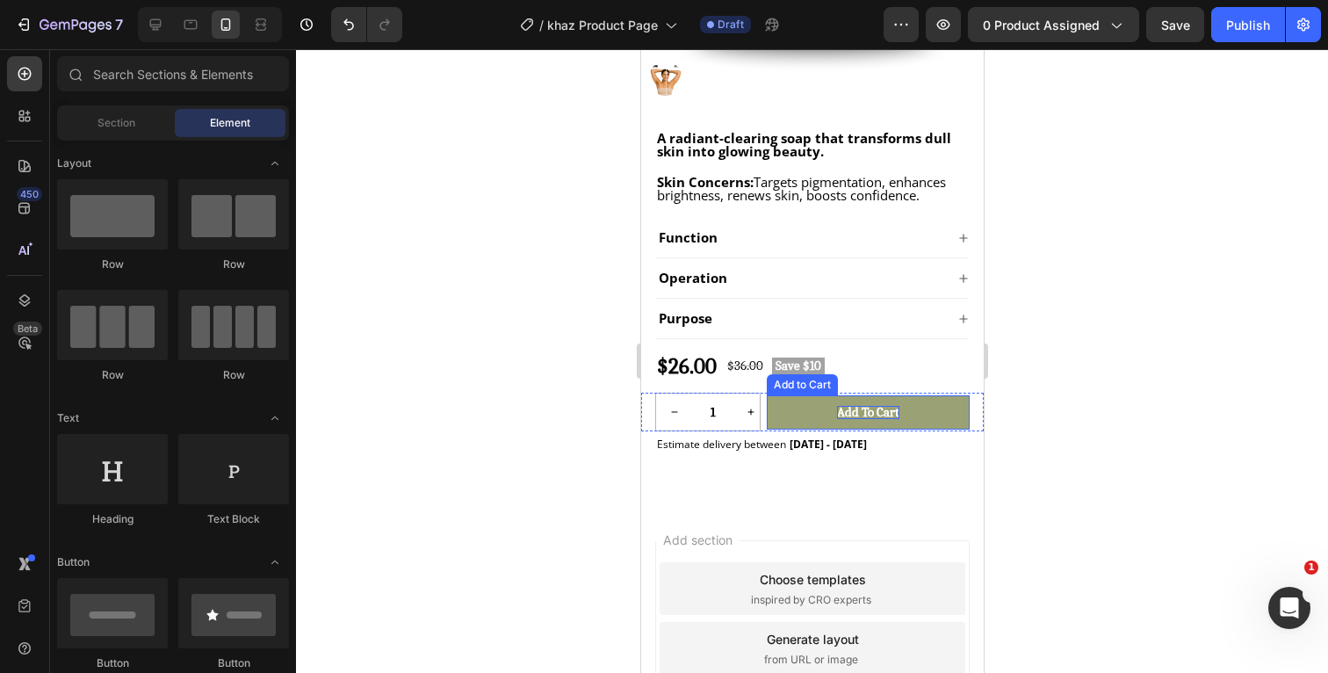
scroll to position [437, 0]
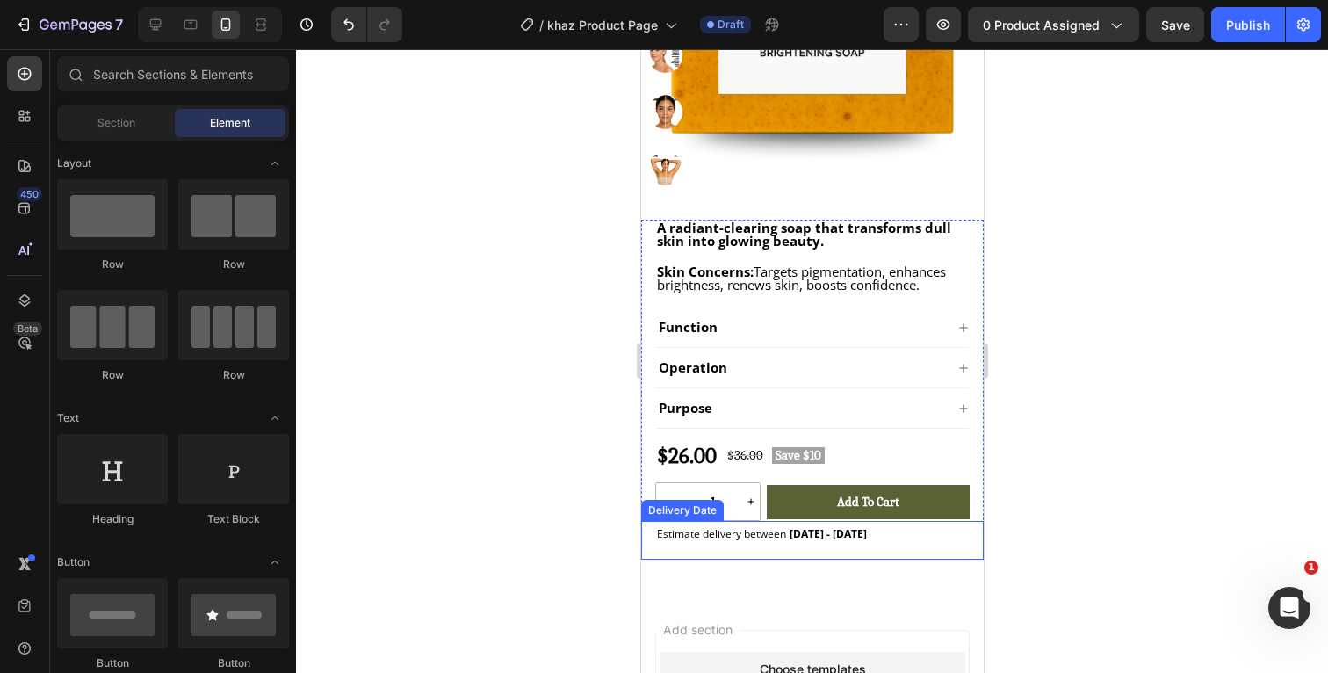
click at [874, 532] on div "Estimate delivery between Aug 28 - Sep 07" at bounding box center [811, 533] width 314 height 25
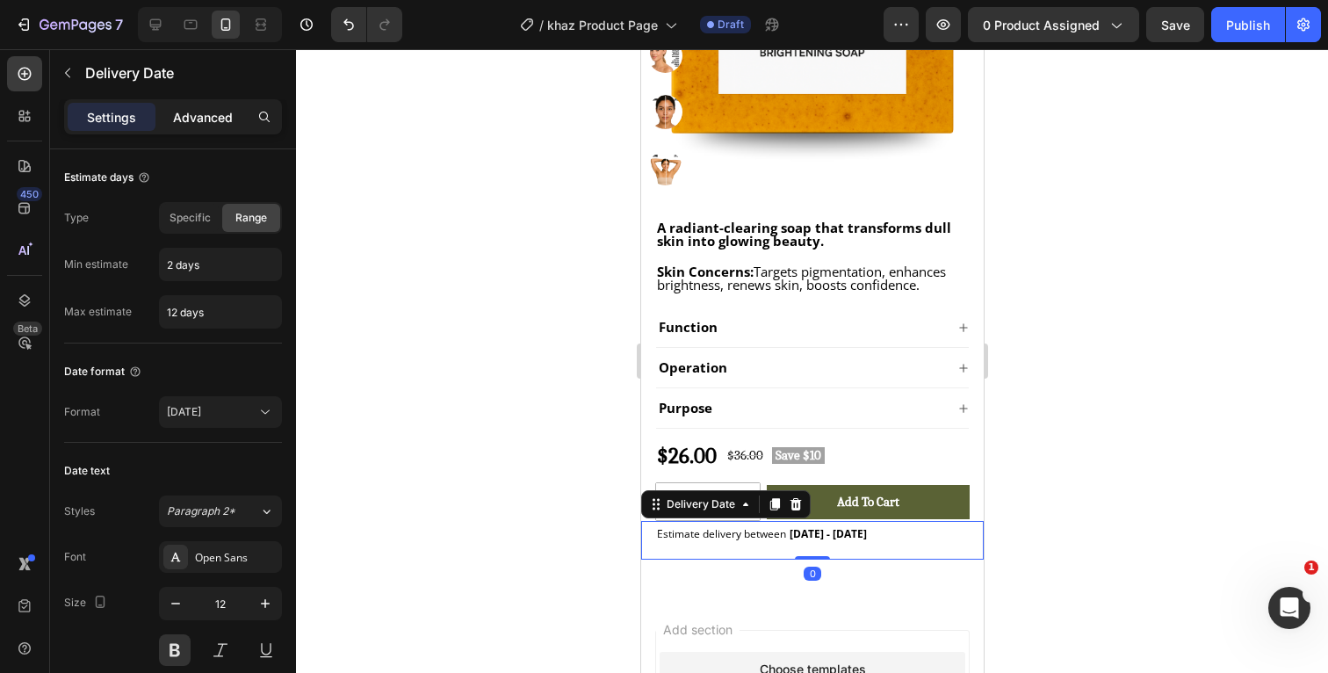
click at [214, 118] on p "Advanced" at bounding box center [203, 117] width 60 height 18
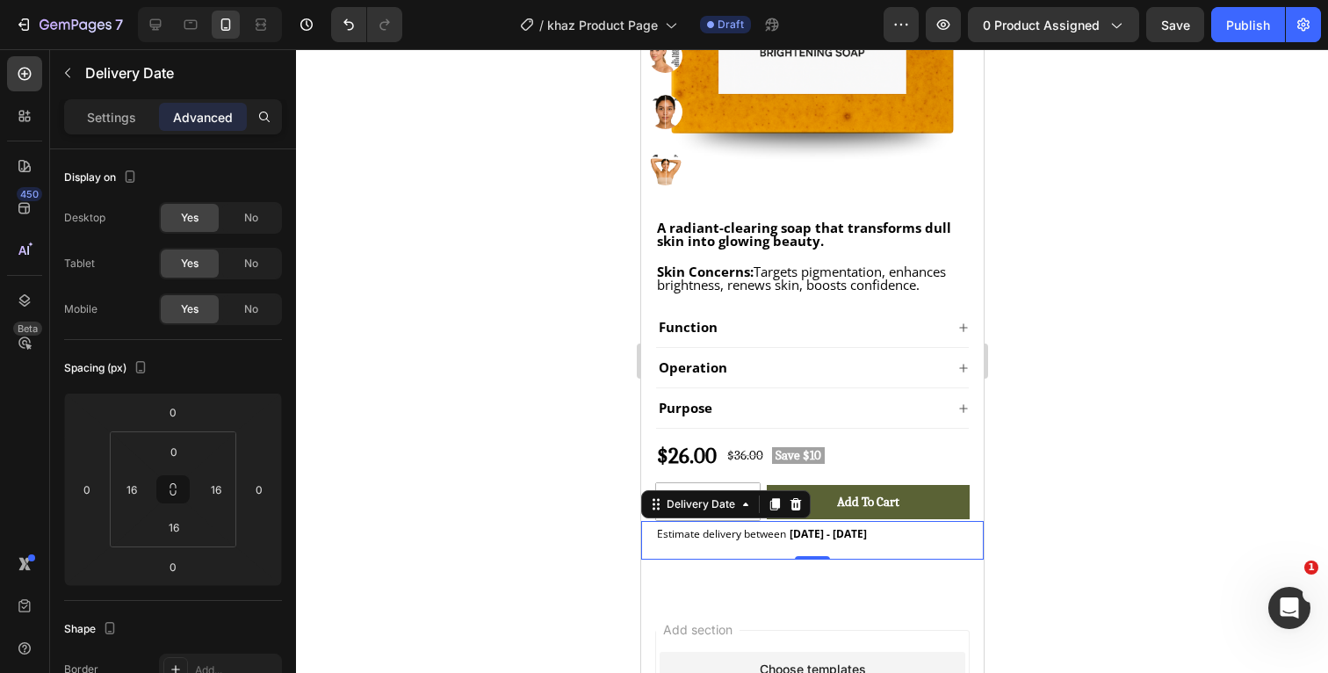
click at [1189, 294] on div at bounding box center [812, 361] width 1032 height 624
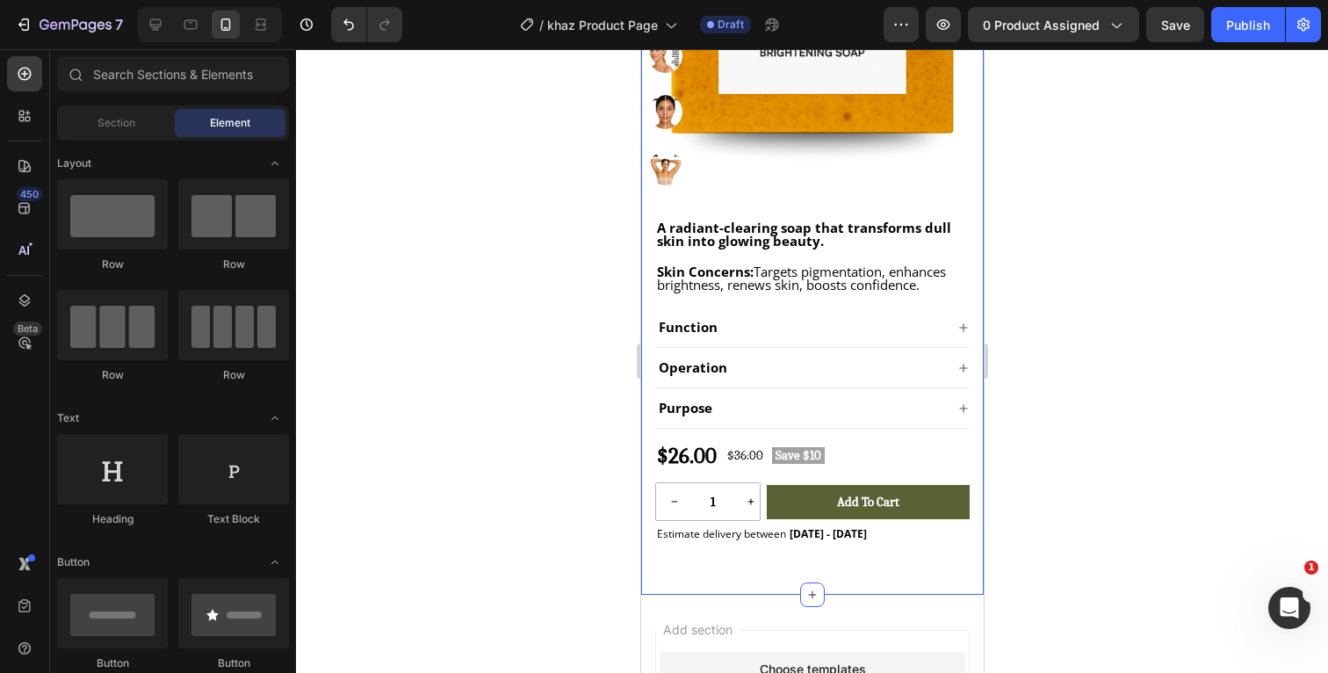
click at [896, 575] on div ""I remember staring in the mirror, wishing my dark spots would vanish. I almost…" at bounding box center [811, 122] width 343 height 946
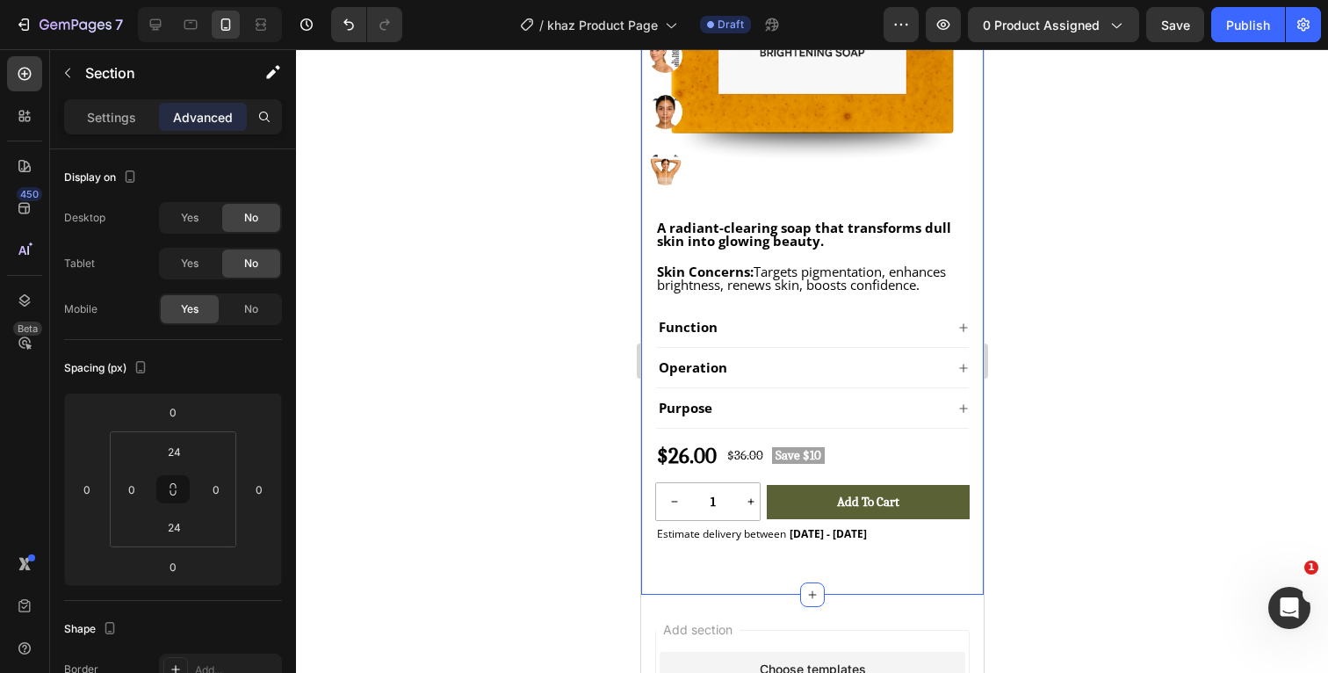
click at [1152, 386] on div at bounding box center [812, 361] width 1032 height 624
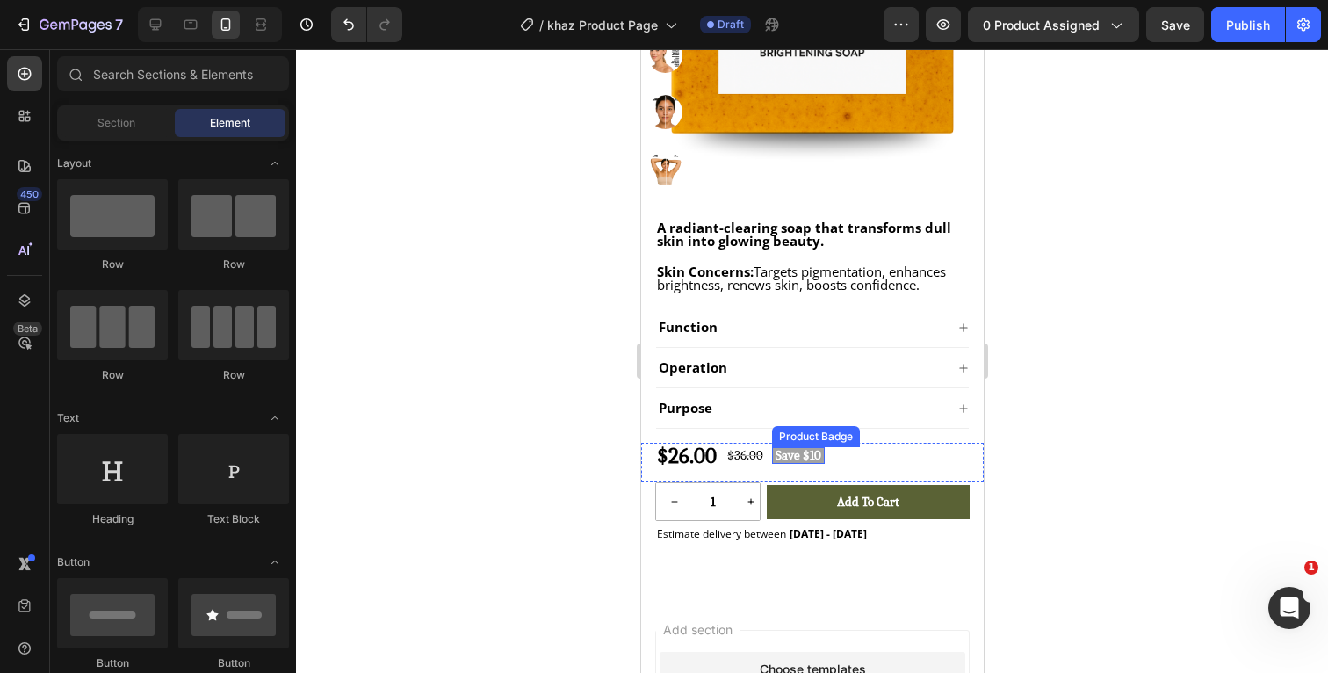
click at [824, 459] on pre "Save $10" at bounding box center [797, 455] width 53 height 17
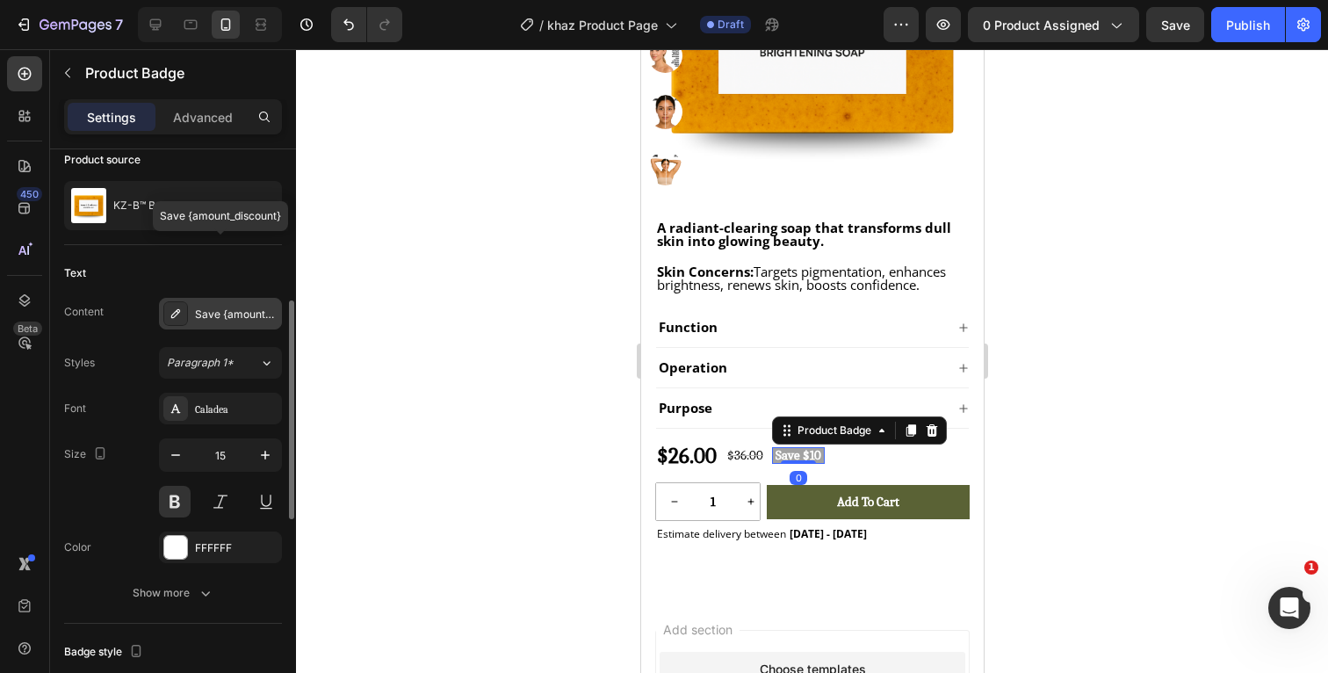
scroll to position [250, 0]
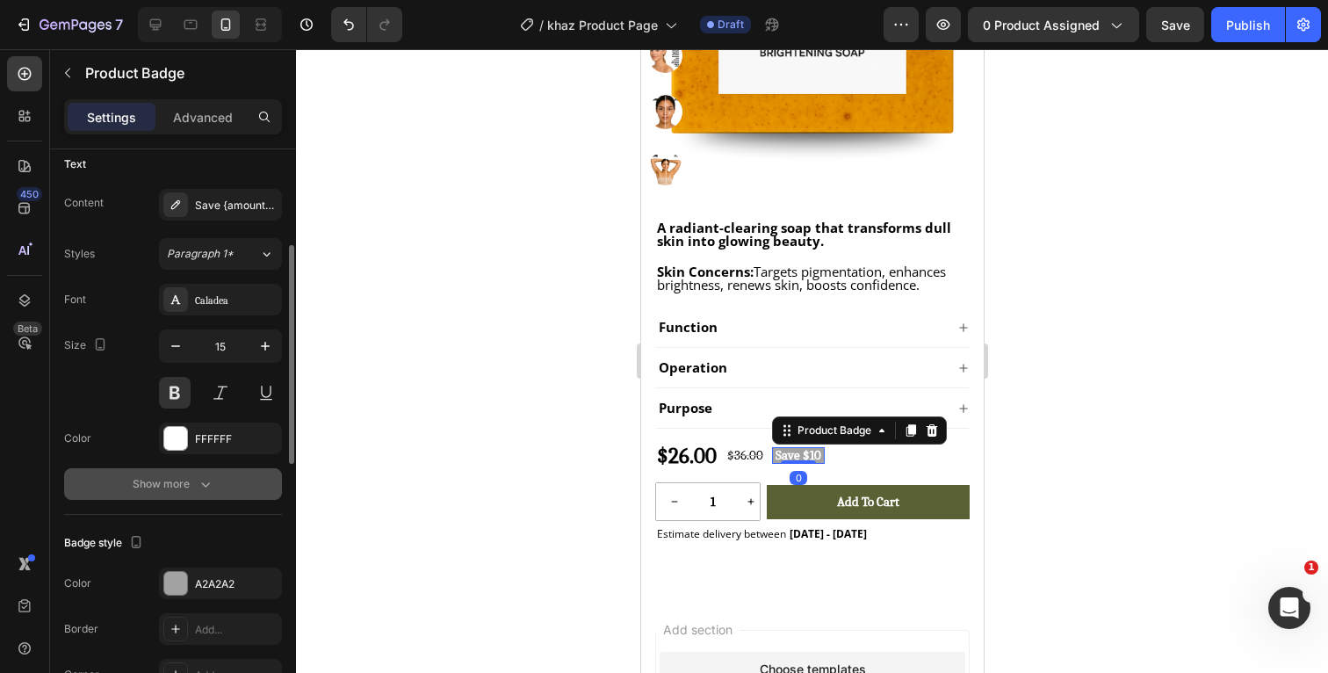
click at [207, 482] on icon "button" at bounding box center [206, 484] width 18 height 18
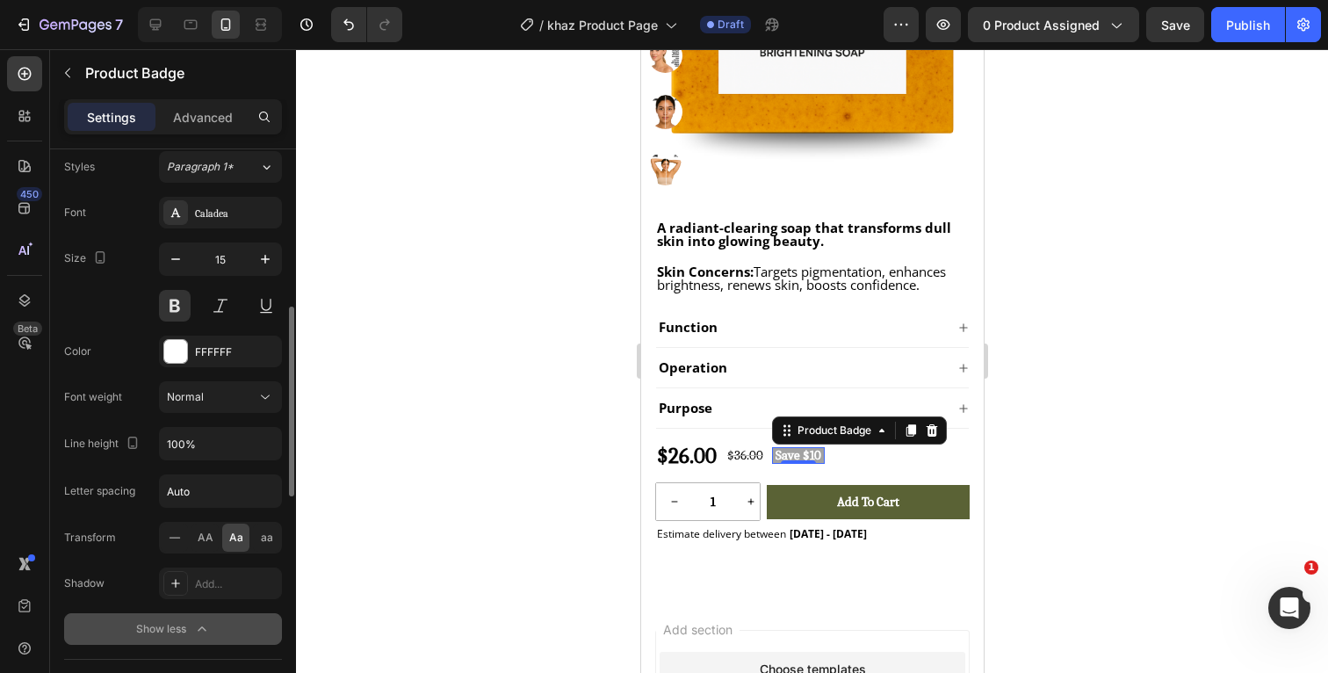
scroll to position [400, 0]
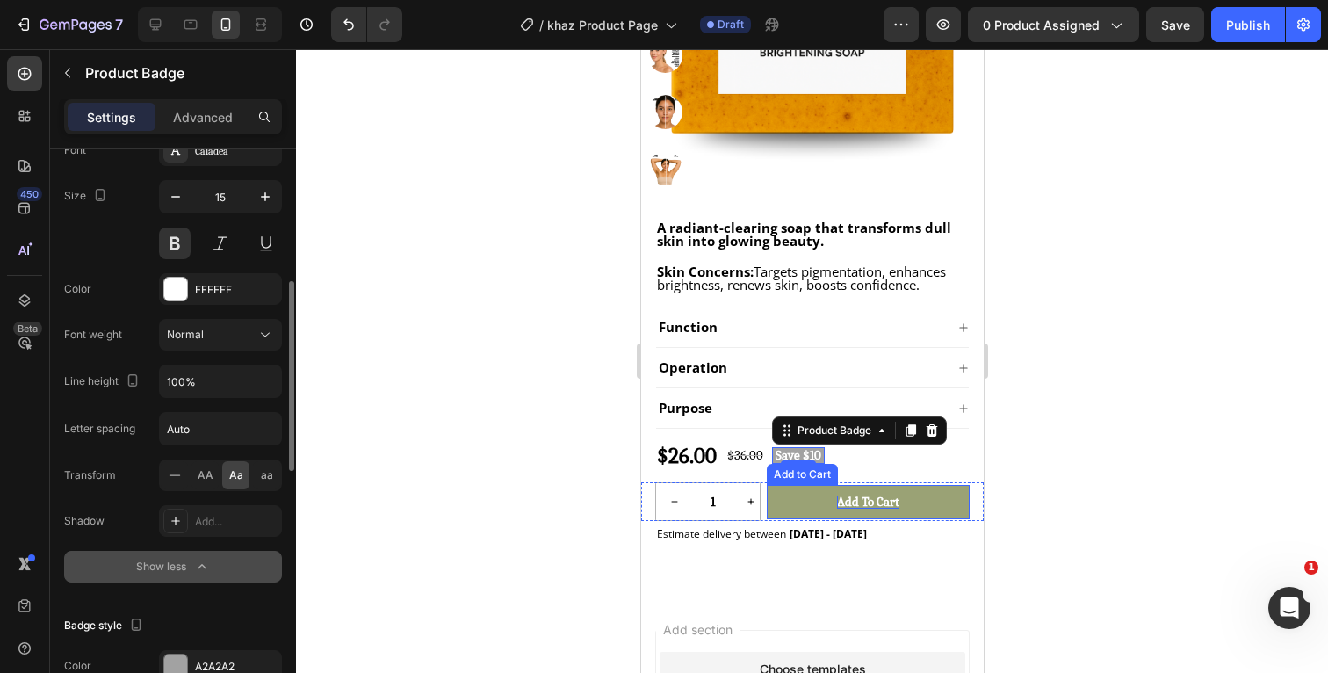
click at [882, 502] on div "Add to cart" at bounding box center [867, 501] width 62 height 13
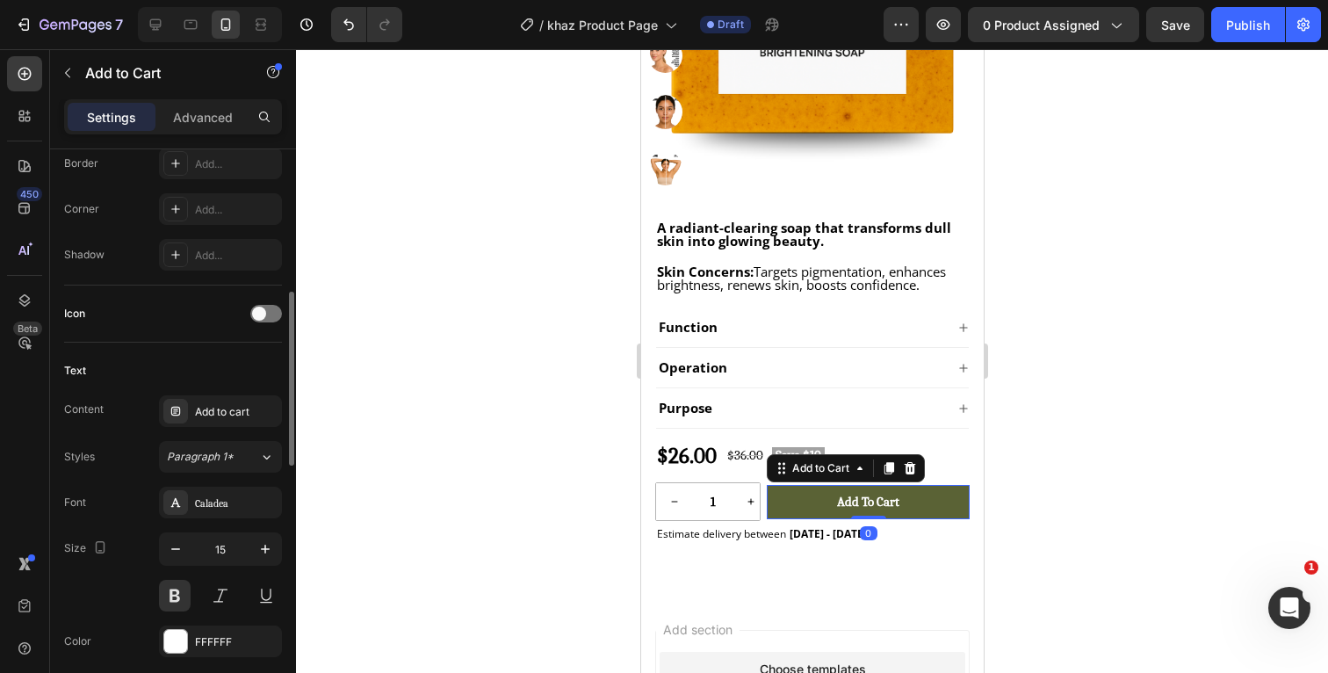
scroll to position [592, 0]
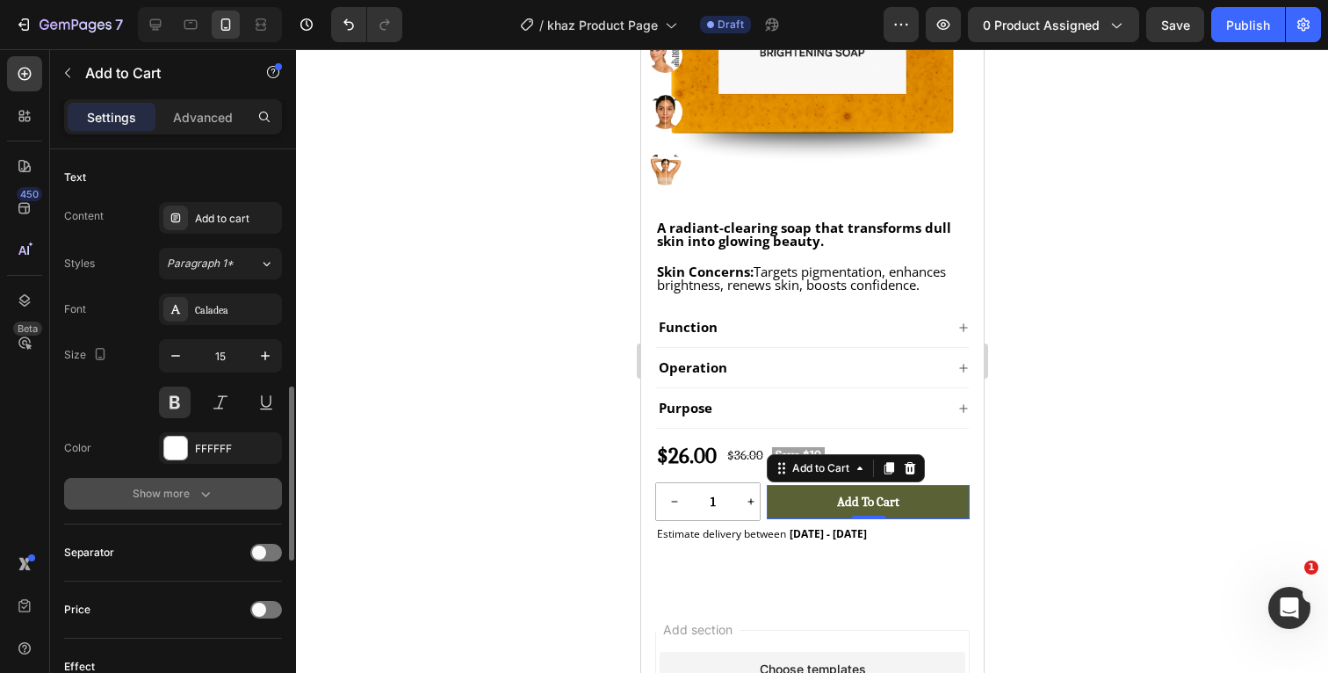
click at [212, 491] on icon "button" at bounding box center [206, 494] width 18 height 18
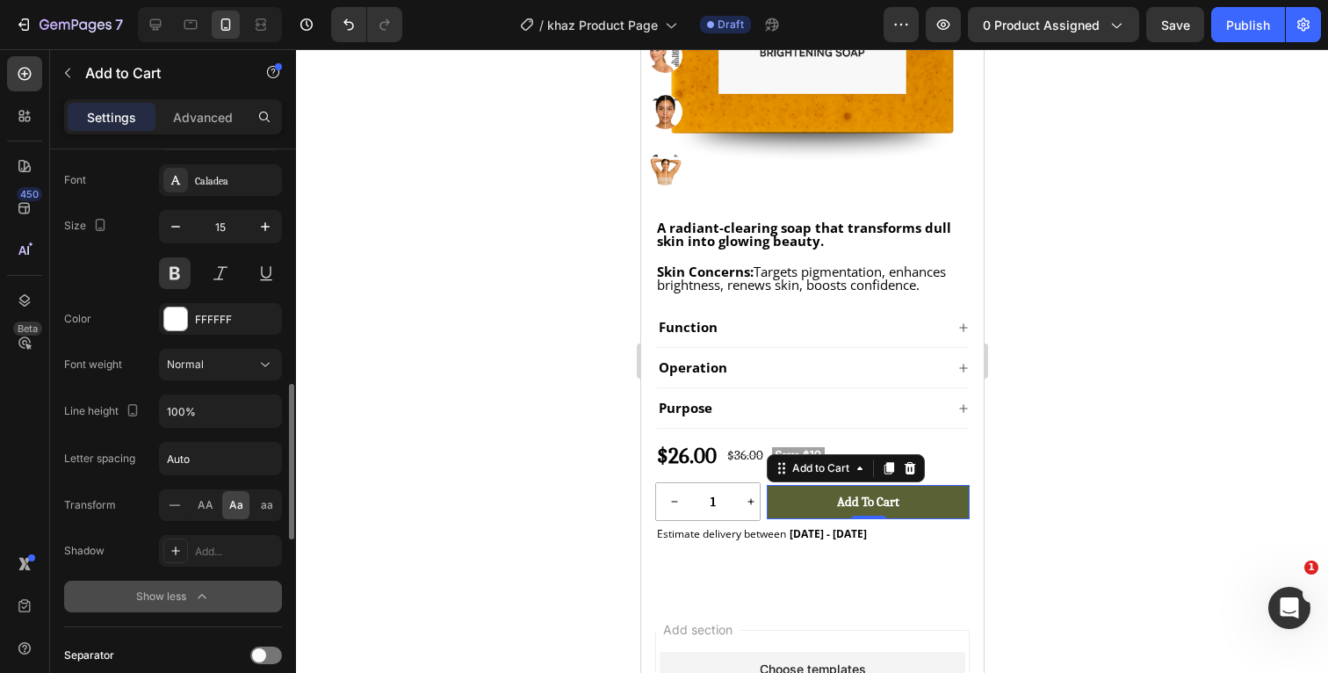
scroll to position [909, 0]
click at [1103, 328] on div at bounding box center [812, 361] width 1032 height 624
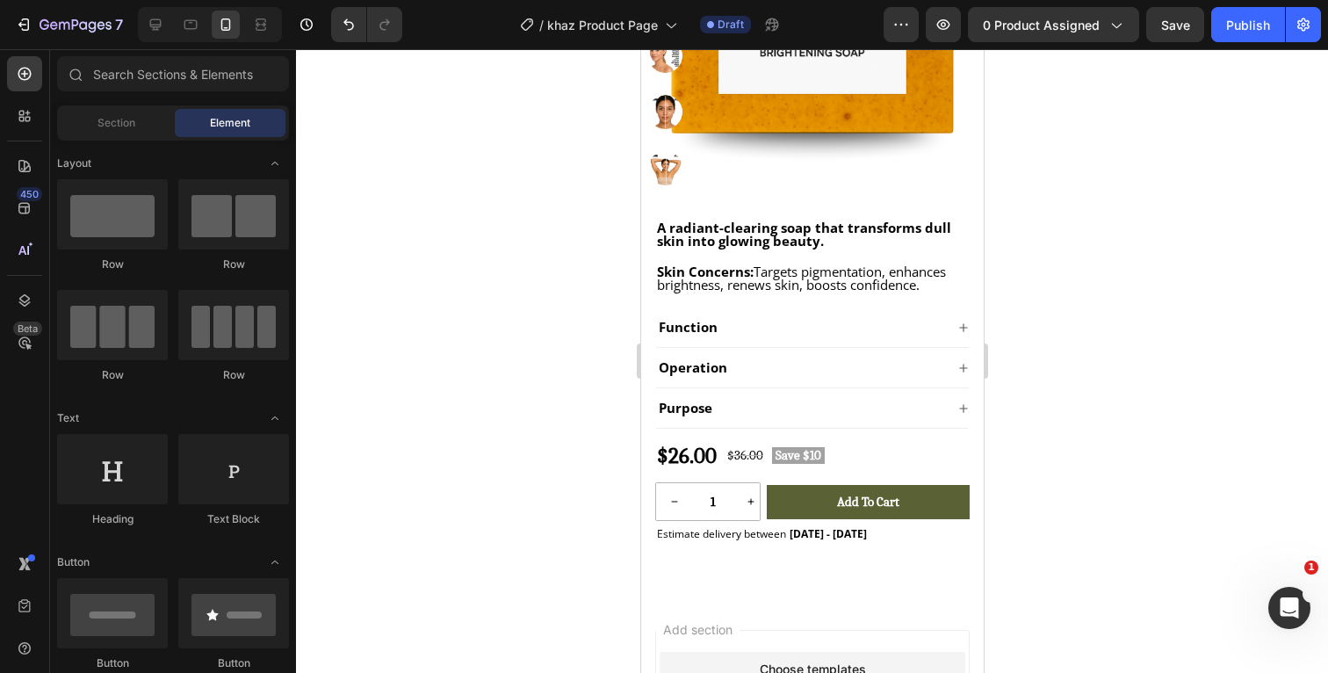
click at [1103, 328] on div at bounding box center [812, 361] width 1032 height 624
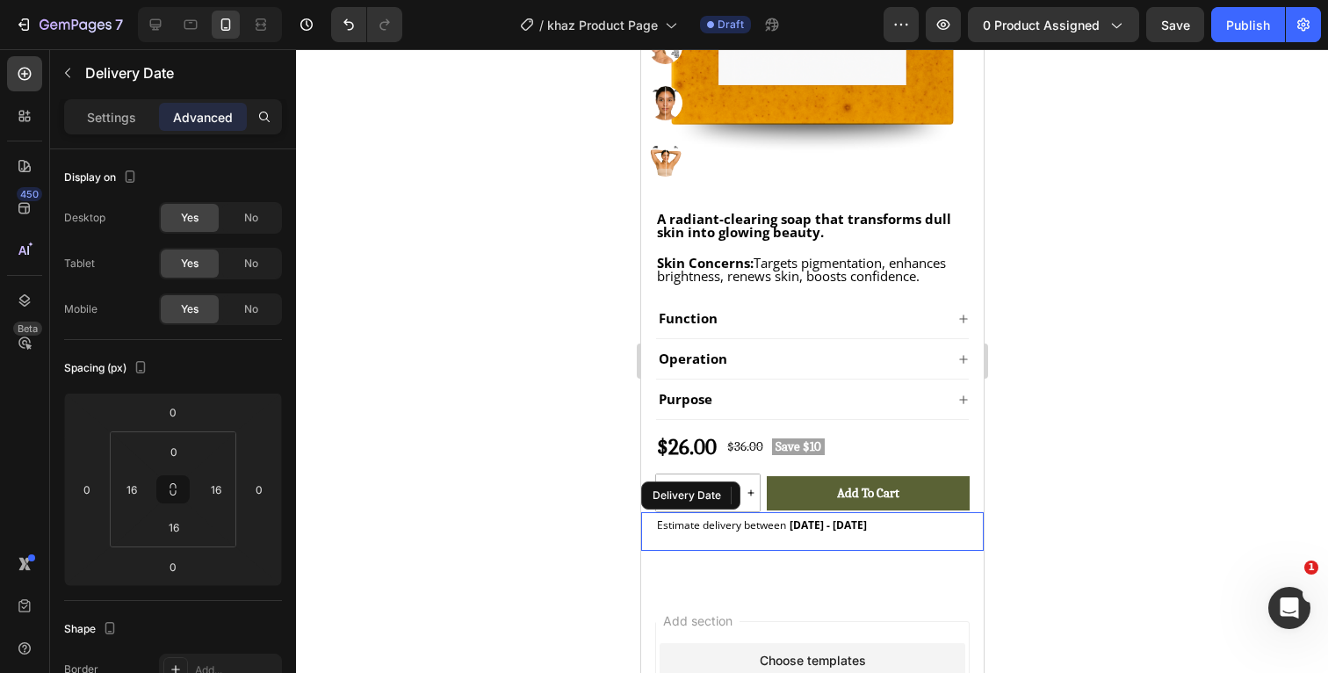
click at [892, 528] on div "Estimate delivery between Aug 28 - Sep 07" at bounding box center [811, 524] width 314 height 25
click at [134, 122] on p "Settings" at bounding box center [111, 117] width 49 height 18
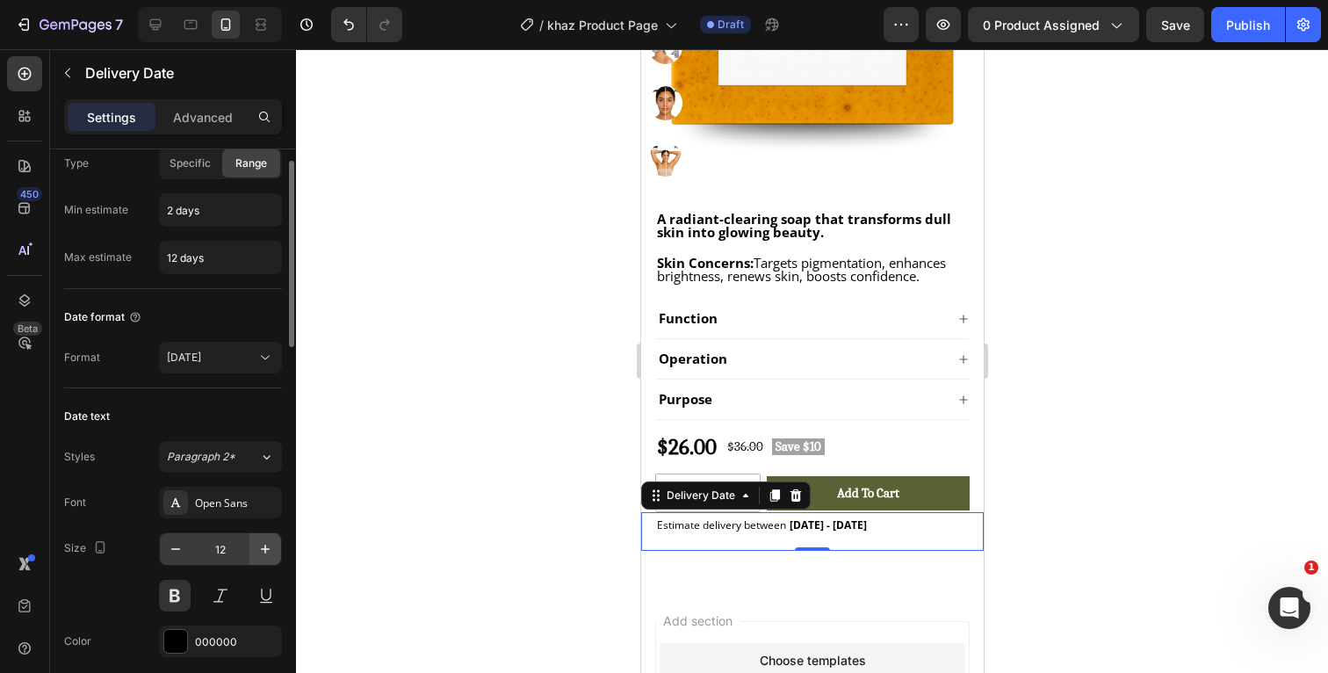
scroll to position [61, 0]
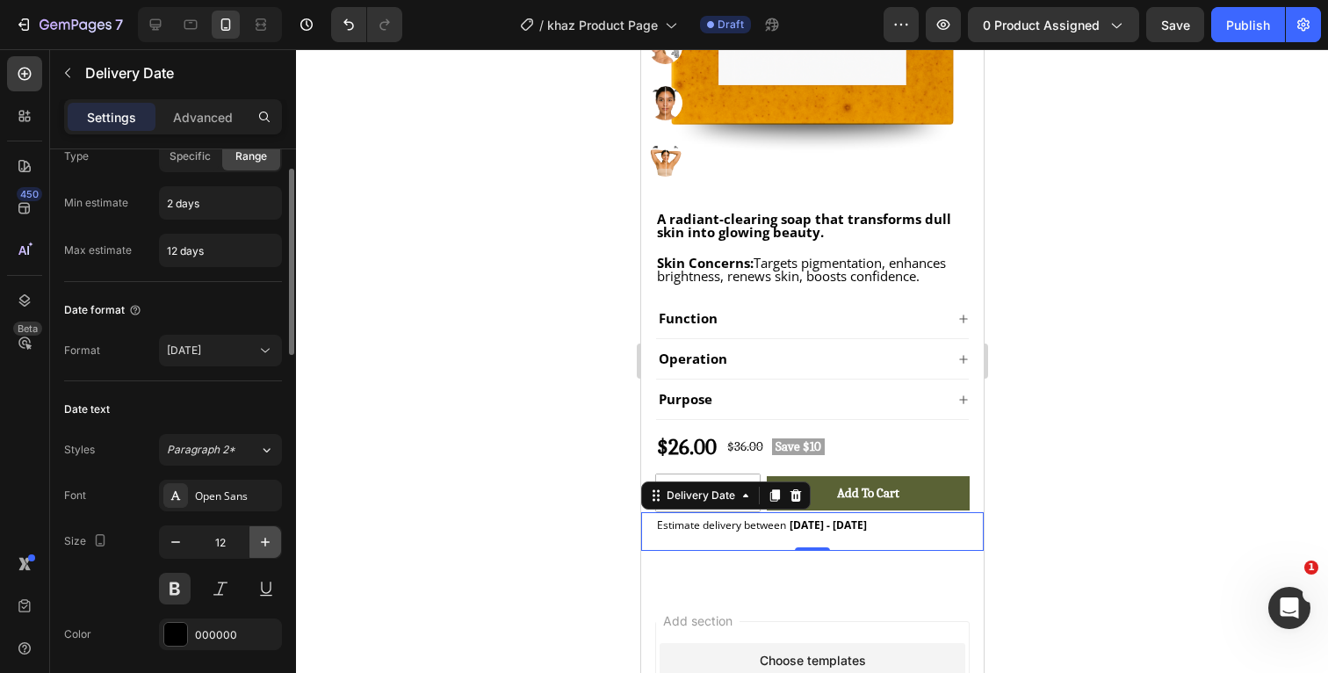
click at [274, 540] on button "button" at bounding box center [265, 542] width 32 height 32
type input "15"
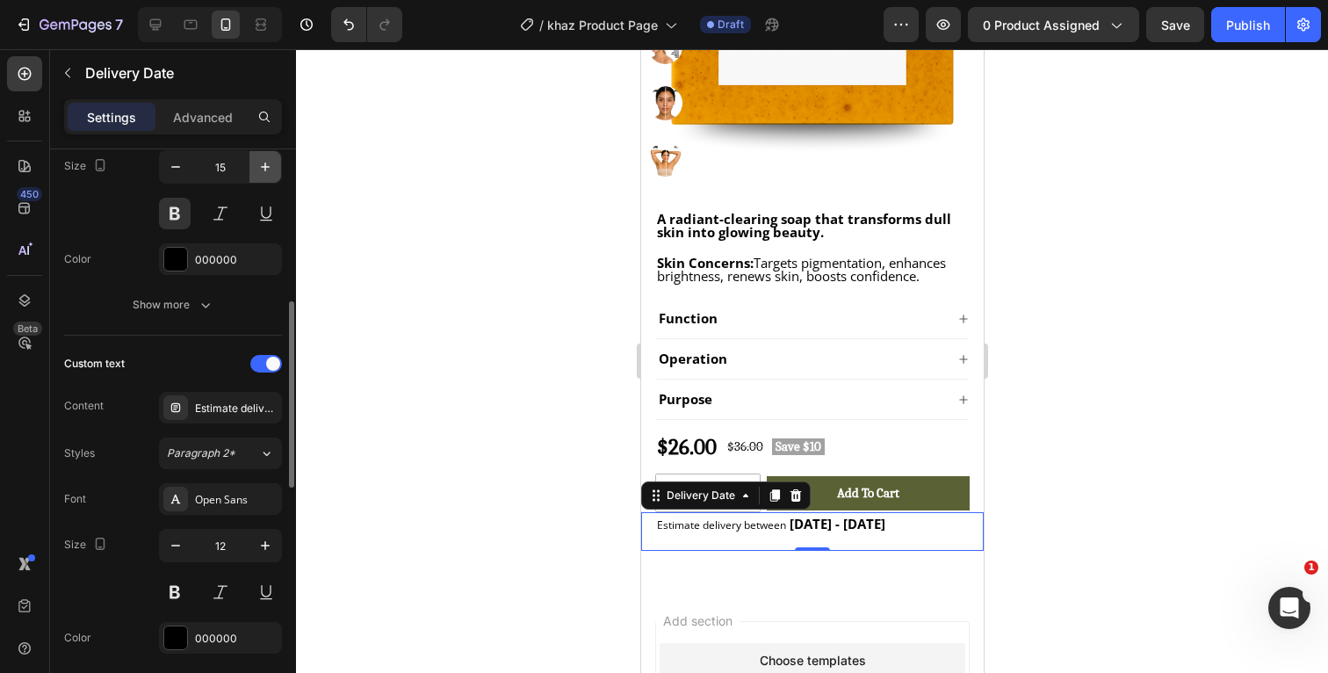
scroll to position [473, 0]
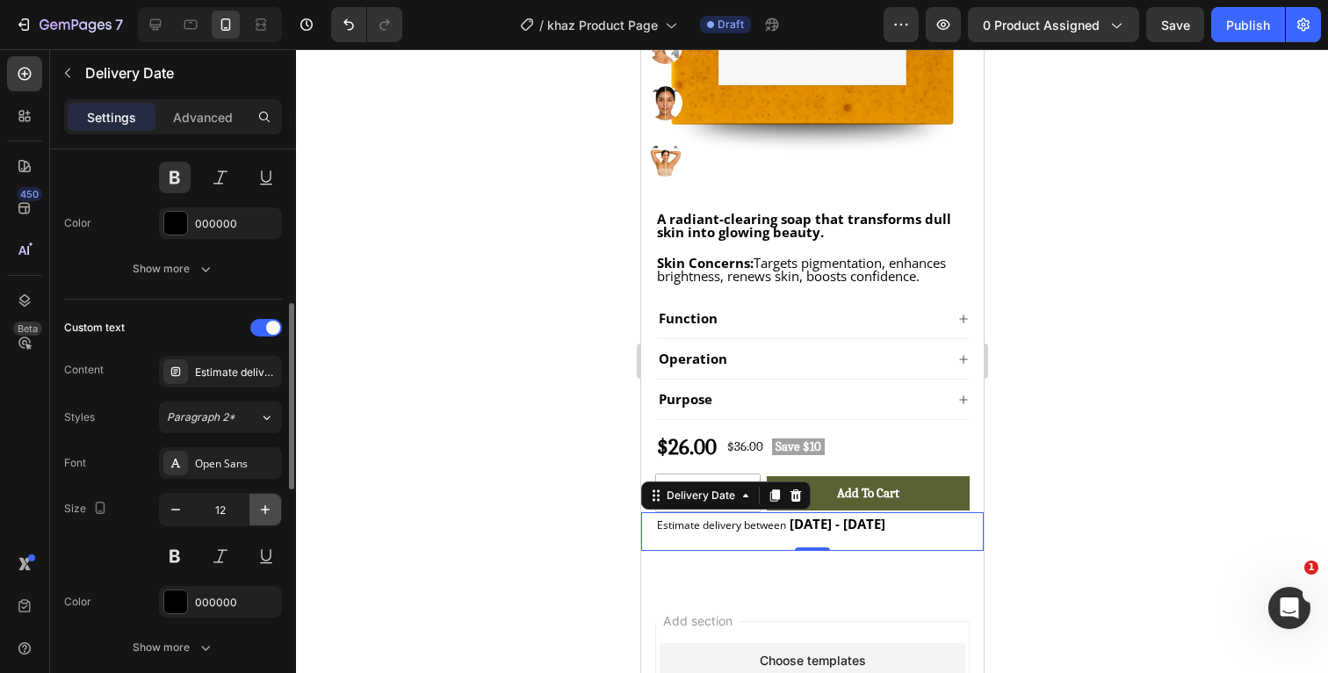
click at [272, 509] on icon "button" at bounding box center [266, 510] width 18 height 18
type input "15"
click at [1147, 459] on div at bounding box center [812, 361] width 1032 height 624
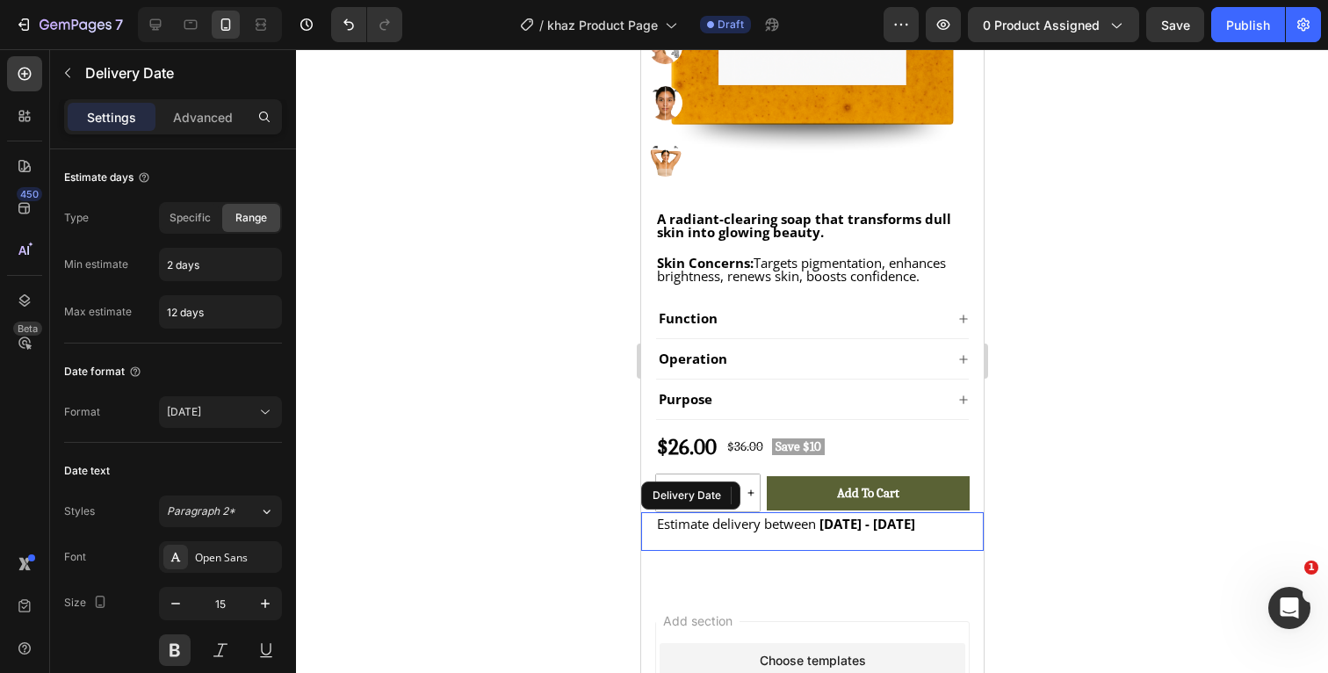
drag, startPoint x: 936, startPoint y: 526, endPoint x: 1062, endPoint y: 430, distance: 159.2
click at [936, 526] on div "Estimate delivery between Aug 28 - Sep 07" at bounding box center [811, 524] width 314 height 25
click at [174, 601] on icon "button" at bounding box center [176, 604] width 18 height 18
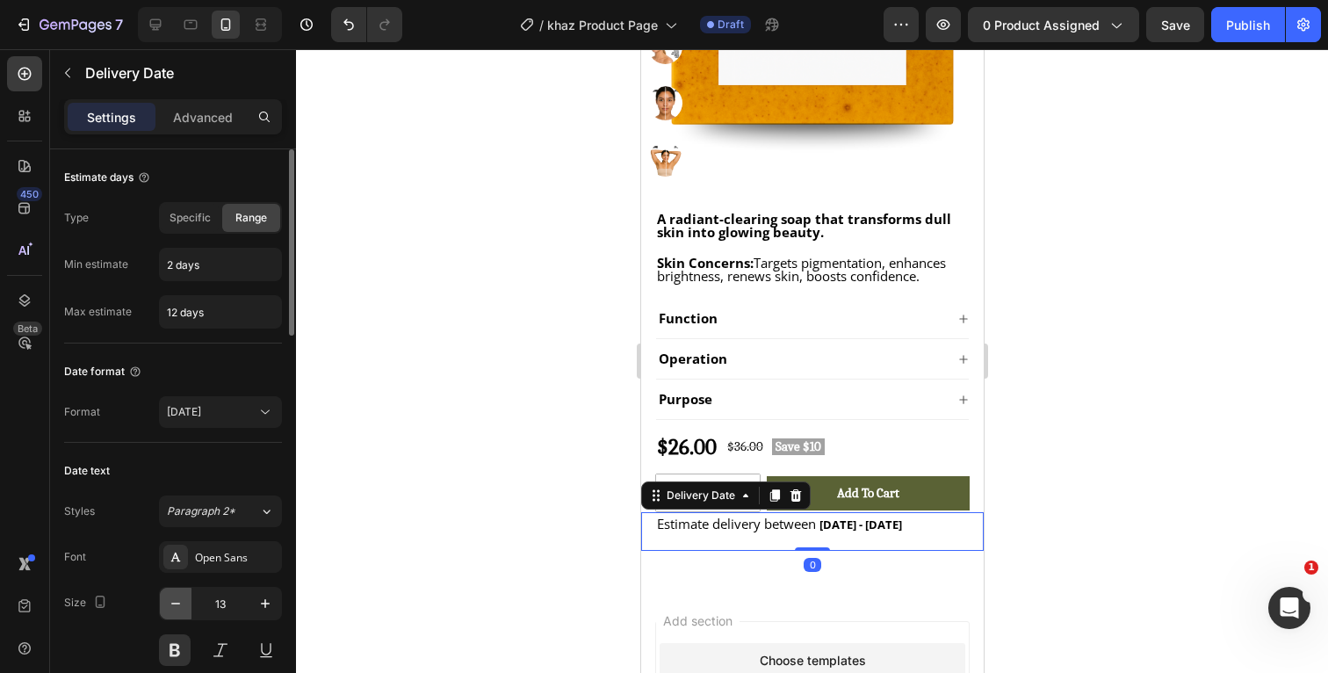
click at [174, 601] on icon "button" at bounding box center [176, 604] width 18 height 18
type input "12"
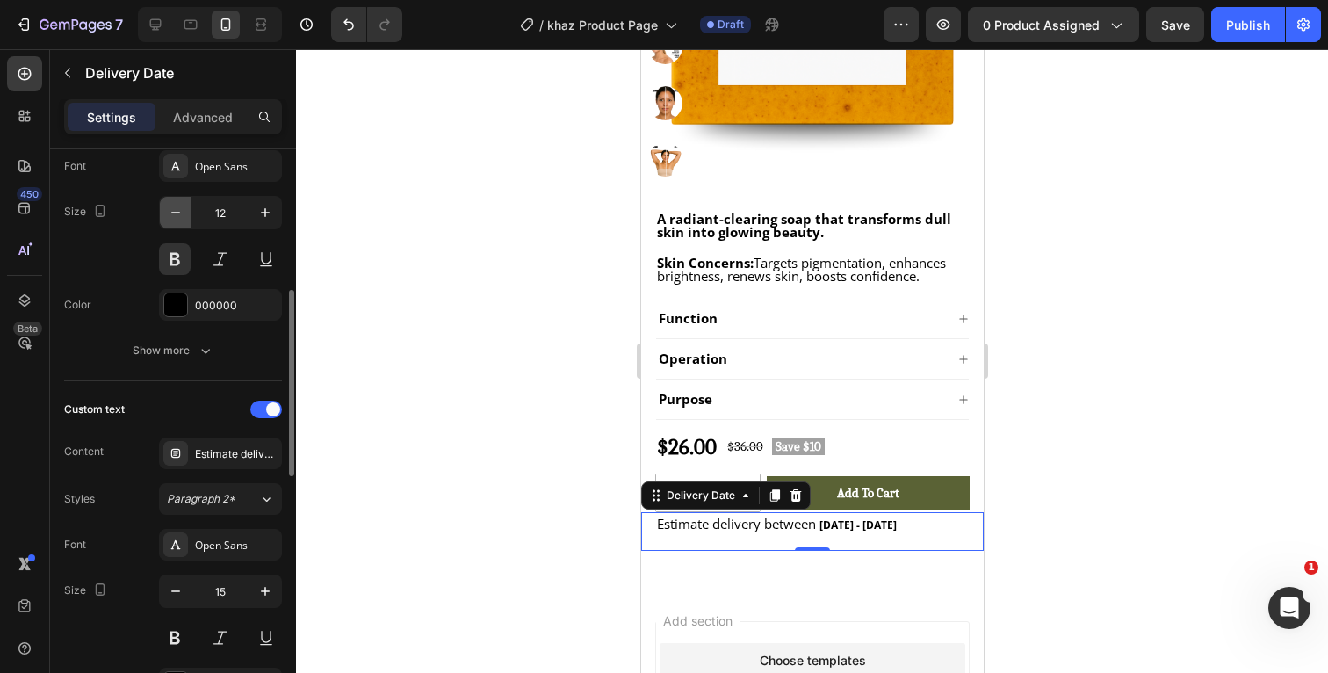
scroll to position [403, 0]
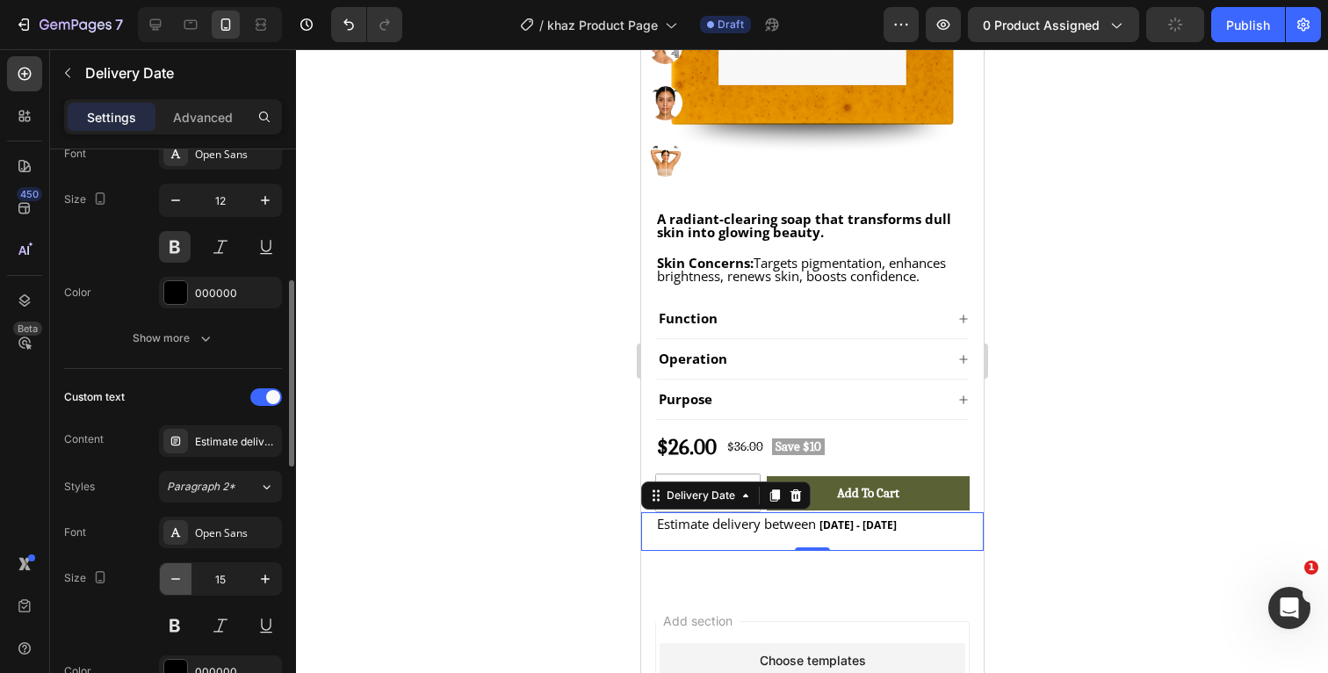
click at [174, 582] on icon "button" at bounding box center [176, 579] width 18 height 18
type input "12"
click at [1205, 473] on div at bounding box center [812, 361] width 1032 height 624
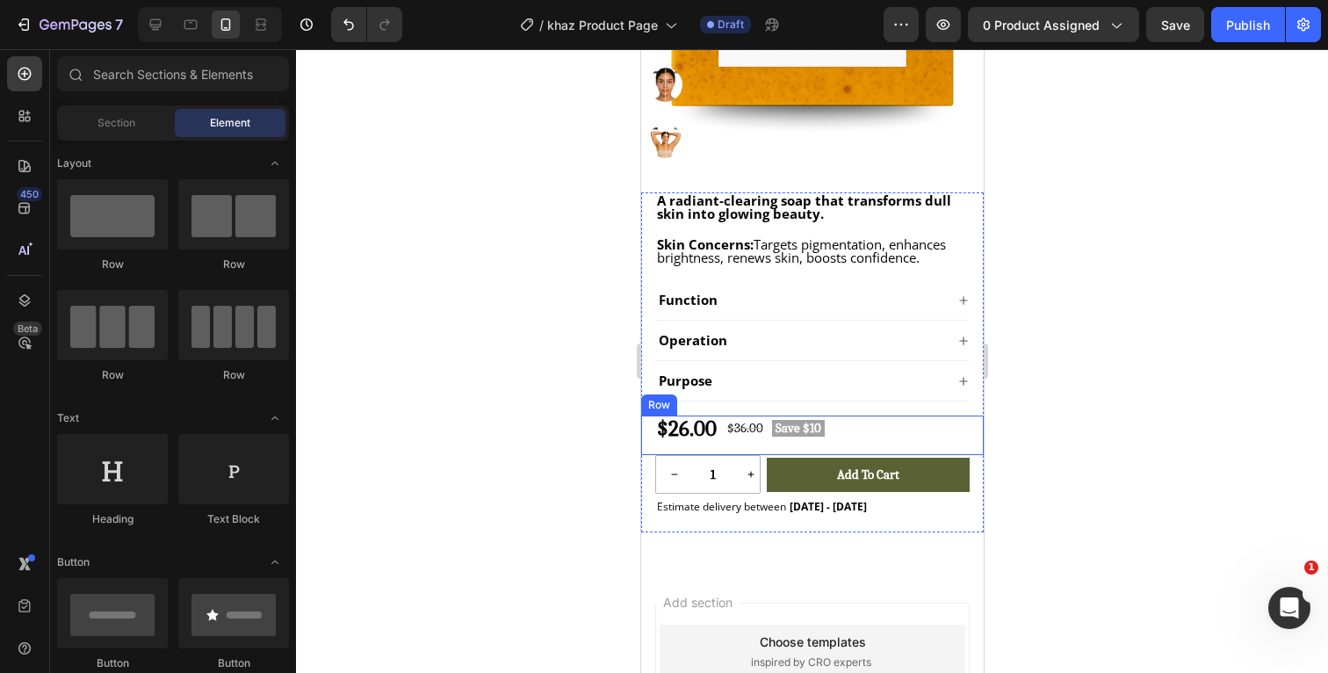
scroll to position [476, 0]
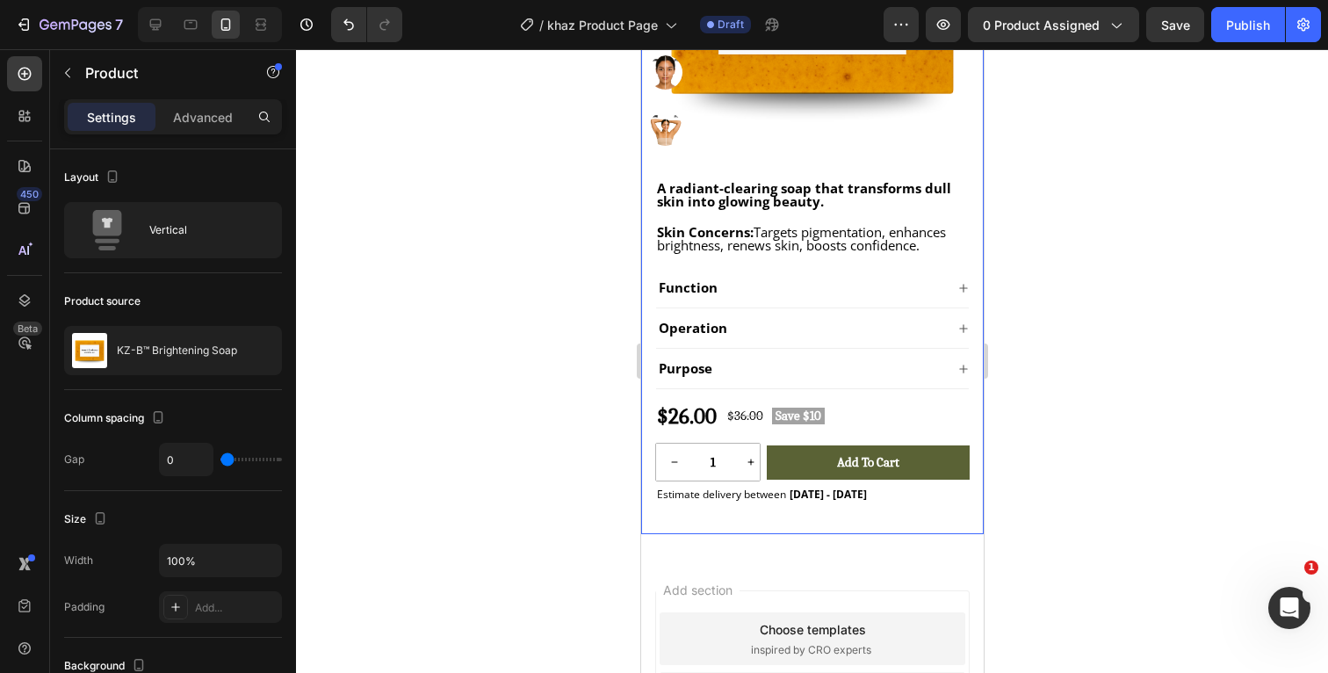
click at [872, 524] on div "A radiant-clearing soap that transforms dull skin into glowing beauty. Text Blo…" at bounding box center [811, 357] width 343 height 354
click at [210, 108] on p "Advanced" at bounding box center [203, 117] width 60 height 18
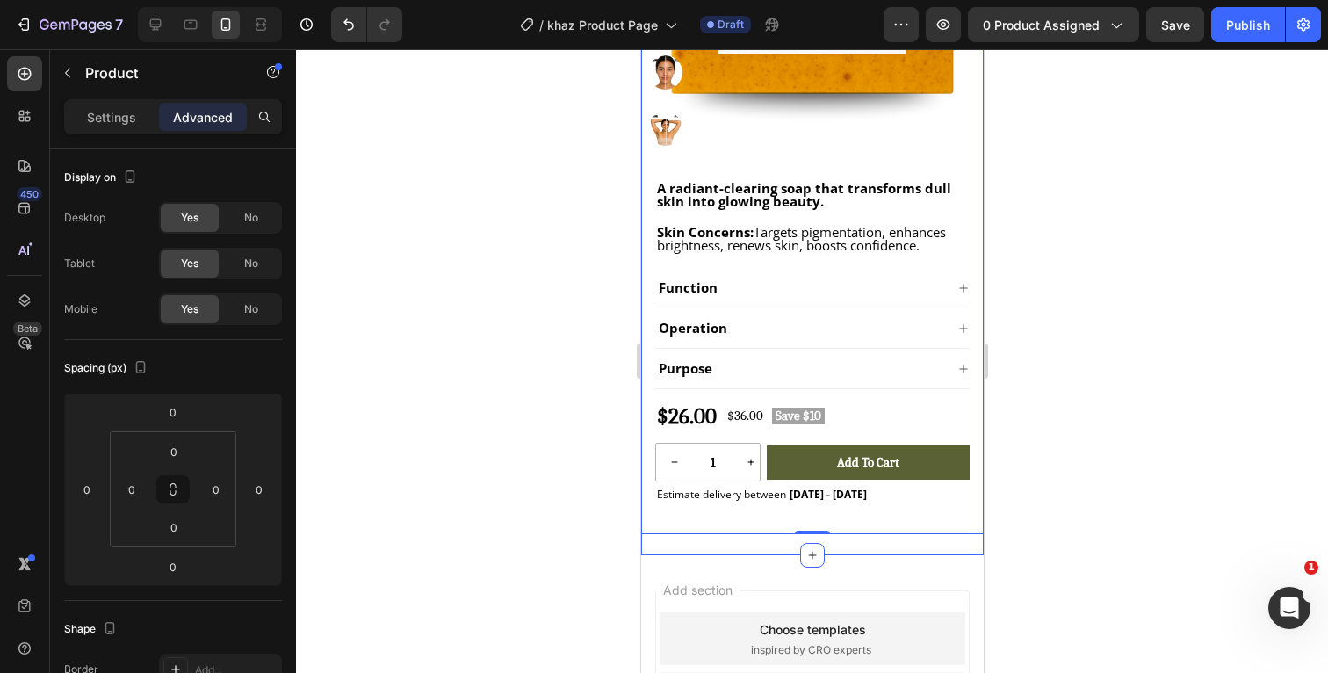
click at [904, 549] on div ""I remember staring in the mirror, wishing my dark spots would vanish. I almost…" at bounding box center [811, 82] width 343 height 946
click at [1079, 423] on div at bounding box center [812, 361] width 1032 height 624
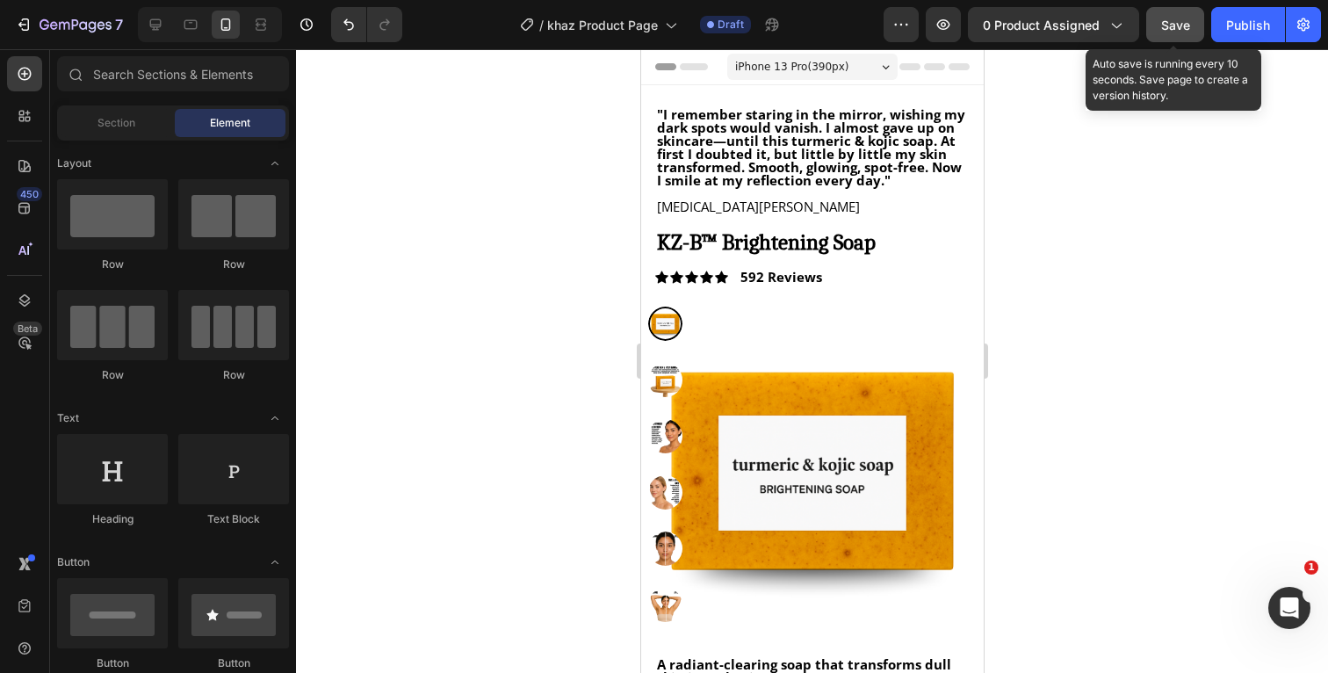
scroll to position [0, 0]
click at [1181, 27] on span "Save" at bounding box center [1175, 25] width 29 height 15
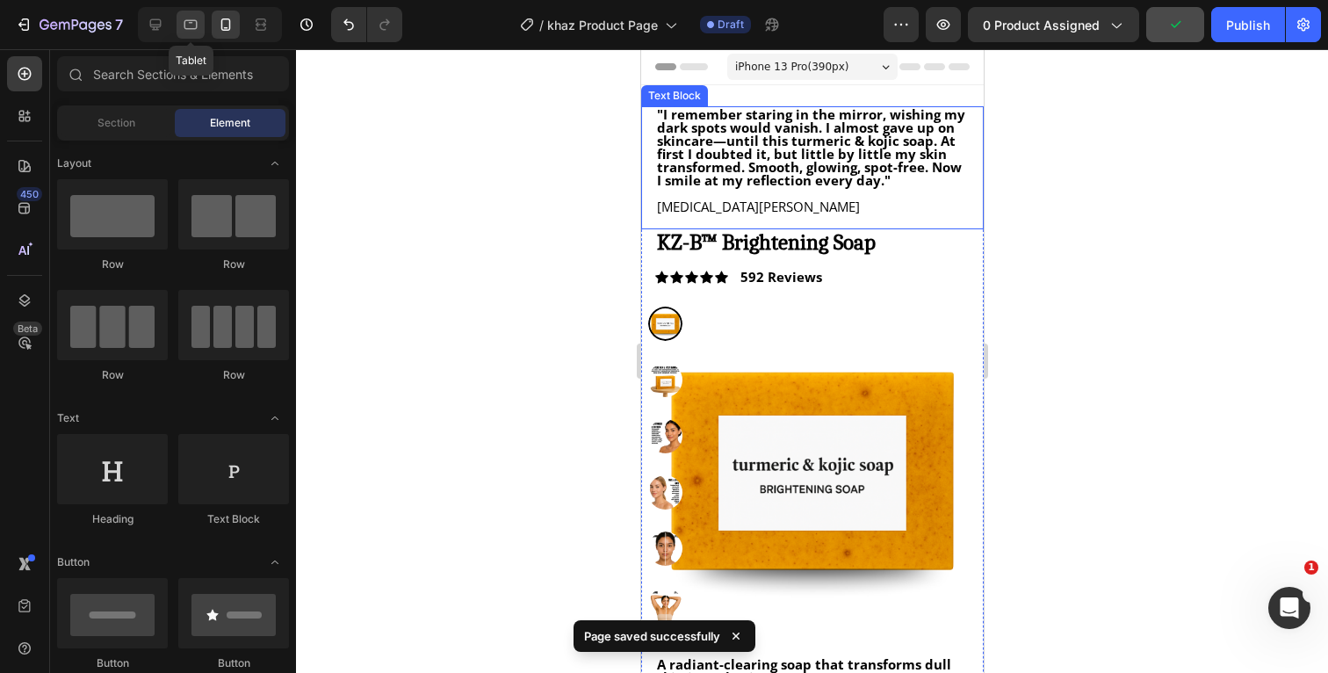
click at [193, 32] on icon at bounding box center [191, 25] width 18 height 18
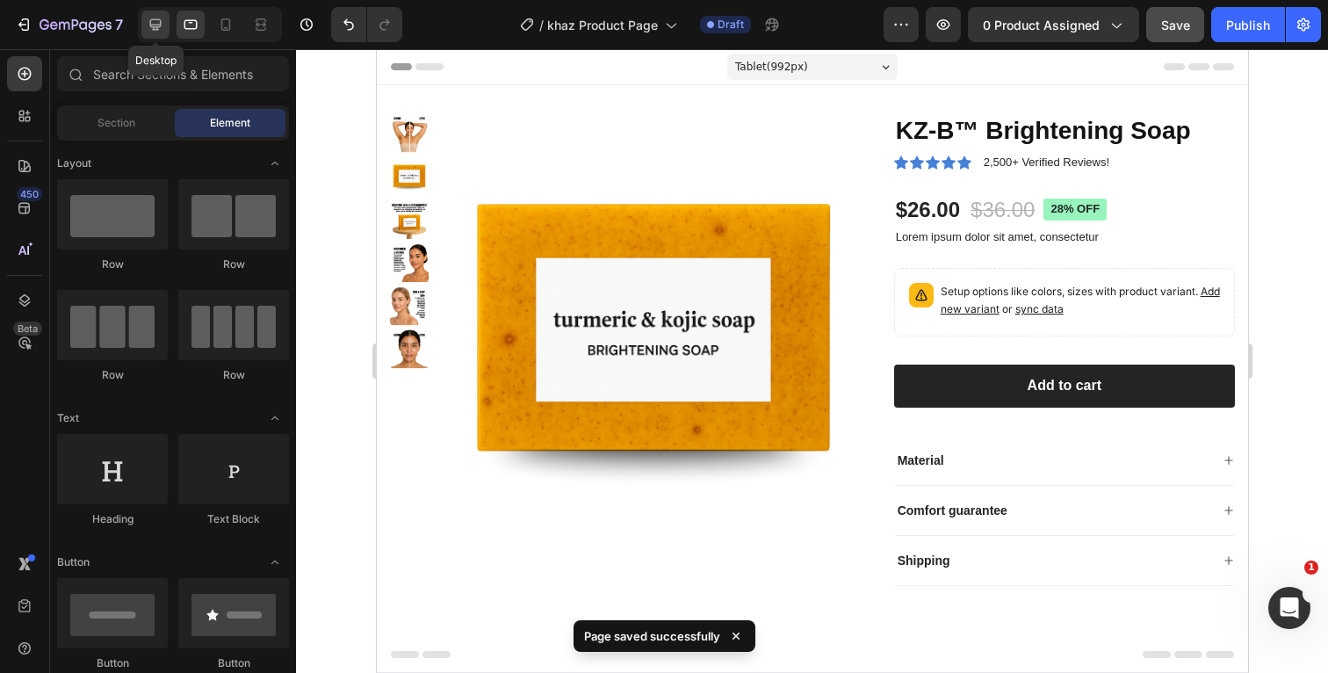
click at [149, 26] on icon at bounding box center [156, 25] width 18 height 18
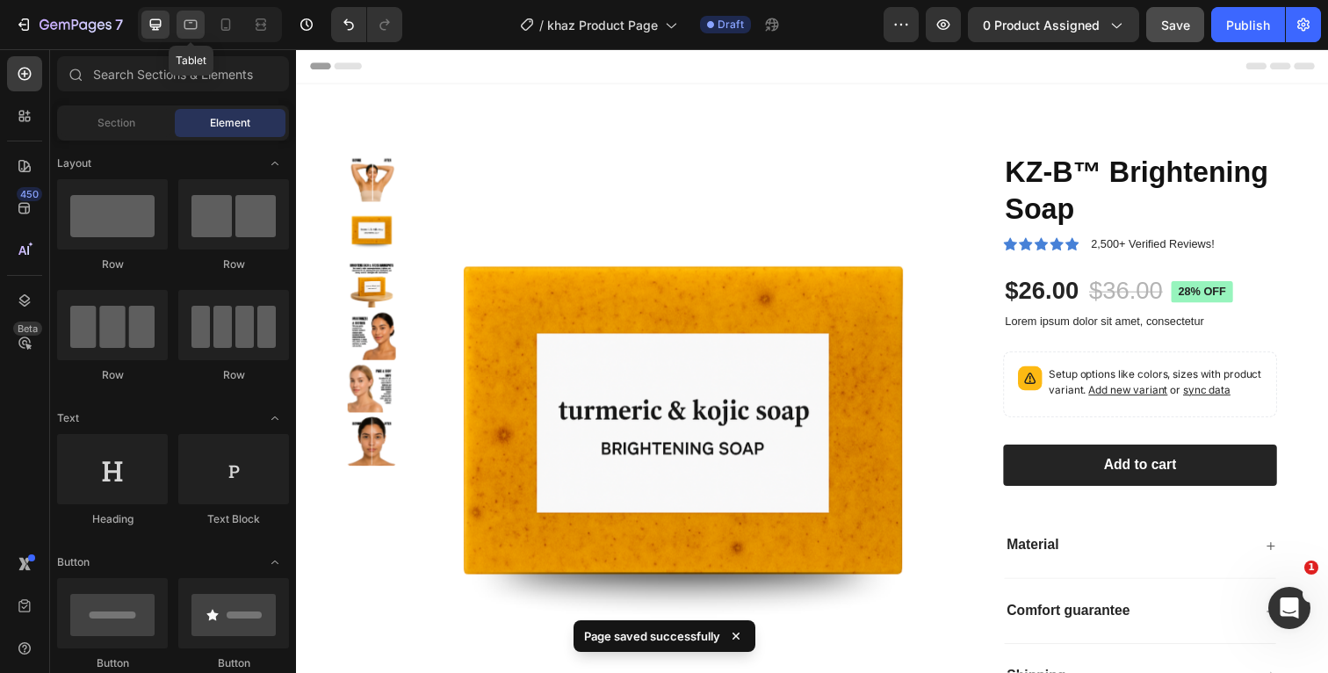
click at [191, 24] on icon at bounding box center [191, 25] width 18 height 18
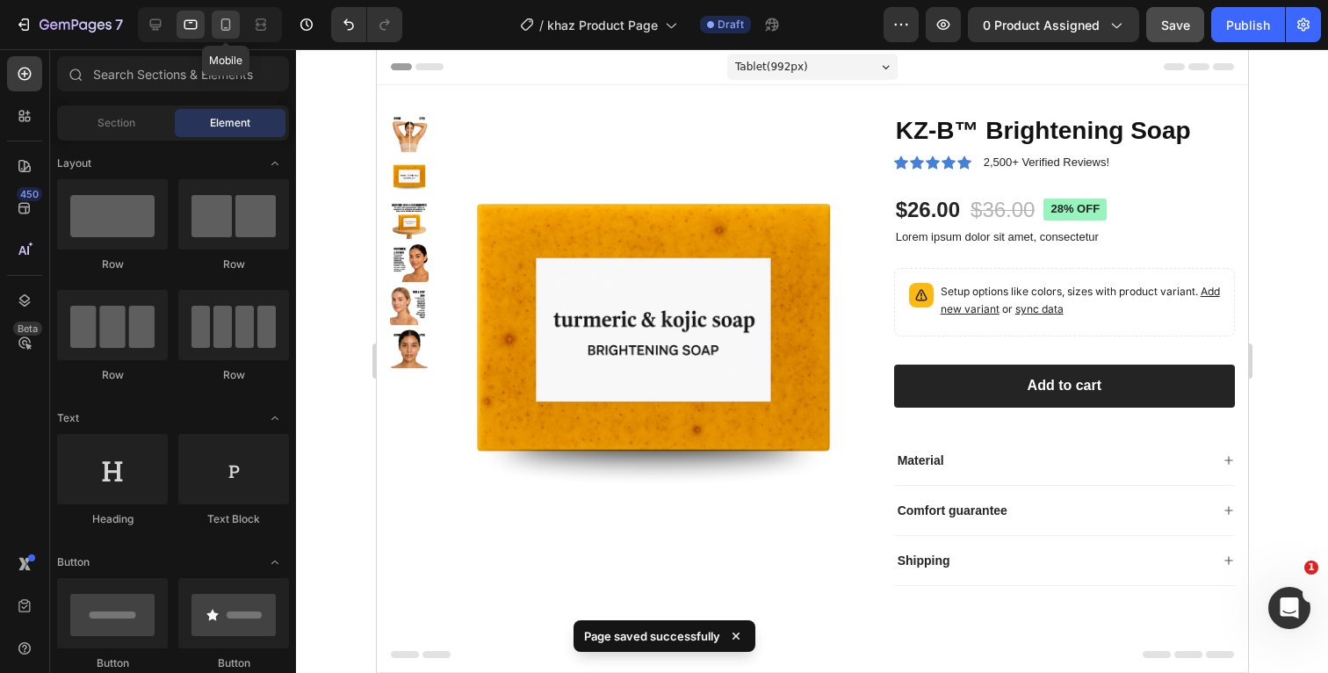
click at [237, 22] on div at bounding box center [226, 25] width 28 height 28
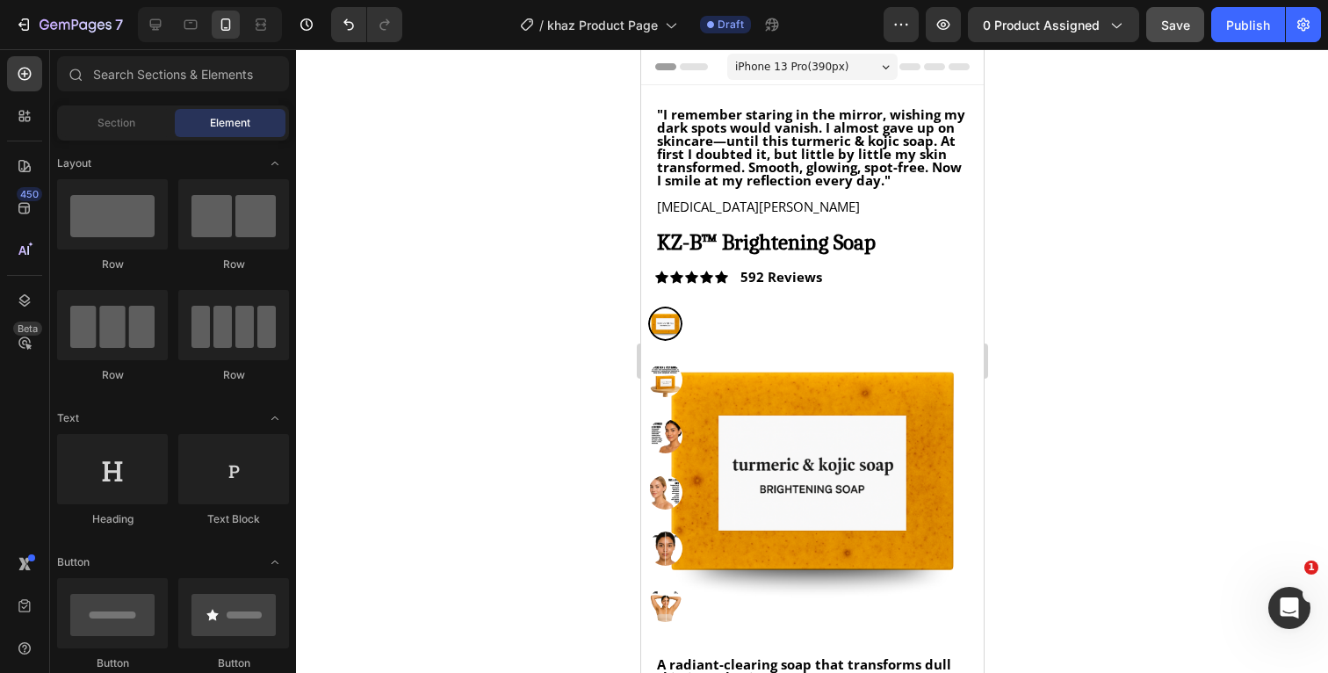
click at [1143, 235] on div at bounding box center [812, 361] width 1032 height 624
click at [87, 28] on icon "button" at bounding box center [83, 25] width 8 height 8
